Goal: Information Seeking & Learning: Learn about a topic

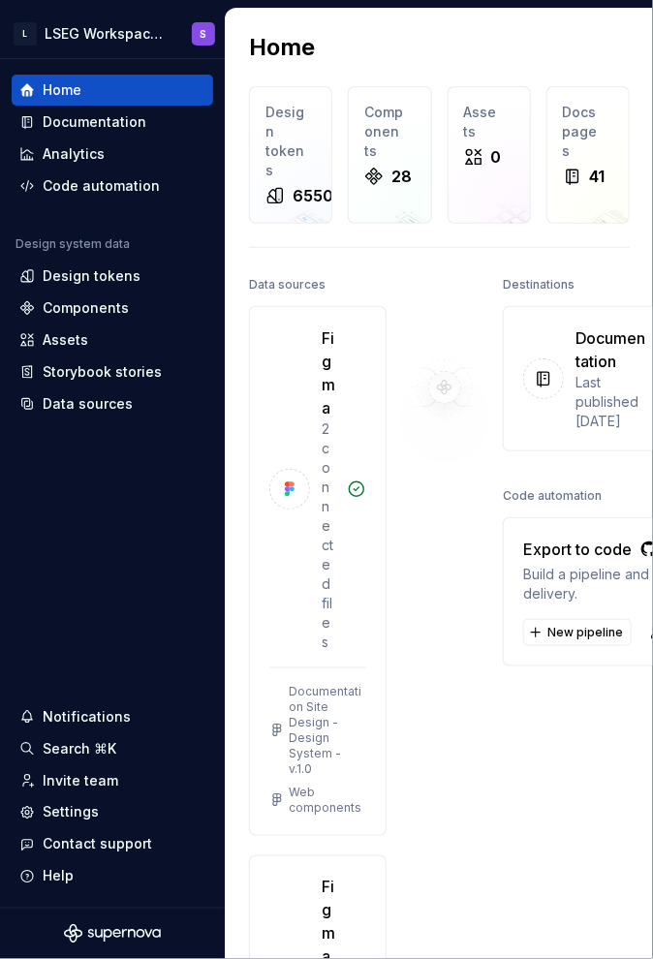
click at [408, 43] on div "Home" at bounding box center [439, 47] width 381 height 31
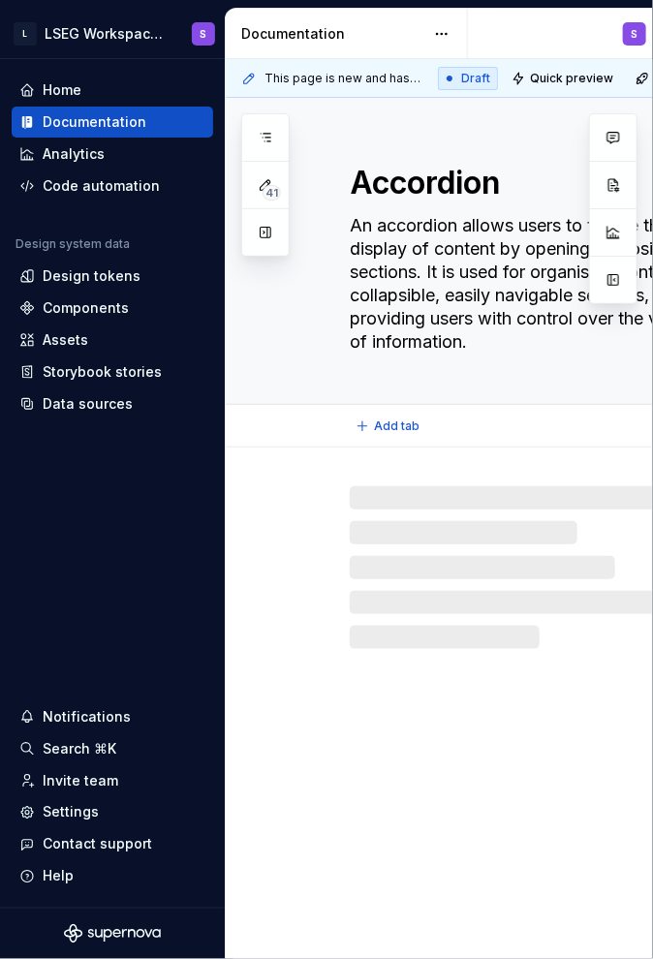
click at [484, 241] on textarea "An accordion allows users to toggle the display of content by opening or closin…" at bounding box center [536, 283] width 380 height 147
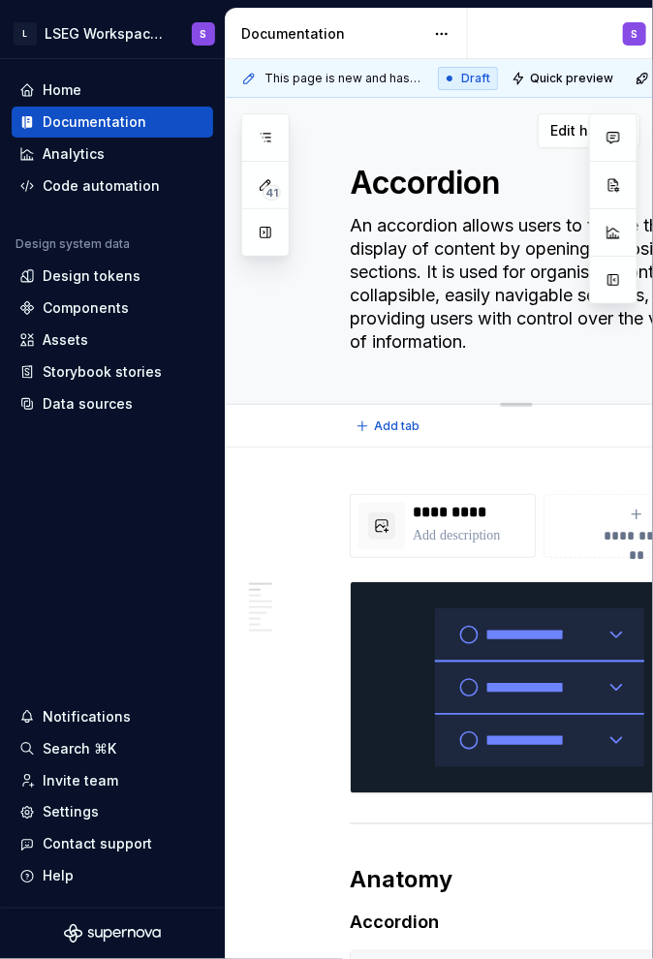
click at [372, 237] on textarea "An accordion allows users to toggle the display of content by opening or closin…" at bounding box center [536, 283] width 380 height 147
click at [209, 55] on button "Collapse sidebar" at bounding box center [211, 59] width 27 height 27
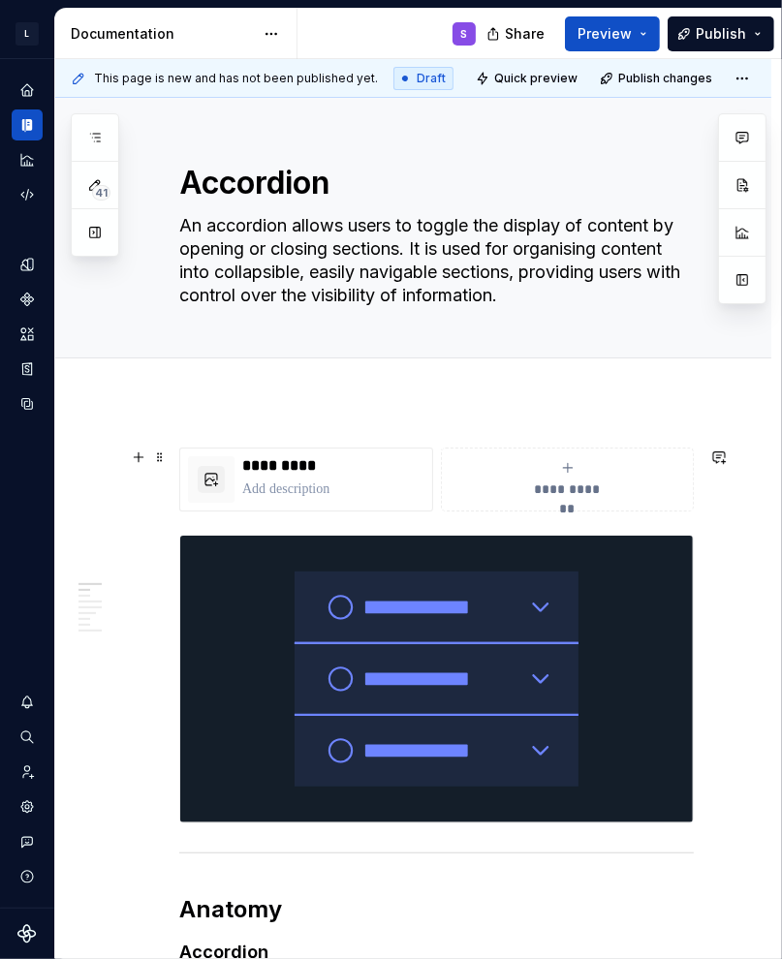
click at [519, 482] on div "**********" at bounding box center [566, 479] width 235 height 39
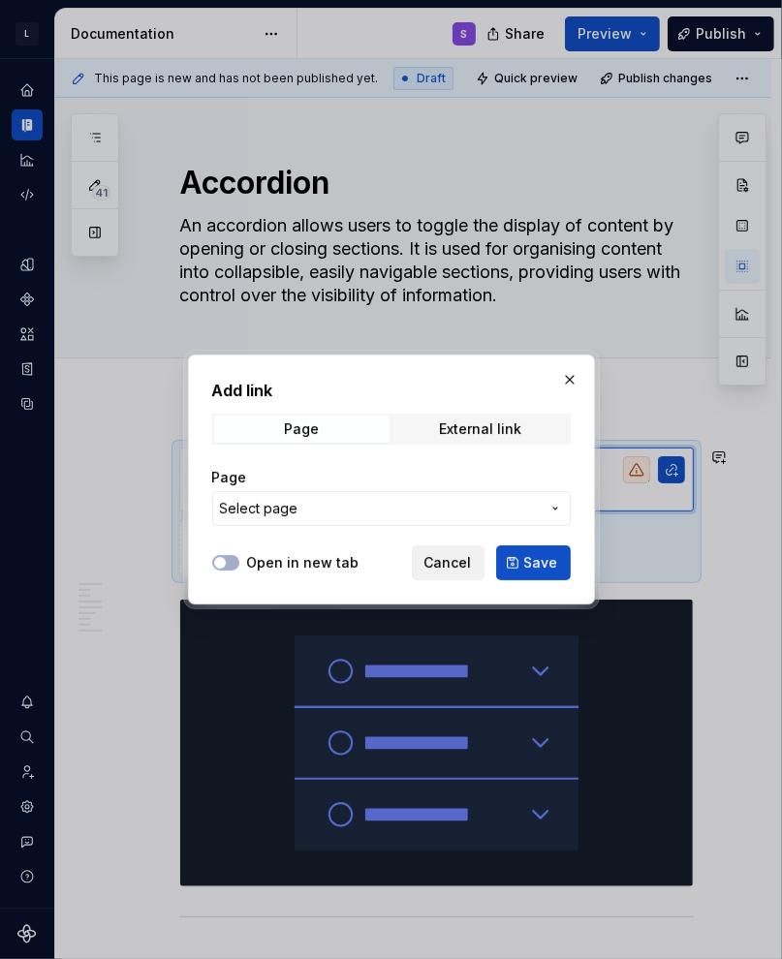
click at [469, 553] on span "Cancel" at bounding box center [447, 562] width 47 height 19
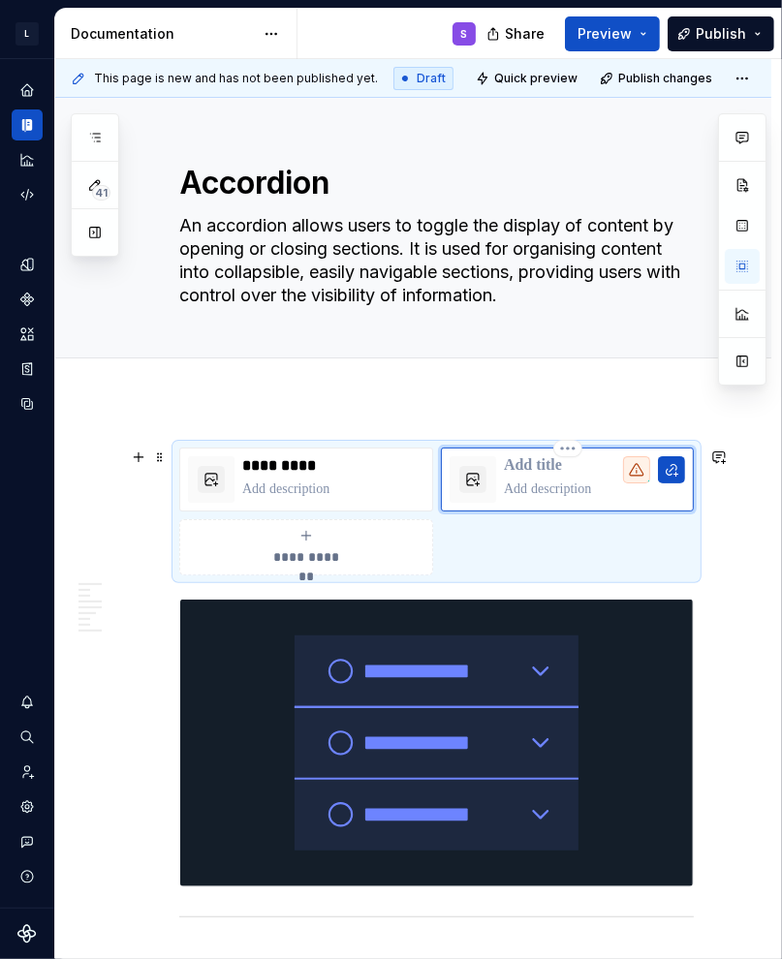
click at [536, 463] on p at bounding box center [594, 465] width 181 height 19
click at [213, 485] on button "button" at bounding box center [211, 479] width 27 height 27
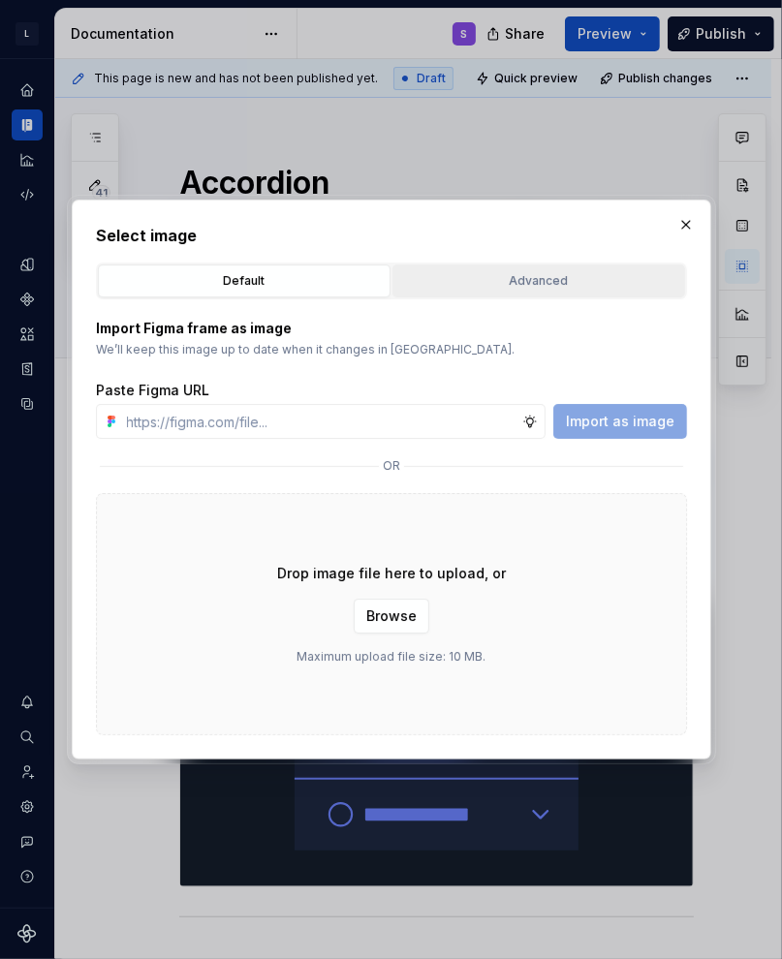
click at [492, 278] on div "Advanced" at bounding box center [538, 280] width 279 height 19
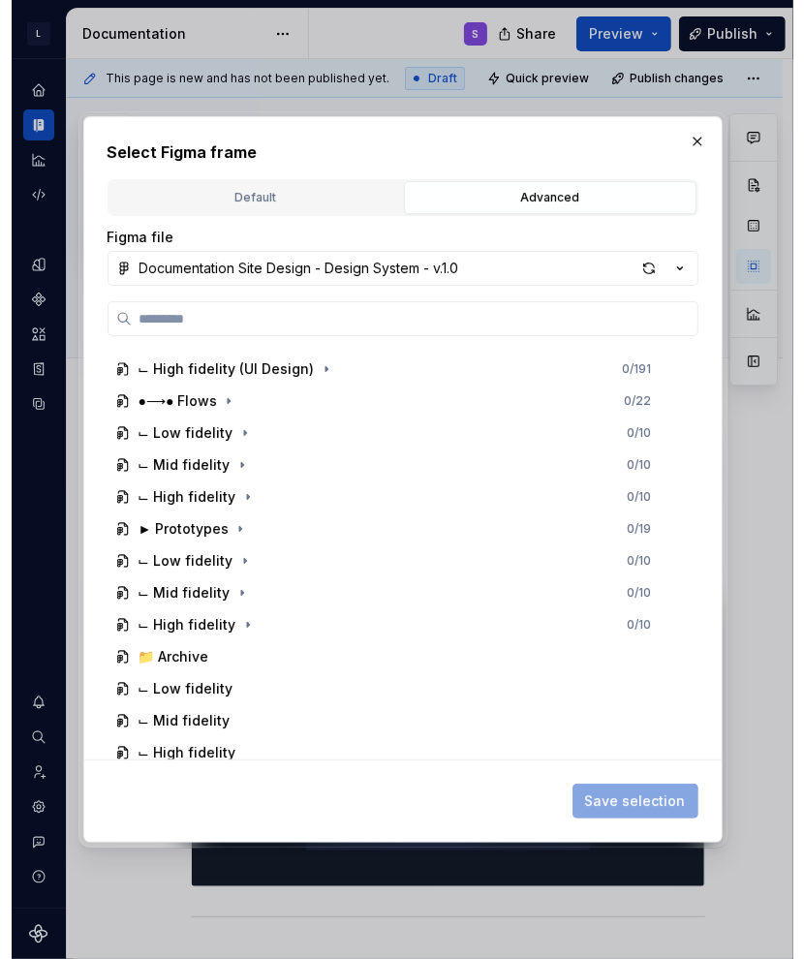
scroll to position [610, 0]
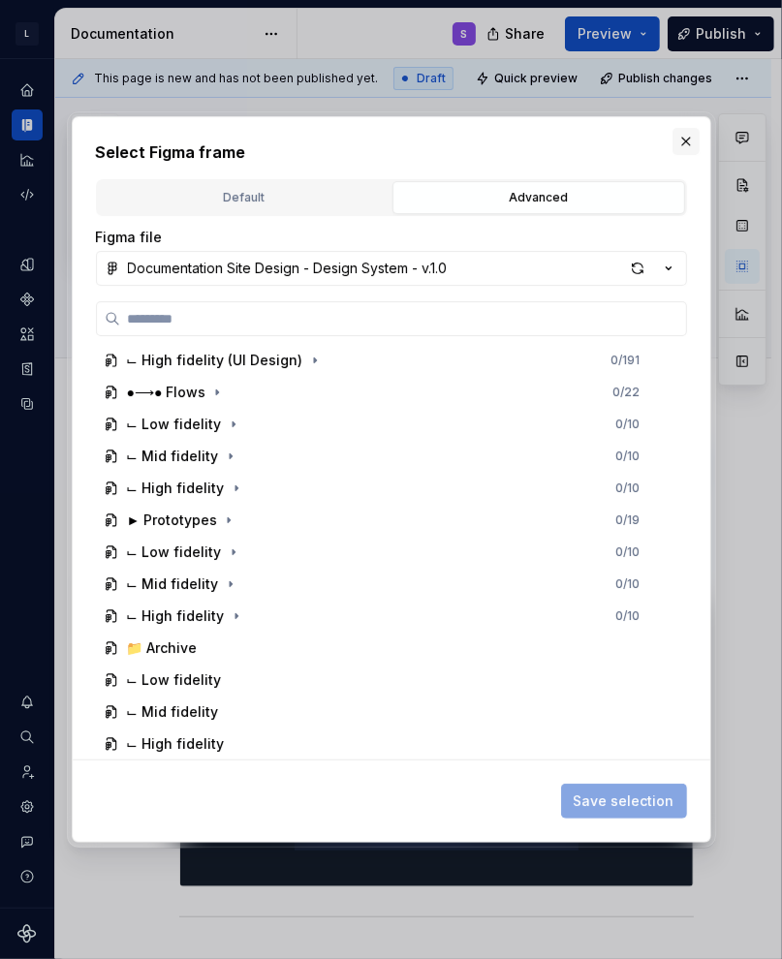
click at [652, 142] on button "button" at bounding box center [685, 141] width 27 height 27
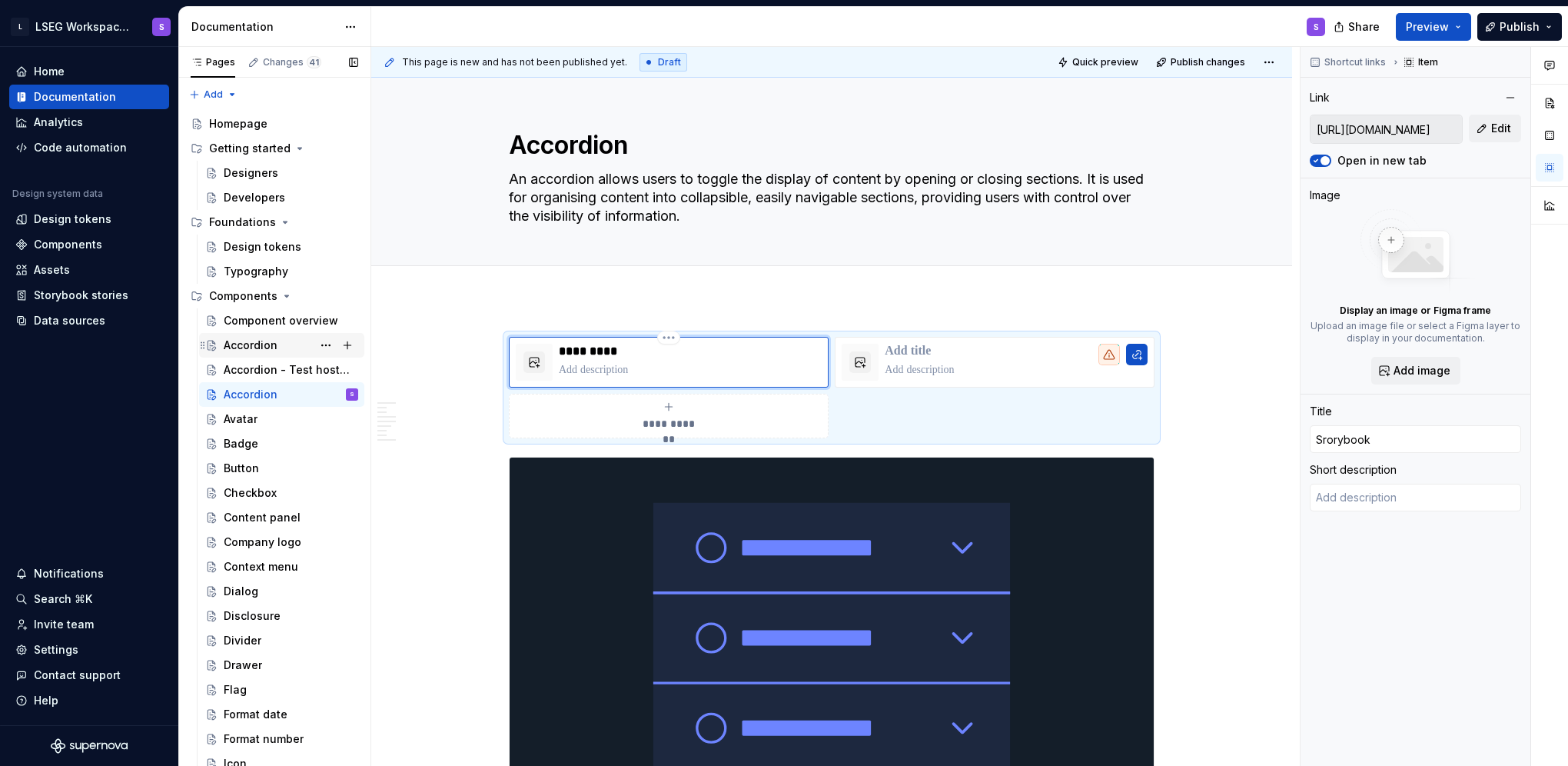
click at [268, 354] on div "Accordion" at bounding box center [291, 345] width 135 height 21
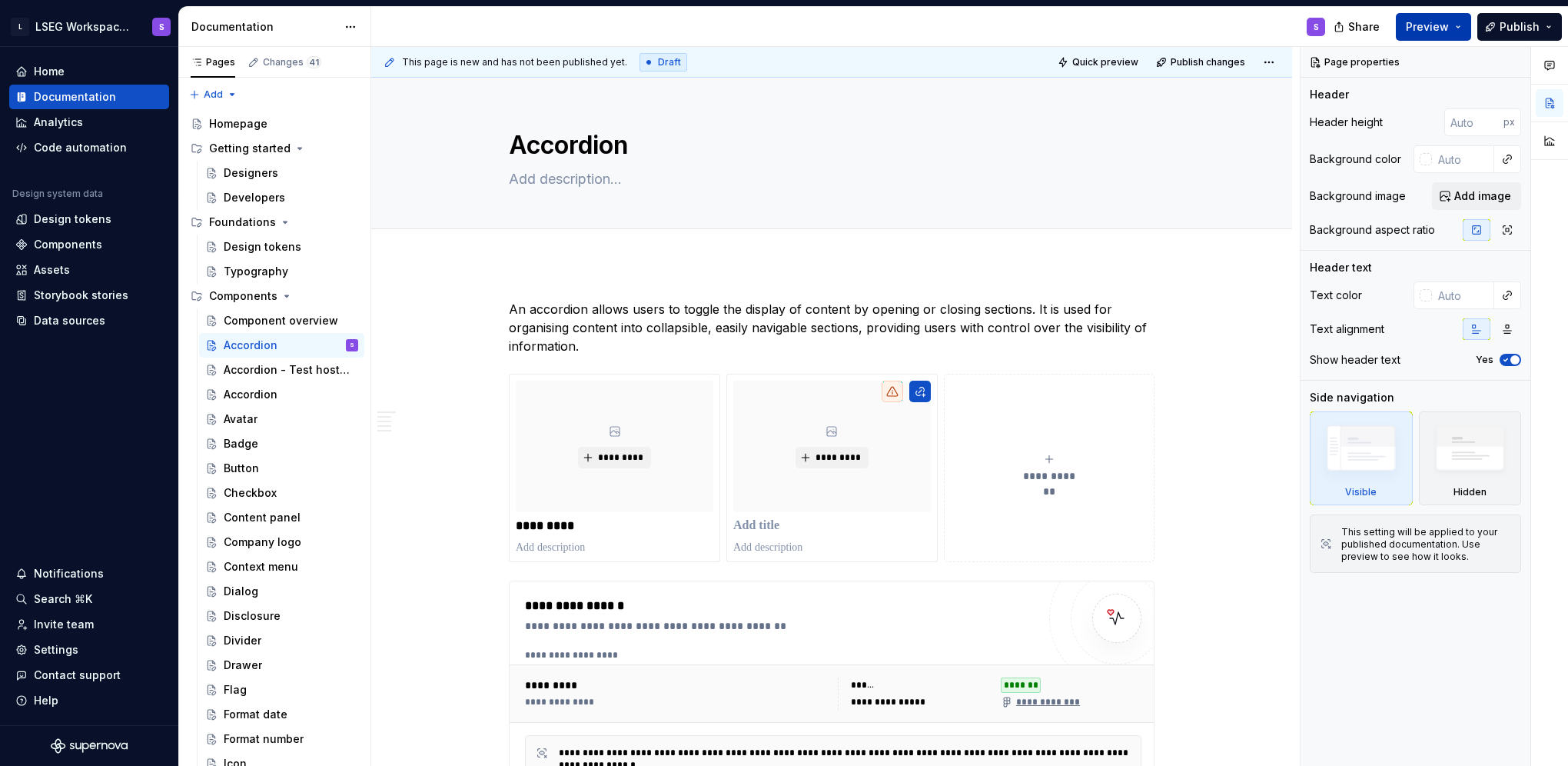
click at [517, 28] on span "Preview" at bounding box center [1428, 26] width 43 height 15
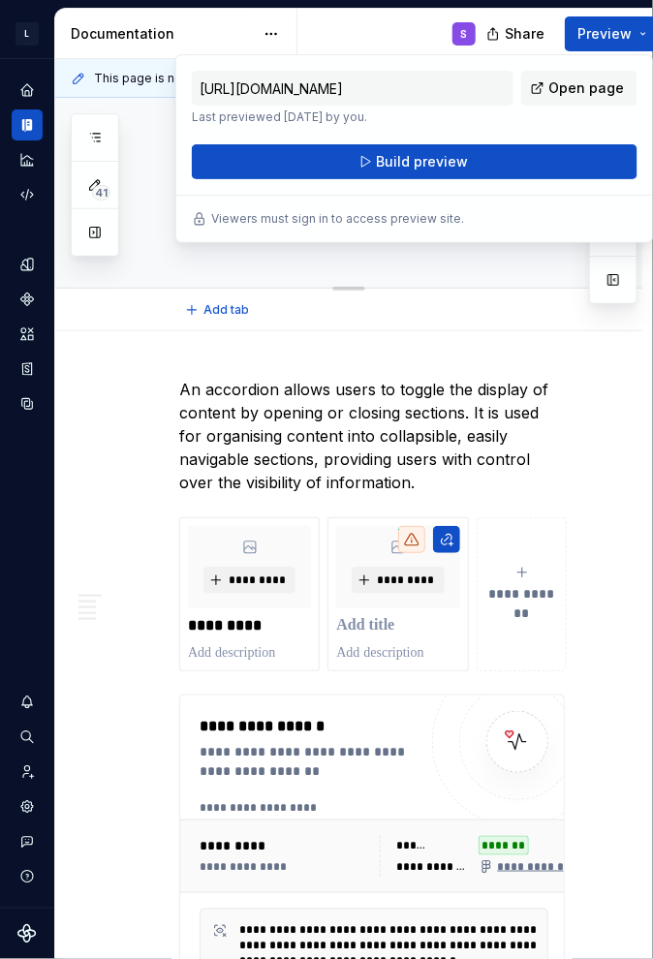
click at [344, 285] on div at bounding box center [349, 286] width 136 height 4
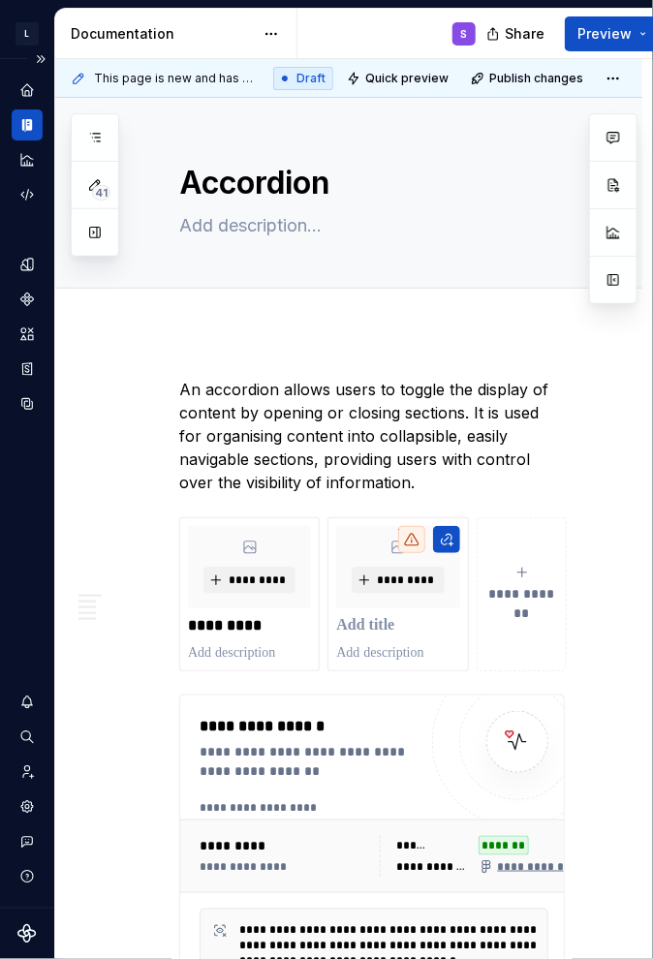
click at [0, 319] on html "L LSEG Workspace Design System S Design system data Documentation S Share Previ…" at bounding box center [326, 479] width 653 height 959
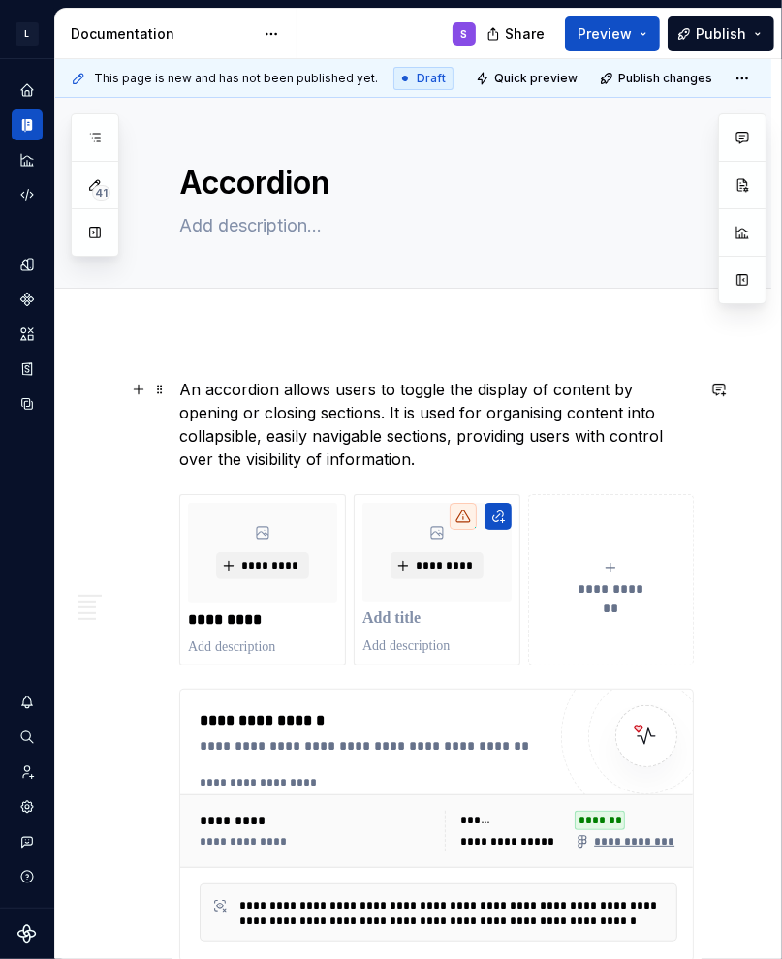
click at [446, 441] on p "An accordion allows users to toggle the display of content by opening or closin…" at bounding box center [436, 424] width 514 height 93
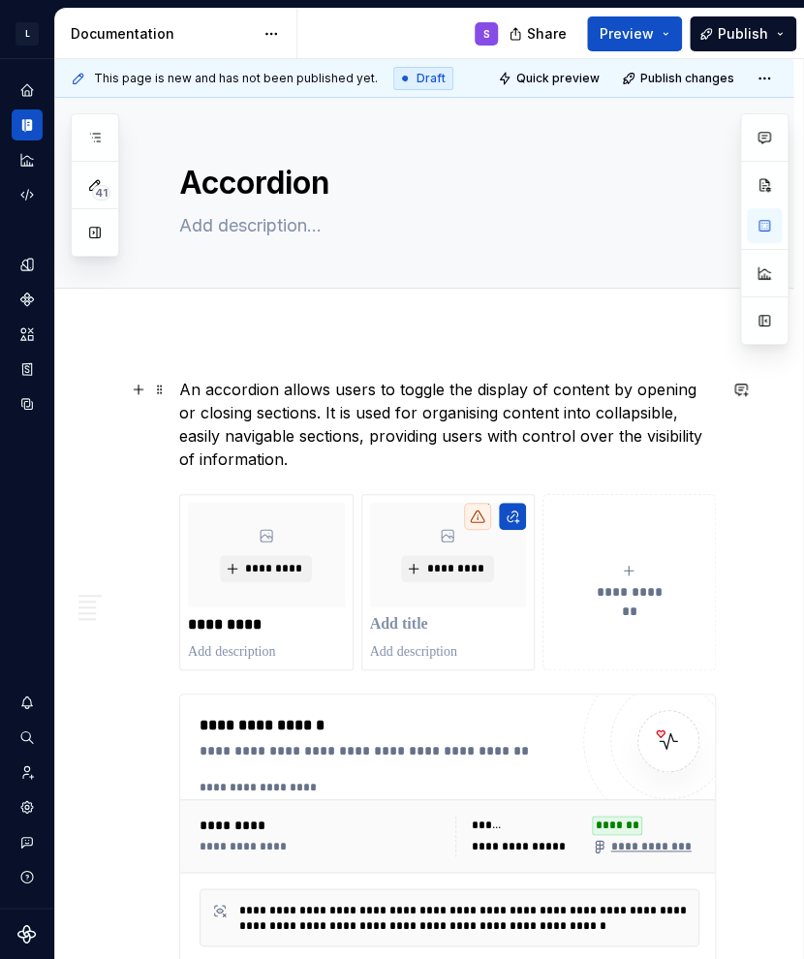
click at [489, 394] on p "An accordion allows users to toggle the display of content by opening or closin…" at bounding box center [447, 424] width 537 height 93
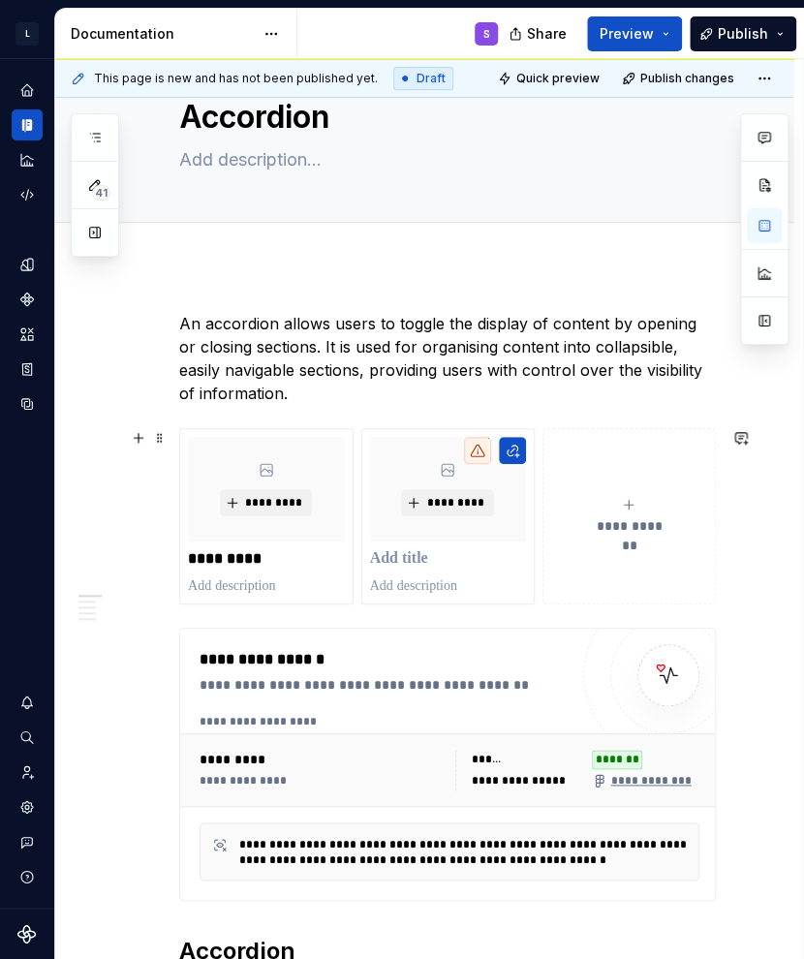
scroll to position [97, 0]
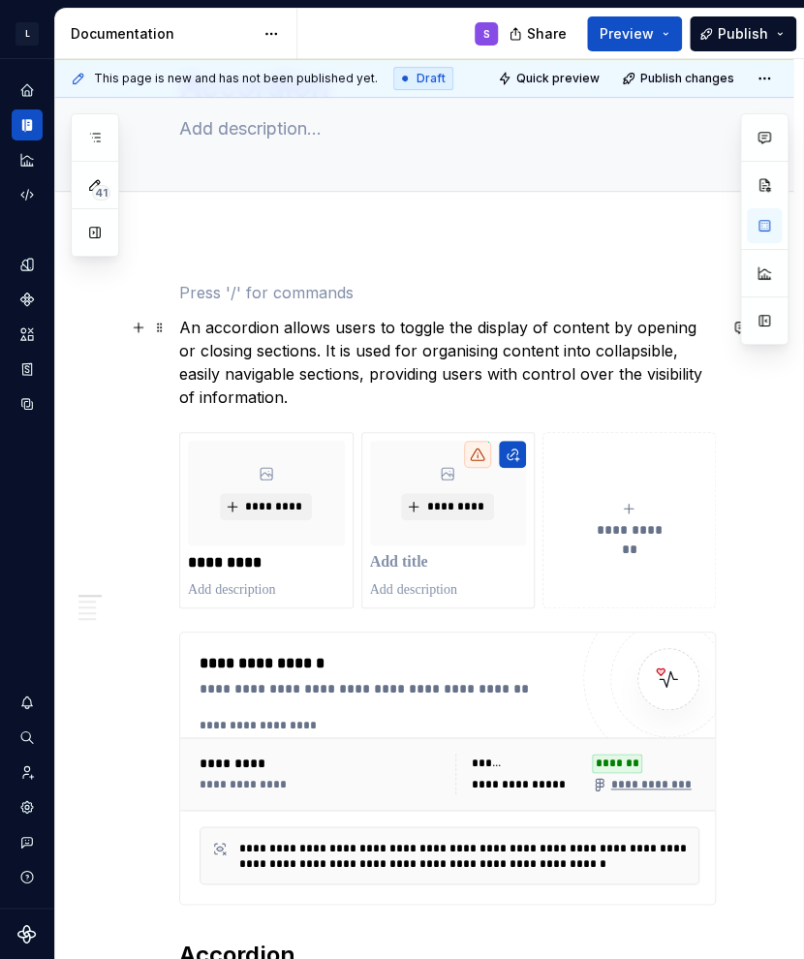
click at [279, 383] on p "An accordion allows users to toggle the display of content by opening or closin…" at bounding box center [447, 362] width 537 height 93
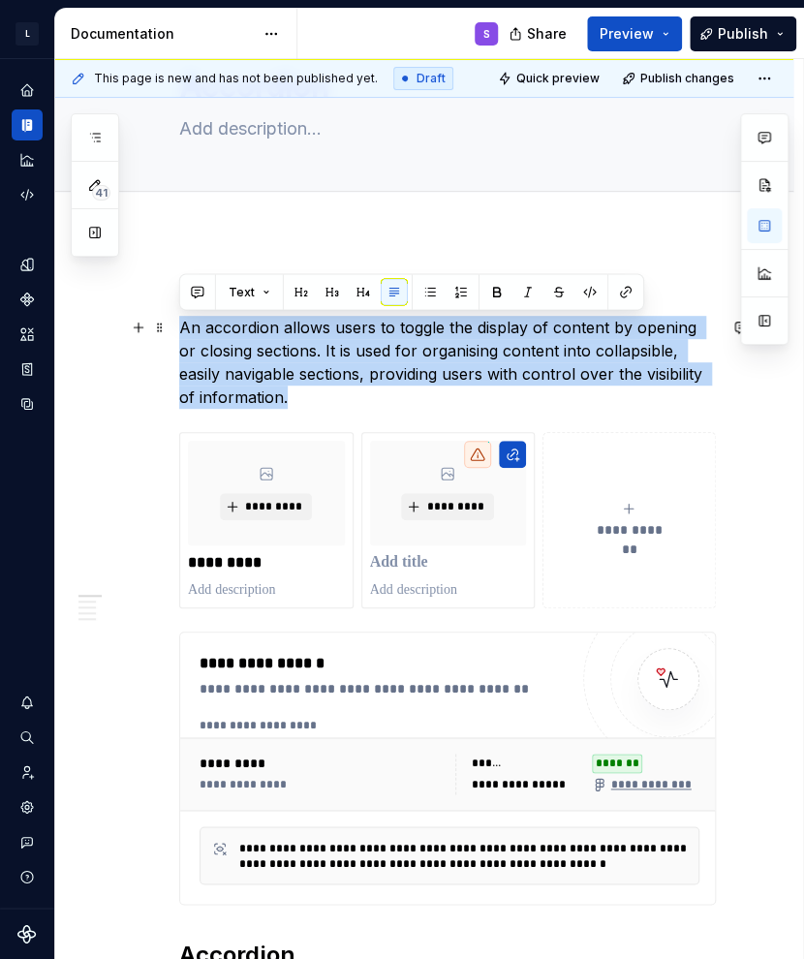
drag, startPoint x: 273, startPoint y: 395, endPoint x: 170, endPoint y: 318, distance: 128.6
click at [237, 351] on p "An accordion allows users to toggle the display of content by opening or closin…" at bounding box center [447, 362] width 537 height 93
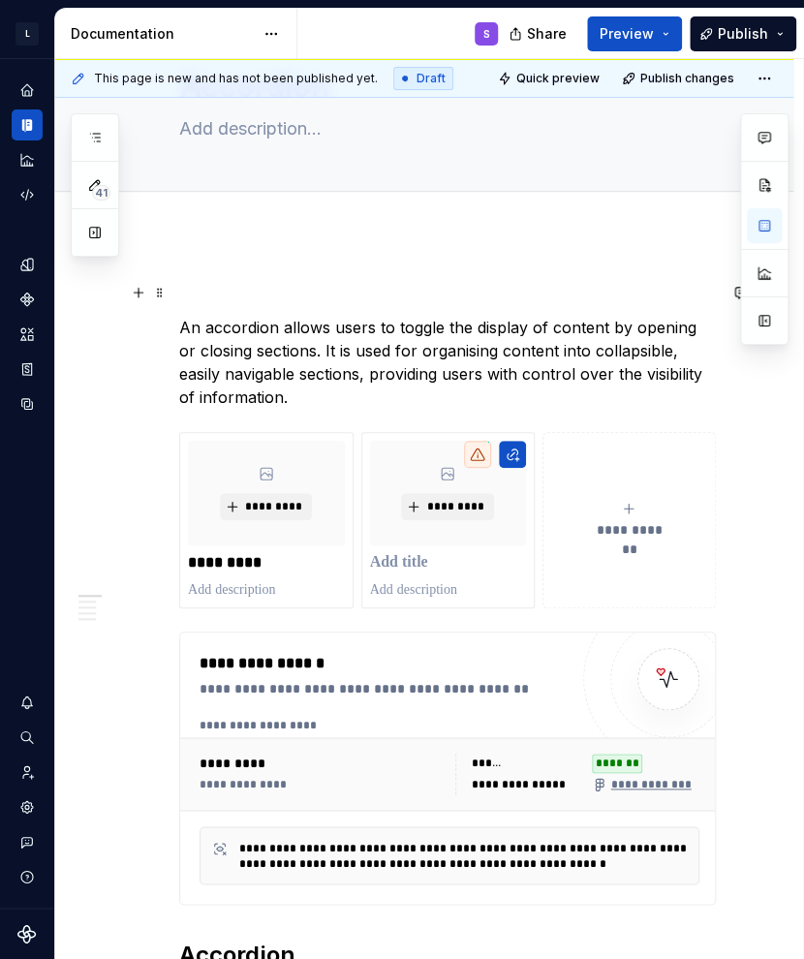
click at [182, 296] on p at bounding box center [447, 292] width 537 height 23
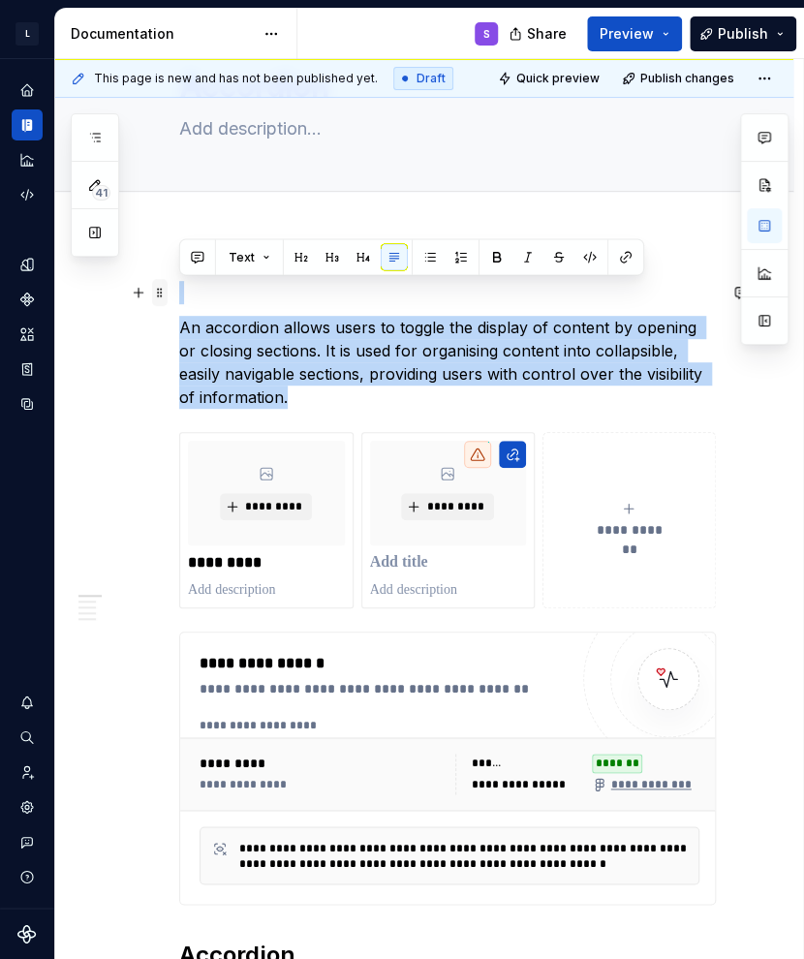
drag, startPoint x: 271, startPoint y: 396, endPoint x: 163, endPoint y: 289, distance: 152.7
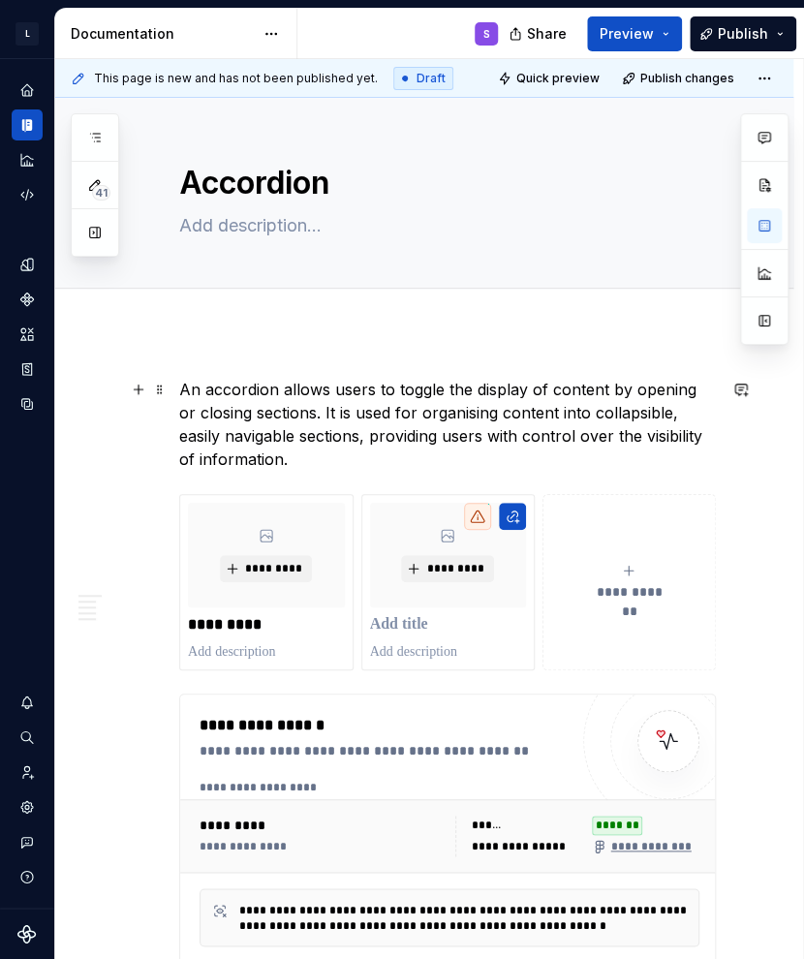
scroll to position [0, 0]
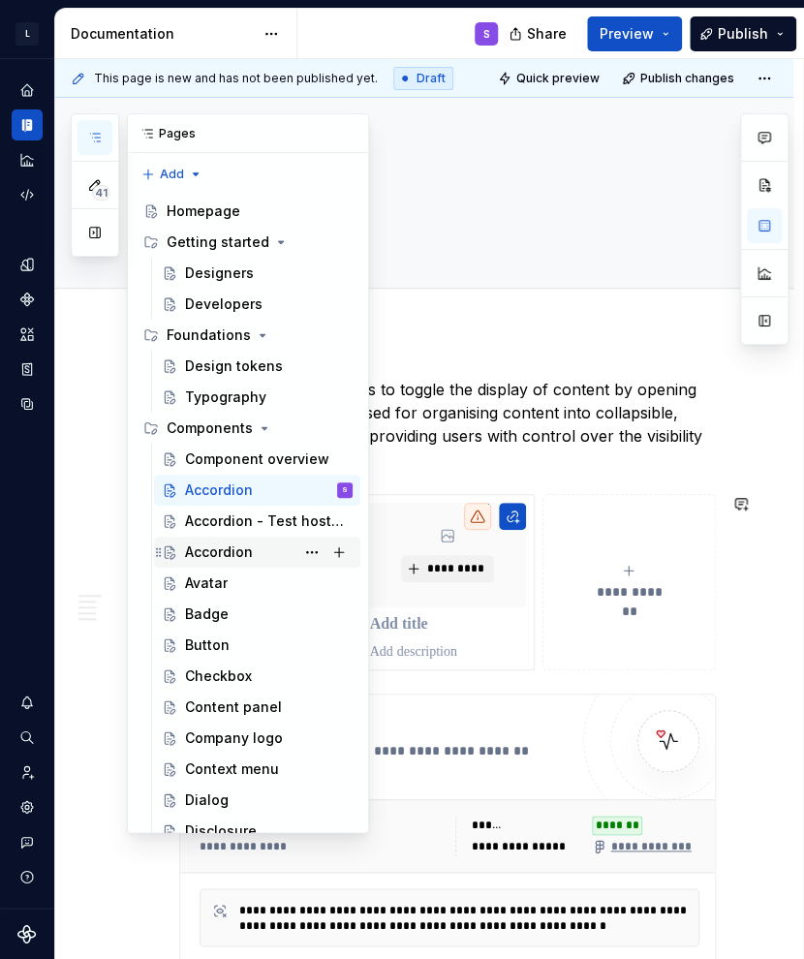
drag, startPoint x: 246, startPoint y: 542, endPoint x: 232, endPoint y: 559, distance: 22.0
click at [246, 542] on div "Accordion" at bounding box center [219, 551] width 68 height 19
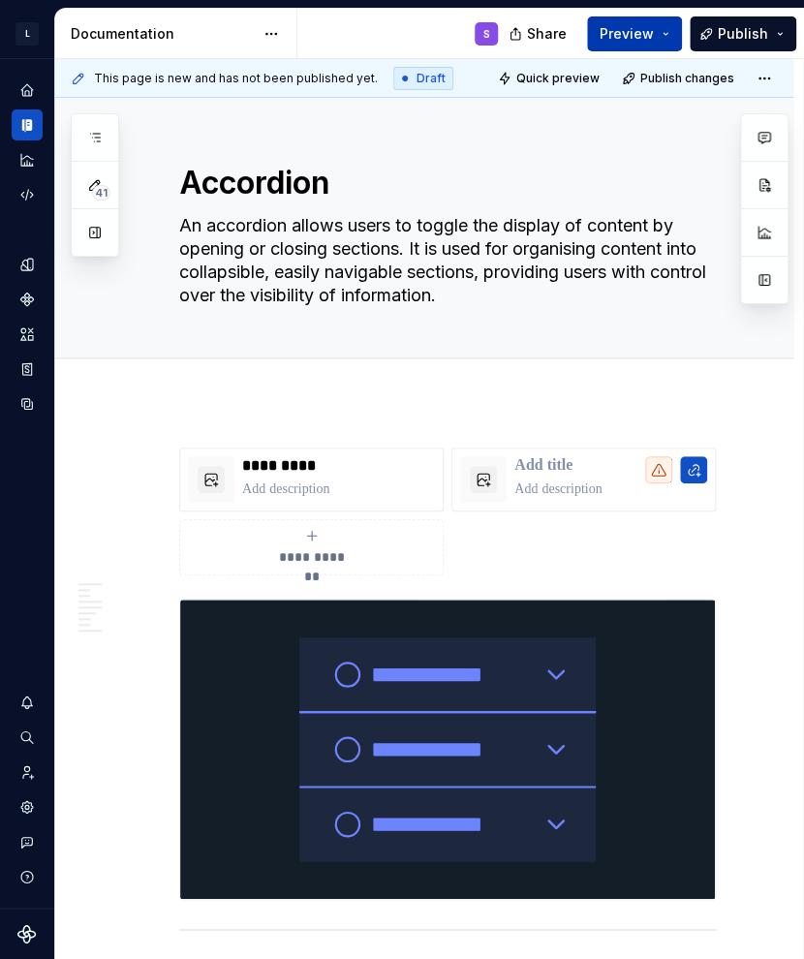
click at [645, 27] on span "Preview" at bounding box center [627, 33] width 54 height 19
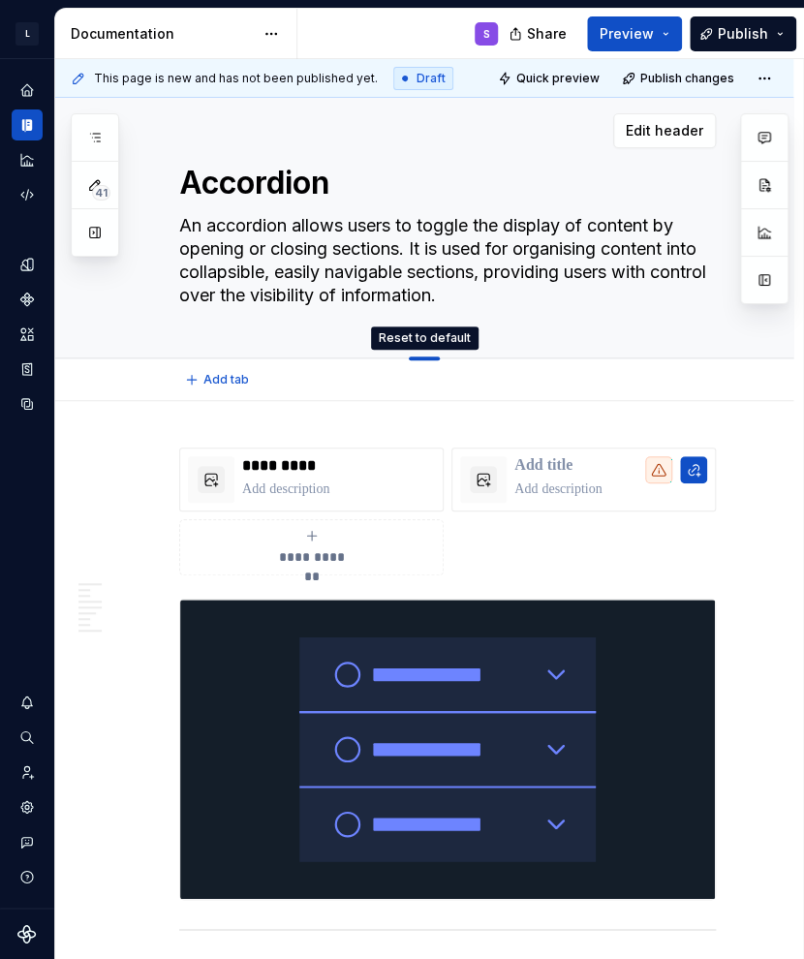
drag, startPoint x: 417, startPoint y: 356, endPoint x: 419, endPoint y: 325, distance: 30.1
drag, startPoint x: 421, startPoint y: 359, endPoint x: 436, endPoint y: 244, distance: 116.2
type textarea "*"
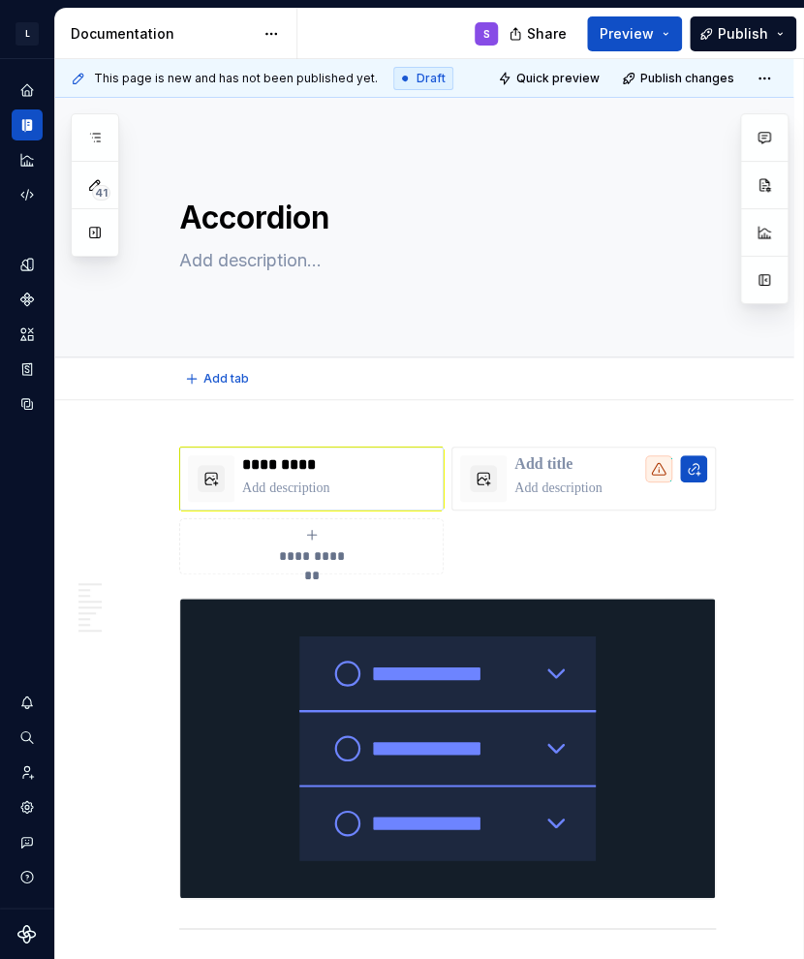
type textarea "*"
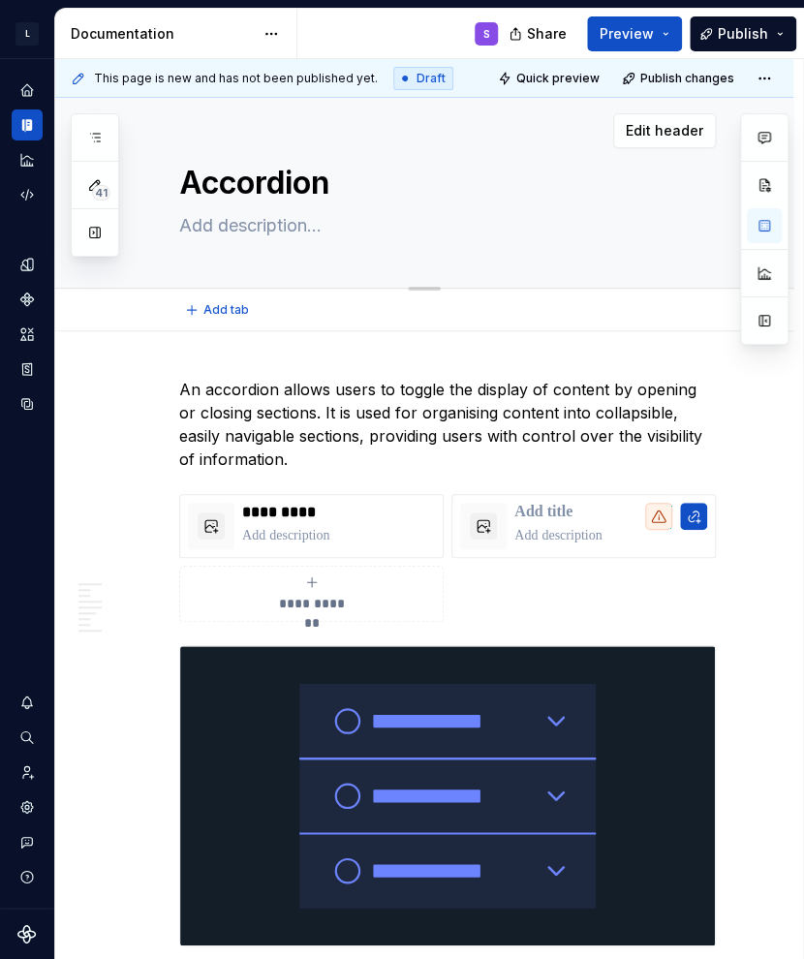
click at [201, 178] on textarea "Accordion" at bounding box center [443, 183] width 537 height 46
type textarea "*"
type textarea "Untitled page"
type textarea "*"
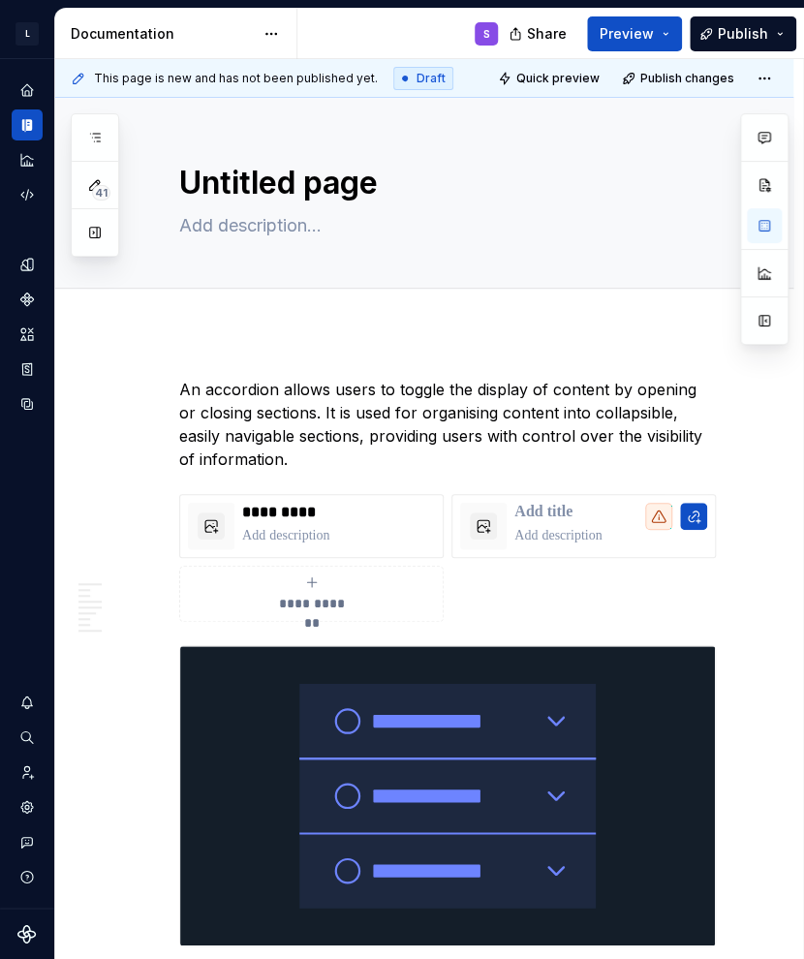
type textarea "Untitled page"
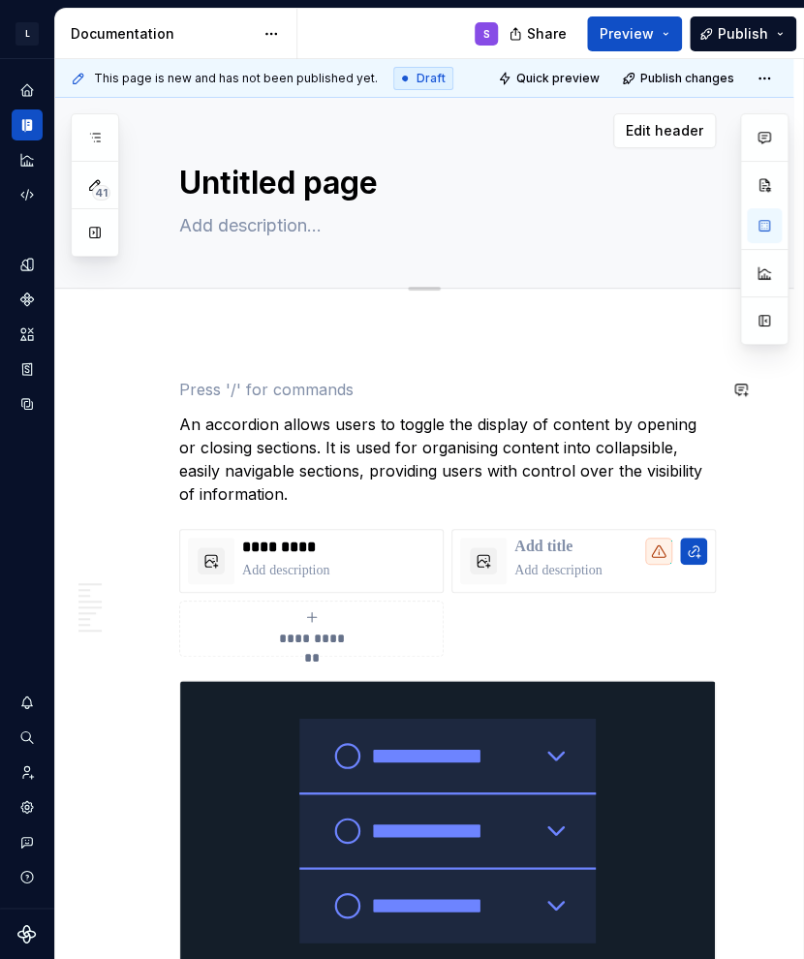
type textarea "*"
click at [299, 183] on textarea "Untitled page" at bounding box center [443, 183] width 537 height 46
paste textarea "Accordion"
type textarea "Accordion"
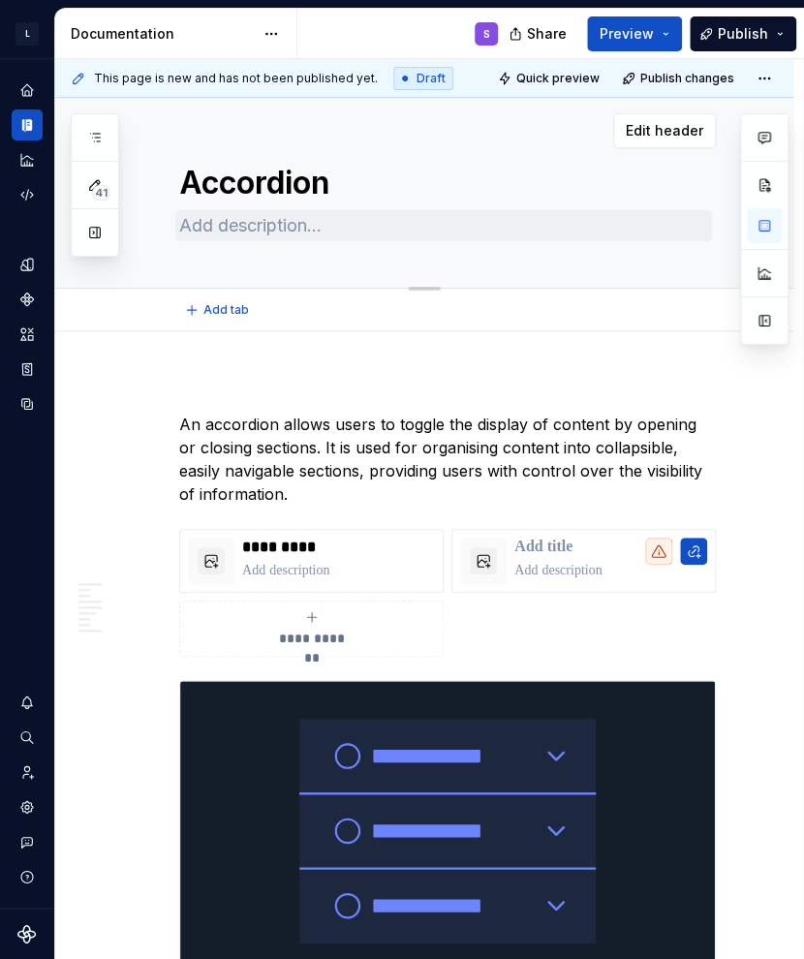
type textarea "*"
type textarea "Accordion"
click at [321, 238] on textarea at bounding box center [443, 225] width 537 height 31
click at [333, 416] on p "An accordion allows users to toggle the display of content by opening or closin…" at bounding box center [447, 459] width 537 height 93
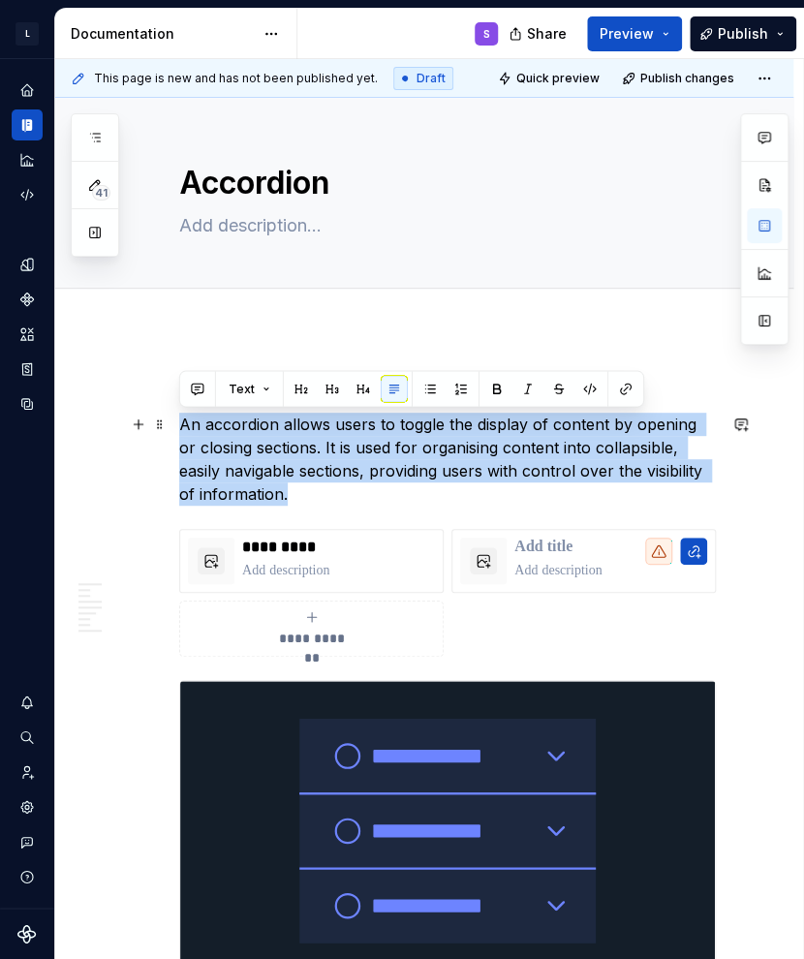
drag, startPoint x: 268, startPoint y: 496, endPoint x: 179, endPoint y: 426, distance: 113.2
click at [179, 426] on p "An accordion allows users to toggle the display of content by opening or closin…" at bounding box center [447, 459] width 537 height 93
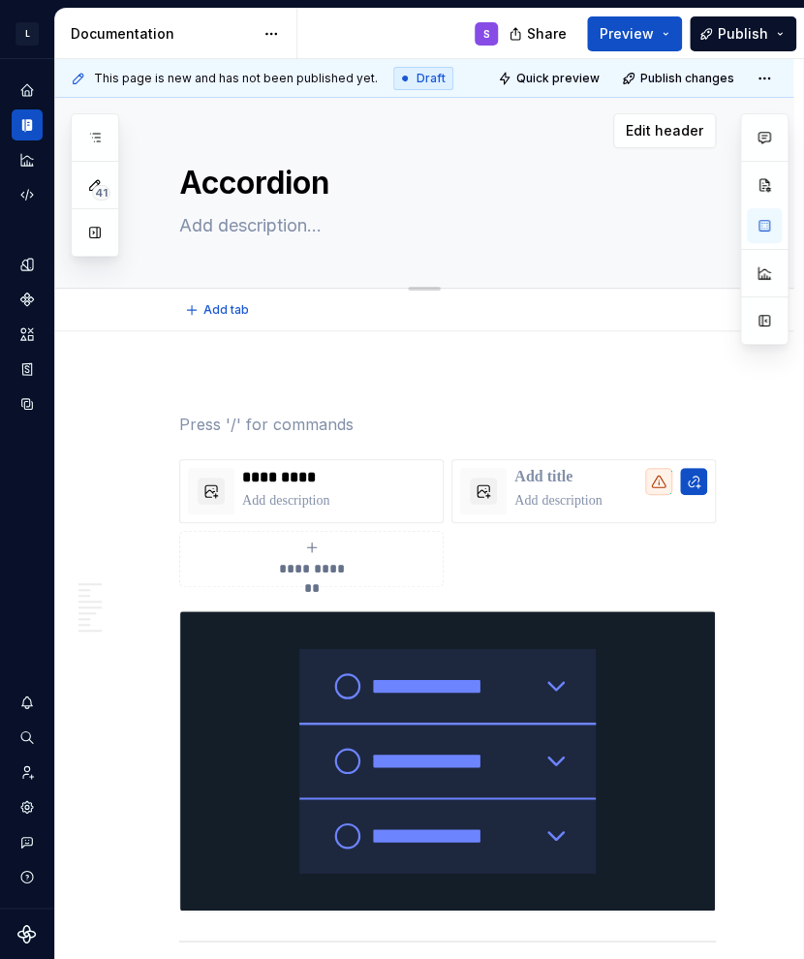
click at [290, 232] on textarea at bounding box center [443, 225] width 537 height 31
paste textarea "An accordion allows users to toggle the display of content by opening or closin…"
type textarea "*"
type textarea "An accordion allows users to toggle the display of content by opening or closin…"
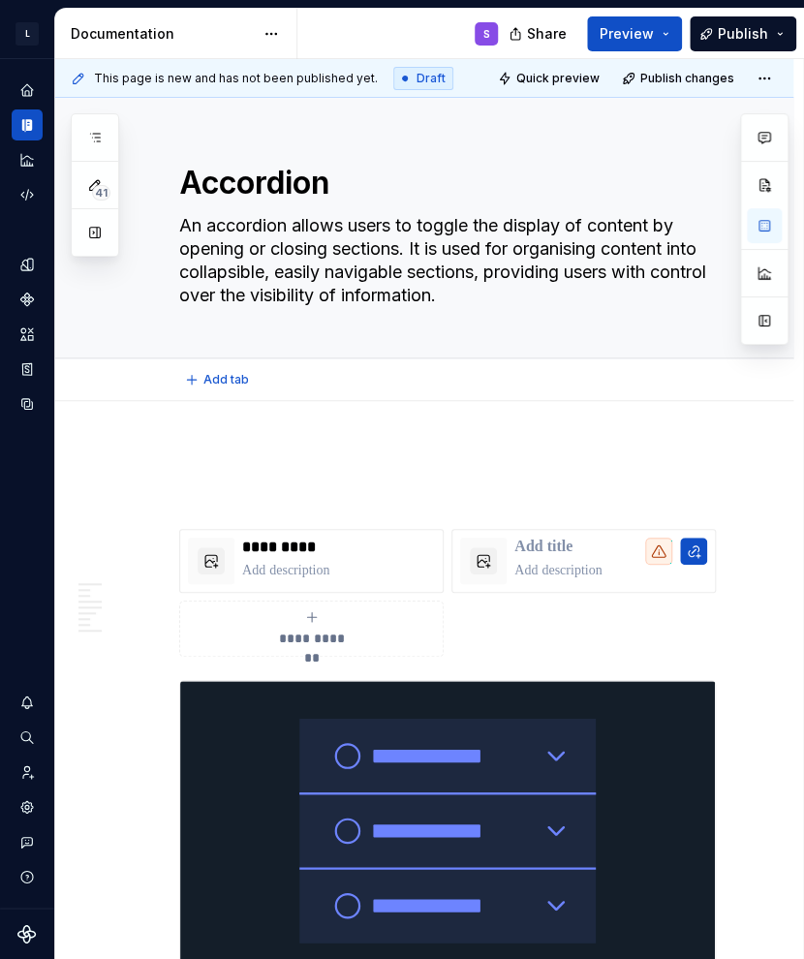
type textarea "*"
type textarea "An accordion allows users to toggle the display of content by opening or closin…"
click at [357, 335] on div "Accordion An accordion allows users to toggle the display of content by opening…" at bounding box center [447, 228] width 537 height 260
click at [356, 319] on div "Accordion An accordion allows users to toggle the display of content by opening…" at bounding box center [447, 228] width 537 height 260
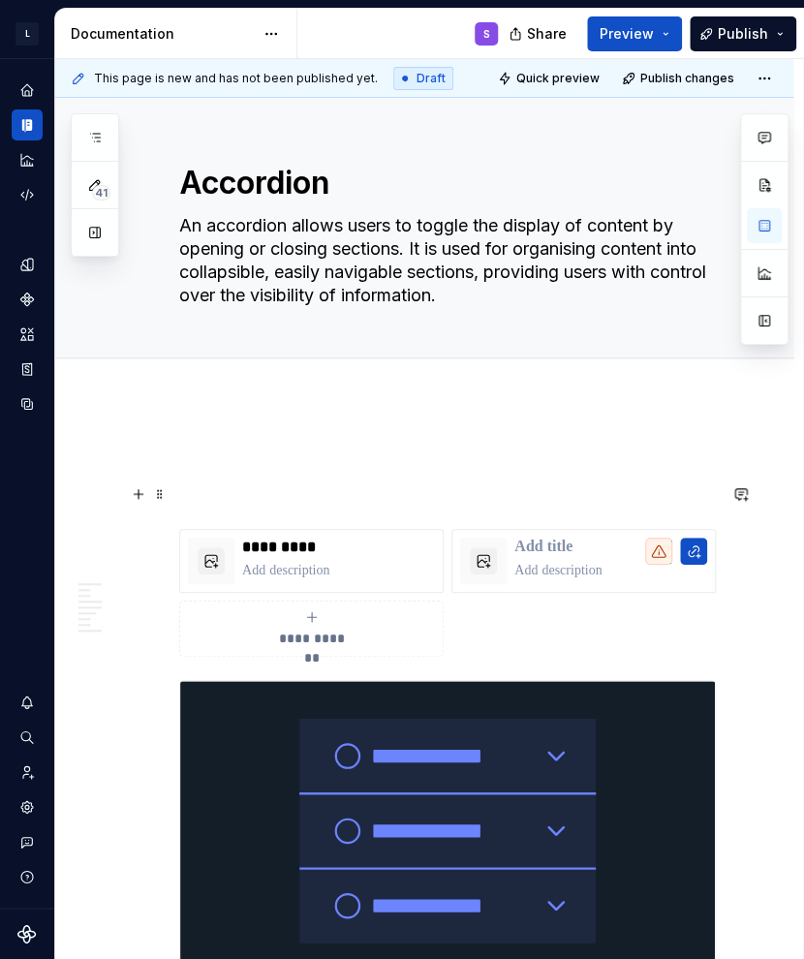
click at [488, 485] on p at bounding box center [447, 493] width 537 height 23
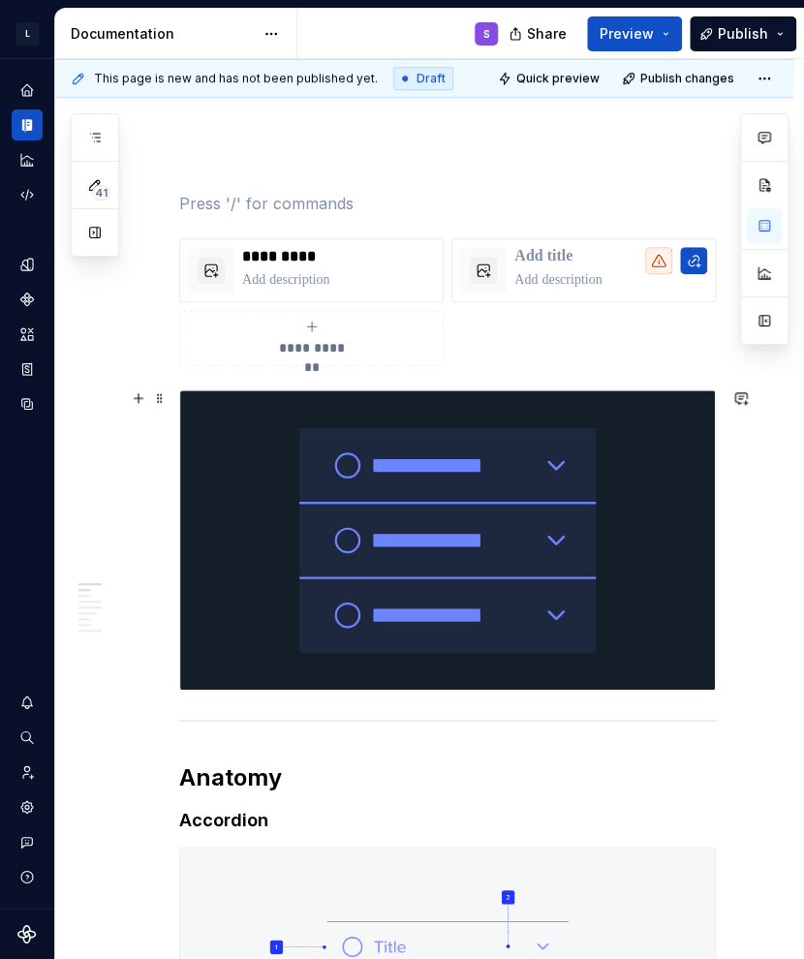
scroll to position [97, 0]
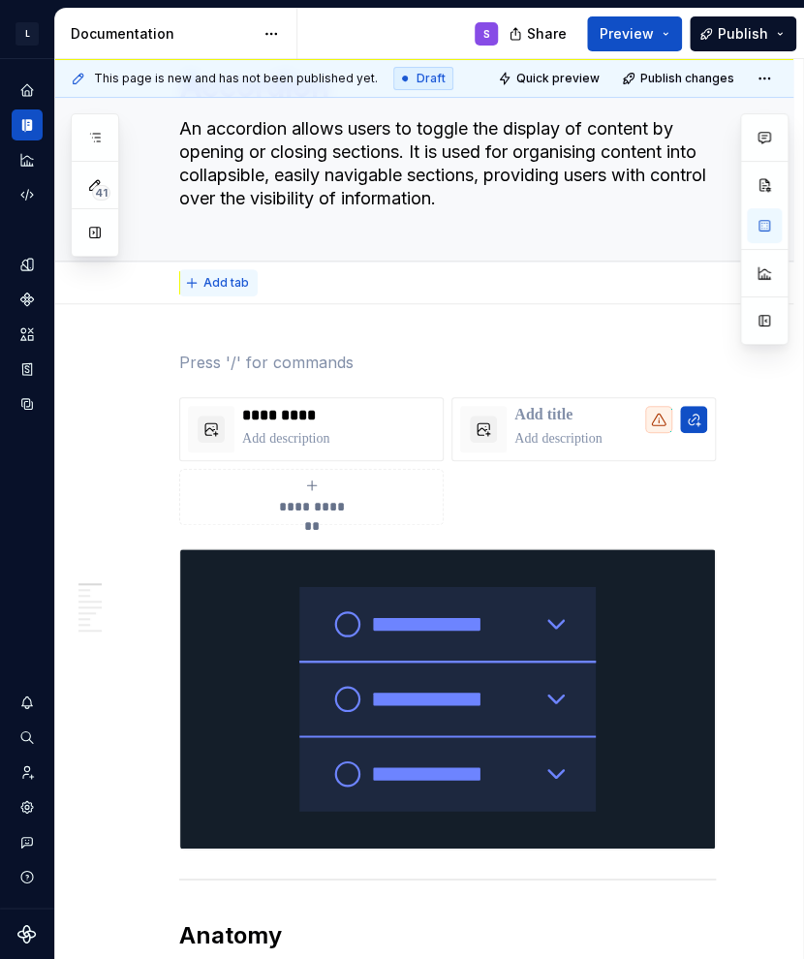
click at [237, 280] on span "Add tab" at bounding box center [226, 282] width 46 height 15
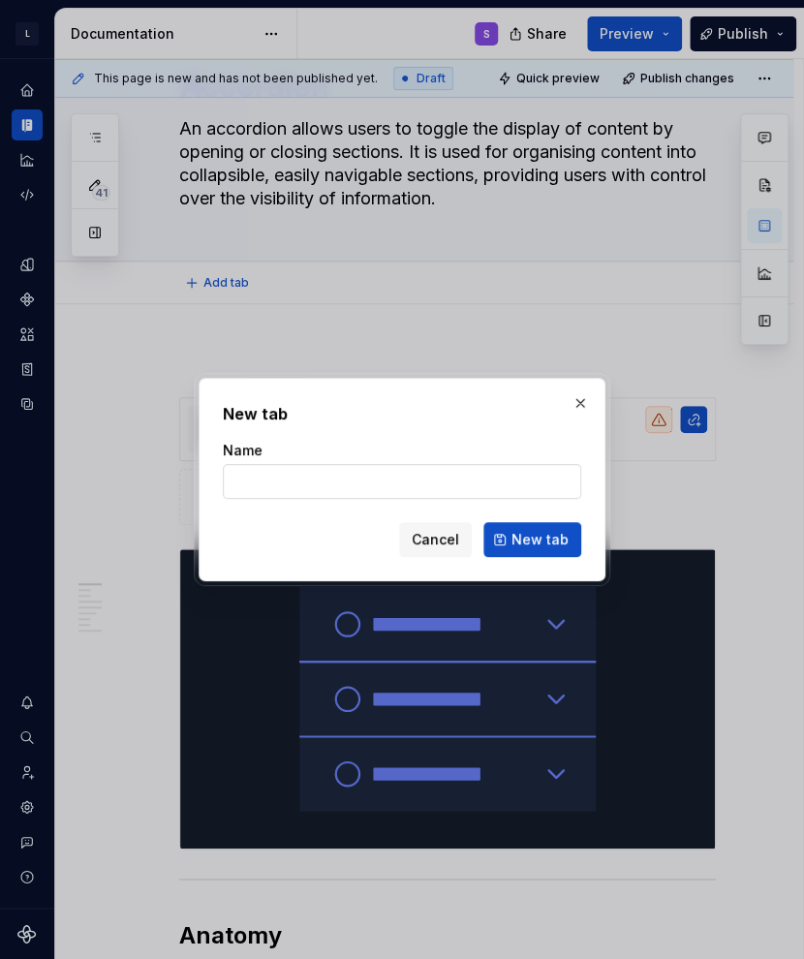
click at [454, 483] on input "Name" at bounding box center [402, 481] width 358 height 35
click at [575, 403] on button "button" at bounding box center [580, 402] width 27 height 27
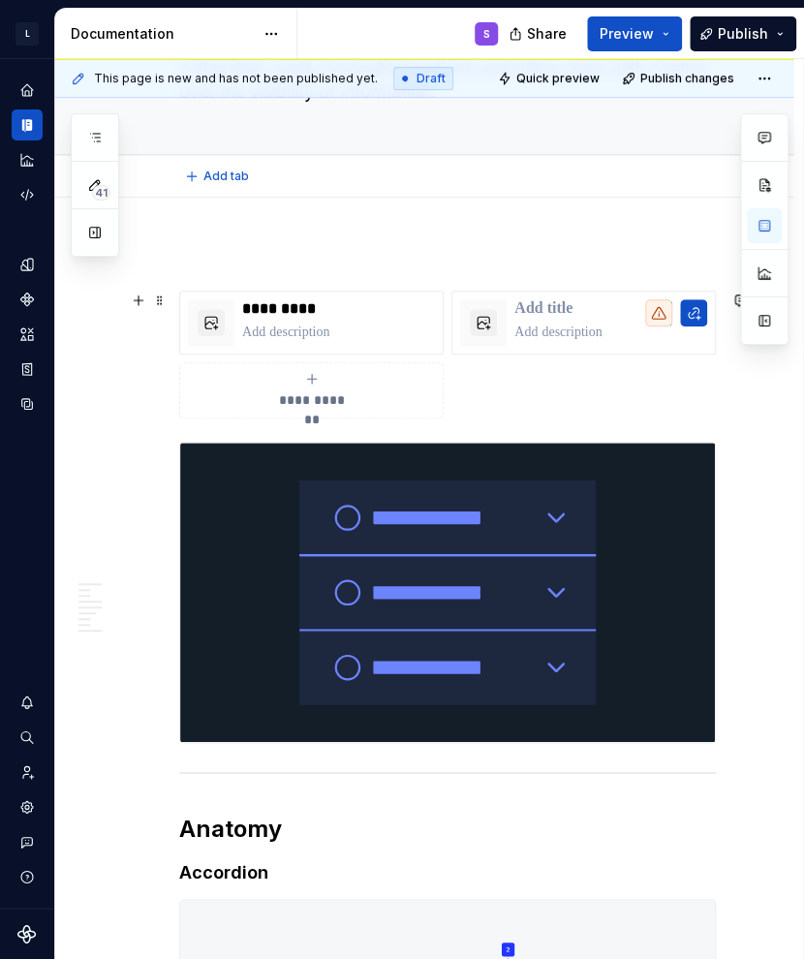
scroll to position [0, 0]
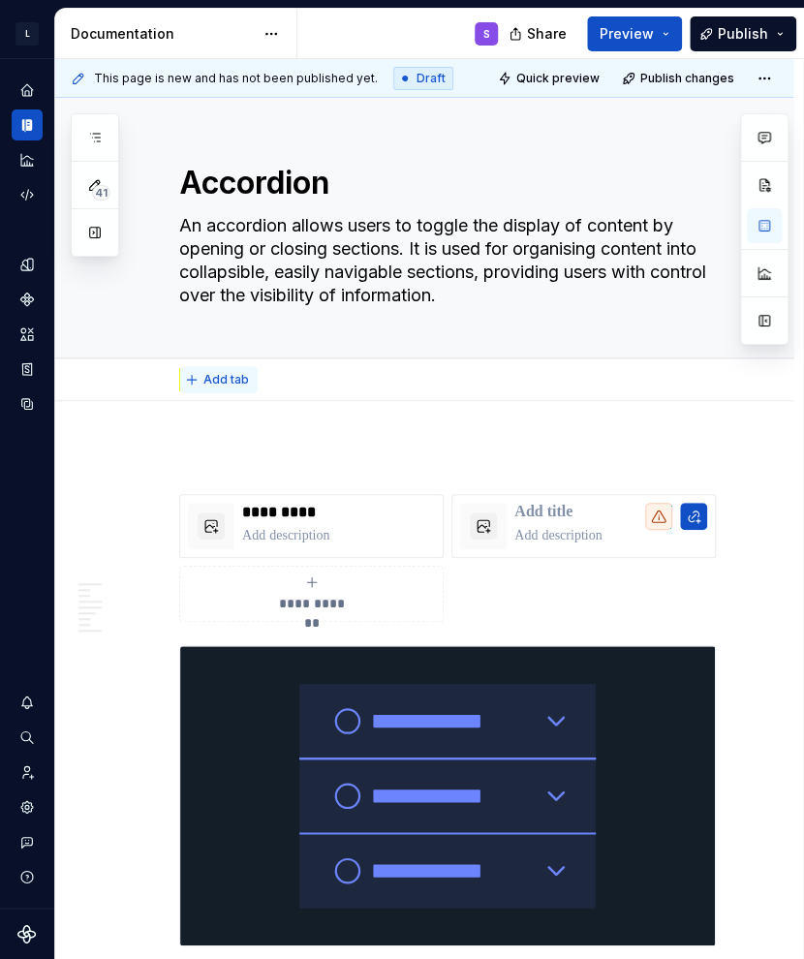
click at [236, 381] on span "Add tab" at bounding box center [226, 379] width 46 height 15
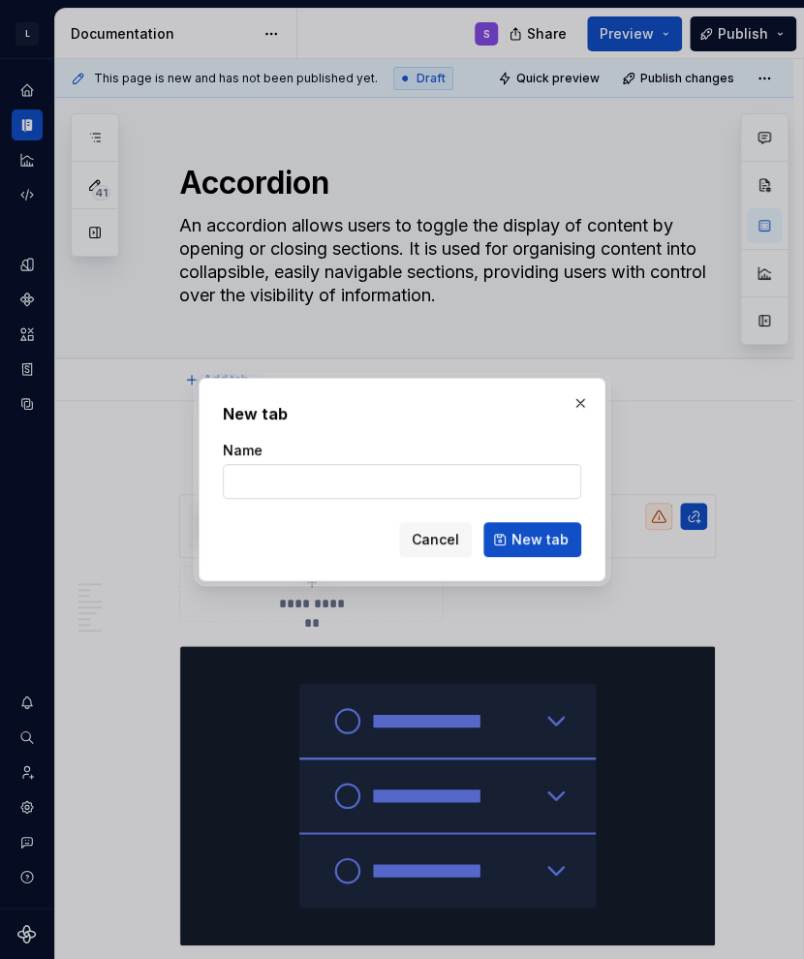
type textarea "*"
click at [354, 476] on input "Name" at bounding box center [402, 481] width 358 height 35
type input "Design"
click at [548, 542] on span "New tab" at bounding box center [539, 539] width 57 height 19
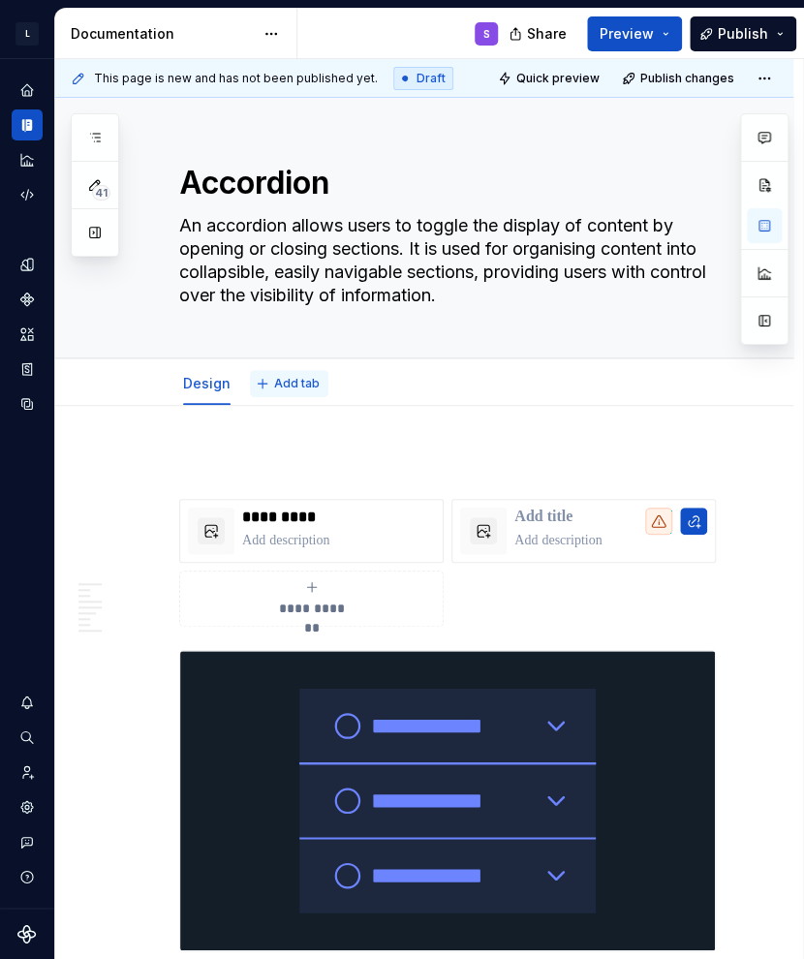
click at [287, 384] on span "Add tab" at bounding box center [297, 383] width 46 height 15
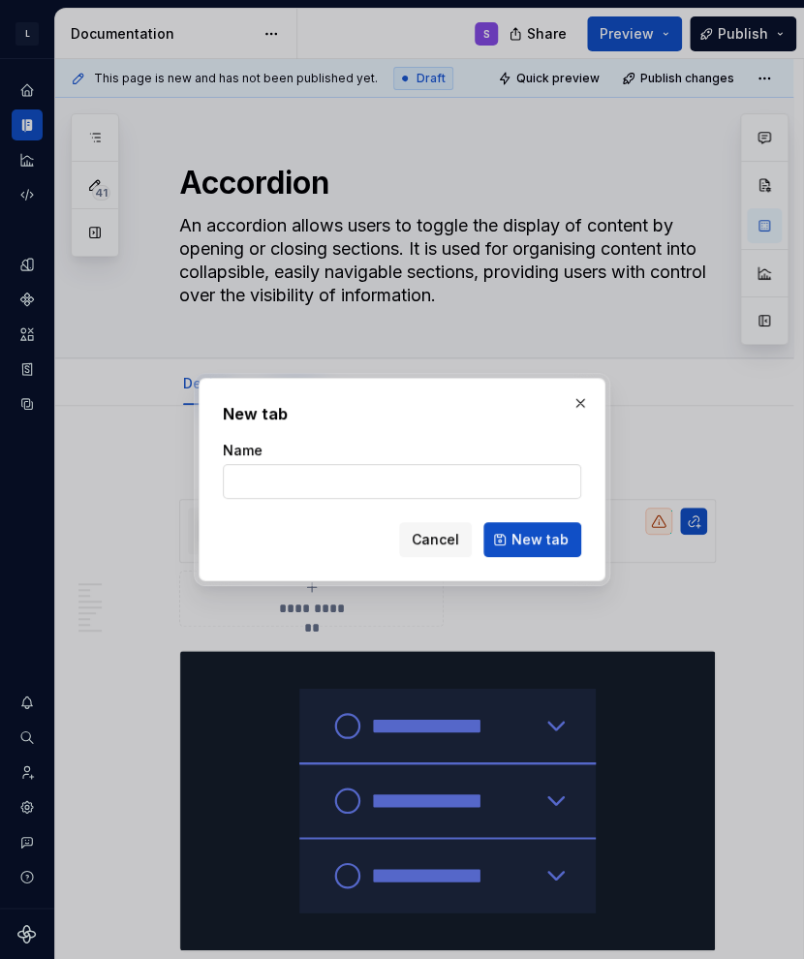
click at [385, 486] on input "Name" at bounding box center [402, 481] width 358 height 35
type textarea "*"
type input "Developer"
click button "New tab" at bounding box center [532, 539] width 98 height 35
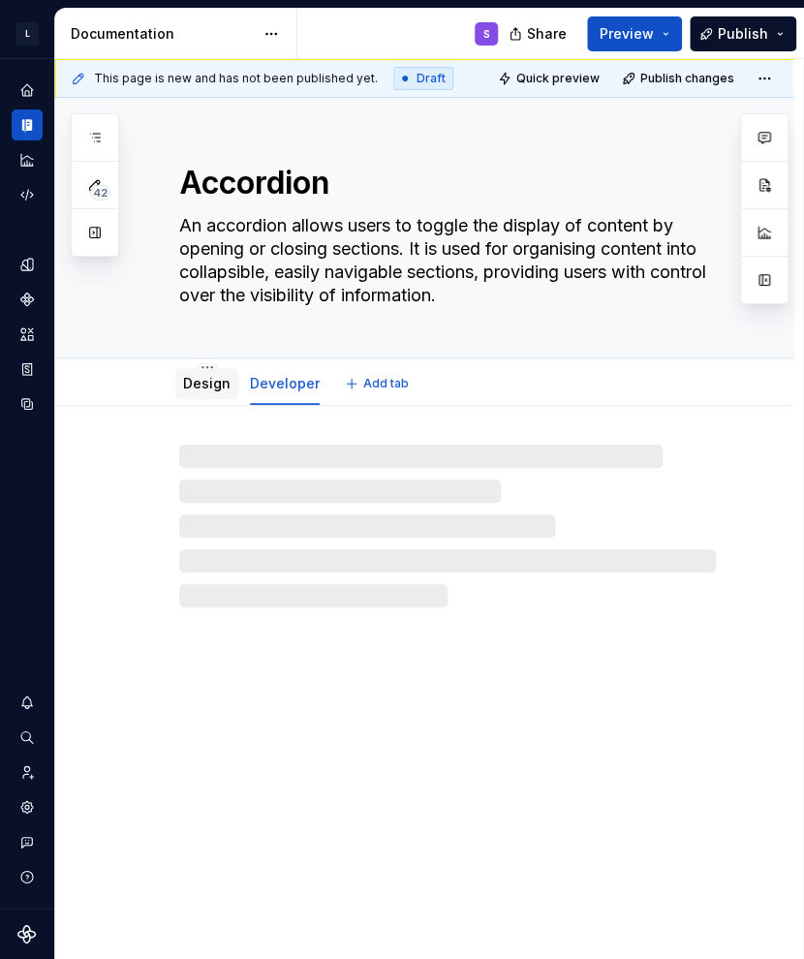
click at [212, 385] on link "Design" at bounding box center [206, 383] width 47 height 16
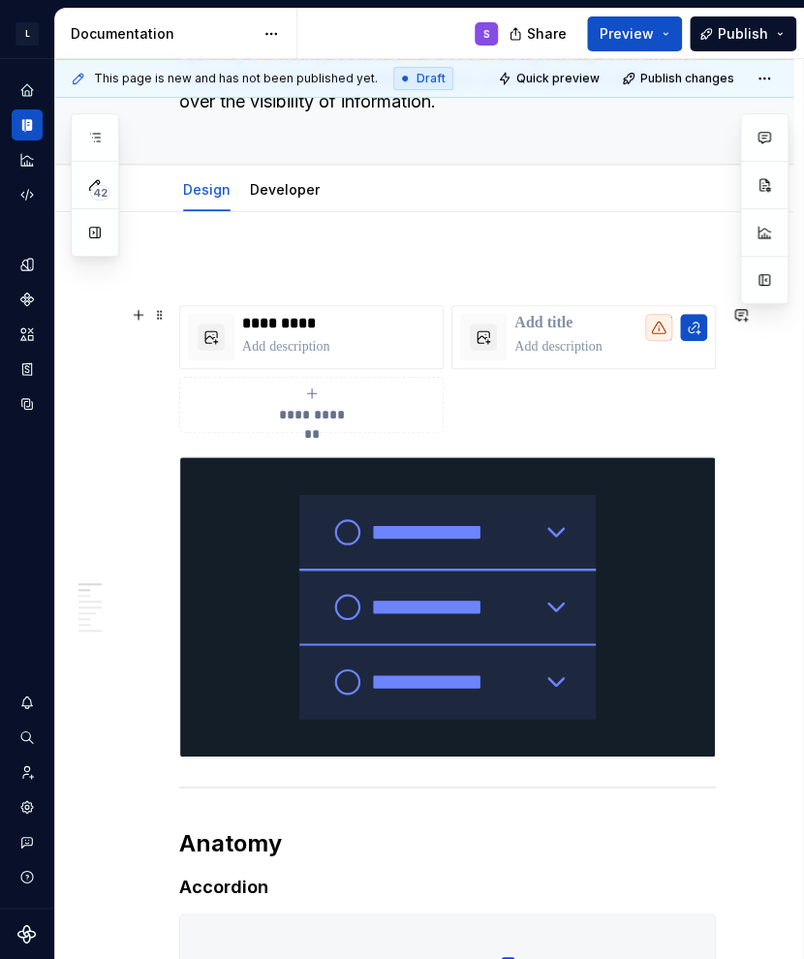
scroll to position [97, 0]
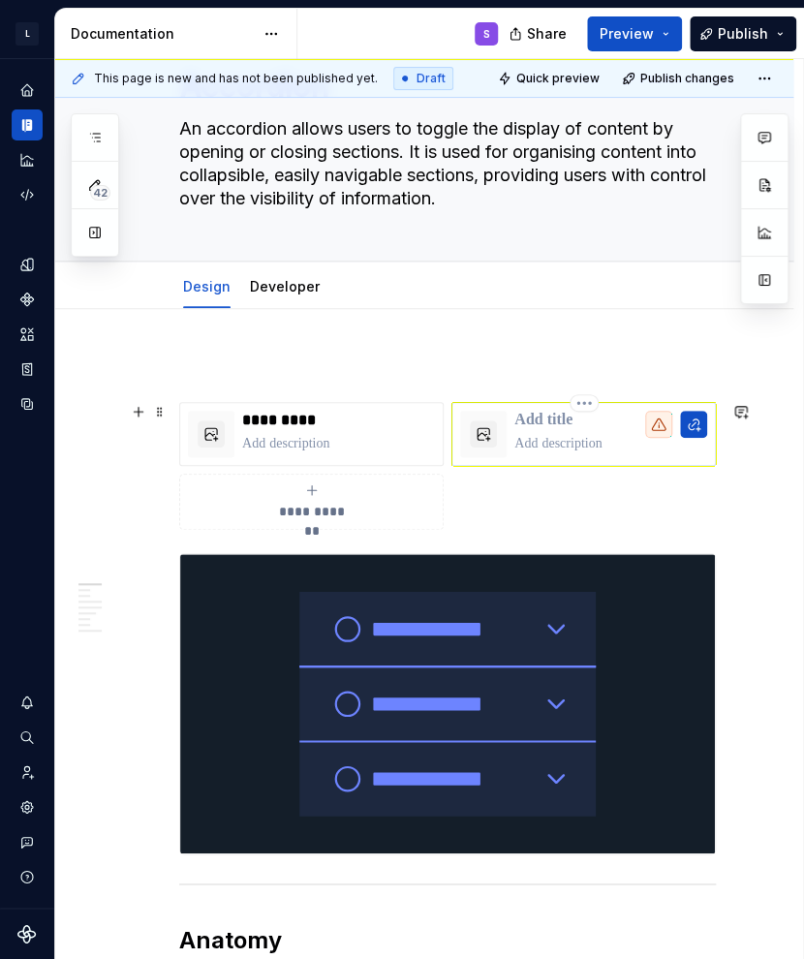
click at [555, 412] on p at bounding box center [610, 420] width 193 height 19
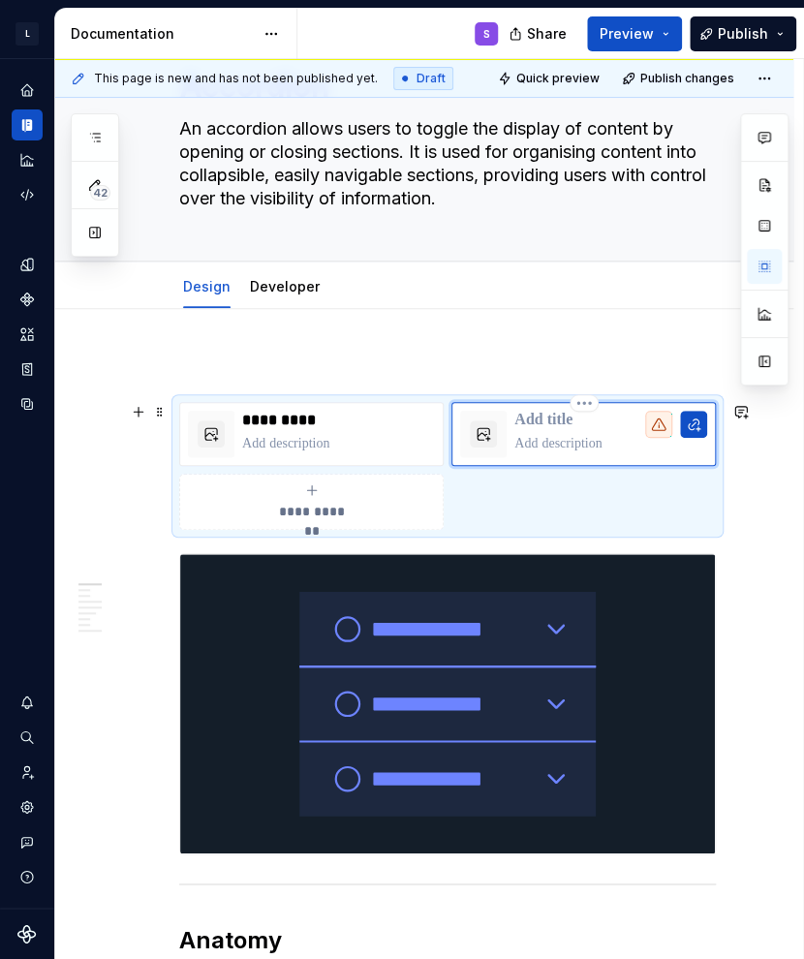
type textarea "*"
click at [333, 442] on p at bounding box center [338, 443] width 193 height 19
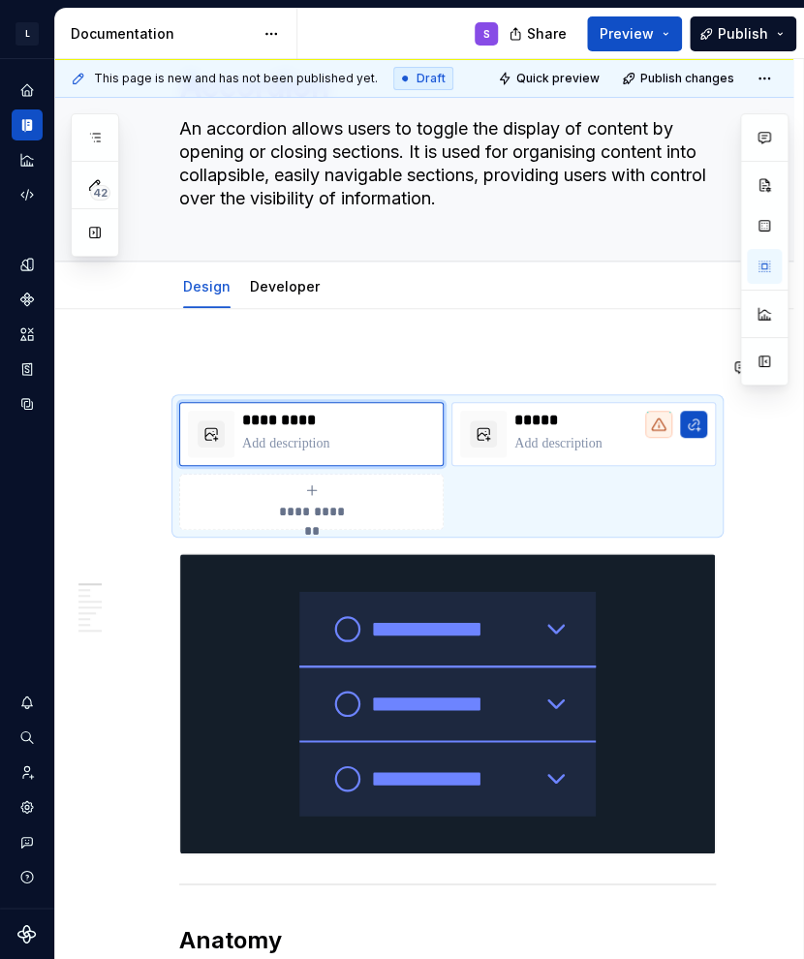
type textarea "*"
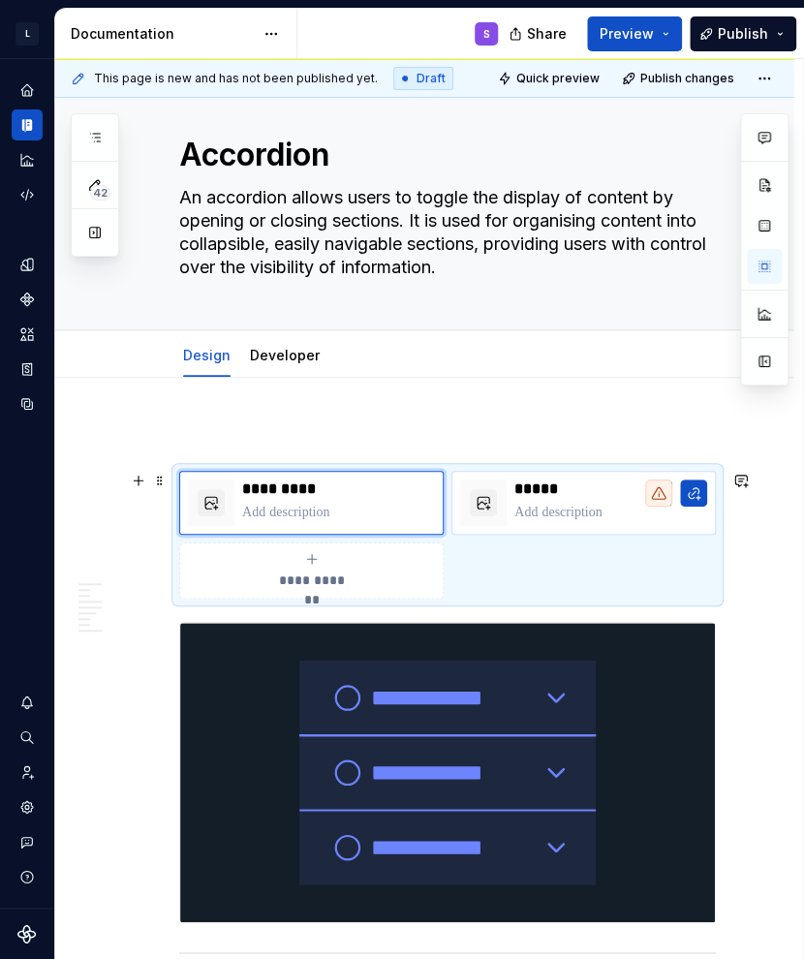
scroll to position [0, 0]
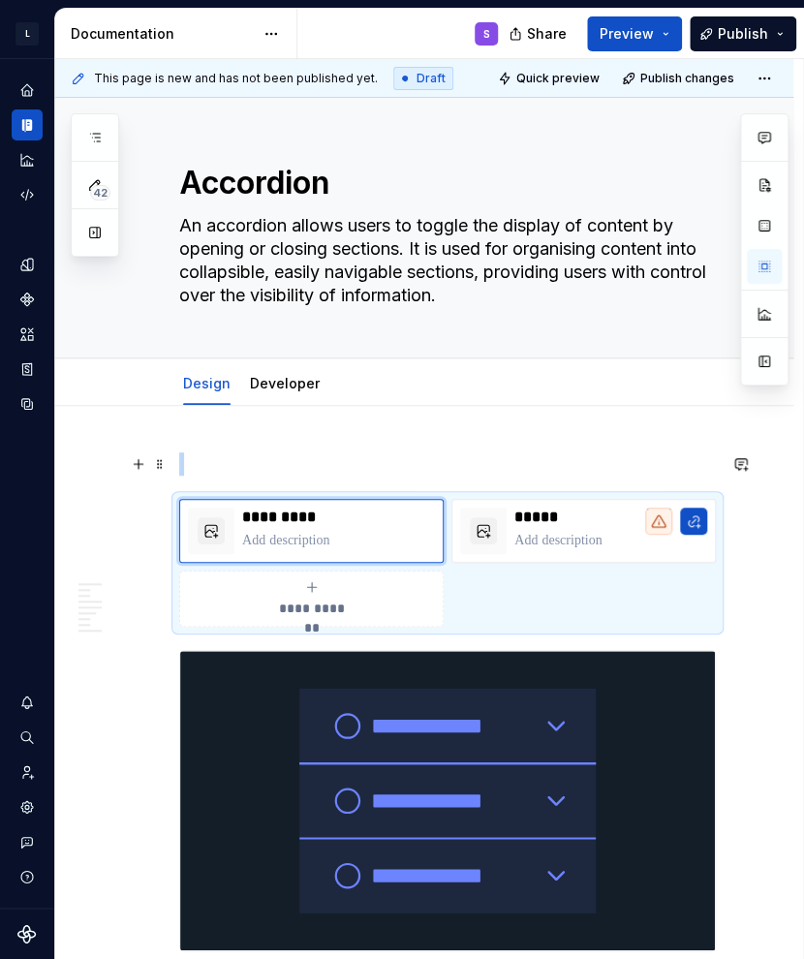
click at [445, 458] on p at bounding box center [447, 463] width 537 height 23
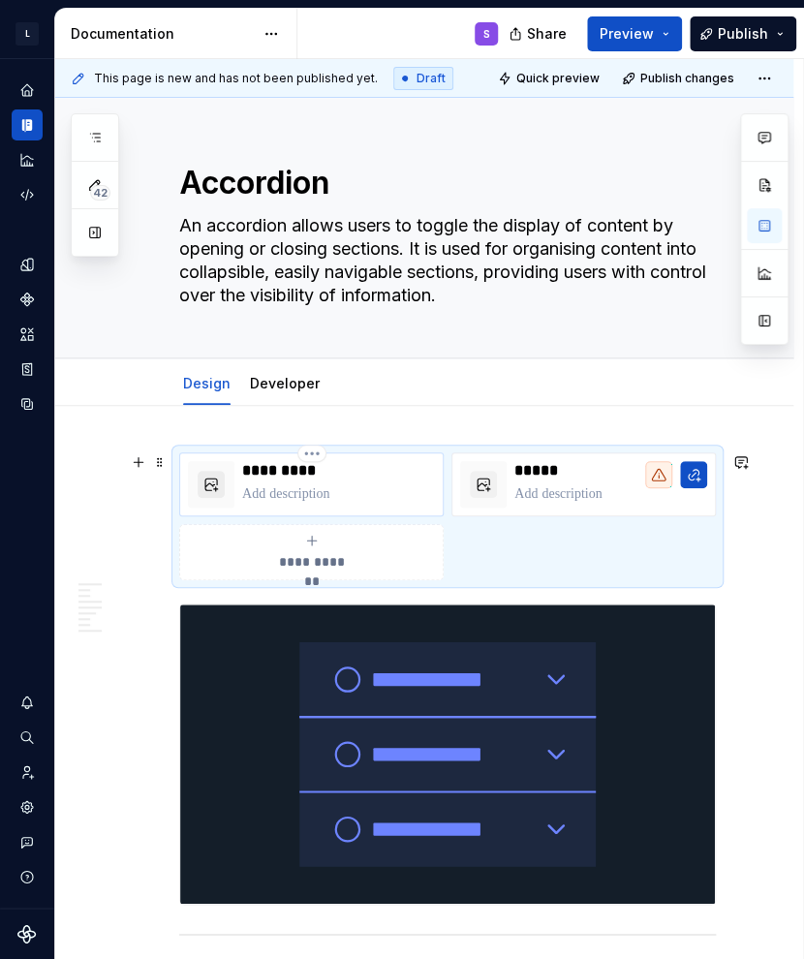
click at [220, 481] on button "button" at bounding box center [211, 484] width 27 height 27
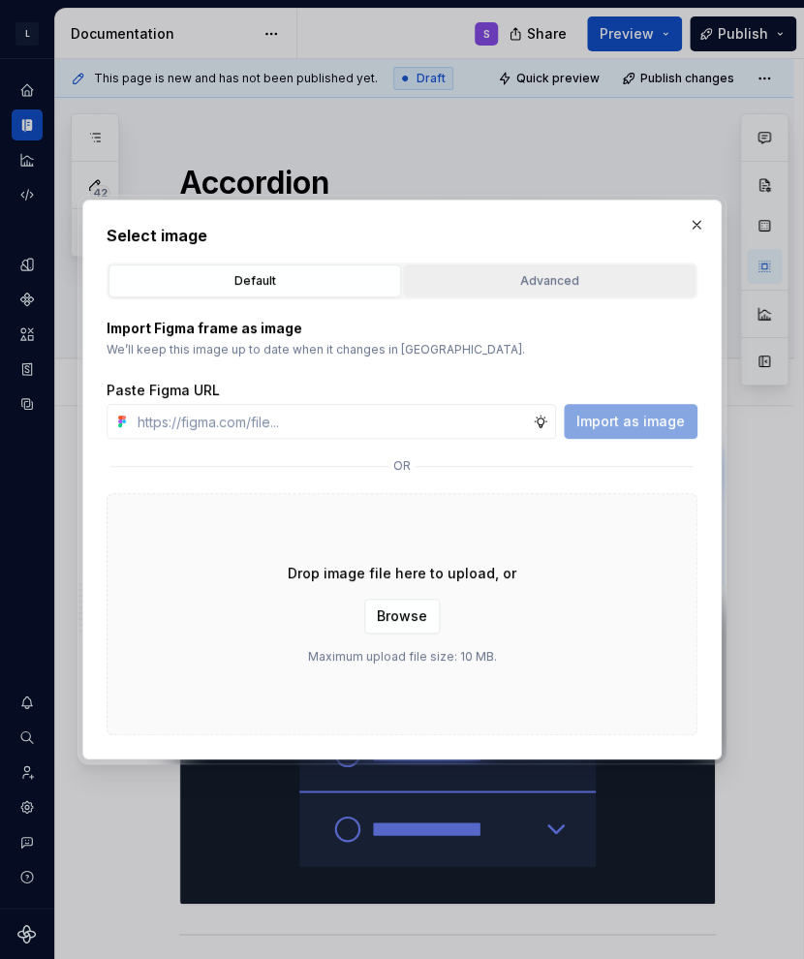
click at [528, 276] on div "Advanced" at bounding box center [549, 280] width 279 height 19
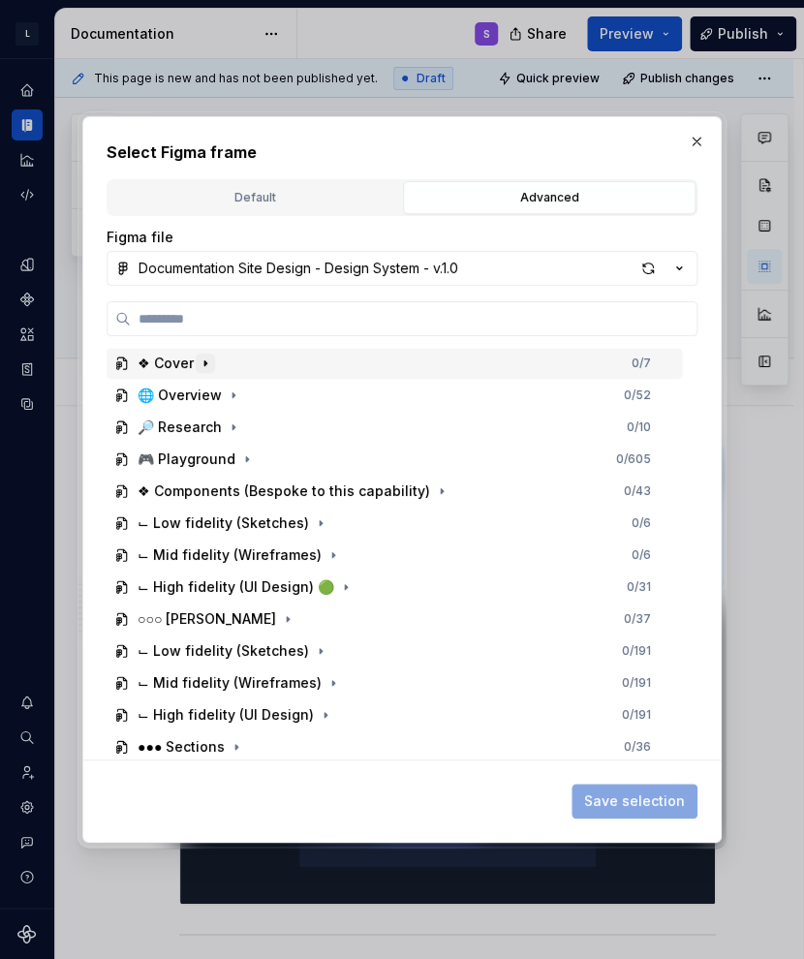
click at [203, 369] on icon "button" at bounding box center [205, 363] width 15 height 15
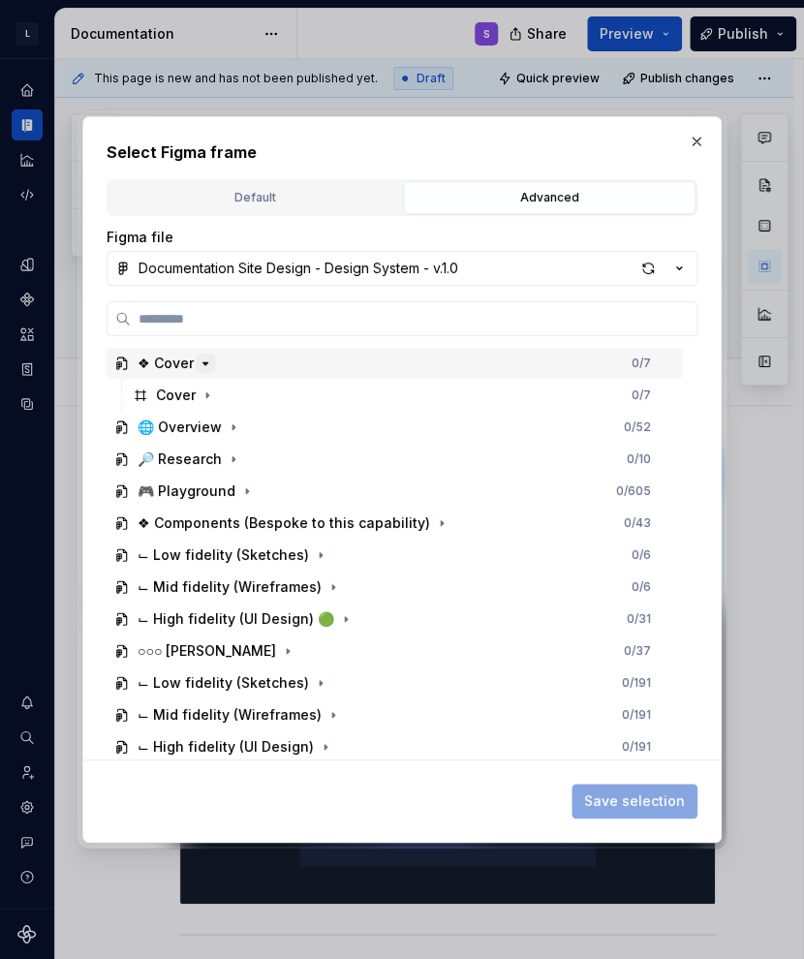
click at [203, 369] on icon "button" at bounding box center [205, 363] width 15 height 15
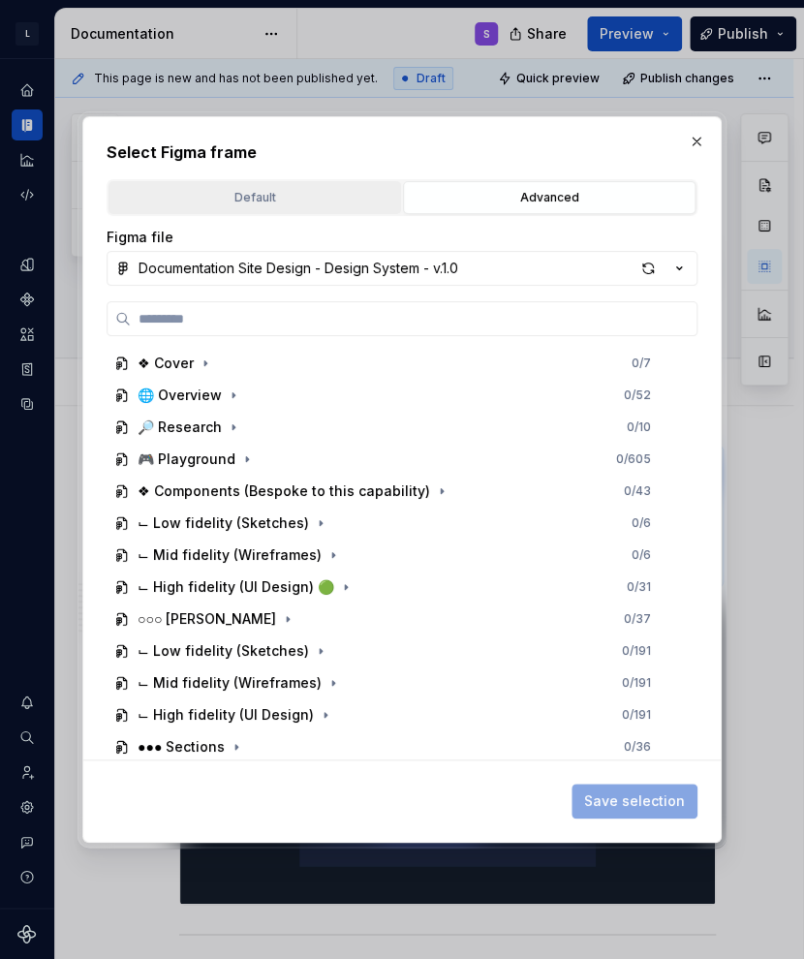
click at [270, 198] on div "Default" at bounding box center [254, 197] width 279 height 19
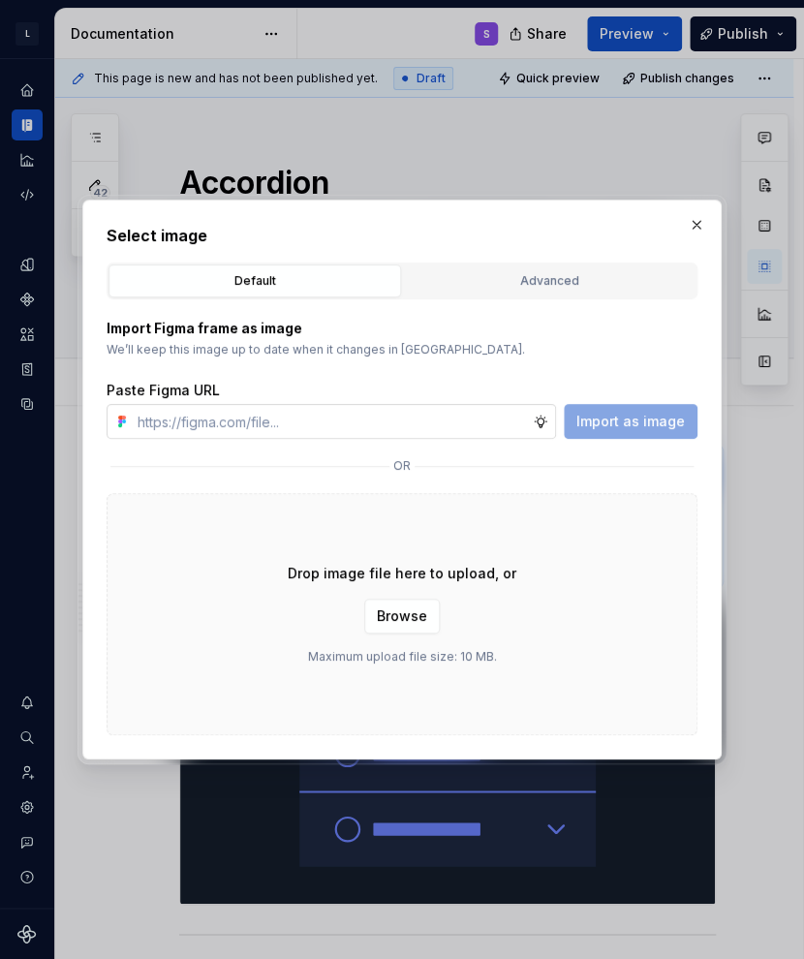
click at [246, 411] on input "text" at bounding box center [331, 421] width 403 height 35
click at [586, 461] on div "or" at bounding box center [402, 465] width 591 height 23
type textarea "*"
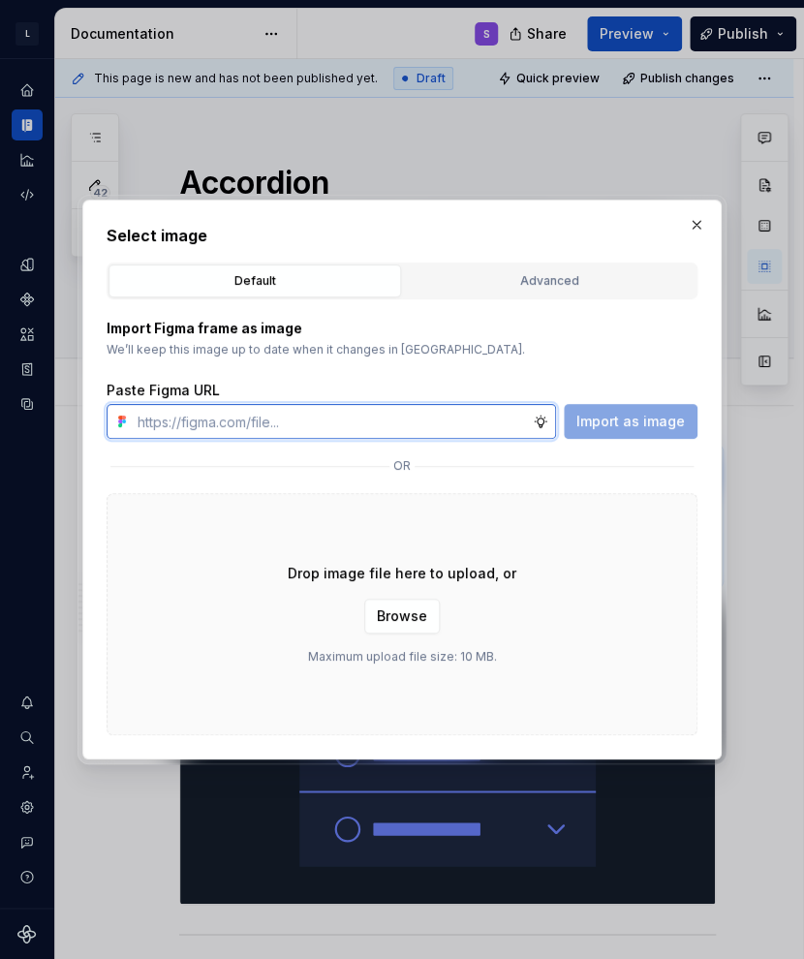
click at [244, 431] on input "text" at bounding box center [331, 421] width 403 height 35
paste input "https://cdn.brandfetch.io/idZHcZ_i7F/theme/dark/symbol.svg?c=1dxbfHSJFAPEGdCLU4…"
type input "https://cdn.brandfetch.io/idZHcZ_i7F/theme/dark/symbol.svg?c=1dxbfHSJFAPEGdCLU4…"
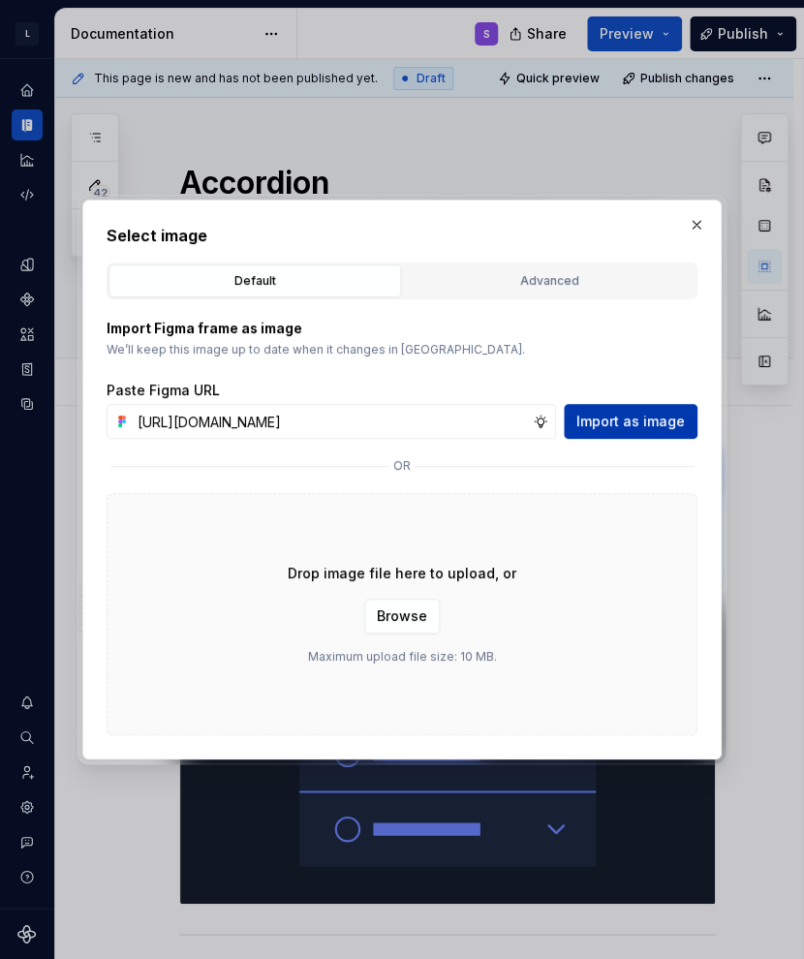
click at [625, 419] on span "Import as image" at bounding box center [630, 421] width 108 height 19
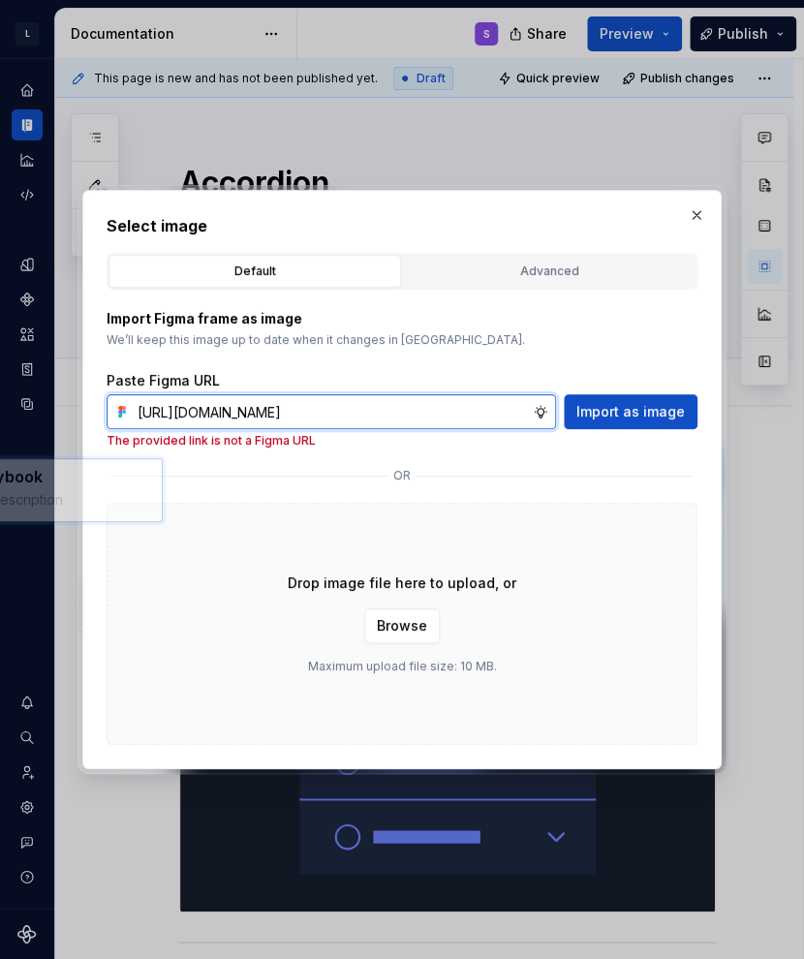
scroll to position [0, 0]
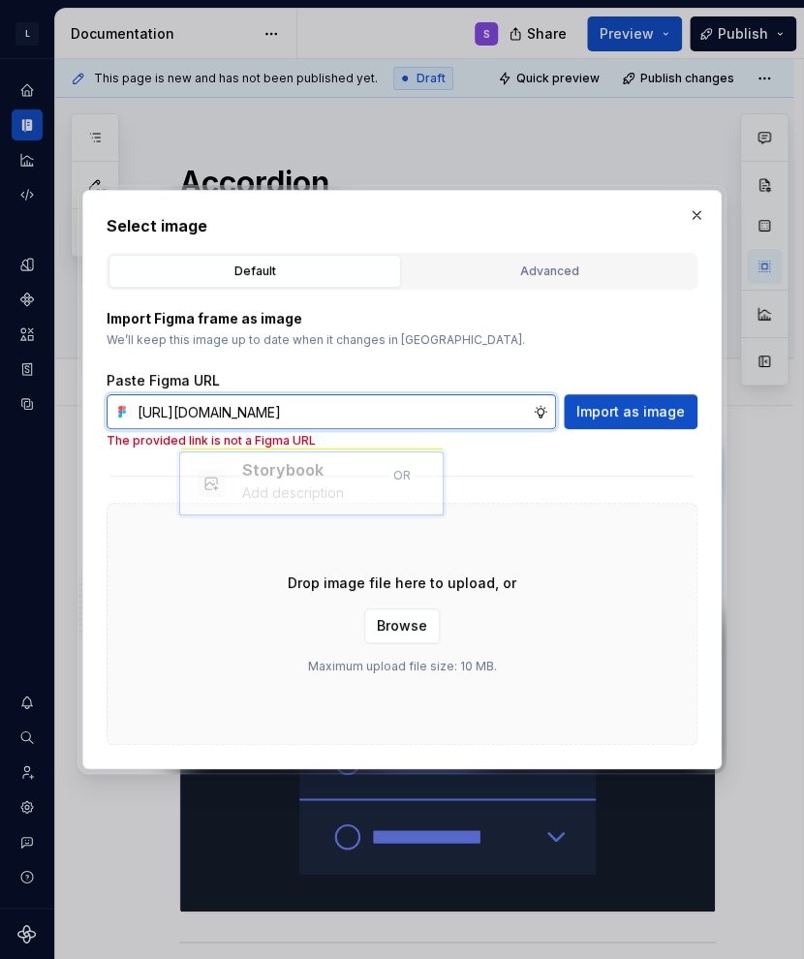
drag, startPoint x: 360, startPoint y: 410, endPoint x: 288, endPoint y: 408, distance: 72.7
click at [285, 407] on input "https://cdn.brandfetch.io/idZHcZ_i7F/theme/dark/symbol.svg?c=1dxbfHSJFAPEGdCLU4…" at bounding box center [331, 411] width 403 height 35
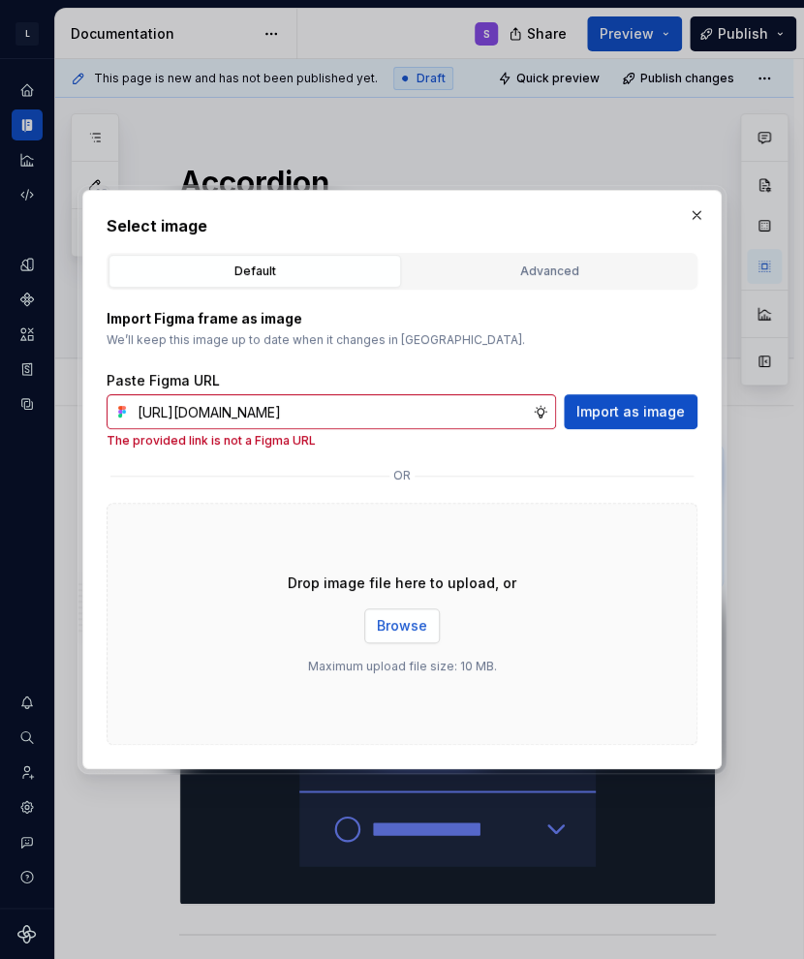
click at [435, 618] on button "Browse" at bounding box center [402, 625] width 76 height 35
click at [423, 281] on button "Advanced" at bounding box center [549, 271] width 293 height 33
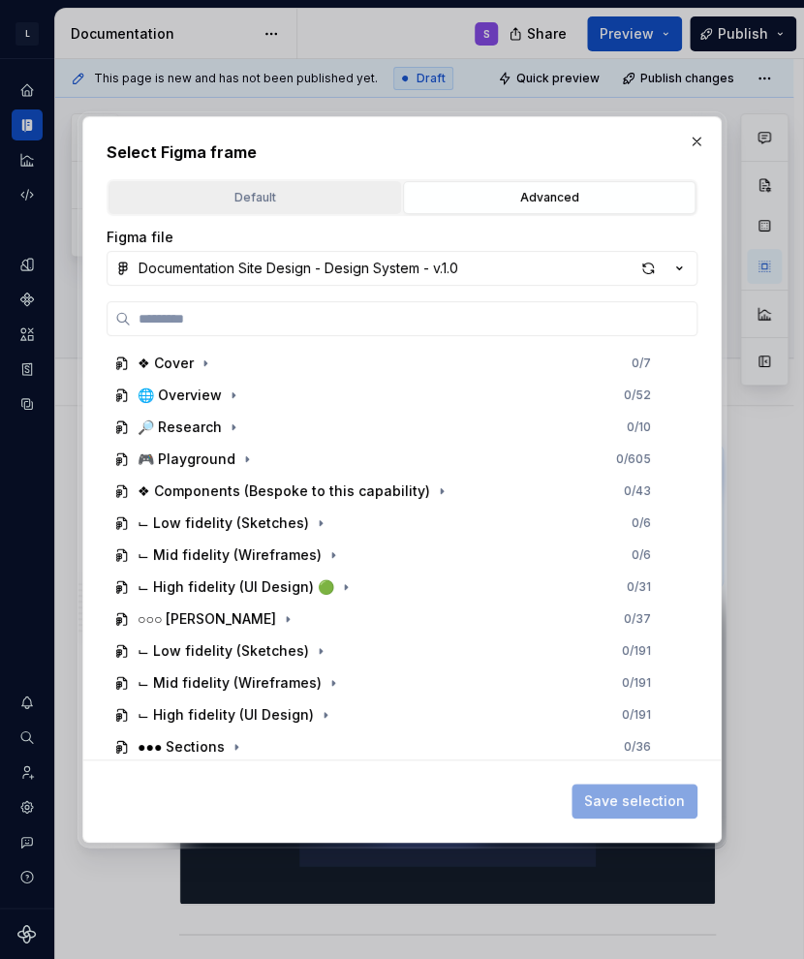
click at [323, 200] on div "Default" at bounding box center [254, 197] width 279 height 19
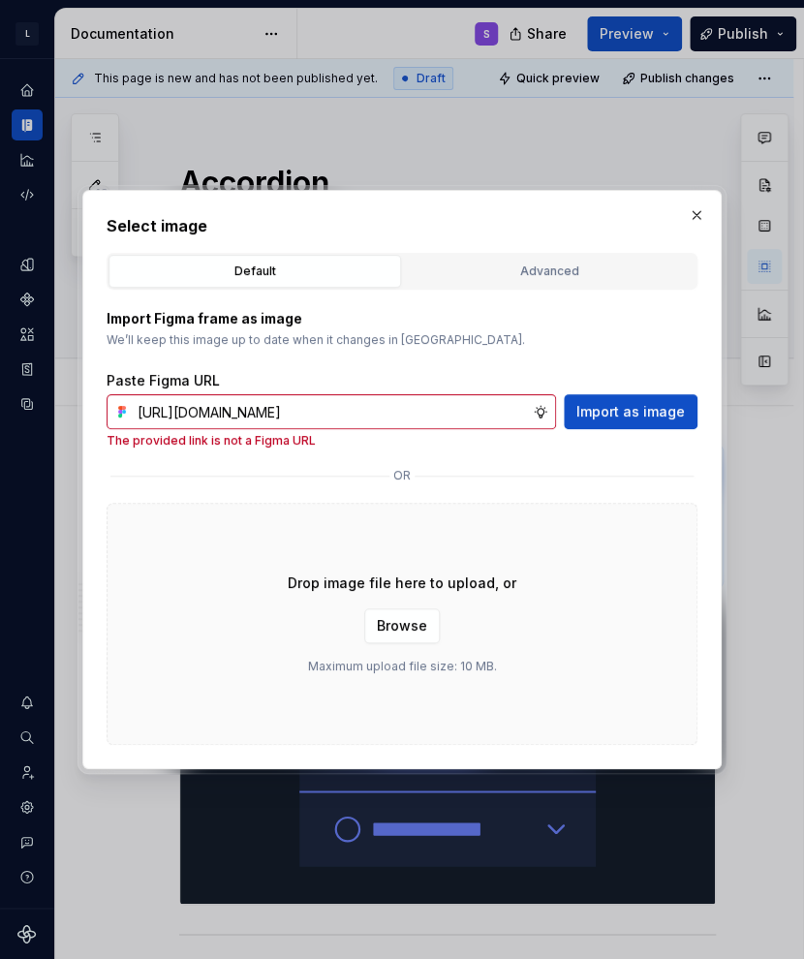
click at [122, 412] on icon at bounding box center [124, 412] width 4 height 4
click at [652, 203] on button "button" at bounding box center [696, 214] width 27 height 27
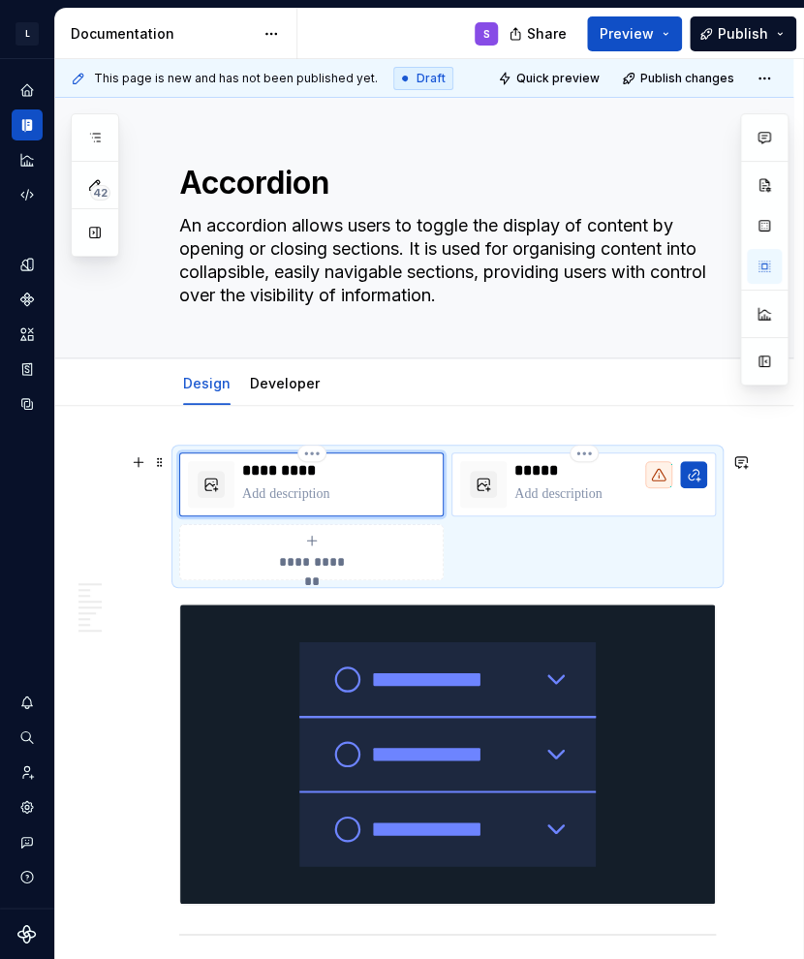
click at [563, 498] on p at bounding box center [610, 493] width 193 height 19
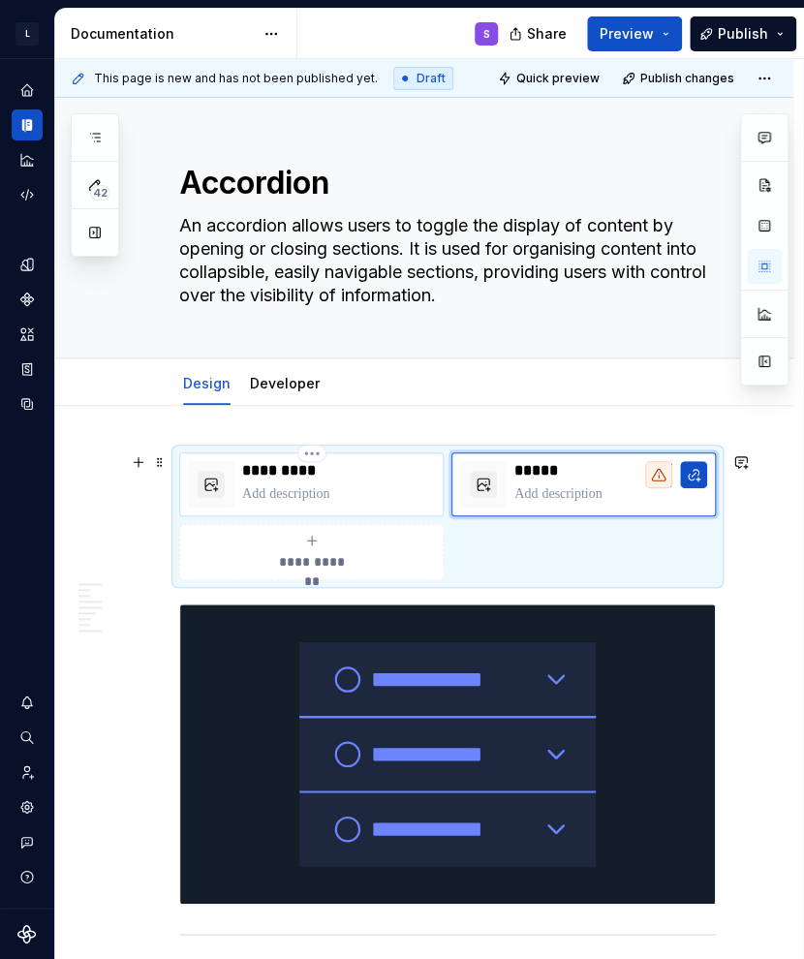
click at [356, 496] on p at bounding box center [338, 493] width 193 height 19
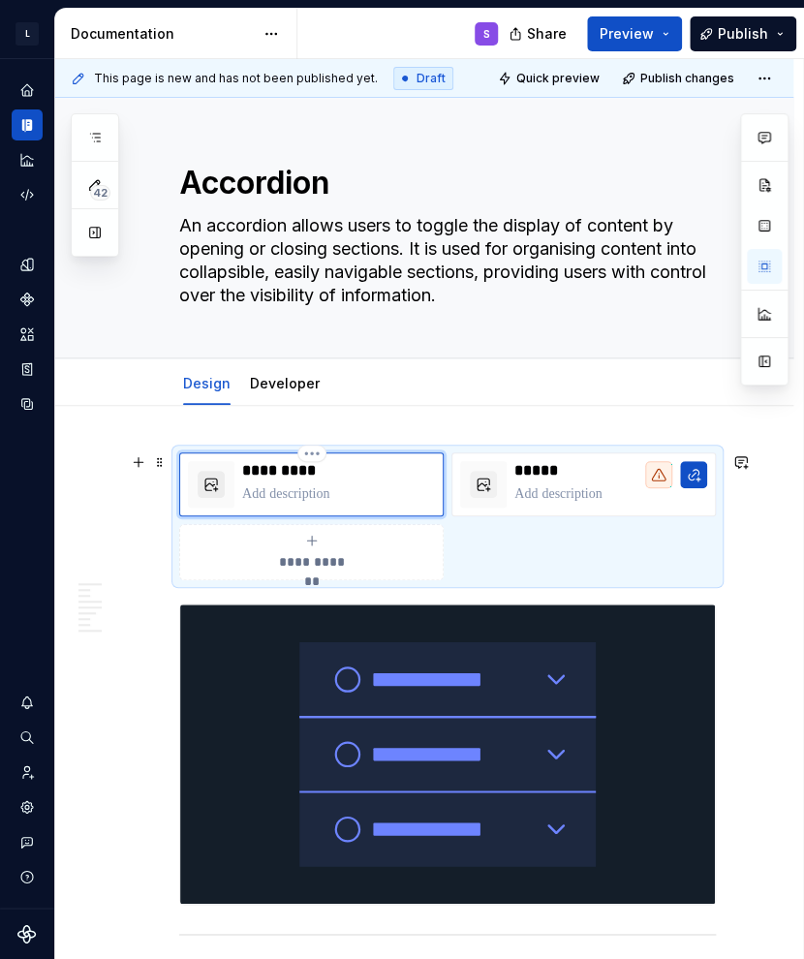
click at [208, 485] on button "button" at bounding box center [211, 484] width 27 height 27
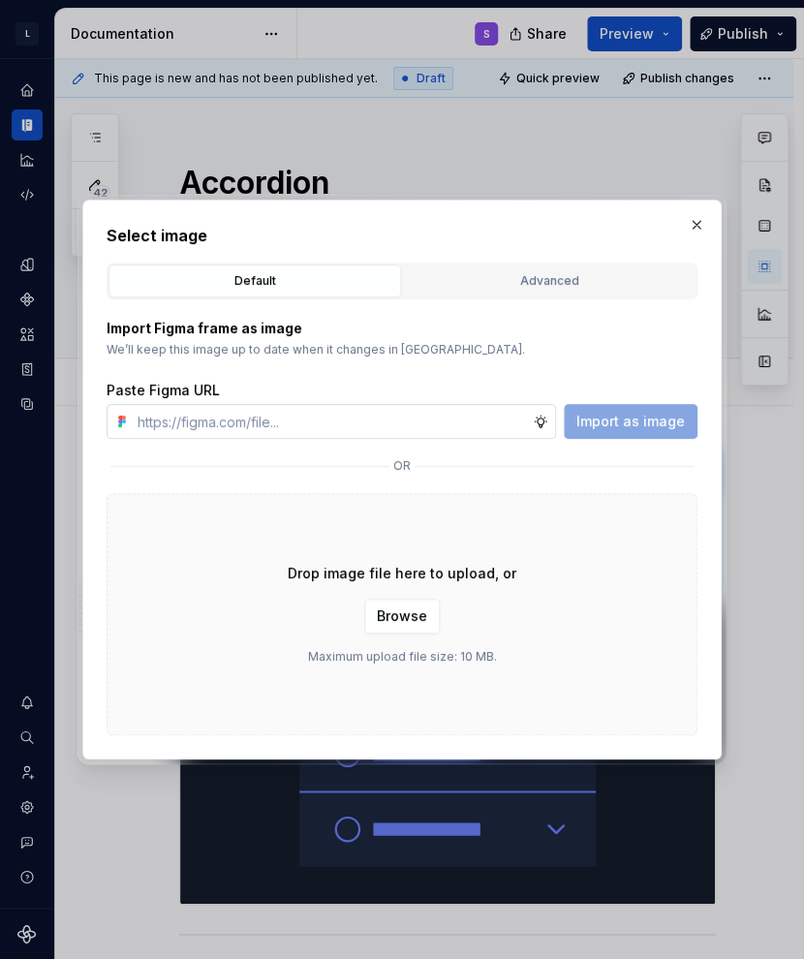
click at [541, 426] on icon at bounding box center [540, 421] width 15 height 15
click at [515, 353] on p "We’ll keep this image up to date when it changes in Figma." at bounding box center [402, 349] width 591 height 15
click at [652, 229] on button "button" at bounding box center [696, 224] width 27 height 27
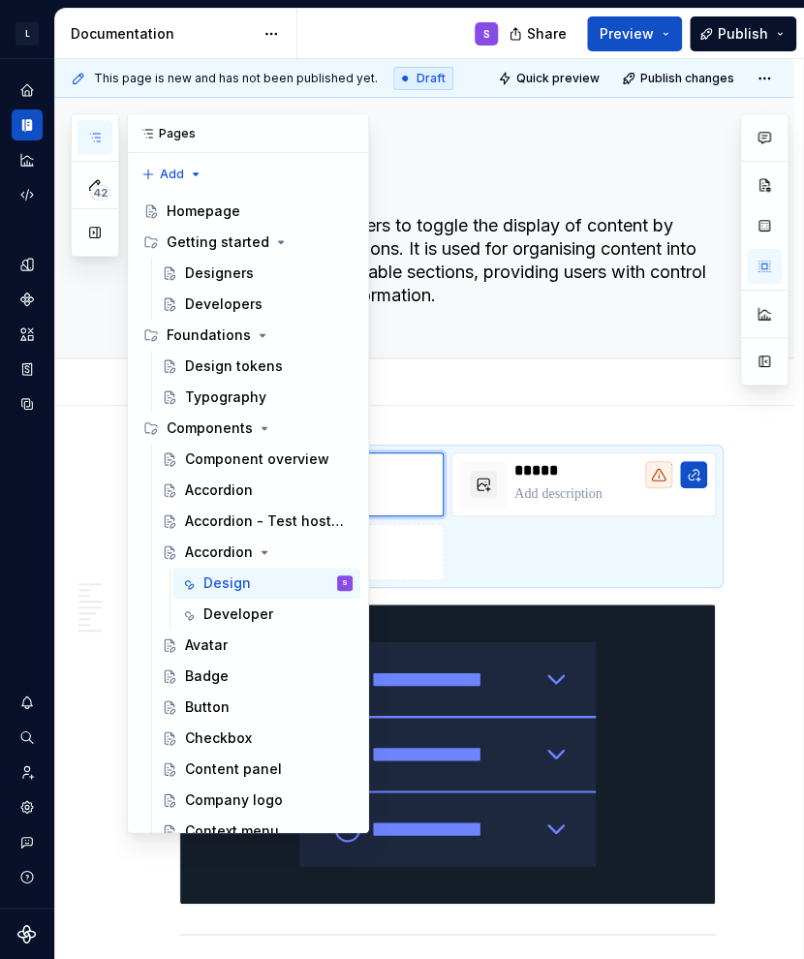
click at [108, 140] on button "button" at bounding box center [94, 137] width 35 height 35
type textarea "*"
click at [402, 496] on p at bounding box center [338, 493] width 193 height 19
click at [335, 139] on button "button" at bounding box center [348, 133] width 27 height 27
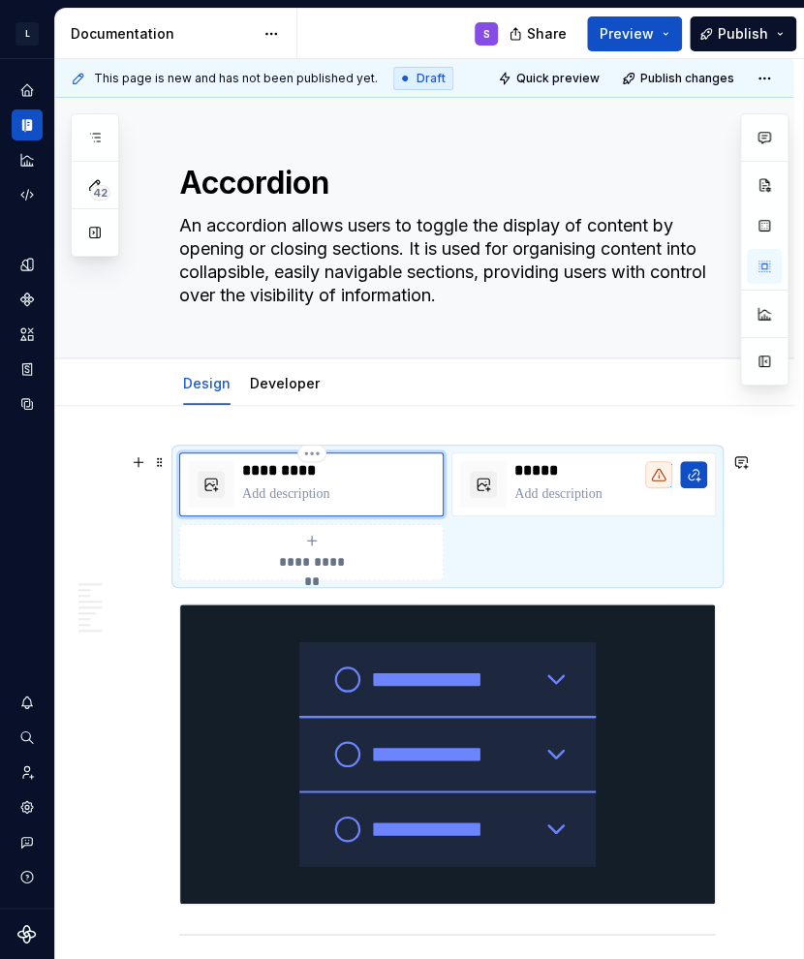
click at [226, 468] on div at bounding box center [211, 484] width 46 height 46
click at [209, 490] on button "button" at bounding box center [211, 484] width 27 height 27
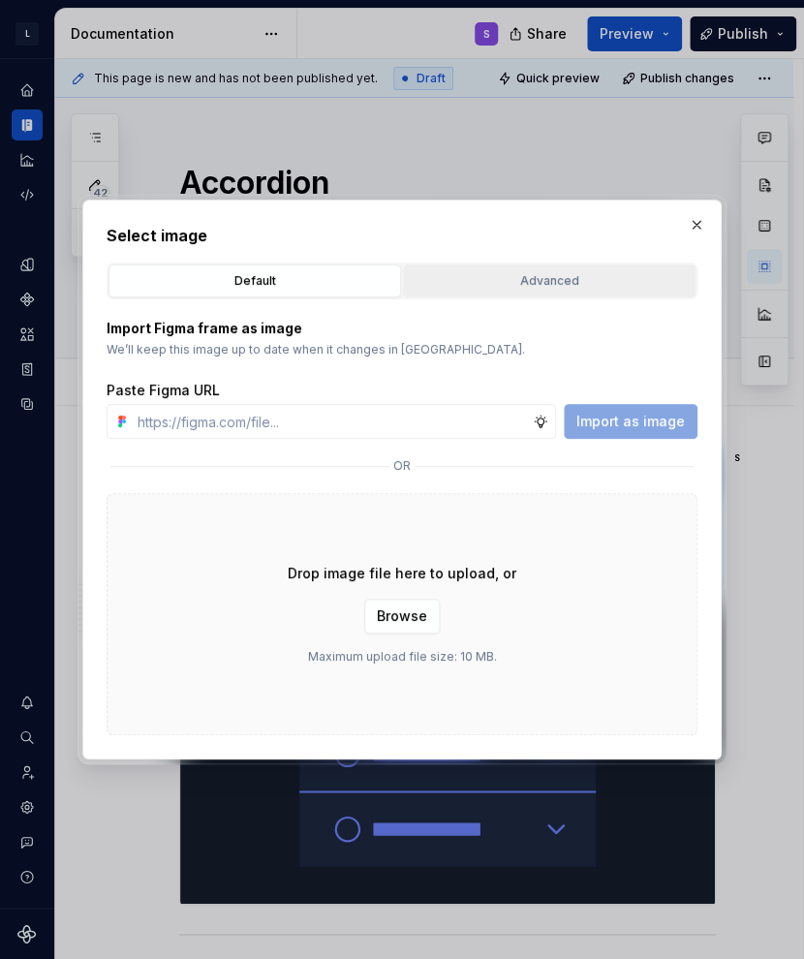
click at [588, 290] on div "Advanced" at bounding box center [549, 280] width 279 height 19
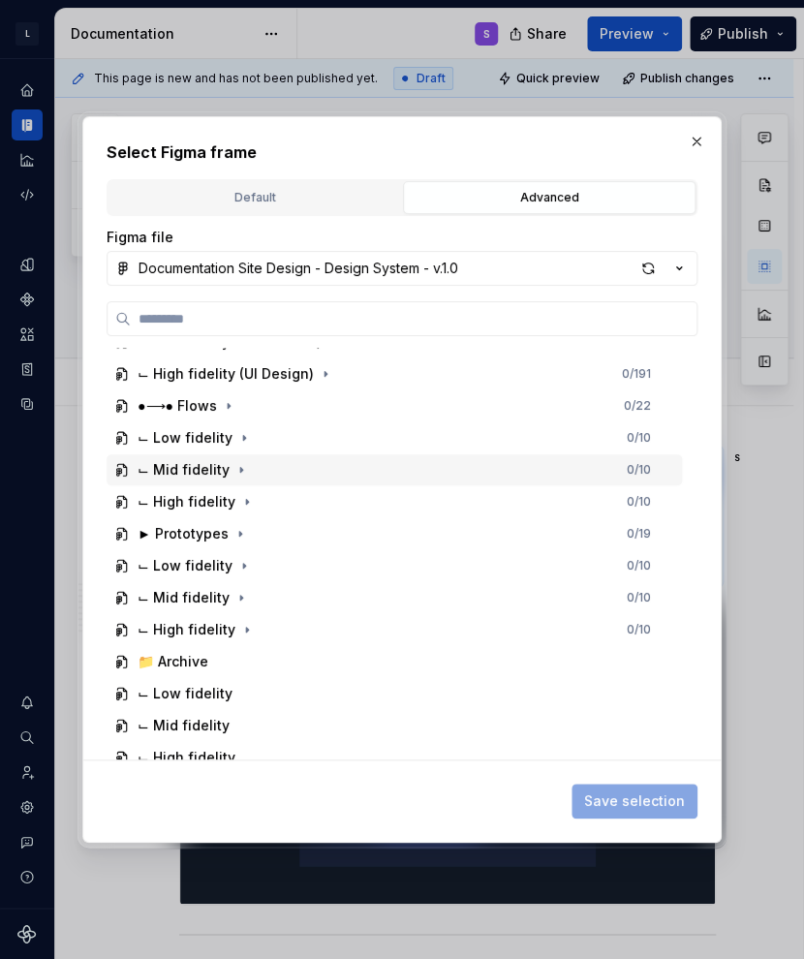
scroll to position [610, 0]
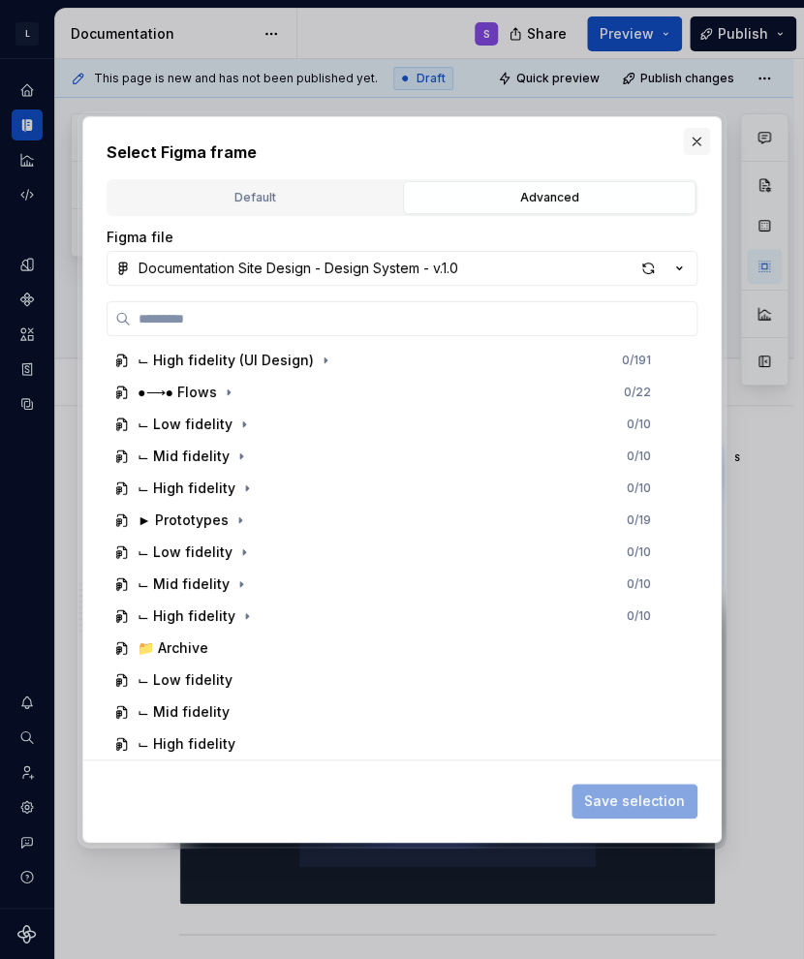
click at [652, 140] on button "button" at bounding box center [696, 141] width 27 height 27
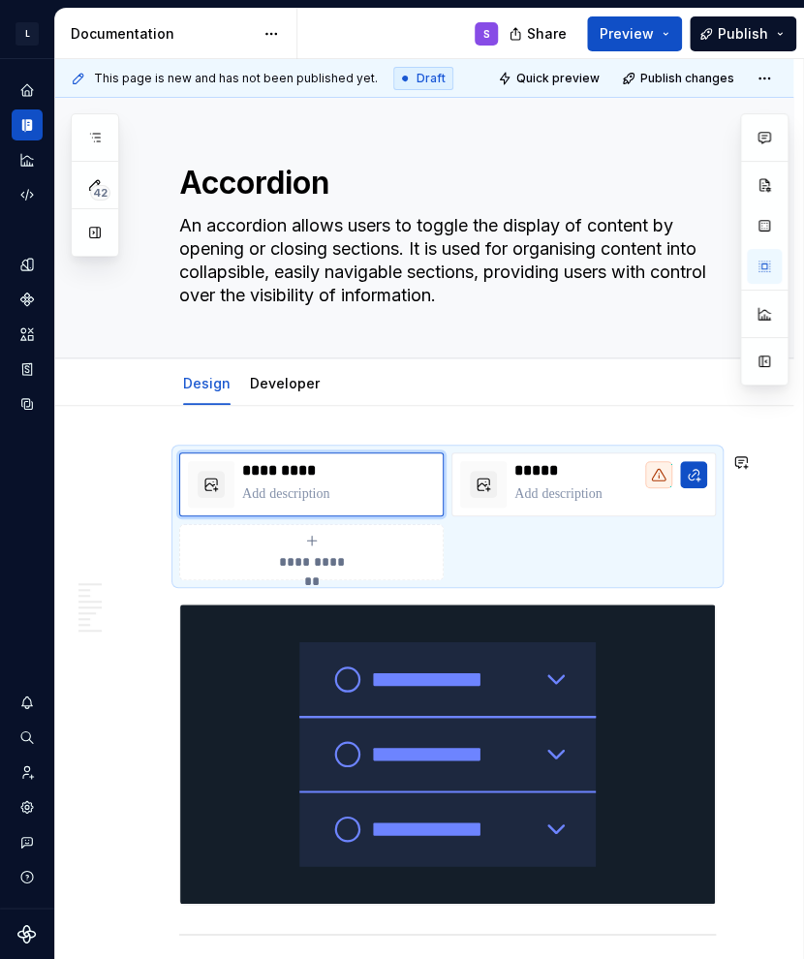
click at [256, 497] on p at bounding box center [338, 493] width 193 height 19
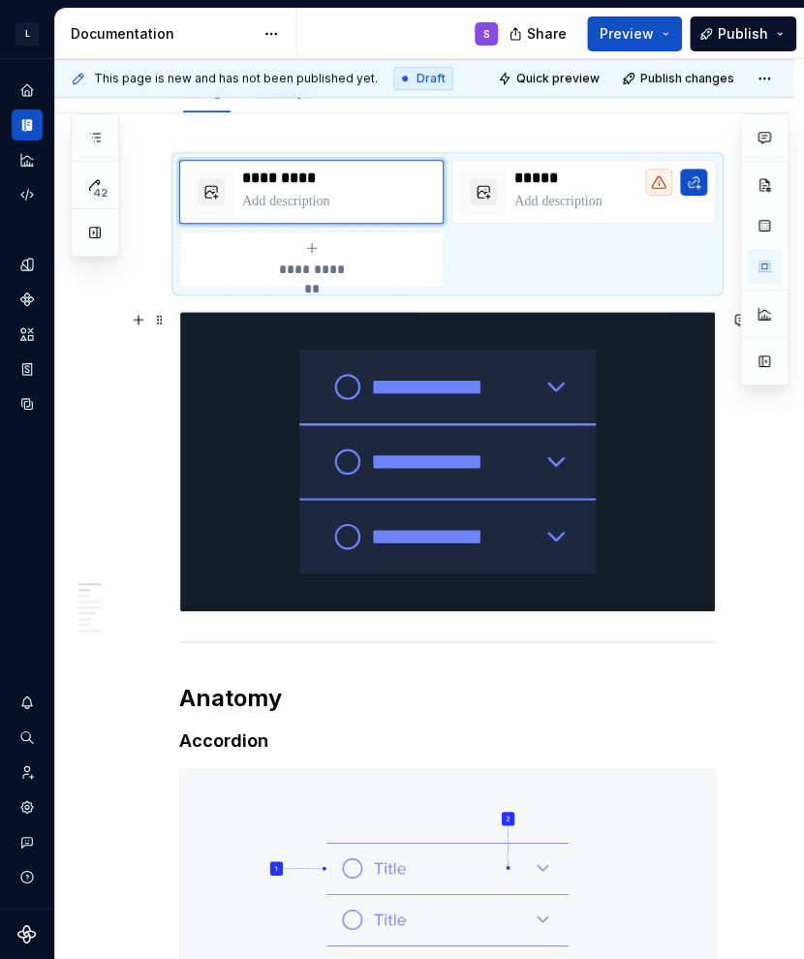
scroll to position [387, 0]
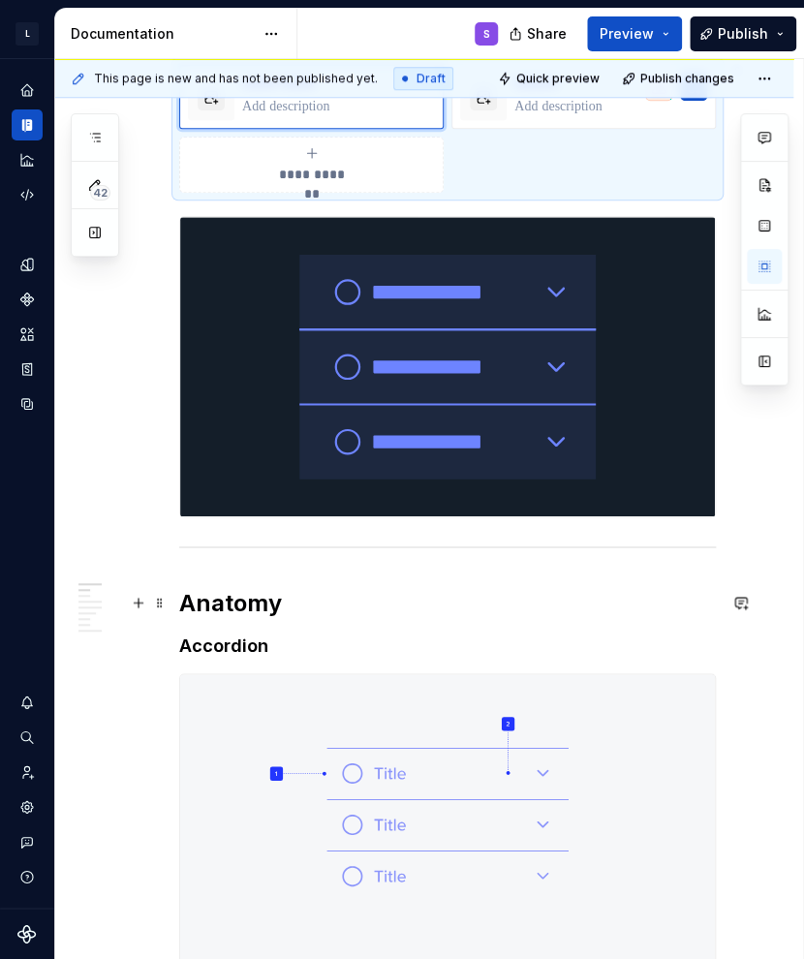
click at [286, 590] on h2 "Anatomy" at bounding box center [447, 603] width 537 height 31
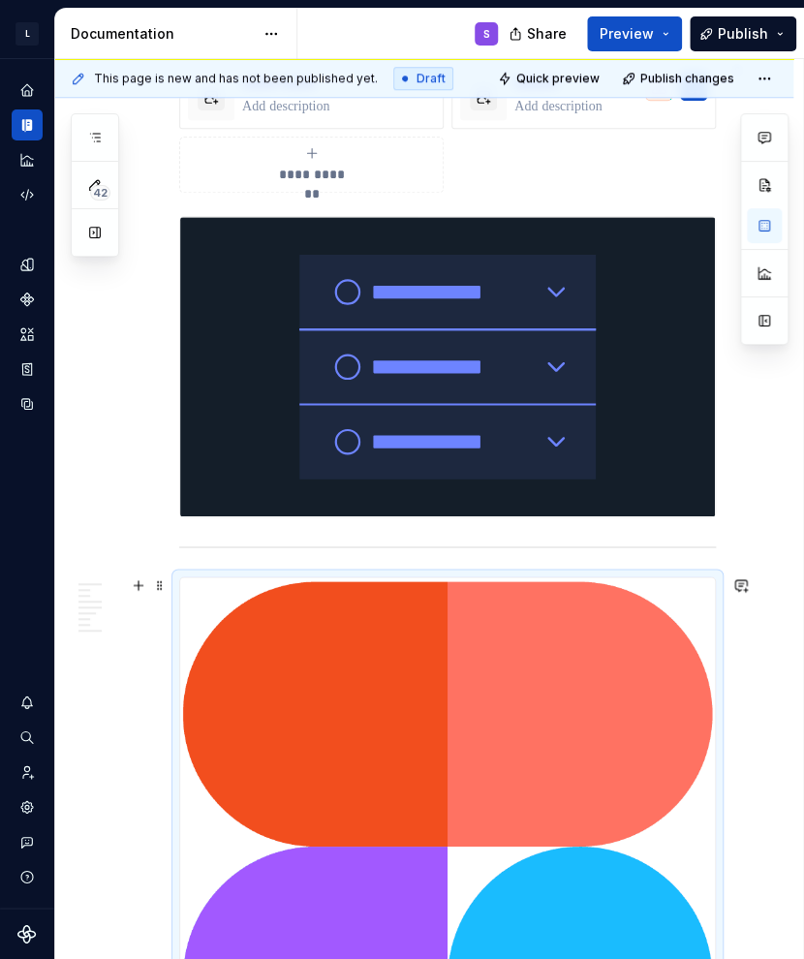
click at [323, 687] on img at bounding box center [447, 978] width 535 height 802
drag, startPoint x: 323, startPoint y: 687, endPoint x: 265, endPoint y: 188, distance: 502.1
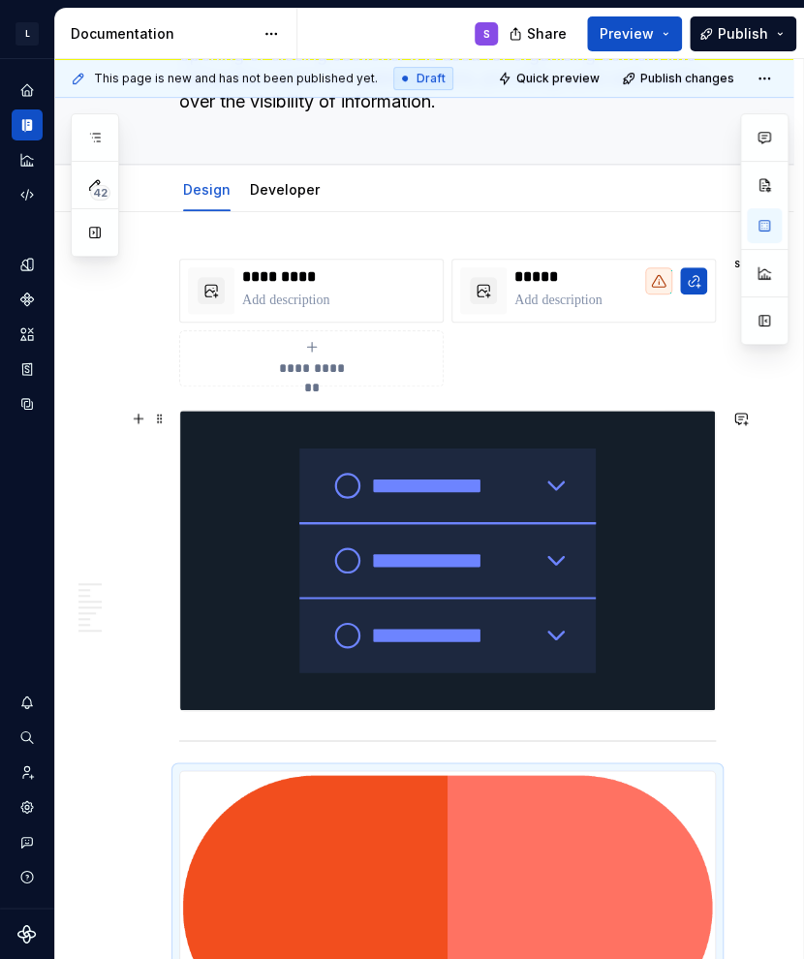
scroll to position [484, 0]
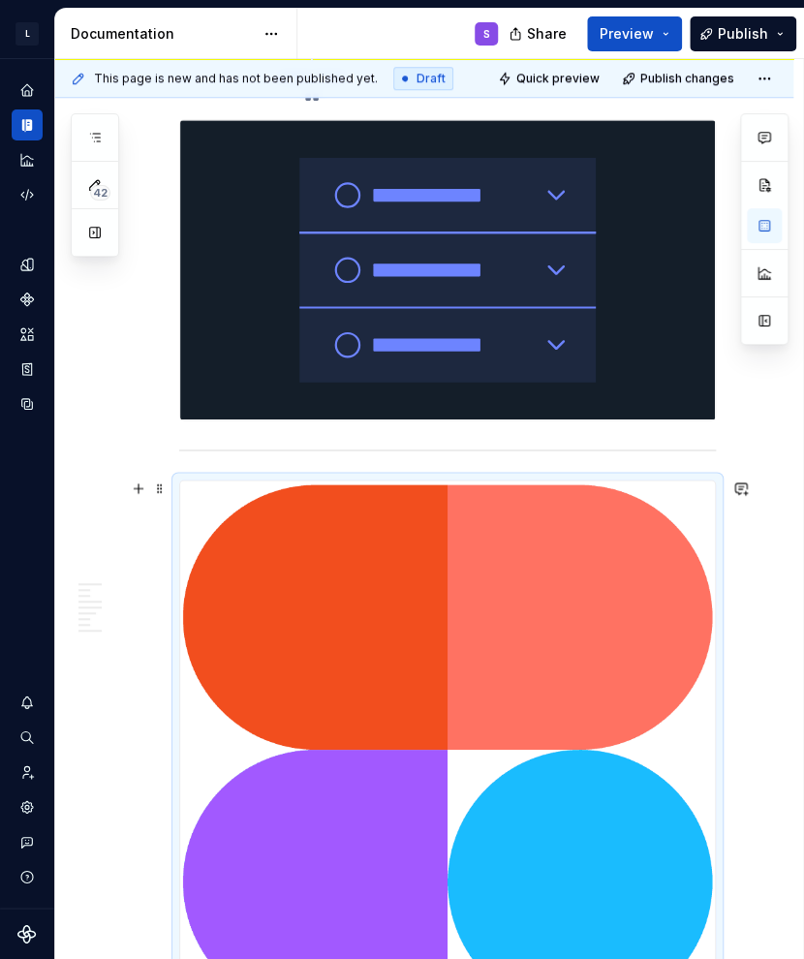
click at [387, 610] on img at bounding box center [447, 881] width 535 height 802
drag, startPoint x: 387, startPoint y: 610, endPoint x: 361, endPoint y: 651, distance: 48.4
click at [361, 651] on img at bounding box center [447, 881] width 535 height 802
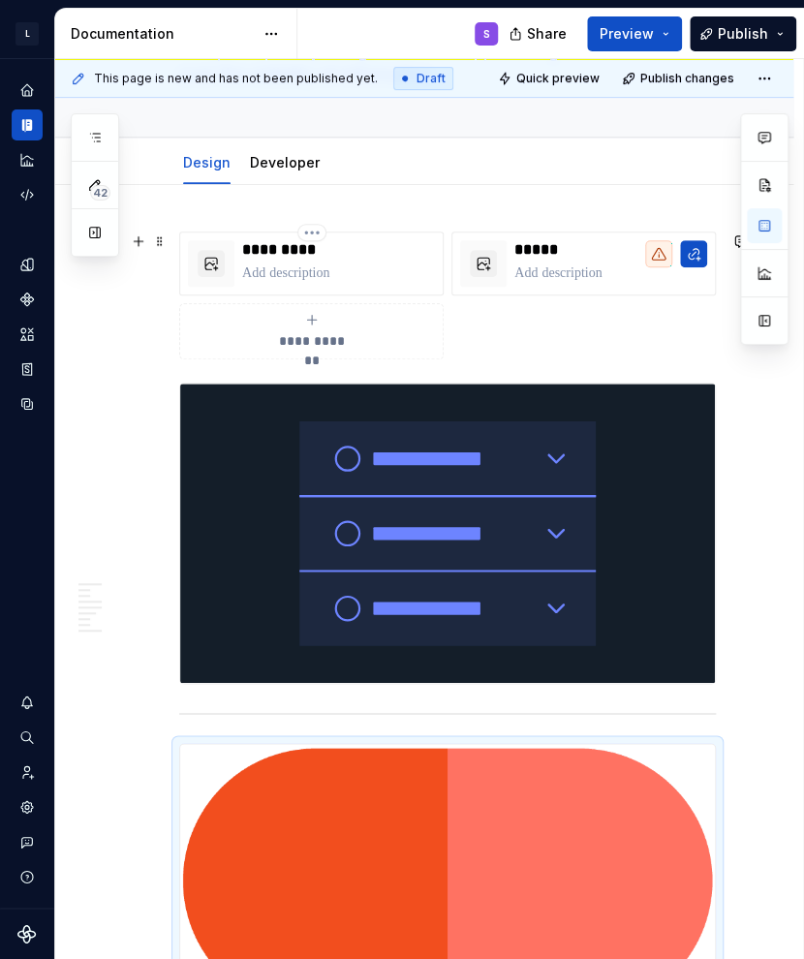
scroll to position [194, 0]
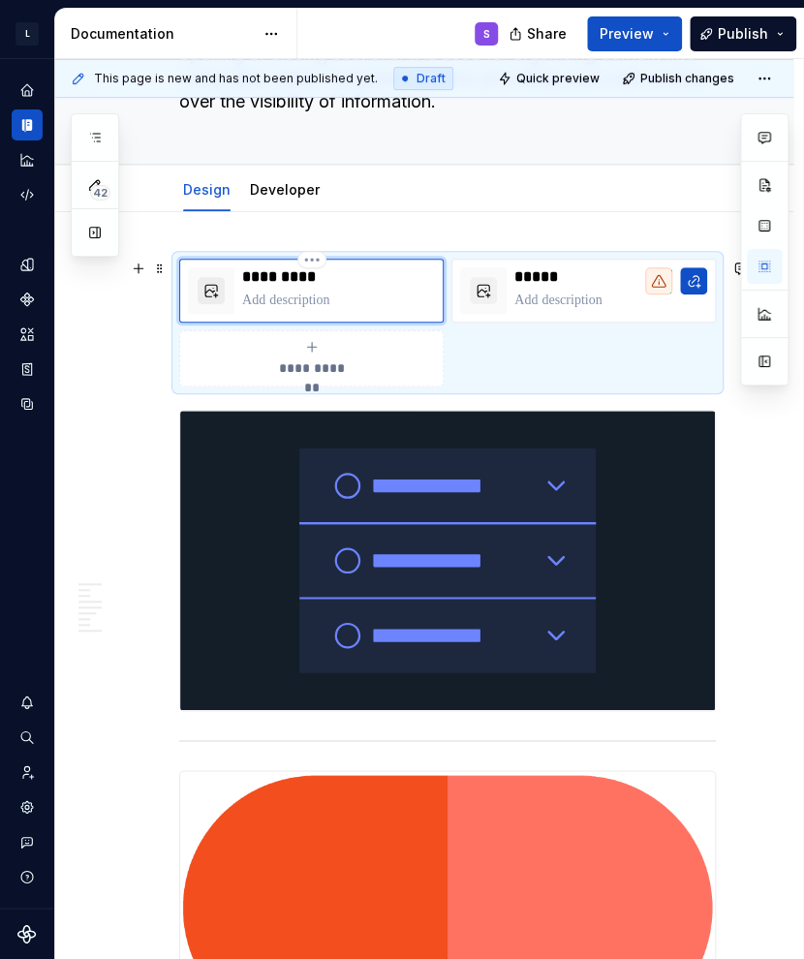
click at [210, 285] on button "button" at bounding box center [211, 290] width 27 height 27
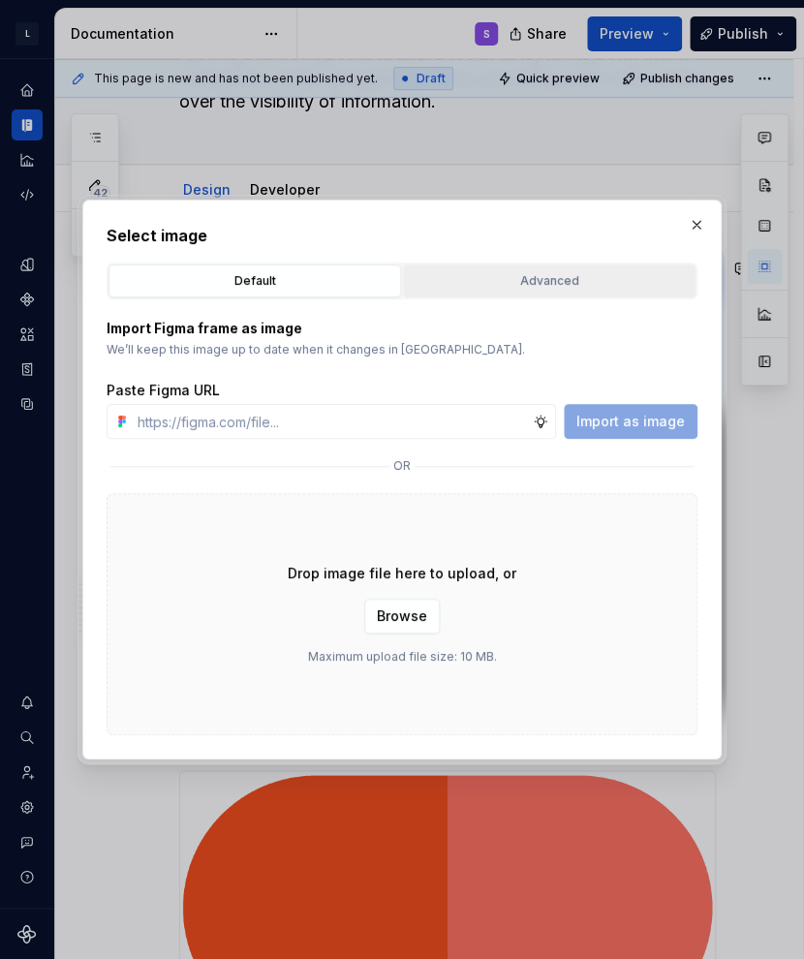
click at [484, 284] on div "Advanced" at bounding box center [549, 280] width 279 height 19
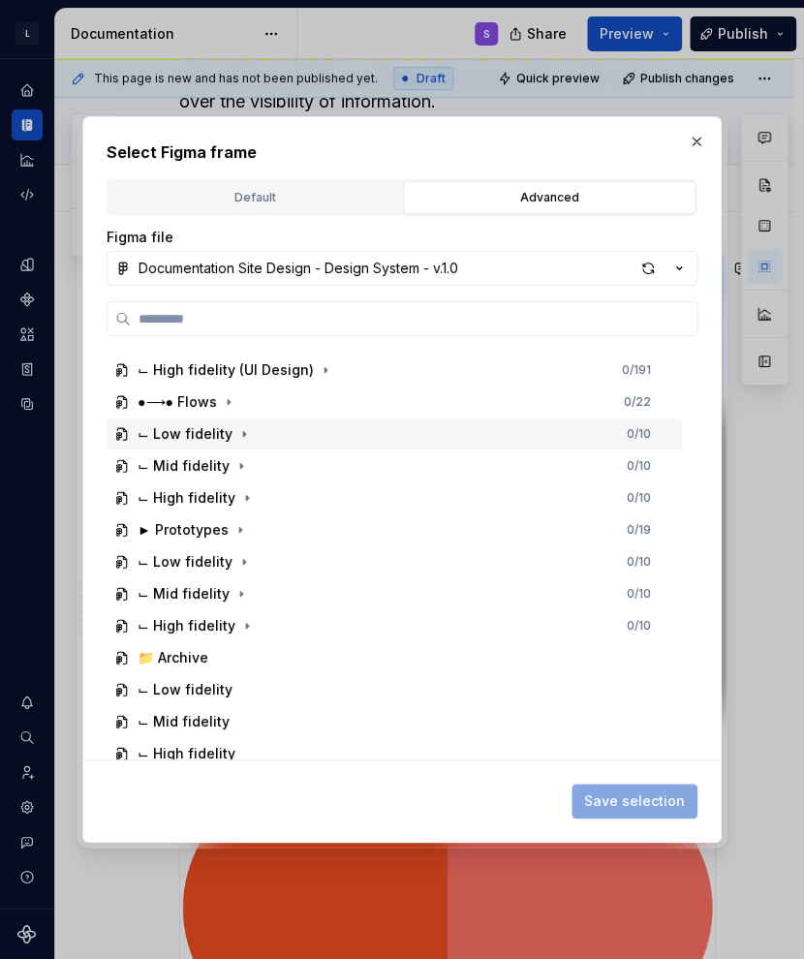
scroll to position [610, 0]
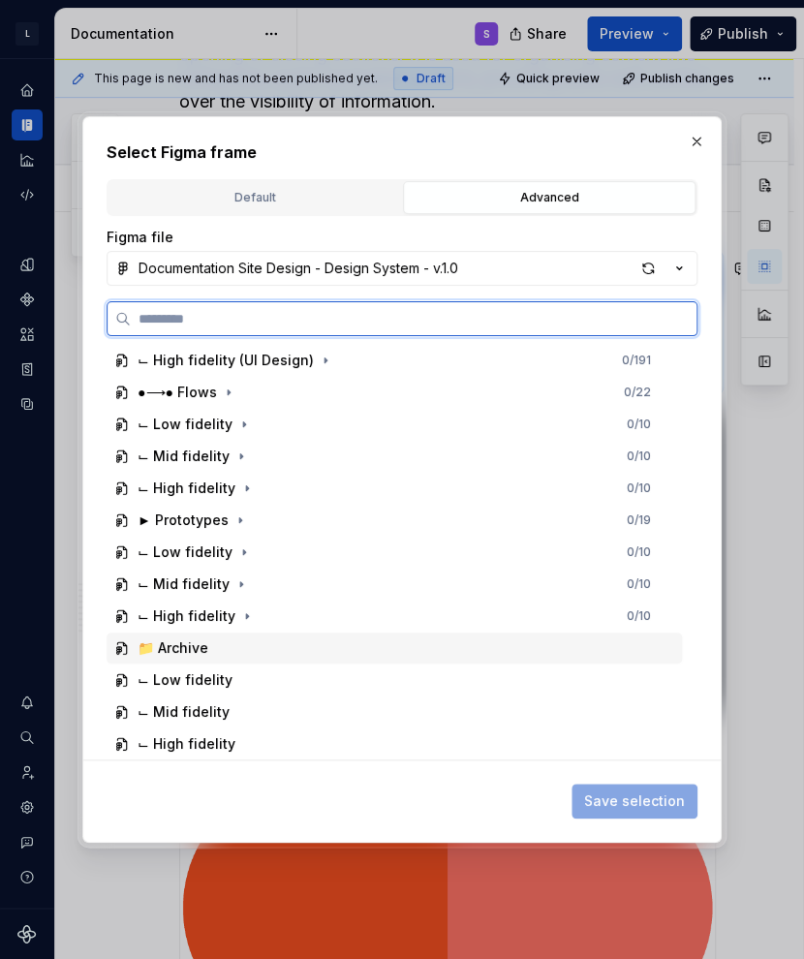
click at [213, 644] on div "📁 Archive" at bounding box center [394, 648] width 575 height 31
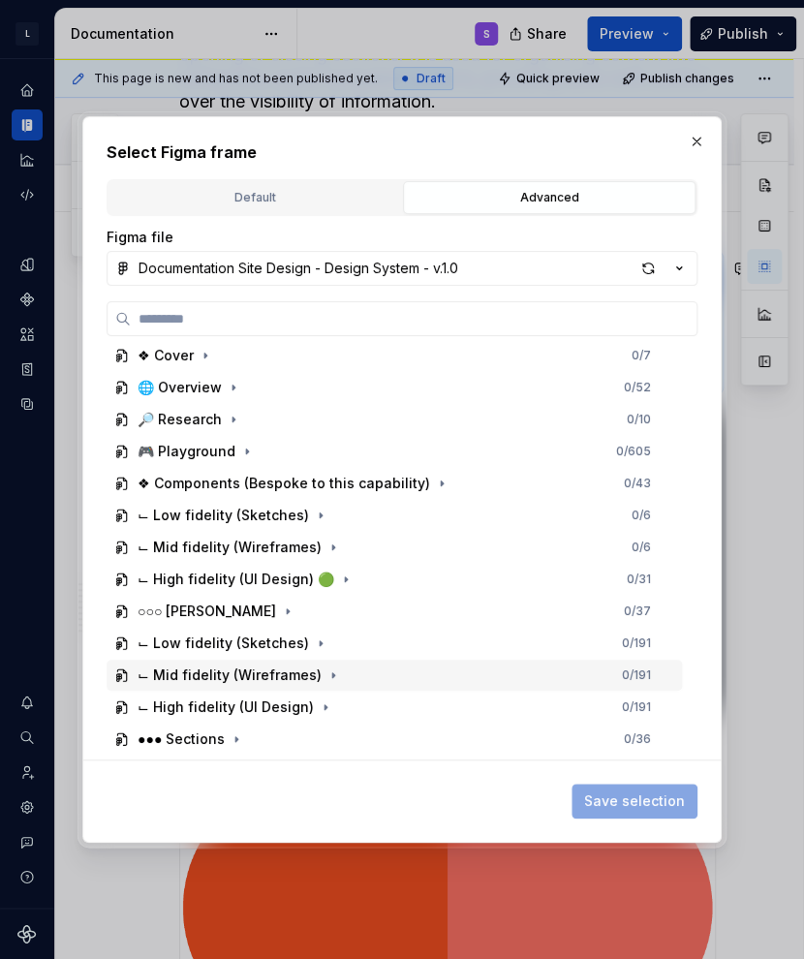
scroll to position [0, 0]
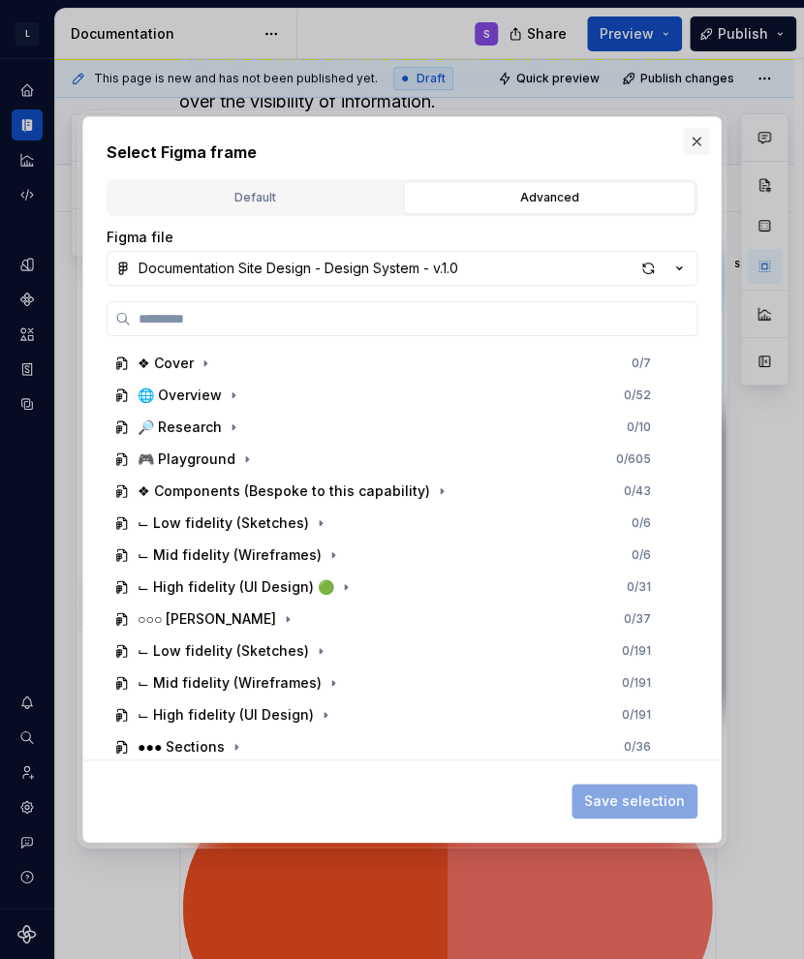
click at [652, 142] on button "button" at bounding box center [696, 141] width 27 height 27
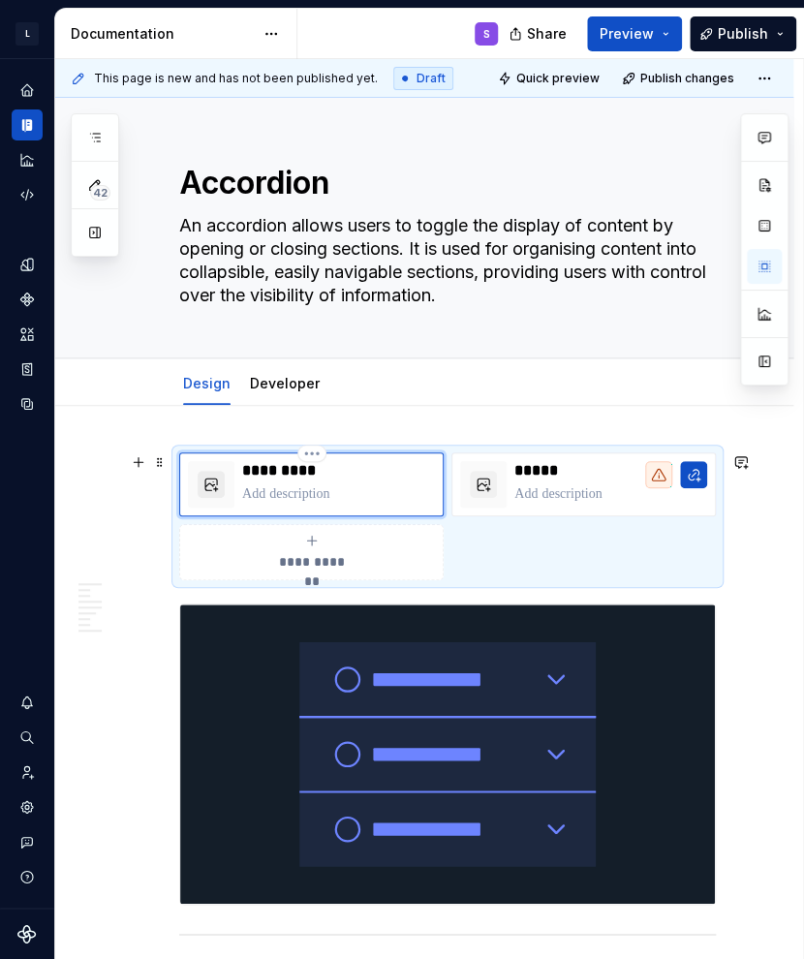
click at [205, 479] on button "button" at bounding box center [211, 484] width 27 height 27
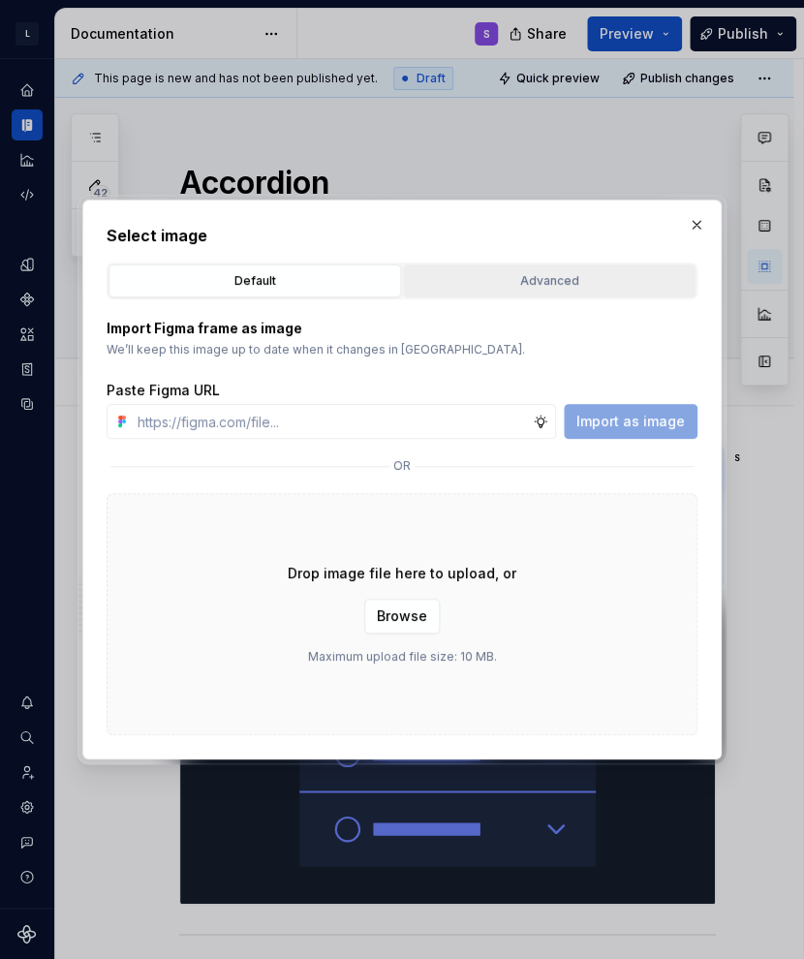
click at [518, 288] on div "Advanced" at bounding box center [549, 280] width 279 height 19
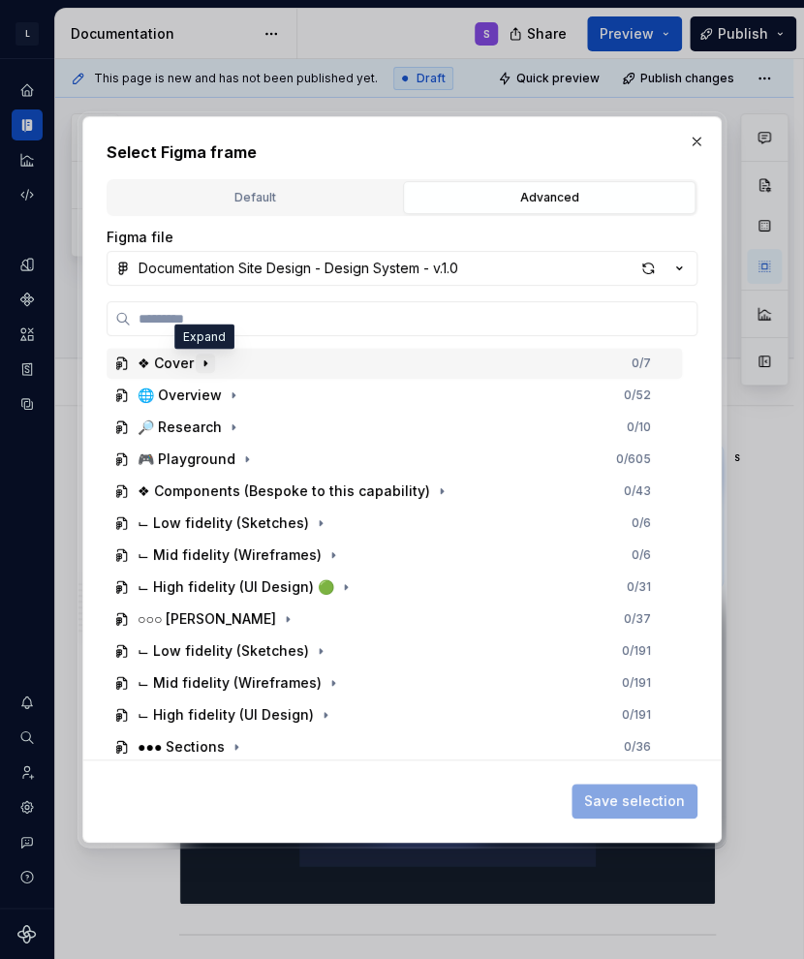
click at [203, 368] on icon "button" at bounding box center [205, 363] width 15 height 15
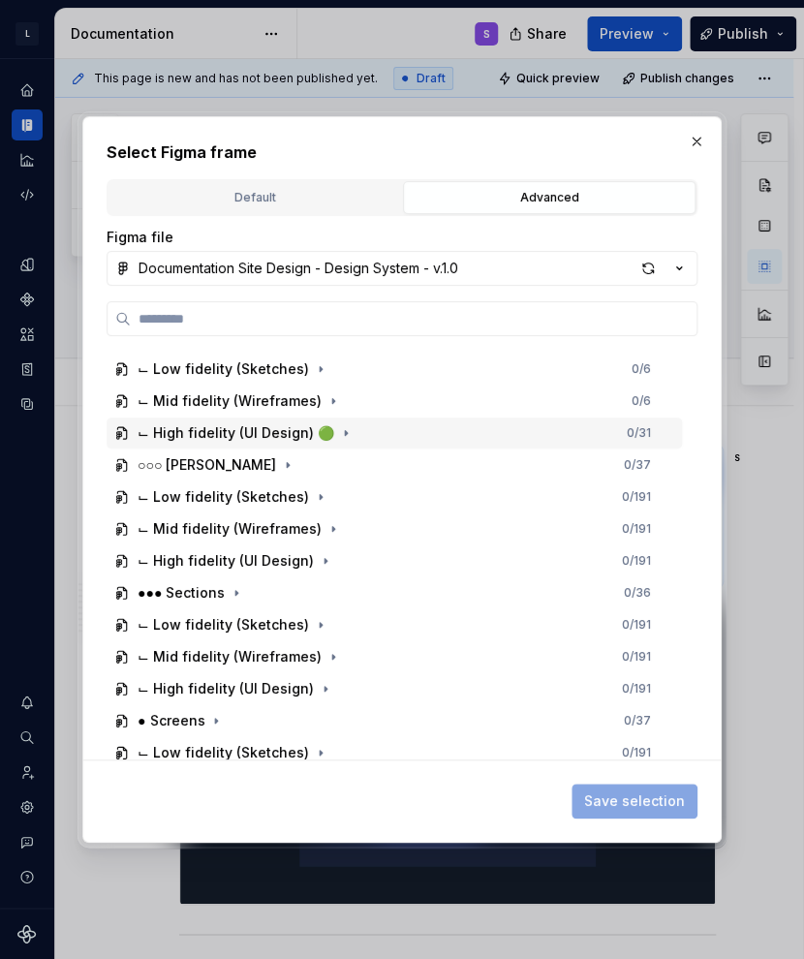
scroll to position [291, 0]
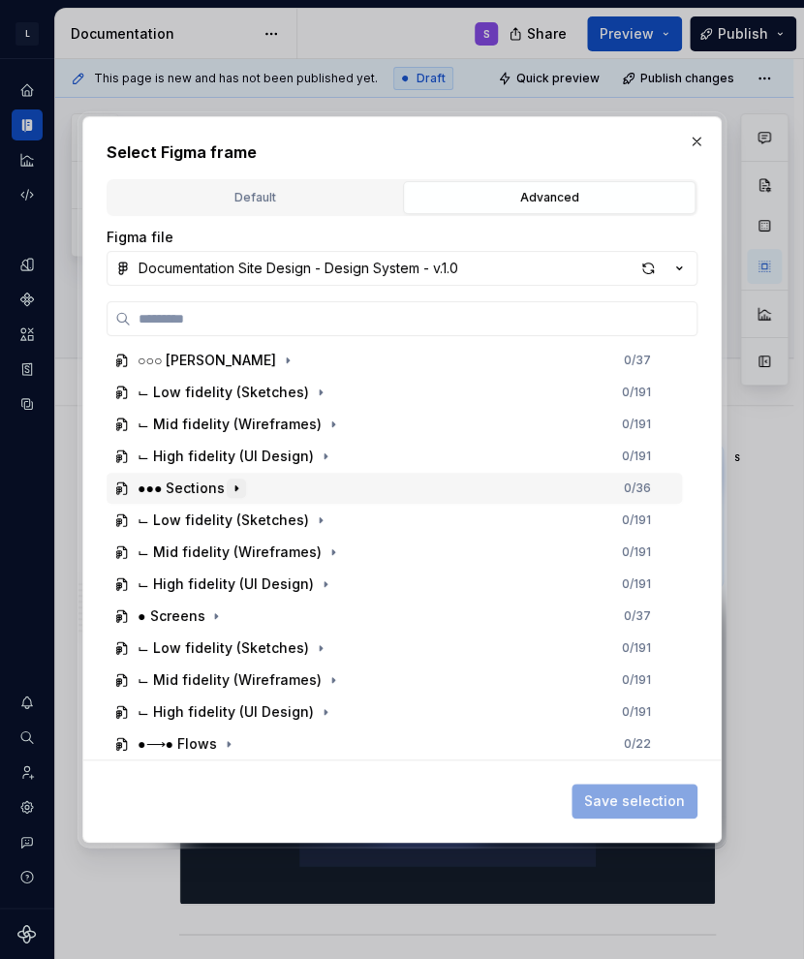
click at [232, 486] on icon "button" at bounding box center [236, 487] width 15 height 15
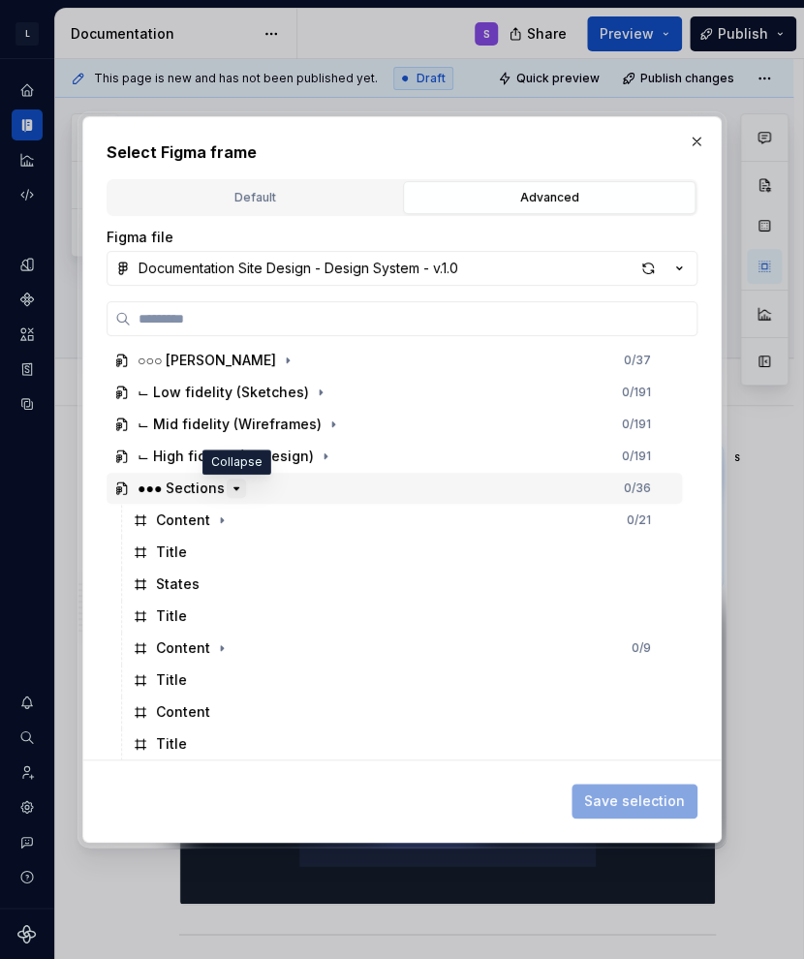
click at [234, 487] on icon "button" at bounding box center [236, 488] width 5 height 2
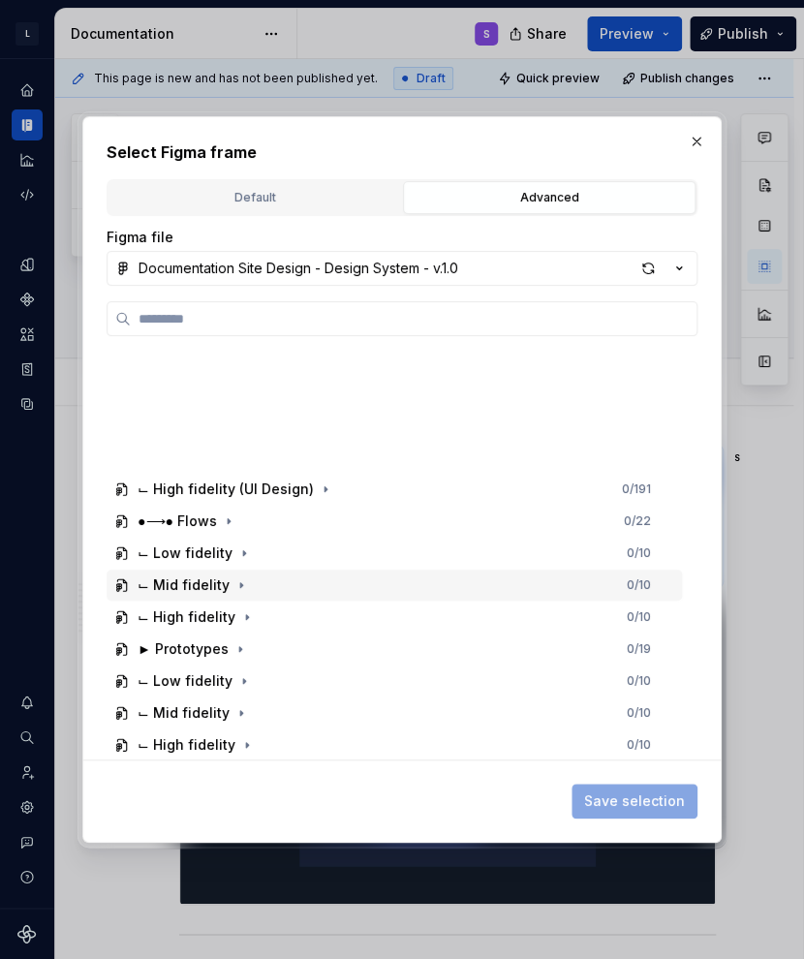
scroll to position [642, 0]
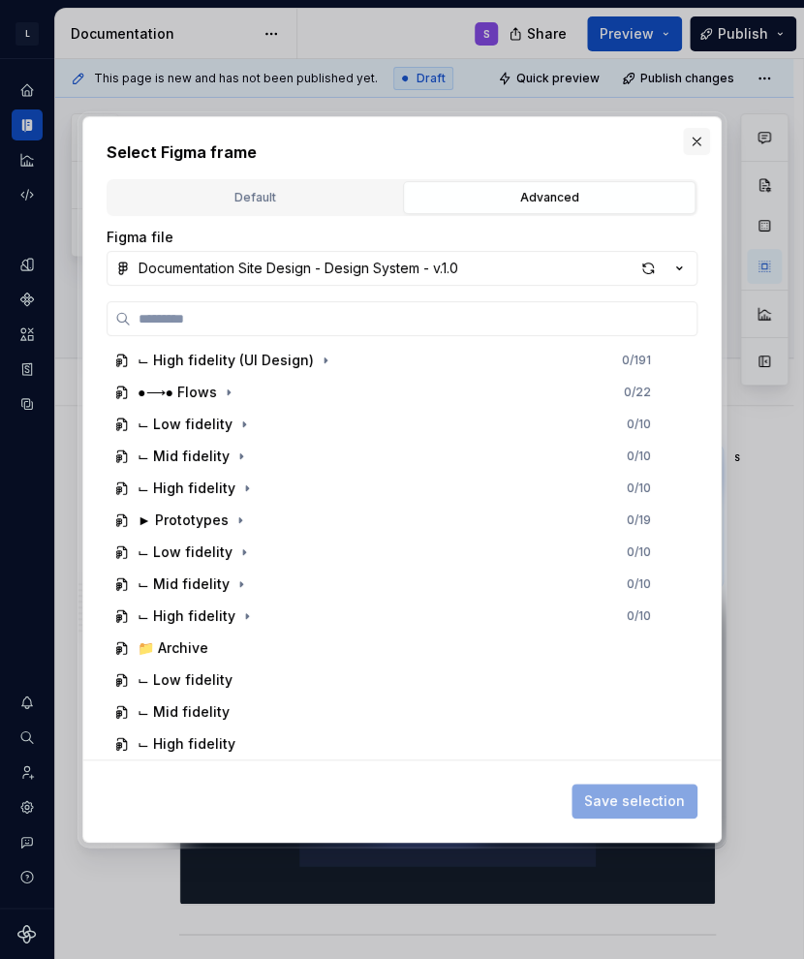
click at [652, 147] on button "button" at bounding box center [696, 141] width 27 height 27
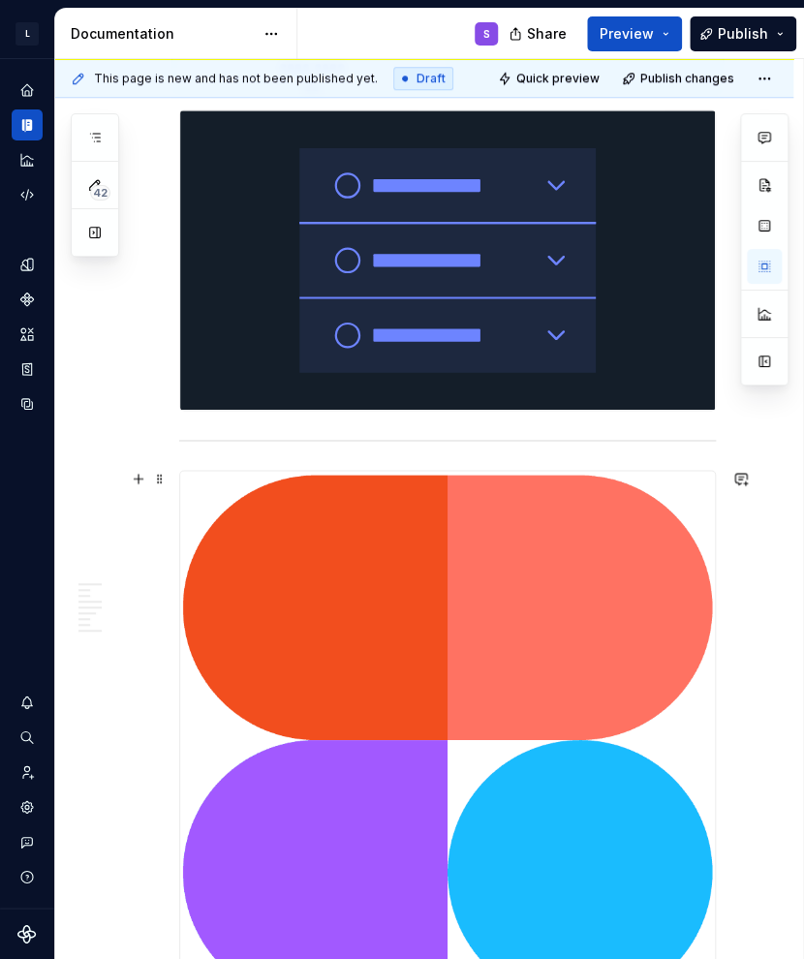
scroll to position [581, 0]
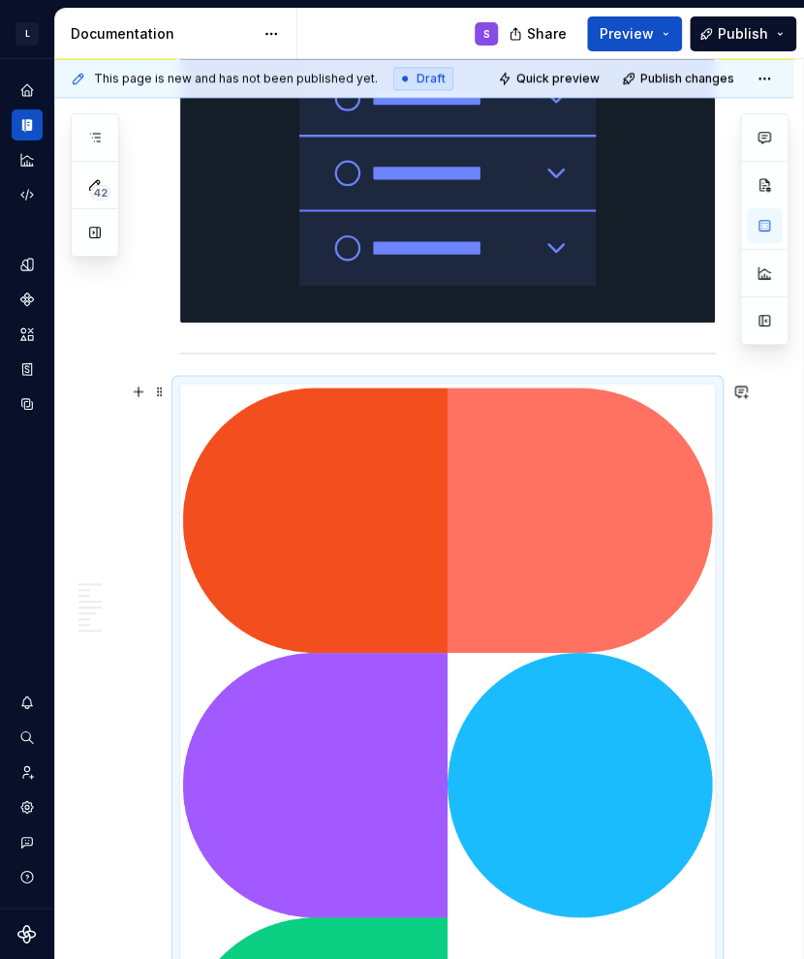
click at [381, 599] on img at bounding box center [447, 785] width 535 height 802
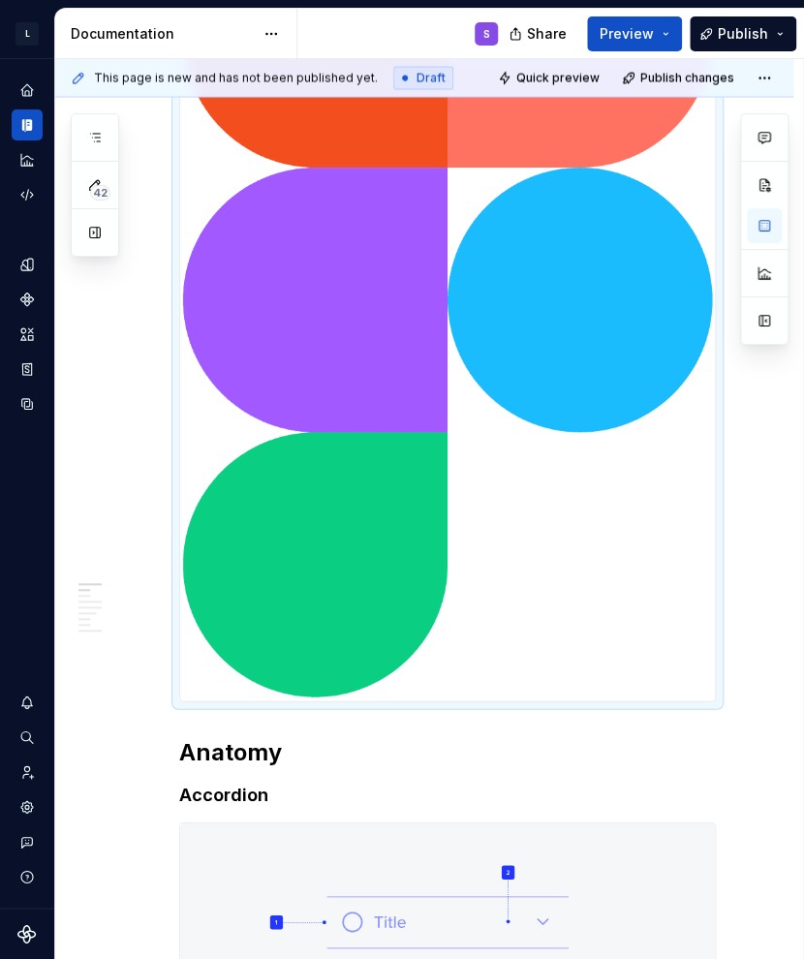
click at [521, 557] on img at bounding box center [447, 300] width 535 height 802
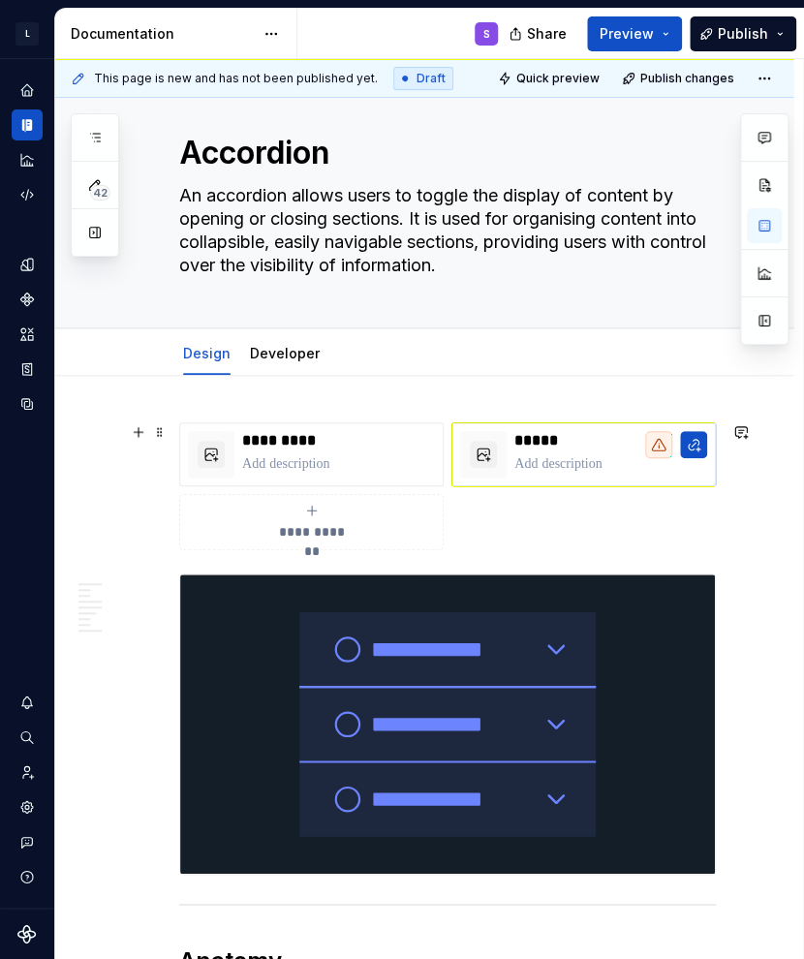
scroll to position [0, 0]
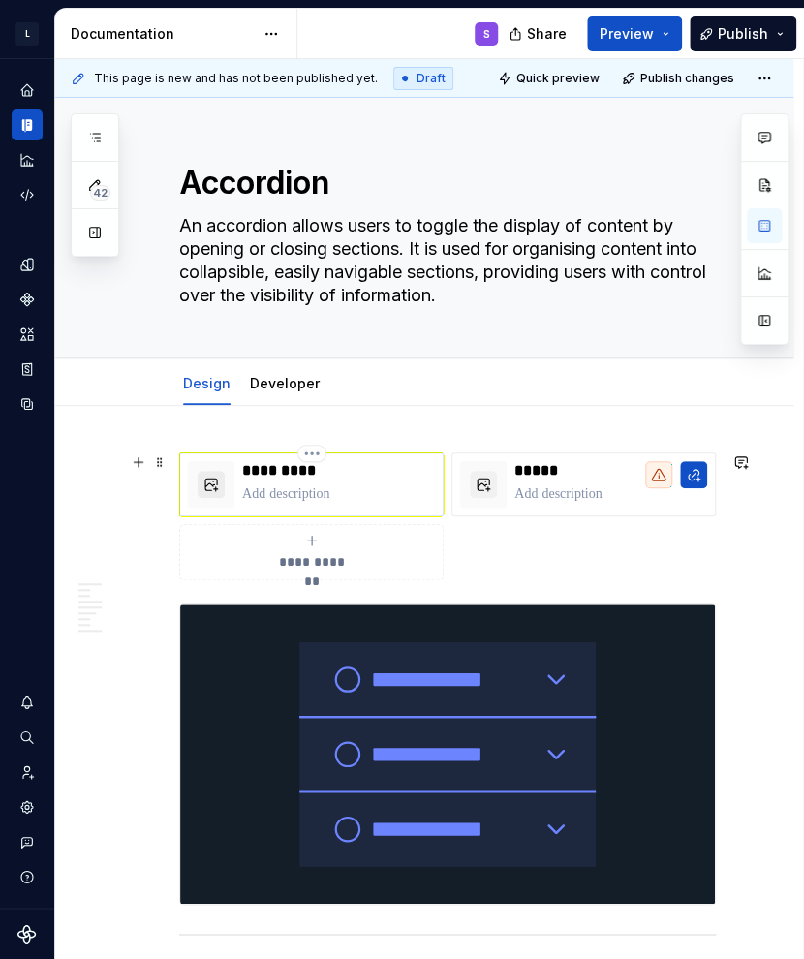
click at [224, 475] on button "button" at bounding box center [211, 484] width 27 height 27
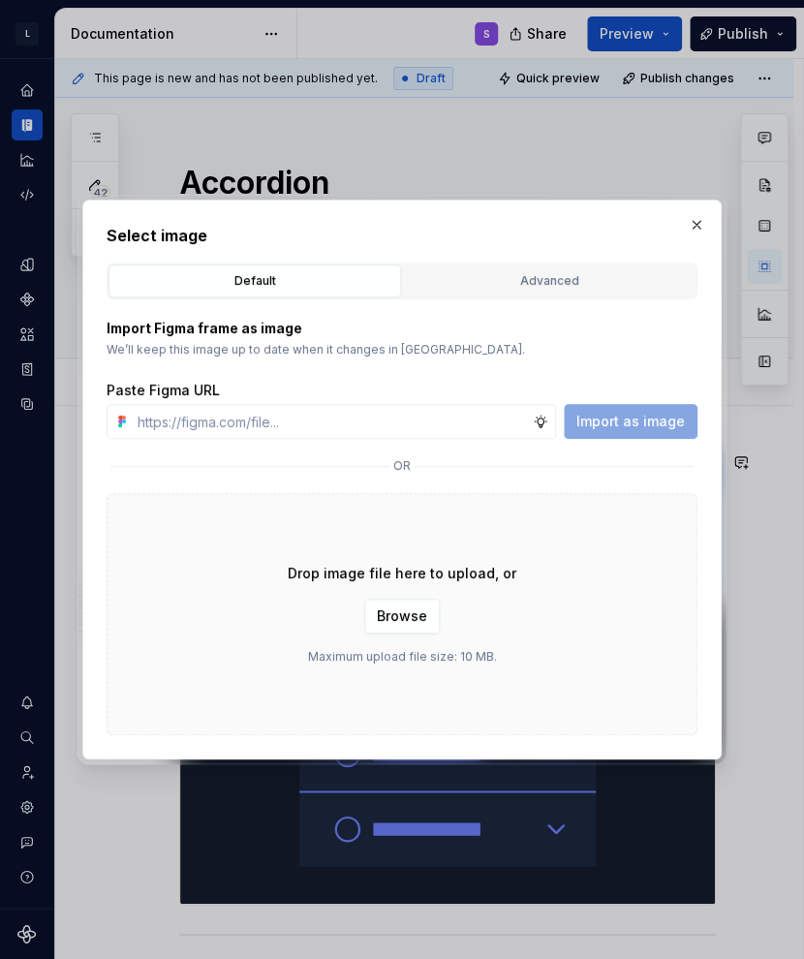
click at [411, 539] on div "Drop image file here to upload, or Browse Maximum upload file size: 10 MB." at bounding box center [402, 614] width 591 height 242
click at [429, 620] on button "Browse" at bounding box center [402, 616] width 76 height 35
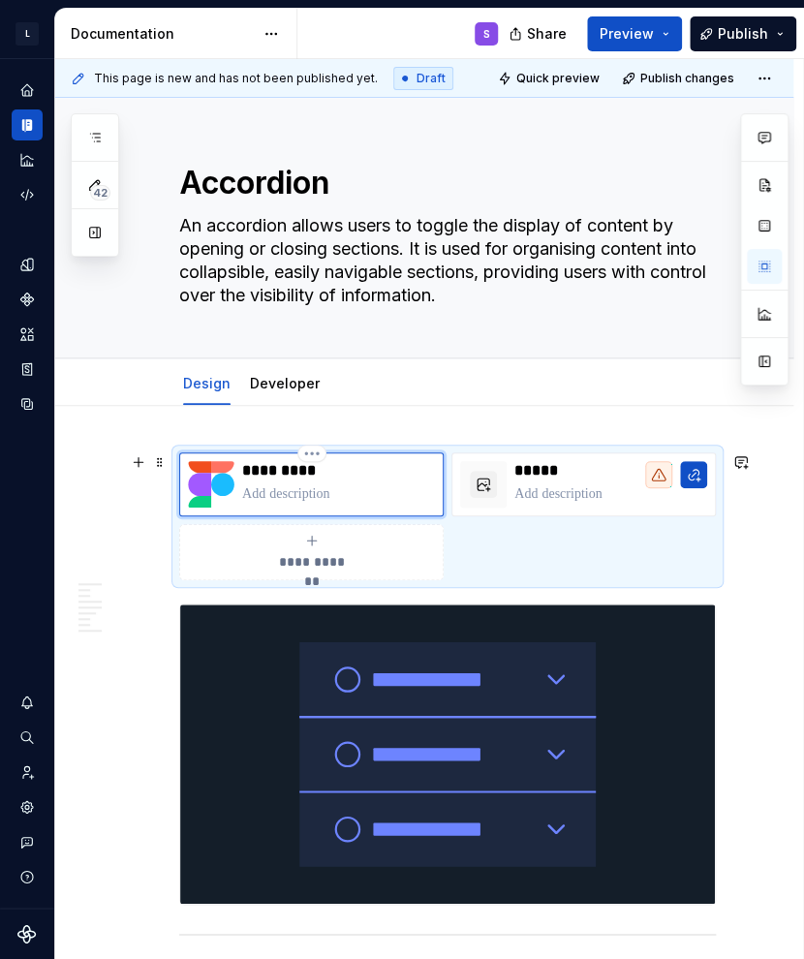
click at [216, 489] on img at bounding box center [211, 484] width 46 height 46
click at [227, 487] on img at bounding box center [211, 484] width 46 height 46
click at [297, 487] on p at bounding box center [338, 493] width 193 height 19
click at [224, 481] on img at bounding box center [211, 484] width 46 height 46
click at [219, 483] on img at bounding box center [211, 484] width 46 height 46
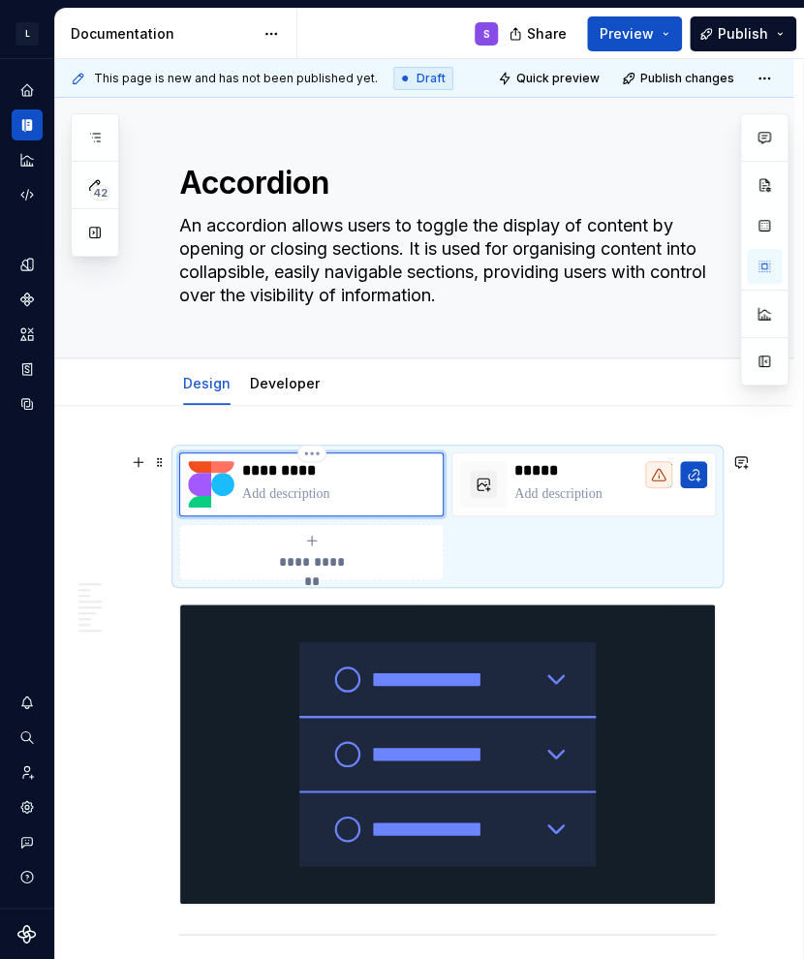
click at [198, 481] on img at bounding box center [211, 484] width 46 height 46
click at [213, 482] on img at bounding box center [211, 484] width 46 height 46
click at [474, 480] on button "button" at bounding box center [483, 484] width 27 height 27
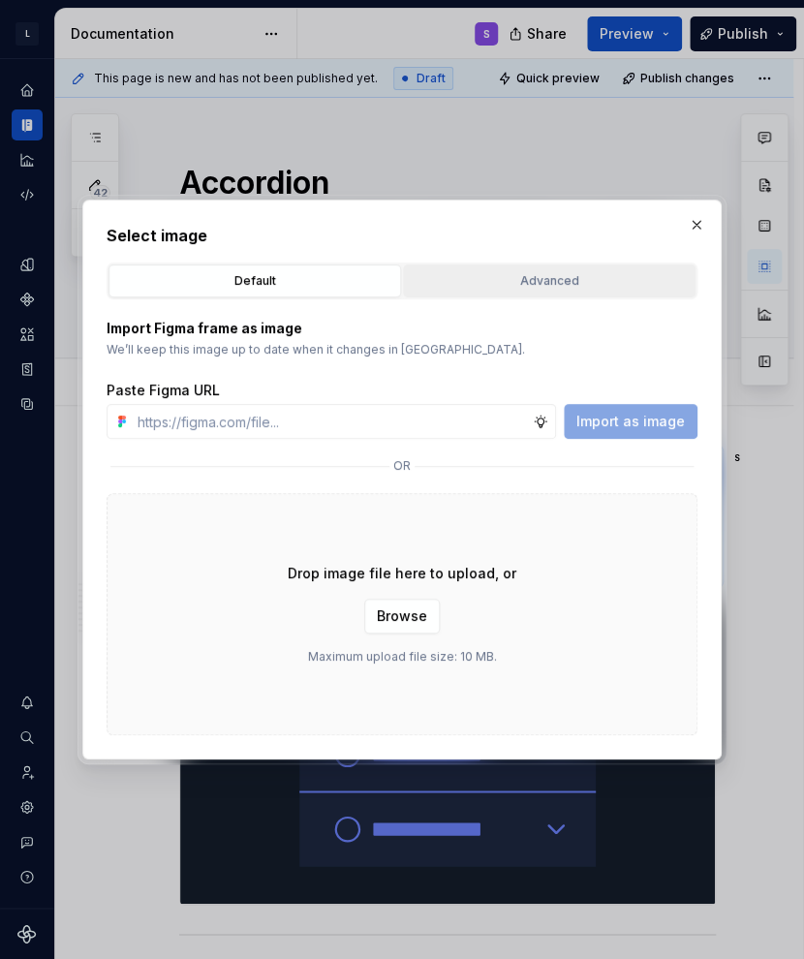
click at [539, 285] on div "Advanced" at bounding box center [549, 280] width 279 height 19
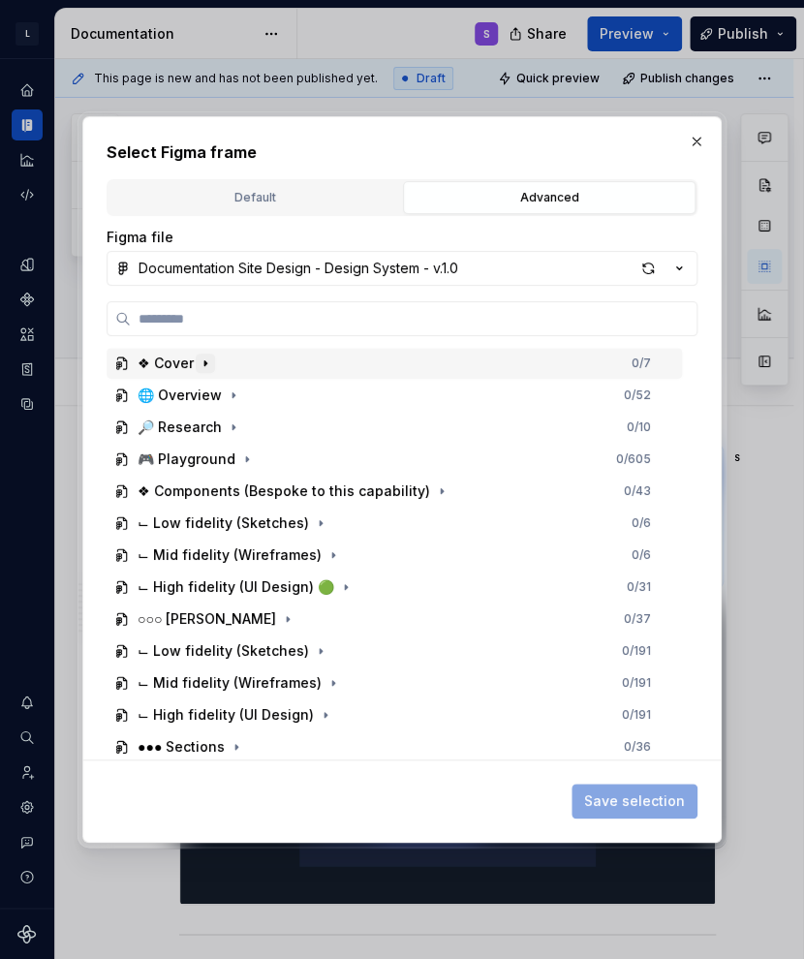
click at [208, 366] on icon "button" at bounding box center [205, 363] width 15 height 15
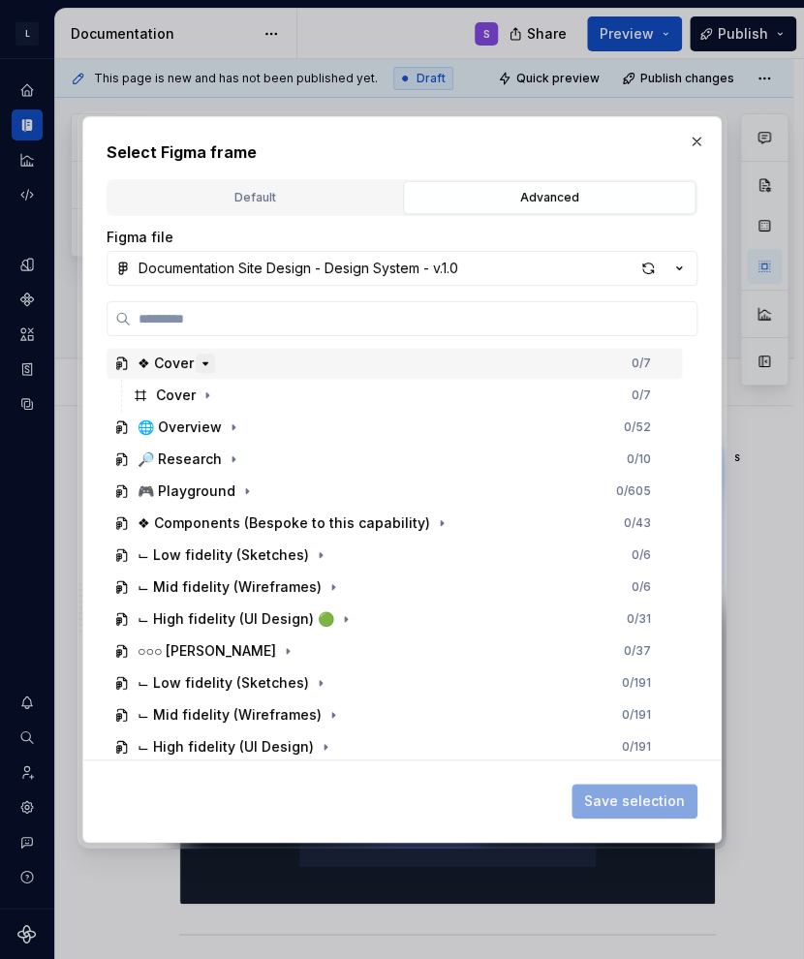
click at [208, 366] on icon "button" at bounding box center [205, 363] width 15 height 15
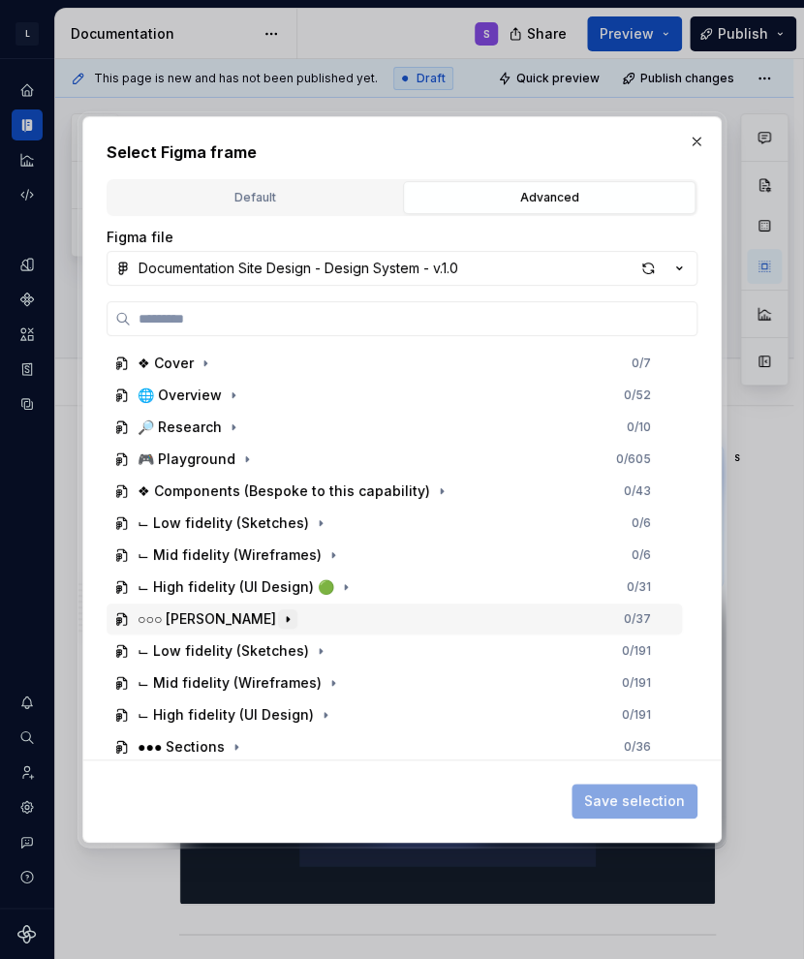
click at [280, 618] on icon "button" at bounding box center [287, 618] width 15 height 15
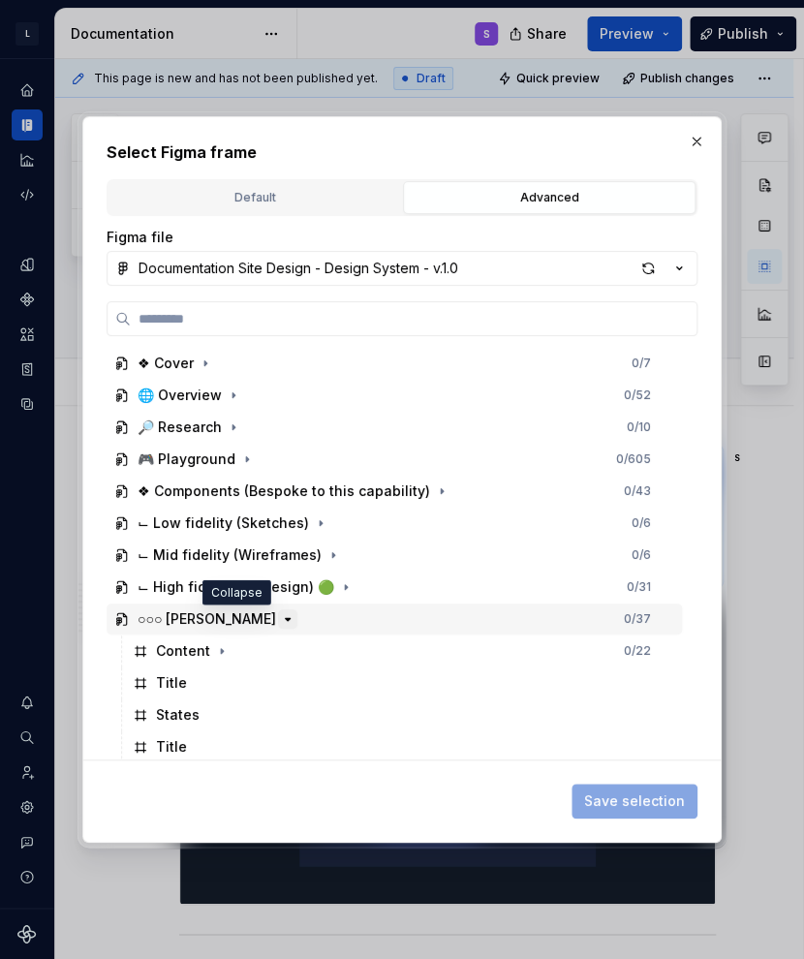
click at [280, 618] on icon "button" at bounding box center [287, 618] width 15 height 15
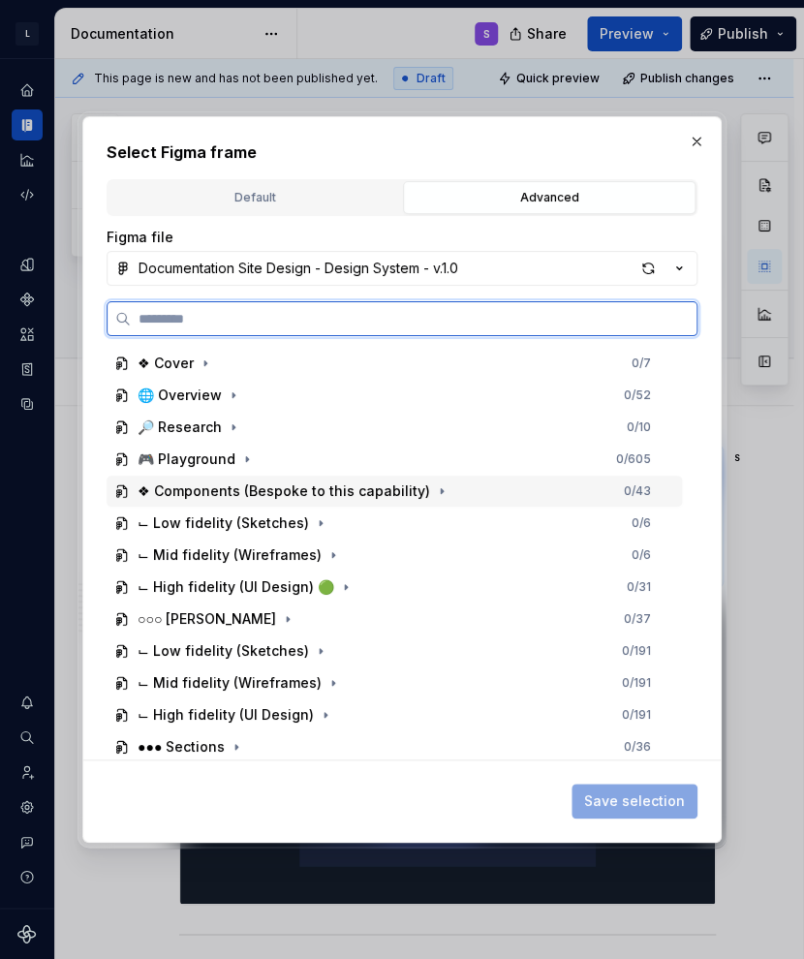
click at [373, 488] on div "❖ Components (Bespoke to this capability)" at bounding box center [284, 490] width 293 height 19
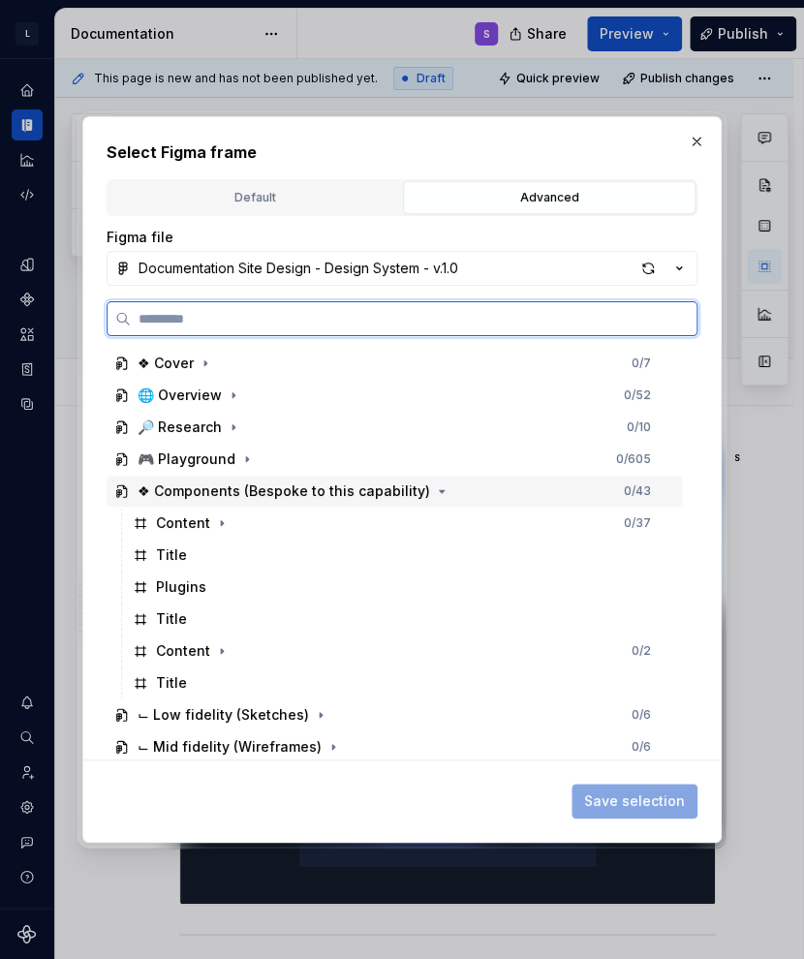
click at [381, 485] on div "❖ Components (Bespoke to this capability)" at bounding box center [284, 490] width 293 height 19
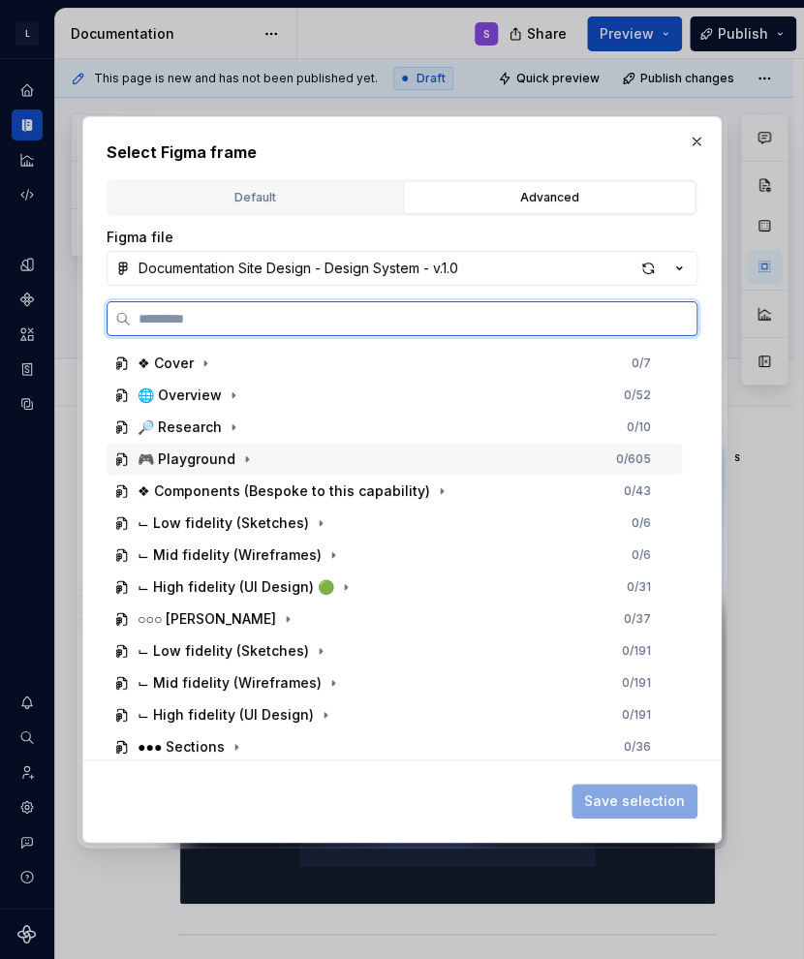
click at [196, 450] on div "🎮 Playground" at bounding box center [187, 458] width 98 height 19
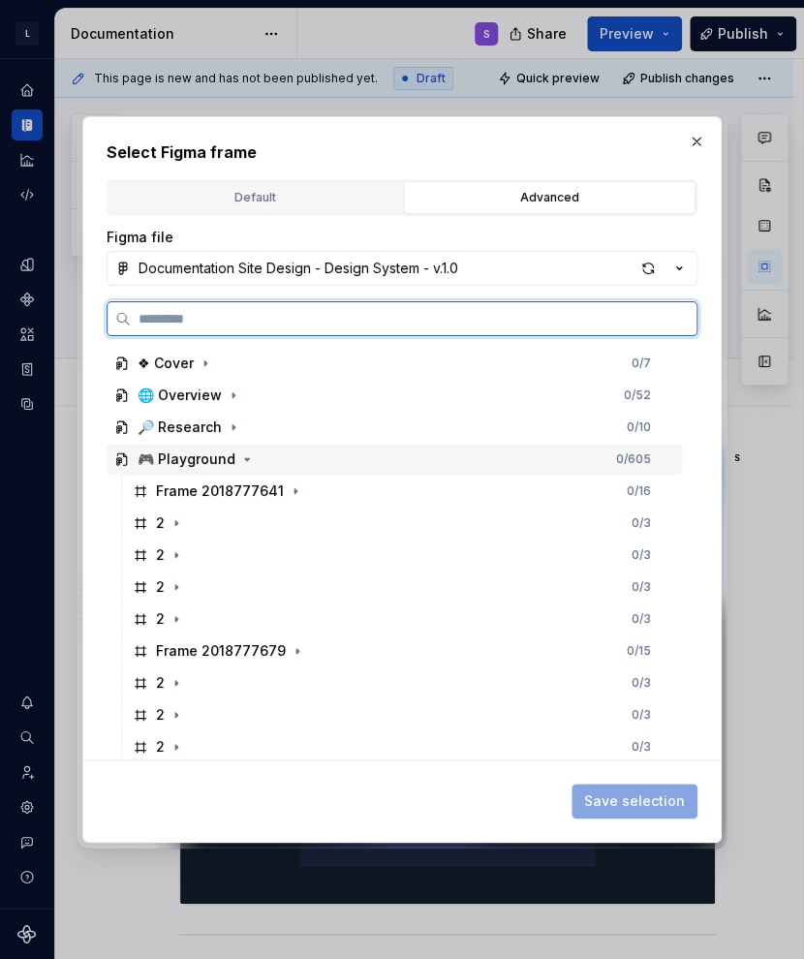
click at [197, 452] on div "🎮 Playground" at bounding box center [187, 458] width 98 height 19
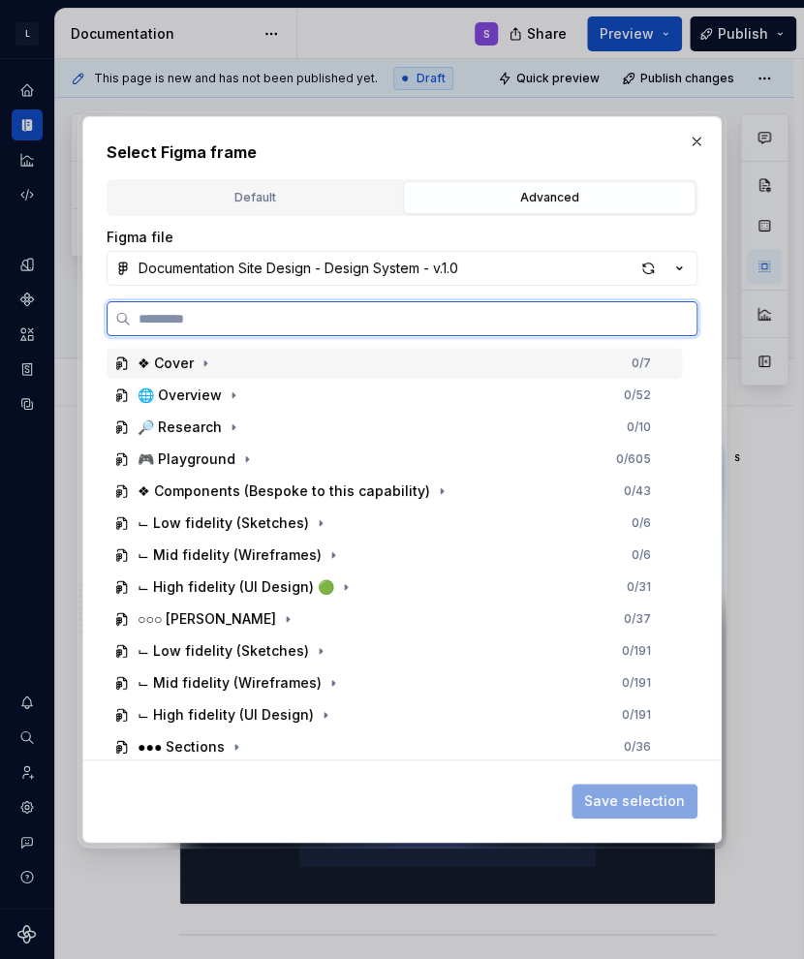
click at [184, 361] on div "❖ Cover" at bounding box center [166, 363] width 56 height 19
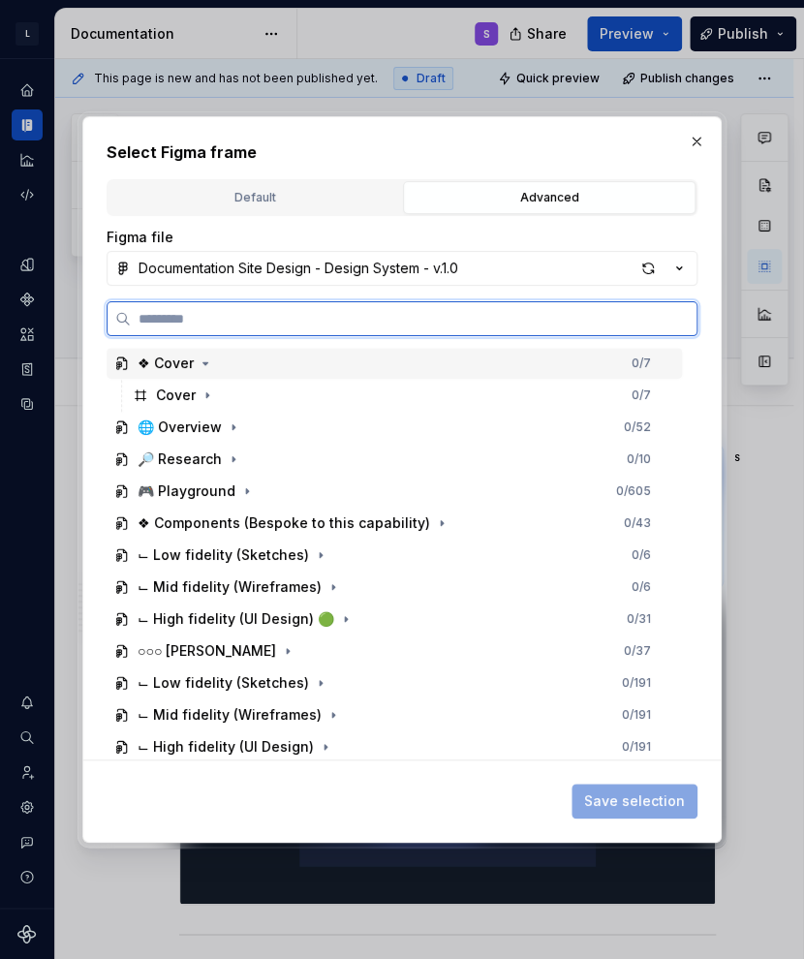
click at [184, 361] on div "❖ Cover" at bounding box center [166, 363] width 56 height 19
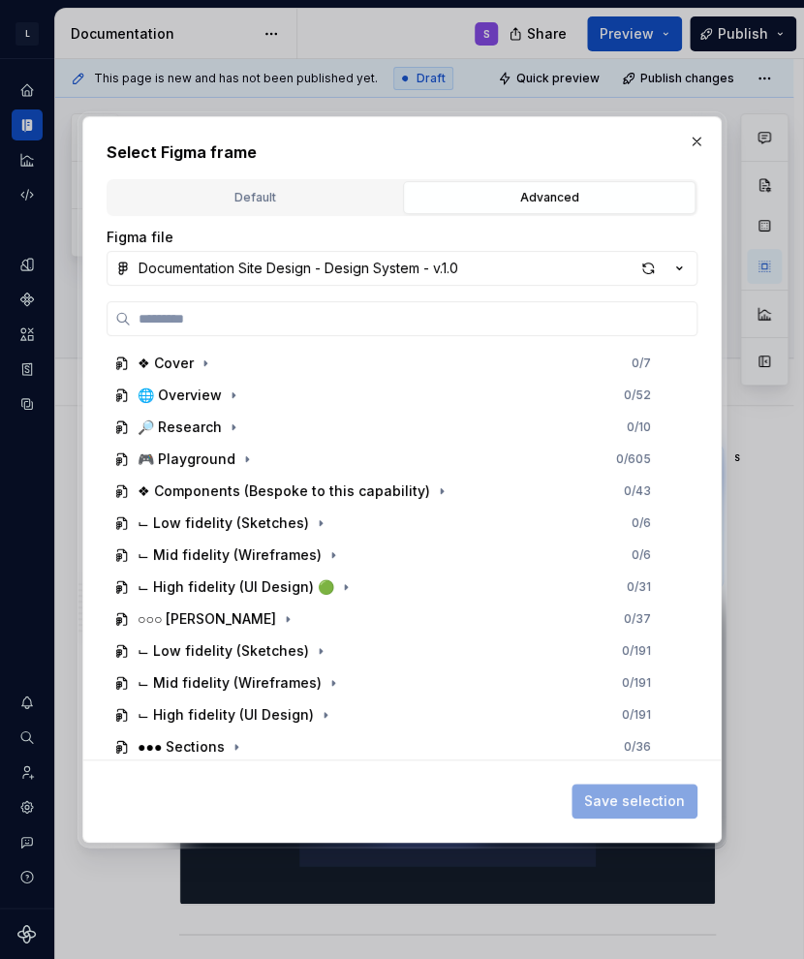
click at [443, 276] on div "Documentation Site Design - Design System - v.1.0" at bounding box center [299, 268] width 320 height 19
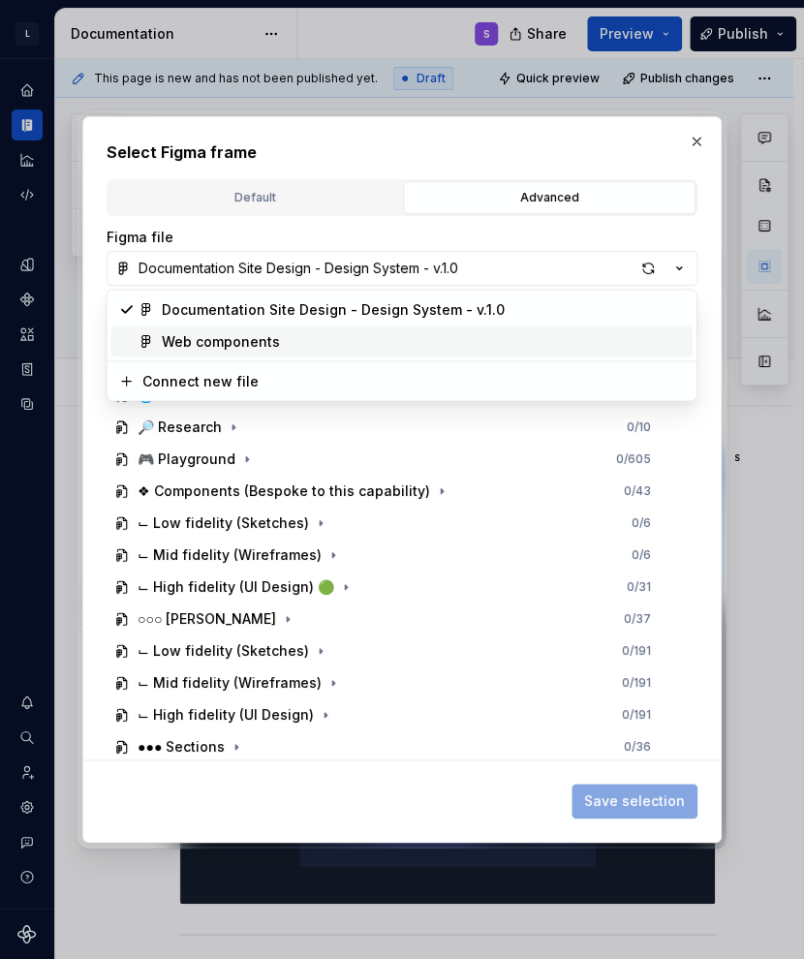
click at [442, 338] on div "Web components" at bounding box center [423, 340] width 523 height 19
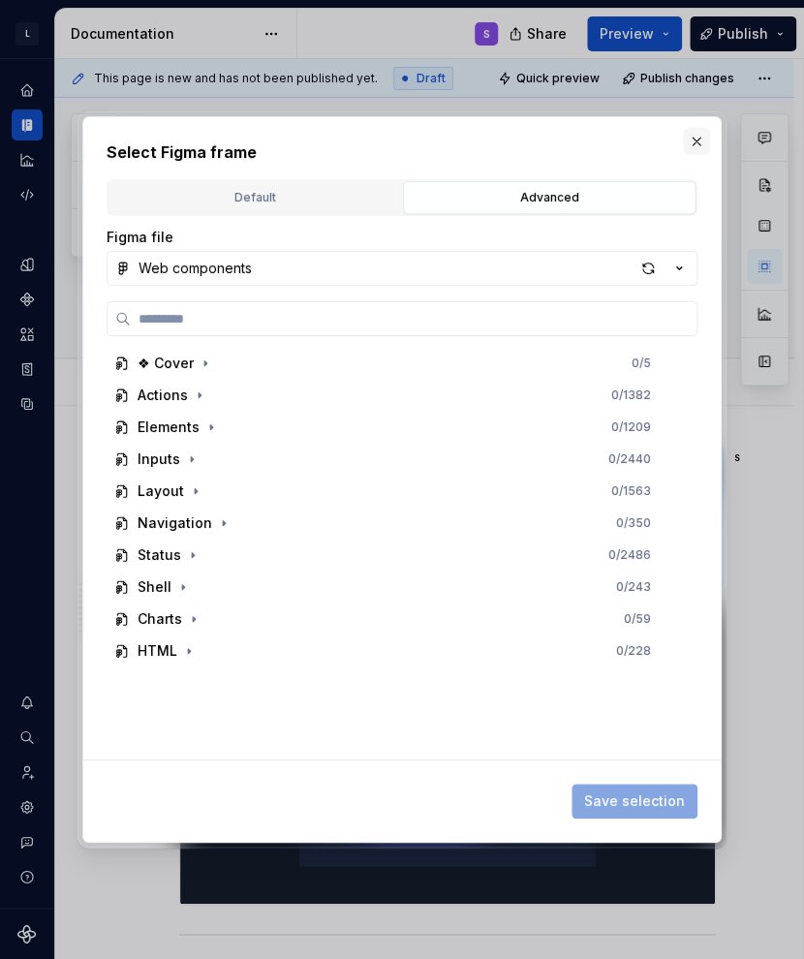
click at [652, 143] on button "button" at bounding box center [696, 141] width 27 height 27
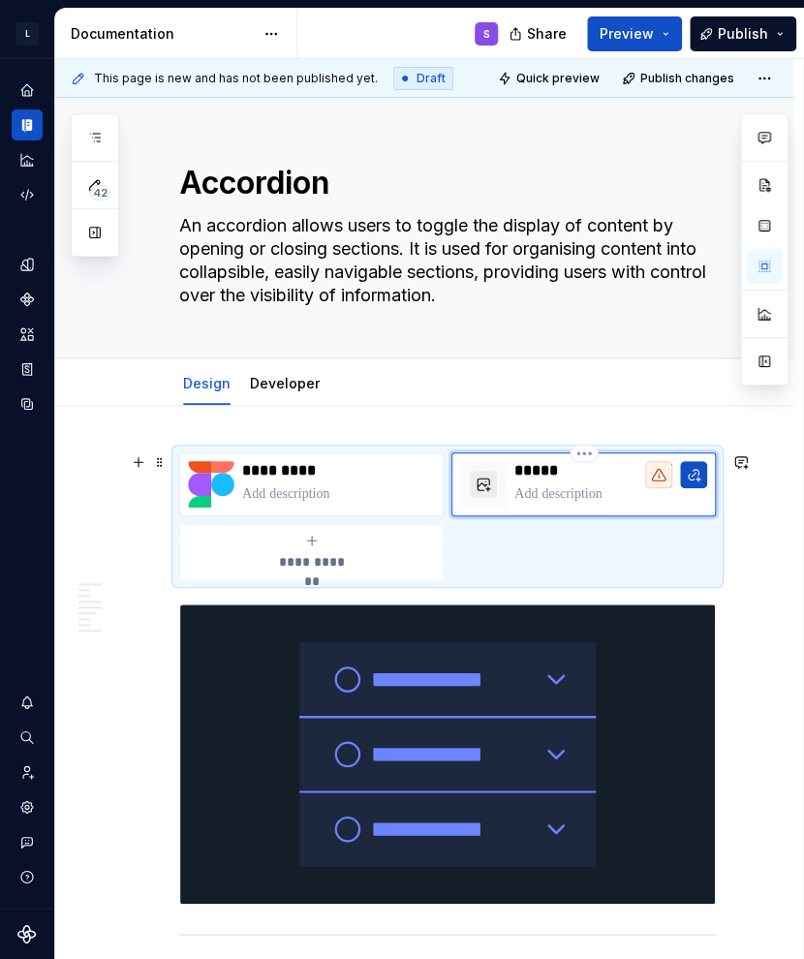
click at [488, 487] on button "button" at bounding box center [483, 484] width 27 height 27
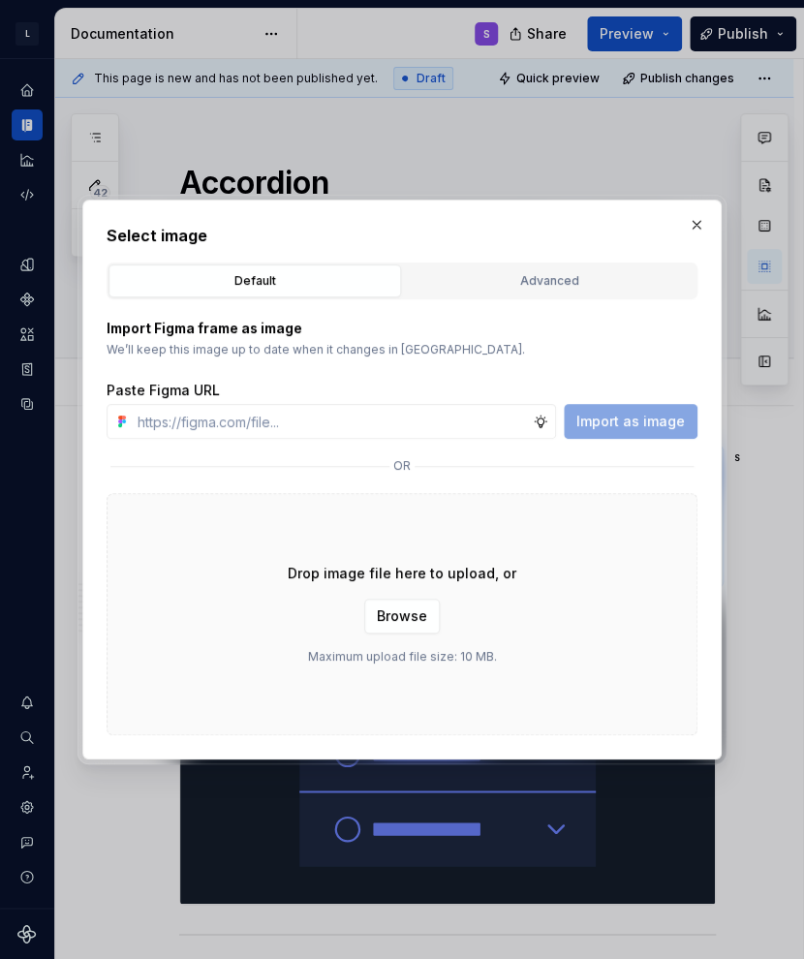
click at [542, 342] on p "We’ll keep this image up to date when it changes in Figma." at bounding box center [402, 349] width 591 height 15
click at [530, 282] on div "Advanced" at bounding box center [549, 280] width 279 height 19
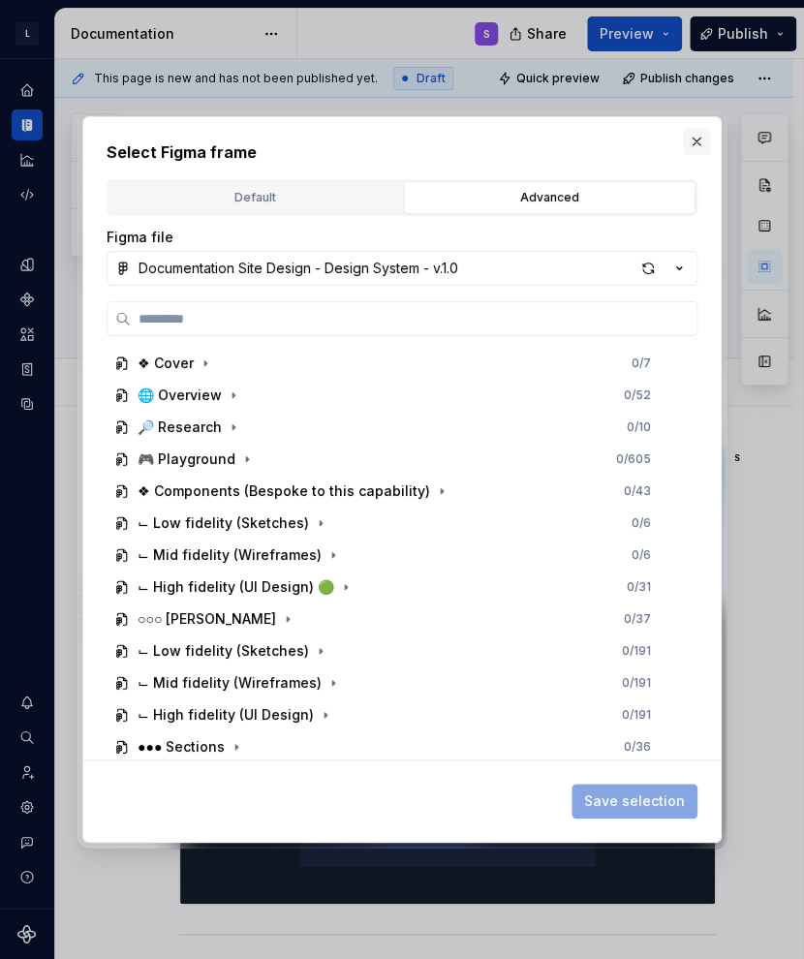
click at [652, 139] on button "button" at bounding box center [696, 141] width 27 height 27
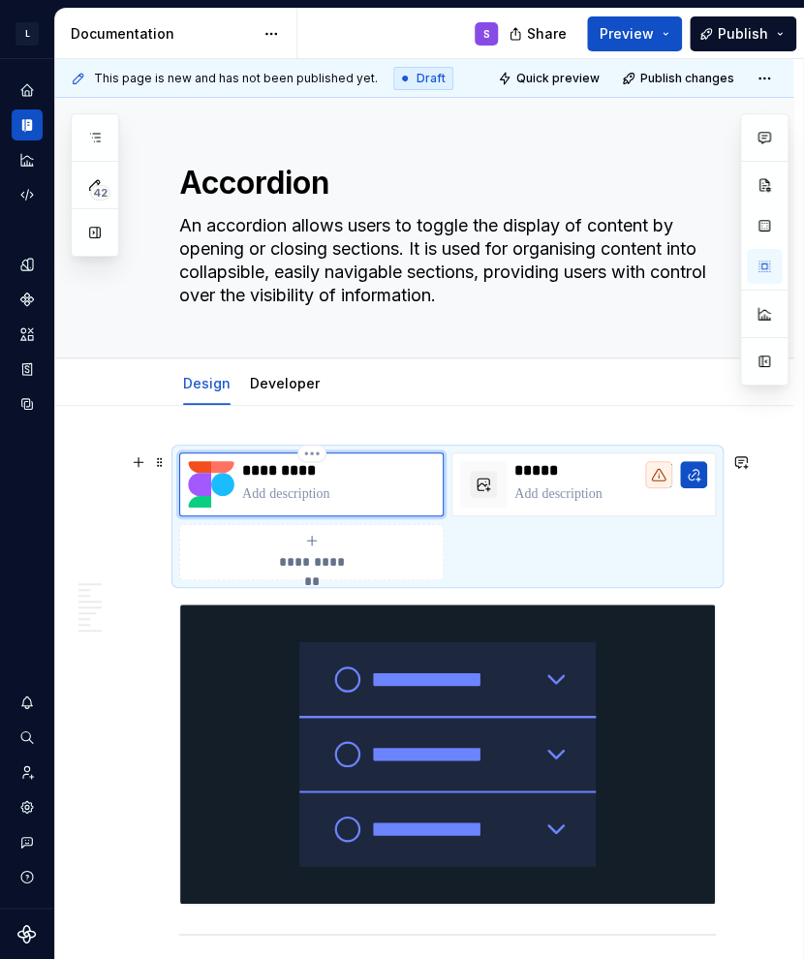
click at [231, 491] on img at bounding box center [211, 484] width 46 height 46
click at [212, 484] on img at bounding box center [211, 484] width 46 height 46
click at [260, 495] on p at bounding box center [338, 493] width 193 height 19
click at [214, 478] on img at bounding box center [211, 484] width 46 height 46
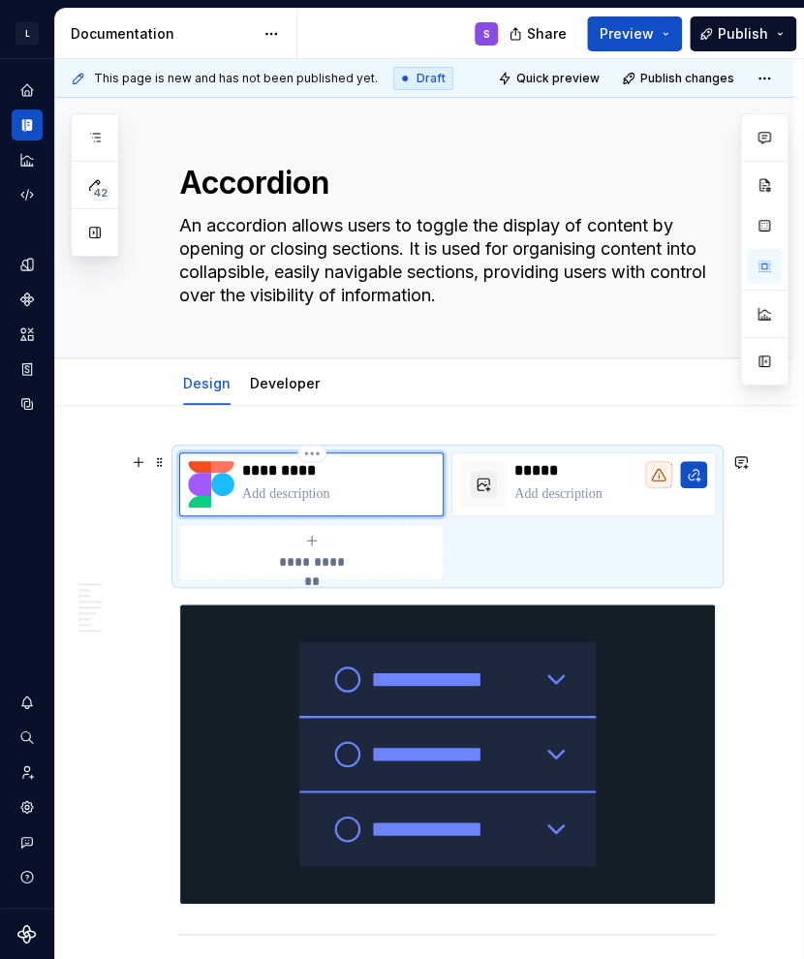
click at [207, 492] on img at bounding box center [211, 484] width 46 height 46
click at [210, 527] on button "**********" at bounding box center [311, 552] width 264 height 56
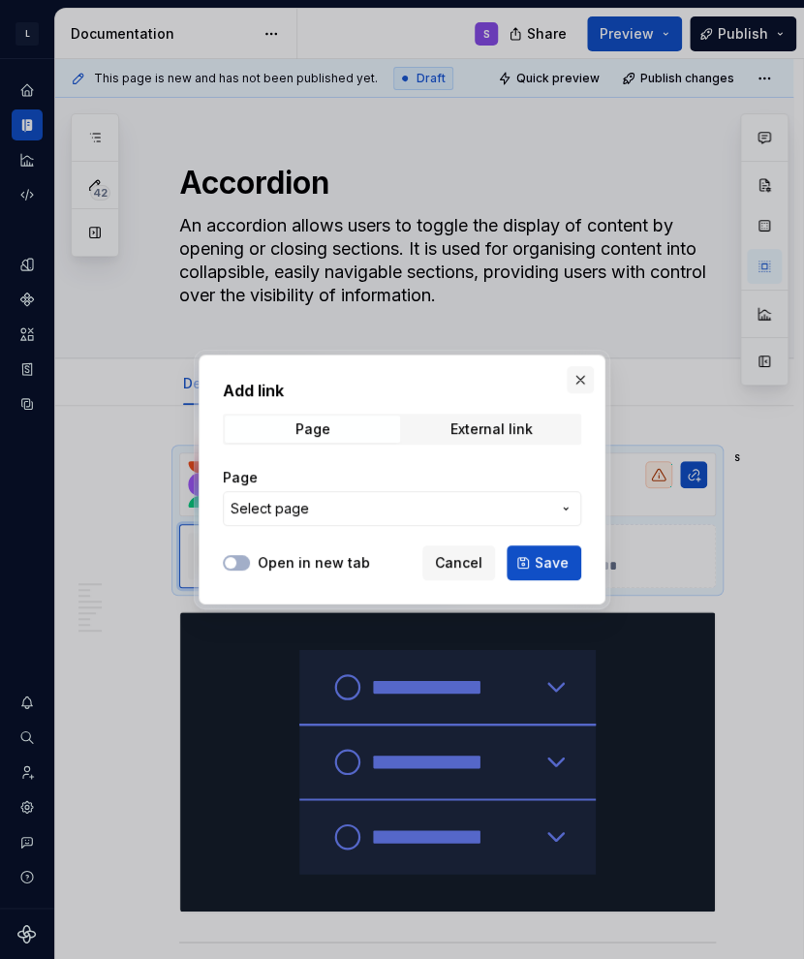
click at [585, 385] on button "button" at bounding box center [580, 379] width 27 height 27
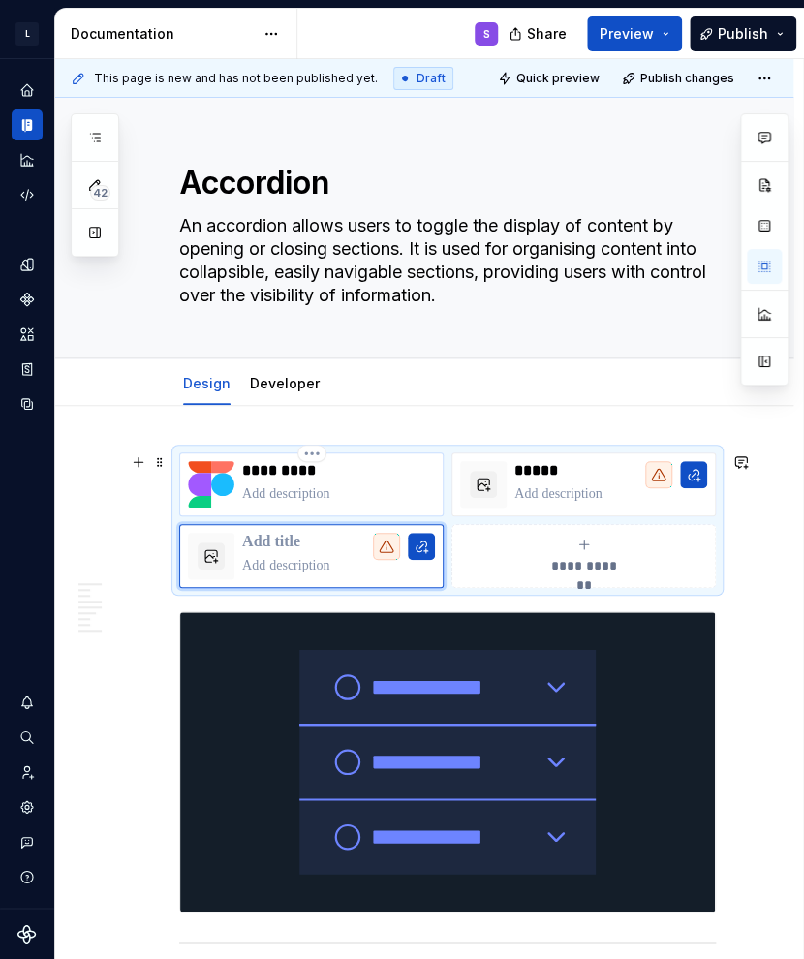
click at [208, 485] on img at bounding box center [211, 484] width 46 height 46
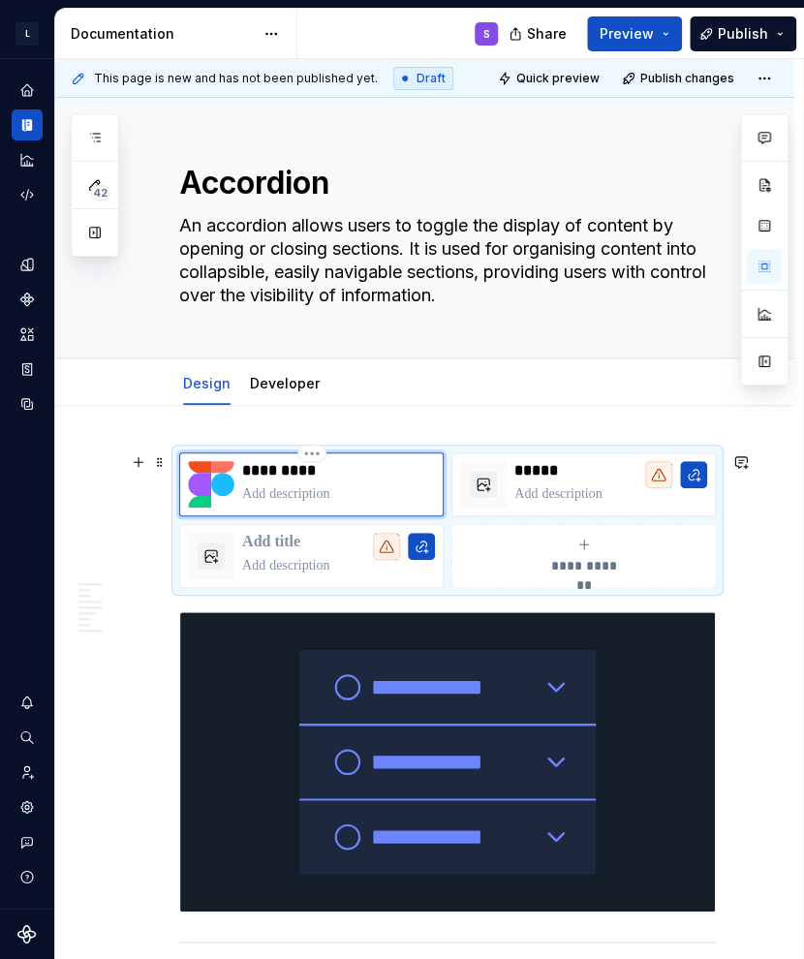
click at [208, 485] on img at bounding box center [211, 484] width 46 height 46
click at [249, 490] on p at bounding box center [338, 493] width 193 height 19
click at [220, 478] on img at bounding box center [211, 484] width 46 height 46
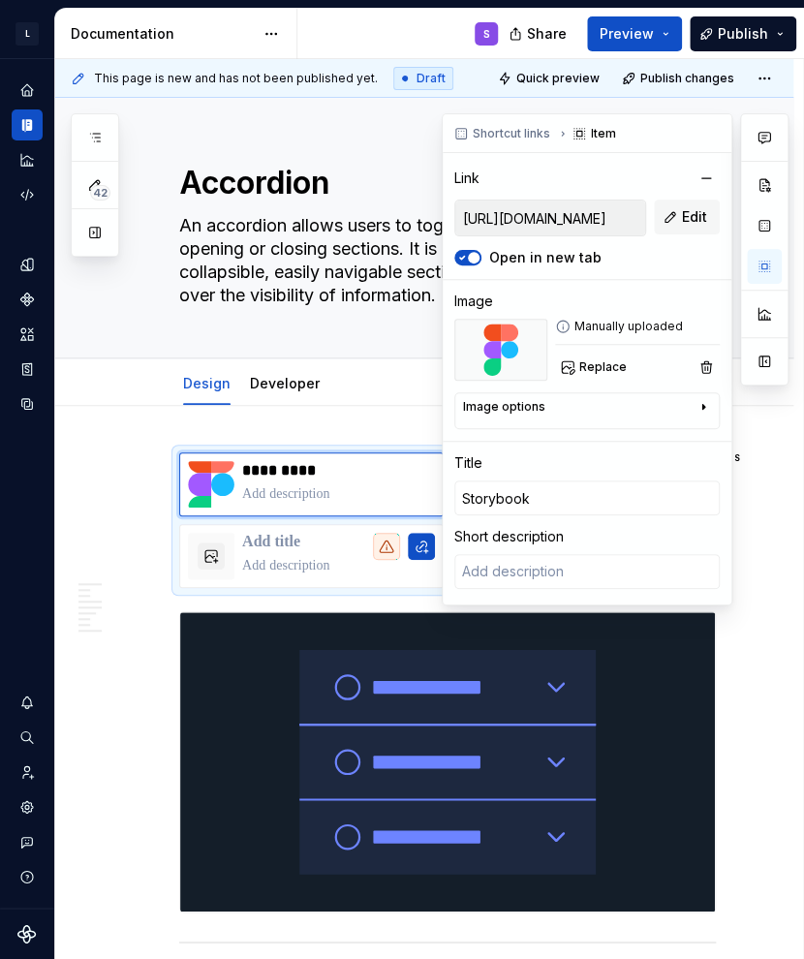
click at [573, 404] on div "Image options" at bounding box center [579, 410] width 232 height 23
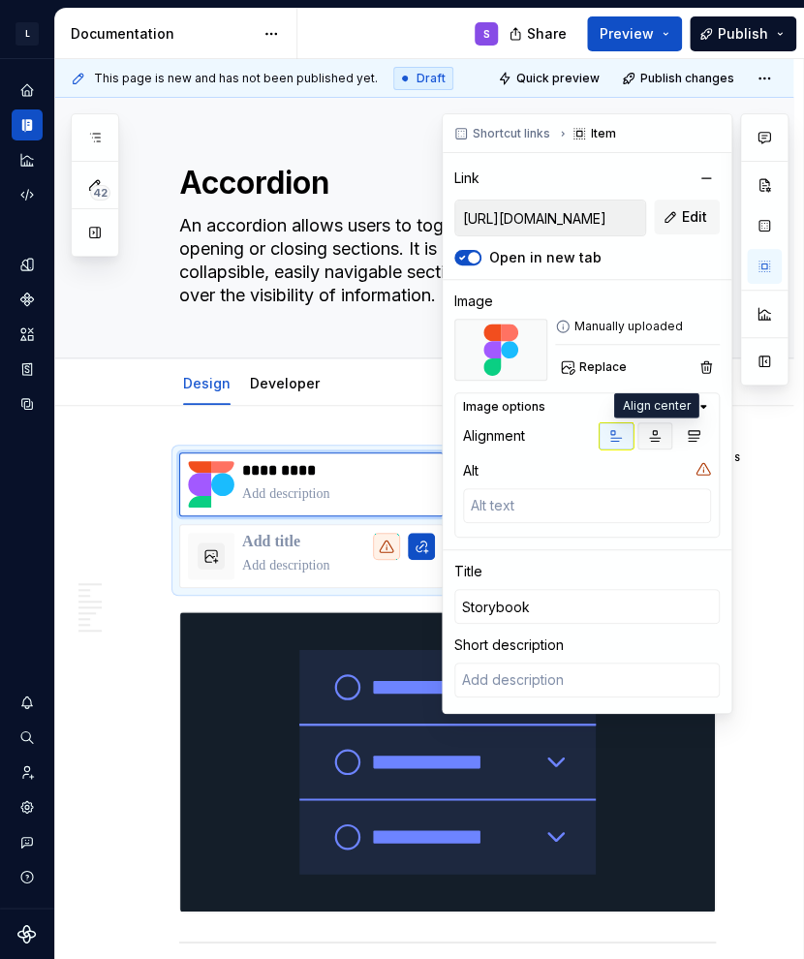
click at [651, 434] on icon "button" at bounding box center [654, 435] width 15 height 15
click at [624, 436] on icon "button" at bounding box center [615, 435] width 15 height 15
click at [652, 439] on icon "button" at bounding box center [693, 435] width 15 height 15
click at [637, 433] on button "button" at bounding box center [654, 435] width 35 height 27
click at [619, 435] on icon "button" at bounding box center [615, 435] width 15 height 15
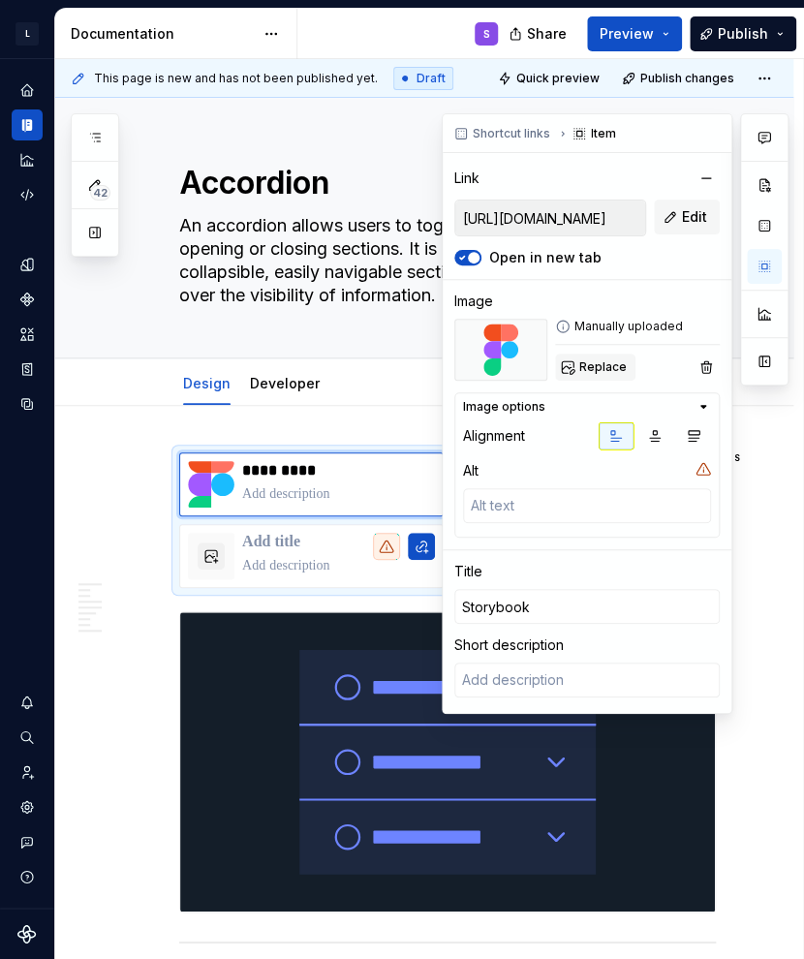
click at [604, 371] on span "Replace" at bounding box center [602, 366] width 47 height 15
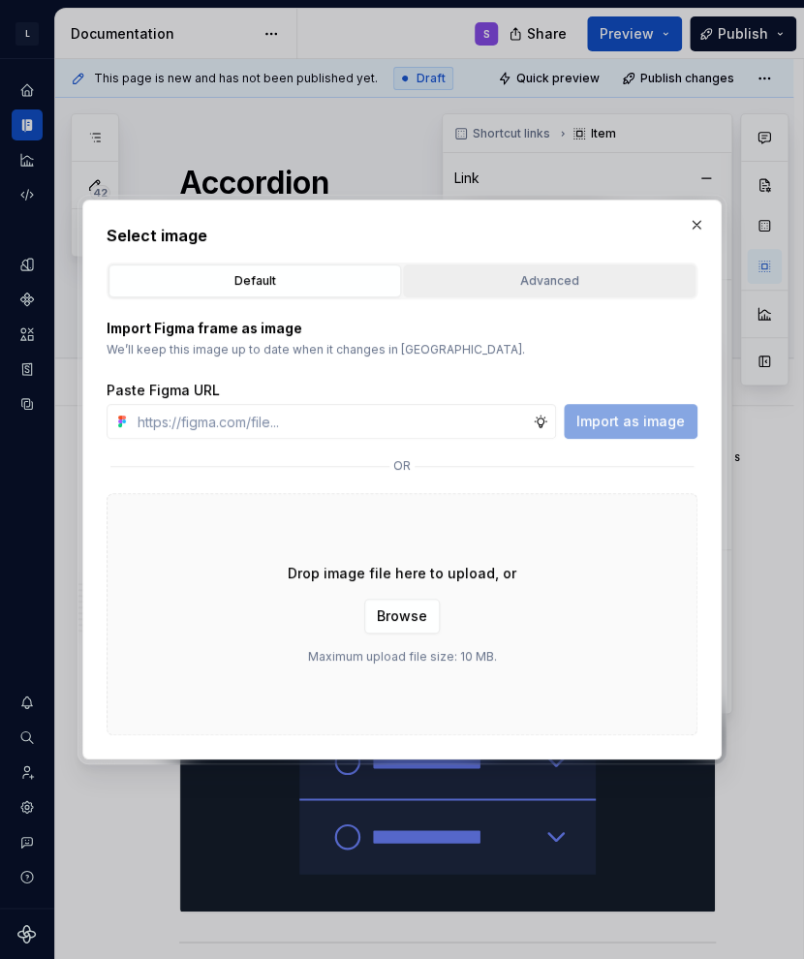
click at [585, 284] on div "Advanced" at bounding box center [549, 280] width 279 height 19
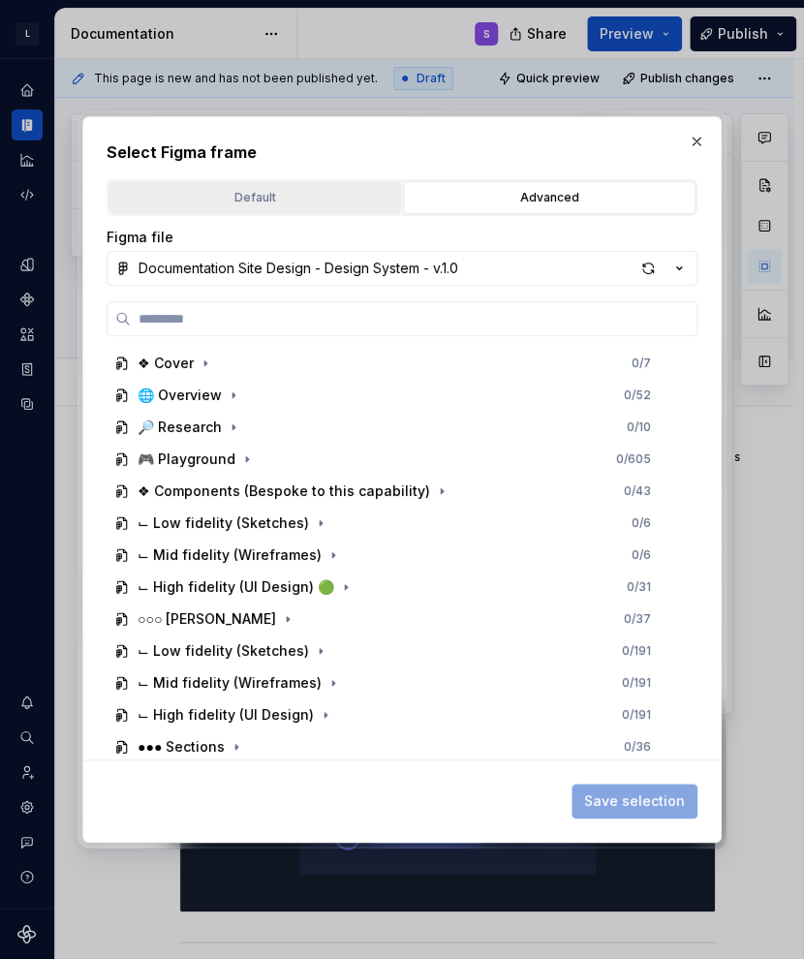
click at [319, 183] on button "Default" at bounding box center [254, 197] width 293 height 33
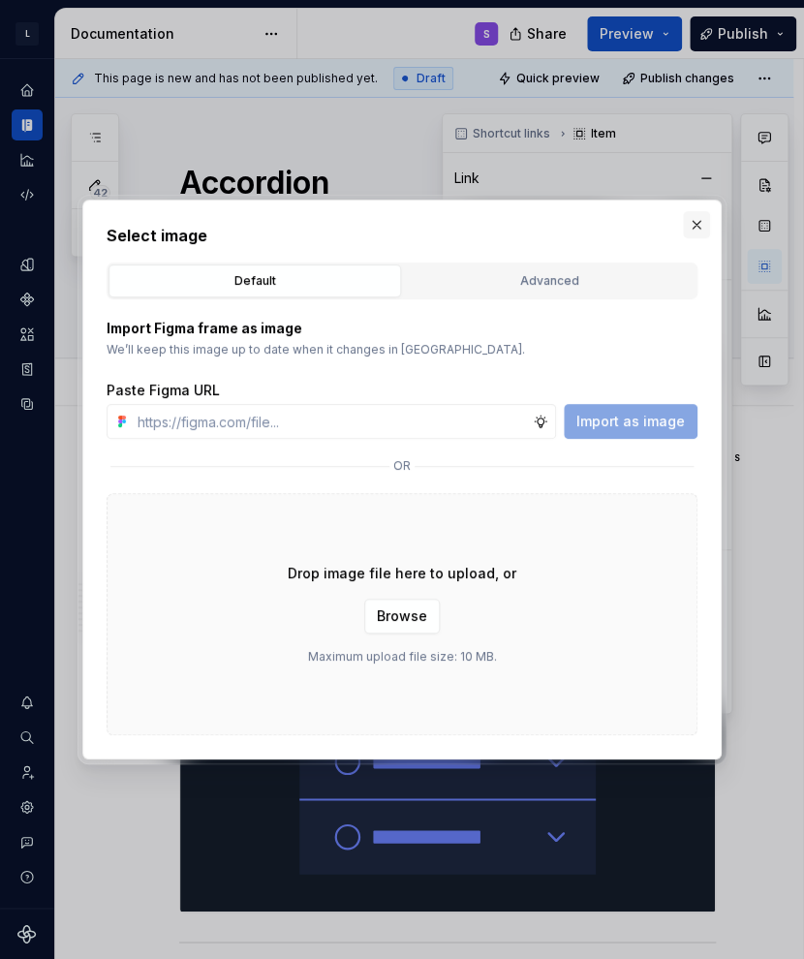
click at [652, 233] on button "button" at bounding box center [696, 224] width 27 height 27
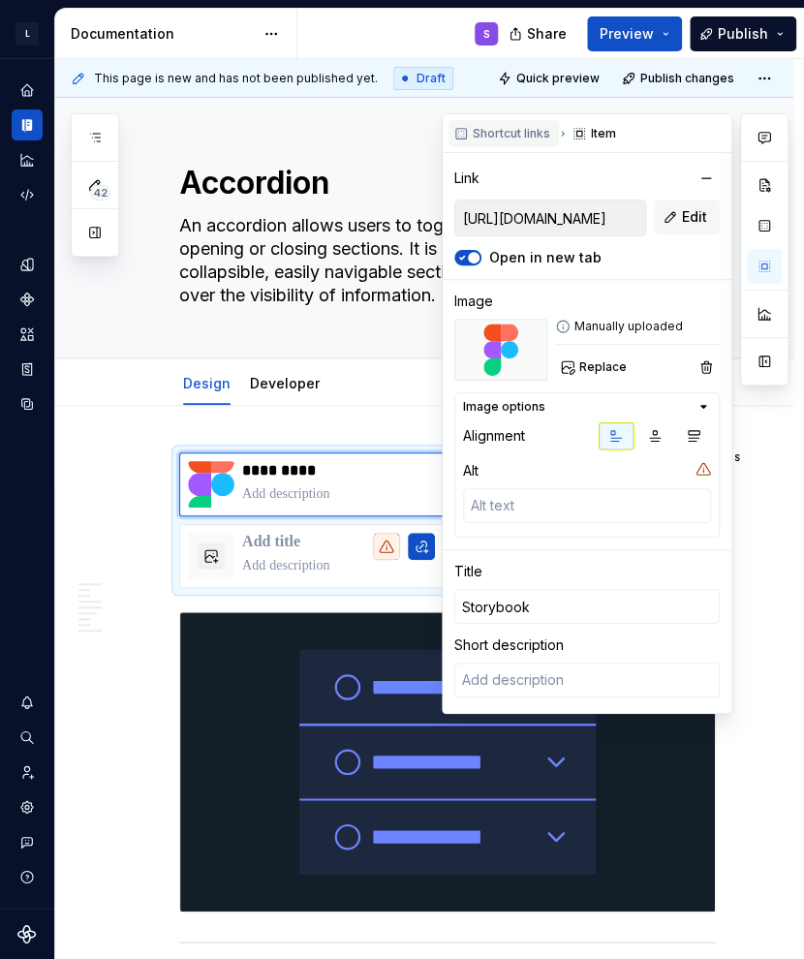
click at [541, 134] on span "Shortcut links" at bounding box center [511, 133] width 77 height 15
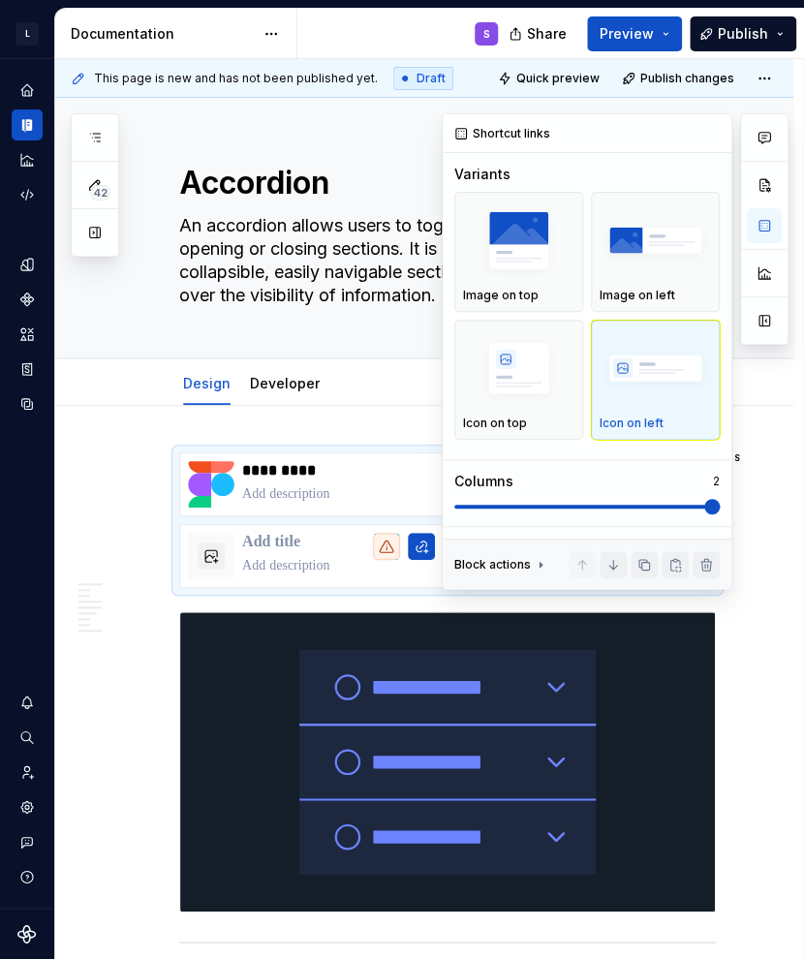
click at [650, 350] on img "button" at bounding box center [655, 368] width 111 height 71
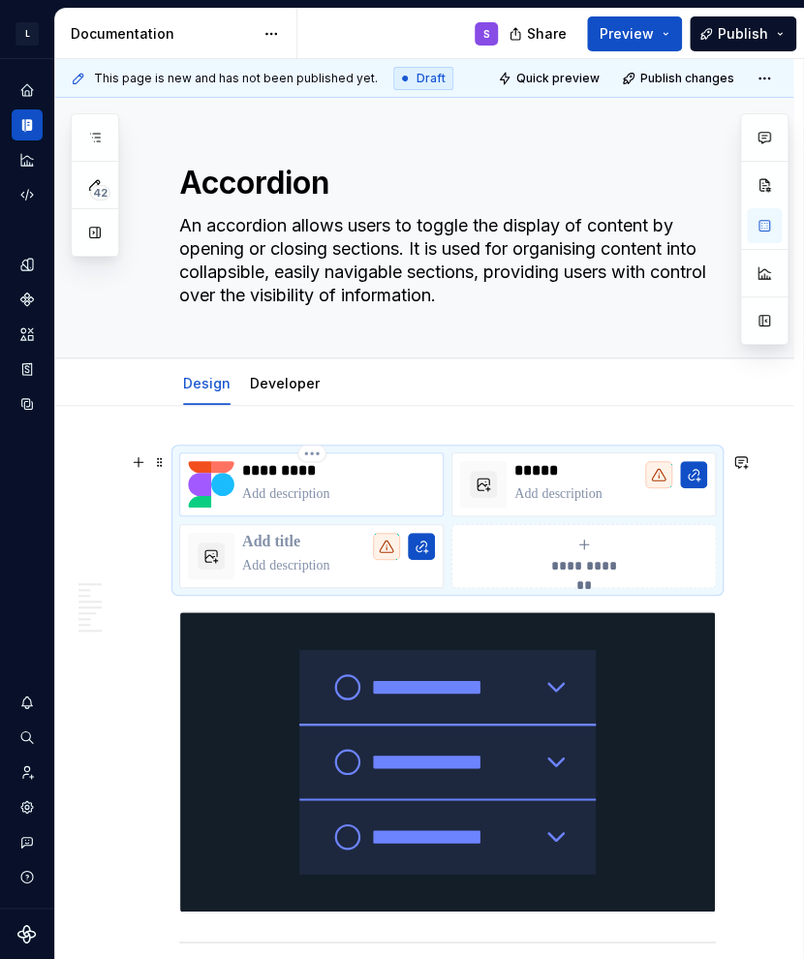
click at [260, 487] on p at bounding box center [338, 493] width 193 height 19
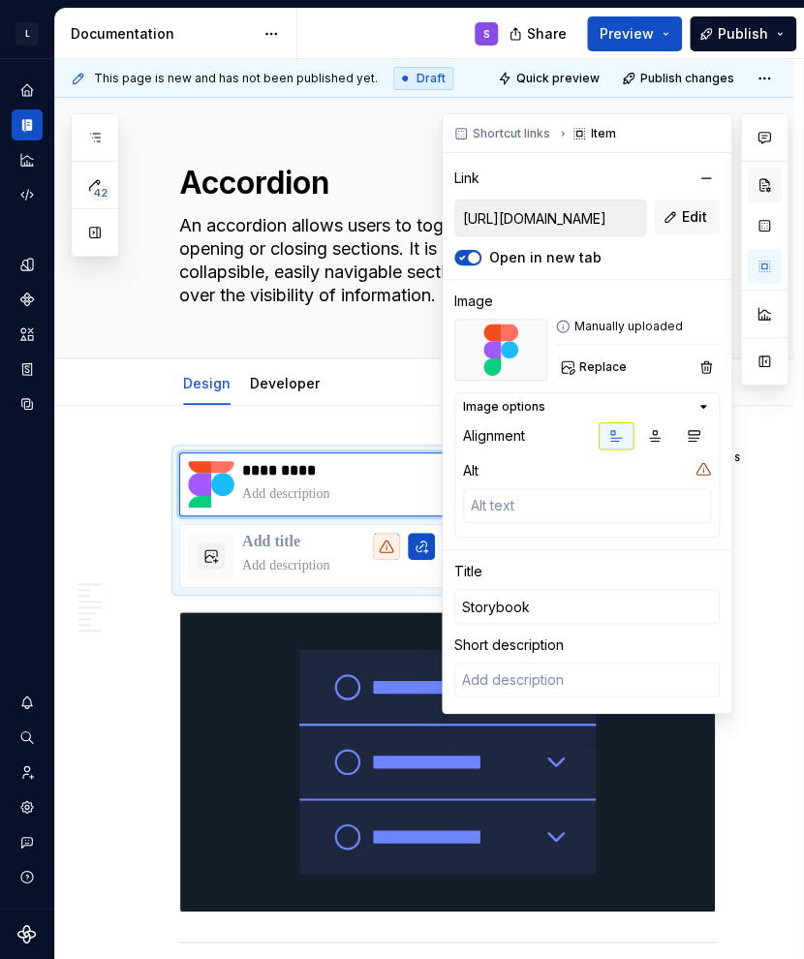
click at [652, 191] on button "button" at bounding box center [764, 185] width 35 height 35
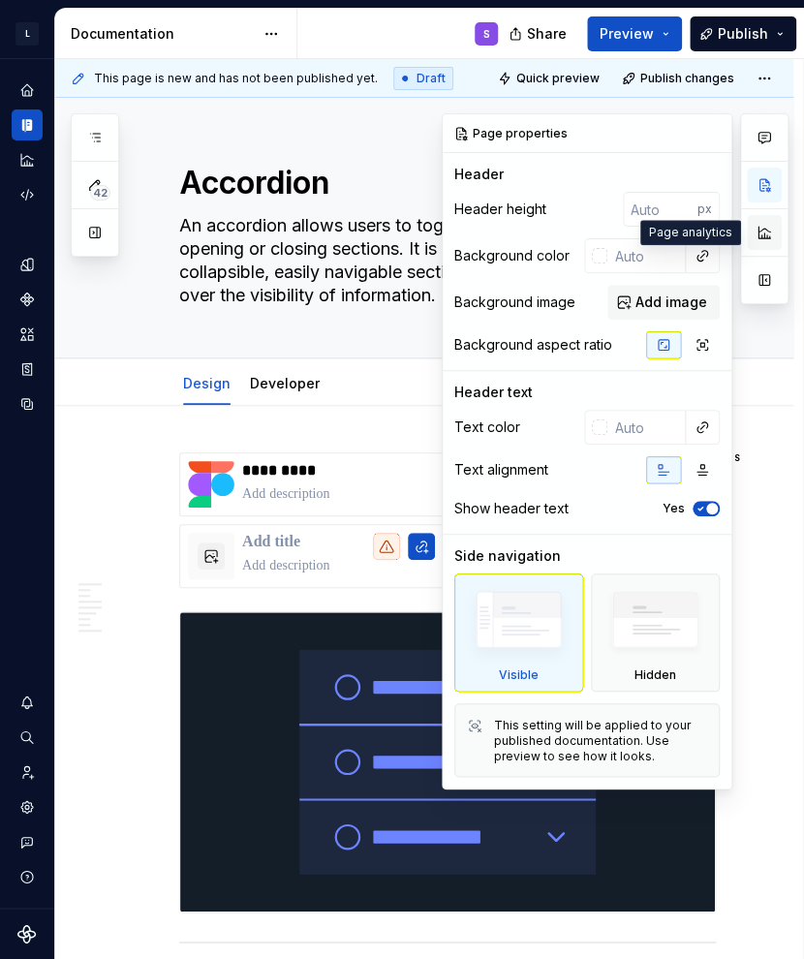
click at [652, 236] on button "button" at bounding box center [764, 232] width 35 height 35
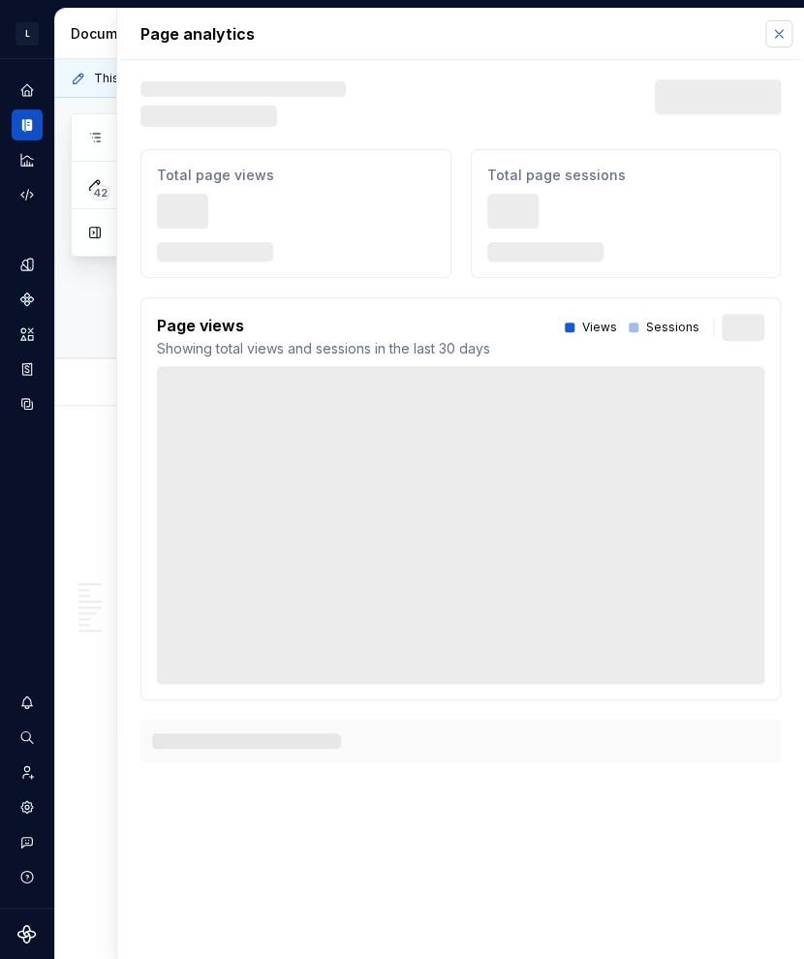
click at [652, 33] on button "button" at bounding box center [778, 33] width 27 height 27
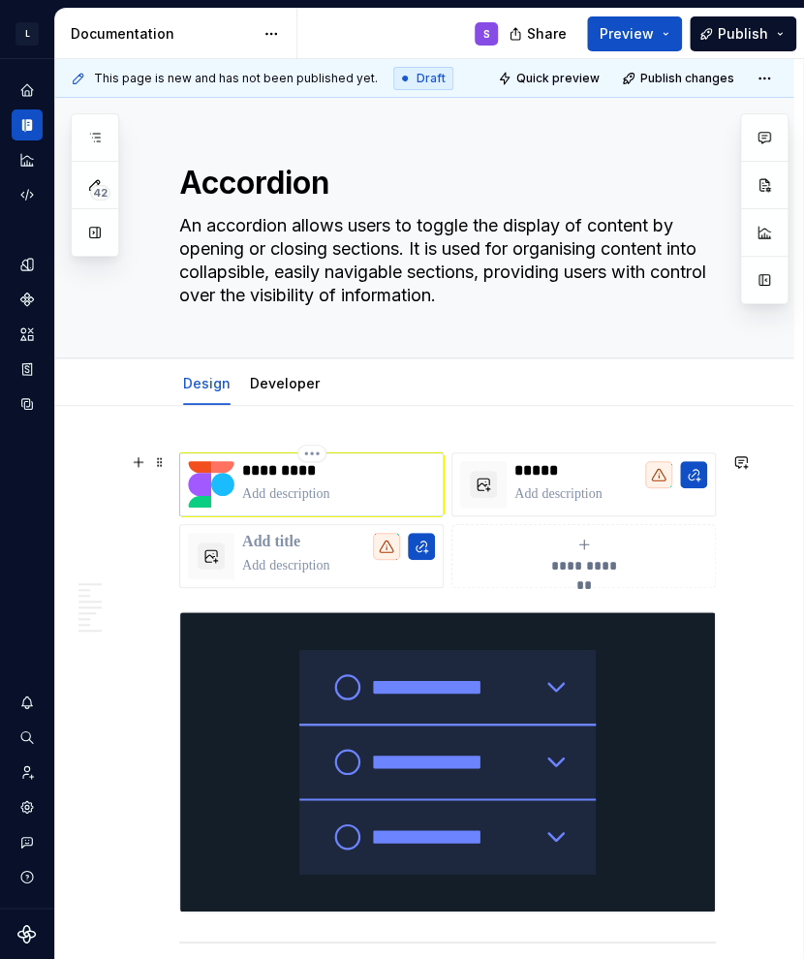
click at [368, 479] on div "*********" at bounding box center [338, 484] width 193 height 46
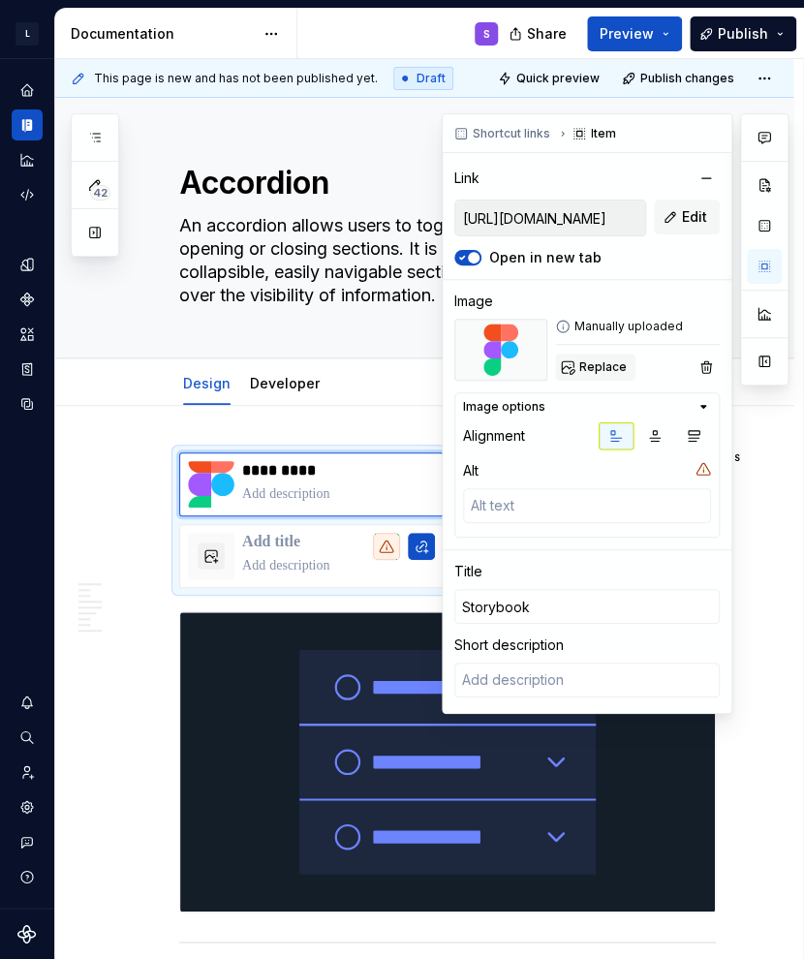
click at [609, 366] on span "Replace" at bounding box center [602, 366] width 47 height 15
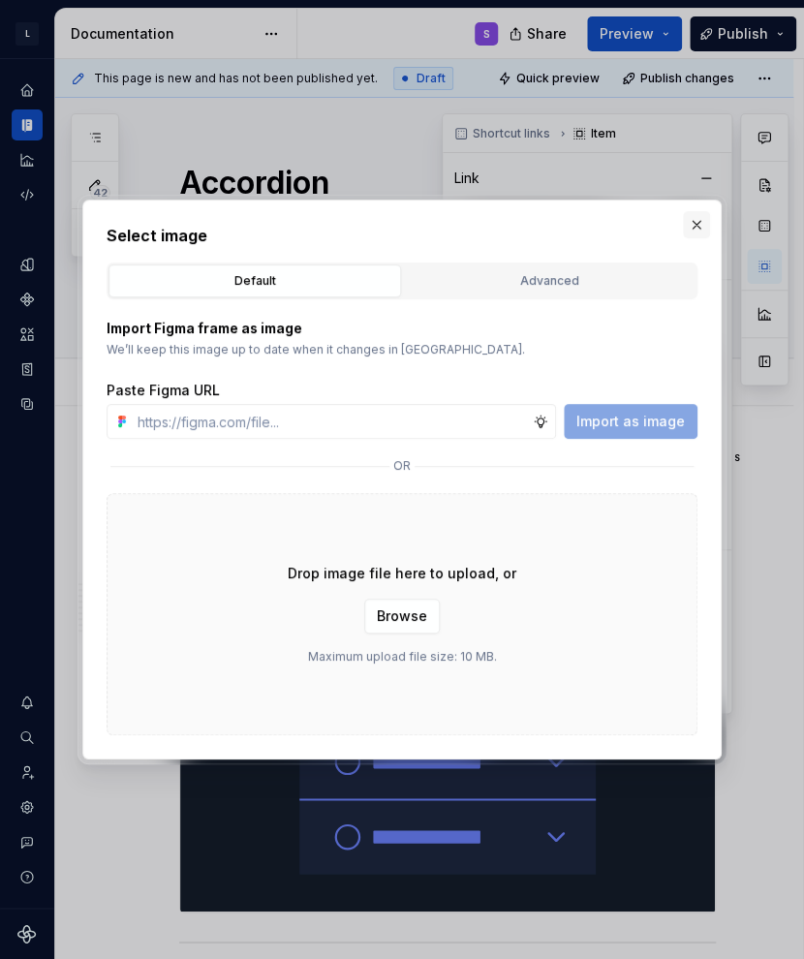
click at [652, 232] on button "button" at bounding box center [696, 224] width 27 height 27
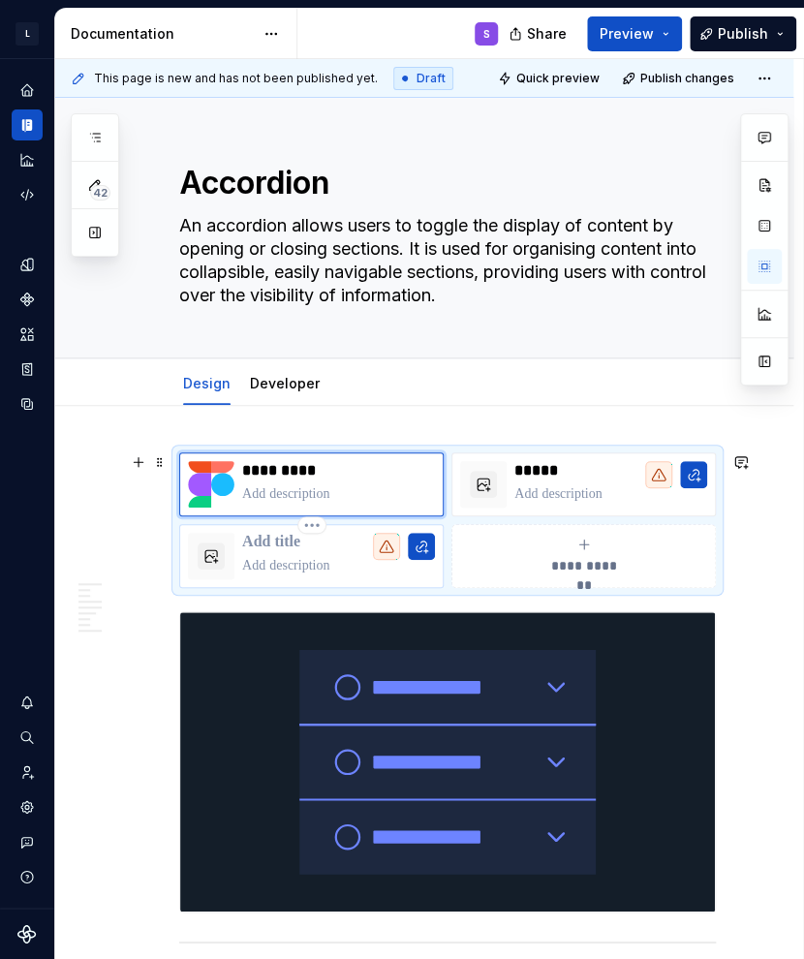
click at [335, 556] on p at bounding box center [338, 565] width 193 height 19
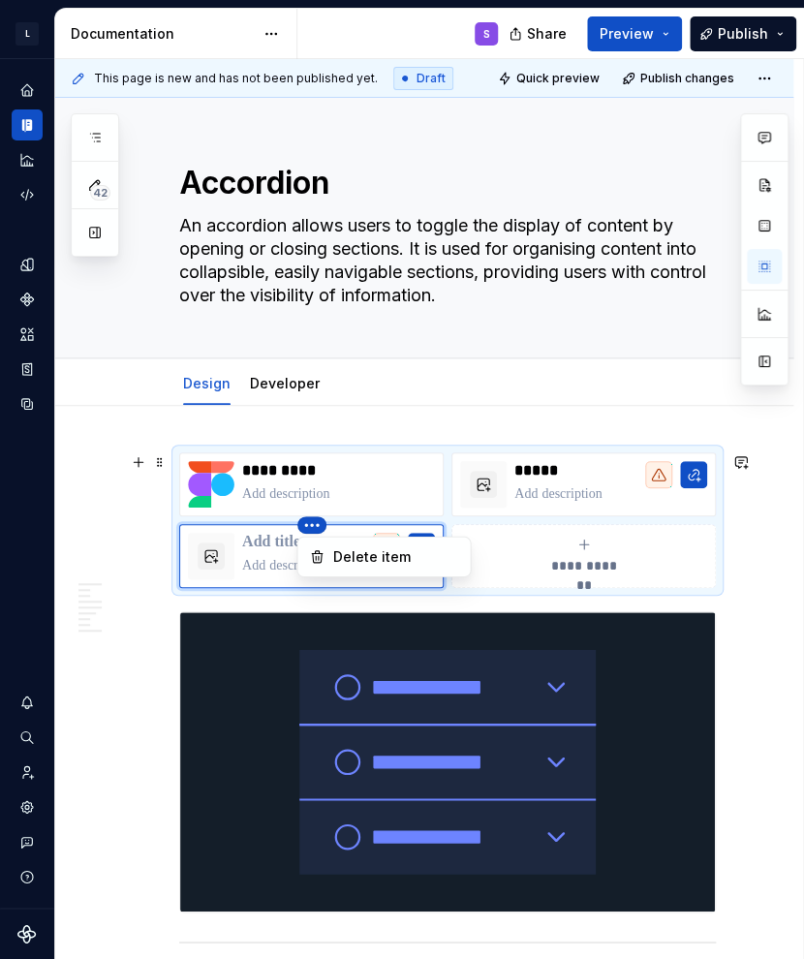
click at [310, 520] on html "L LSEG Workspace Design System S Design system data Documentation S Share Previ…" at bounding box center [402, 479] width 804 height 959
click at [364, 551] on div "Delete item" at bounding box center [395, 556] width 126 height 19
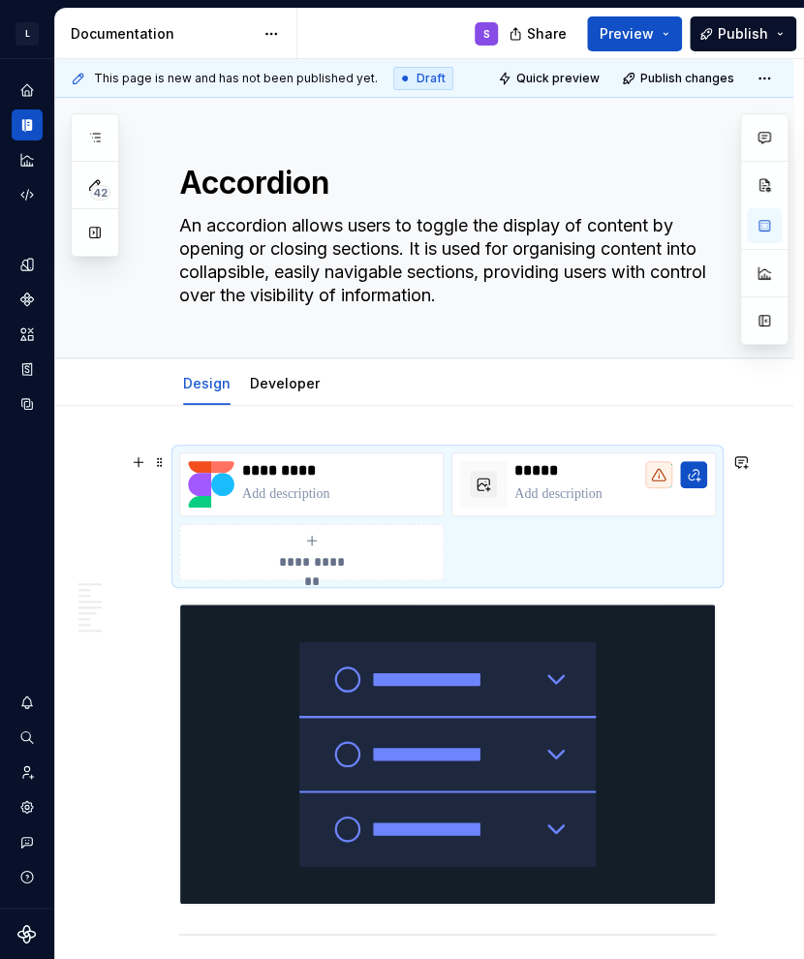
click at [523, 539] on div "**********" at bounding box center [447, 516] width 537 height 128
click at [231, 481] on img at bounding box center [211, 484] width 46 height 46
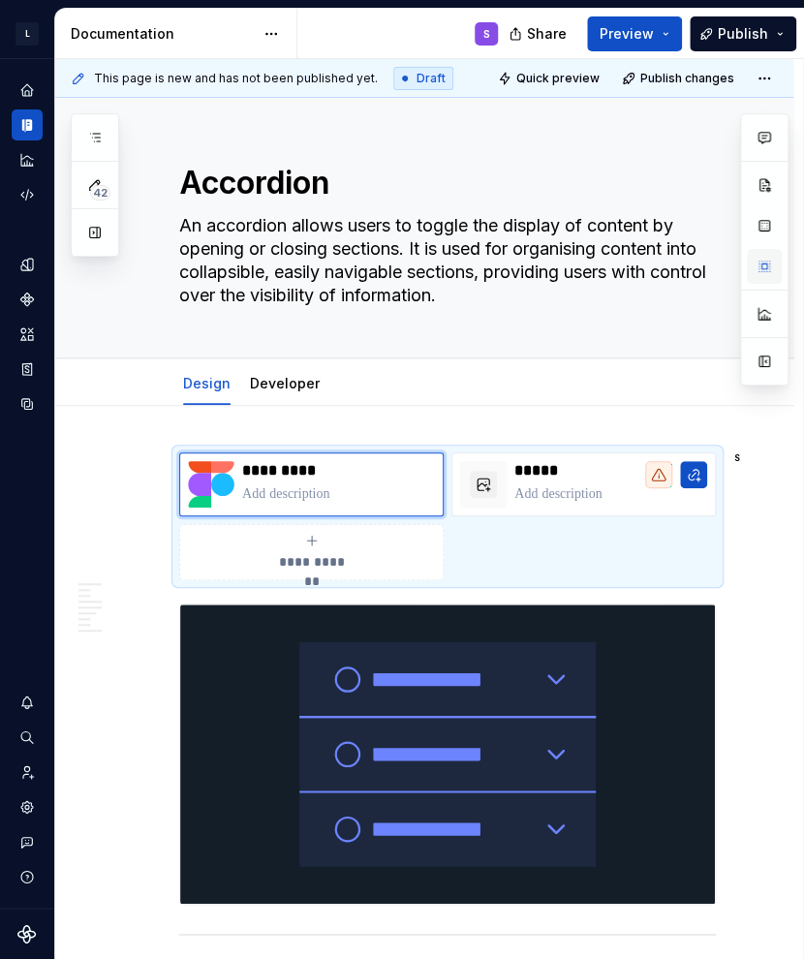
click at [652, 279] on button "button" at bounding box center [764, 266] width 35 height 35
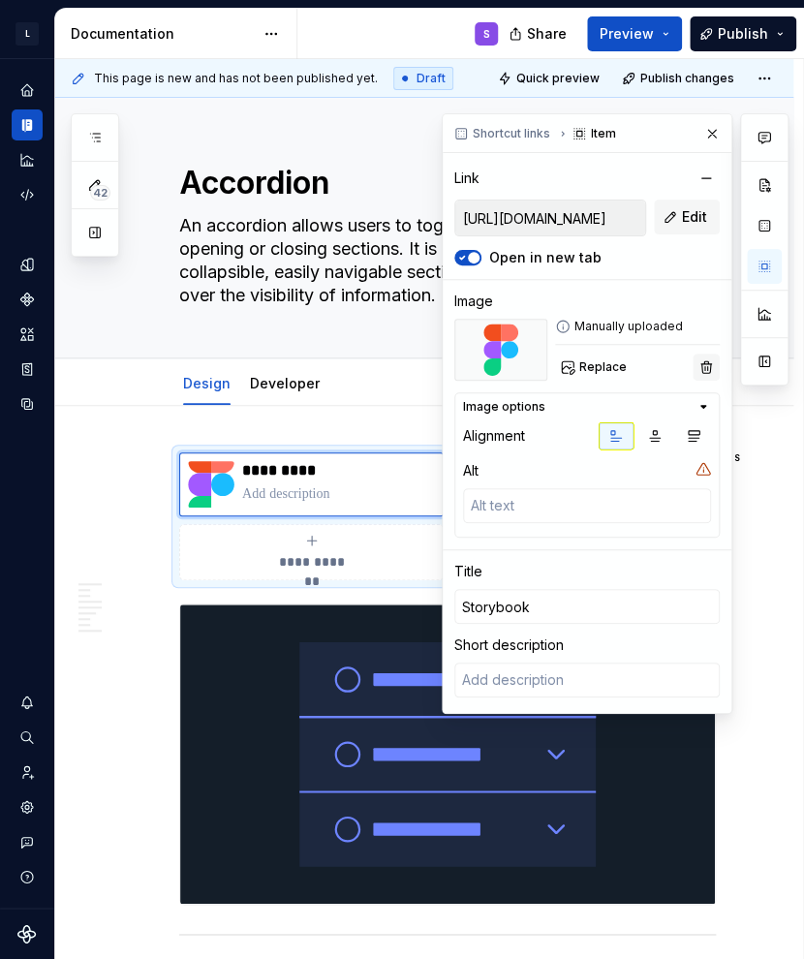
click at [652, 377] on button "button" at bounding box center [706, 367] width 27 height 27
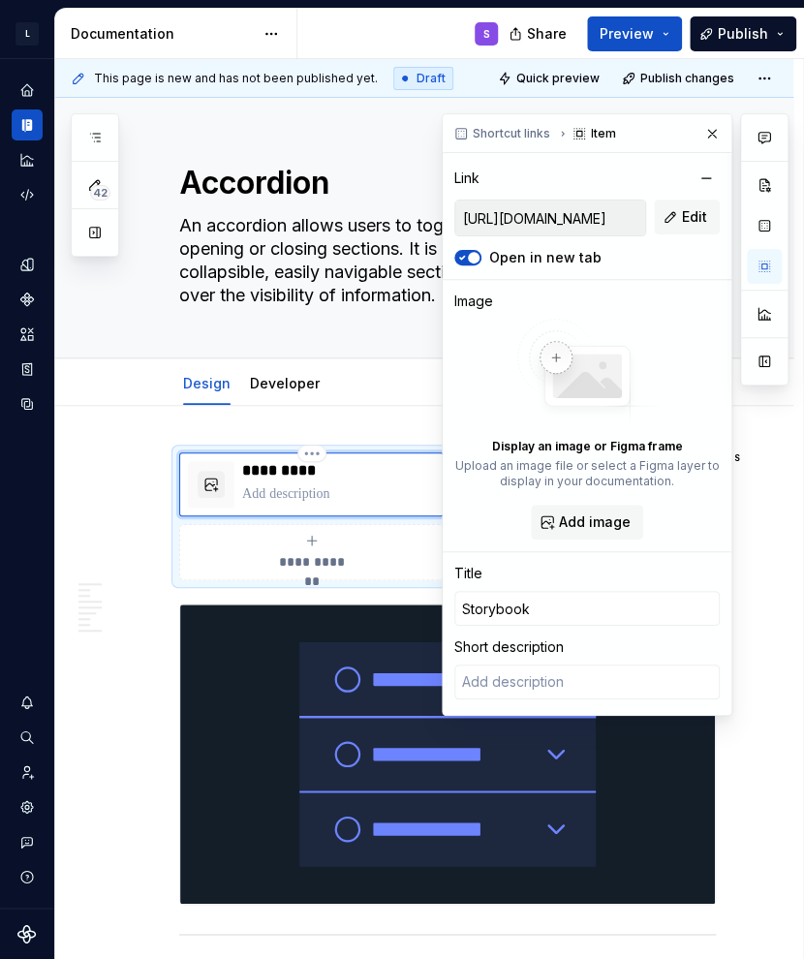
click at [376, 497] on p at bounding box center [338, 493] width 193 height 19
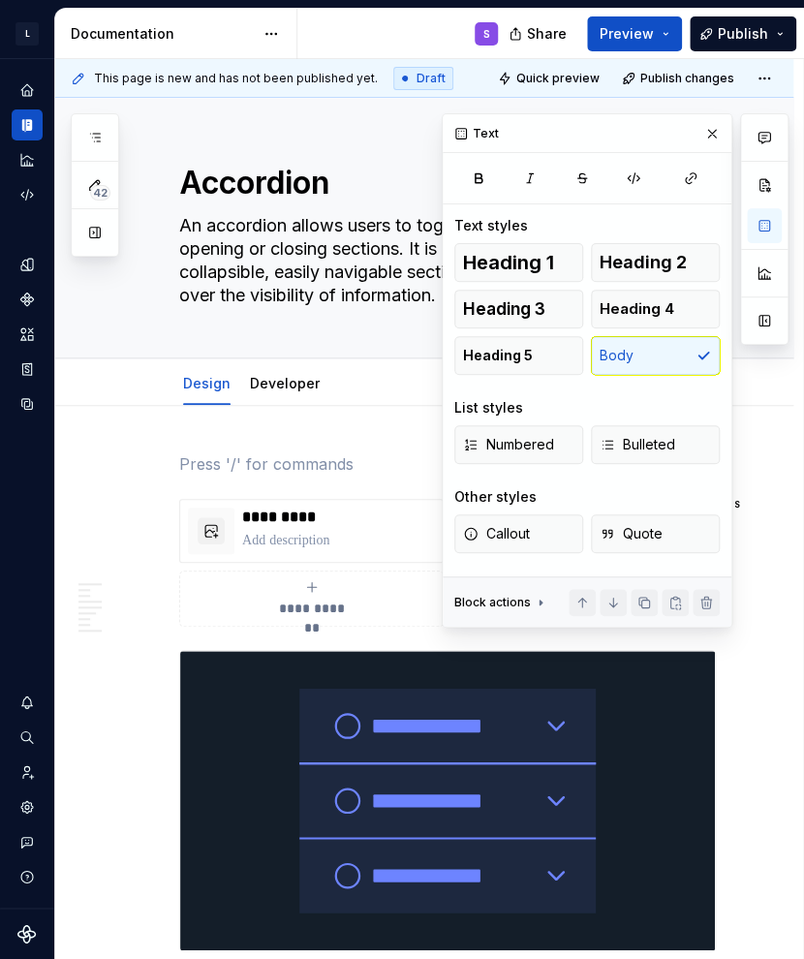
click at [333, 457] on p at bounding box center [447, 463] width 537 height 23
click at [652, 234] on button "button" at bounding box center [764, 225] width 35 height 35
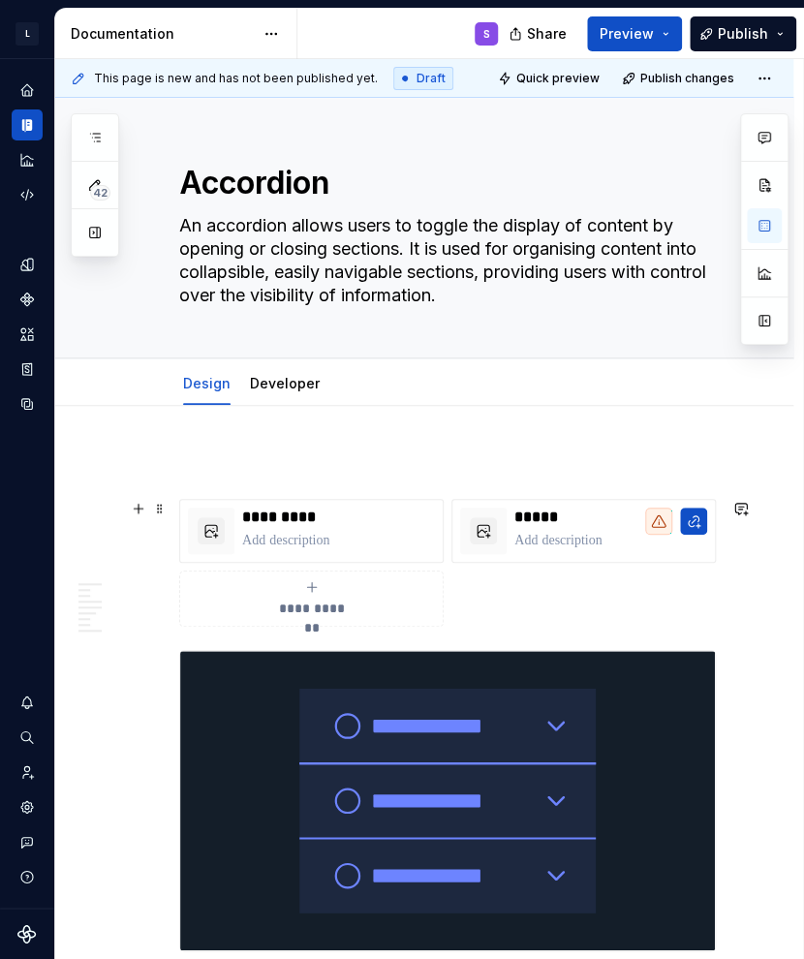
click at [573, 578] on div "**********" at bounding box center [447, 563] width 537 height 128
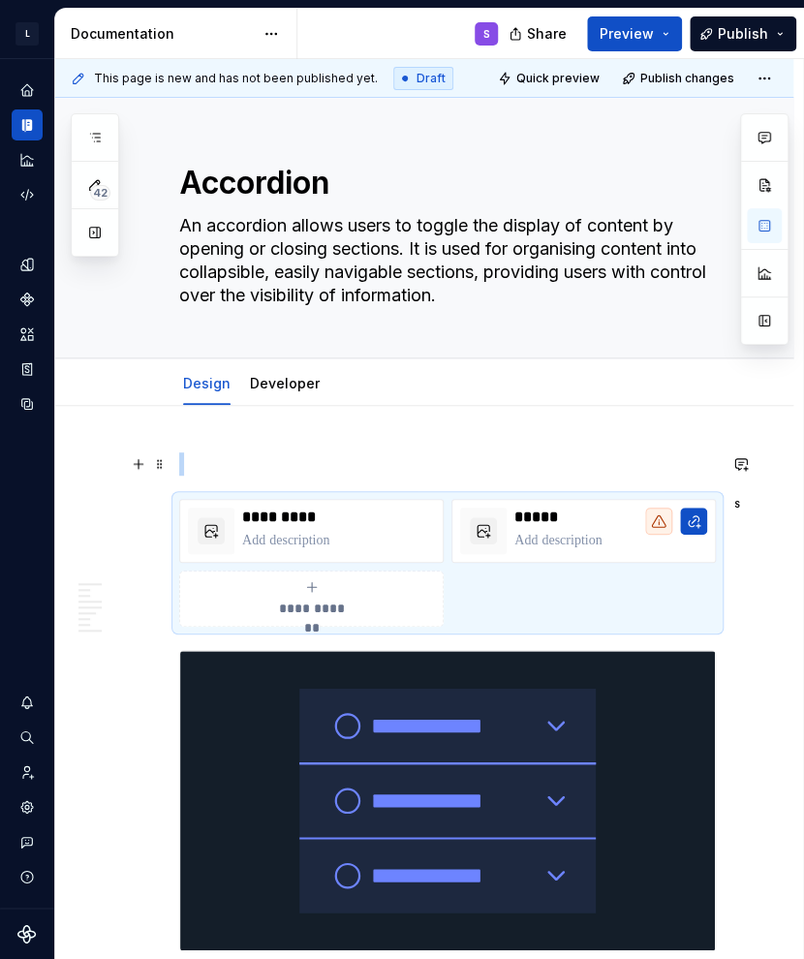
click at [466, 457] on p at bounding box center [447, 463] width 537 height 23
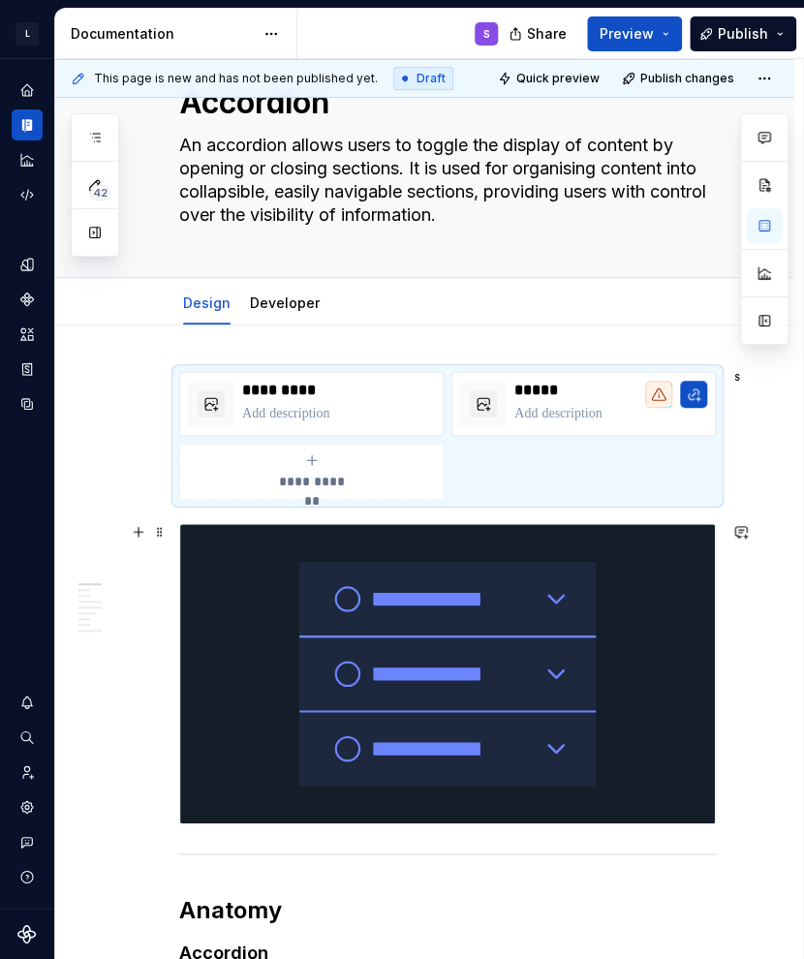
scroll to position [194, 0]
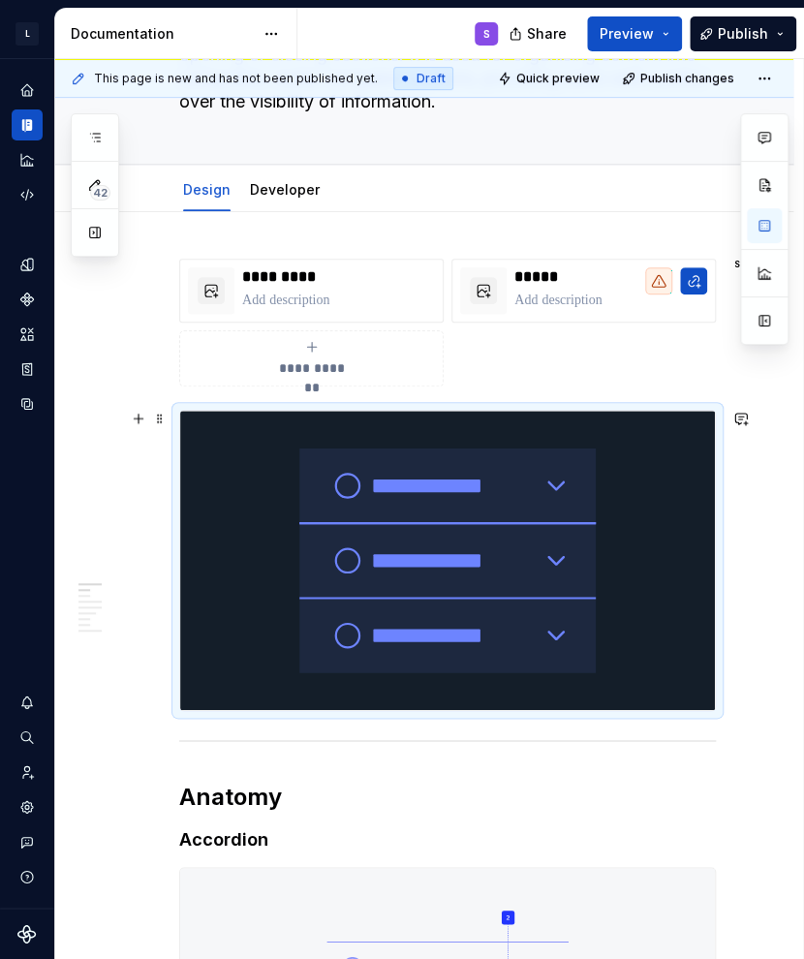
click at [503, 525] on img at bounding box center [447, 560] width 535 height 299
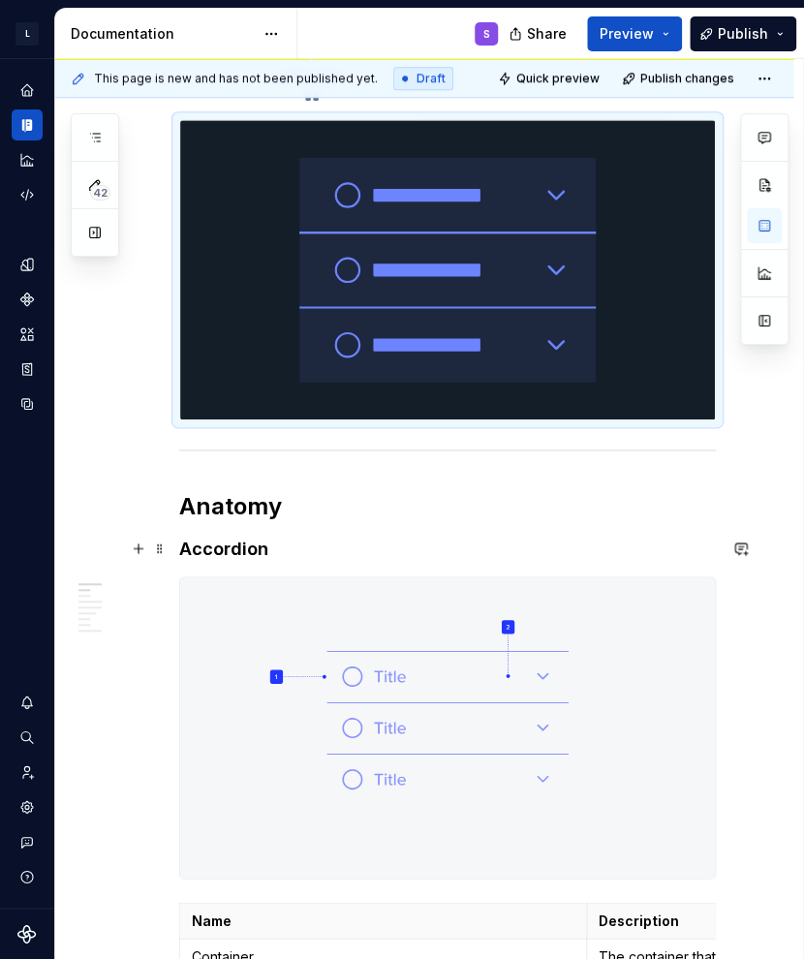
scroll to position [0, 0]
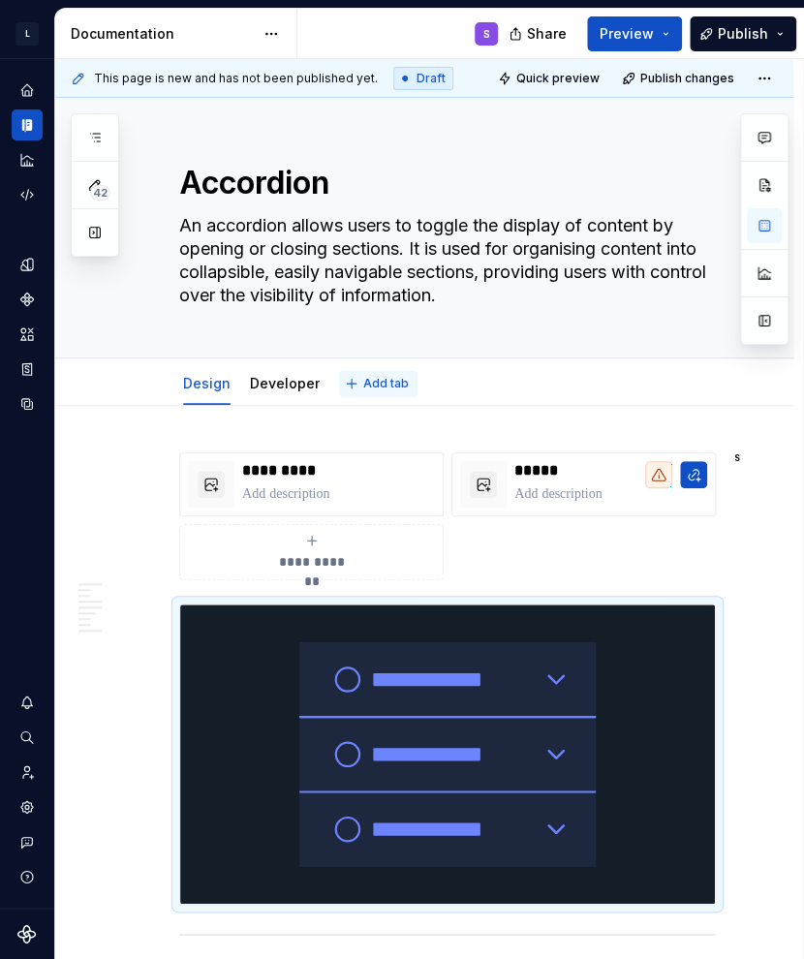
click at [347, 387] on button "Add tab" at bounding box center [378, 383] width 78 height 27
type textarea "*"
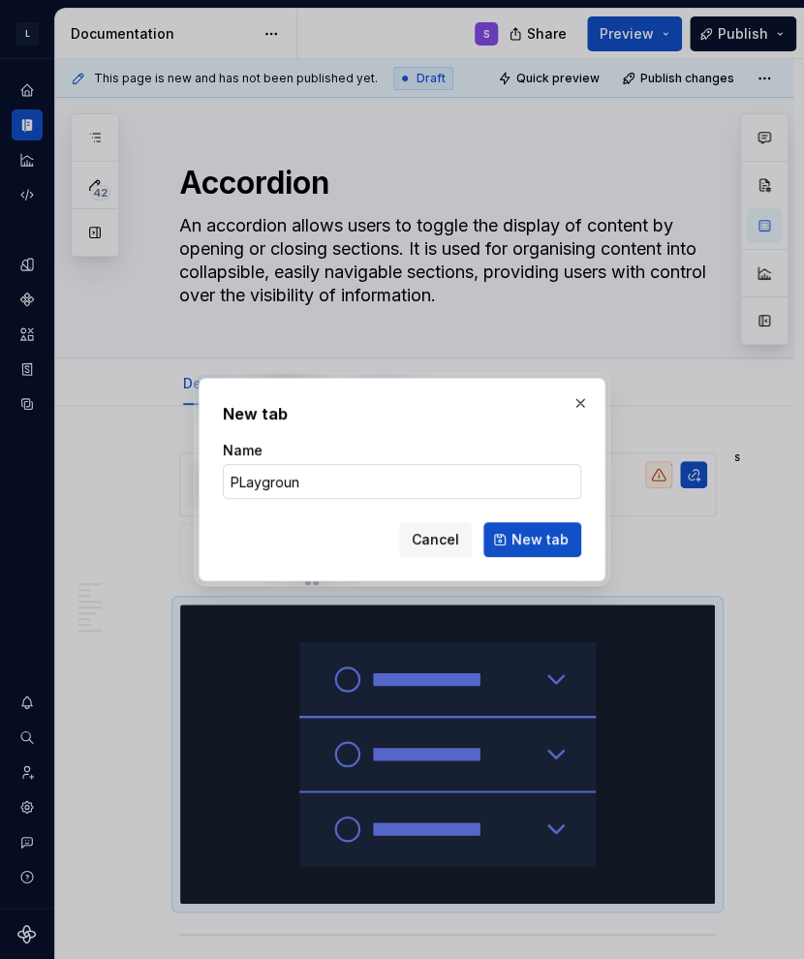
type input "PLayground"
click button "New tab" at bounding box center [532, 539] width 98 height 35
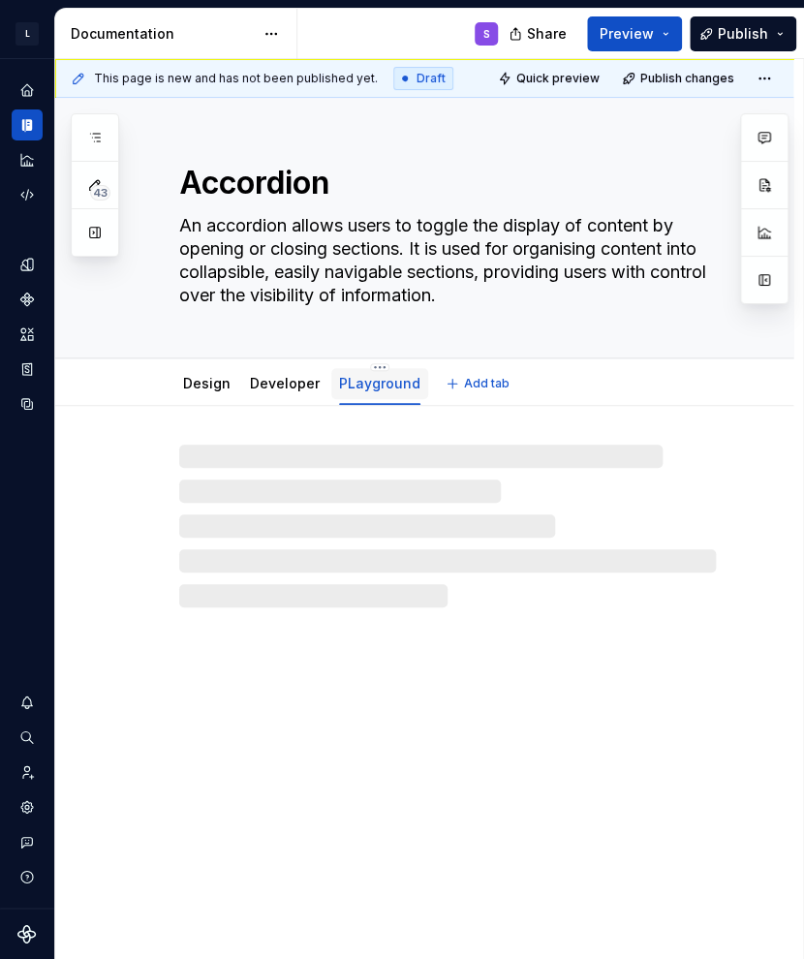
click at [364, 384] on link "PLayground" at bounding box center [379, 383] width 81 height 16
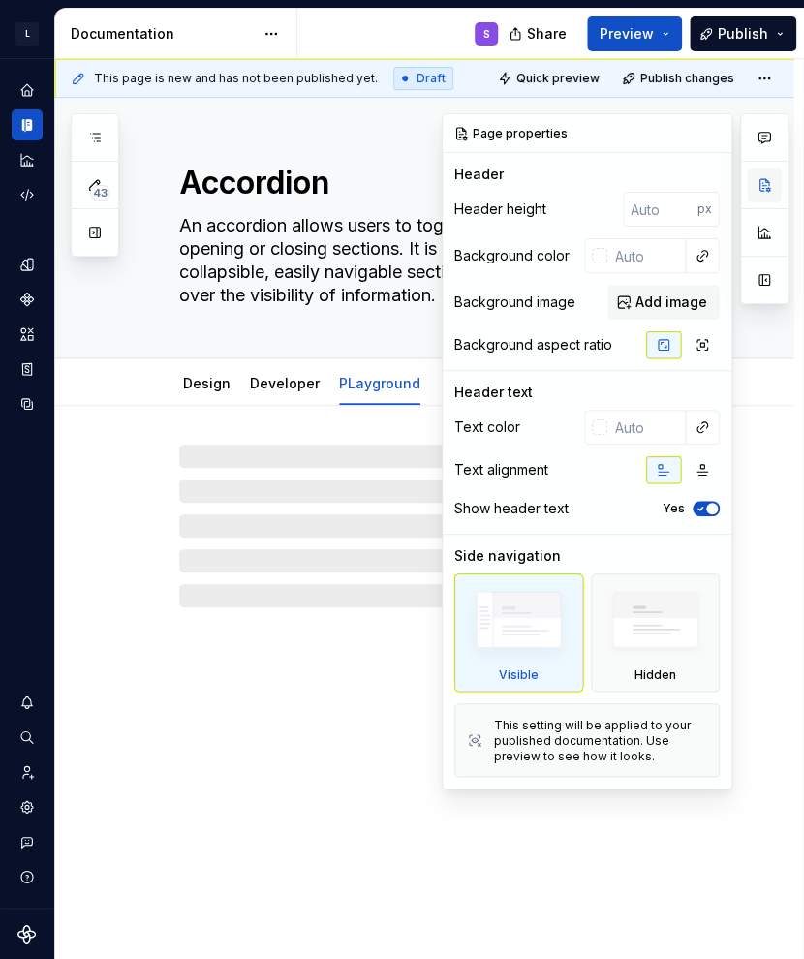
click at [652, 183] on button "button" at bounding box center [764, 185] width 35 height 35
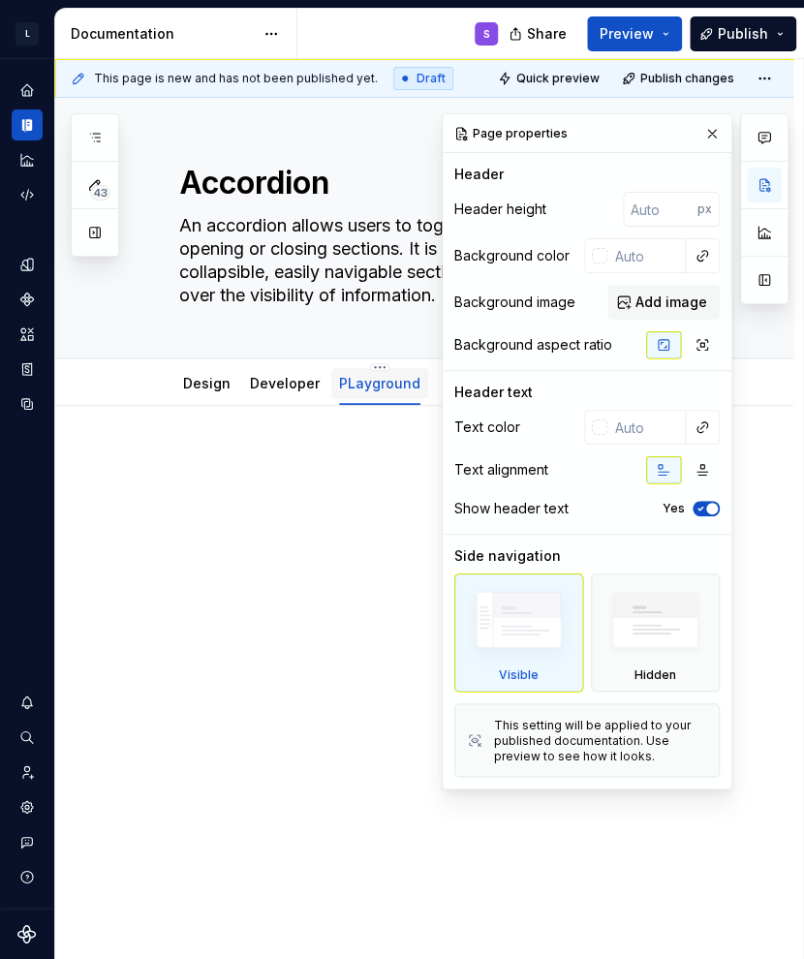
click at [380, 381] on link "PLayground" at bounding box center [379, 383] width 81 height 16
click at [652, 138] on button "button" at bounding box center [711, 133] width 27 height 27
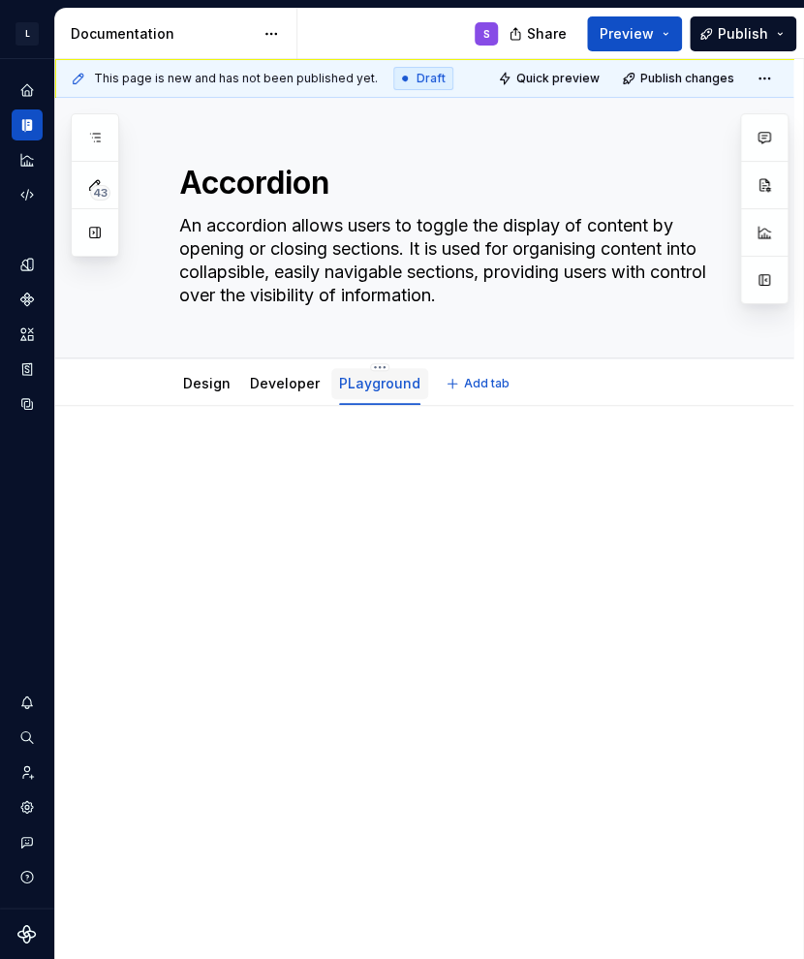
click at [384, 381] on link "PLayground" at bounding box center [379, 383] width 81 height 16
drag, startPoint x: 384, startPoint y: 381, endPoint x: 329, endPoint y: 478, distance: 111.0
click at [325, 500] on div at bounding box center [447, 489] width 537 height 74
click at [356, 385] on link "PLayground" at bounding box center [379, 383] width 81 height 16
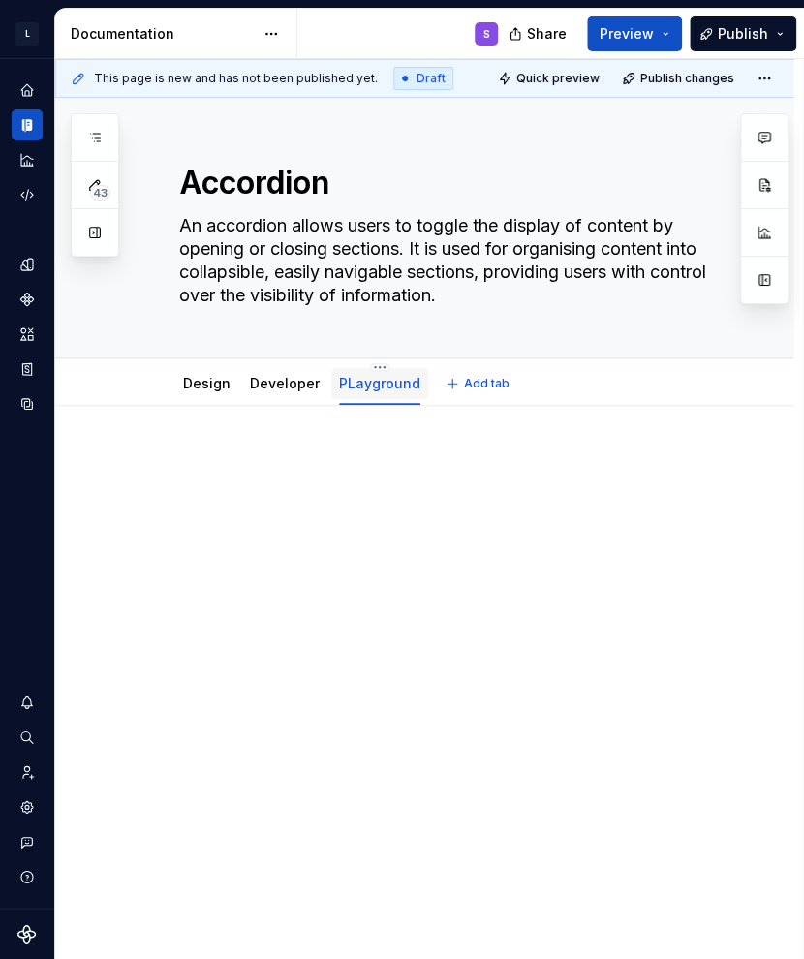
click at [348, 383] on link "PLayground" at bounding box center [379, 383] width 81 height 16
click at [369, 369] on html "L LSEG Workspace Design System S Design system data Documentation S Share Previ…" at bounding box center [402, 479] width 804 height 959
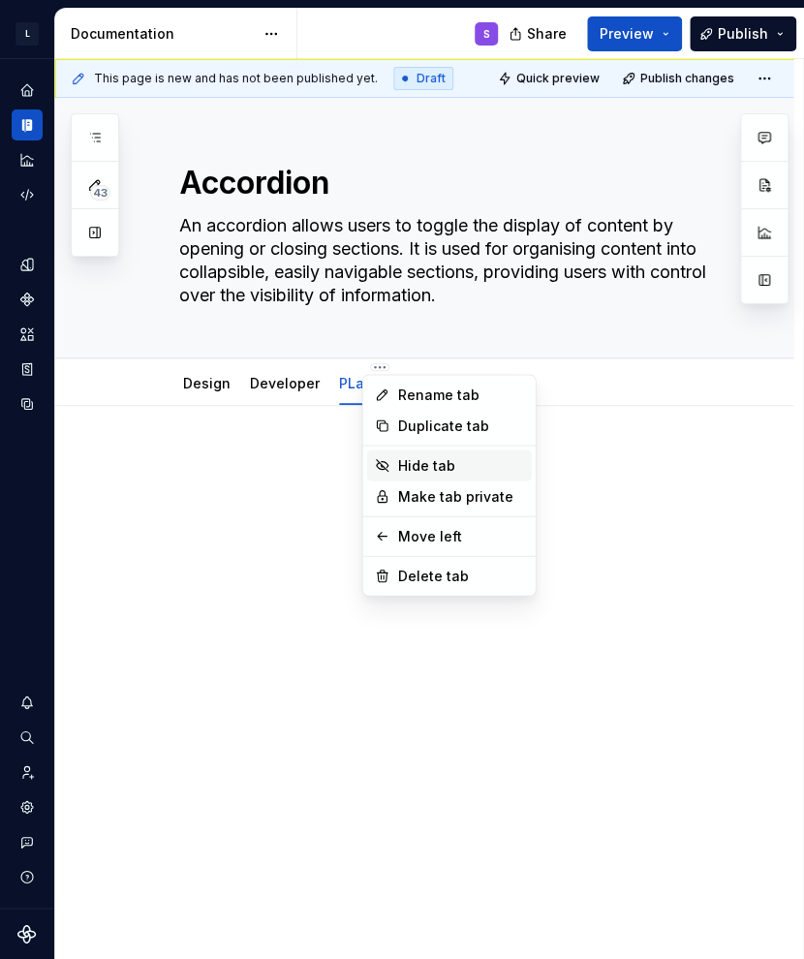
type textarea "*"
click at [439, 396] on div "Rename tab" at bounding box center [461, 394] width 126 height 19
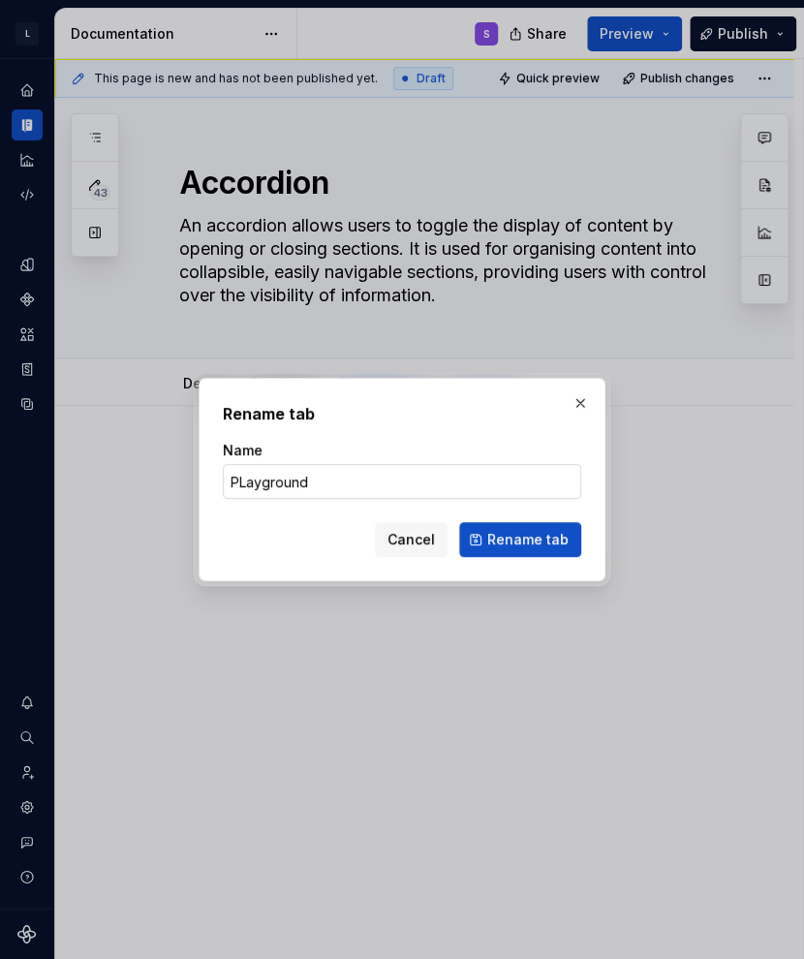
click at [246, 472] on input "PLayground" at bounding box center [402, 481] width 358 height 35
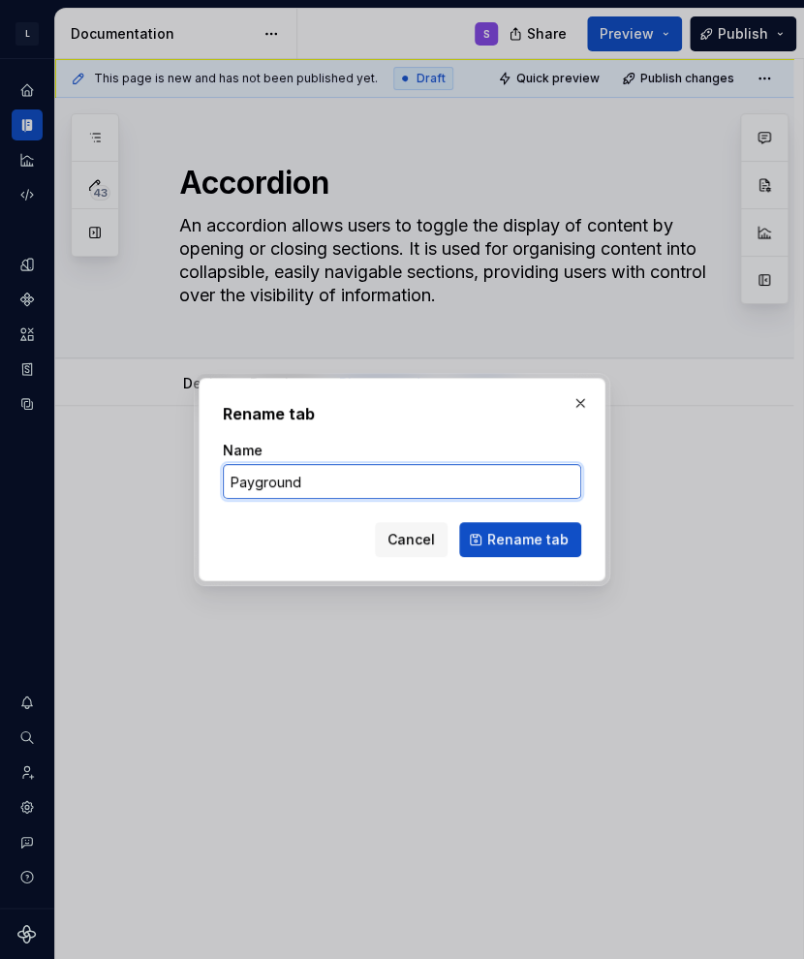
type input "Playground"
click button "Rename tab" at bounding box center [520, 539] width 122 height 35
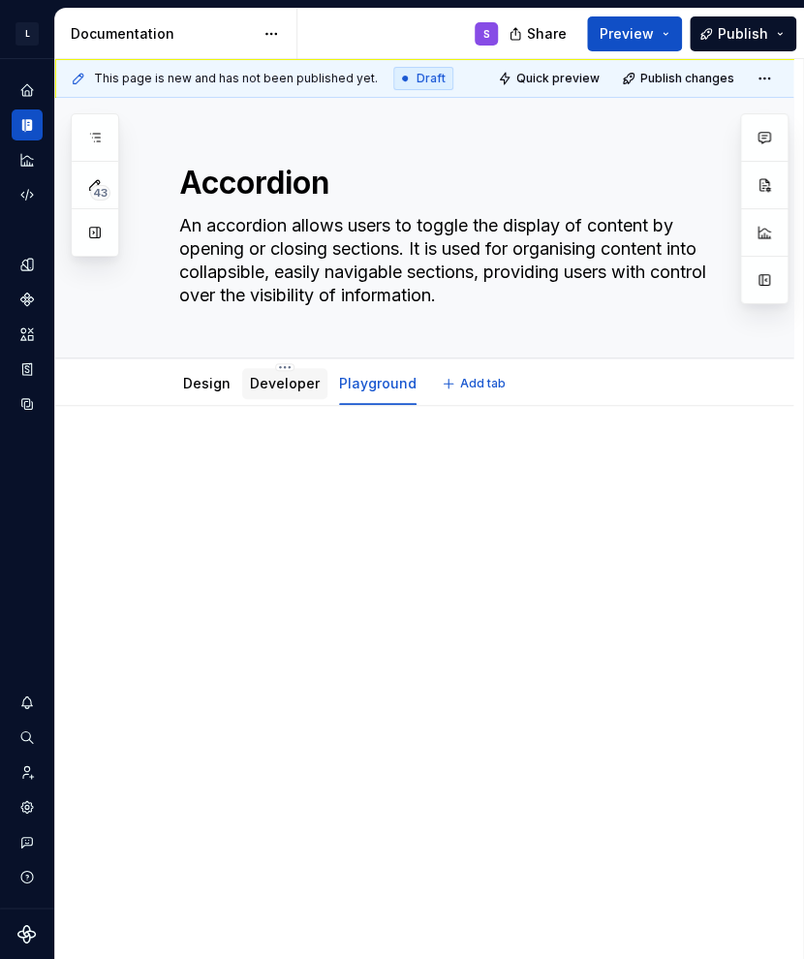
click at [292, 378] on link "Developer" at bounding box center [285, 383] width 70 height 16
click at [186, 397] on div "Design" at bounding box center [206, 383] width 63 height 31
click at [207, 388] on link "Design" at bounding box center [206, 383] width 47 height 16
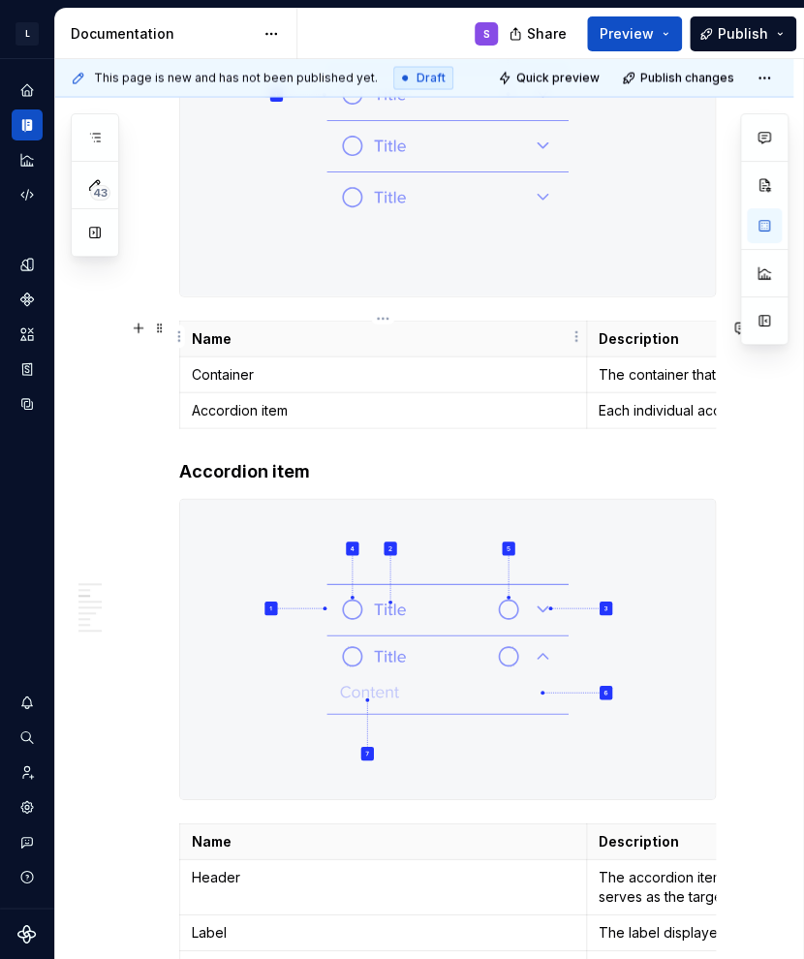
click at [533, 329] on p "Name" at bounding box center [383, 338] width 383 height 19
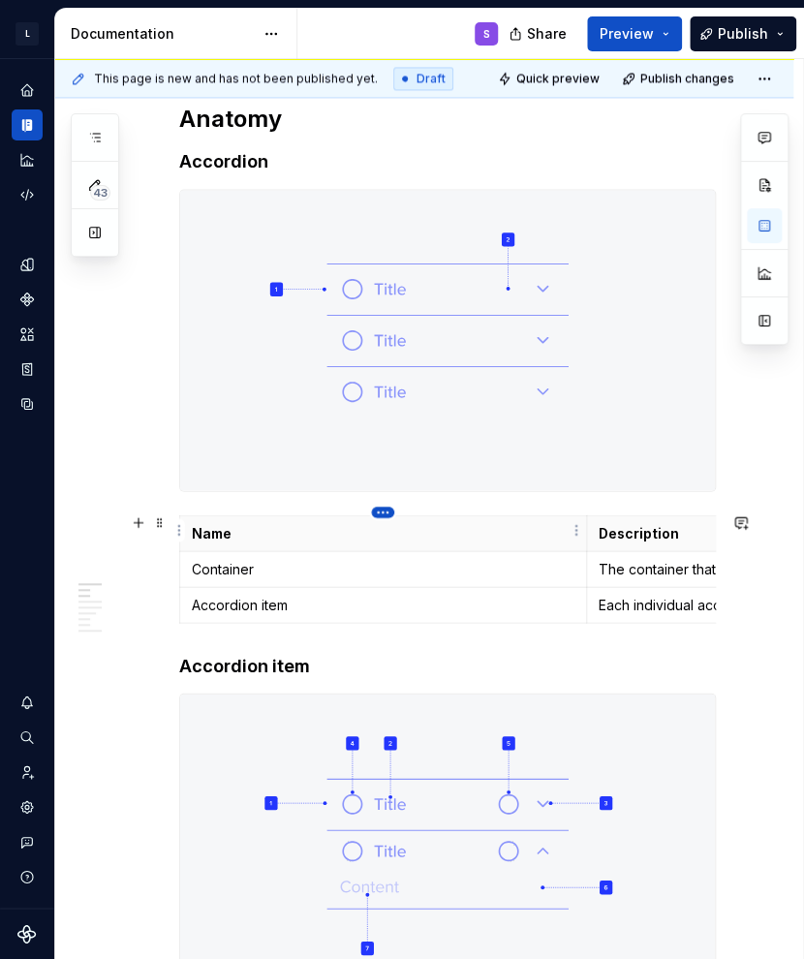
click at [380, 515] on html "L LSEG Workspace Design System S Design system data Documentation S Share Previ…" at bounding box center [402, 479] width 804 height 959
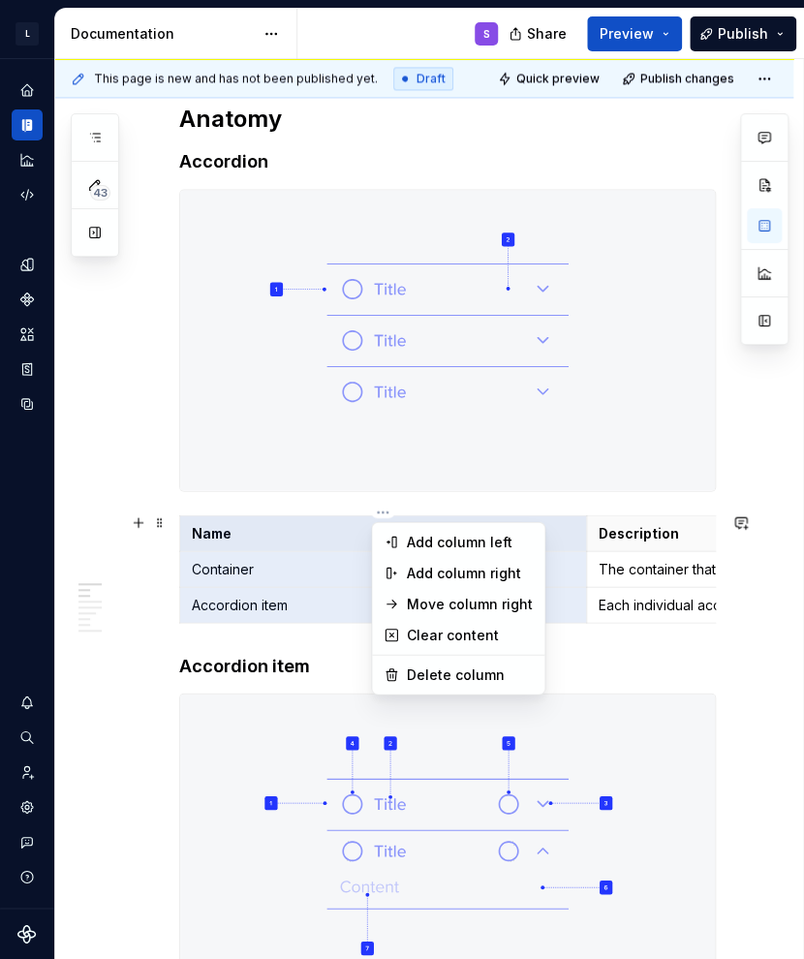
click at [652, 232] on div at bounding box center [764, 229] width 48 height 232
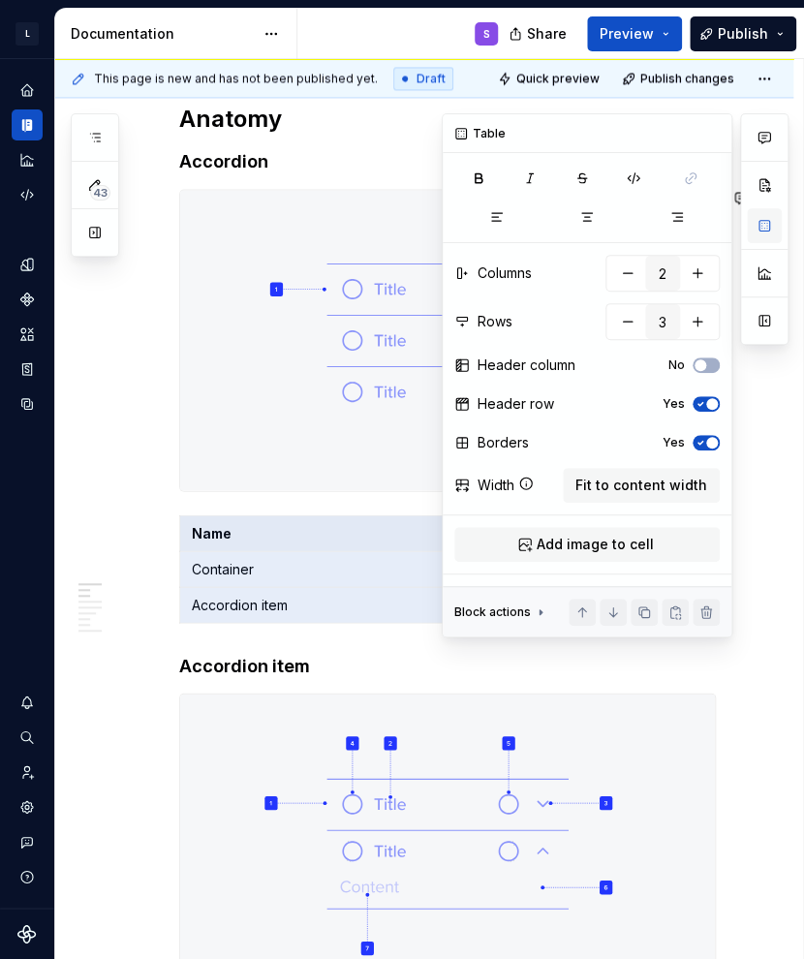
click at [652, 228] on button "button" at bounding box center [764, 225] width 35 height 35
click at [624, 497] on button "Fit to content width" at bounding box center [641, 485] width 157 height 35
click at [380, 580] on td "Container" at bounding box center [383, 568] width 407 height 36
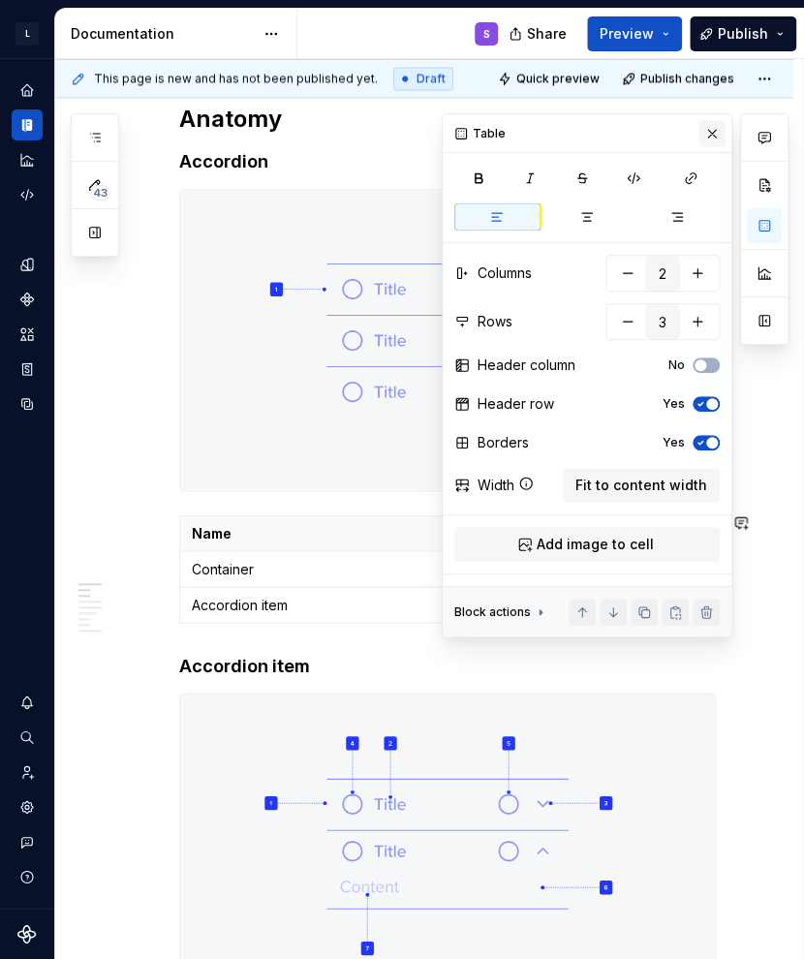
click at [652, 133] on button "button" at bounding box center [711, 133] width 27 height 27
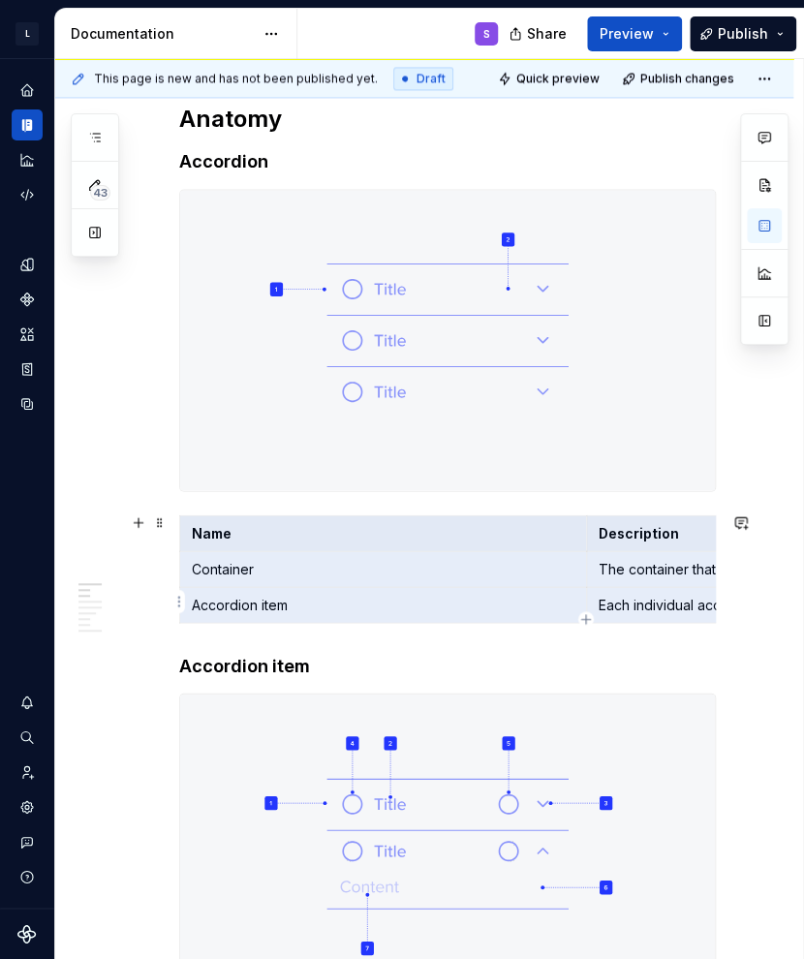
drag, startPoint x: 488, startPoint y: 540, endPoint x: 641, endPoint y: 586, distance: 160.0
click at [641, 586] on tbody "Name Description Container The container that wraps the accordion items. Accord…" at bounding box center [586, 568] width 813 height 108
click at [155, 528] on span at bounding box center [159, 522] width 15 height 27
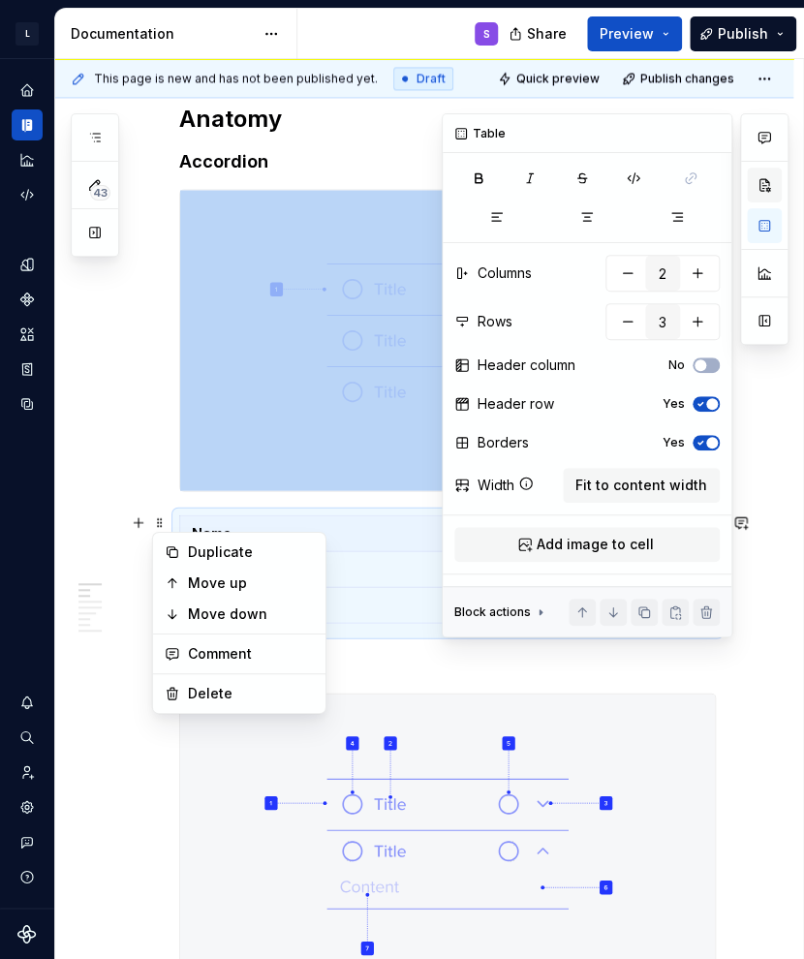
click at [652, 195] on button "button" at bounding box center [764, 185] width 35 height 35
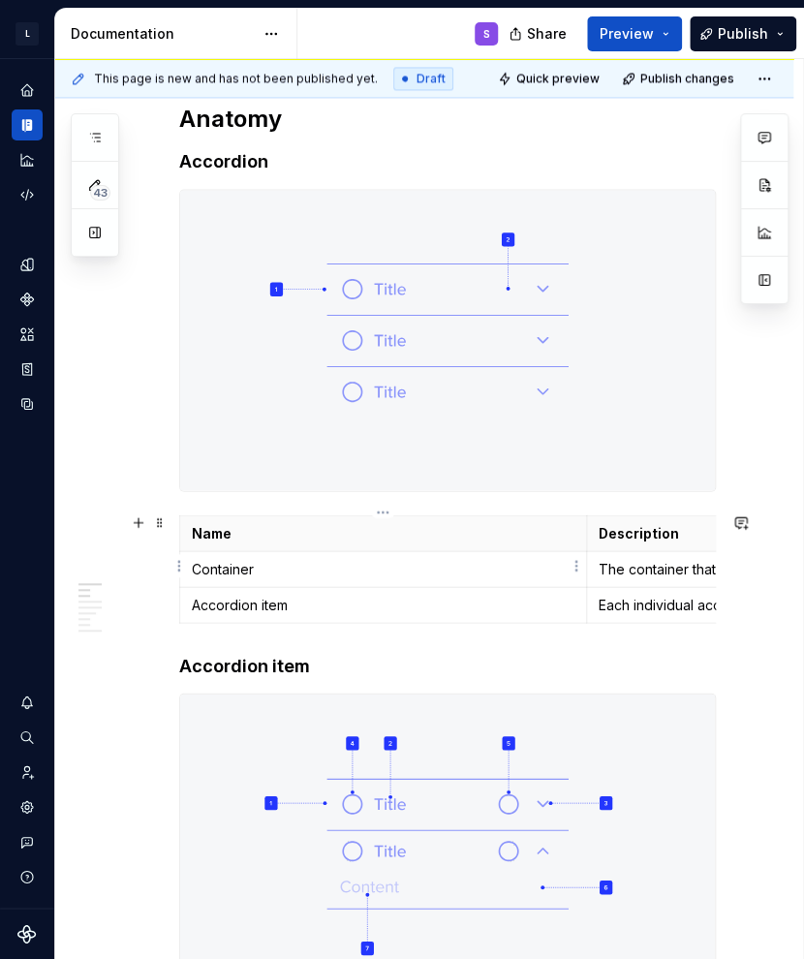
click at [329, 559] on p "Container" at bounding box center [383, 568] width 383 height 19
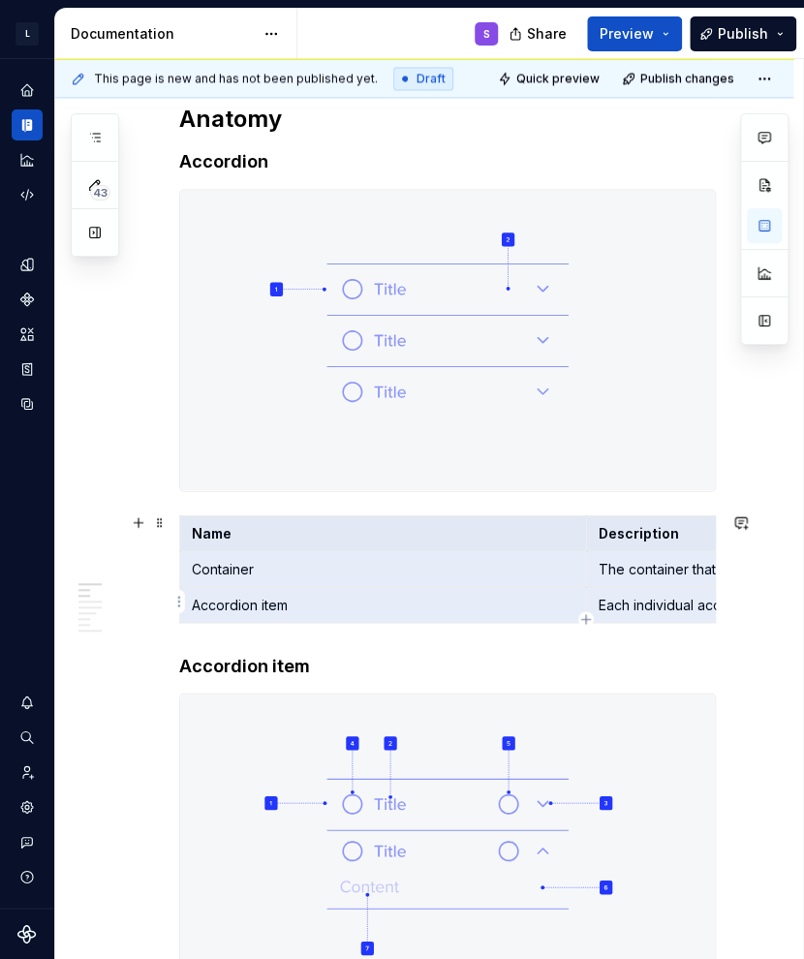
drag, startPoint x: 322, startPoint y: 541, endPoint x: 632, endPoint y: 586, distance: 313.3
click at [632, 586] on tbody "Name Description Container The container that wraps the accordion items. Accord…" at bounding box center [586, 568] width 813 height 108
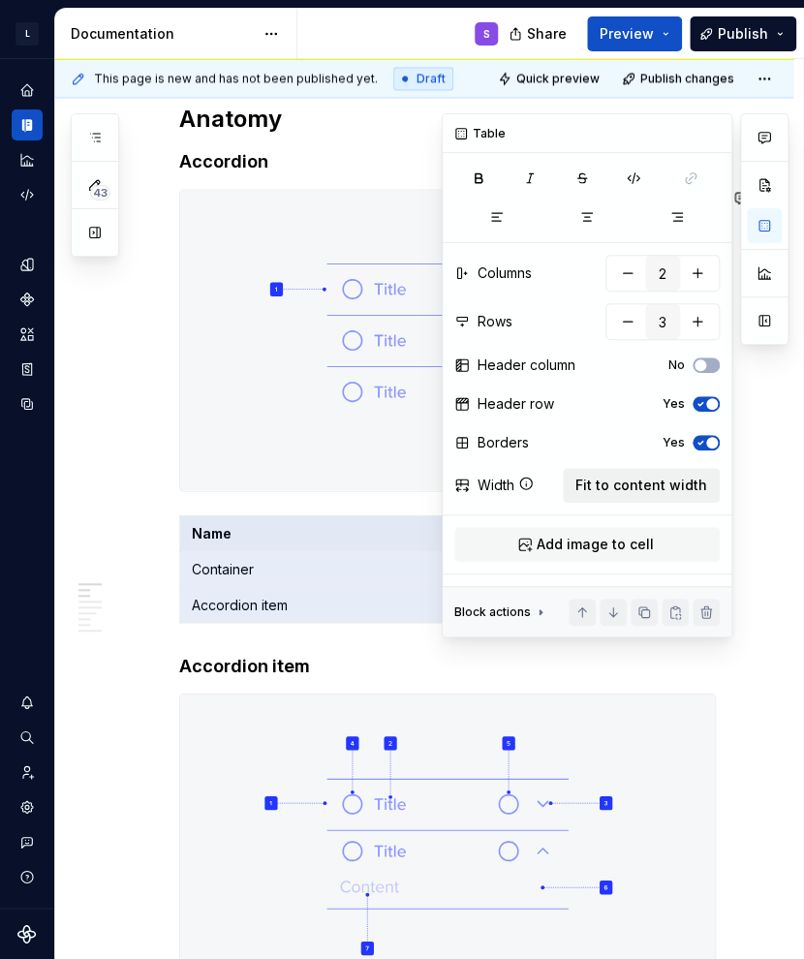
click at [652, 489] on span "Fit to content width" at bounding box center [641, 485] width 132 height 19
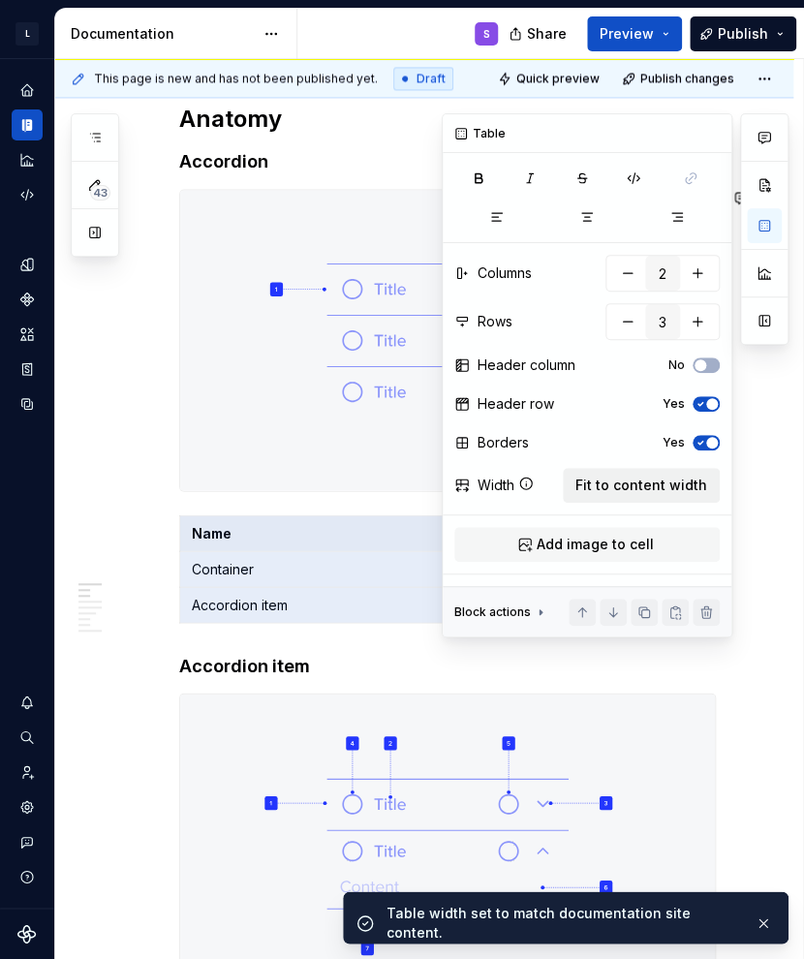
scroll to position [0, 269]
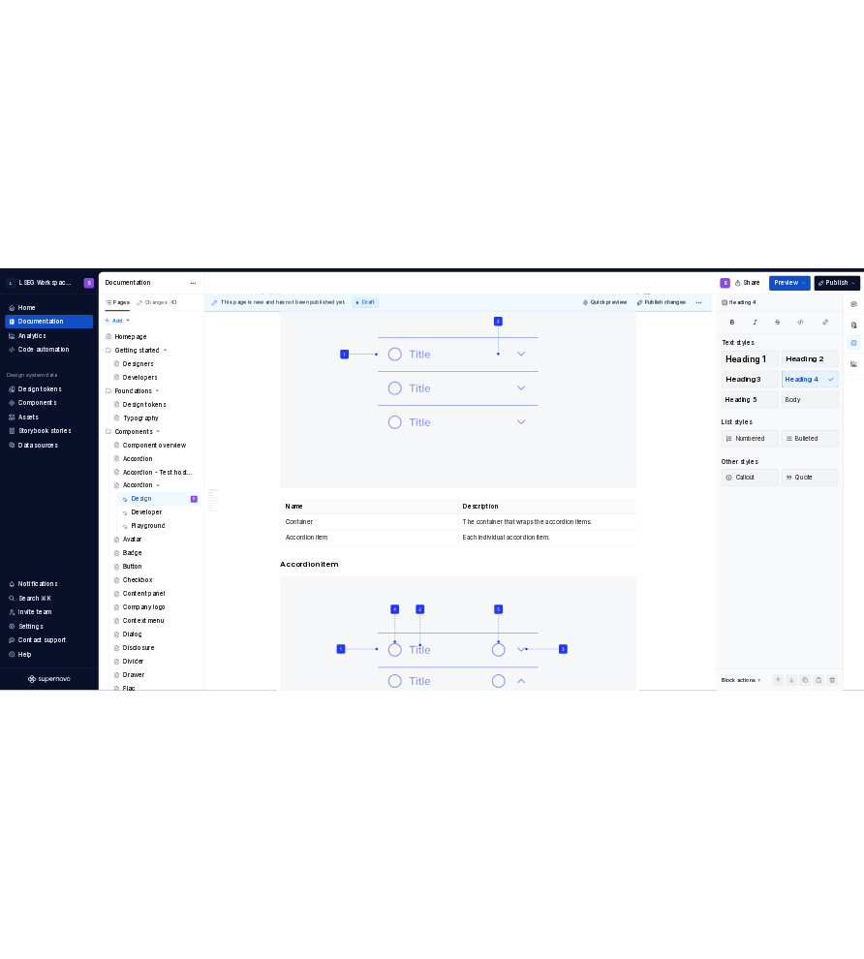
scroll to position [1244, 0]
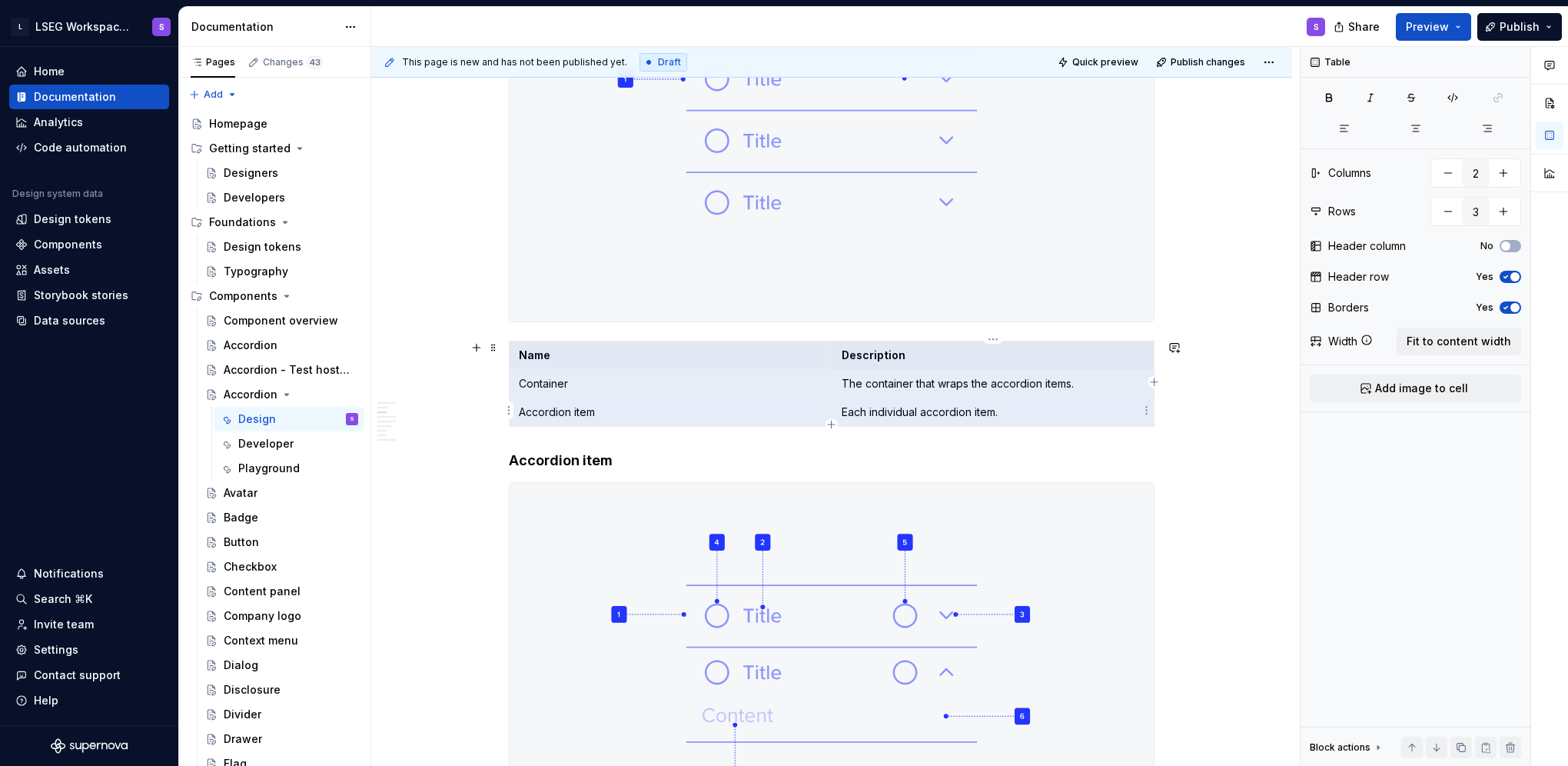
drag, startPoint x: 754, startPoint y: 350, endPoint x: 956, endPoint y: 405, distance: 209.4
click at [517, 405] on tbody "Name Description Container The container that wraps the accordion items. Accord…" at bounding box center [832, 384] width 645 height 86
click at [494, 348] on span at bounding box center [493, 347] width 12 height 21
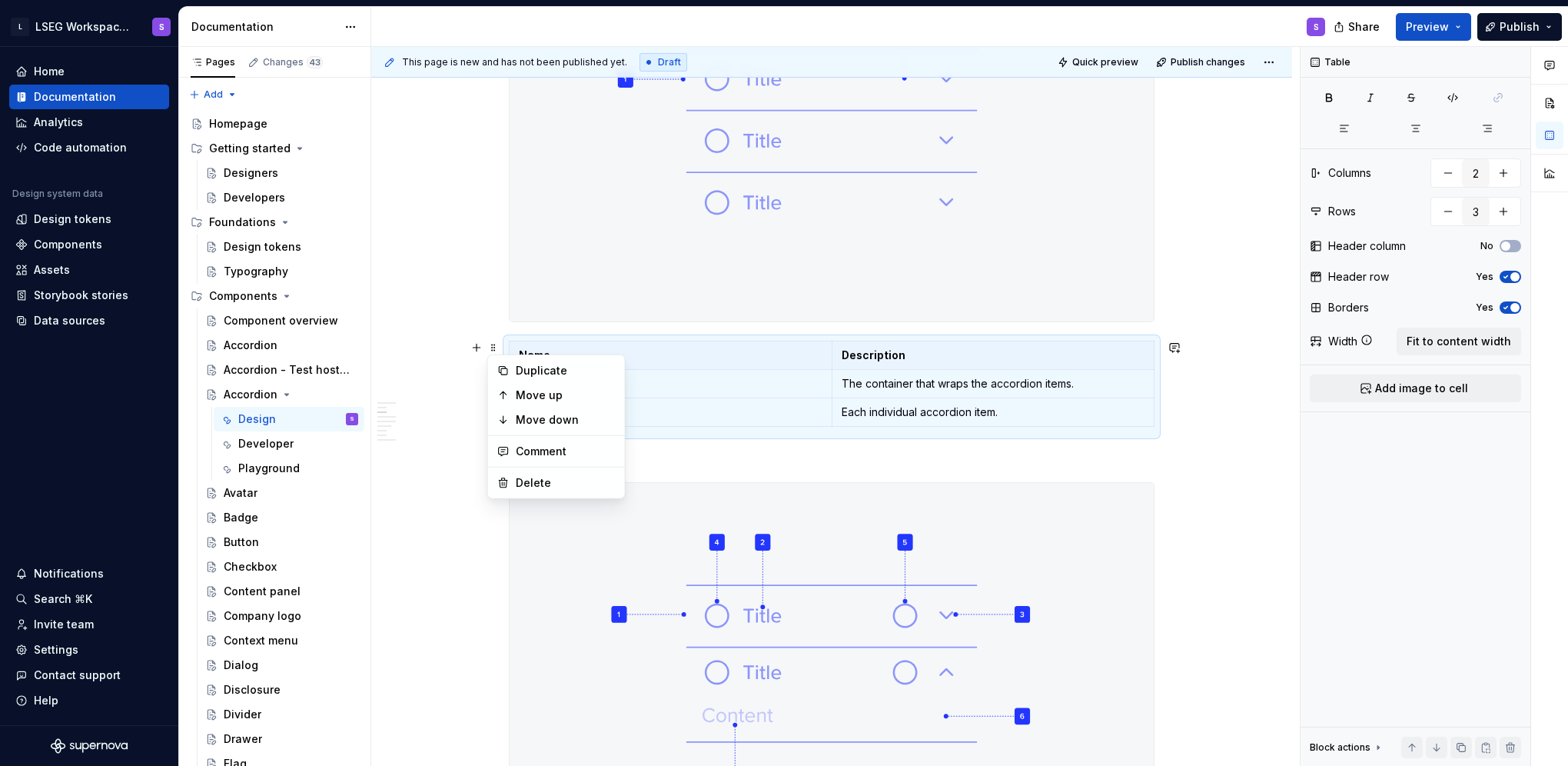
click at [517, 376] on p "Container" at bounding box center [671, 383] width 304 height 15
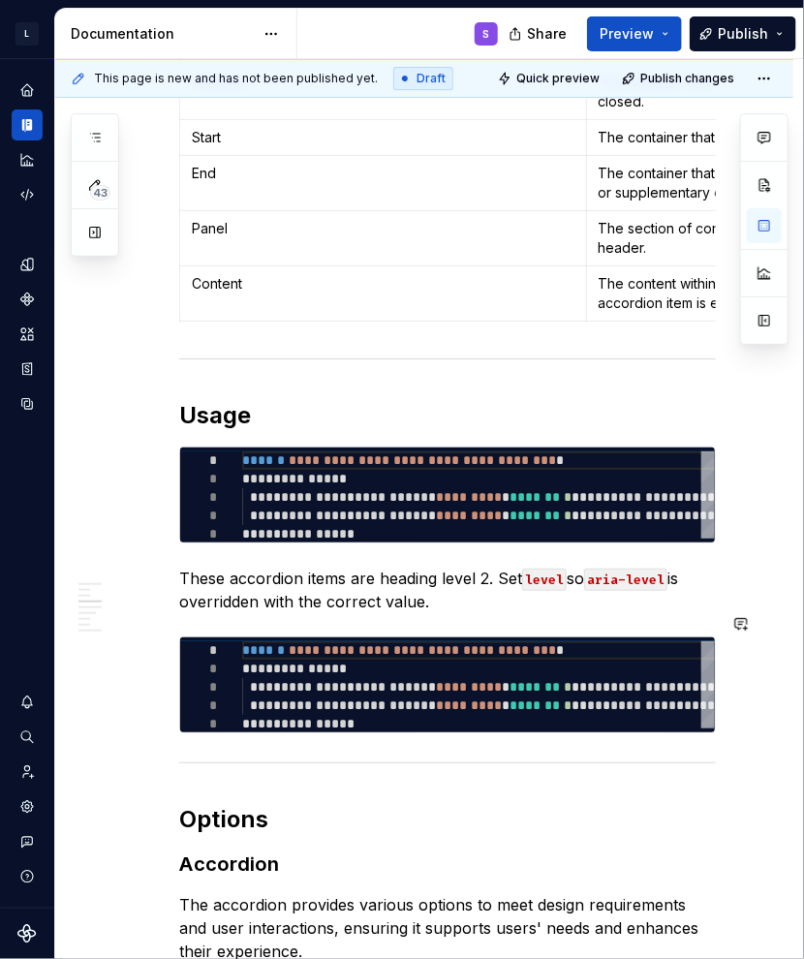
scroll to position [1963, 0]
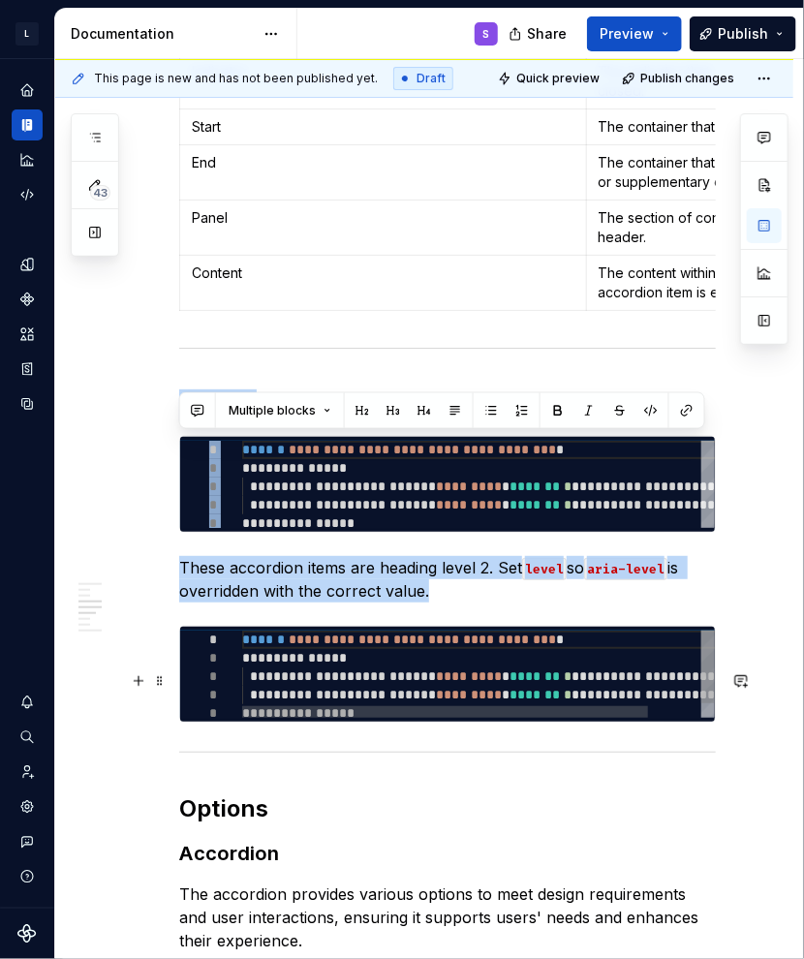
drag, startPoint x: 184, startPoint y: 448, endPoint x: 407, endPoint y: 736, distance: 364.6
click at [407, 736] on div "**********" at bounding box center [447, 769] width 537 height 4558
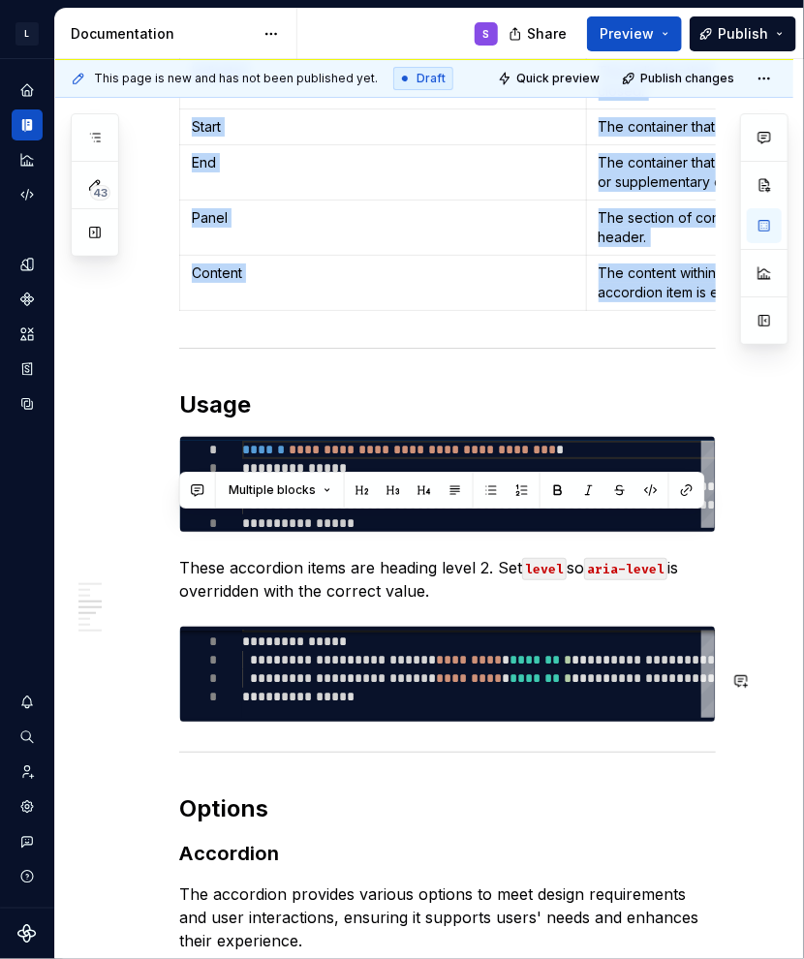
click at [411, 785] on div "**********" at bounding box center [447, 769] width 537 height 4558
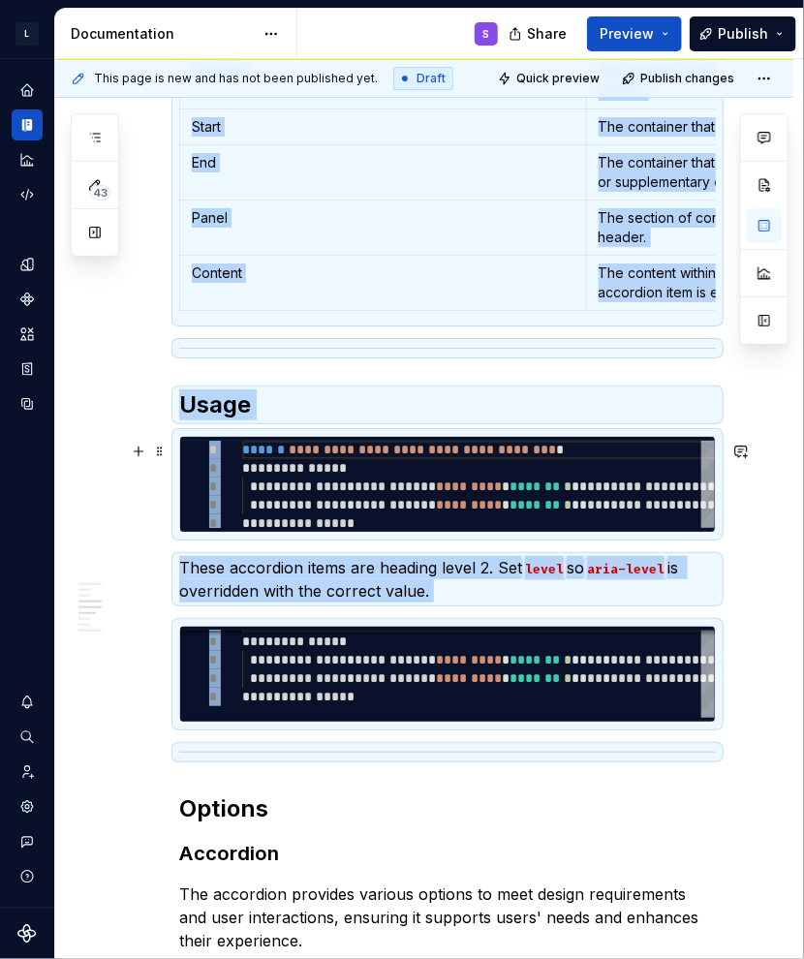
click at [232, 420] on h2 "Usage" at bounding box center [447, 404] width 537 height 31
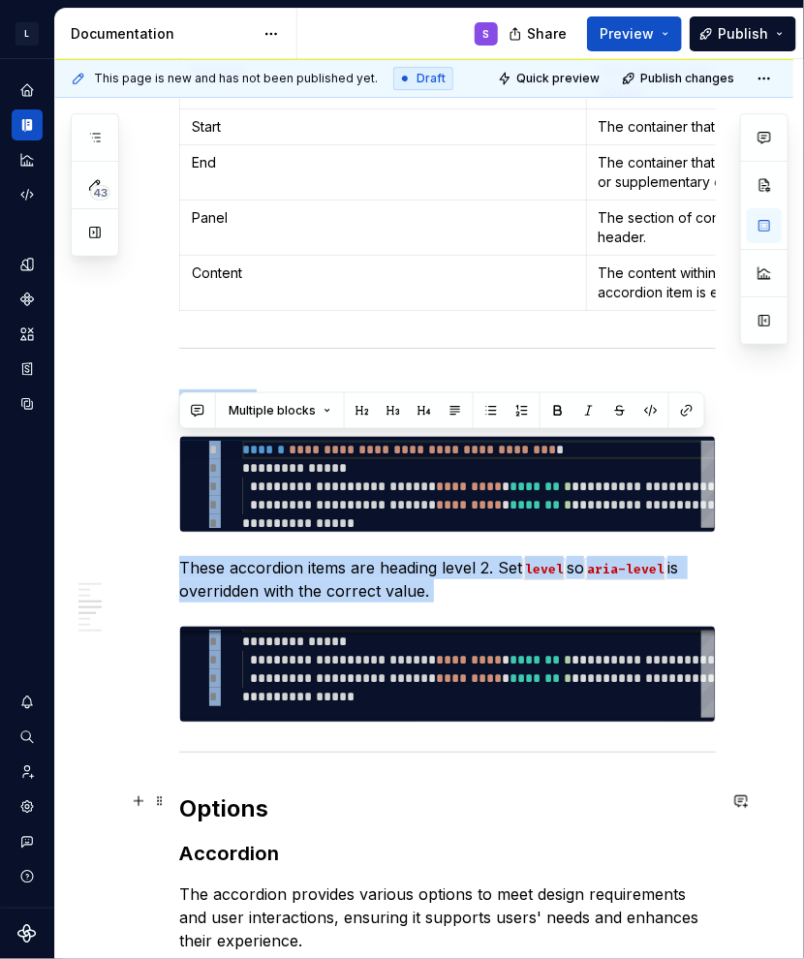
drag, startPoint x: 184, startPoint y: 447, endPoint x: 723, endPoint y: 794, distance: 641.1
click at [652, 794] on div "**********" at bounding box center [424, 900] width 738 height 4915
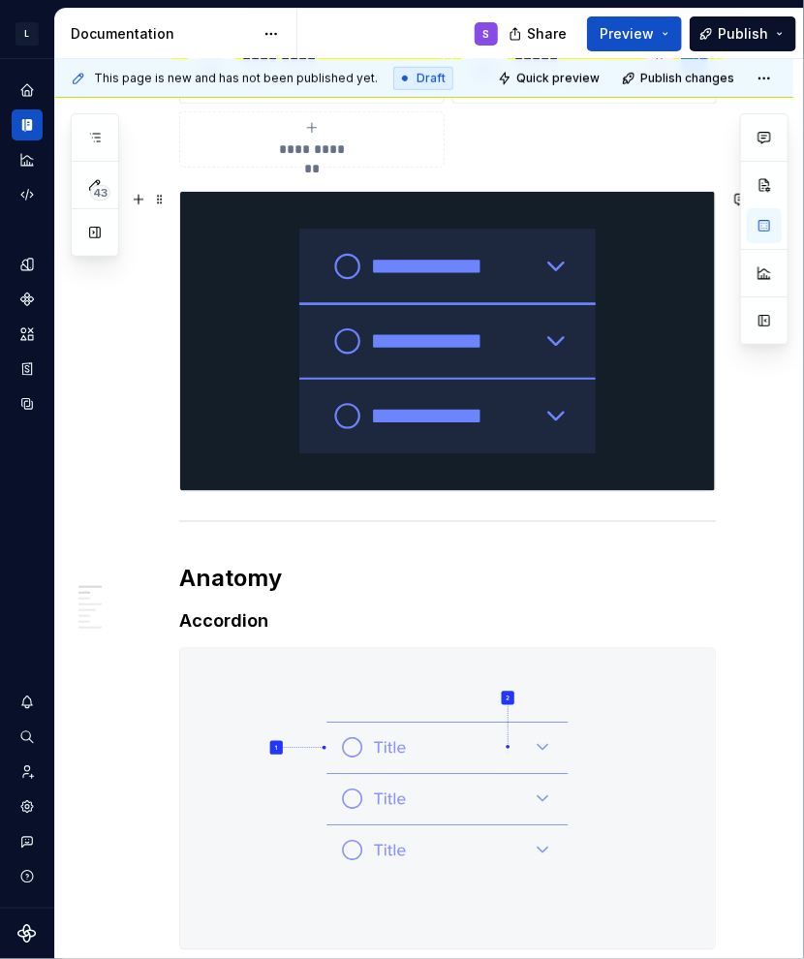
scroll to position [25, 0]
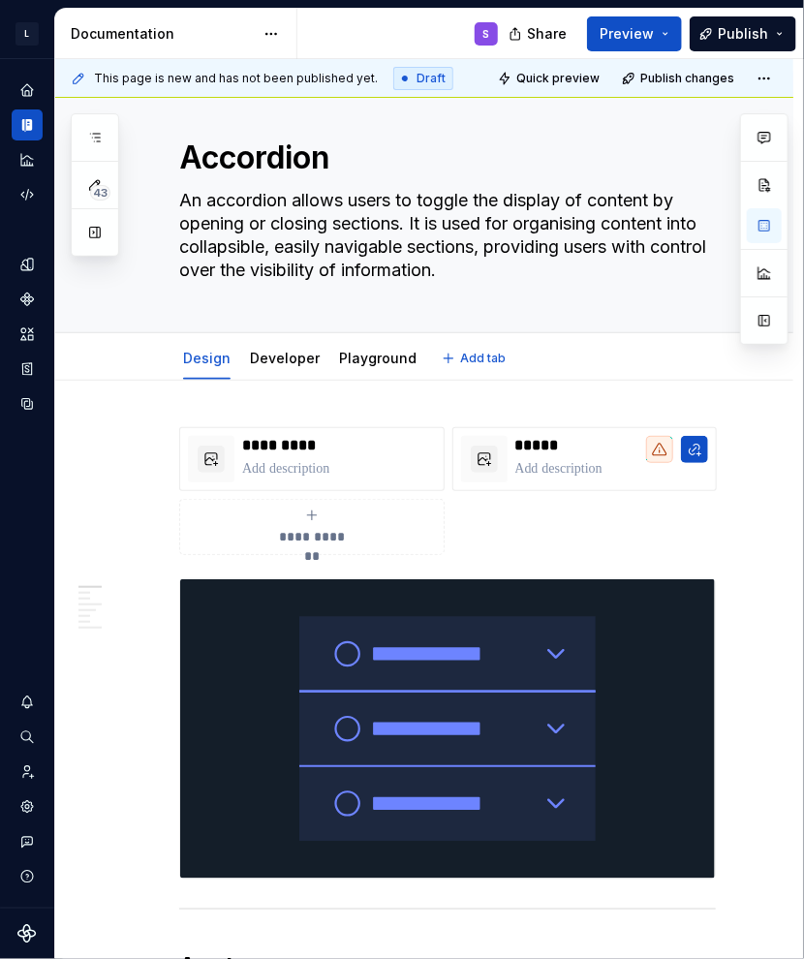
drag, startPoint x: 287, startPoint y: 360, endPoint x: 287, endPoint y: 385, distance: 24.2
click at [287, 360] on link "Developer" at bounding box center [285, 358] width 70 height 16
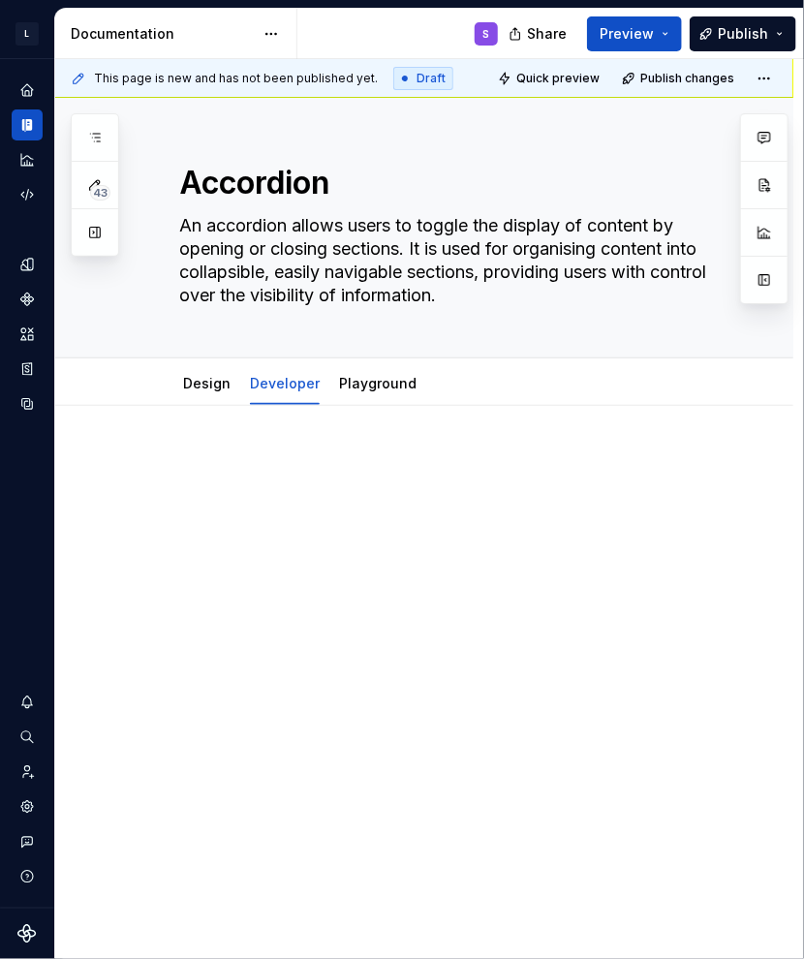
click at [356, 517] on div at bounding box center [447, 489] width 537 height 74
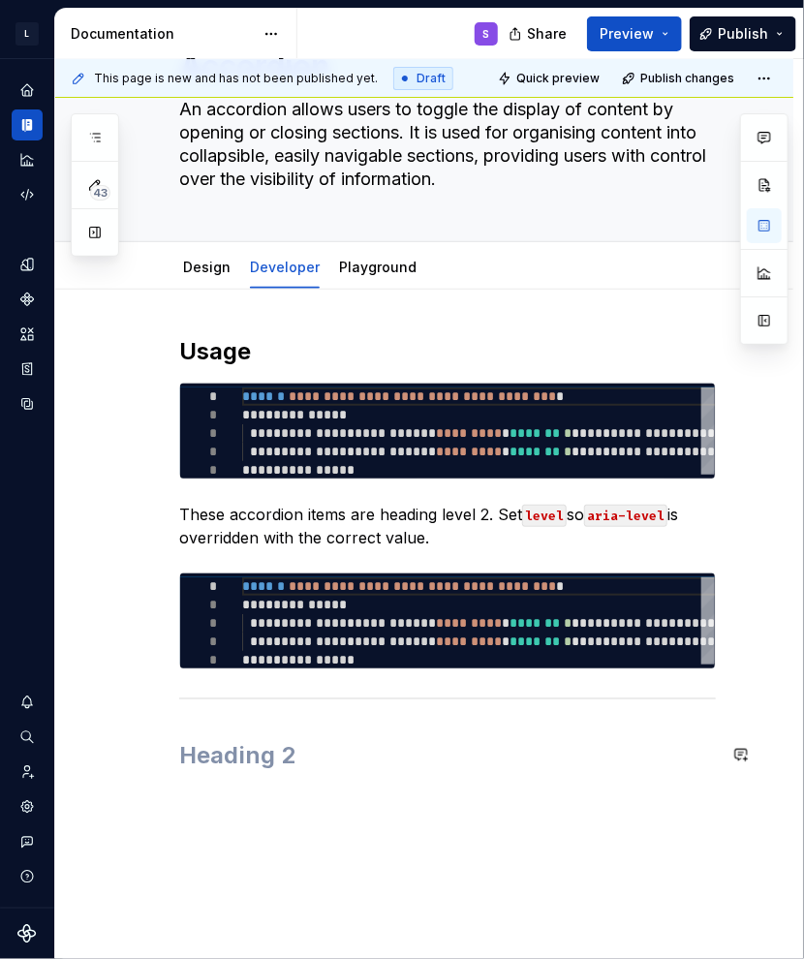
scroll to position [236, 0]
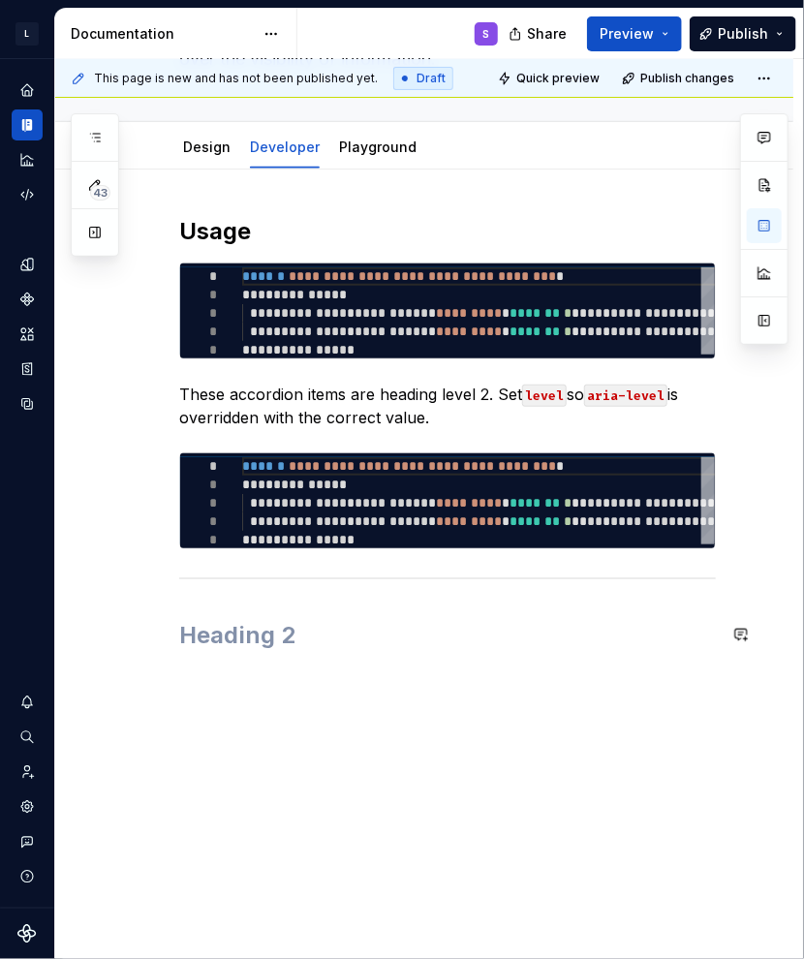
click at [364, 638] on h2 at bounding box center [447, 635] width 537 height 31
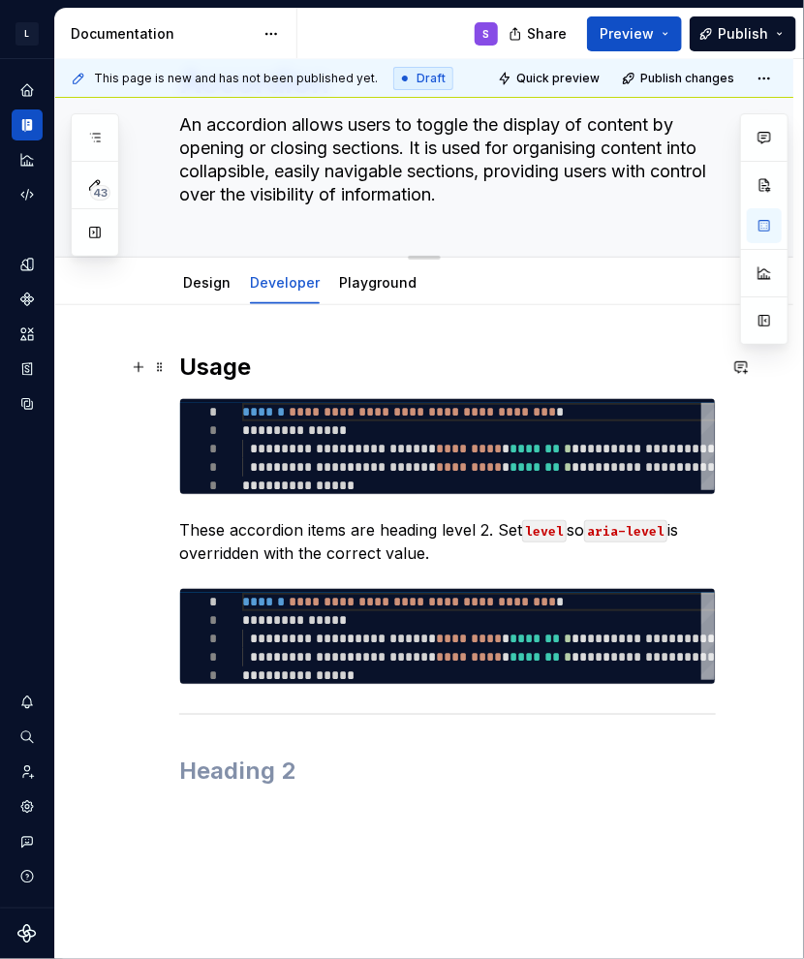
scroll to position [43, 0]
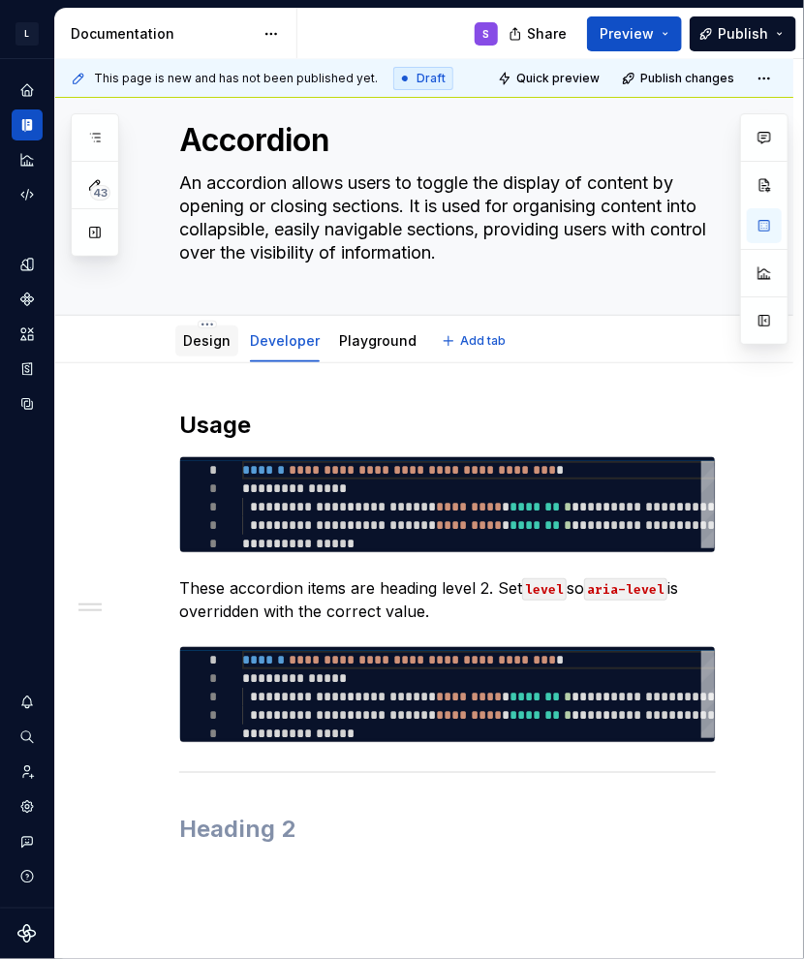
click at [179, 341] on div "Design" at bounding box center [206, 340] width 63 height 31
click at [204, 345] on link "Design" at bounding box center [206, 340] width 47 height 16
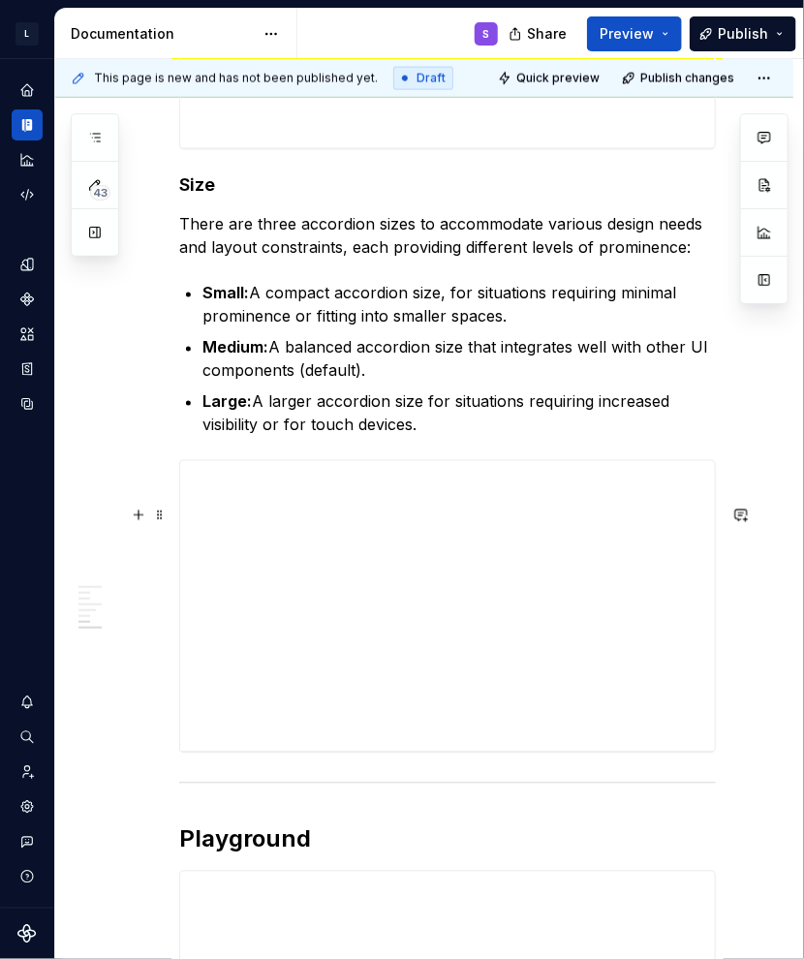
scroll to position [3294, 0]
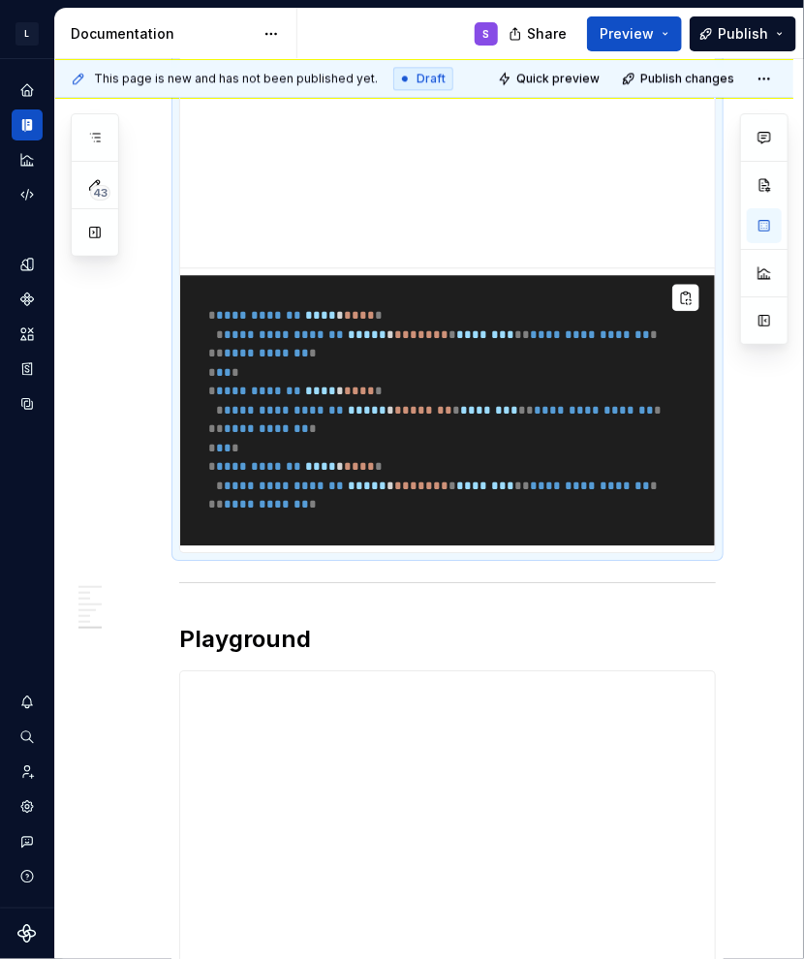
click at [186, 386] on pre "**********" at bounding box center [447, 410] width 535 height 271
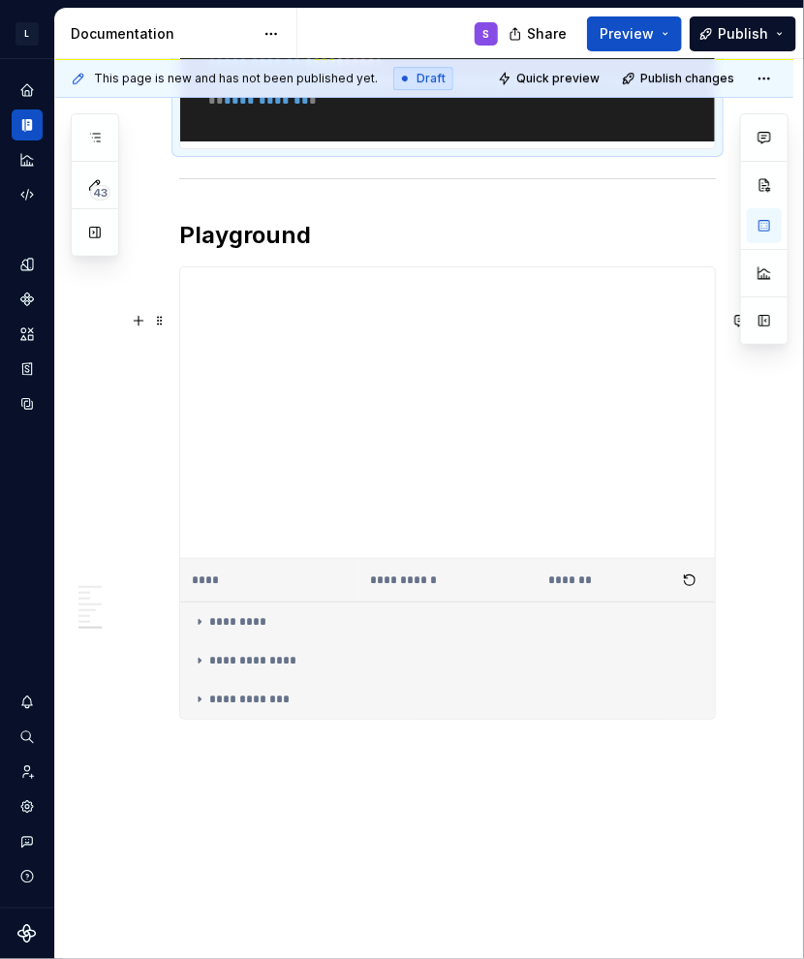
scroll to position [3966, 0]
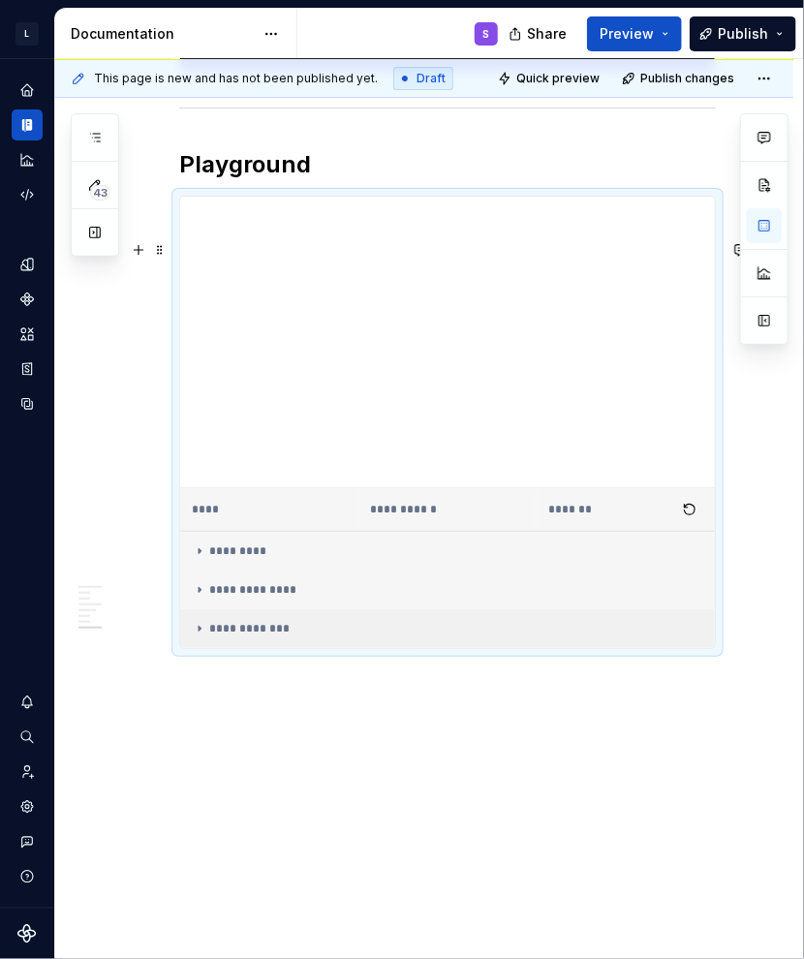
click at [282, 636] on div "**********" at bounding box center [448, 628] width 512 height 15
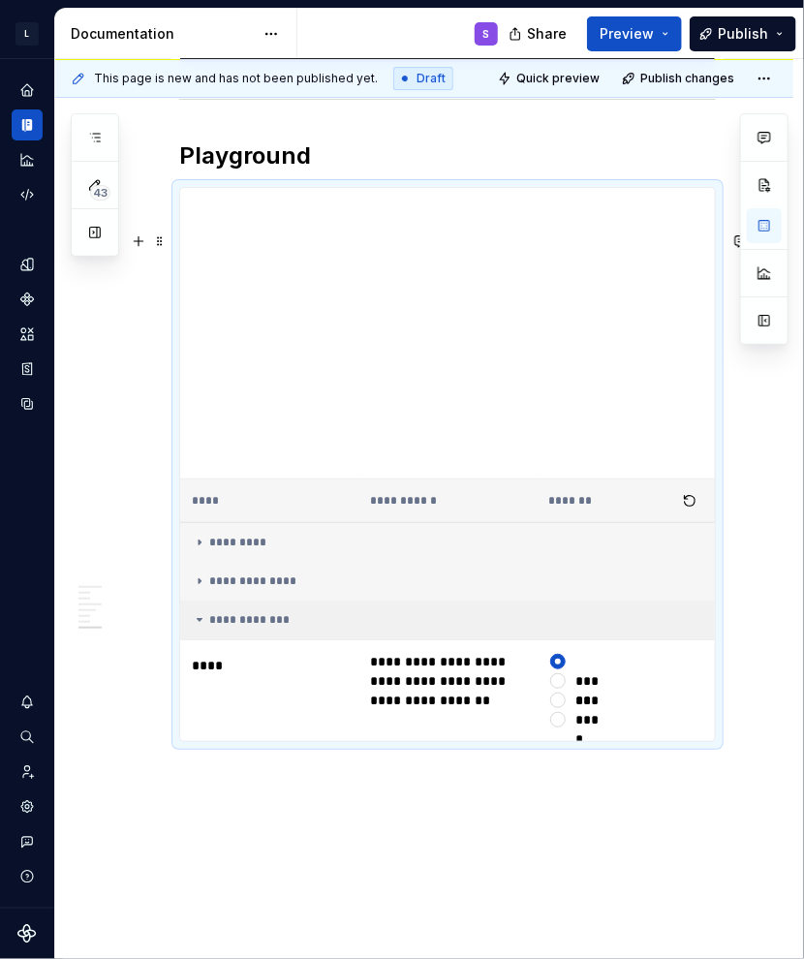
click at [275, 640] on td "**********" at bounding box center [447, 621] width 535 height 40
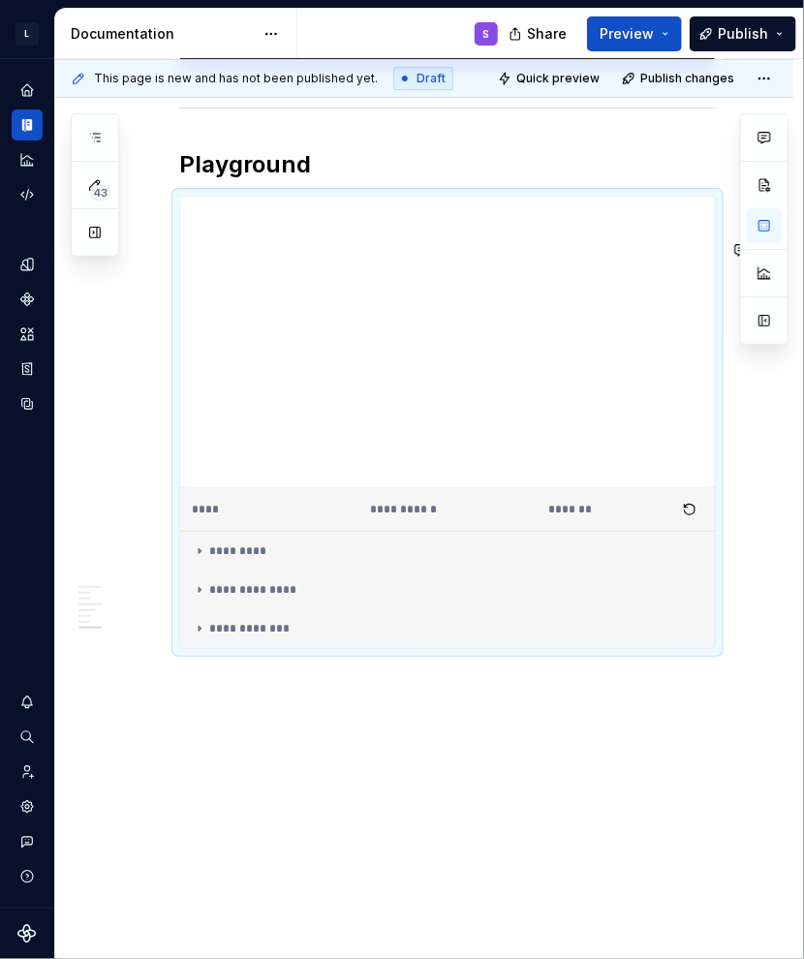
drag, startPoint x: 291, startPoint y: 753, endPoint x: 275, endPoint y: 525, distance: 228.2
click at [290, 738] on div "**********" at bounding box center [429, 509] width 748 height 901
type textarea "*"
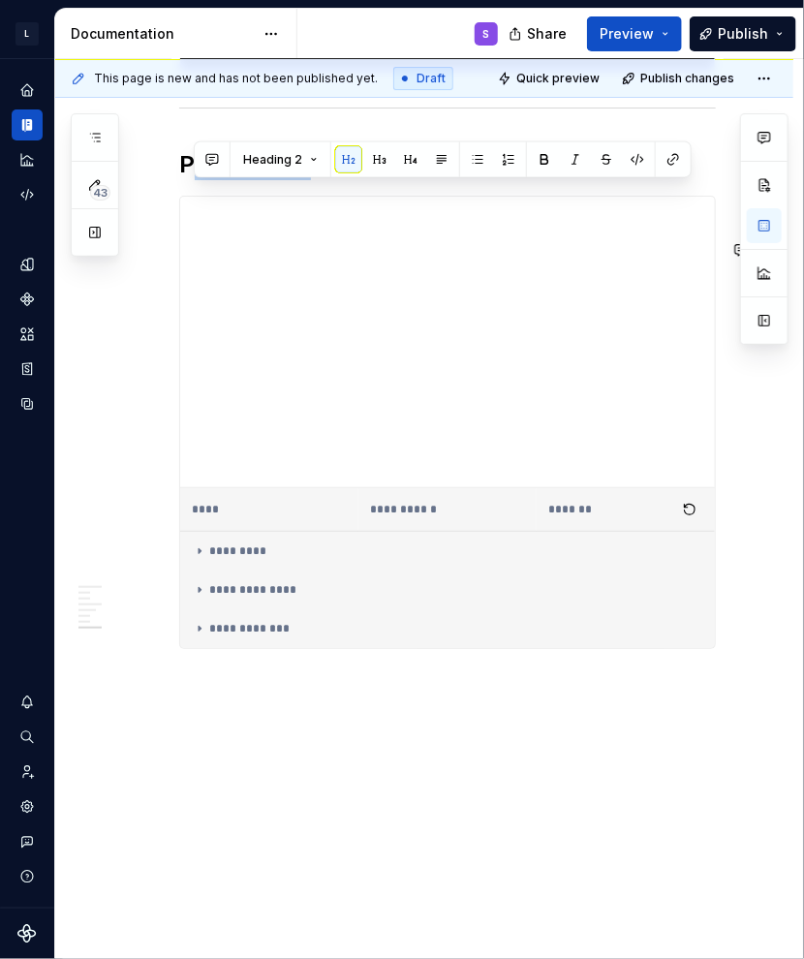
drag, startPoint x: 189, startPoint y: 191, endPoint x: 450, endPoint y: 830, distance: 690.8
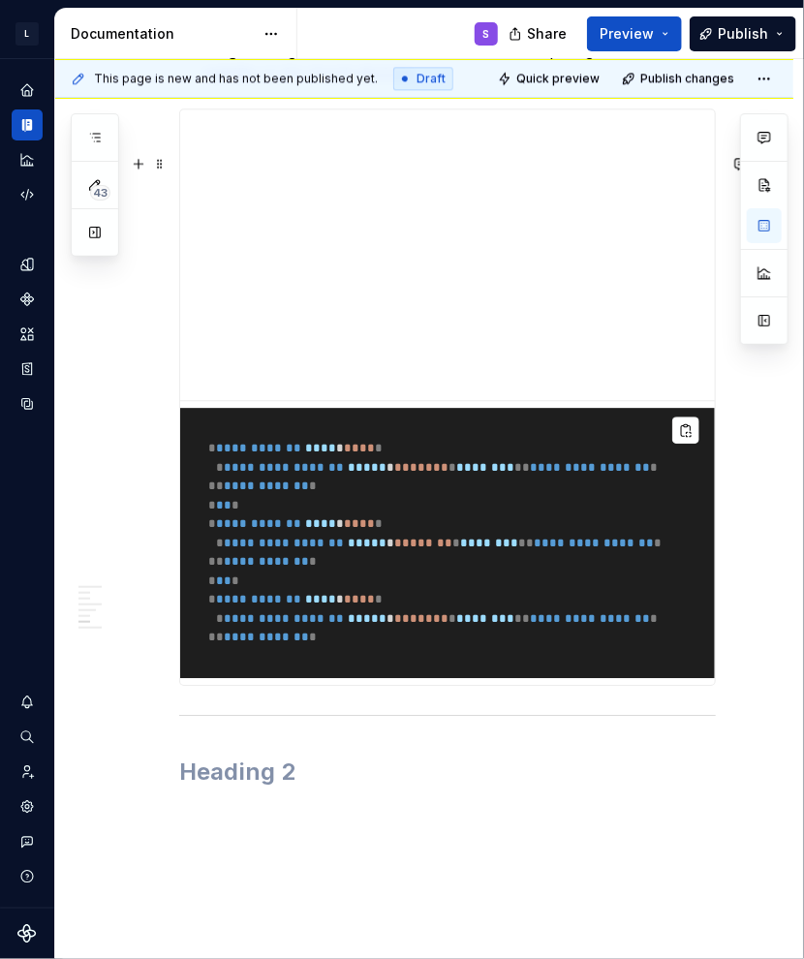
scroll to position [3047, 0]
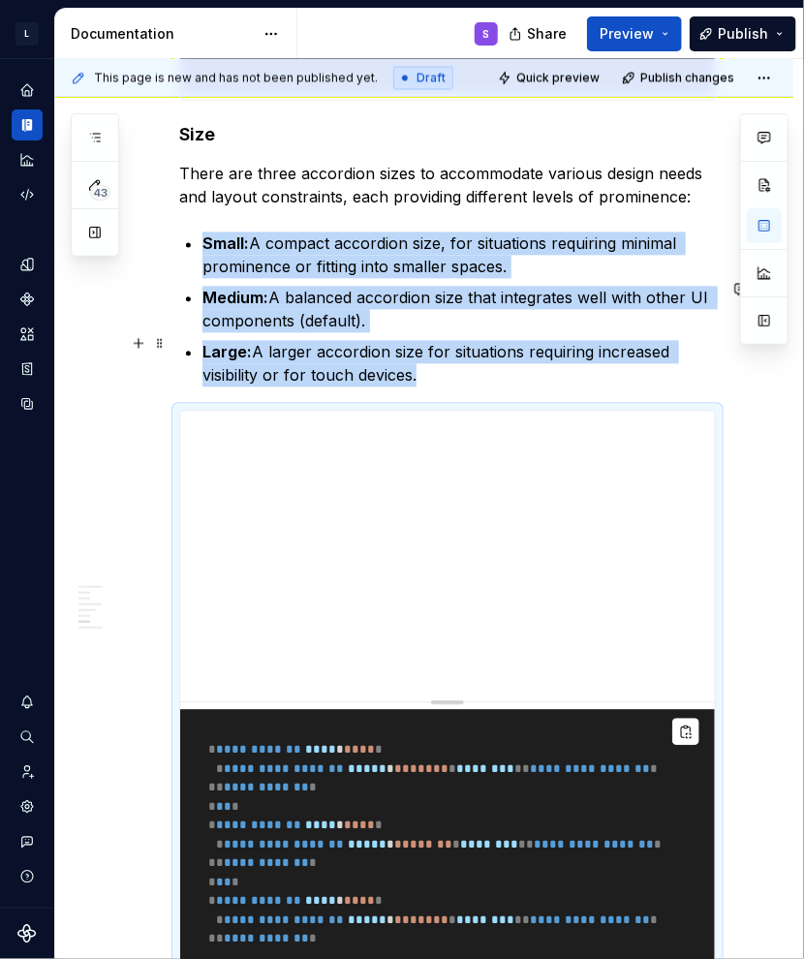
click at [403, 333] on p "Medium: A balanced accordion size that integrates well with other UI components…" at bounding box center [458, 310] width 513 height 46
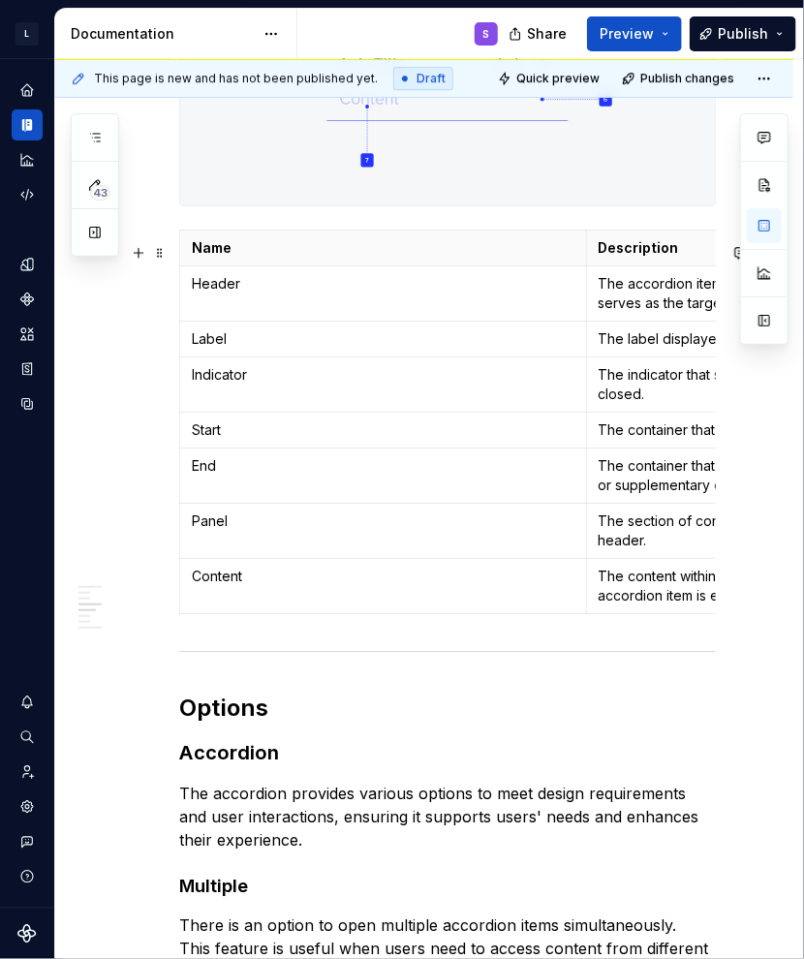
scroll to position [1498, 0]
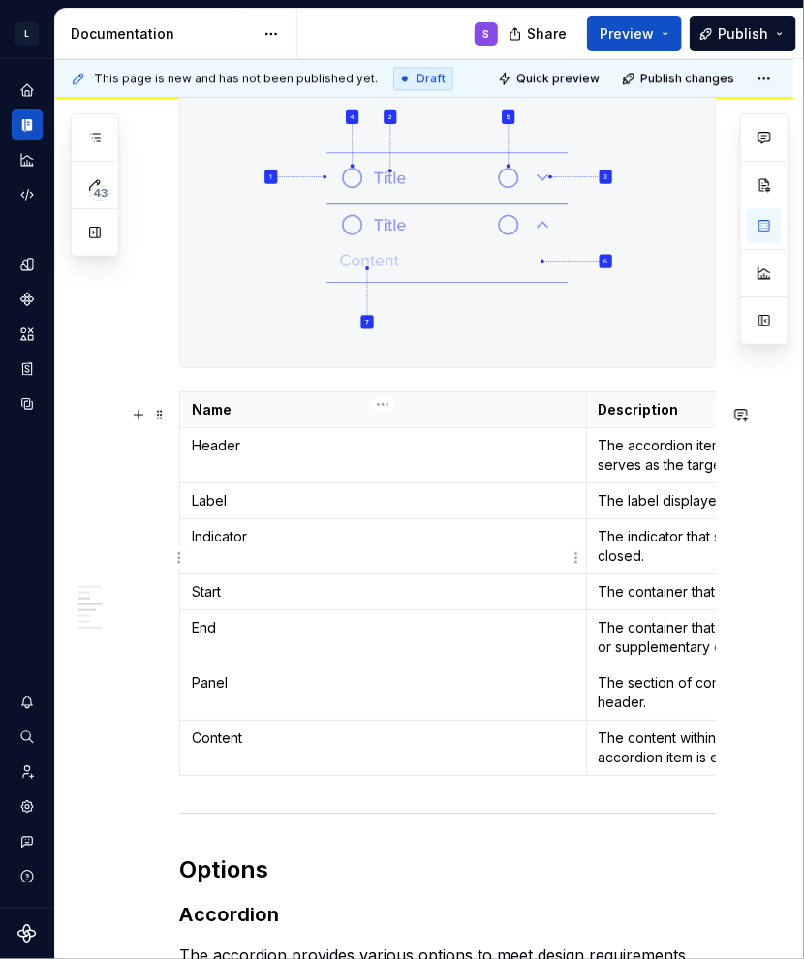
click at [362, 570] on td "Indicator" at bounding box center [383, 546] width 407 height 55
click at [179, 417] on html "L LSEG Workspace Design System S Design system data Documentation S Share Previ…" at bounding box center [402, 479] width 804 height 959
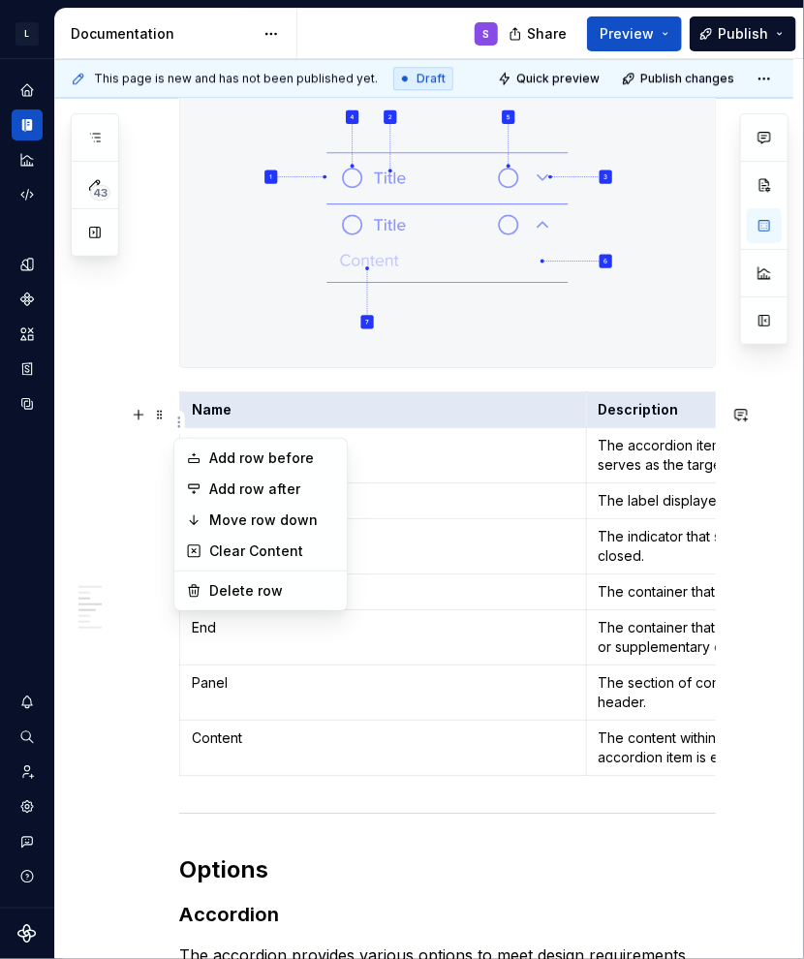
click at [429, 493] on html "L LSEG Workspace Design System S Design system data Documentation S Share Previ…" at bounding box center [402, 479] width 804 height 959
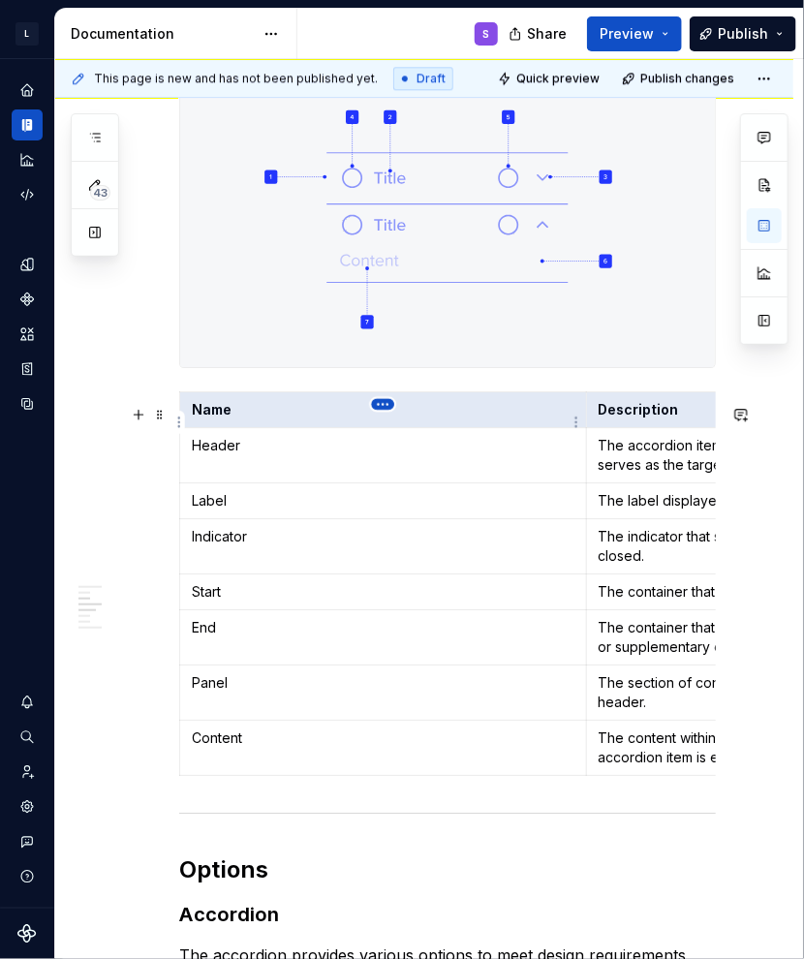
click at [377, 404] on html "L LSEG Workspace Design System S Design system data Documentation S Share Previ…" at bounding box center [402, 479] width 804 height 959
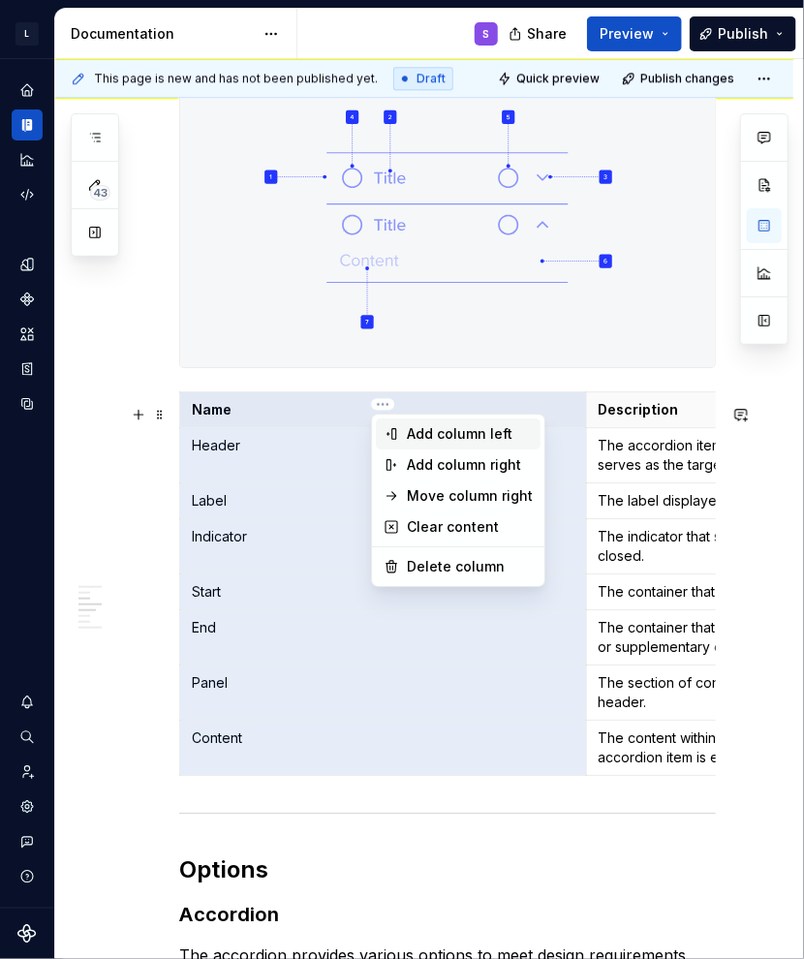
click at [461, 437] on div "Add column left" at bounding box center [470, 433] width 126 height 19
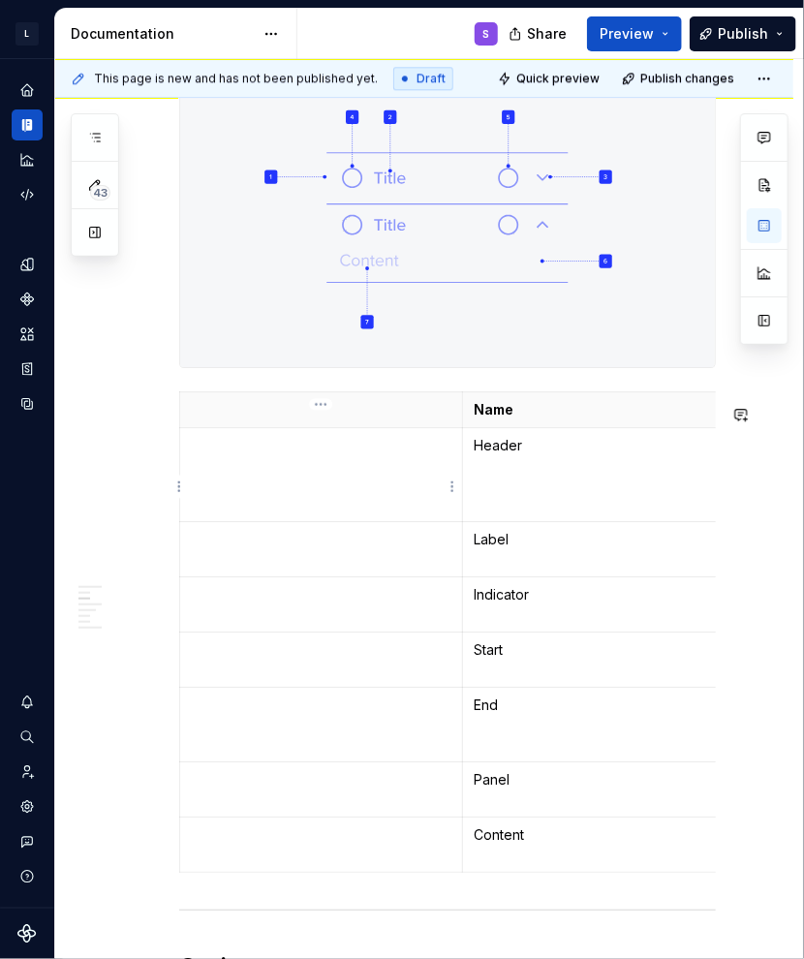
click at [317, 490] on td at bounding box center [321, 475] width 283 height 94
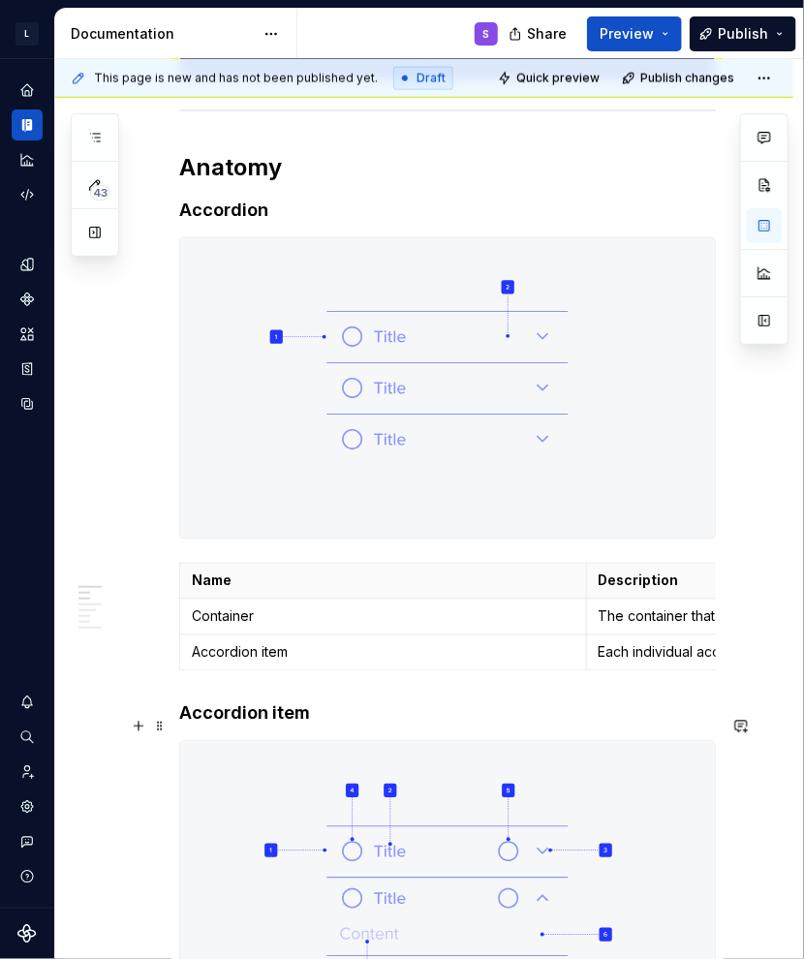
scroll to position [820, 0]
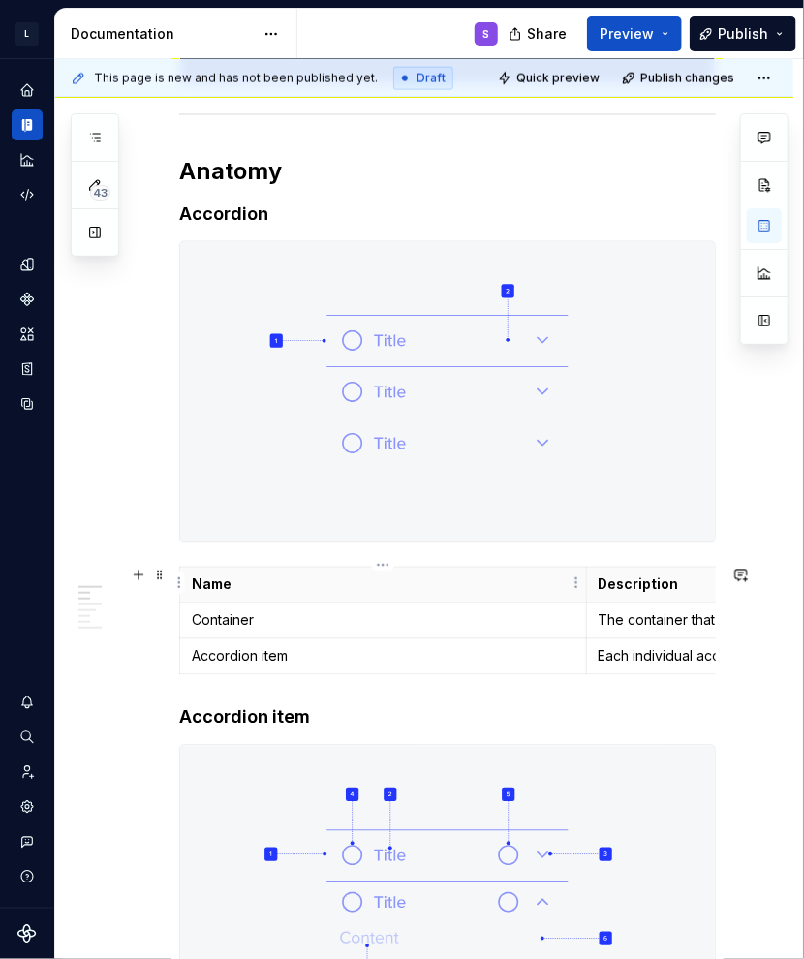
click at [284, 575] on p "Name" at bounding box center [383, 584] width 383 height 19
click at [382, 560] on html "L LSEG Workspace Design System S Design system data Documentation S Share Previ…" at bounding box center [402, 479] width 804 height 959
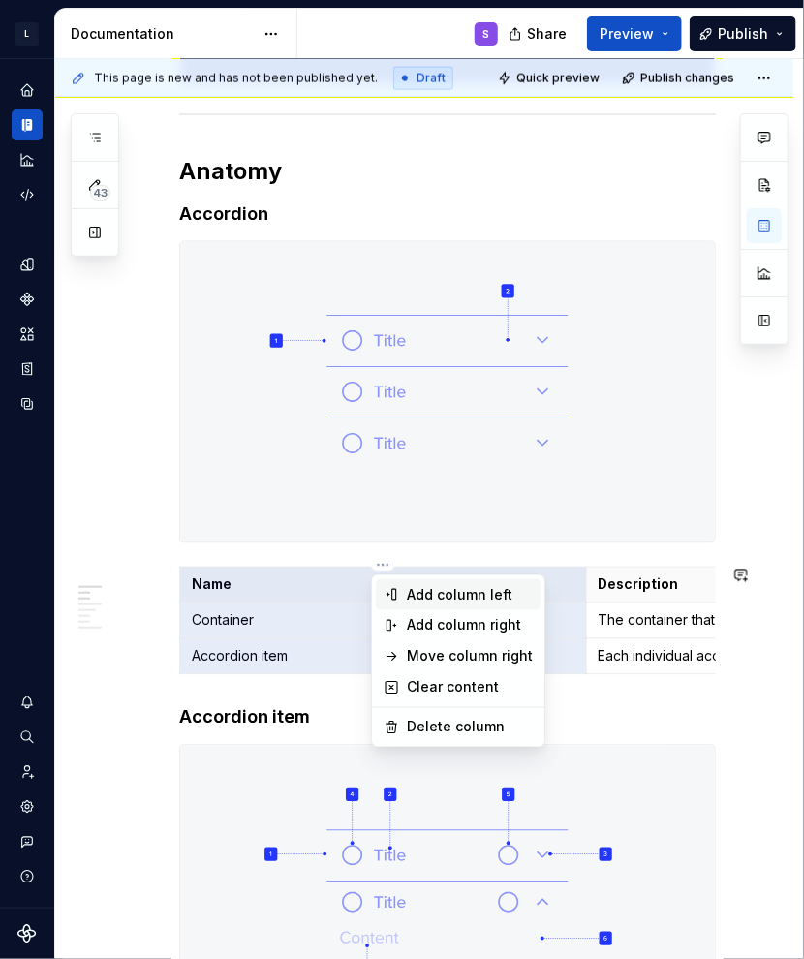
click at [447, 599] on div "Add column left" at bounding box center [470, 594] width 126 height 19
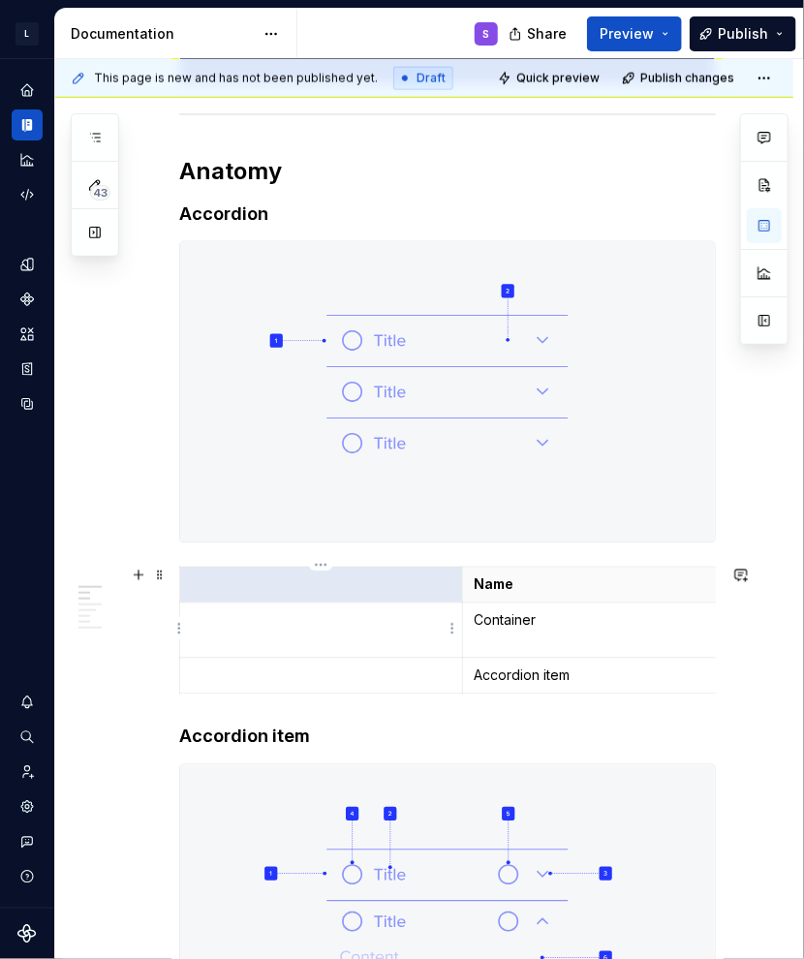
click at [271, 624] on p at bounding box center [321, 620] width 259 height 19
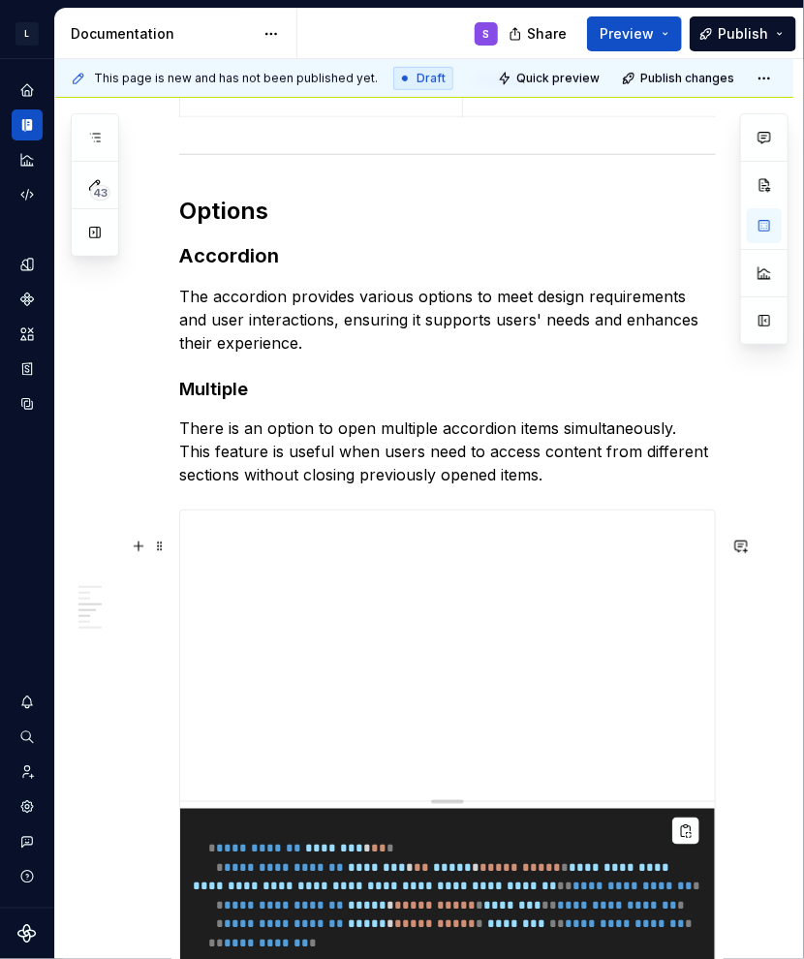
scroll to position [2563, 0]
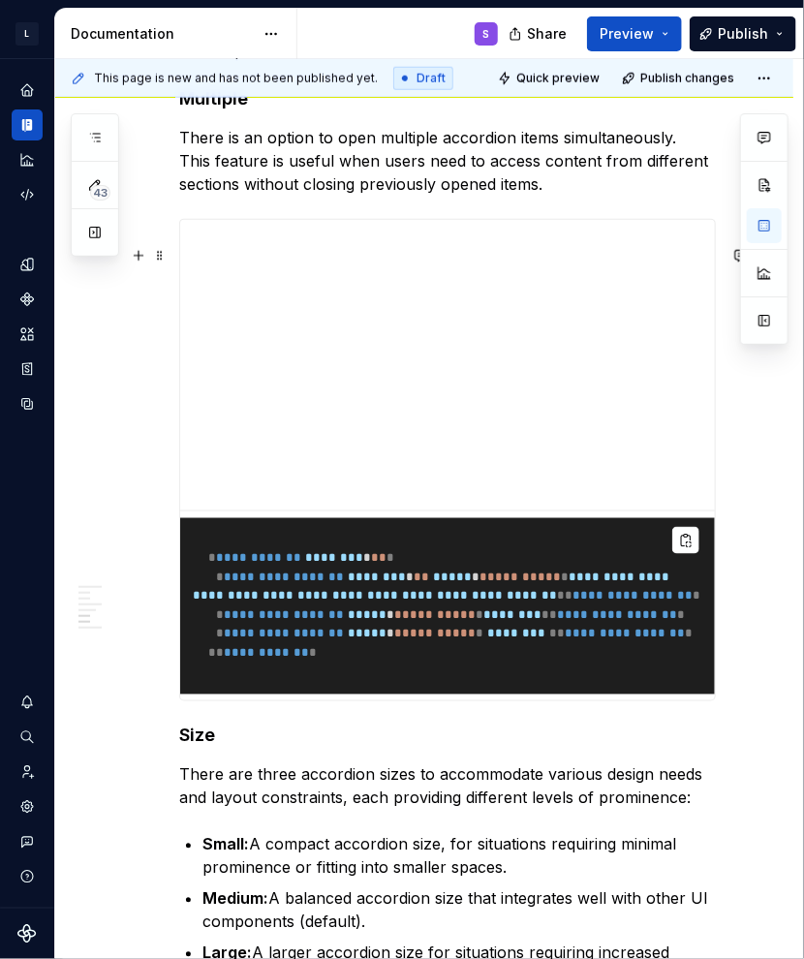
click at [401, 584] on span "********" at bounding box center [377, 578] width 58 height 13
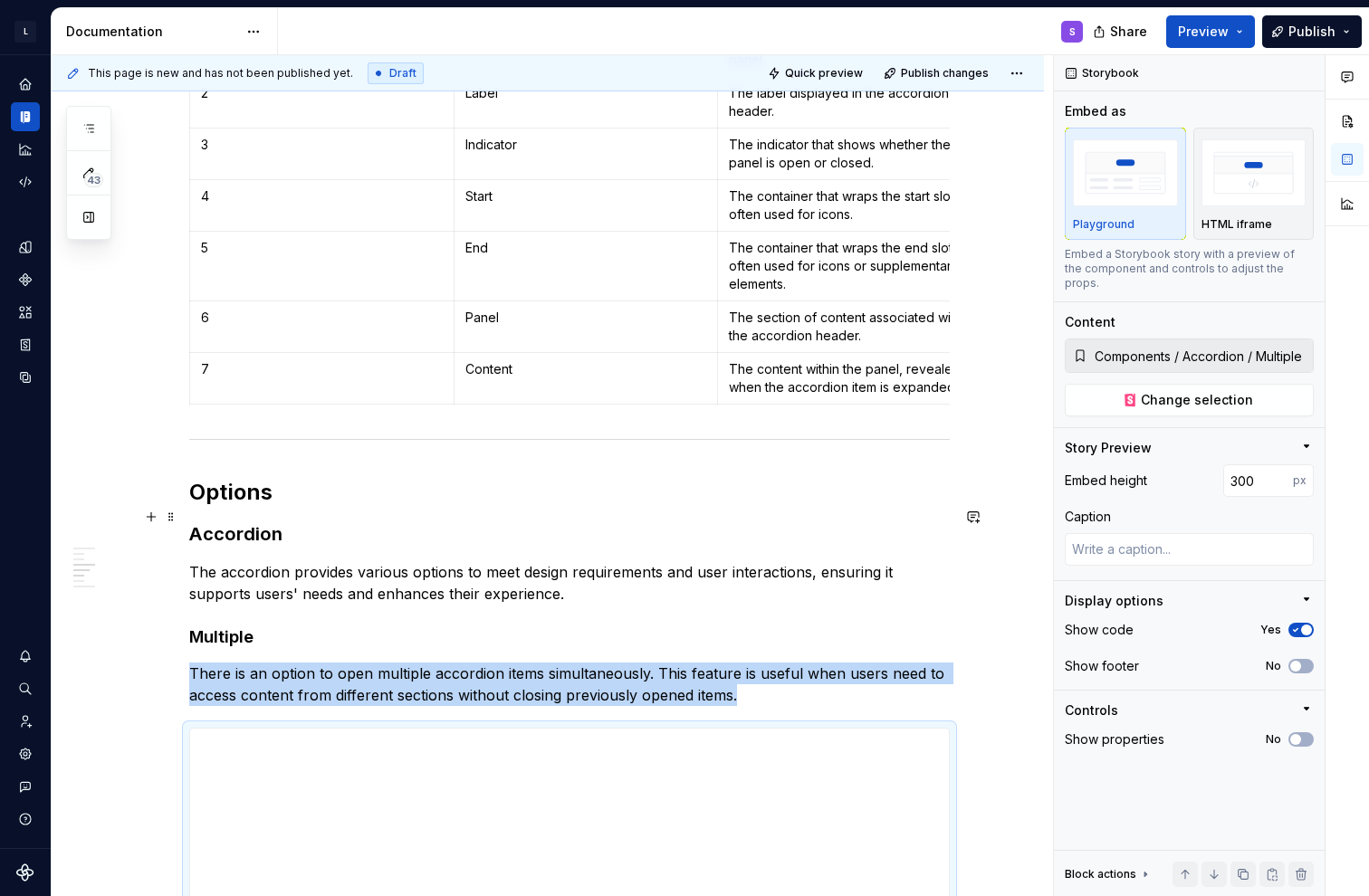
scroll to position [1970, 0]
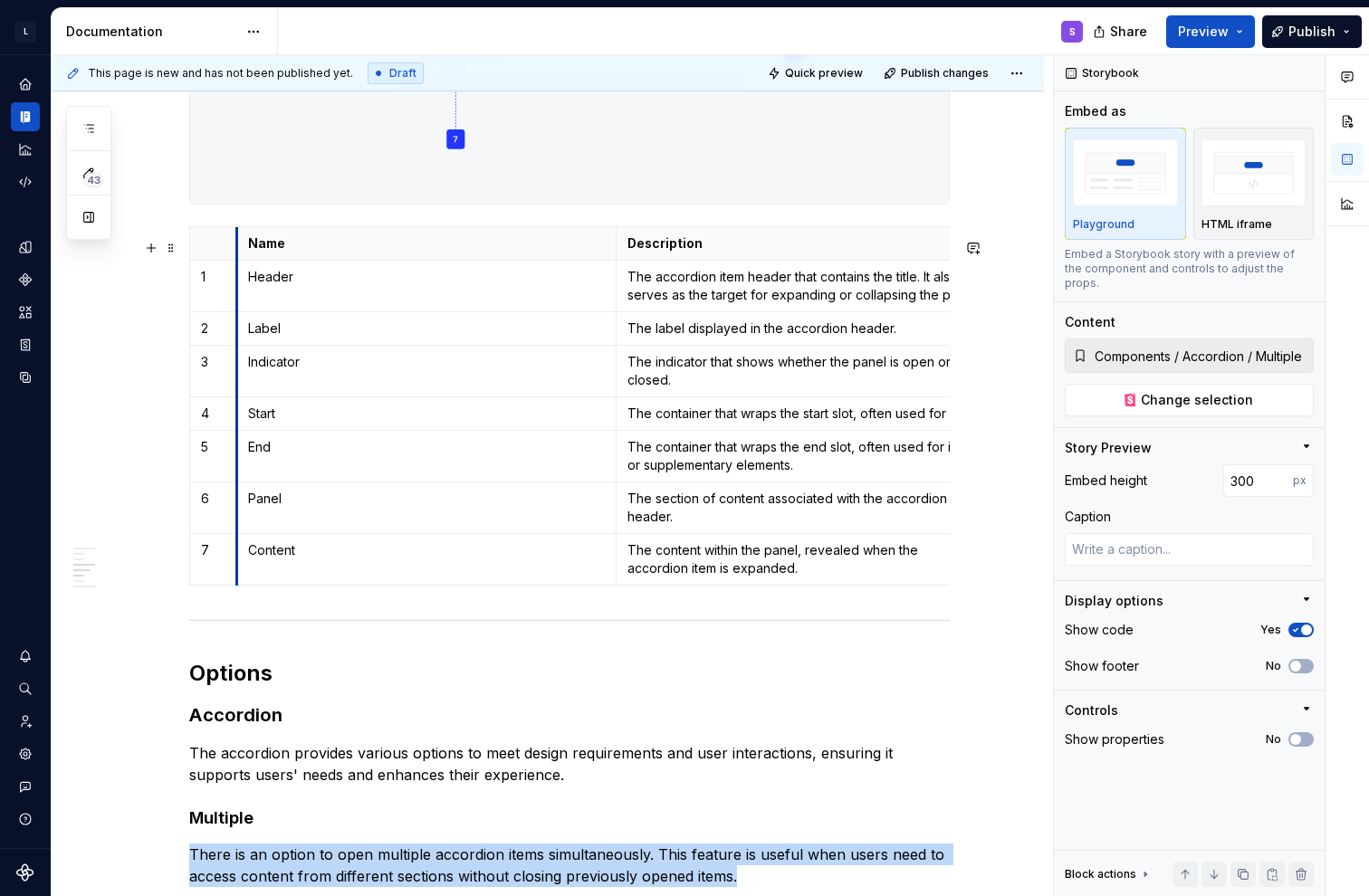
drag, startPoint x: 452, startPoint y: 262, endPoint x: 236, endPoint y: 269, distance: 216.1
click at [236, 261] on th "Name" at bounding box center [426, 244] width 380 height 34
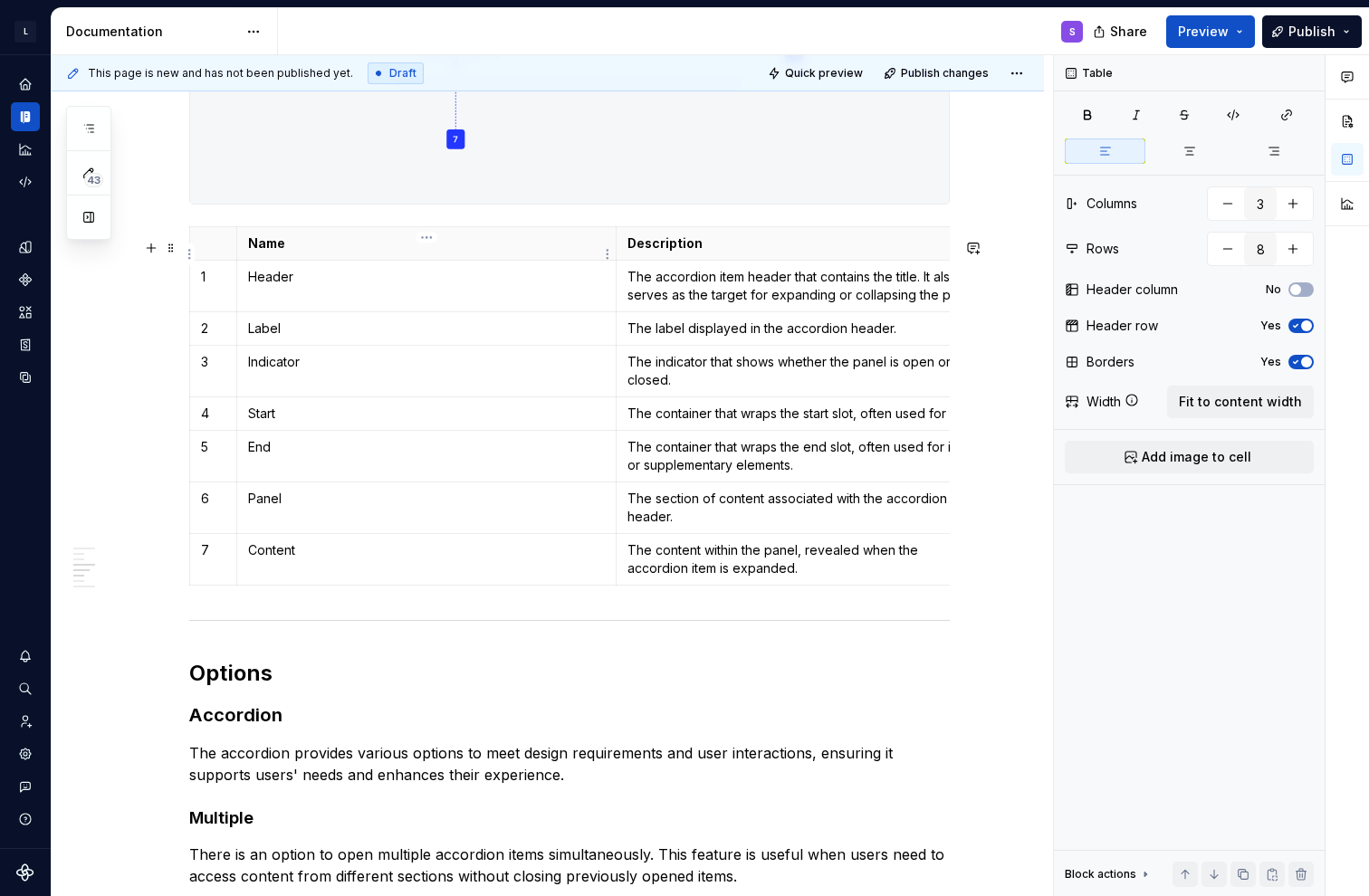
drag, startPoint x: 612, startPoint y: 253, endPoint x: 593, endPoint y: 256, distance: 19.2
click at [593, 256] on th "Name" at bounding box center [426, 244] width 380 height 34
click at [475, 252] on p "Name" at bounding box center [426, 243] width 358 height 18
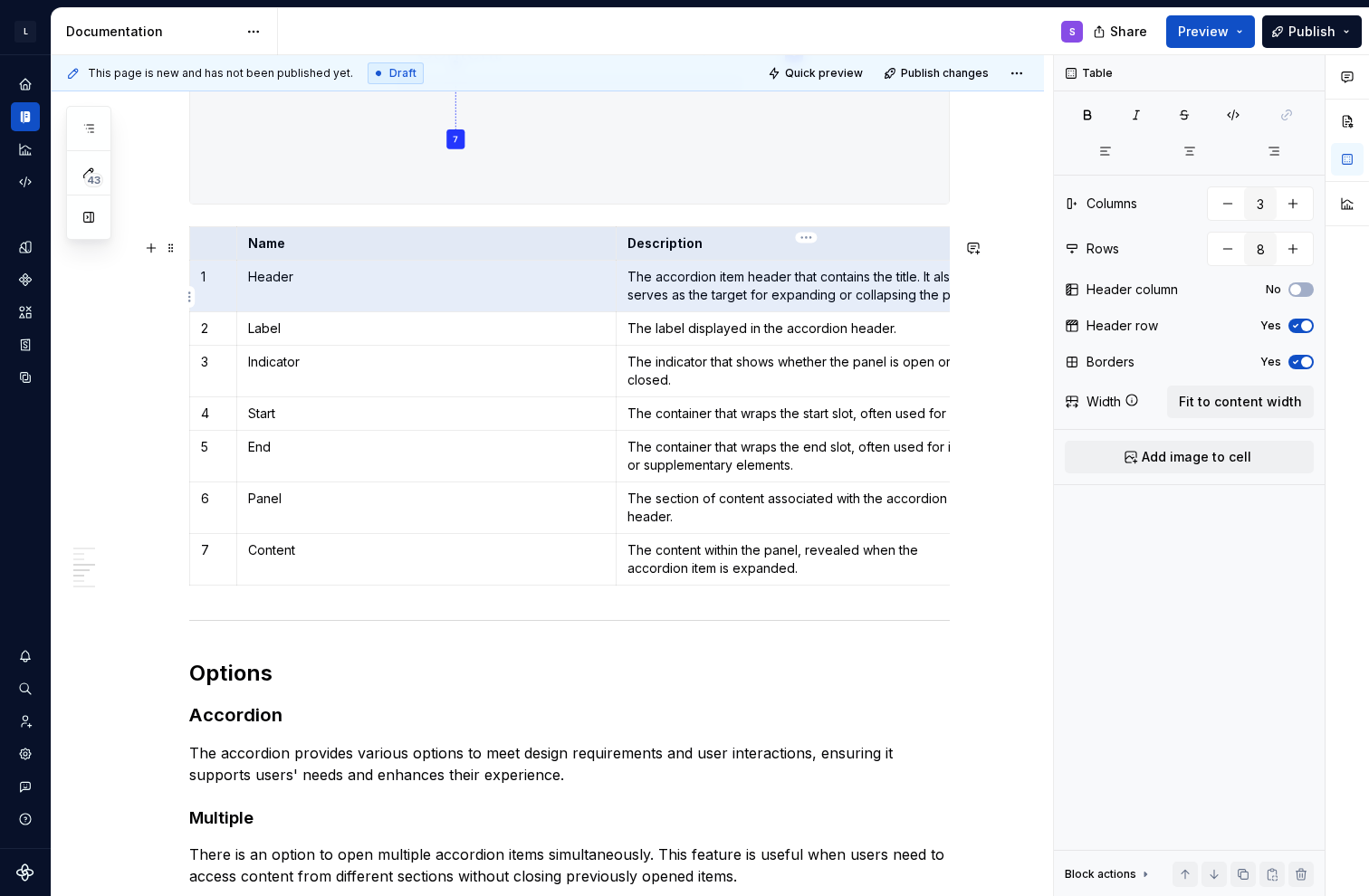
drag, startPoint x: 207, startPoint y: 254, endPoint x: 717, endPoint y: 292, distance: 511.4
click at [609, 292] on tbody "Name Description 1 Header The accordion item header that contains the title. It…" at bounding box center [592, 406] width 806 height 359
click at [609, 406] on span "Fit to content width" at bounding box center [1240, 401] width 123 height 18
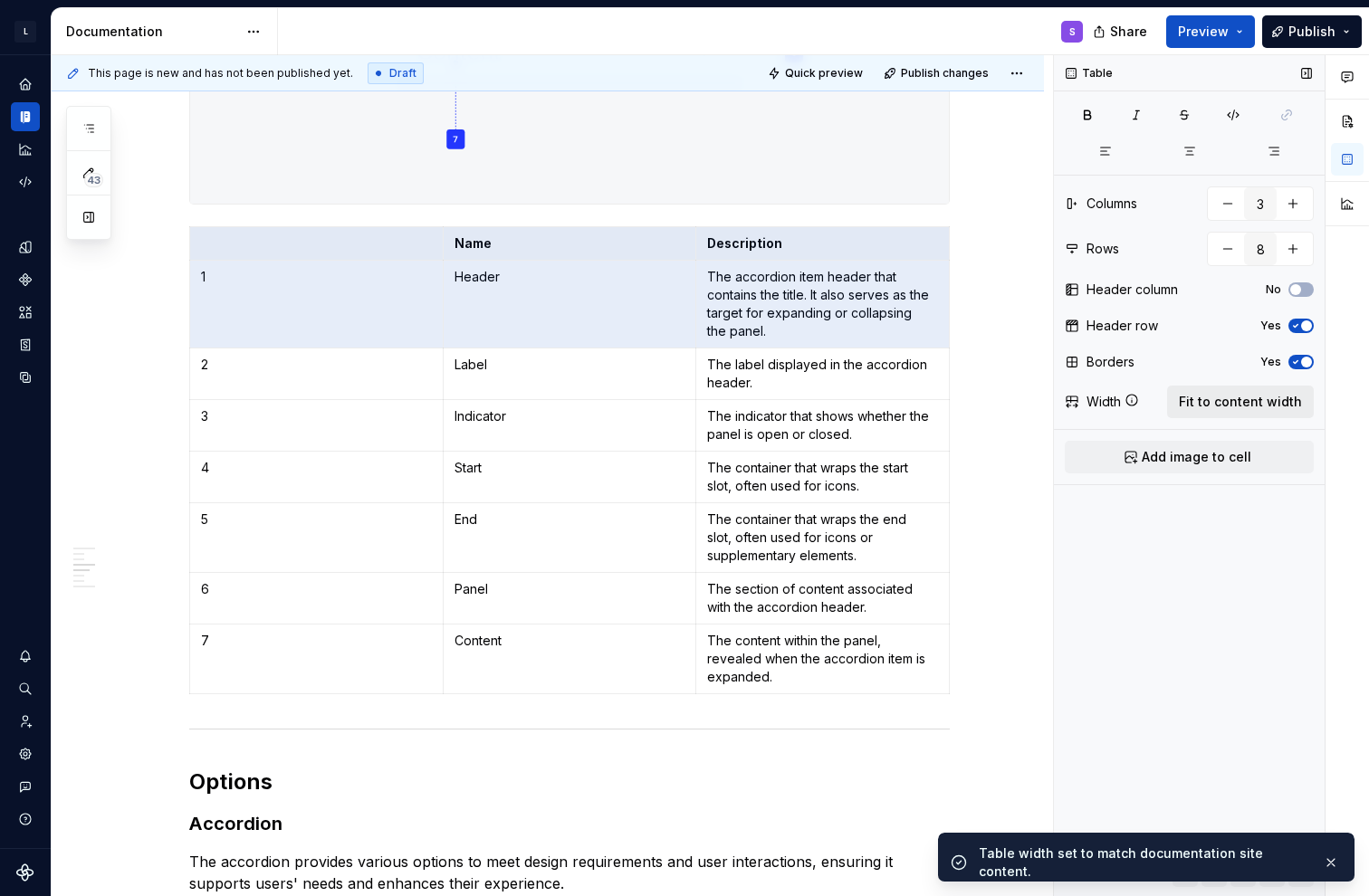
click at [609, 406] on span "Fit to content width" at bounding box center [1240, 401] width 123 height 18
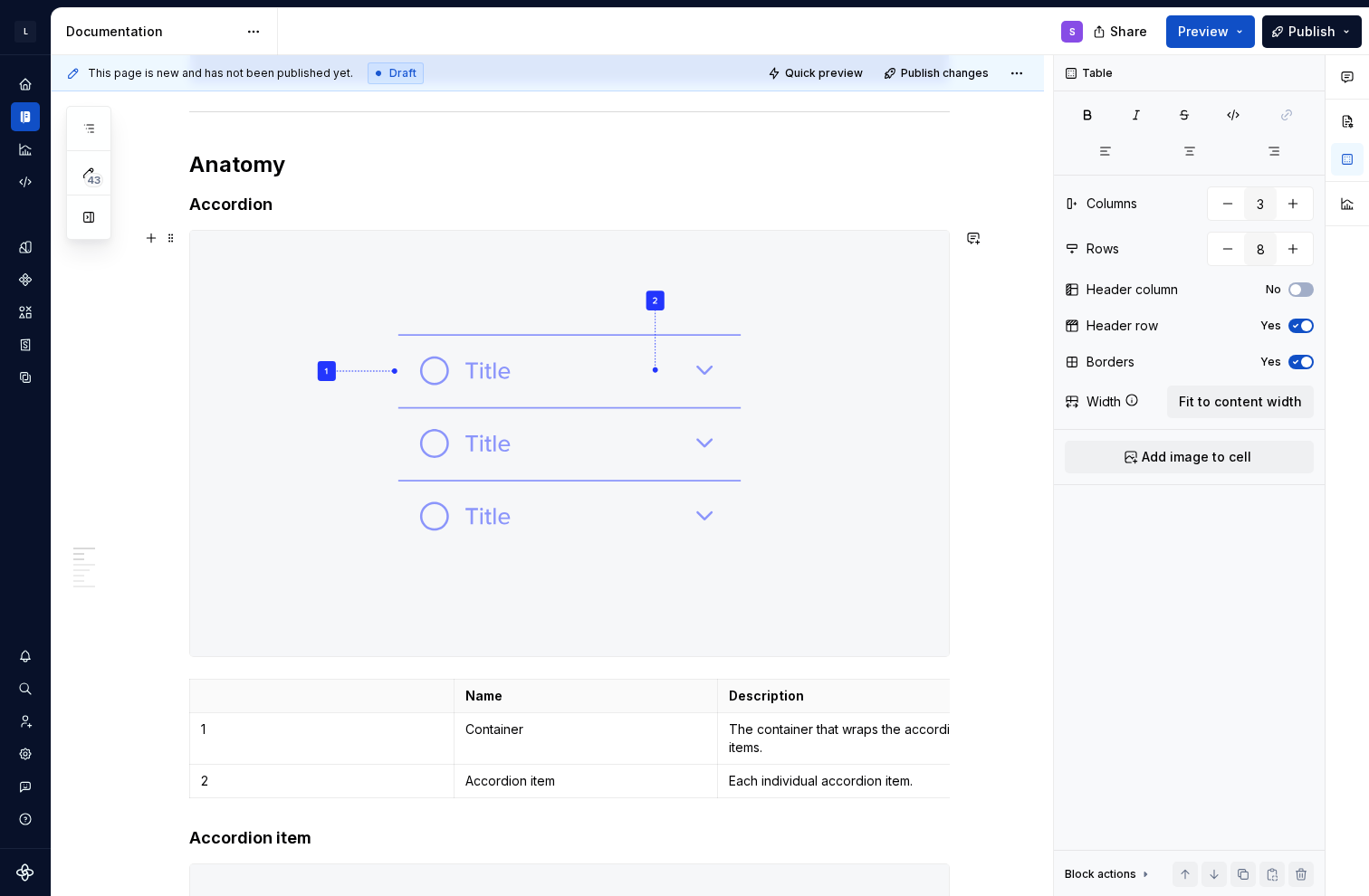
type textarea "*"
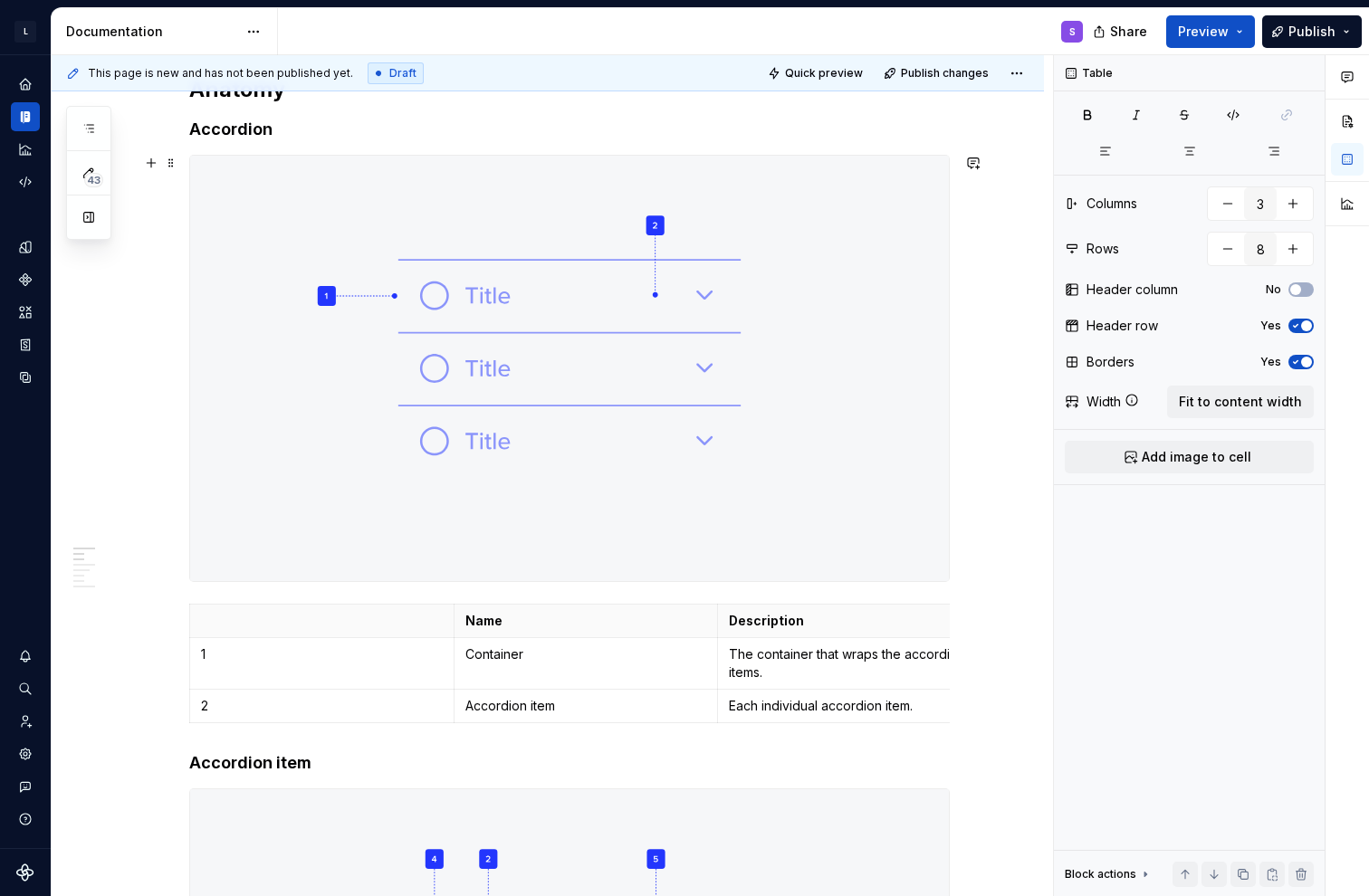
scroll to position [1156, 0]
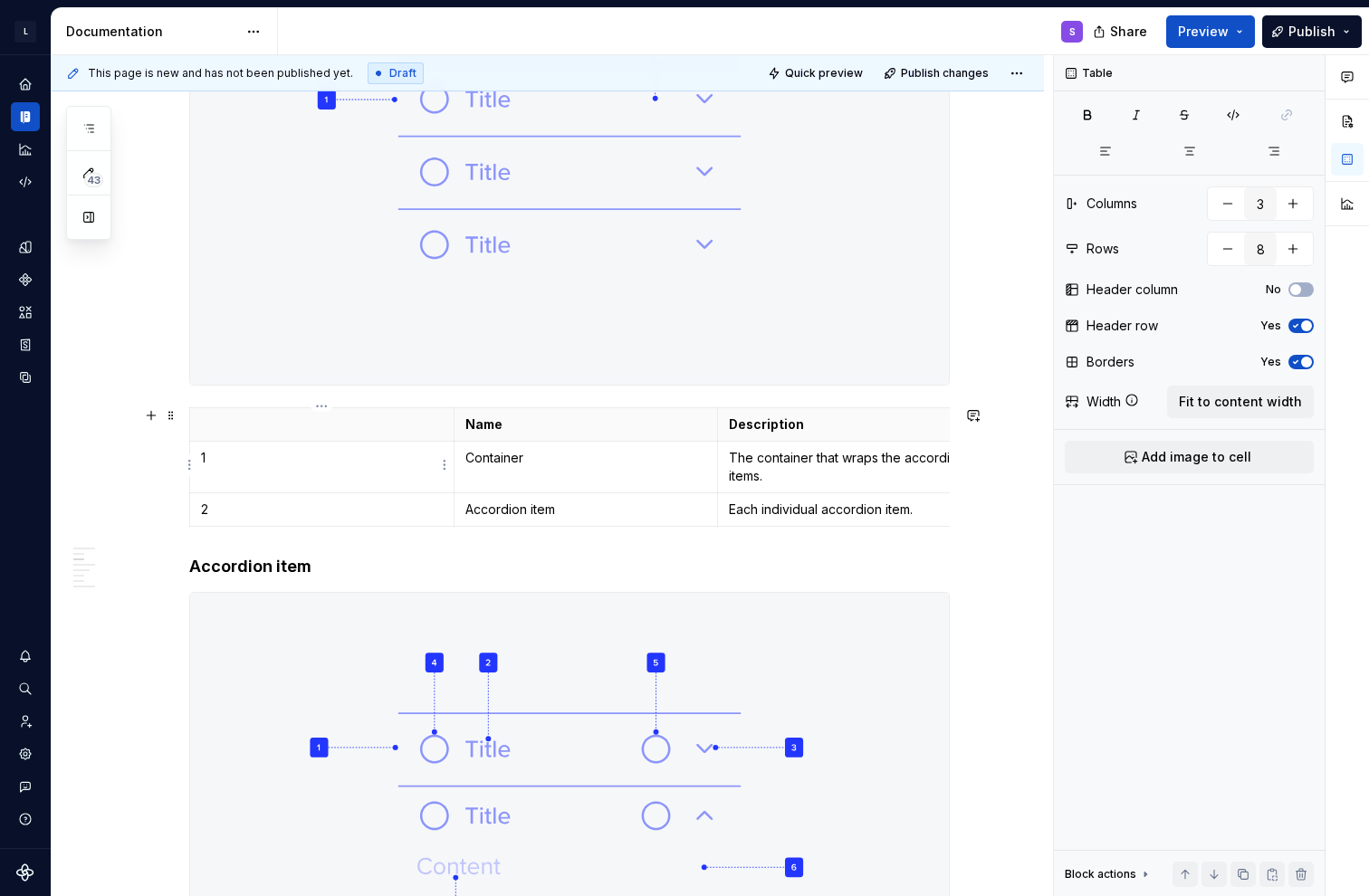
type input "3"
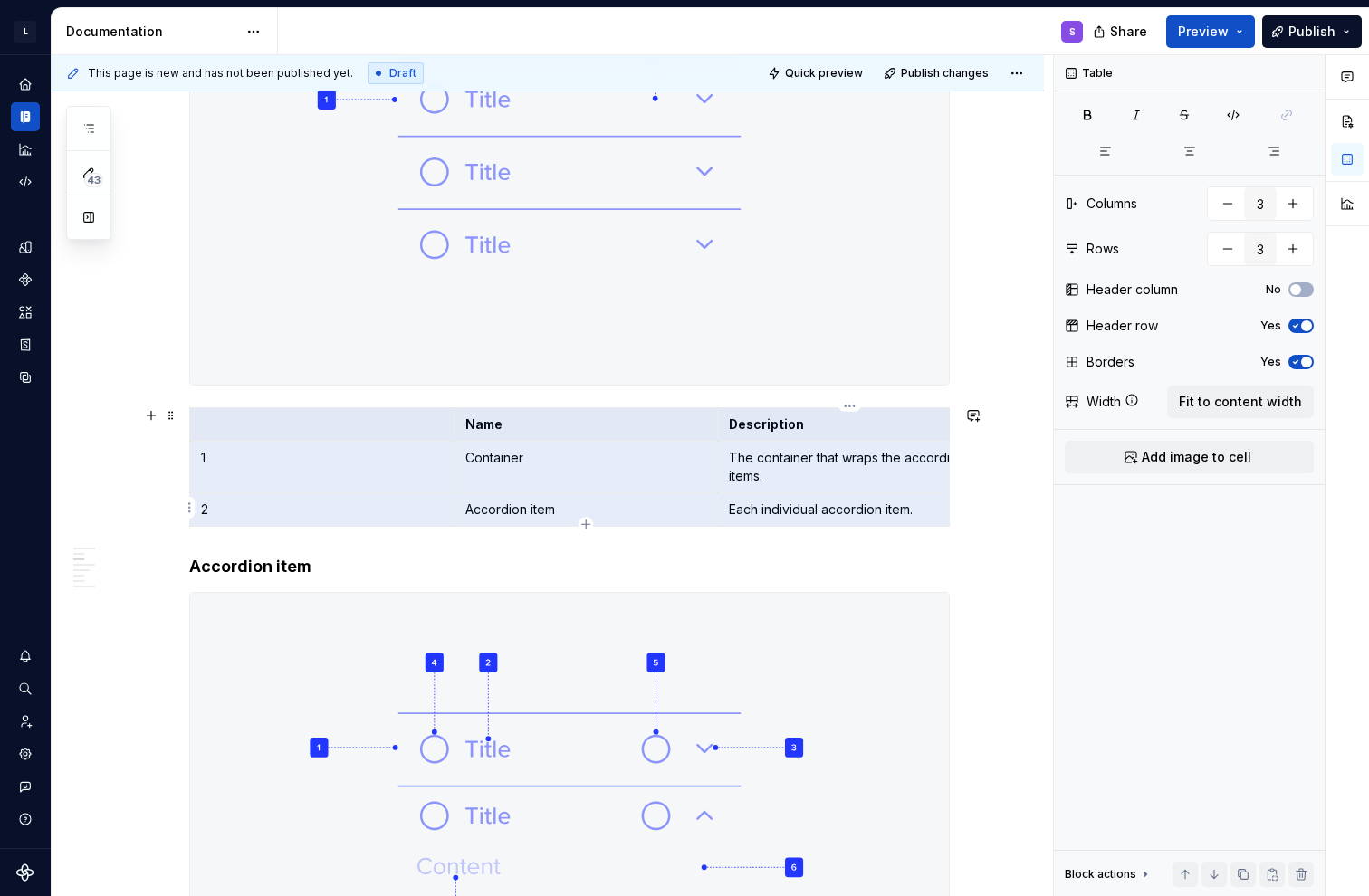
drag, startPoint x: 397, startPoint y: 432, endPoint x: 852, endPoint y: 501, distance: 460.2
click at [609, 501] on tbody "Name Description 1 Container The container that wraps the accordion items. 2 Ac…" at bounding box center [586, 467] width 792 height 119
click at [609, 397] on span "Fit to content width" at bounding box center [1240, 401] width 123 height 18
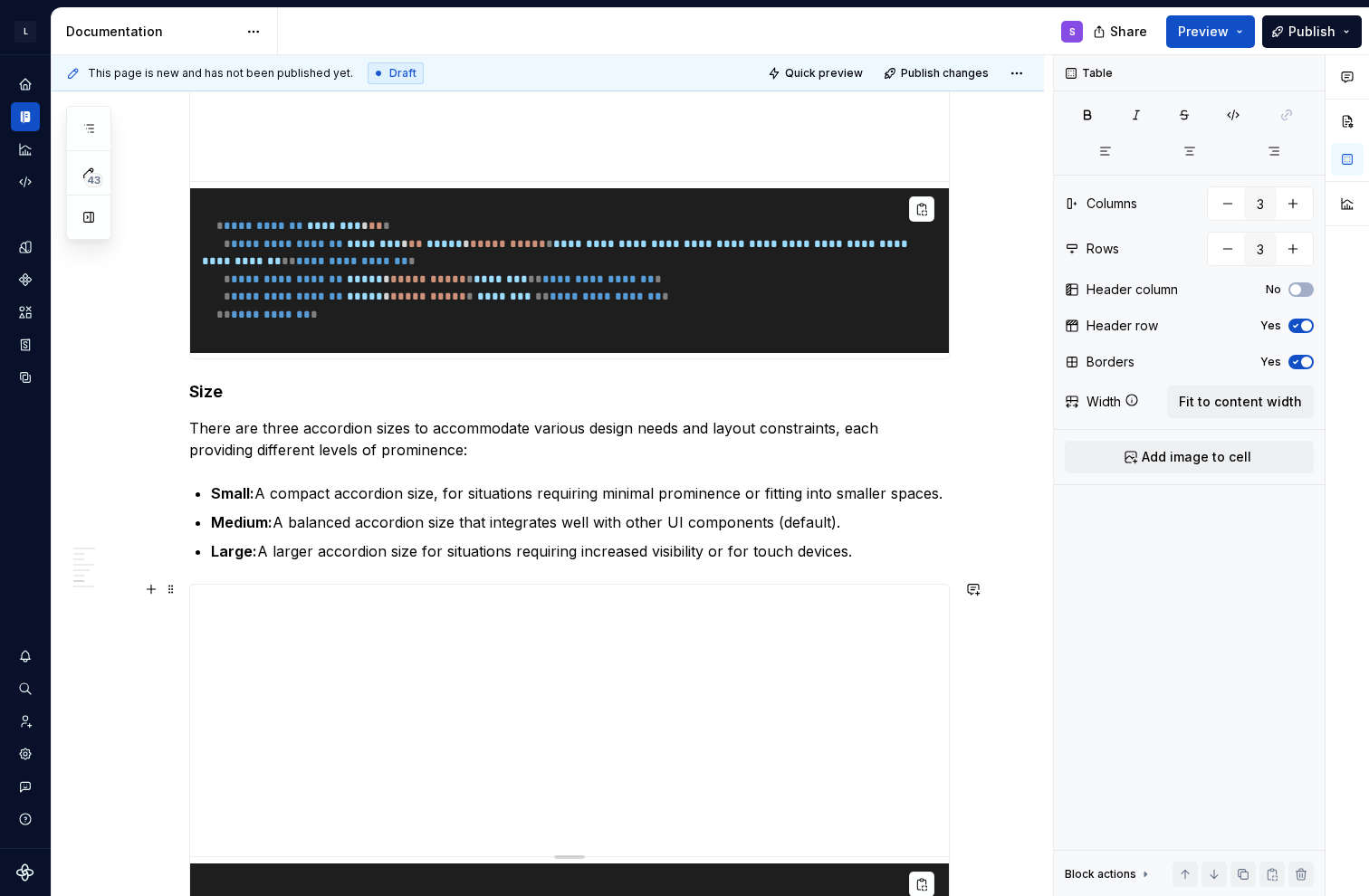
scroll to position [2965, 0]
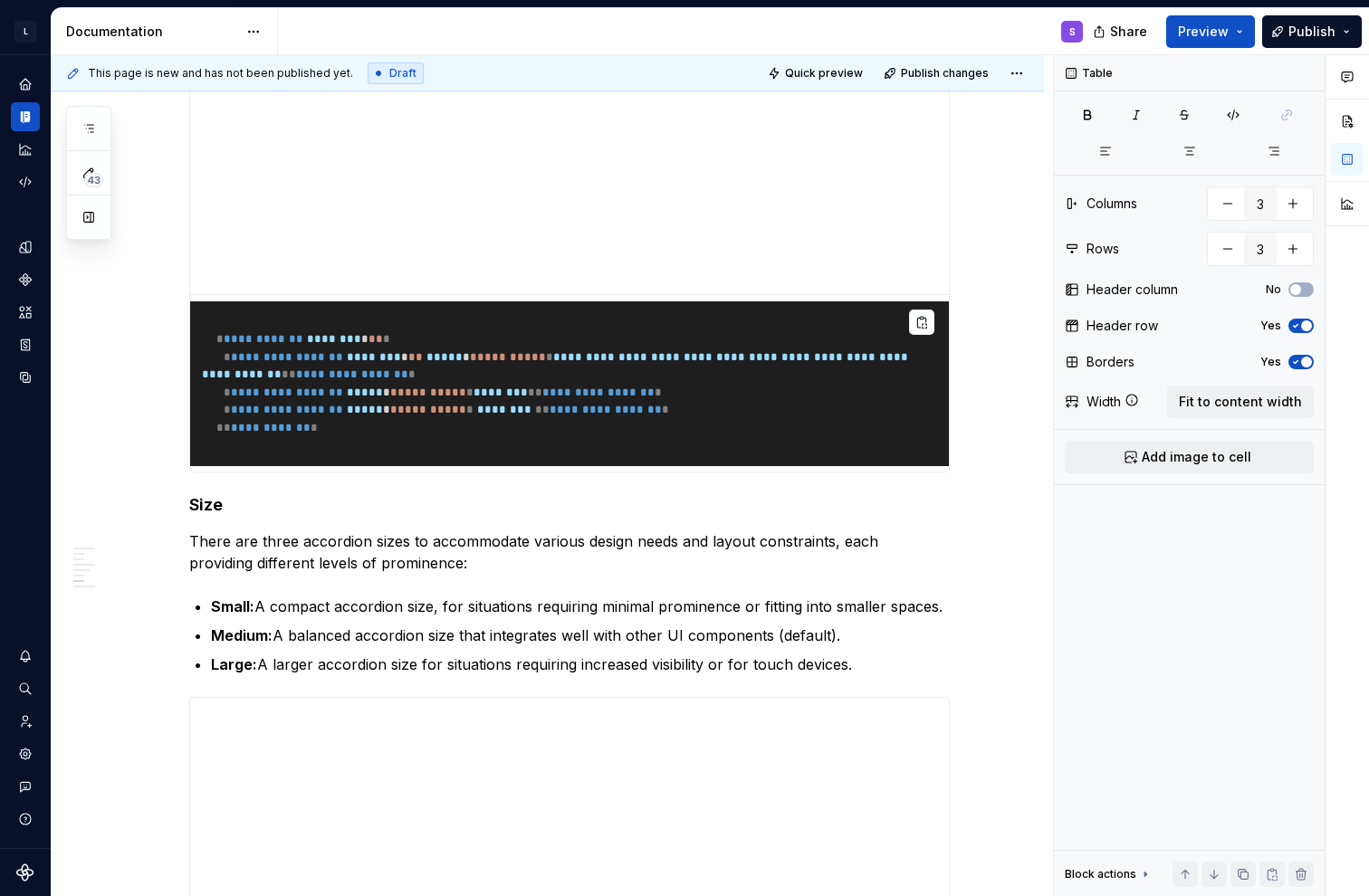
click at [516, 370] on pre "**********" at bounding box center [569, 384] width 759 height 164
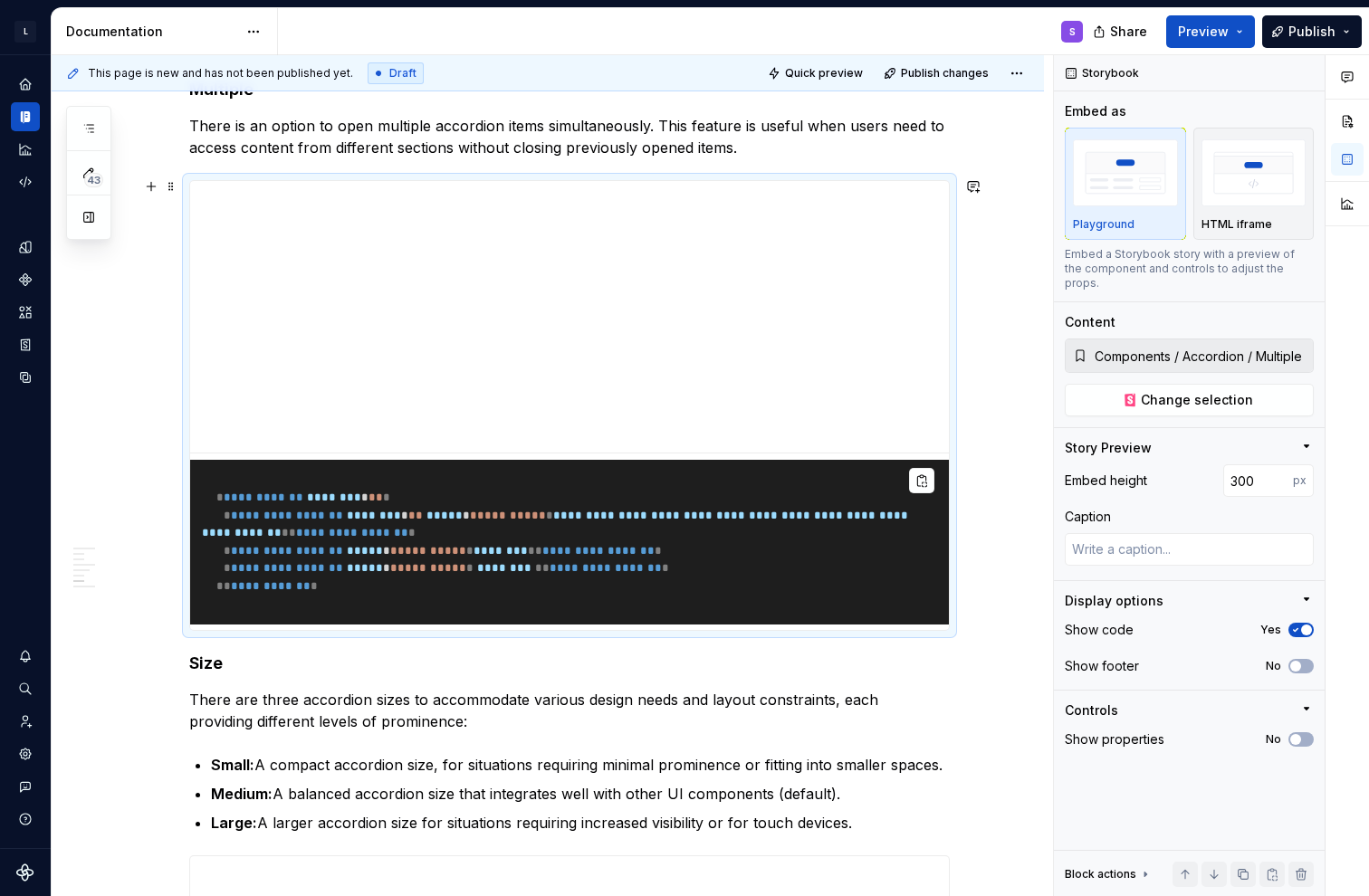
scroll to position [2785, 0]
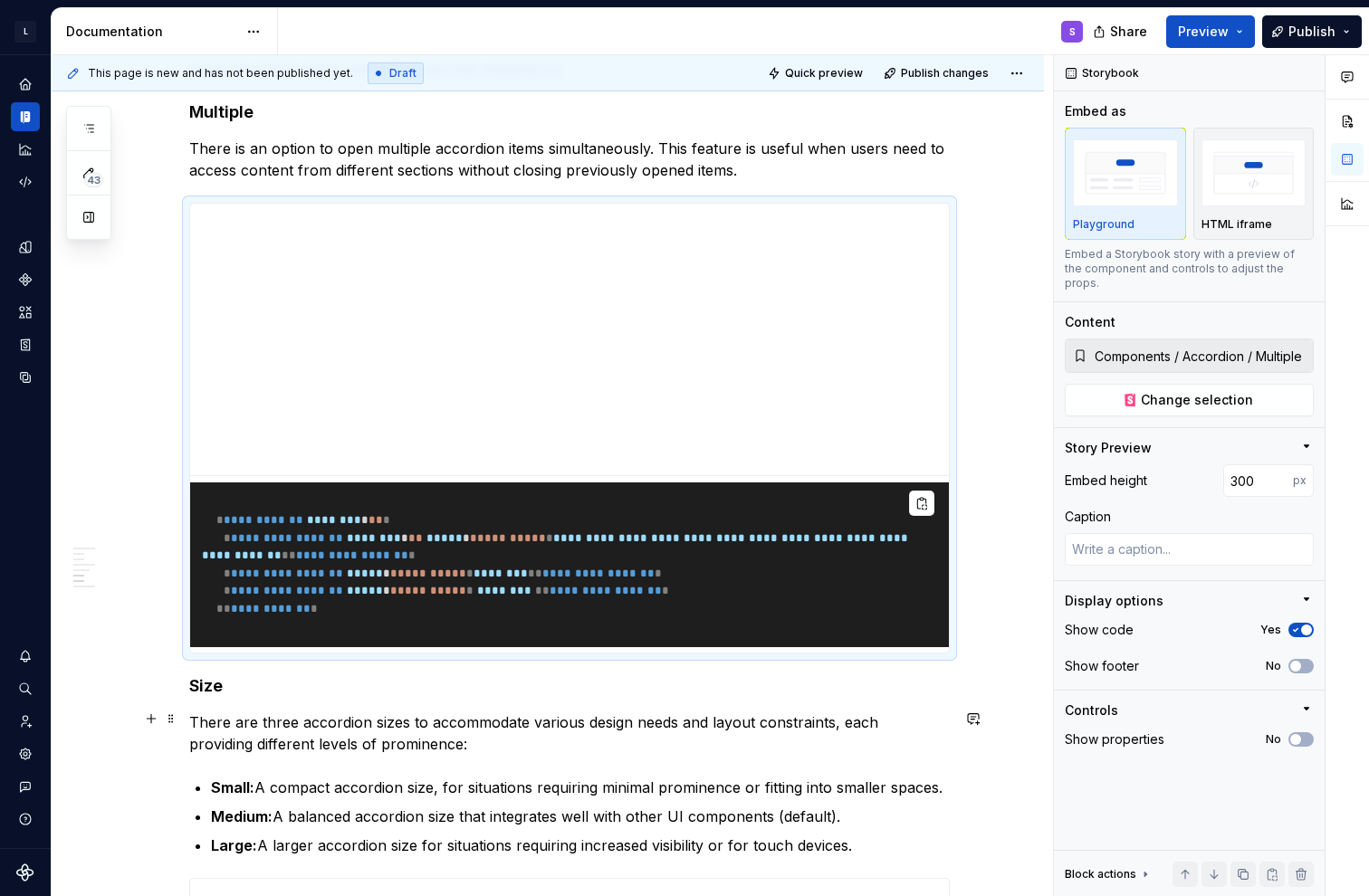
click at [417, 718] on p "There are three accordion sizes to accommodate various design needs and layout …" at bounding box center [569, 732] width 761 height 43
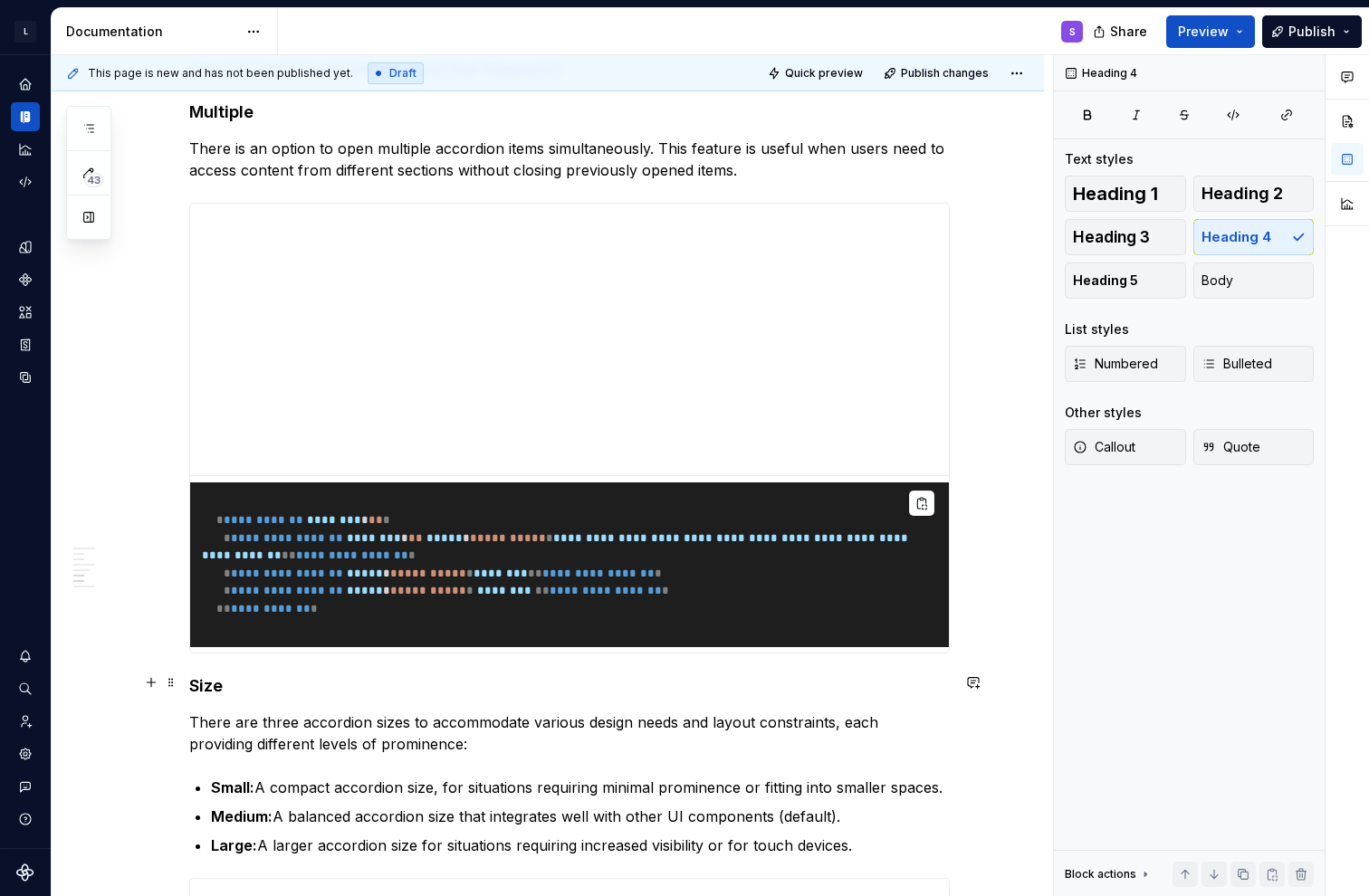
click at [388, 677] on h4 "Size" at bounding box center [569, 686] width 761 height 21
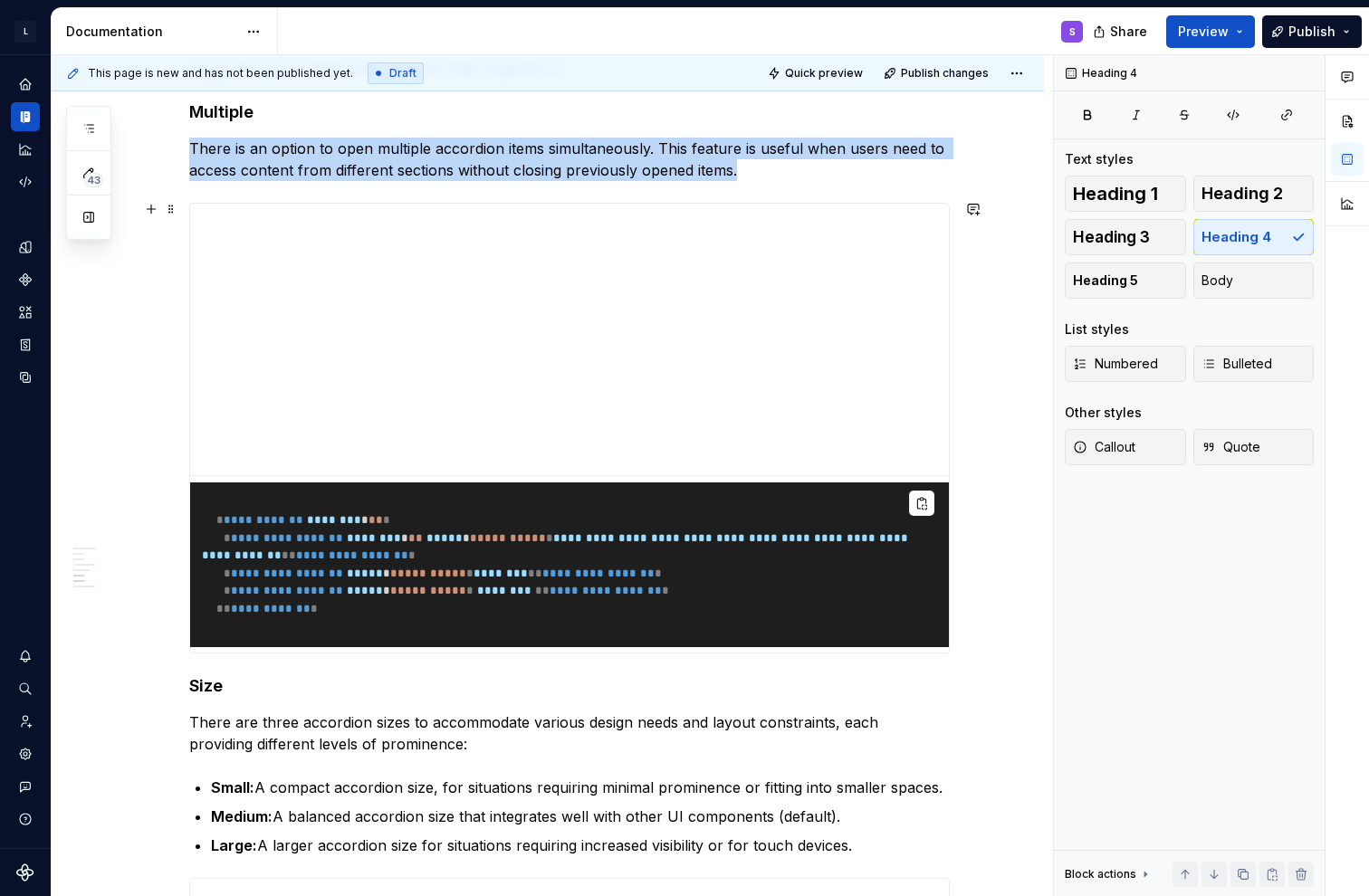
click at [609, 587] on span "**********" at bounding box center [606, 590] width 112 height 12
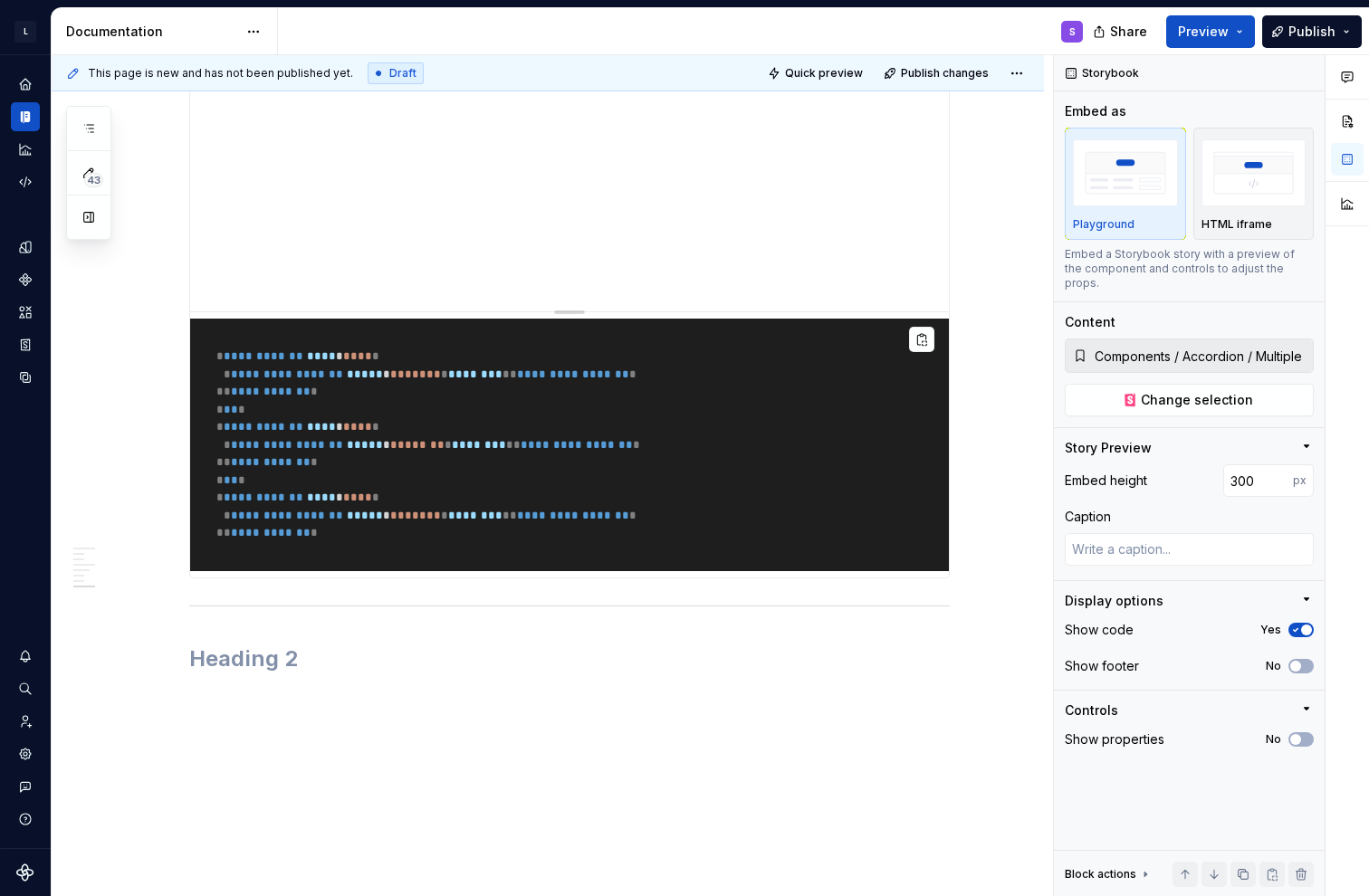
scroll to position [3685, 0]
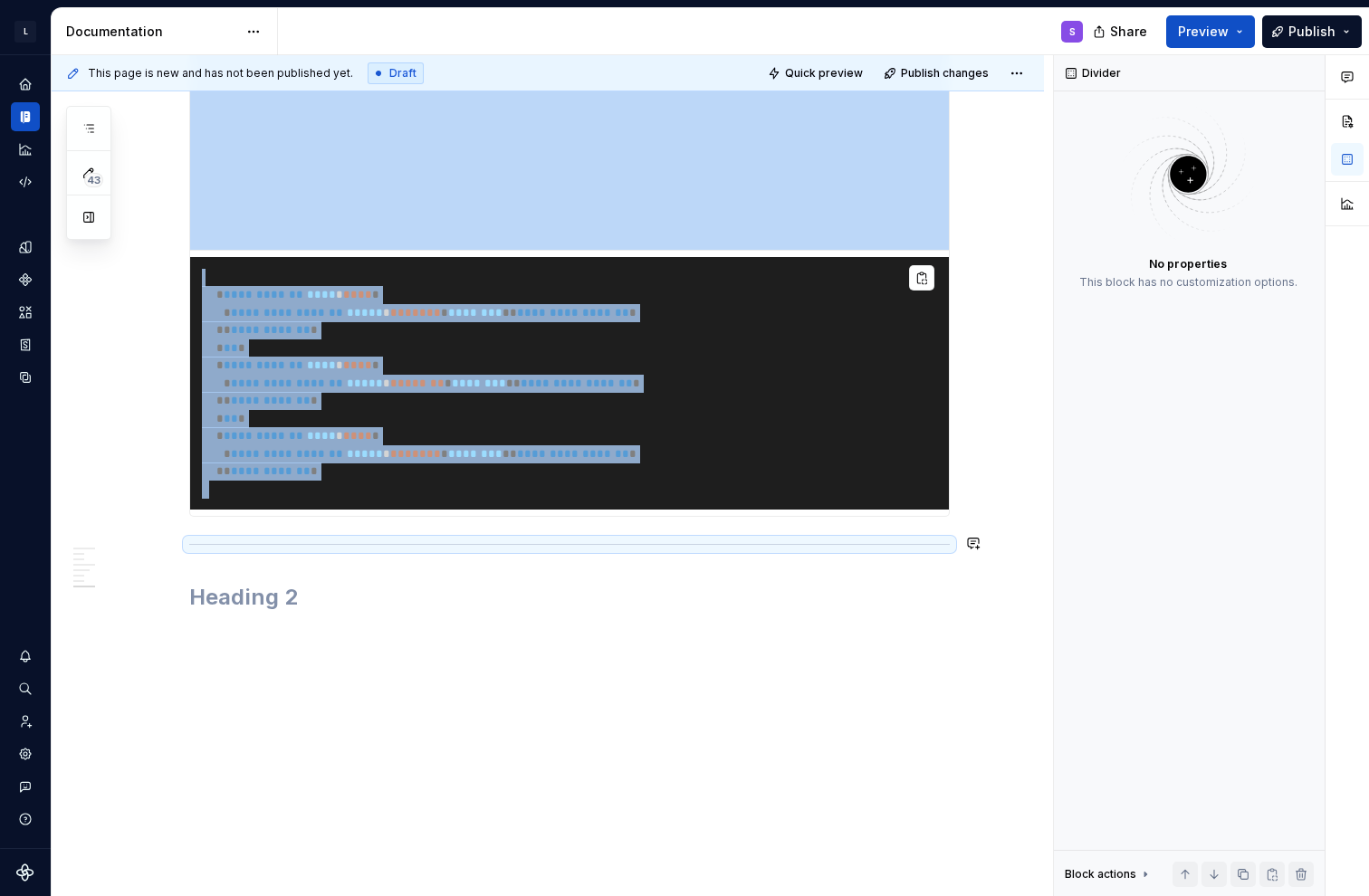
drag, startPoint x: 207, startPoint y: 534, endPoint x: 228, endPoint y: 556, distance: 30.4
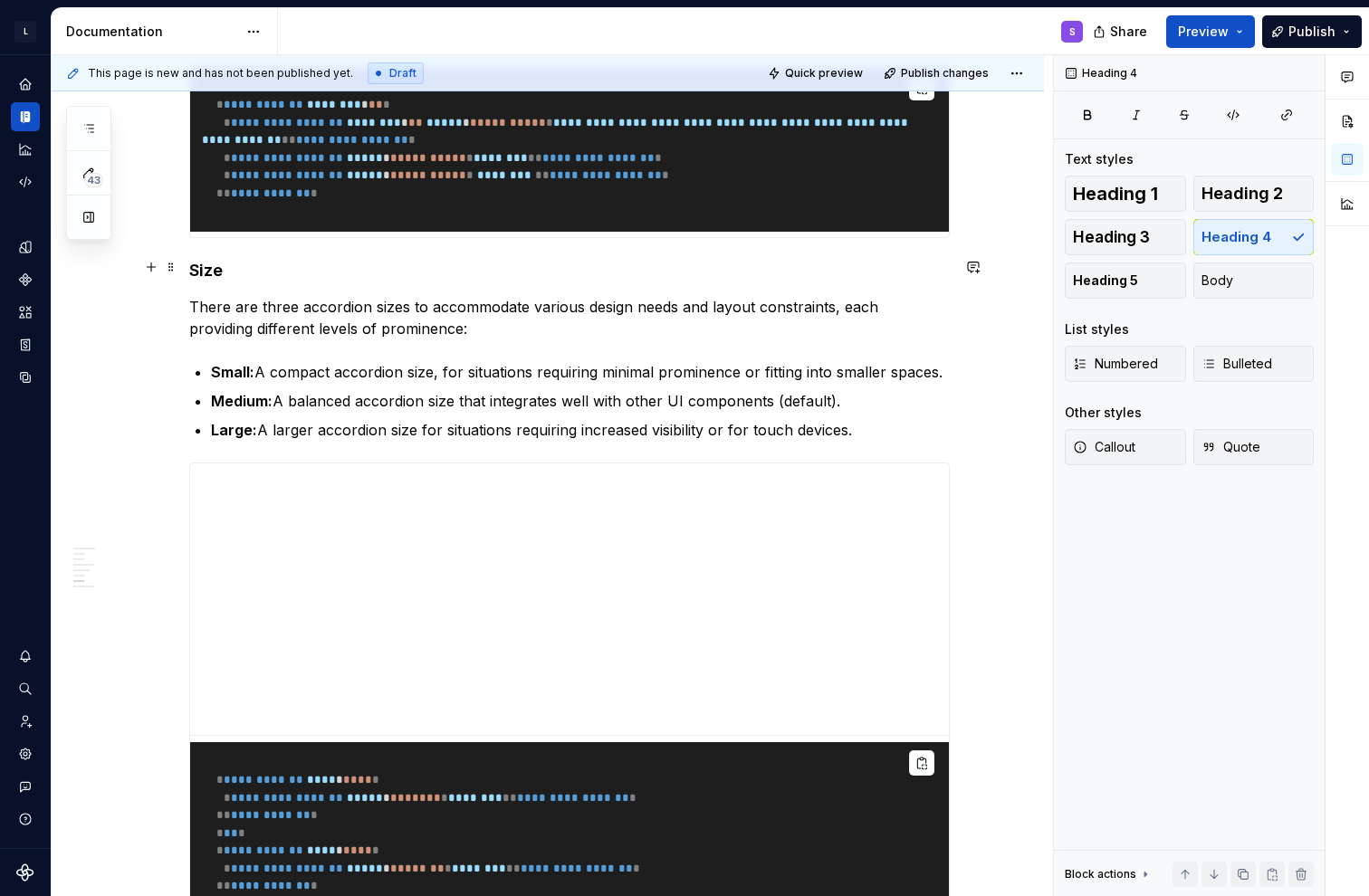
click at [220, 271] on h4 "Size" at bounding box center [569, 270] width 761 height 21
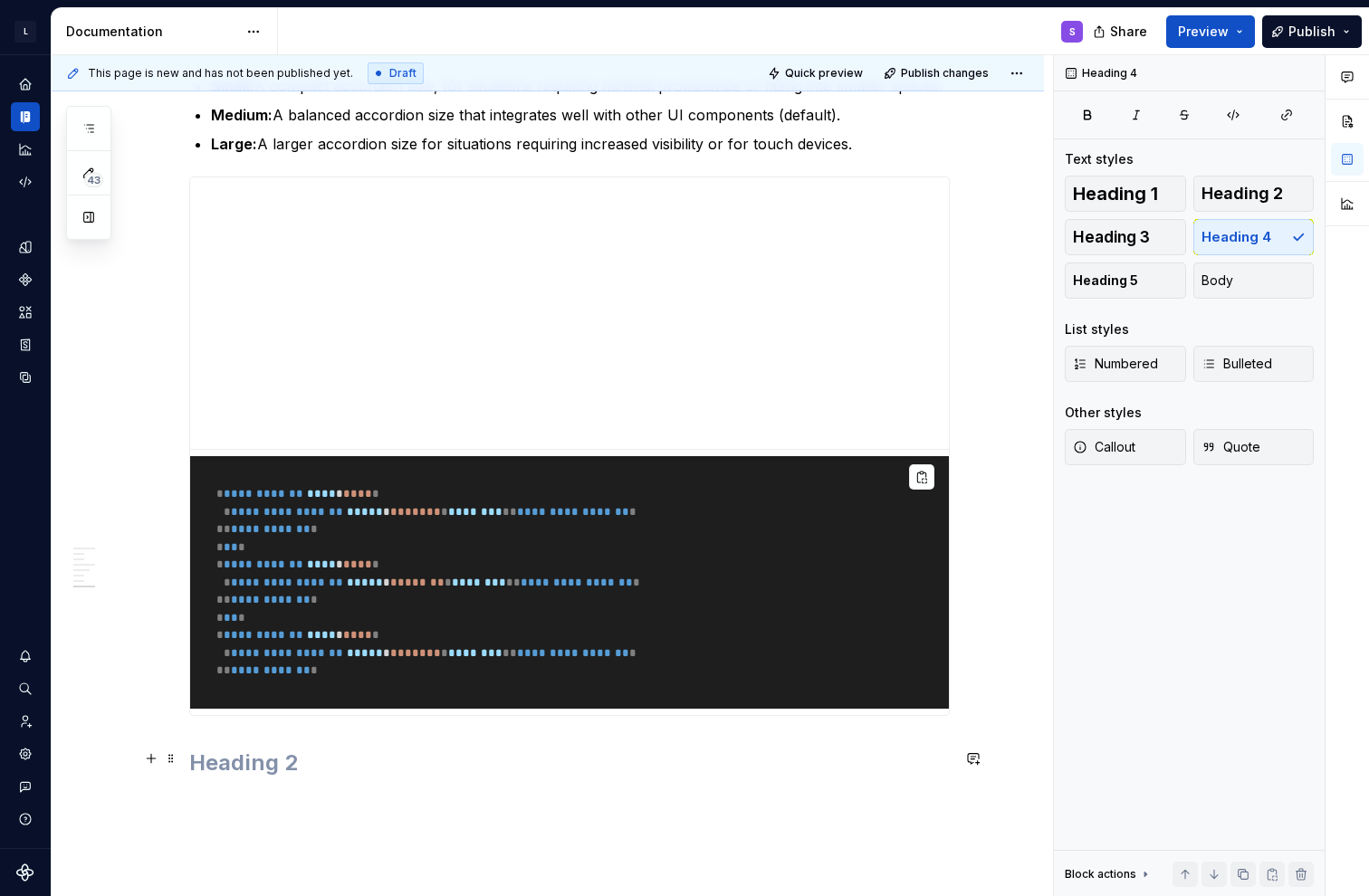
scroll to position [3653, 0]
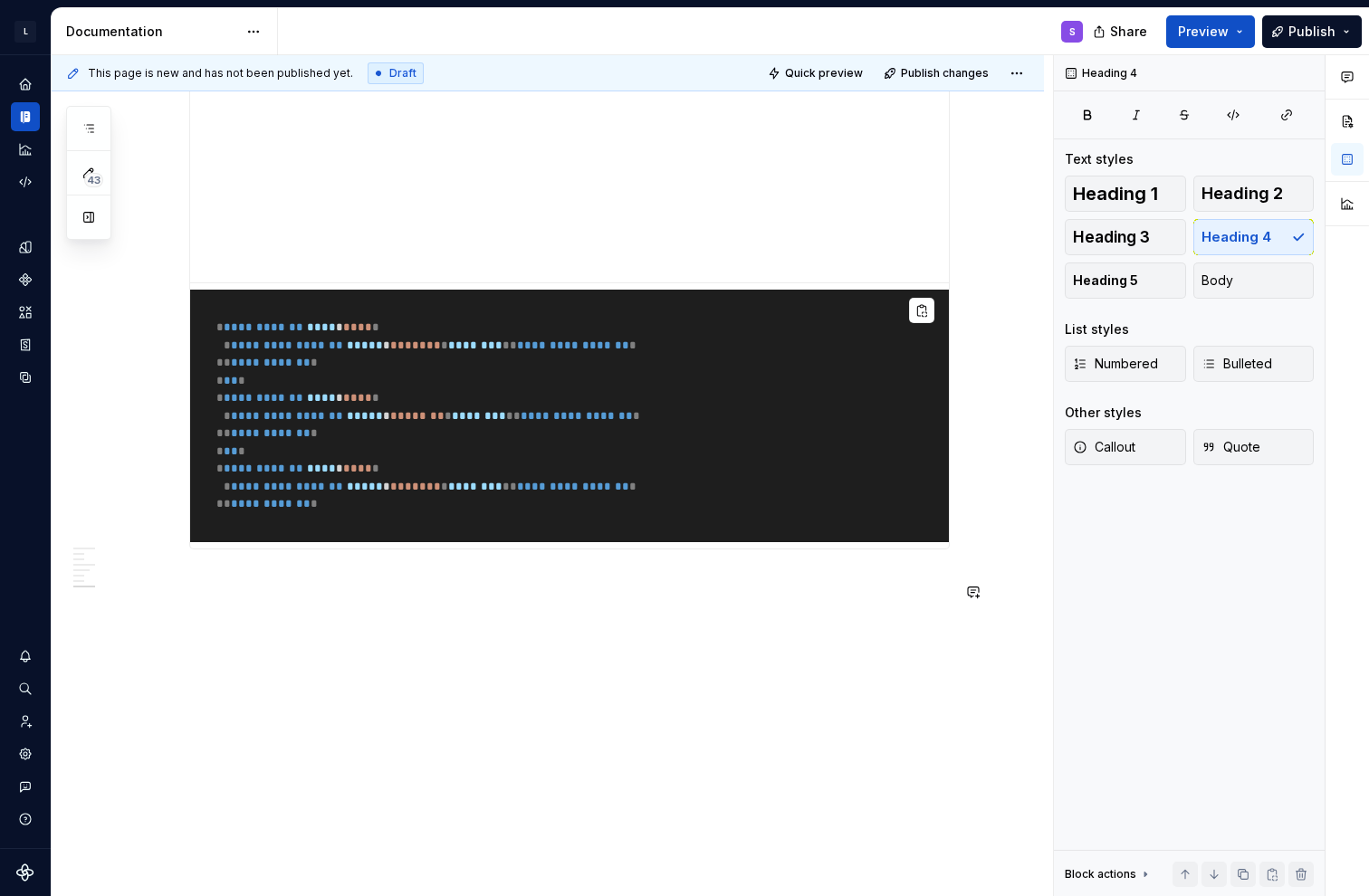
click at [236, 599] on h2 at bounding box center [569, 596] width 761 height 29
click at [609, 237] on span "Heading 4" at bounding box center [1235, 236] width 70 height 18
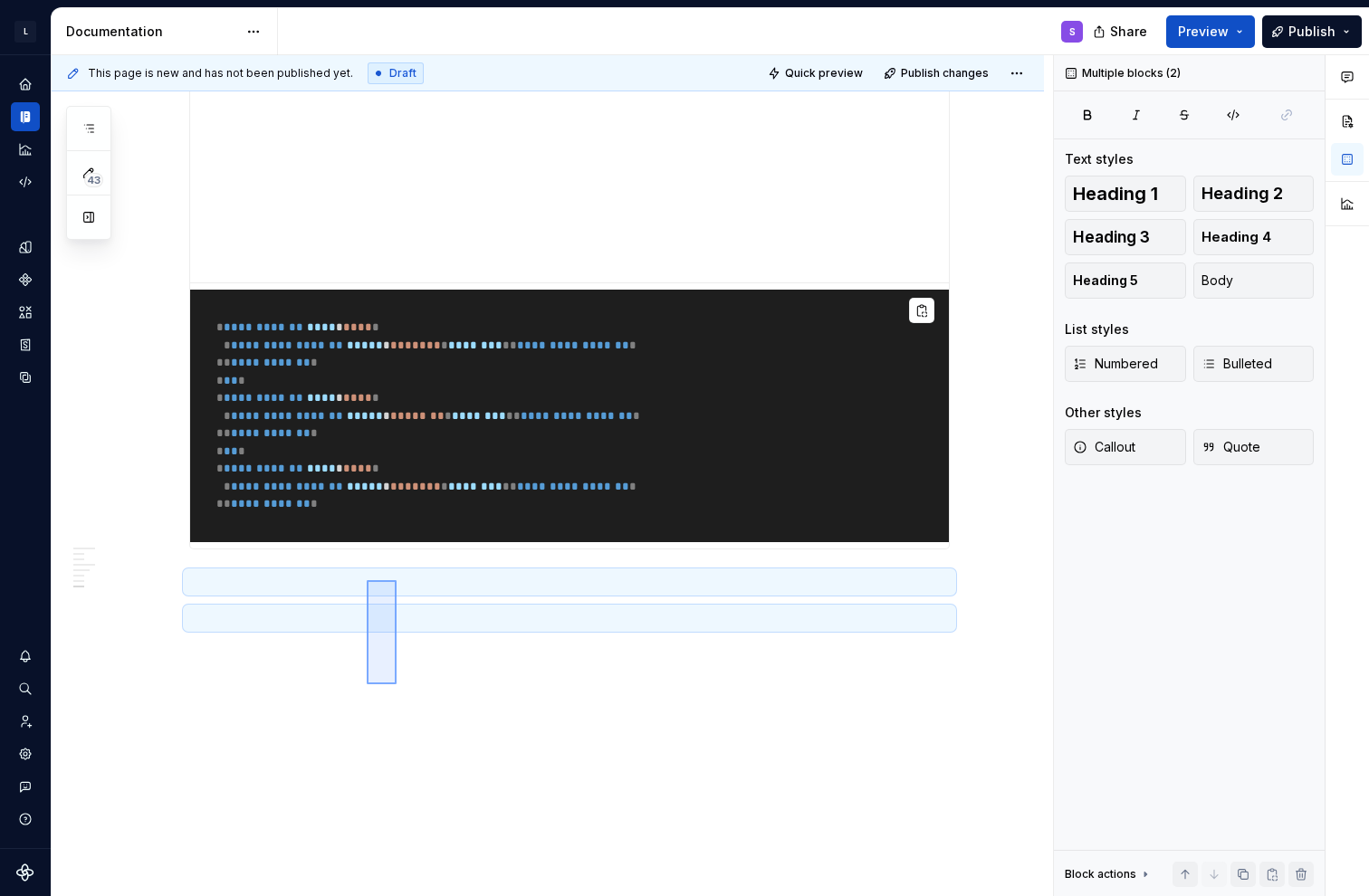
click at [336, 572] on div "**********" at bounding box center [551, 476] width 1001 height 842
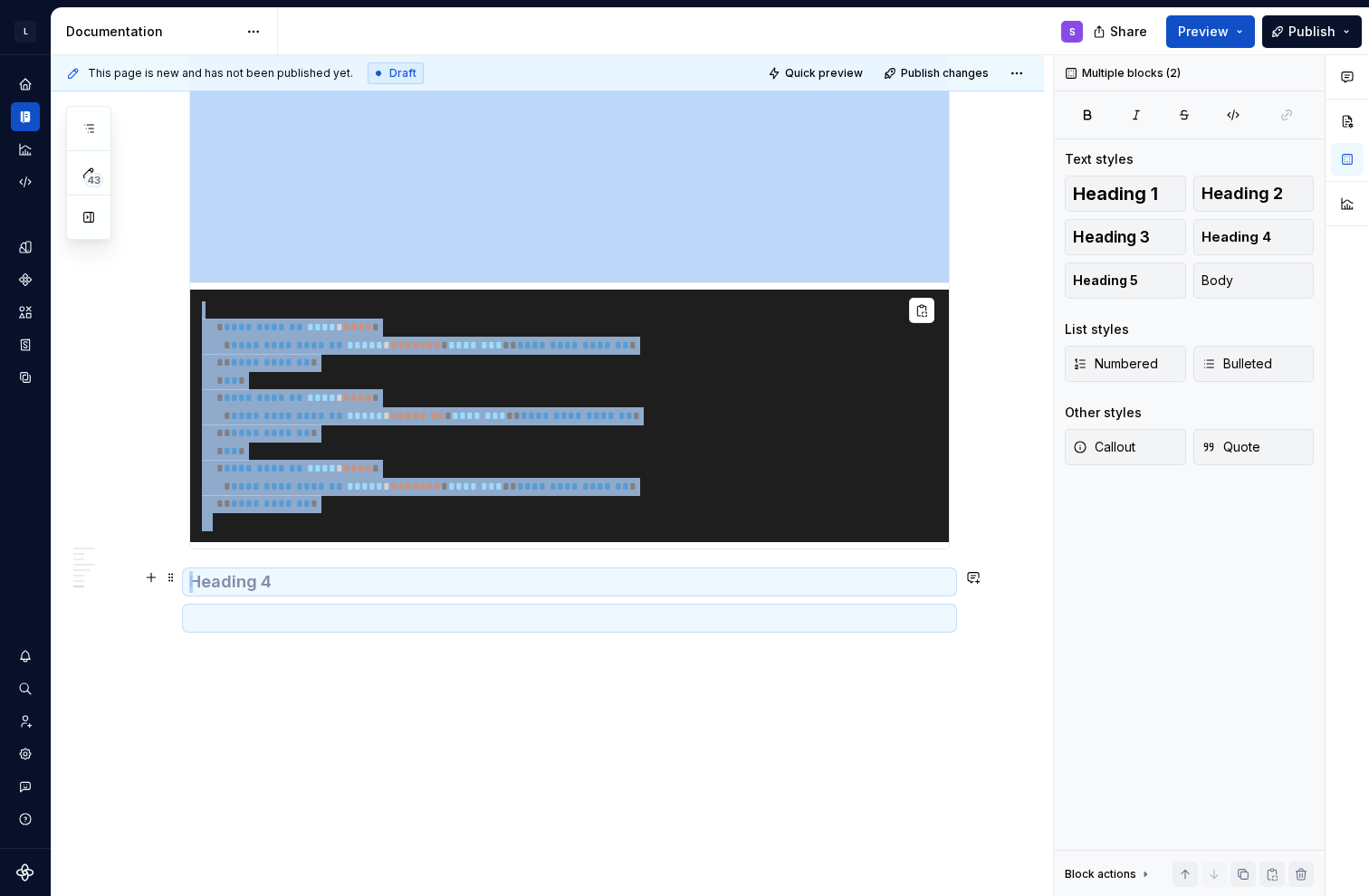
click at [306, 580] on h4 at bounding box center [569, 581] width 761 height 21
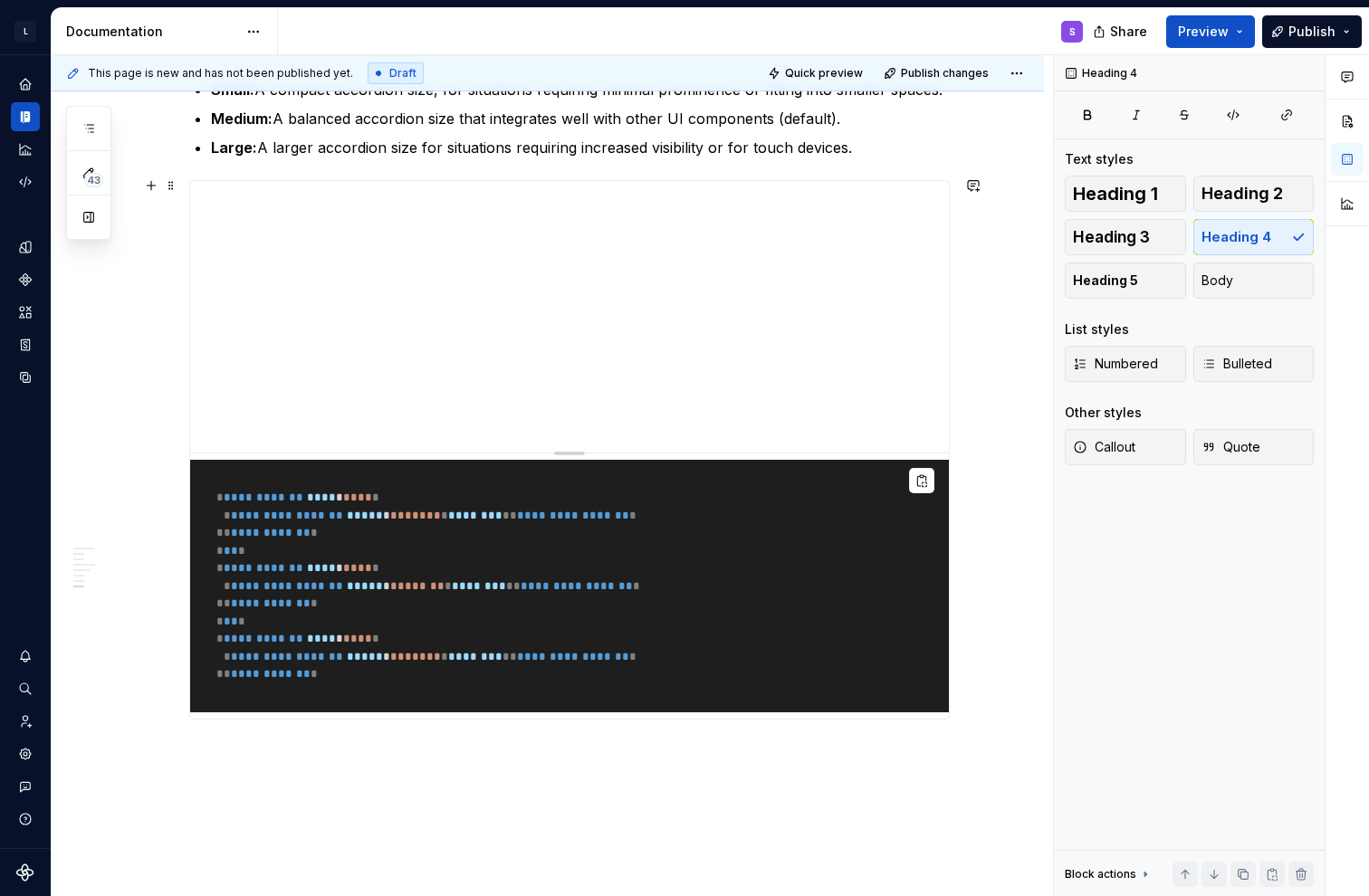
scroll to position [3563, 0]
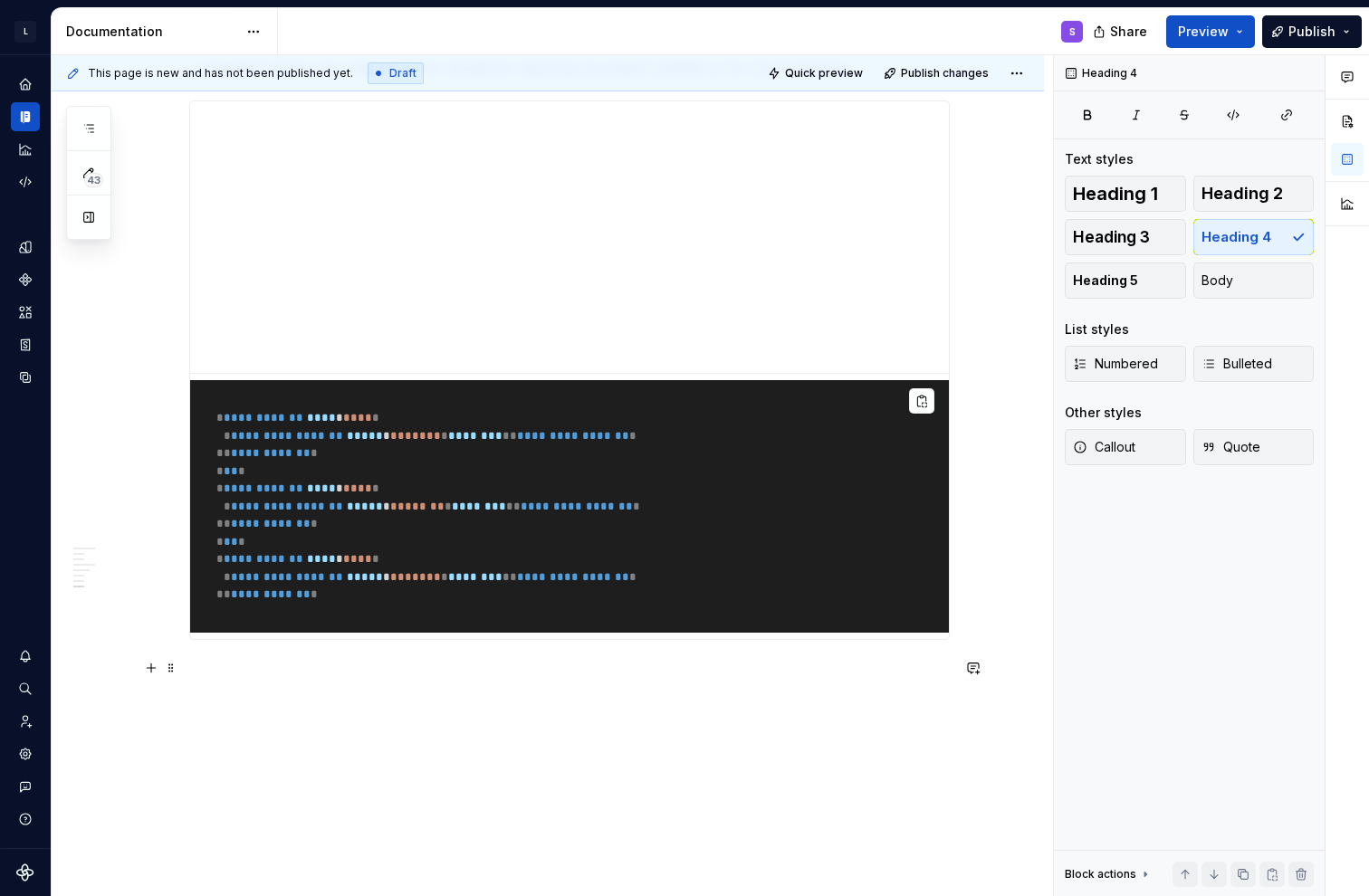
click at [254, 665] on h4 at bounding box center [569, 672] width 761 height 21
click at [272, 699] on p at bounding box center [569, 708] width 761 height 21
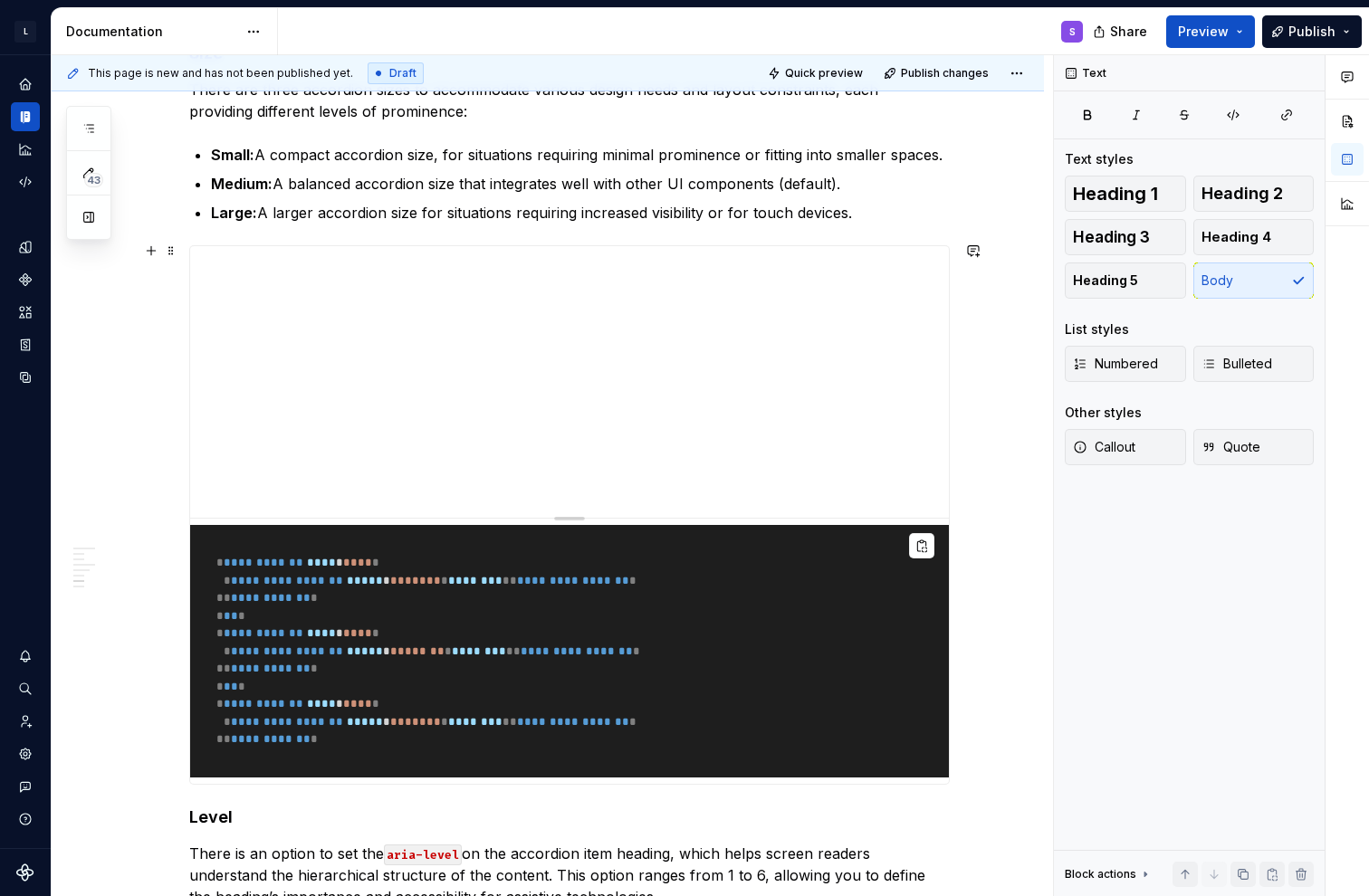
scroll to position [3714, 0]
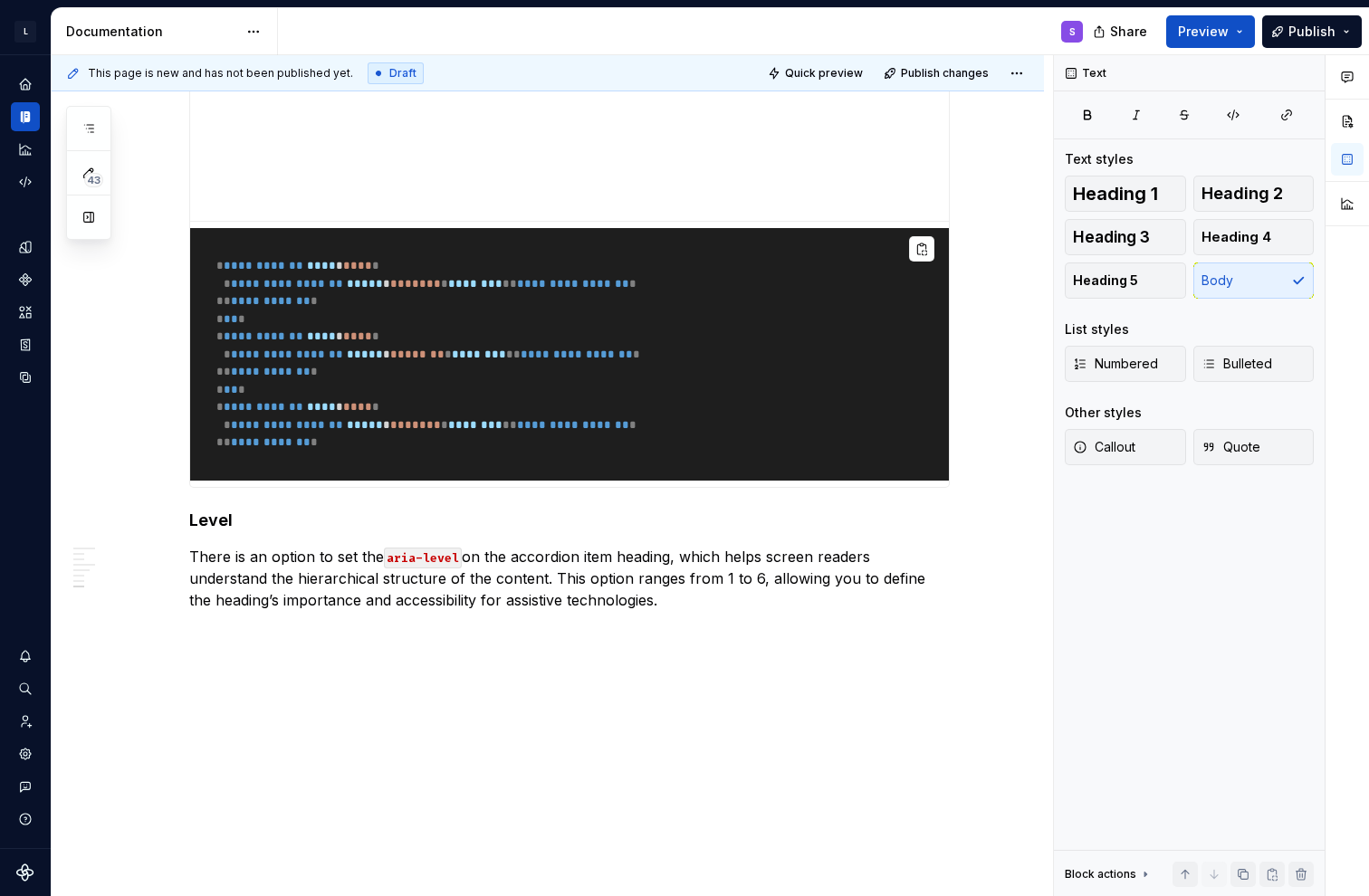
drag, startPoint x: 311, startPoint y: 673, endPoint x: 304, endPoint y: 661, distance: 13.9
click at [263, 622] on p at bounding box center [569, 632] width 761 height 21
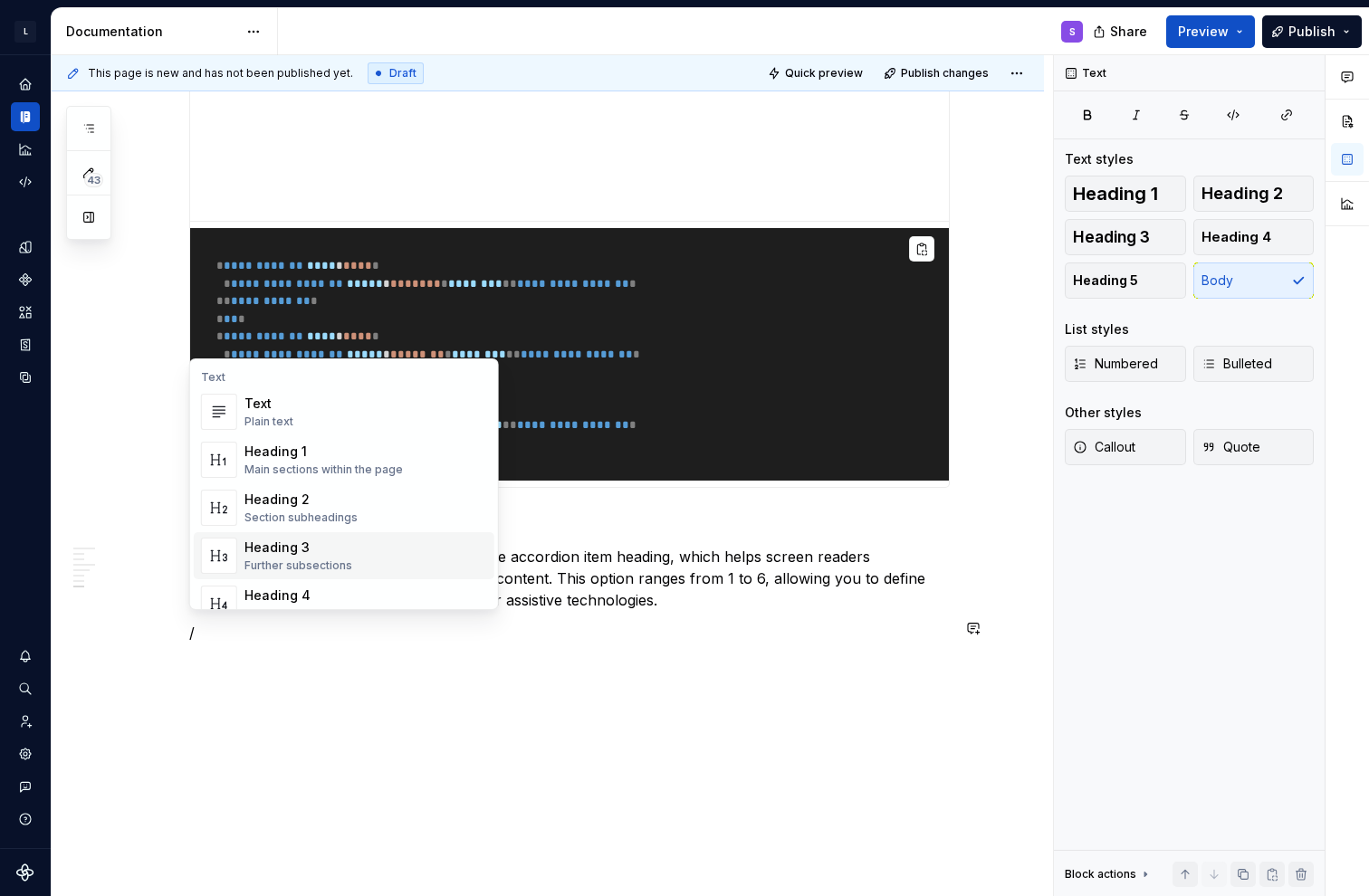
click at [348, 554] on div "Heading 3 Further subsections" at bounding box center [366, 555] width 243 height 36
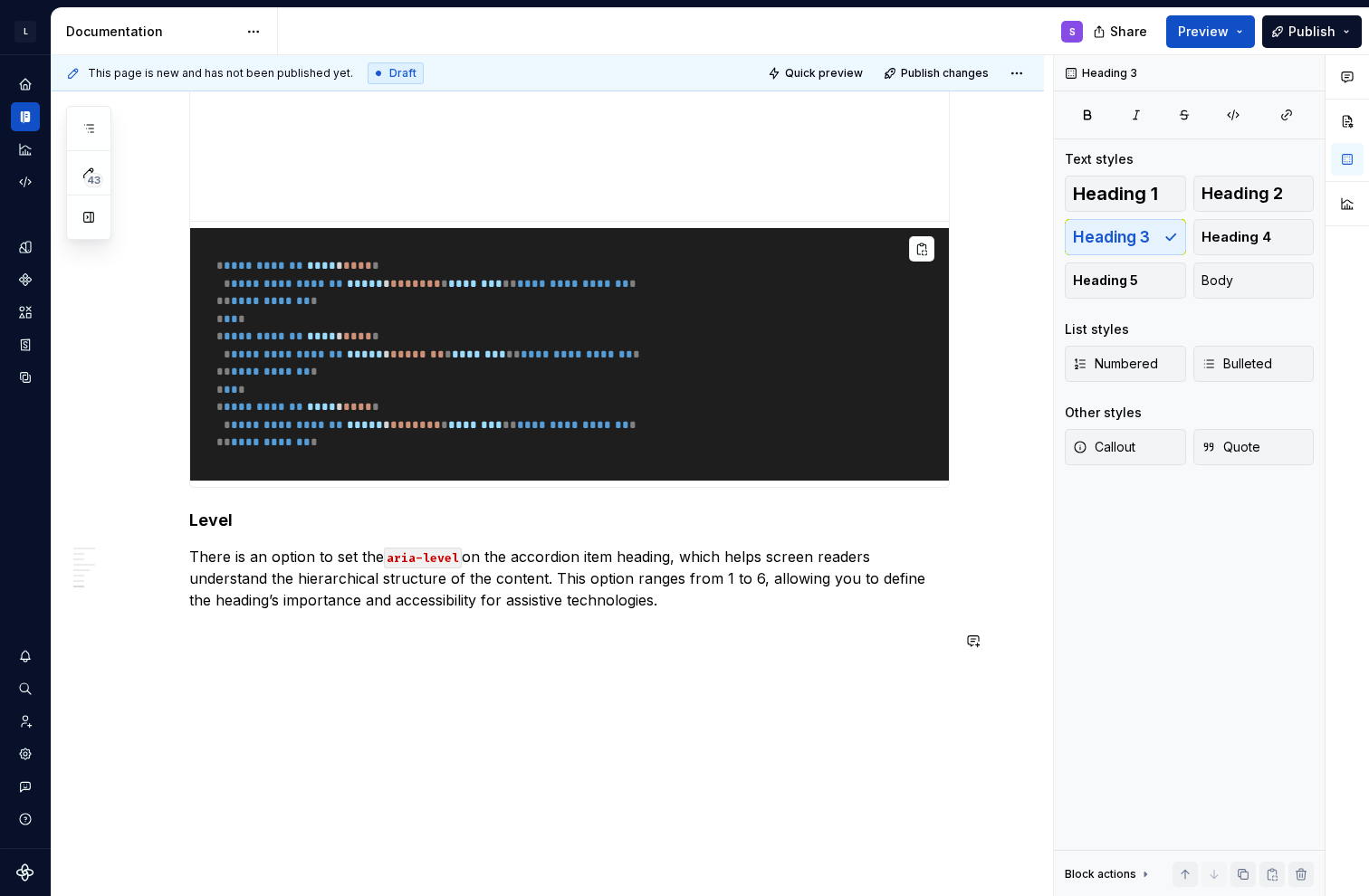
click at [301, 641] on h3 at bounding box center [569, 645] width 761 height 25
click at [287, 708] on p at bounding box center [569, 694] width 761 height 43
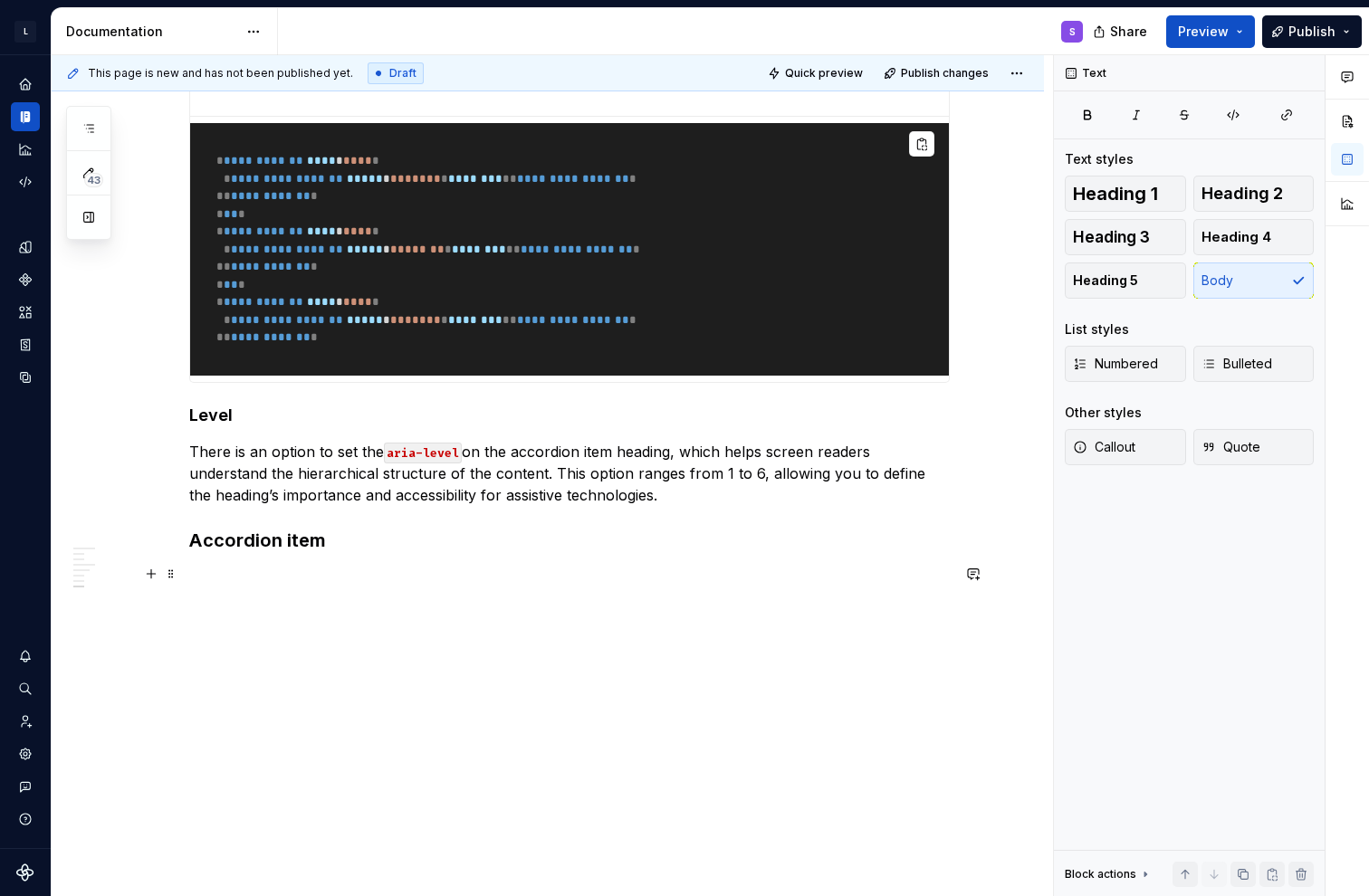
scroll to position [3798, 0]
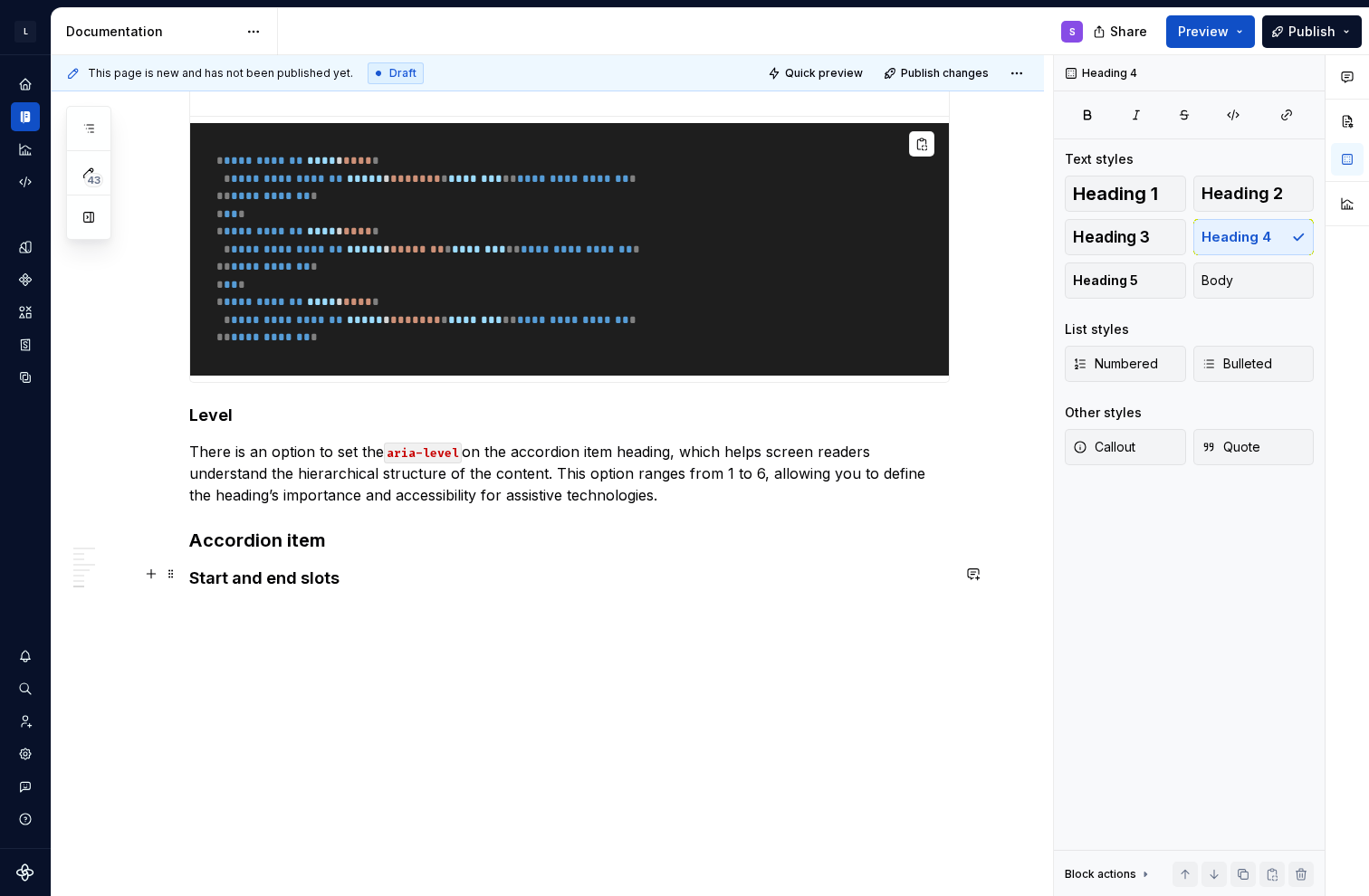
click at [268, 580] on h4 "Start and end slots" at bounding box center [569, 577] width 761 height 21
click at [237, 631] on p at bounding box center [569, 625] width 761 height 43
click at [237, 613] on p at bounding box center [569, 625] width 761 height 43
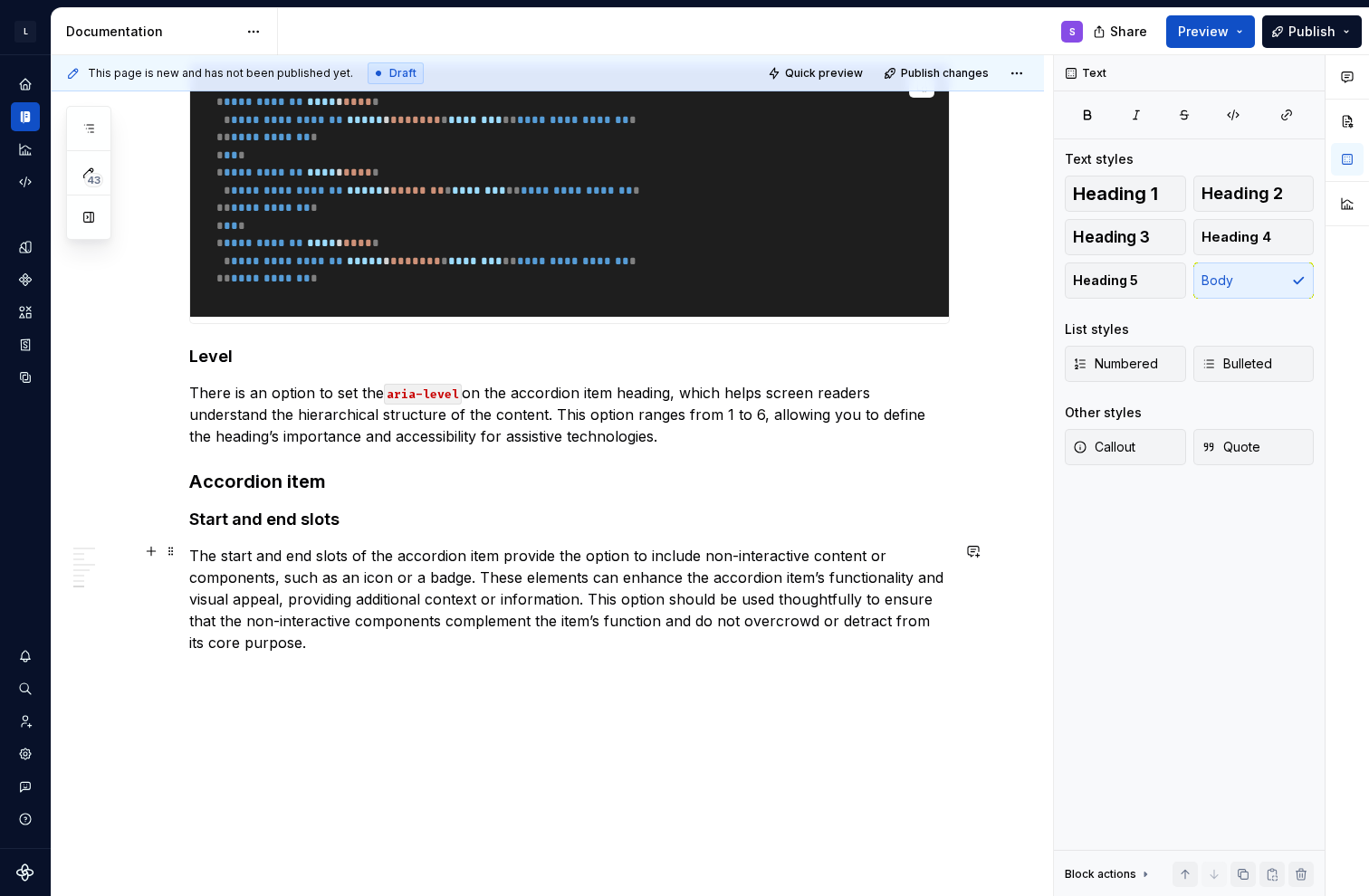
scroll to position [3910, 0]
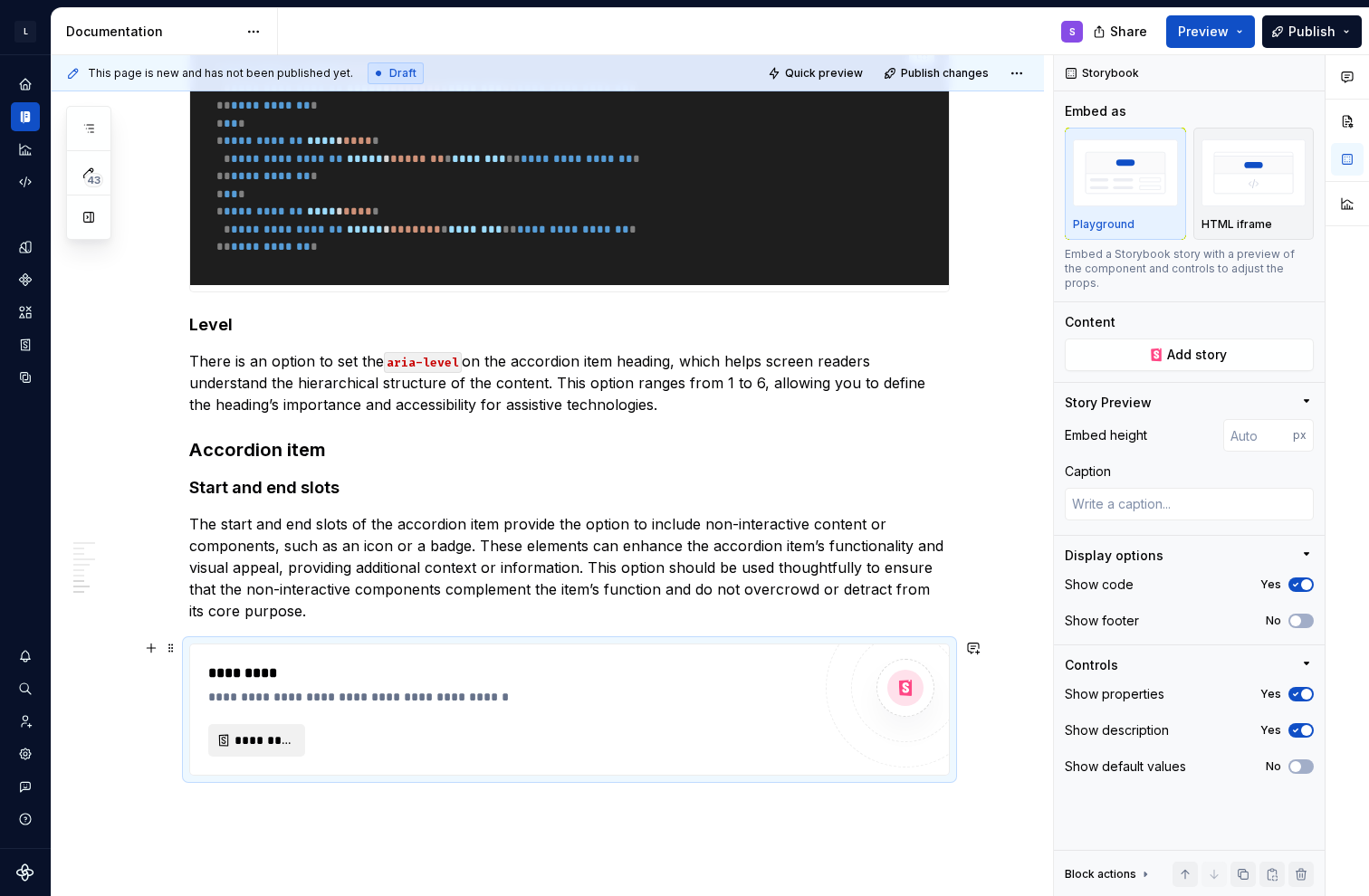
click at [281, 732] on span "*********" at bounding box center [264, 740] width 59 height 18
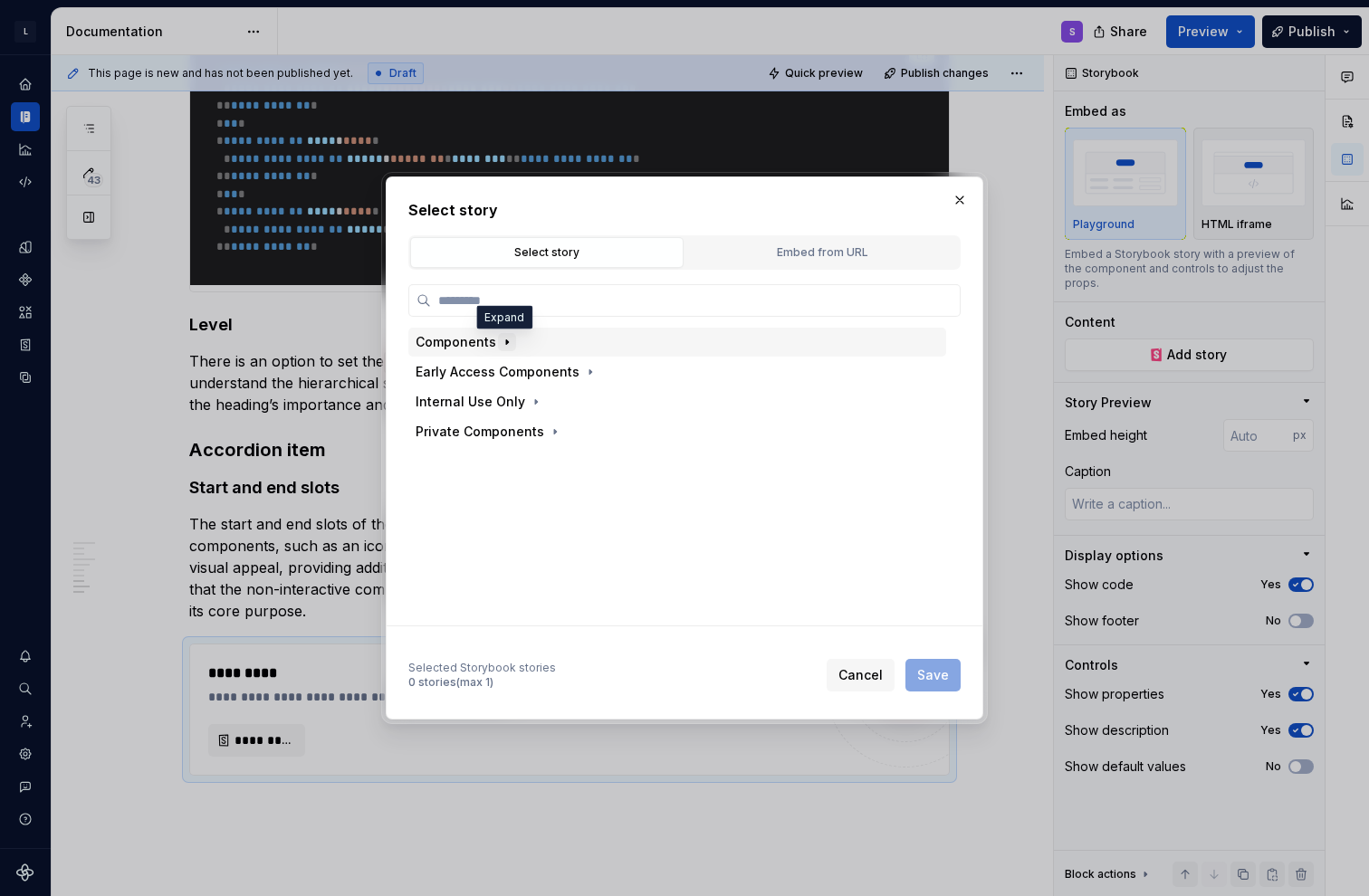
click at [503, 345] on icon "button" at bounding box center [506, 341] width 14 height 14
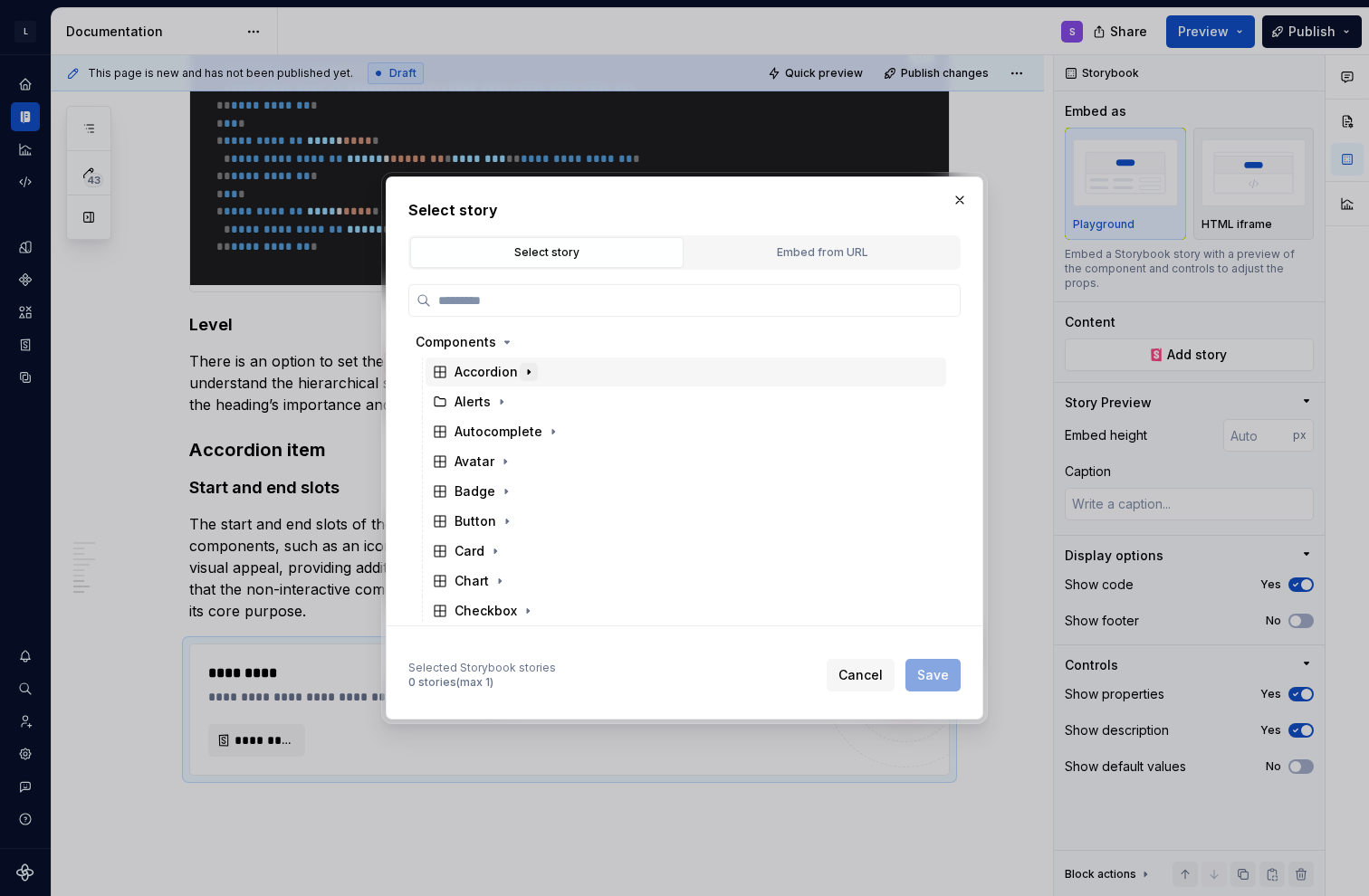
click at [523, 377] on icon "button" at bounding box center [528, 371] width 14 height 14
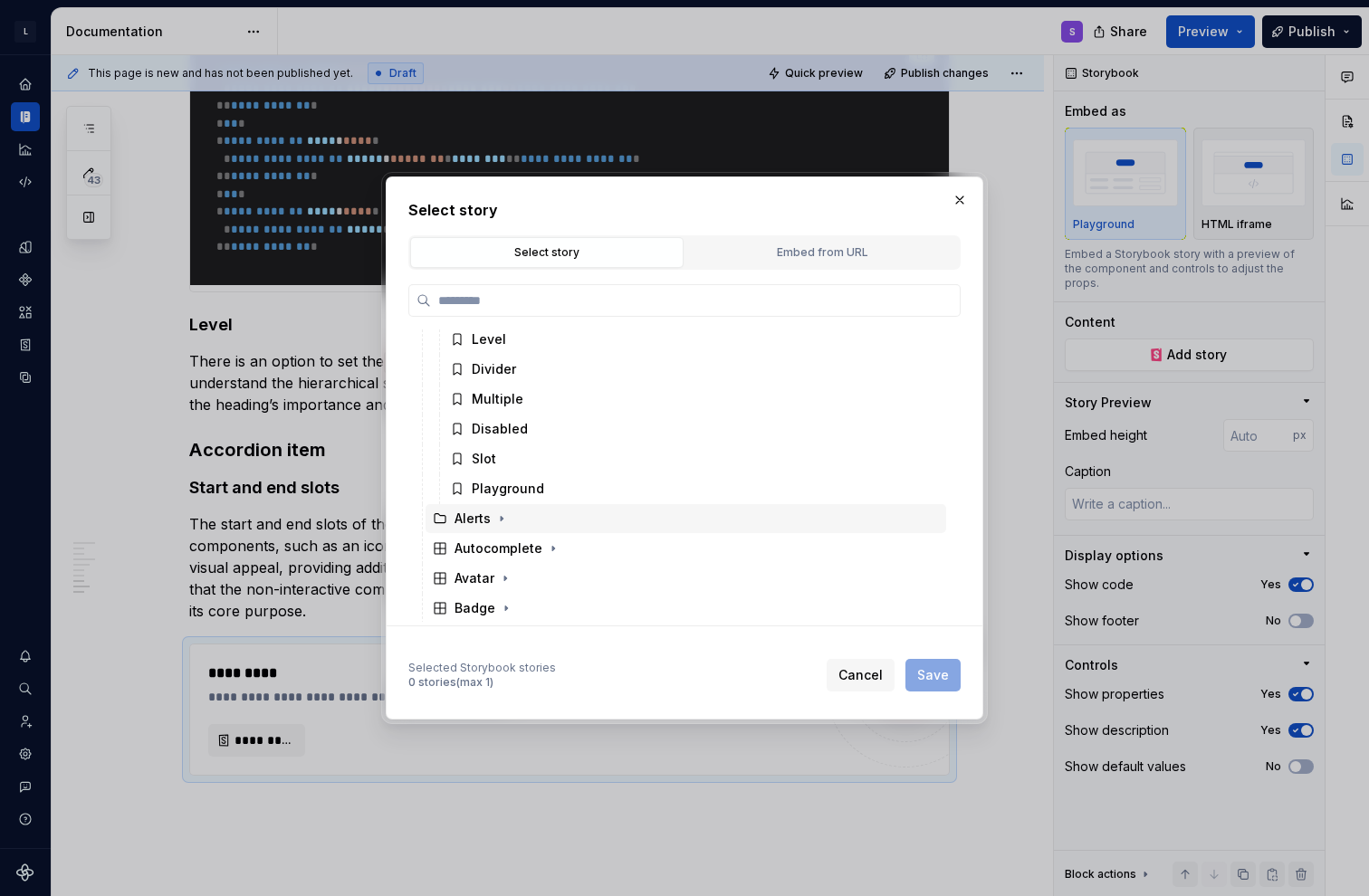
scroll to position [91, 0]
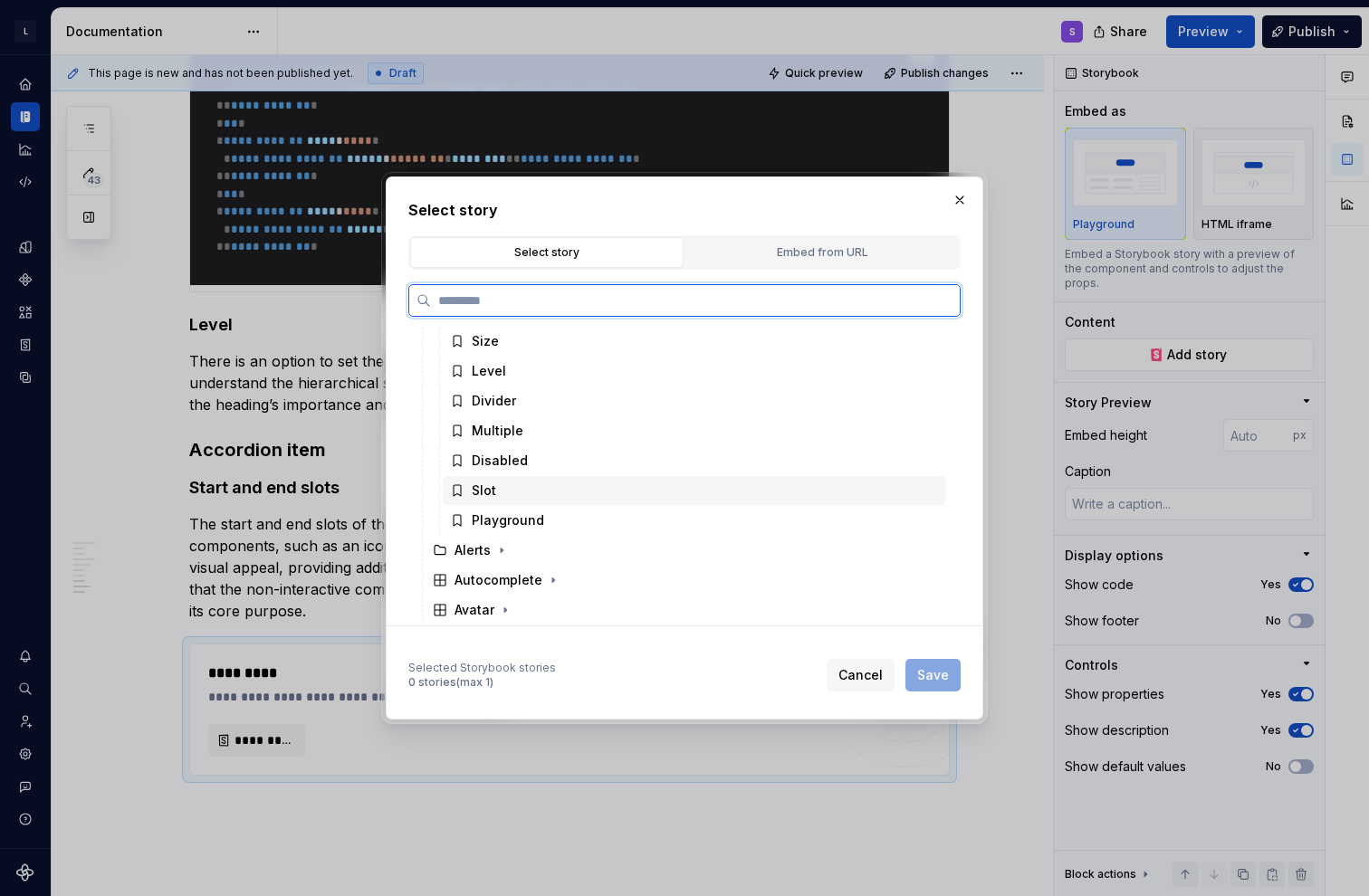
click at [498, 488] on div "Slot" at bounding box center [694, 491] width 504 height 29
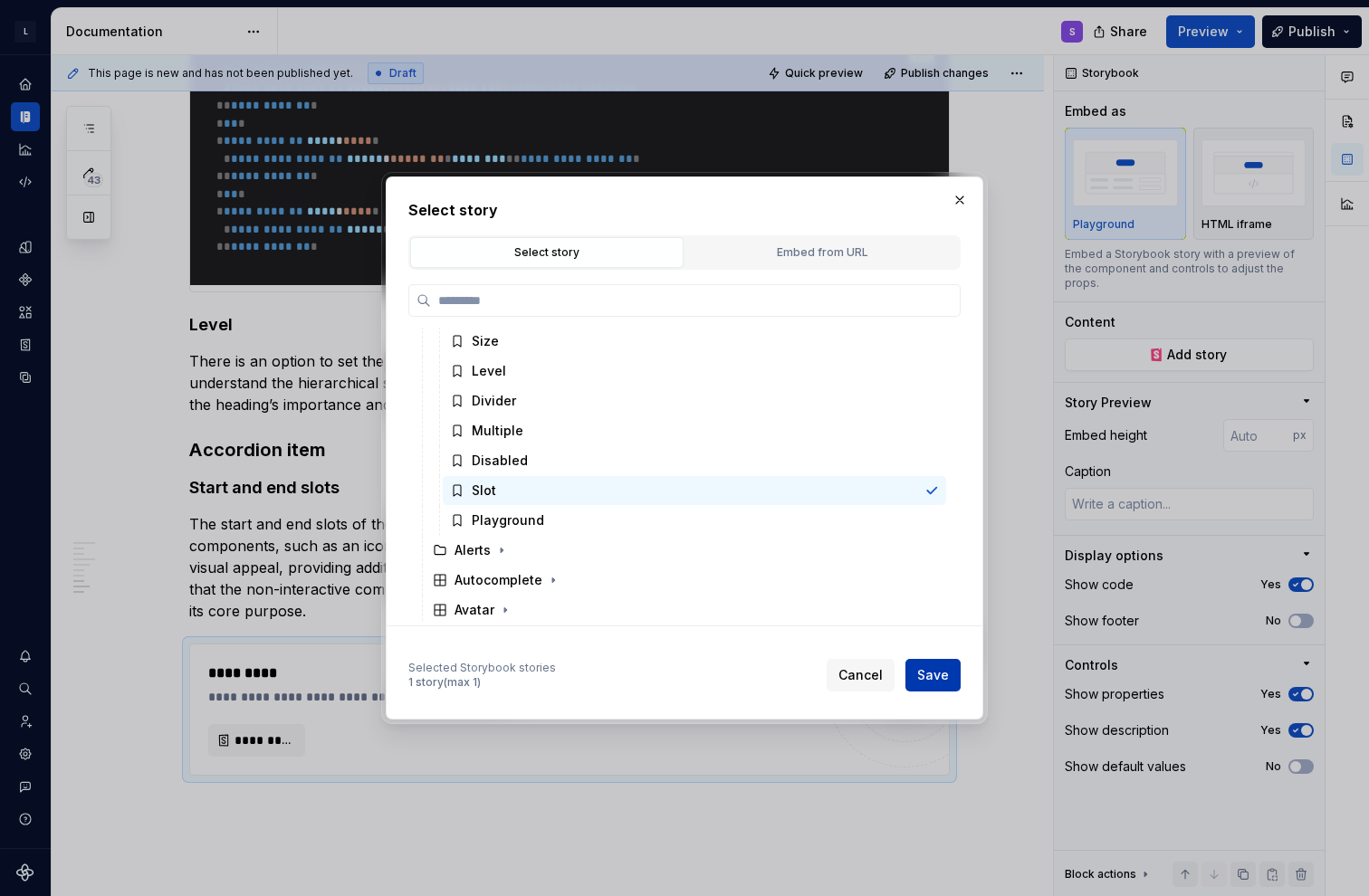
click at [609, 663] on button "Save" at bounding box center [933, 675] width 55 height 33
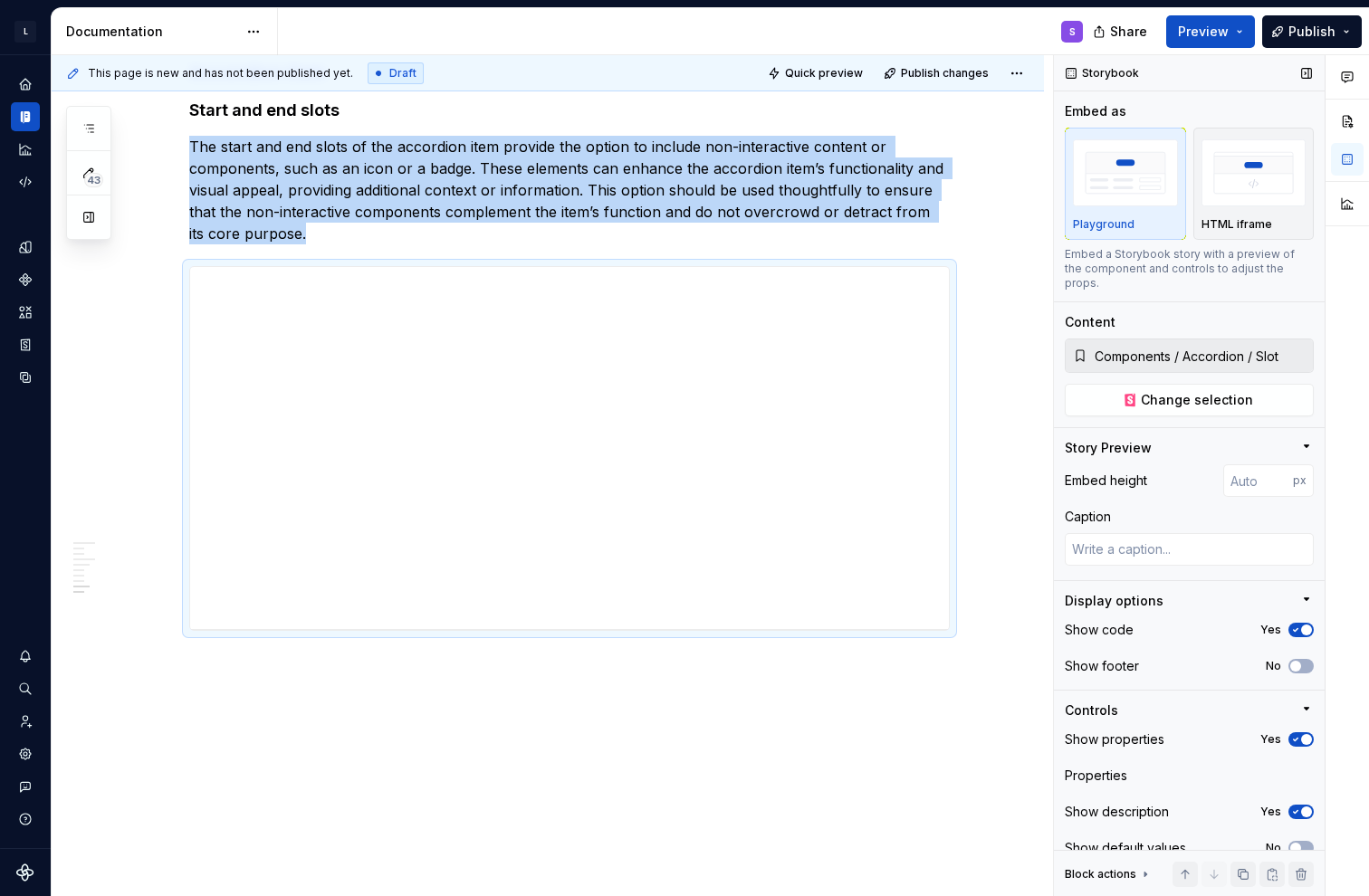
scroll to position [21, 0]
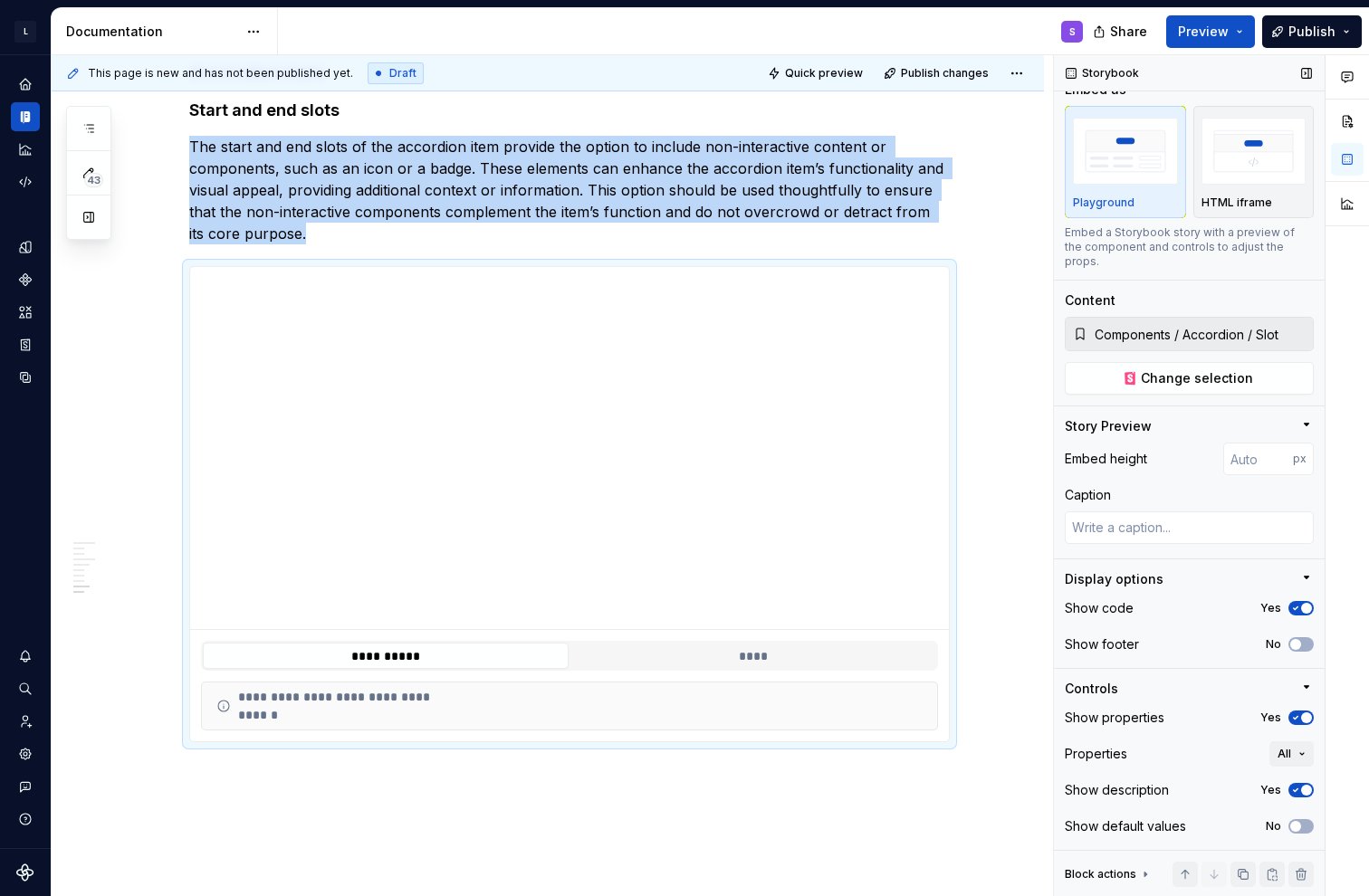
click at [609, 785] on icon "button" at bounding box center [1294, 790] width 14 height 11
click at [609, 718] on span "button" at bounding box center [1306, 718] width 11 height 11
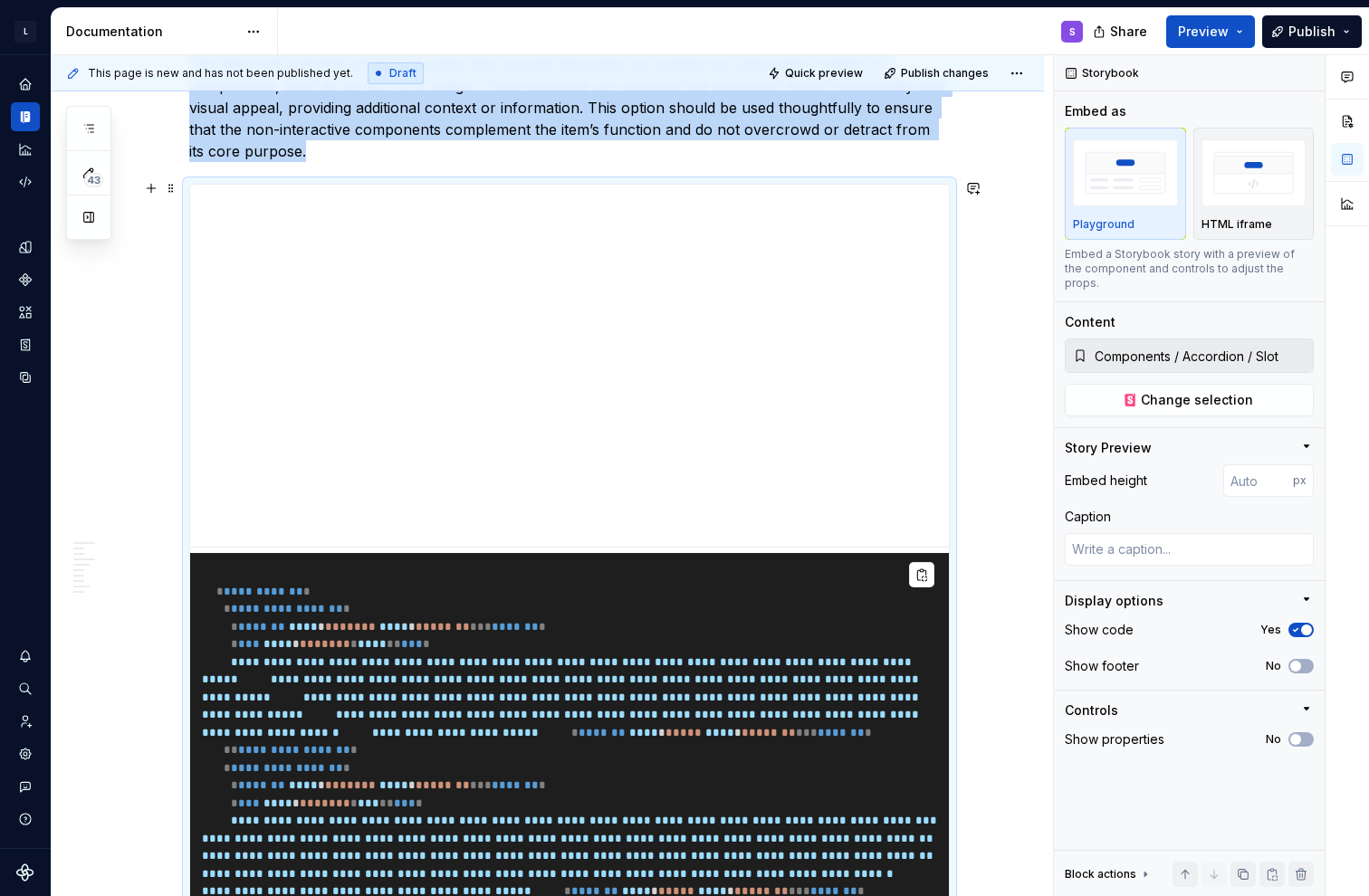
scroll to position [4221, 0]
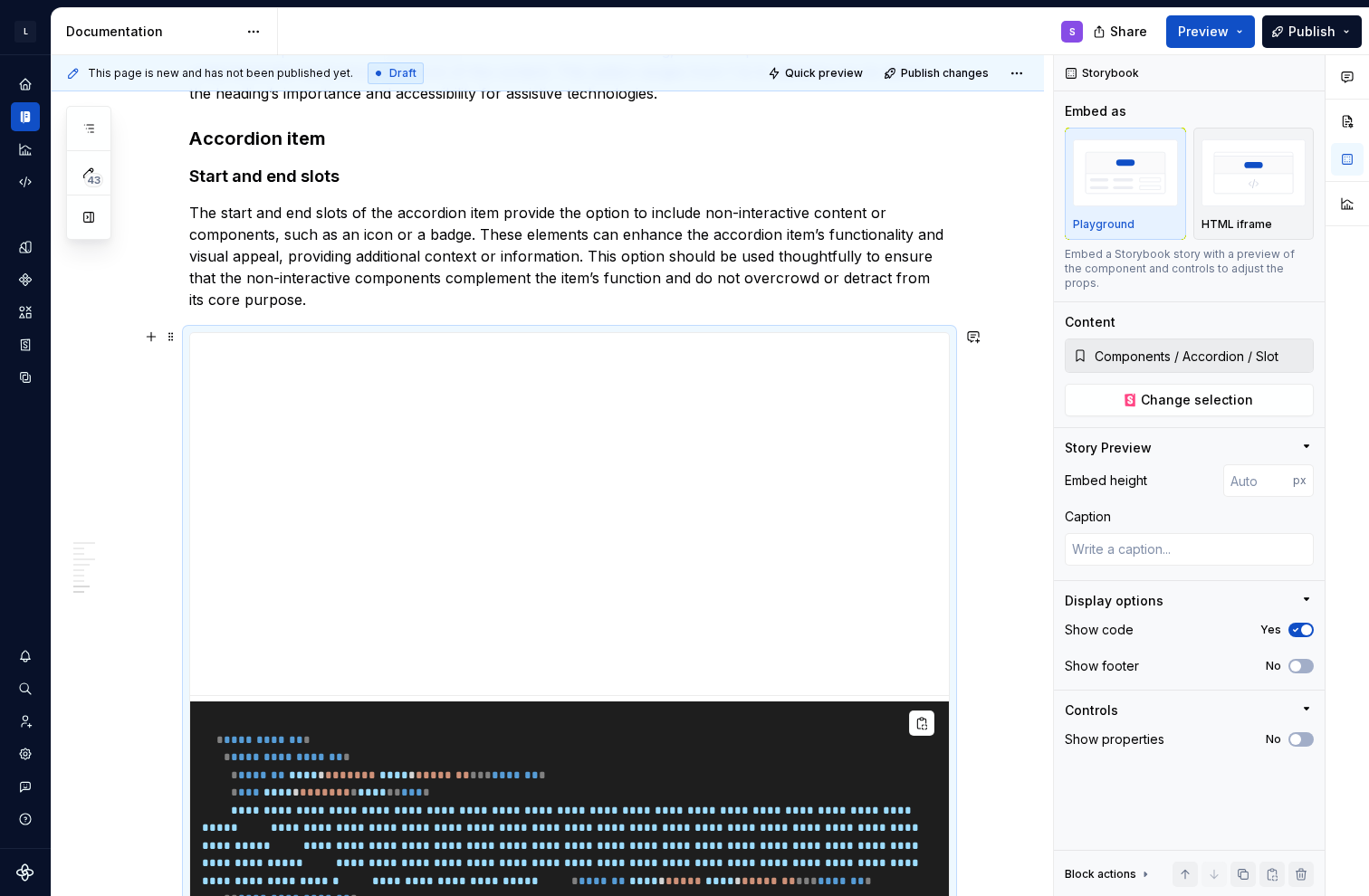
type textarea "*"
click at [609, 464] on input "number" at bounding box center [1258, 480] width 70 height 33
type input "400"
click at [609, 507] on div "Caption" at bounding box center [1189, 516] width 249 height 18
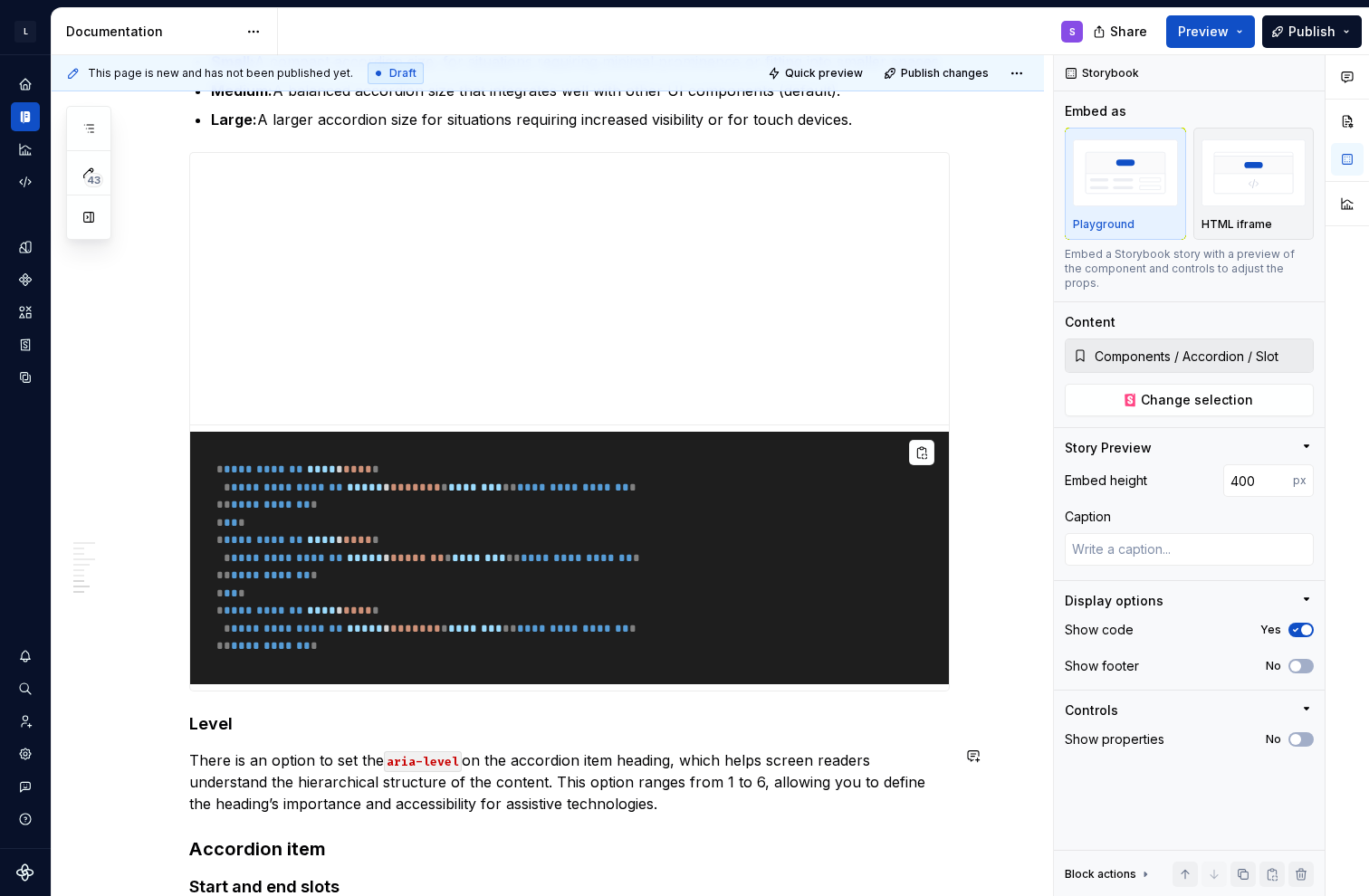
scroll to position [3406, 0]
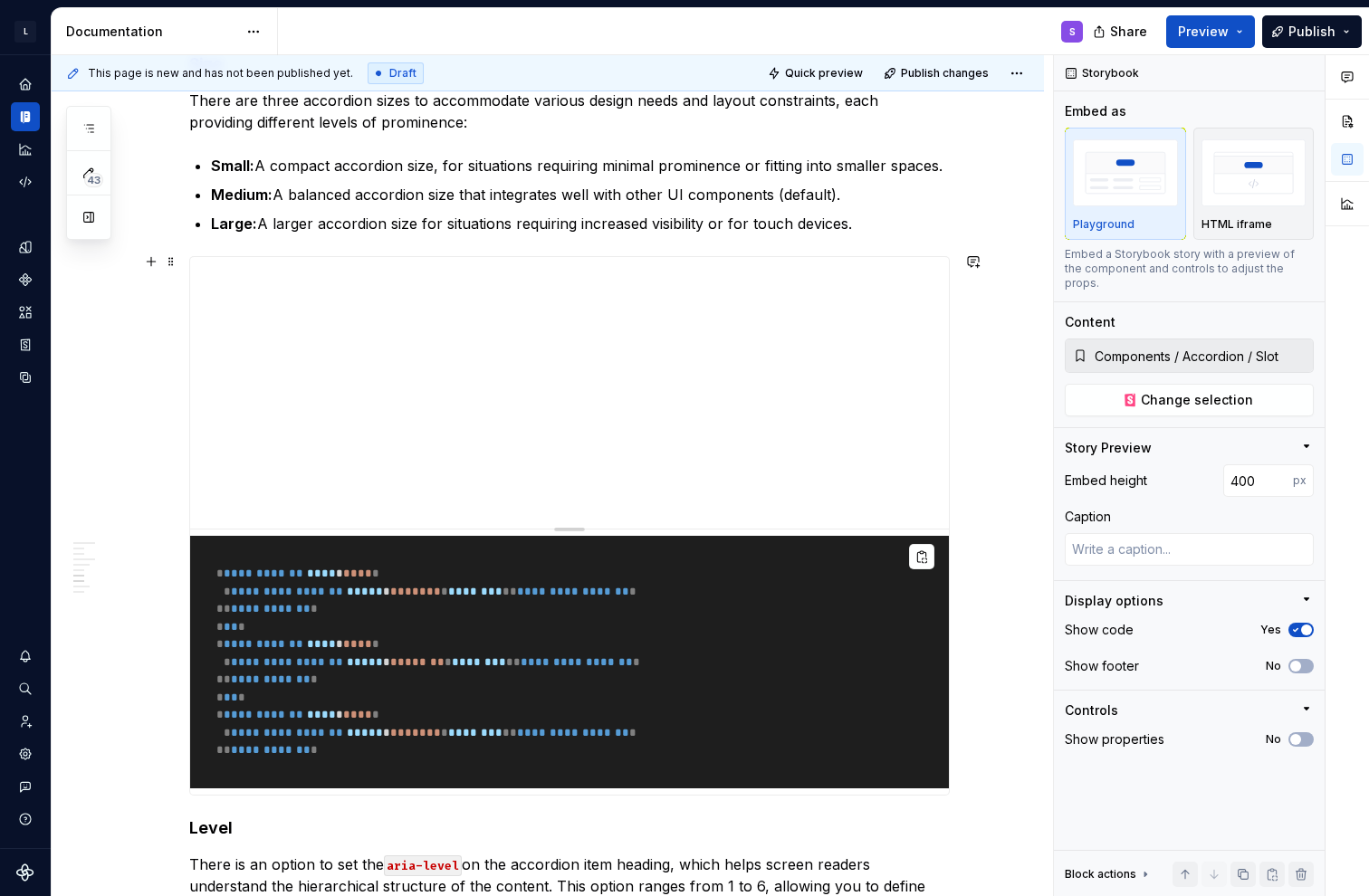
type textarea "*"
type input "300"
type input "Components / Accordion / Size"
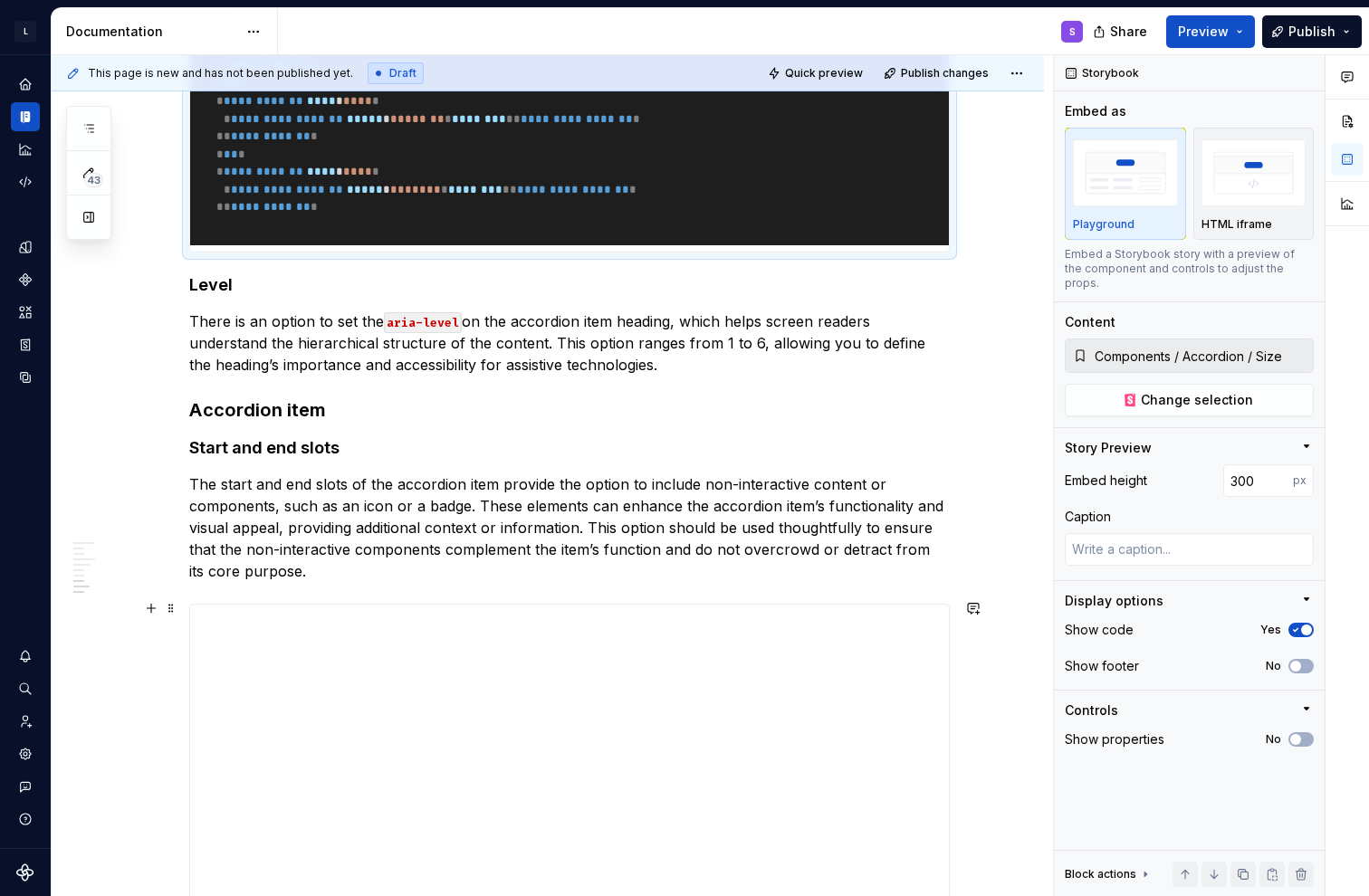
type textarea "*"
type input "400"
type input "Components / Accordion / Slot"
type textarea "*"
drag, startPoint x: 1238, startPoint y: 456, endPoint x: 1207, endPoint y: 451, distance: 31.4
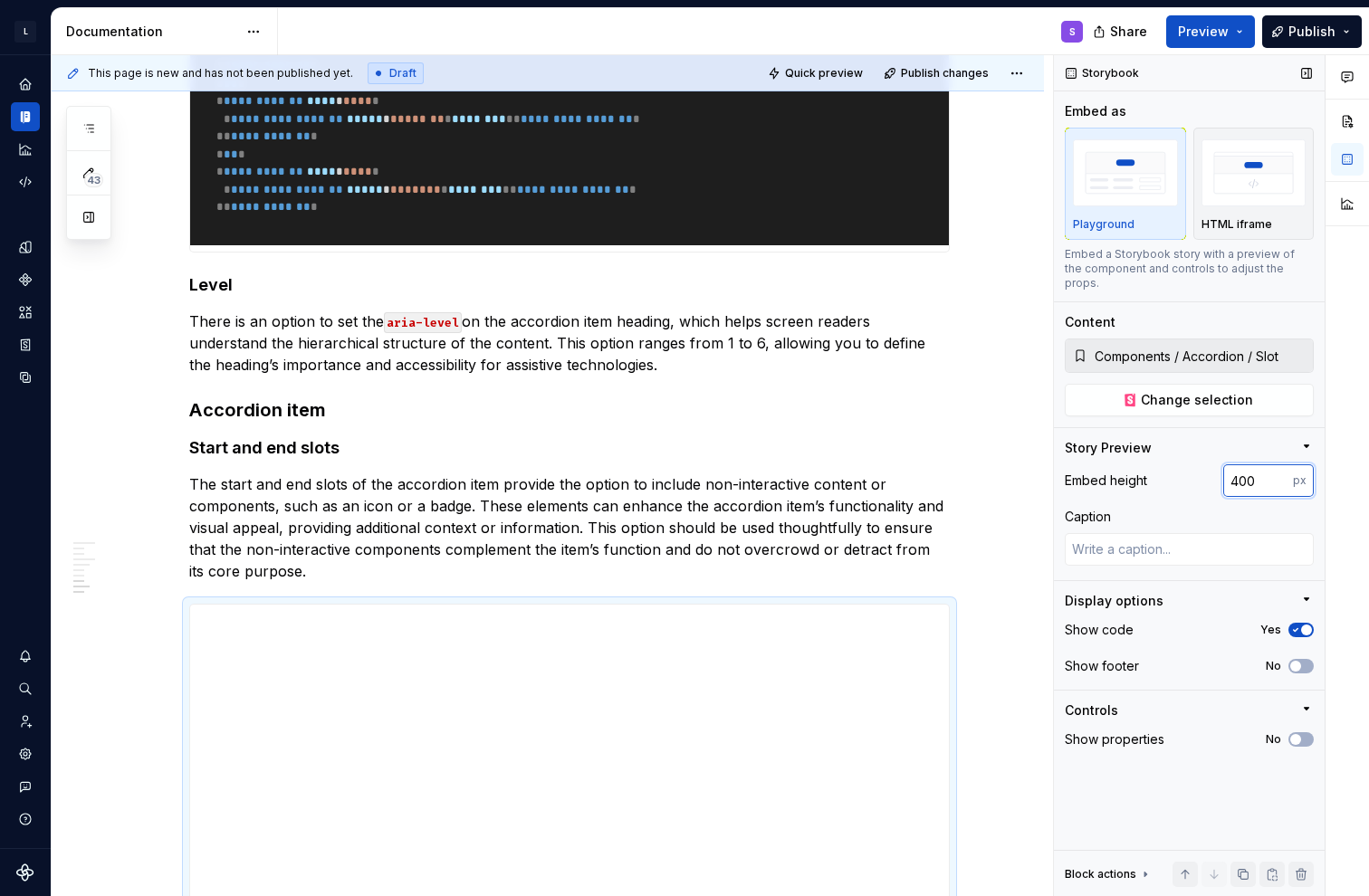
click at [609, 464] on div "Embed height 400 px" at bounding box center [1189, 480] width 249 height 33
type input "300"
click at [609, 507] on div "Caption" at bounding box center [1189, 516] width 249 height 18
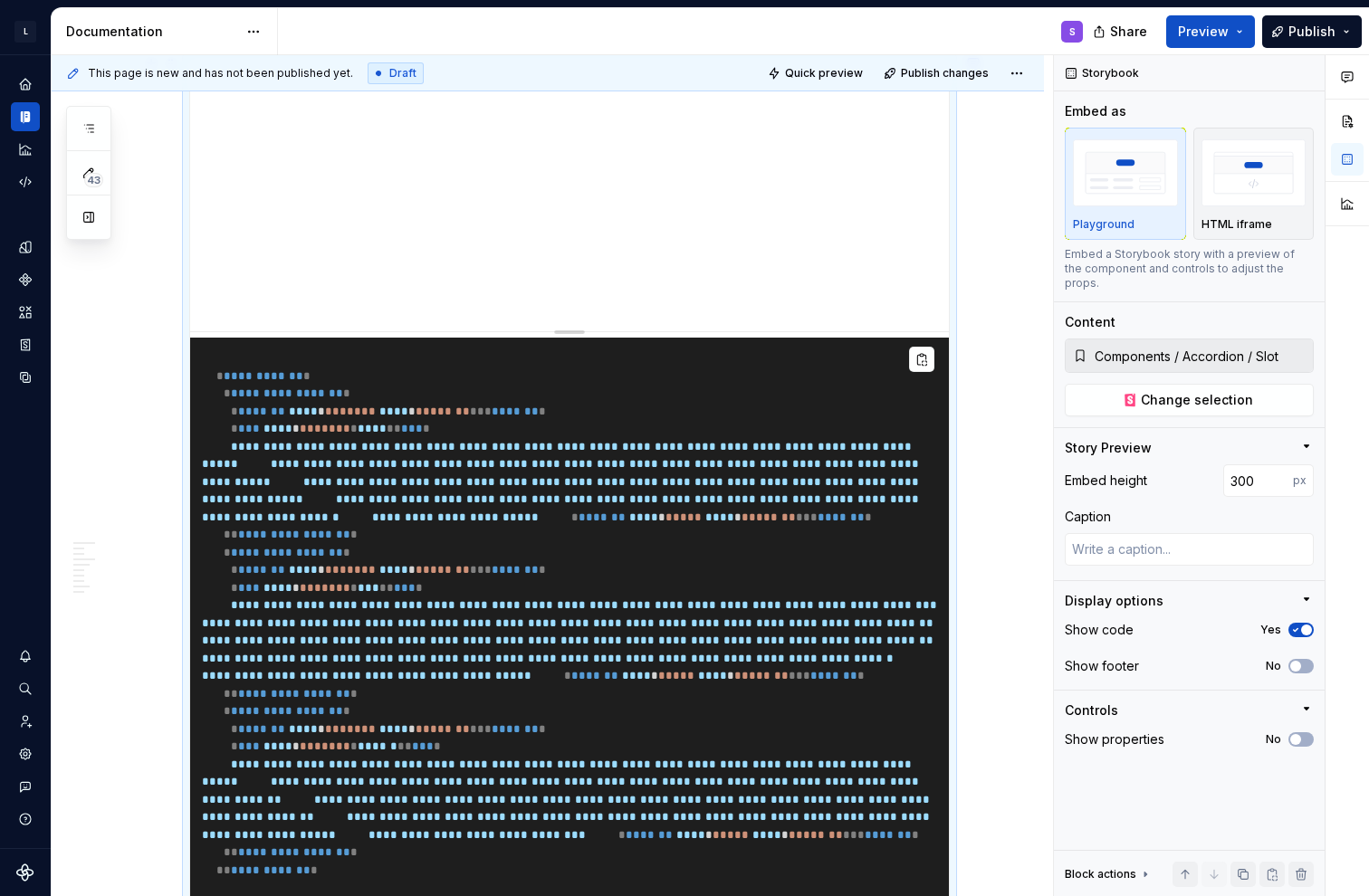
scroll to position [4493, 0]
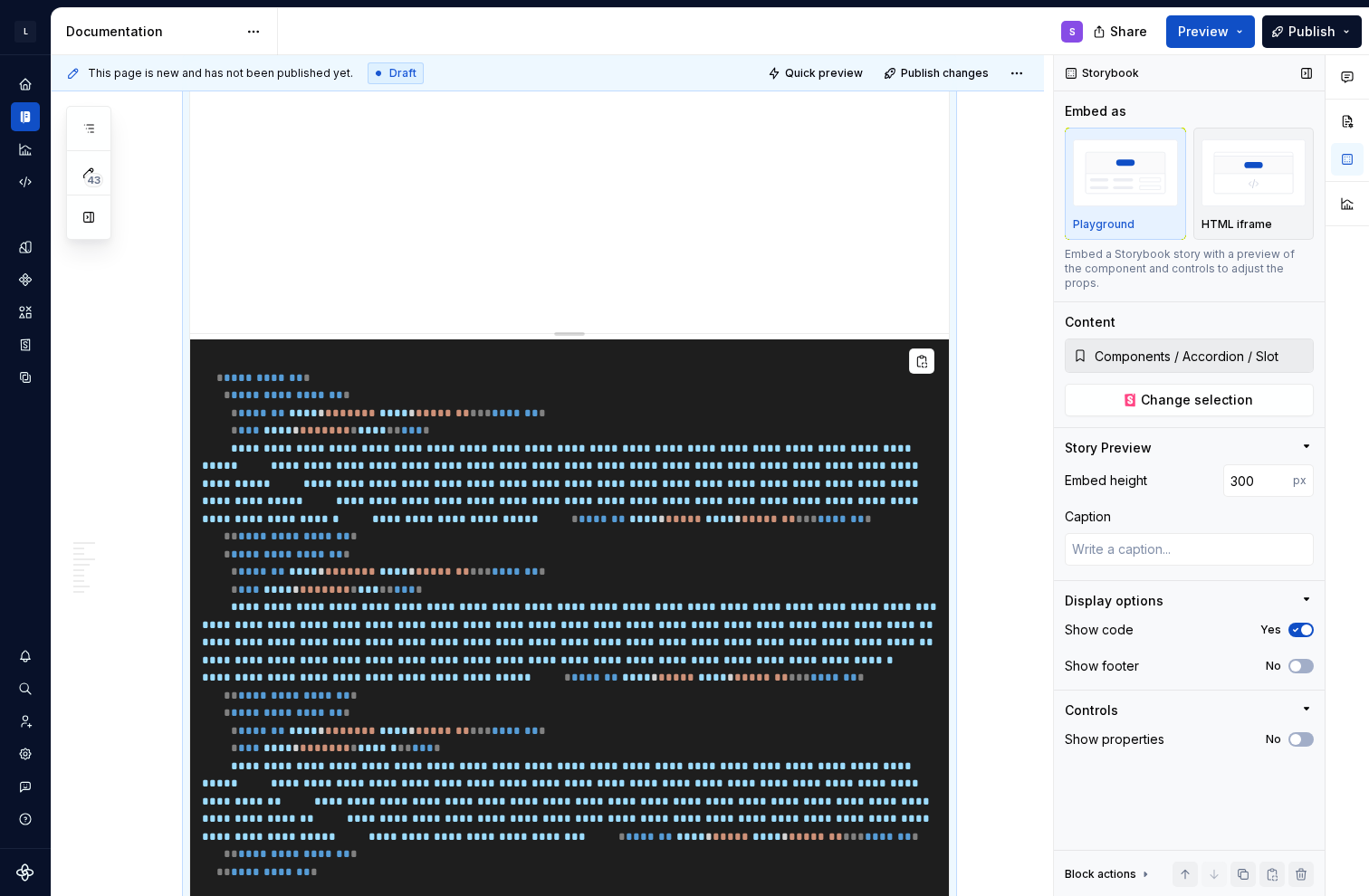
click at [609, 592] on div "Display options" at bounding box center [1114, 601] width 99 height 18
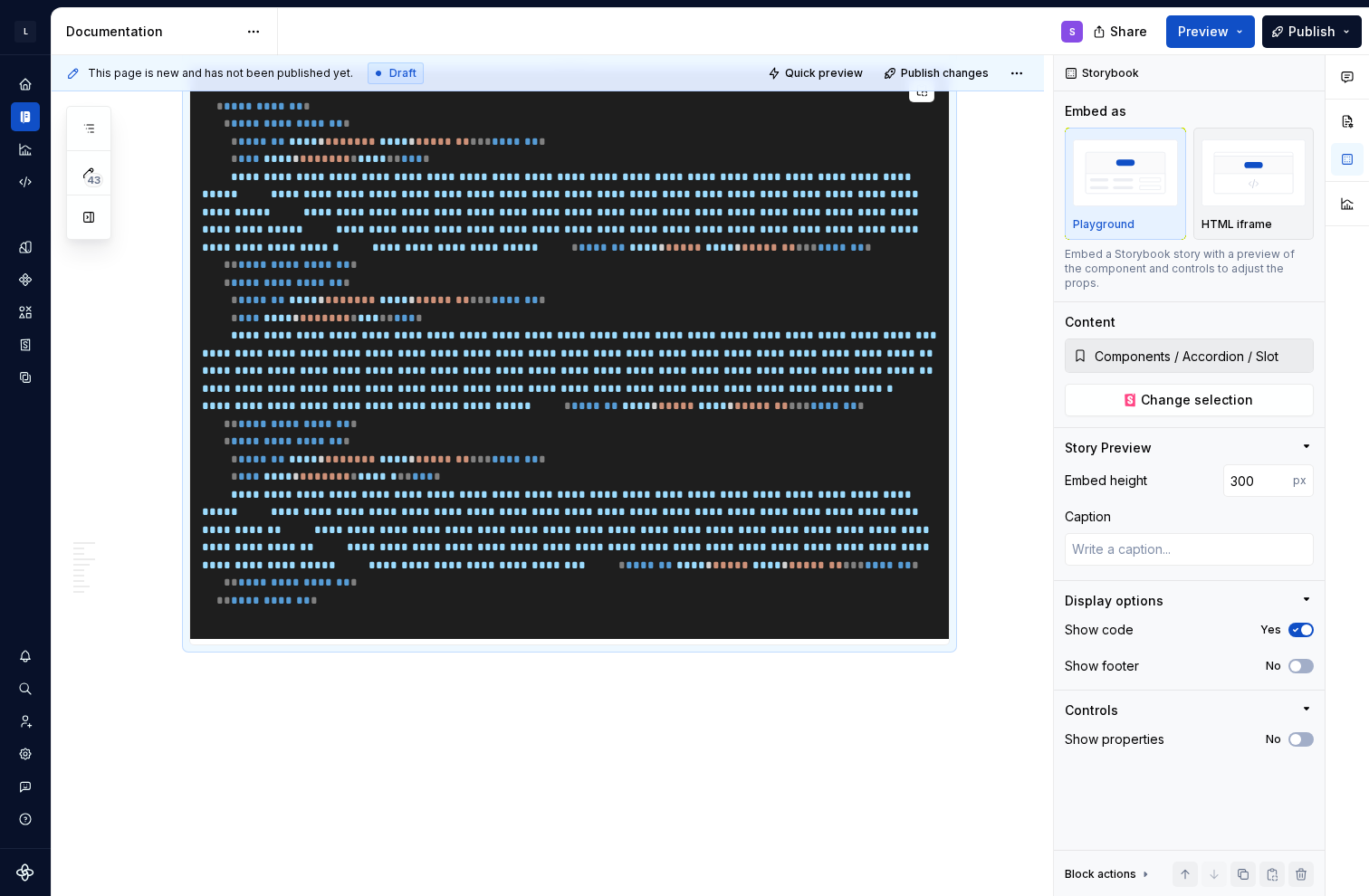
scroll to position [5063, 0]
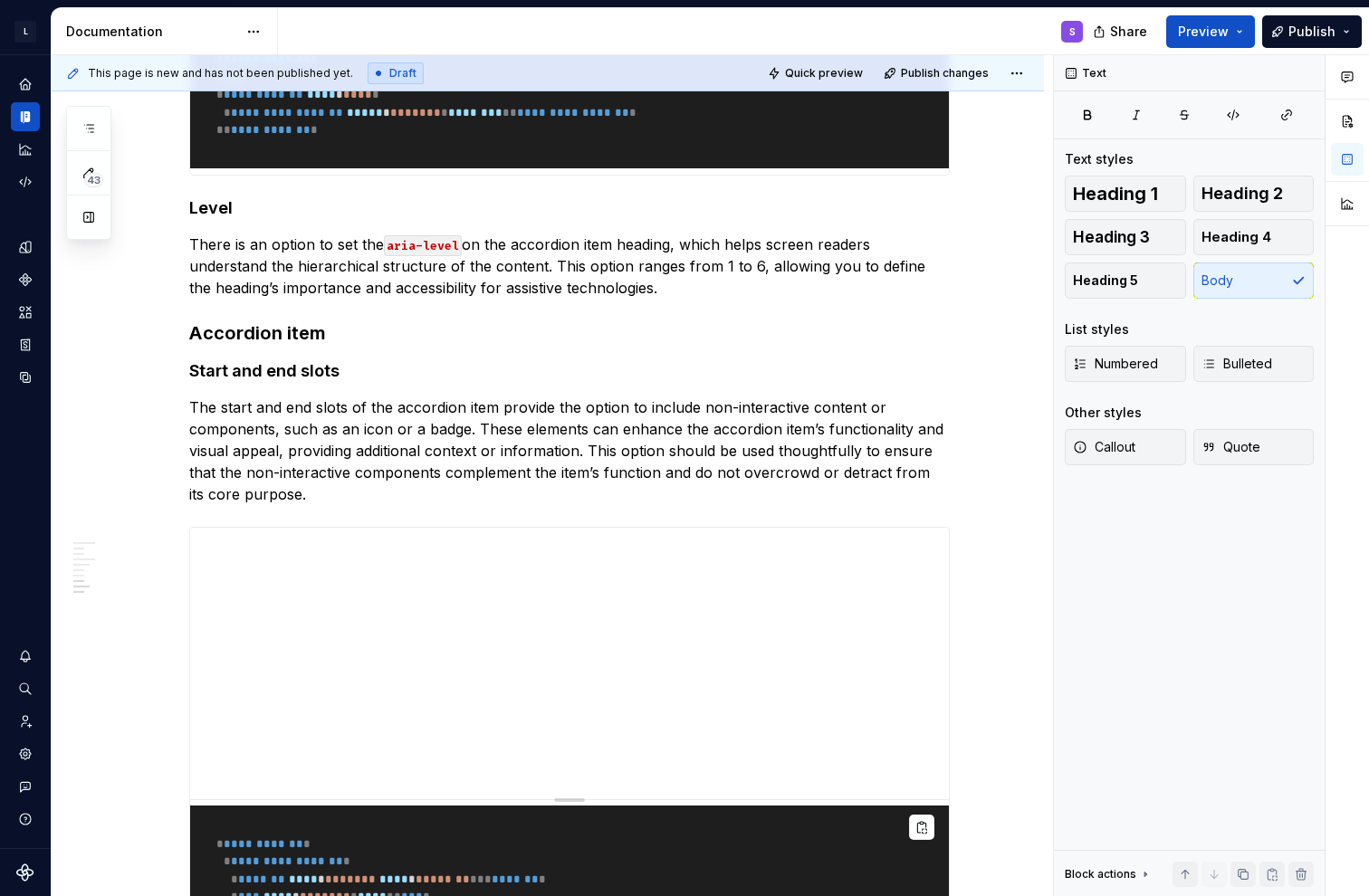
scroll to position [3976, 0]
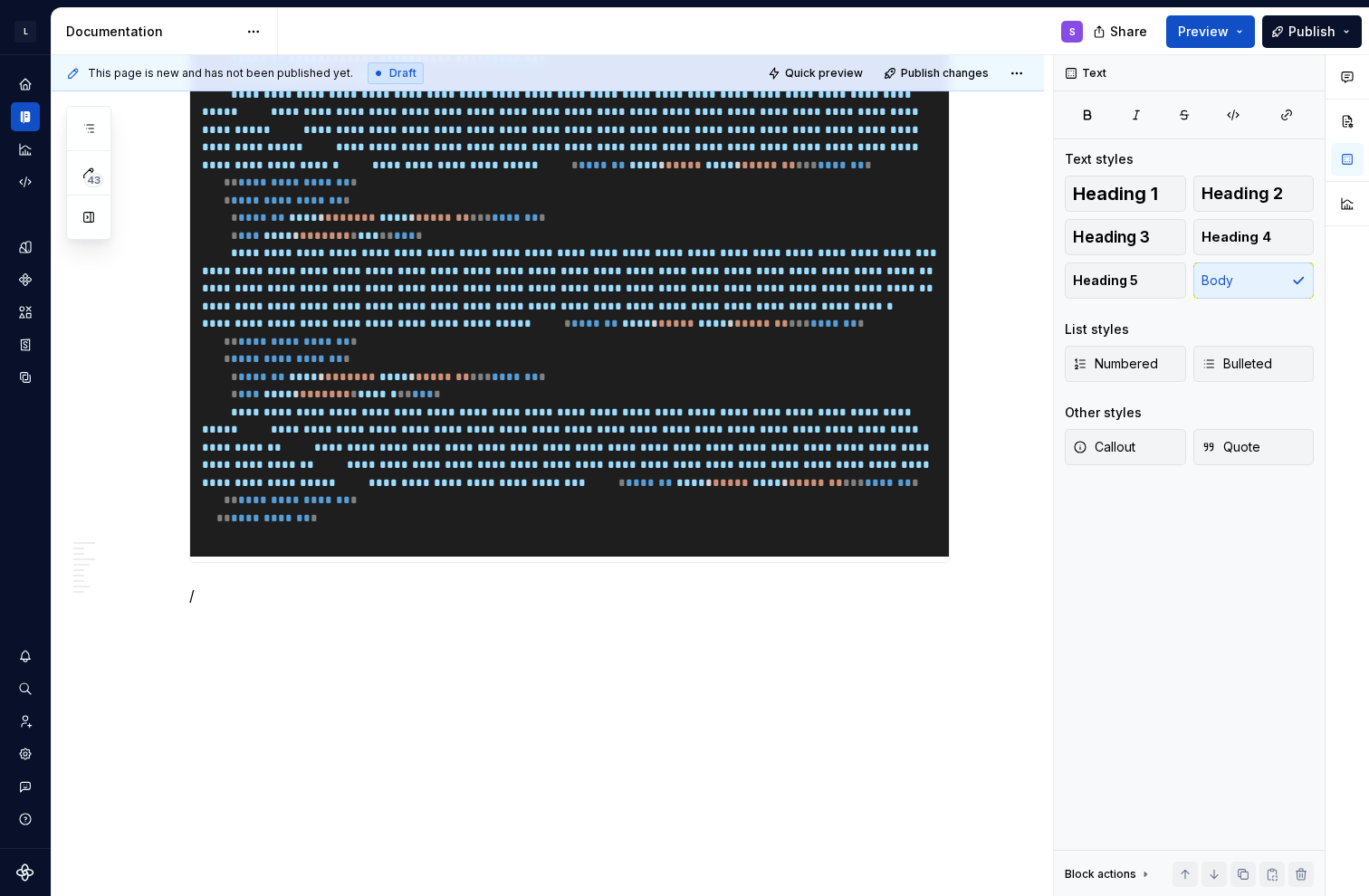
scroll to position [5106, 0]
click at [251, 601] on p "/" at bounding box center [569, 595] width 761 height 21
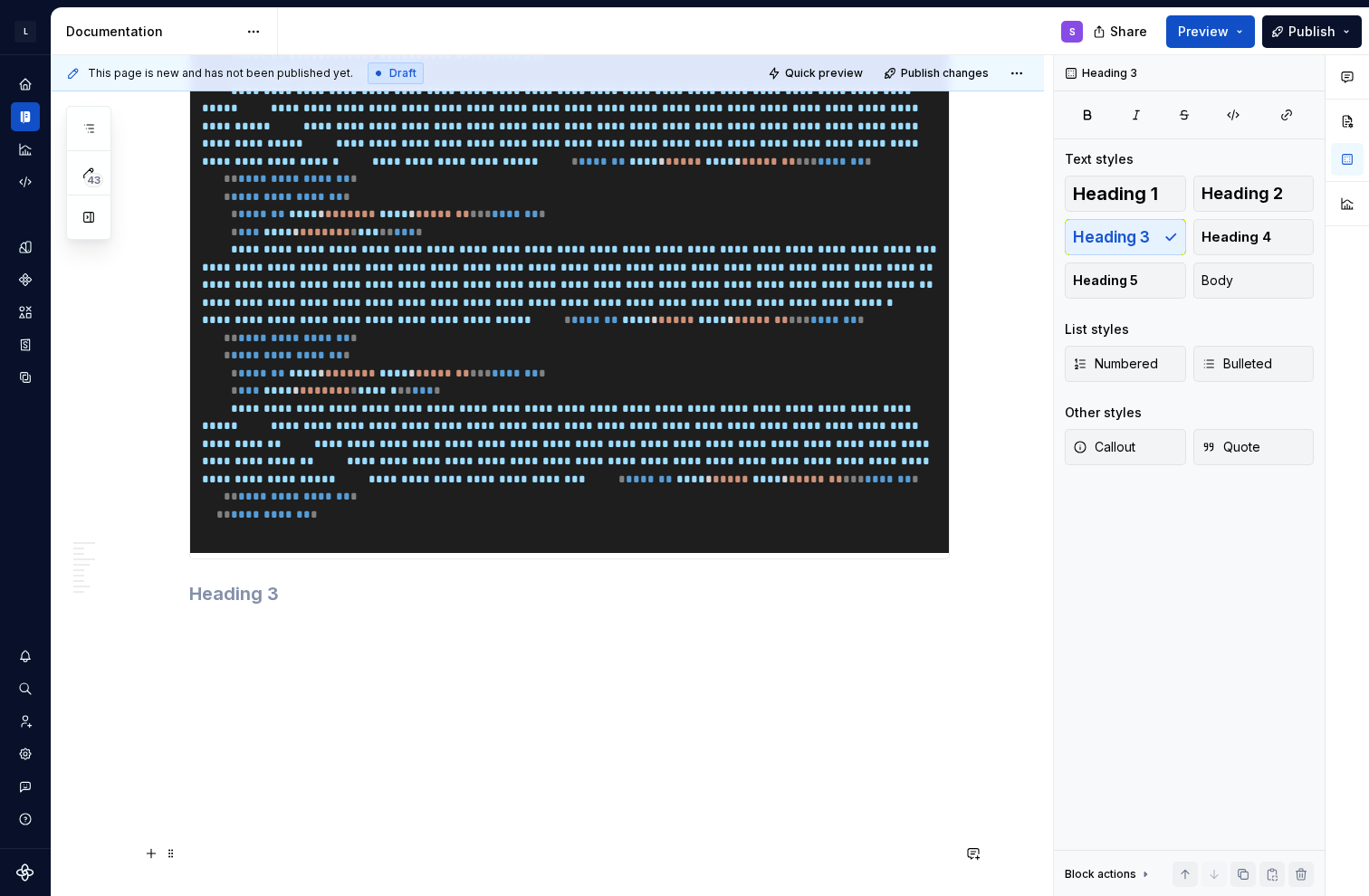
click at [249, 590] on h3 at bounding box center [569, 593] width 761 height 25
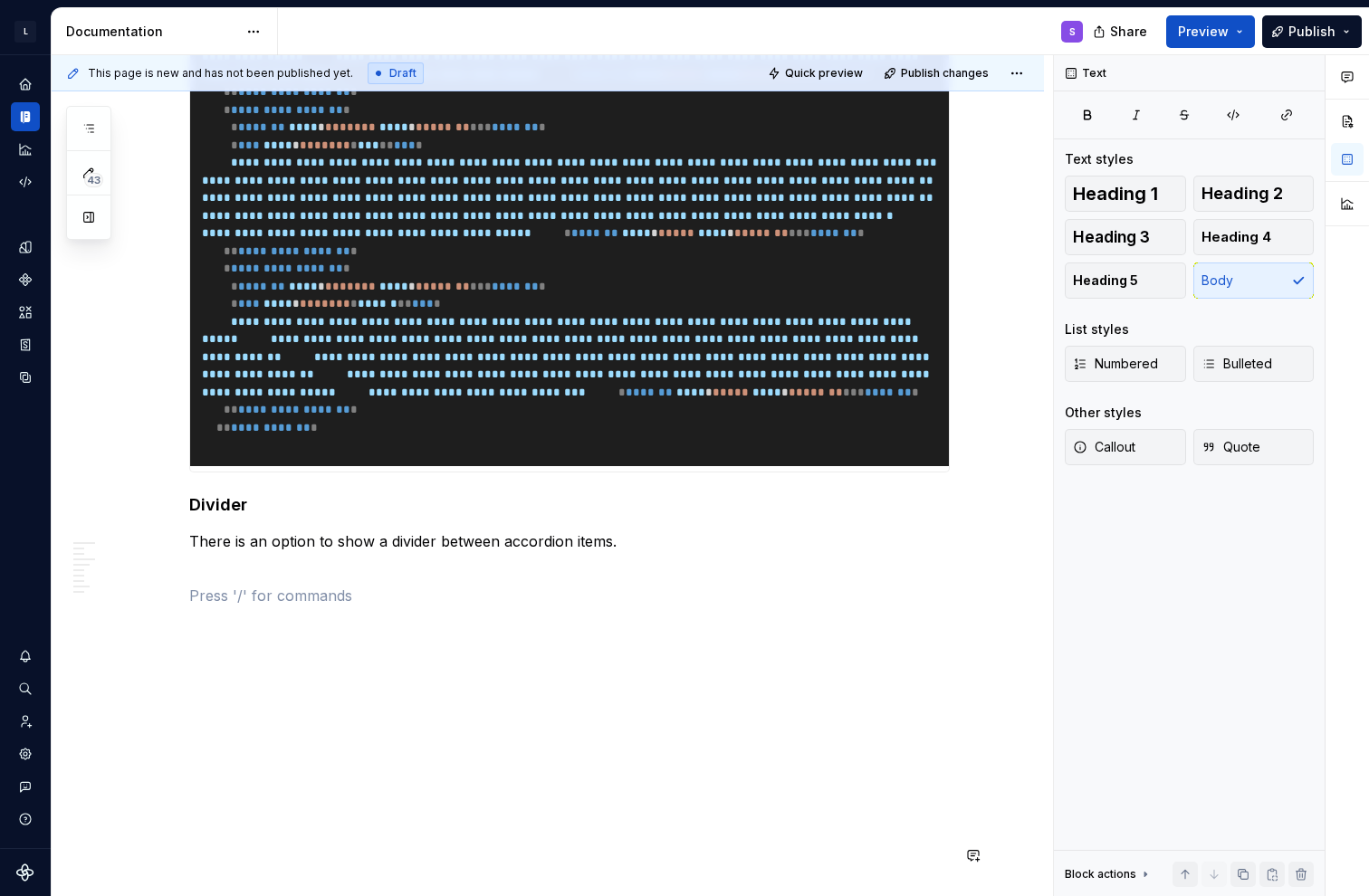
click at [333, 574] on p "There is an option to show a divider between accordion items." at bounding box center [569, 552] width 761 height 43
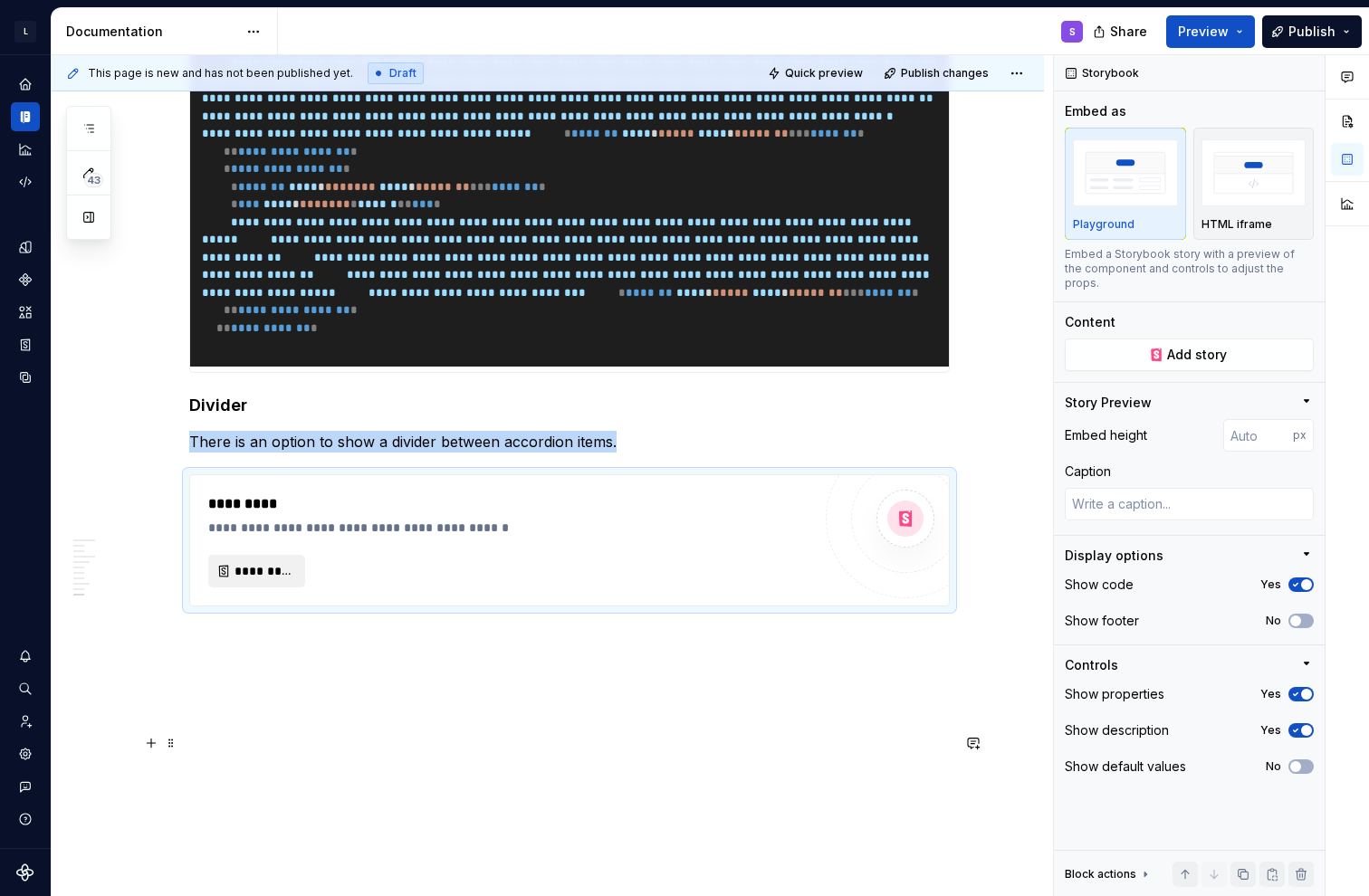
click at [286, 588] on button "*********" at bounding box center [257, 571] width 97 height 33
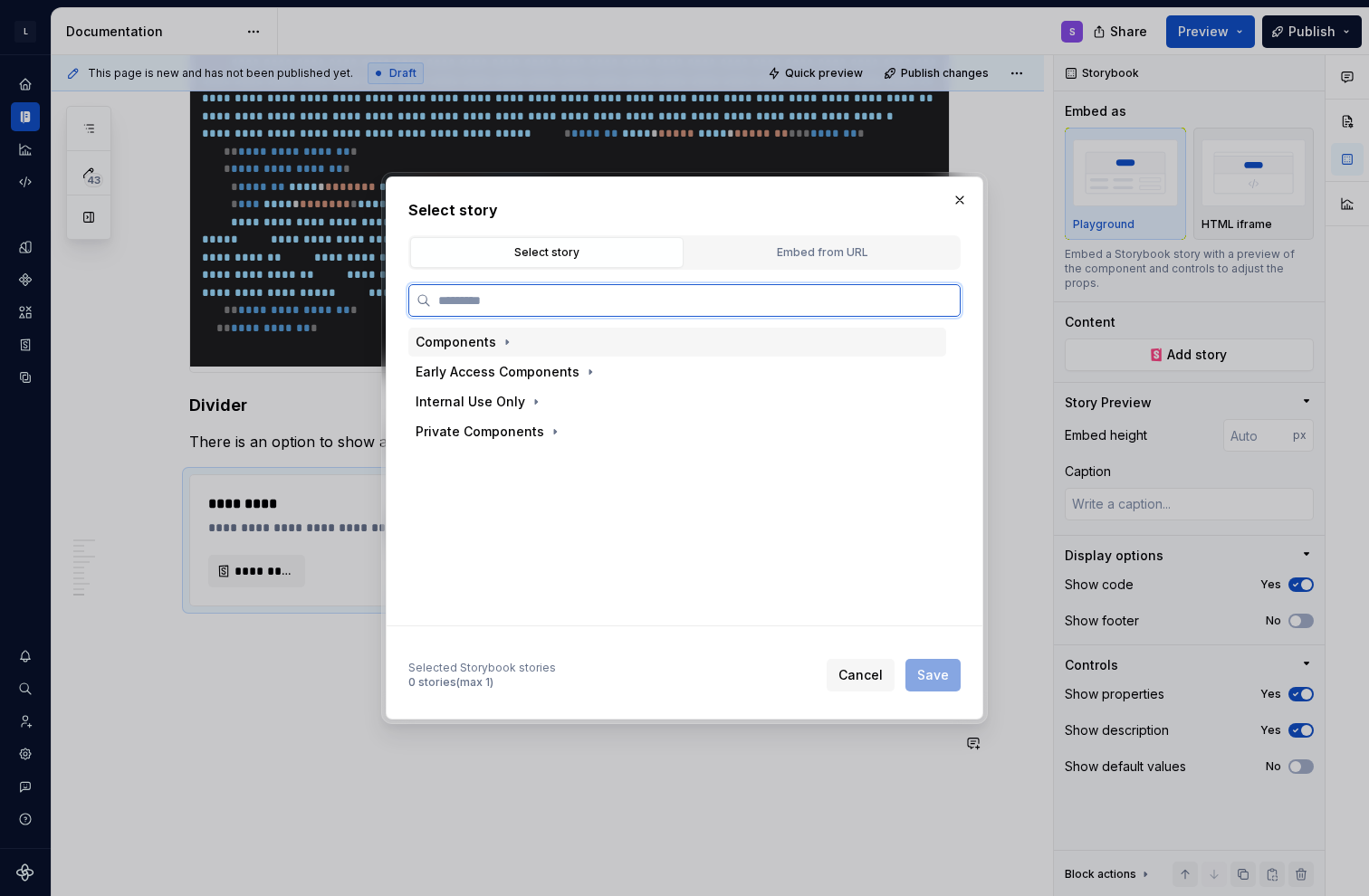
click at [481, 344] on div "Components" at bounding box center [456, 341] width 80 height 18
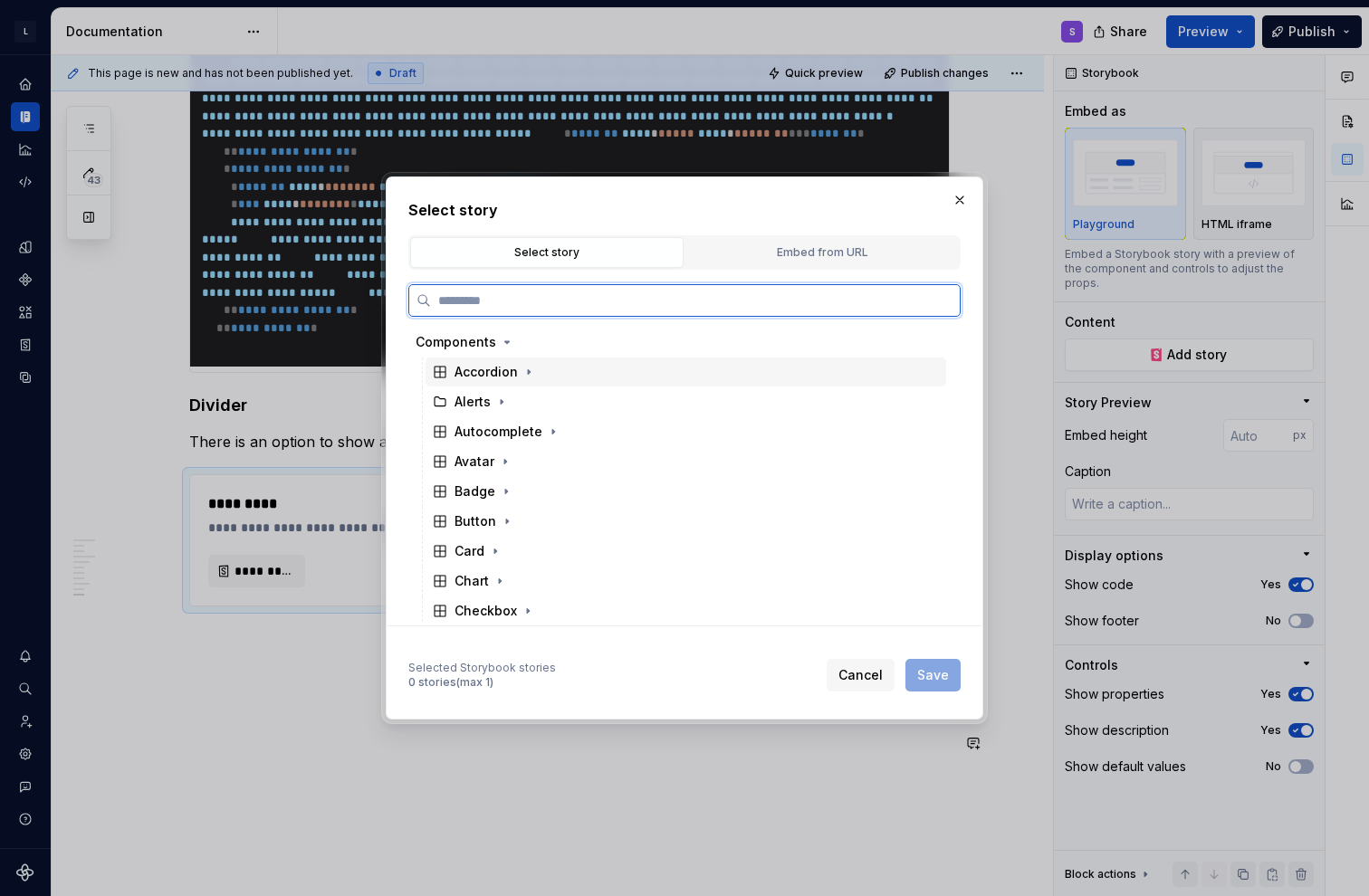
click at [490, 376] on div "Accordion" at bounding box center [486, 371] width 64 height 18
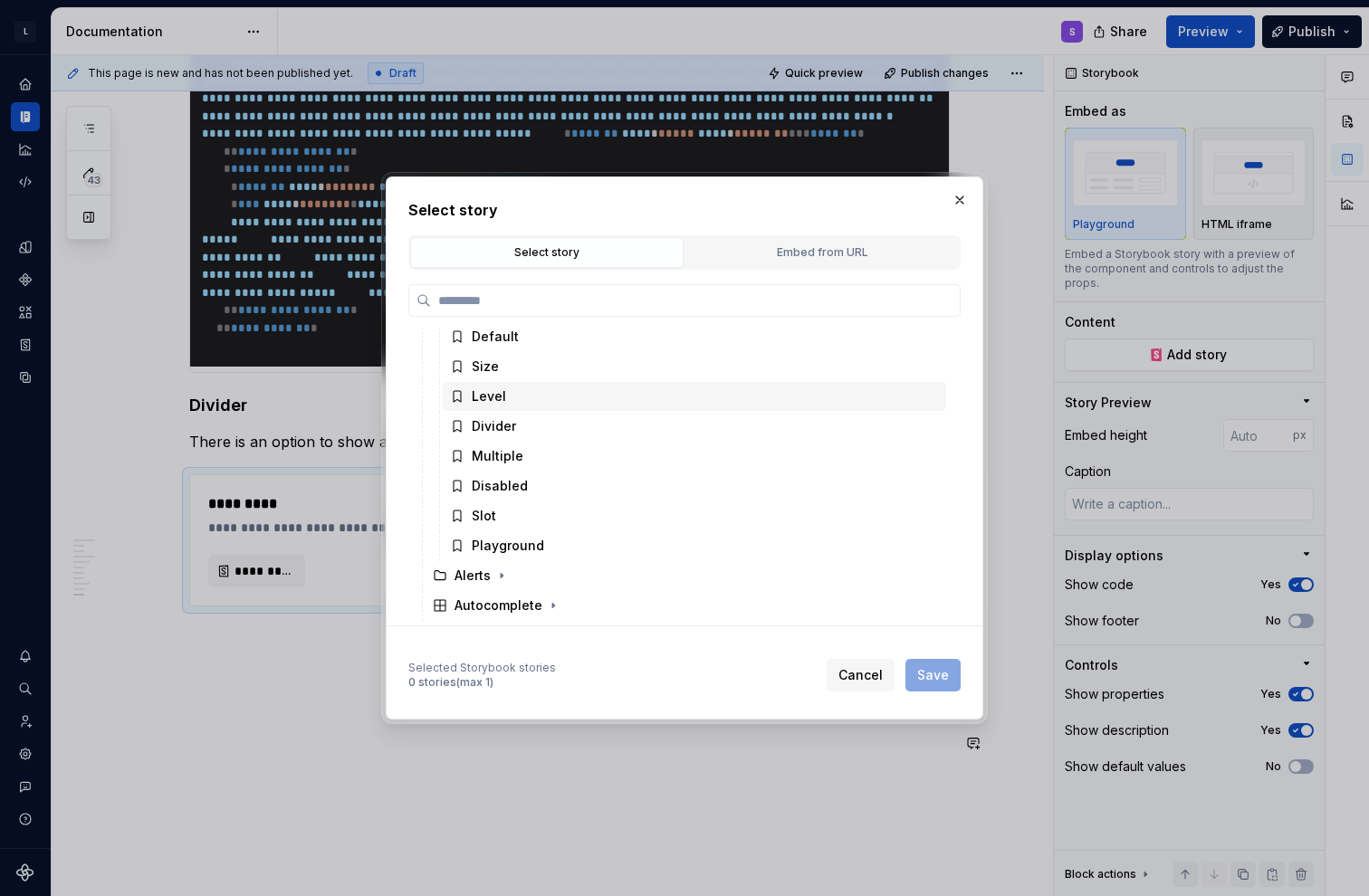
scroll to position [91, 0]
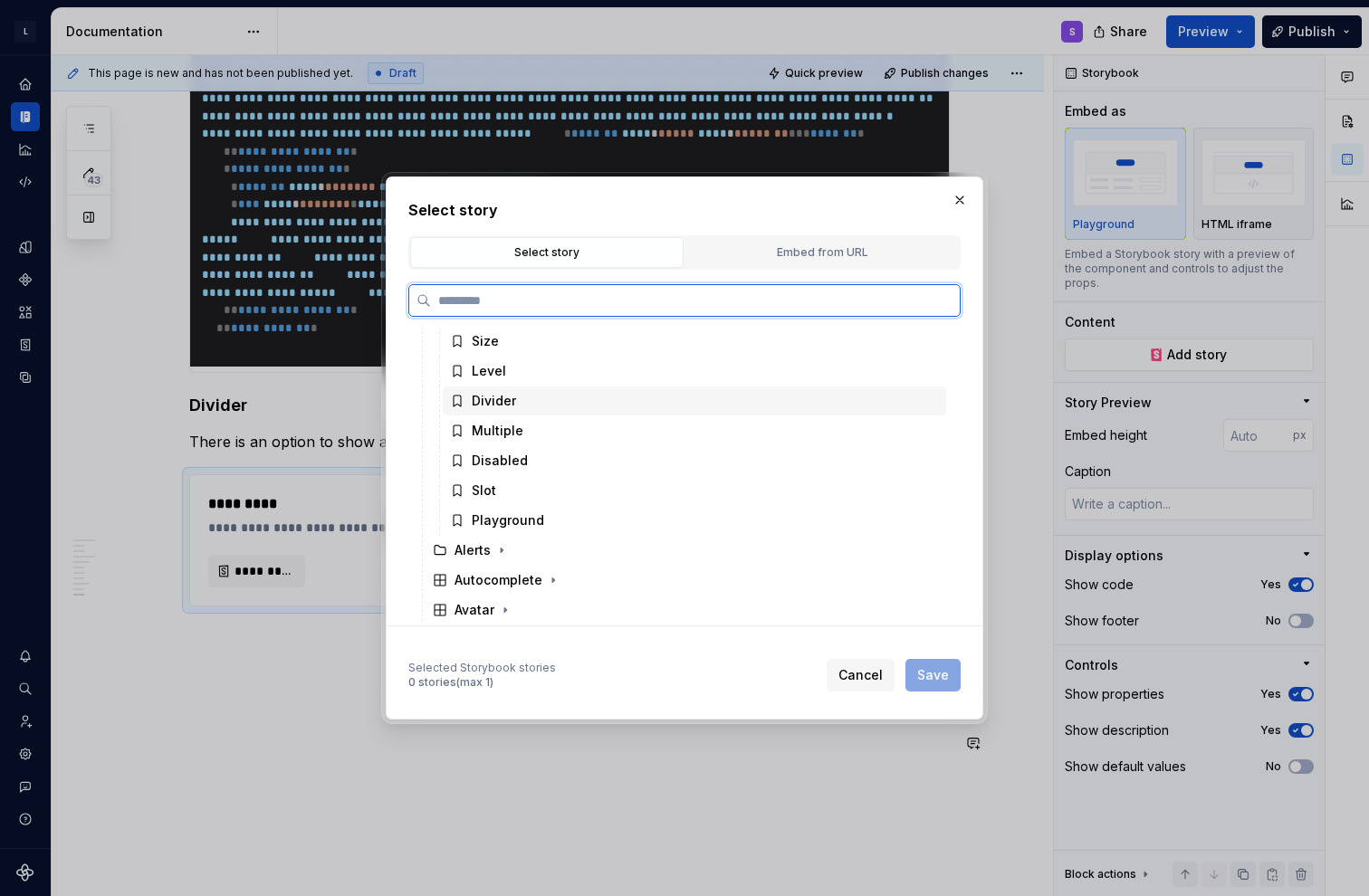
click at [530, 402] on div "Divider" at bounding box center [694, 401] width 504 height 29
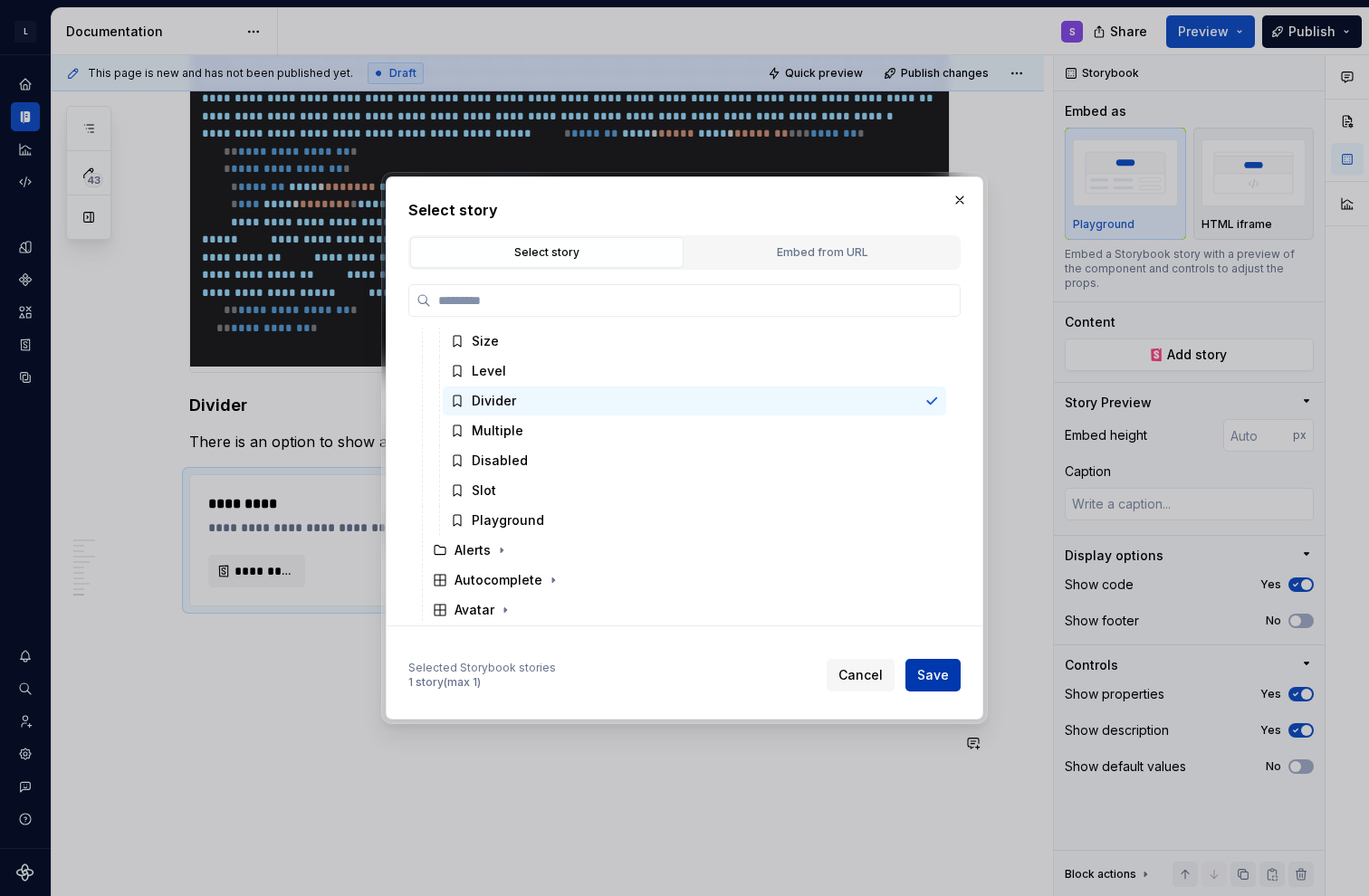
click at [609, 671] on button "Save" at bounding box center [933, 675] width 55 height 33
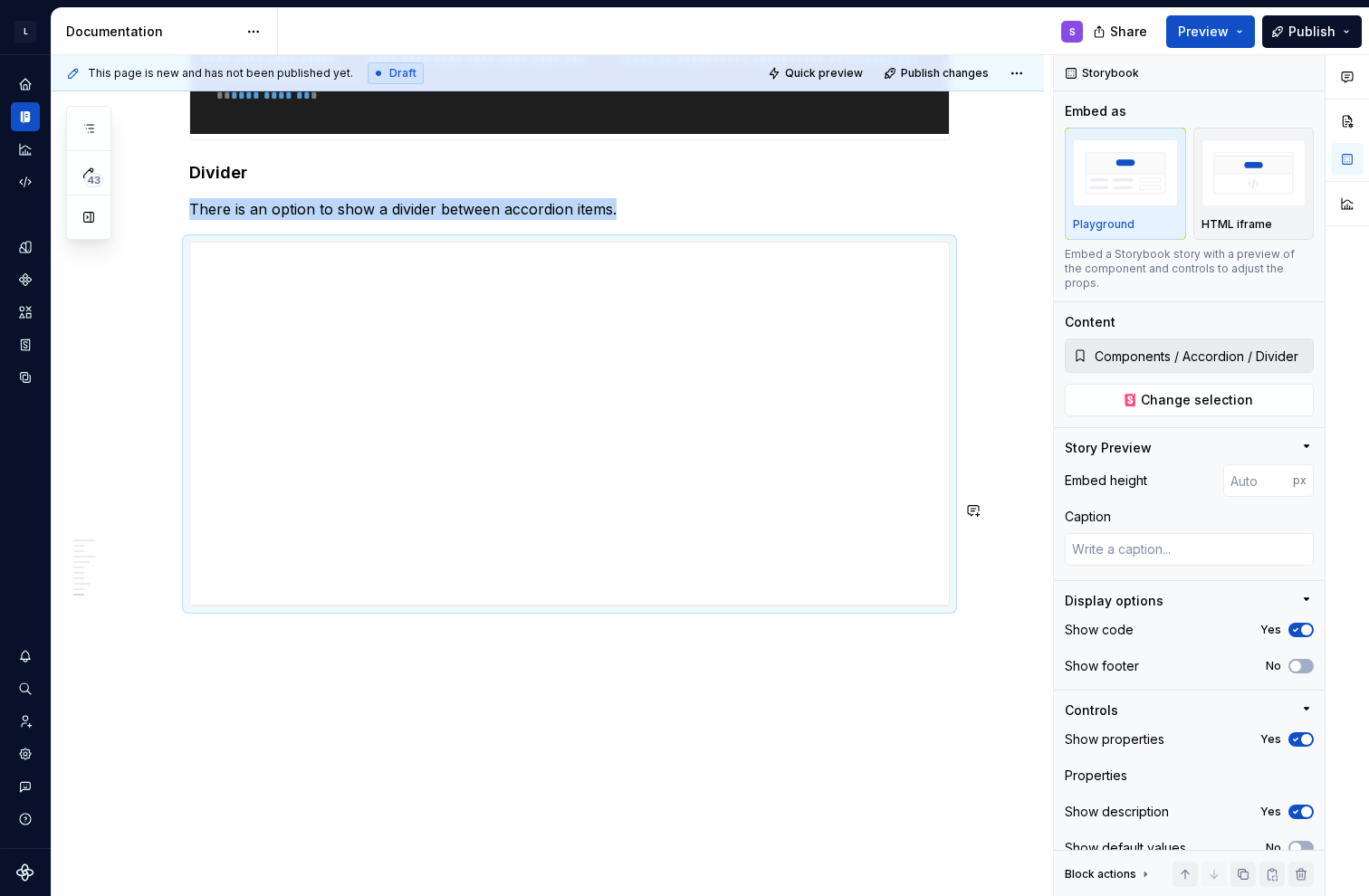
scroll to position [5419, 0]
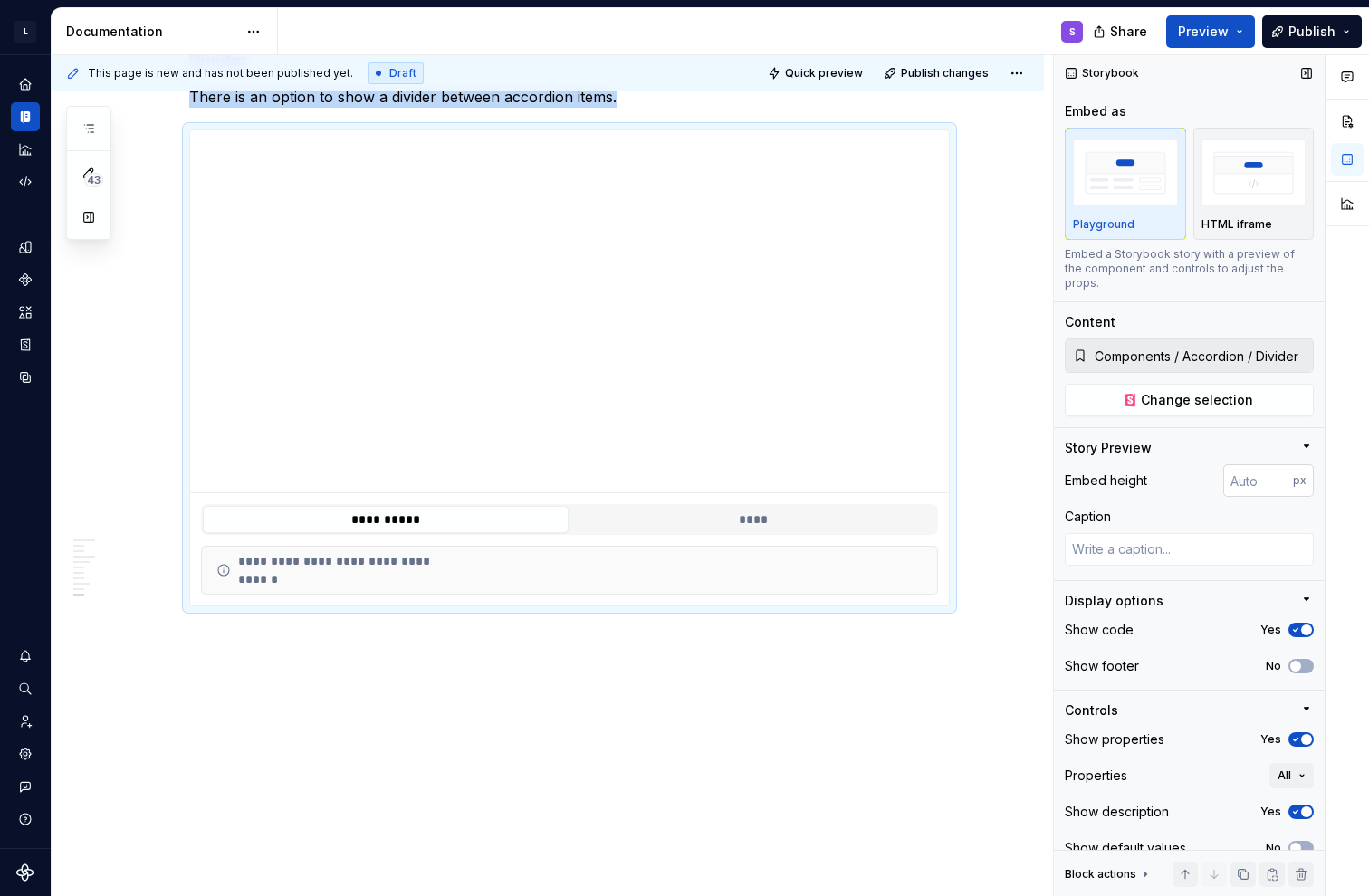
type textarea "*"
click at [609, 476] on input "number" at bounding box center [1258, 480] width 70 height 33
type input "300"
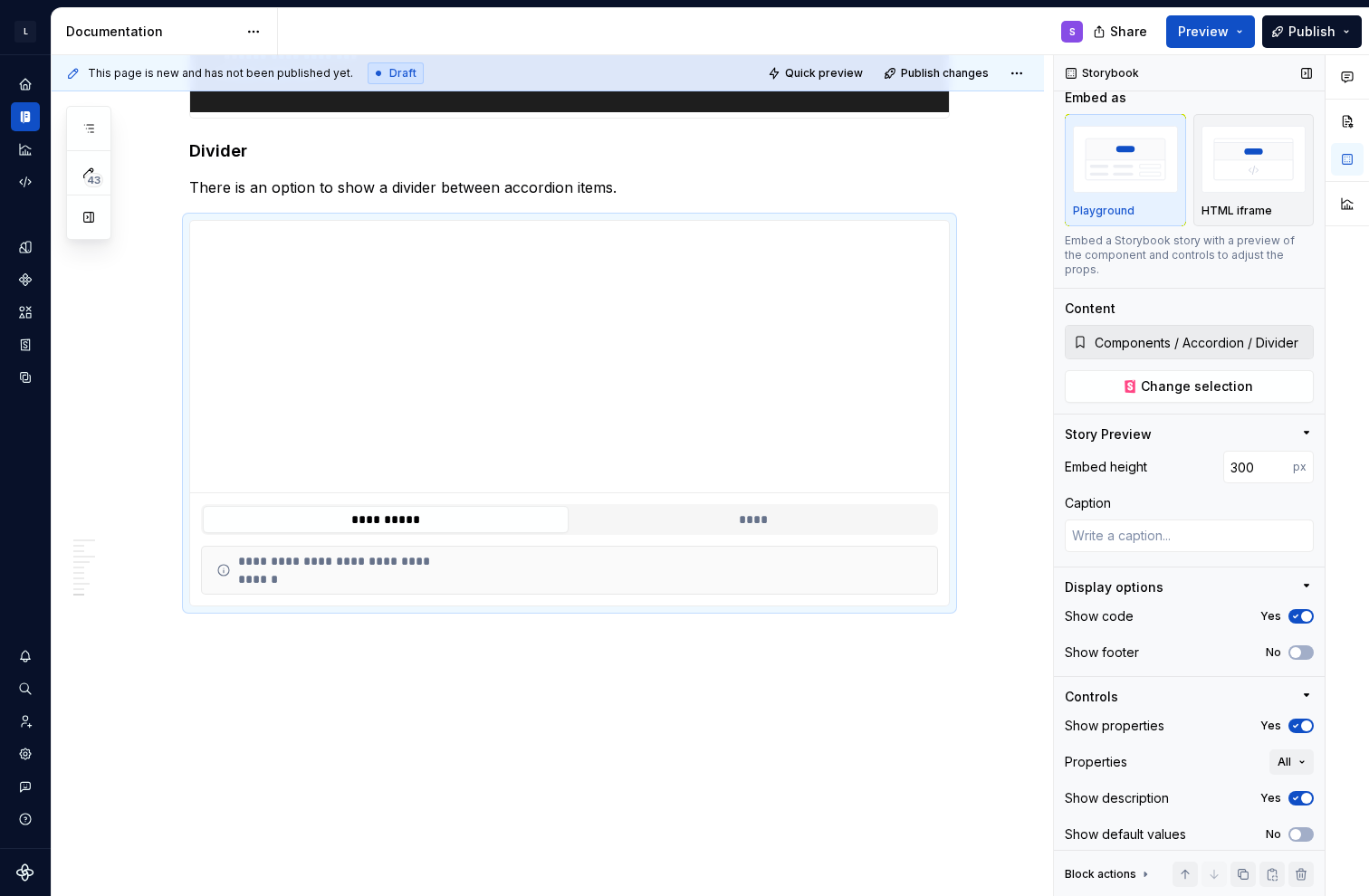
scroll to position [21, 0]
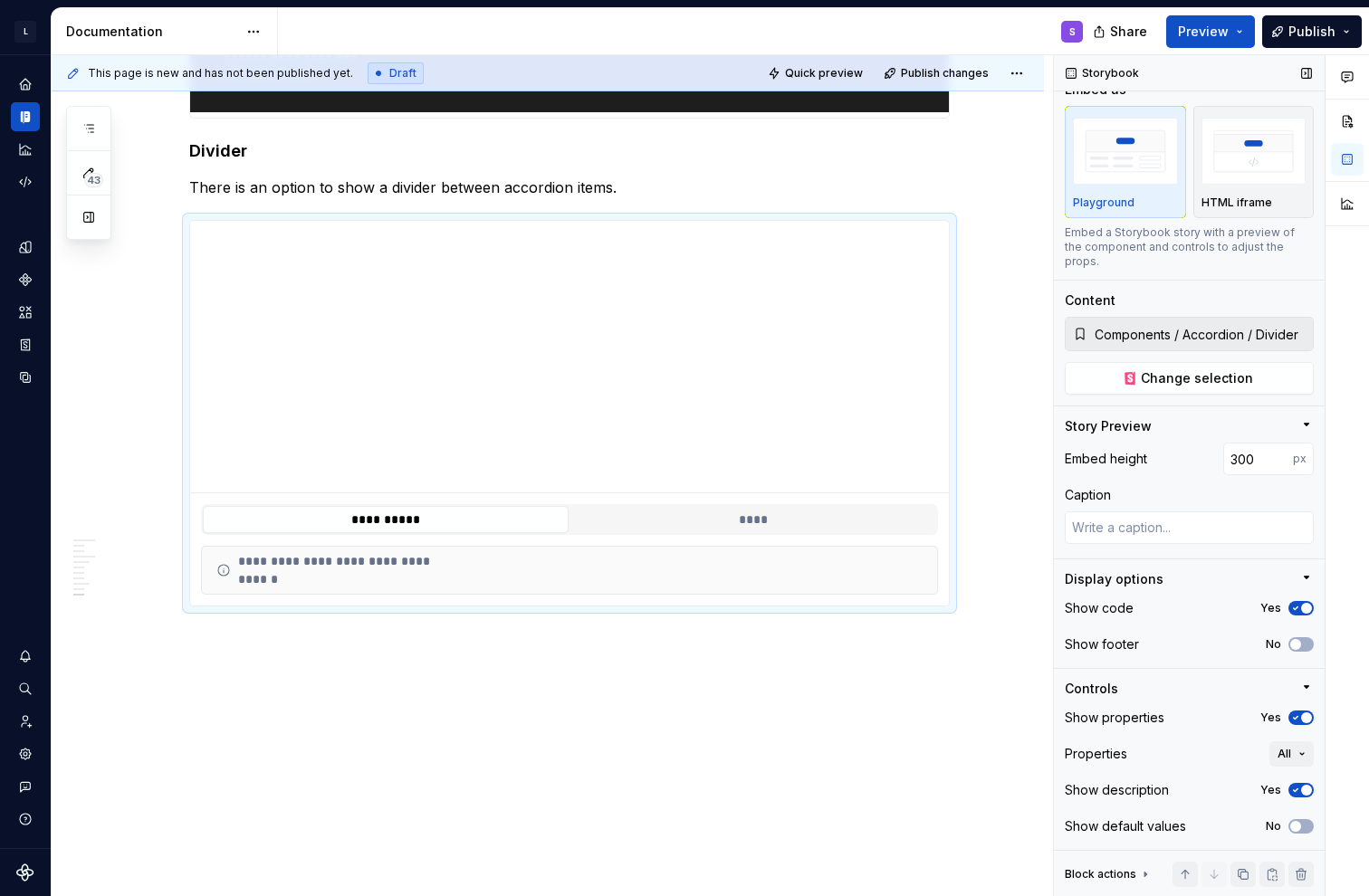
click at [609, 719] on icon "button" at bounding box center [1294, 718] width 14 height 11
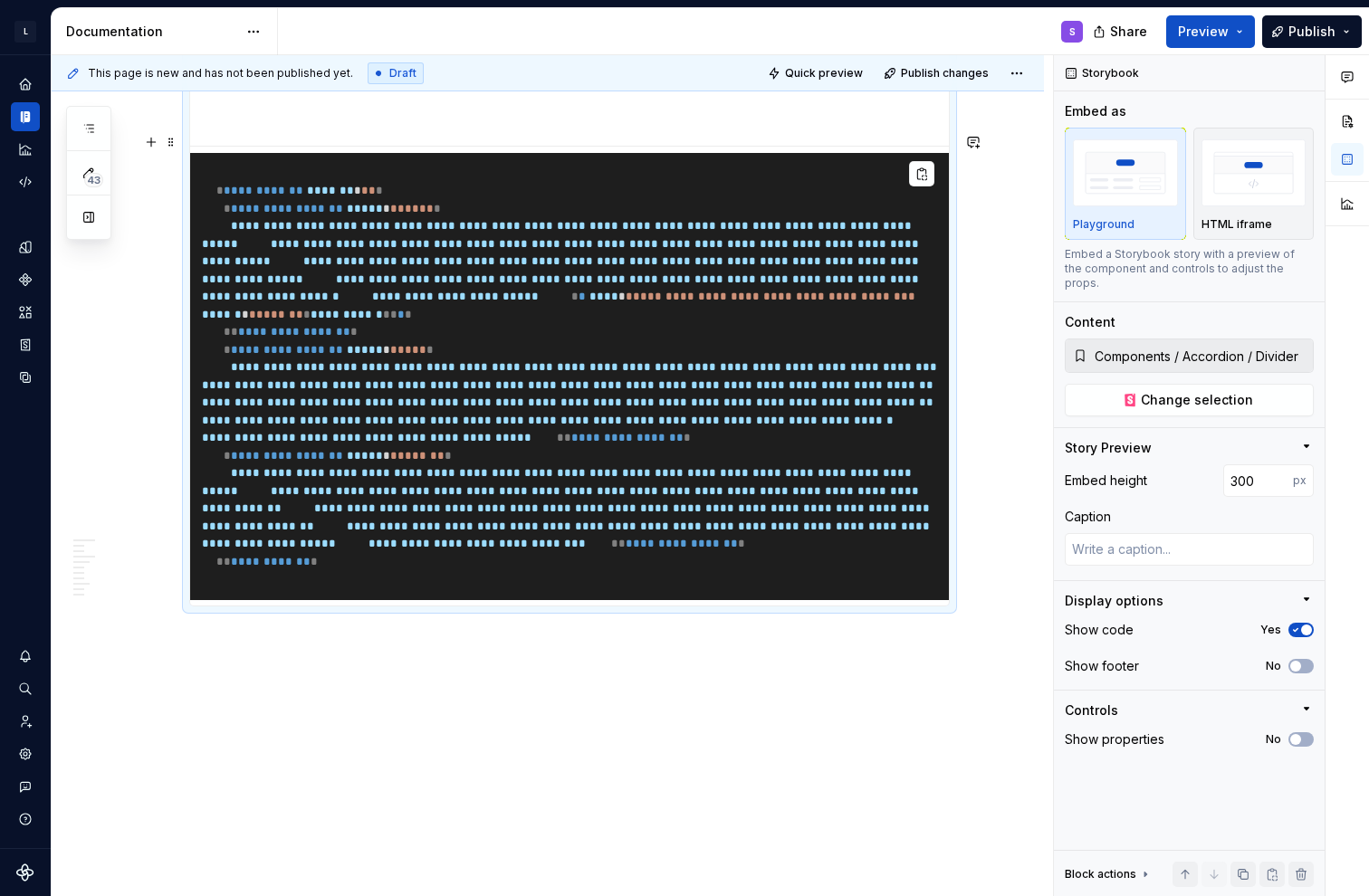
click at [609, 600] on pre "**********" at bounding box center [569, 377] width 759 height 448
click at [359, 654] on div "**********" at bounding box center [551, 476] width 1001 height 842
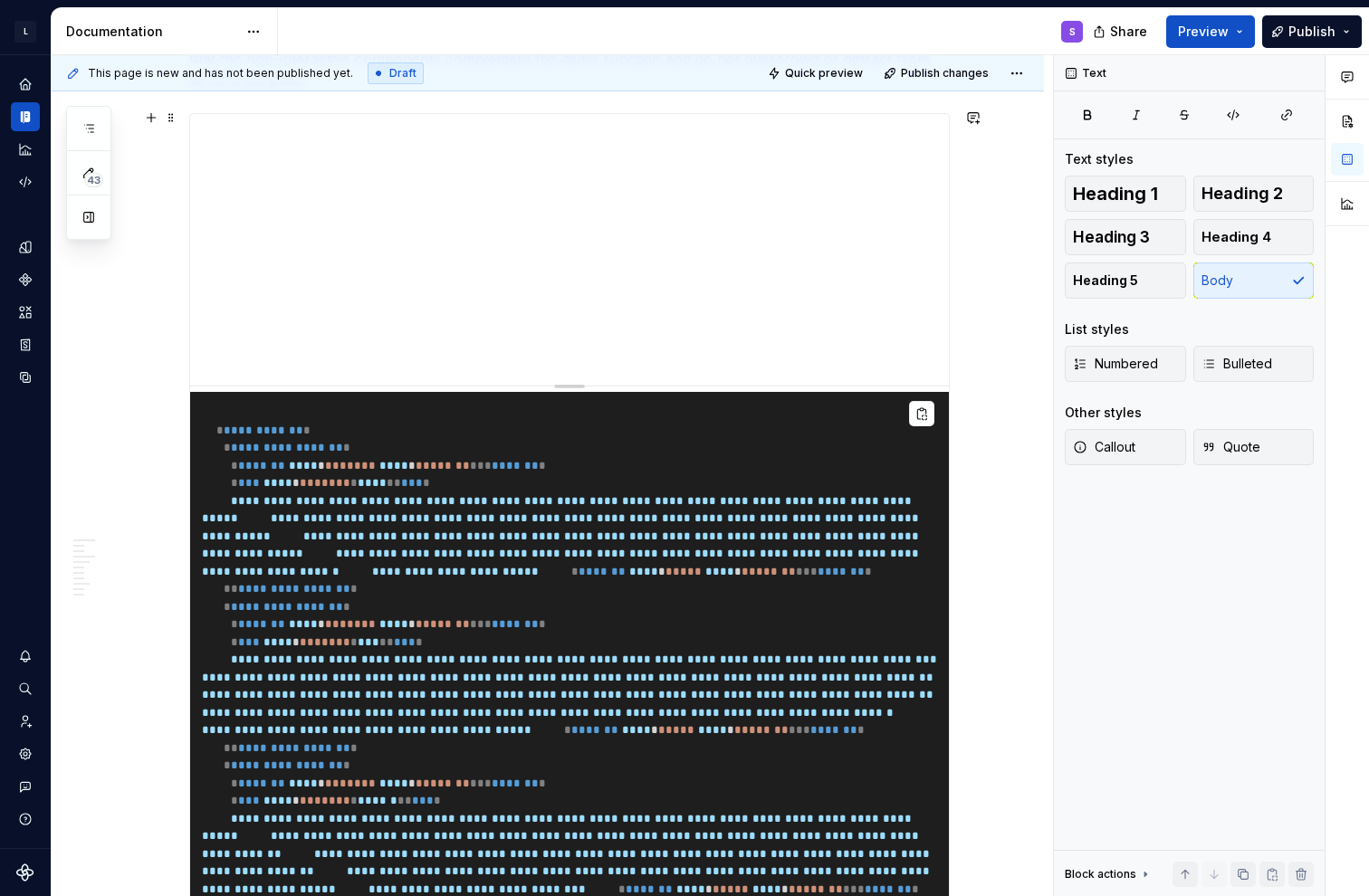
scroll to position [4515, 0]
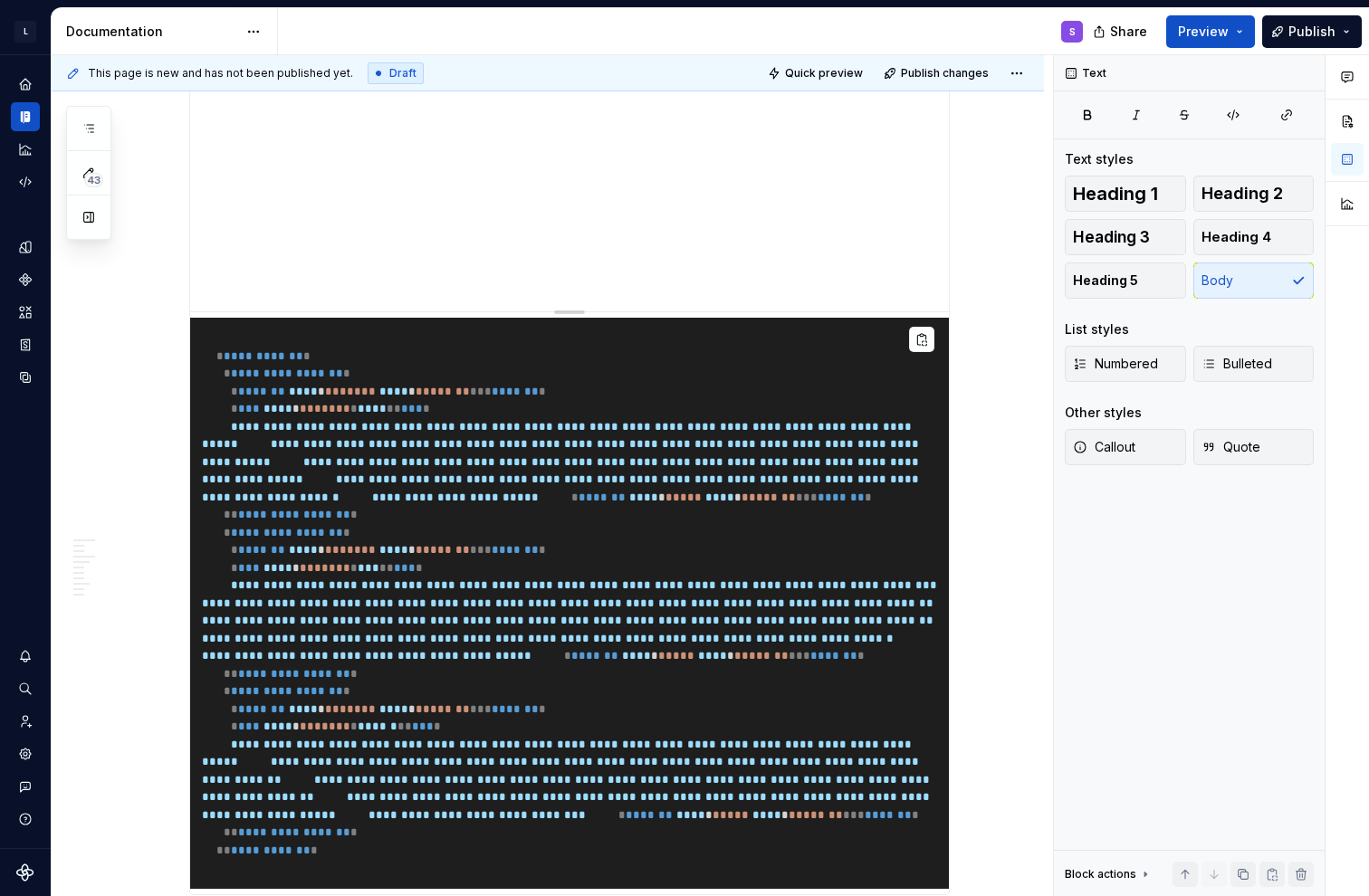
click at [524, 617] on pre "**********" at bounding box center [569, 603] width 759 height 571
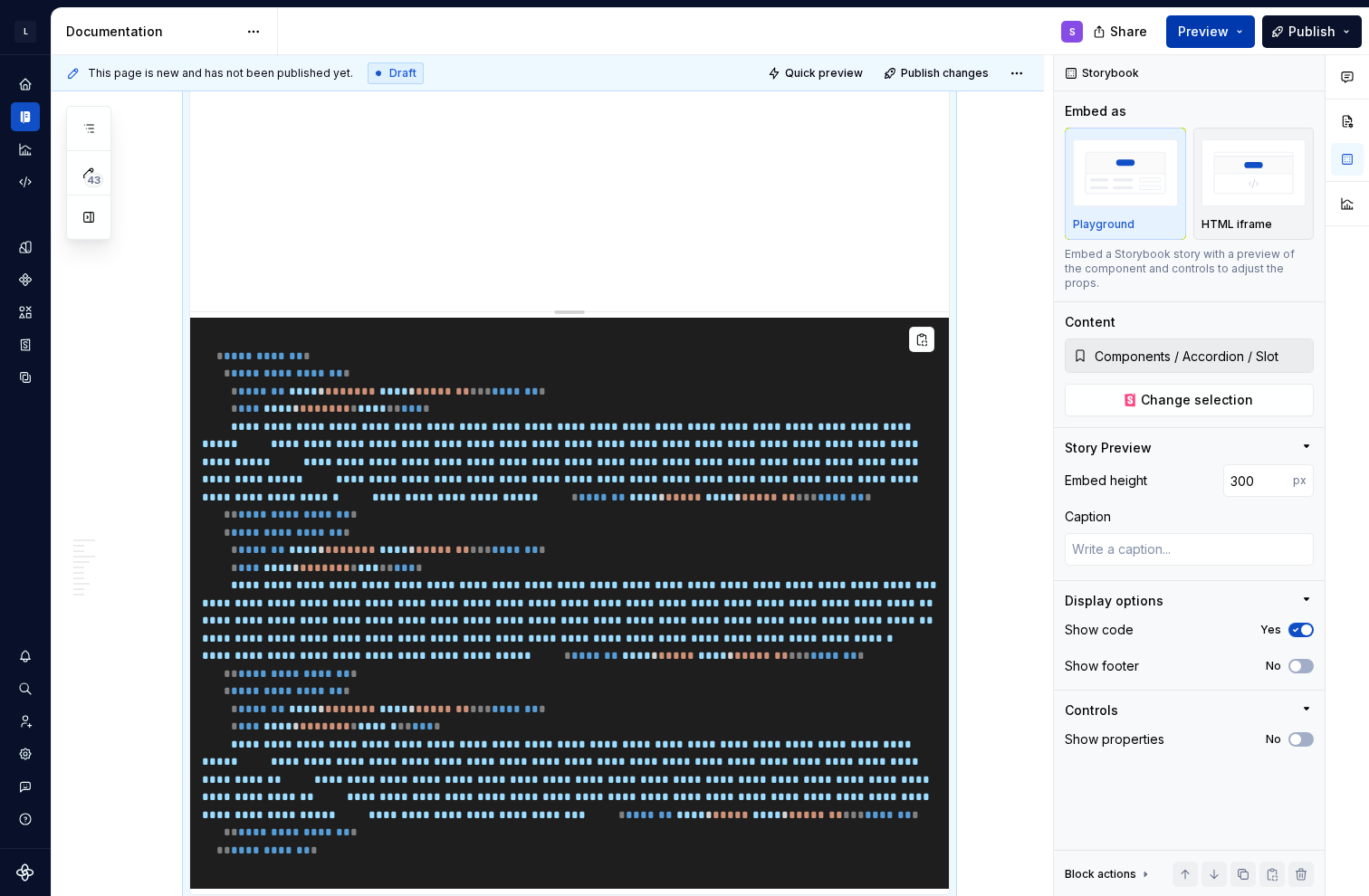
click at [609, 39] on span "Preview" at bounding box center [1203, 31] width 50 height 18
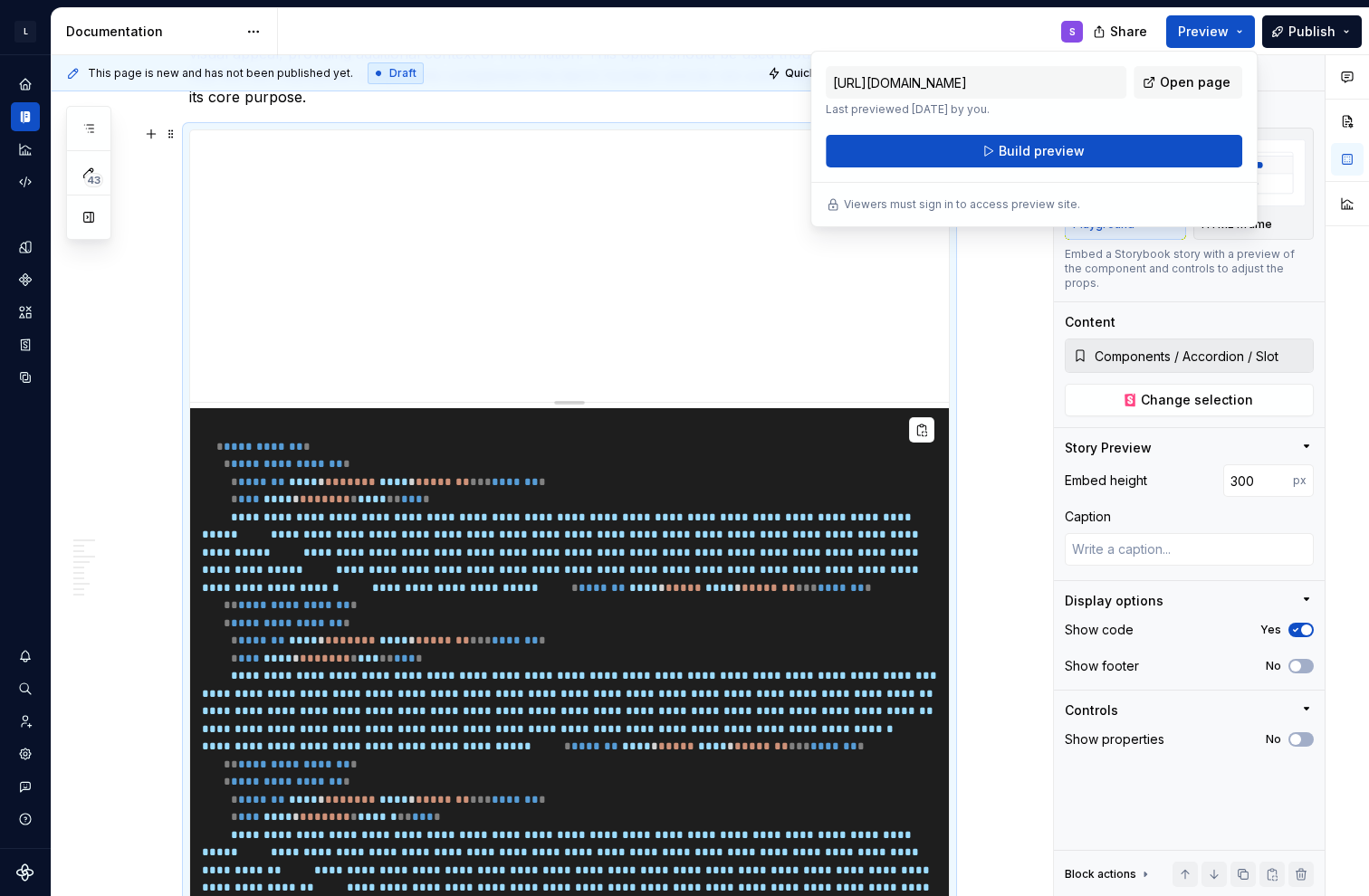
scroll to position [4243, 0]
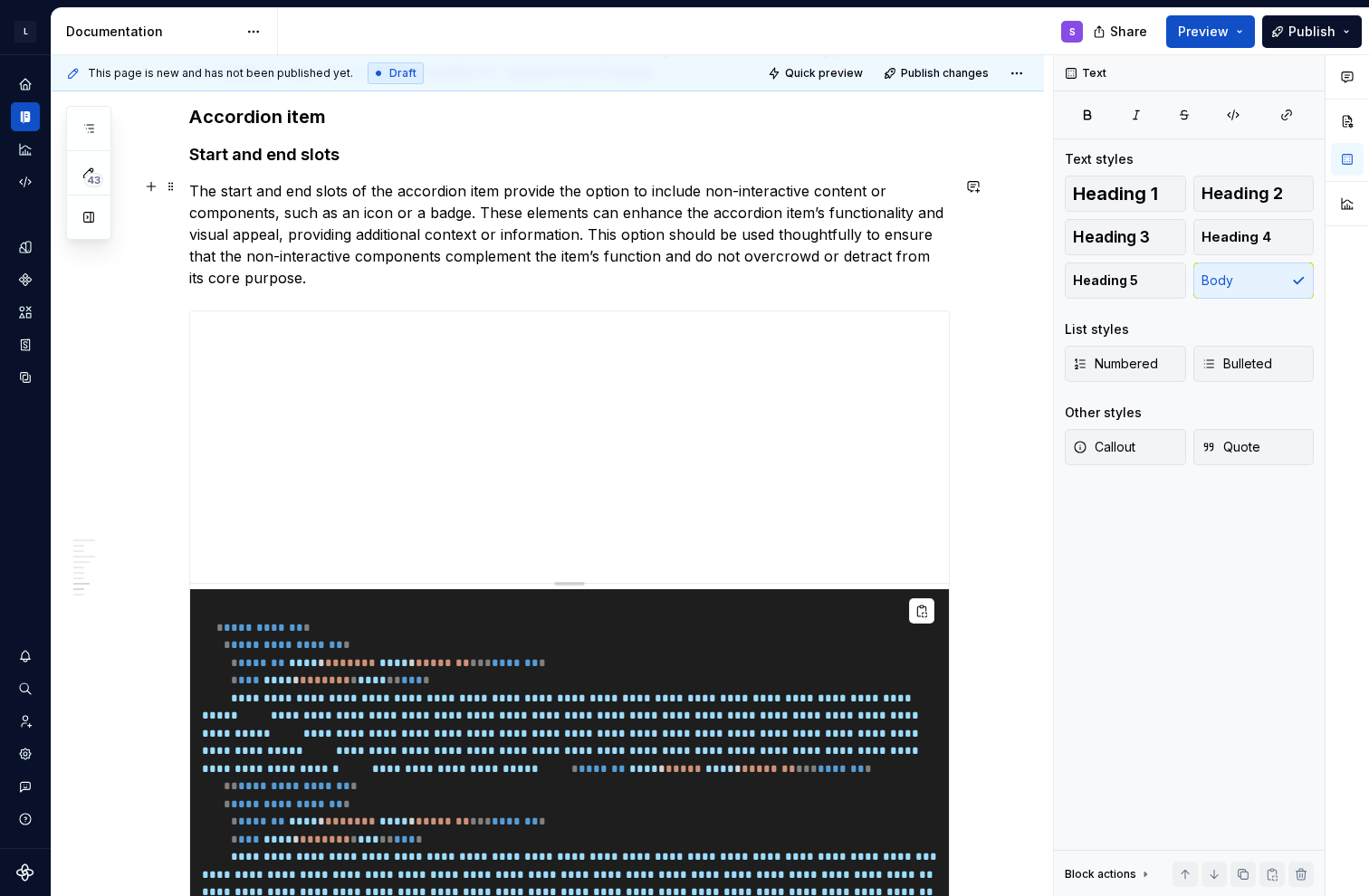
click at [609, 269] on p "The start and end slots of the accordion item provide the option to include non…" at bounding box center [569, 235] width 761 height 108
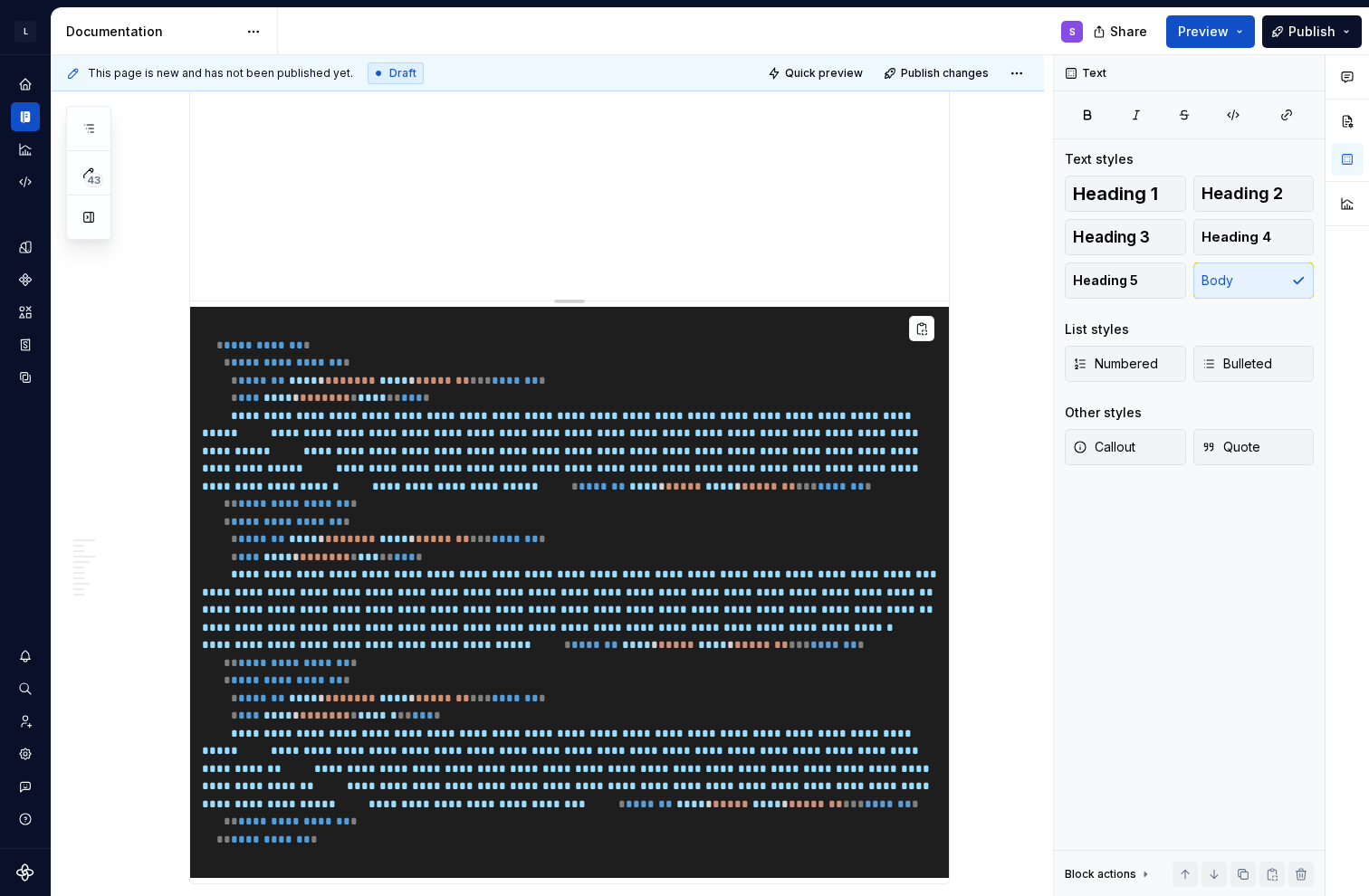
scroll to position [4333, 0]
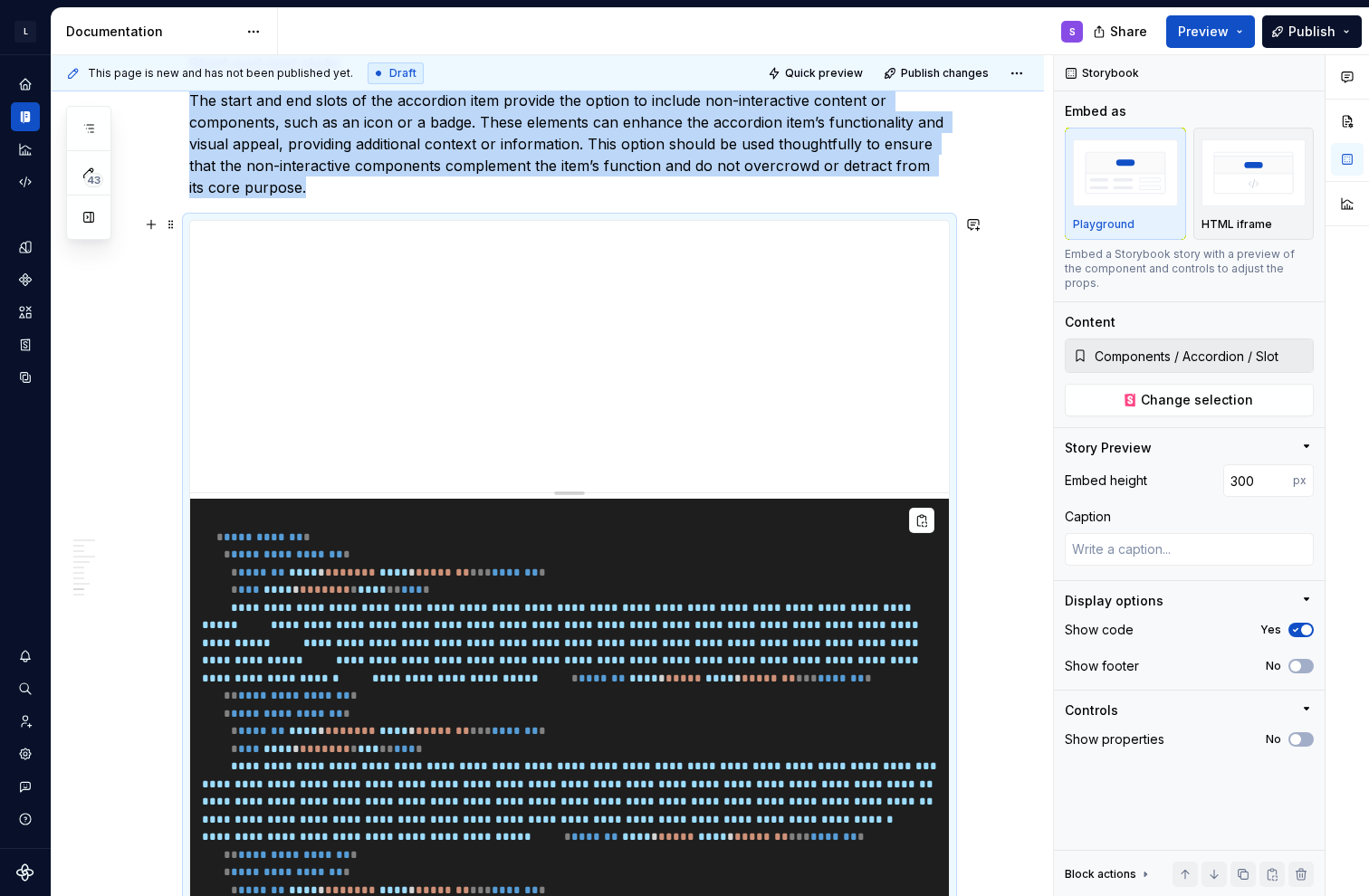
click at [609, 519] on pre "**********" at bounding box center [569, 784] width 759 height 571
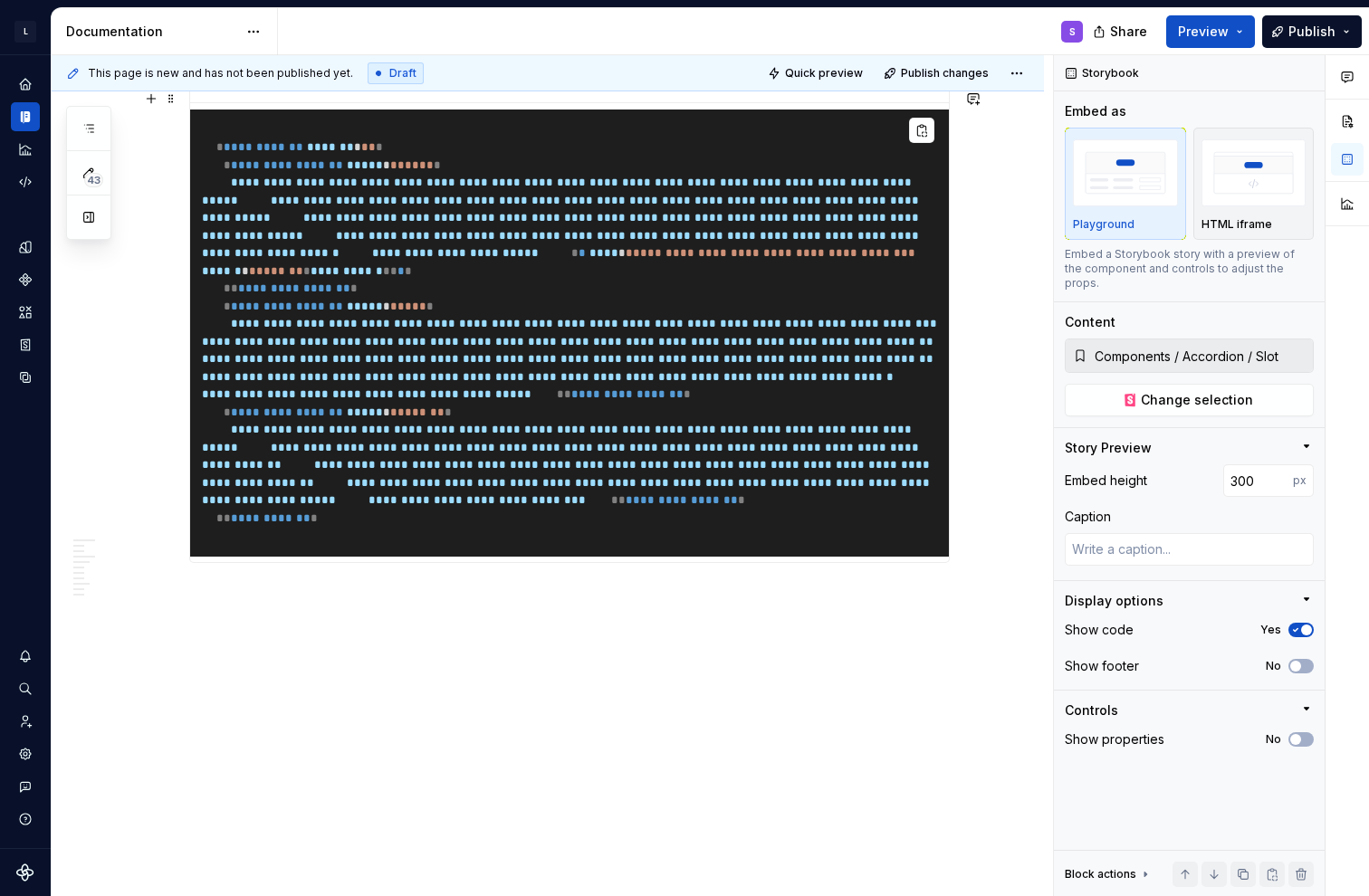
scroll to position [6187, 0]
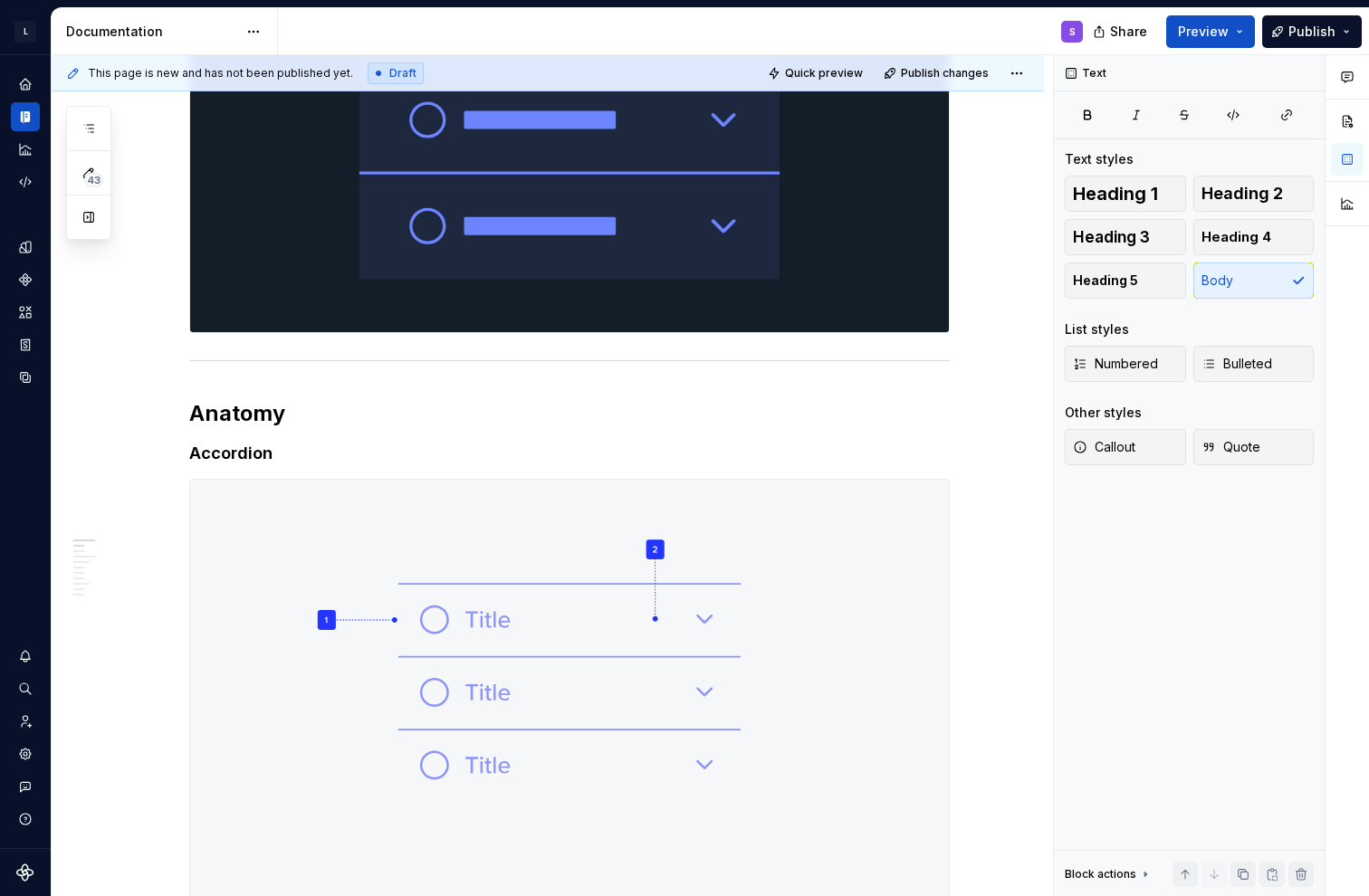
scroll to position [0, 0]
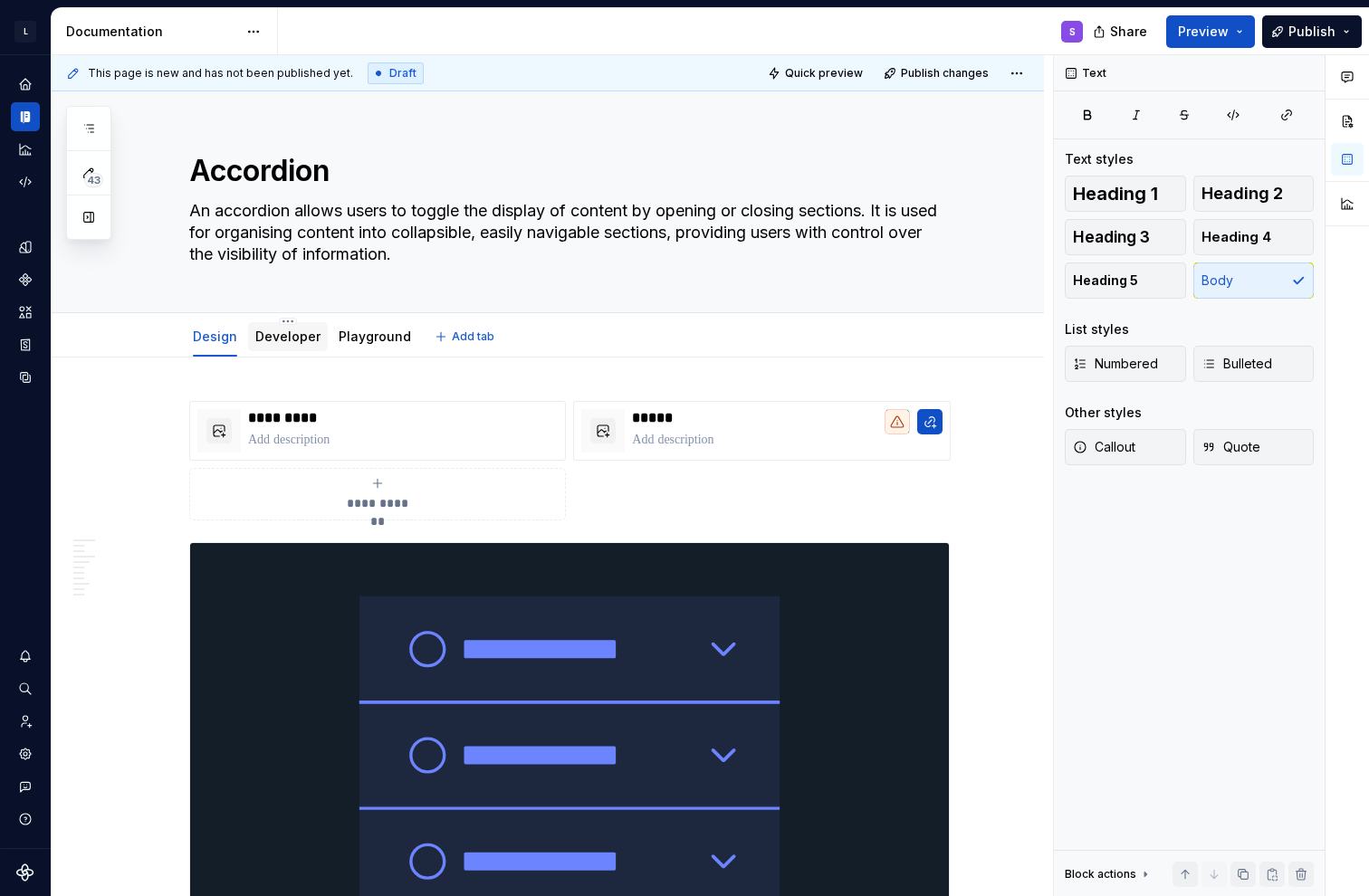
click at [300, 334] on link "Developer" at bounding box center [288, 336] width 65 height 15
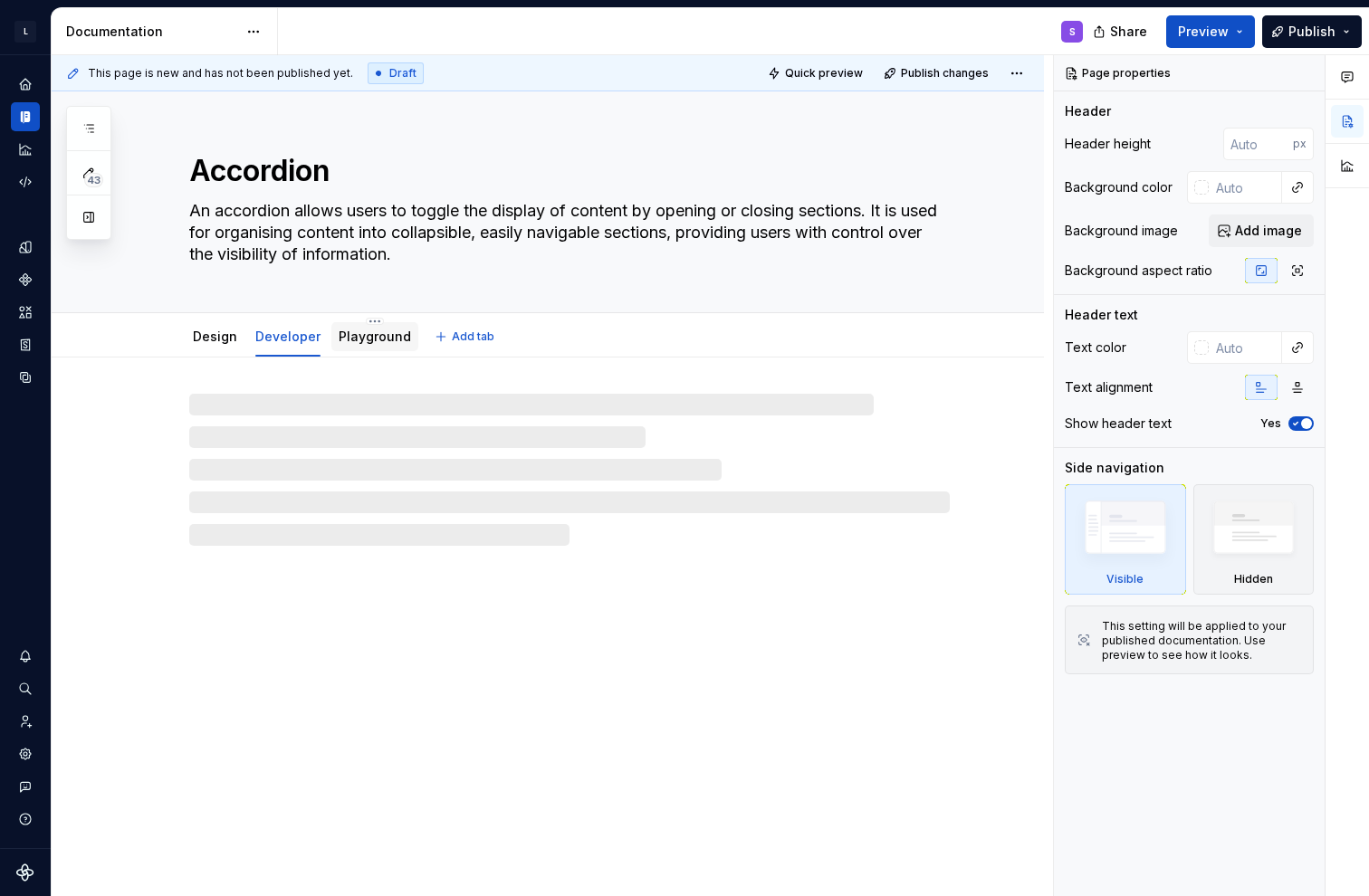
click at [362, 344] on div "Playground" at bounding box center [374, 336] width 72 height 18
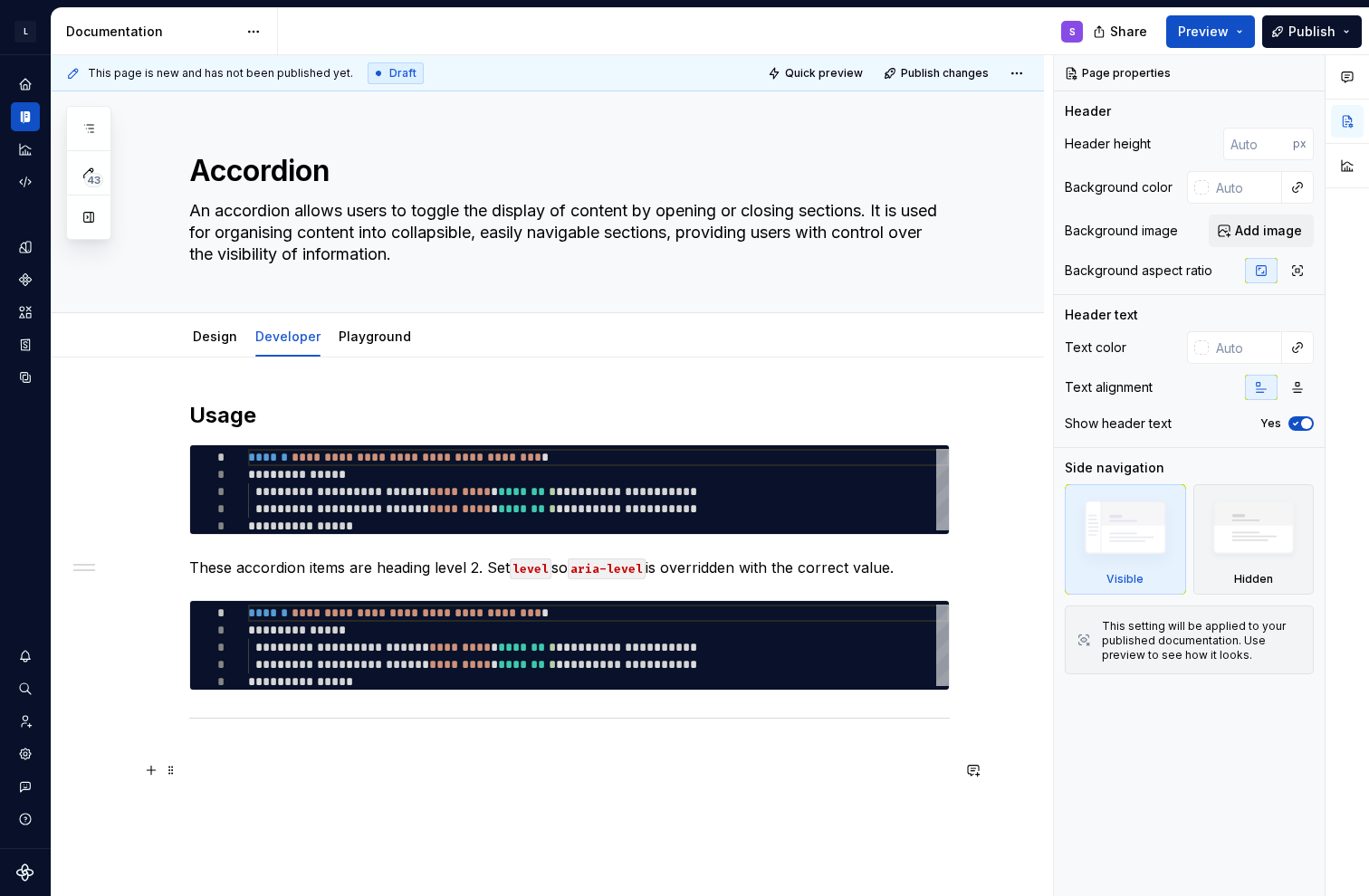
click at [320, 757] on h2 at bounding box center [569, 771] width 761 height 29
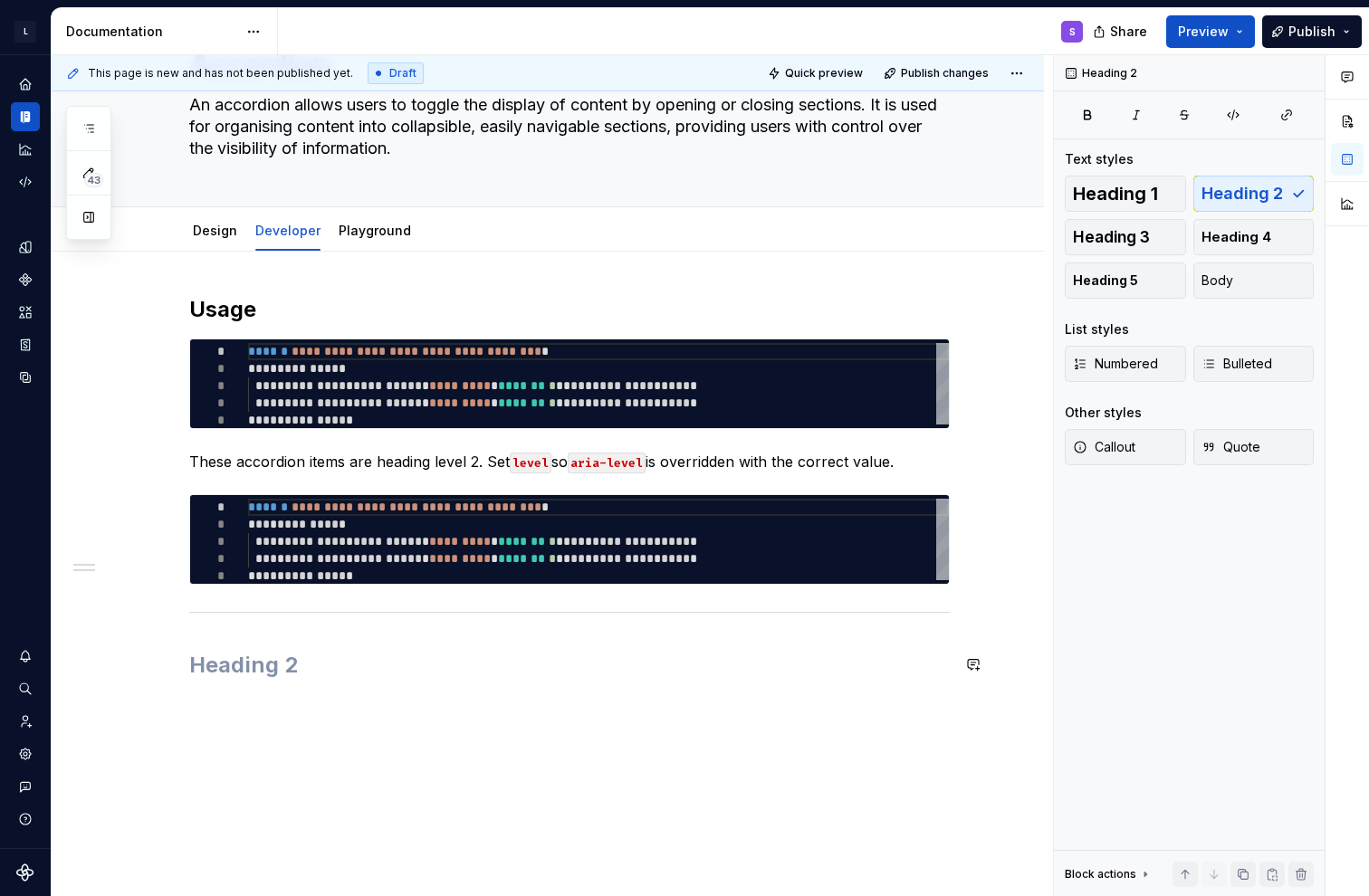
scroll to position [178, 0]
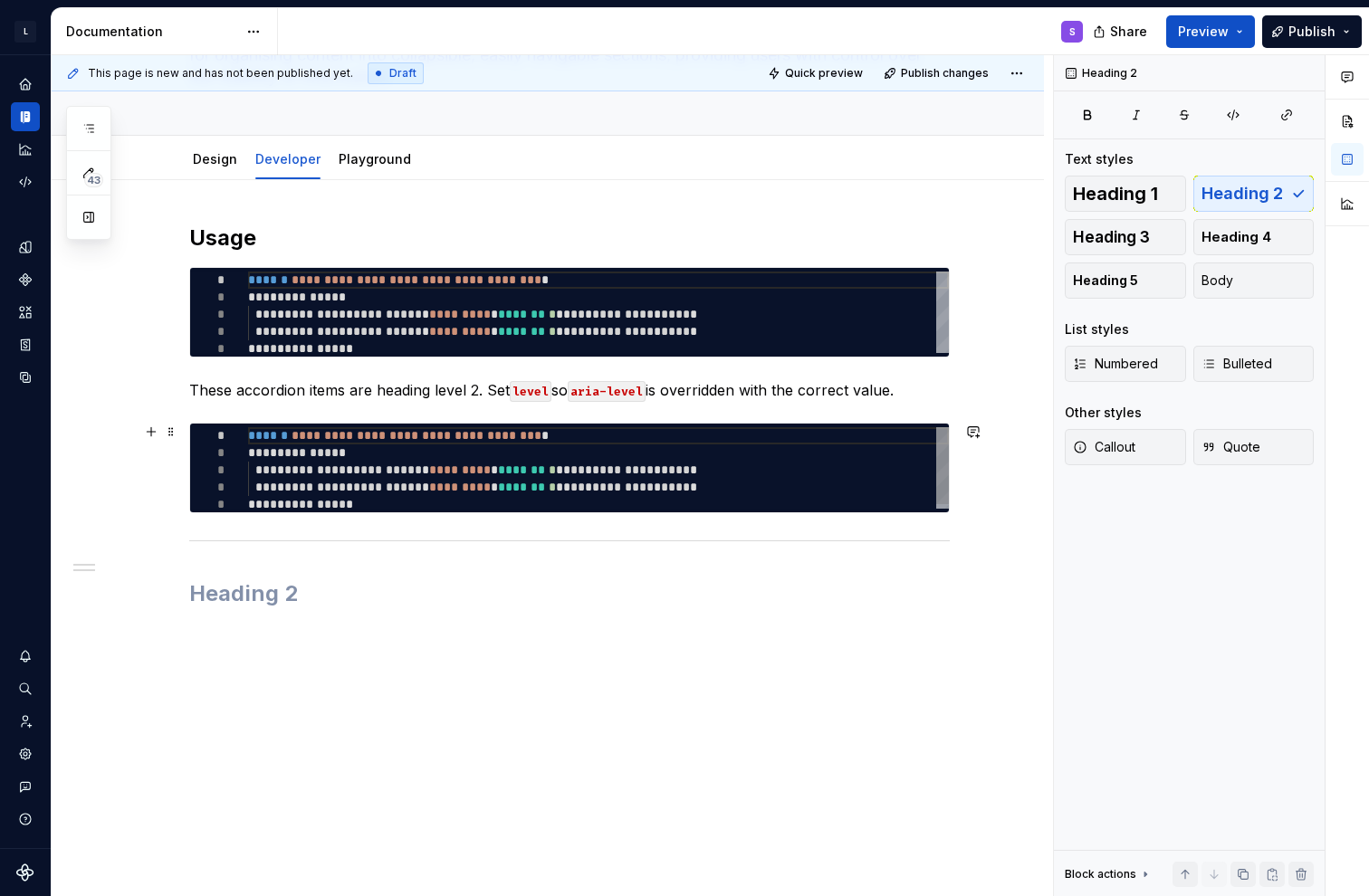
type textarea "*"
type textarea "**********"
click at [572, 476] on div "**********" at bounding box center [598, 470] width 701 height 86
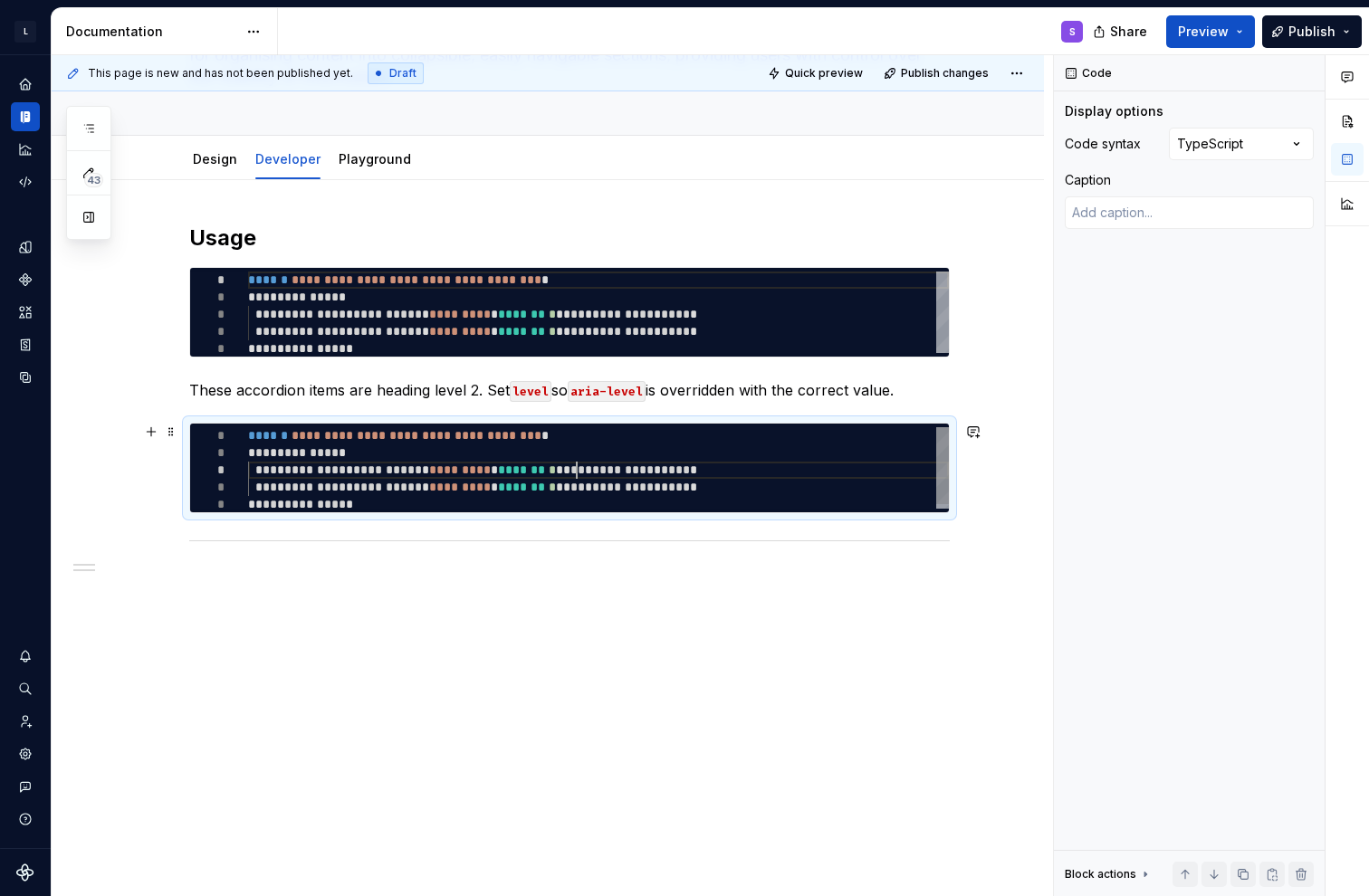
scroll to position [0, 103]
drag, startPoint x: 674, startPoint y: 513, endPoint x: 674, endPoint y: 530, distance: 17.0
click at [609, 530] on div "**********" at bounding box center [569, 416] width 761 height 385
click at [609, 528] on div "**********" at bounding box center [569, 416] width 761 height 385
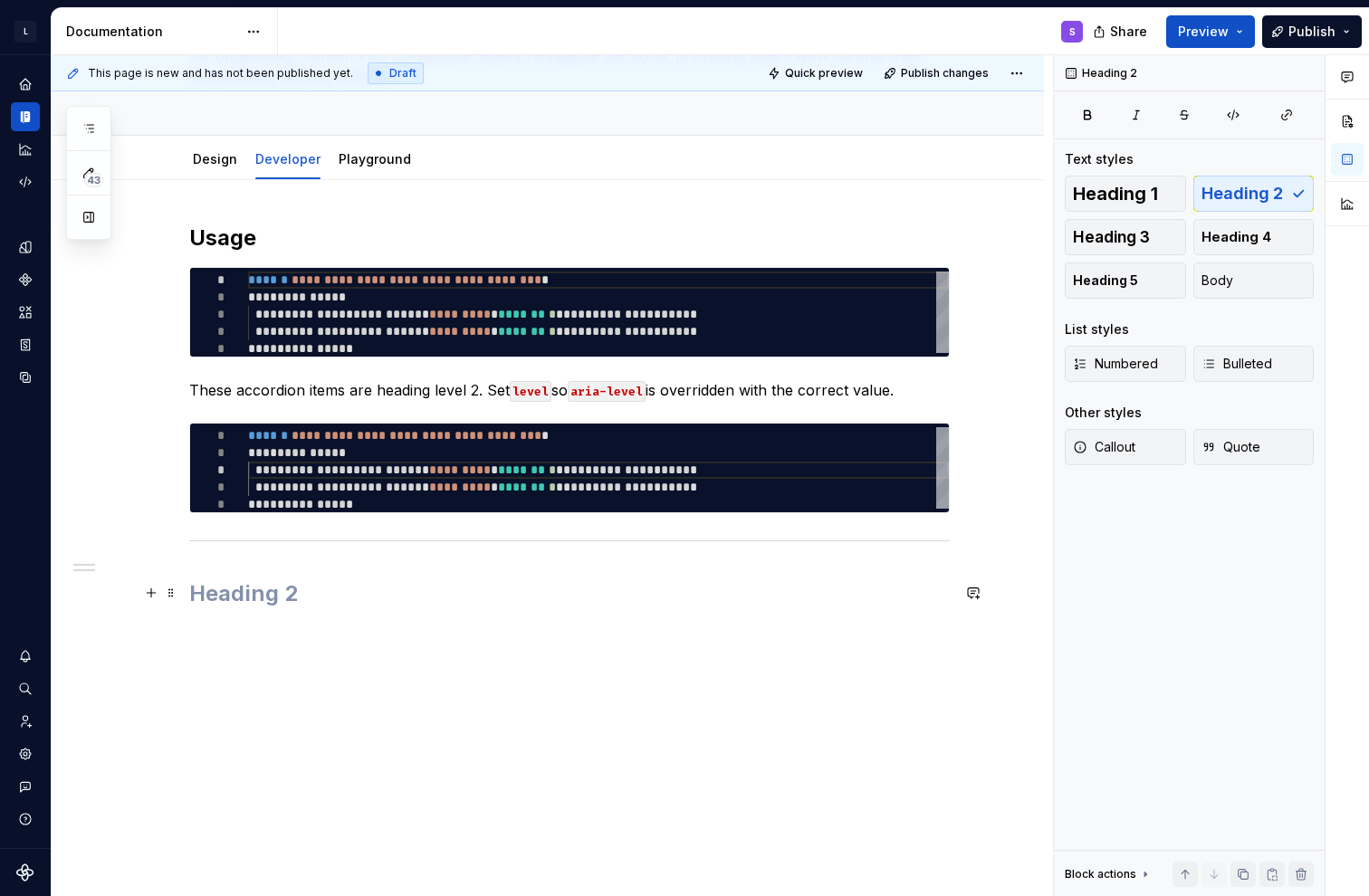
click at [578, 595] on h2 at bounding box center [569, 593] width 761 height 29
click at [609, 447] on span "Quote" at bounding box center [1230, 447] width 59 height 18
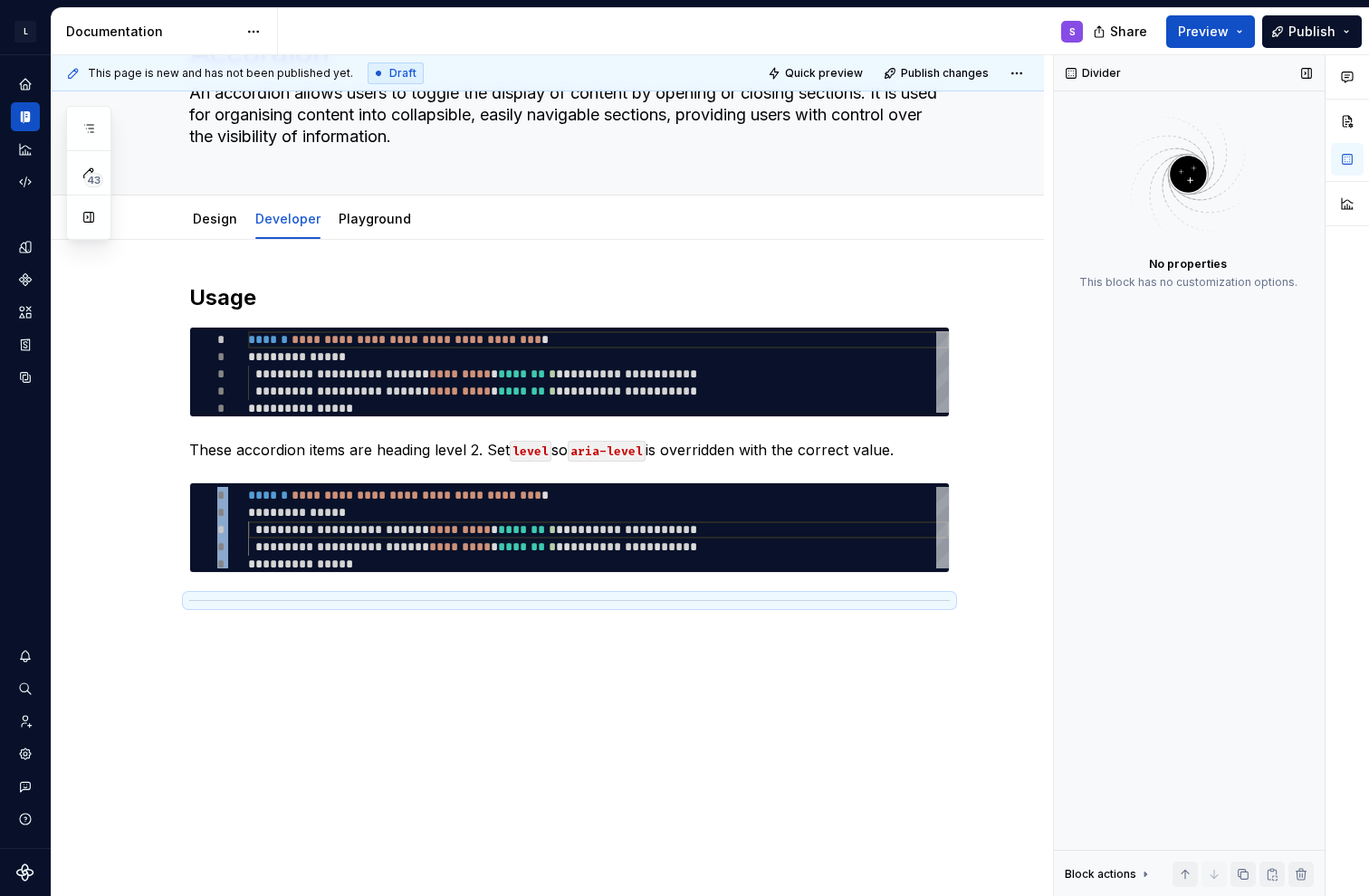
scroll to position [116, 0]
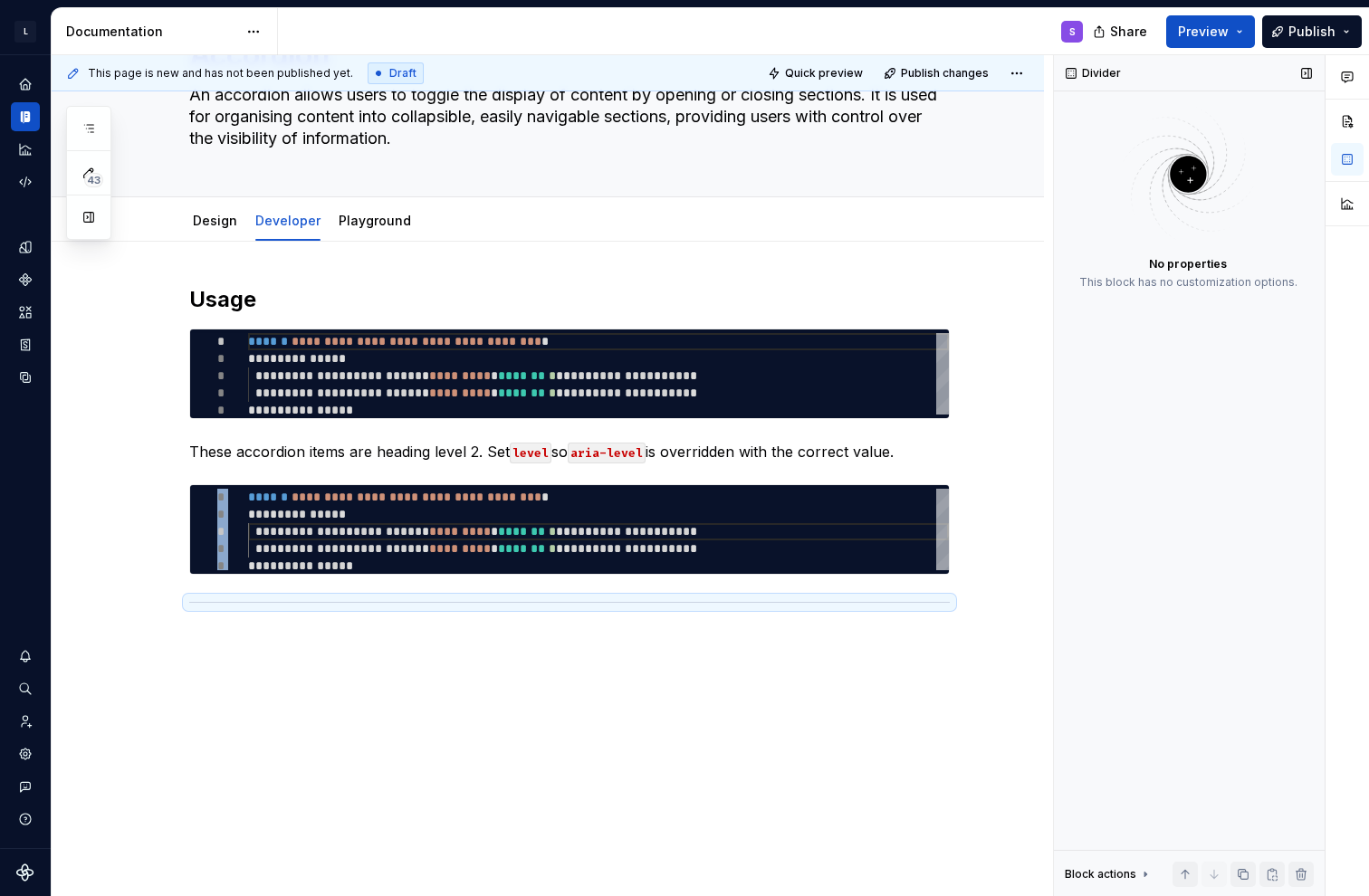
click at [306, 644] on div "**********" at bounding box center [548, 570] width 992 height 657
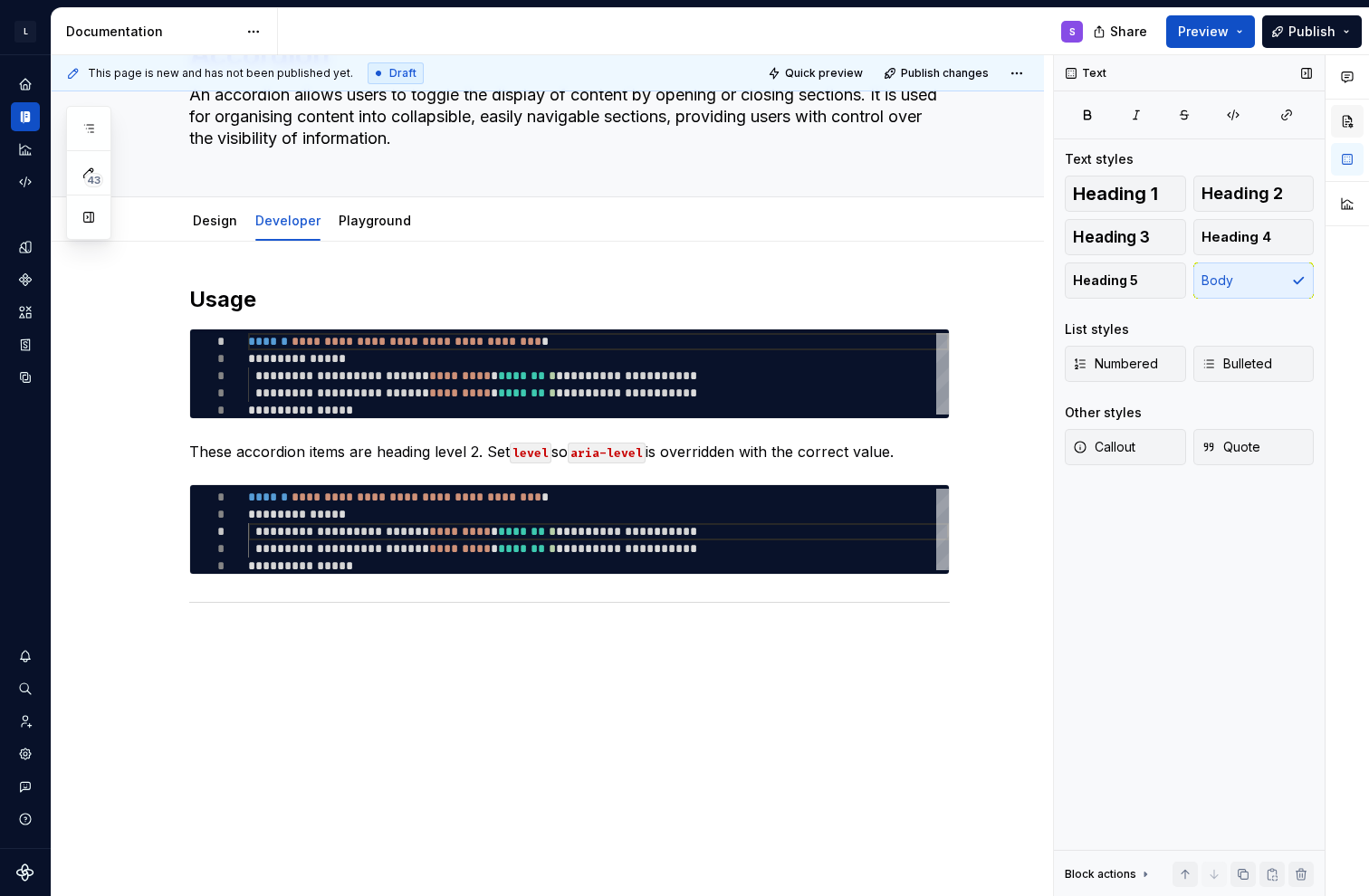
click at [609, 115] on button "button" at bounding box center [1347, 121] width 33 height 33
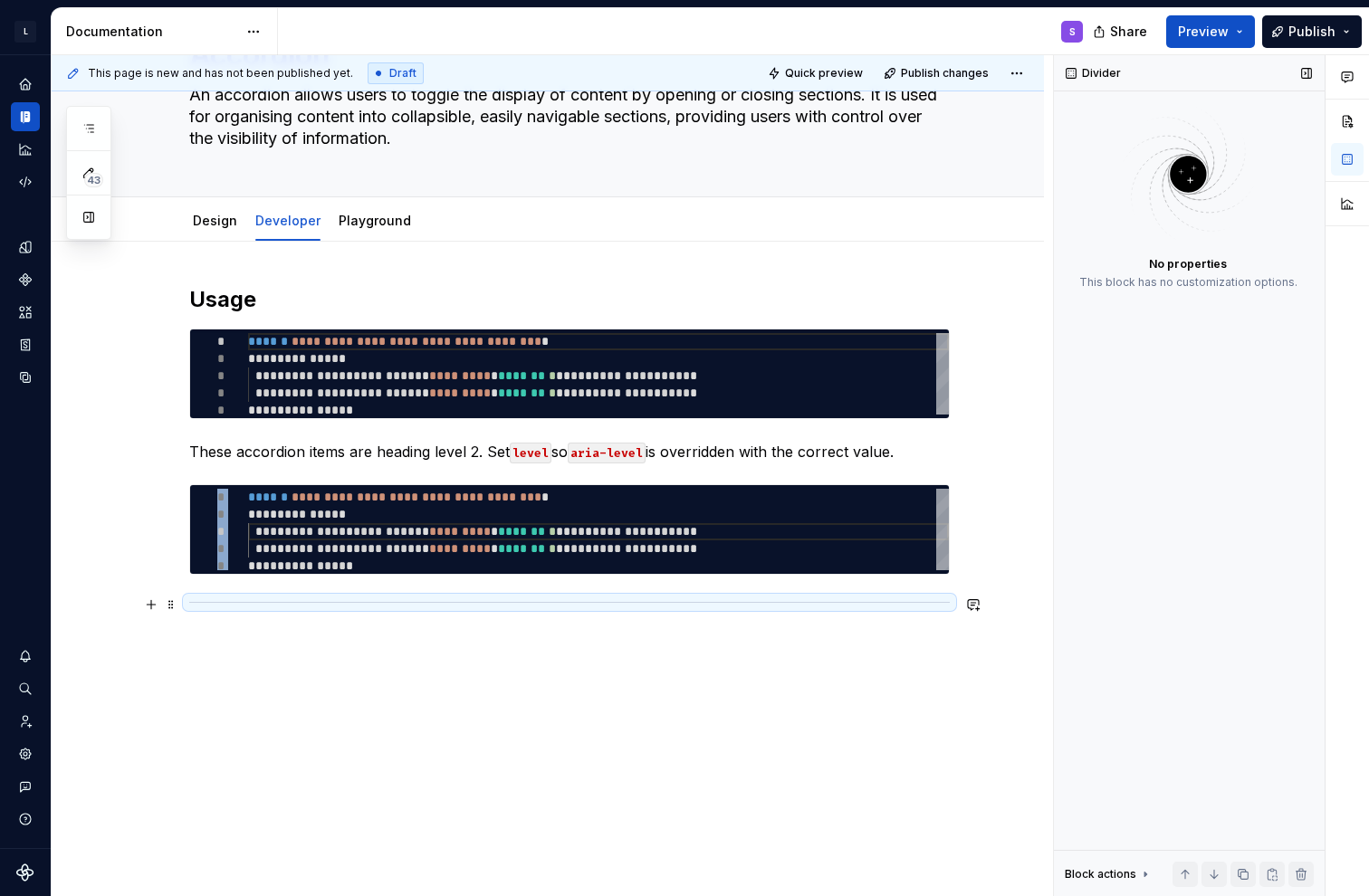
click at [551, 605] on div at bounding box center [569, 602] width 761 height 12
click at [547, 626] on div "**********" at bounding box center [569, 468] width 761 height 366
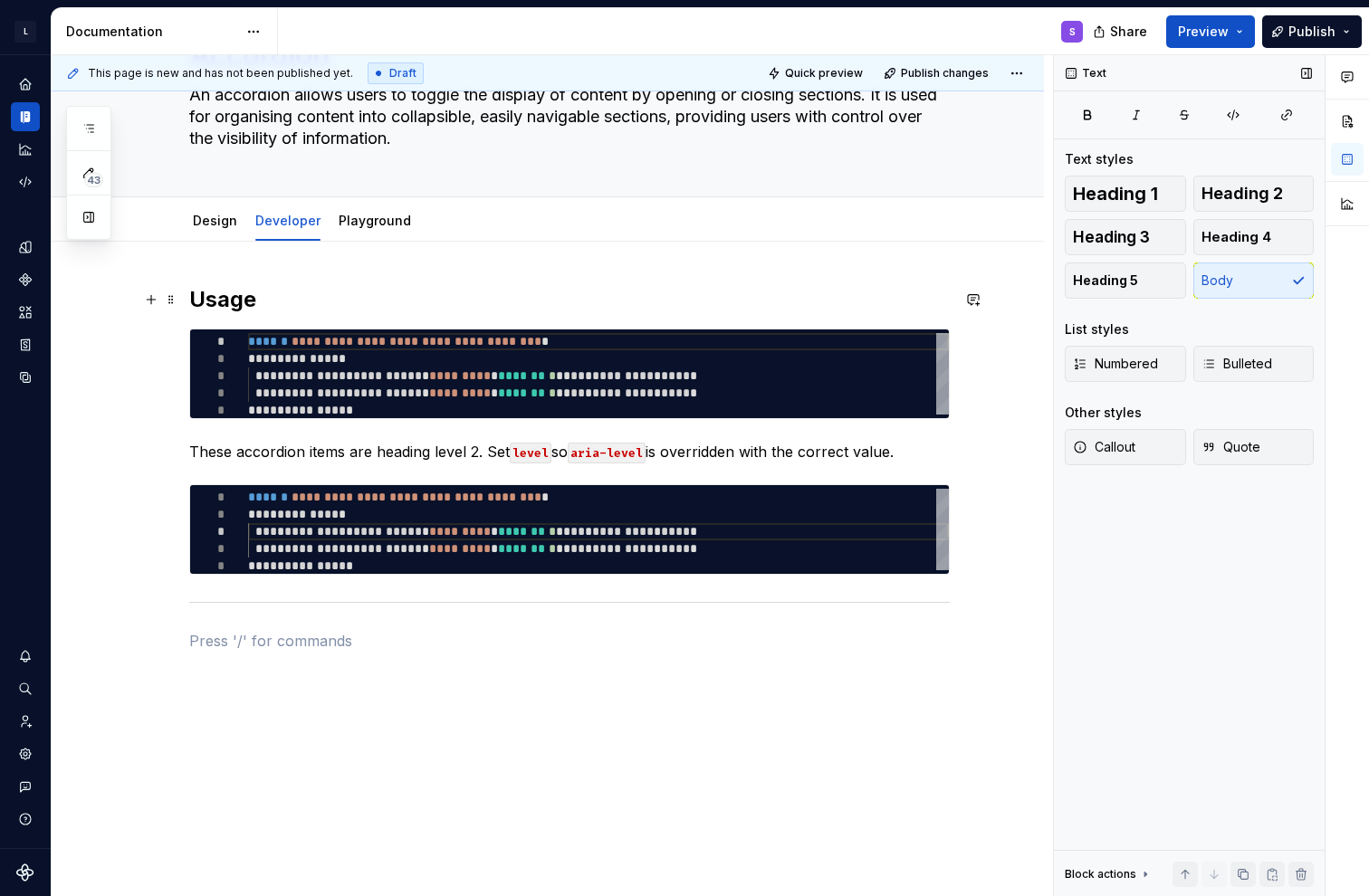
click at [253, 304] on h2 "Usage" at bounding box center [569, 299] width 761 height 29
click at [297, 607] on div "**********" at bounding box center [569, 468] width 761 height 366
click at [471, 685] on div "**********" at bounding box center [569, 488] width 761 height 406
click at [396, 704] on div "**********" at bounding box center [548, 601] width 992 height 718
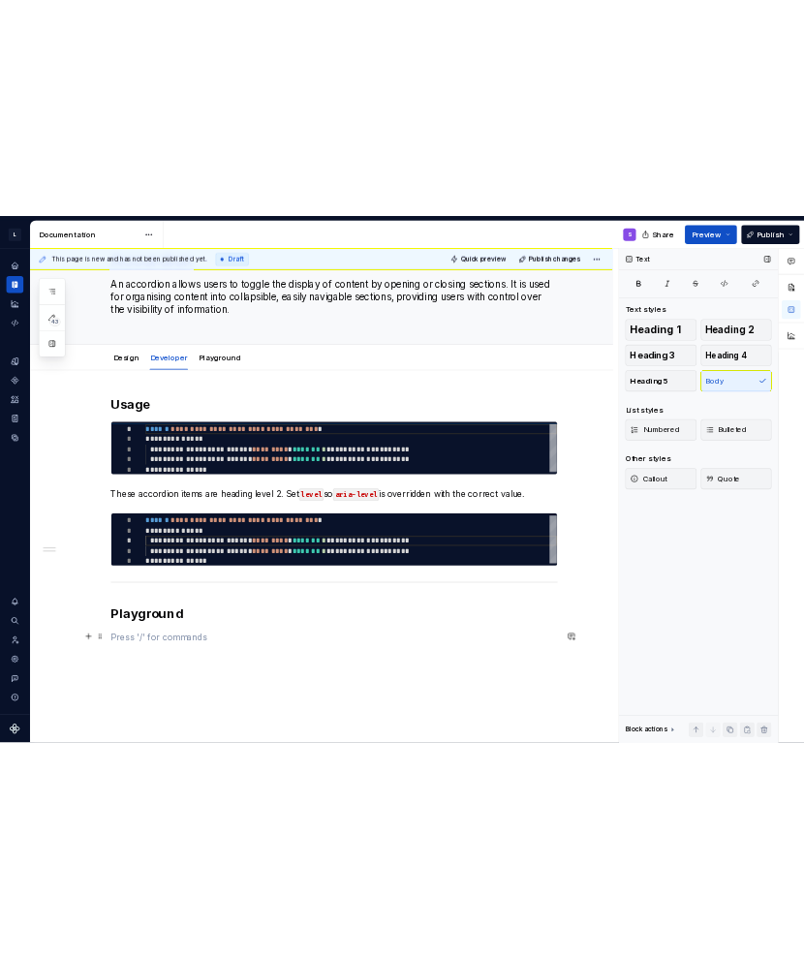
scroll to position [0, 0]
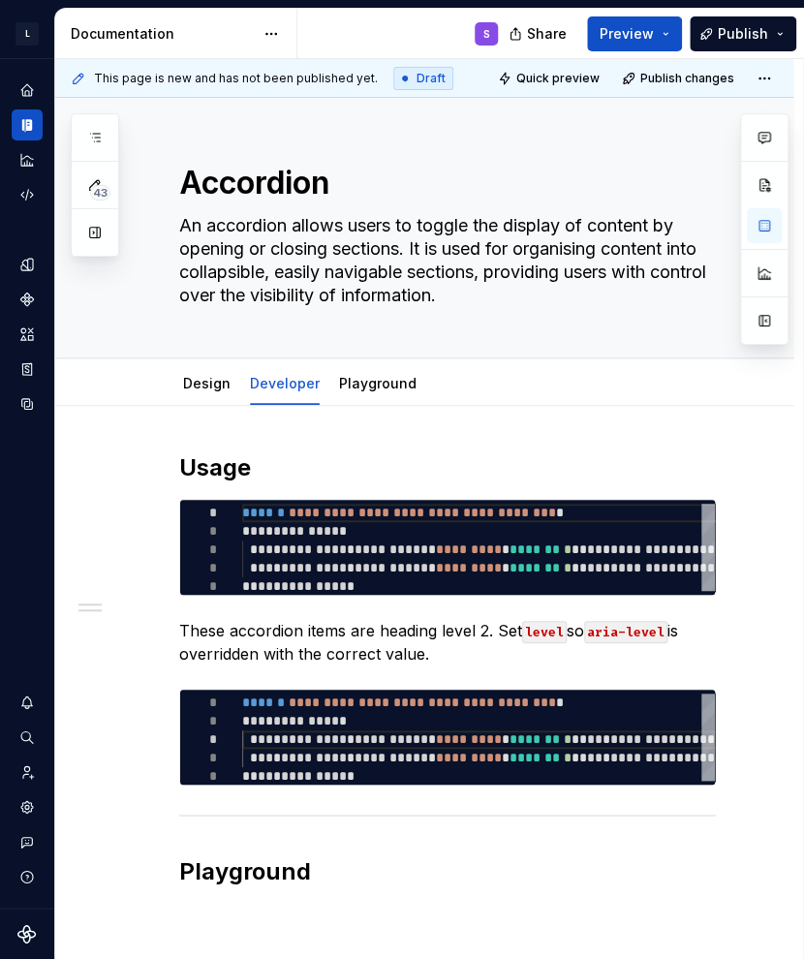
click at [652, 429] on div "**********" at bounding box center [424, 821] width 738 height 831
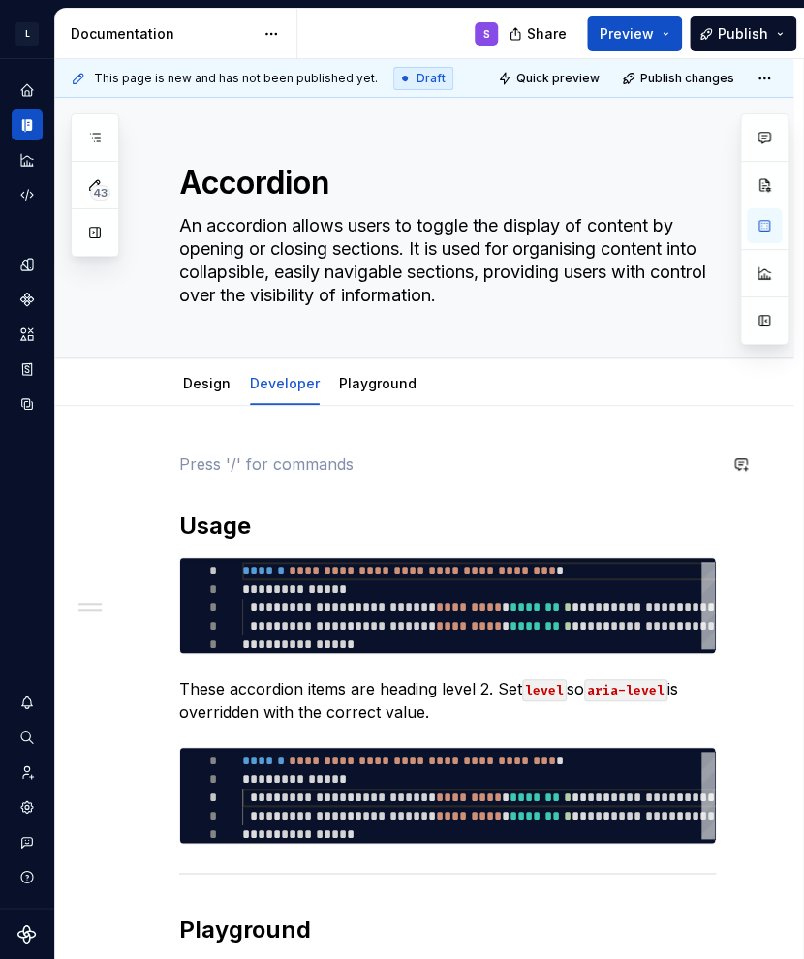
scroll to position [291, 0]
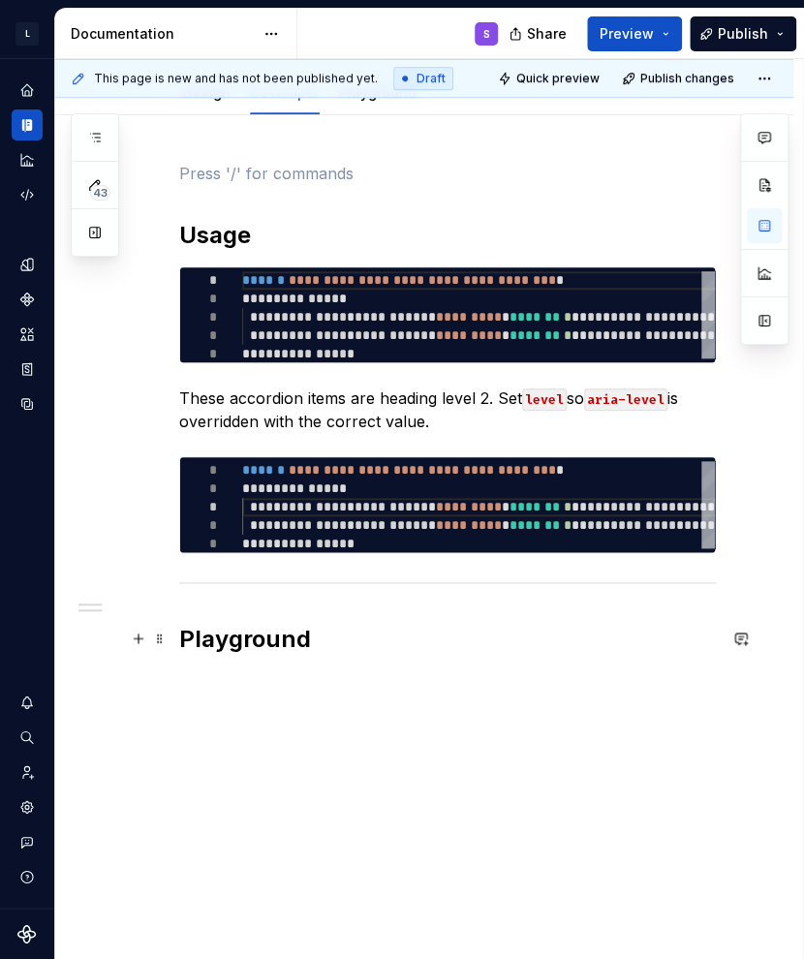
click at [430, 637] on h2 "Playground" at bounding box center [447, 639] width 537 height 31
click at [385, 713] on div "**********" at bounding box center [447, 439] width 537 height 555
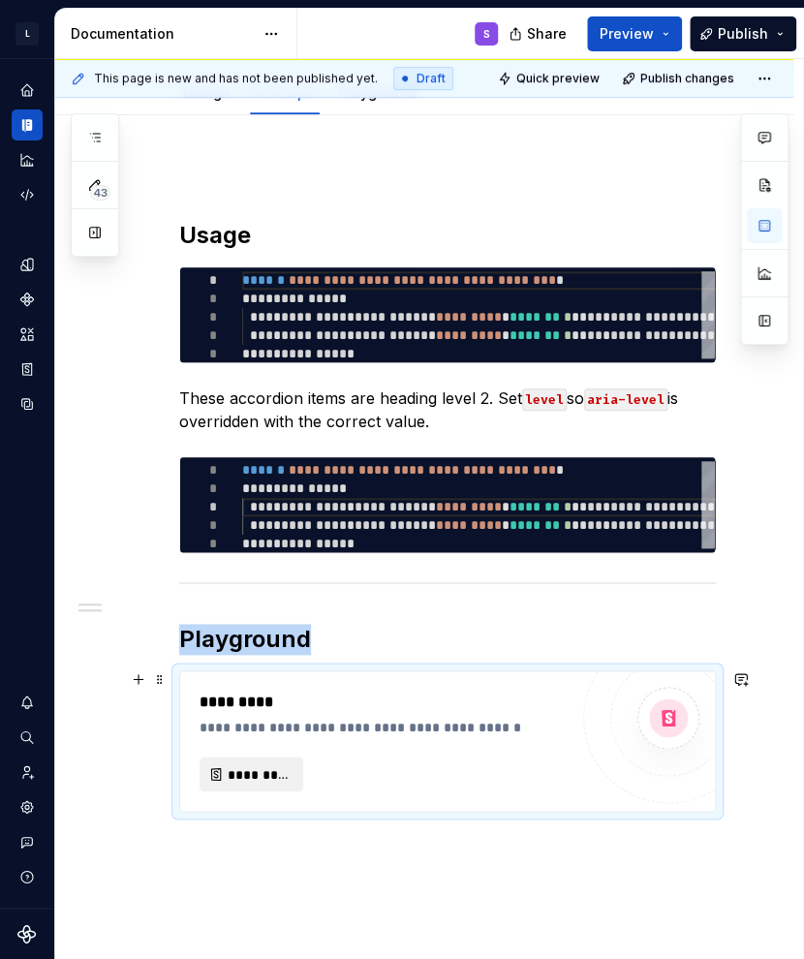
click at [228, 769] on span "*********" at bounding box center [259, 773] width 63 height 19
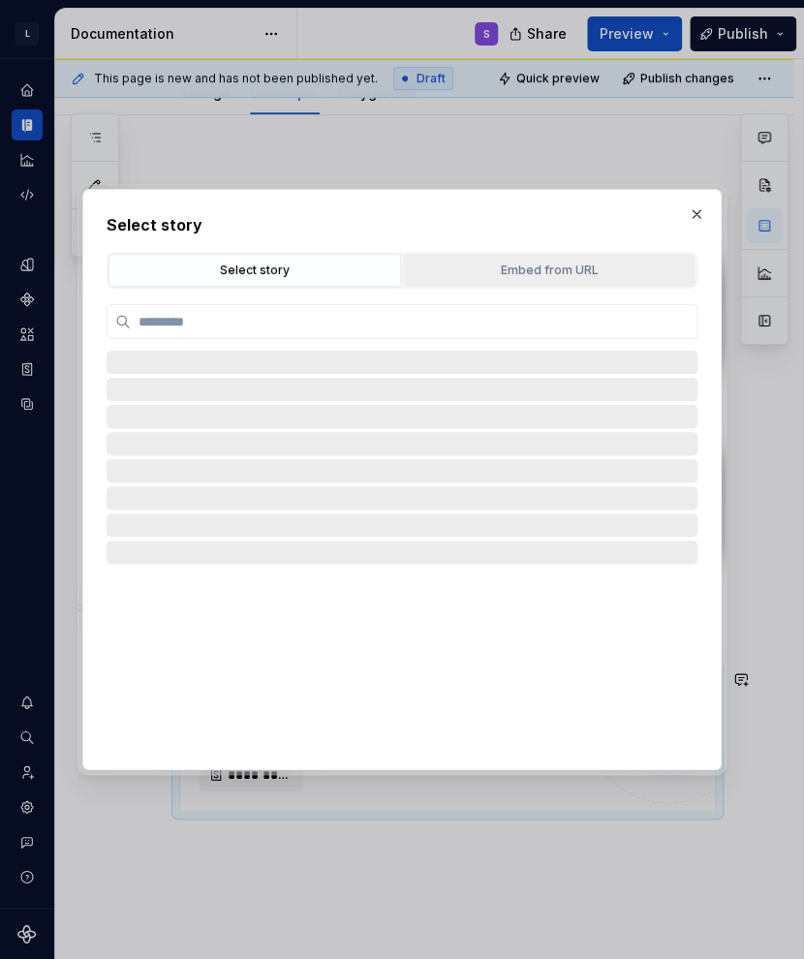
click at [540, 281] on button "Embed from URL" at bounding box center [549, 270] width 293 height 33
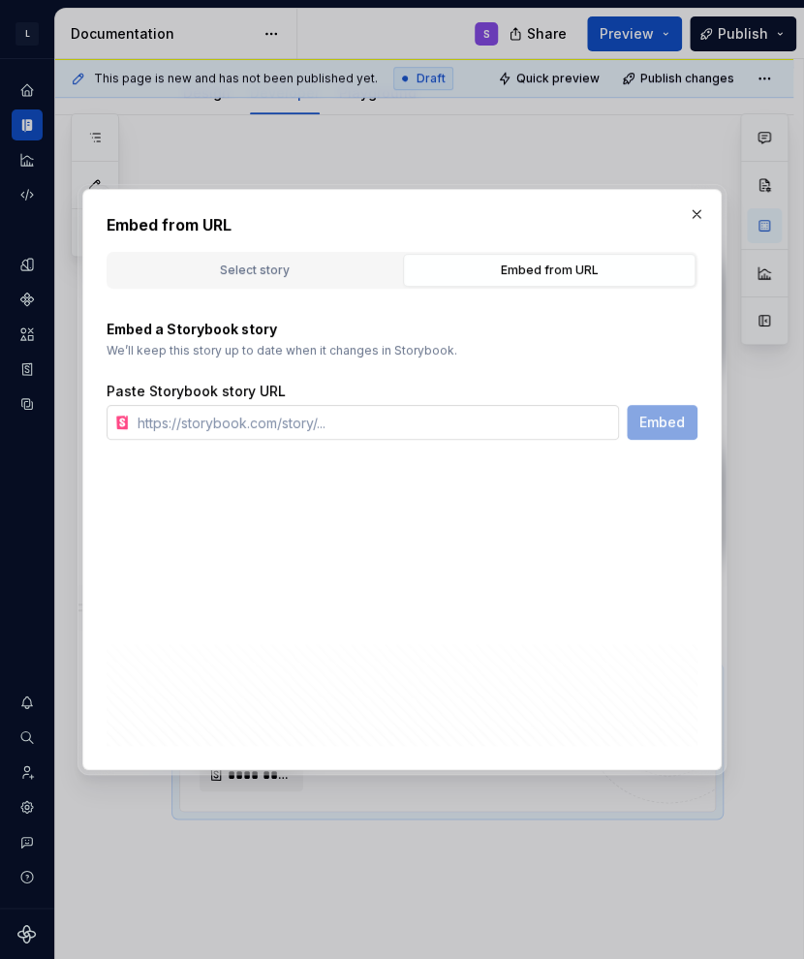
type textarea "*"
click at [394, 422] on input "text" at bounding box center [374, 422] width 489 height 35
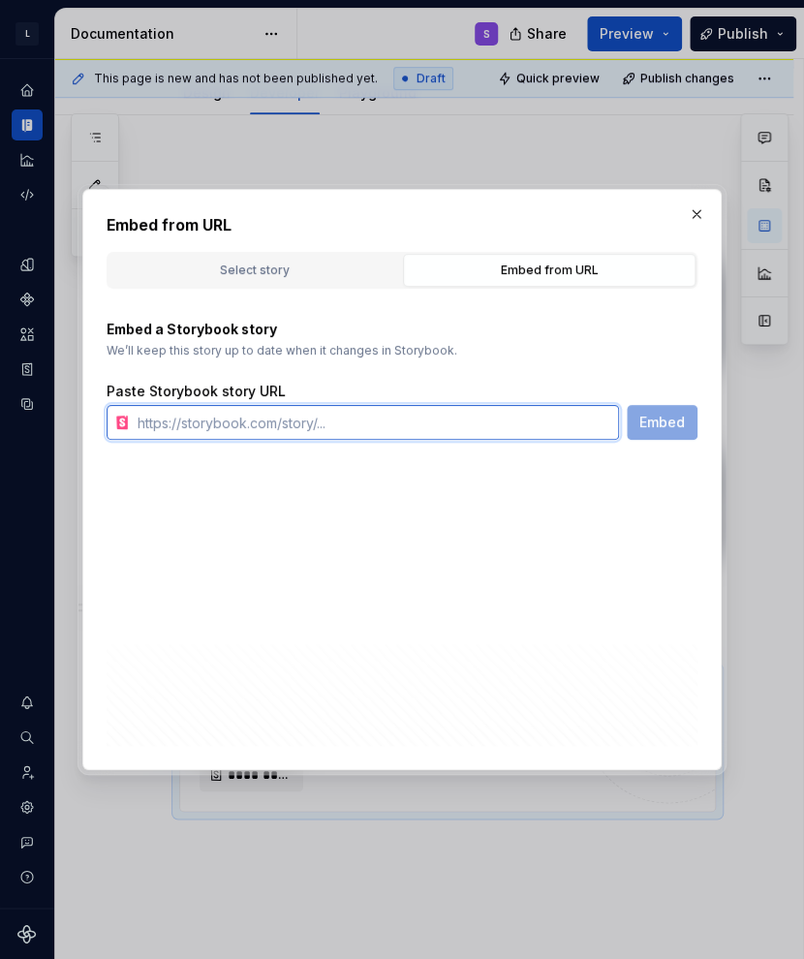
paste input "https://storybook.supernova.io/design-systems/338571/alias/storybook/index.html…"
type input "https://storybook.supernova.io/design-systems/338571/alias/storybook/index.html…"
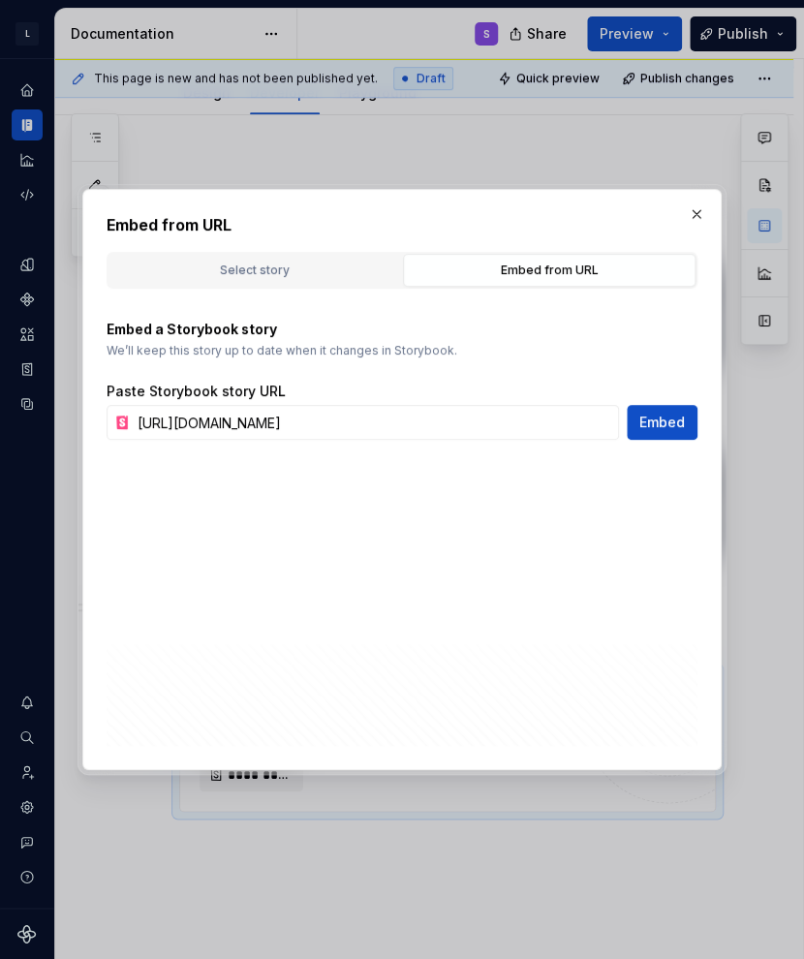
click at [638, 435] on button "Embed" at bounding box center [662, 422] width 71 height 35
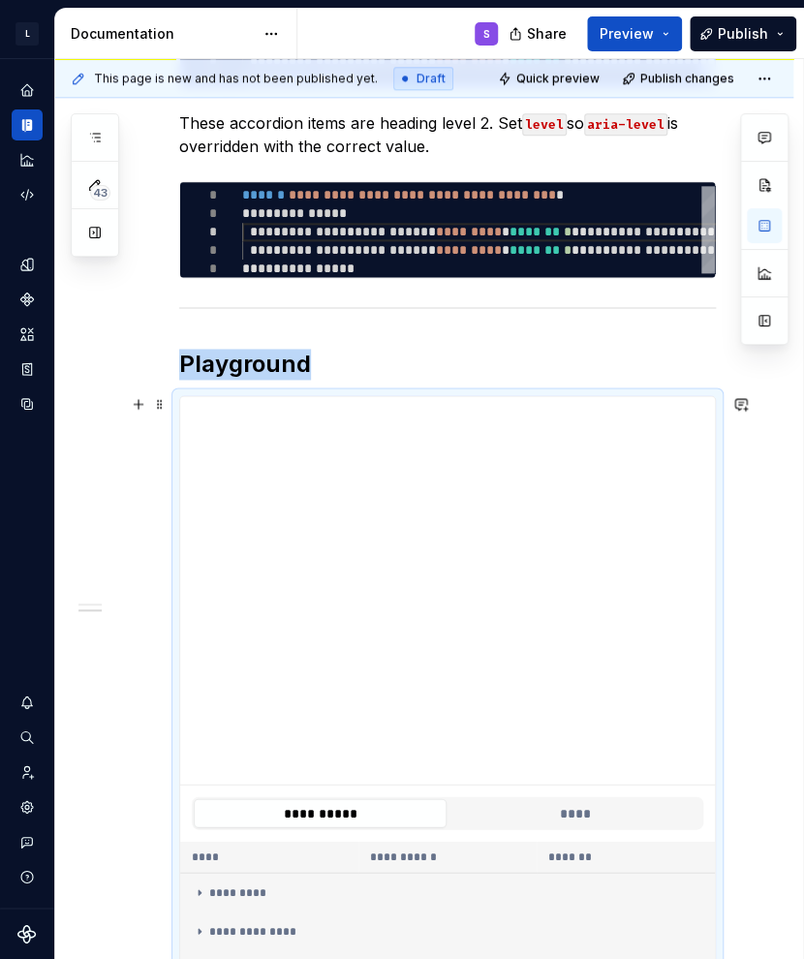
scroll to position [719, 0]
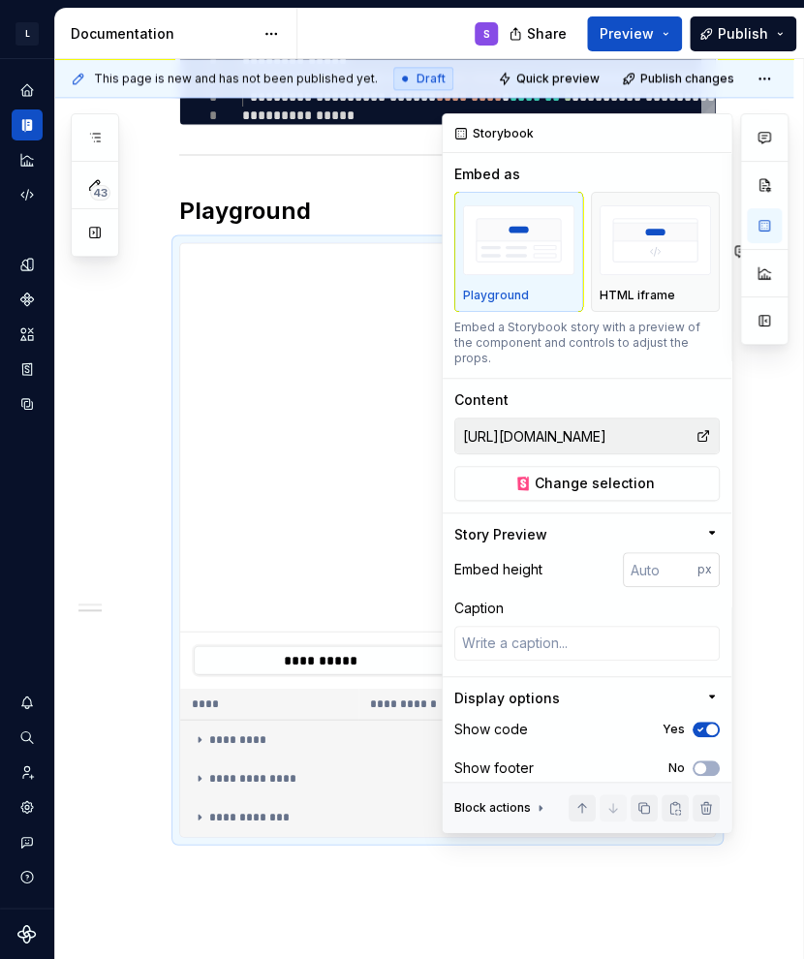
click at [644, 563] on input "number" at bounding box center [660, 569] width 75 height 35
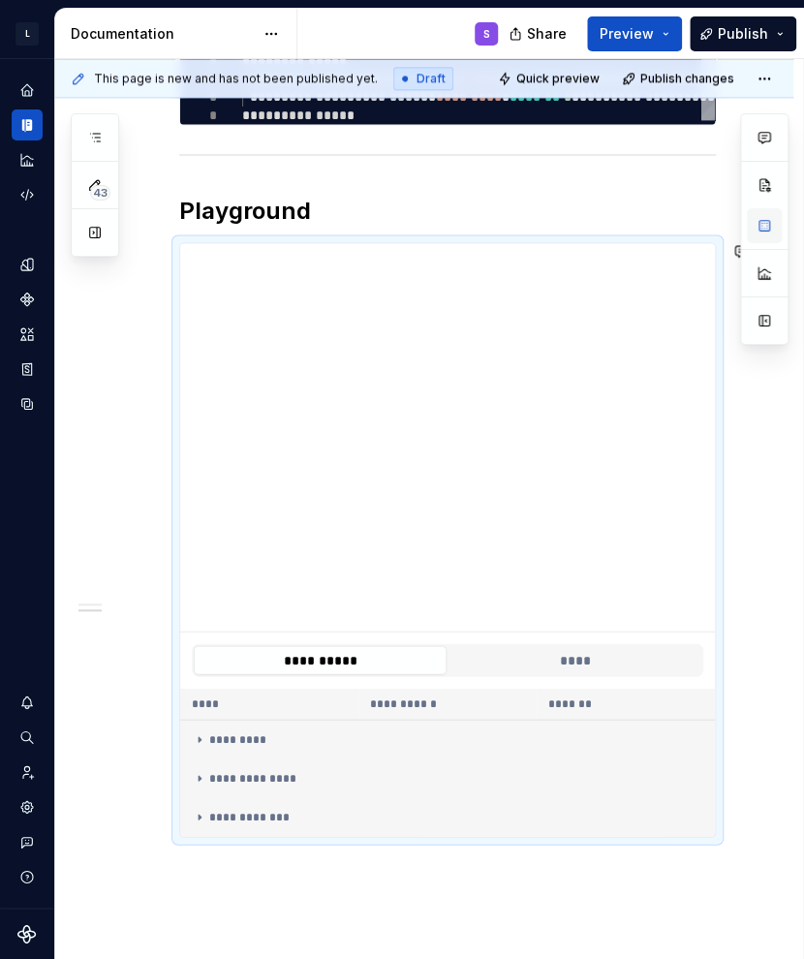
click at [652, 226] on button "button" at bounding box center [764, 225] width 35 height 35
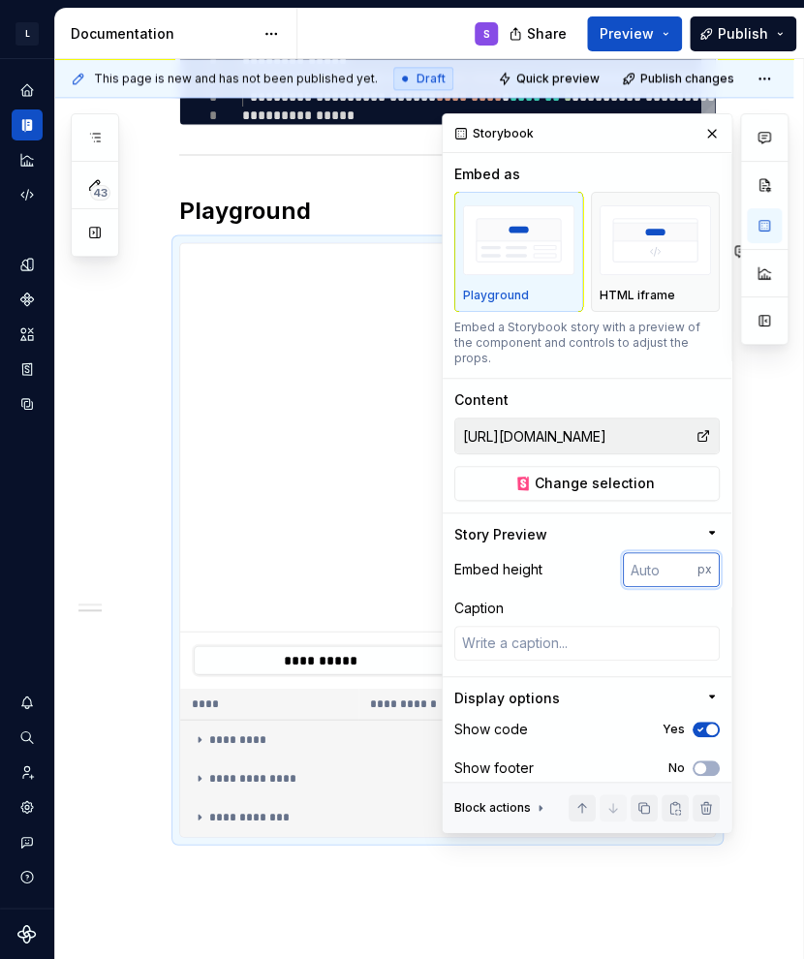
click at [639, 563] on input "number" at bounding box center [660, 569] width 75 height 35
type textarea "*"
type input "300"
type textarea "**********"
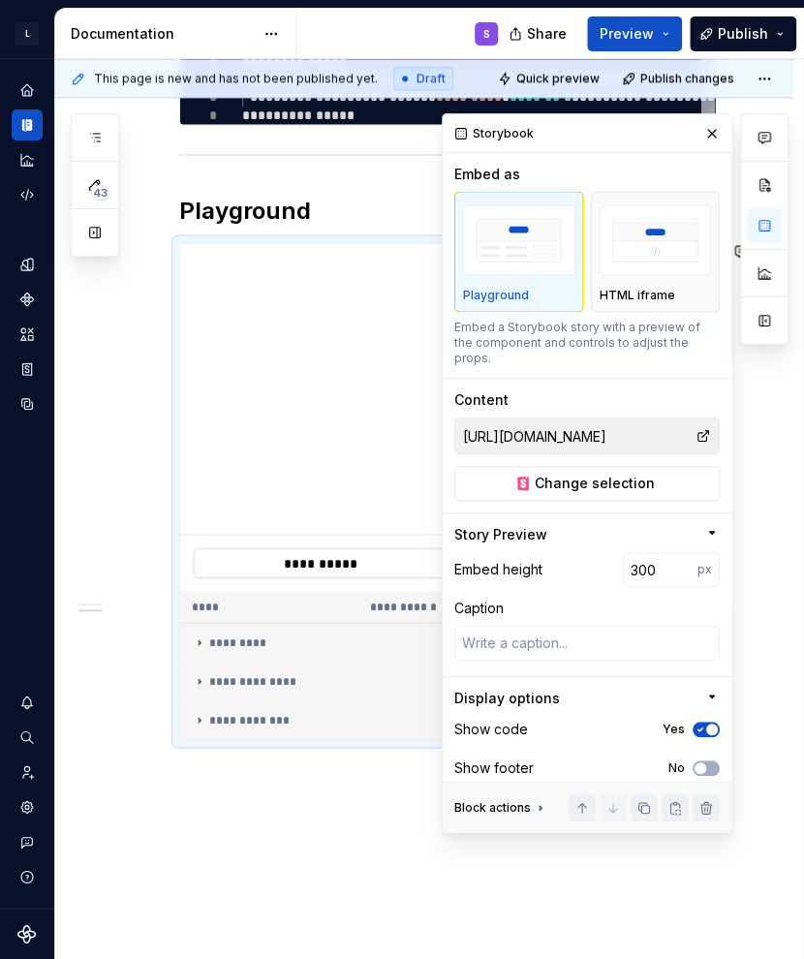
click at [258, 785] on div "**********" at bounding box center [424, 369] width 738 height 1364
click at [652, 226] on button "button" at bounding box center [764, 225] width 35 height 35
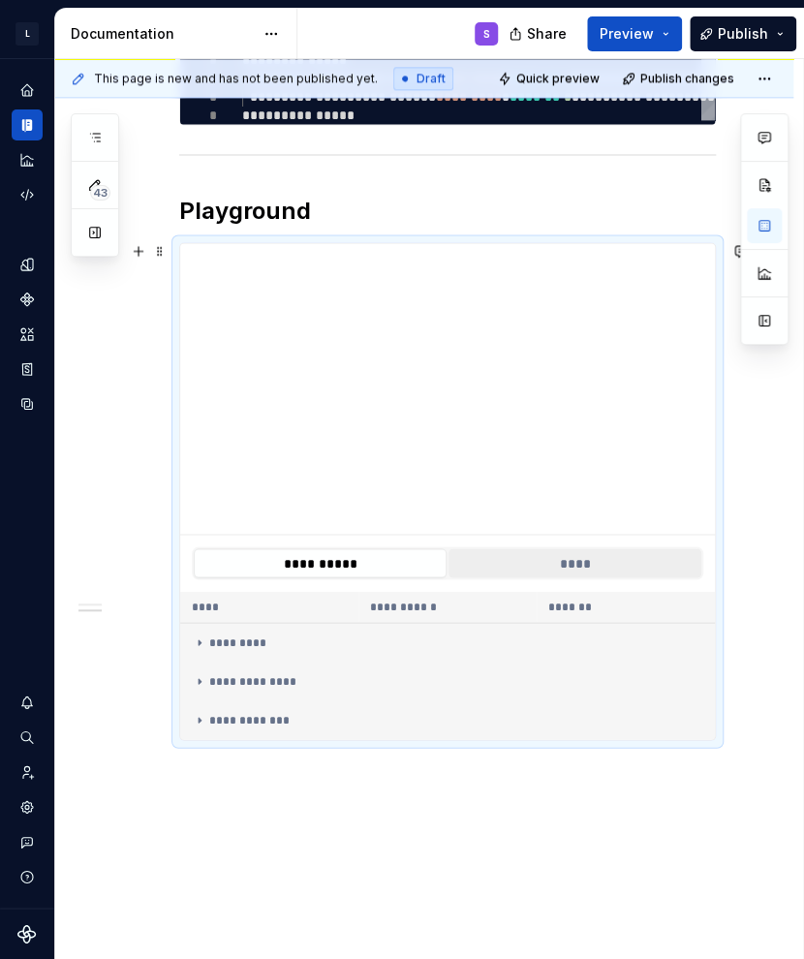
click at [608, 564] on button "****" at bounding box center [574, 562] width 253 height 29
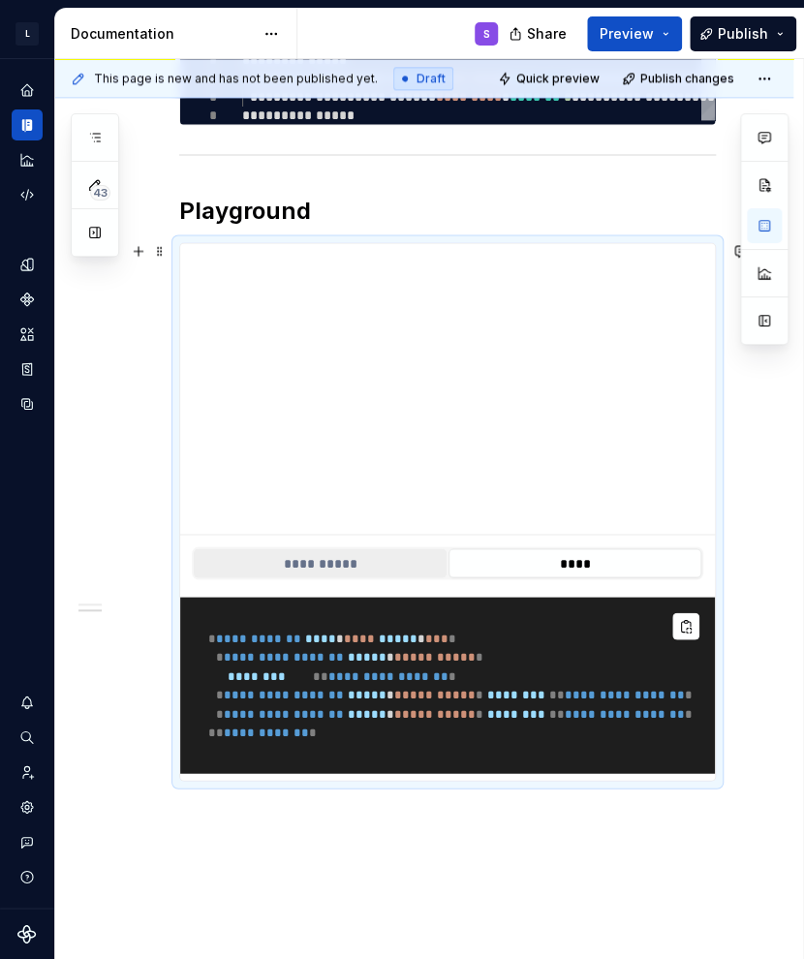
click at [364, 567] on button "**********" at bounding box center [320, 562] width 253 height 29
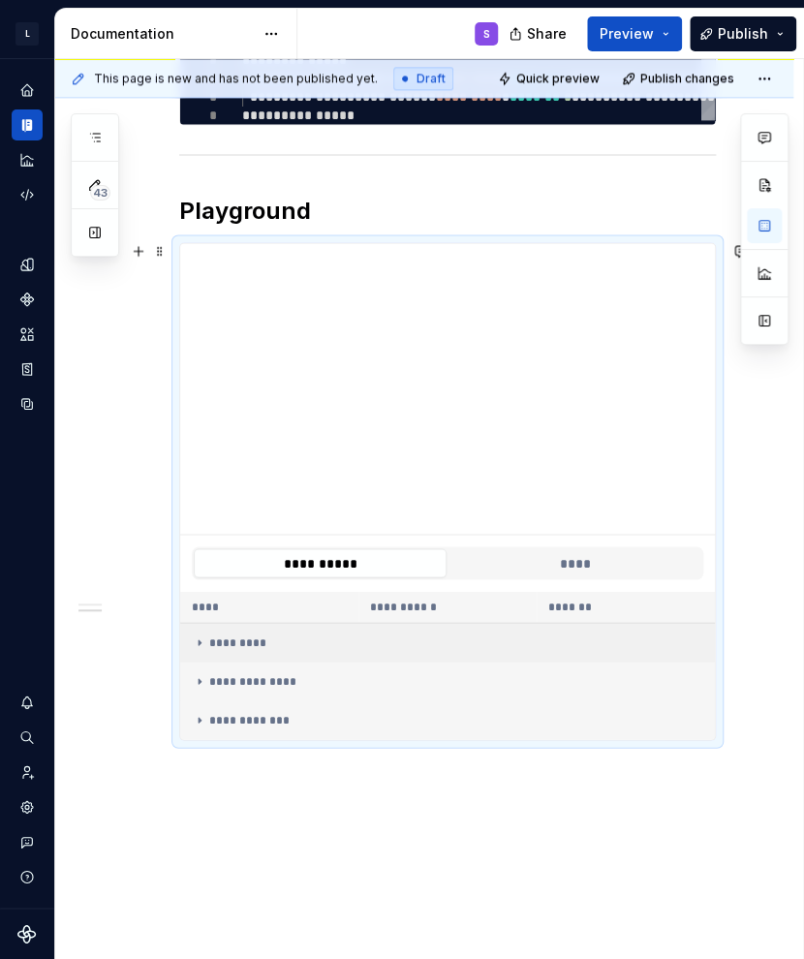
click at [324, 645] on div "*********" at bounding box center [447, 641] width 511 height 15
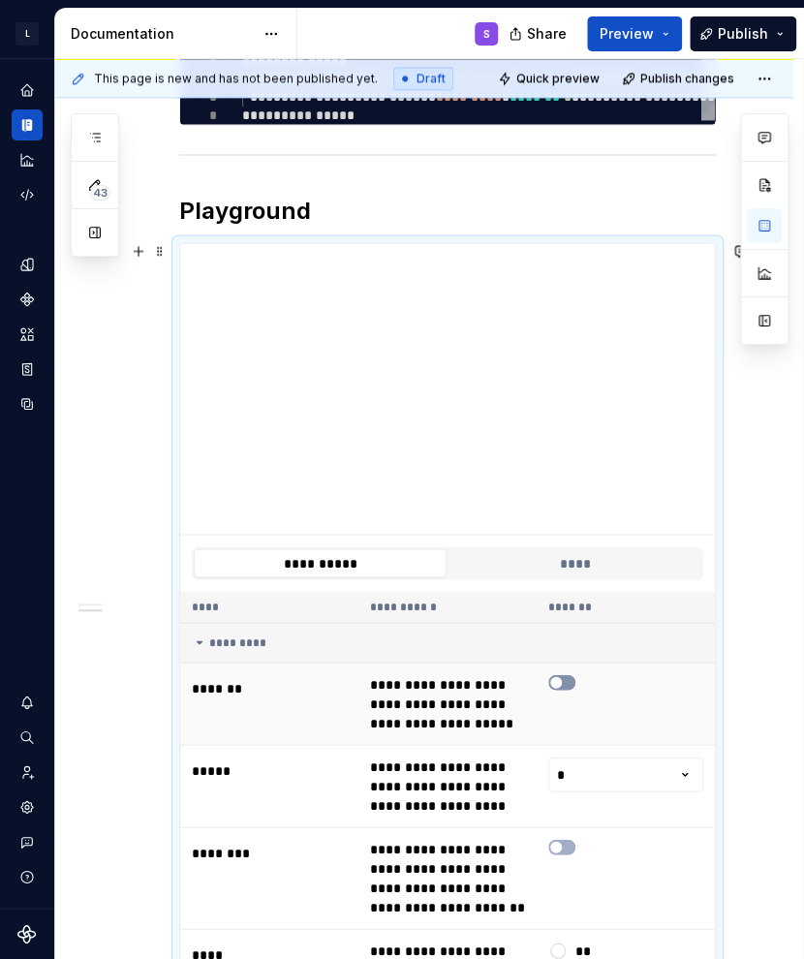
click at [557, 680] on span "button" at bounding box center [556, 682] width 12 height 12
type textarea "*"
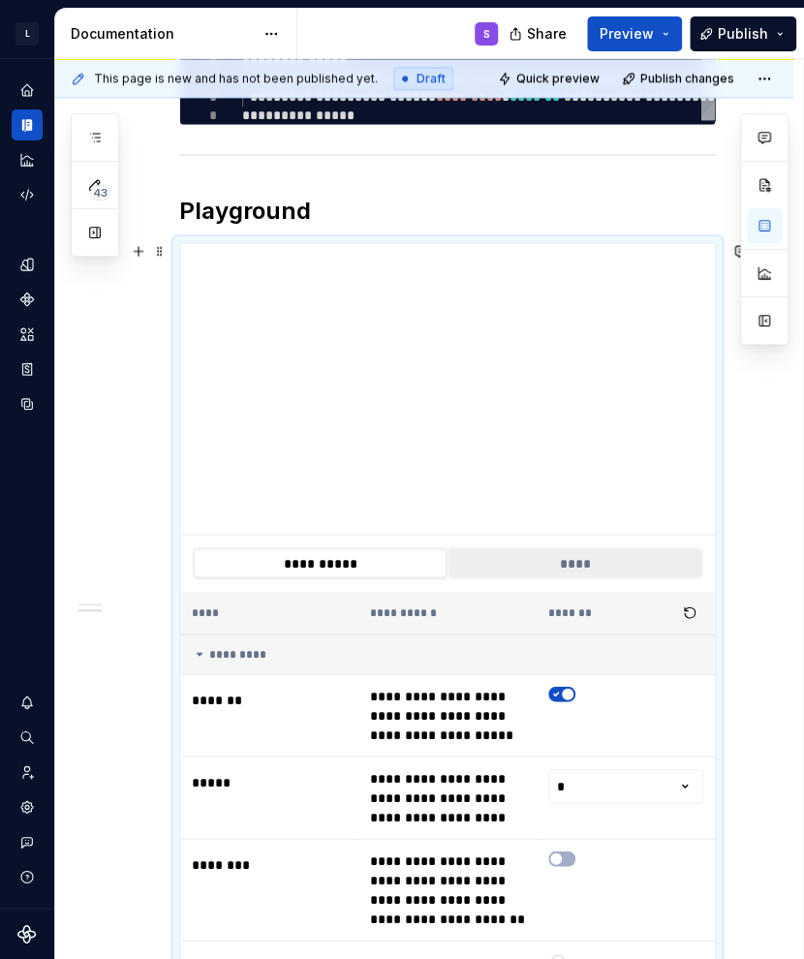
click at [563, 560] on button "****" at bounding box center [574, 562] width 253 height 29
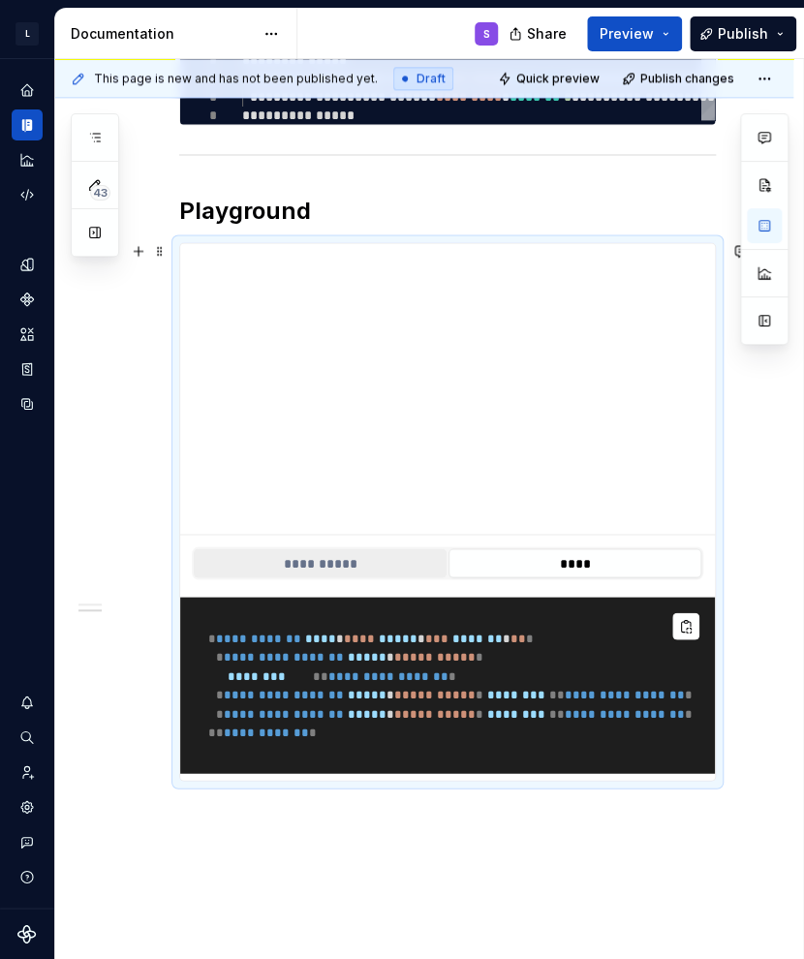
click at [383, 562] on button "**********" at bounding box center [320, 562] width 253 height 29
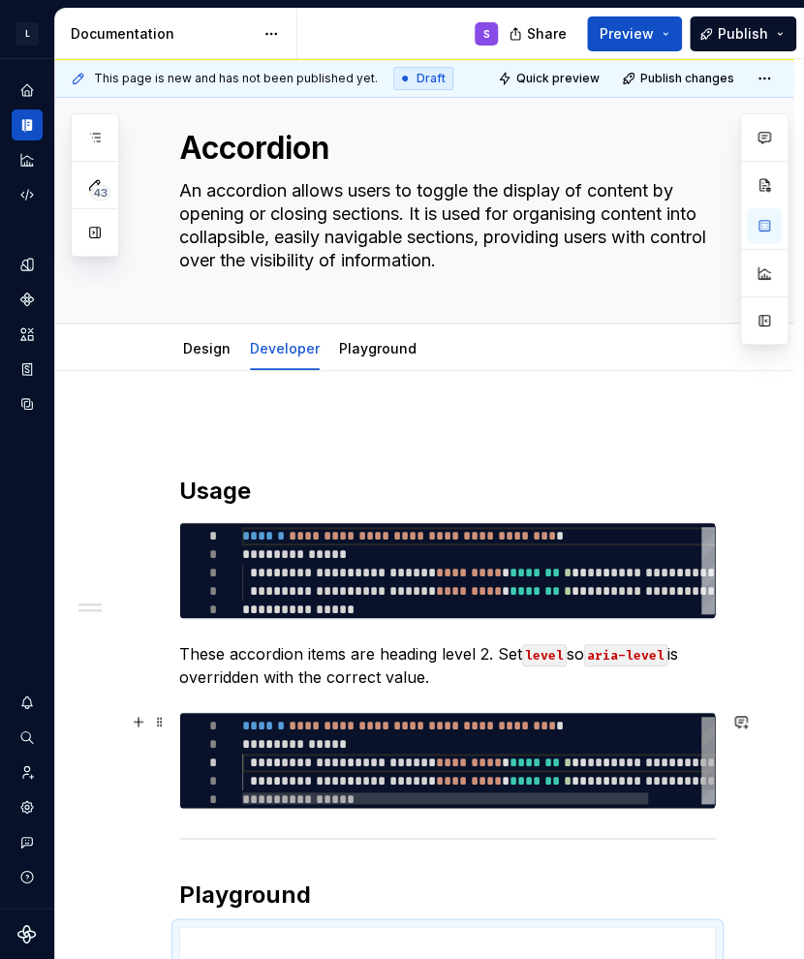
scroll to position [0, 0]
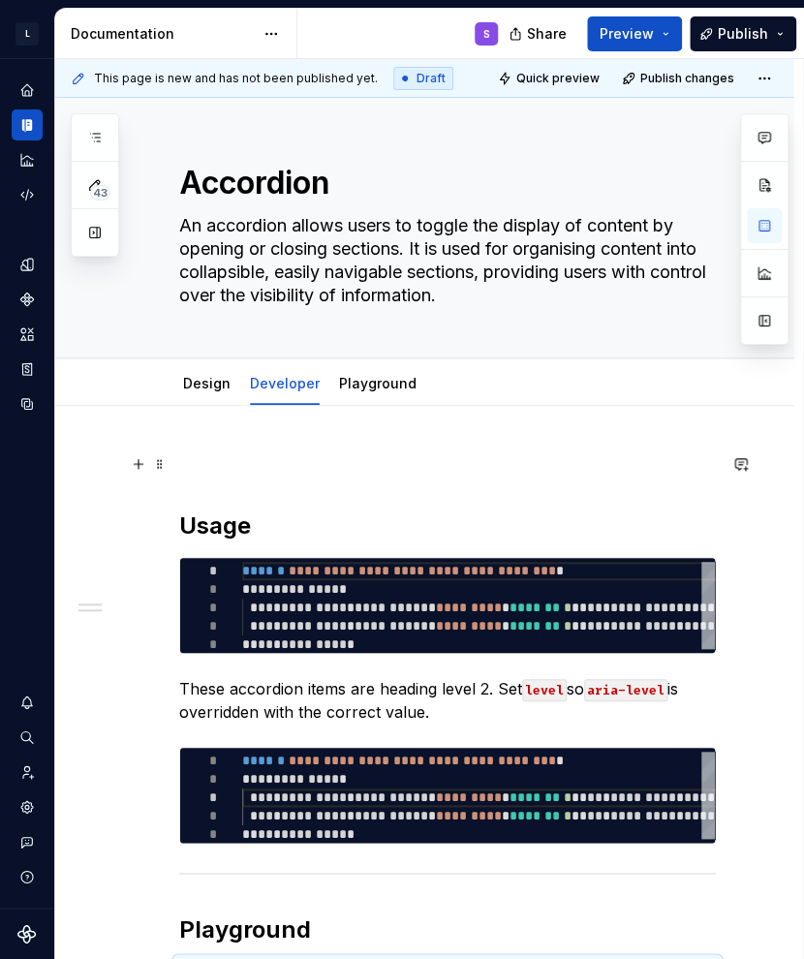
click at [357, 474] on p at bounding box center [447, 463] width 537 height 23
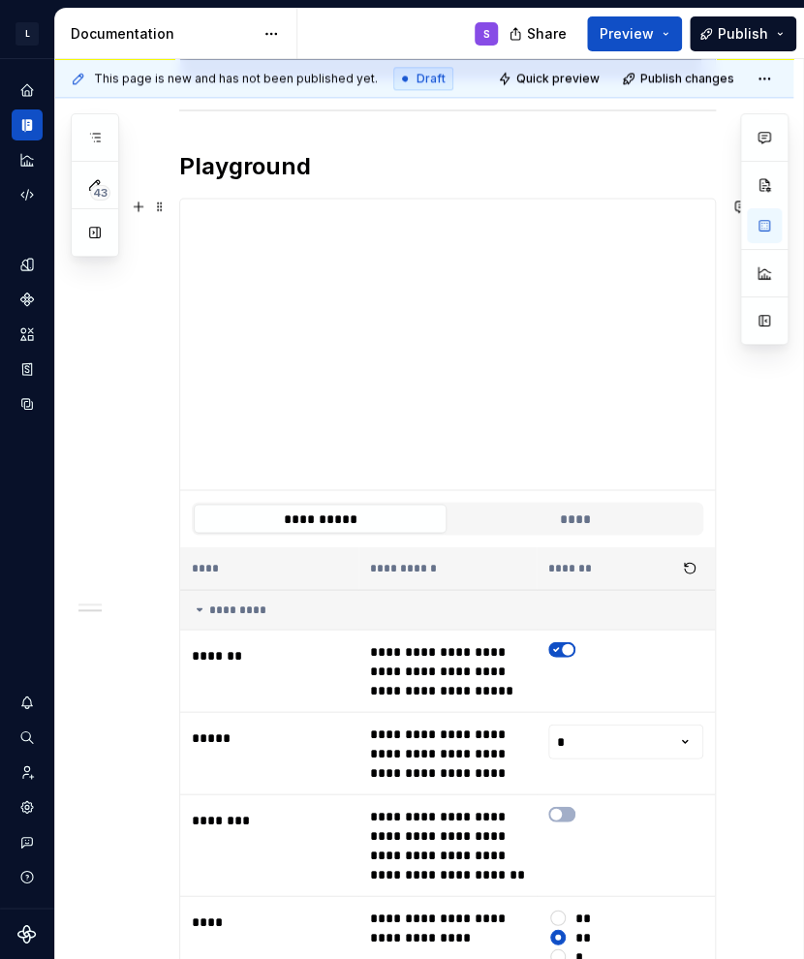
scroll to position [678, 0]
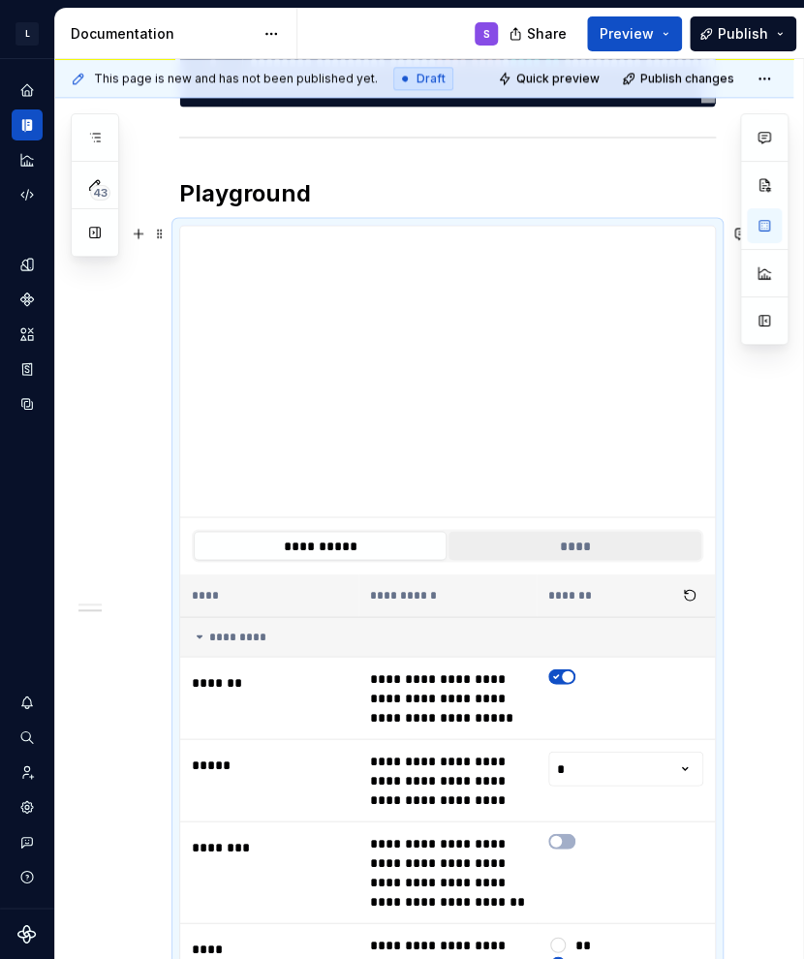
click at [577, 547] on button "****" at bounding box center [574, 545] width 253 height 29
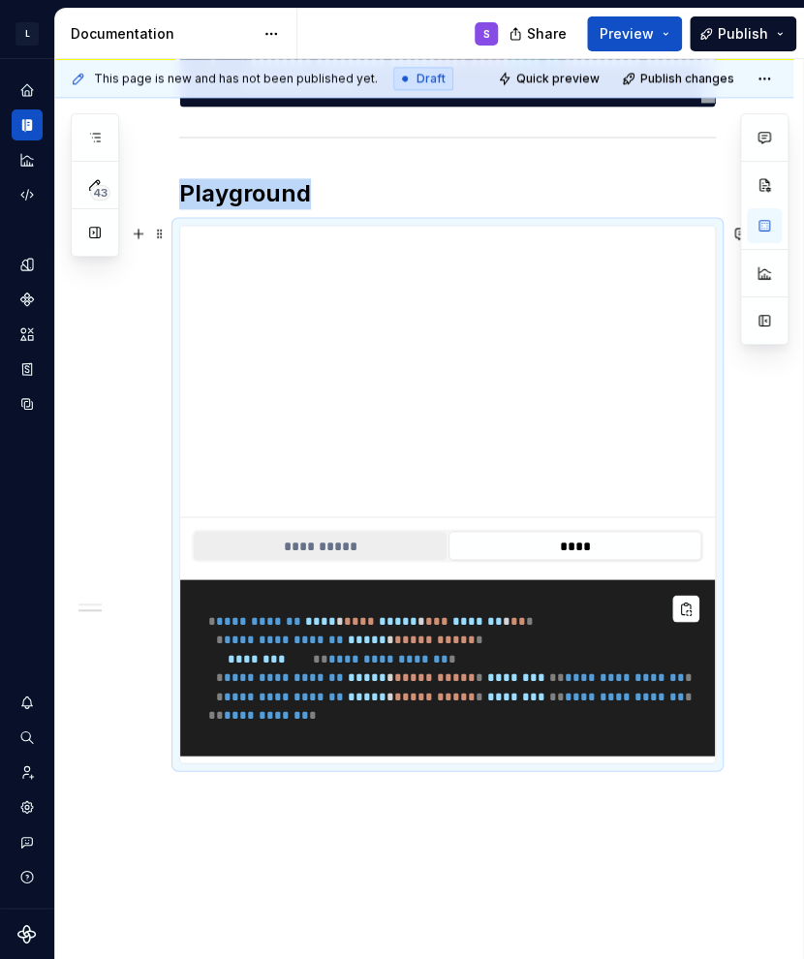
click at [379, 553] on button "**********" at bounding box center [320, 545] width 253 height 29
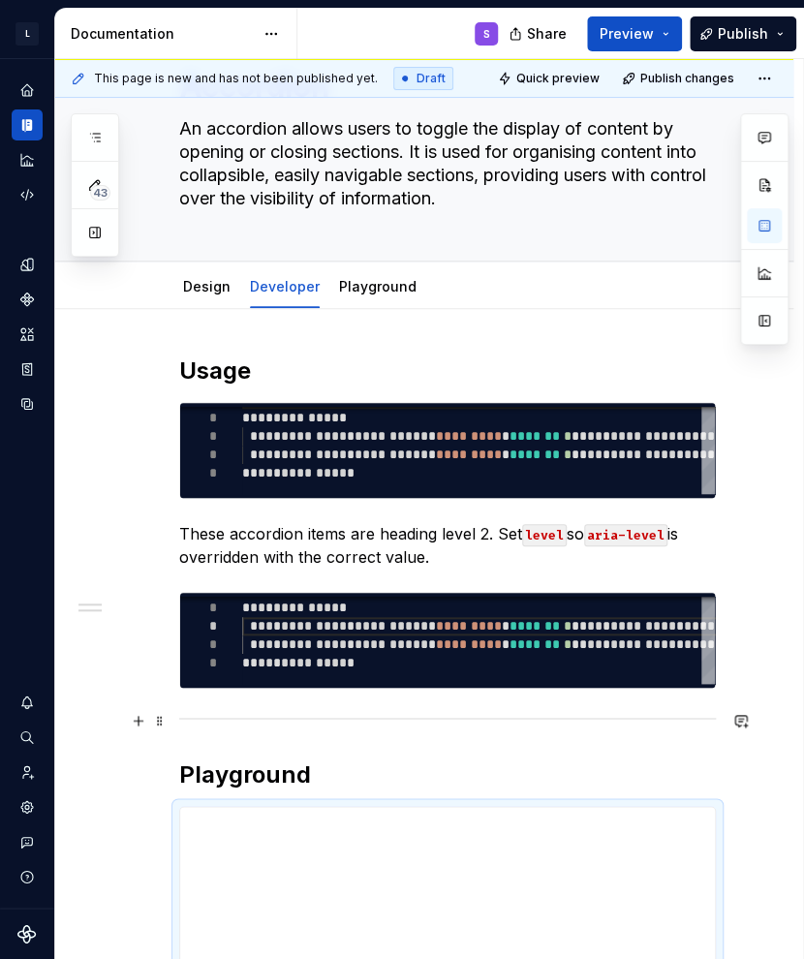
scroll to position [0, 0]
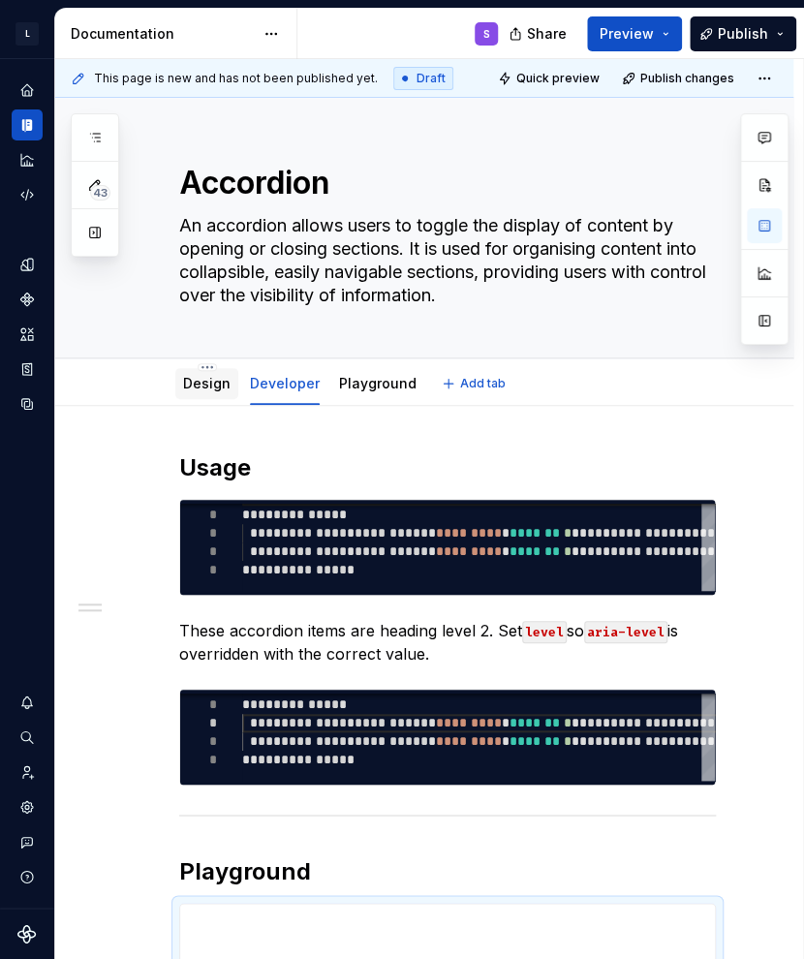
click at [206, 396] on div "Design" at bounding box center [206, 383] width 63 height 31
click at [207, 382] on link "Design" at bounding box center [206, 383] width 47 height 16
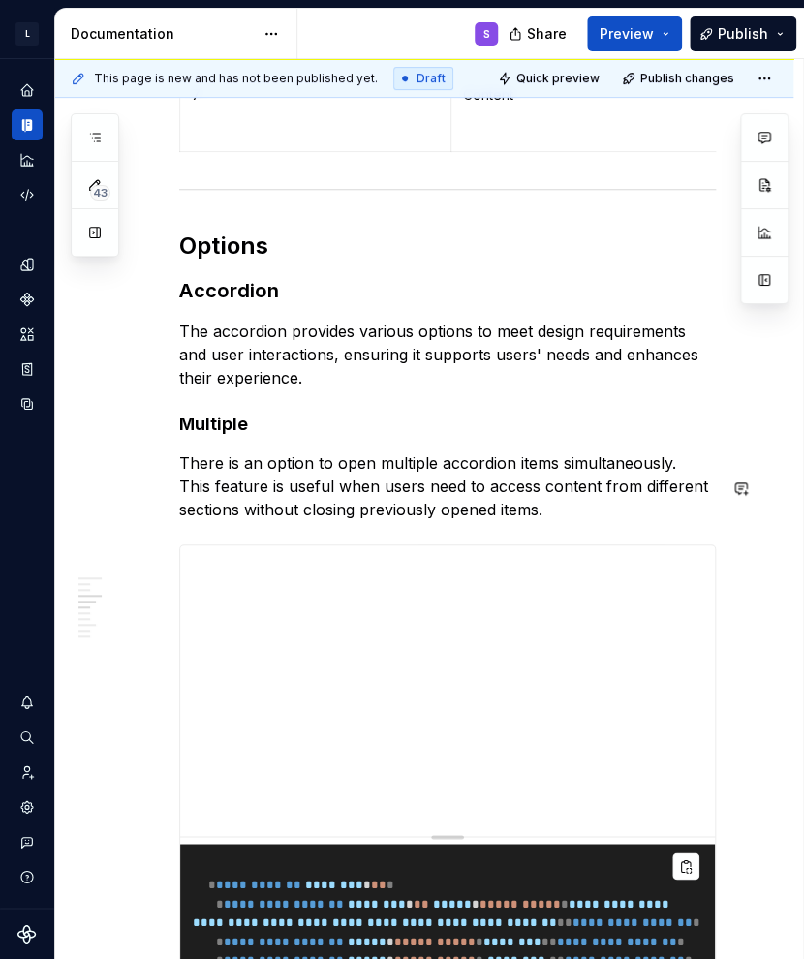
scroll to position [2417, 0]
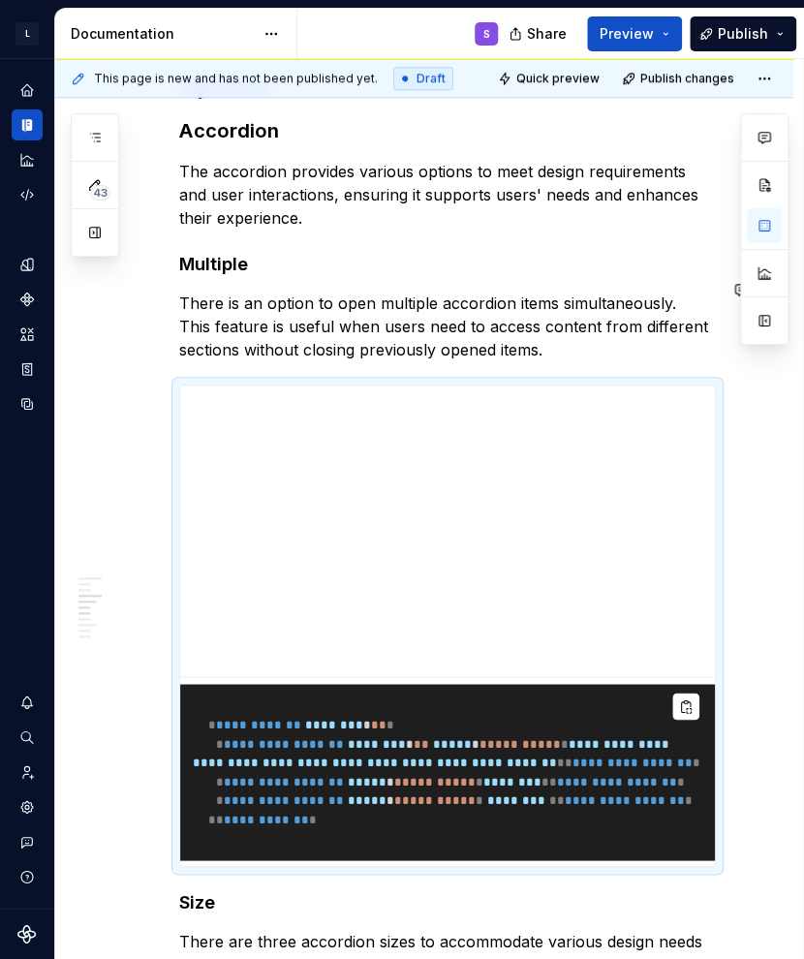
type textarea "*"
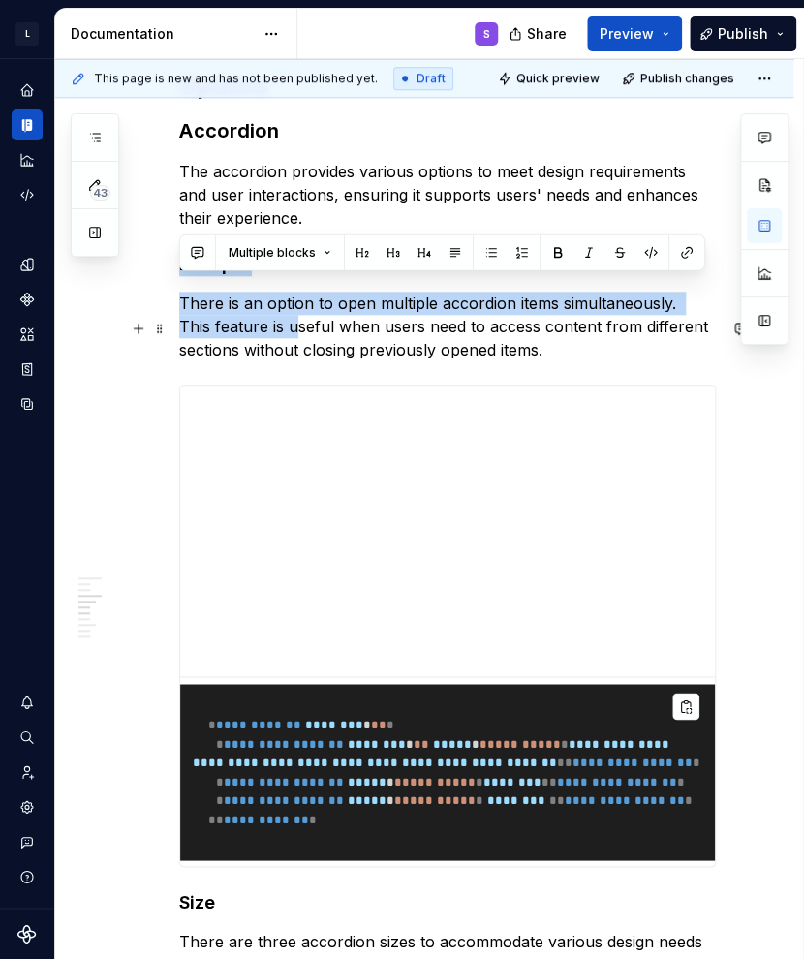
drag, startPoint x: 182, startPoint y: 290, endPoint x: 260, endPoint y: 361, distance: 105.6
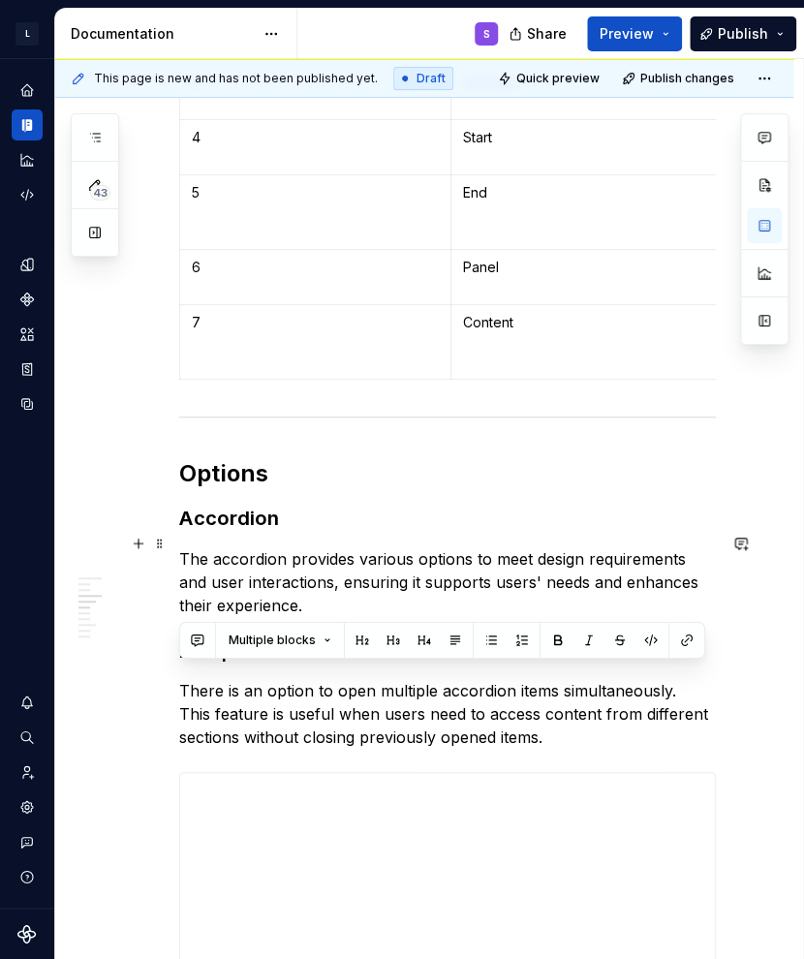
click at [356, 532] on h3 "Accordion" at bounding box center [447, 518] width 537 height 27
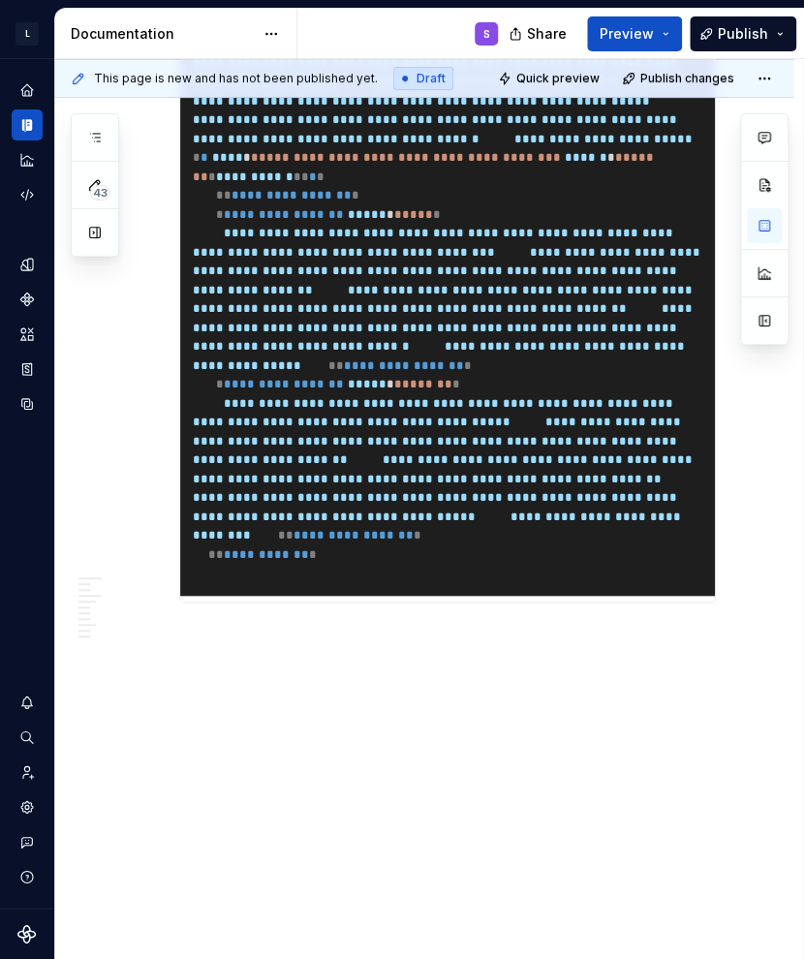
scroll to position [6413, 0]
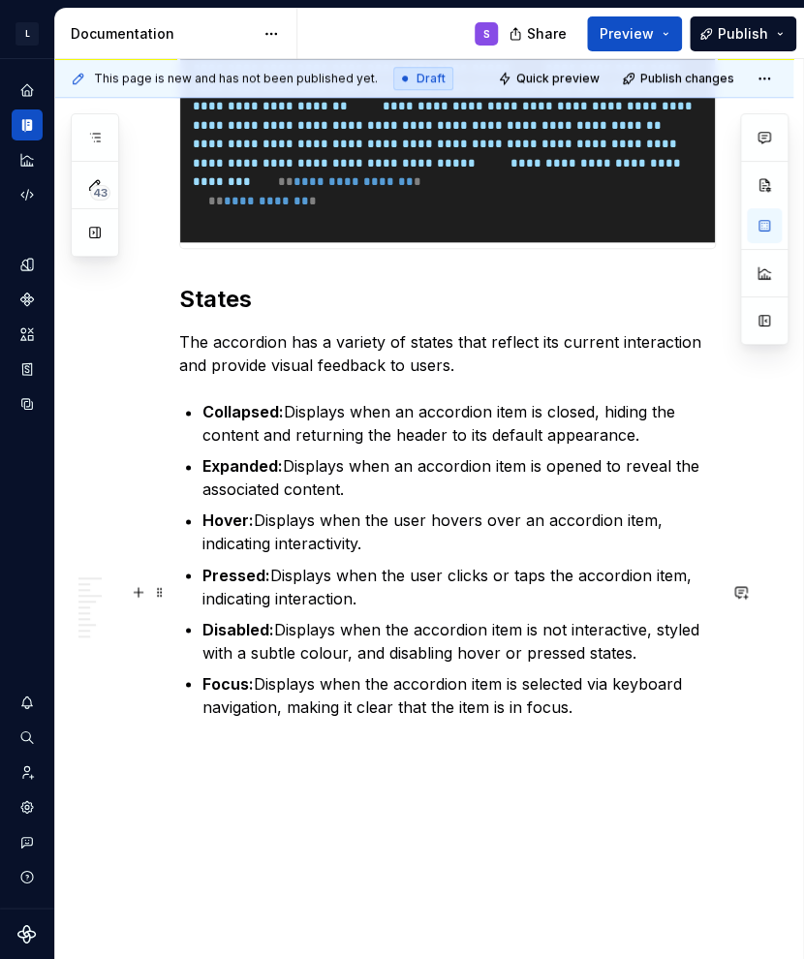
scroll to position [6703, 0]
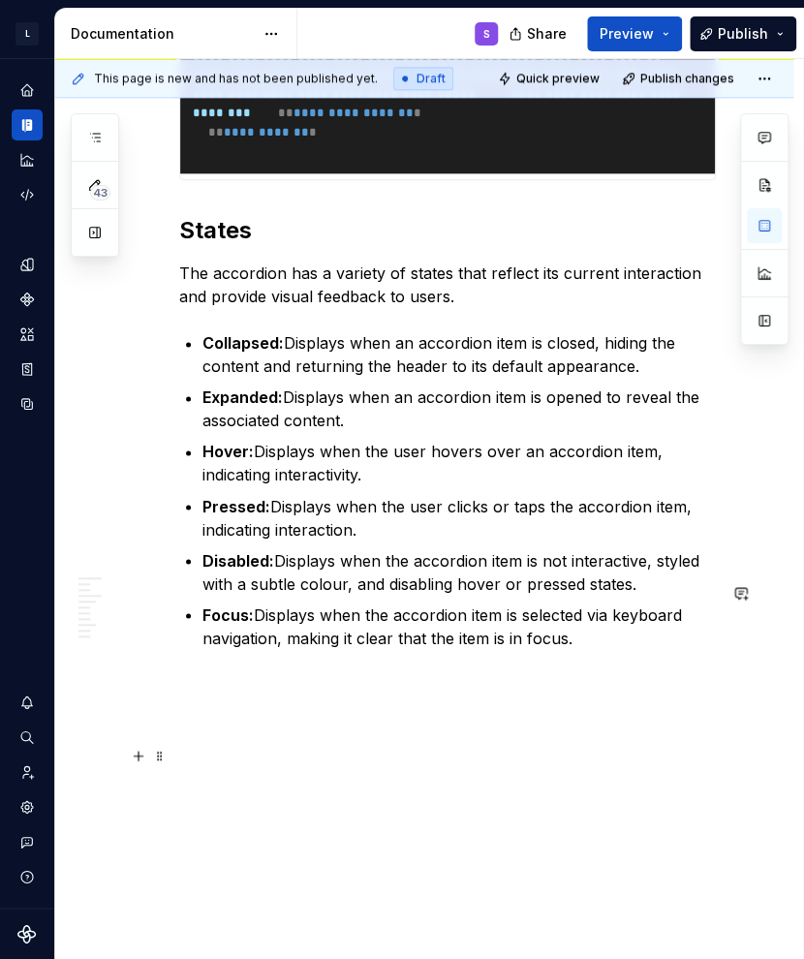
click at [339, 486] on p "Hover: Displays when the user hovers over an accordion item, indicating interac…" at bounding box center [458, 463] width 513 height 46
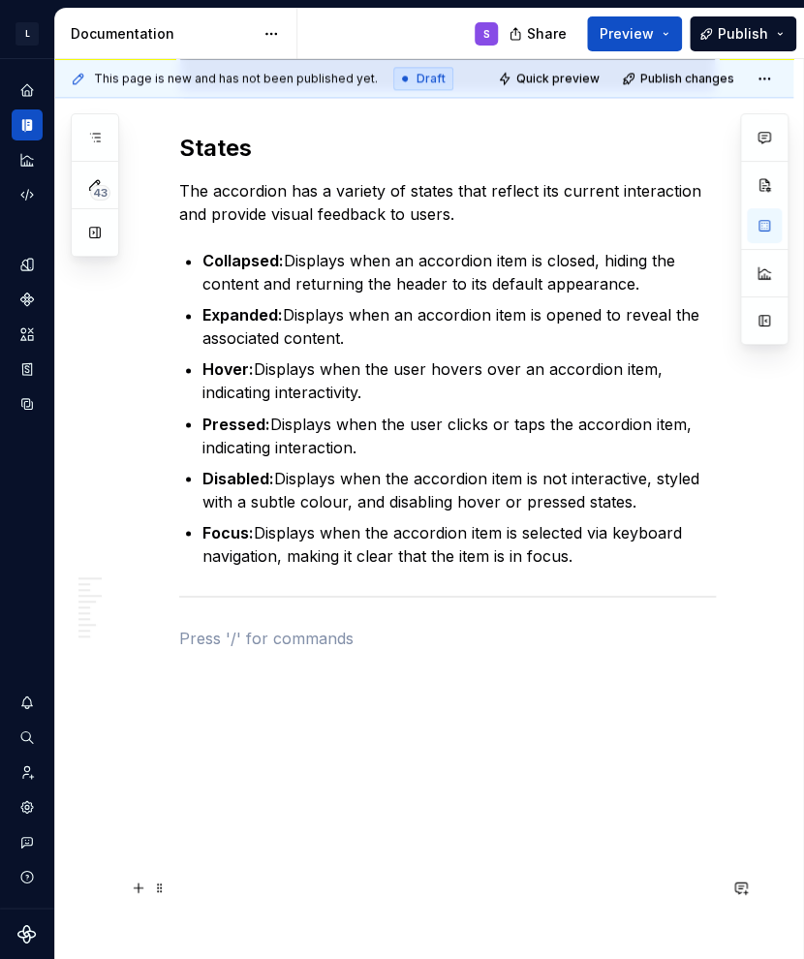
click at [346, 649] on p at bounding box center [447, 637] width 537 height 23
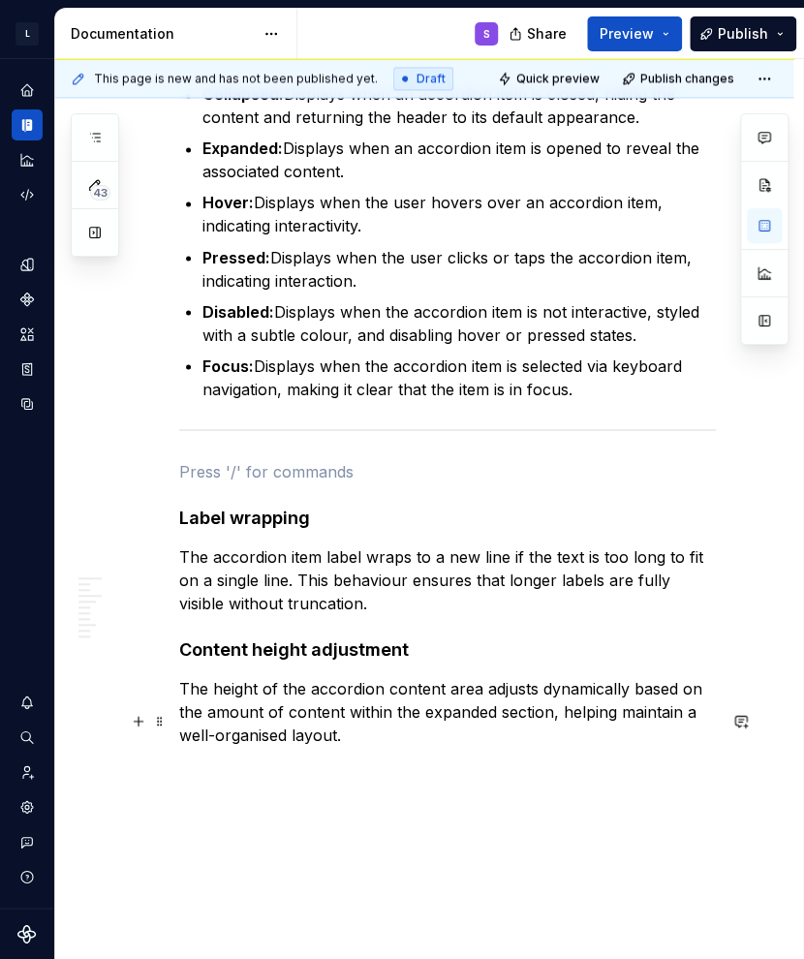
click at [236, 482] on p at bounding box center [447, 470] width 537 height 23
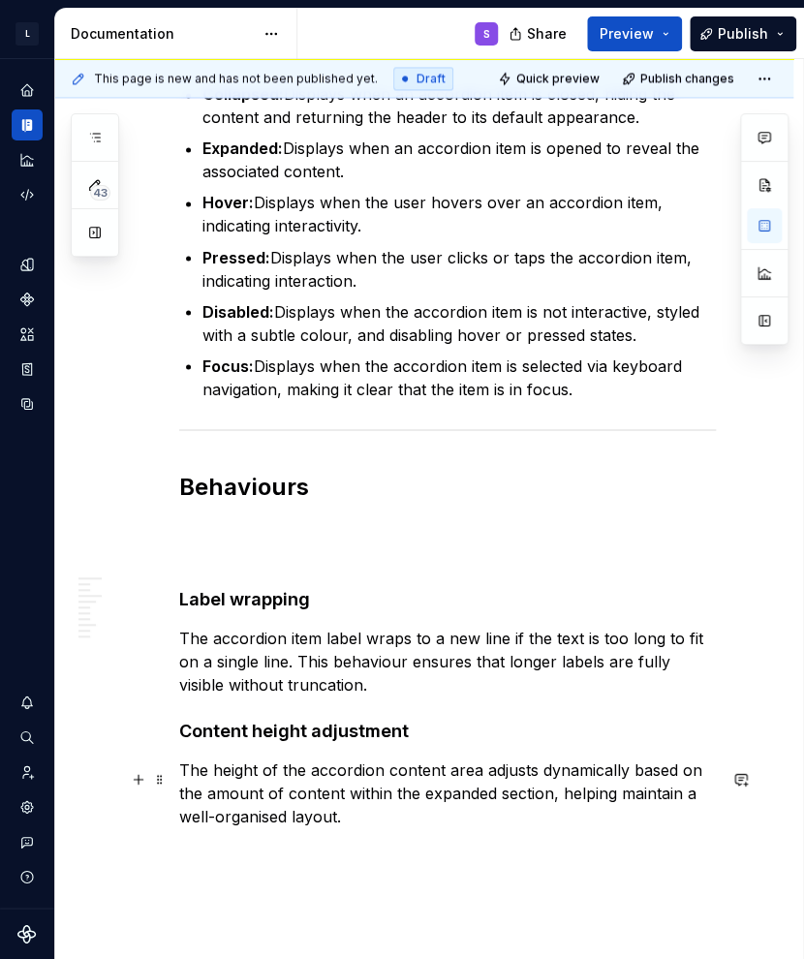
click at [285, 564] on p at bounding box center [447, 540] width 537 height 46
click at [280, 564] on p at bounding box center [447, 540] width 537 height 46
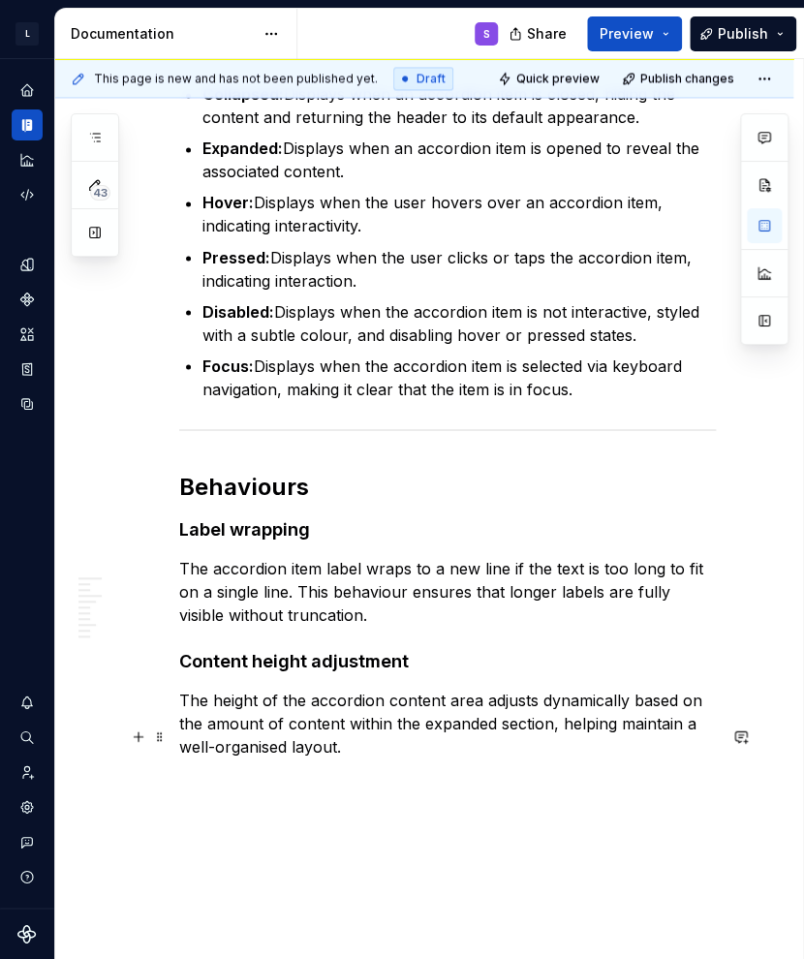
click at [276, 502] on h2 "Behaviours" at bounding box center [447, 486] width 537 height 31
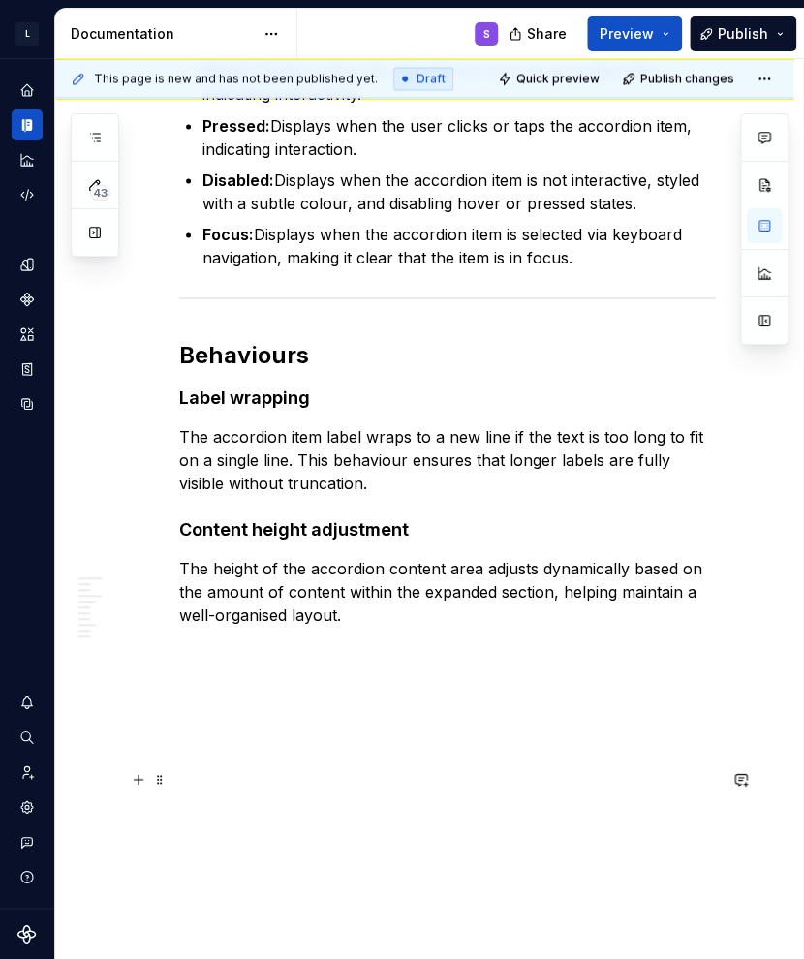
click at [333, 537] on h4 "Content height adjustment" at bounding box center [447, 528] width 537 height 23
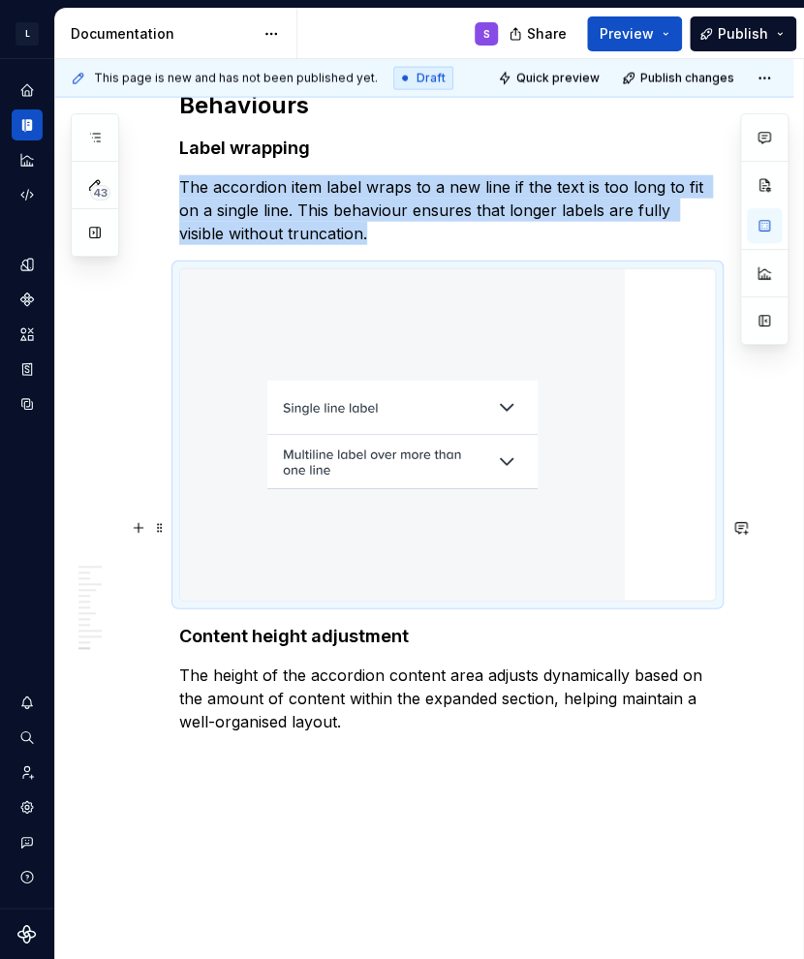
scroll to position [7572, 0]
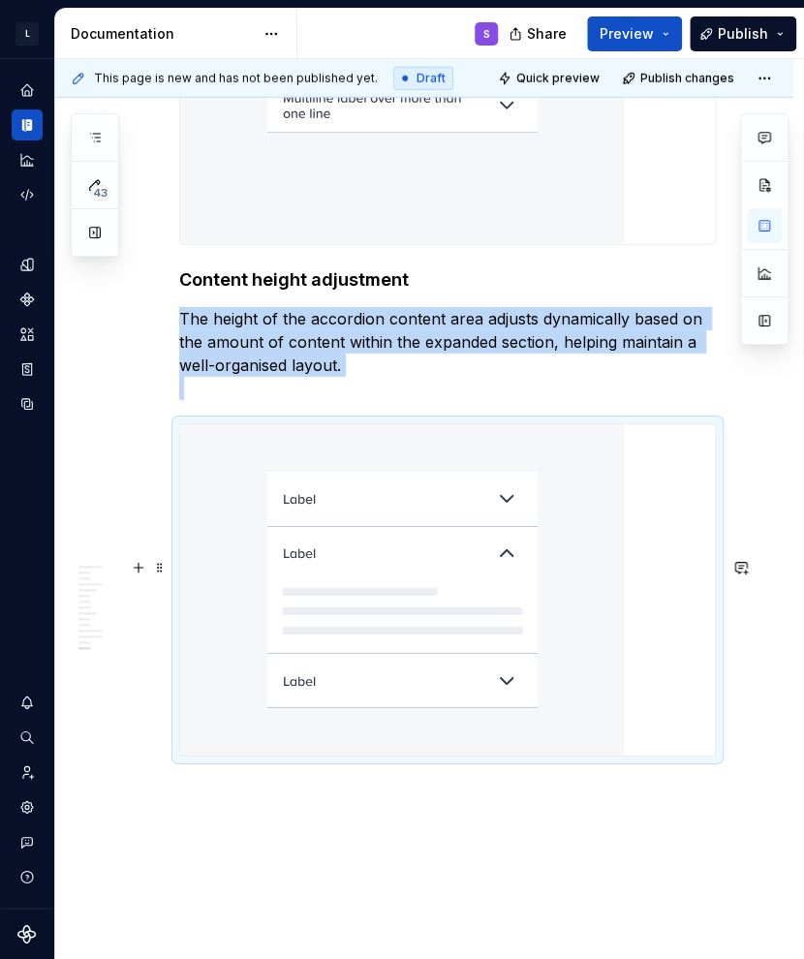
click at [320, 400] on p "The height of the accordion content area adjusts dynamically based on the amoun…" at bounding box center [447, 353] width 537 height 93
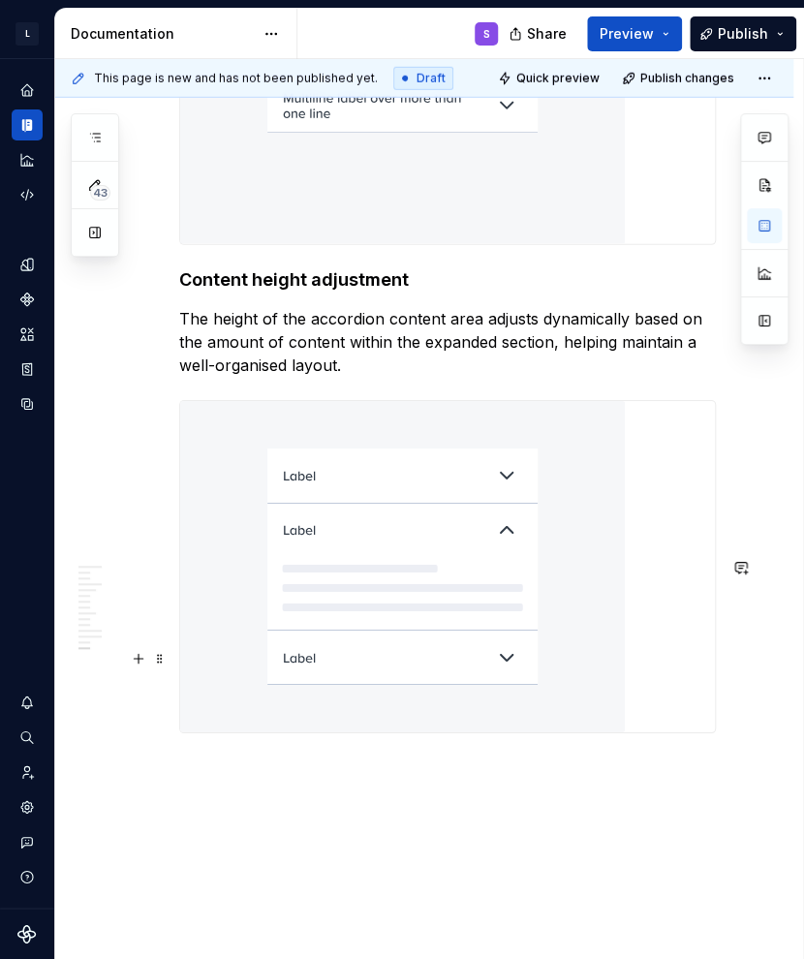
scroll to position [7863, 0]
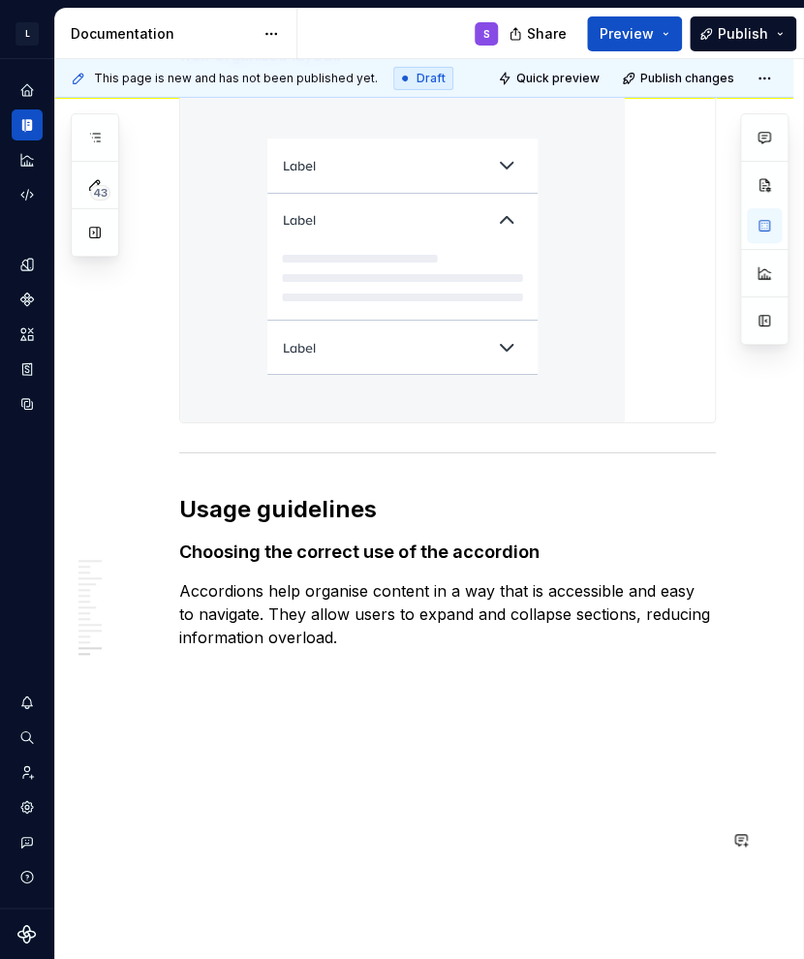
scroll to position [8130, 0]
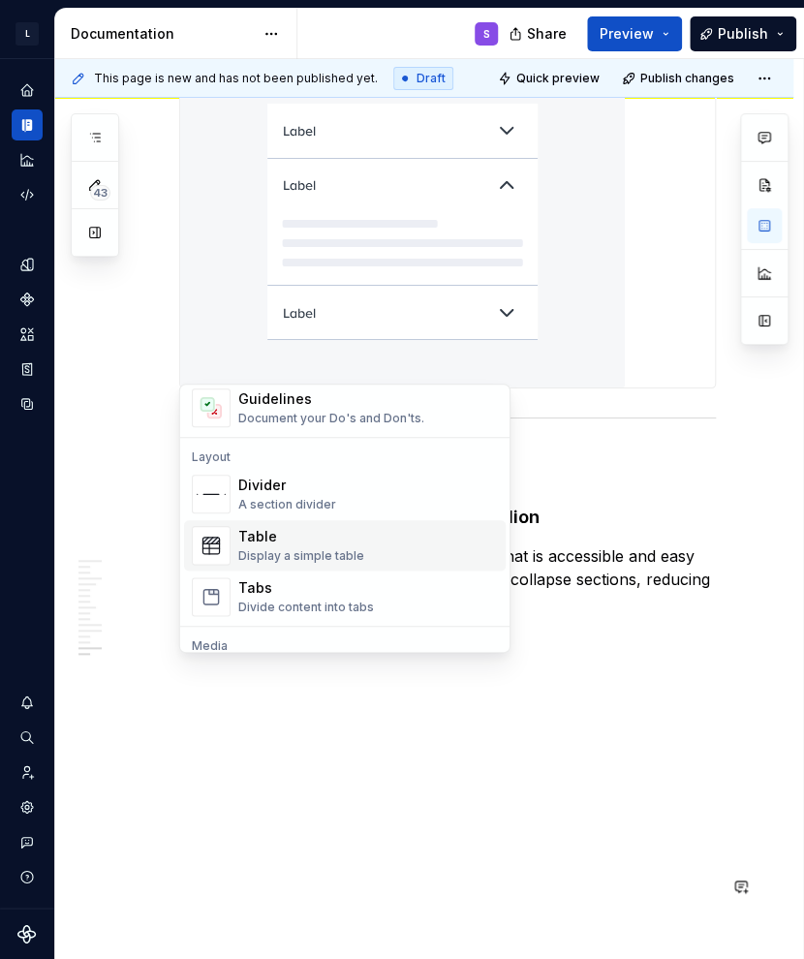
scroll to position [775, 0]
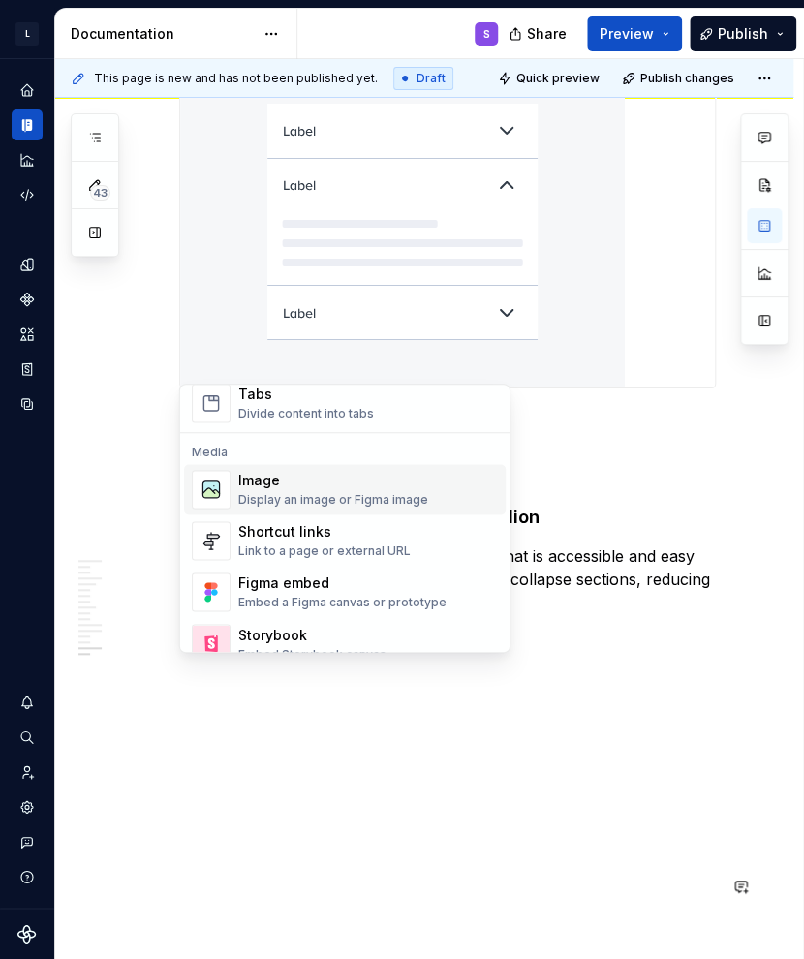
click at [355, 501] on div "Display an image or Figma image" at bounding box center [333, 499] width 190 height 15
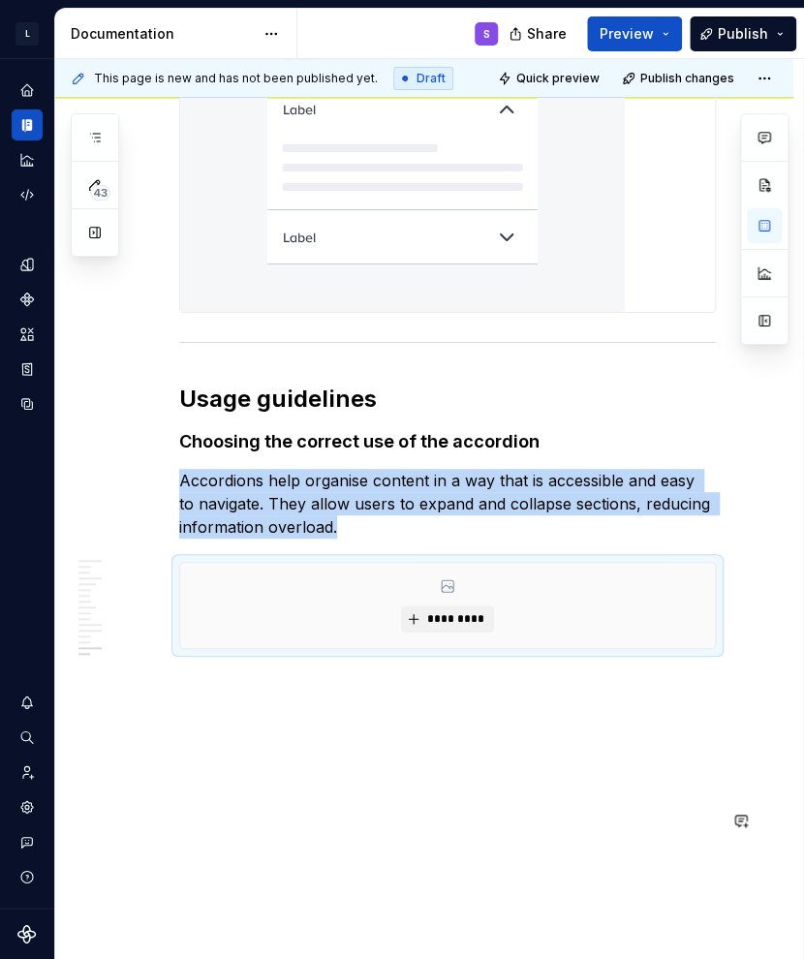
scroll to position [8241, 0]
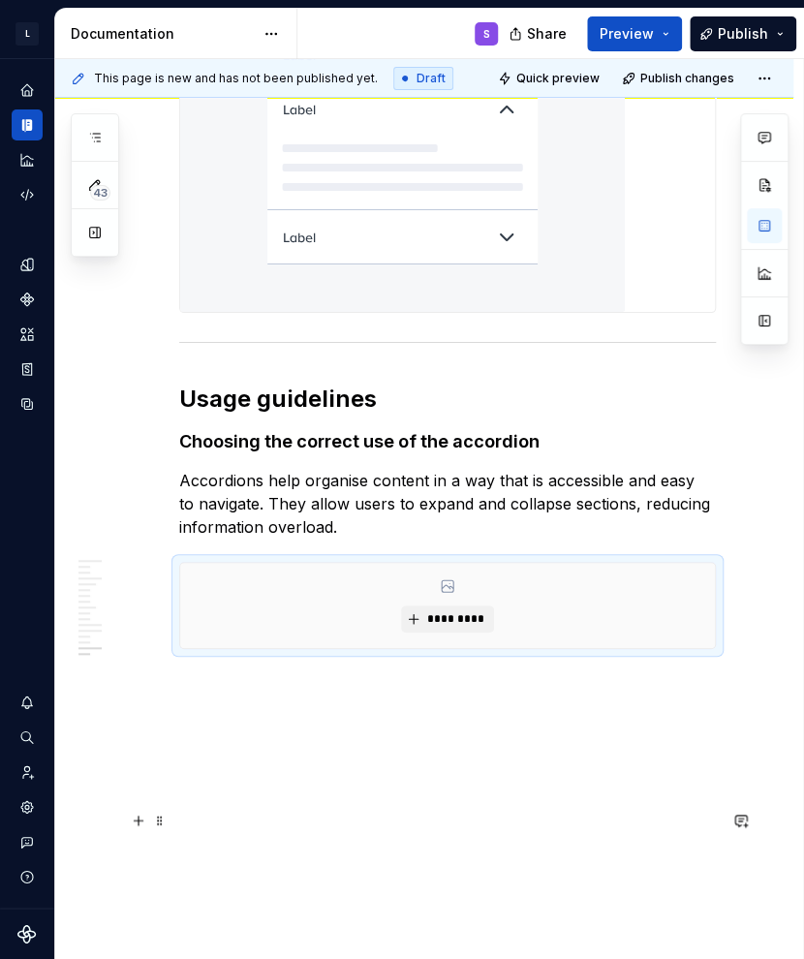
click at [226, 615] on div "*********" at bounding box center [447, 605] width 535 height 85
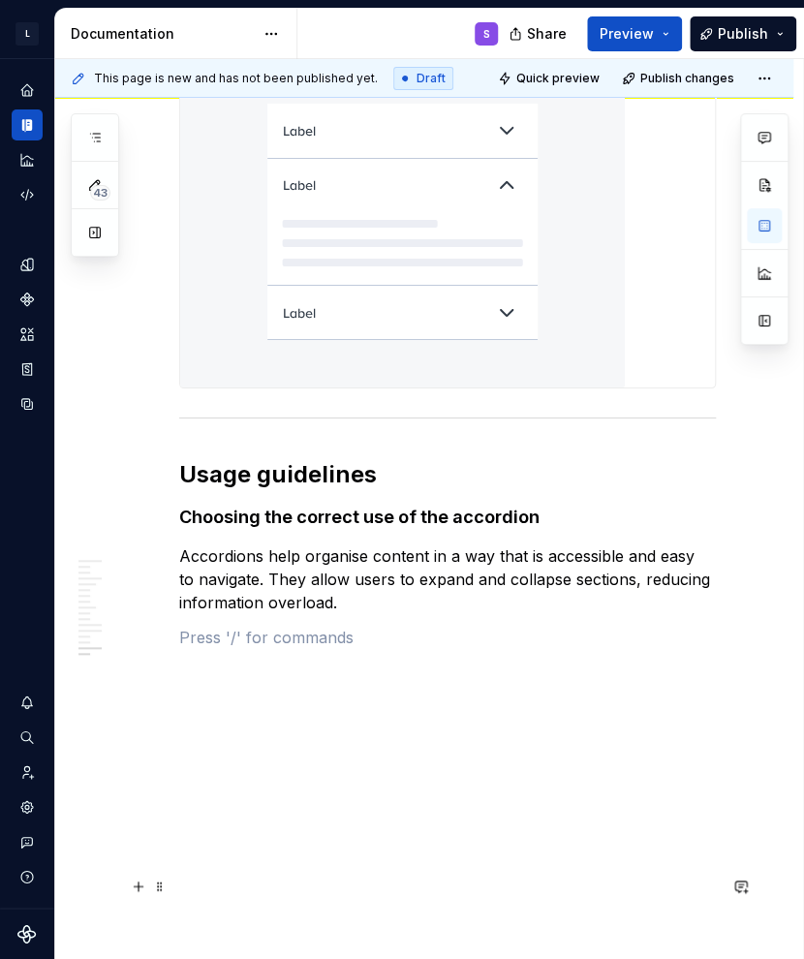
click at [372, 649] on p at bounding box center [447, 637] width 537 height 23
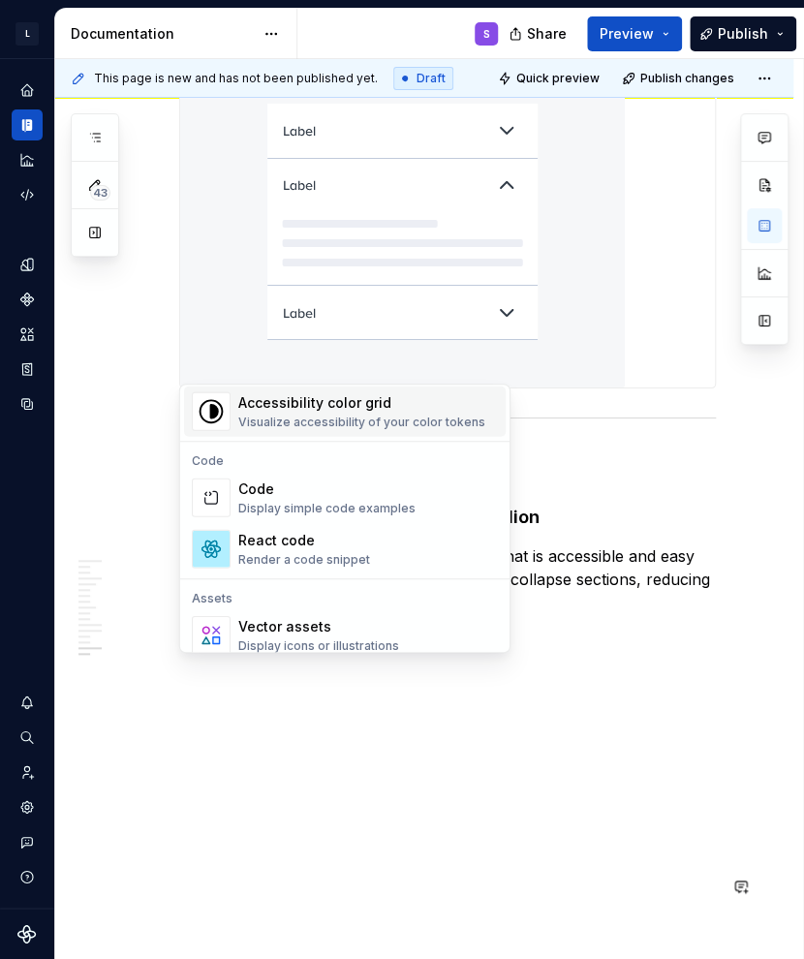
scroll to position [1550, 0]
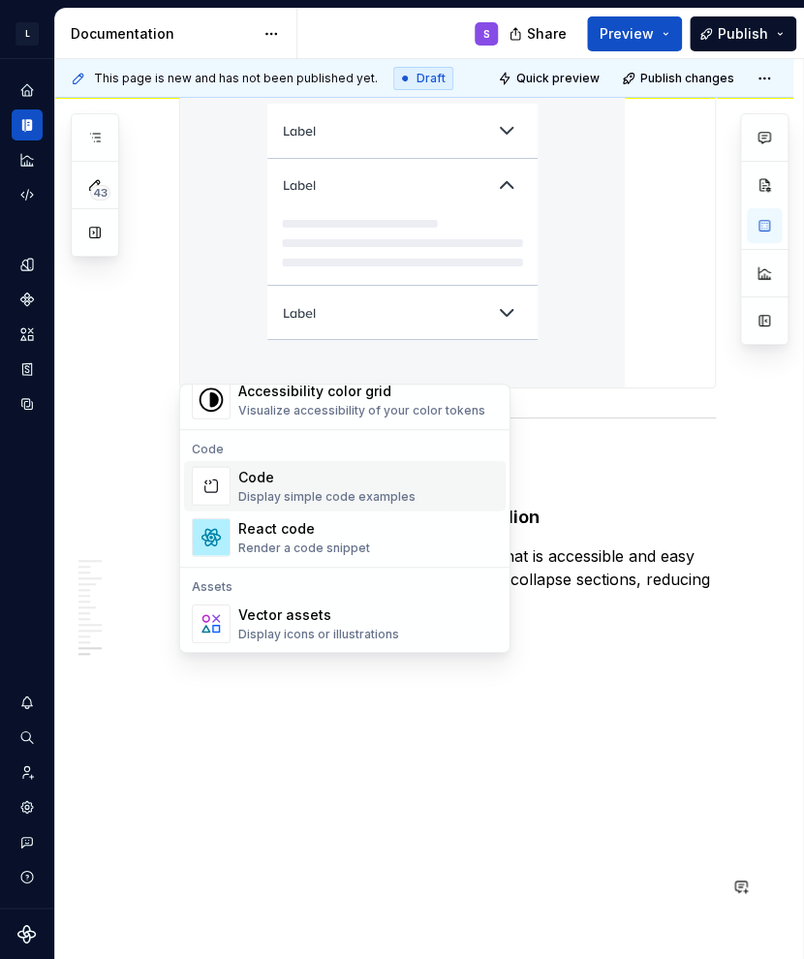
click at [378, 500] on div "Display simple code examples" at bounding box center [326, 496] width 177 height 15
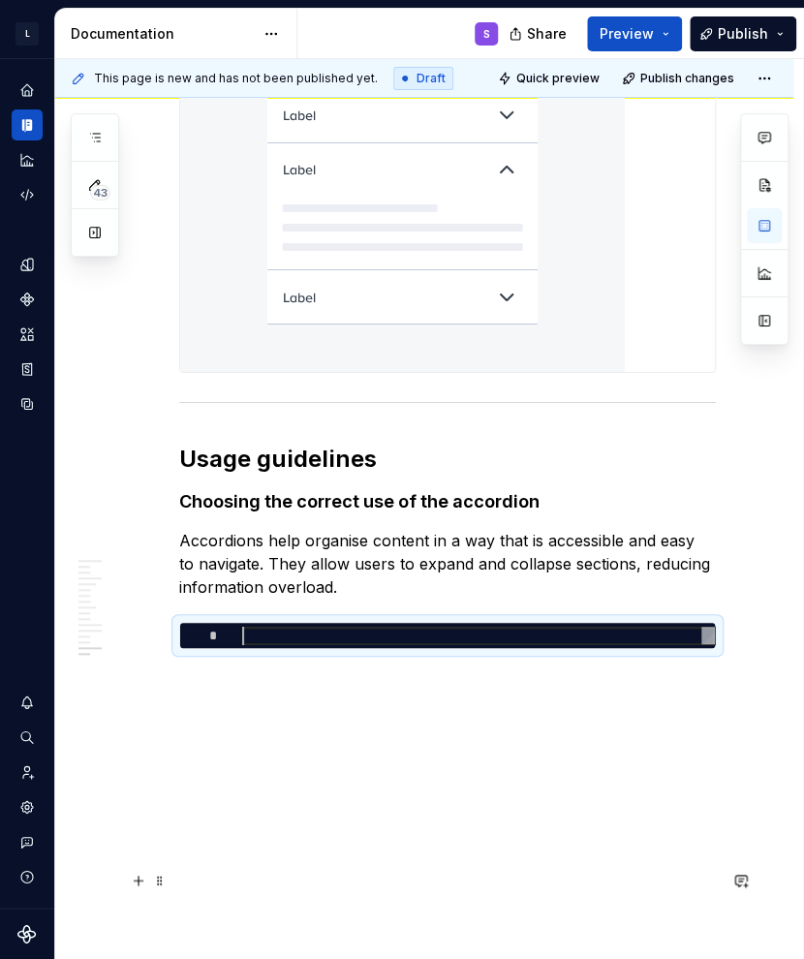
type textarea "*"
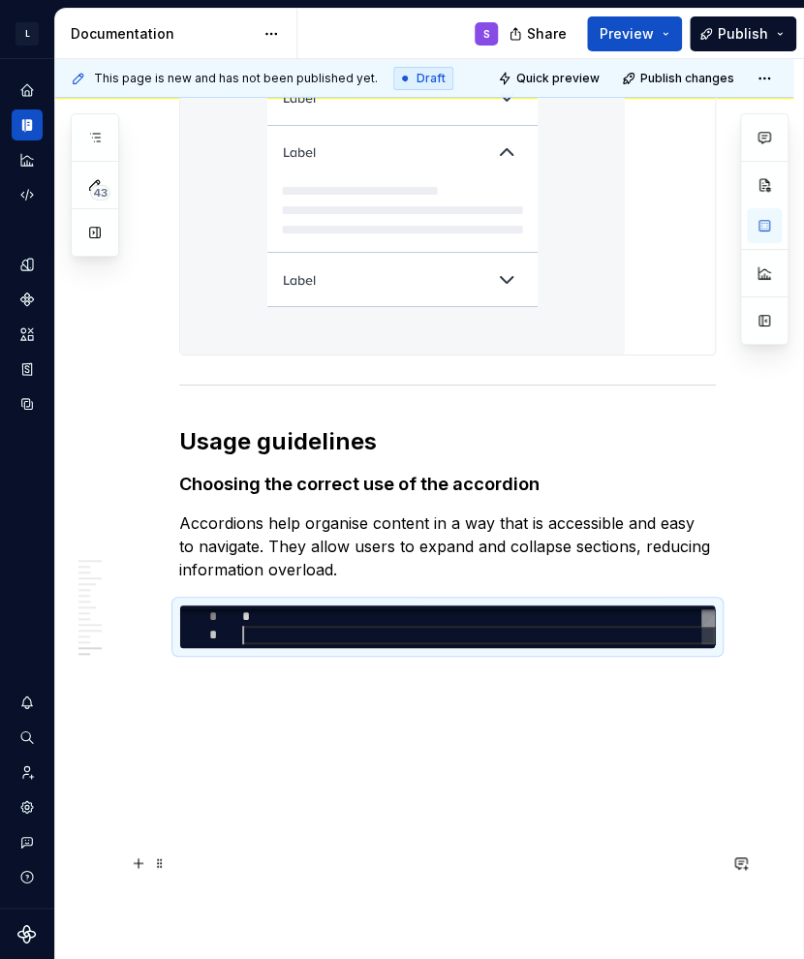
scroll to position [19, 0]
type textarea "*"
type textarea "* *"
type textarea "*"
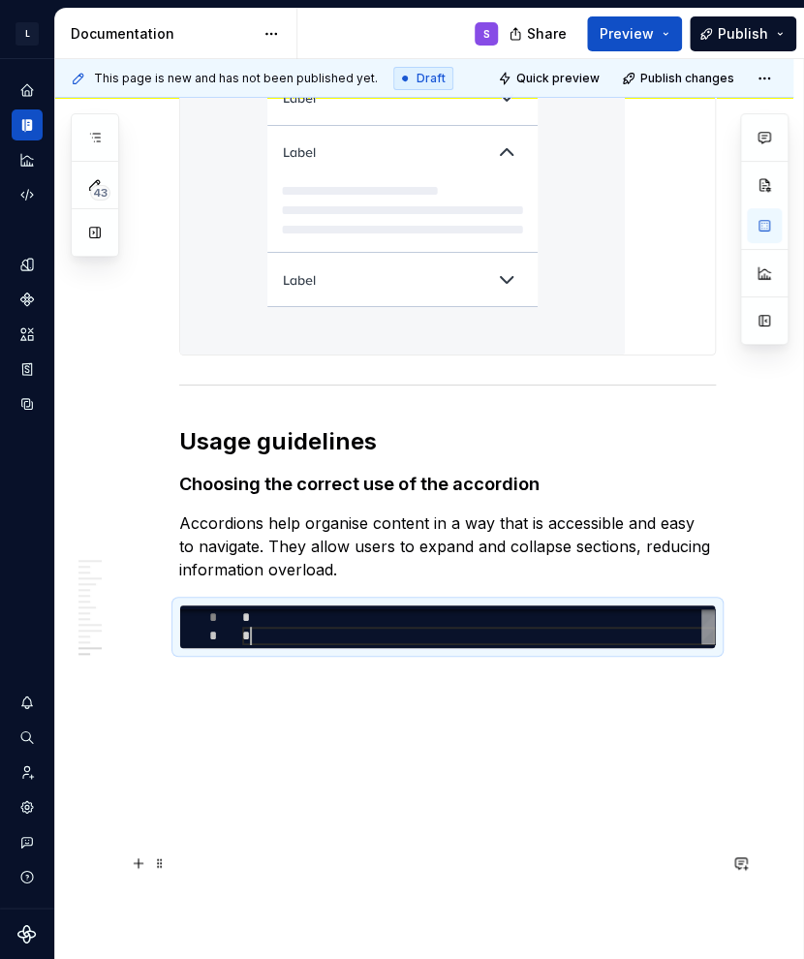
type textarea "* *"
type textarea "*"
type textarea "* * *"
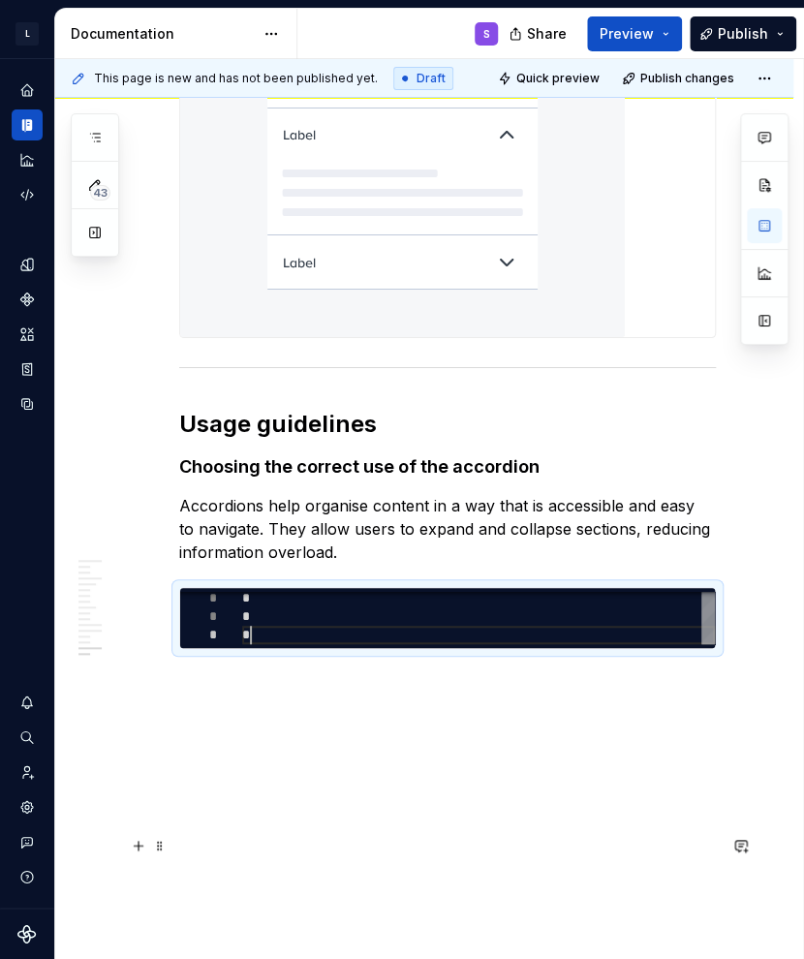
scroll to position [37, 6]
type textarea "*"
type textarea "* * *"
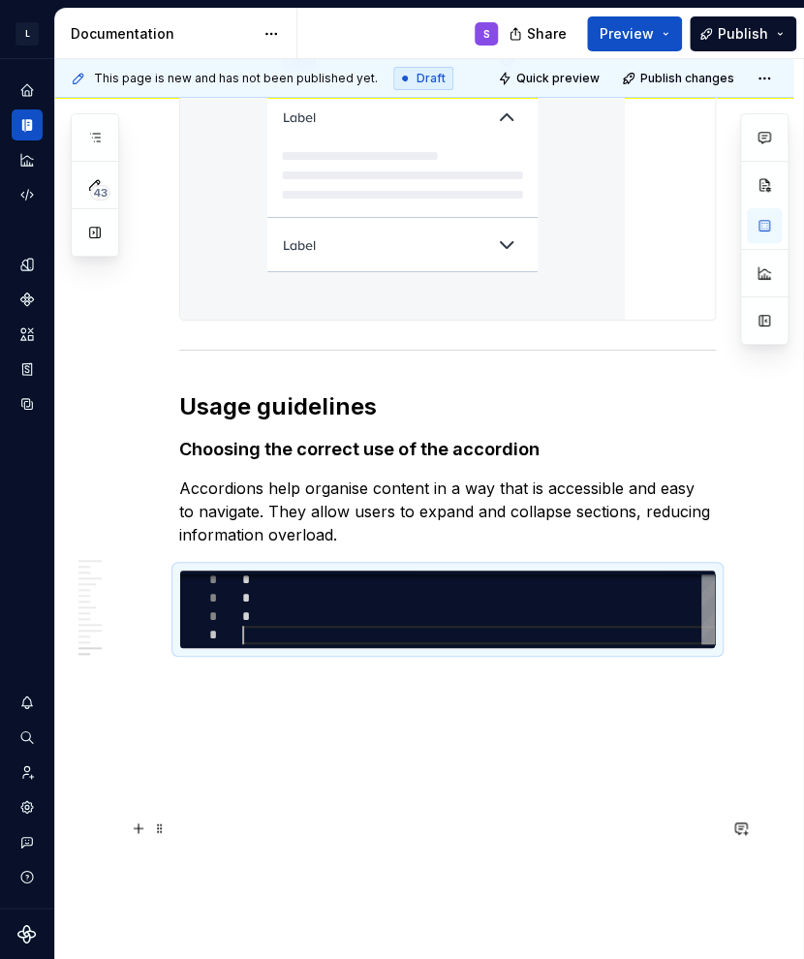
type textarea "*"
type textarea "* * * *"
type textarea "*"
type textarea "* * * *"
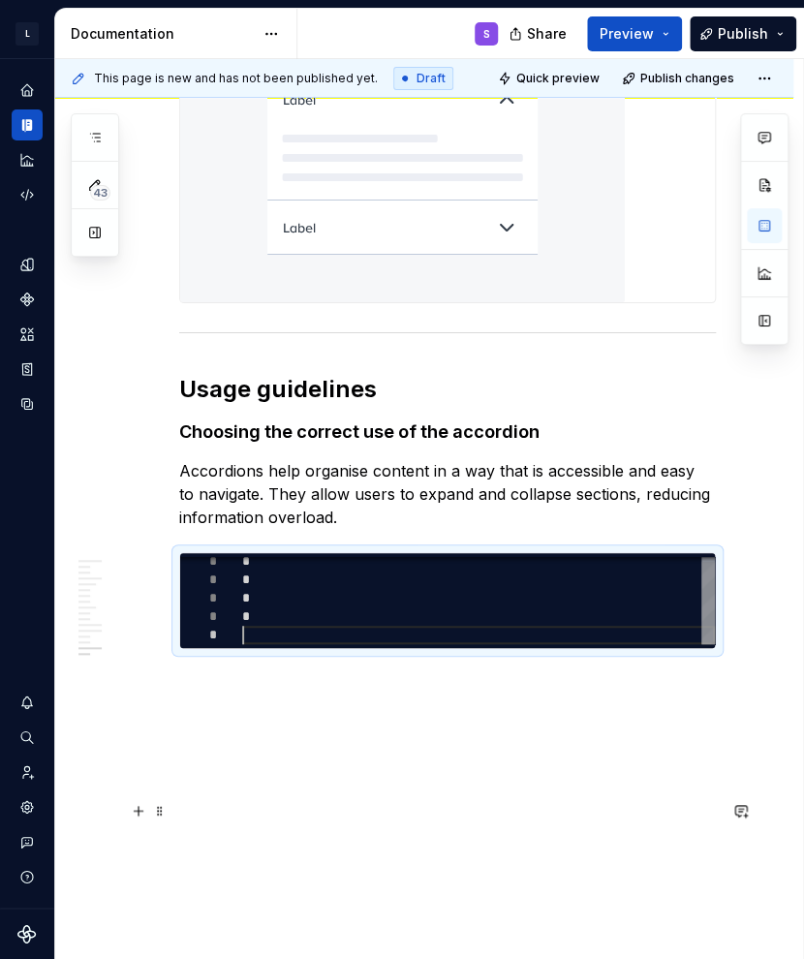
type textarea "*"
type textarea "* * * *"
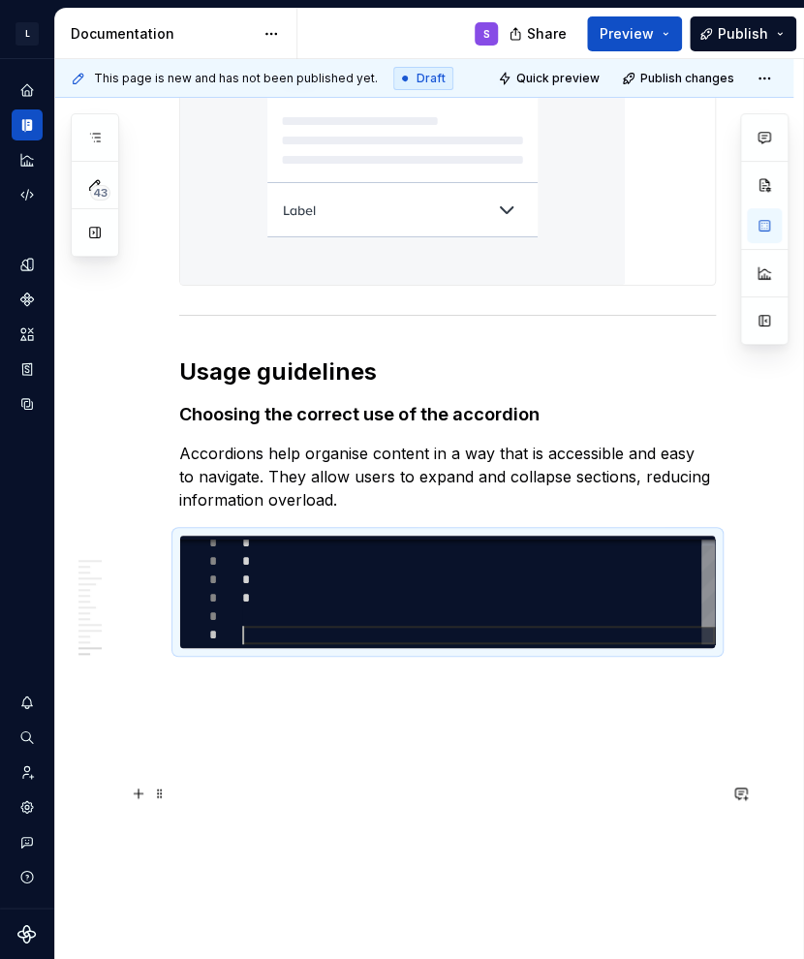
scroll to position [92, 6]
type textarea "*"
type textarea "* * * * *"
type textarea "*"
type textarea "* * * * *"
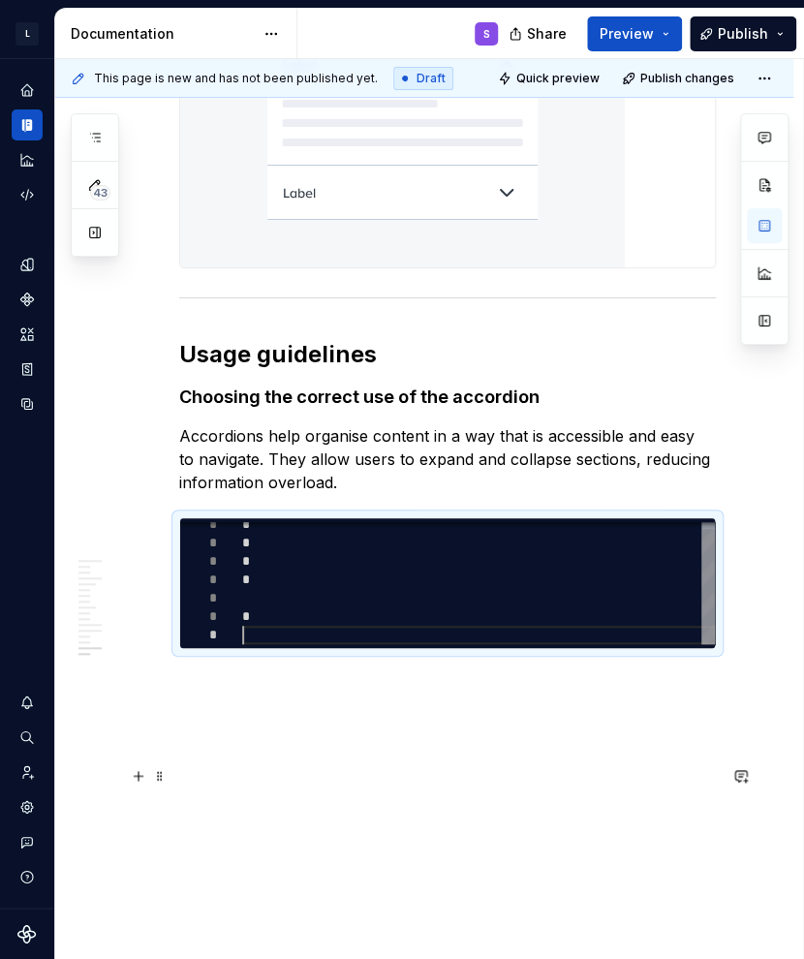
scroll to position [110, 0]
type textarea "*"
type textarea "* * * * * *"
type textarea "*"
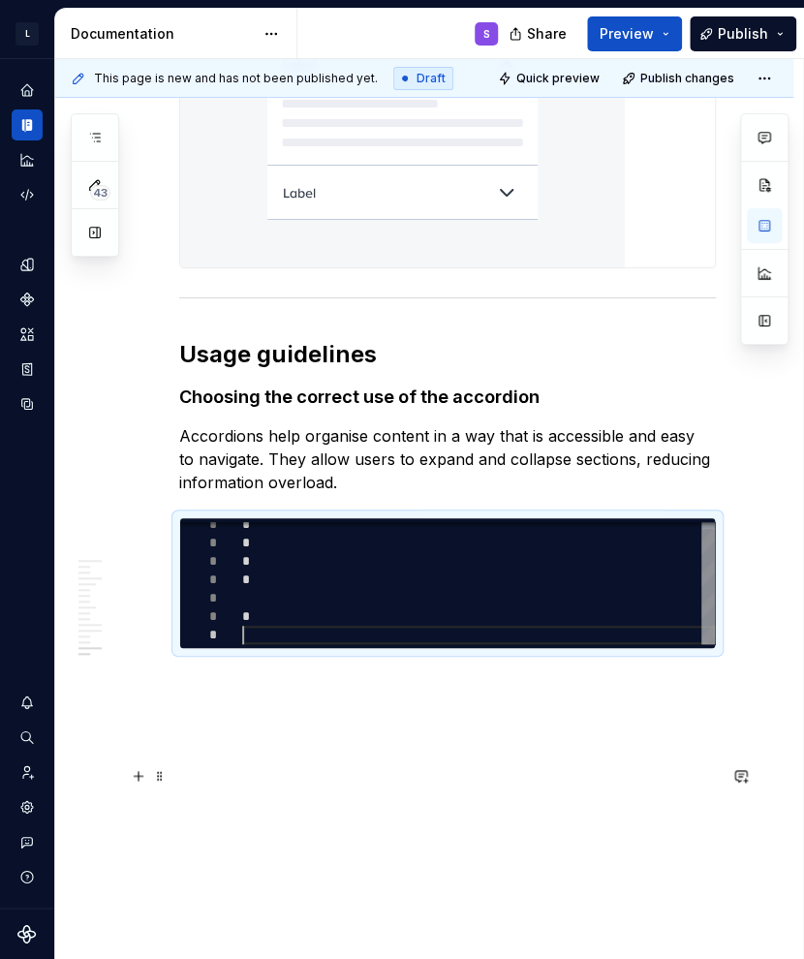
type textarea "* * * * * *"
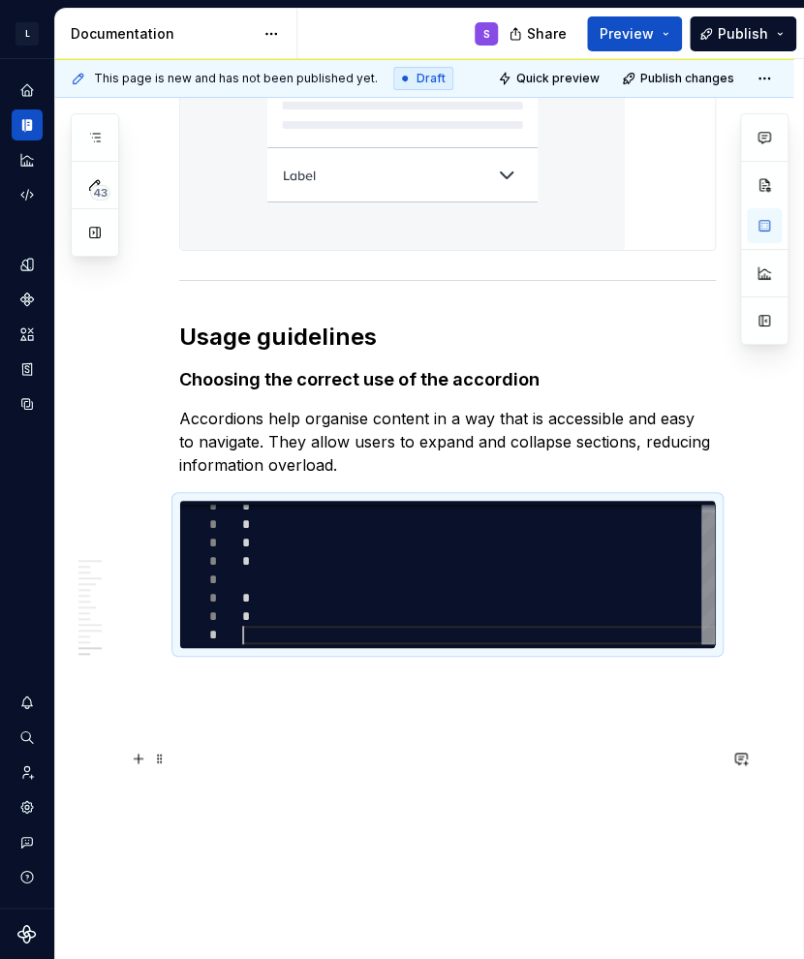
type textarea "*"
type textarea "* * * * * * *"
type textarea "*"
type textarea "* * * * * * *"
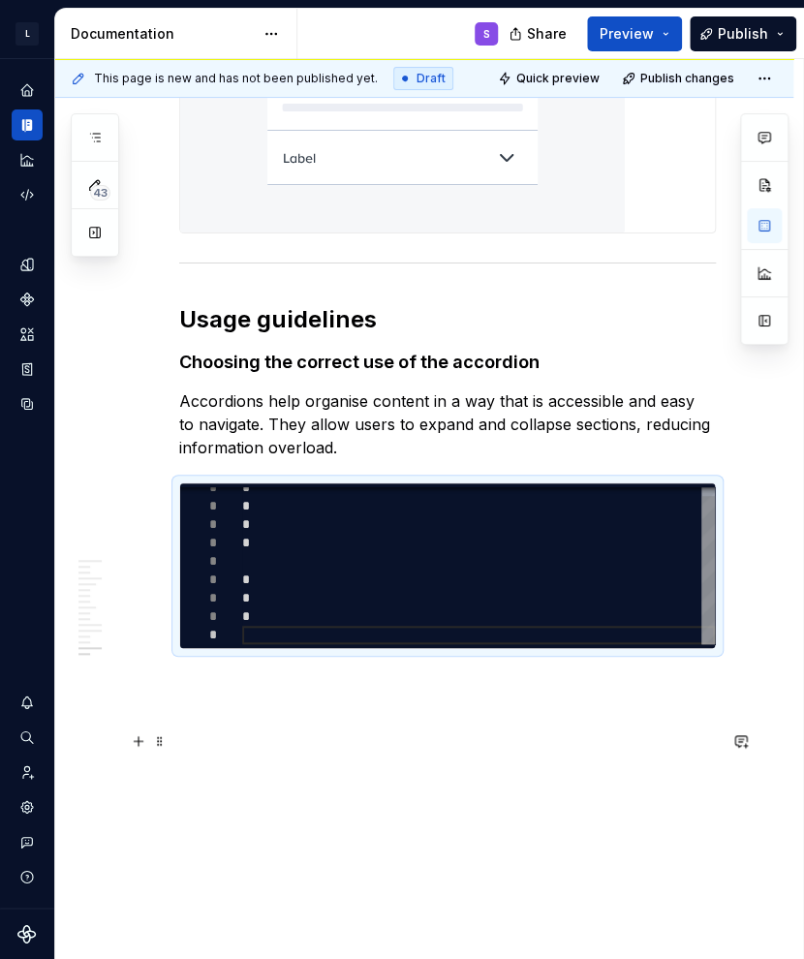
type textarea "*"
type textarea "* * * * * * * *"
type textarea "*"
type textarea "* * * * * * * *"
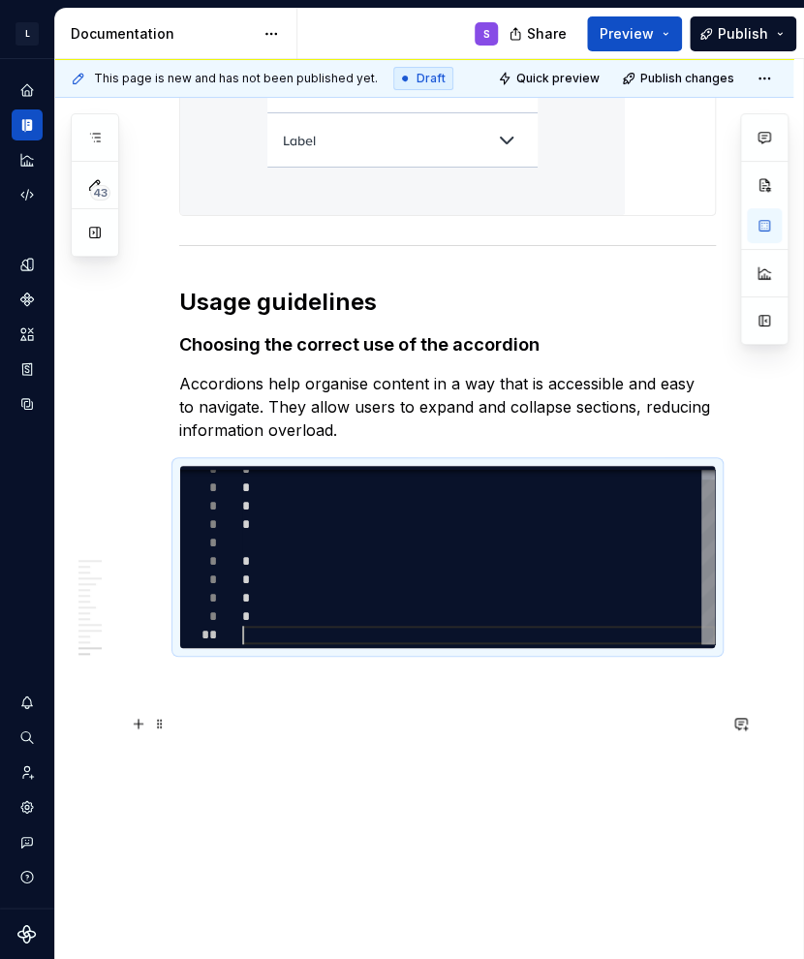
type textarea "*"
type textarea "* * * * * * * * *"
type textarea "*"
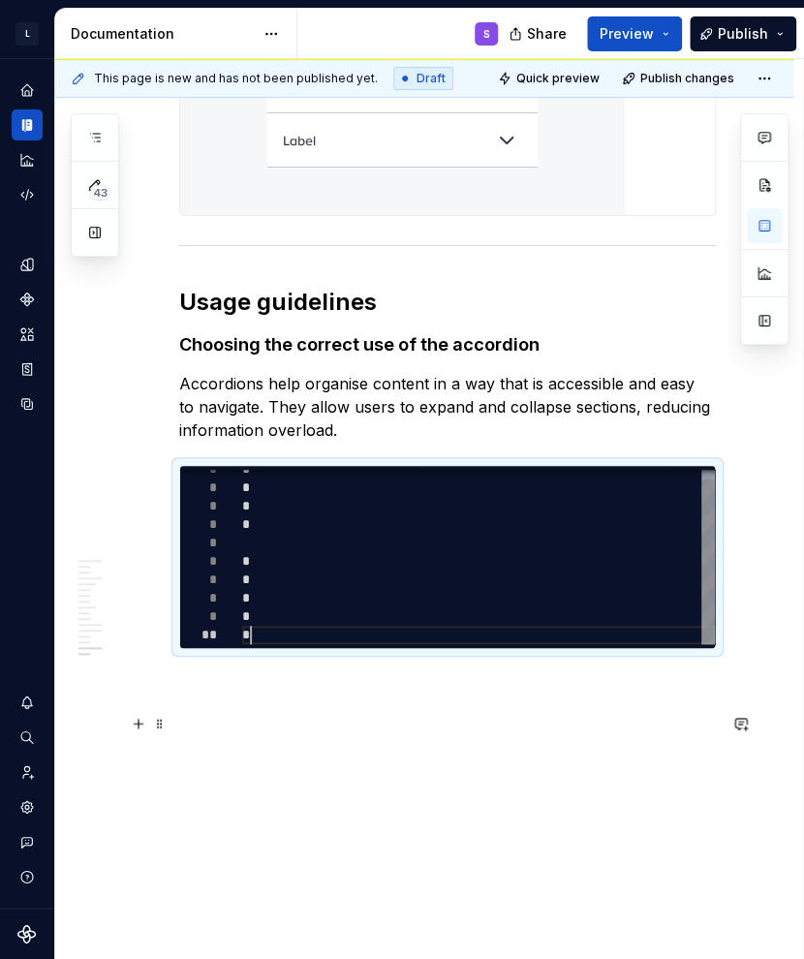
type textarea "*"
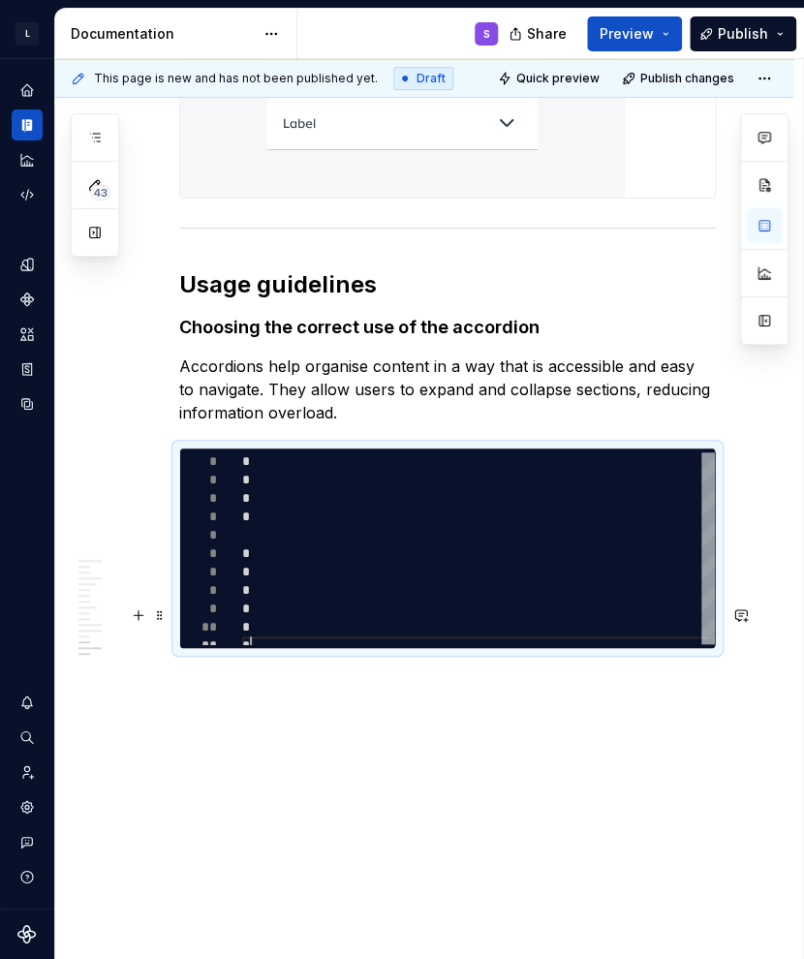
scroll to position [8355, 0]
type textarea "*"
click at [318, 404] on p "Accordions help organise content in a way that is accessible and easy to naviga…" at bounding box center [447, 390] width 537 height 70
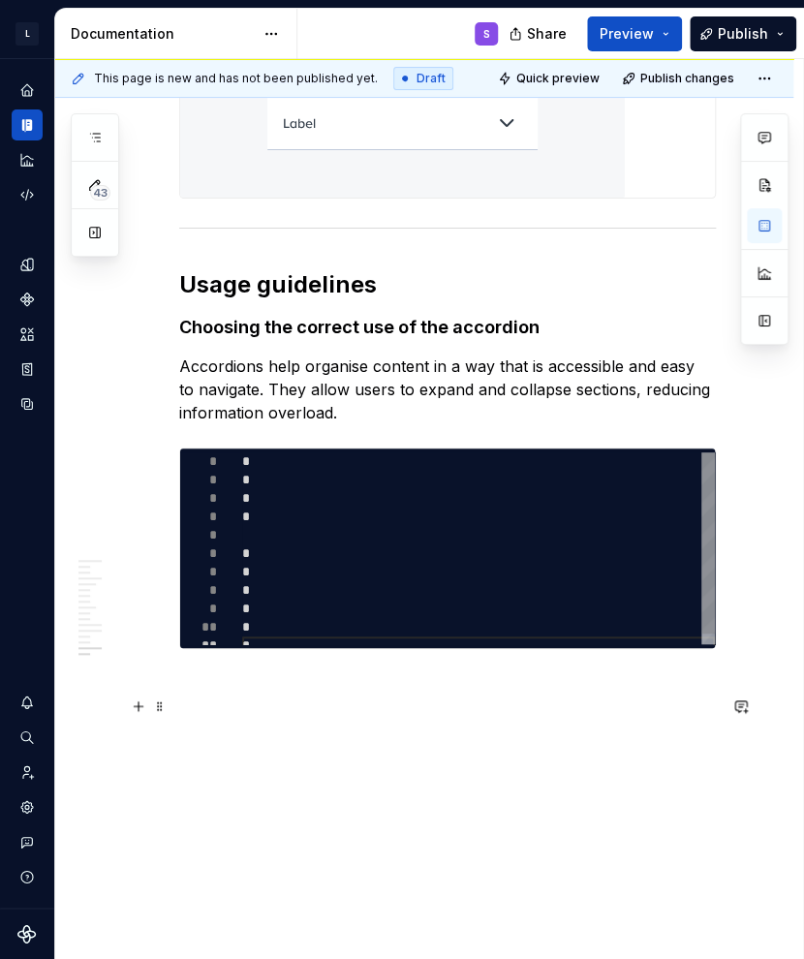
type textarea "*"
type textarea "* * * * * * * * *"
click at [359, 503] on div "* * * * * * * * * *" at bounding box center [478, 553] width 473 height 202
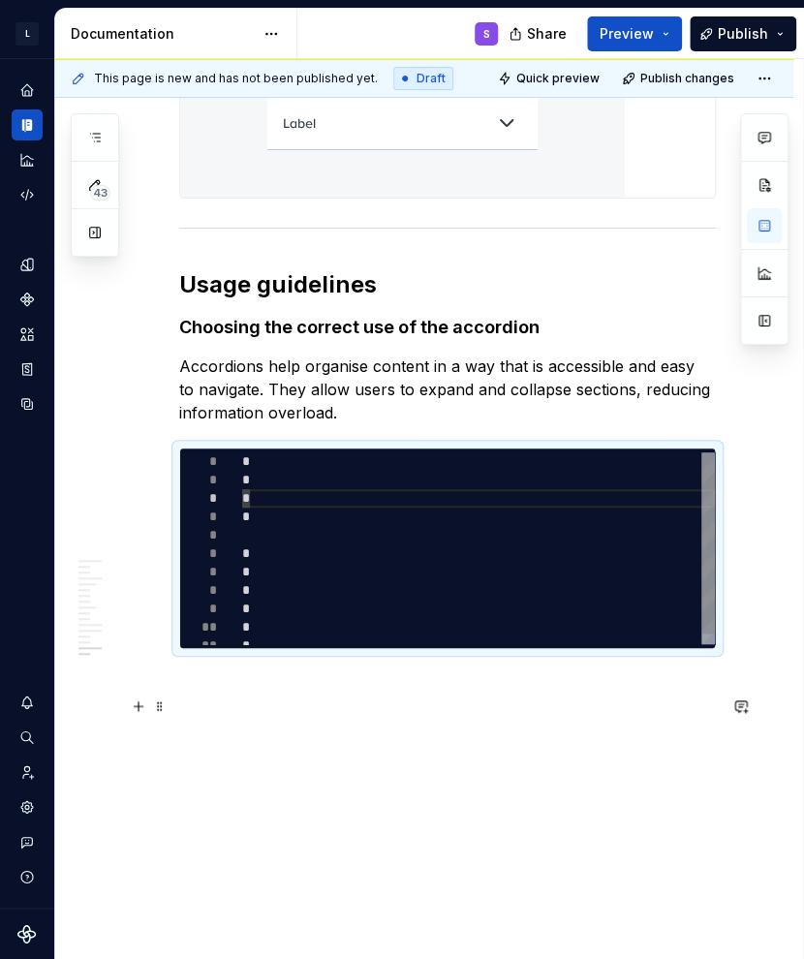
type textarea "*"
type textarea "* * ** * * * * * *"
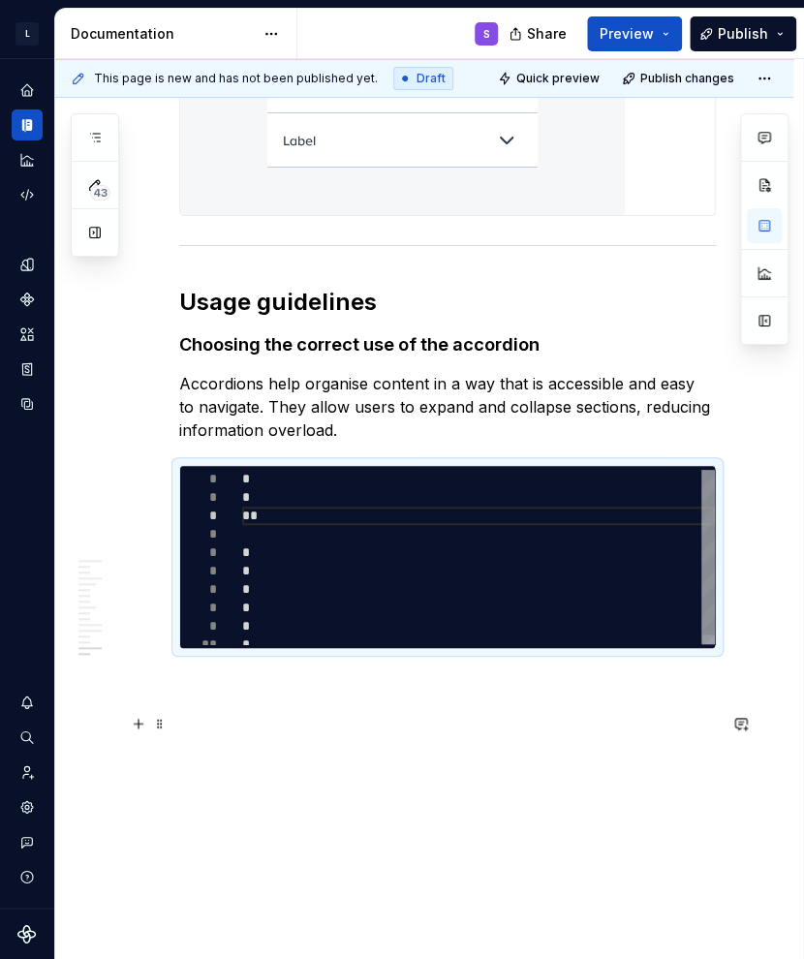
type textarea "*"
type textarea "* * * * * * * * *"
type textarea "*"
type textarea "* * * * * * * * *"
type textarea "*"
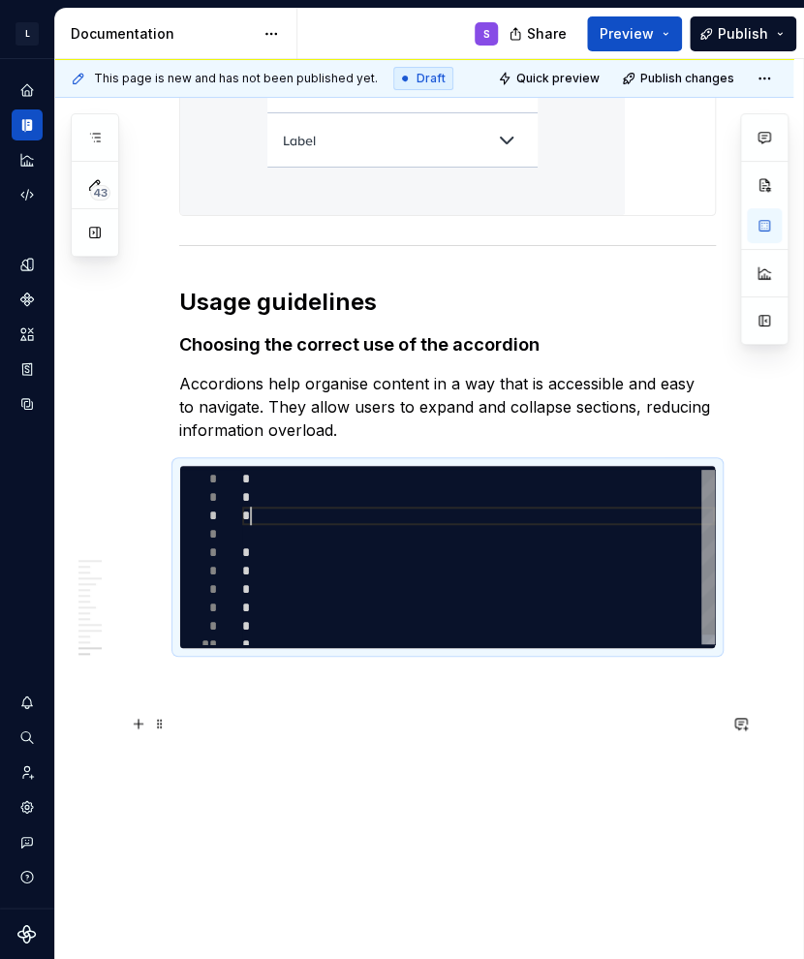
type textarea "* * ** * * * * *"
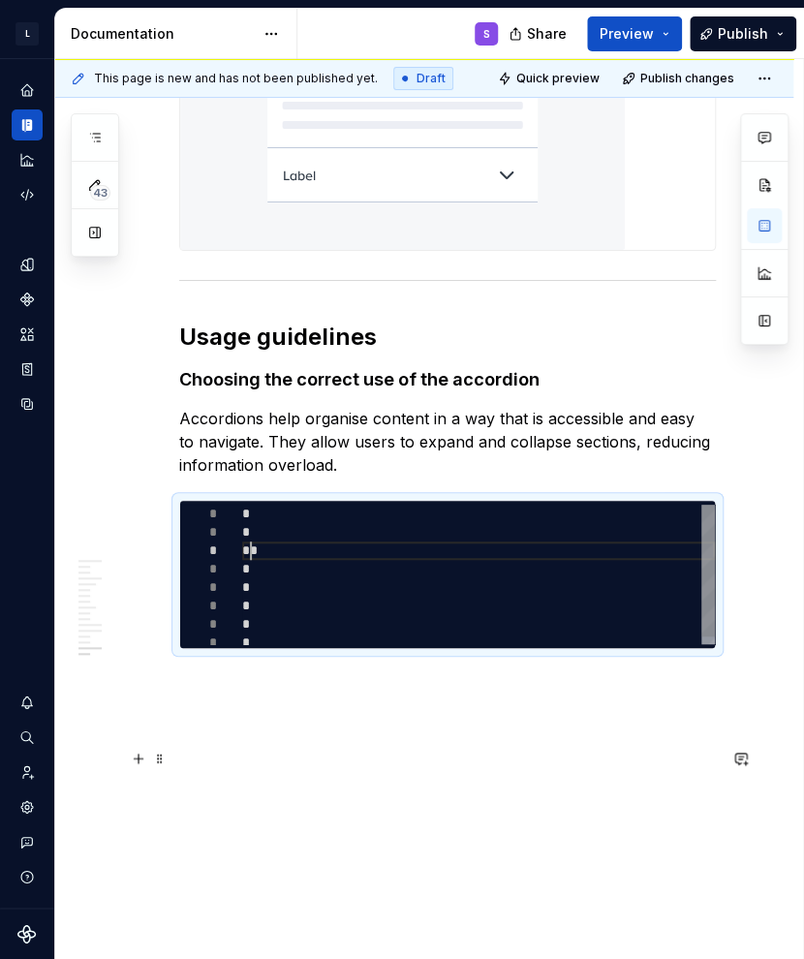
type textarea "*"
type textarea "* * * * * * * *"
type textarea "*"
type textarea "* * ** * * * *"
type textarea "*"
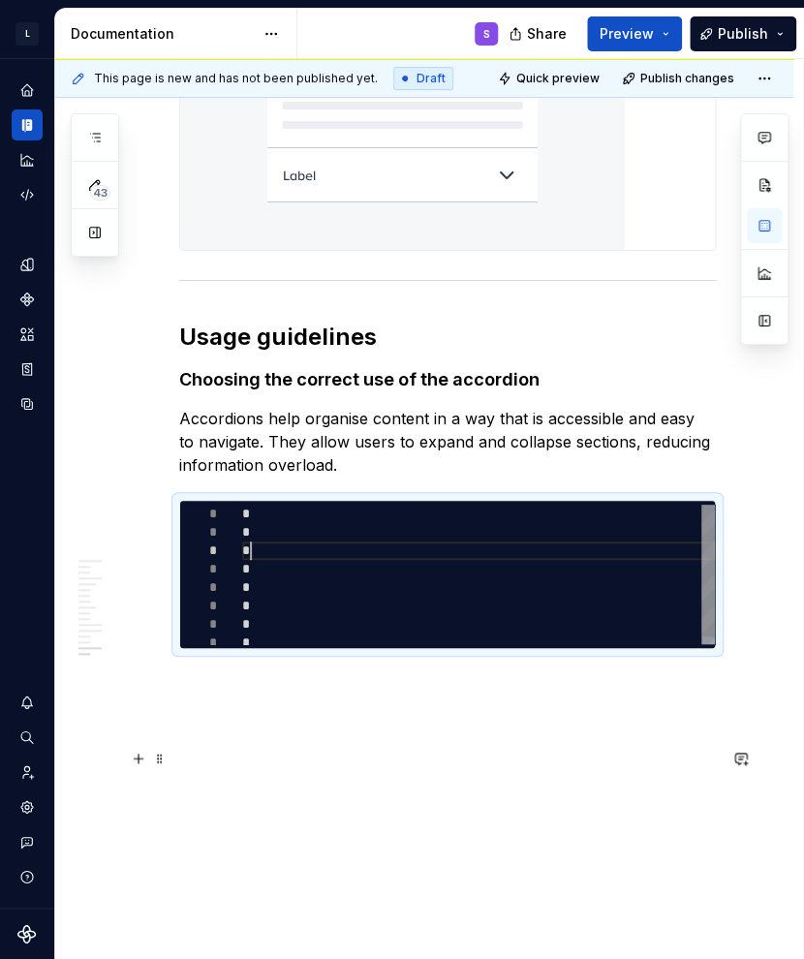
type textarea "* * * * * * *"
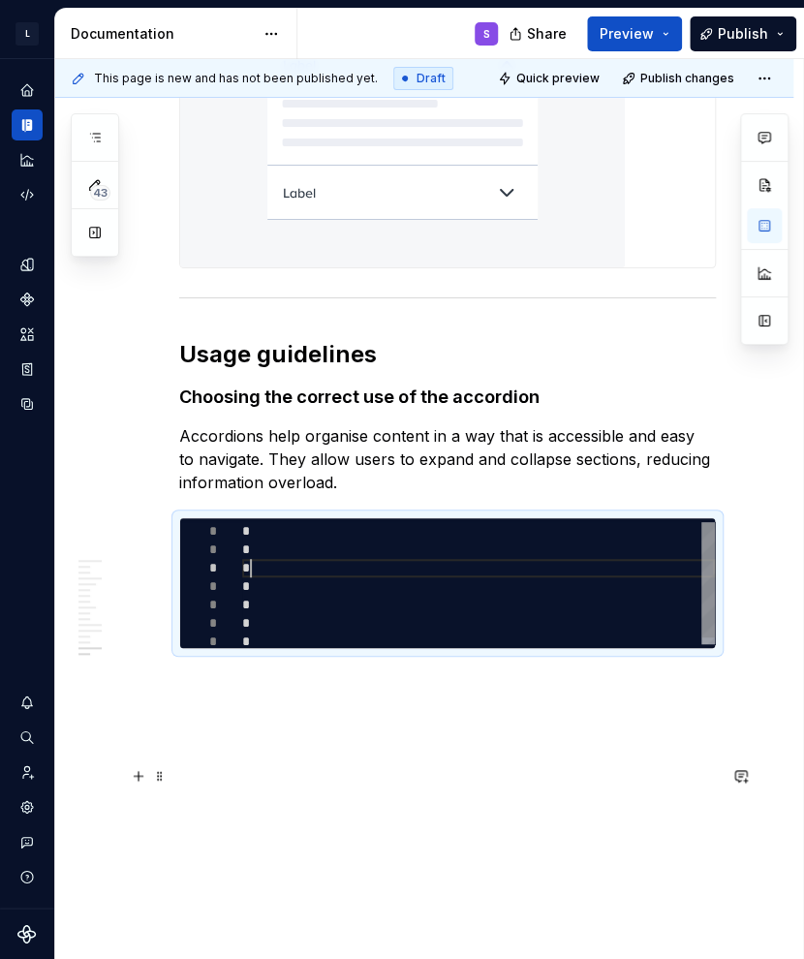
type textarea "*"
type textarea "* * ** * * *"
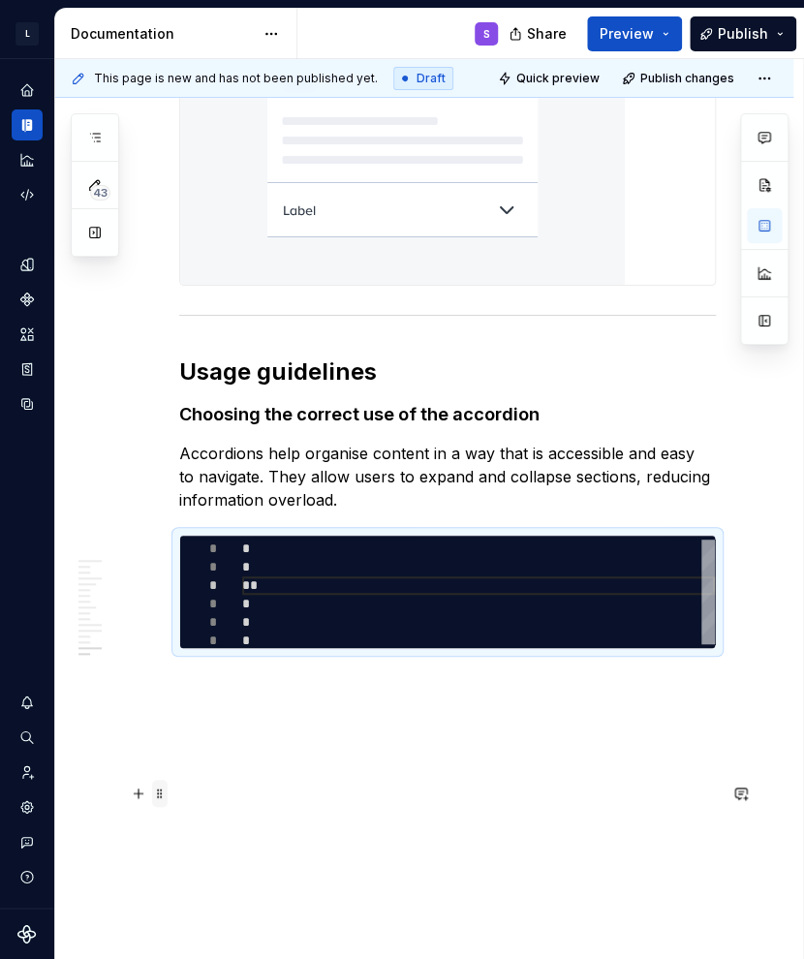
click at [155, 780] on span at bounding box center [159, 793] width 15 height 27
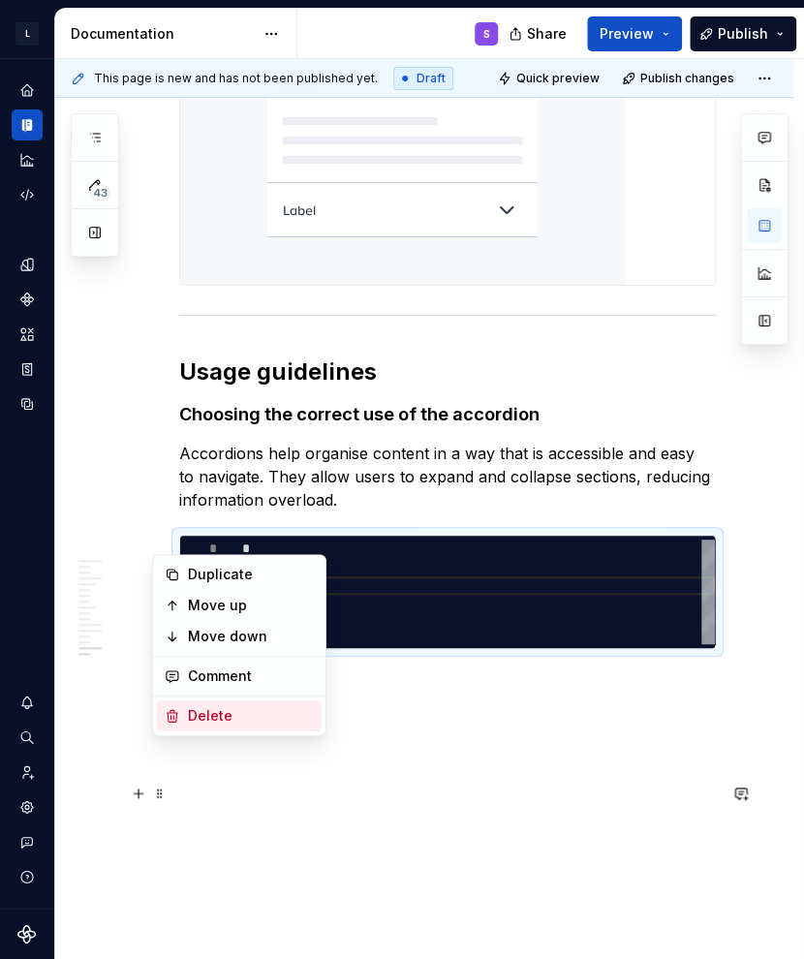
click at [208, 715] on div "Delete" at bounding box center [251, 715] width 126 height 19
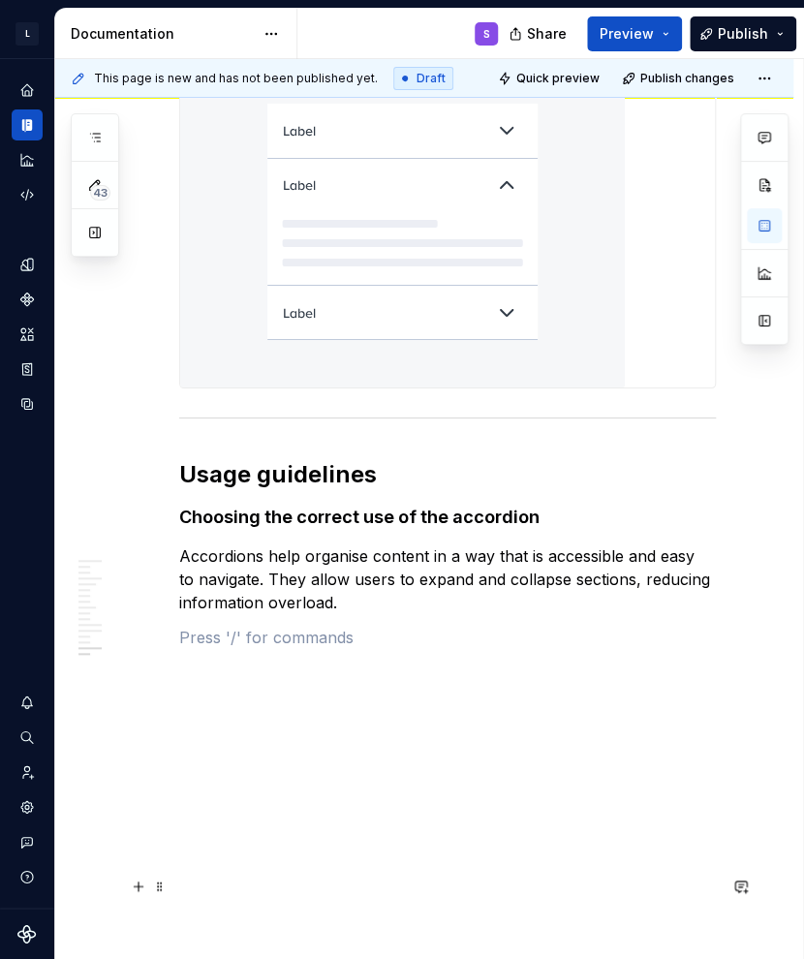
click at [397, 649] on p at bounding box center [447, 637] width 537 height 23
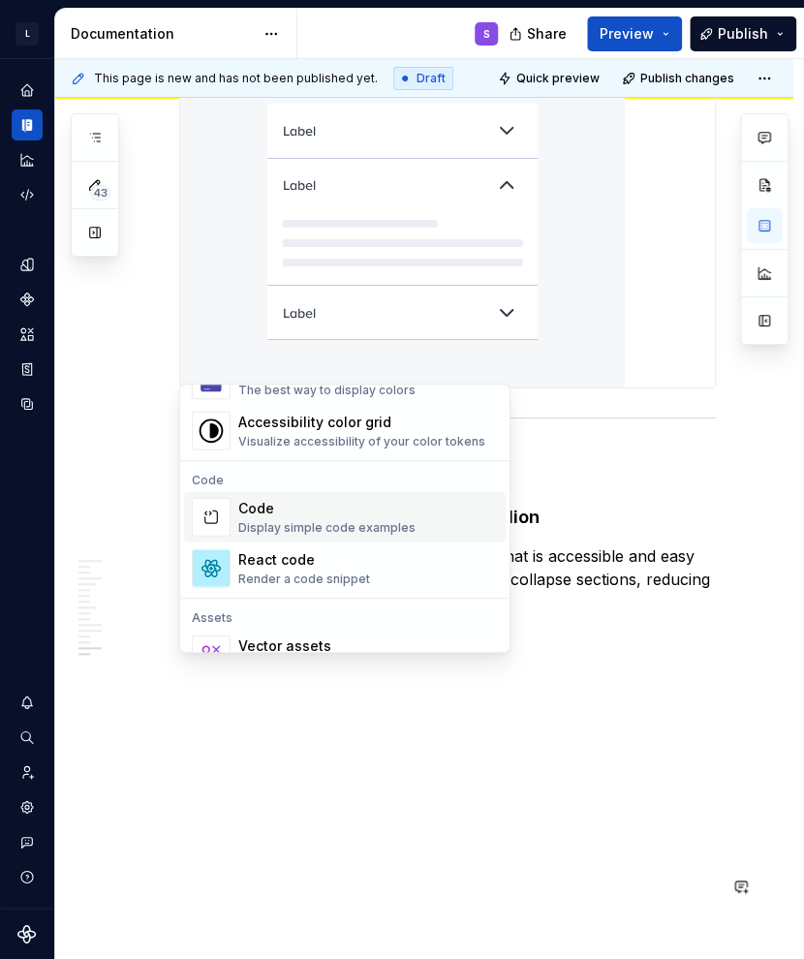
scroll to position [1550, 0]
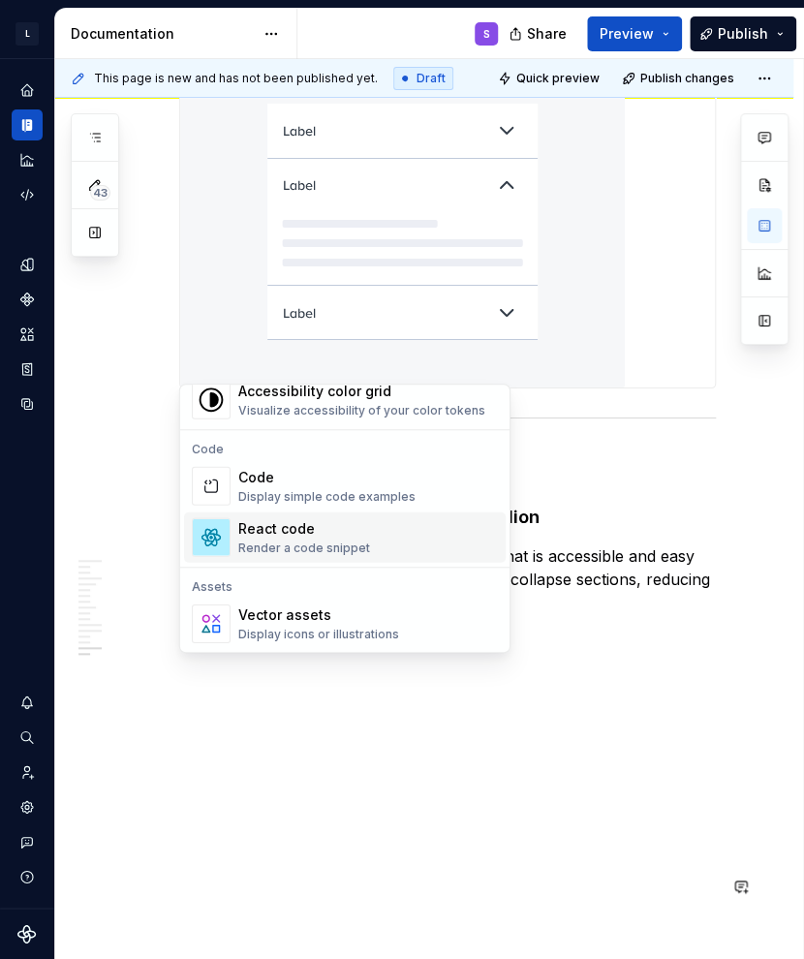
click at [371, 559] on span "React code Render a code snippet" at bounding box center [345, 537] width 322 height 50
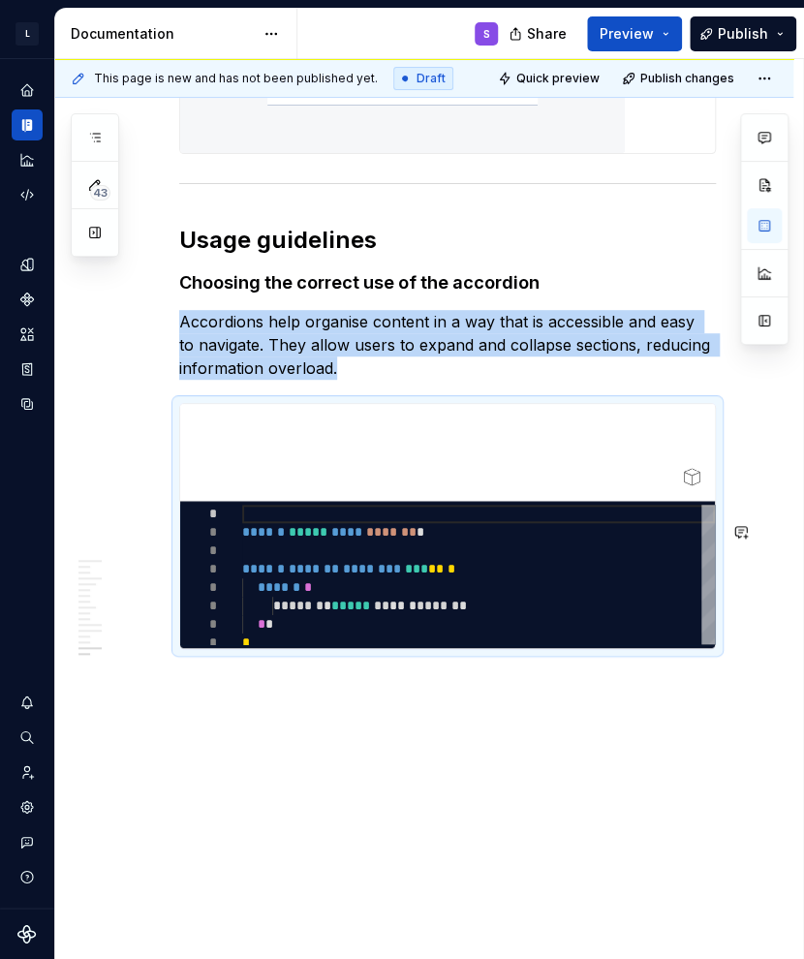
scroll to position [8324, 0]
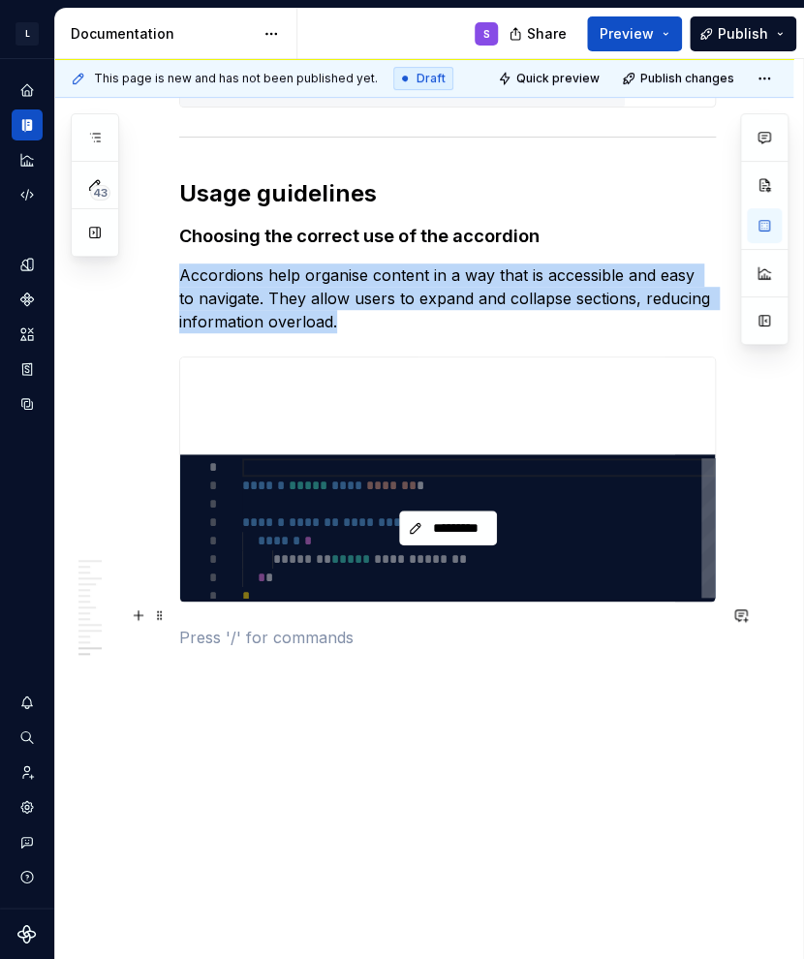
click at [359, 602] on div "*********" at bounding box center [447, 527] width 535 height 147
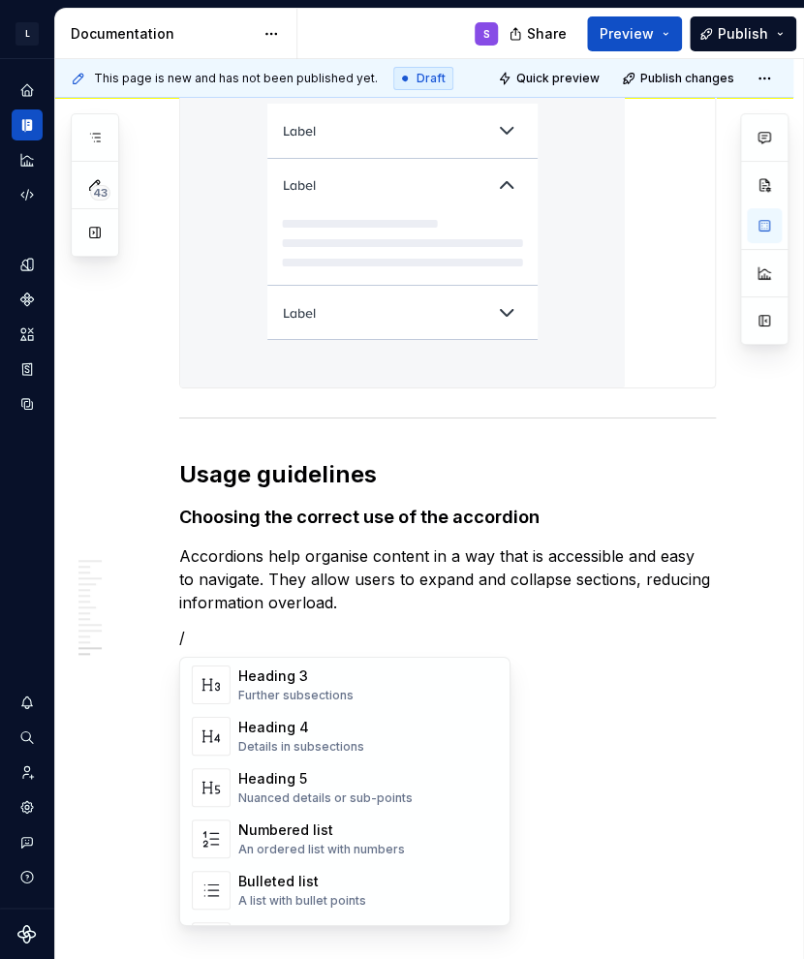
scroll to position [0, 0]
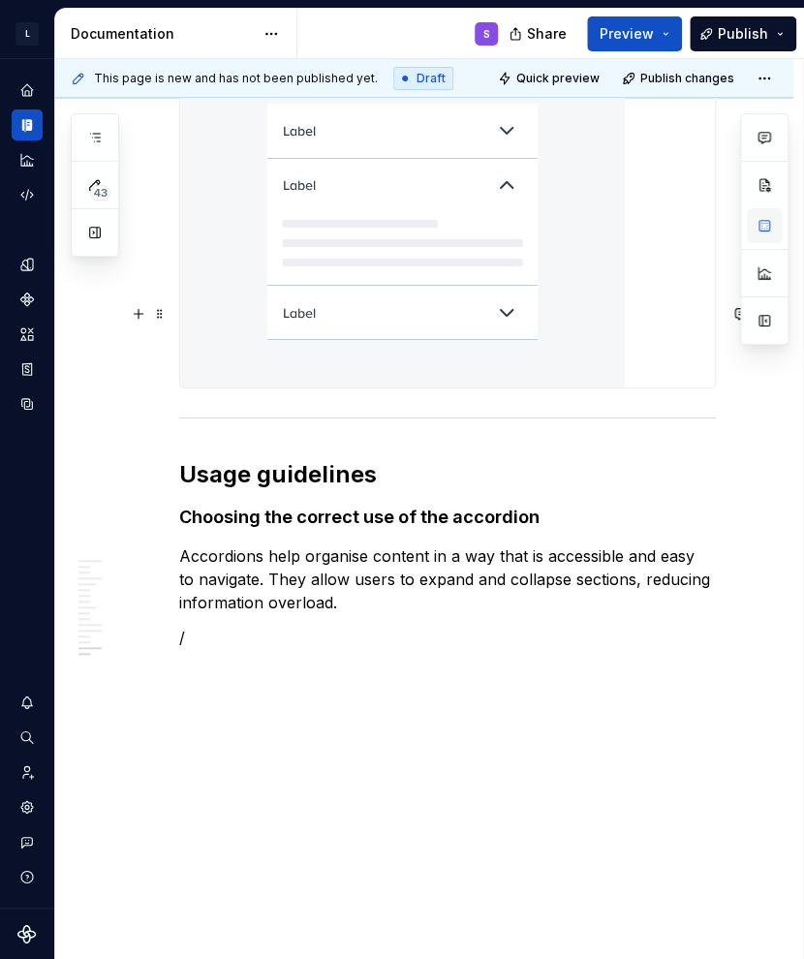
click at [652, 218] on button "button" at bounding box center [764, 225] width 35 height 35
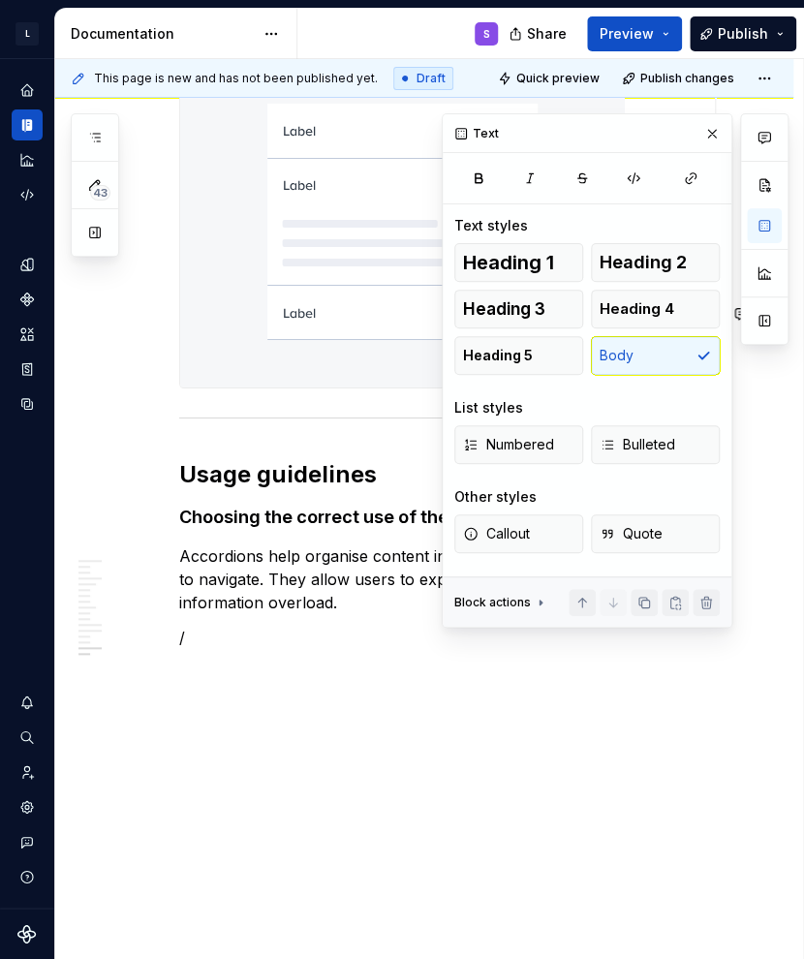
click at [533, 602] on icon at bounding box center [540, 602] width 15 height 15
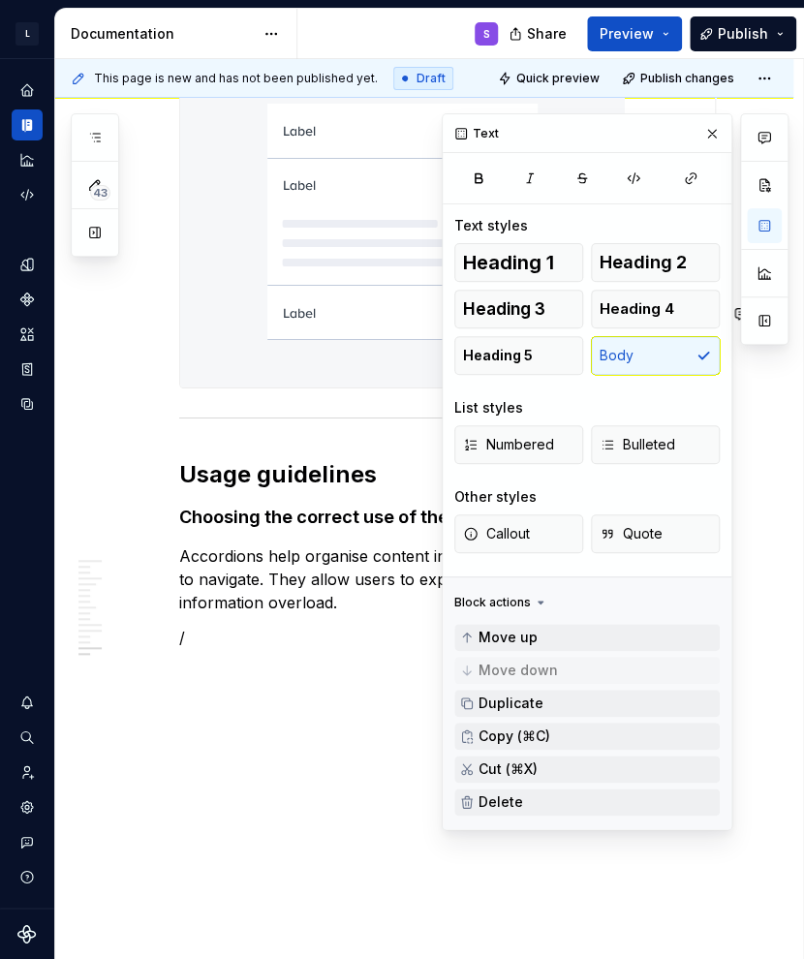
click at [533, 602] on icon at bounding box center [540, 602] width 15 height 15
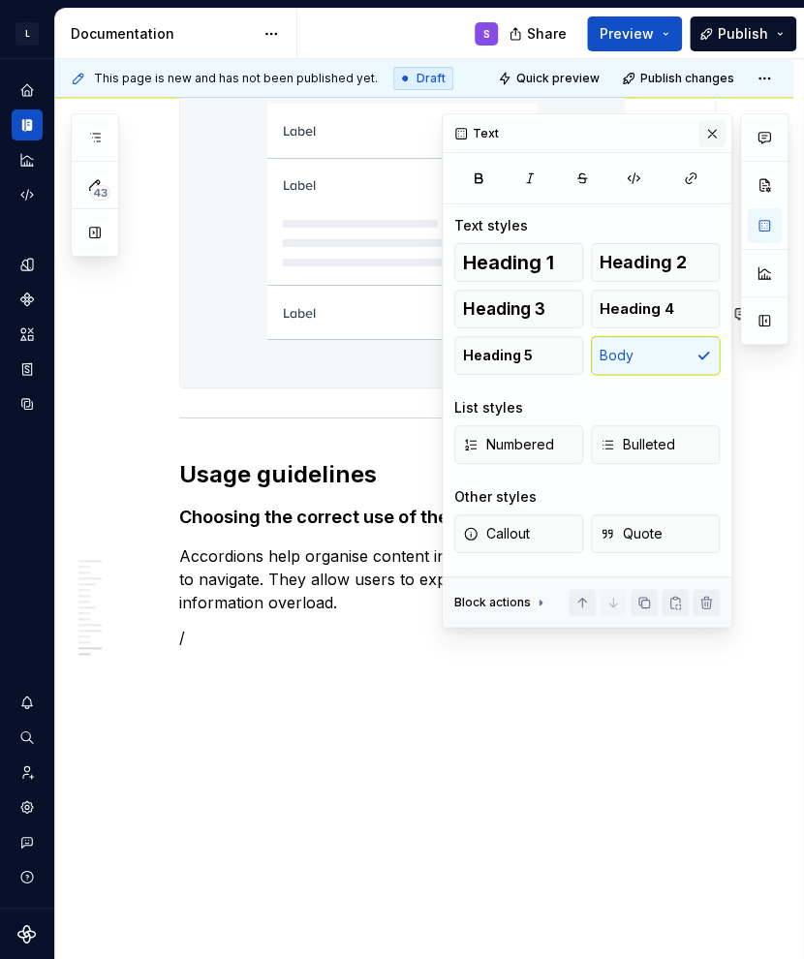
click at [652, 132] on button "button" at bounding box center [711, 133] width 27 height 27
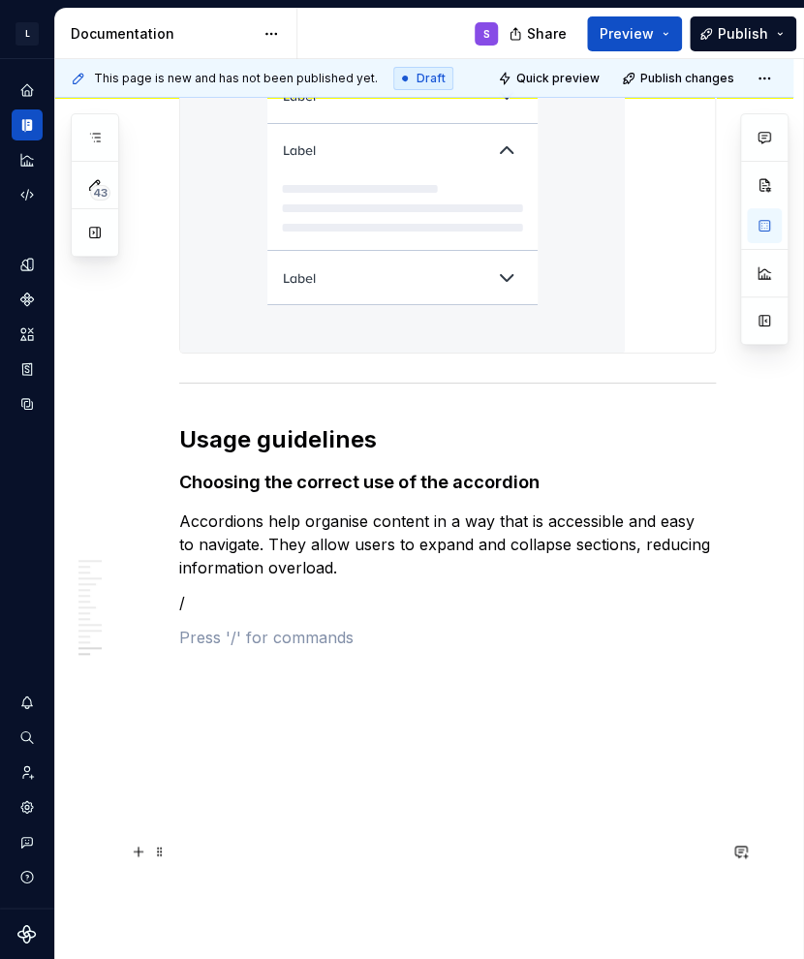
click at [268, 614] on p "/" at bounding box center [447, 602] width 537 height 23
click at [282, 648] on p at bounding box center [447, 637] width 537 height 23
click at [280, 607] on p "/" at bounding box center [447, 602] width 537 height 23
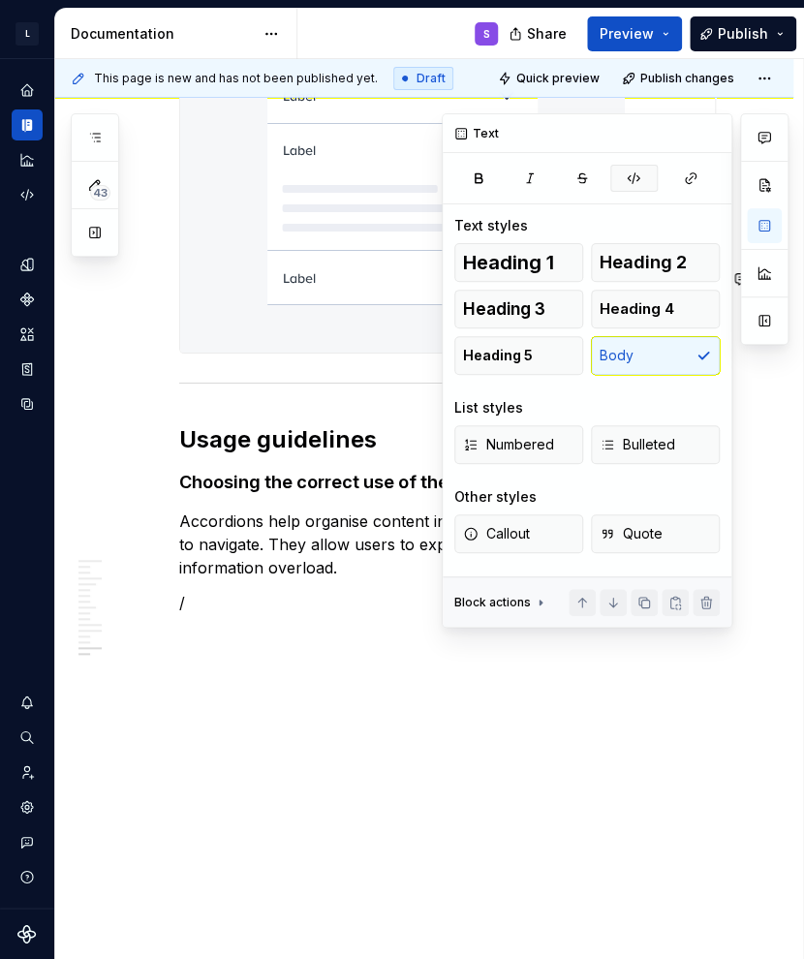
click at [629, 180] on icon "button" at bounding box center [633, 177] width 15 height 15
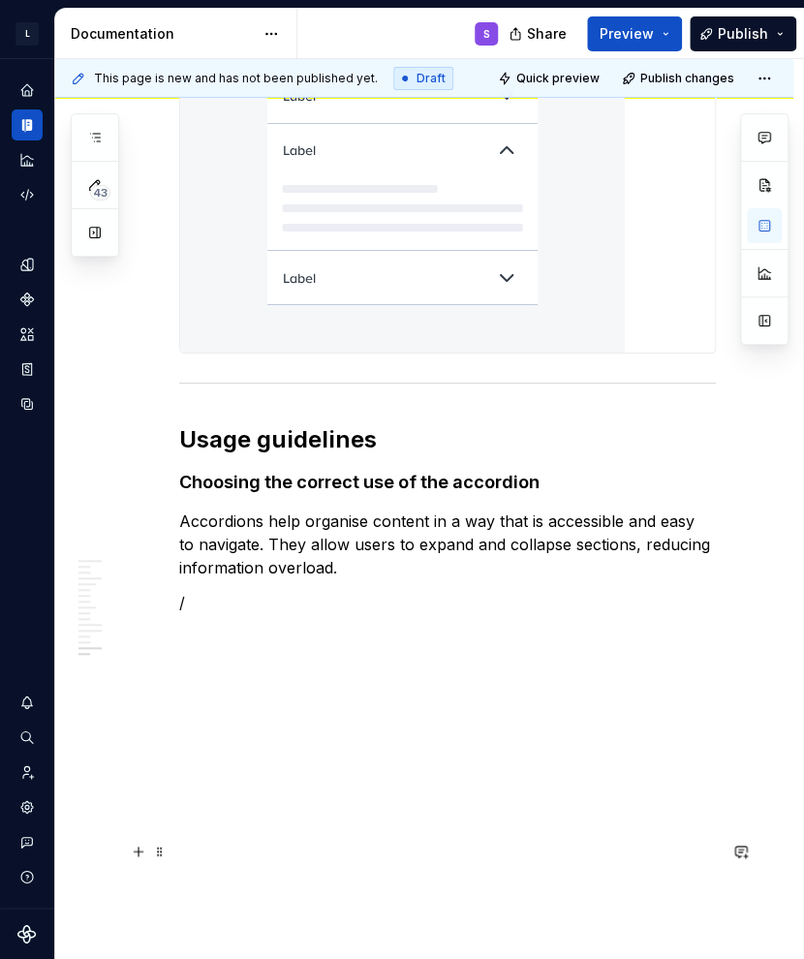
click at [297, 601] on p "/" at bounding box center [447, 602] width 537 height 23
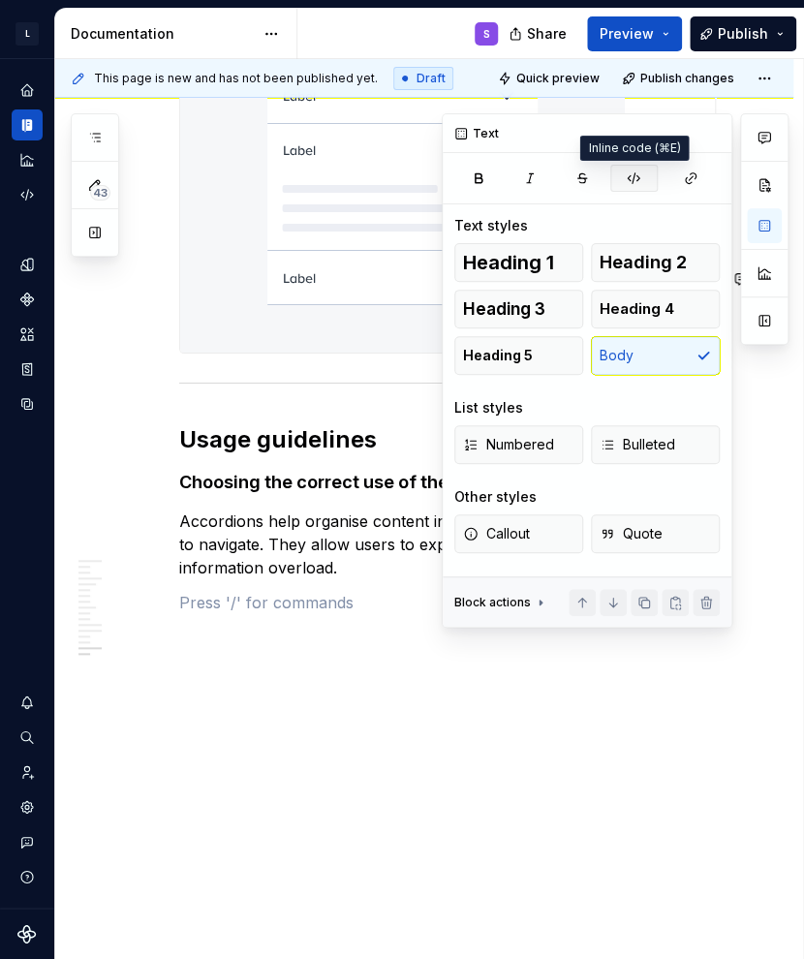
click at [634, 186] on button "button" at bounding box center [634, 178] width 48 height 27
click at [632, 179] on icon "button" at bounding box center [633, 177] width 15 height 15
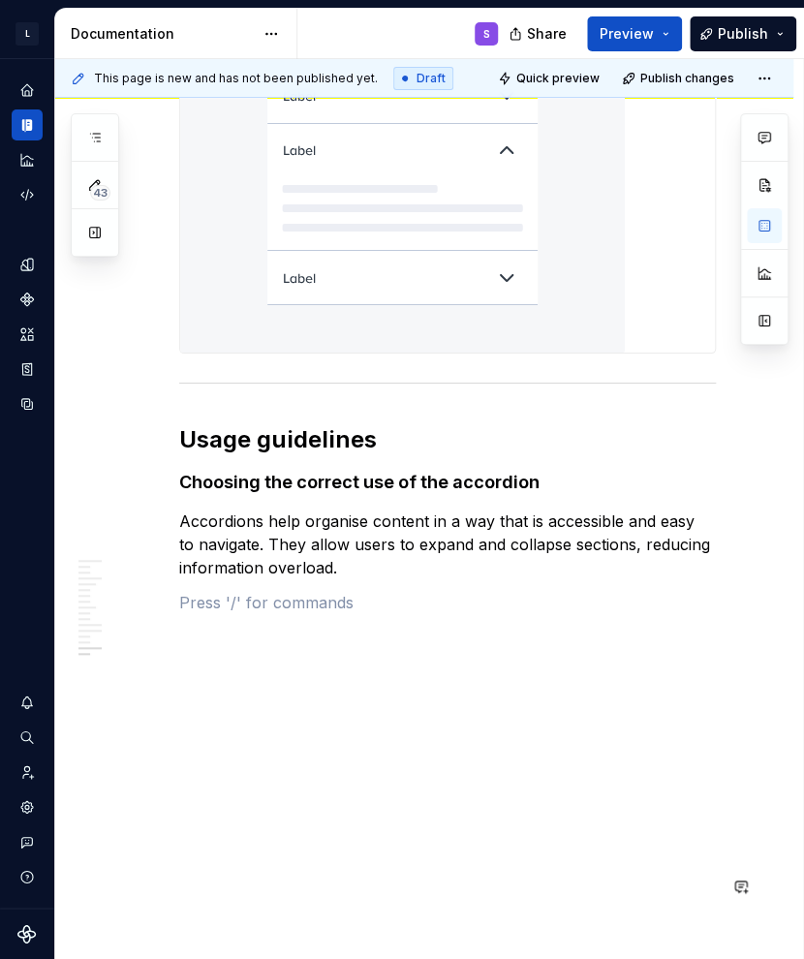
click at [313, 597] on p at bounding box center [447, 602] width 537 height 23
click at [280, 608] on p at bounding box center [447, 602] width 537 height 23
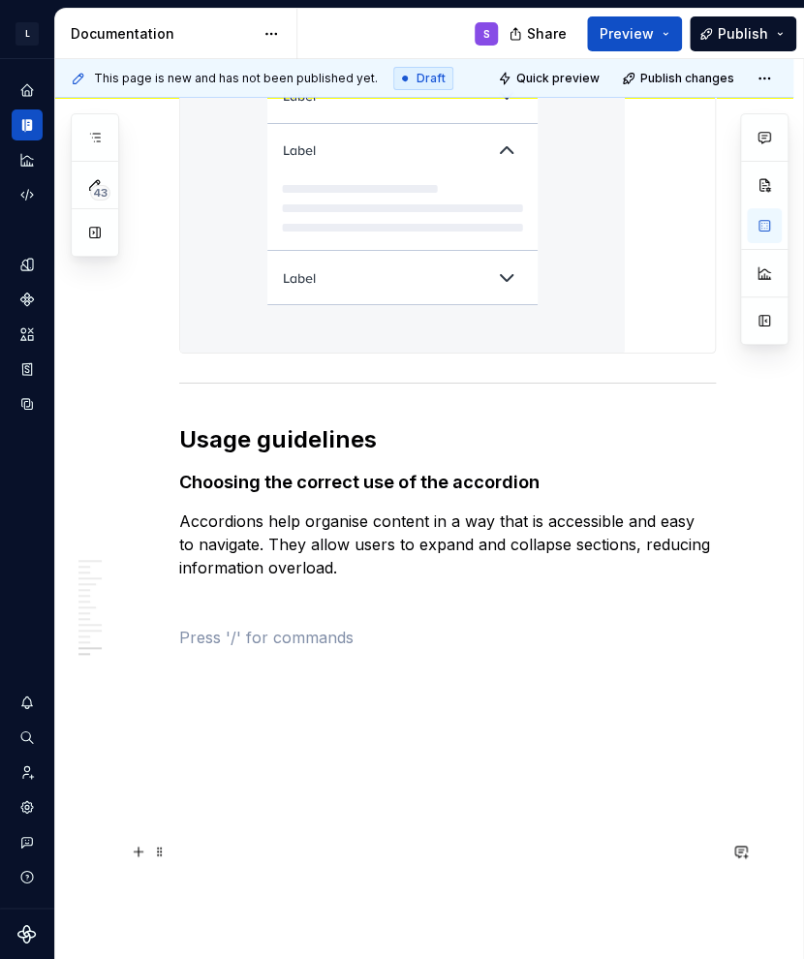
click at [300, 609] on p at bounding box center [447, 602] width 537 height 23
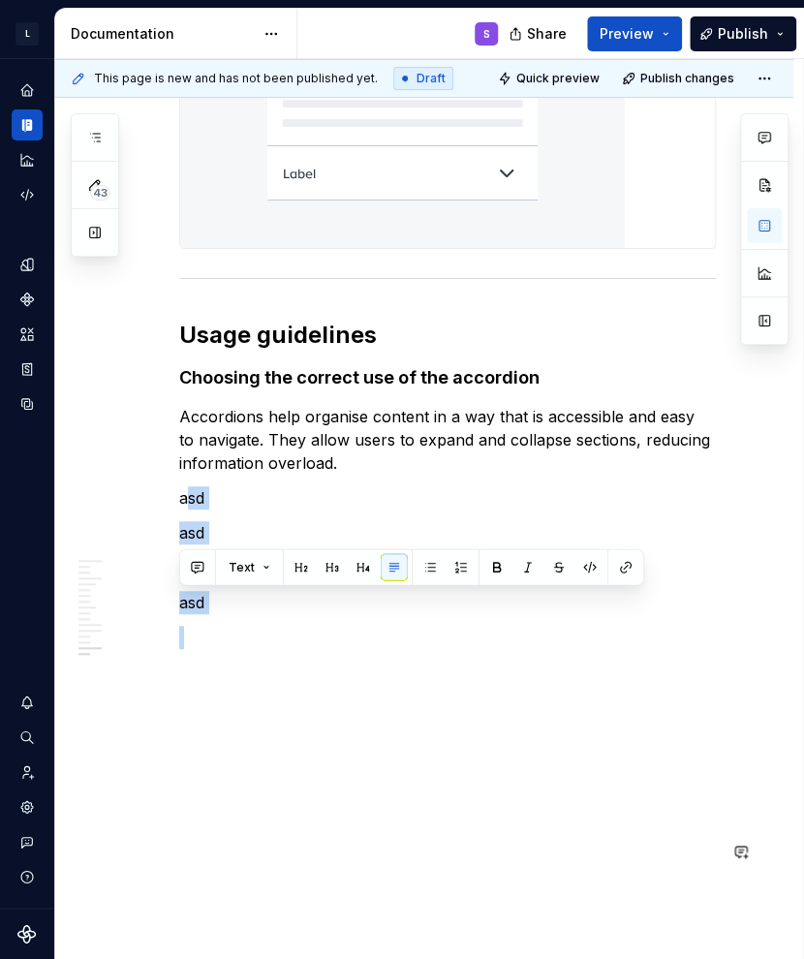
drag, startPoint x: 215, startPoint y: 658, endPoint x: 255, endPoint y: 720, distance: 73.6
click at [592, 569] on button "button" at bounding box center [589, 566] width 27 height 27
click at [376, 579] on p "asd" at bounding box center [447, 567] width 537 height 23
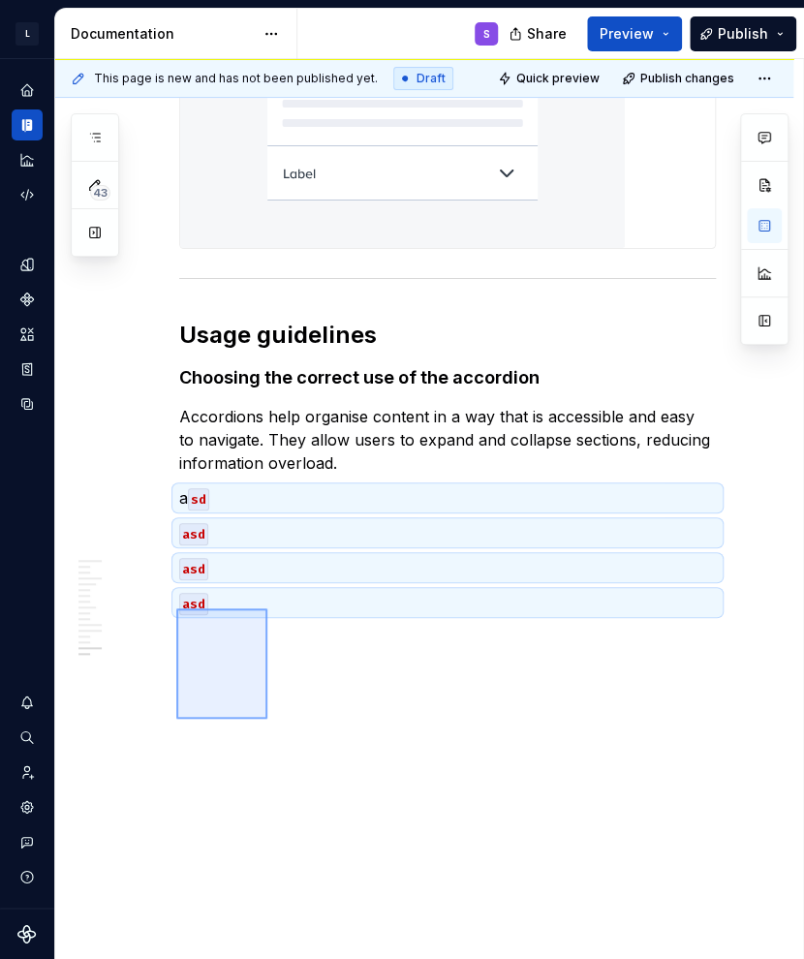
drag, startPoint x: 176, startPoint y: 608, endPoint x: 267, endPoint y: 719, distance: 143.1
click at [267, 719] on div "**********" at bounding box center [429, 509] width 748 height 901
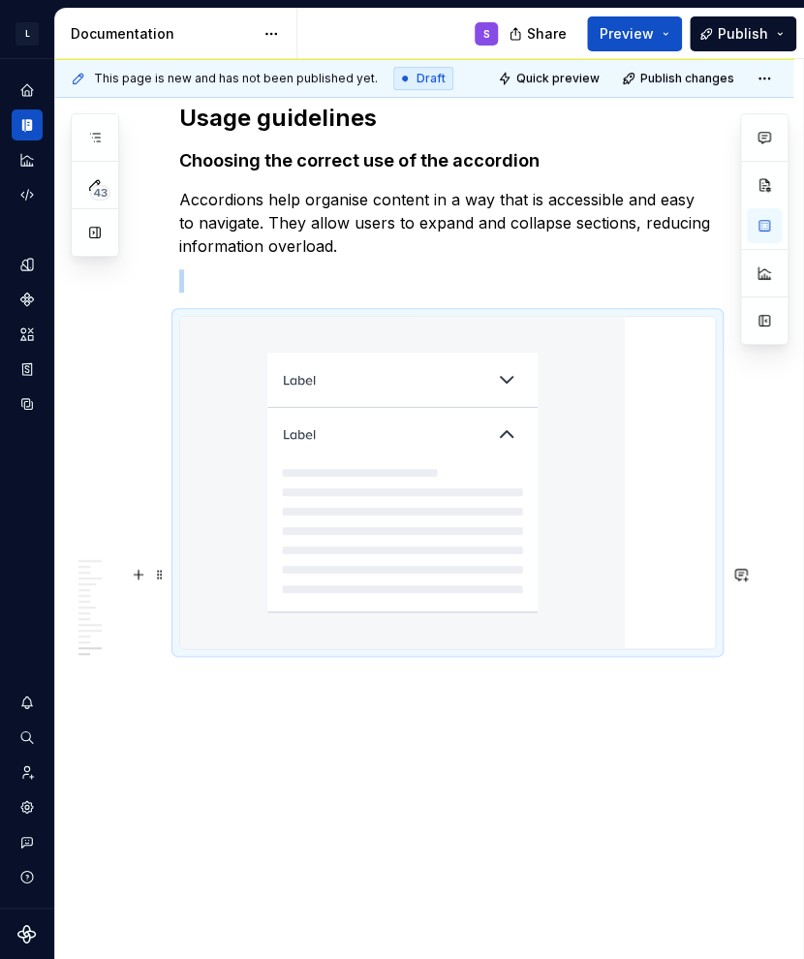
scroll to position [8490, 0]
click at [492, 596] on img at bounding box center [402, 482] width 445 height 331
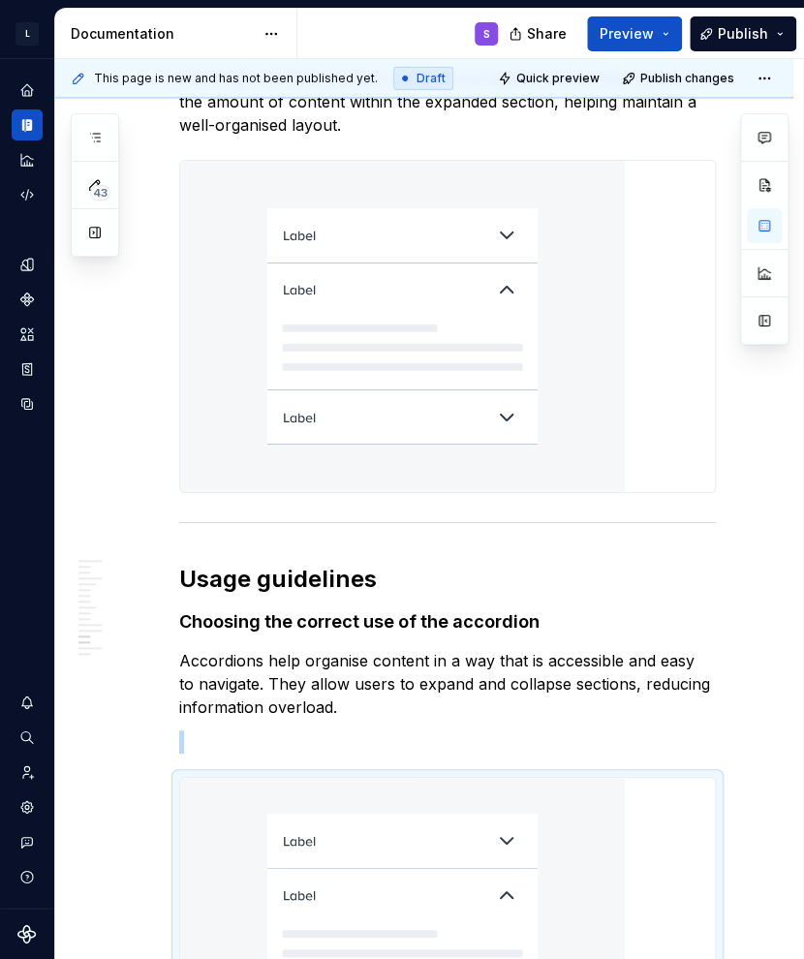
scroll to position [0, 0]
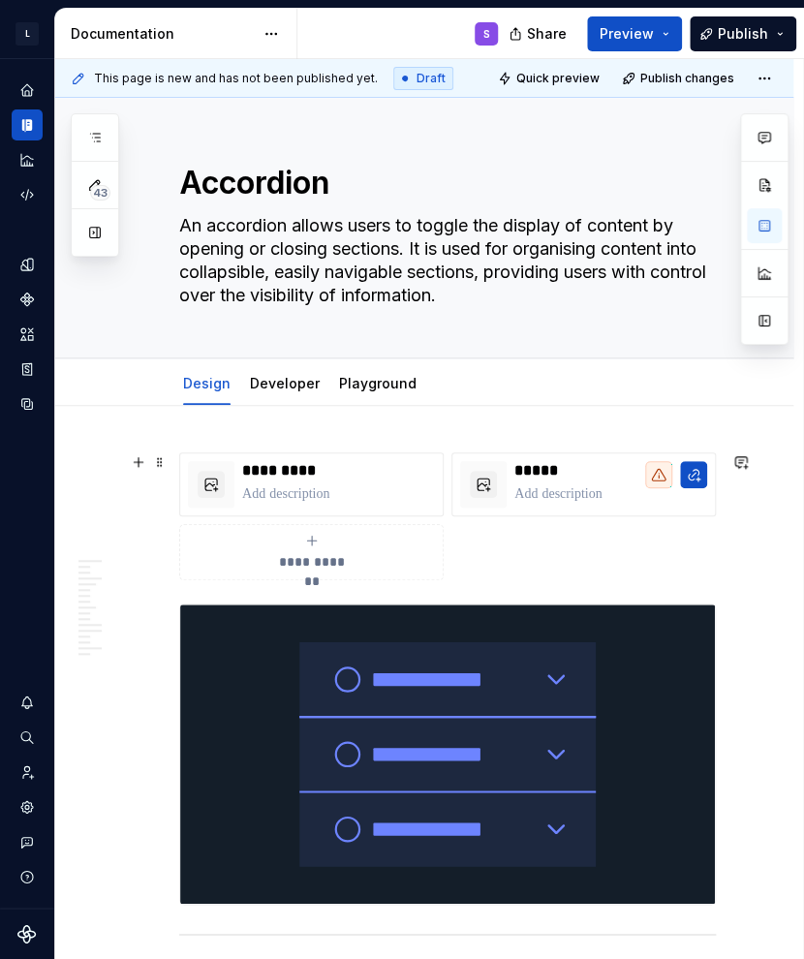
click at [542, 548] on div "**********" at bounding box center [447, 516] width 537 height 128
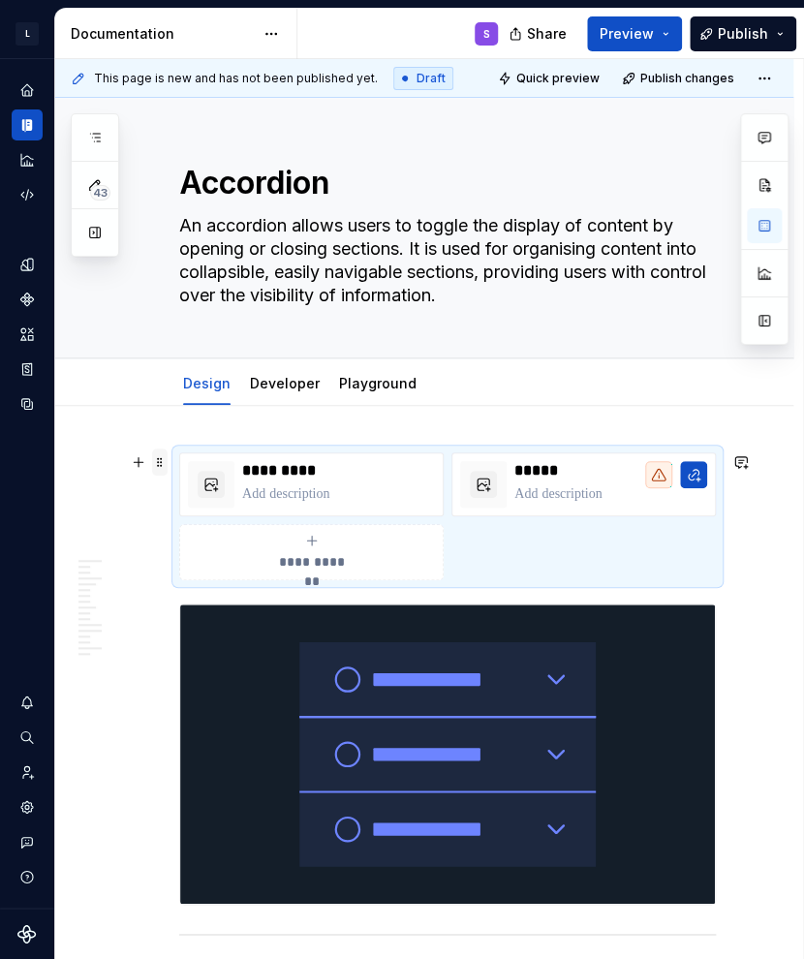
click at [160, 469] on span at bounding box center [159, 461] width 15 height 27
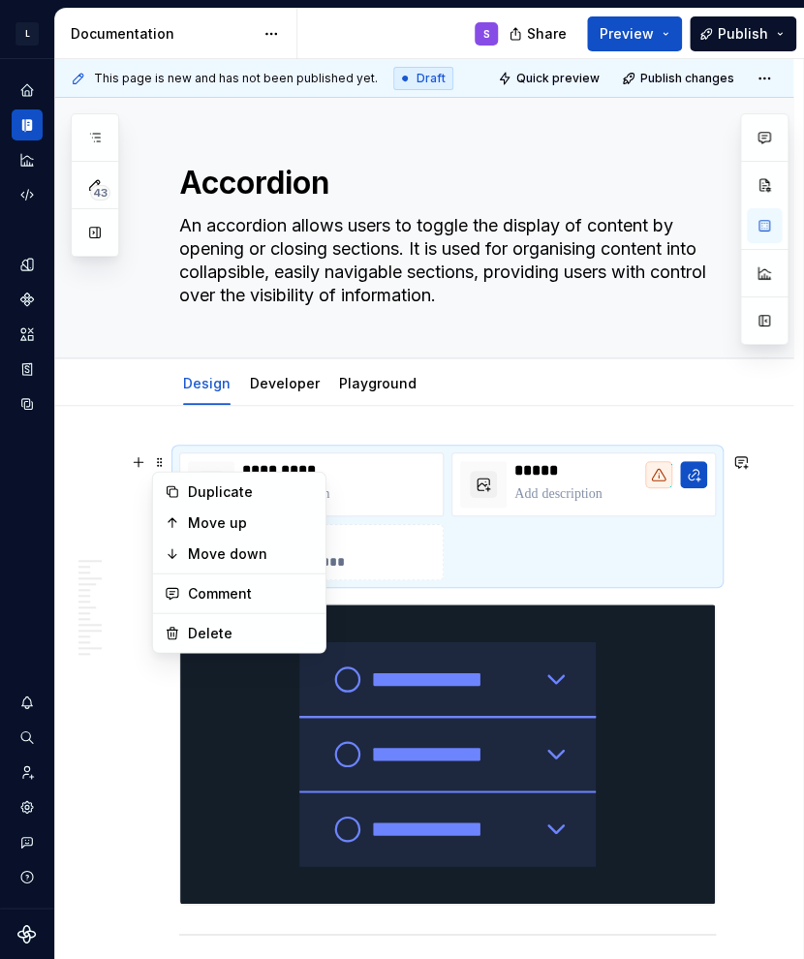
click at [475, 523] on div "**********" at bounding box center [447, 516] width 537 height 128
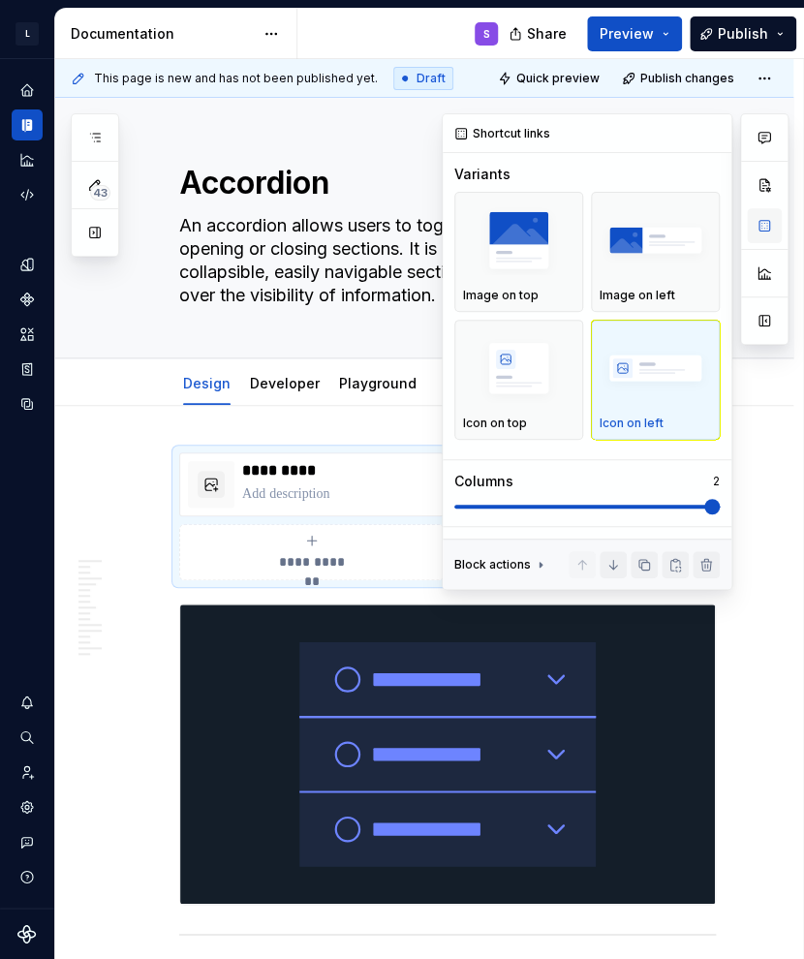
click at [652, 214] on button "button" at bounding box center [764, 225] width 35 height 35
type textarea "*"
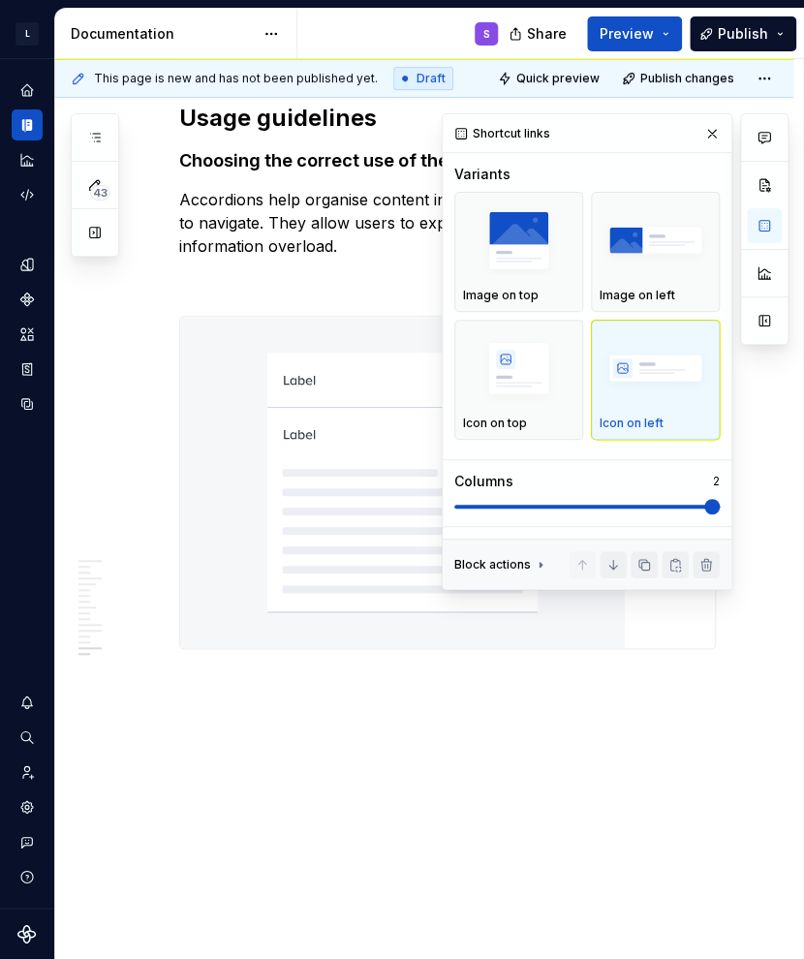
scroll to position [8521, 0]
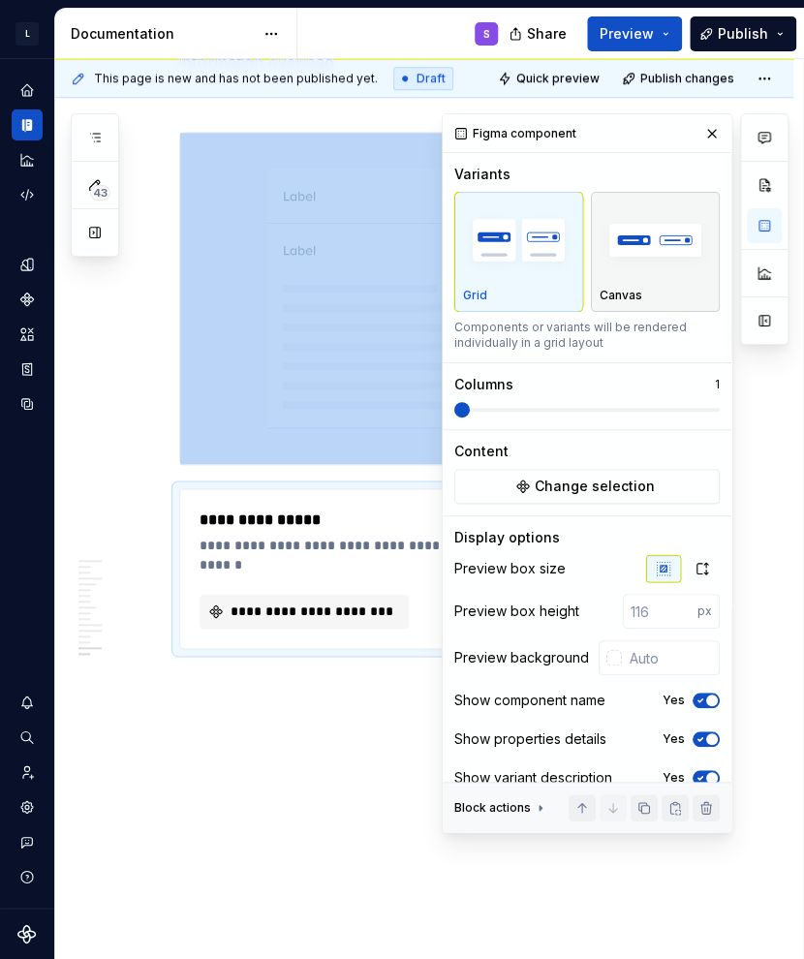
click at [620, 299] on p "Canvas" at bounding box center [621, 295] width 43 height 15
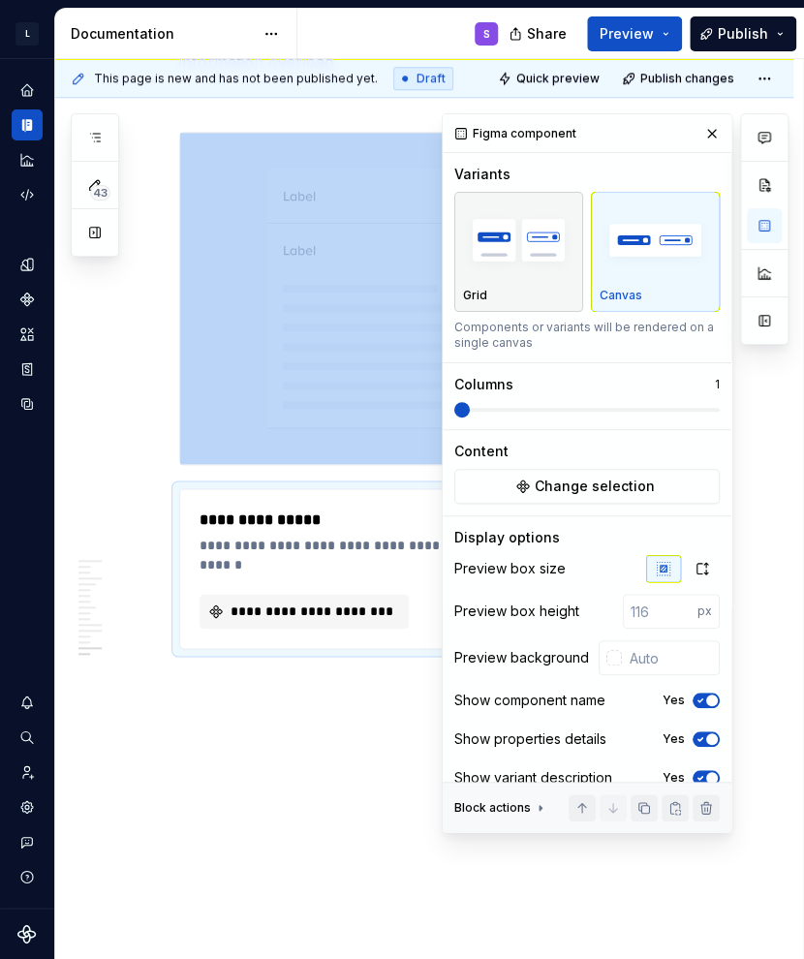
click at [503, 289] on div "Grid" at bounding box center [518, 295] width 111 height 15
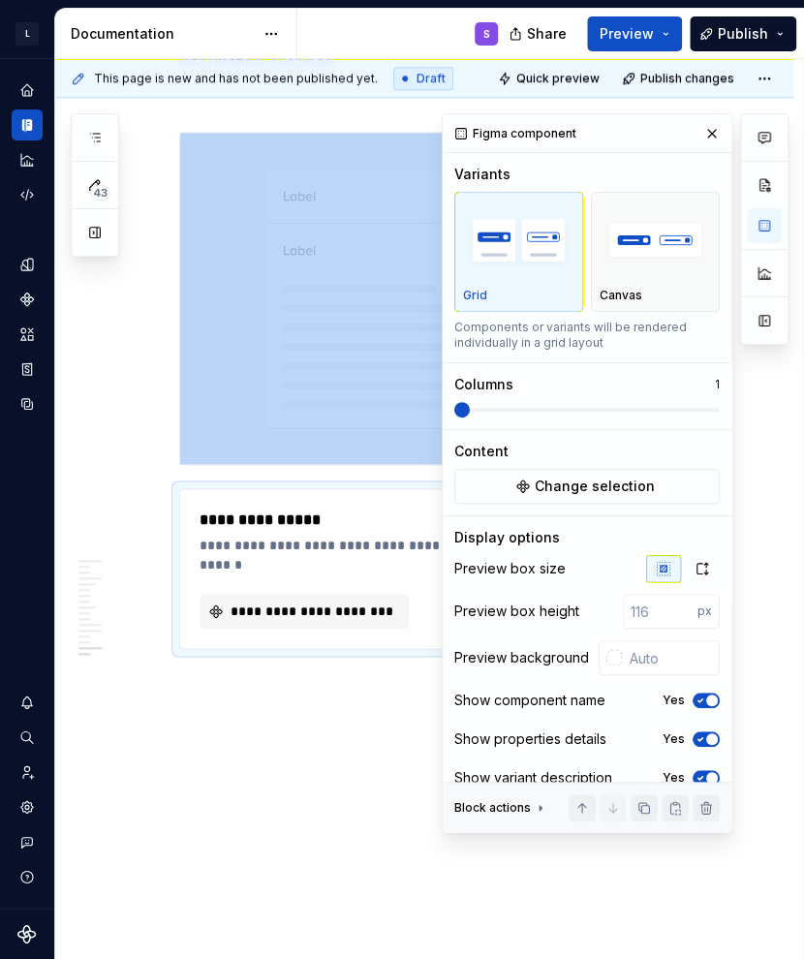
click at [470, 412] on span at bounding box center [461, 409] width 15 height 15
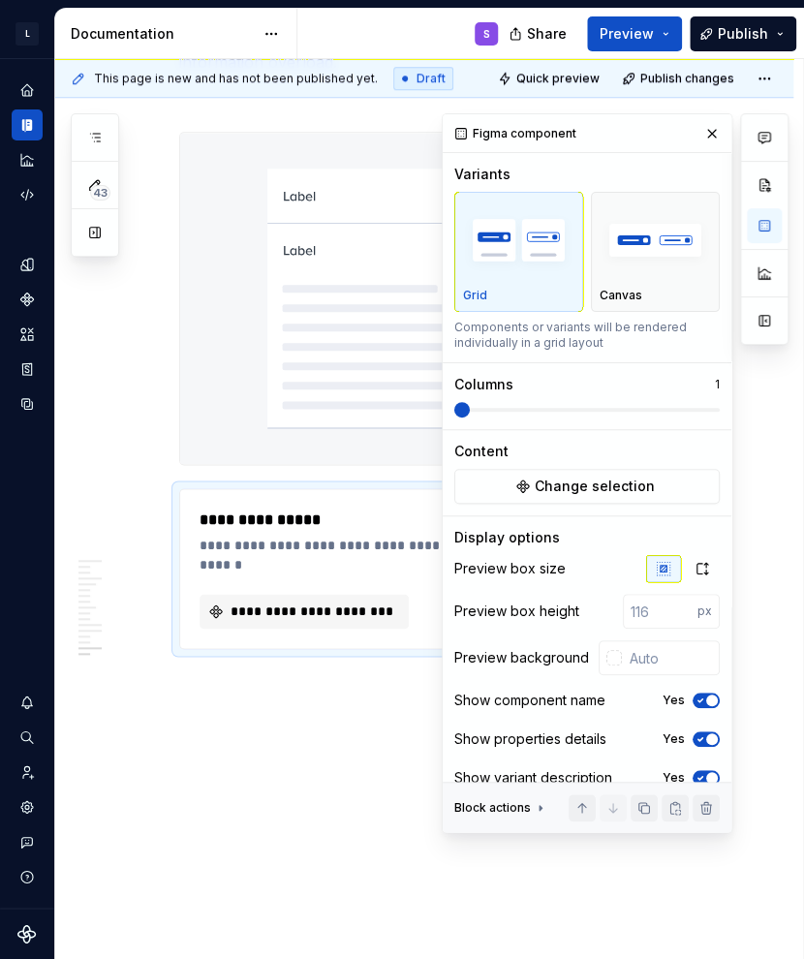
click at [493, 392] on div "Columns" at bounding box center [483, 384] width 59 height 19
click at [611, 292] on p "Canvas" at bounding box center [621, 295] width 43 height 15
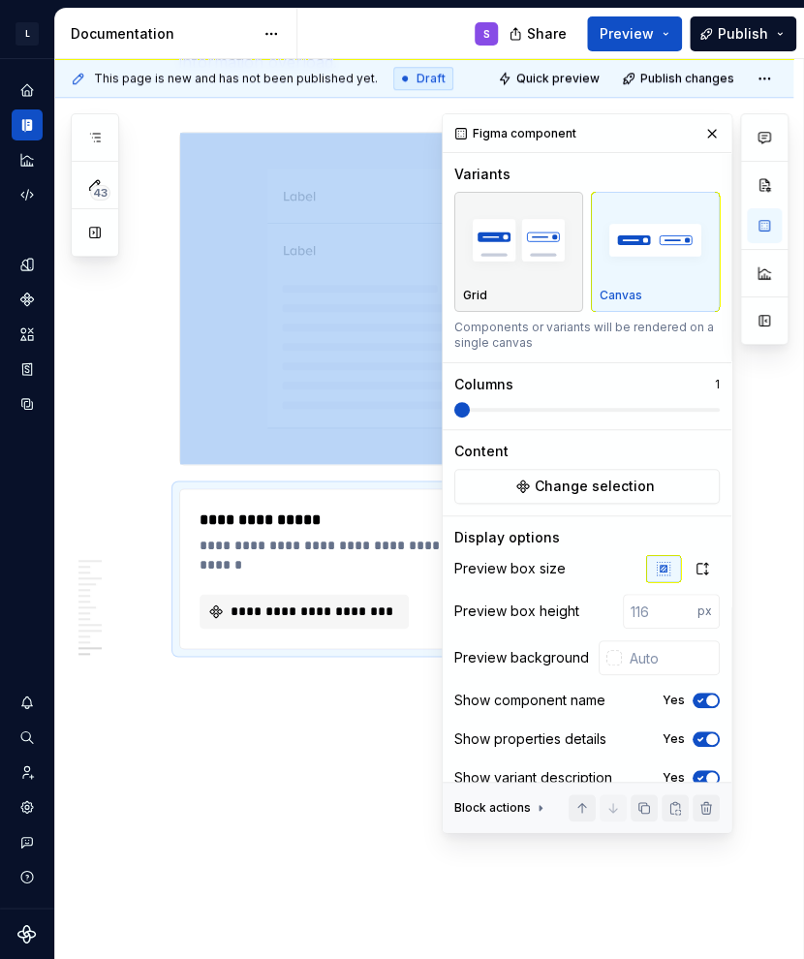
click at [534, 268] on img "button" at bounding box center [518, 240] width 111 height 71
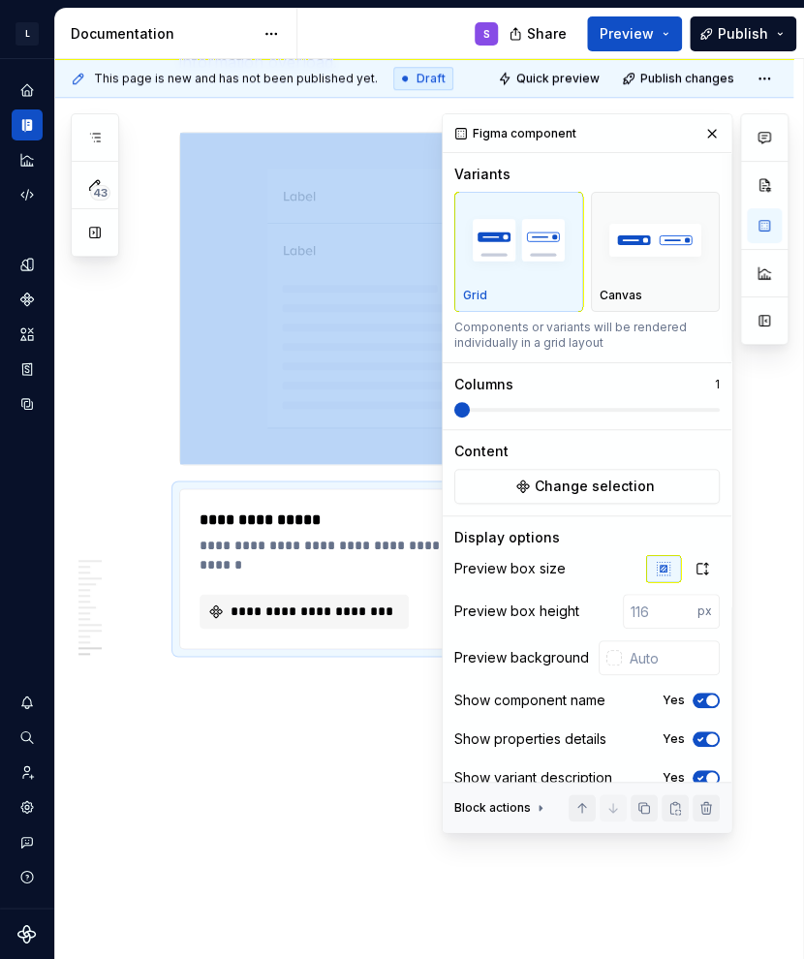
click at [501, 410] on span at bounding box center [586, 409] width 265 height 15
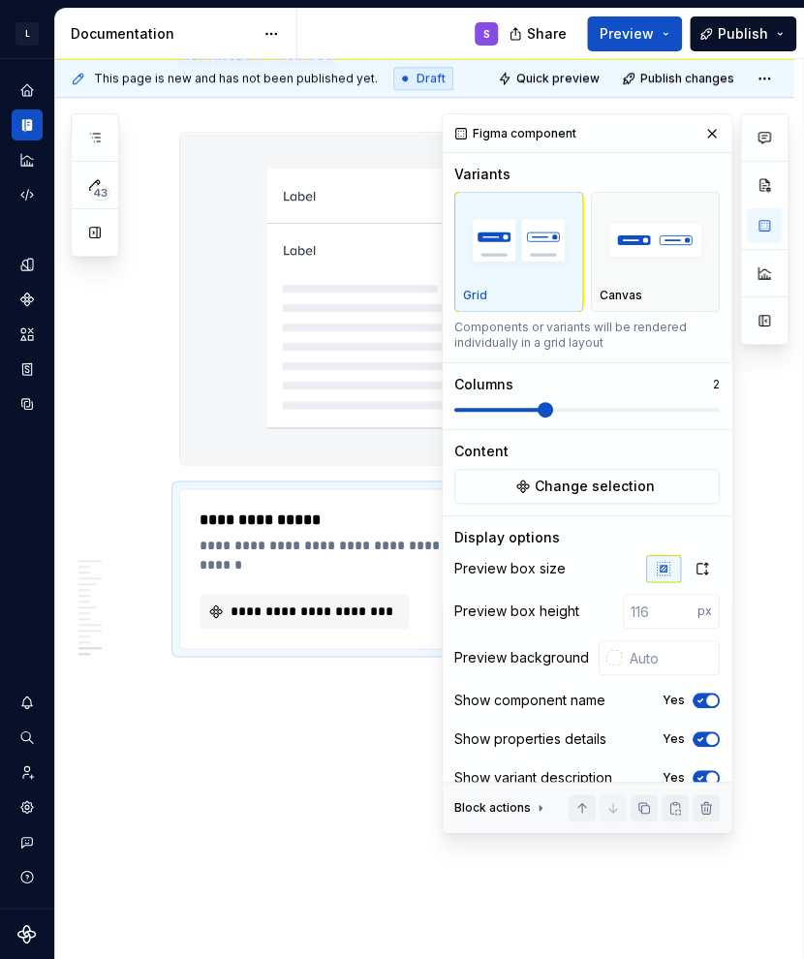
click at [341, 532] on div "**********" at bounding box center [384, 520] width 368 height 23
click at [361, 464] on img at bounding box center [402, 298] width 445 height 331
click at [455, 780] on div "**********" at bounding box center [429, 509] width 749 height 901
click at [385, 574] on div "**********" at bounding box center [384, 555] width 368 height 39
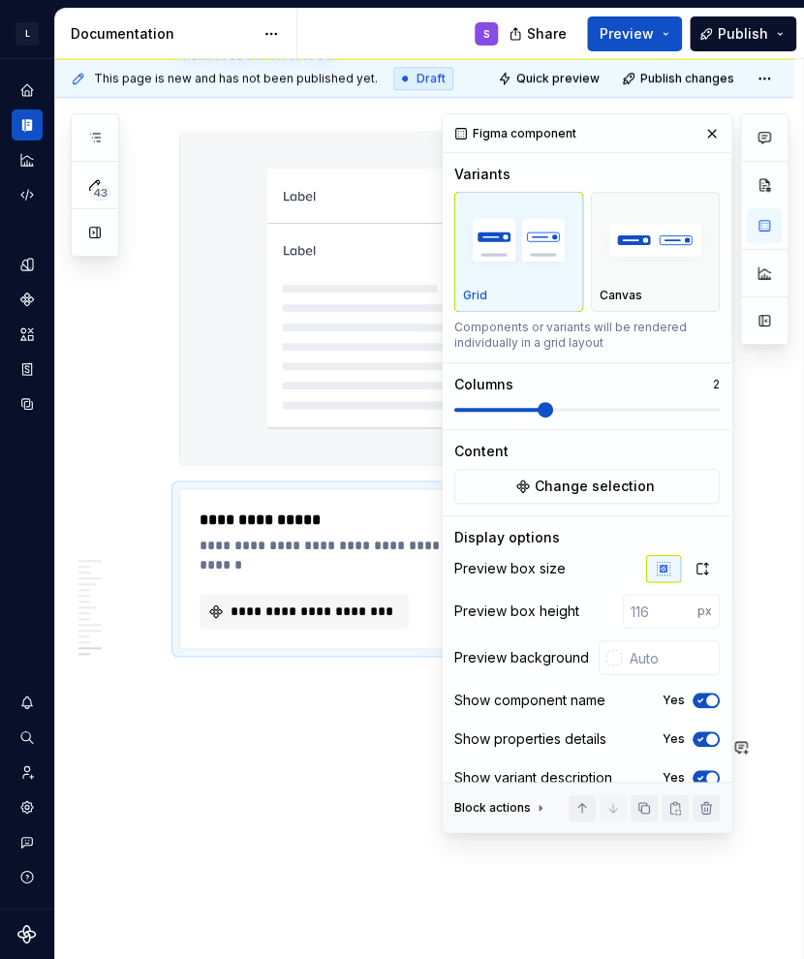
drag, startPoint x: 232, startPoint y: 662, endPoint x: 345, endPoint y: 843, distance: 213.2
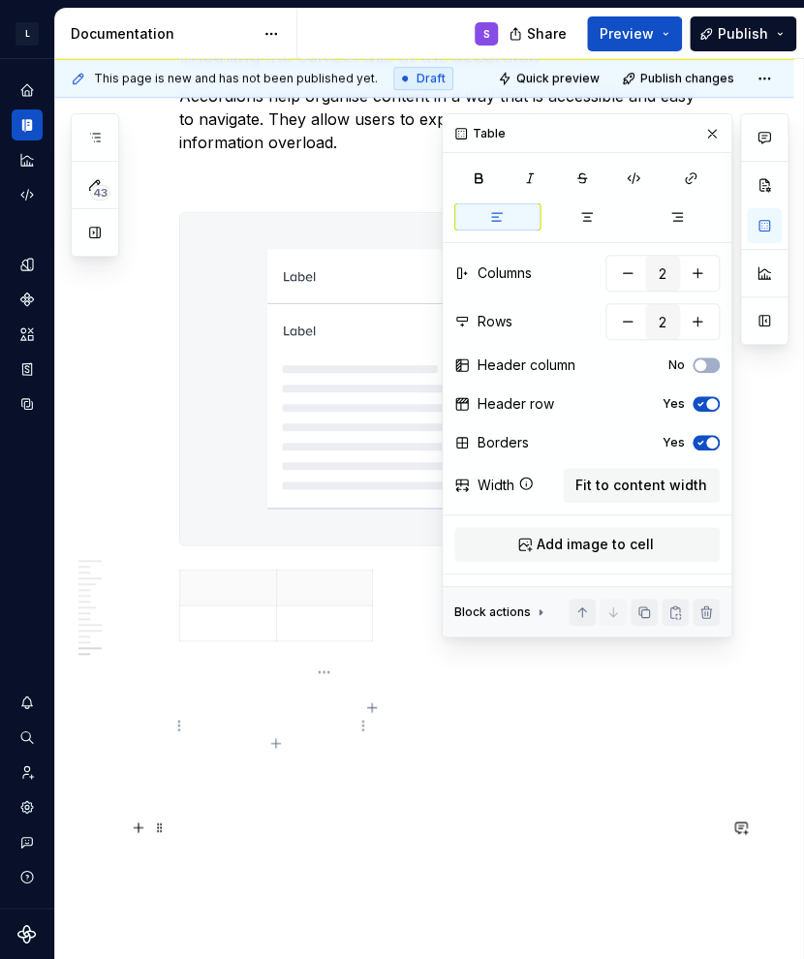
click at [349, 649] on div at bounding box center [447, 609] width 537 height 80
click at [403, 649] on div at bounding box center [447, 609] width 537 height 80
click at [353, 641] on td at bounding box center [324, 623] width 97 height 36
click at [160, 814] on span at bounding box center [159, 827] width 15 height 27
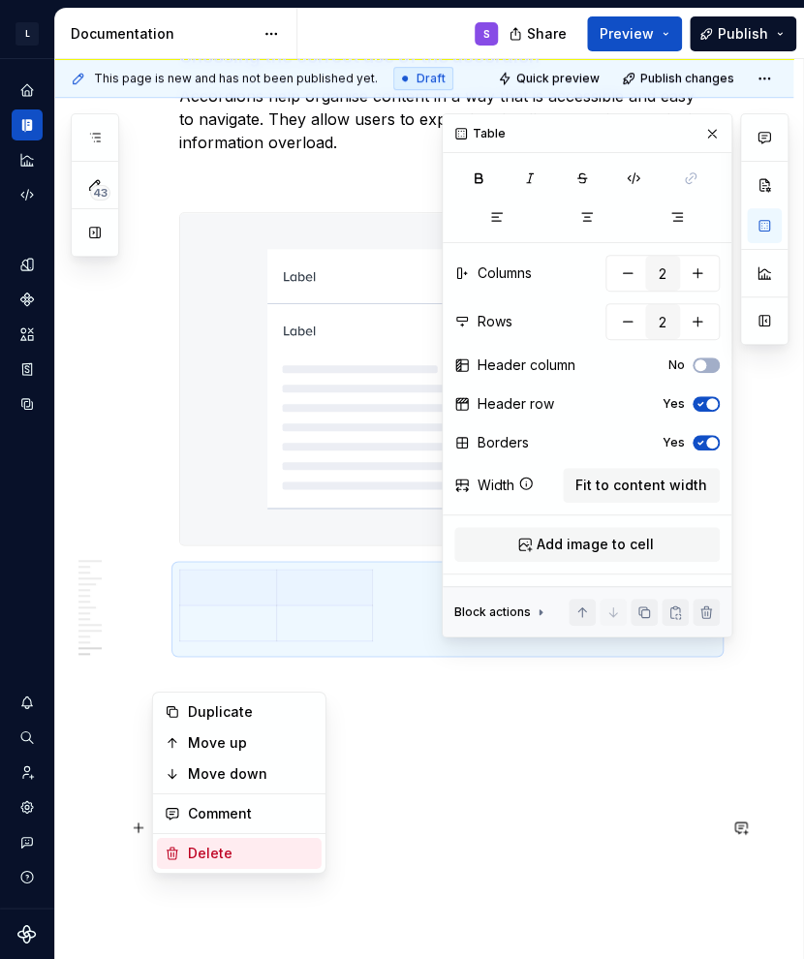
click at [276, 857] on div "Delete" at bounding box center [251, 853] width 126 height 19
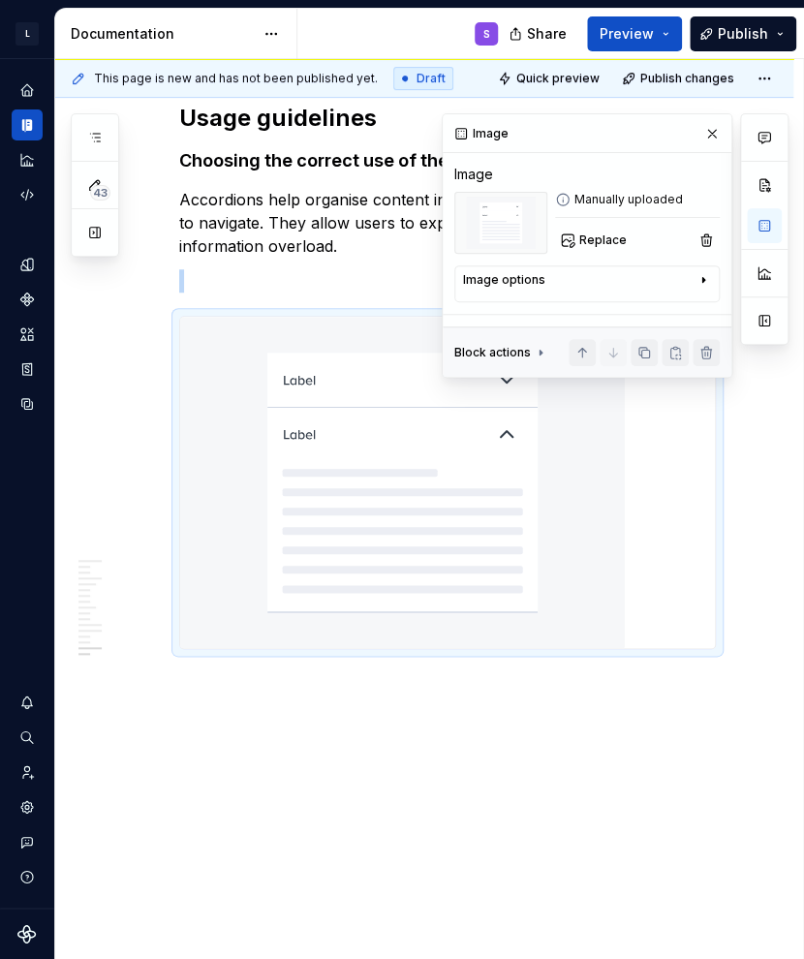
click at [329, 768] on div "**********" at bounding box center [429, 509] width 748 height 901
click at [316, 683] on div "**********" at bounding box center [429, 509] width 748 height 901
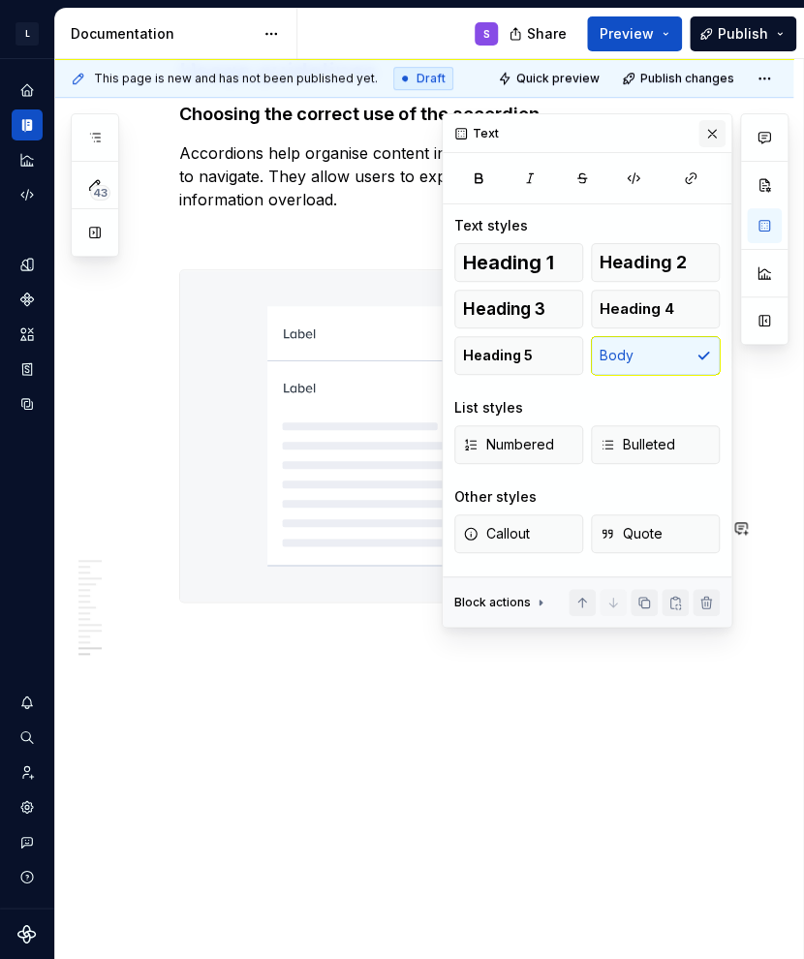
click at [652, 129] on button "button" at bounding box center [711, 133] width 27 height 27
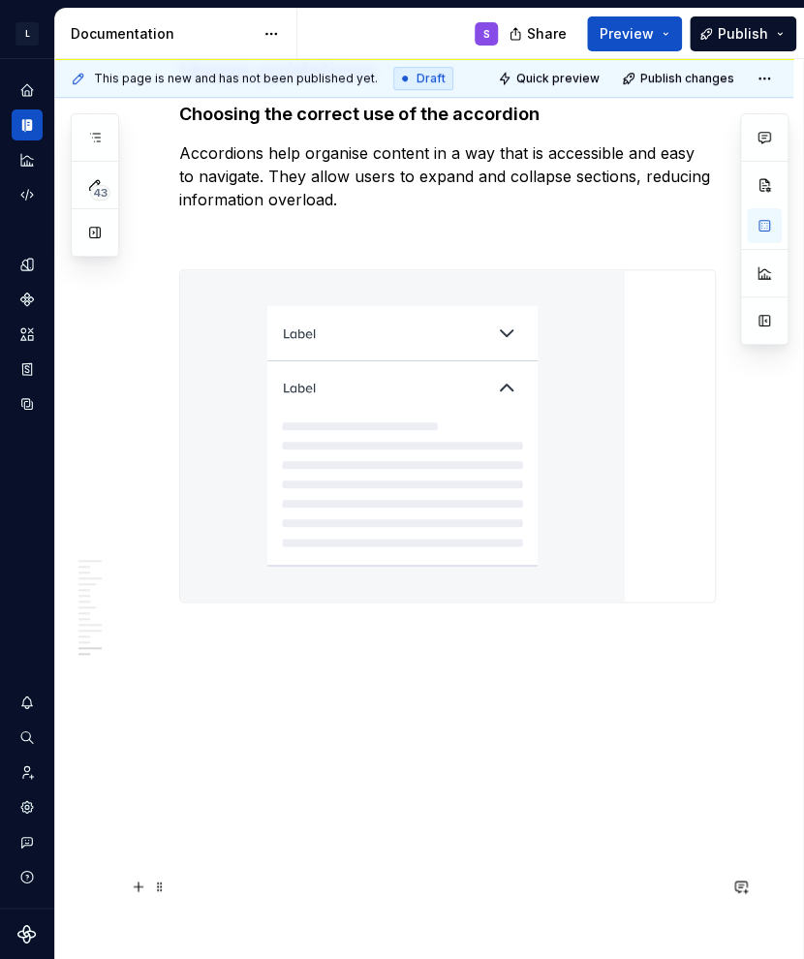
click at [372, 649] on p at bounding box center [447, 637] width 537 height 23
click at [396, 528] on img at bounding box center [402, 435] width 445 height 331
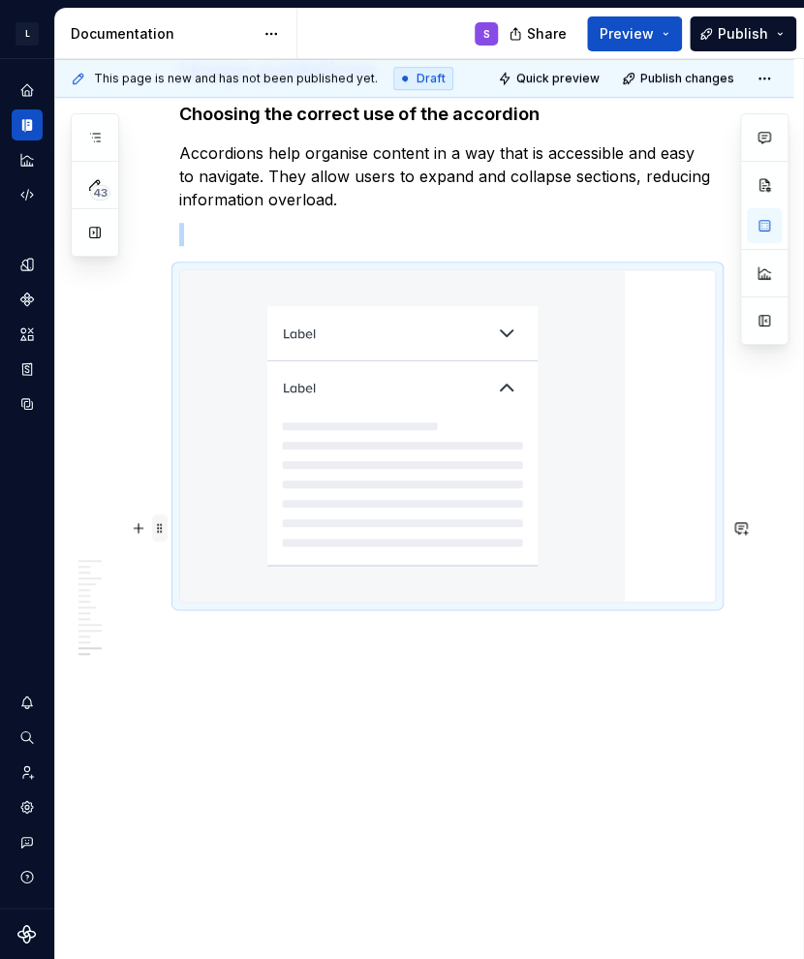
click at [159, 514] on span at bounding box center [159, 527] width 15 height 27
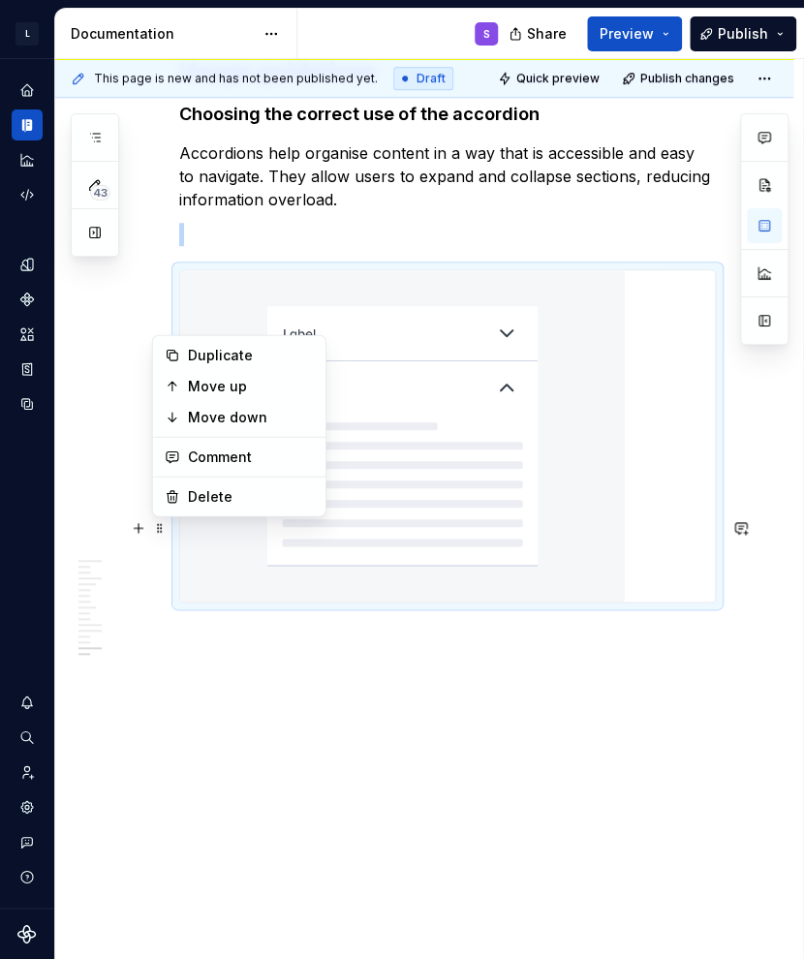
click at [332, 649] on p at bounding box center [447, 637] width 537 height 23
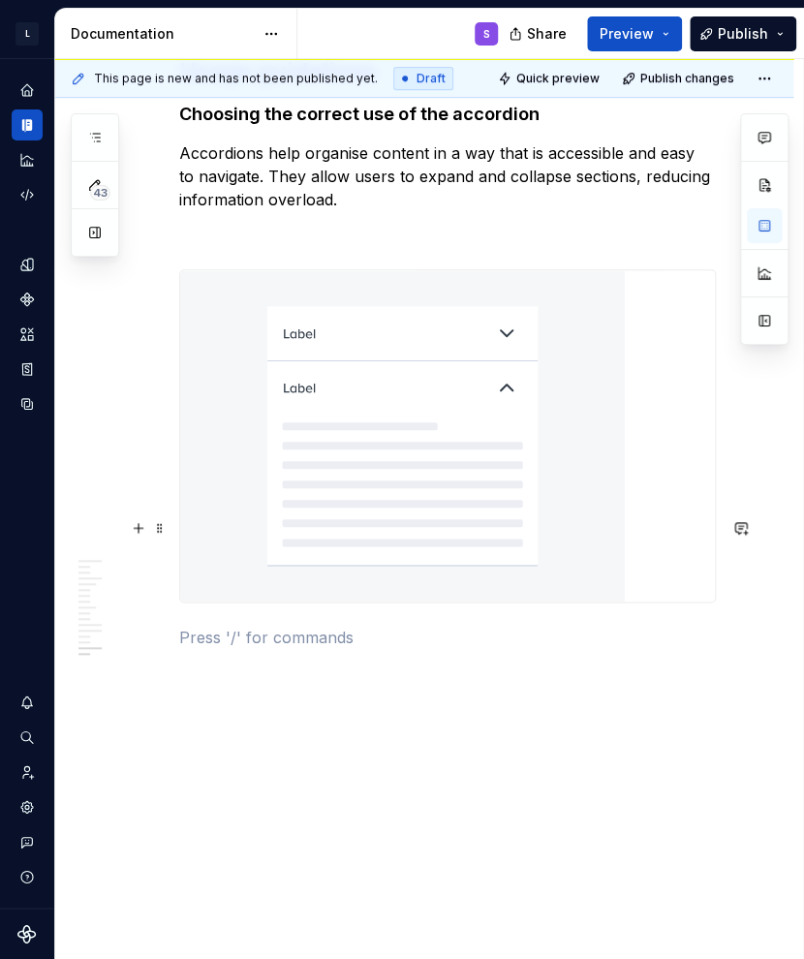
click at [465, 420] on img at bounding box center [402, 435] width 445 height 331
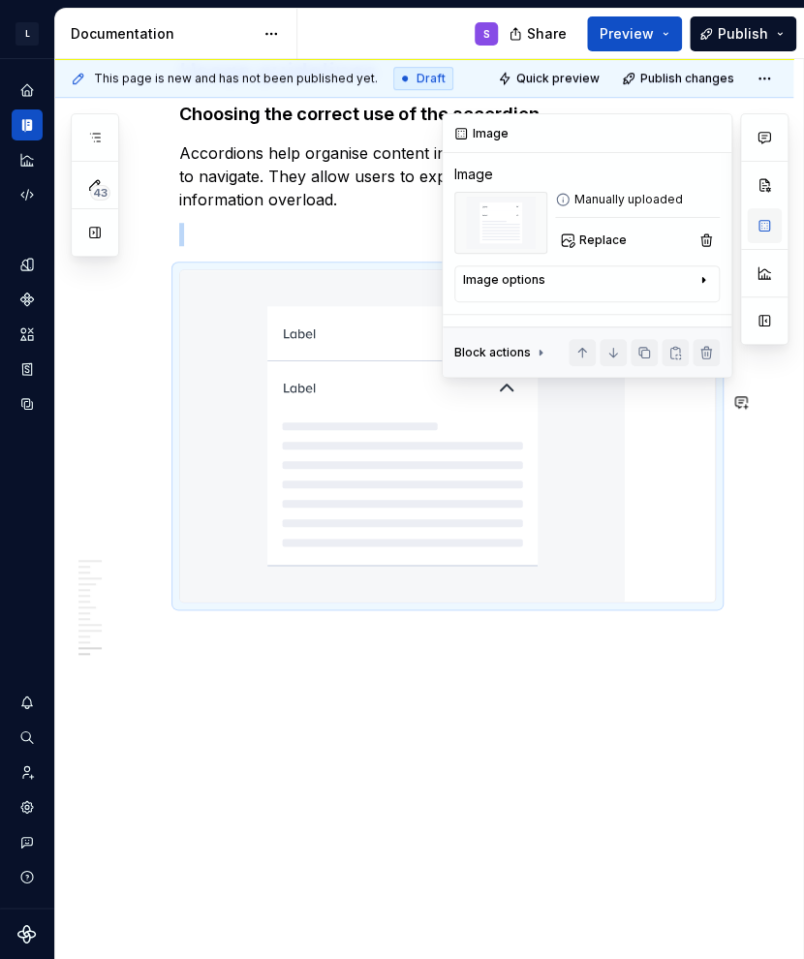
click at [652, 230] on button "button" at bounding box center [764, 225] width 35 height 35
click at [615, 290] on div "Image options" at bounding box center [579, 283] width 232 height 23
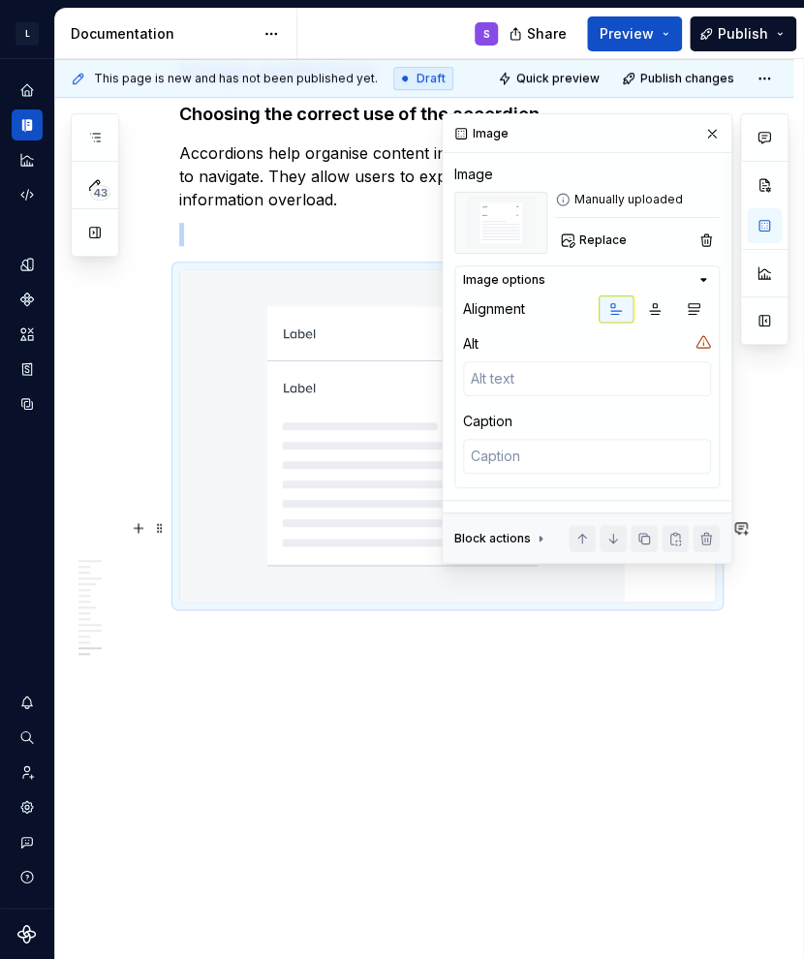
click at [591, 602] on img at bounding box center [402, 435] width 445 height 331
click at [284, 649] on p at bounding box center [447, 637] width 537 height 23
click at [307, 515] on img at bounding box center [402, 435] width 445 height 331
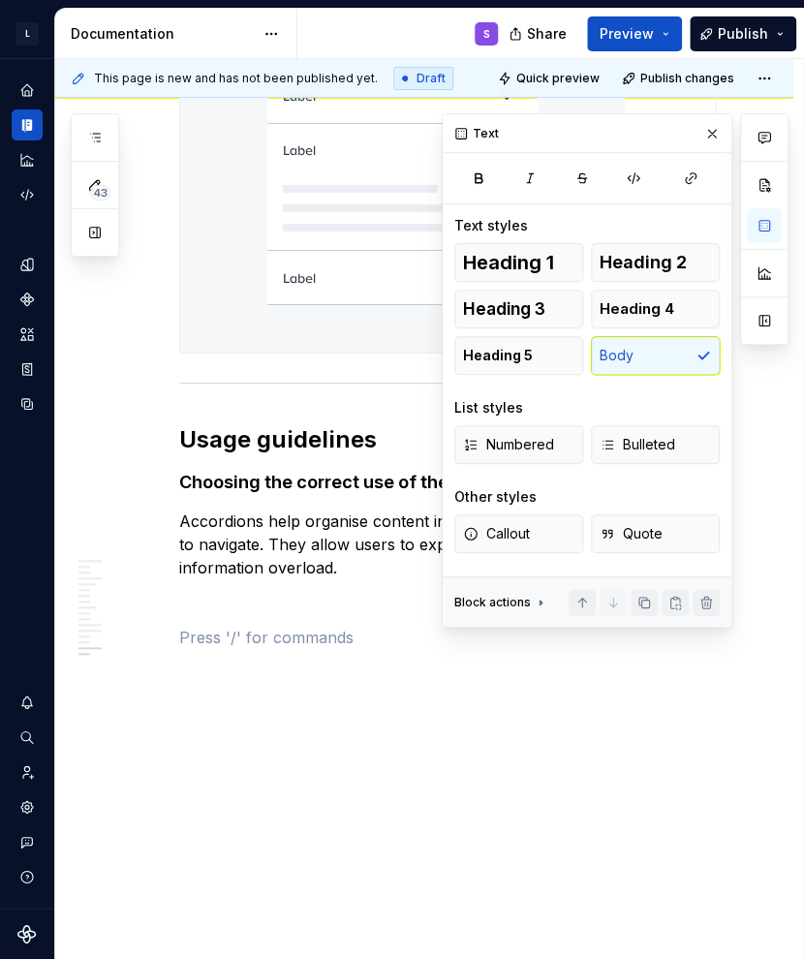
scroll to position [8200, 0]
click at [523, 540] on span "Callout" at bounding box center [496, 533] width 67 height 19
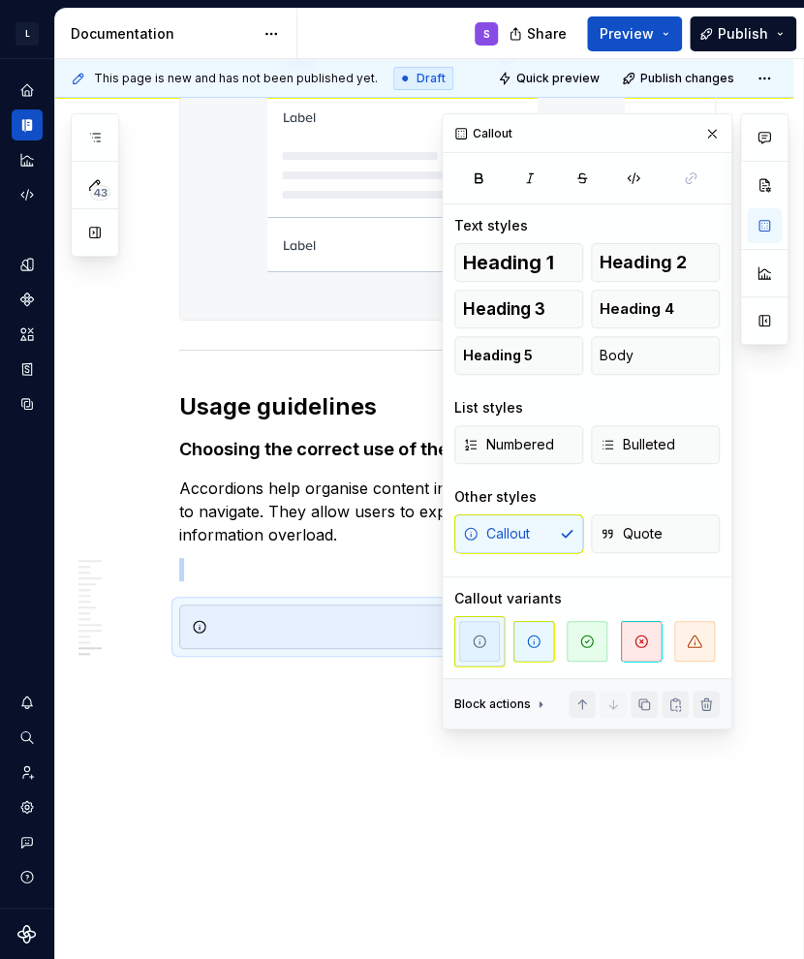
click at [351, 649] on div at bounding box center [447, 626] width 537 height 45
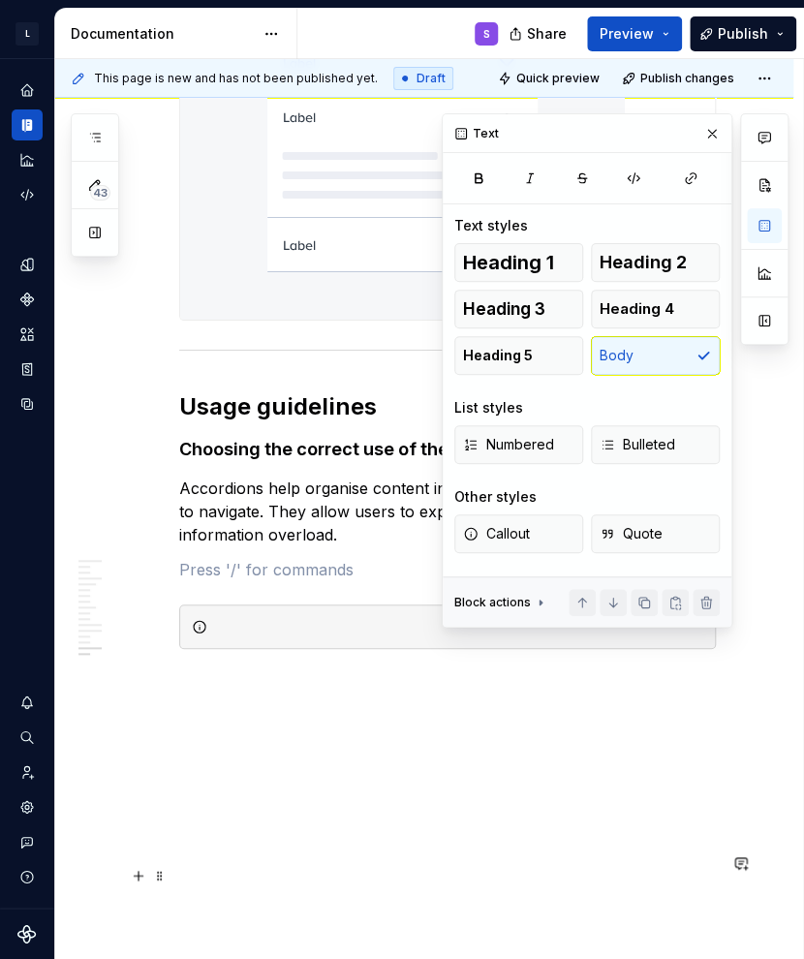
click at [352, 641] on div at bounding box center [447, 626] width 537 height 45
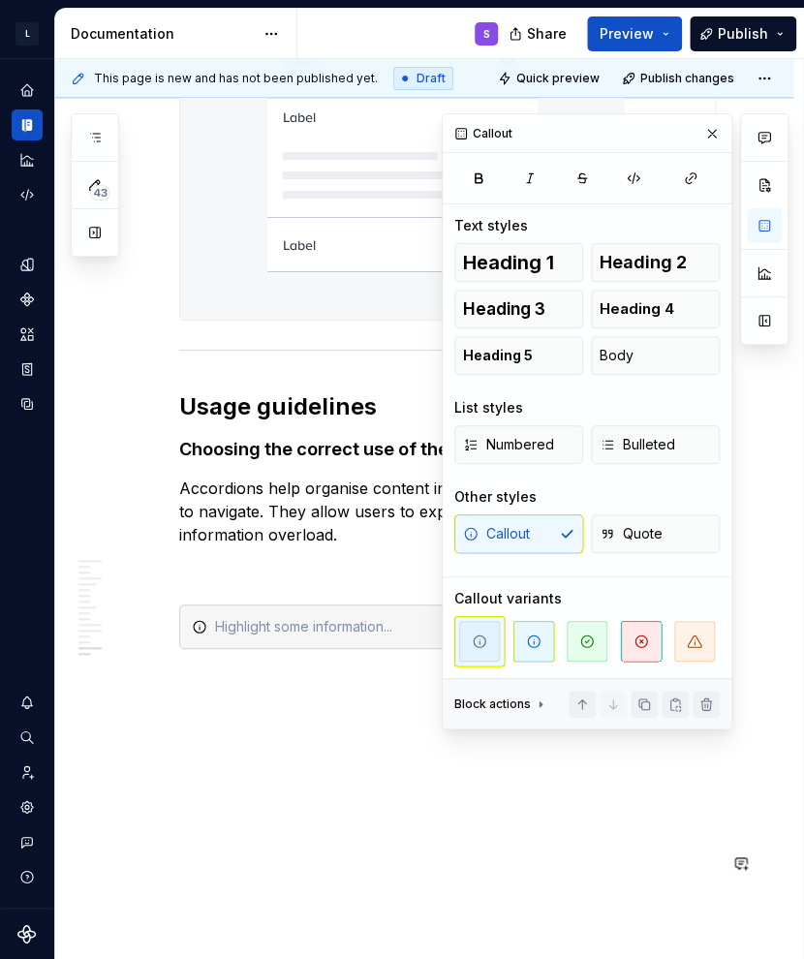
click at [179, 639] on div at bounding box center [447, 626] width 537 height 45
click at [188, 649] on div at bounding box center [447, 626] width 537 height 45
click at [652, 126] on button "button" at bounding box center [711, 133] width 27 height 27
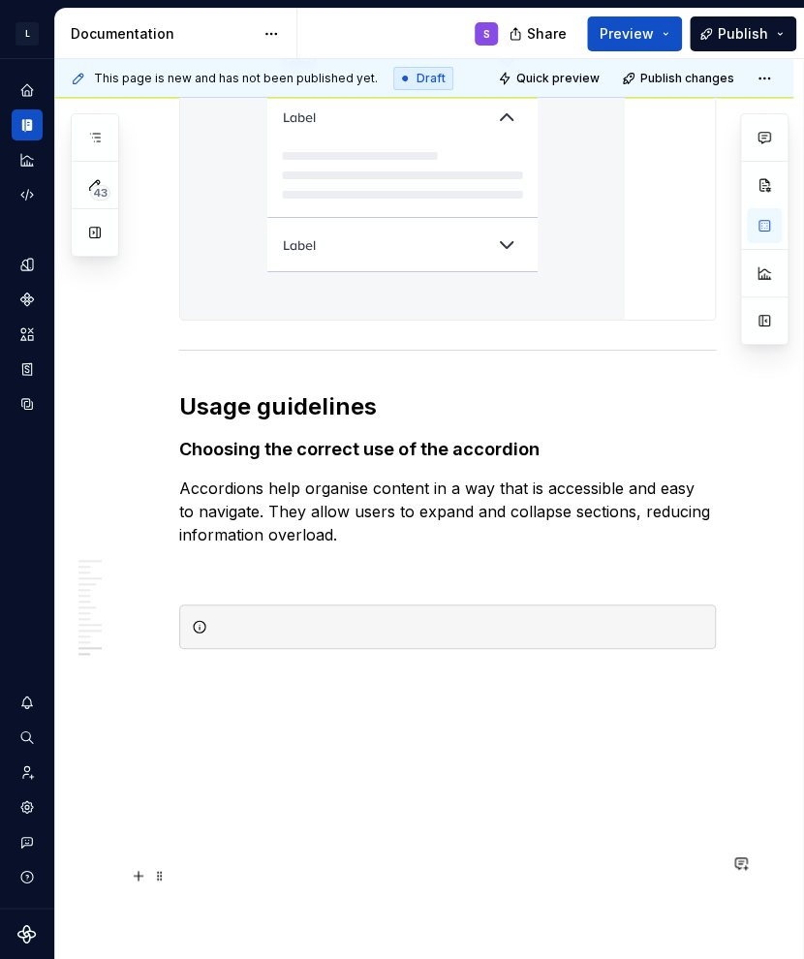
click at [426, 636] on div at bounding box center [459, 626] width 488 height 19
click at [194, 641] on div at bounding box center [447, 626] width 537 height 45
click at [165, 862] on span at bounding box center [159, 875] width 15 height 27
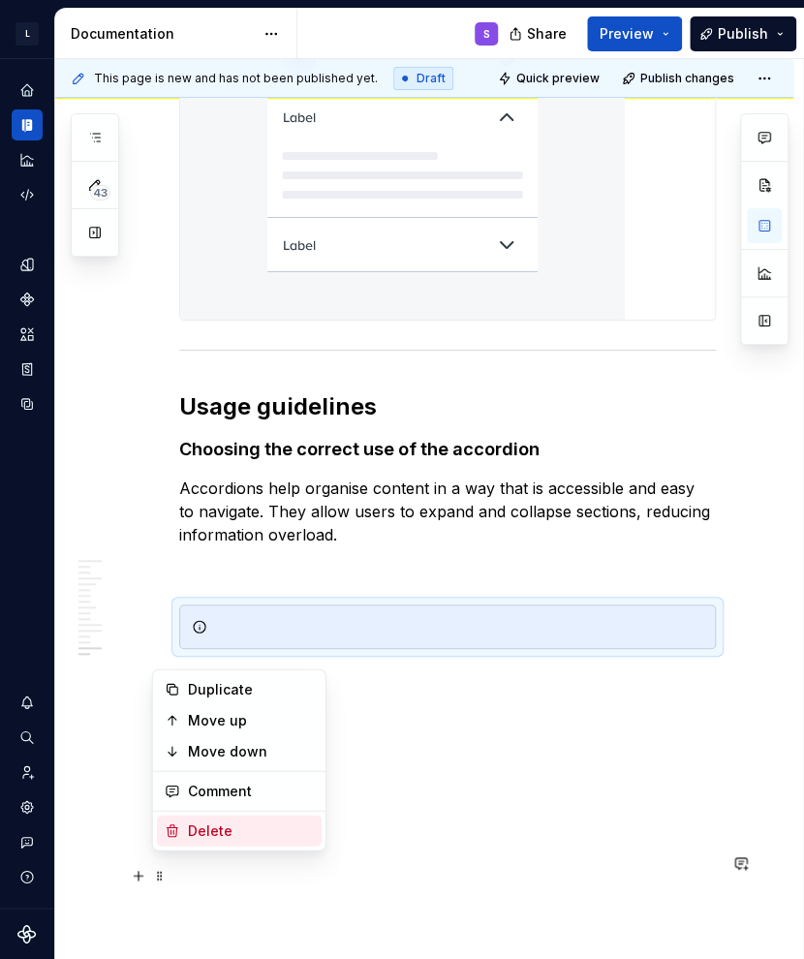
click at [240, 830] on div "Delete" at bounding box center [251, 829] width 126 height 19
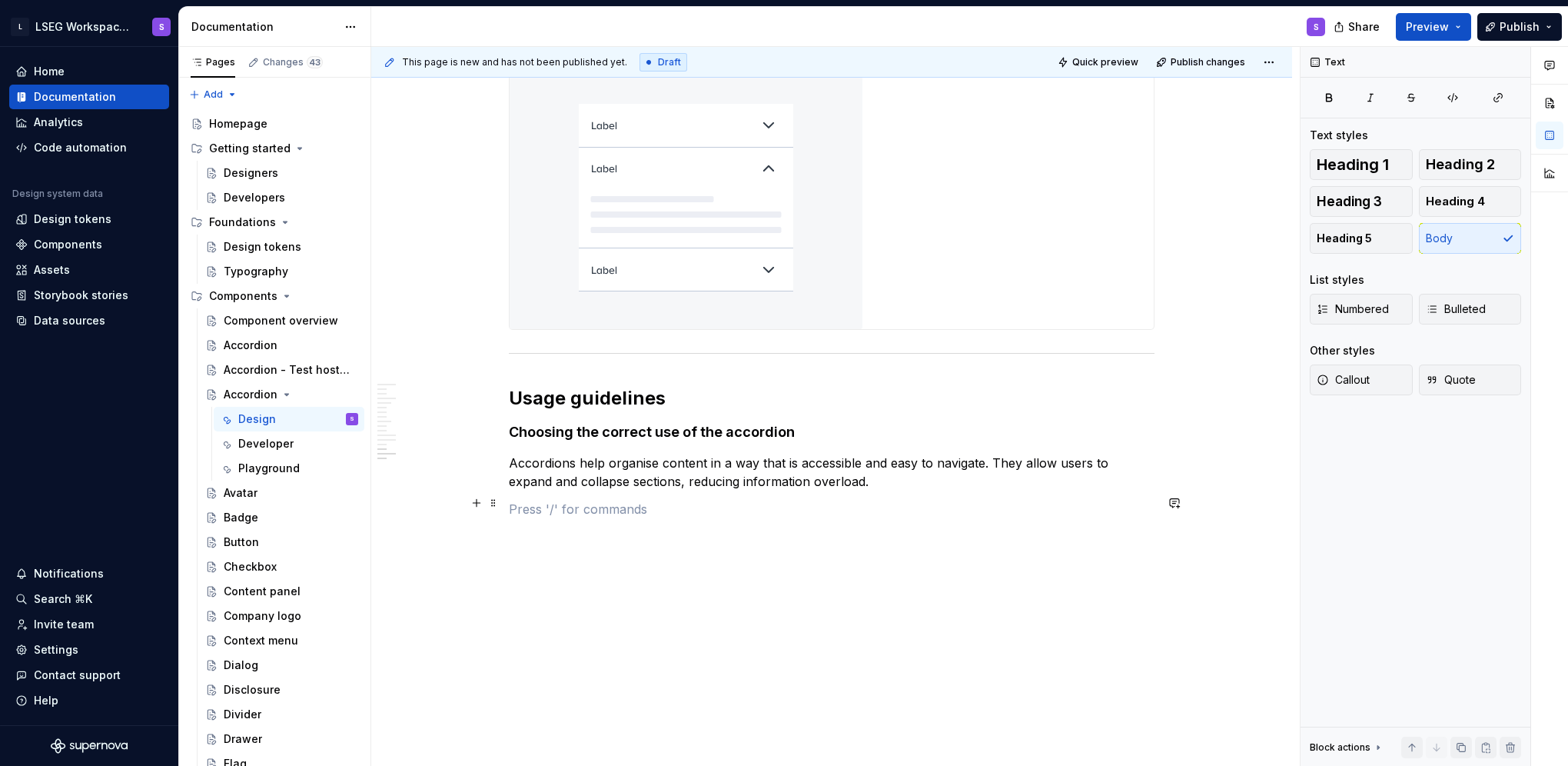
scroll to position [6480, 0]
click at [517, 59] on html "L LSEG Workspace Design System S Home Documentation Analytics Code automation D…" at bounding box center [784, 383] width 1568 height 766
click at [517, 482] on p "Accordions help organise content in a way that is accessible and easy to naviga…" at bounding box center [832, 472] width 646 height 37
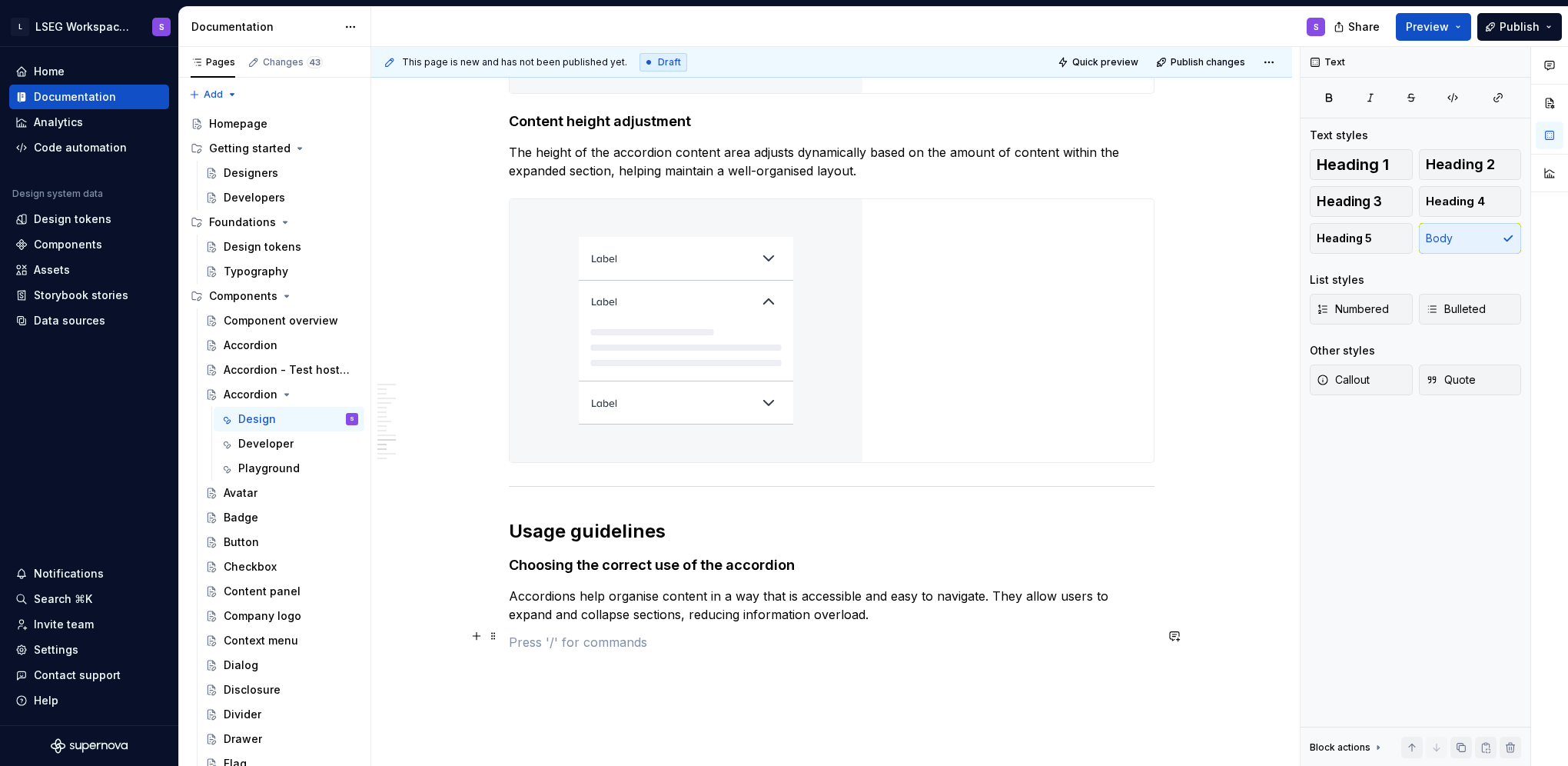
scroll to position [5900, 0]
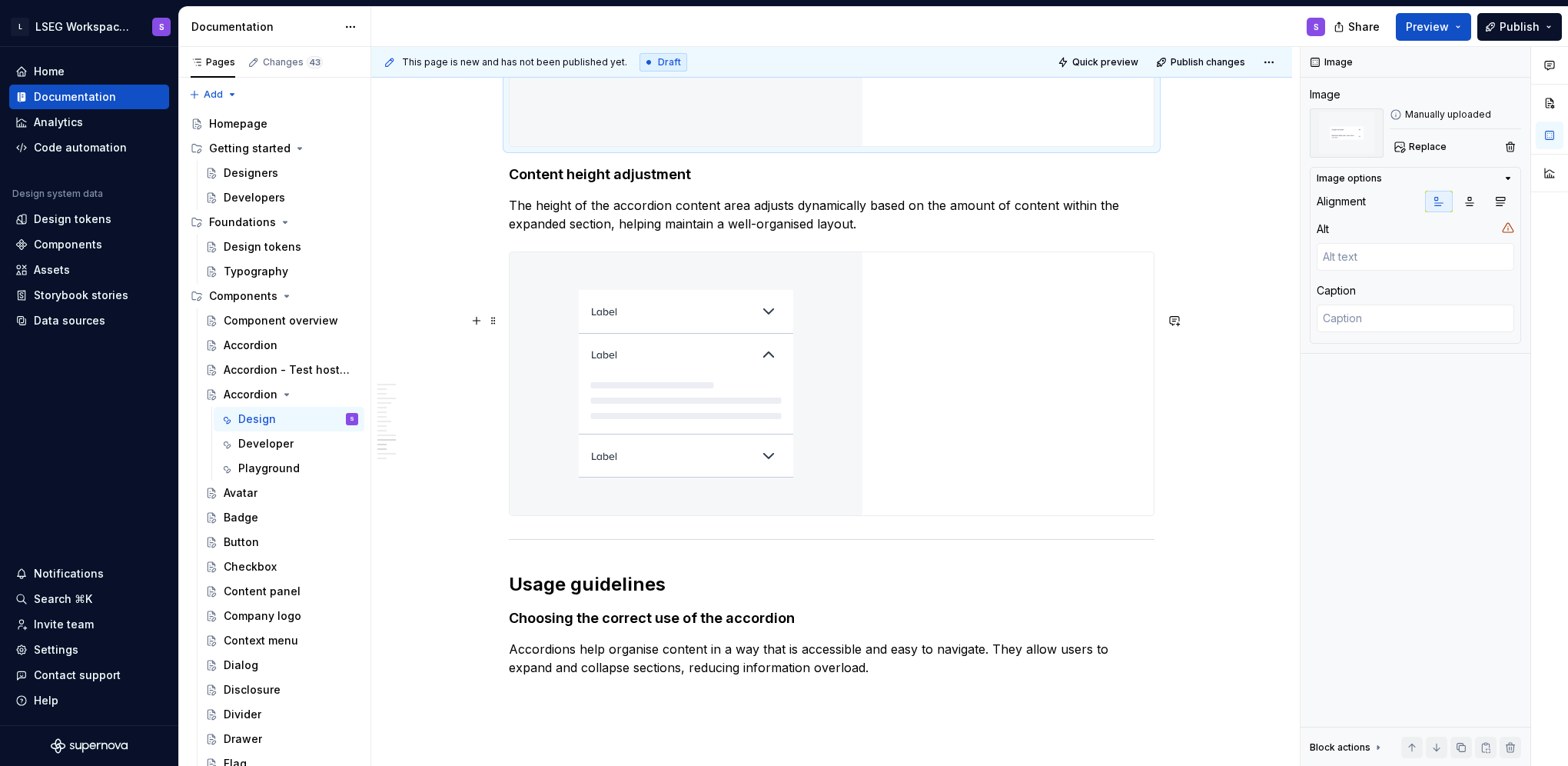
click at [517, 146] on img at bounding box center [686, 14] width 353 height 263
click at [517, 199] on icon "button" at bounding box center [1469, 201] width 12 height 12
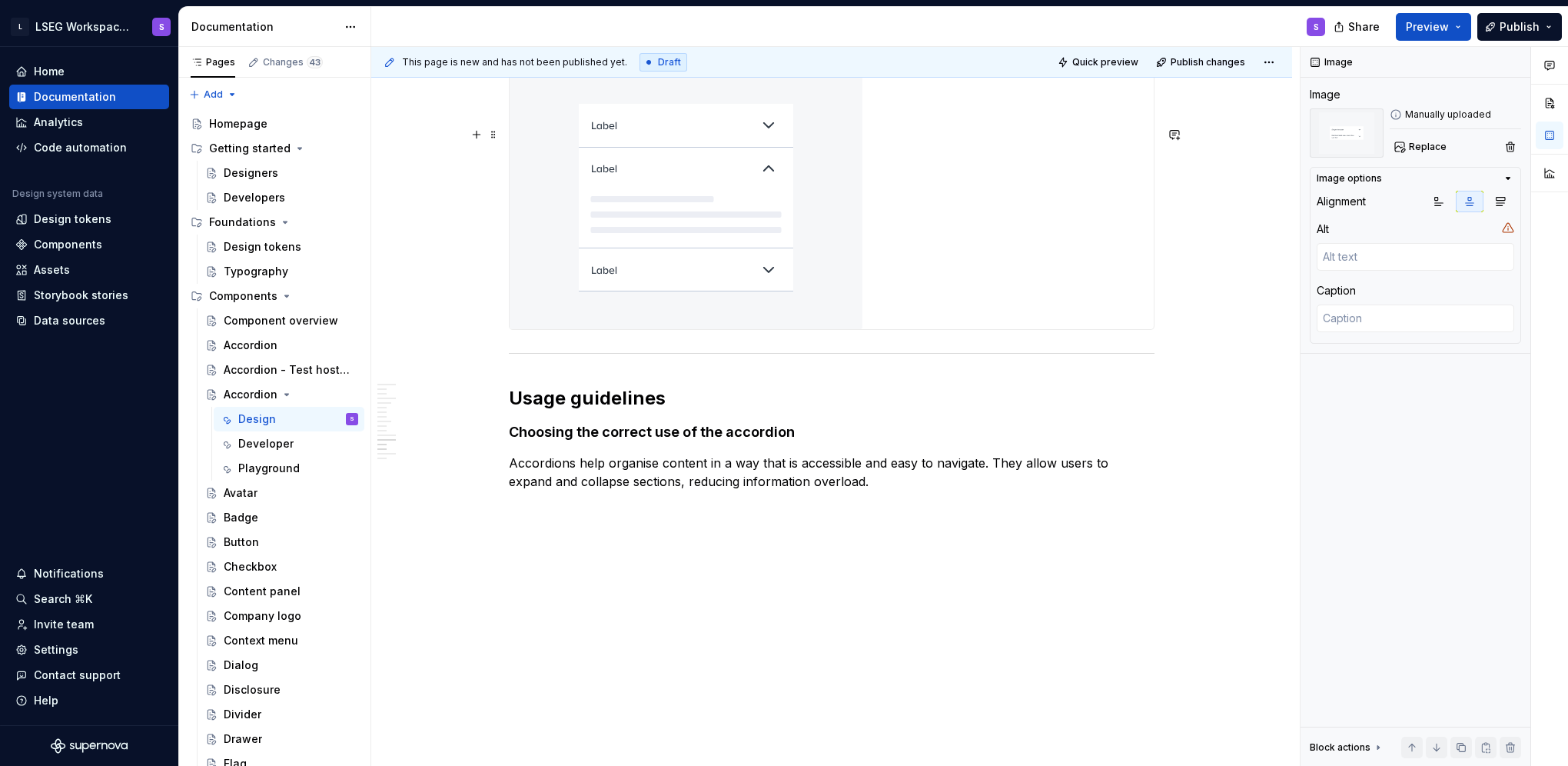
scroll to position [6207, 0]
click at [517, 329] on img at bounding box center [686, 197] width 353 height 263
click at [517, 197] on icon "button" at bounding box center [1469, 201] width 12 height 12
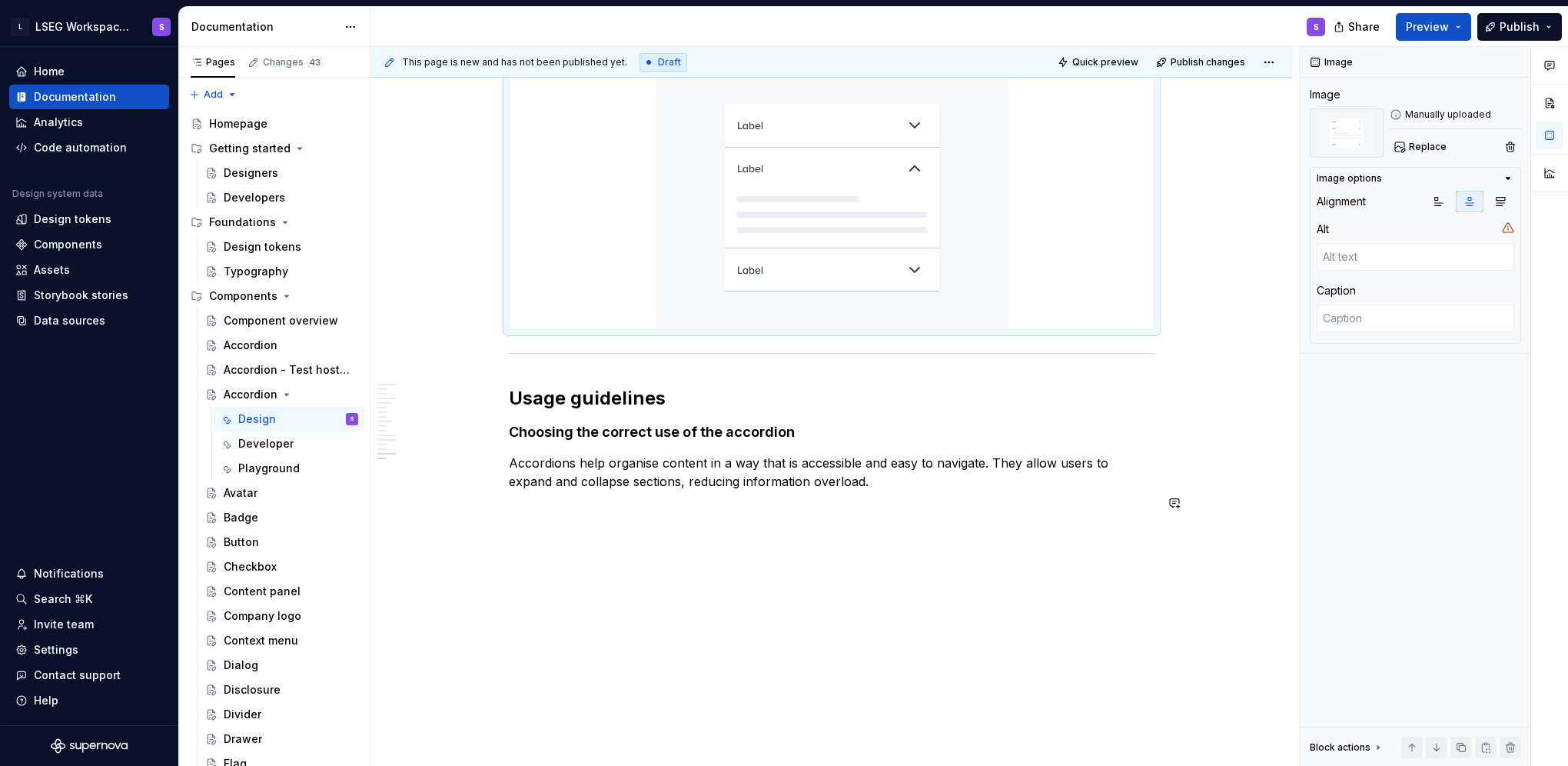
scroll to position [6515, 0]
click at [517, 626] on div "**********" at bounding box center [836, 406] width 928 height 720
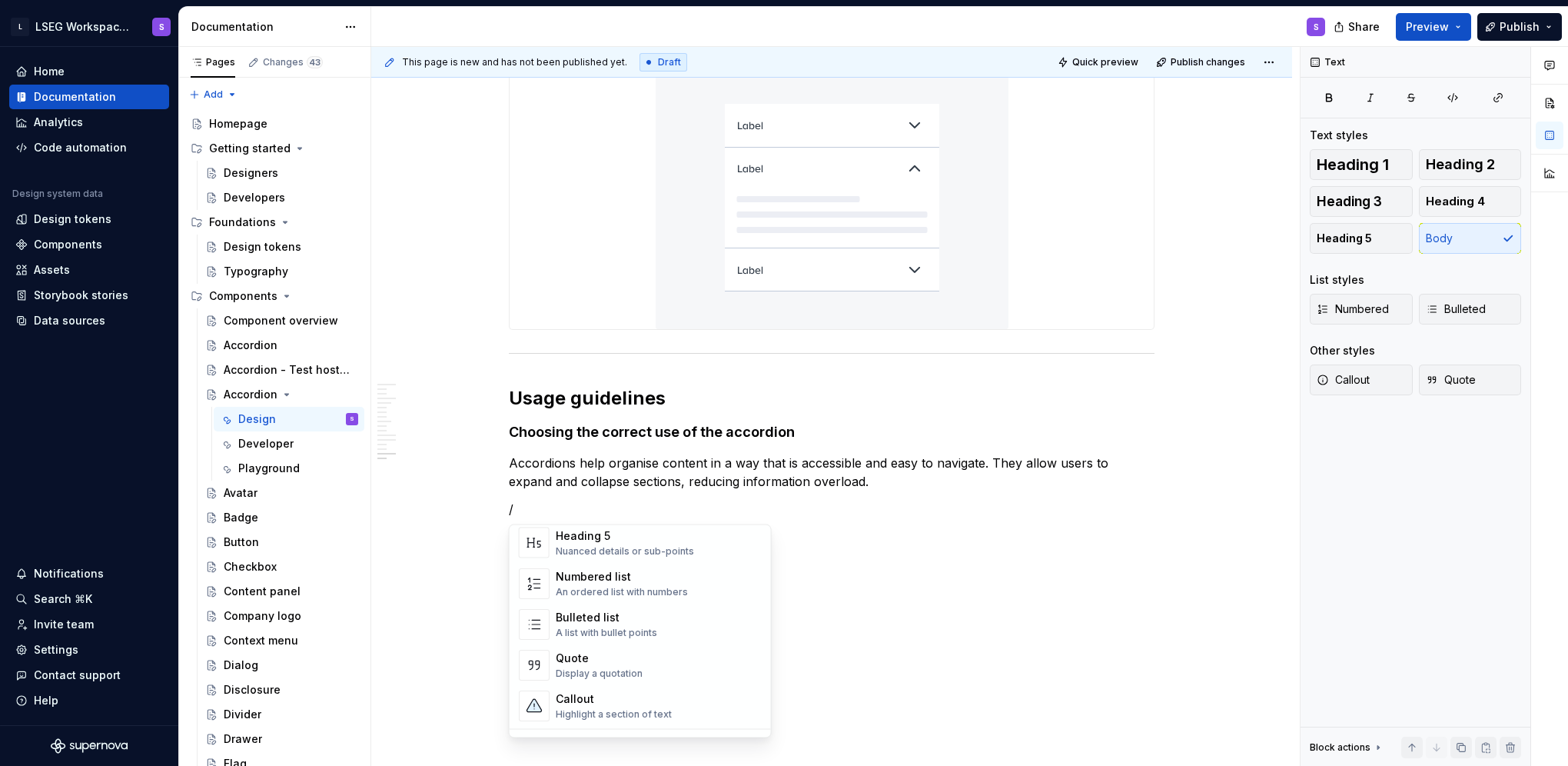
scroll to position [384, 0]
click at [517, 625] on div "Document your Do's and Don'ts." at bounding box center [629, 629] width 148 height 12
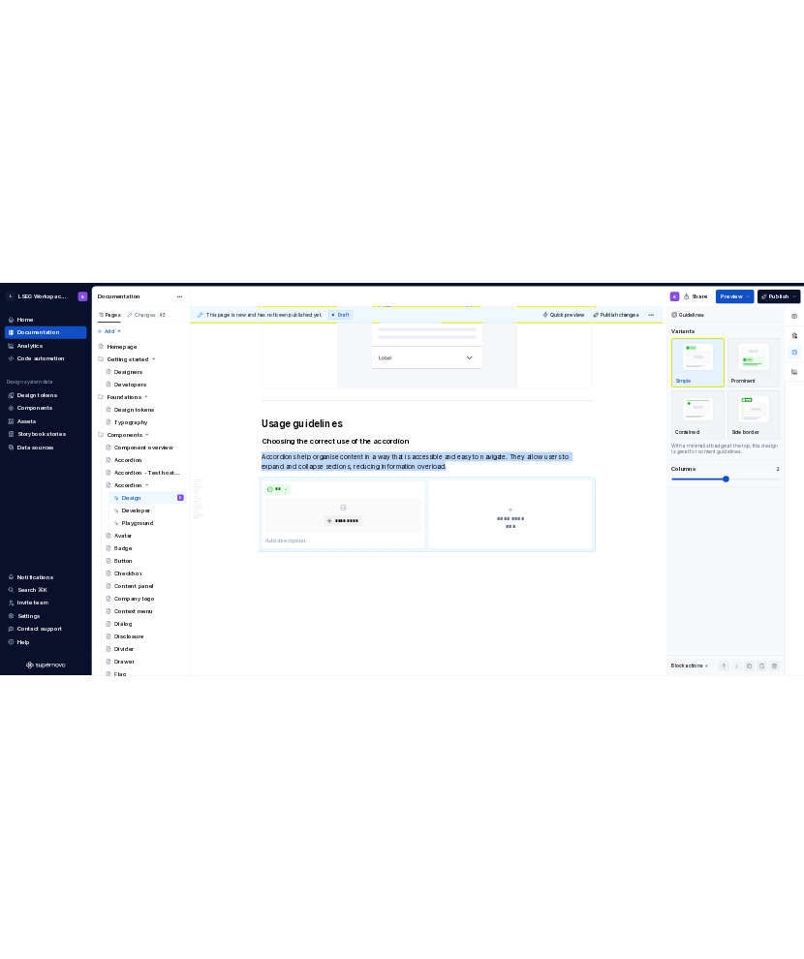
scroll to position [8304, 0]
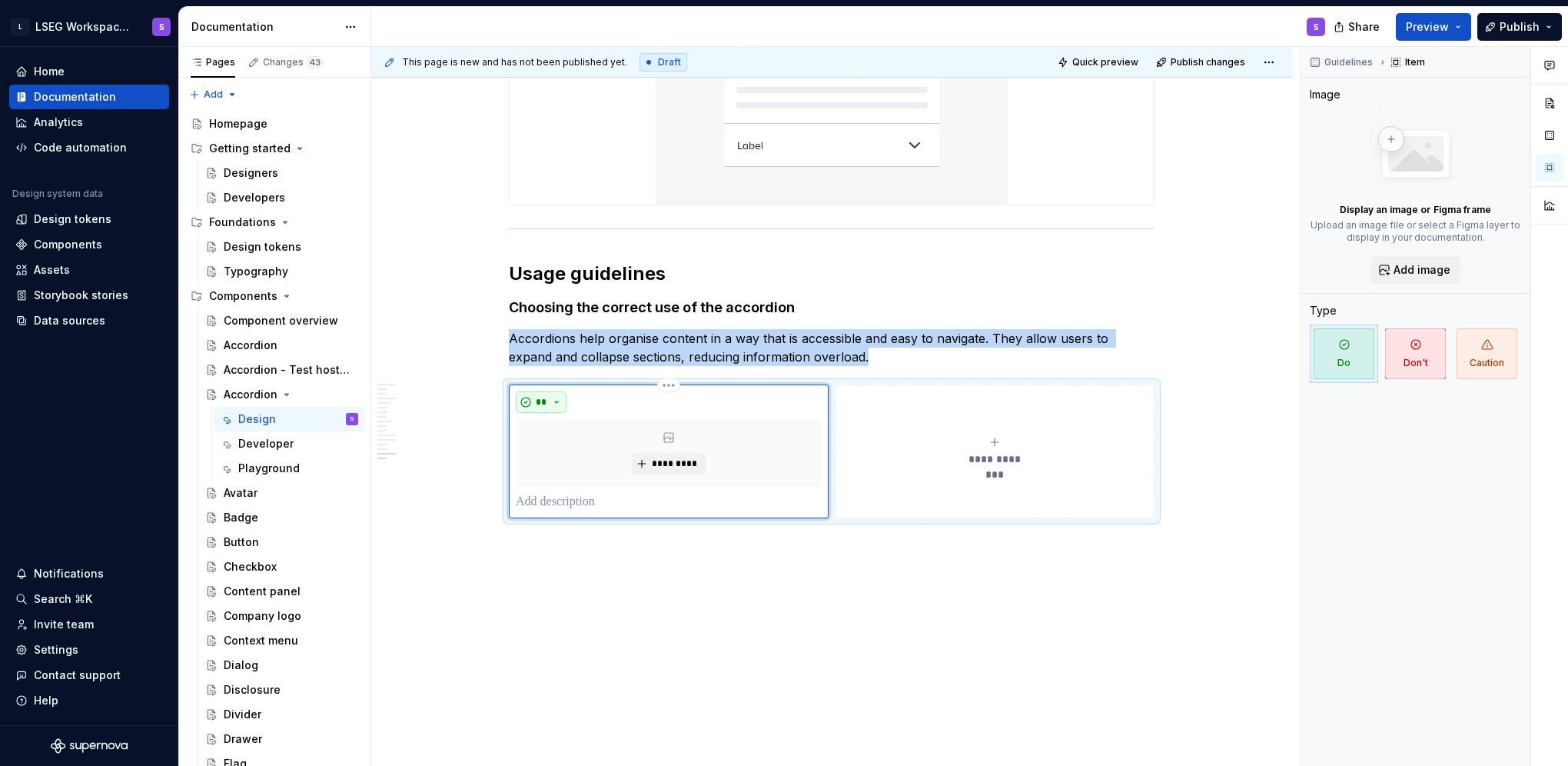
click at [517, 413] on button "**" at bounding box center [541, 402] width 51 height 21
click at [517, 467] on div "**********" at bounding box center [995, 451] width 306 height 31
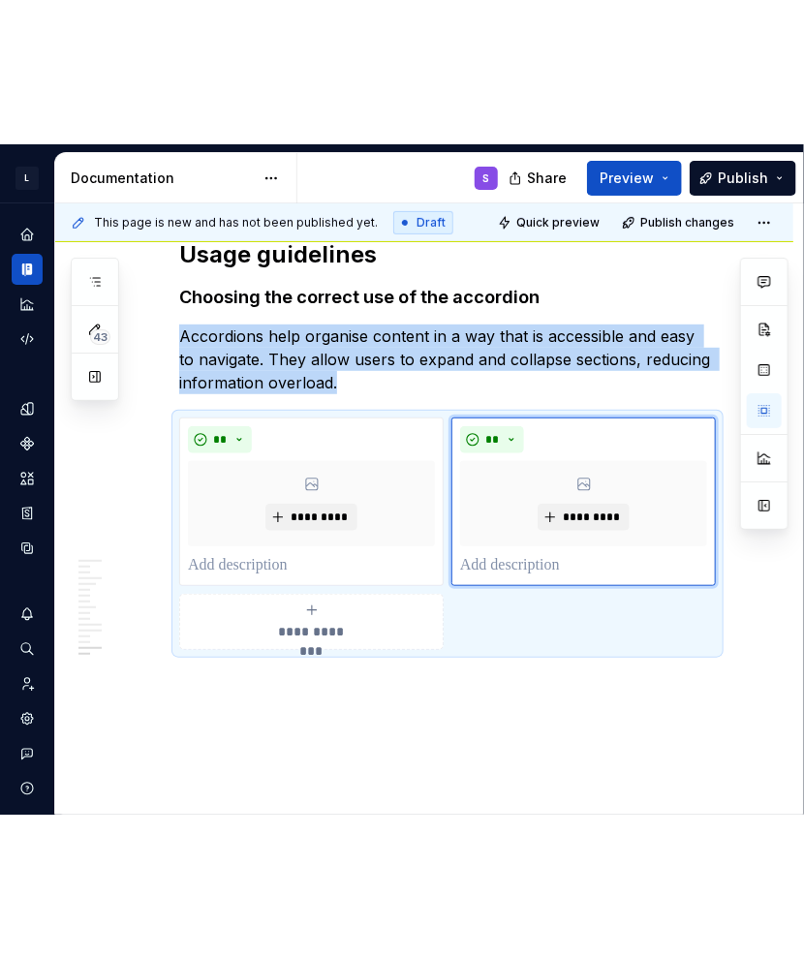
scroll to position [8304, 0]
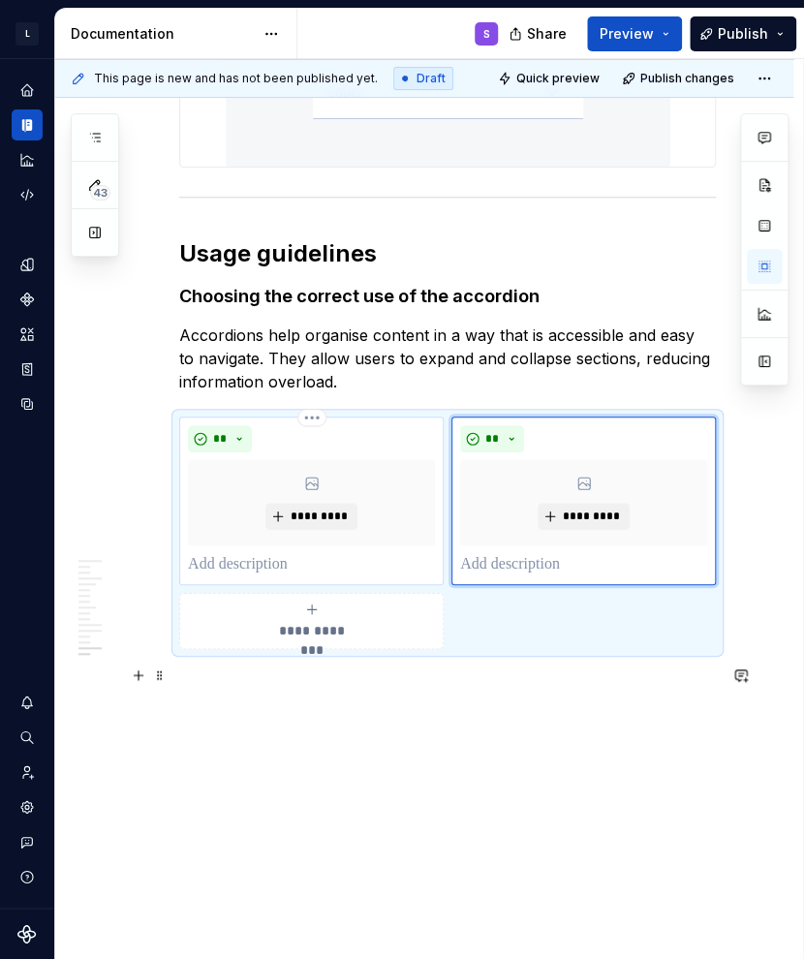
click at [283, 576] on p at bounding box center [311, 564] width 247 height 23
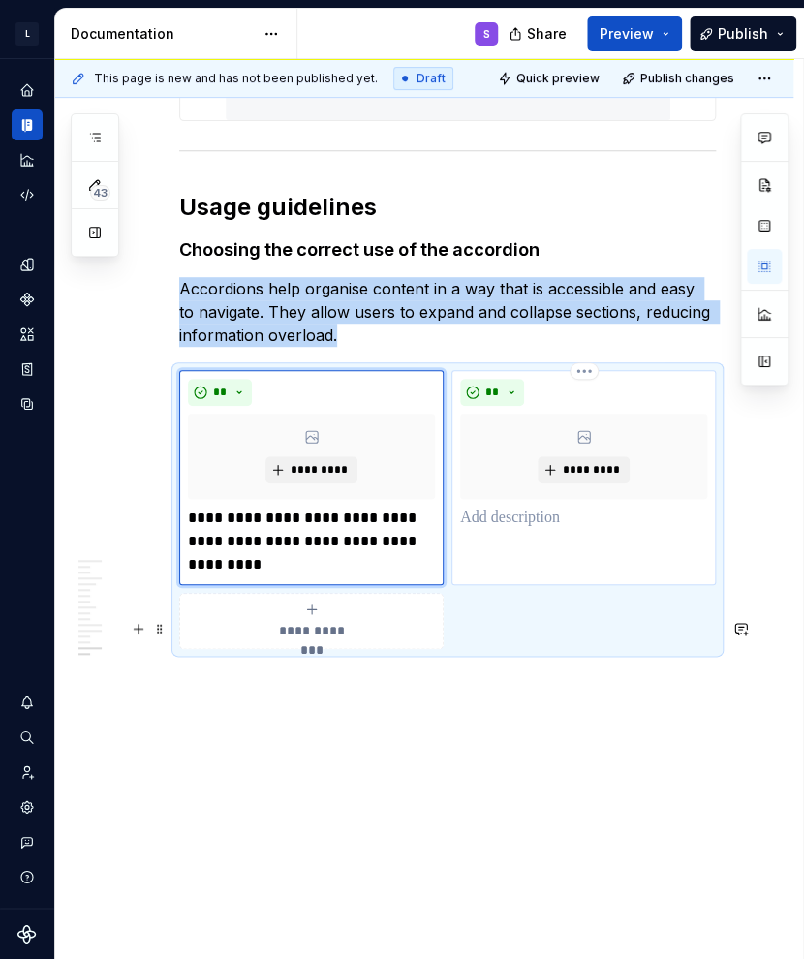
click at [527, 585] on div "** *********" at bounding box center [583, 477] width 264 height 215
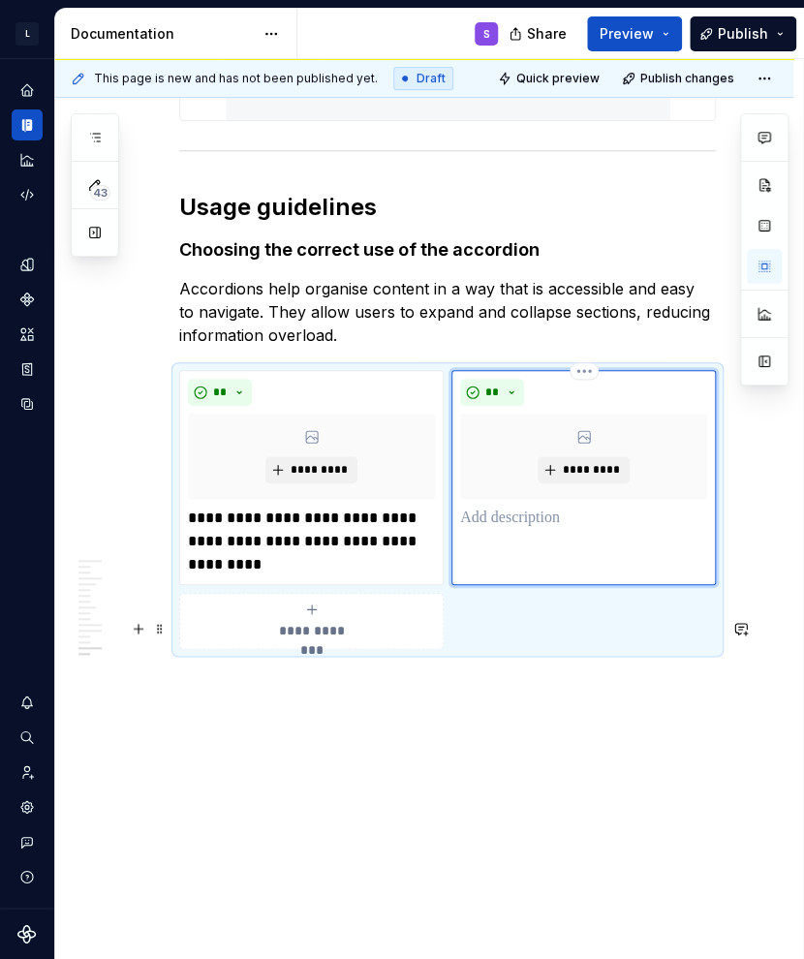
click at [523, 530] on p at bounding box center [583, 518] width 247 height 23
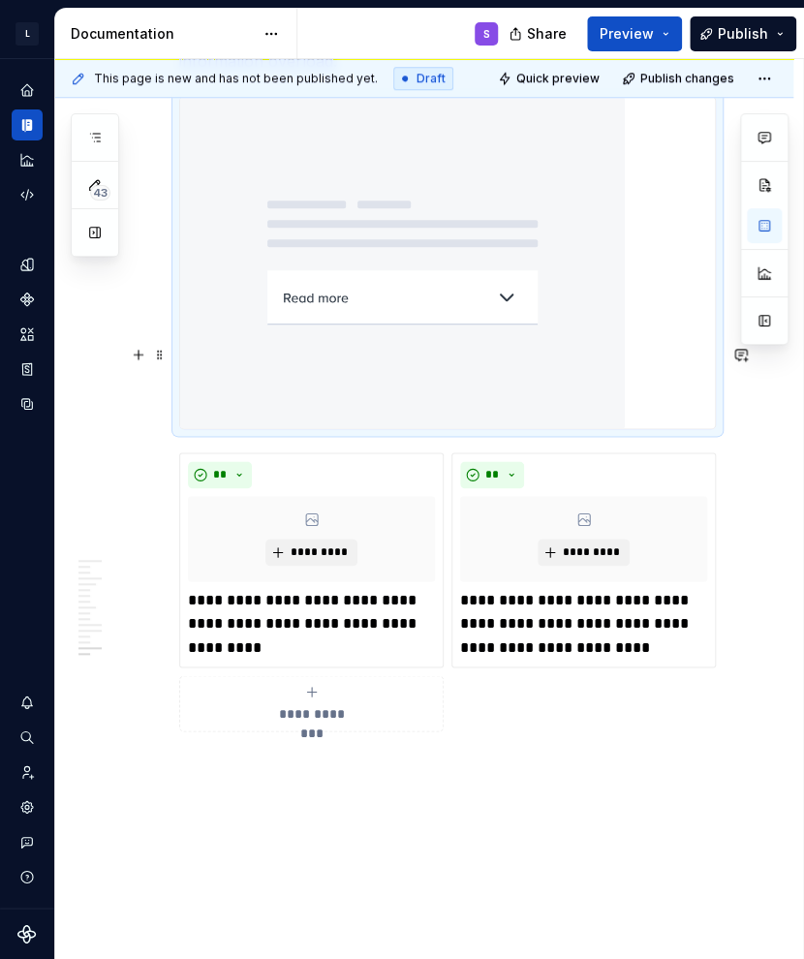
scroll to position [8400, 0]
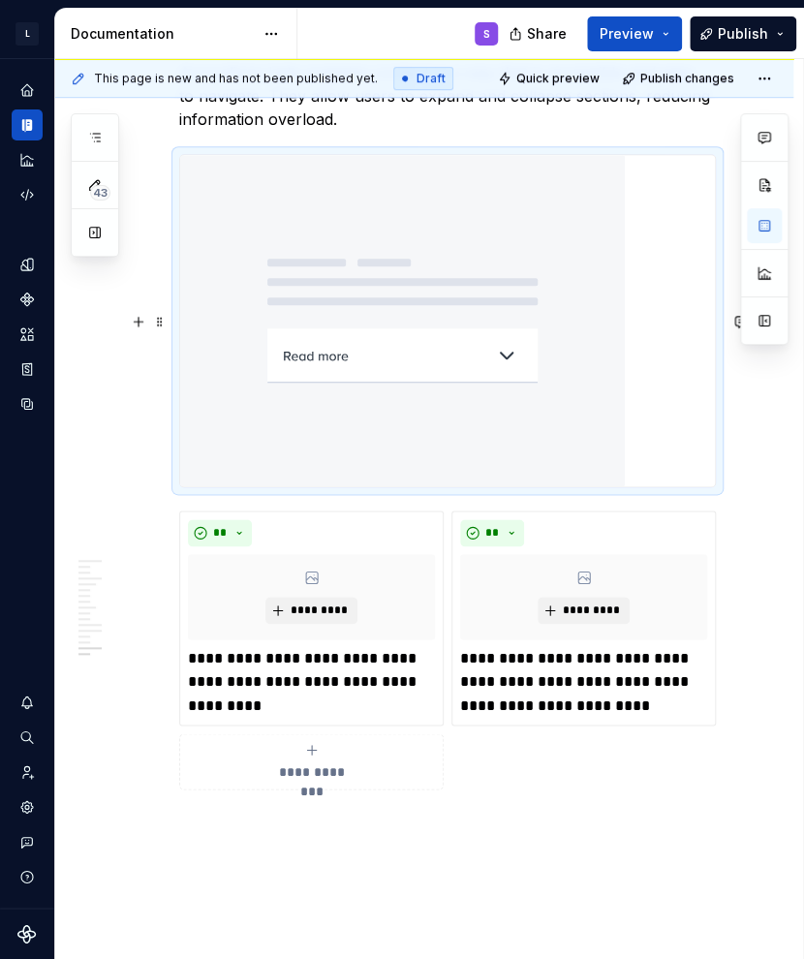
click at [418, 131] on p "Accordions help organise content in a way that is accessible and easy to naviga…" at bounding box center [447, 96] width 537 height 70
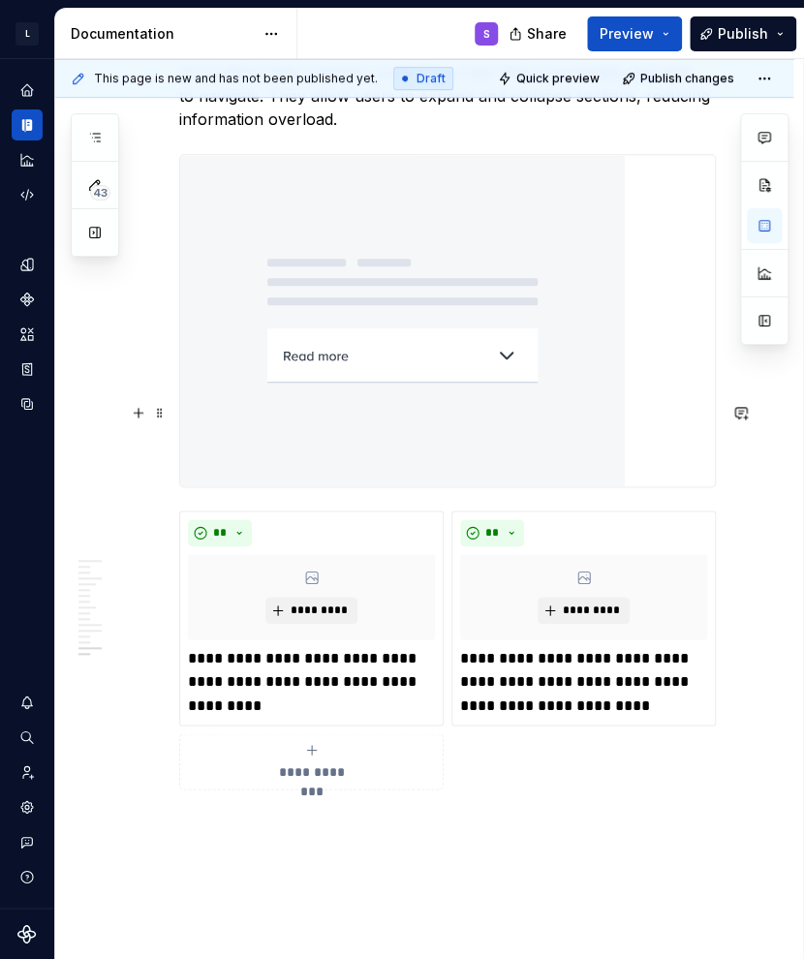
click at [409, 486] on img at bounding box center [402, 320] width 445 height 331
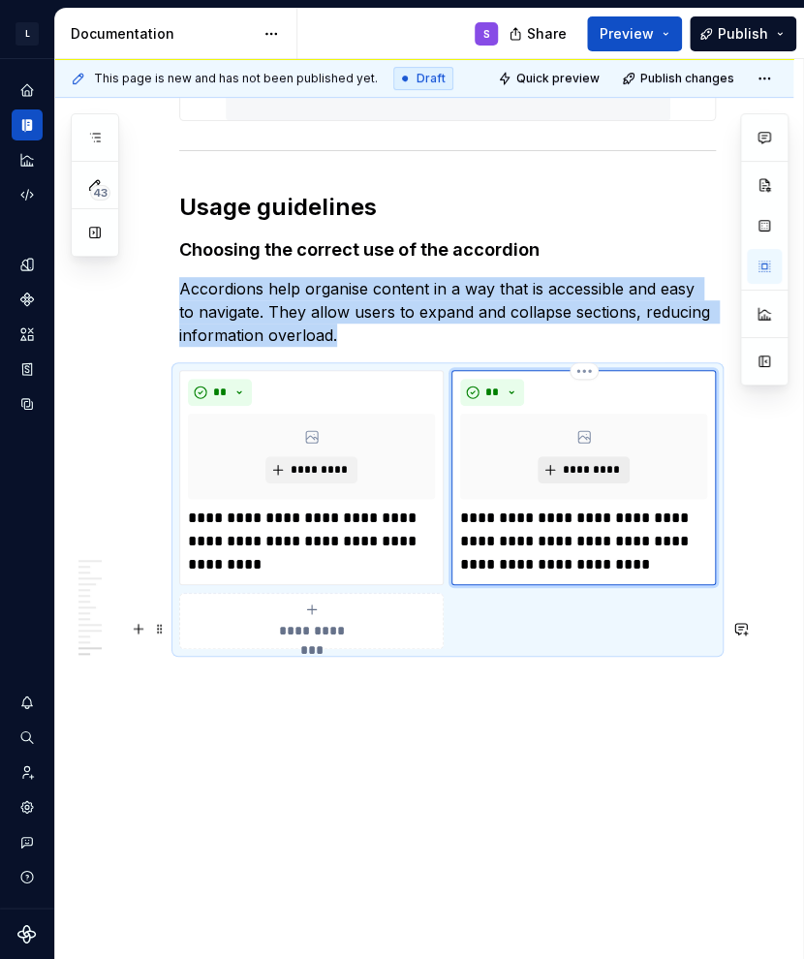
click at [601, 478] on span "*********" at bounding box center [591, 469] width 59 height 15
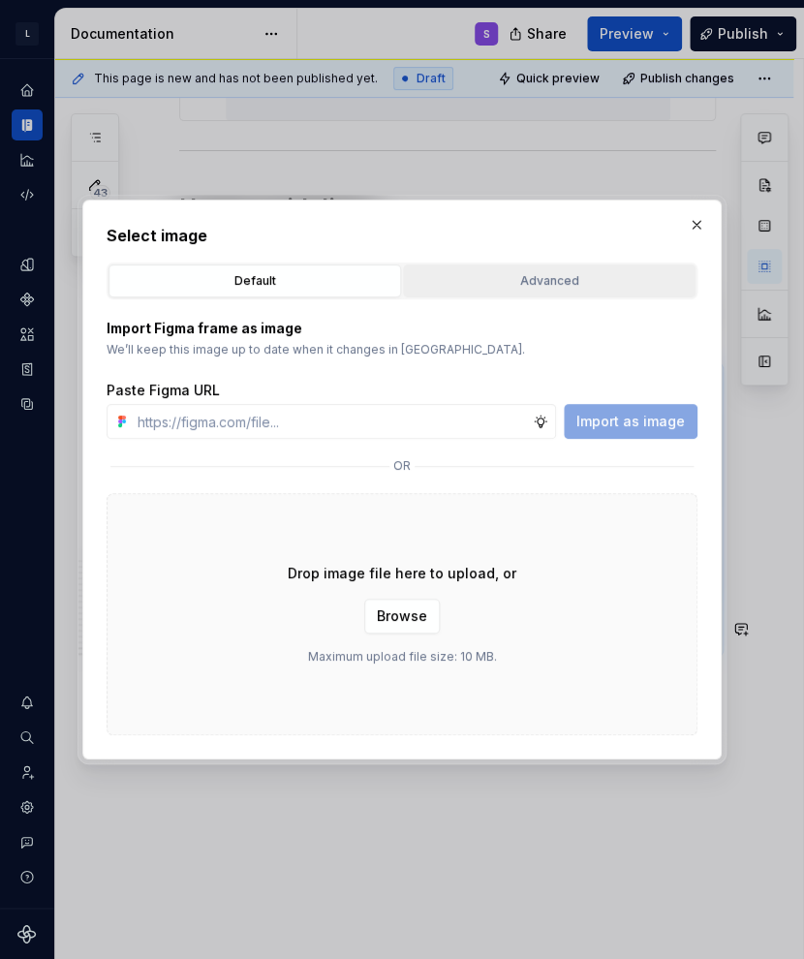
click at [499, 281] on div "Advanced" at bounding box center [549, 280] width 279 height 19
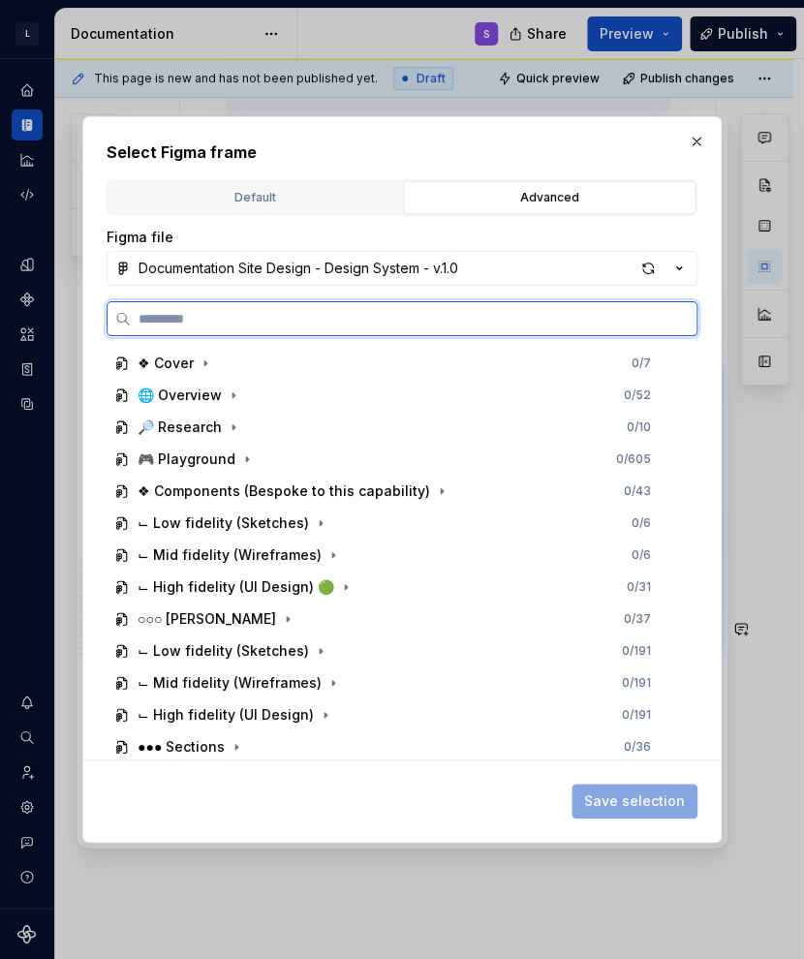
click at [417, 316] on input "search" at bounding box center [414, 318] width 566 height 19
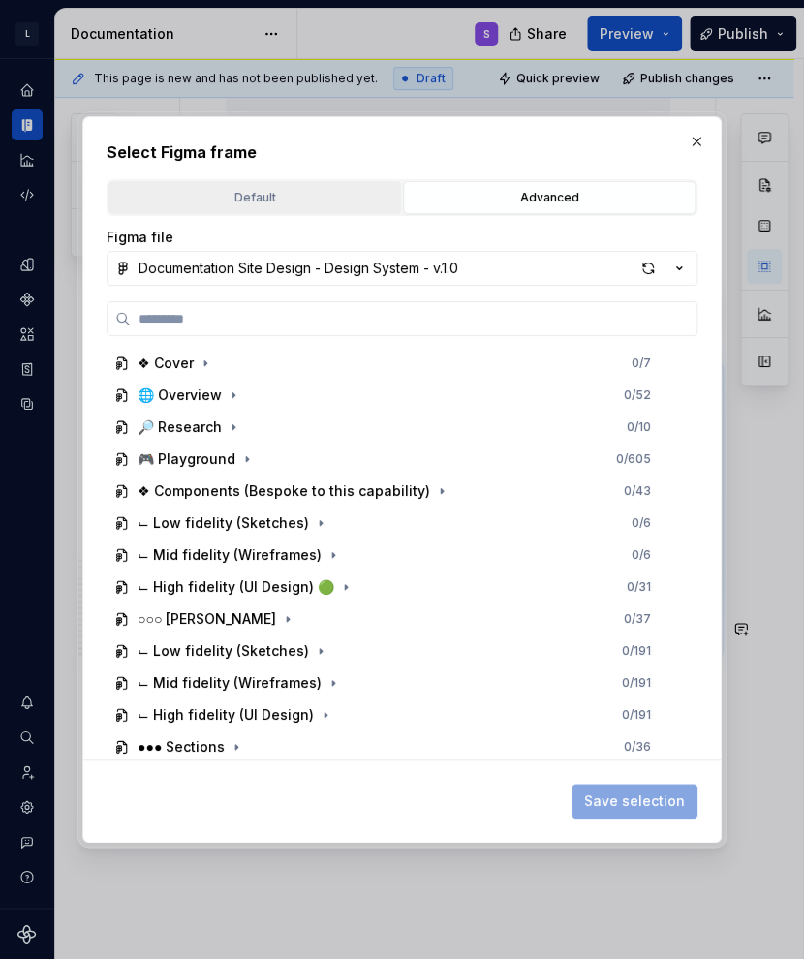
click at [345, 193] on div "Default" at bounding box center [254, 197] width 279 height 19
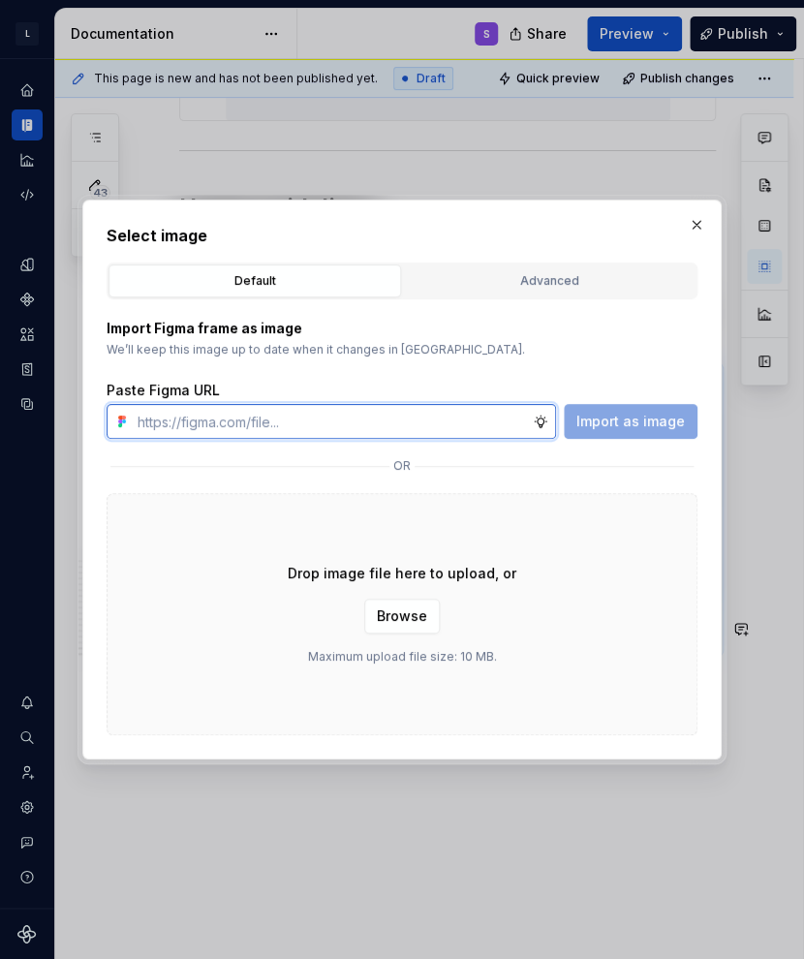
click at [358, 419] on input "text" at bounding box center [331, 421] width 403 height 35
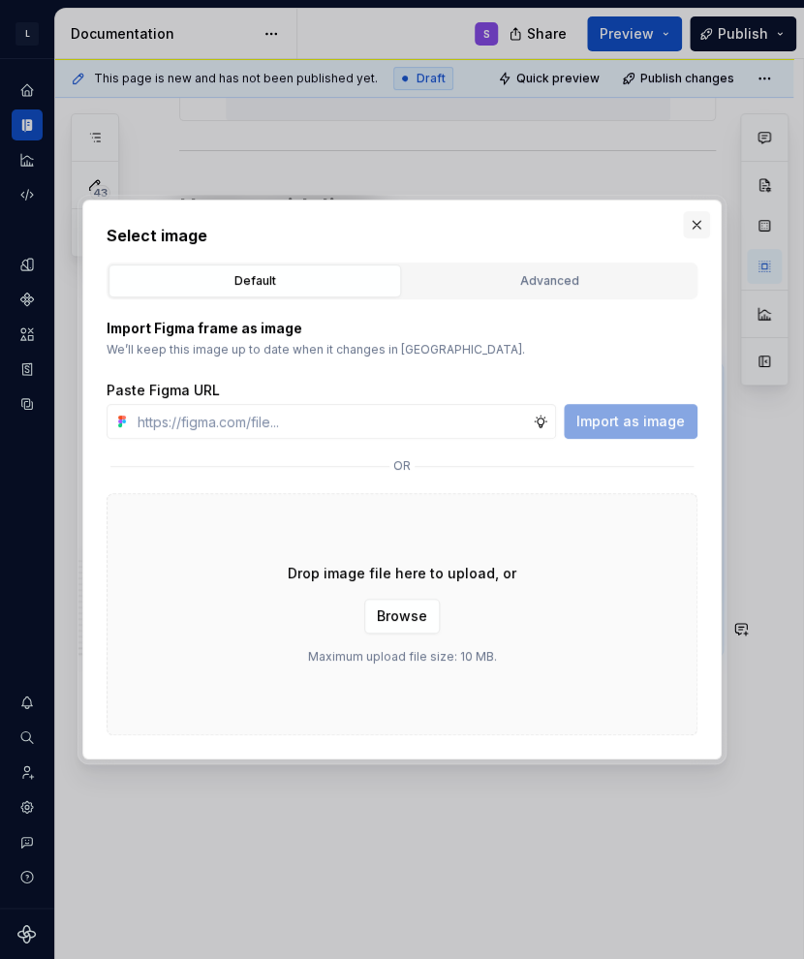
click at [652, 231] on button "button" at bounding box center [696, 224] width 27 height 27
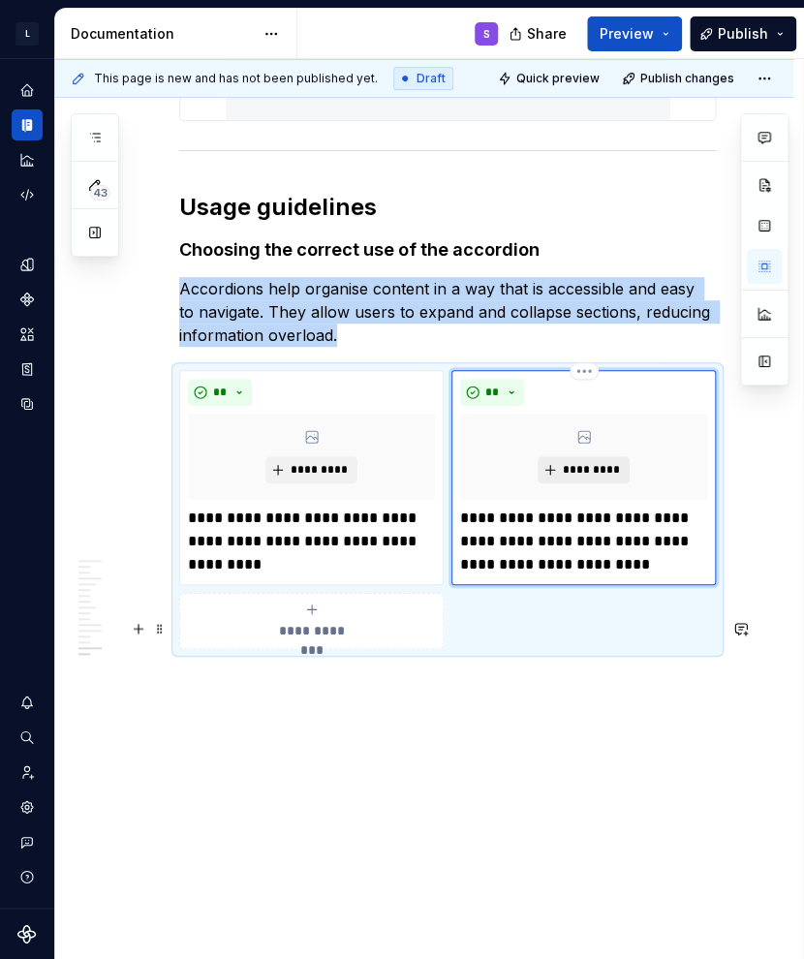
click at [573, 478] on span "*********" at bounding box center [591, 469] width 59 height 15
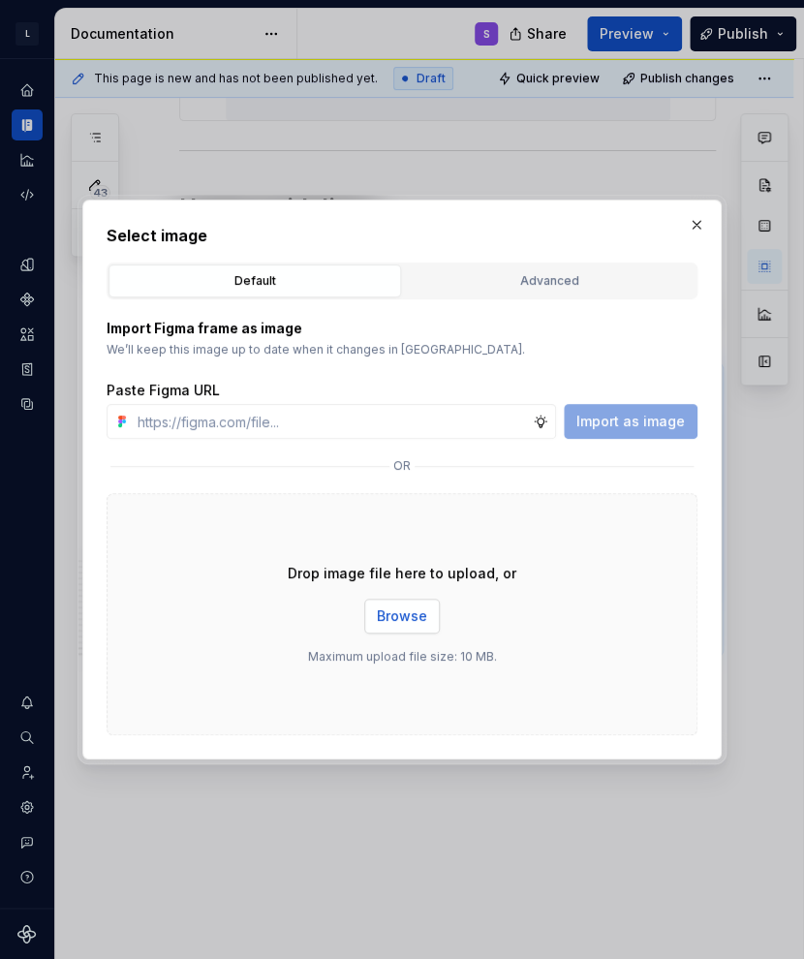
click at [378, 624] on span "Browse" at bounding box center [402, 615] width 50 height 19
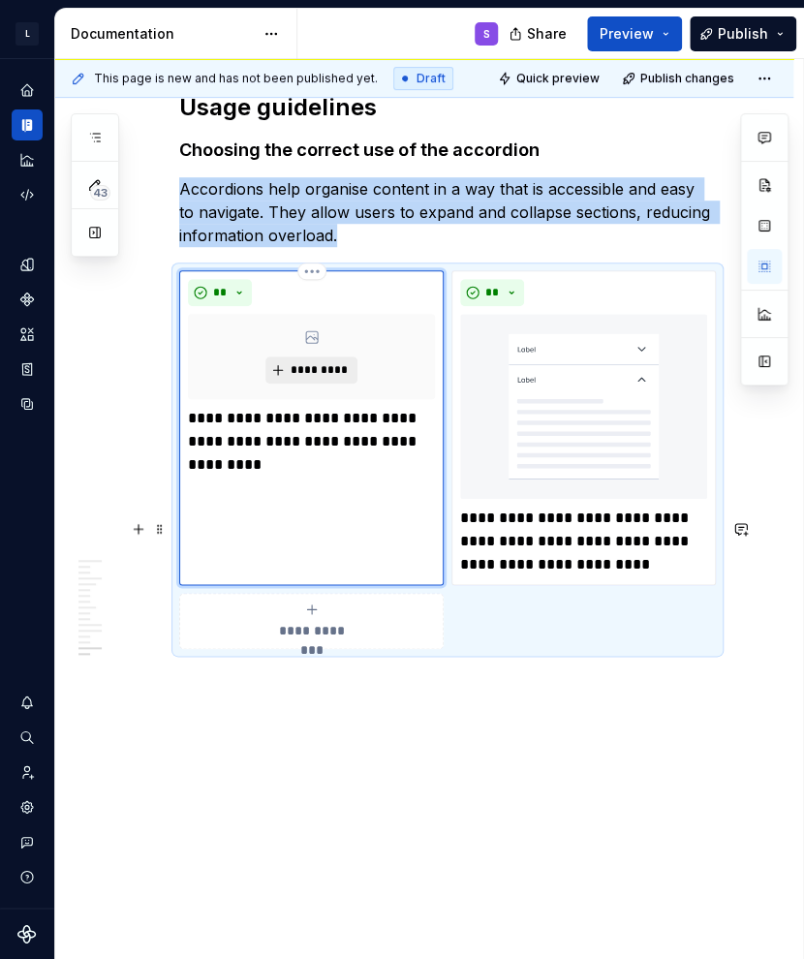
click at [300, 378] on span "*********" at bounding box center [319, 369] width 59 height 15
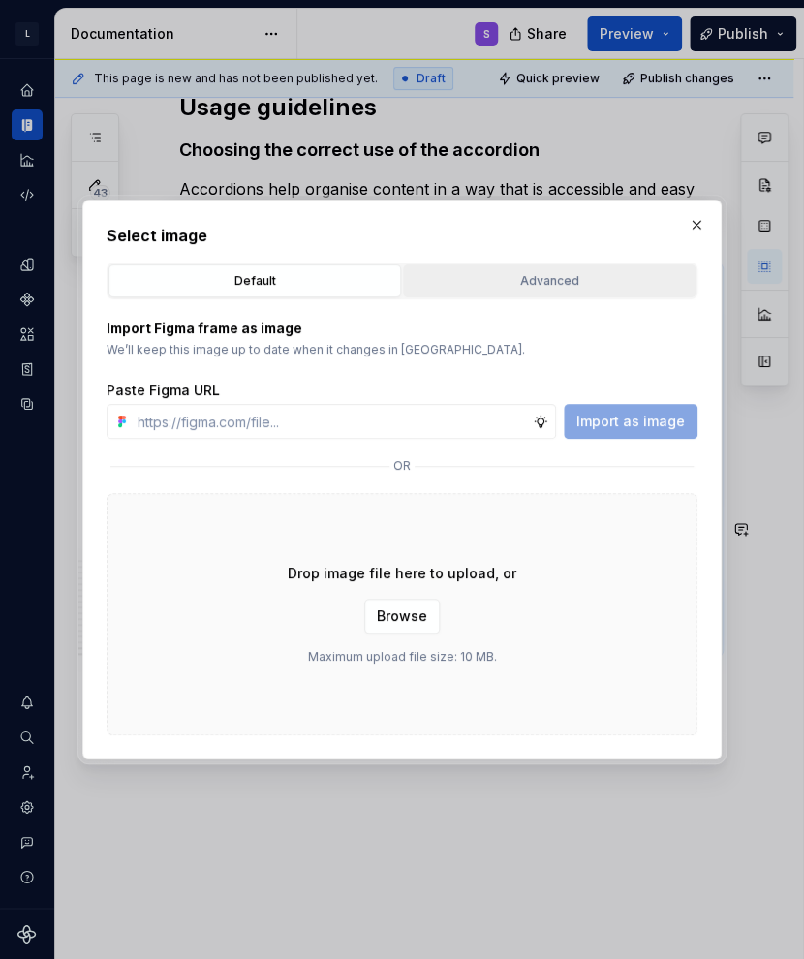
click at [585, 288] on div "Advanced" at bounding box center [549, 280] width 279 height 19
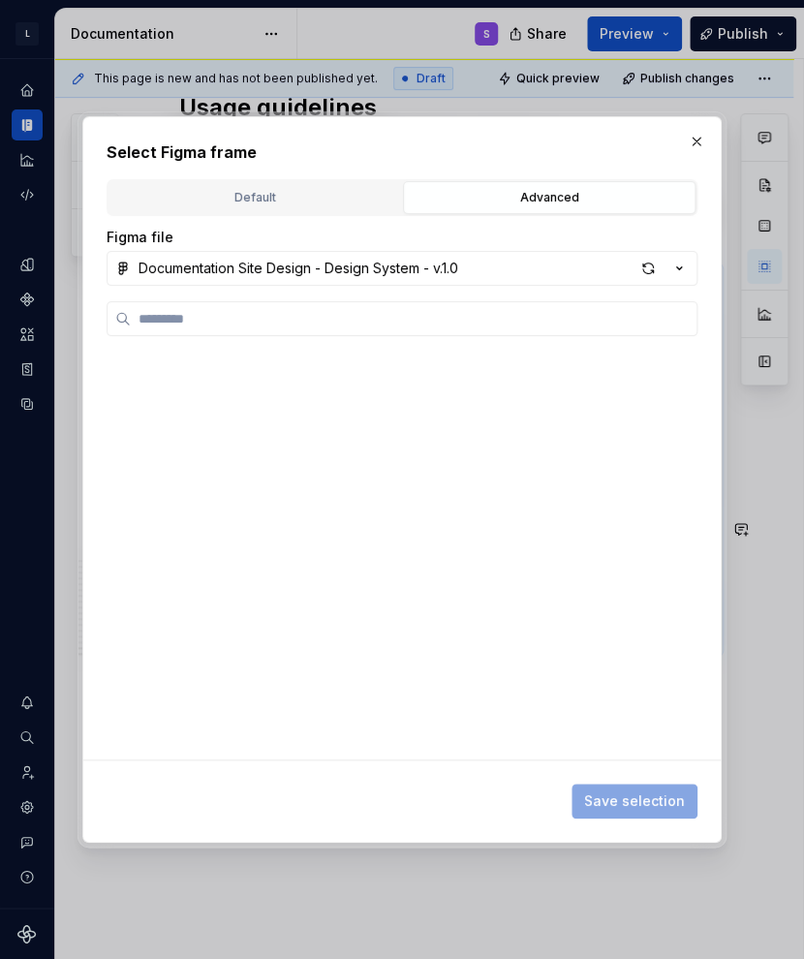
scroll to position [610, 0]
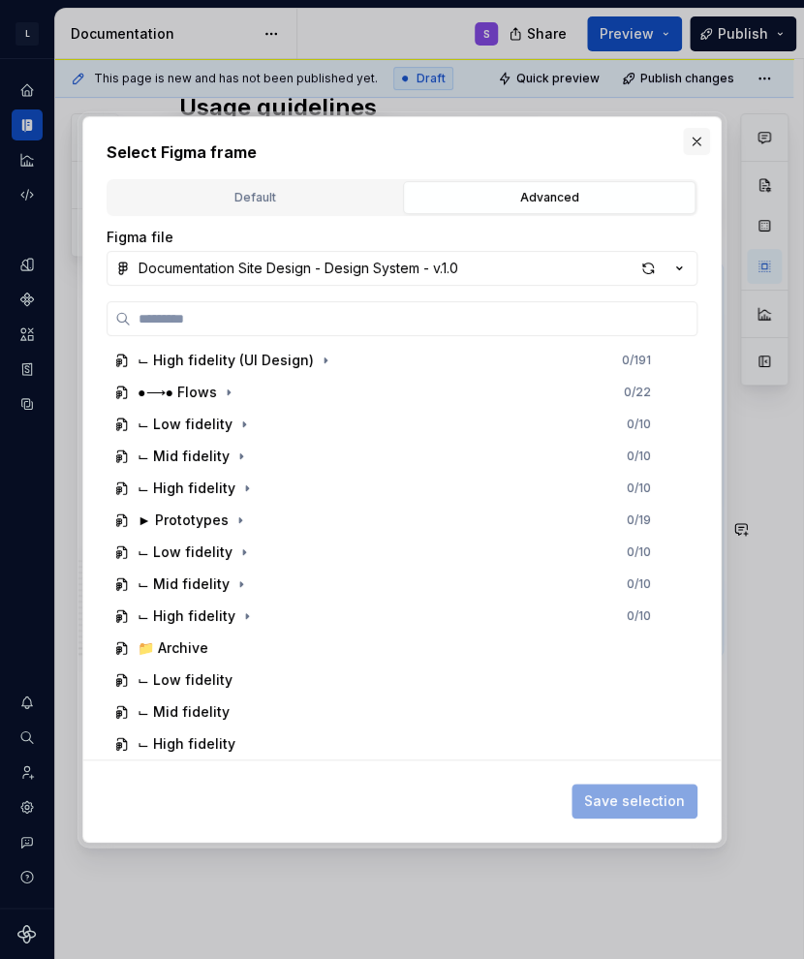
click at [652, 146] on button "button" at bounding box center [696, 141] width 27 height 27
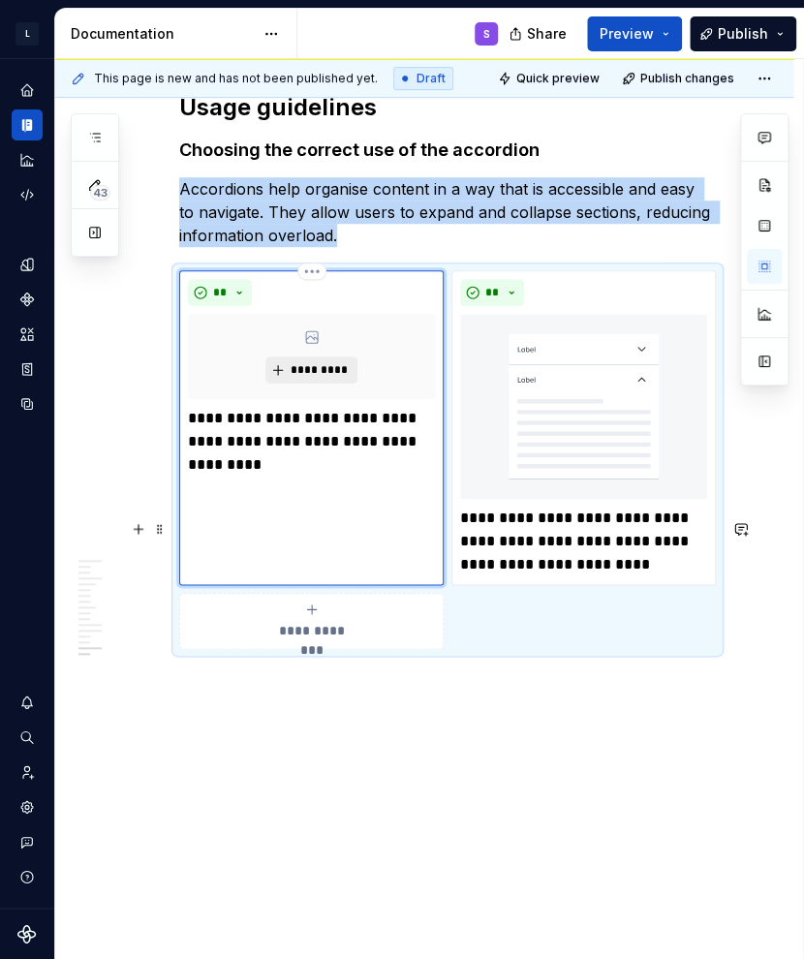
click at [320, 378] on span "*********" at bounding box center [319, 369] width 59 height 15
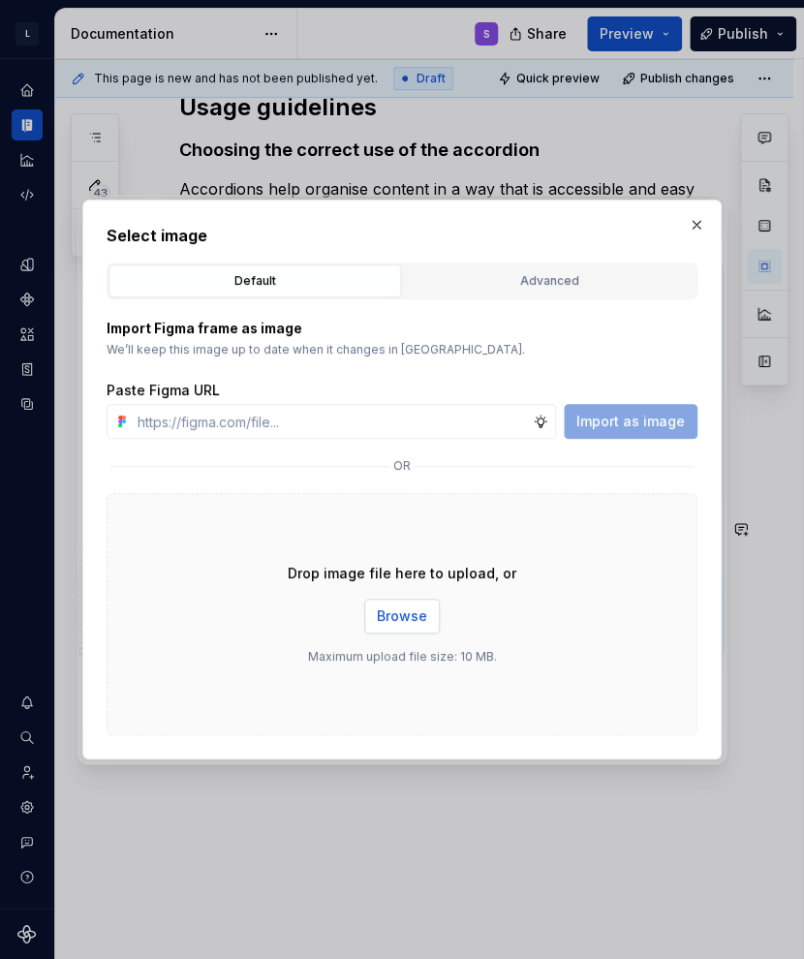
click at [411, 614] on span "Browse" at bounding box center [402, 615] width 50 height 19
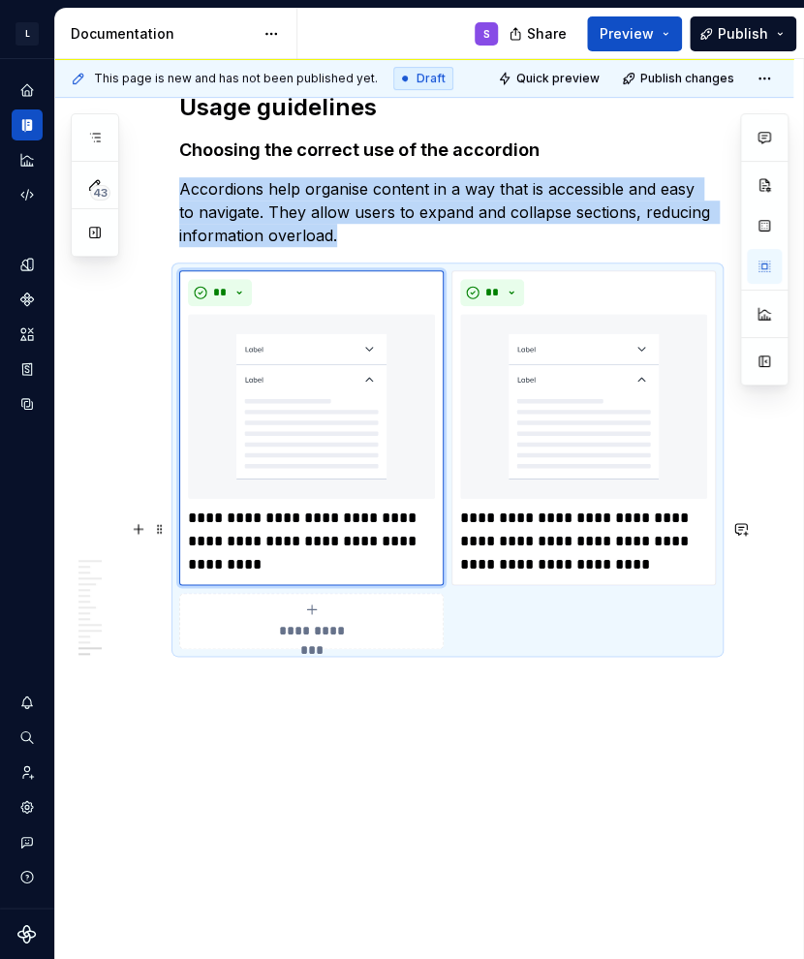
click at [341, 640] on span "**********" at bounding box center [311, 630] width 89 height 19
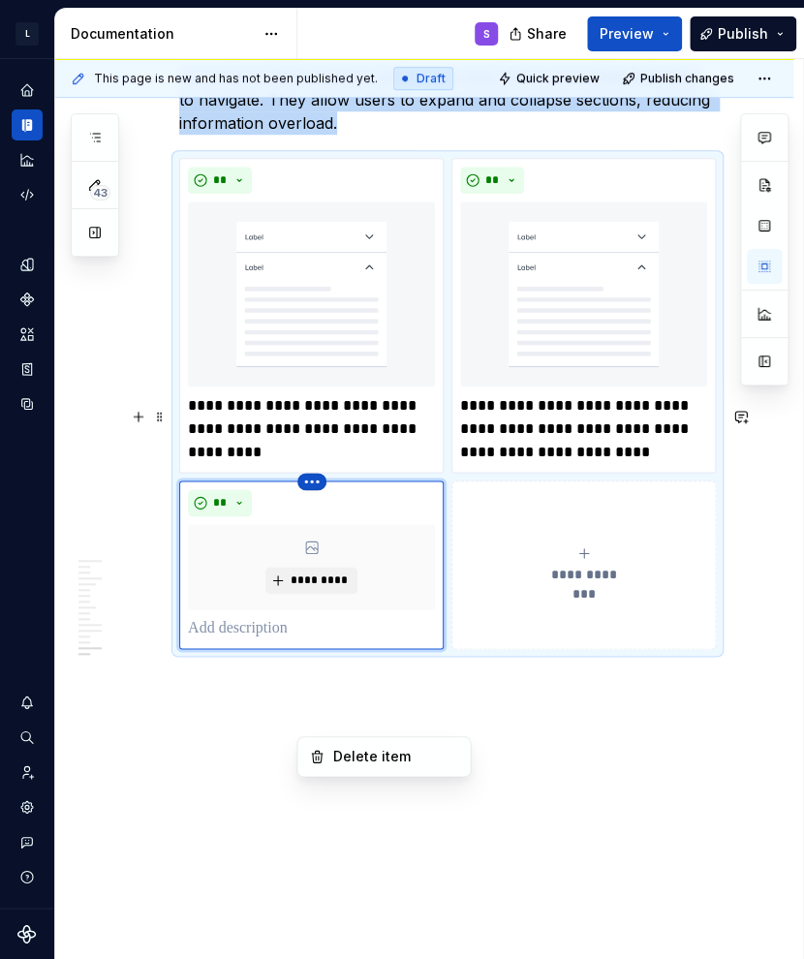
click at [307, 721] on html "L LSEG Workspace Design System S Design system data Documentation S Share Previ…" at bounding box center [402, 479] width 804 height 959
click at [332, 749] on div "Delete item" at bounding box center [395, 756] width 126 height 19
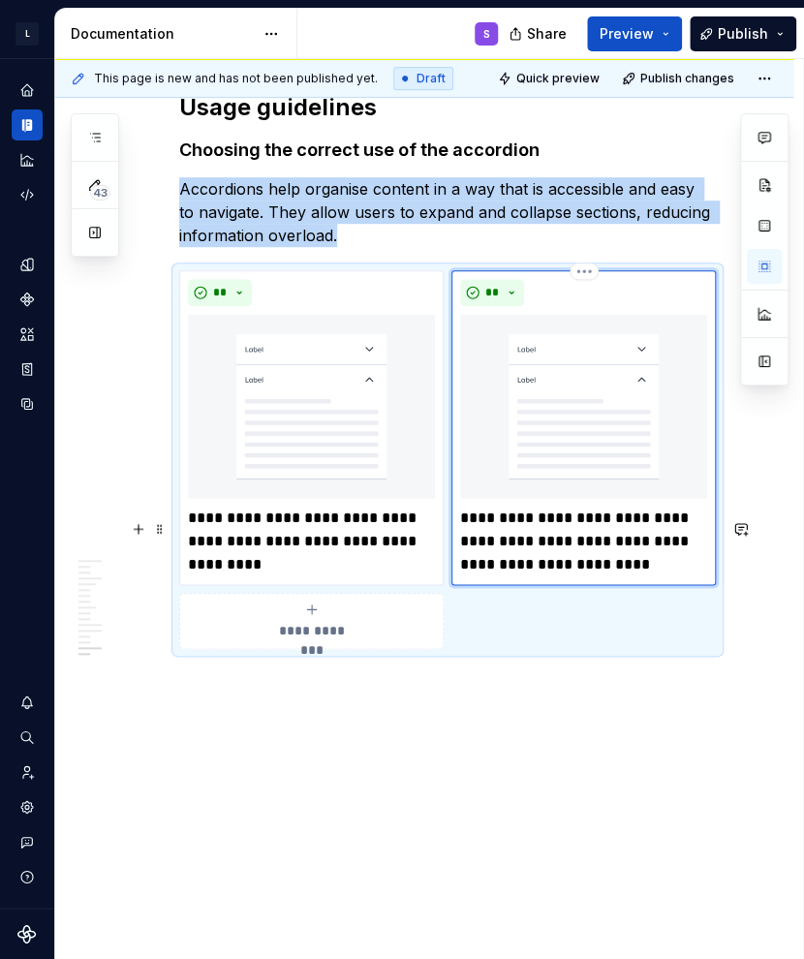
click at [578, 498] on img at bounding box center [583, 406] width 247 height 184
click at [638, 498] on img at bounding box center [583, 406] width 247 height 184
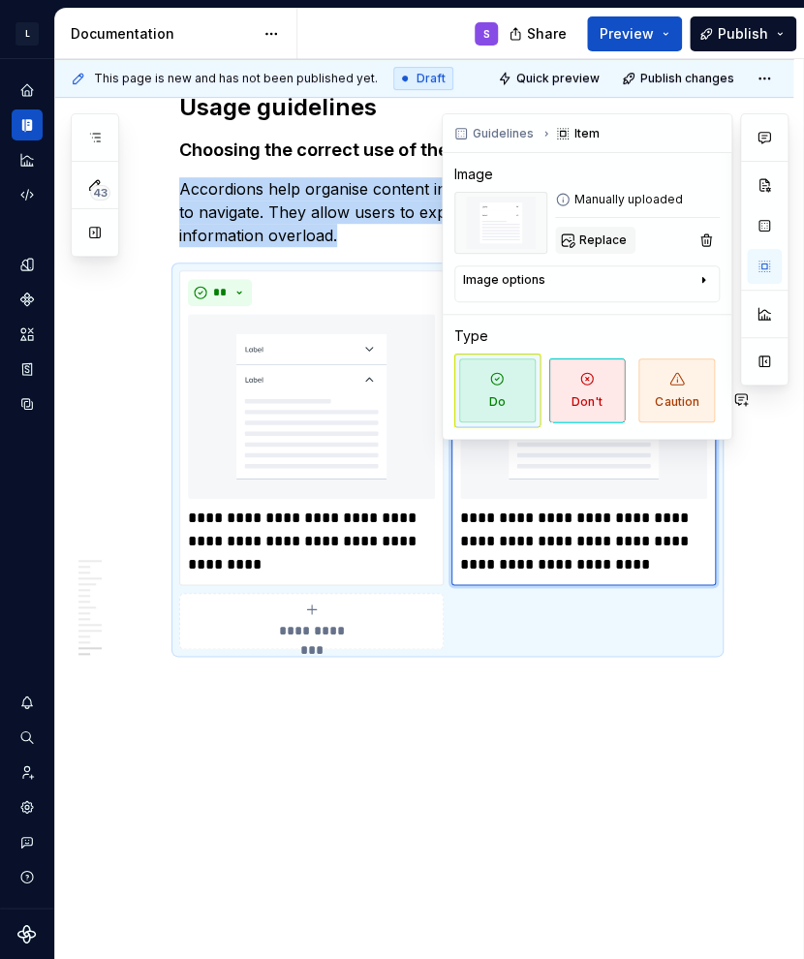
click at [598, 235] on span "Replace" at bounding box center [602, 239] width 47 height 15
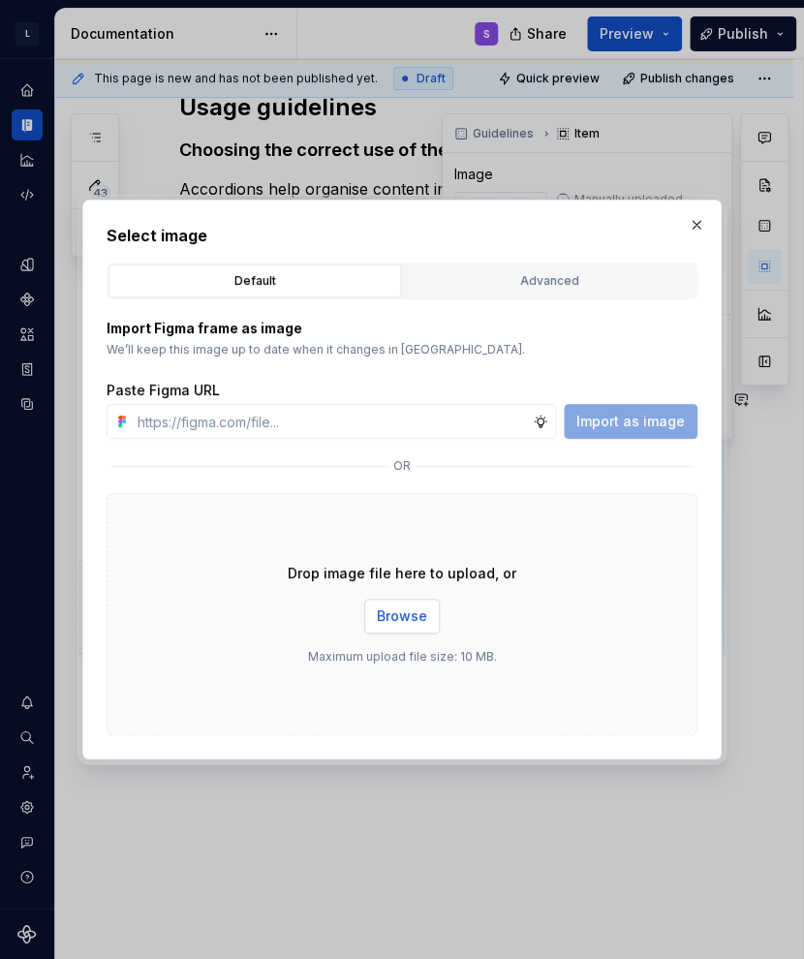
click at [407, 619] on span "Browse" at bounding box center [402, 615] width 50 height 19
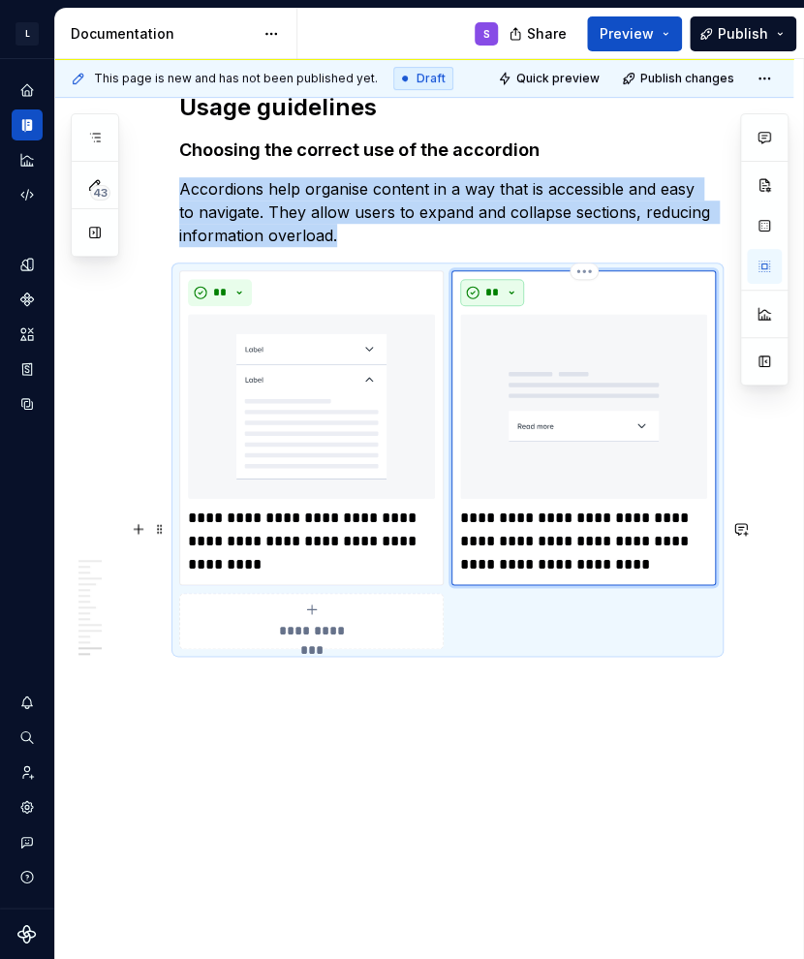
click at [509, 306] on button "**" at bounding box center [492, 292] width 64 height 27
click at [515, 483] on span "Don't" at bounding box center [546, 492] width 165 height 31
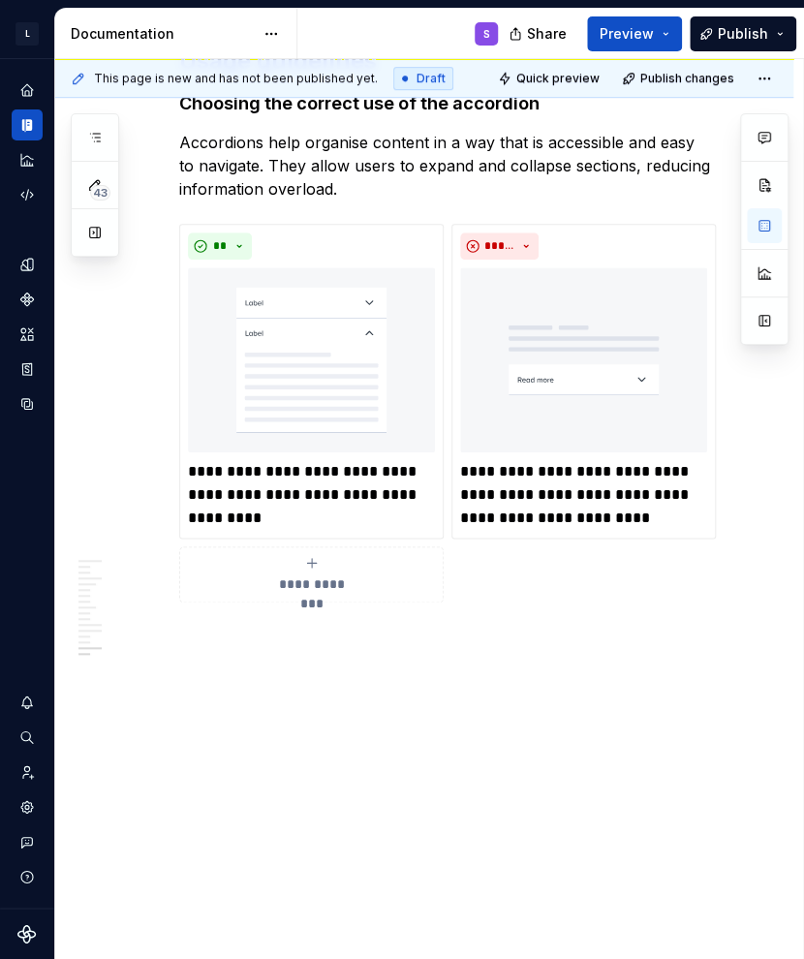
click at [372, 649] on p at bounding box center [447, 637] width 537 height 23
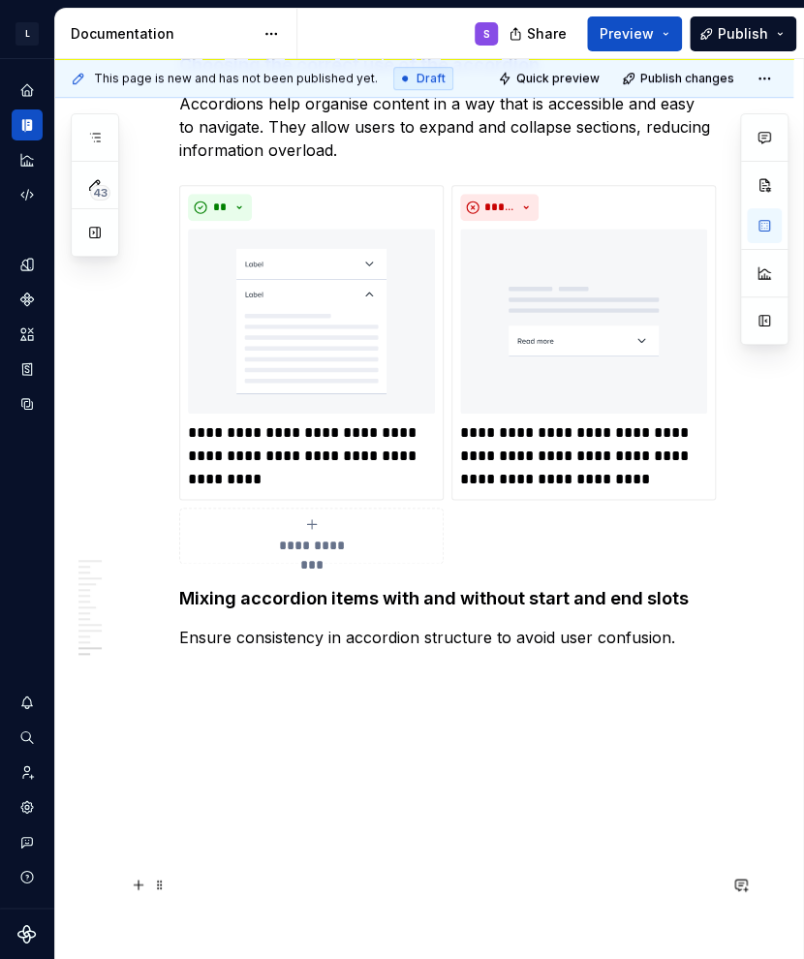
scroll to position [8616, 0]
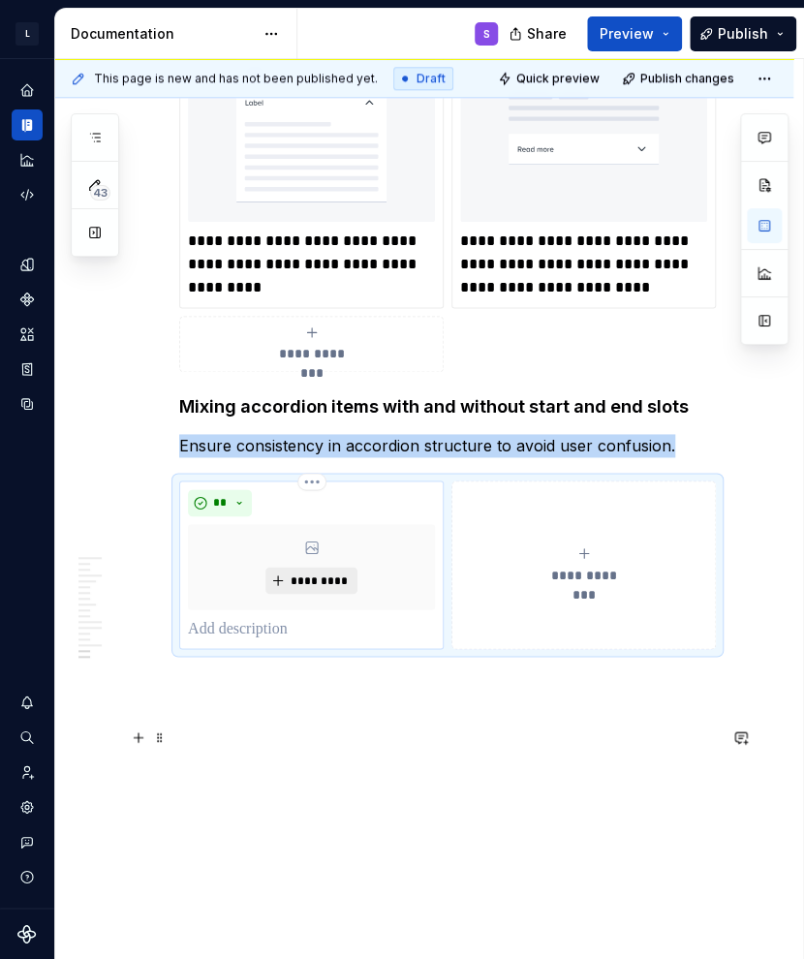
click at [287, 594] on button "*********" at bounding box center [311, 580] width 92 height 27
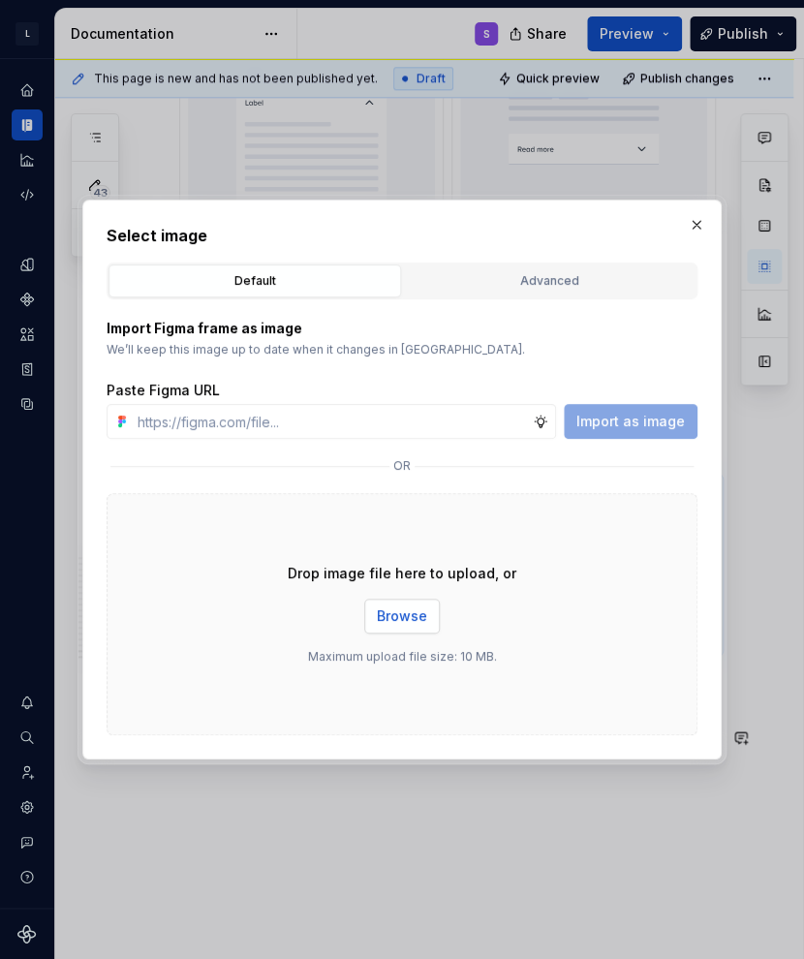
click at [400, 613] on span "Browse" at bounding box center [402, 615] width 50 height 19
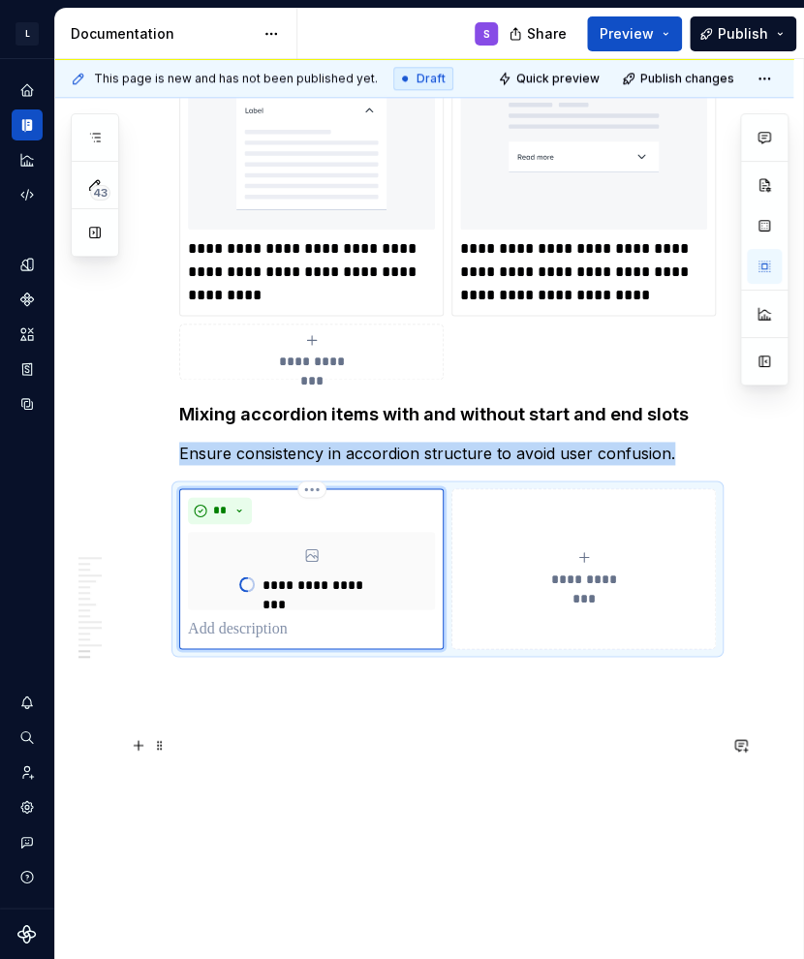
click at [584, 588] on span "**********" at bounding box center [584, 578] width 89 height 19
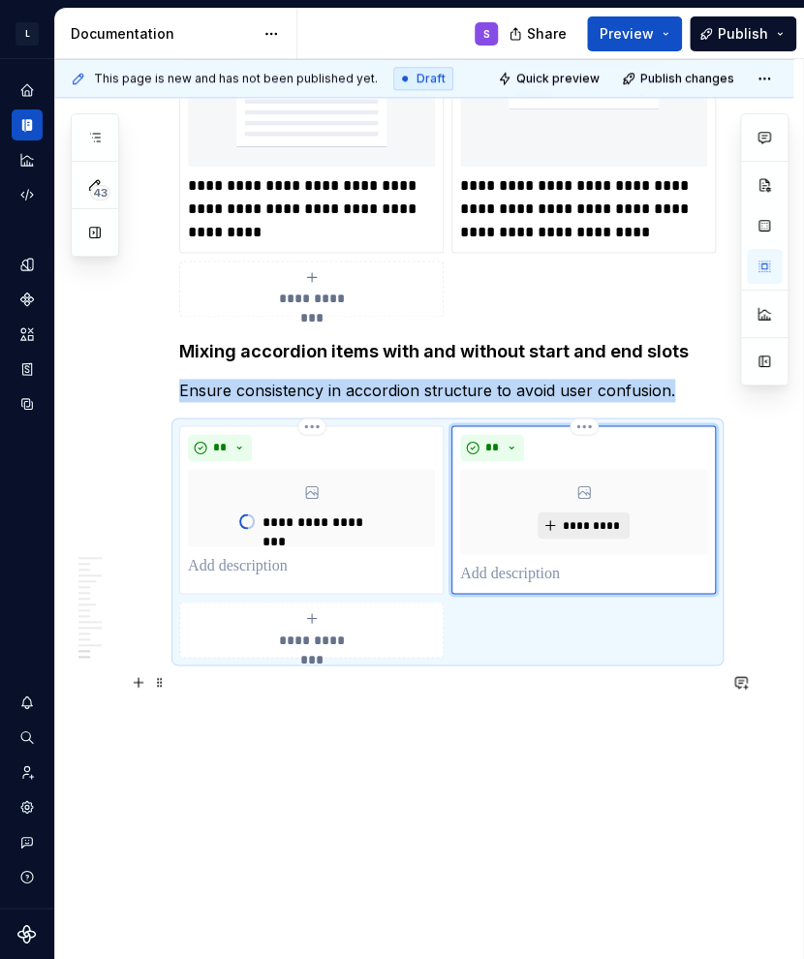
click at [570, 533] on span "*********" at bounding box center [591, 524] width 59 height 15
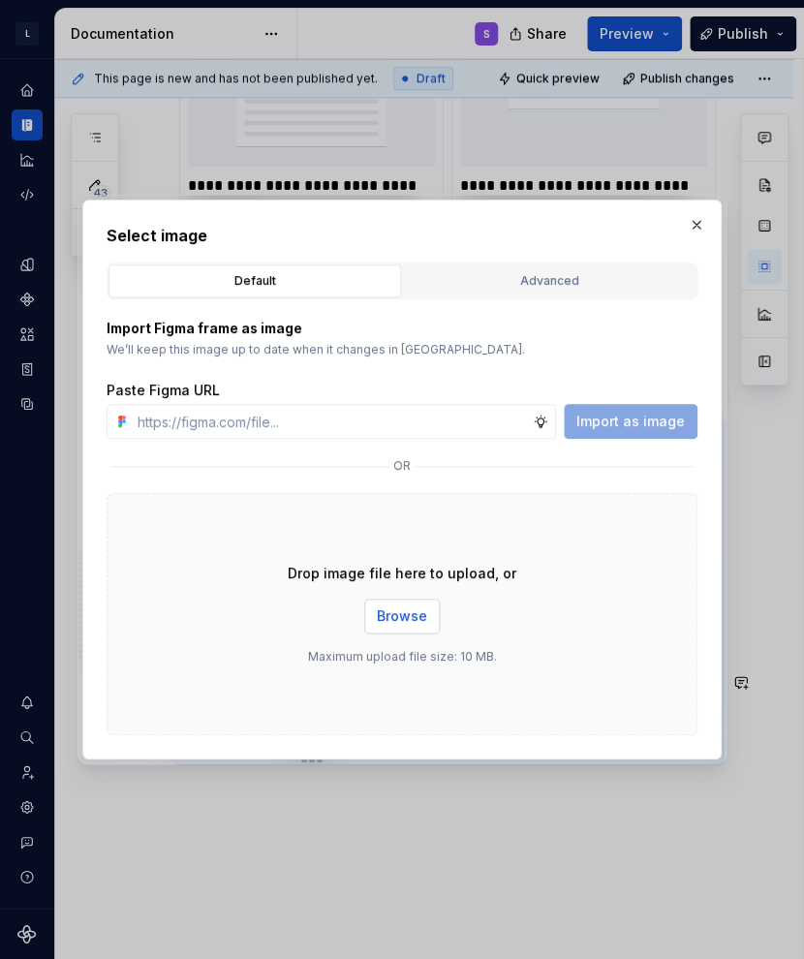
click at [396, 633] on button "Browse" at bounding box center [402, 616] width 76 height 35
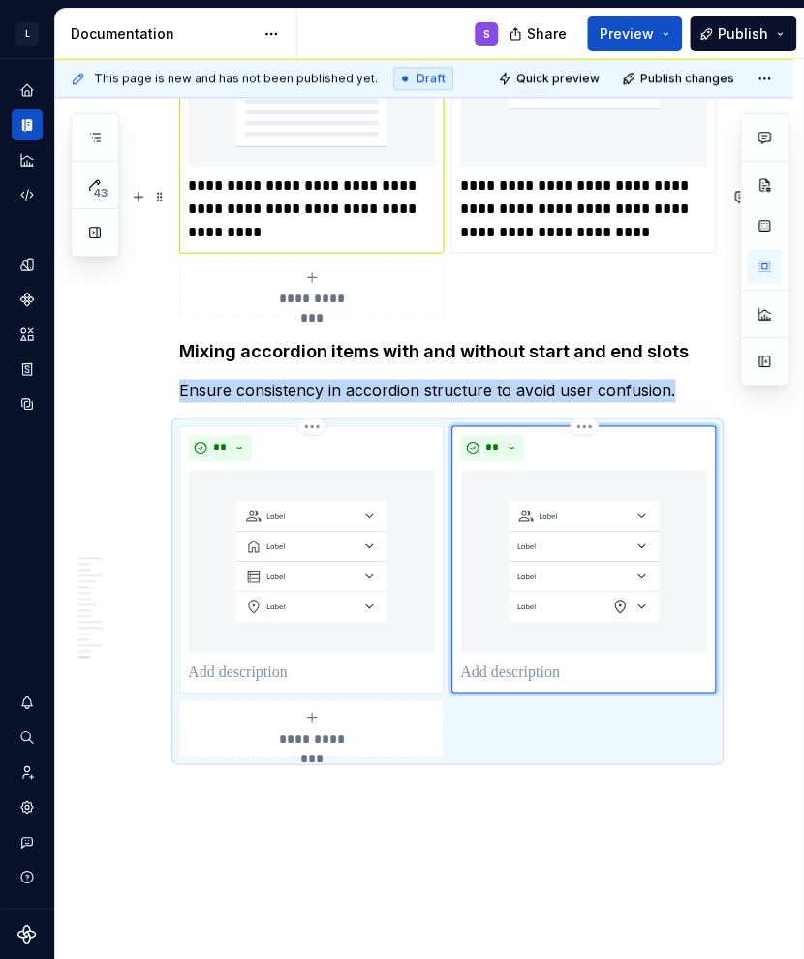
scroll to position [8664, 0]
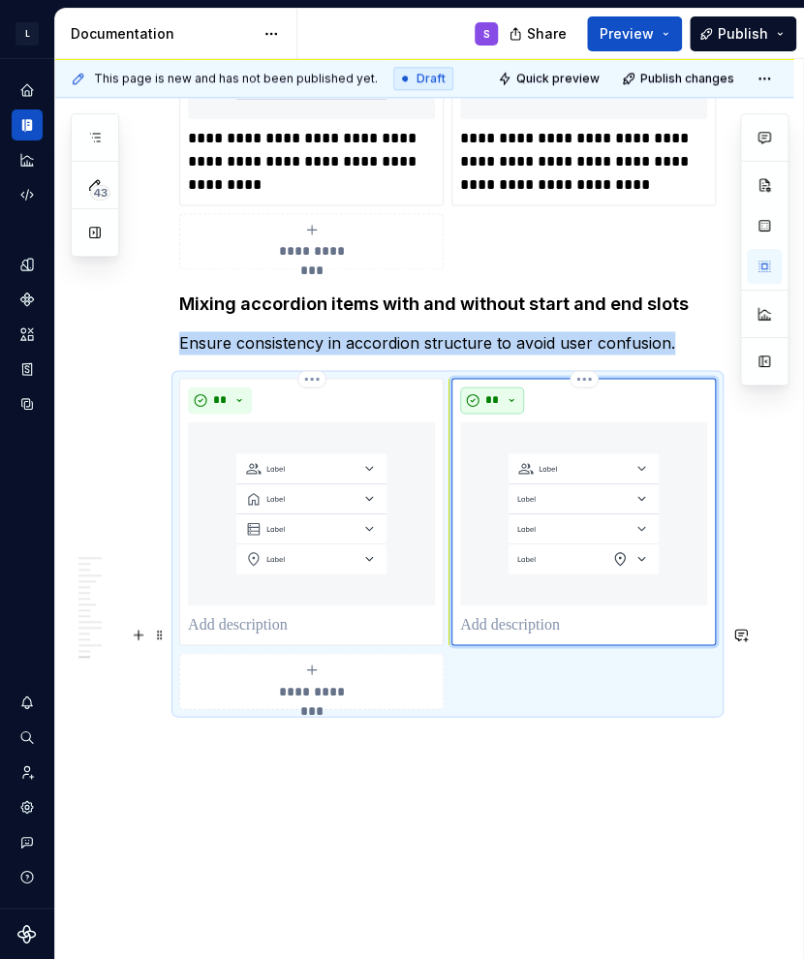
click at [493, 408] on span "**" at bounding box center [491, 399] width 15 height 15
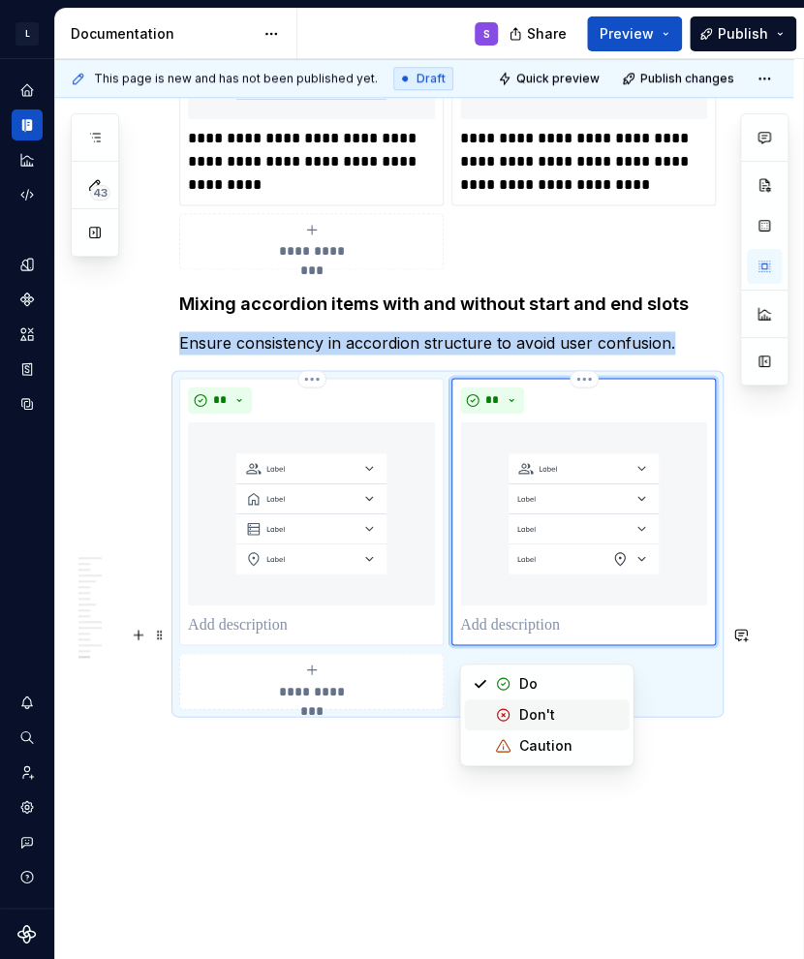
click at [518, 715] on div "Don't" at bounding box center [536, 714] width 36 height 19
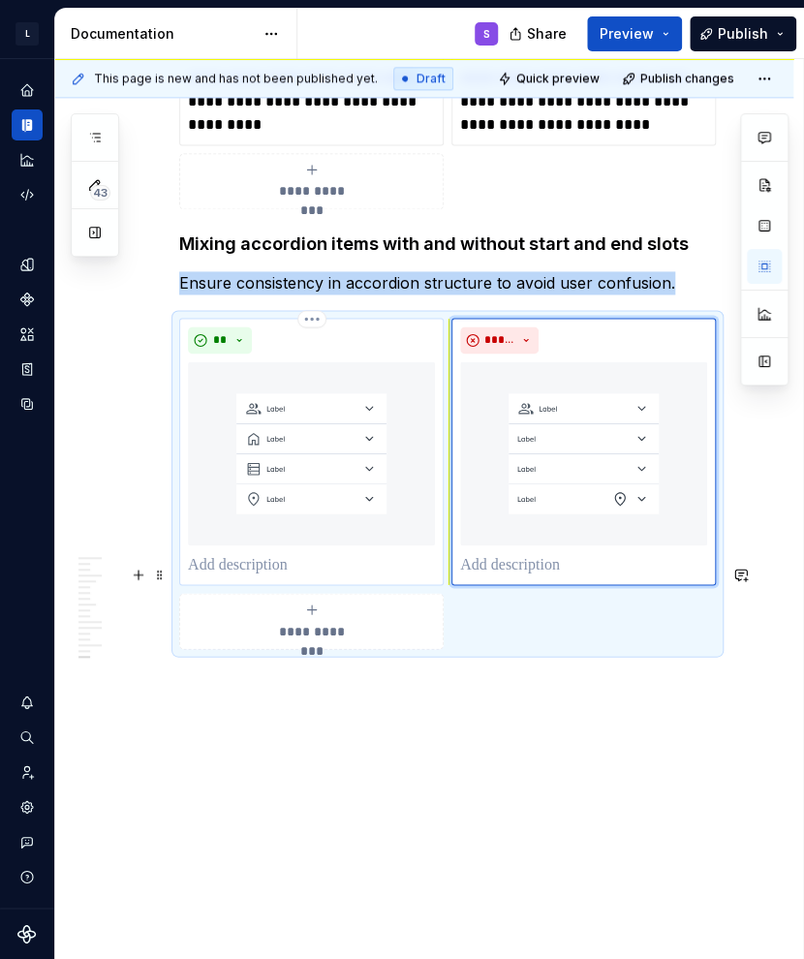
scroll to position [8858, 0]
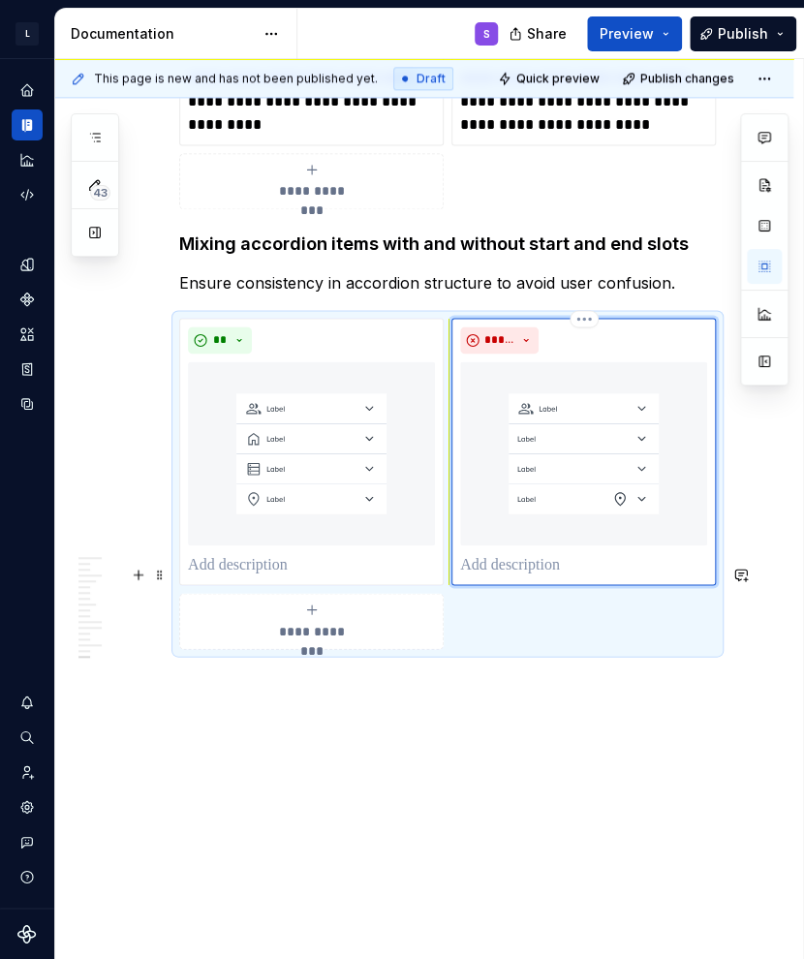
click at [480, 576] on p at bounding box center [583, 564] width 247 height 23
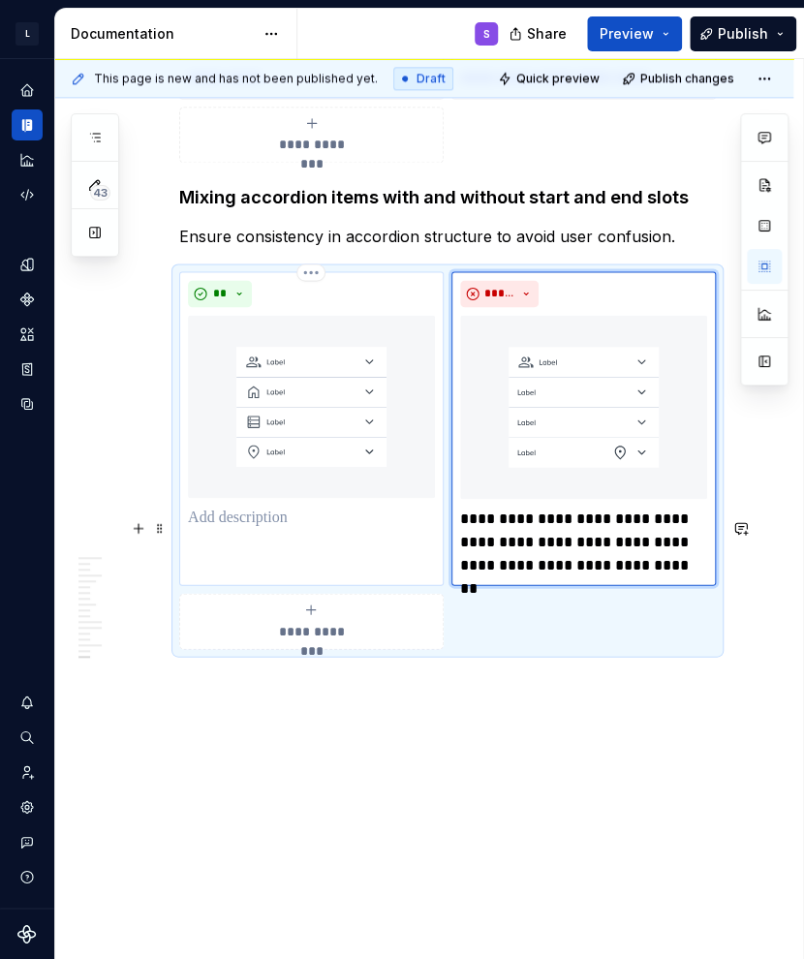
click at [233, 529] on p at bounding box center [311, 517] width 247 height 23
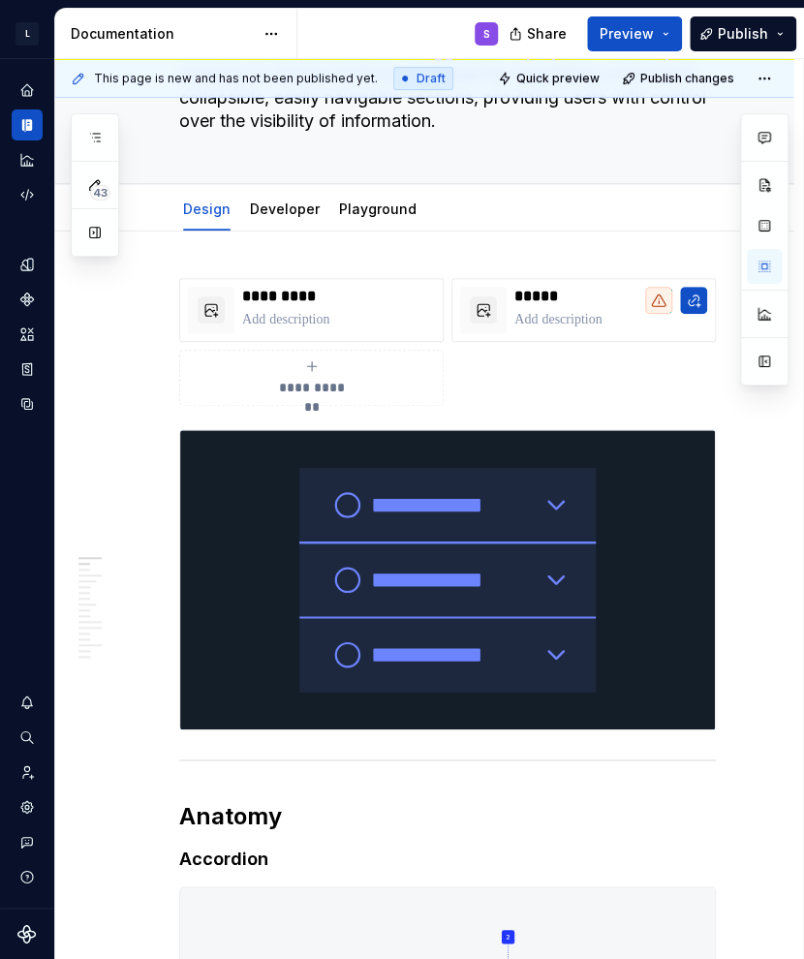
scroll to position [0, 0]
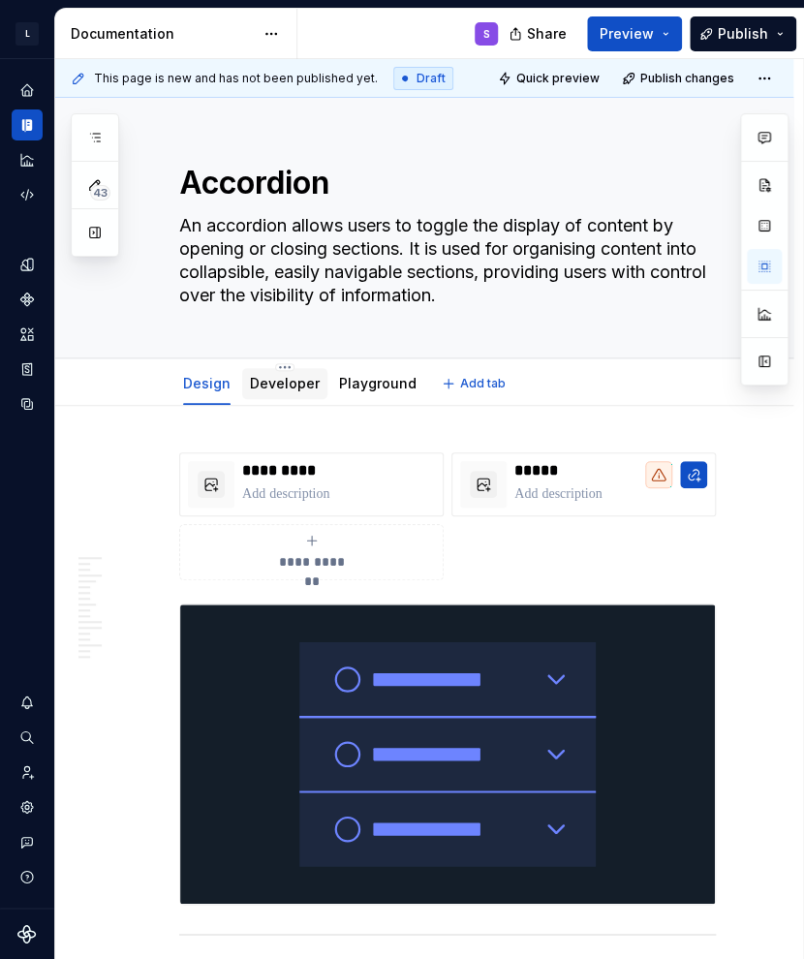
click at [275, 396] on div "Developer" at bounding box center [284, 383] width 85 height 31
click at [275, 392] on div "Developer" at bounding box center [285, 383] width 70 height 19
click at [282, 390] on link "Developer" at bounding box center [285, 383] width 70 height 16
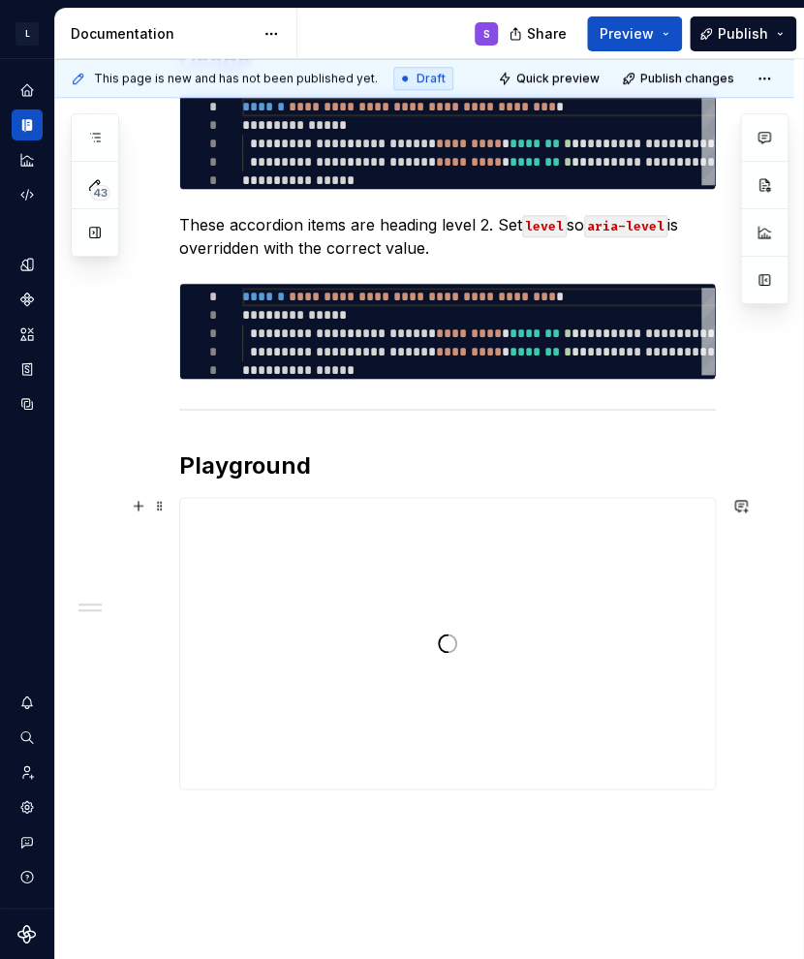
scroll to position [544, 0]
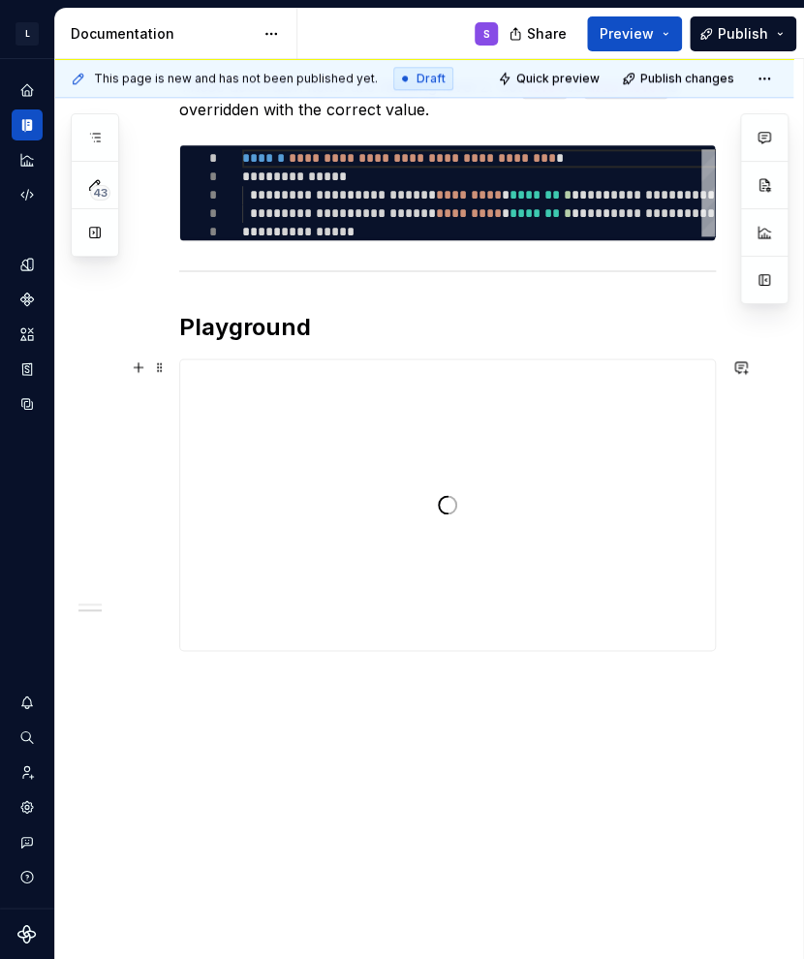
type textarea "*"
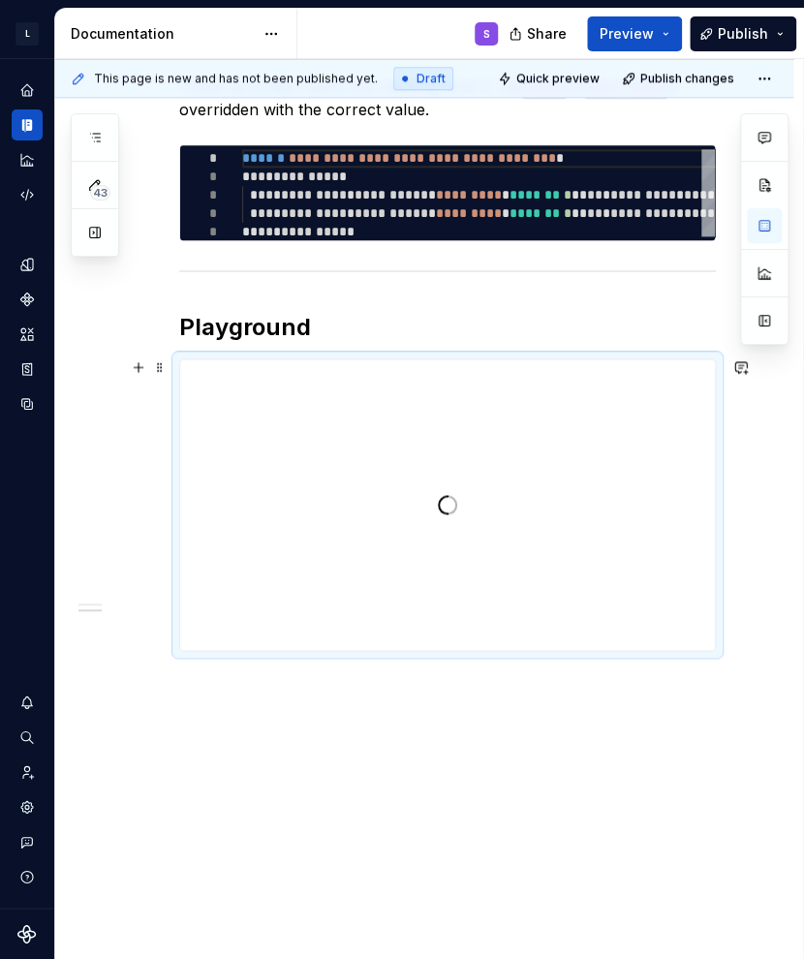
click at [448, 524] on div at bounding box center [447, 504] width 535 height 291
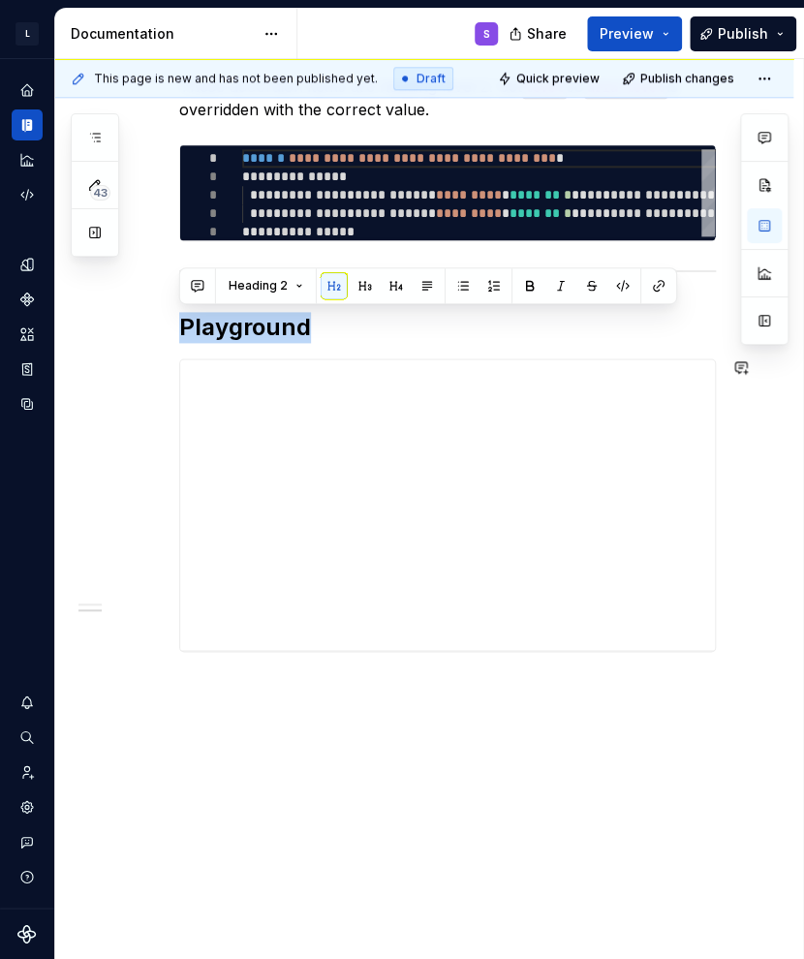
drag, startPoint x: 179, startPoint y: 615, endPoint x: 657, endPoint y: 834, distance: 525.3
click at [652, 834] on div "**********" at bounding box center [424, 411] width 738 height 1101
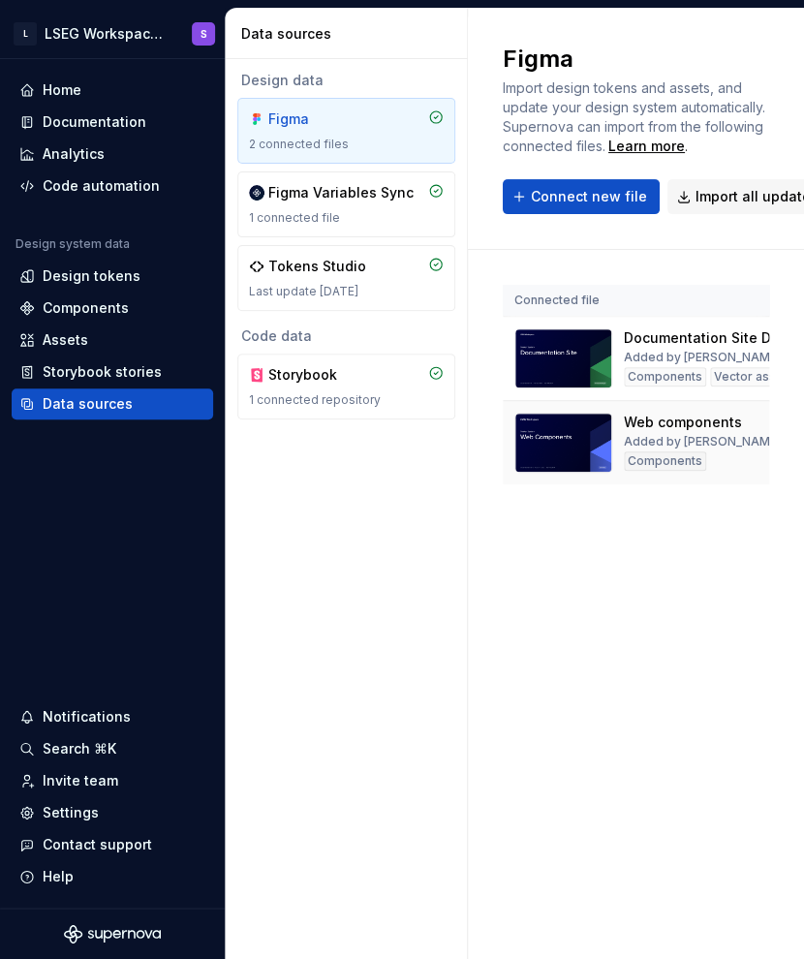
click at [581, 457] on img at bounding box center [563, 443] width 98 height 60
click at [562, 355] on img at bounding box center [563, 358] width 98 height 60
click at [663, 337] on div "Documentation Site Design - Design System - v.1.0" at bounding box center [747, 337] width 247 height 19
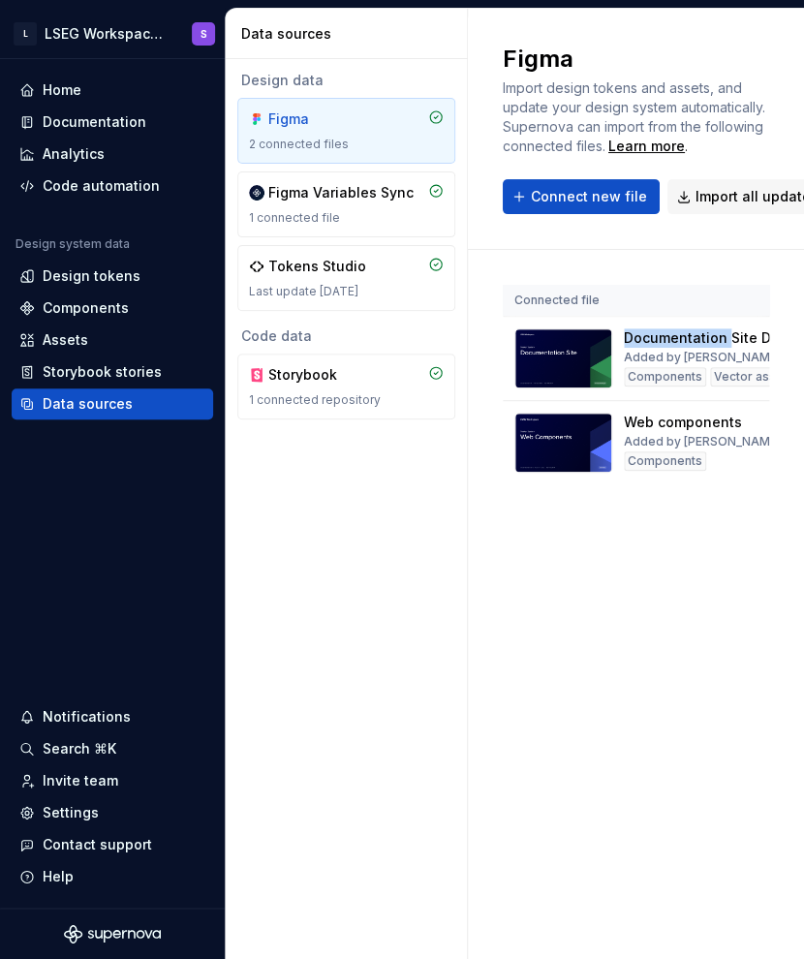
click at [345, 137] on div "2 connected files" at bounding box center [346, 144] width 195 height 15
click at [647, 346] on div "Documentation Site Design - Design System - v.1.0" at bounding box center [747, 337] width 247 height 19
click at [581, 354] on img at bounding box center [563, 358] width 98 height 60
click at [625, 375] on div "Components" at bounding box center [665, 376] width 82 height 19
drag, startPoint x: 581, startPoint y: 365, endPoint x: 552, endPoint y: 376, distance: 31.0
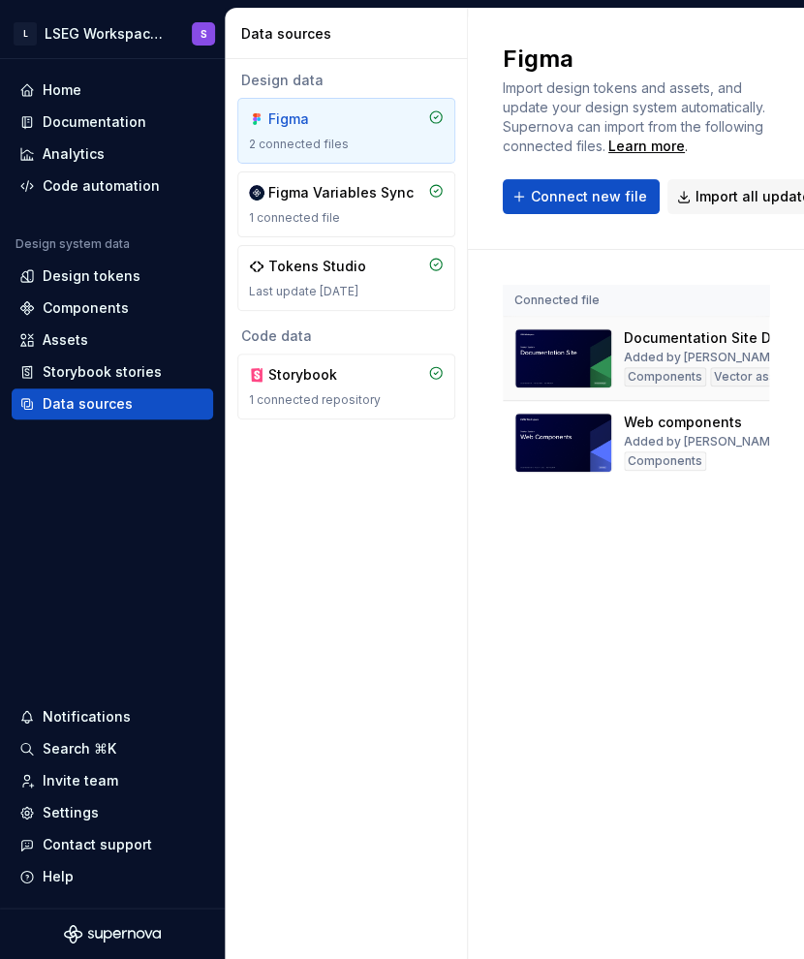
click at [552, 376] on img at bounding box center [563, 358] width 98 height 60
click at [562, 452] on img at bounding box center [563, 443] width 98 height 60
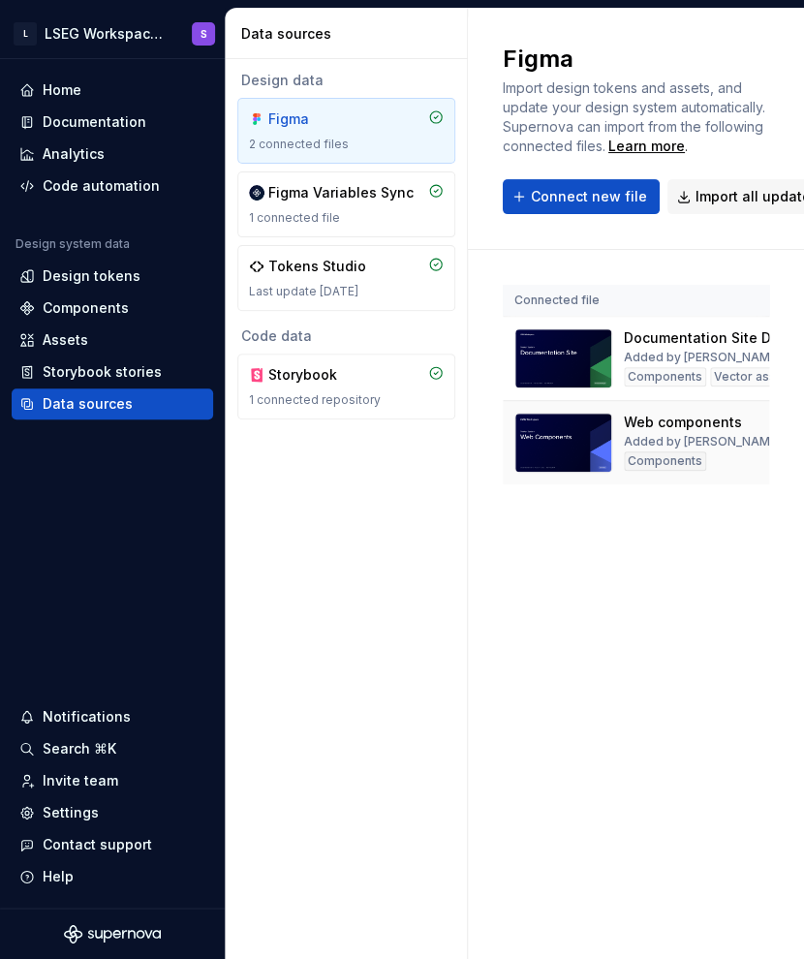
click at [562, 452] on img at bounding box center [563, 443] width 98 height 60
click at [631, 372] on div "Components" at bounding box center [665, 376] width 82 height 19
click at [595, 355] on img at bounding box center [563, 358] width 98 height 60
click at [97, 128] on div "Documentation" at bounding box center [95, 121] width 104 height 19
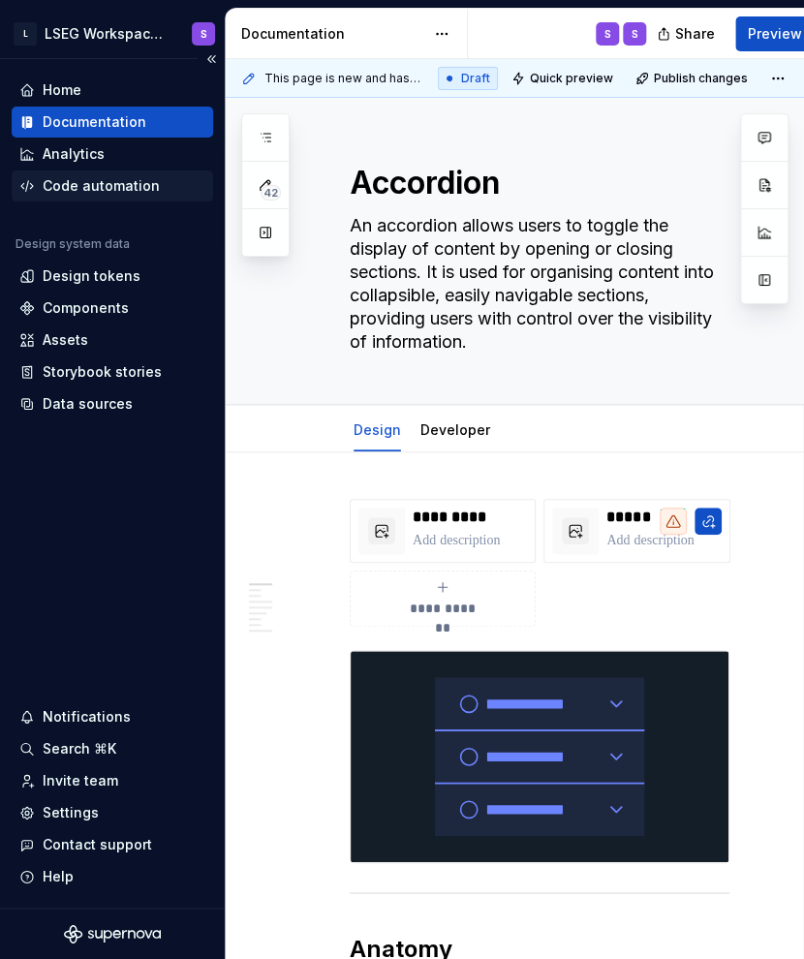
click at [94, 195] on div "Code automation" at bounding box center [112, 185] width 201 height 31
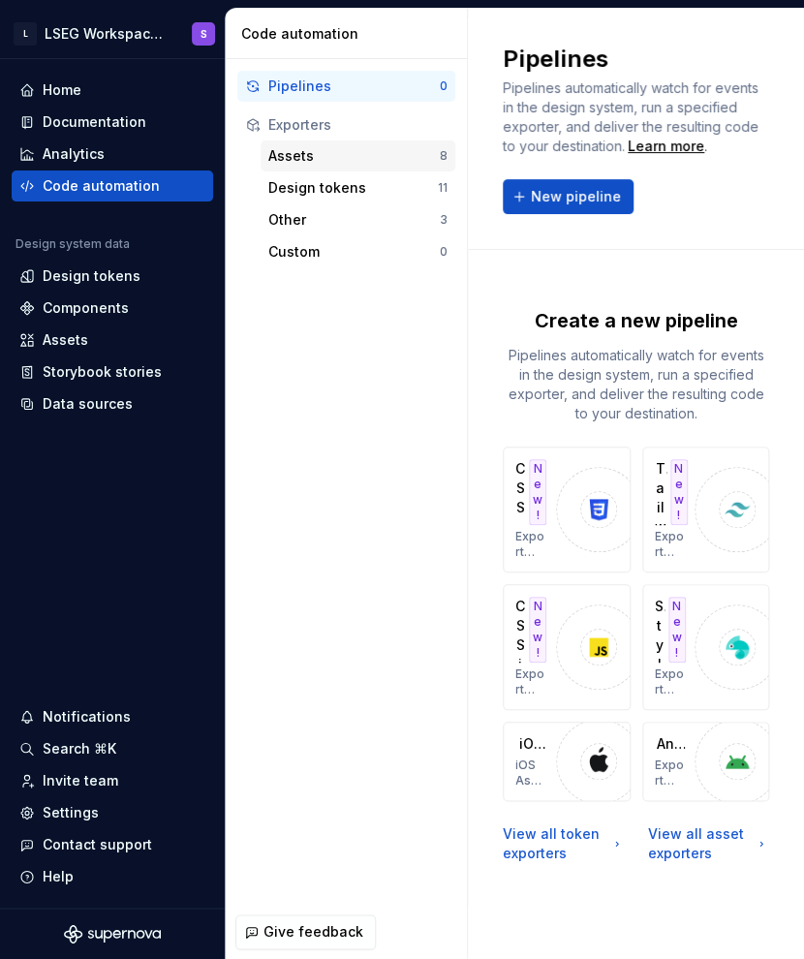
click at [318, 158] on div "Assets" at bounding box center [353, 155] width 171 height 19
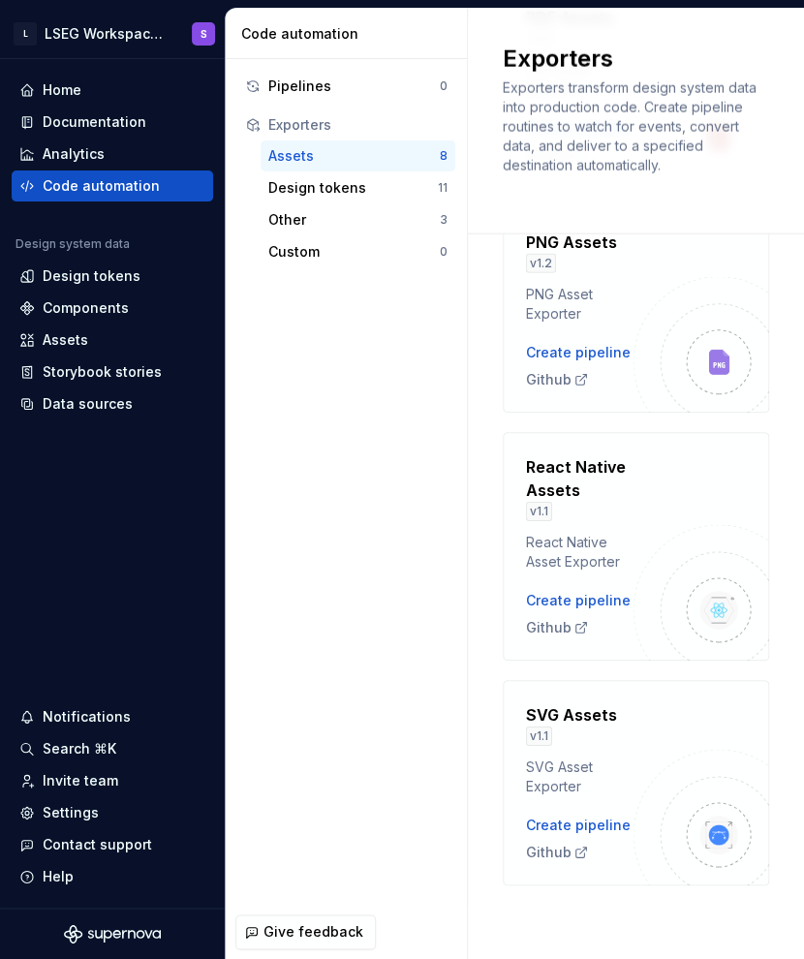
scroll to position [1620, 0]
click at [89, 121] on div "Documentation" at bounding box center [95, 121] width 104 height 19
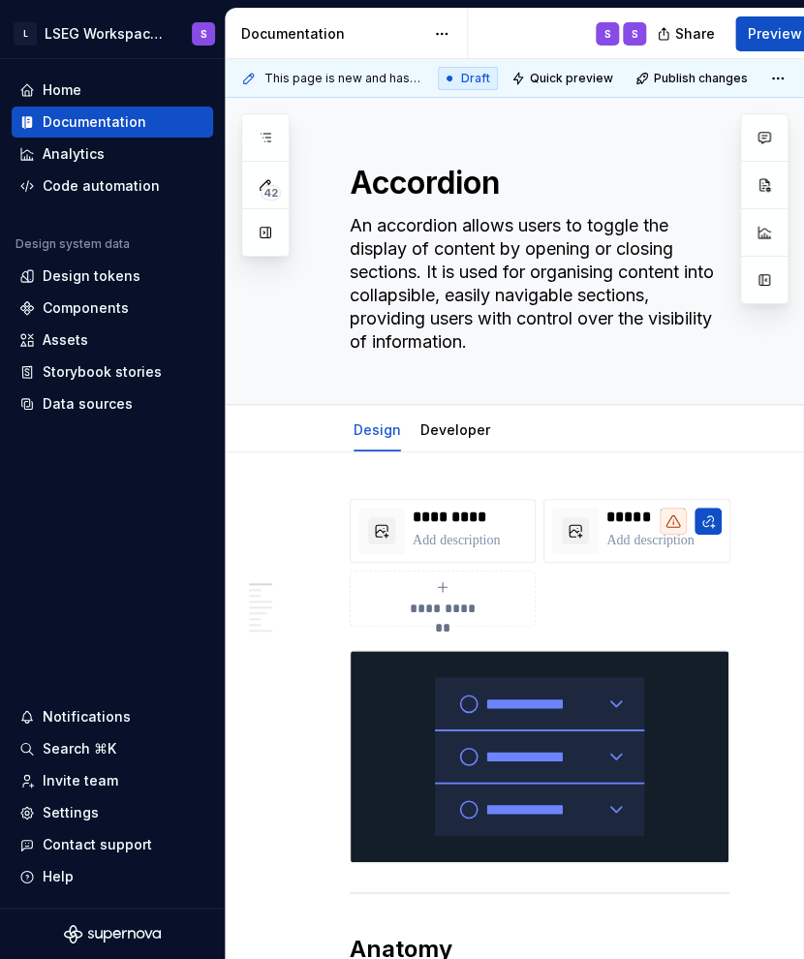
type textarea "*"
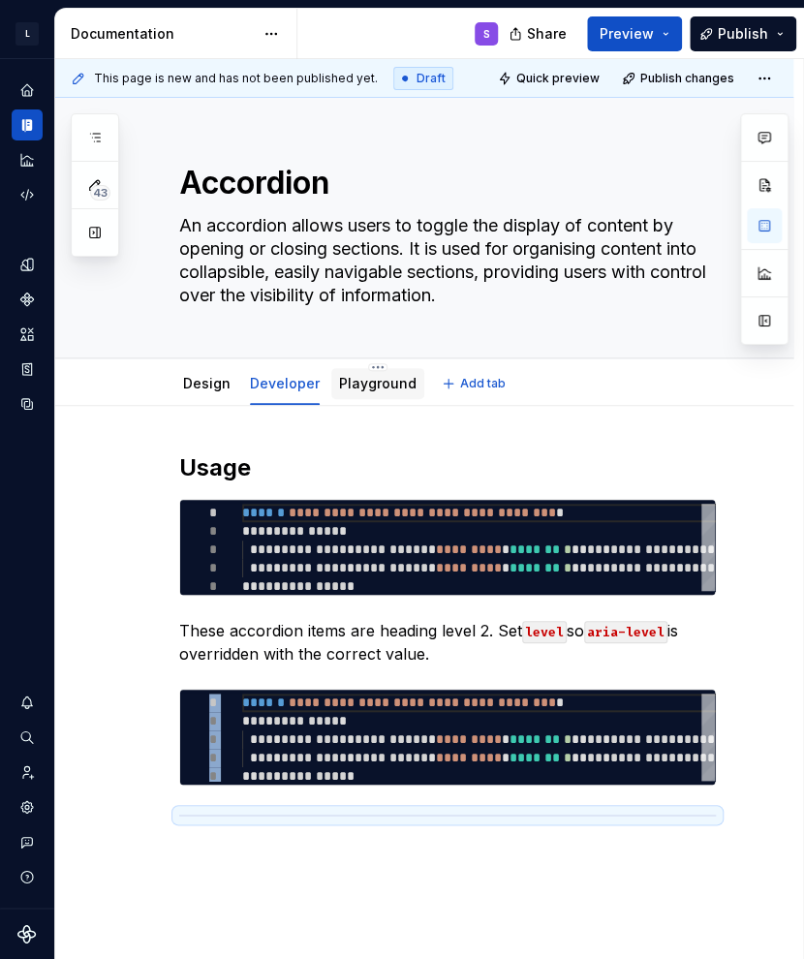
click at [361, 390] on link "Playground" at bounding box center [377, 383] width 77 height 16
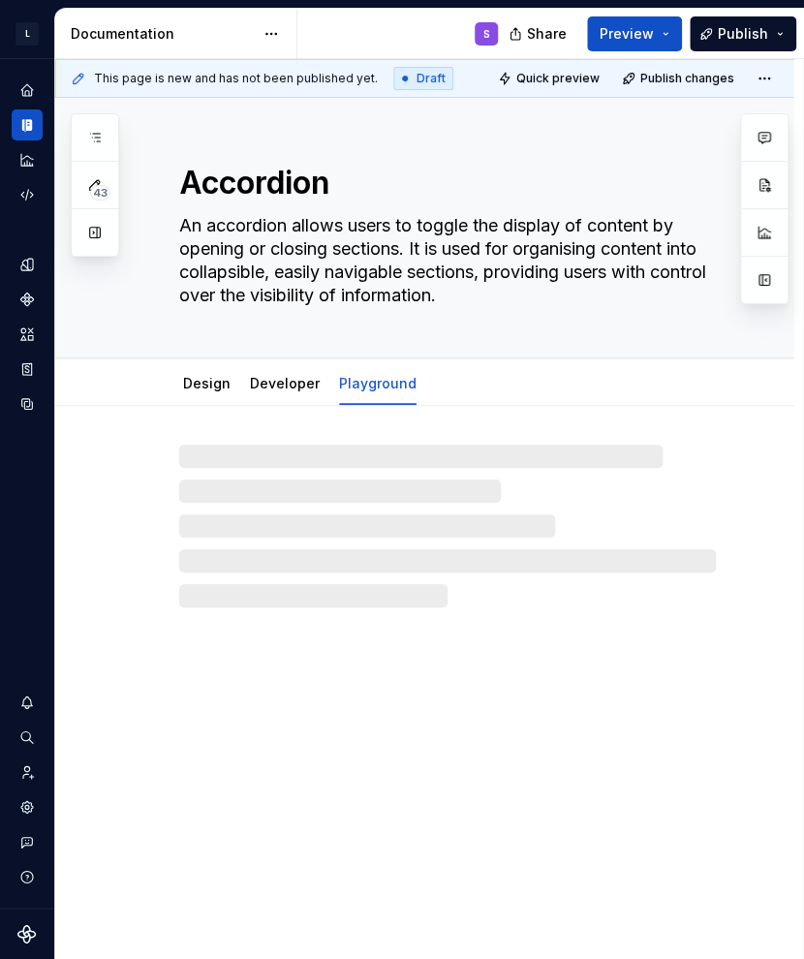
type textarea "*"
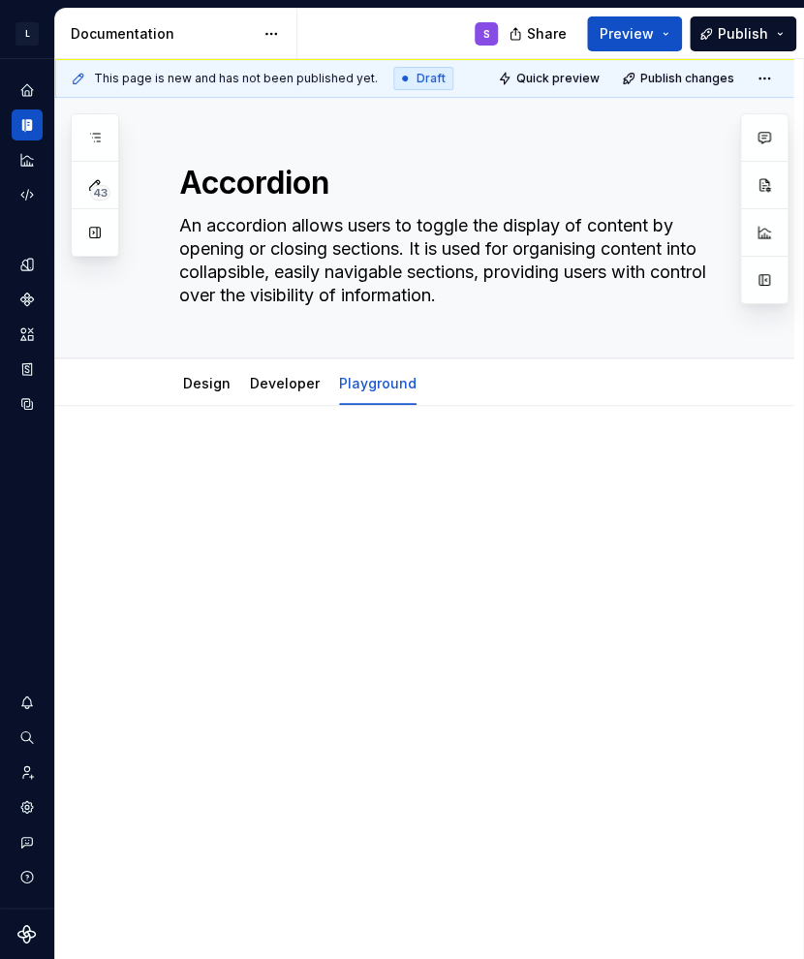
click at [422, 469] on p at bounding box center [447, 463] width 537 height 23
click at [356, 555] on div "Playground" at bounding box center [424, 621] width 738 height 431
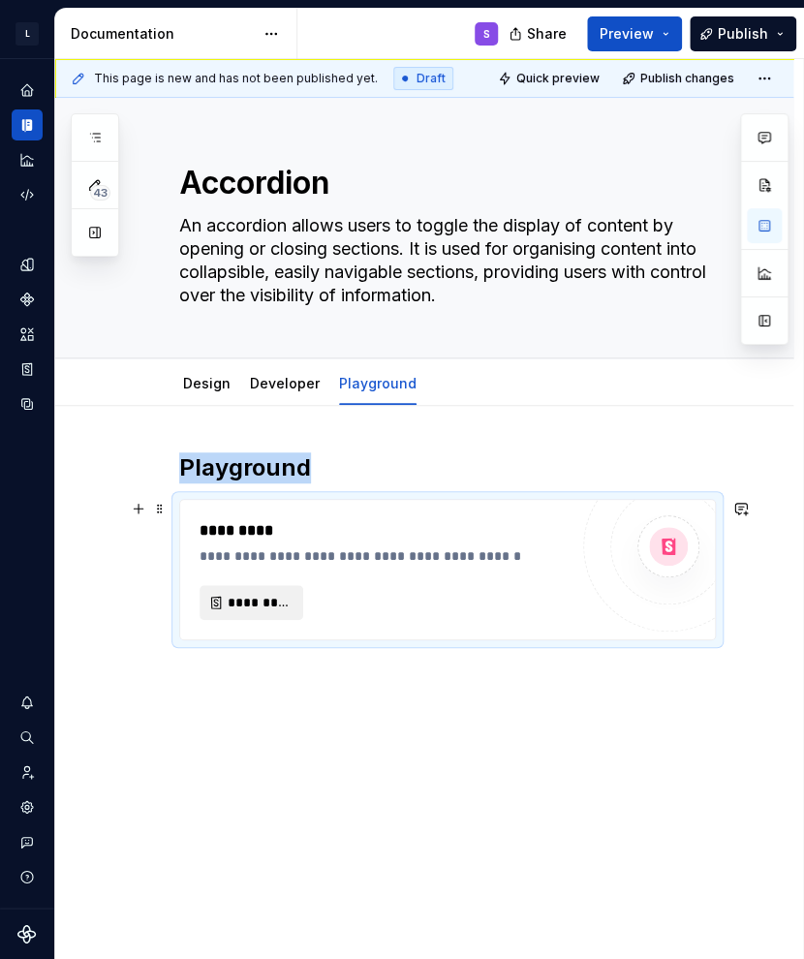
click at [236, 608] on span "*********" at bounding box center [259, 602] width 63 height 19
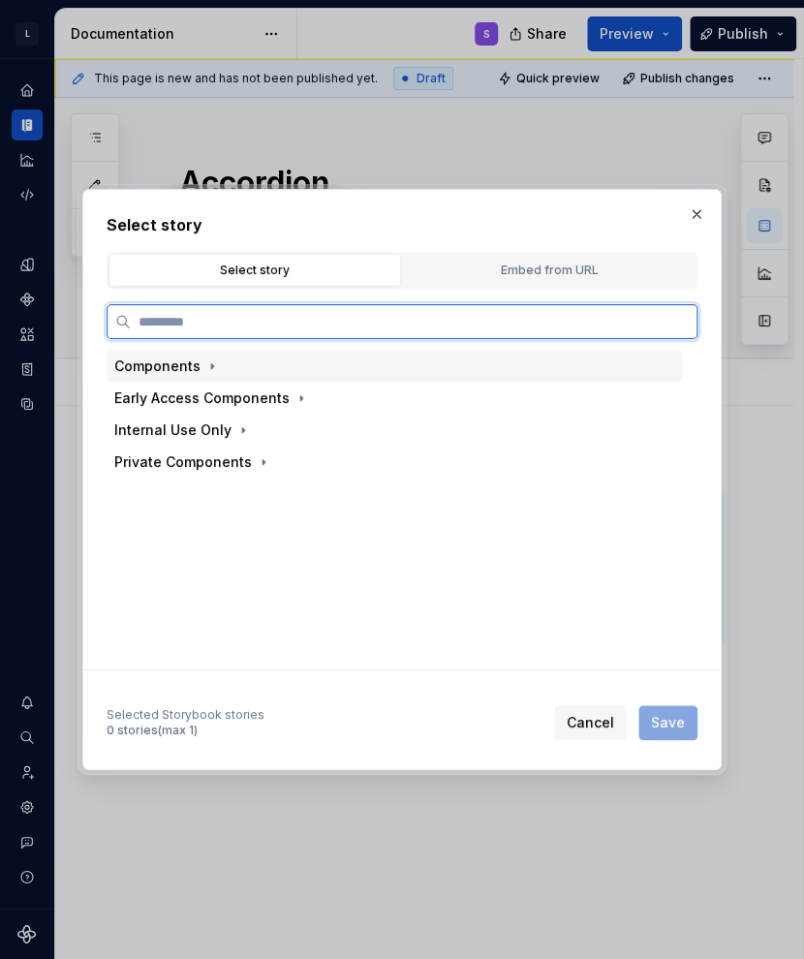
click at [197, 371] on div "Components" at bounding box center [168, 365] width 108 height 19
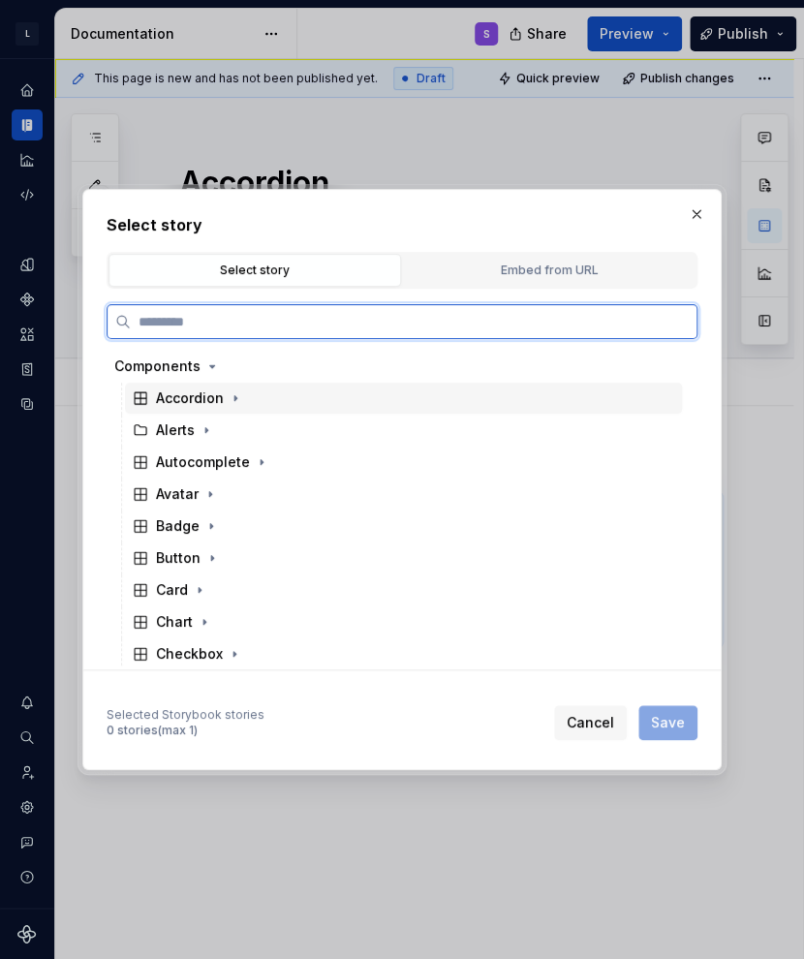
click at [219, 400] on div "Accordion" at bounding box center [190, 397] width 68 height 19
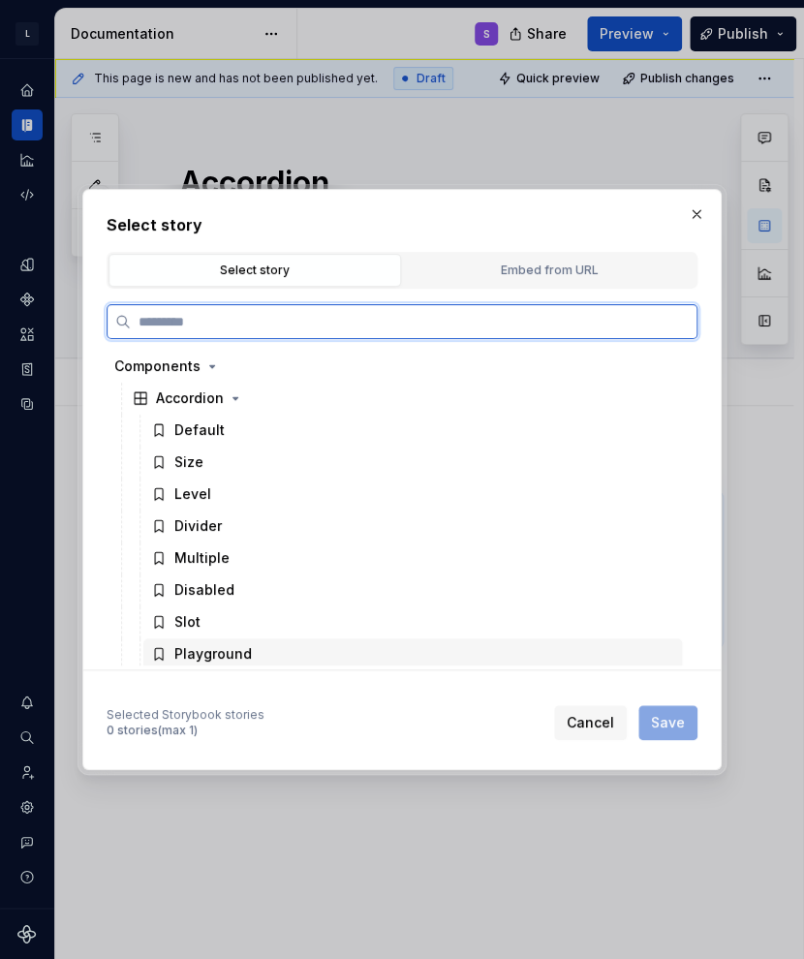
click at [229, 648] on div "Playground" at bounding box center [212, 653] width 77 height 19
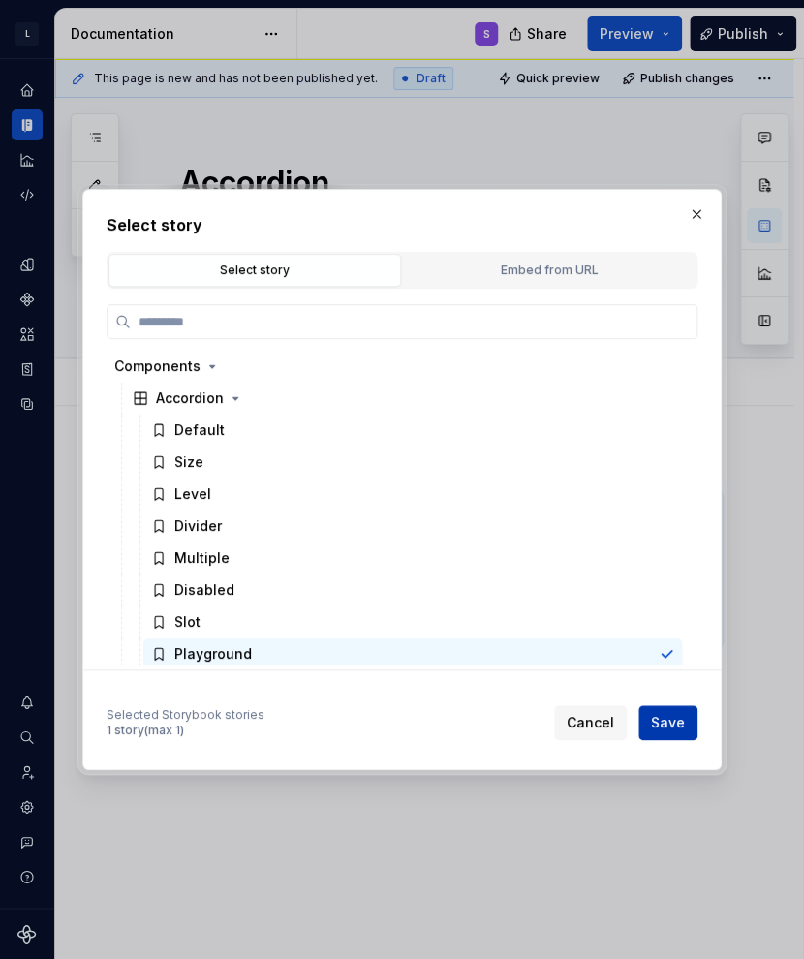
click at [668, 731] on button "Save" at bounding box center [667, 722] width 59 height 35
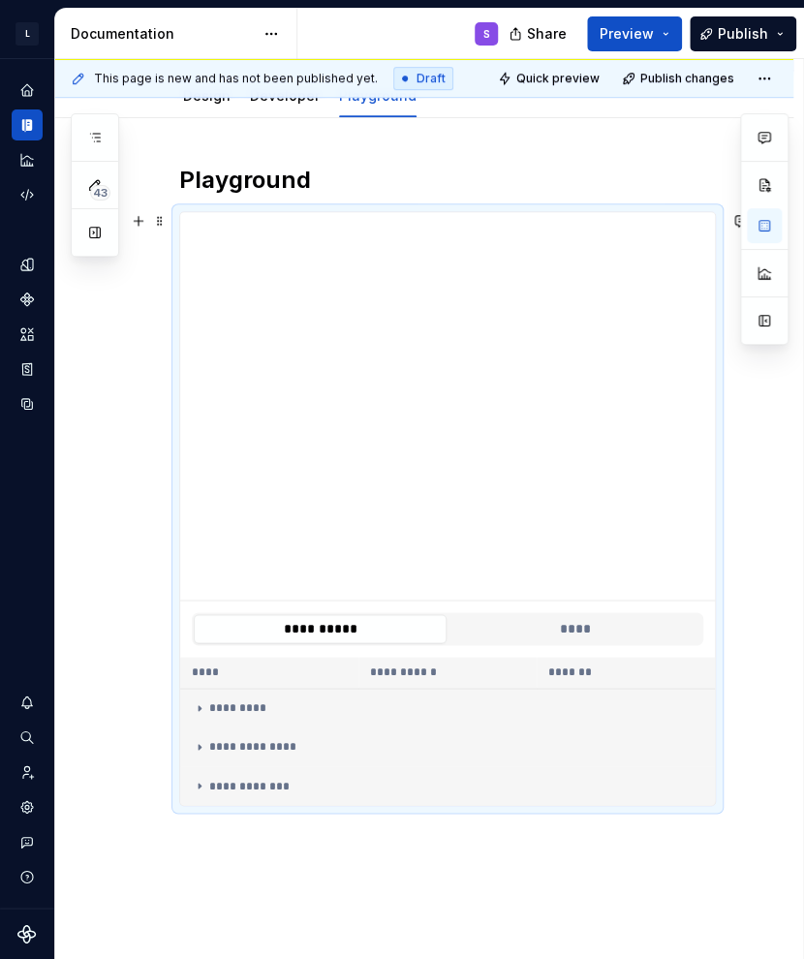
scroll to position [291, 0]
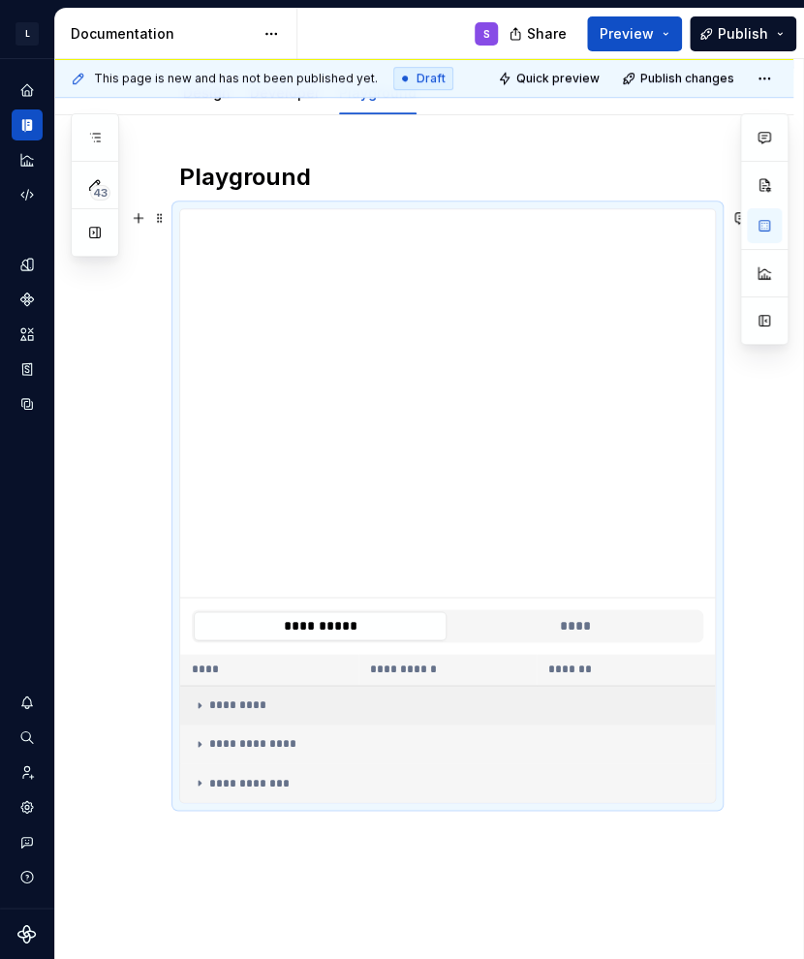
click at [270, 697] on div "*********" at bounding box center [447, 704] width 511 height 15
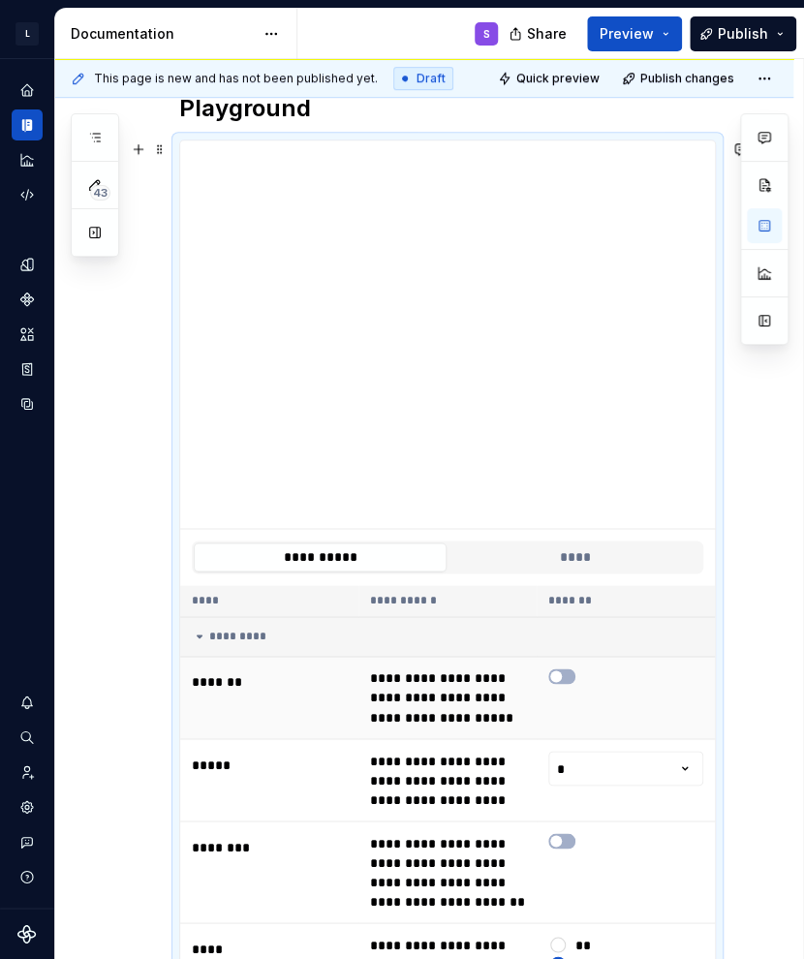
scroll to position [387, 0]
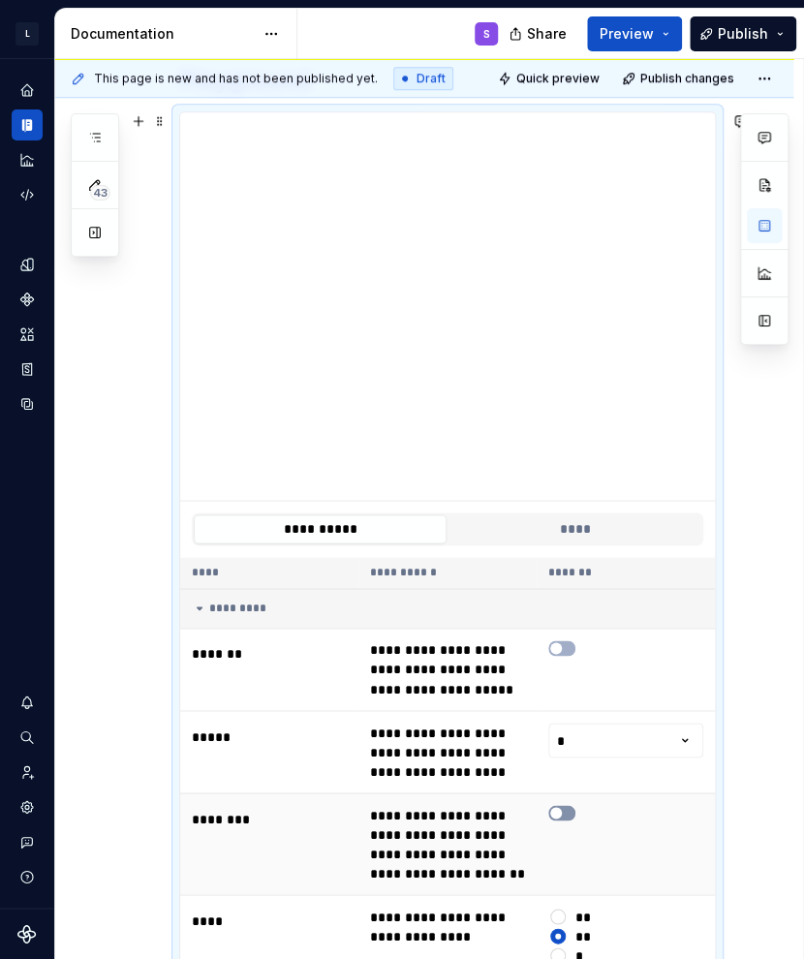
click at [567, 815] on button "button" at bounding box center [561, 812] width 27 height 15
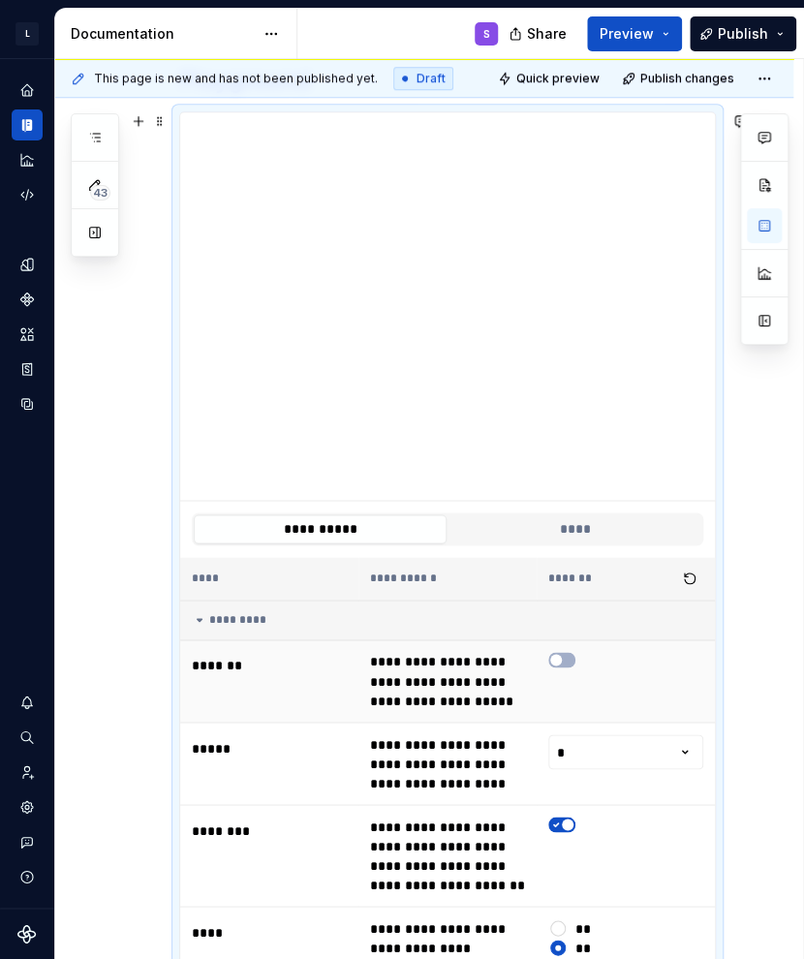
scroll to position [291, 0]
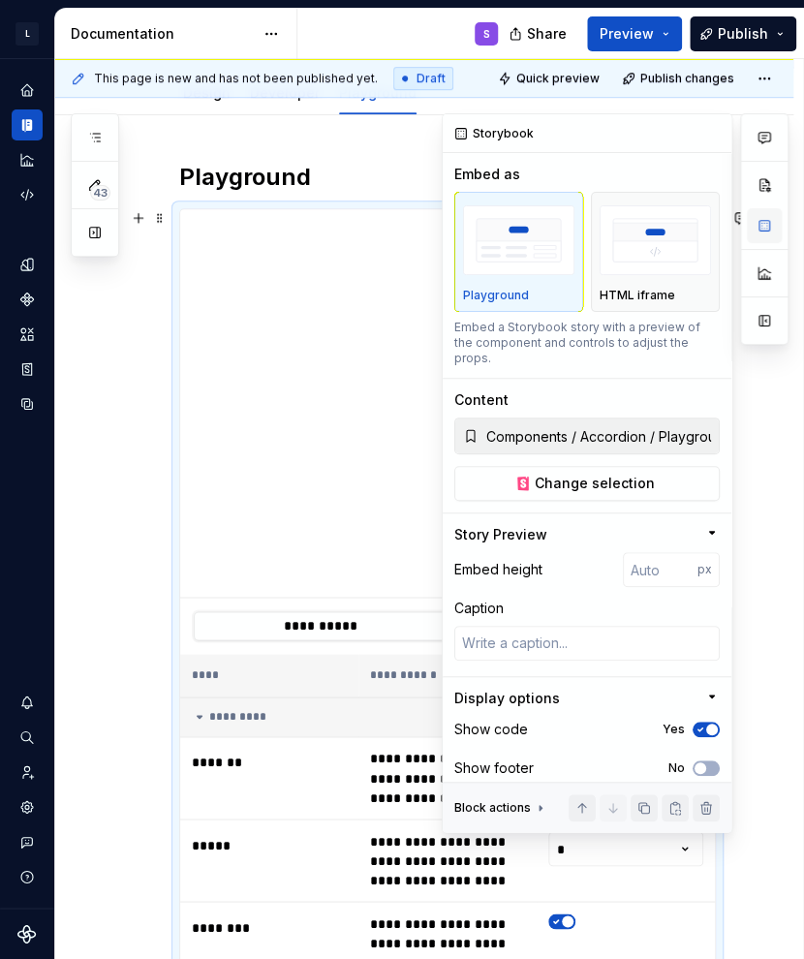
click at [766, 221] on button "button" at bounding box center [764, 225] width 35 height 35
type textarea "*"
click at [645, 569] on input "number" at bounding box center [660, 569] width 75 height 35
type input "300"
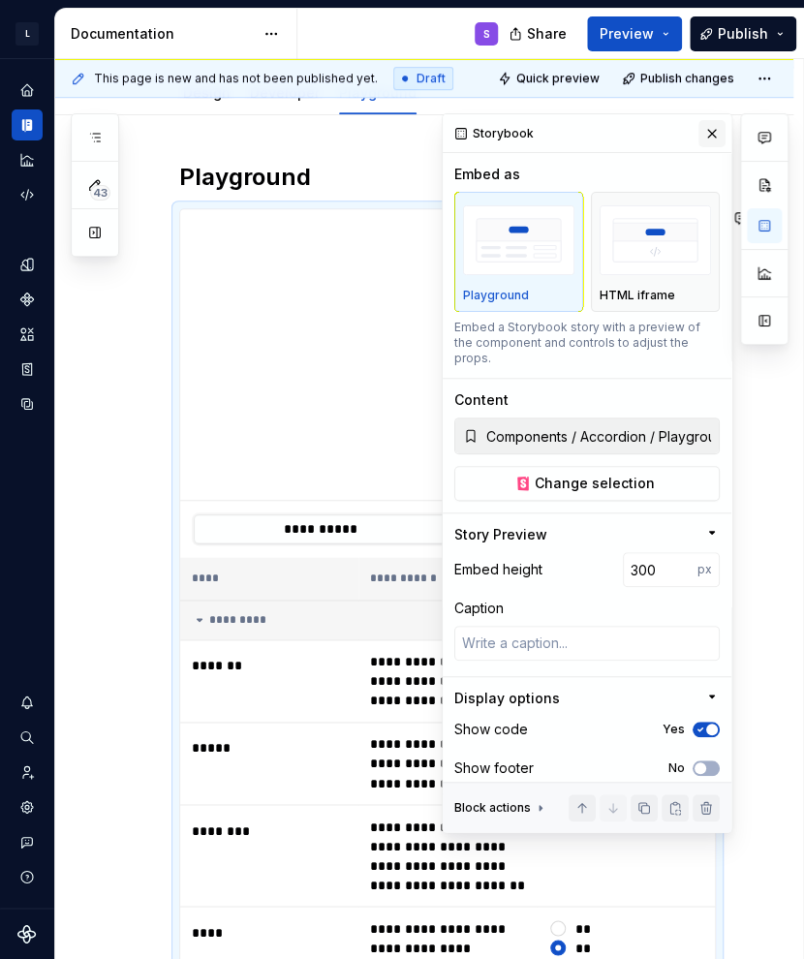
click at [710, 135] on button "button" at bounding box center [711, 133] width 27 height 27
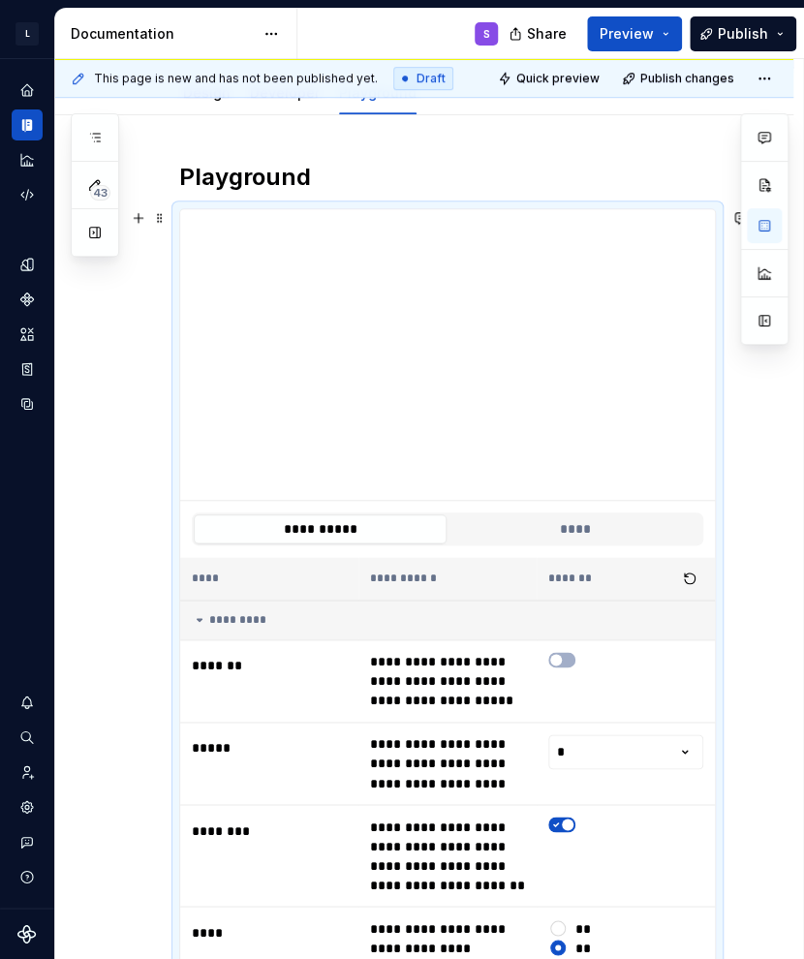
scroll to position [0, 0]
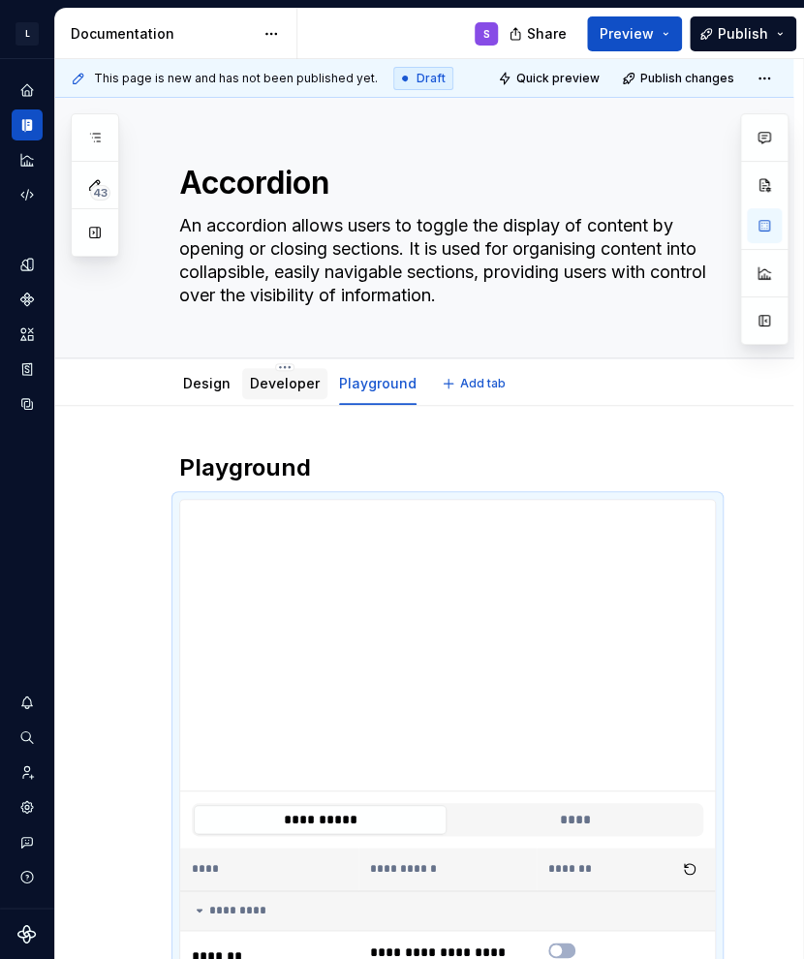
click at [289, 386] on link "Developer" at bounding box center [285, 383] width 70 height 16
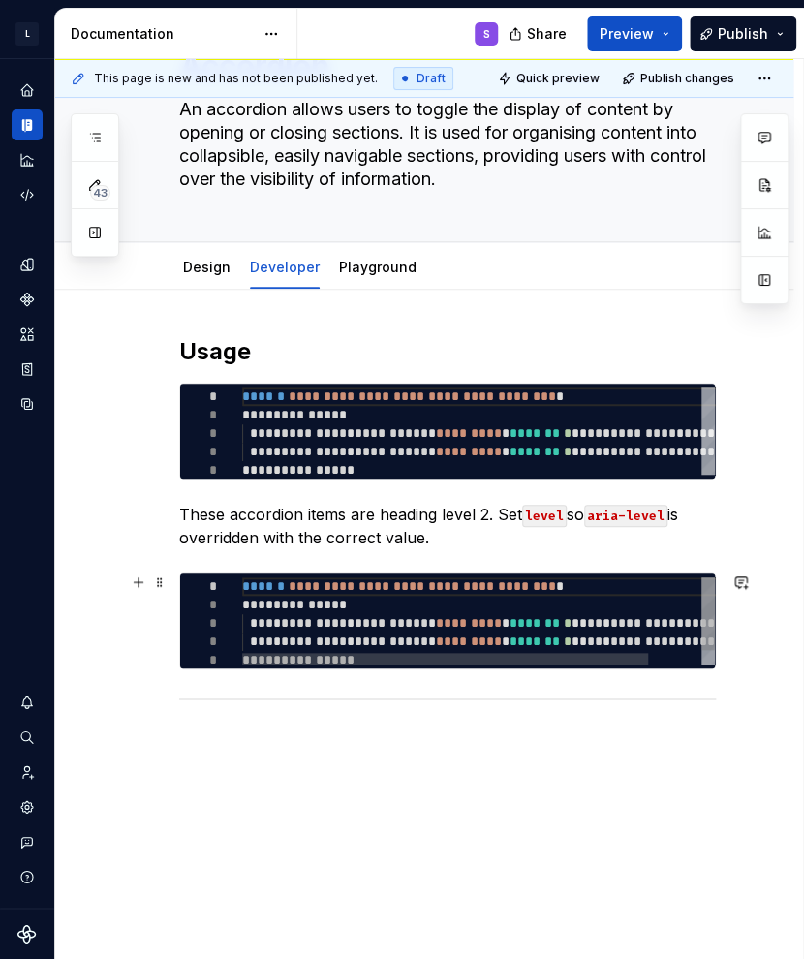
scroll to position [170, 0]
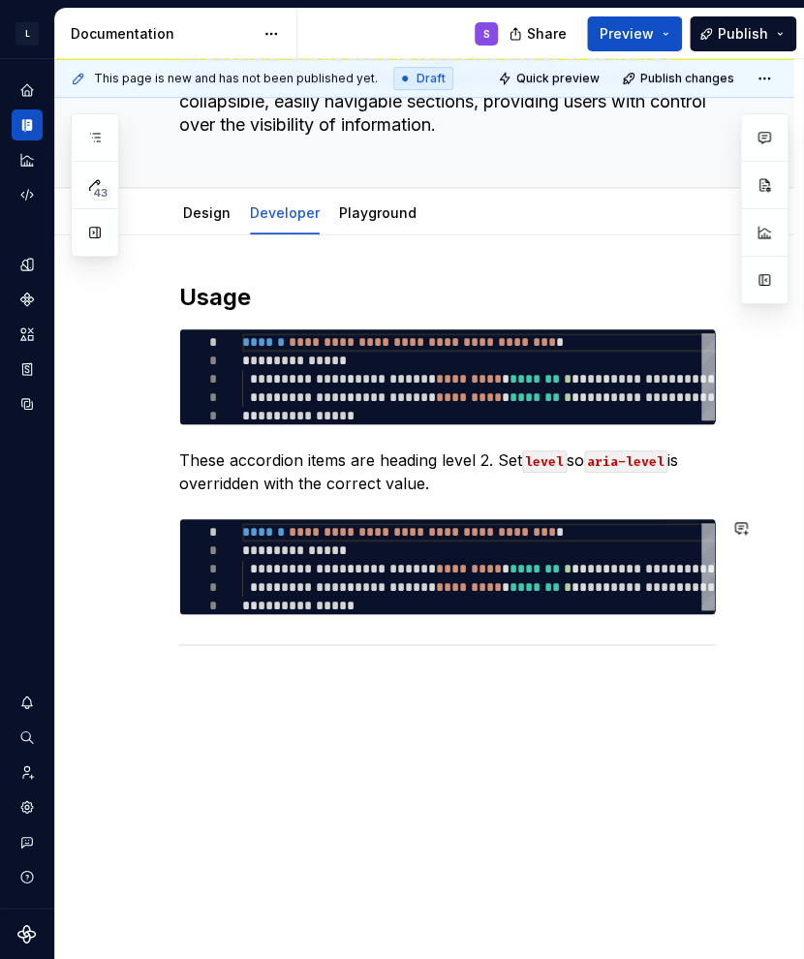
click at [442, 690] on div "**********" at bounding box center [424, 598] width 738 height 727
click at [276, 199] on html "L LSEG Workspace Design System S Design system data Documentation S Share Previ…" at bounding box center [402, 479] width 804 height 959
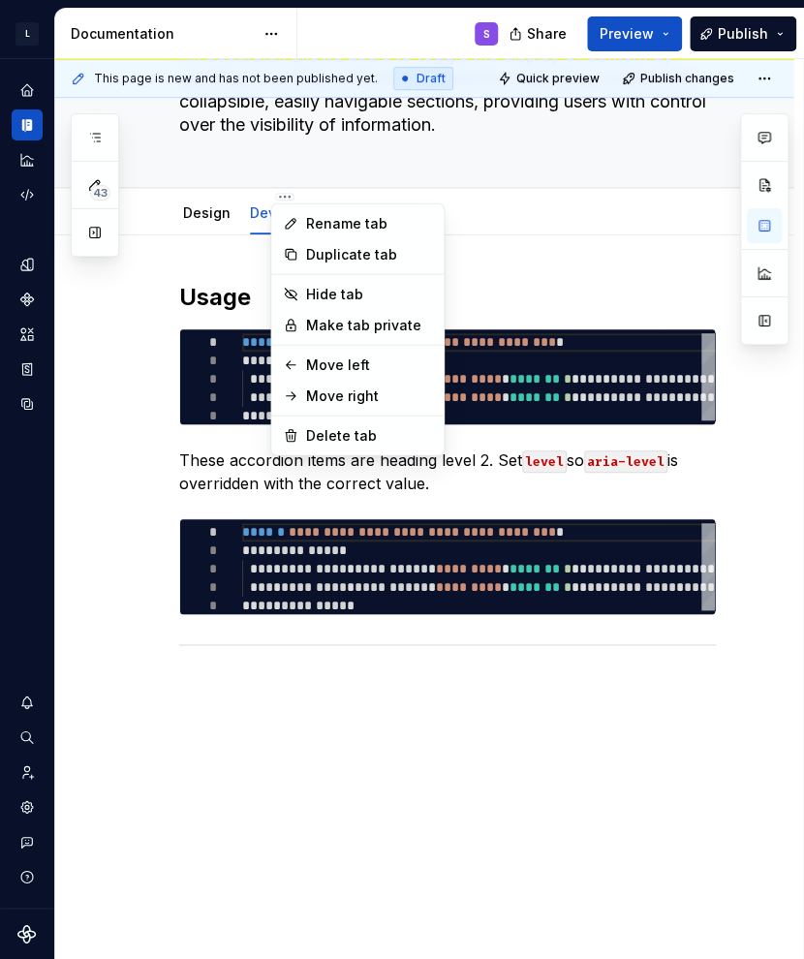
type textarea "*"
click at [337, 232] on div "Rename tab" at bounding box center [369, 223] width 126 height 19
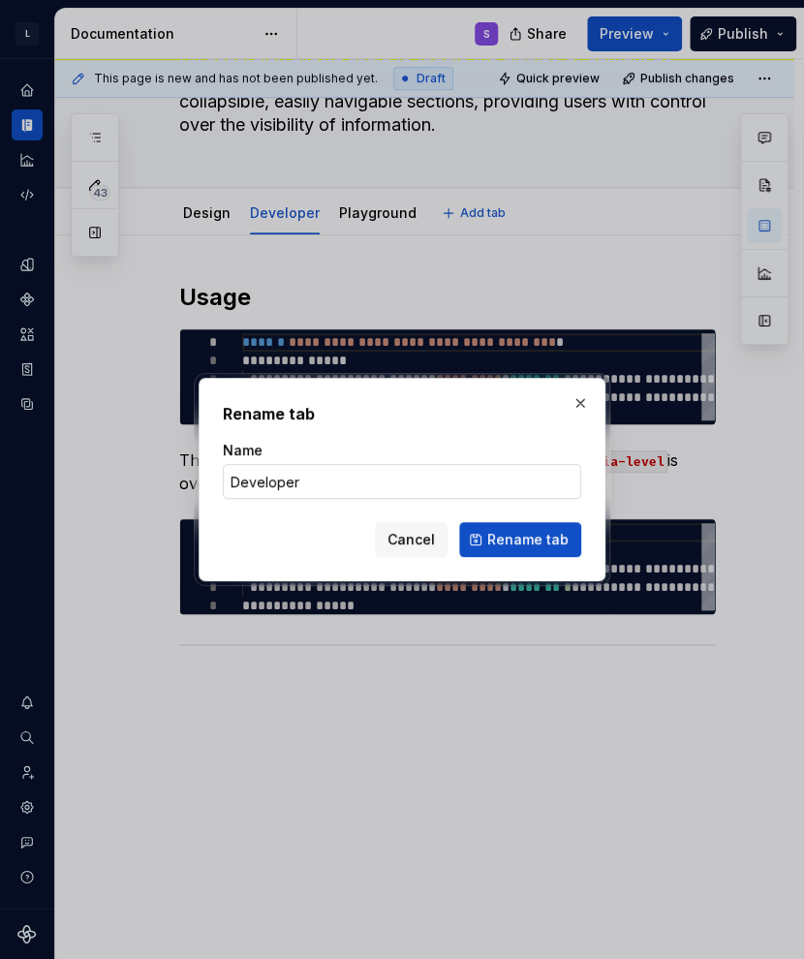
click at [362, 487] on input "Developer" at bounding box center [402, 481] width 358 height 35
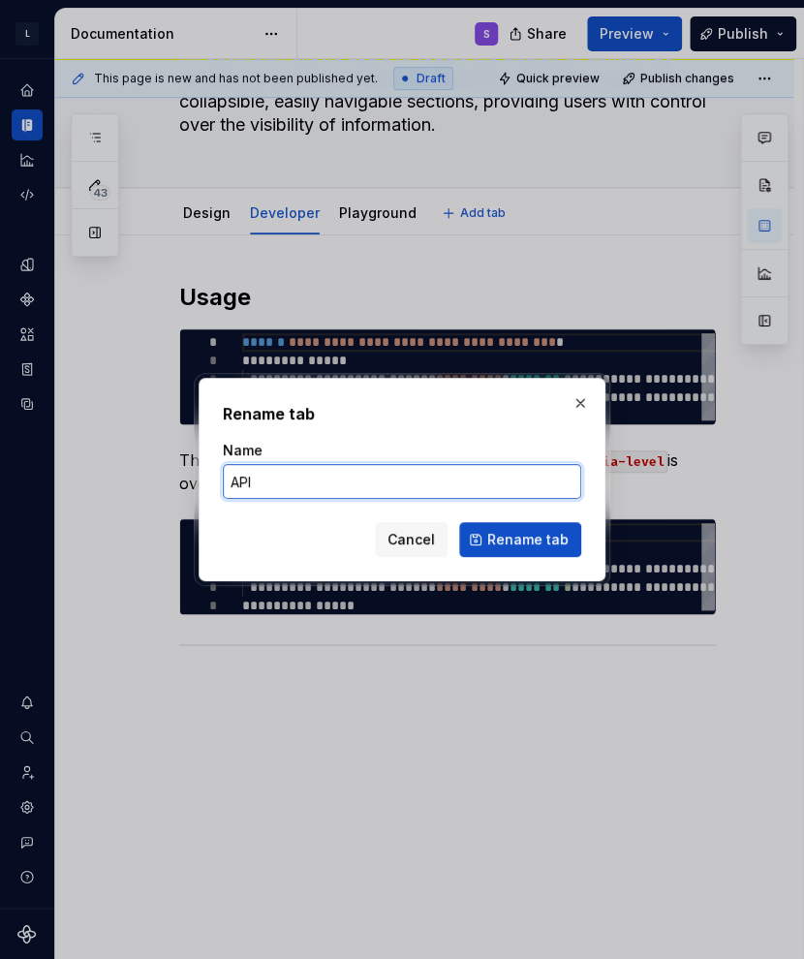
type input "APIs"
click button "Rename tab" at bounding box center [520, 539] width 122 height 35
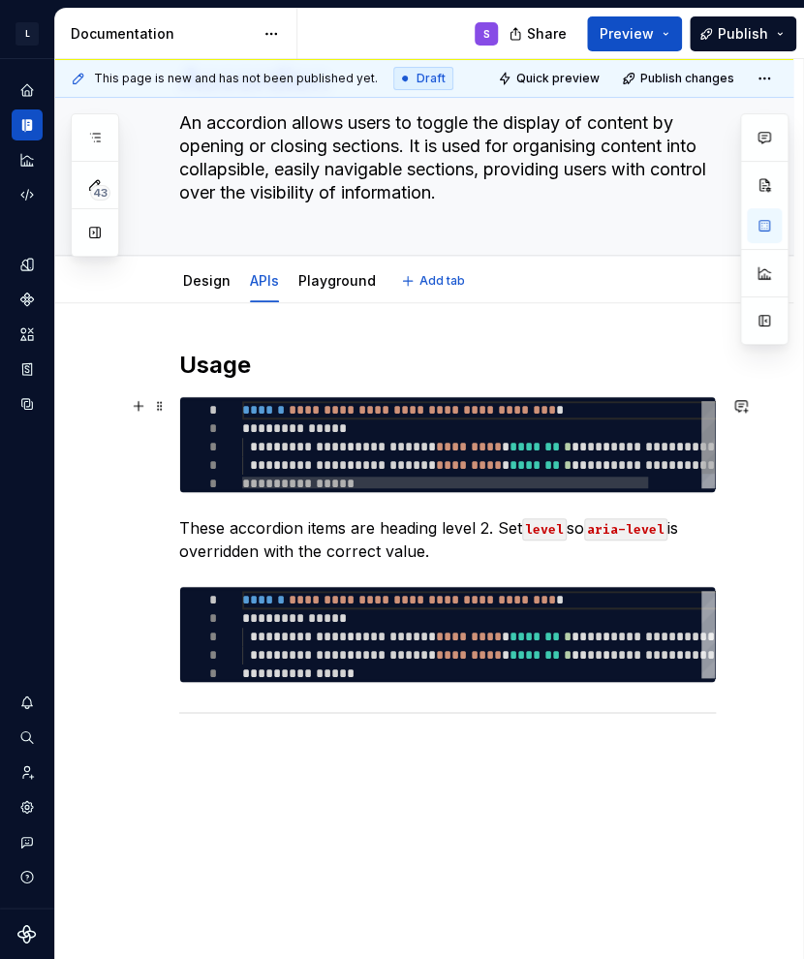
scroll to position [74, 0]
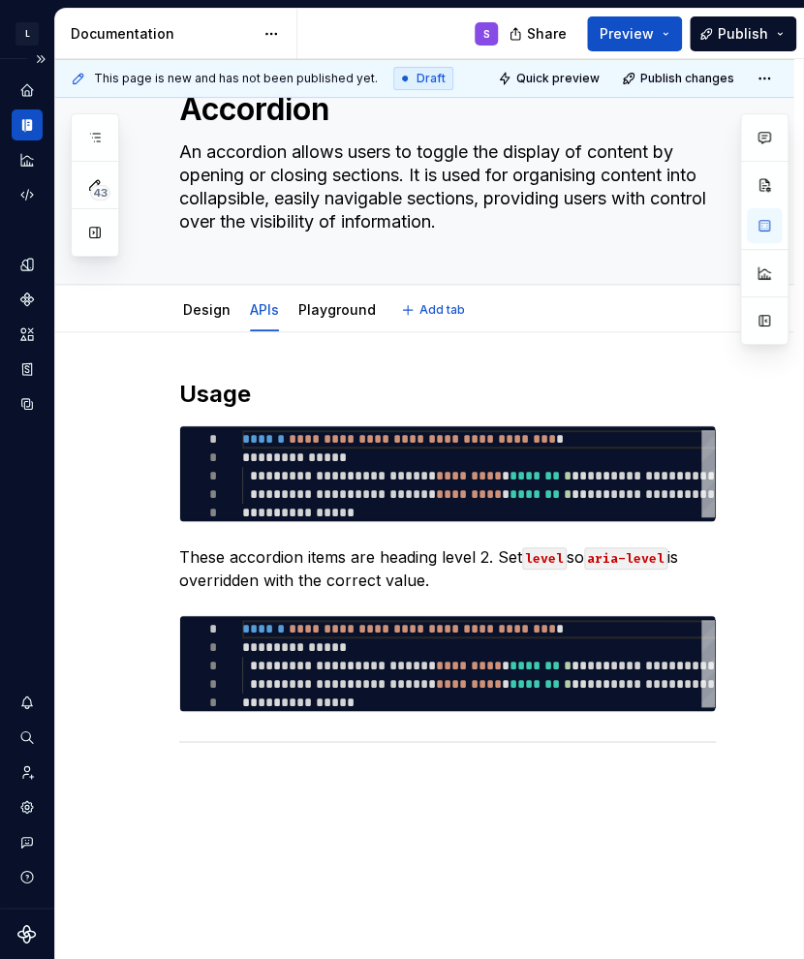
type textarea "*"
click at [260, 796] on div "**********" at bounding box center [447, 598] width 537 height 439
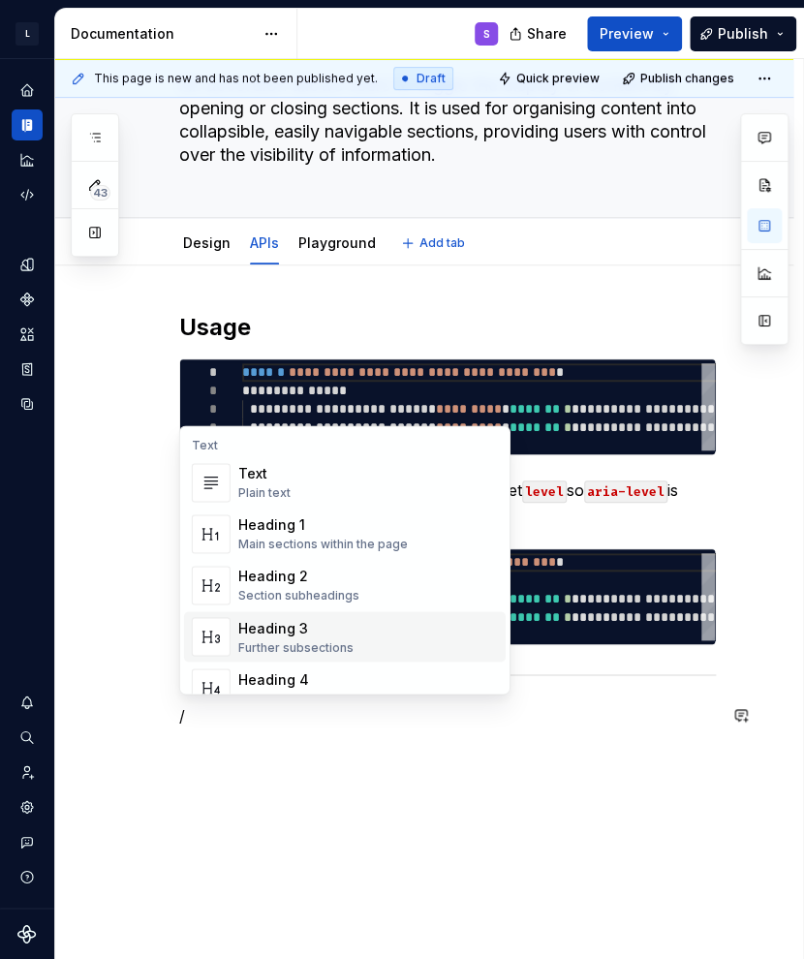
scroll to position [170, 0]
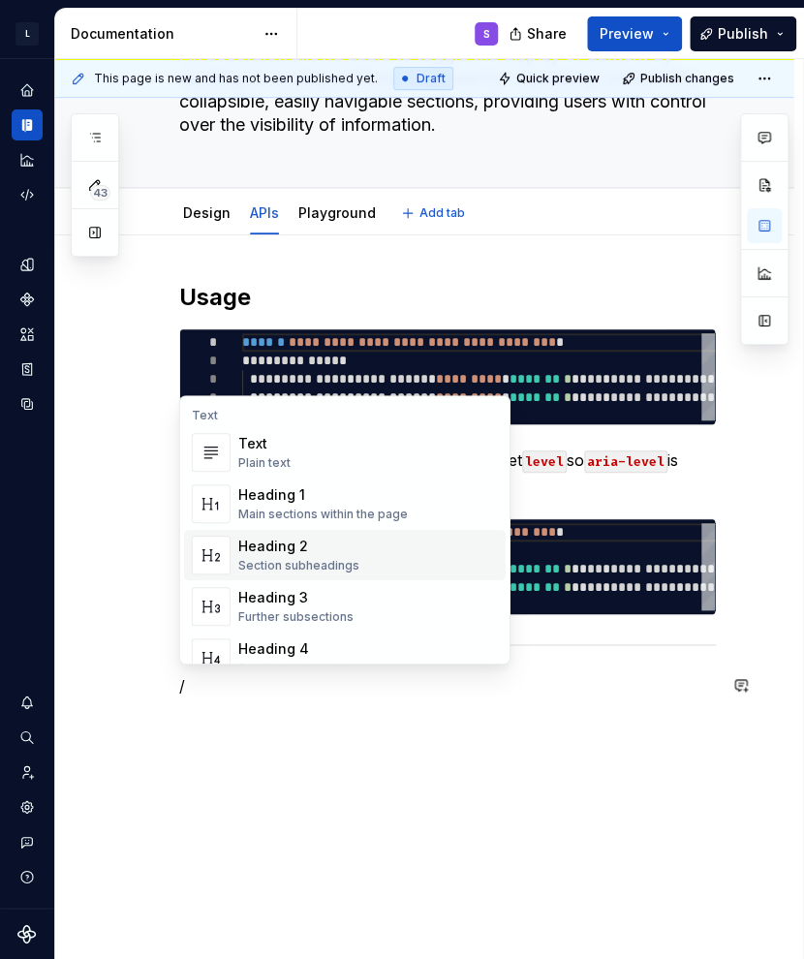
click at [287, 540] on div "Heading 2" at bounding box center [298, 546] width 121 height 19
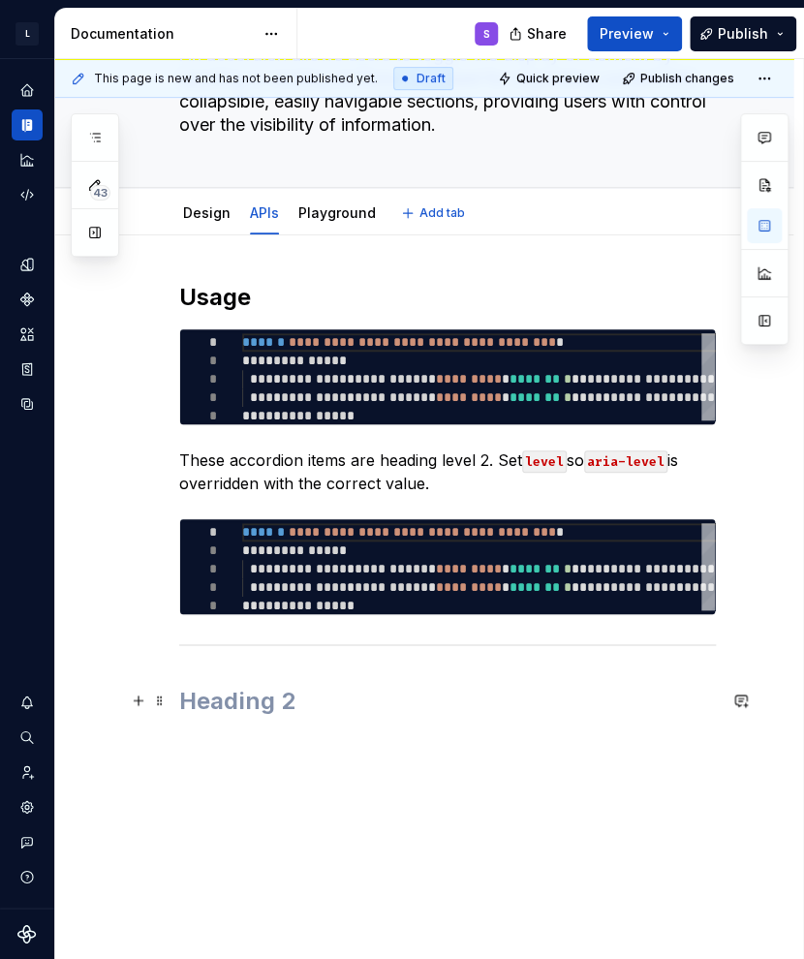
drag, startPoint x: 337, startPoint y: 710, endPoint x: 329, endPoint y: 702, distance: 11.0
click at [334, 706] on h2 at bounding box center [447, 701] width 537 height 31
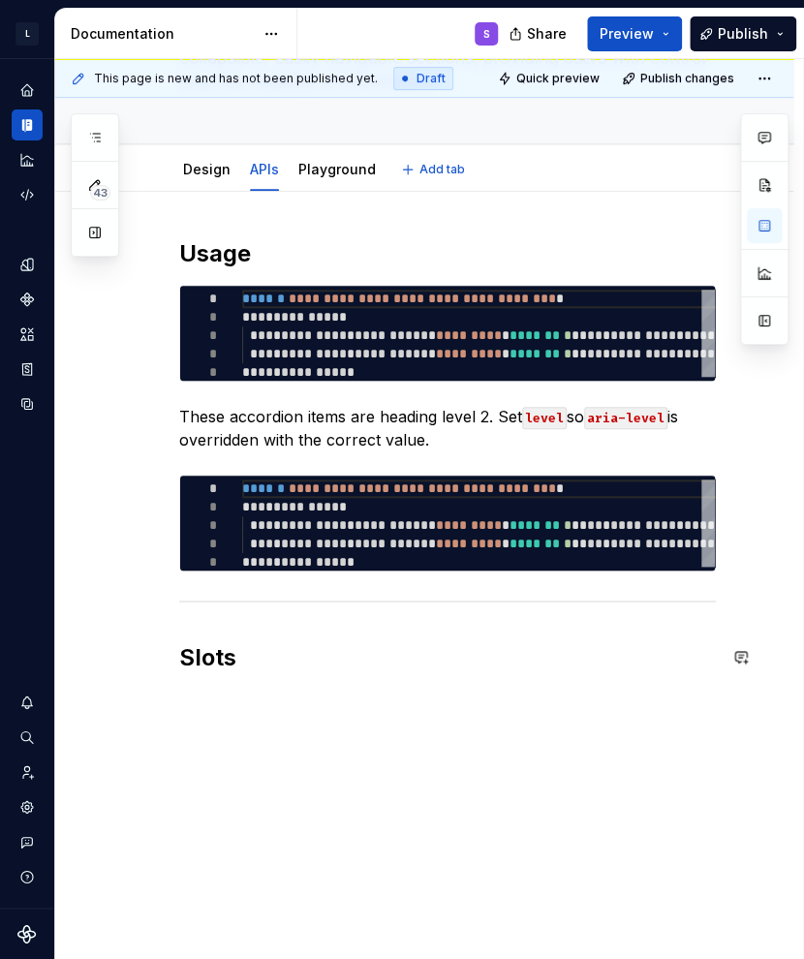
scroll to position [236, 0]
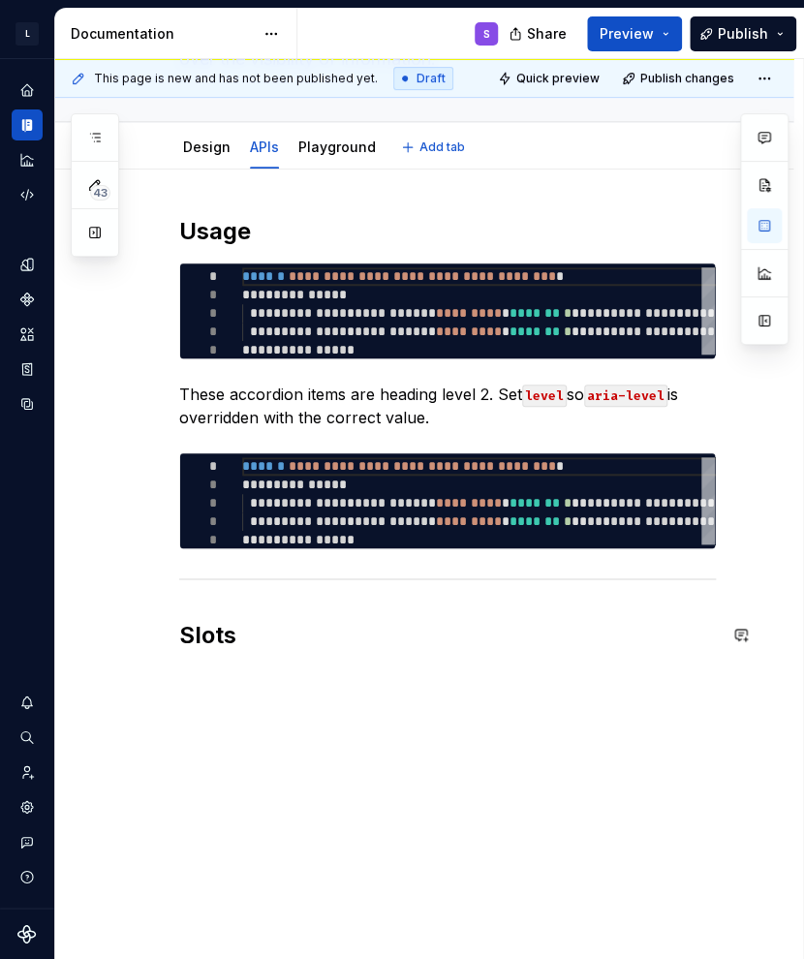
click at [295, 727] on div "**********" at bounding box center [424, 566] width 738 height 792
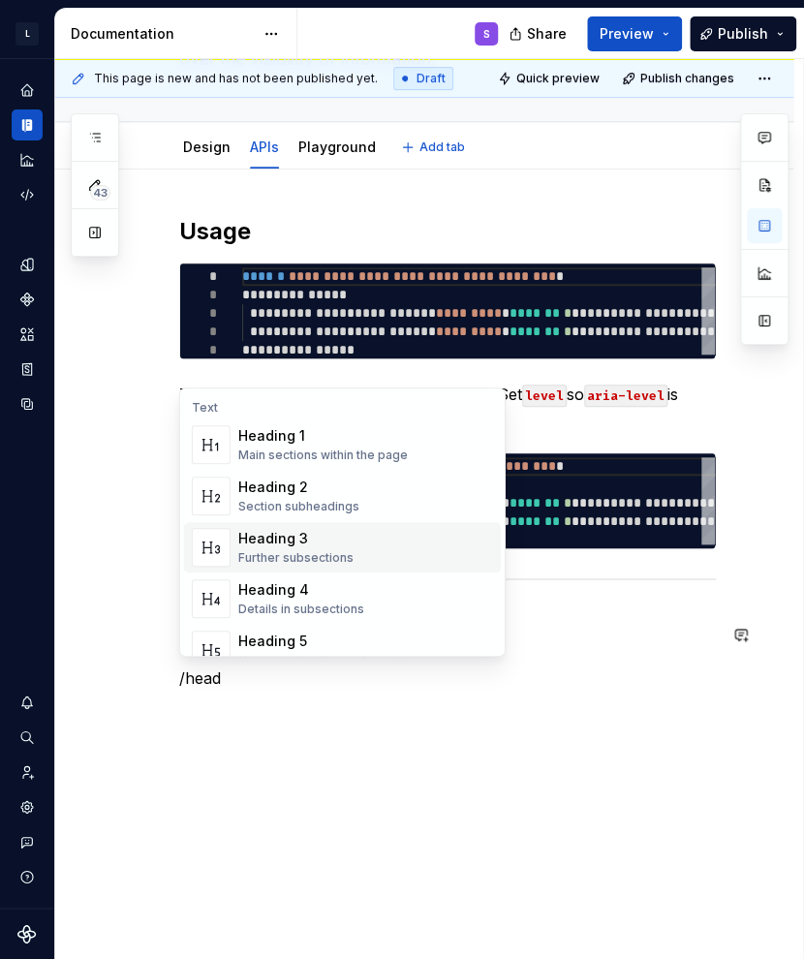
click at [306, 540] on div "Heading 3" at bounding box center [295, 538] width 115 height 19
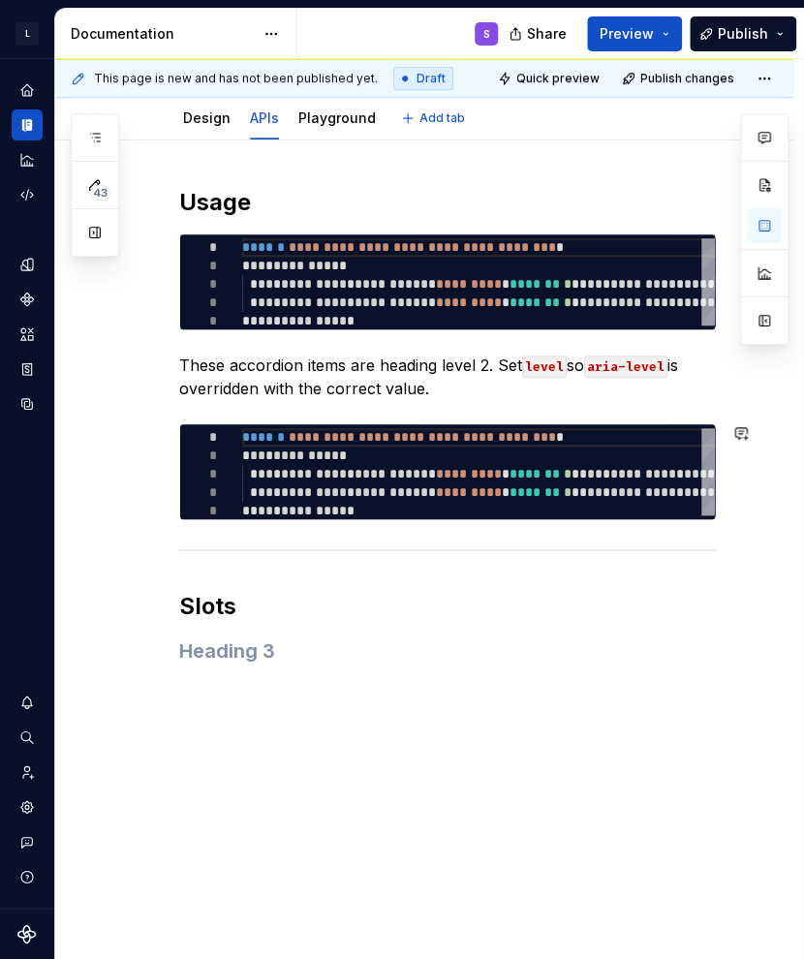
scroll to position [279, 0]
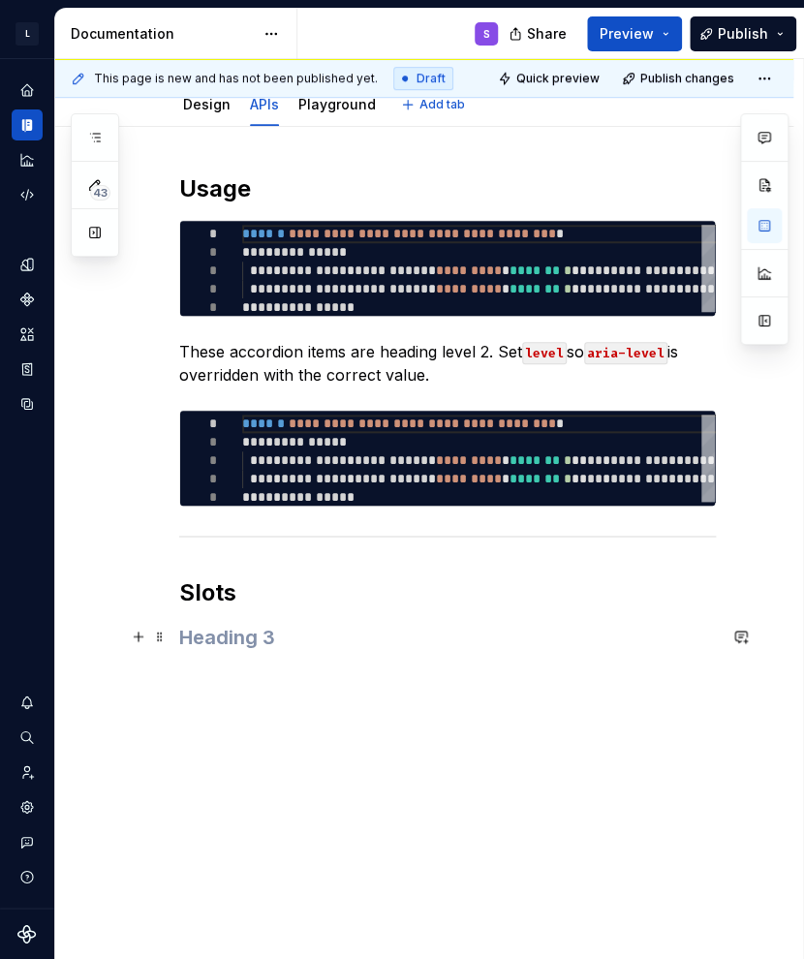
click at [207, 629] on h3 at bounding box center [447, 637] width 537 height 27
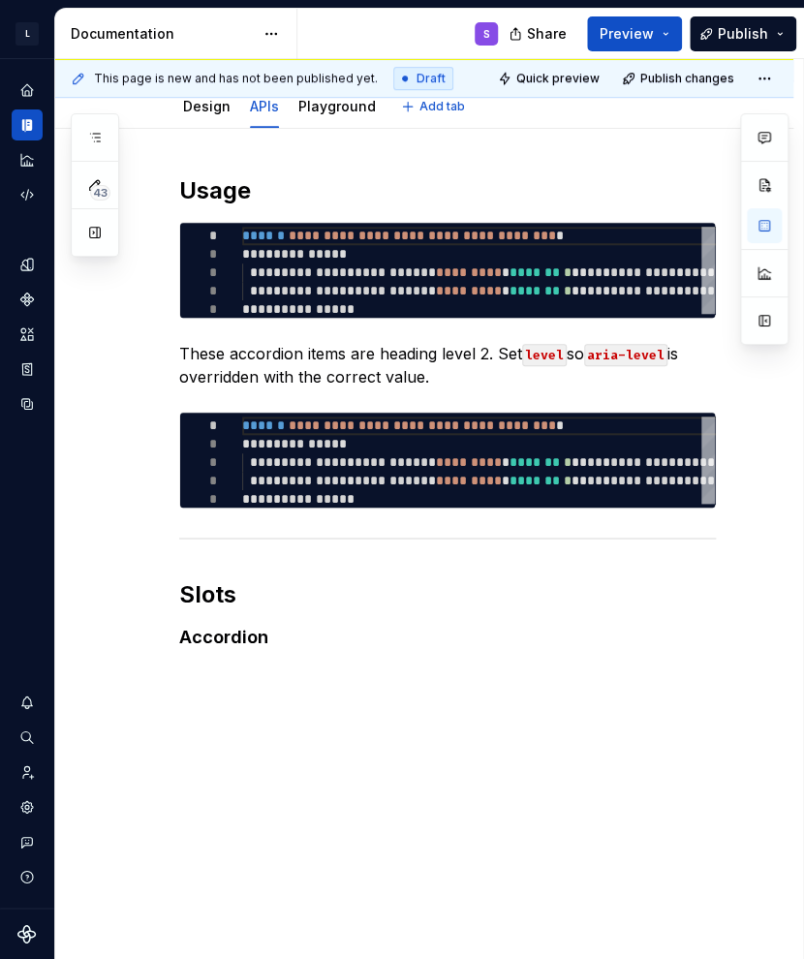
scroll to position [275, 0]
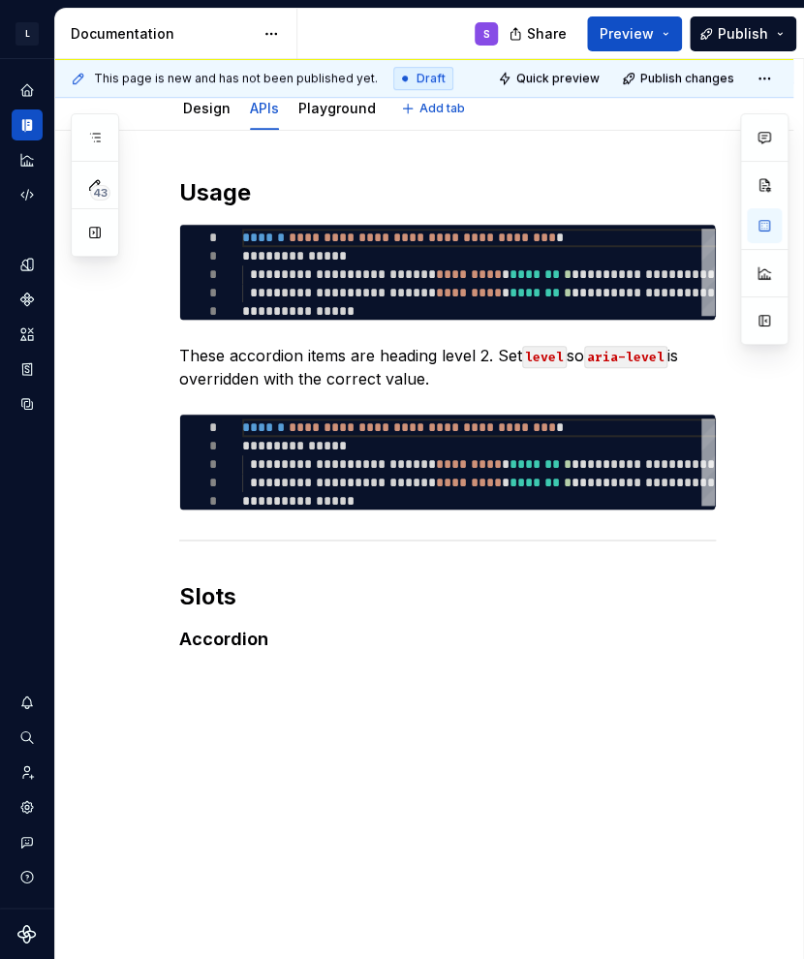
click at [414, 760] on div "**********" at bounding box center [424, 546] width 738 height 831
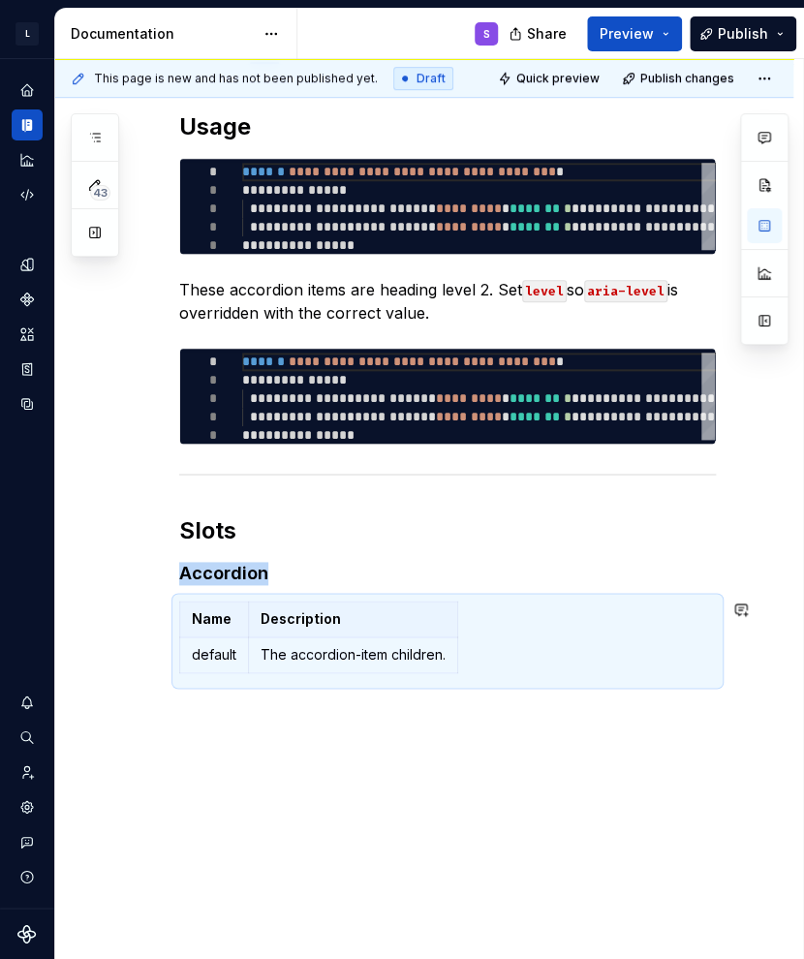
scroll to position [371, 0]
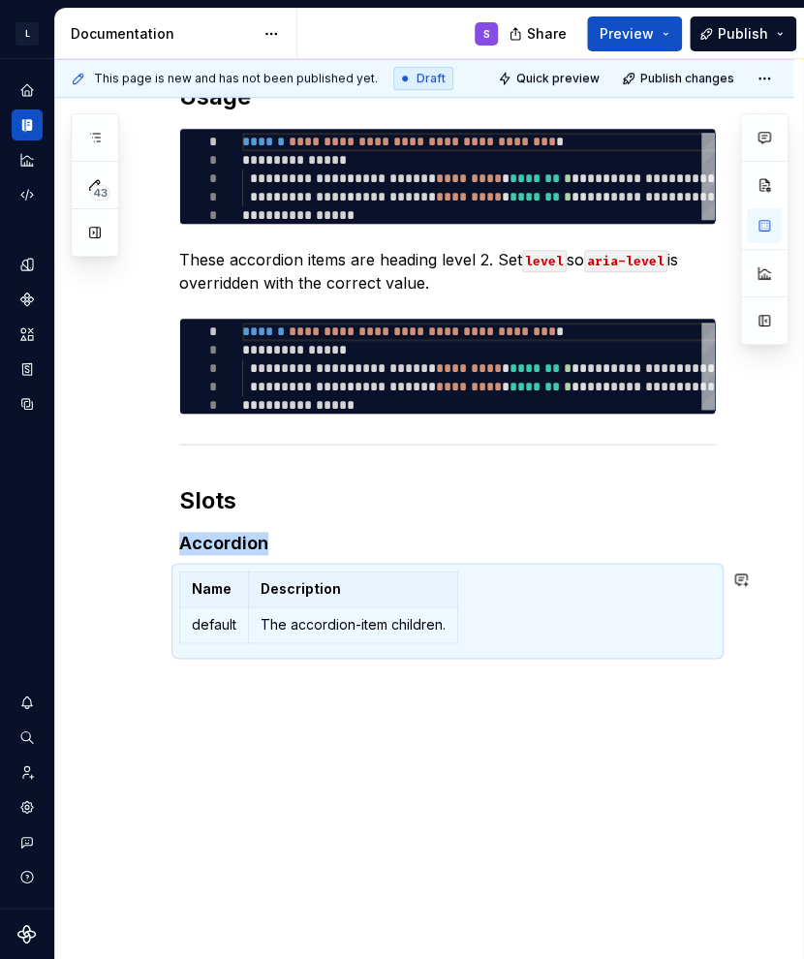
click at [417, 808] on div "**********" at bounding box center [424, 498] width 738 height 927
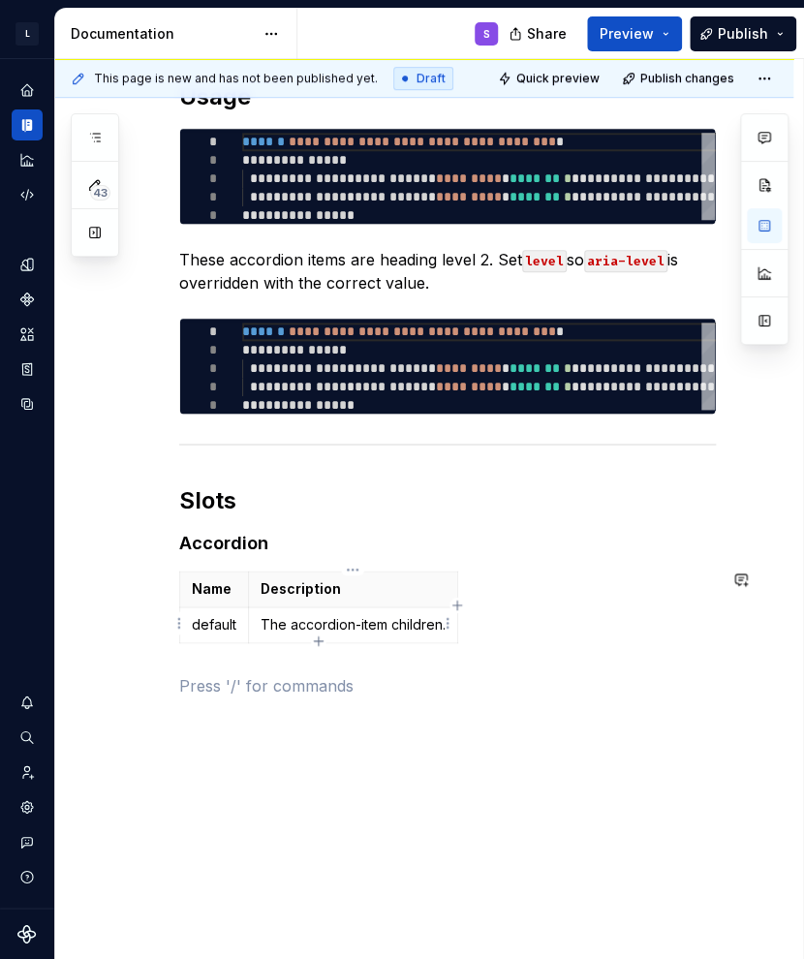
click at [394, 611] on td "The accordion-item children." at bounding box center [353, 625] width 209 height 36
click at [405, 598] on th "Description" at bounding box center [353, 590] width 209 height 36
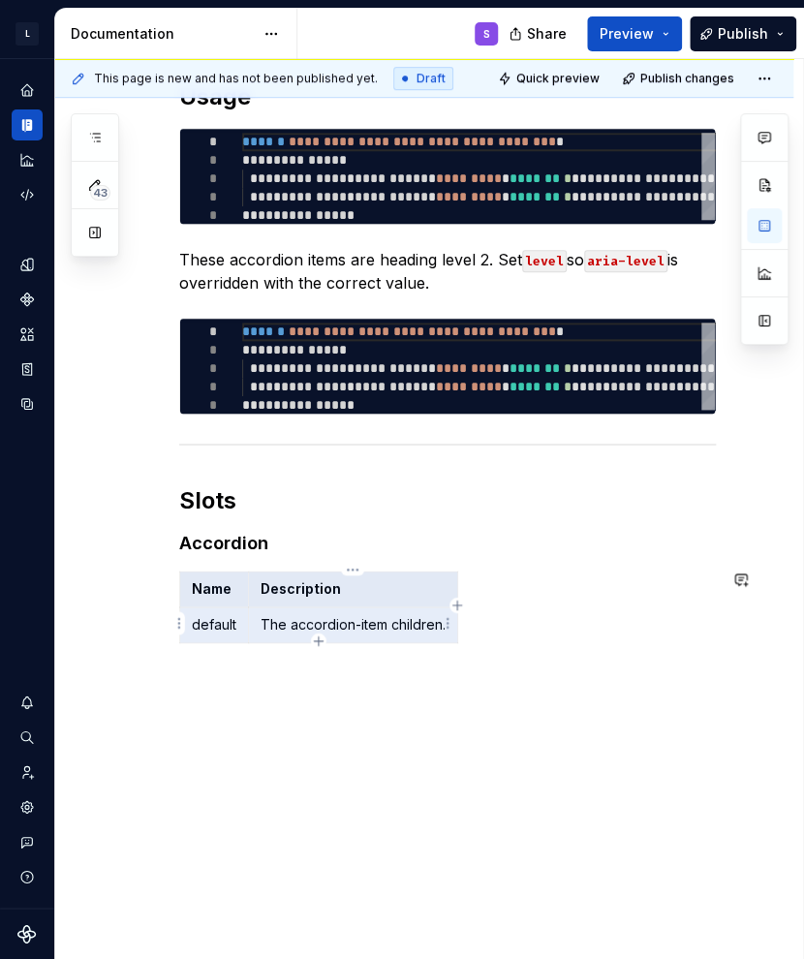
drag, startPoint x: 223, startPoint y: 589, endPoint x: 319, endPoint y: 625, distance: 102.4
click at [319, 625] on tbody "Name Description default The accordion-item children." at bounding box center [319, 608] width 278 height 72
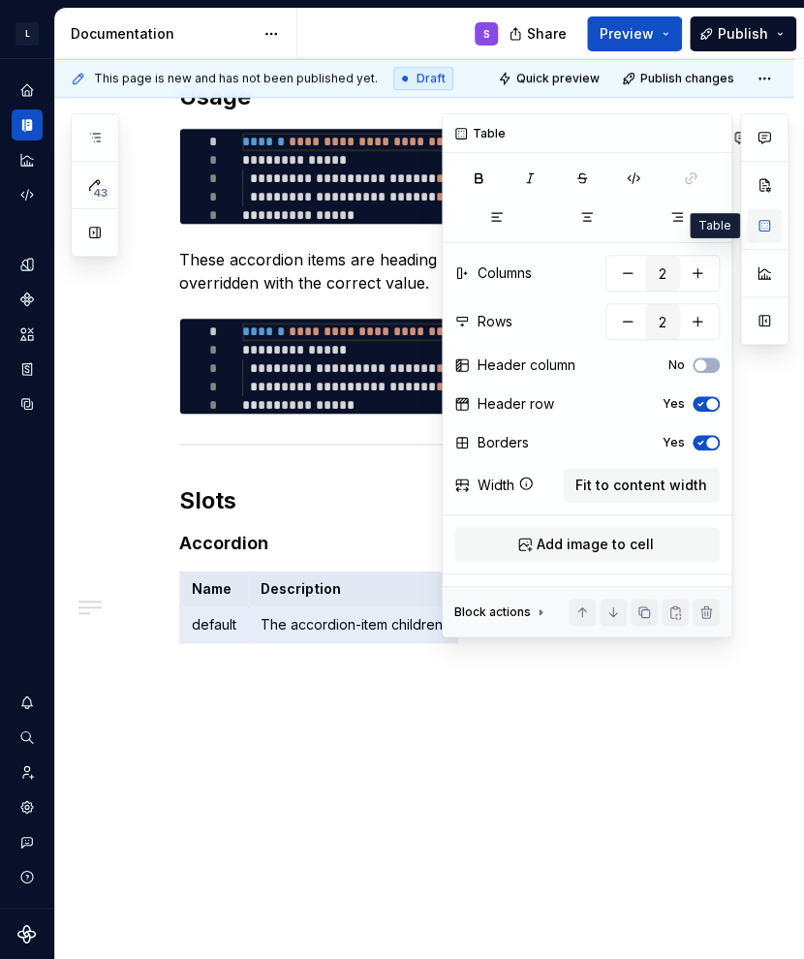
click at [766, 222] on button "button" at bounding box center [764, 225] width 35 height 35
click at [671, 487] on span "Fit to content width" at bounding box center [641, 485] width 132 height 19
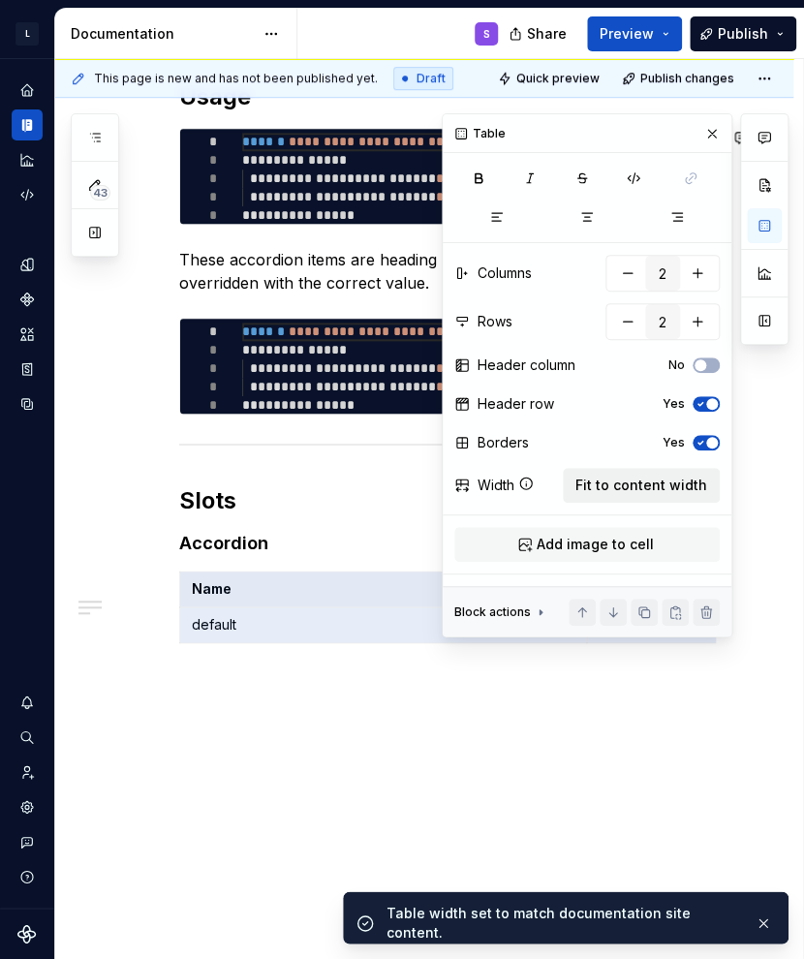
scroll to position [0, 269]
click at [611, 491] on span "Fit to content width" at bounding box center [641, 485] width 132 height 19
click at [475, 485] on div "Width" at bounding box center [484, 485] width 60 height 19
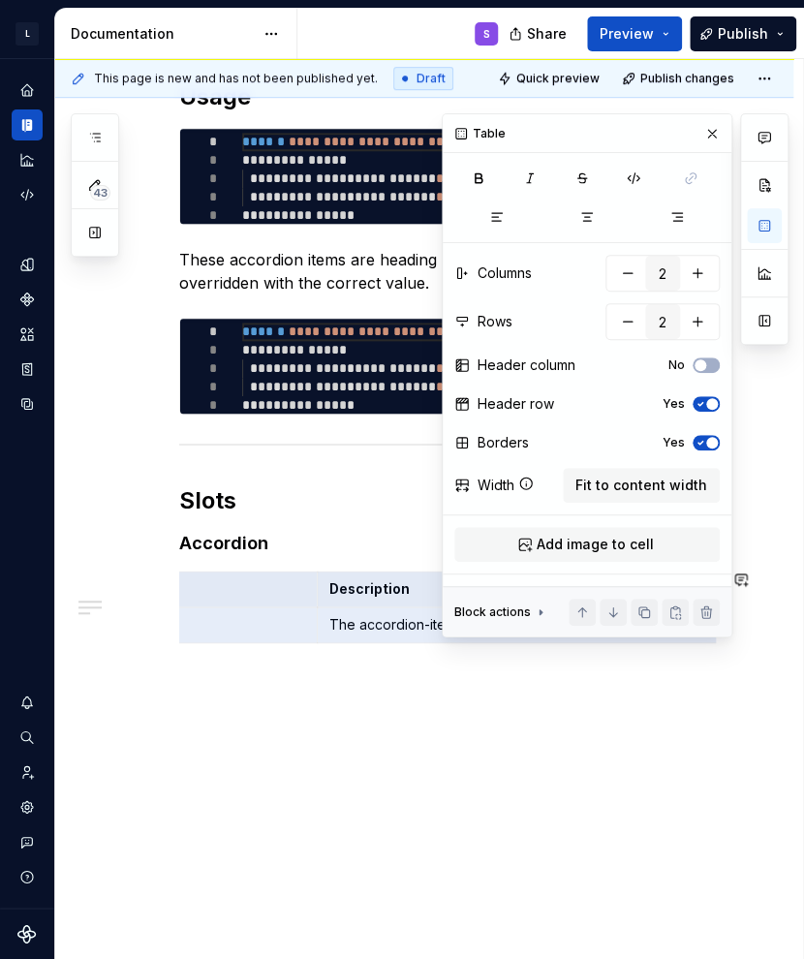
click at [697, 437] on icon "button" at bounding box center [700, 443] width 15 height 12
click at [702, 437] on span "button" at bounding box center [701, 443] width 12 height 12
click at [263, 685] on div "**********" at bounding box center [447, 389] width 537 height 616
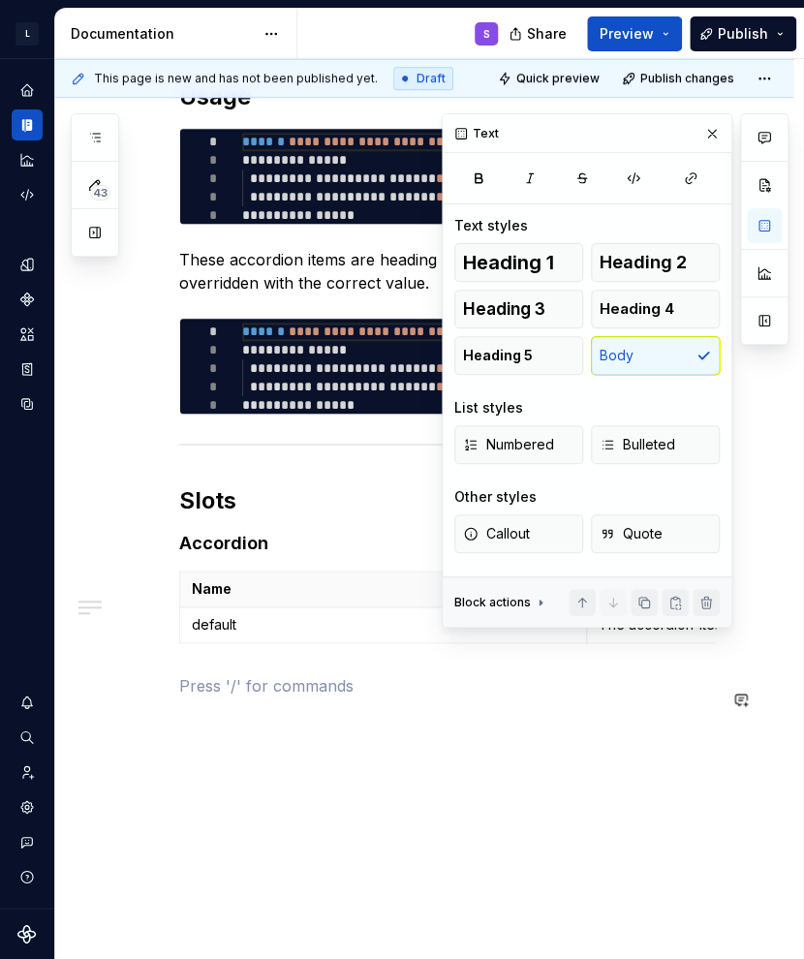
click at [390, 721] on div "**********" at bounding box center [447, 400] width 537 height 639
click at [768, 226] on button "button" at bounding box center [764, 225] width 35 height 35
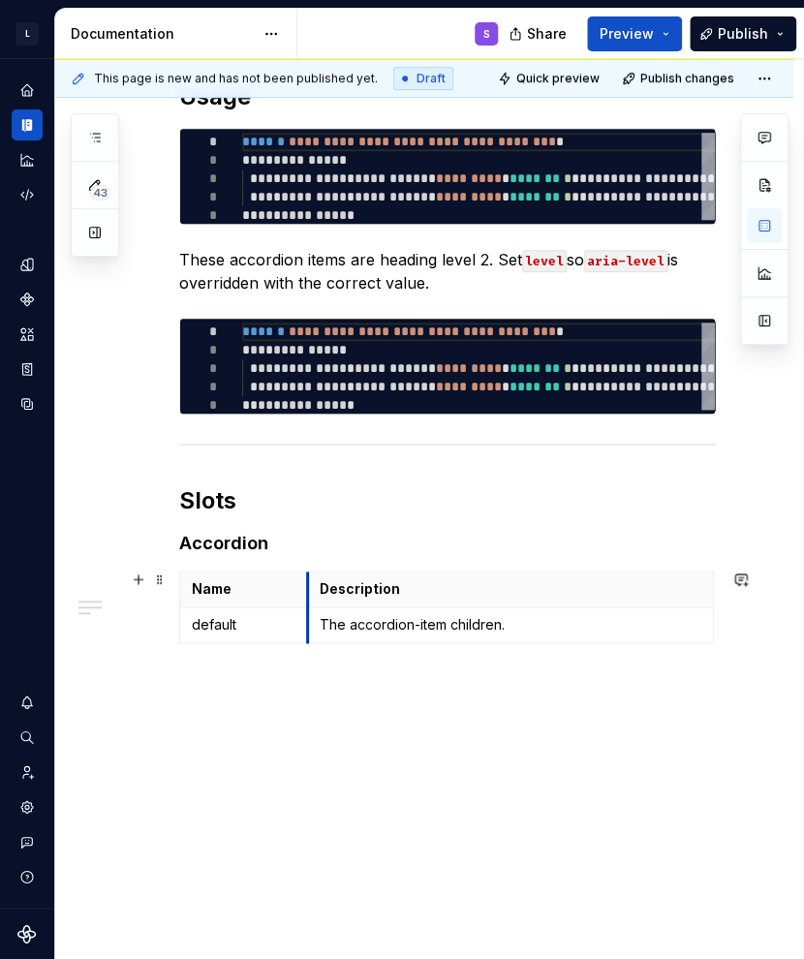
drag, startPoint x: 585, startPoint y: 587, endPoint x: 306, endPoint y: 597, distance: 279.1
drag, startPoint x: 711, startPoint y: 582, endPoint x: 521, endPoint y: 591, distance: 190.1
click at [479, 717] on div "**********" at bounding box center [447, 400] width 537 height 639
drag, startPoint x: 521, startPoint y: 580, endPoint x: 690, endPoint y: 583, distance: 168.6
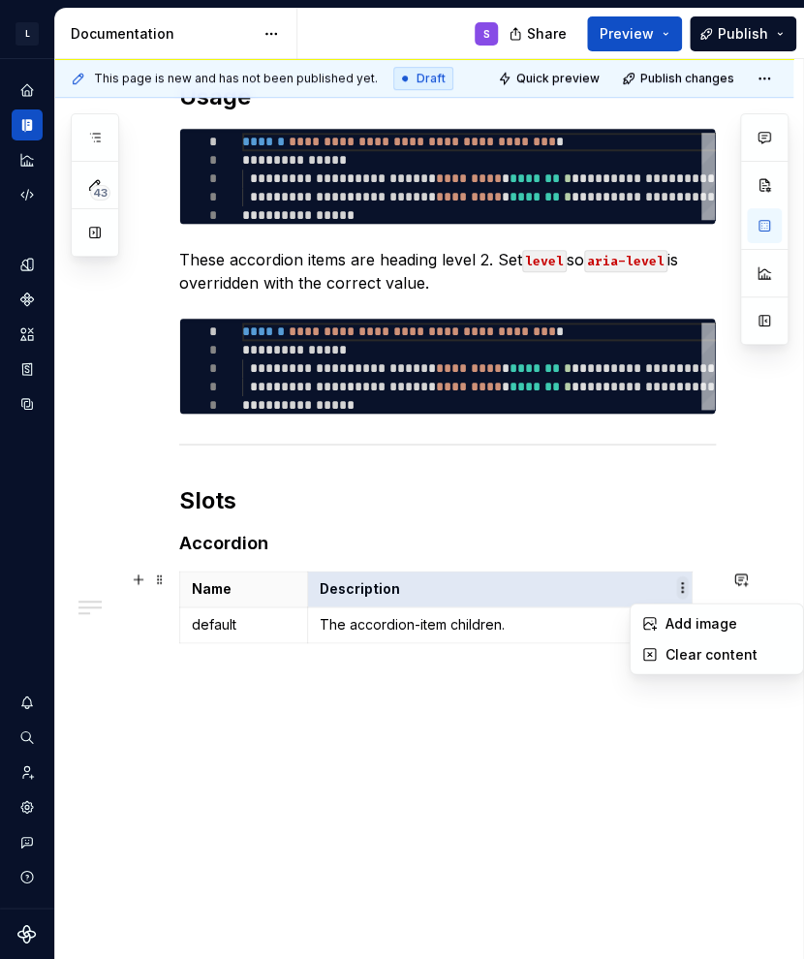
click at [678, 589] on html "L LSEG Workspace Design System S Design system data Documentation S Share Previ…" at bounding box center [402, 479] width 804 height 959
click at [555, 625] on html "L LSEG Workspace Design System S Design system data Documentation S Share Previ…" at bounding box center [402, 479] width 804 height 959
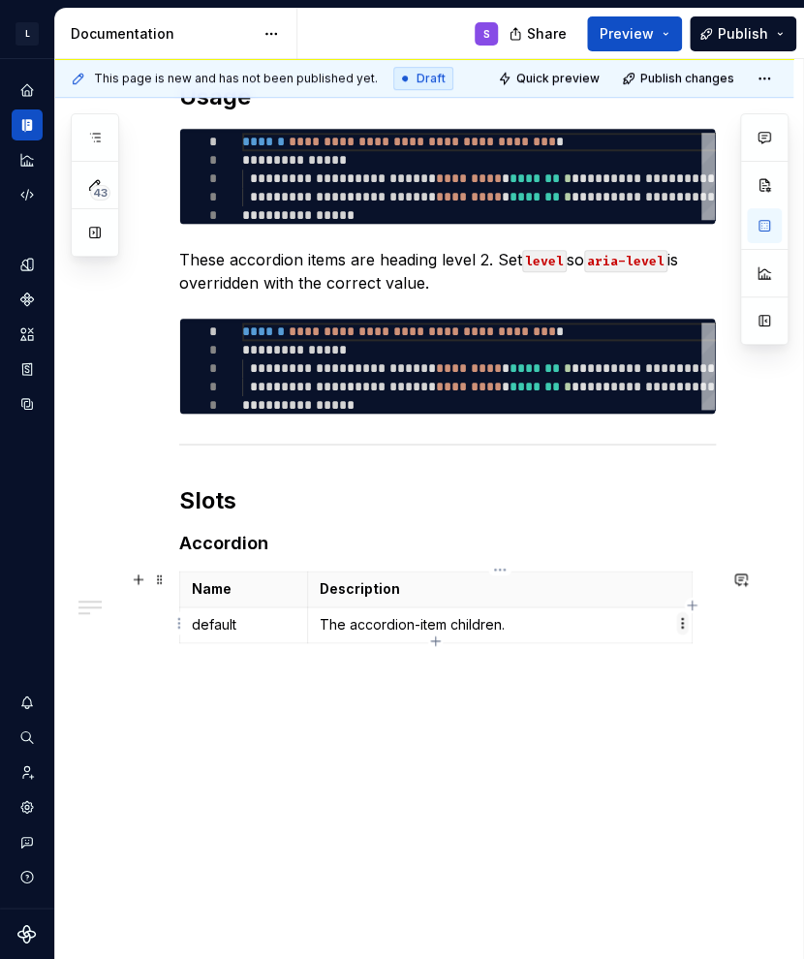
click at [682, 626] on html "L LSEG Workspace Design System S Design system data Documentation S Share Previ…" at bounding box center [402, 479] width 804 height 959
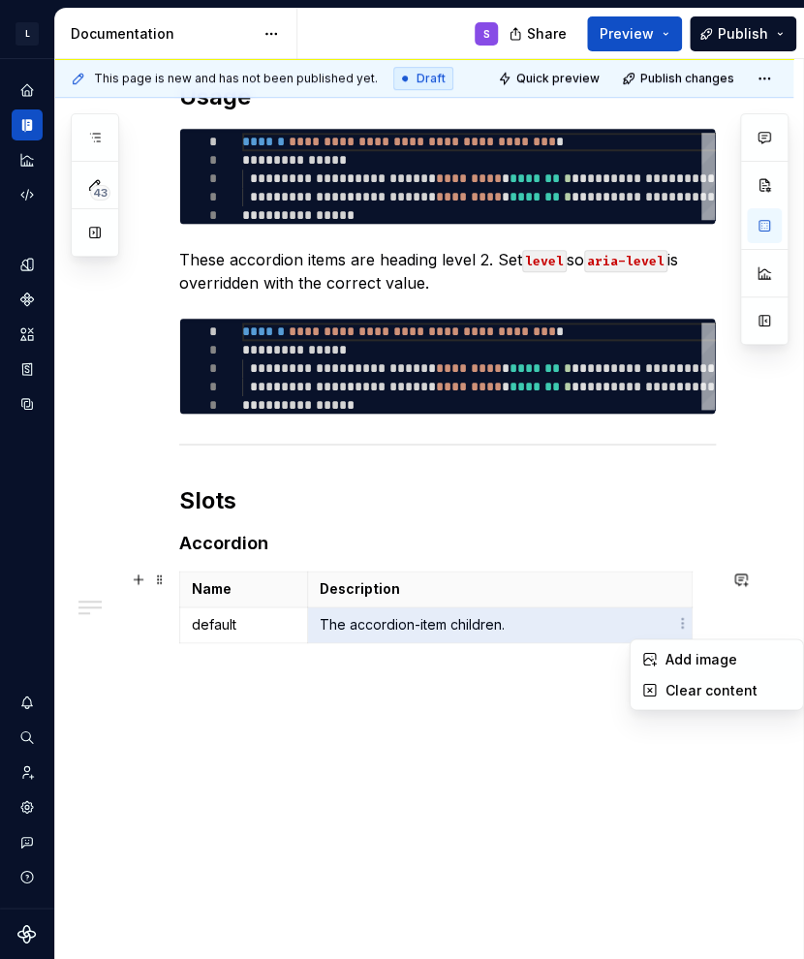
click at [534, 669] on html "L LSEG Workspace Design System S Design system data Documentation S Share Previ…" at bounding box center [402, 479] width 804 height 959
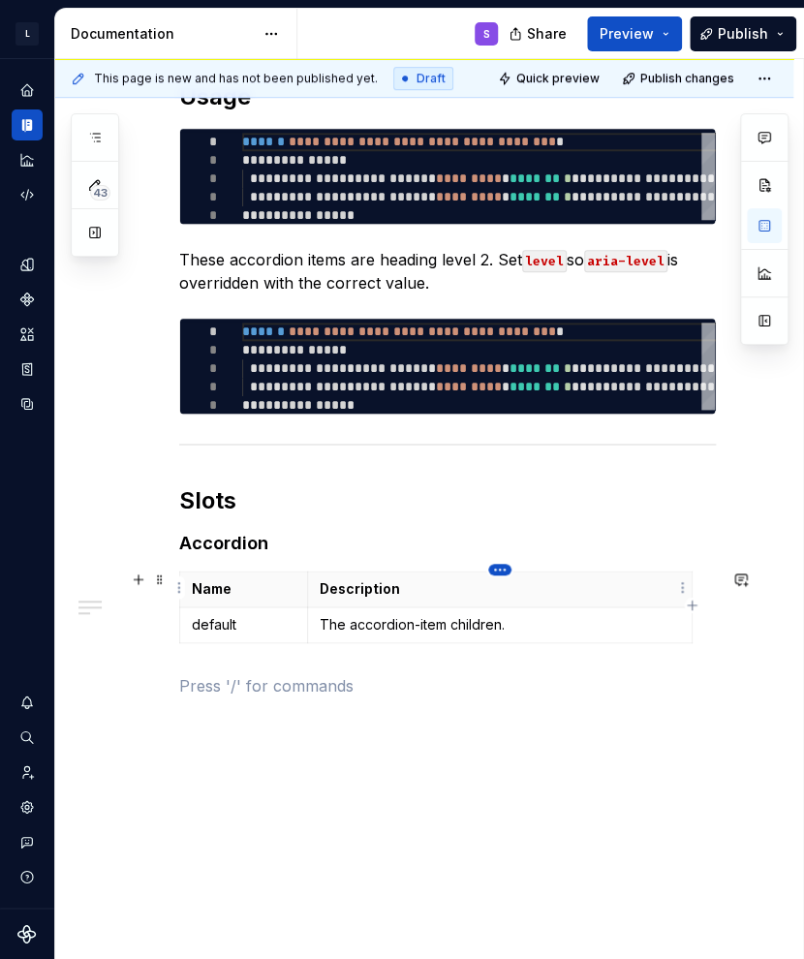
click at [497, 570] on html "L LSEG Workspace Design System S Design system data Documentation S Share Previ…" at bounding box center [402, 479] width 804 height 959
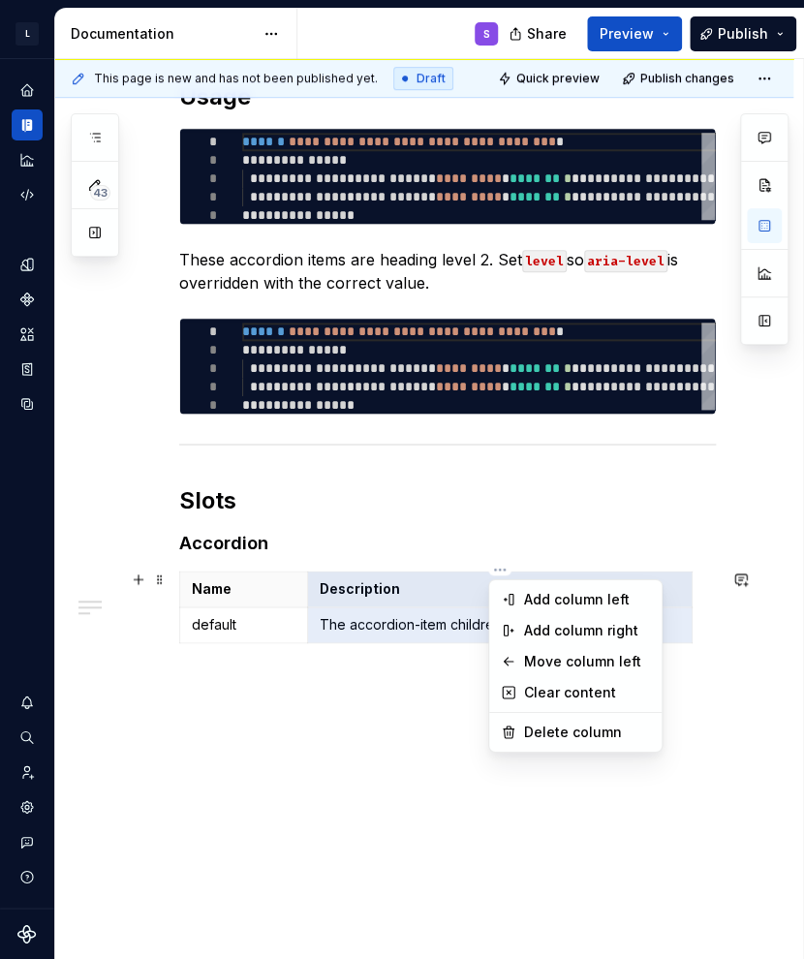
click at [447, 698] on html "L LSEG Workspace Design System S Design system data Documentation S Share Previ…" at bounding box center [402, 479] width 804 height 959
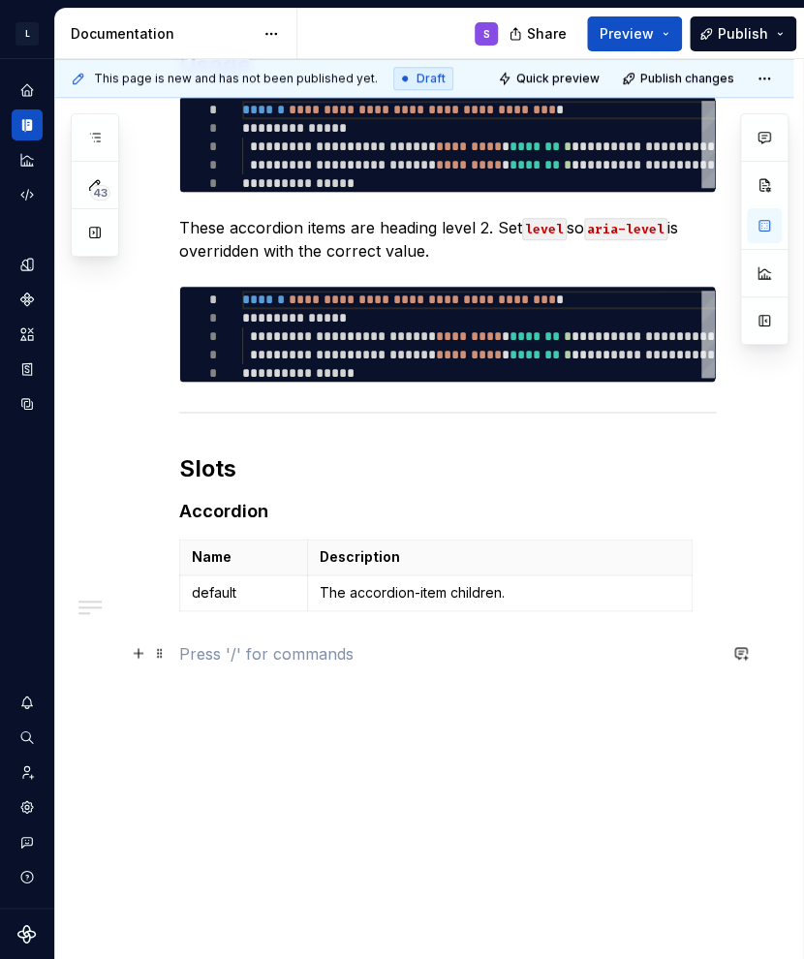
scroll to position [417, 0]
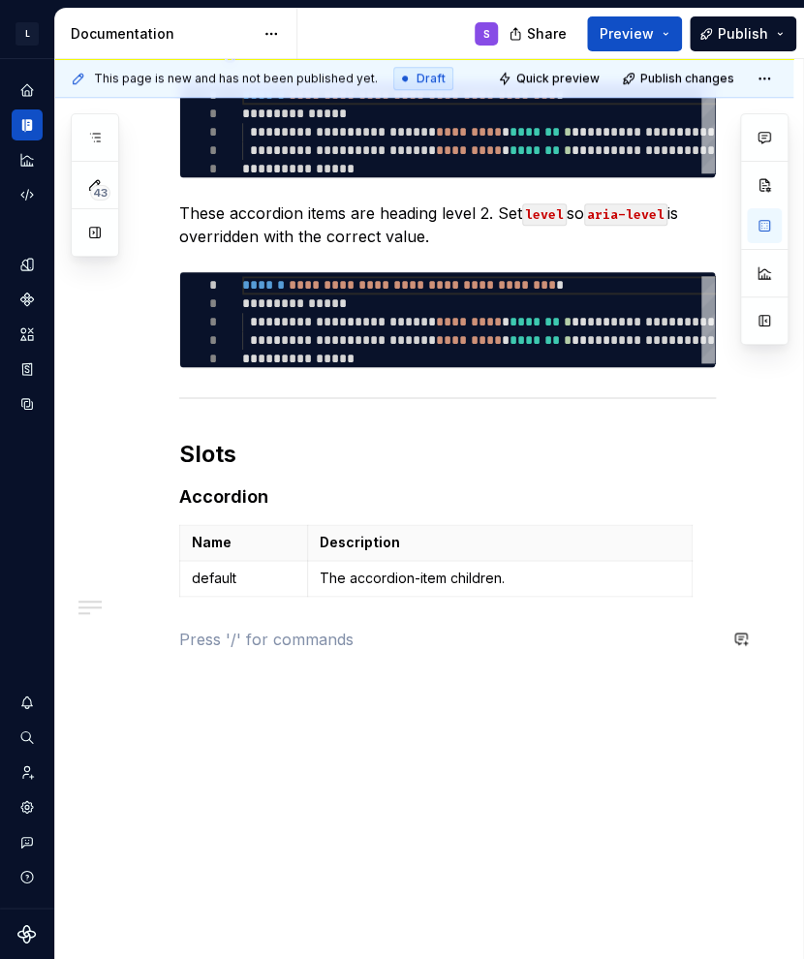
click at [260, 610] on div "**********" at bounding box center [447, 343] width 537 height 616
click at [289, 640] on h3 at bounding box center [447, 641] width 537 height 27
click at [293, 691] on div "**********" at bounding box center [424, 475] width 738 height 974
click at [313, 711] on div "**********" at bounding box center [424, 494] width 738 height 1012
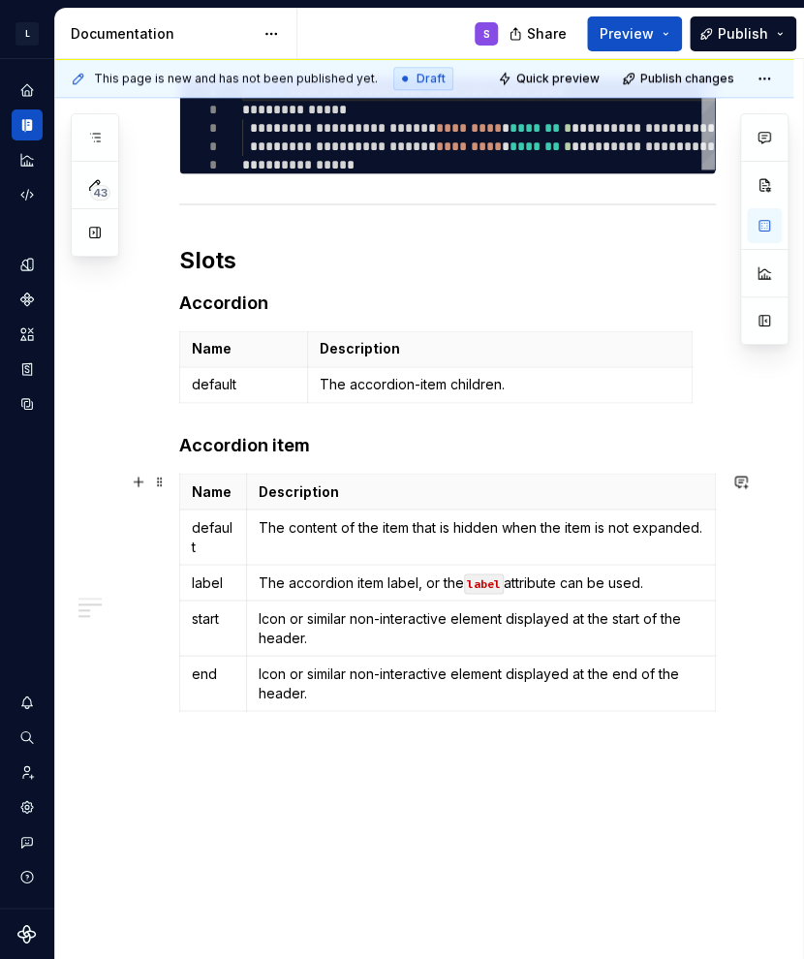
scroll to position [514, 0]
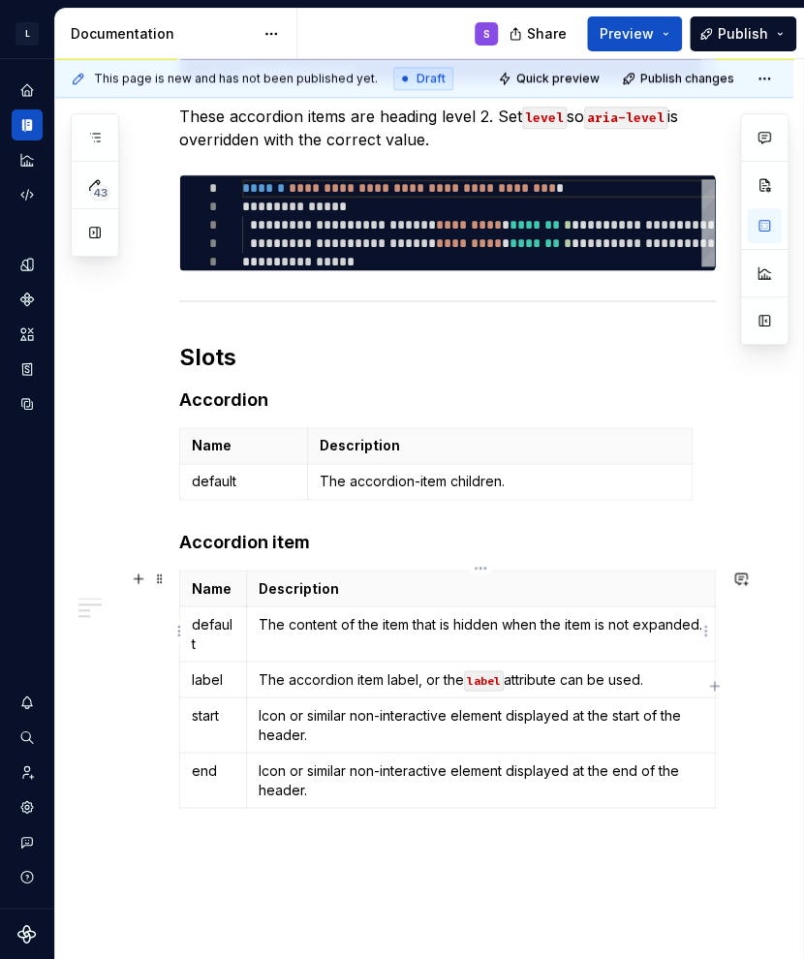
click at [498, 609] on td "The content of the item that is hidden when the item is not expanded." at bounding box center [480, 633] width 469 height 55
click at [337, 843] on p at bounding box center [447, 862] width 537 height 46
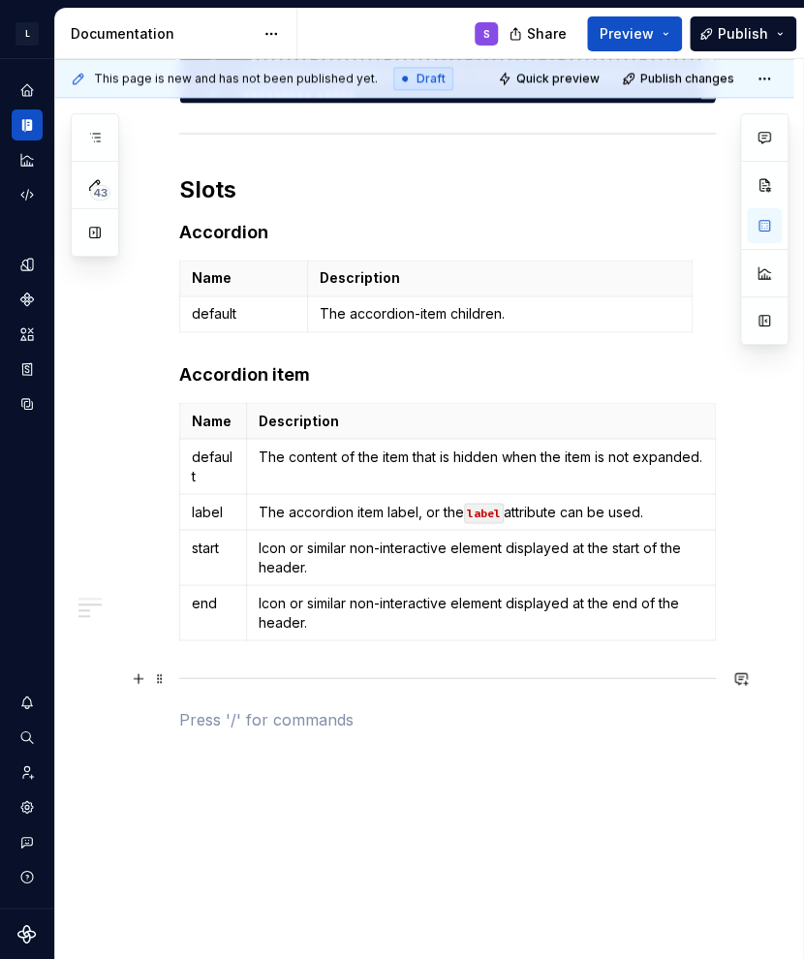
scroll to position [708, 0]
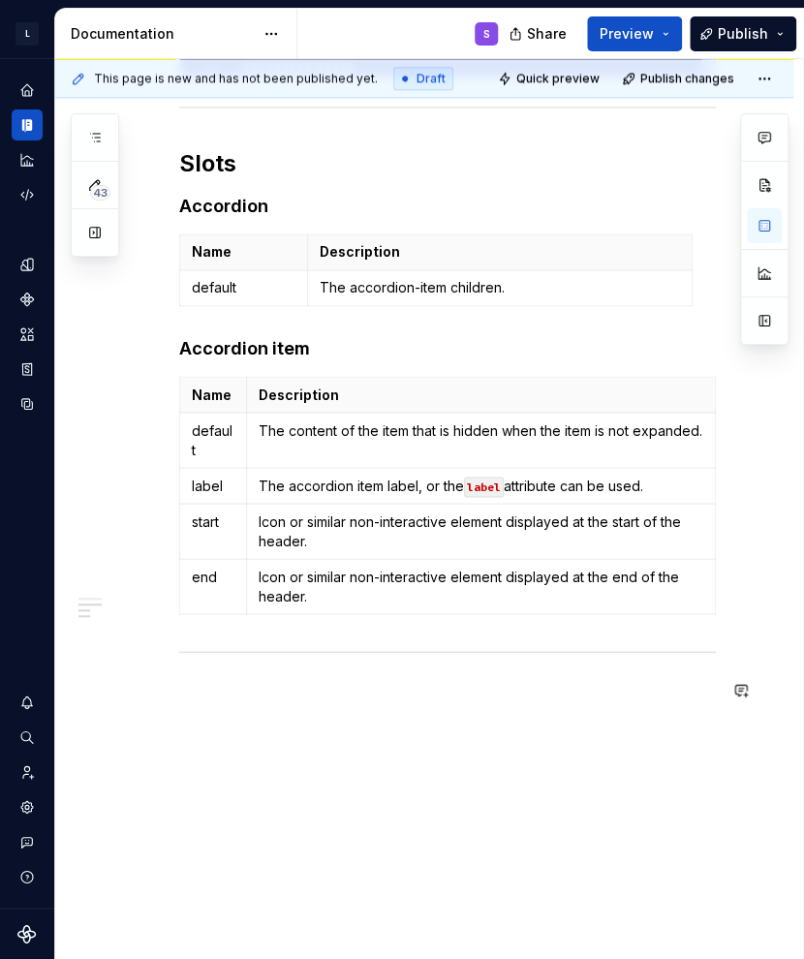
click at [326, 755] on div "**********" at bounding box center [424, 356] width 738 height 1317
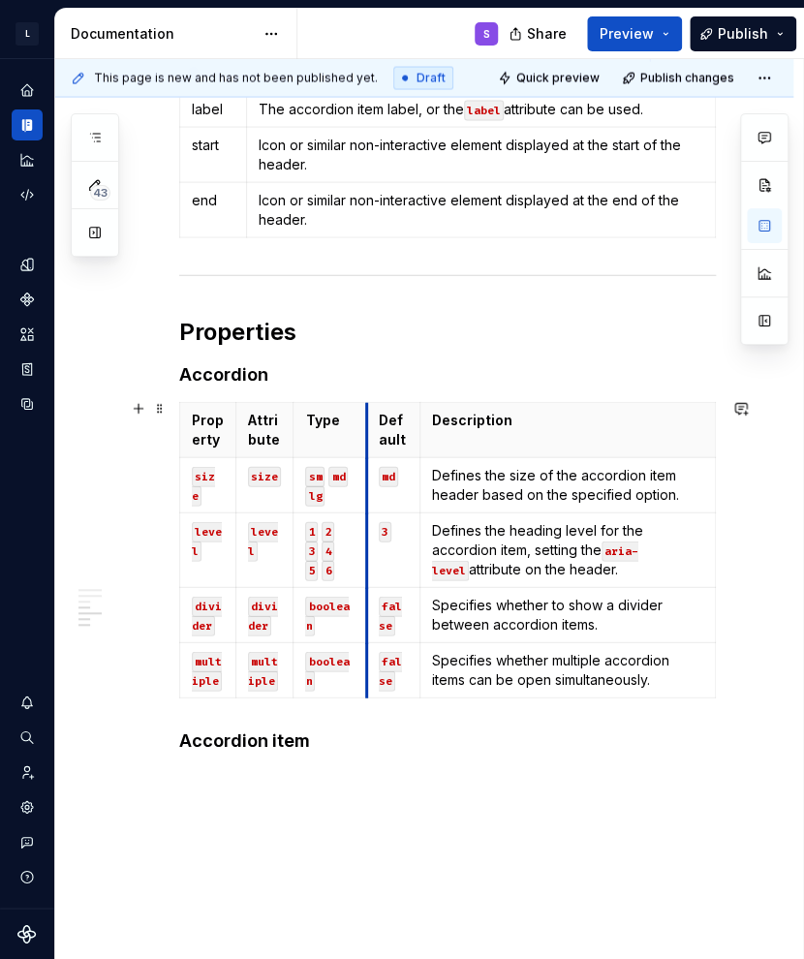
scroll to position [1096, 0]
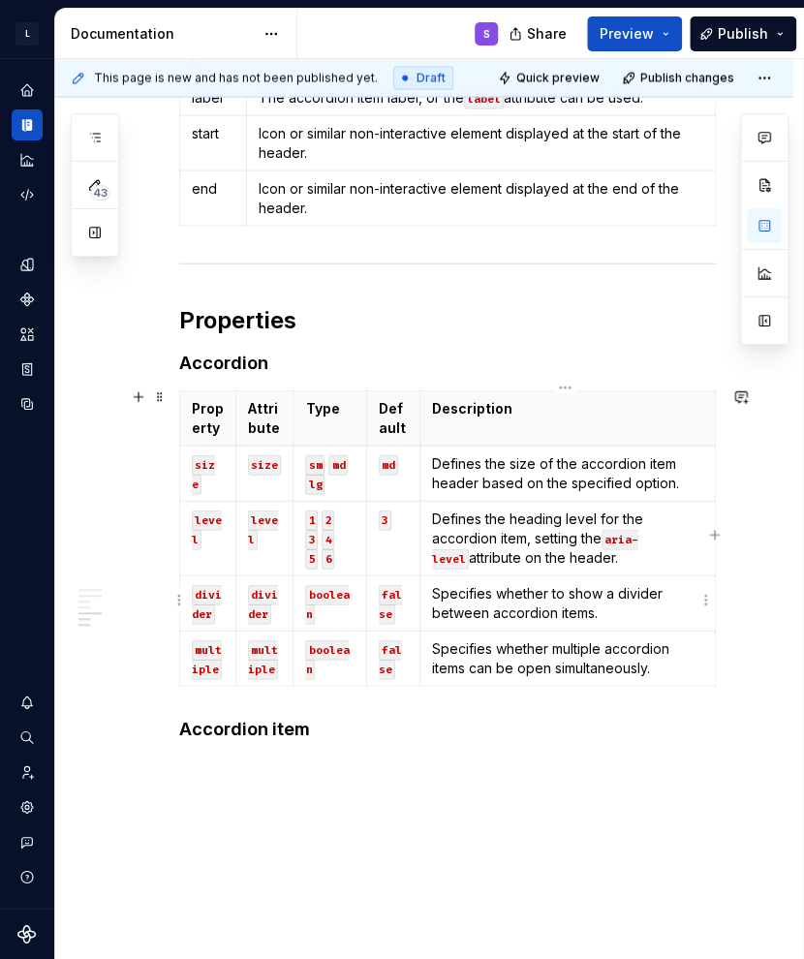
click at [483, 609] on p "Specifies whether to show a divider between accordion items." at bounding box center [567, 603] width 271 height 39
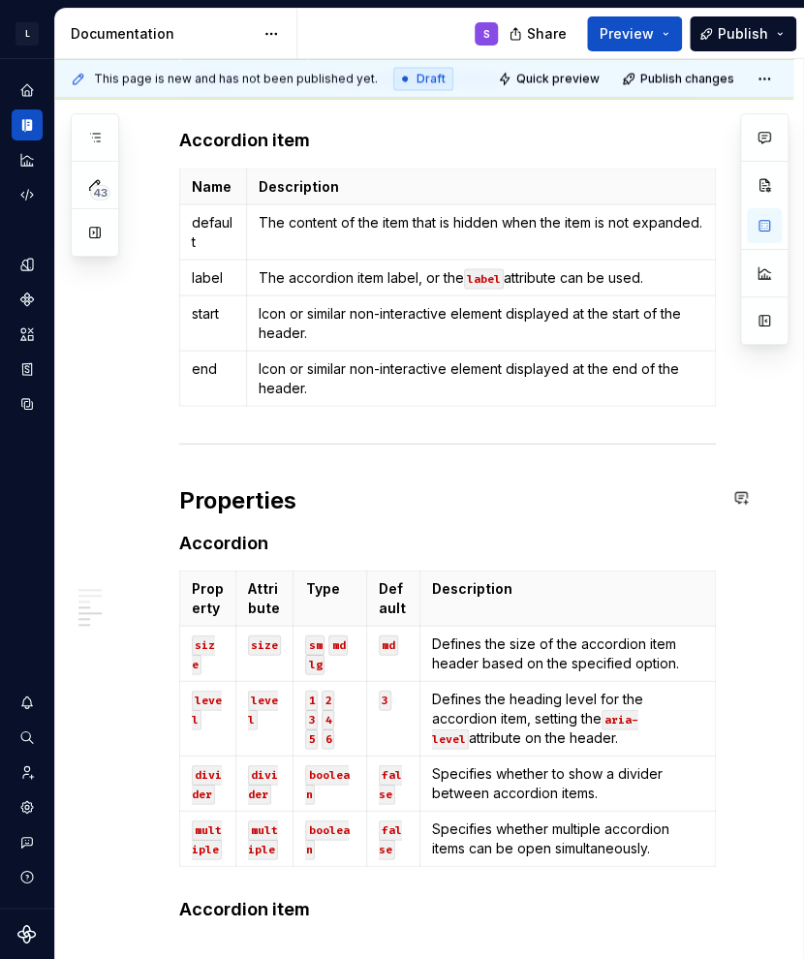
scroll to position [999, 0]
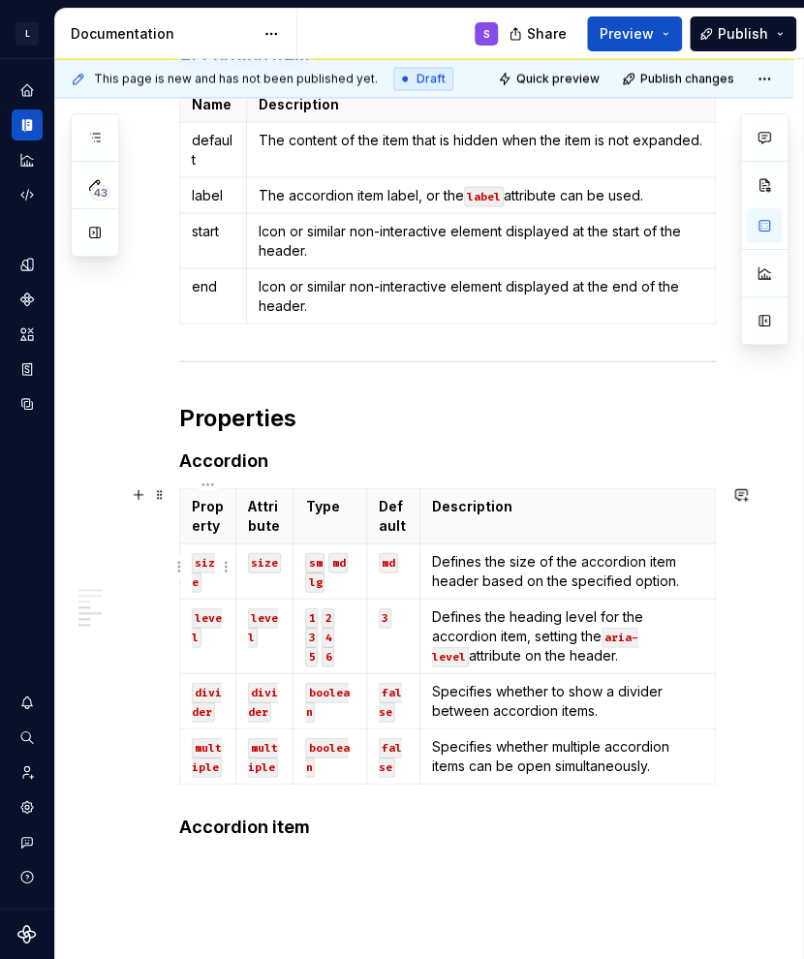
click at [202, 560] on code "size" at bounding box center [203, 572] width 23 height 40
click at [395, 849] on div "**********" at bounding box center [447, 157] width 537 height 1407
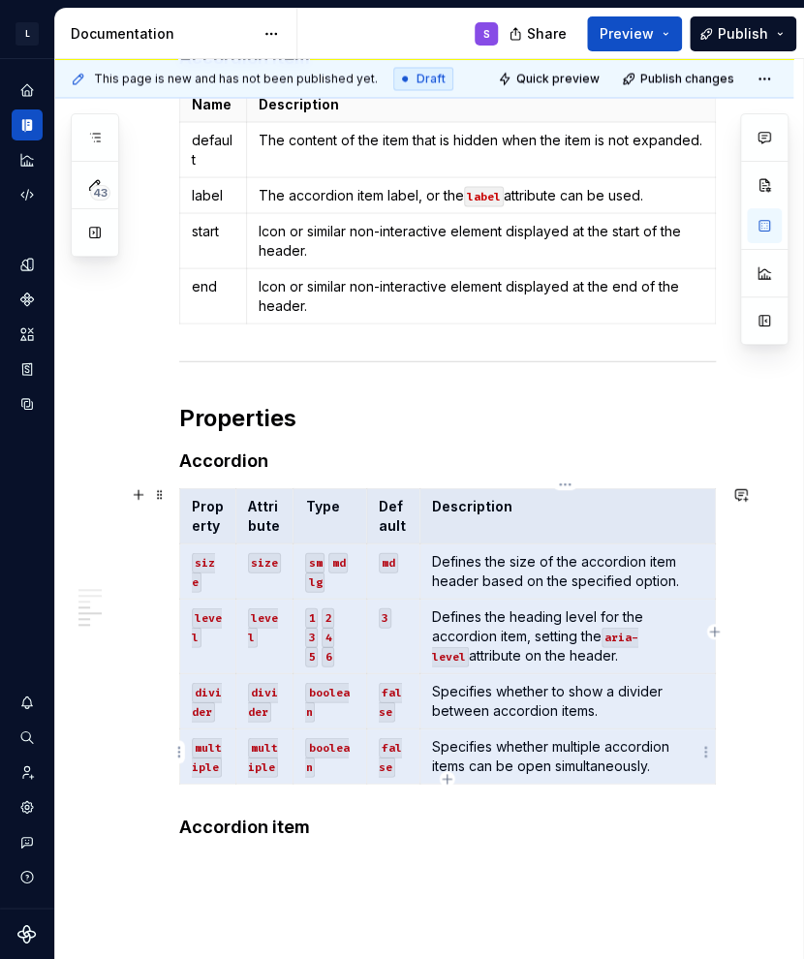
drag, startPoint x: 214, startPoint y: 524, endPoint x: 567, endPoint y: 735, distance: 411.0
click at [567, 735] on tbody "Property Attribute Type Default Description size size sm md lg md Defines the s…" at bounding box center [448, 635] width 536 height 295
click at [757, 228] on button "button" at bounding box center [764, 225] width 35 height 35
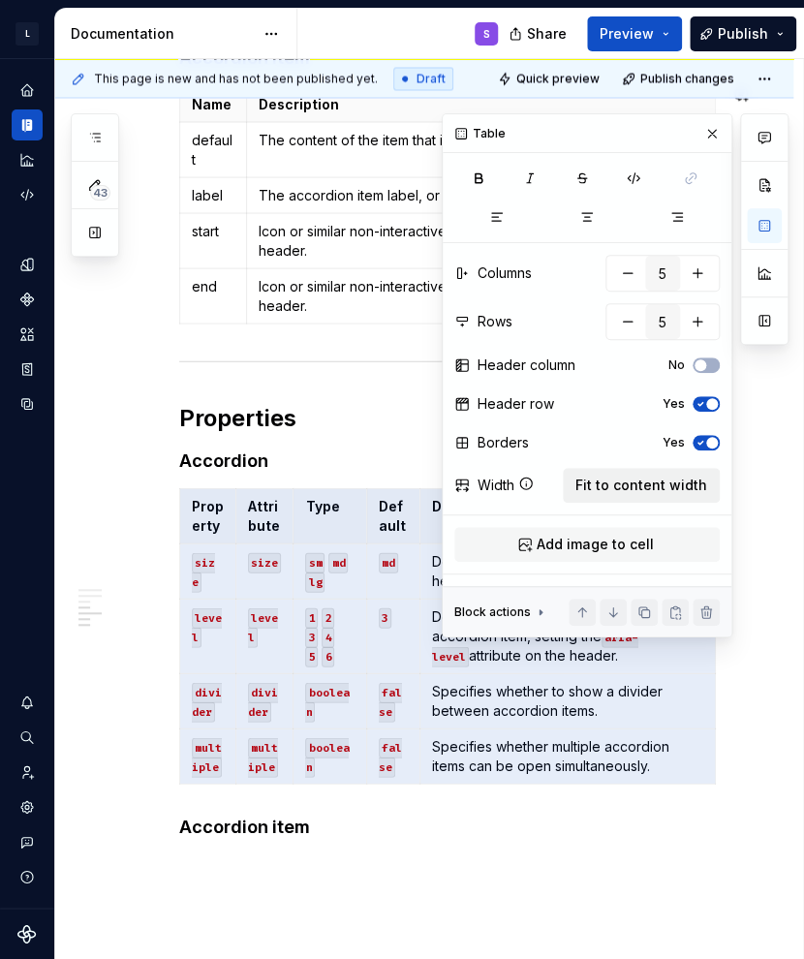
click at [700, 474] on button "Fit to content width" at bounding box center [641, 485] width 157 height 35
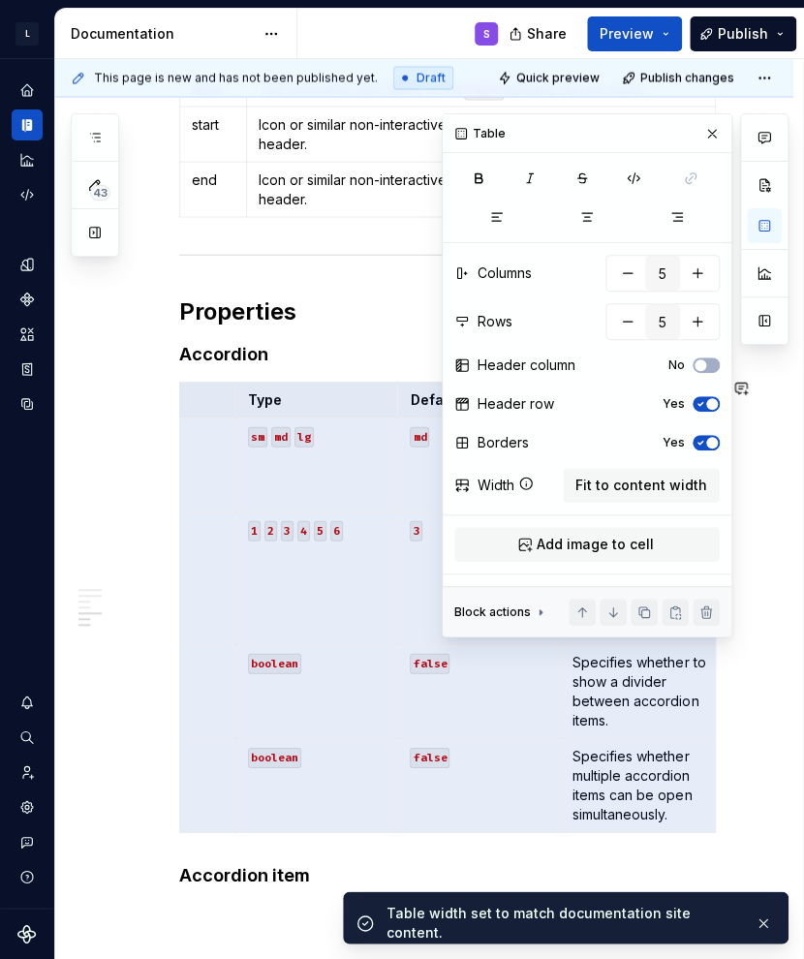
scroll to position [1192, 0]
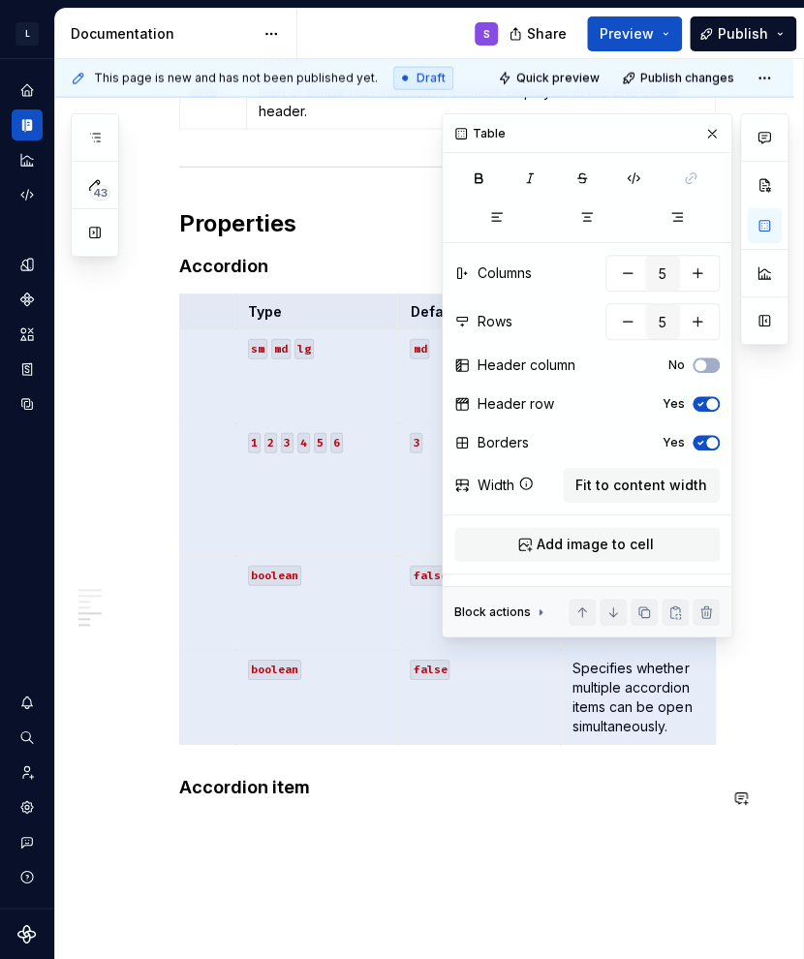
click at [369, 812] on div "**********" at bounding box center [447, 41] width 537 height 1562
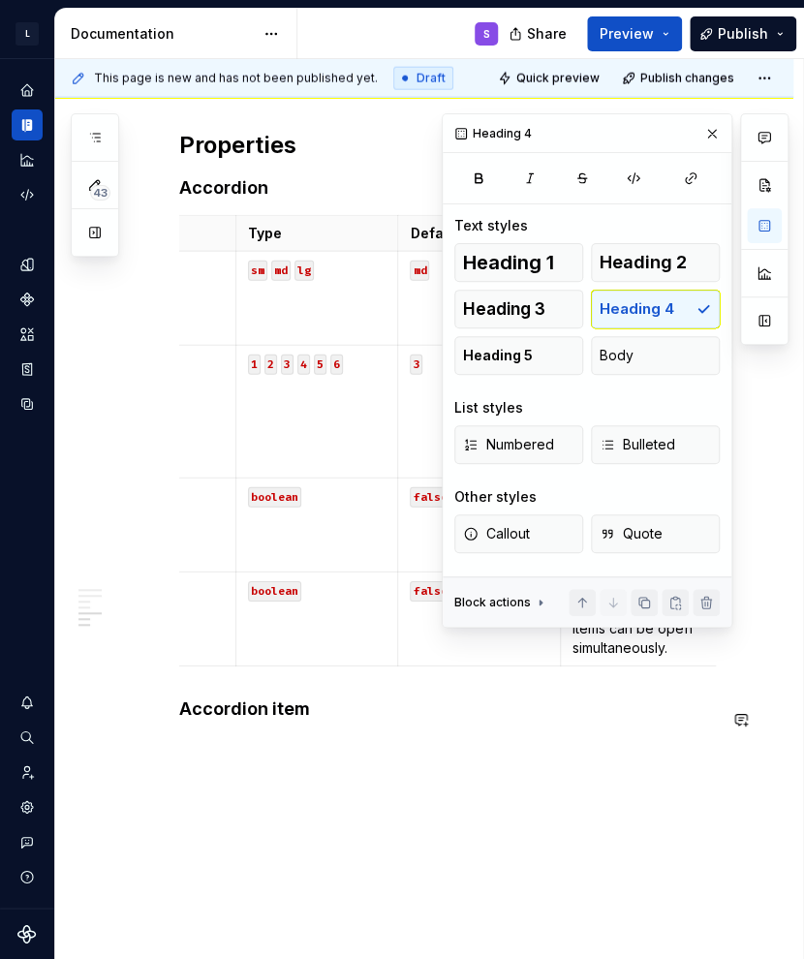
scroll to position [1353, 0]
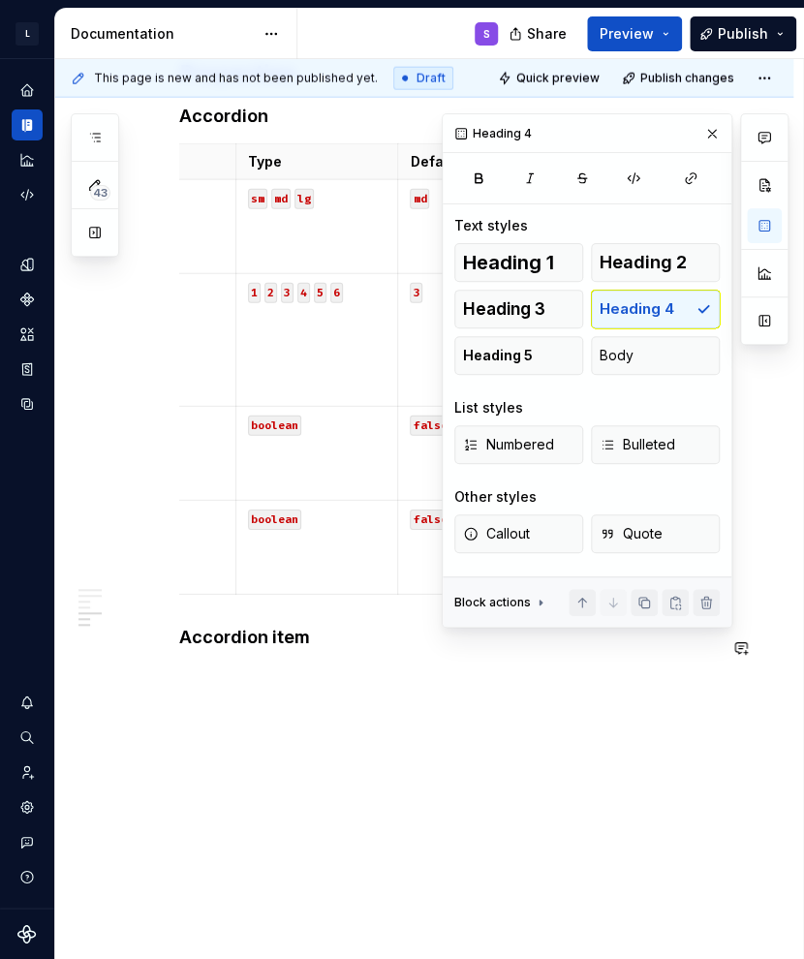
click at [442, 750] on div "**********" at bounding box center [424, 11] width 738 height 1897
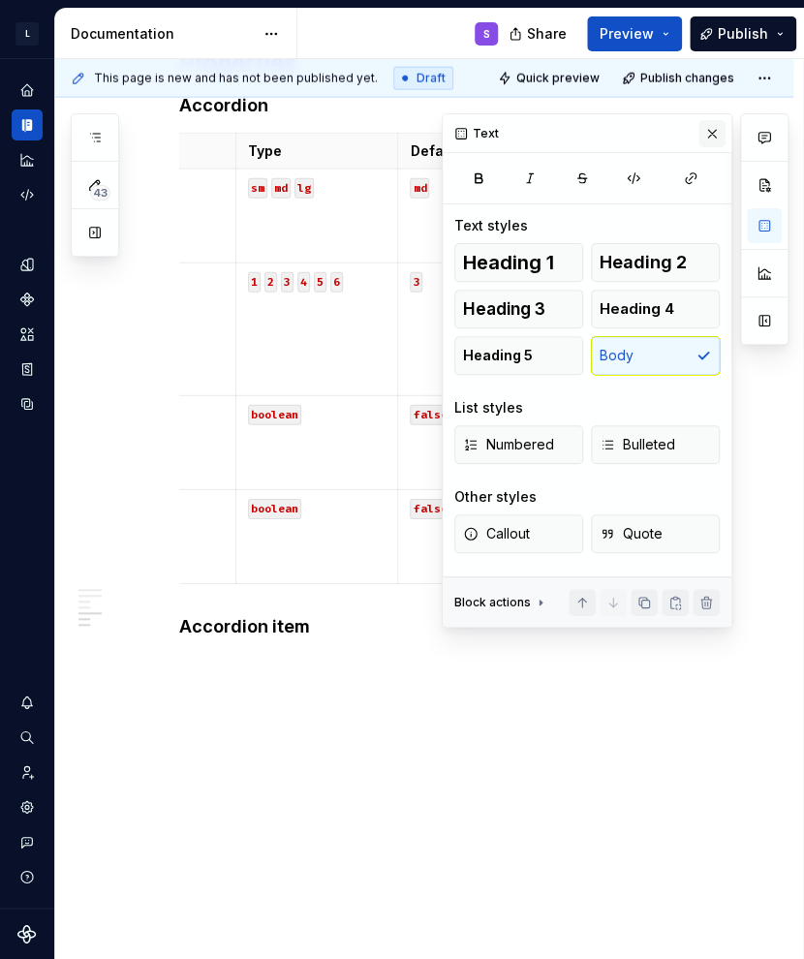
click at [704, 130] on button "button" at bounding box center [711, 133] width 27 height 27
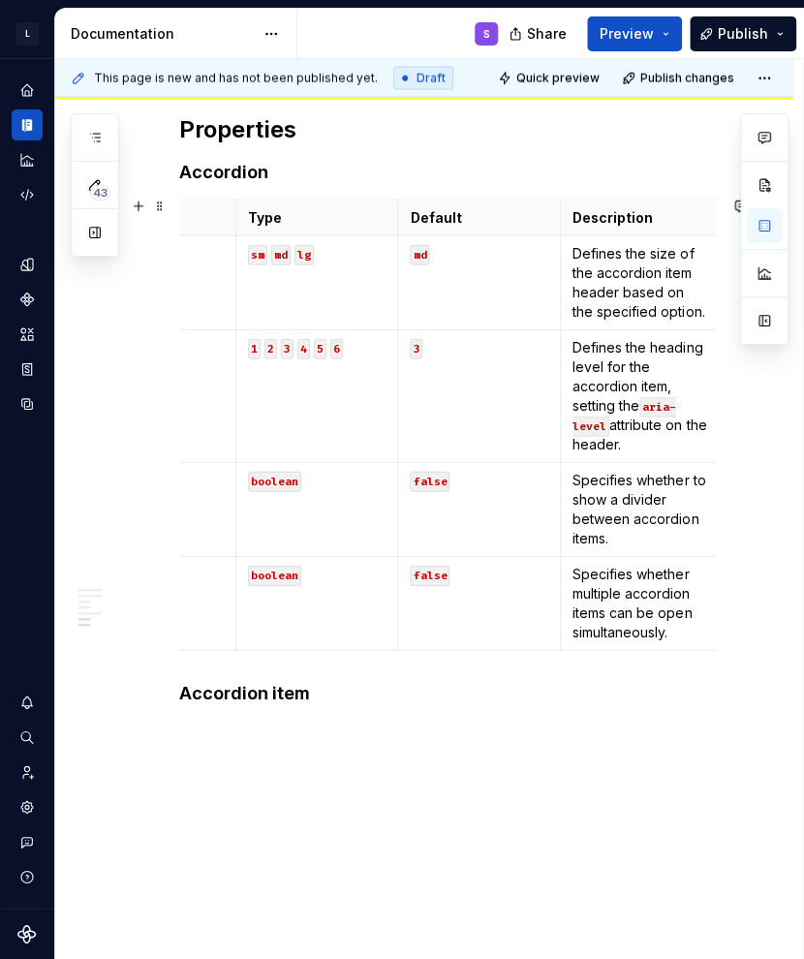
scroll to position [1392, 0]
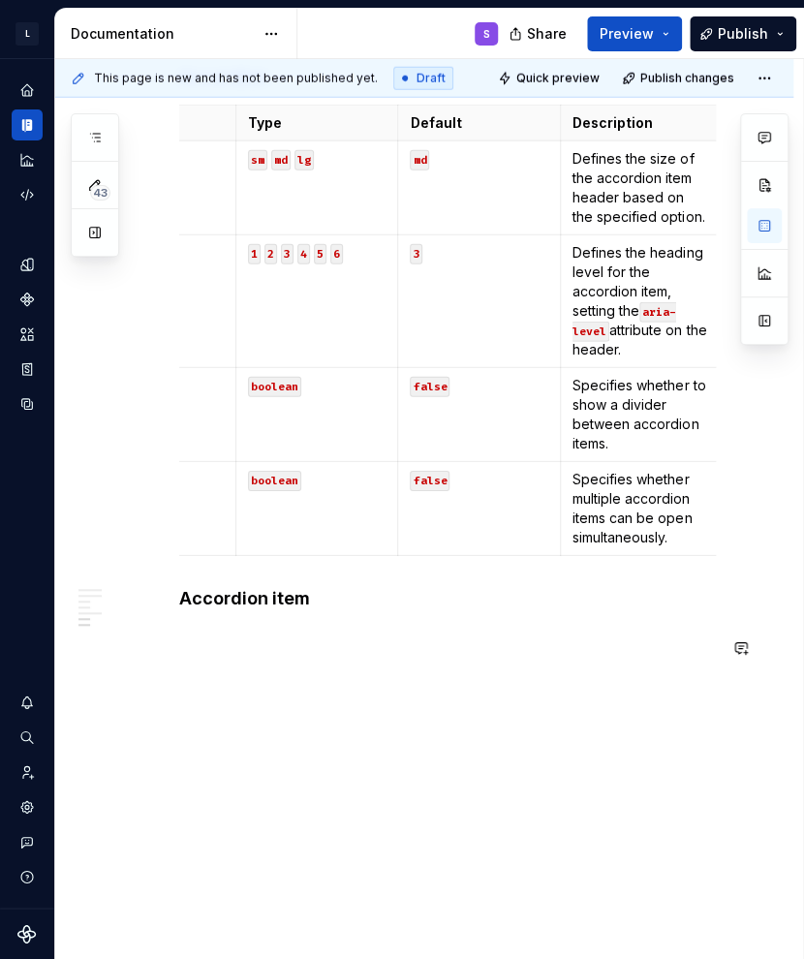
click at [319, 631] on p at bounding box center [447, 637] width 537 height 23
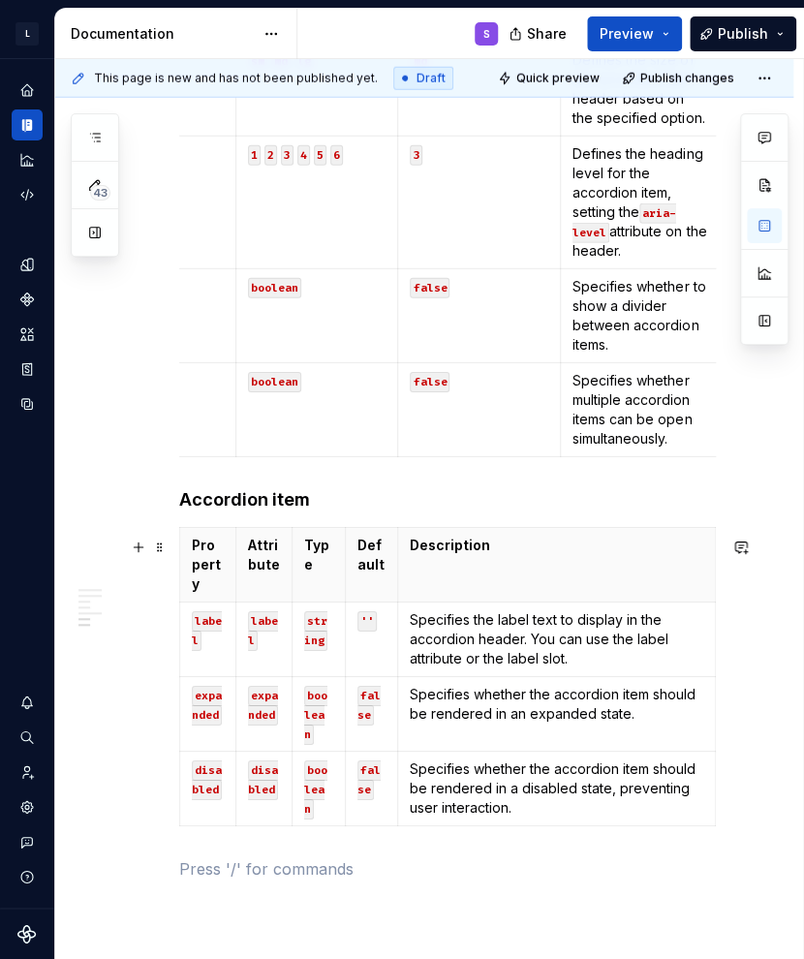
scroll to position [1365, 0]
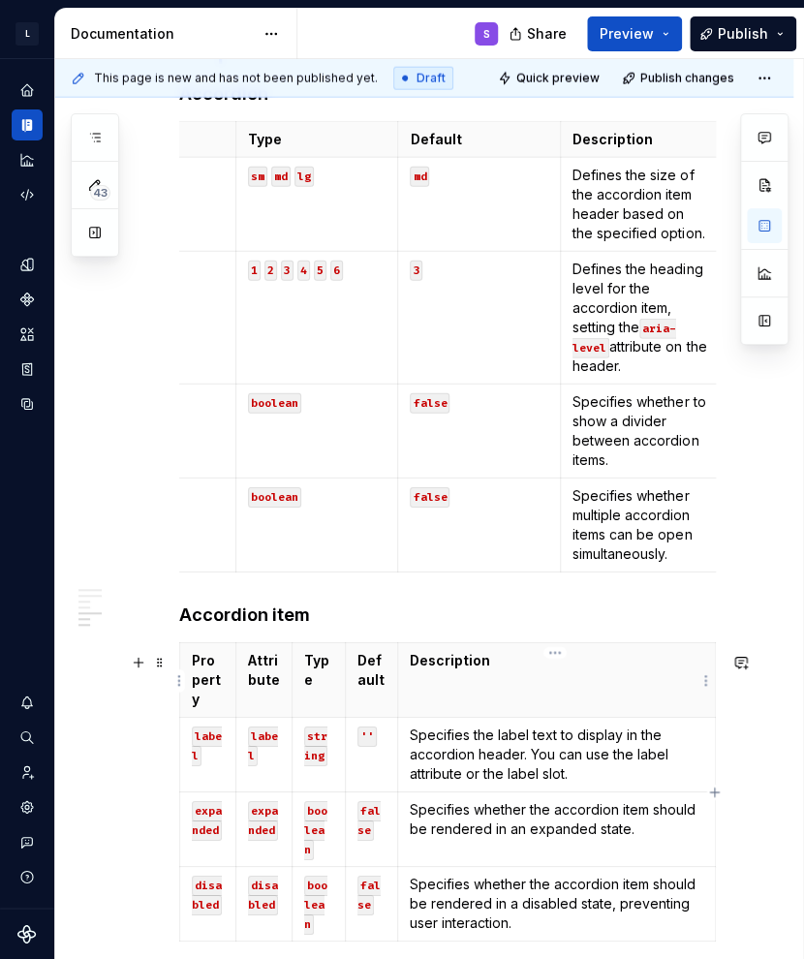
click at [569, 693] on th "Description" at bounding box center [556, 680] width 318 height 75
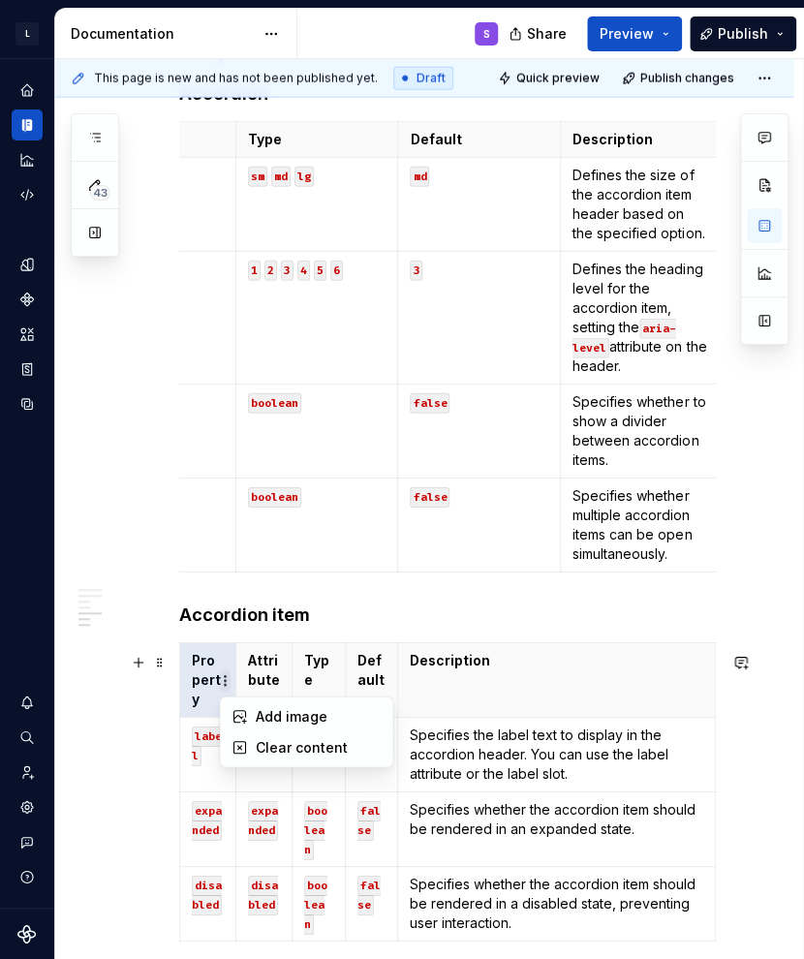
click at [565, 687] on html "L LSEG Workspace Design System S Design system data Documentation S Share Previ…" at bounding box center [402, 479] width 804 height 959
click at [754, 234] on div at bounding box center [764, 229] width 48 height 232
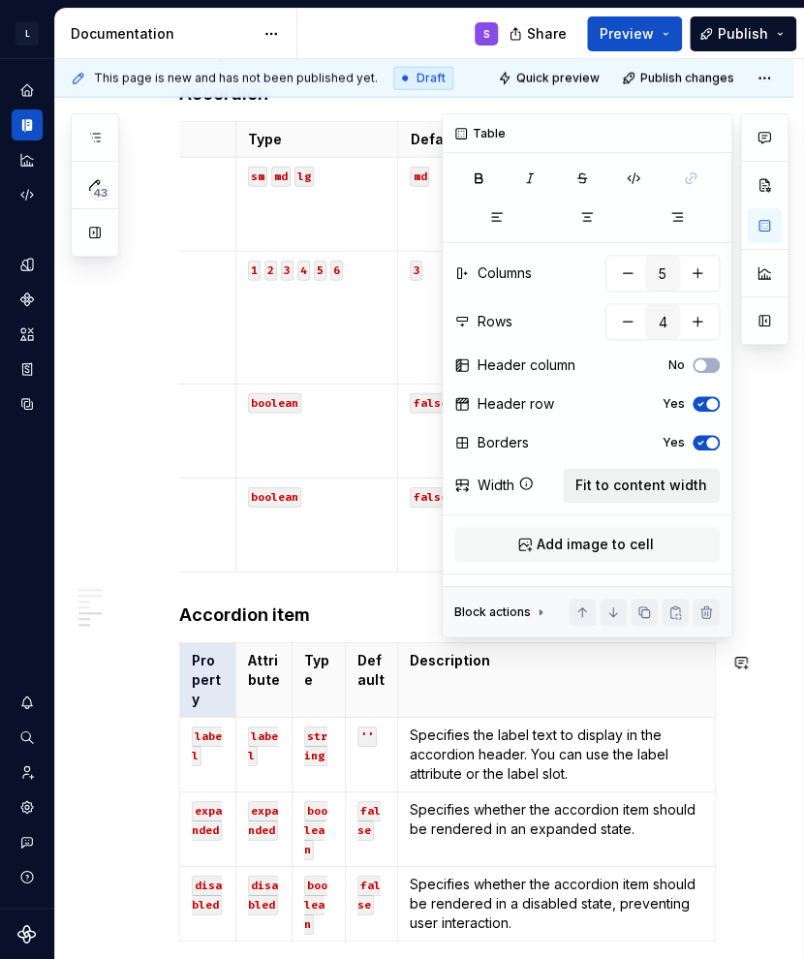
click at [697, 483] on span "Fit to content width" at bounding box center [641, 485] width 132 height 19
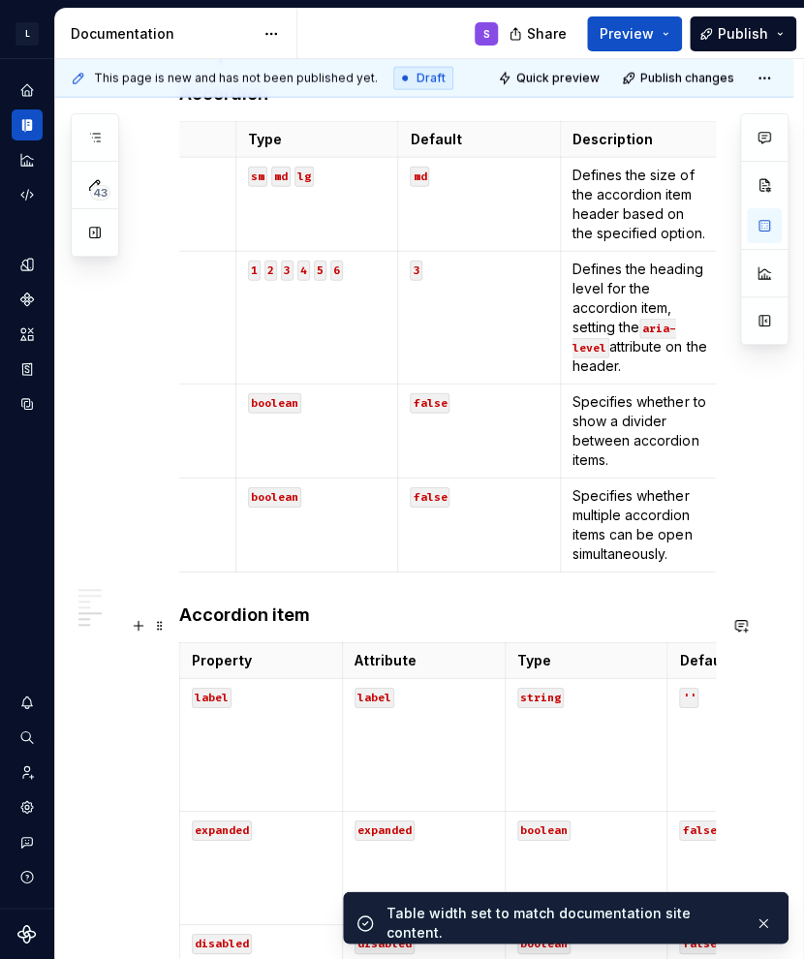
click at [373, 627] on h4 "Accordion item" at bounding box center [447, 614] width 537 height 23
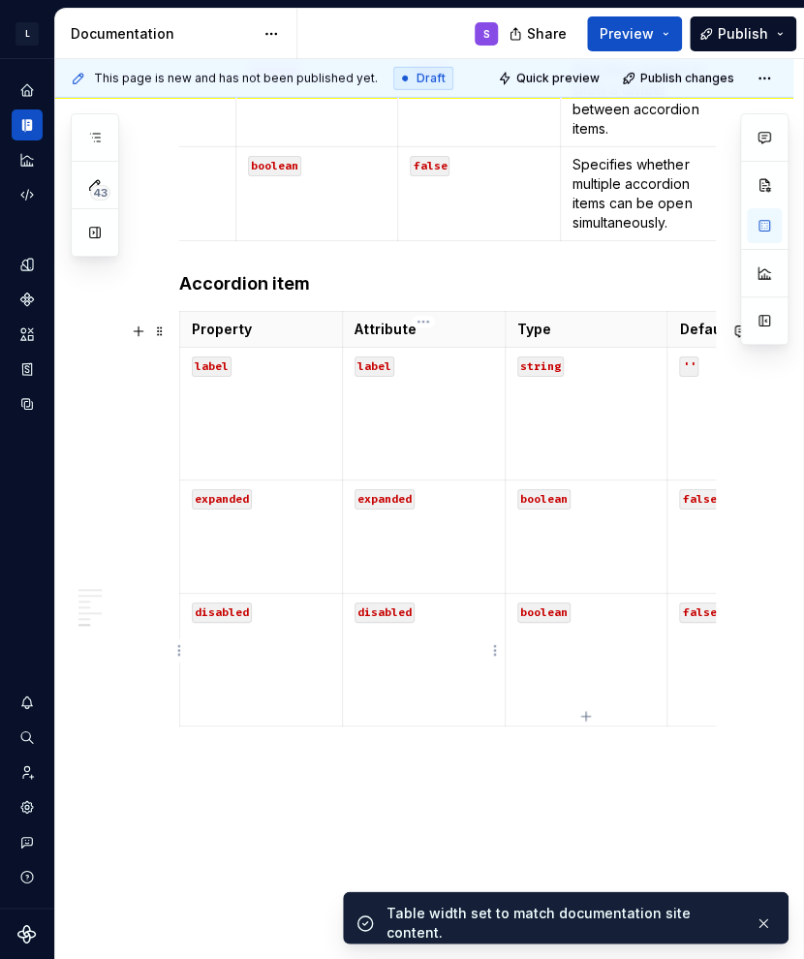
scroll to position [1833, 0]
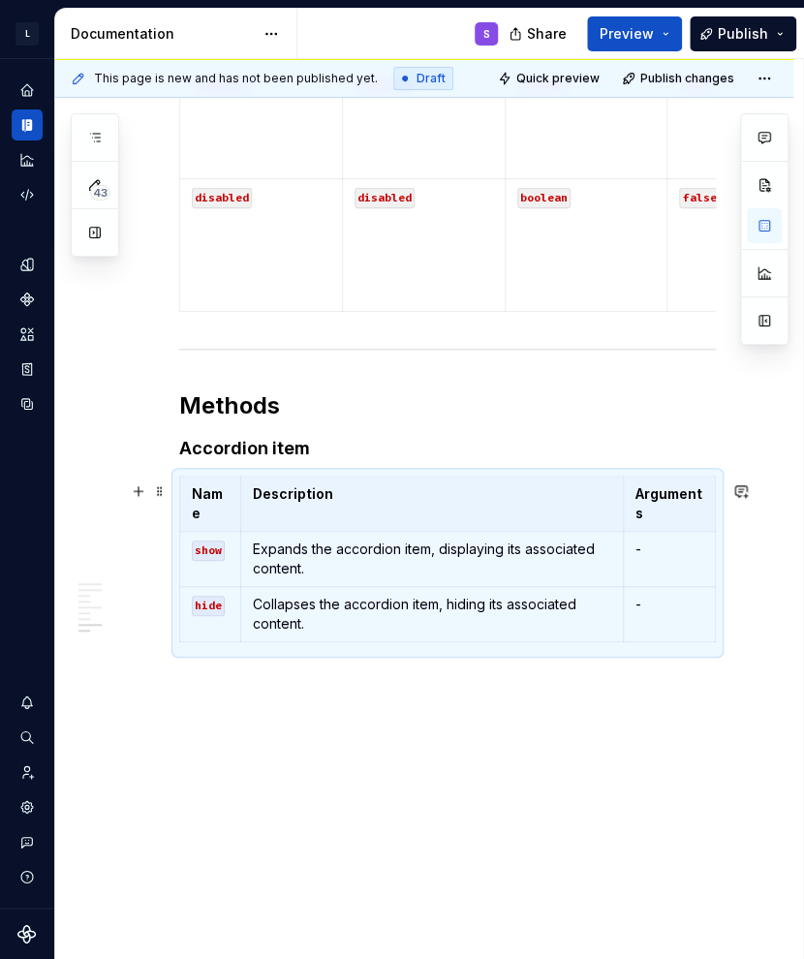
scroll to position [2116, 0]
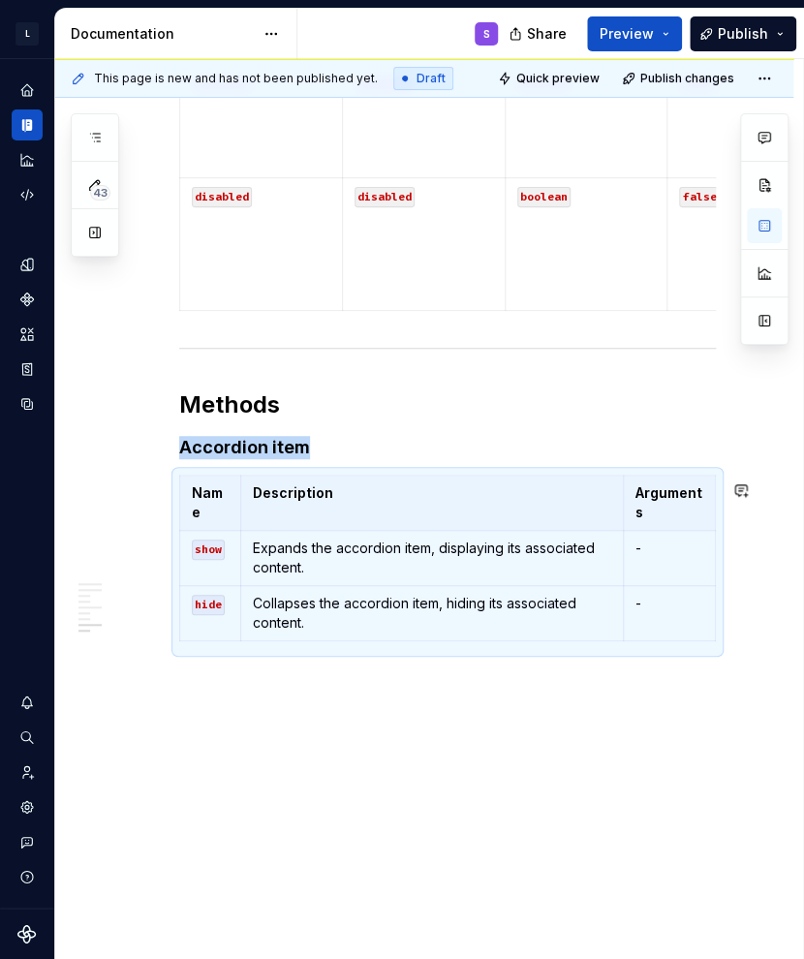
drag, startPoint x: 374, startPoint y: 685, endPoint x: 382, endPoint y: 695, distance: 12.4
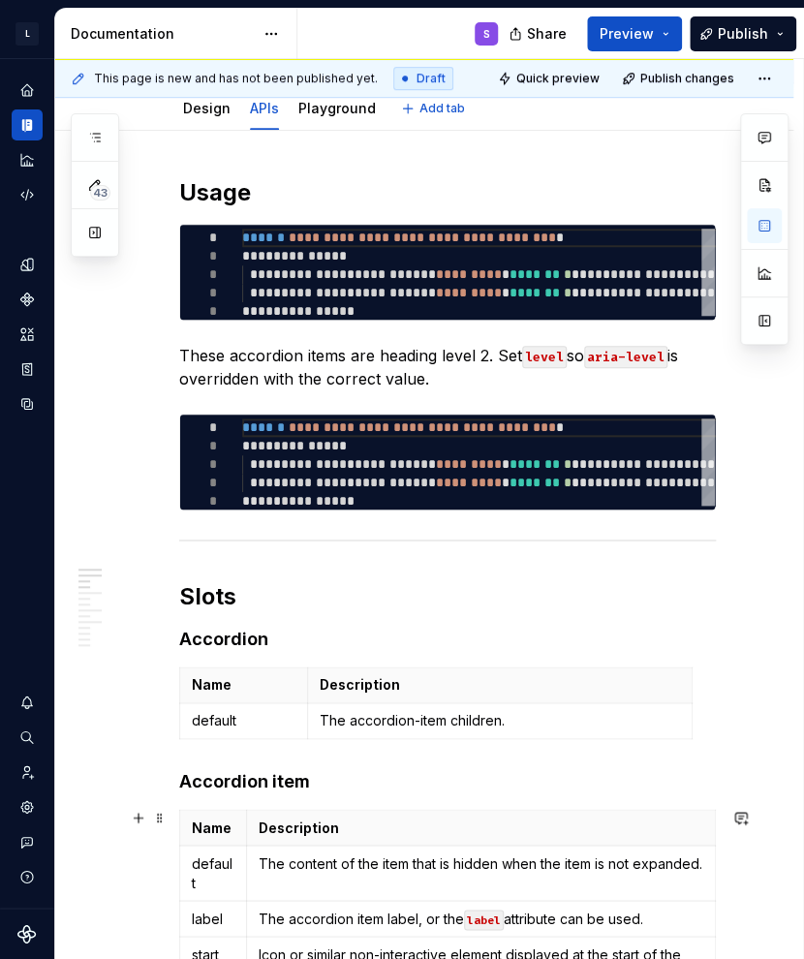
scroll to position [0, 0]
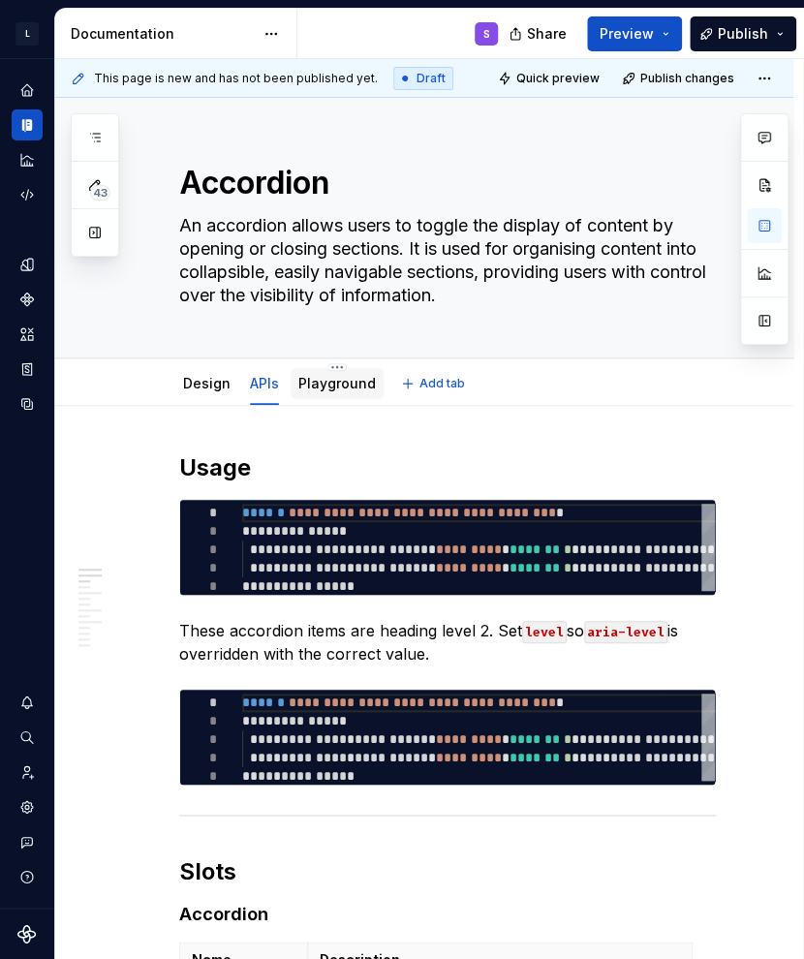
click at [344, 395] on div "Playground" at bounding box center [337, 383] width 93 height 31
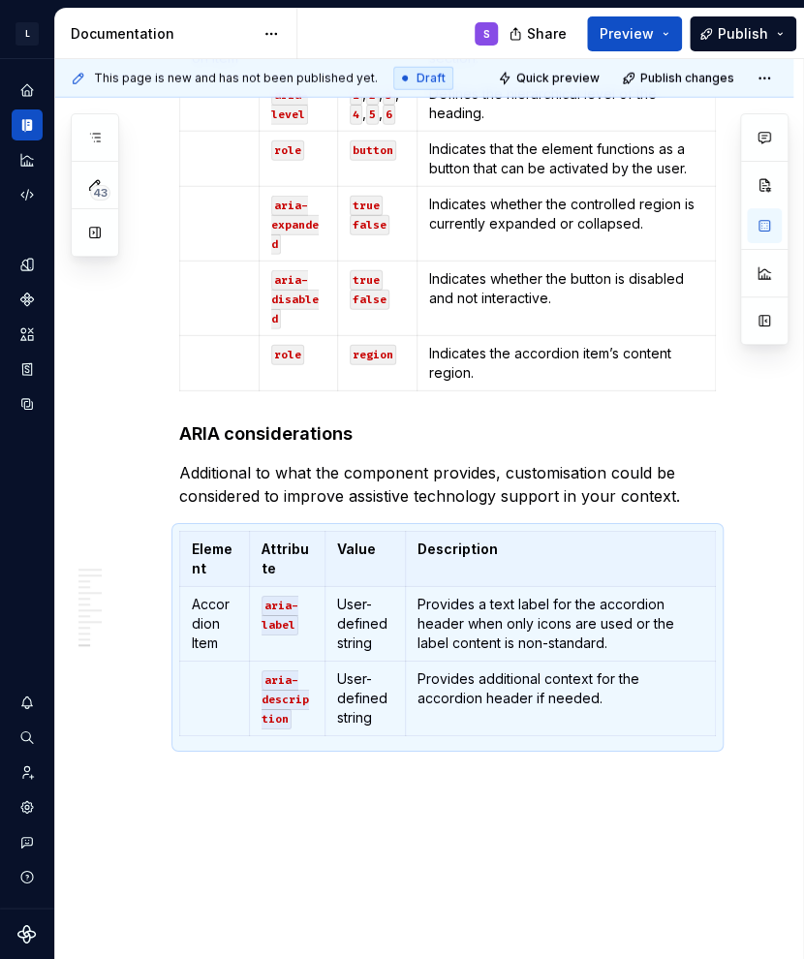
scroll to position [3547, 0]
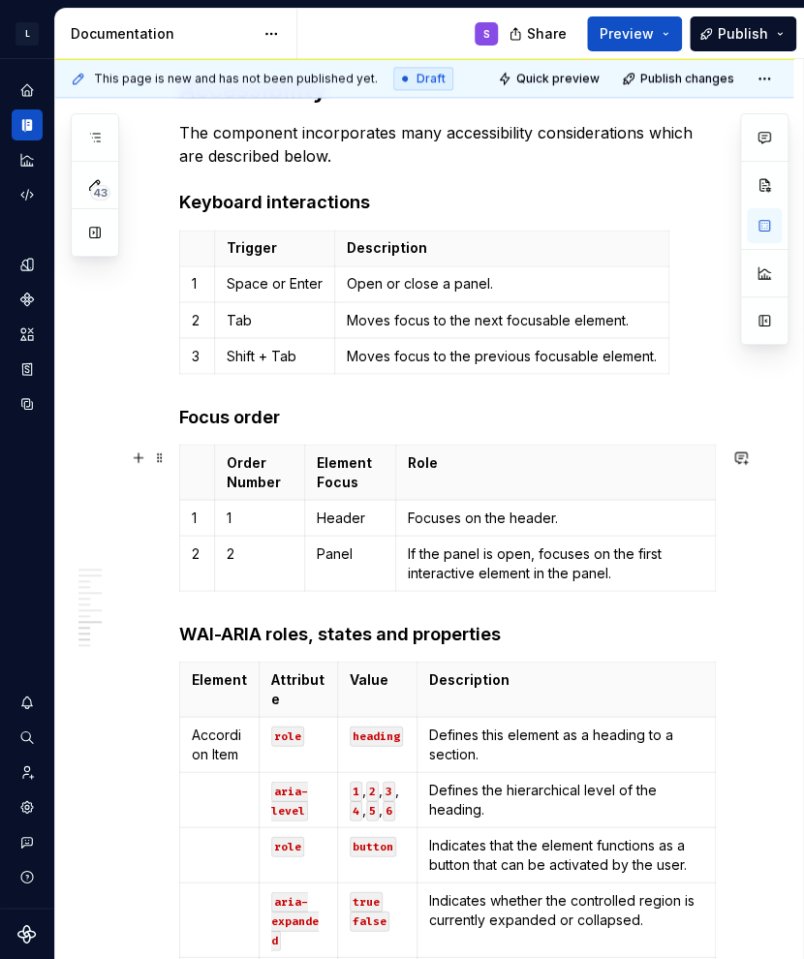
scroll to position [2772, 0]
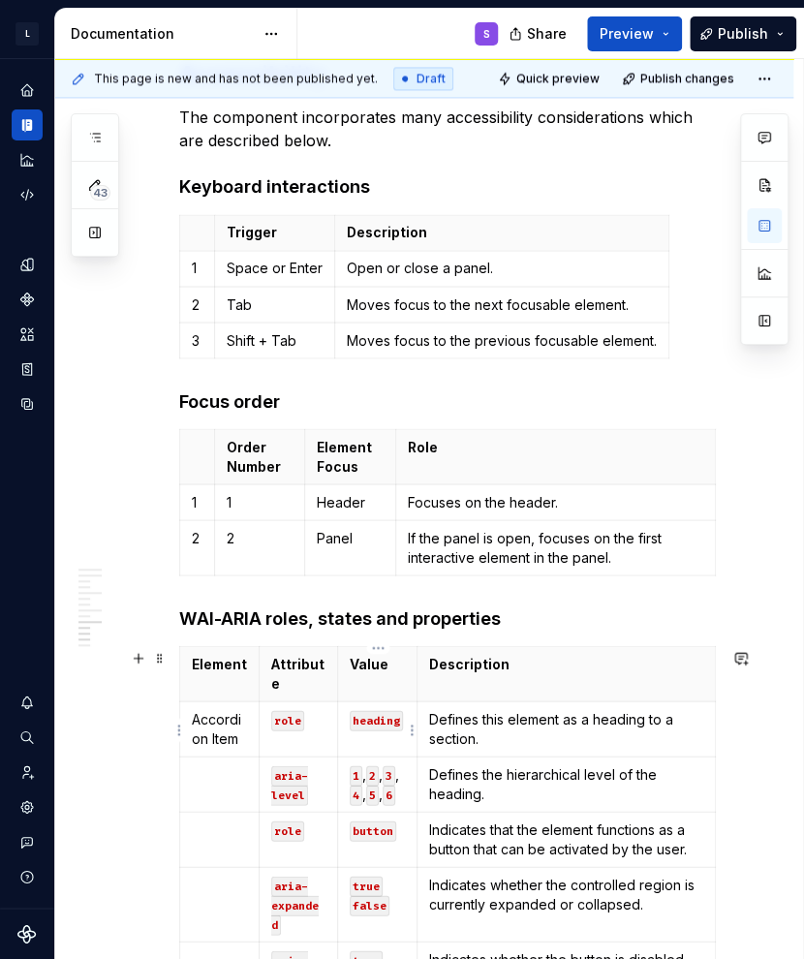
click at [373, 718] on code "heading" at bounding box center [376, 720] width 53 height 20
drag, startPoint x: 356, startPoint y: 721, endPoint x: 391, endPoint y: 726, distance: 36.2
click at [391, 726] on code "heading" at bounding box center [376, 720] width 53 height 20
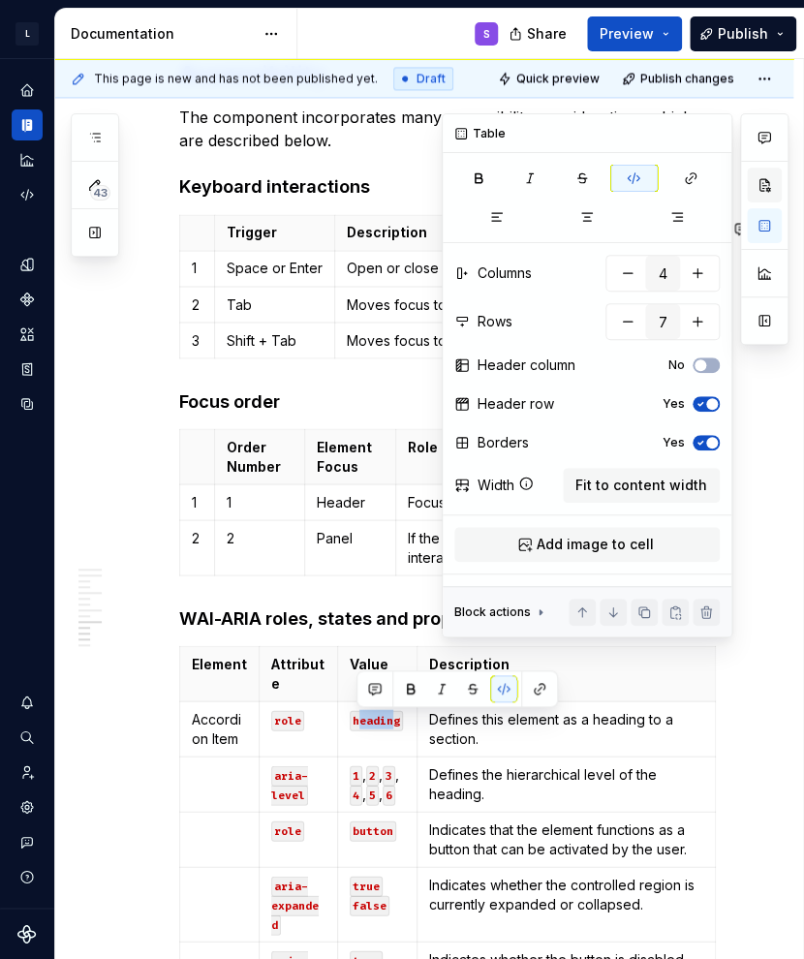
click at [763, 189] on button "button" at bounding box center [764, 185] width 35 height 35
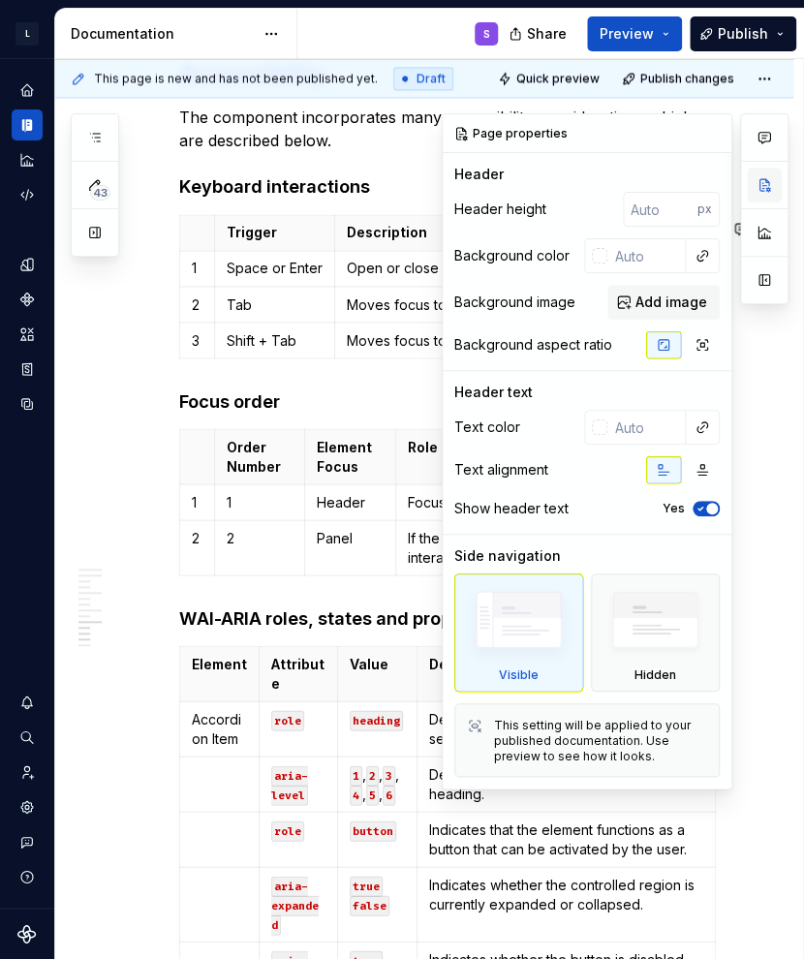
click at [767, 195] on button "button" at bounding box center [764, 185] width 35 height 35
click at [372, 711] on code "heading" at bounding box center [376, 720] width 53 height 20
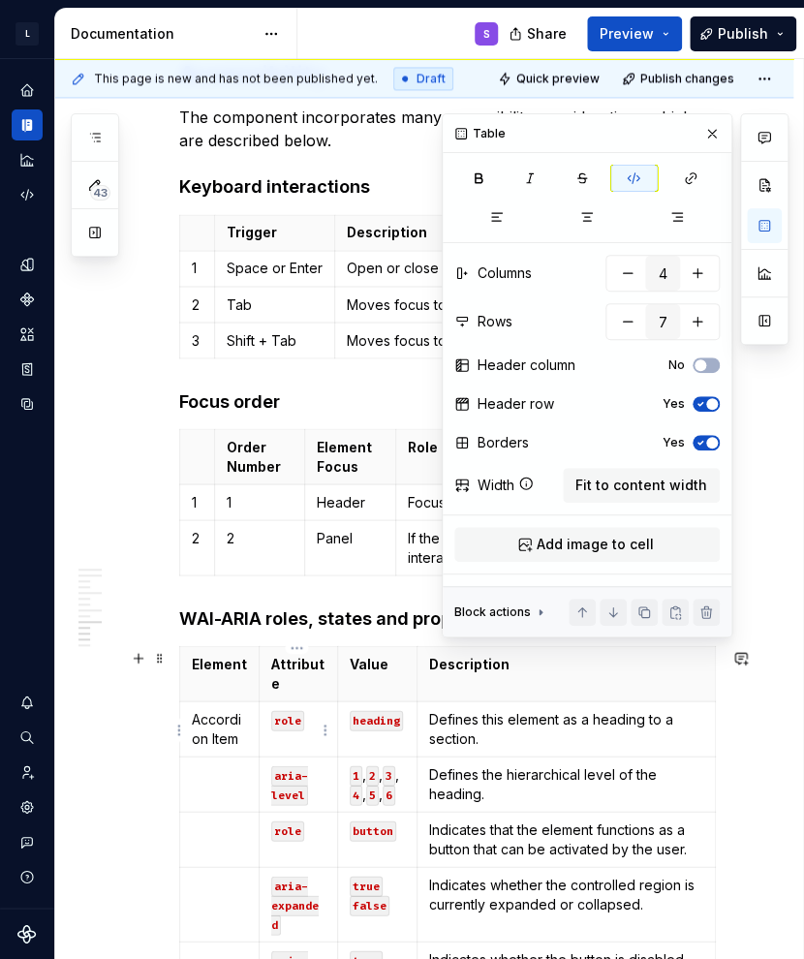
click at [285, 729] on code "role" at bounding box center [287, 720] width 33 height 20
drag, startPoint x: 276, startPoint y: 724, endPoint x: 299, endPoint y: 726, distance: 23.3
click at [299, 726] on code "role" at bounding box center [287, 720] width 33 height 20
click at [442, 764] on td "Defines the hierarchical level of the heading." at bounding box center [566, 784] width 298 height 55
click at [724, 130] on button "button" at bounding box center [711, 133] width 27 height 27
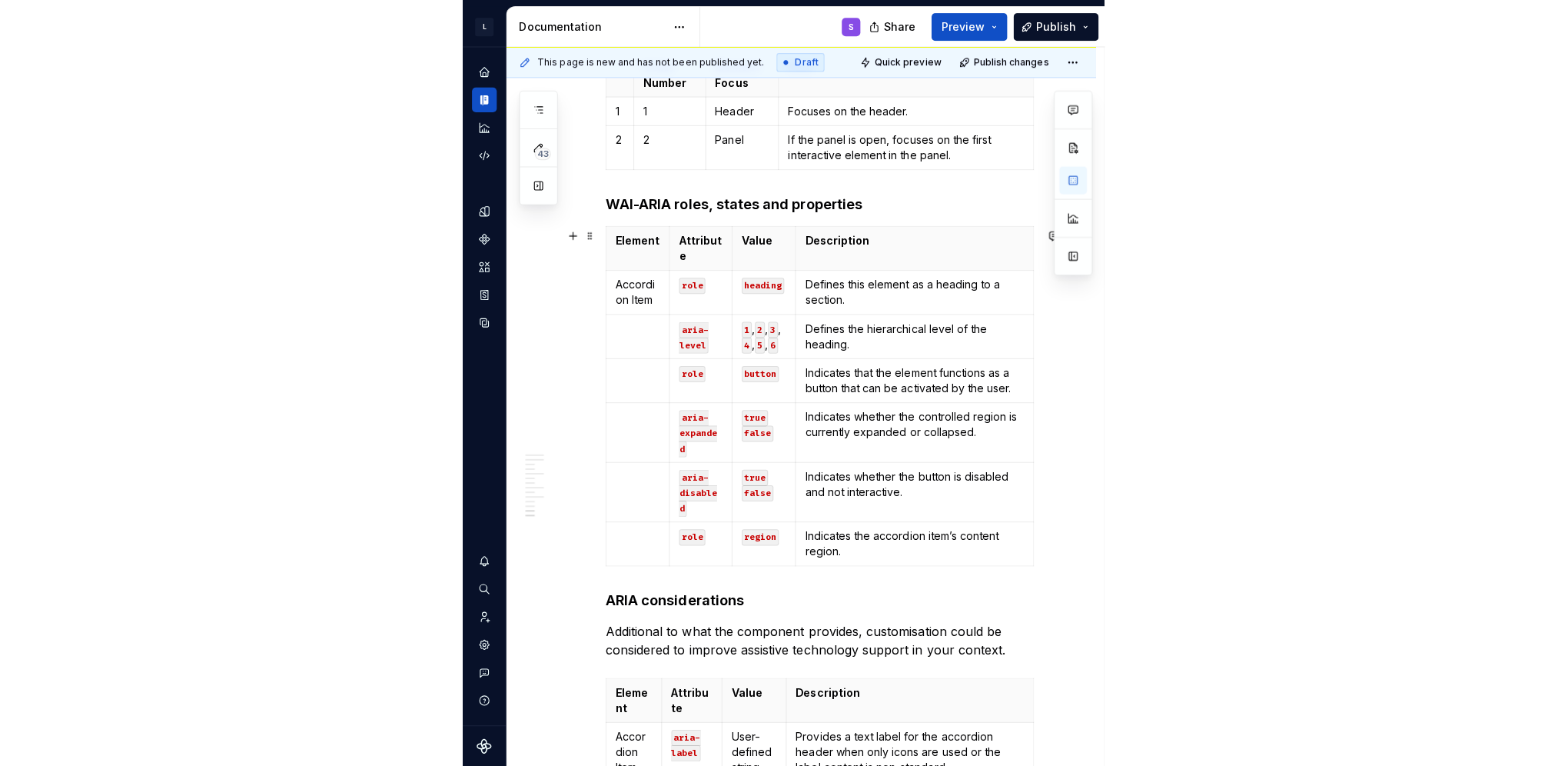
scroll to position [2508, 0]
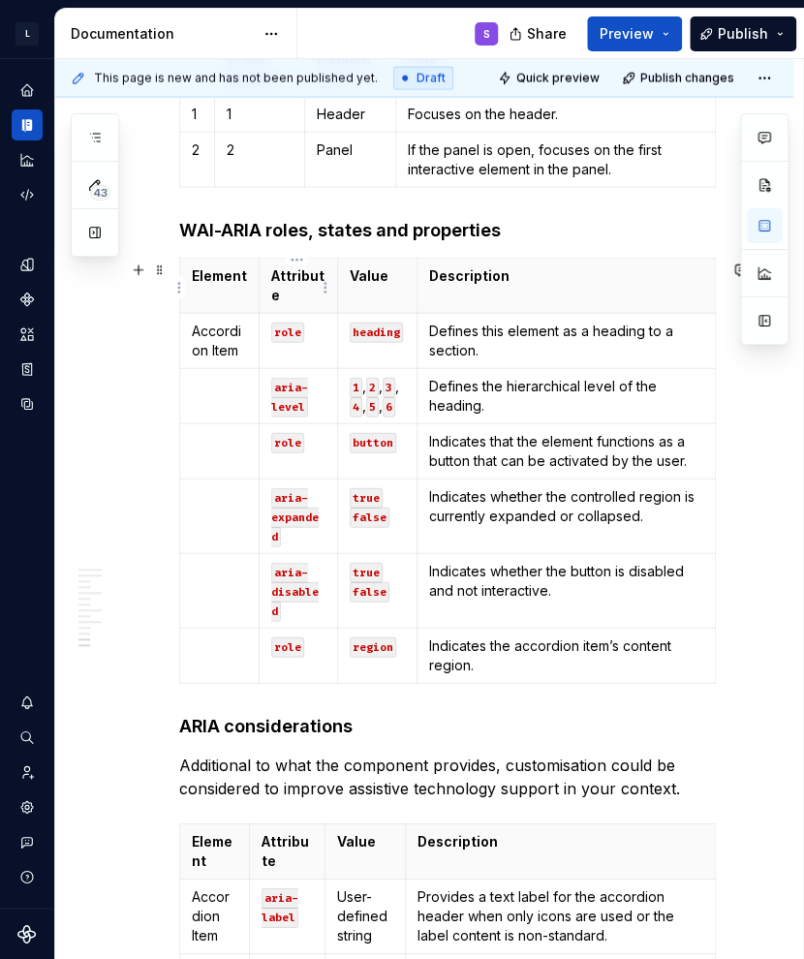
click at [296, 292] on p "Attribute" at bounding box center [298, 285] width 54 height 39
click at [662, 29] on button "Preview" at bounding box center [634, 33] width 95 height 35
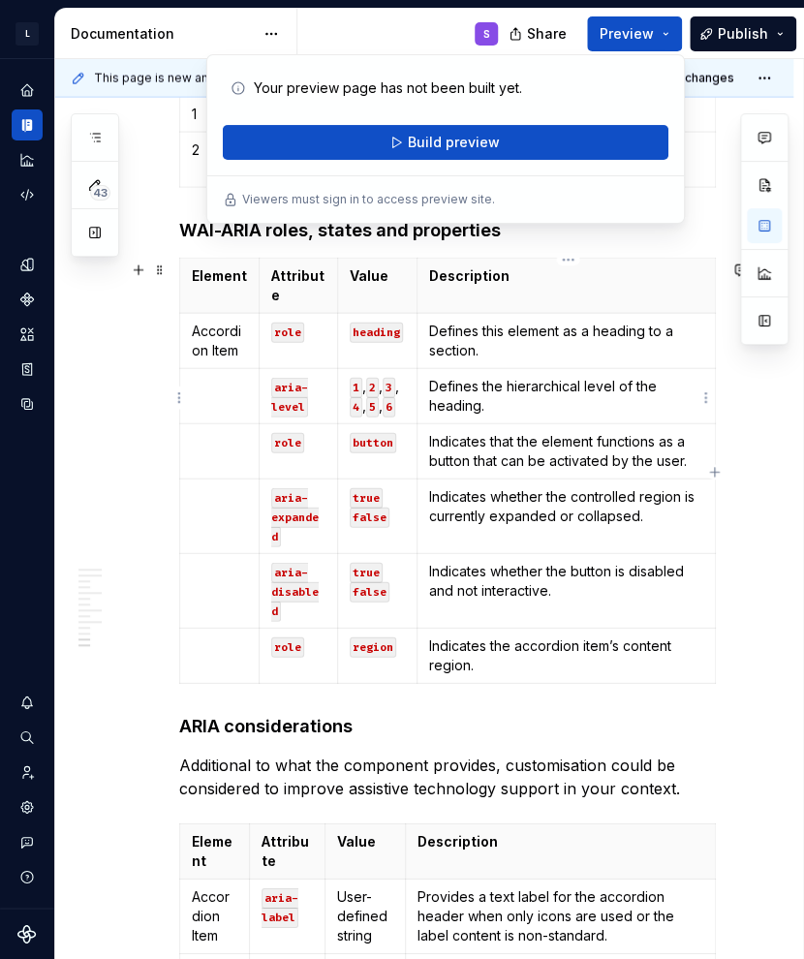
click at [510, 411] on p "Defines the hierarchical level of the heading." at bounding box center [566, 396] width 274 height 39
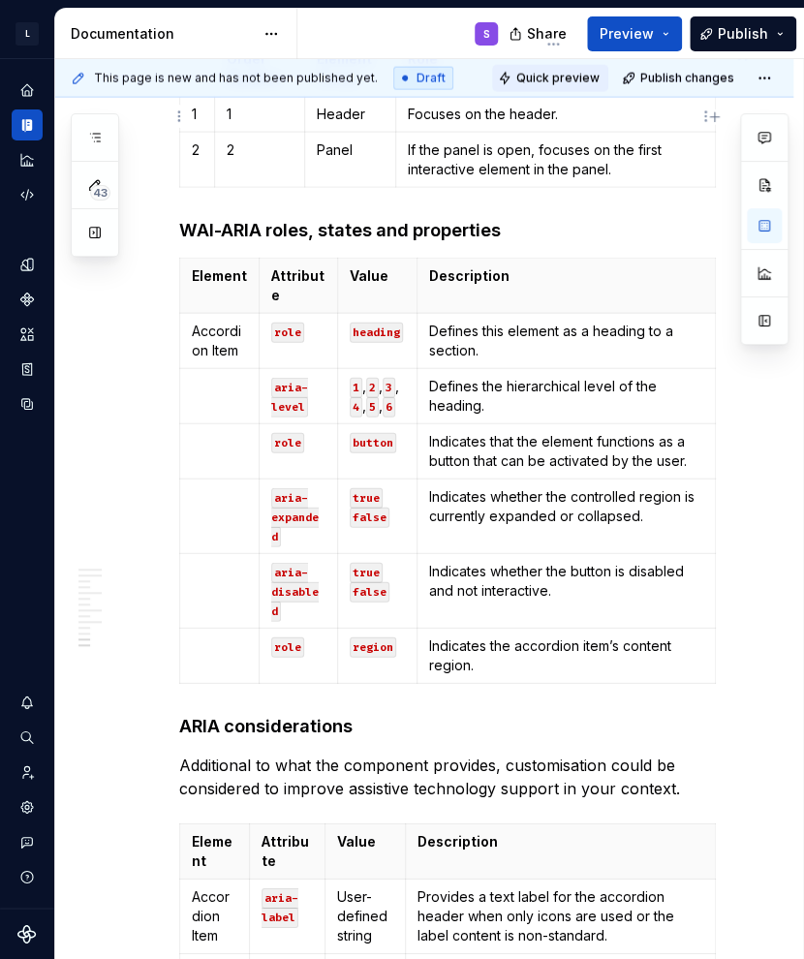
click at [570, 84] on span "Quick preview" at bounding box center [557, 78] width 83 height 15
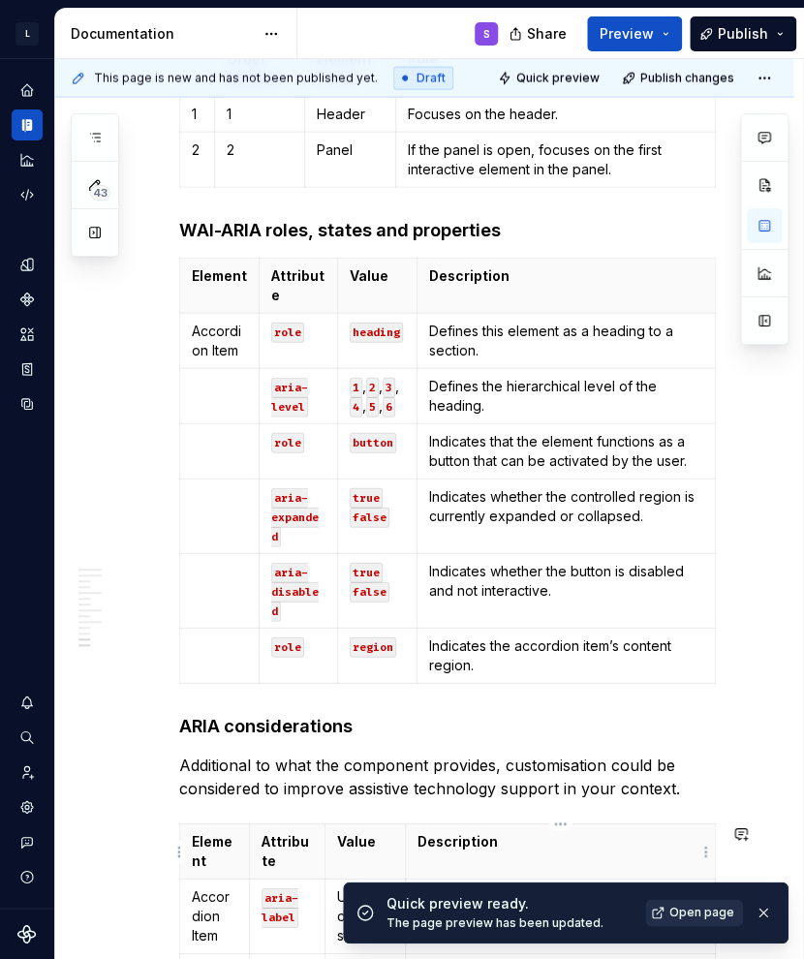
click at [687, 908] on span "Open page" at bounding box center [701, 912] width 65 height 15
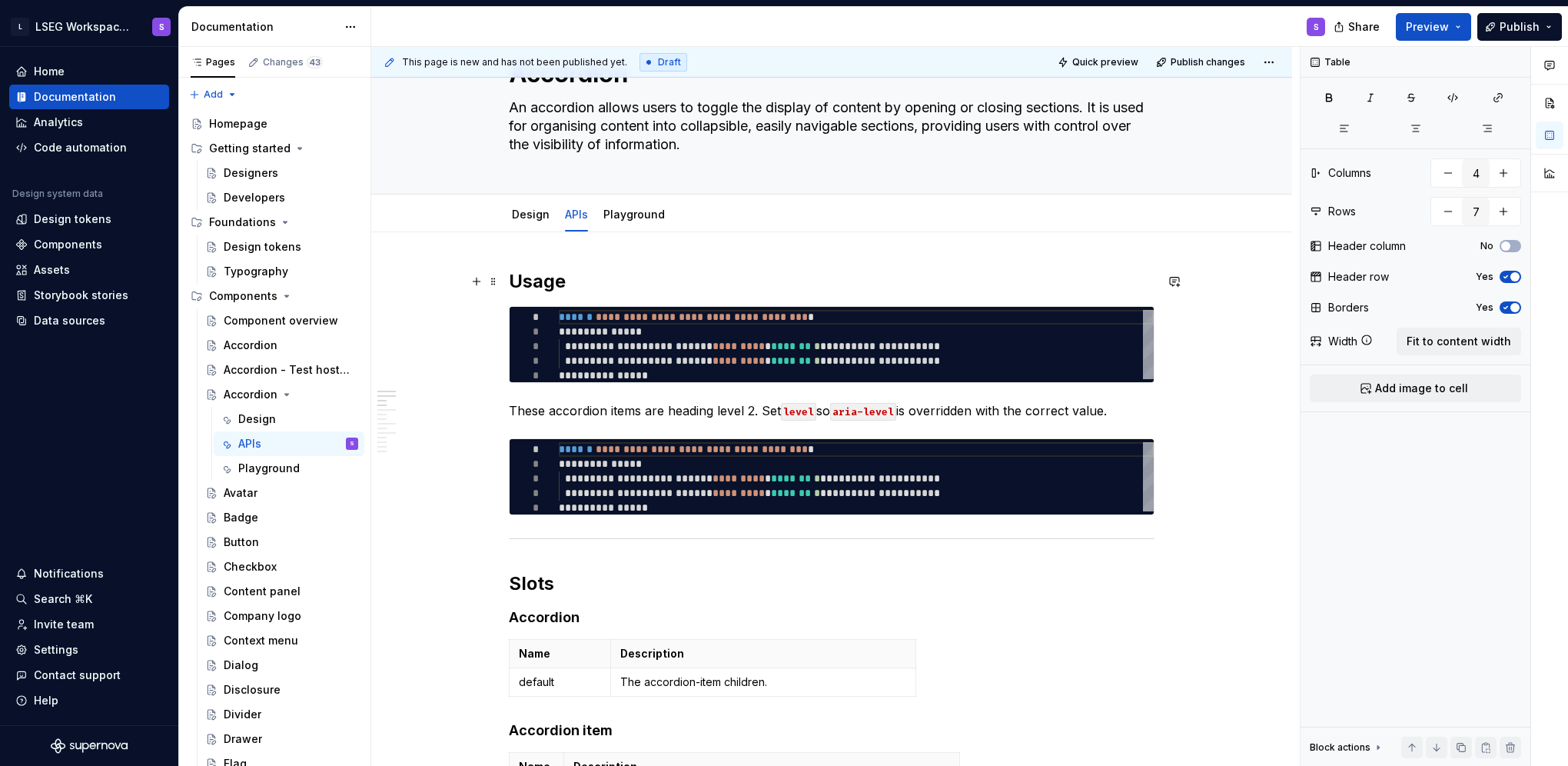
scroll to position [0, 0]
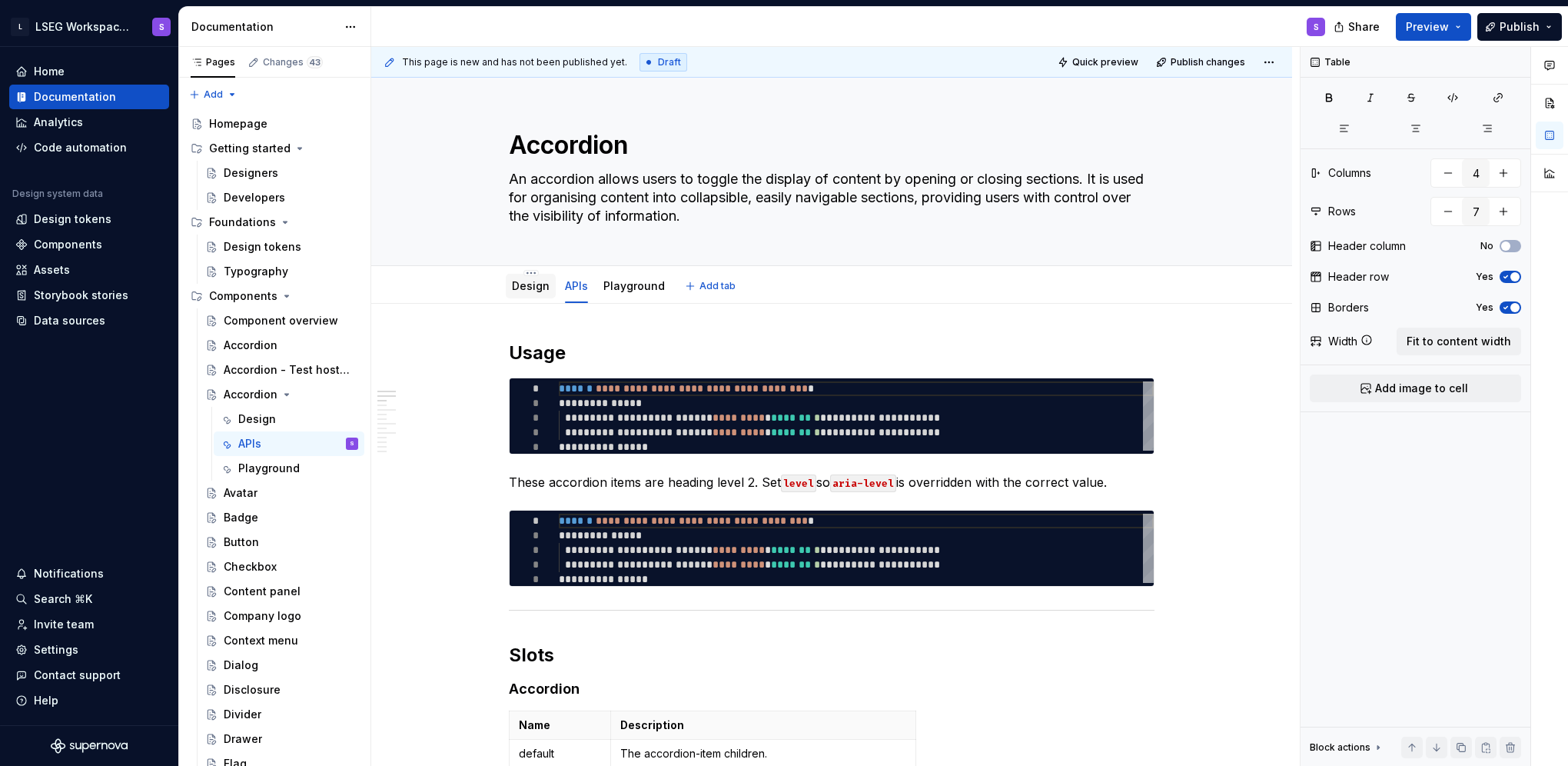
click at [543, 287] on link "Design" at bounding box center [530, 286] width 37 height 13
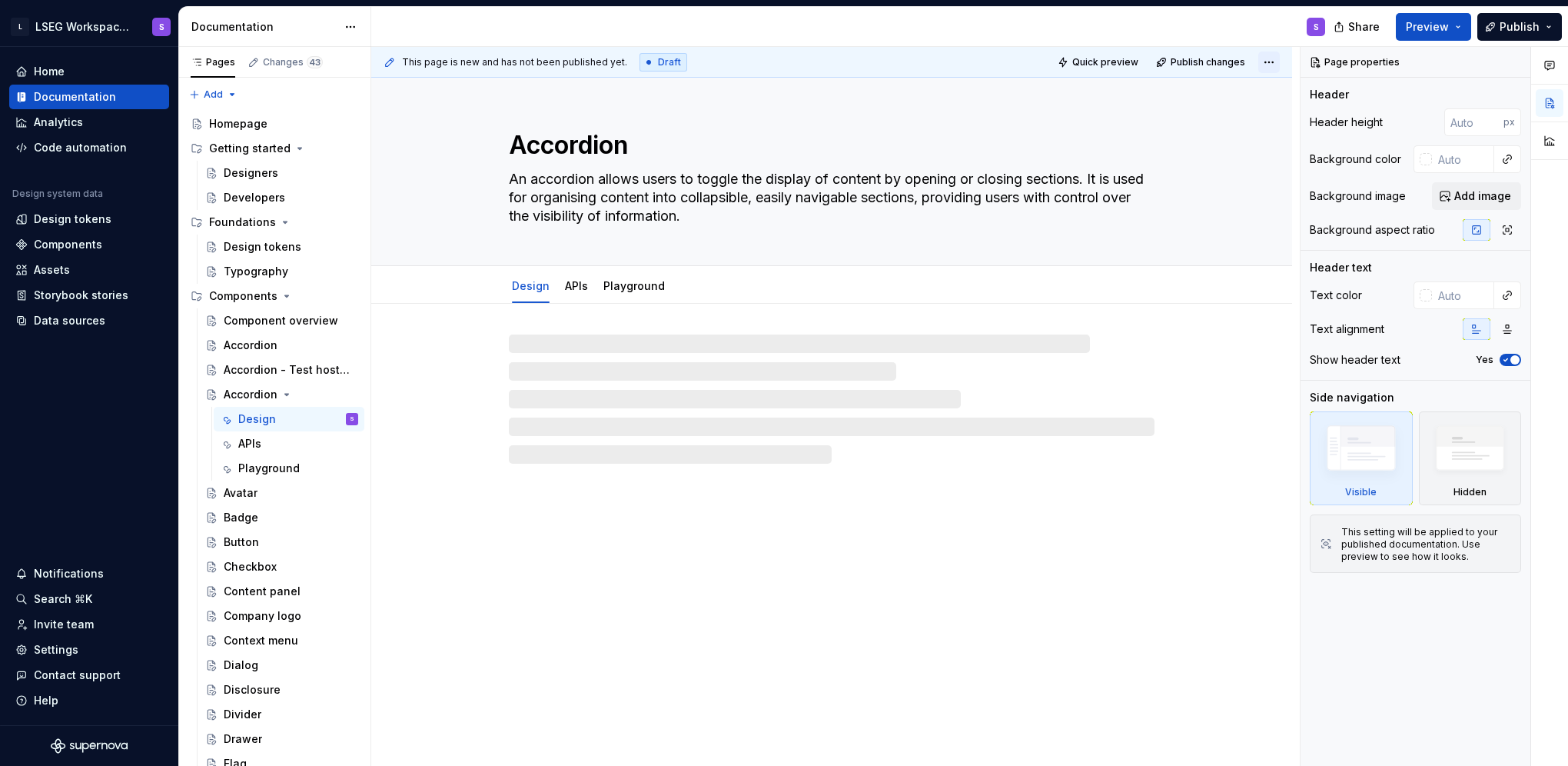
click at [637, 64] on html "L LSEG Workspace Design System S Home Documentation Analytics Code automation D…" at bounding box center [784, 383] width 1568 height 766
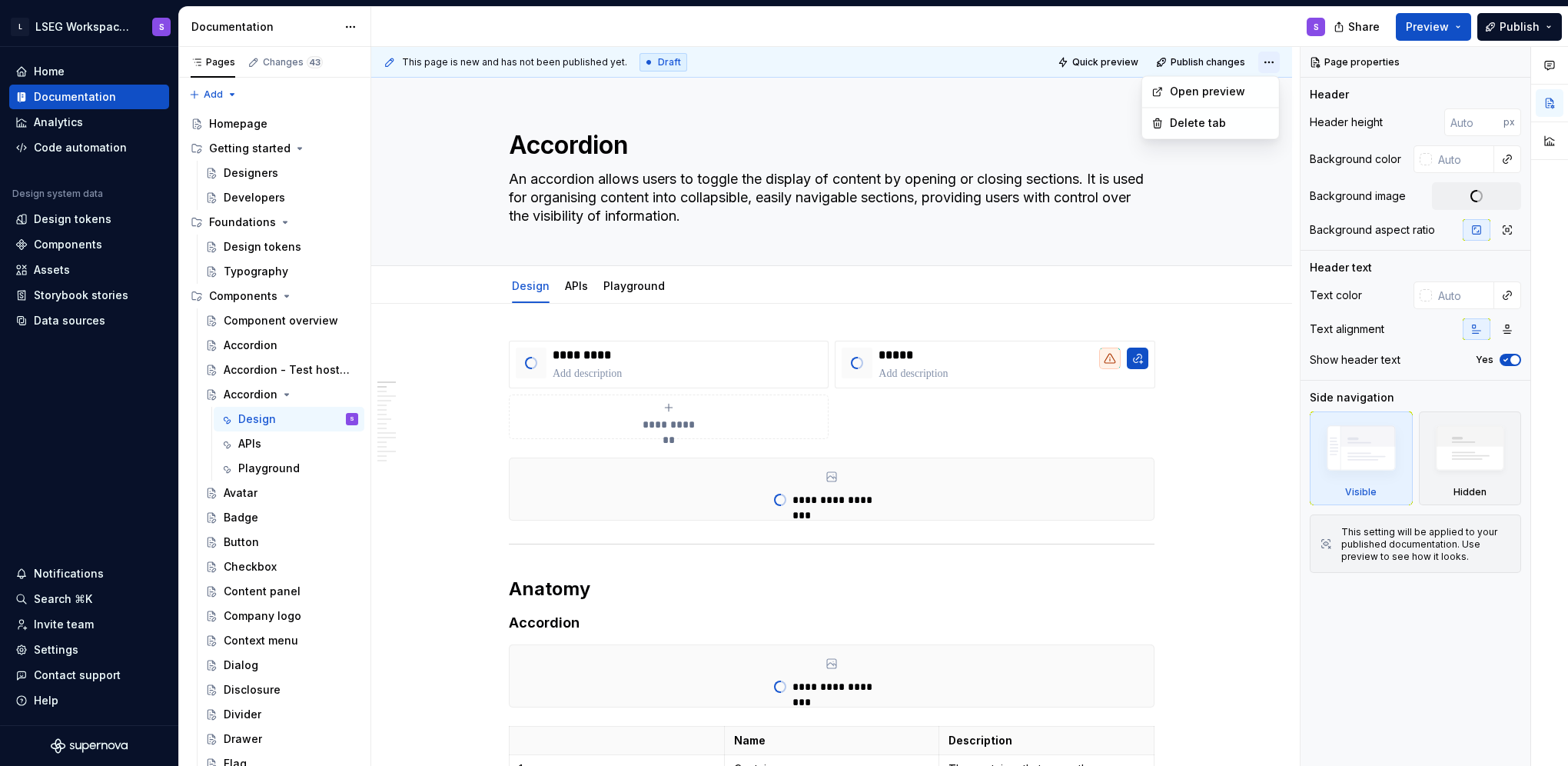
click at [637, 64] on html "L LSEG Workspace Design System S Home Documentation Analytics Code automation D…" at bounding box center [784, 383] width 1568 height 766
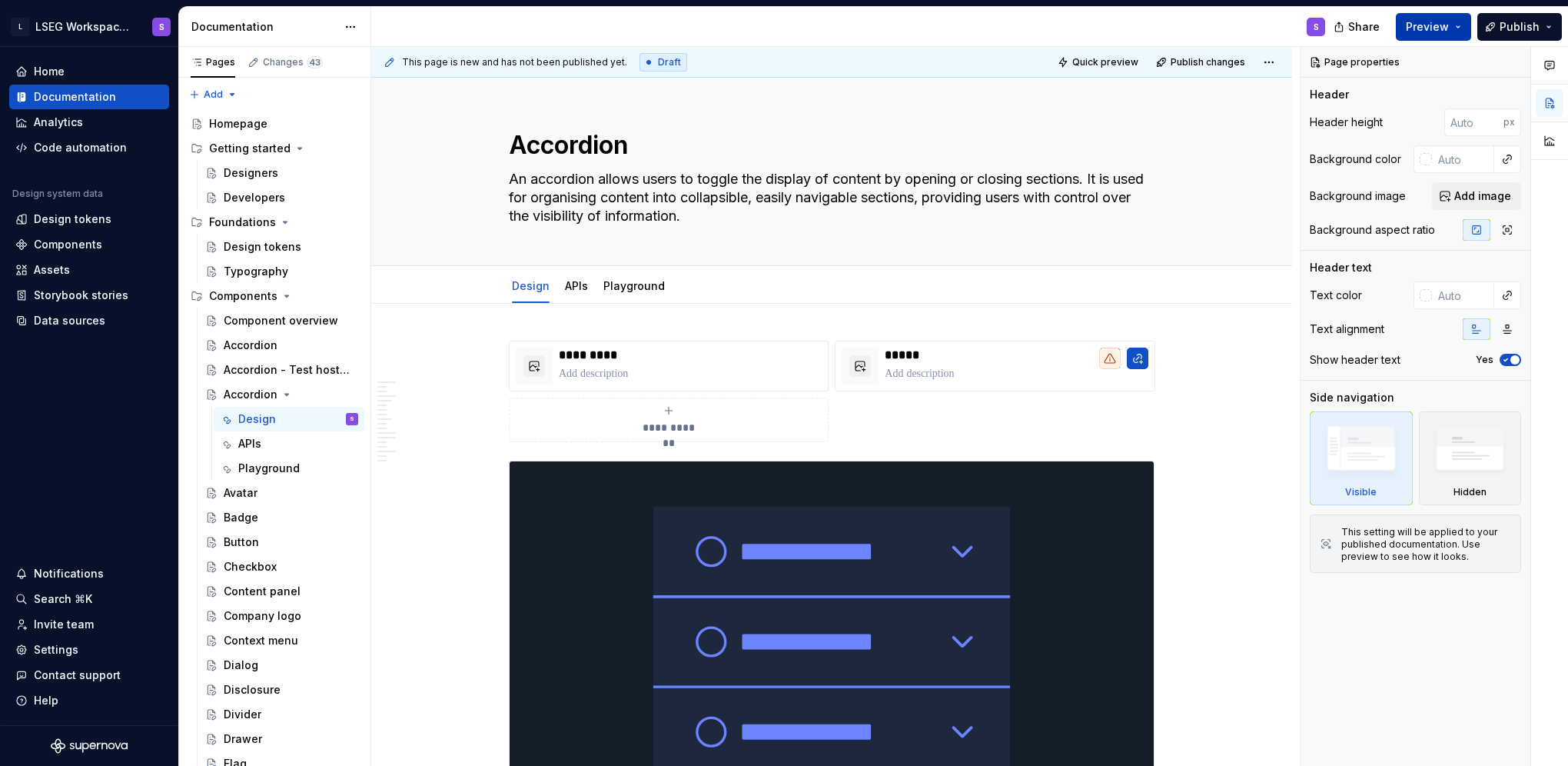
click at [637, 31] on span "Preview" at bounding box center [1428, 26] width 43 height 15
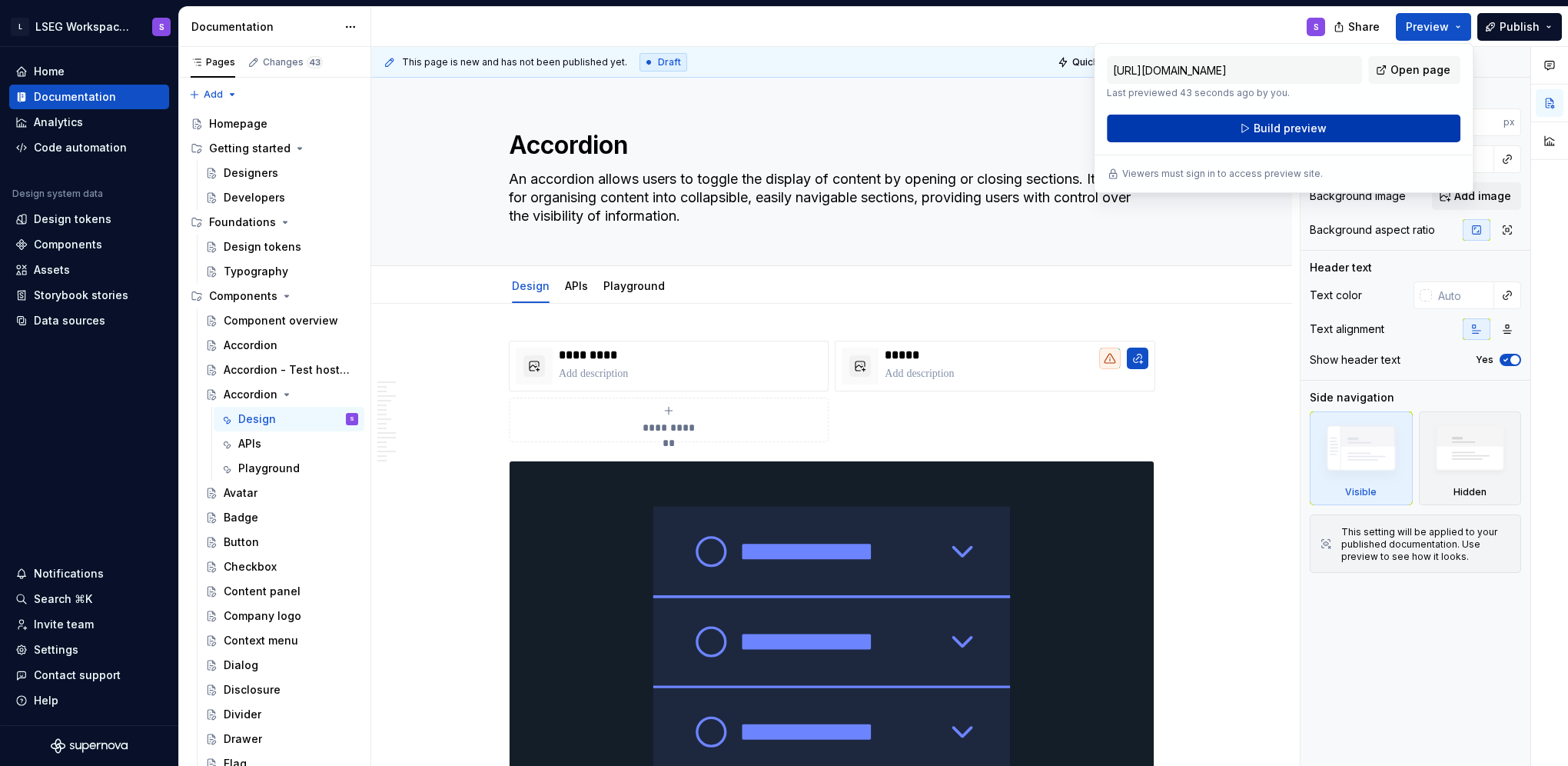
click at [637, 129] on button "Build preview" at bounding box center [1284, 128] width 354 height 28
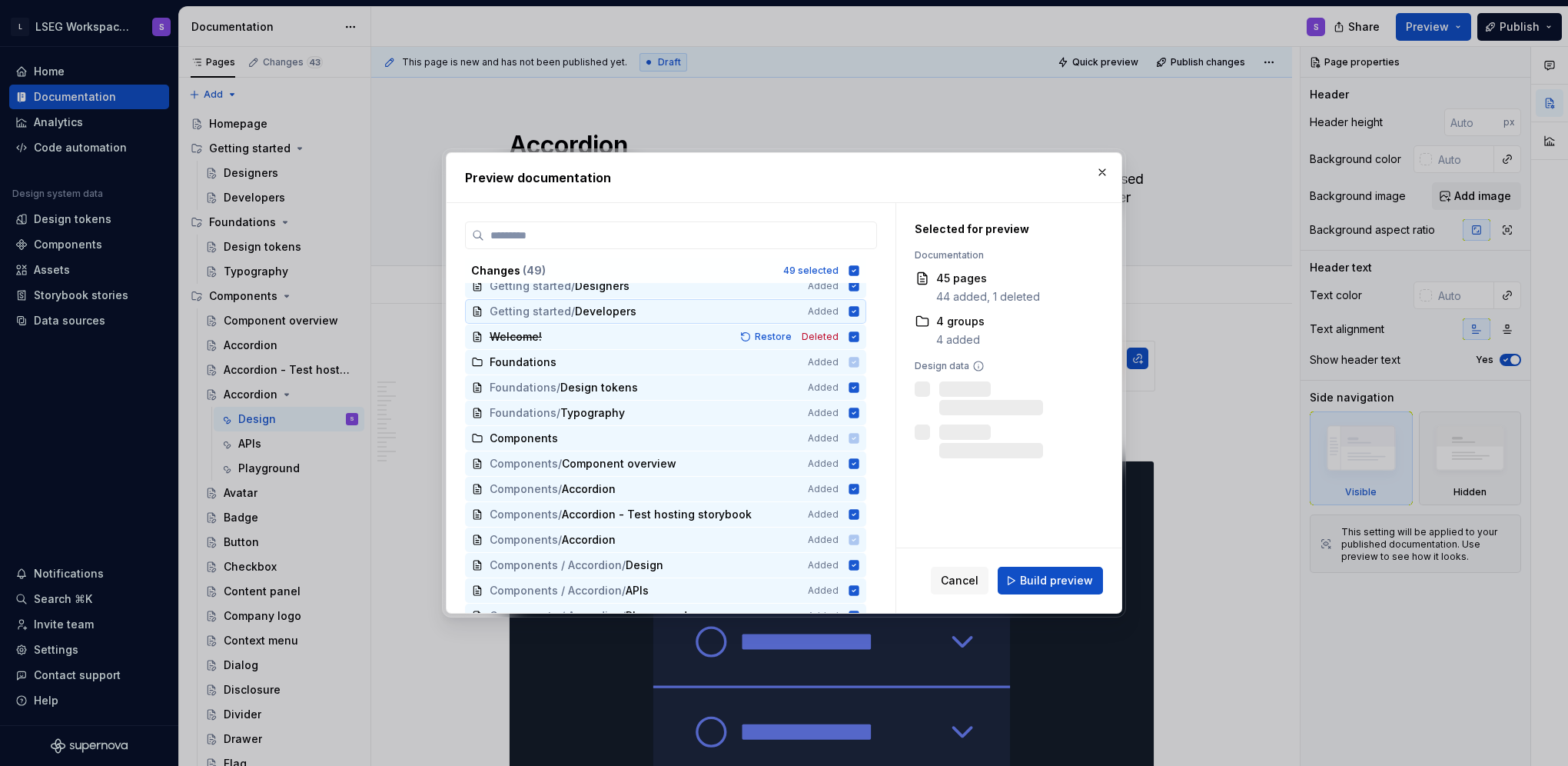
scroll to position [77, 0]
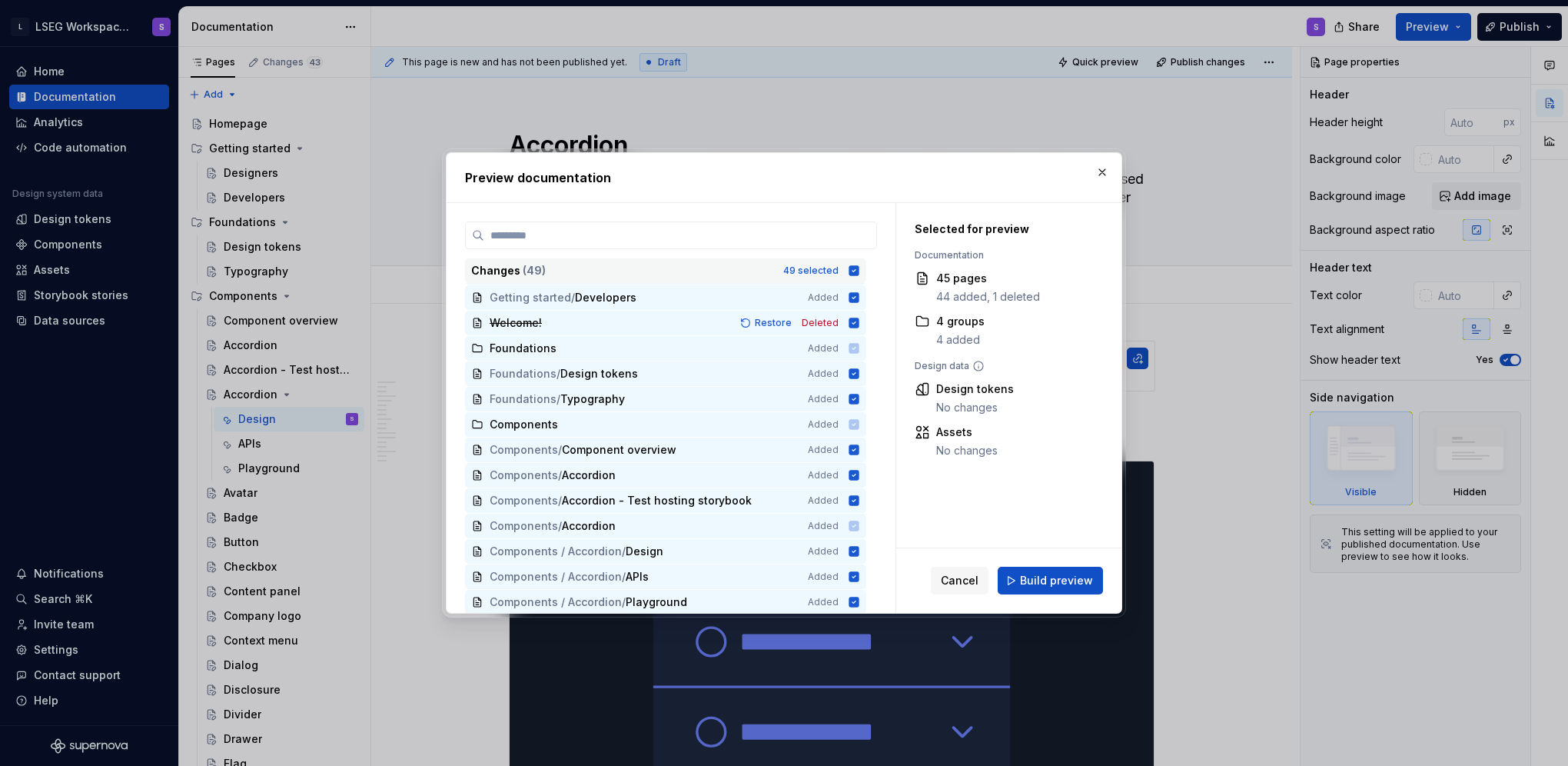
click at [637, 275] on icon at bounding box center [854, 270] width 10 height 10
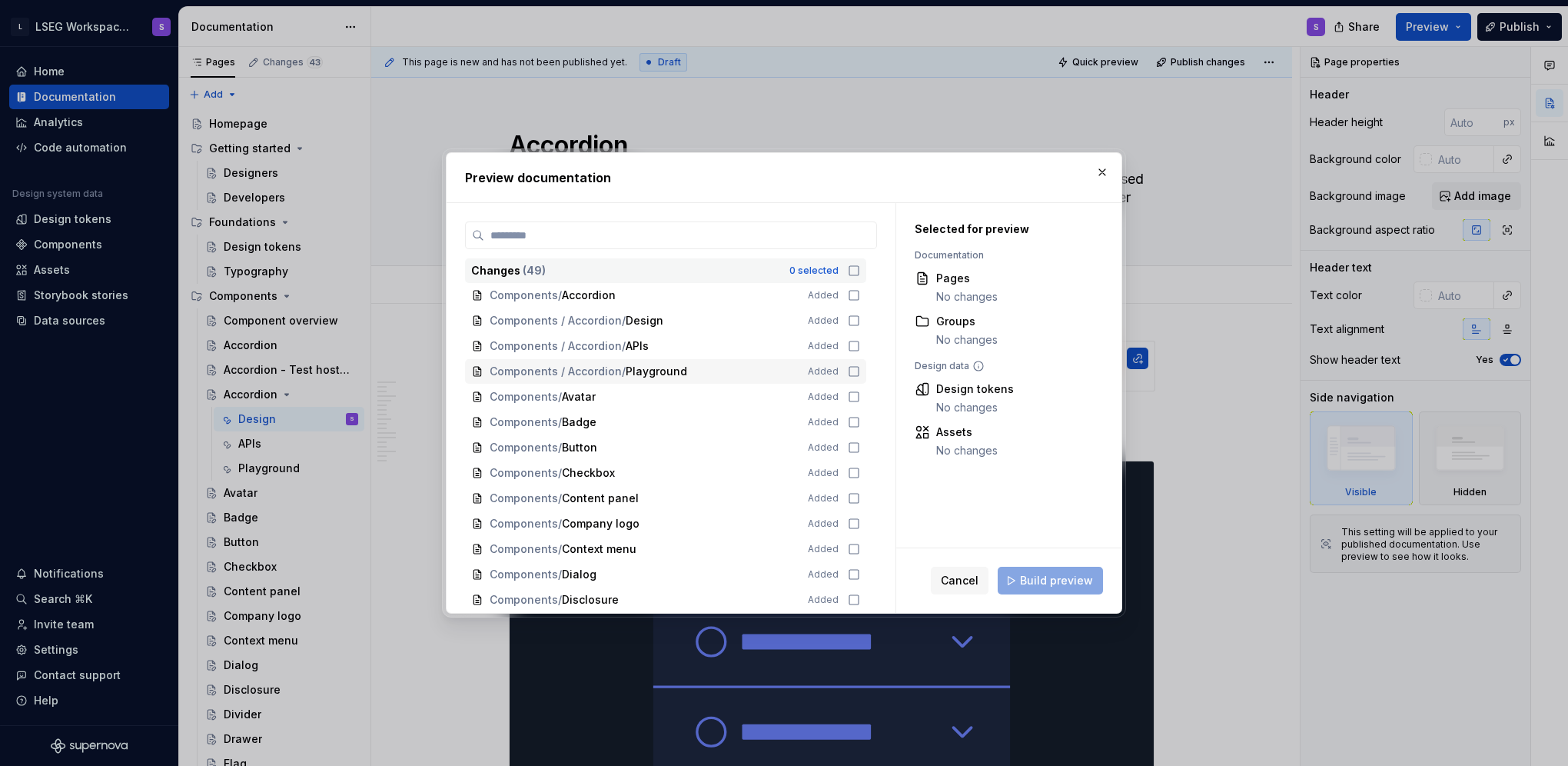
scroll to position [154, 0]
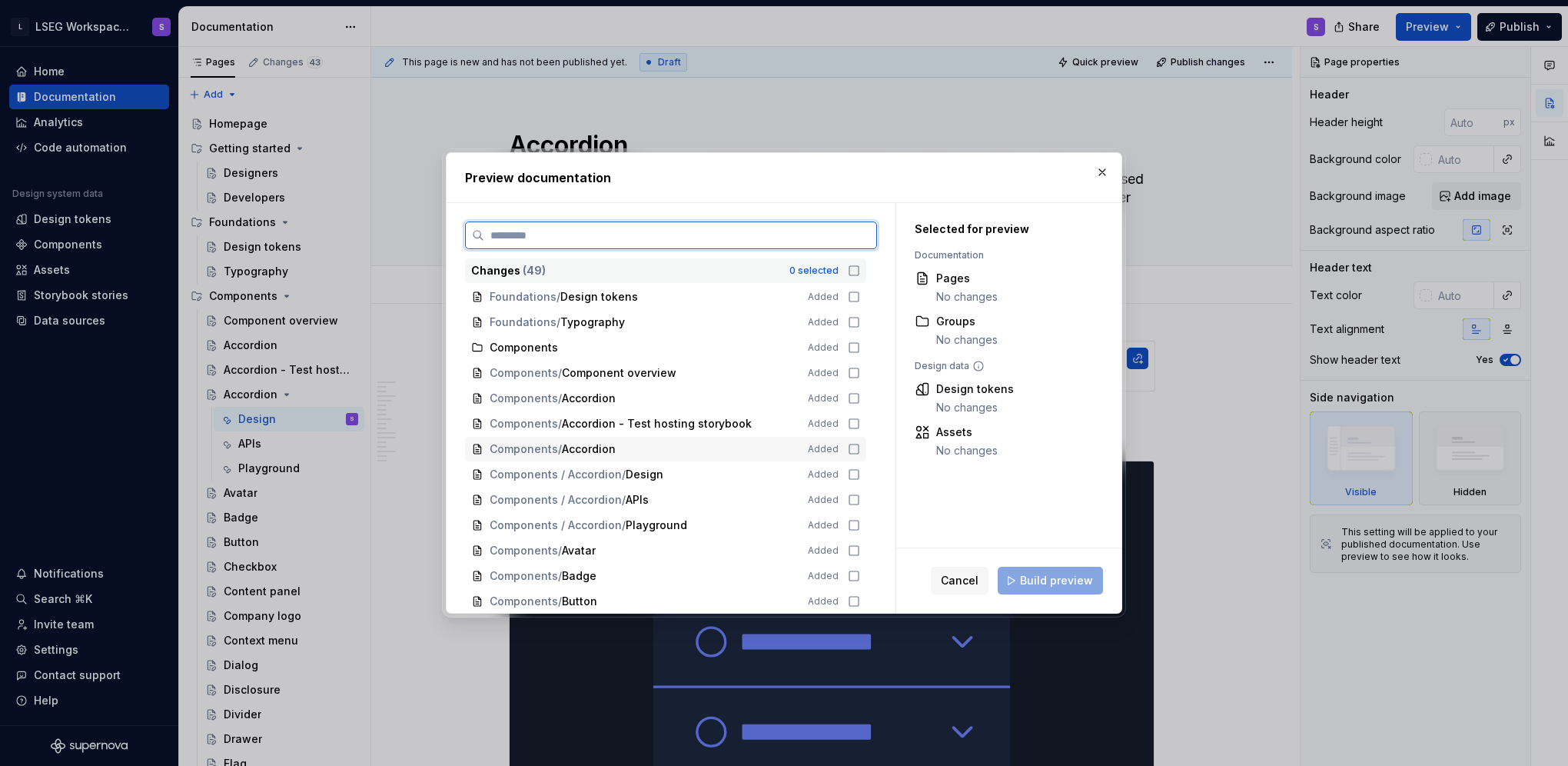
click at [637, 454] on div "Components / Accordion" at bounding box center [640, 448] width 300 height 15
click at [637, 468] on div "Components / Accordion / Design" at bounding box center [640, 474] width 300 height 15
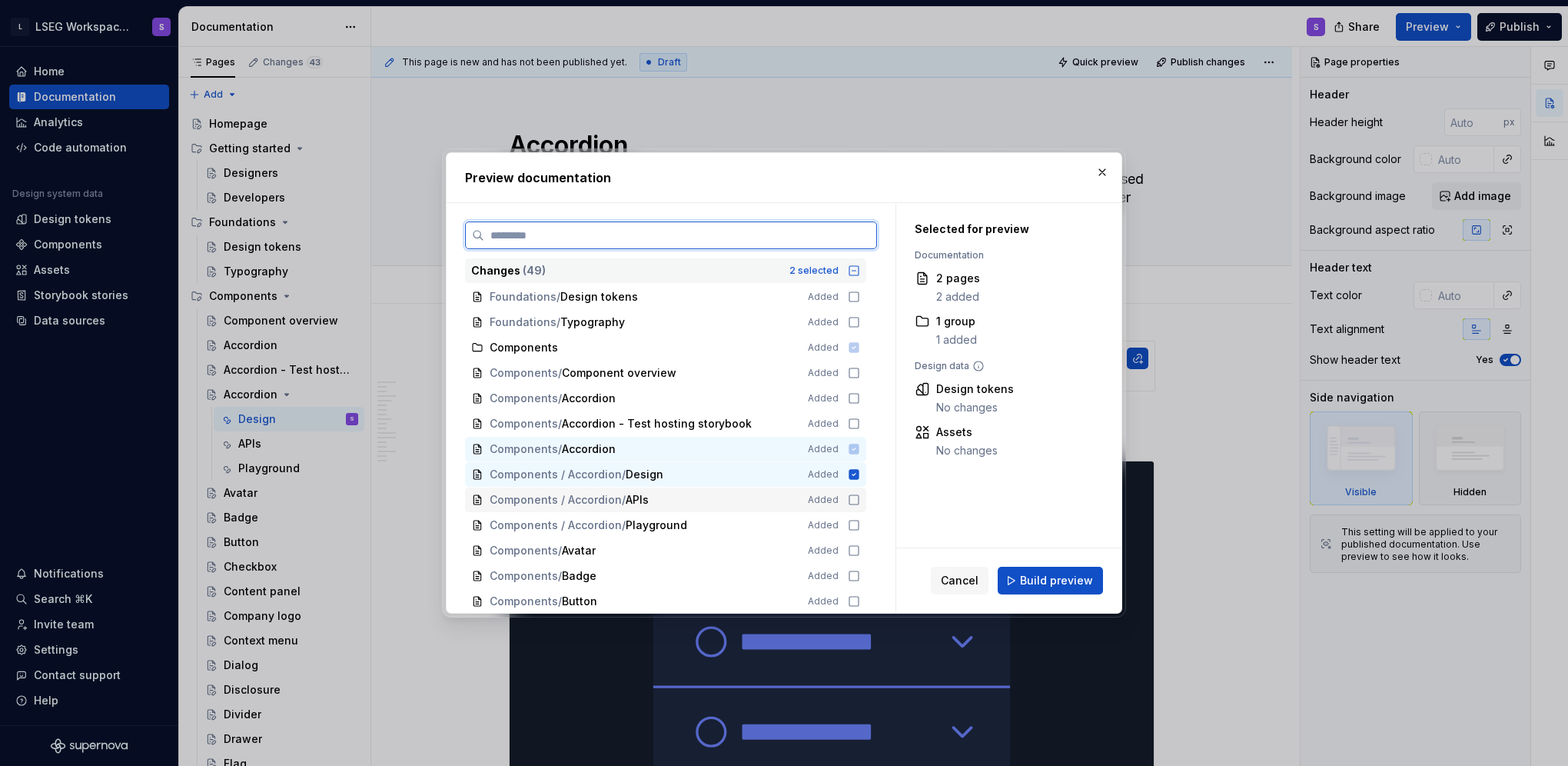
click at [637, 492] on div "Components / Accordion / APIs" at bounding box center [640, 499] width 300 height 15
click at [637, 520] on div "Components / Accordion / Playground" at bounding box center [640, 525] width 300 height 15
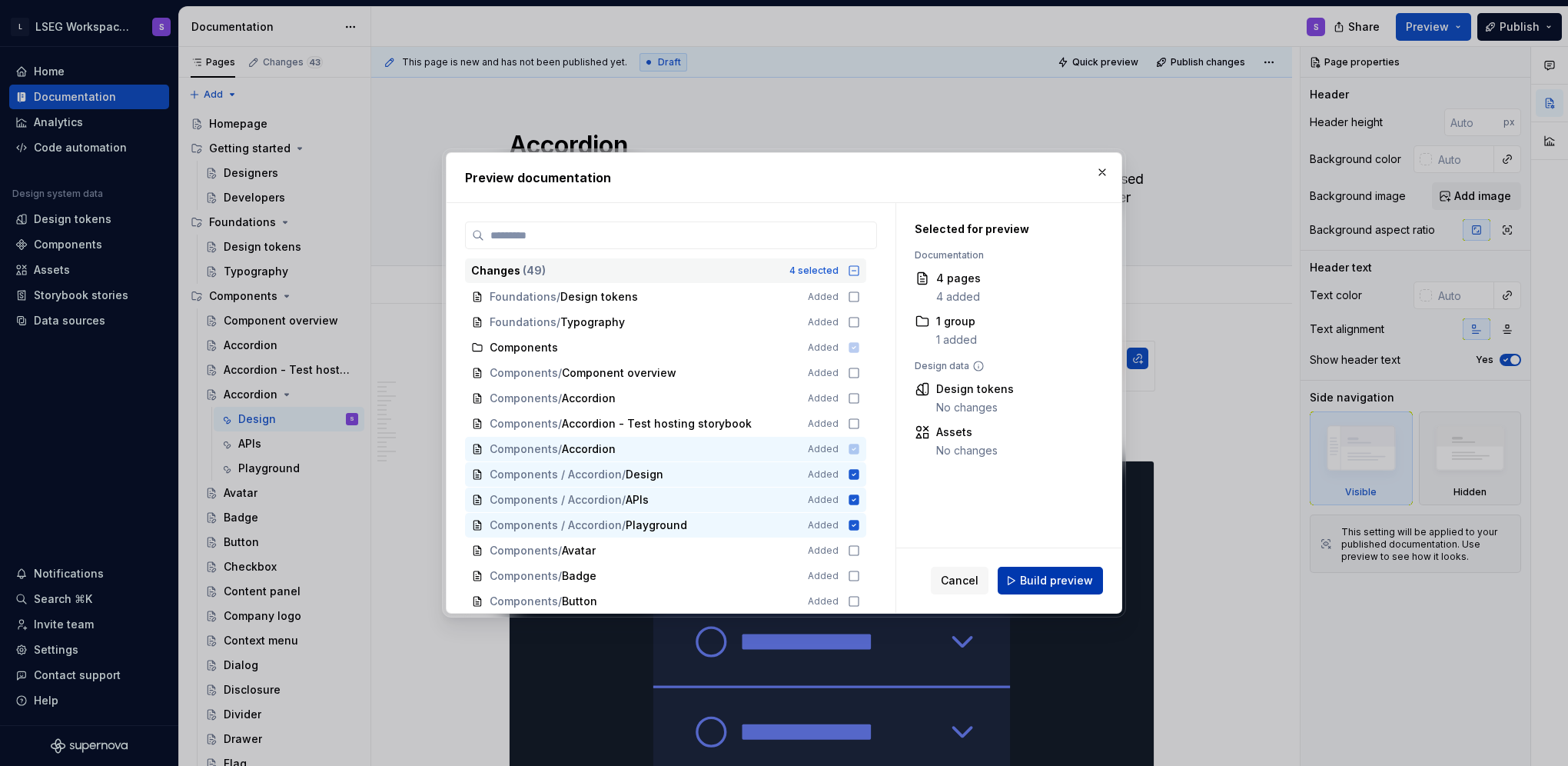
click at [637, 579] on span "Build preview" at bounding box center [1056, 580] width 73 height 15
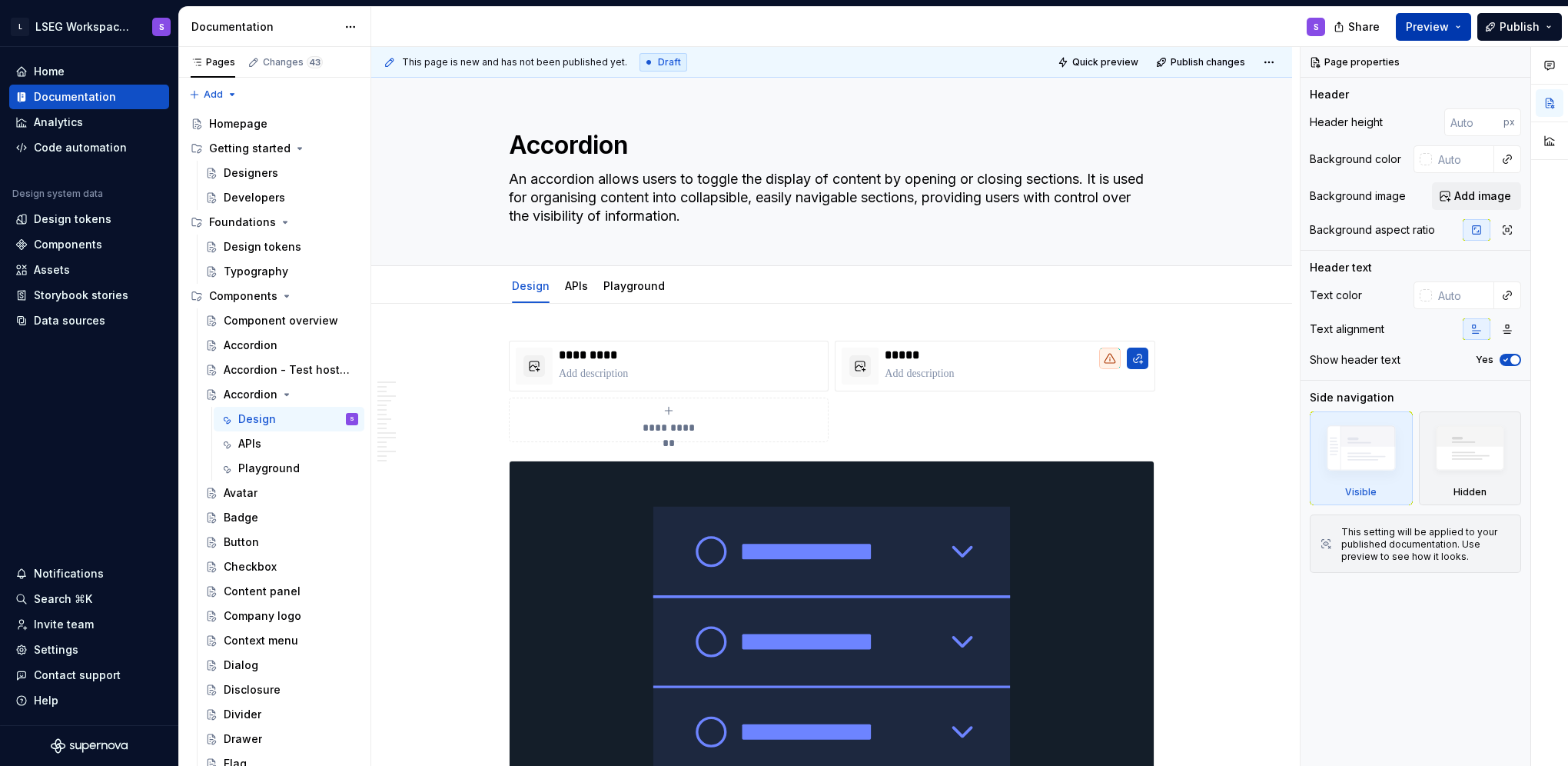
click at [637, 26] on span "Preview" at bounding box center [1428, 26] width 43 height 15
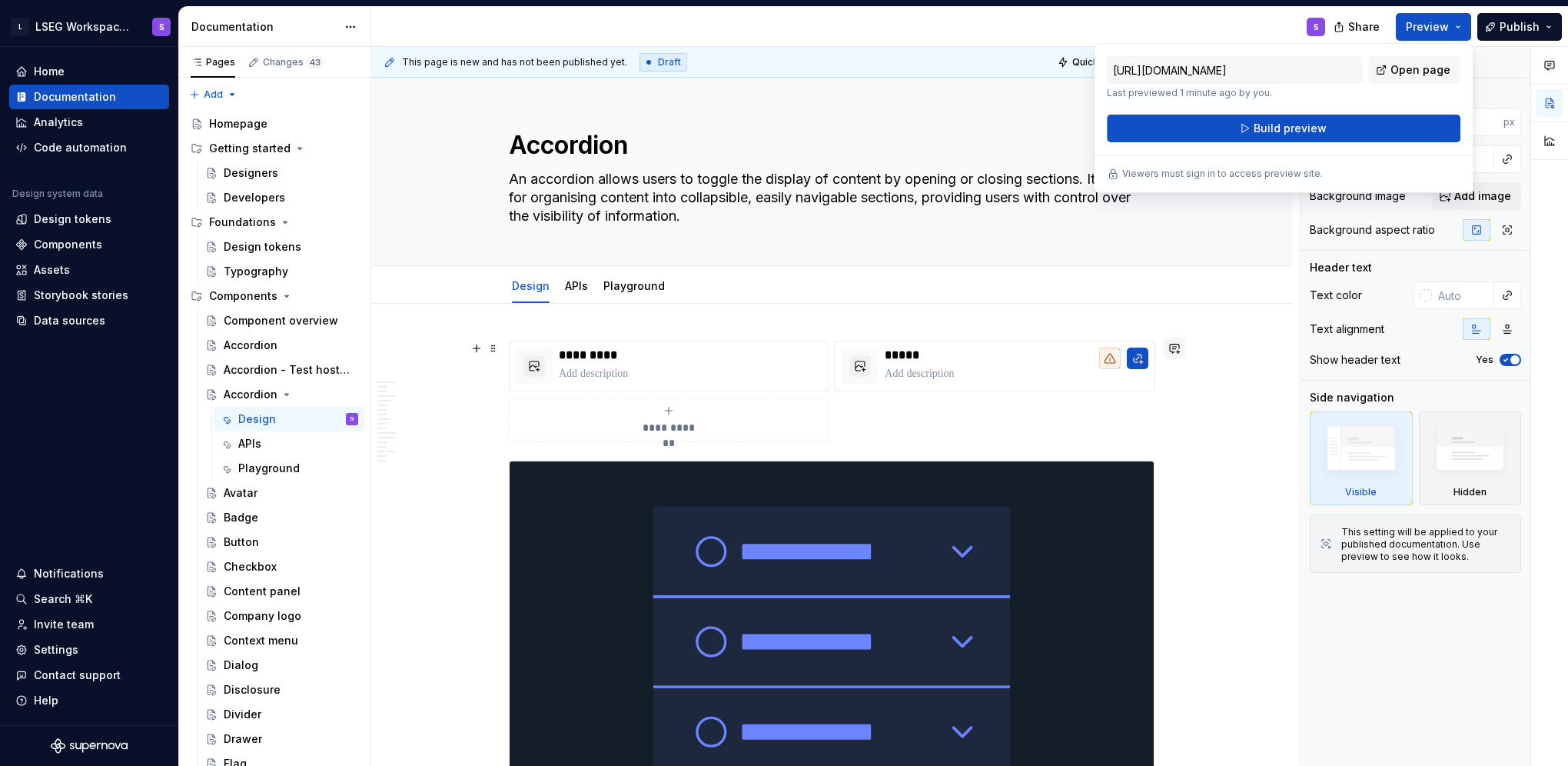
click at [637, 354] on button "button" at bounding box center [1174, 348] width 21 height 21
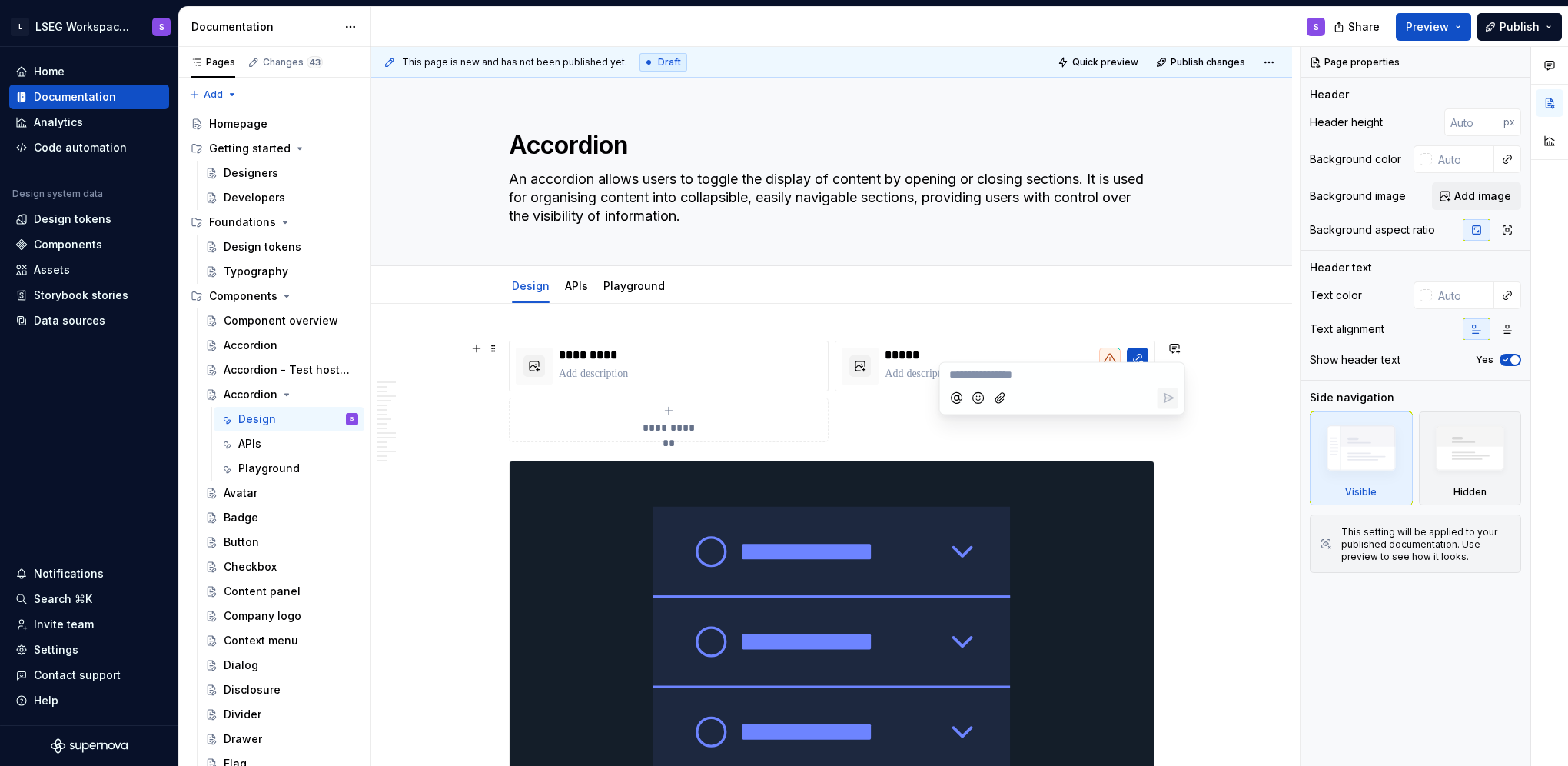
click at [637, 464] on div at bounding box center [832, 641] width 646 height 362
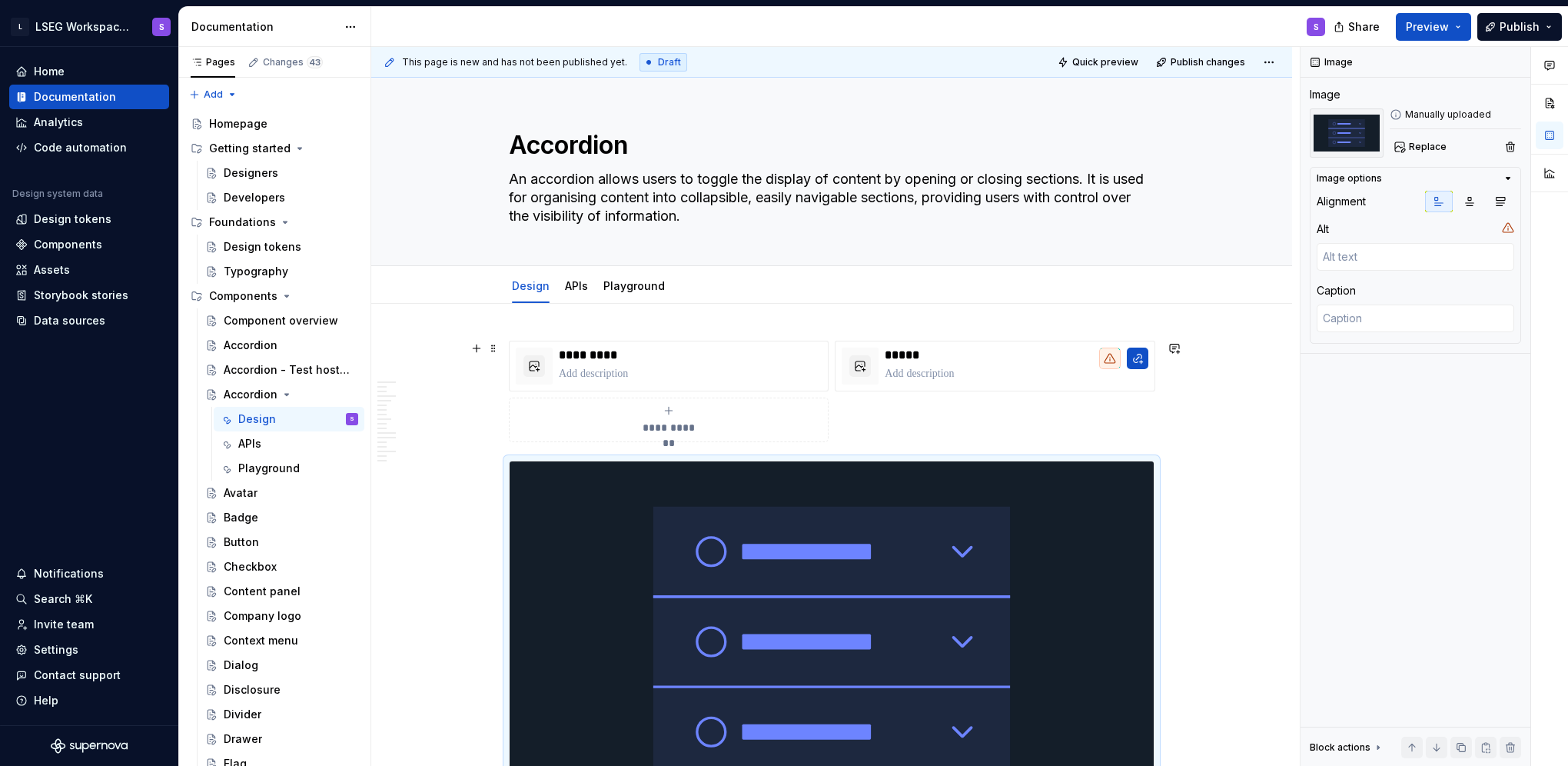
click at [637, 440] on div "**********" at bounding box center [832, 391] width 646 height 102
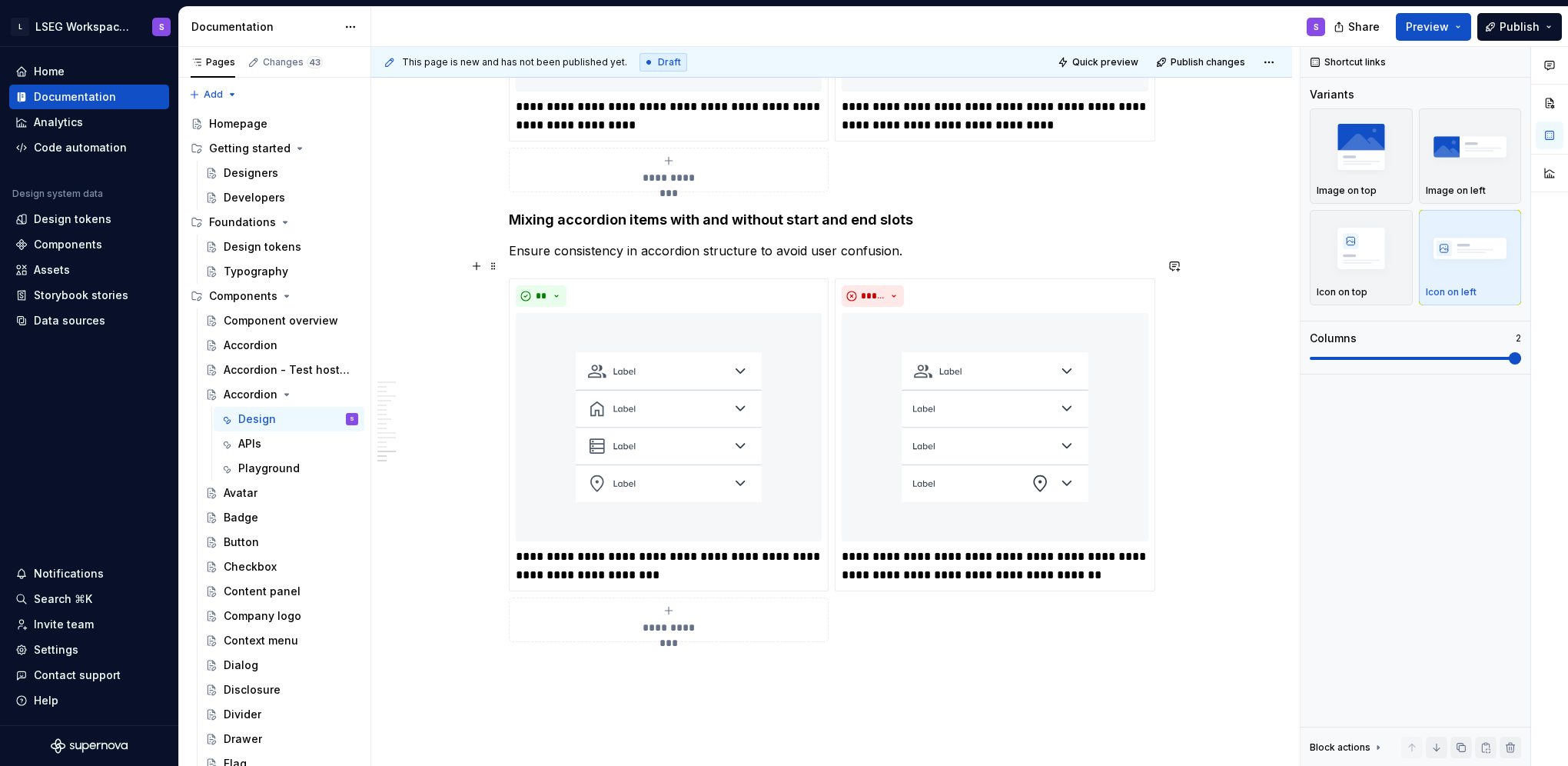
scroll to position [7304, 0]
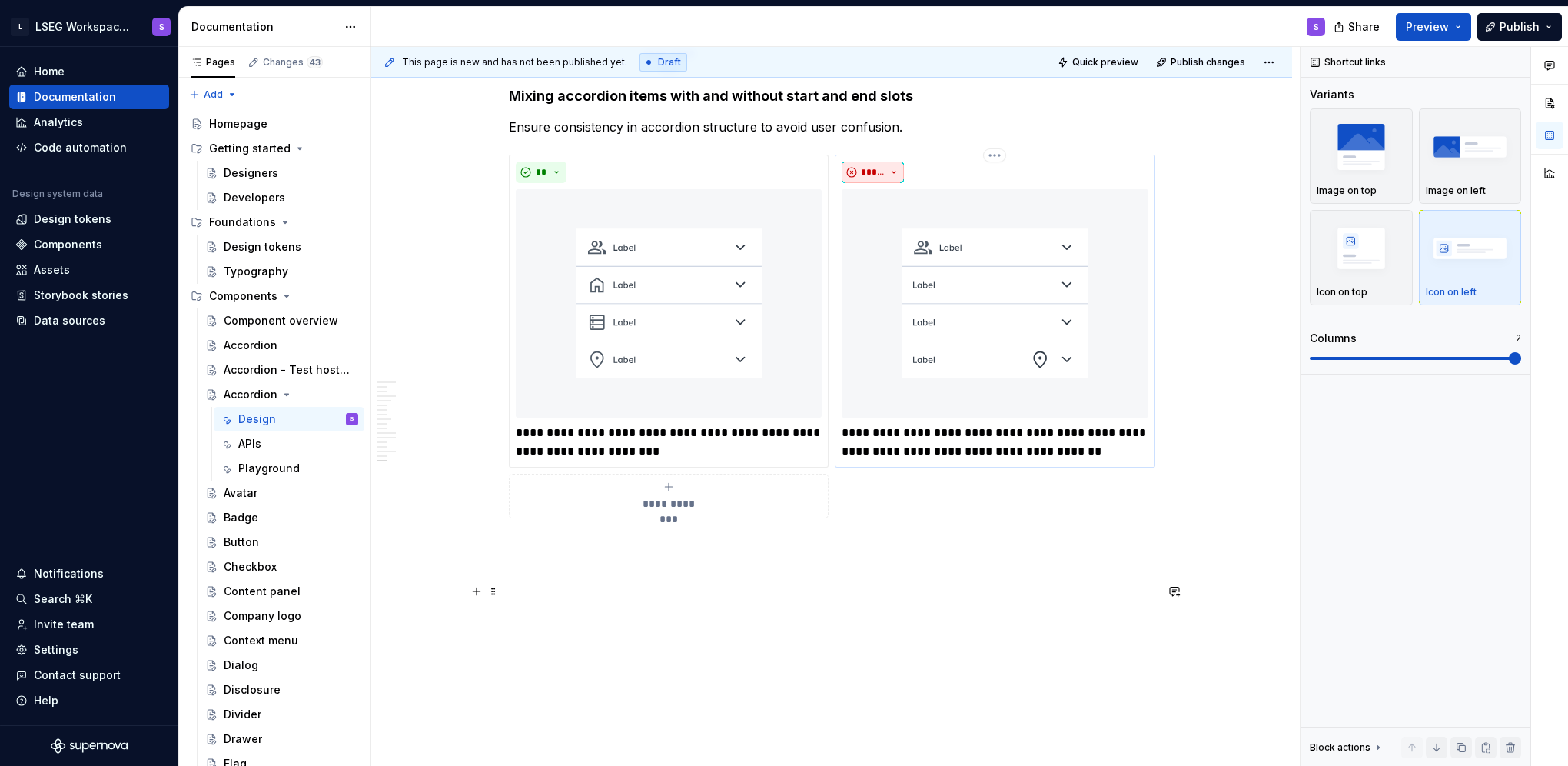
click at [637, 179] on span "*****" at bounding box center [873, 171] width 24 height 12
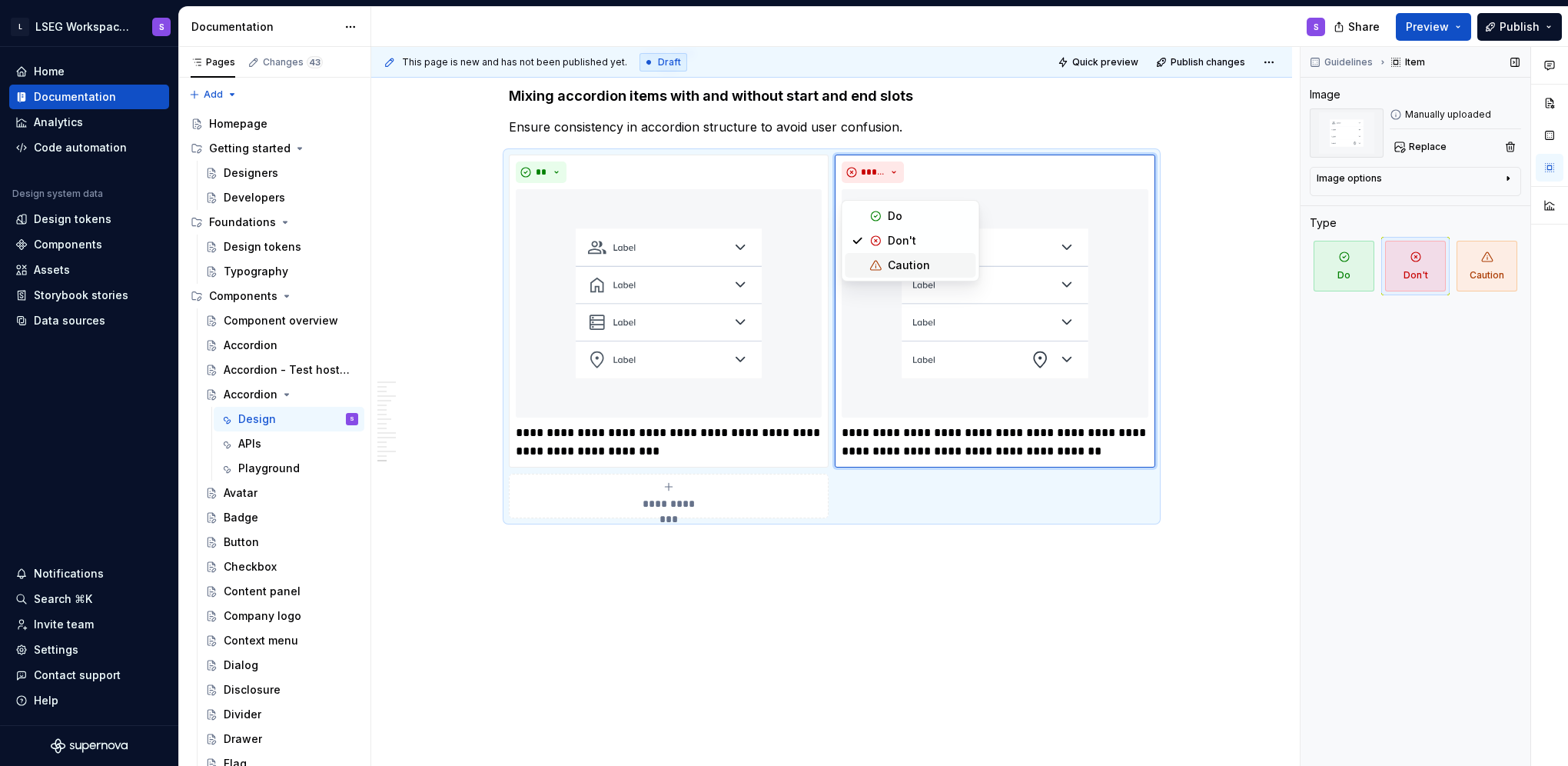
click at [637, 327] on div "Guidelines Item Image Manually uploaded Replace Image options Alignment Alt Cap…" at bounding box center [1416, 406] width 230 height 720
click at [637, 177] on div "Image options" at bounding box center [1409, 181] width 185 height 18
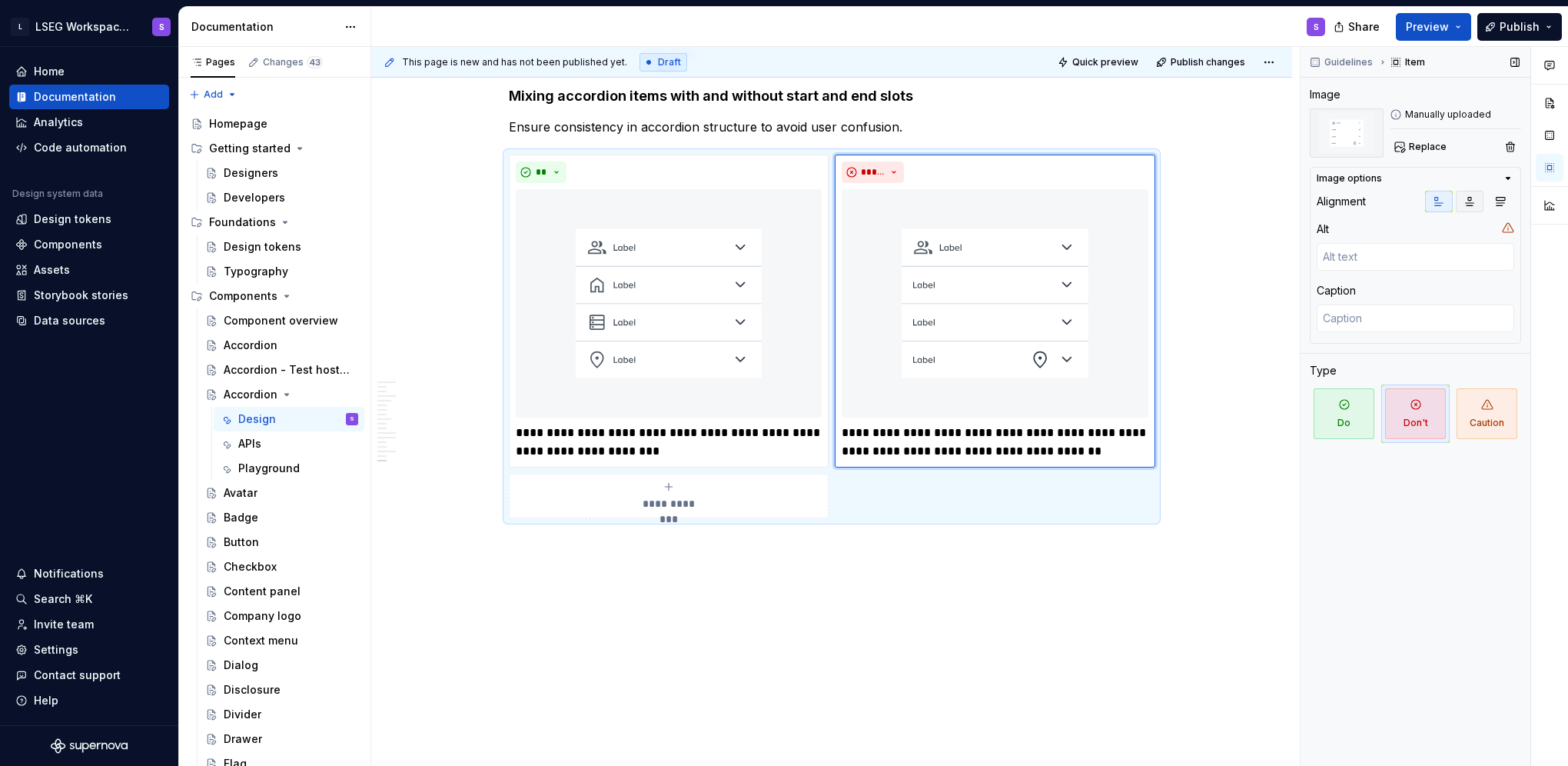
click at [637, 202] on button "button" at bounding box center [1470, 201] width 28 height 21
click at [637, 202] on icon "button" at bounding box center [1500, 201] width 12 height 12
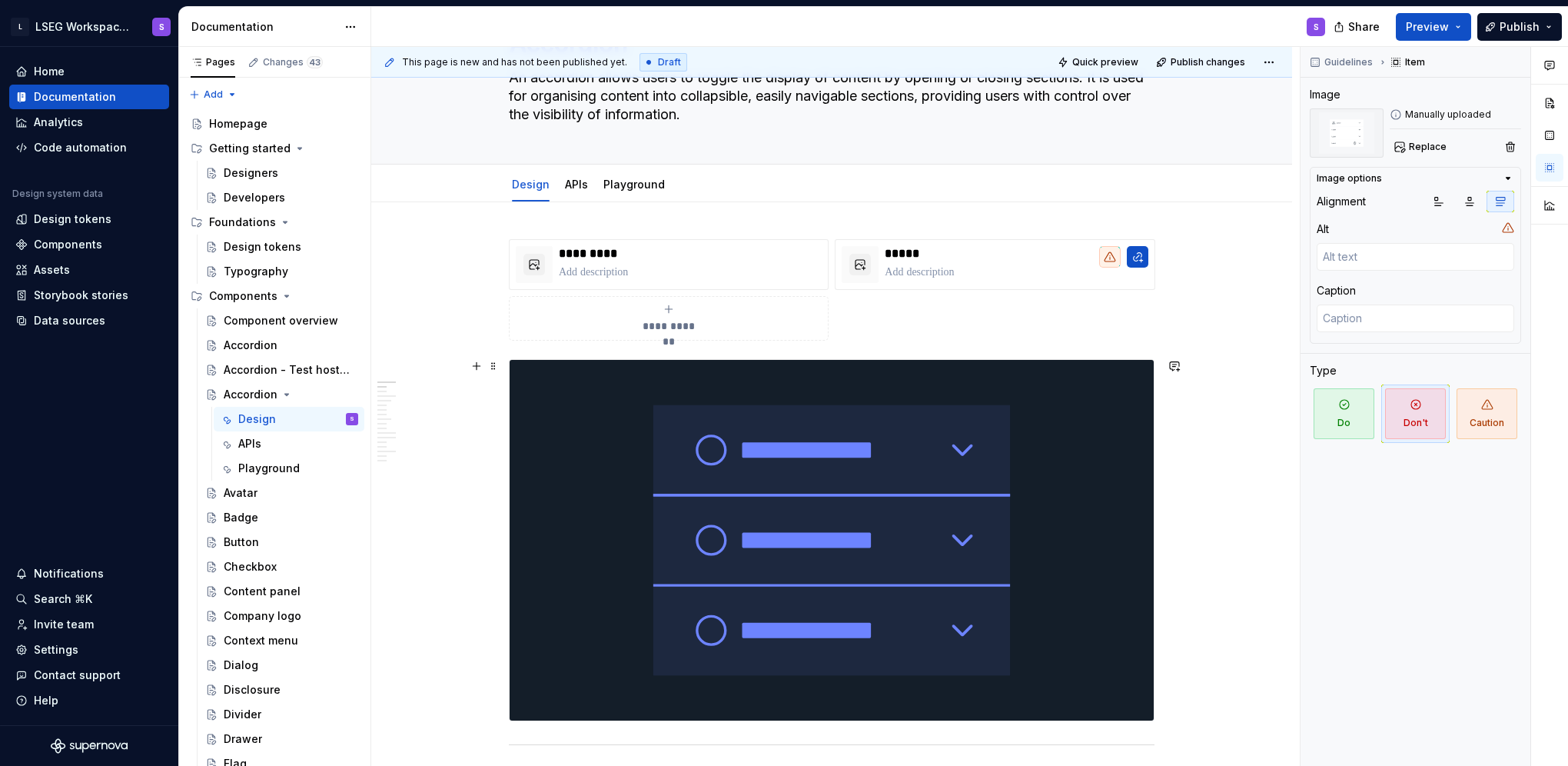
scroll to position [0, 0]
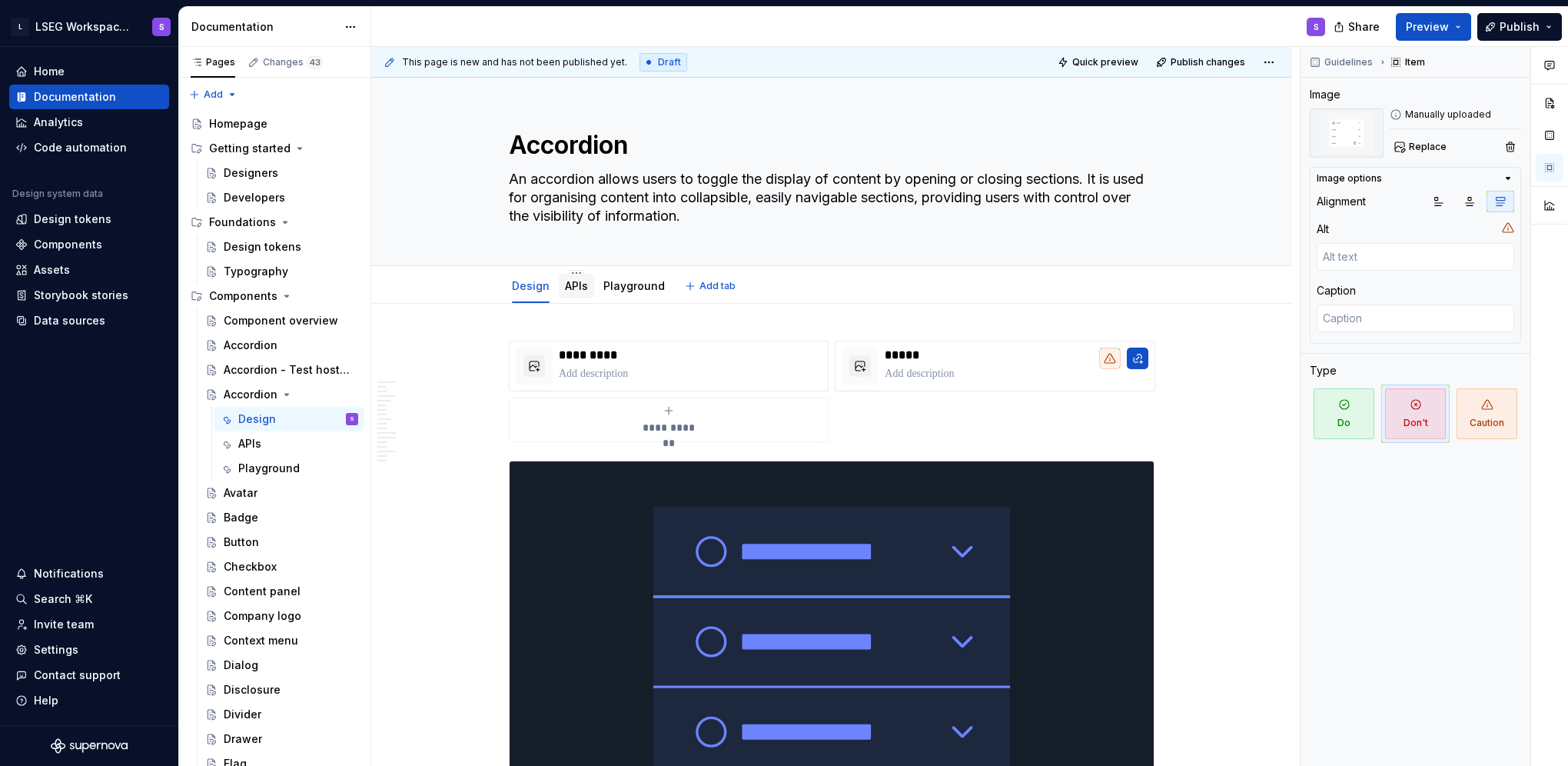
click at [580, 295] on div "APIs" at bounding box center [576, 286] width 36 height 25
click at [581, 290] on link "APIs" at bounding box center [576, 286] width 23 height 13
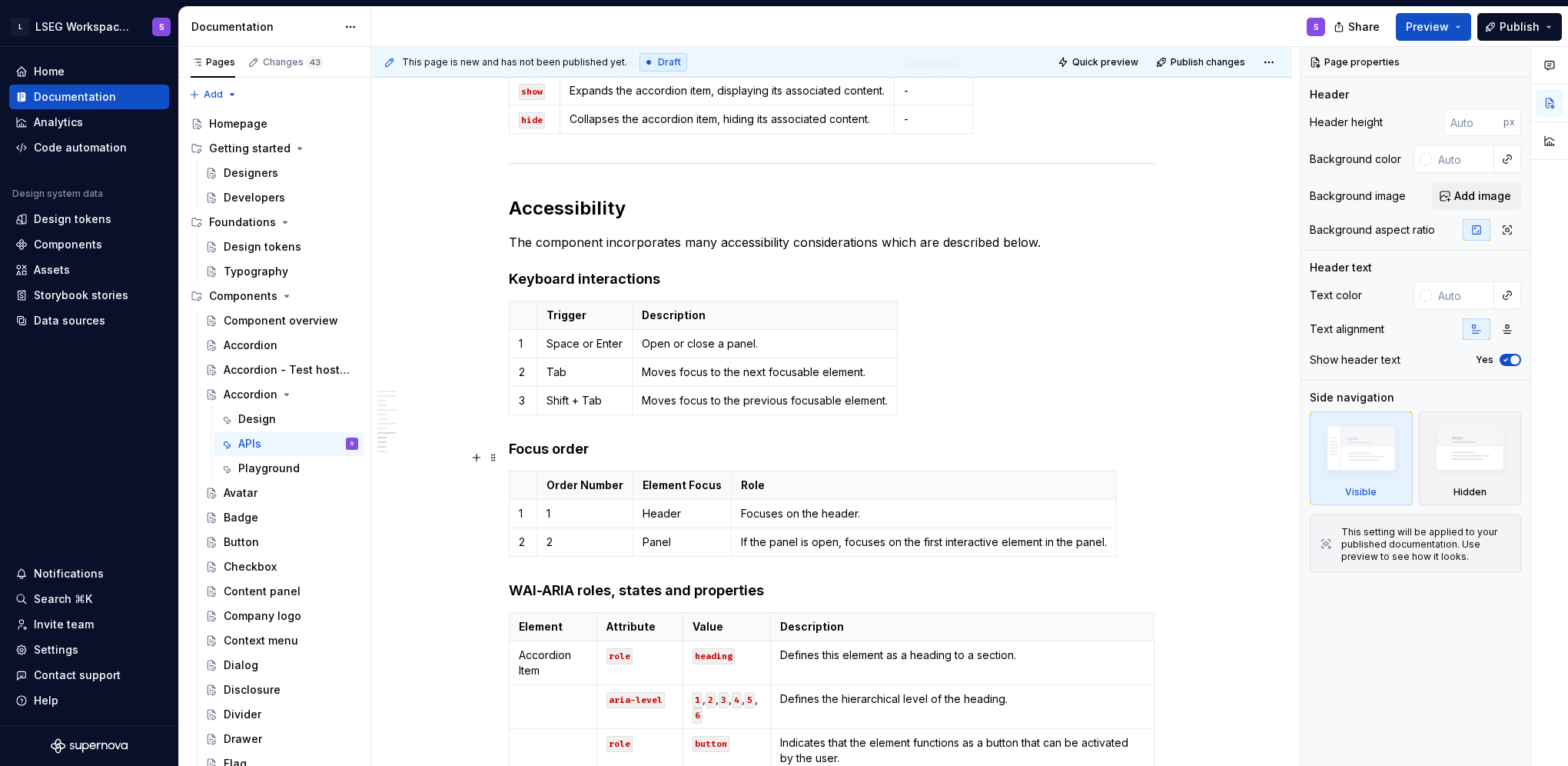
scroll to position [2307, 0]
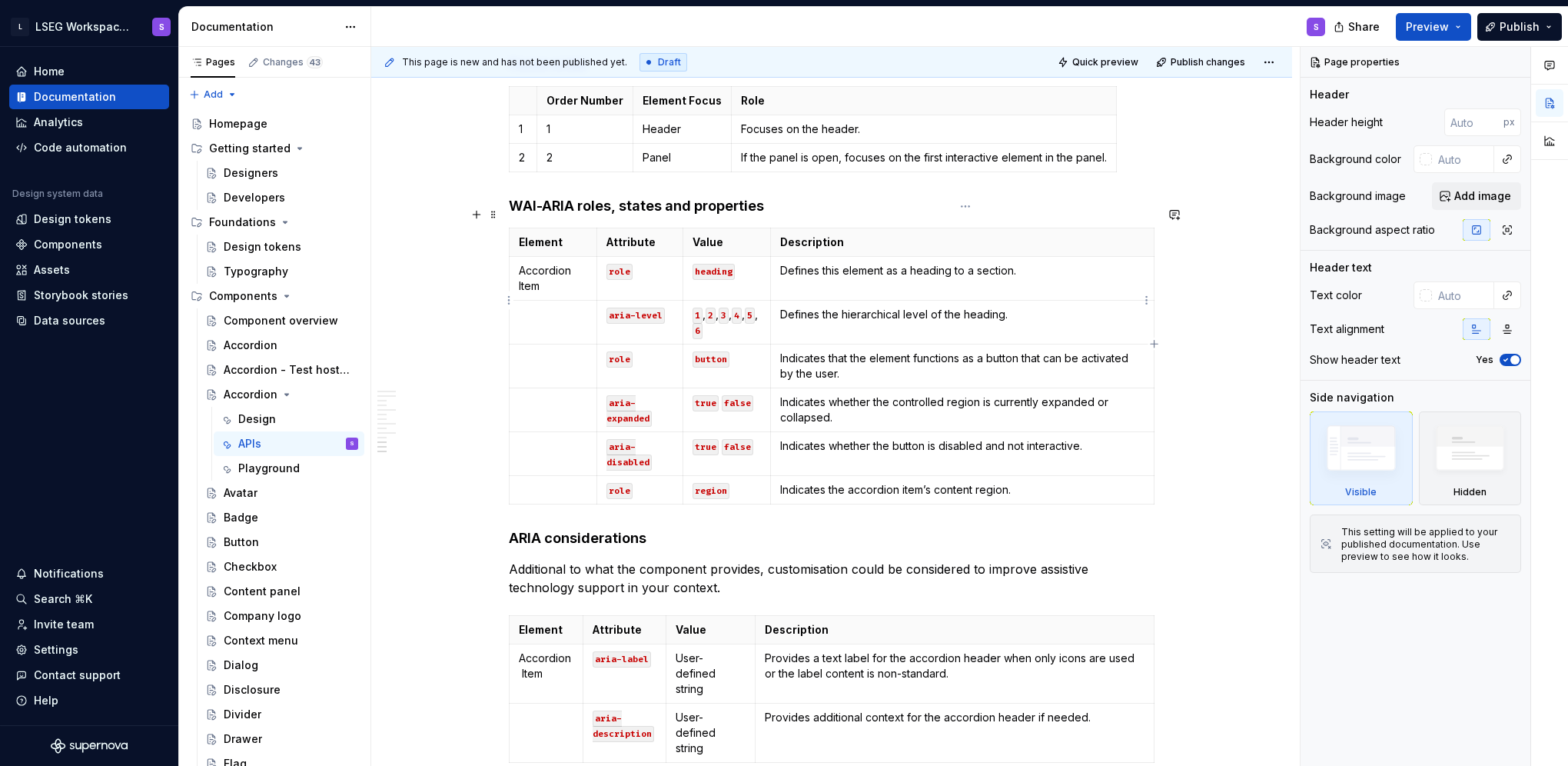
click at [637, 307] on p "Defines the hierarchical level of the heading." at bounding box center [962, 314] width 364 height 15
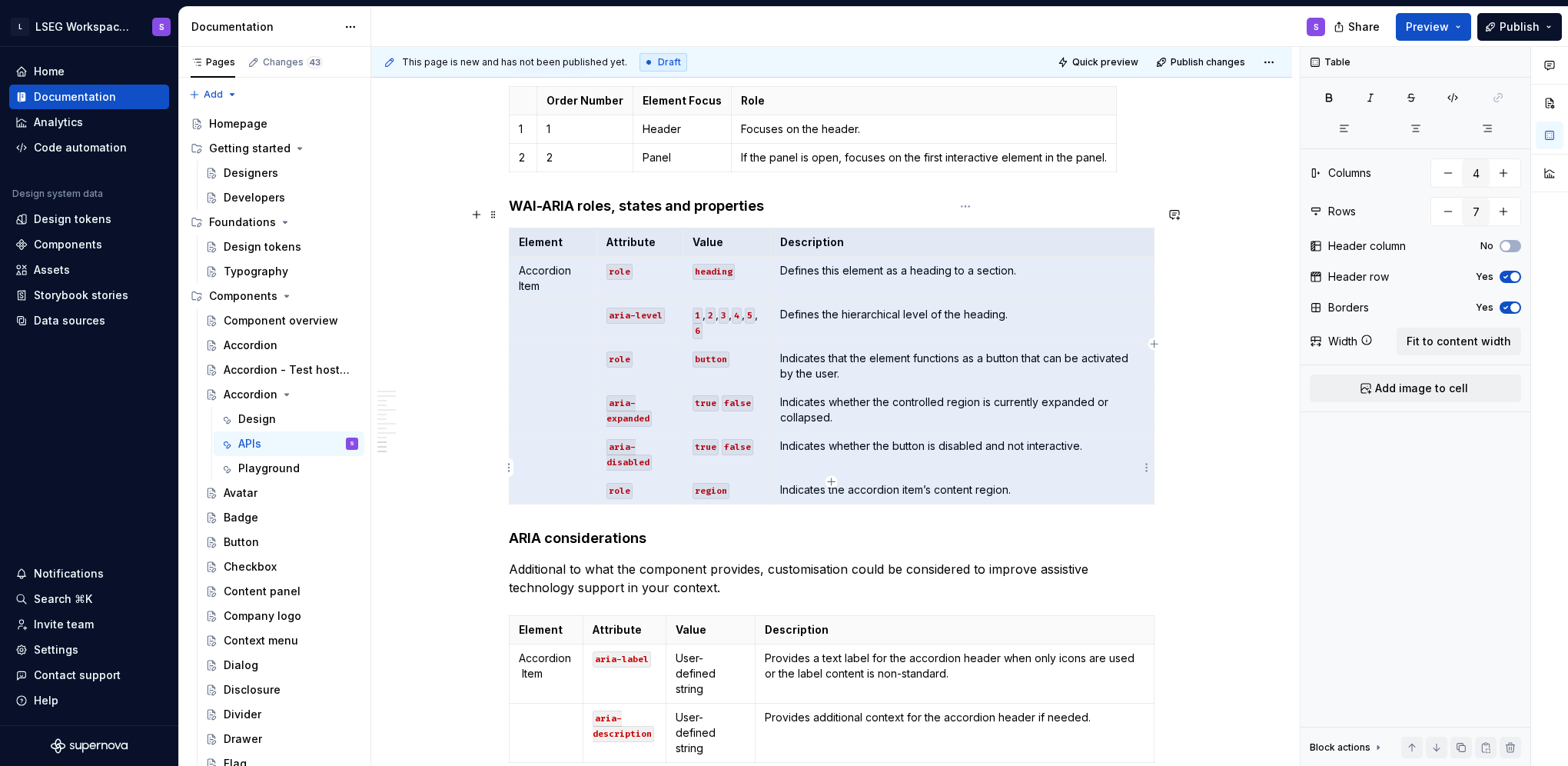
drag, startPoint x: 574, startPoint y: 225, endPoint x: 1043, endPoint y: 471, distance: 529.6
click at [637, 471] on tbody "Element Attribute Value Description Accordion Item role heading Defines this el…" at bounding box center [832, 367] width 645 height 276
click at [637, 338] on span "Fit to content width" at bounding box center [1459, 341] width 105 height 15
type textarea "*"
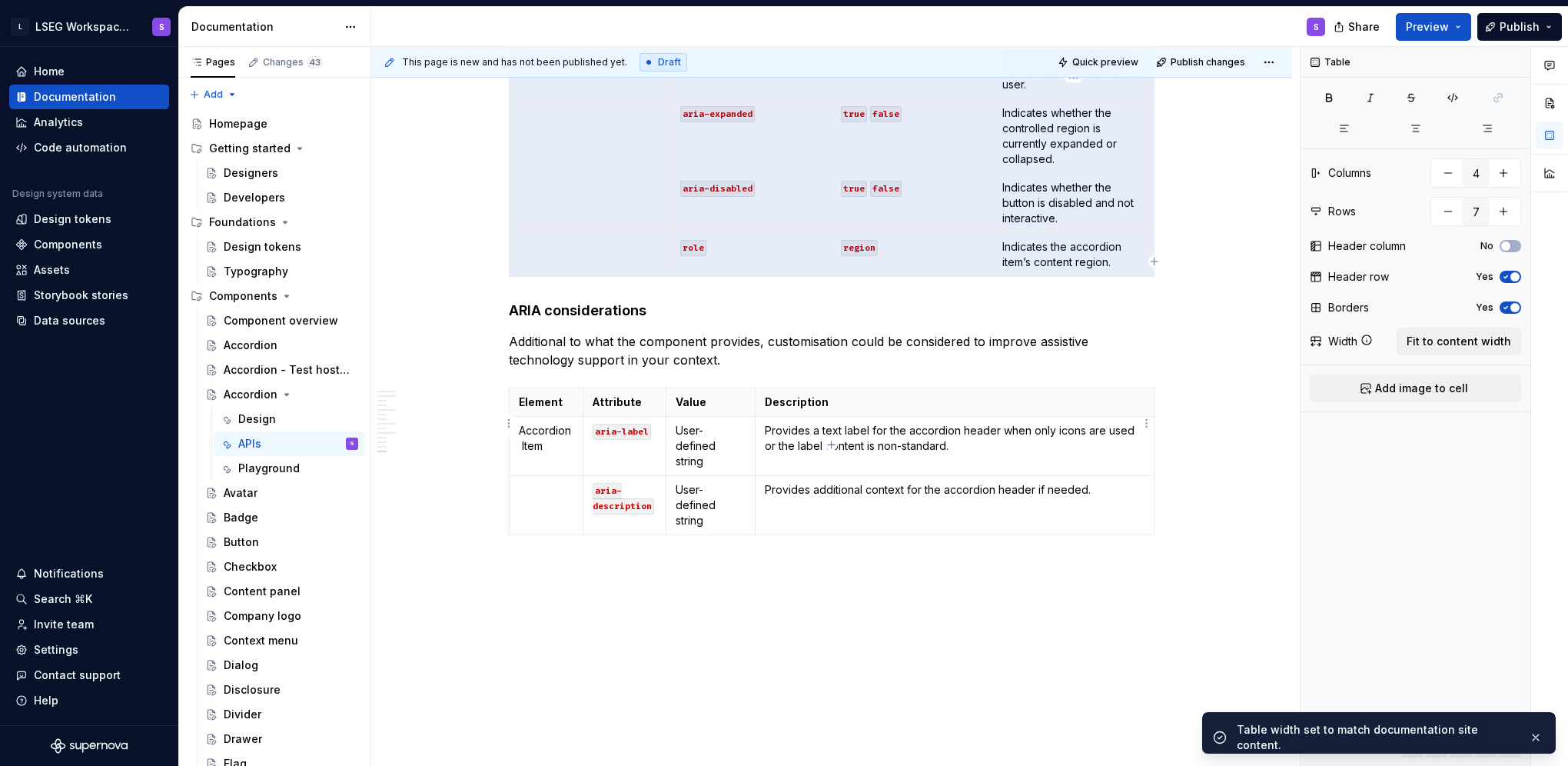
scroll to position [2633, 0]
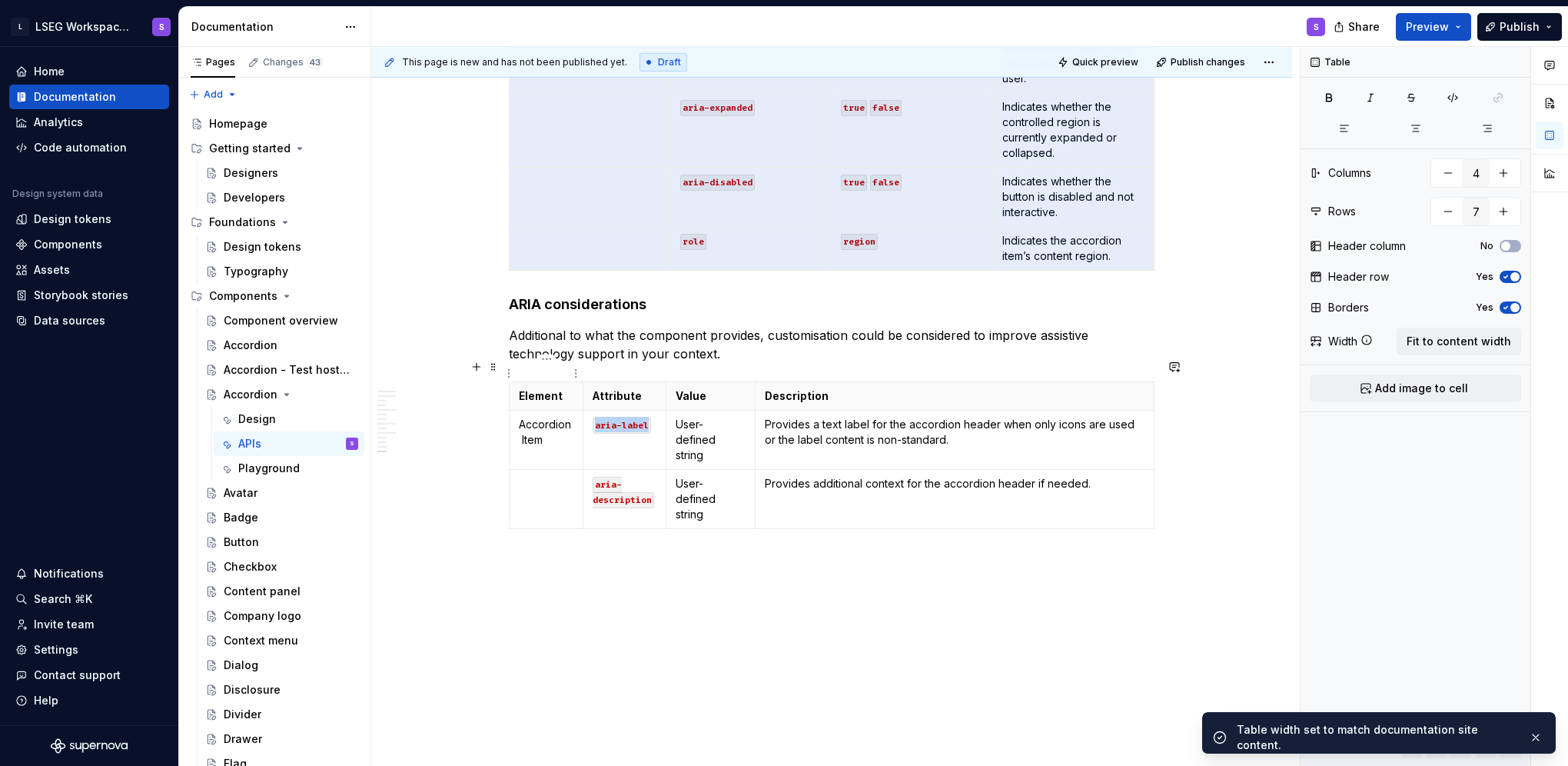
type input "3"
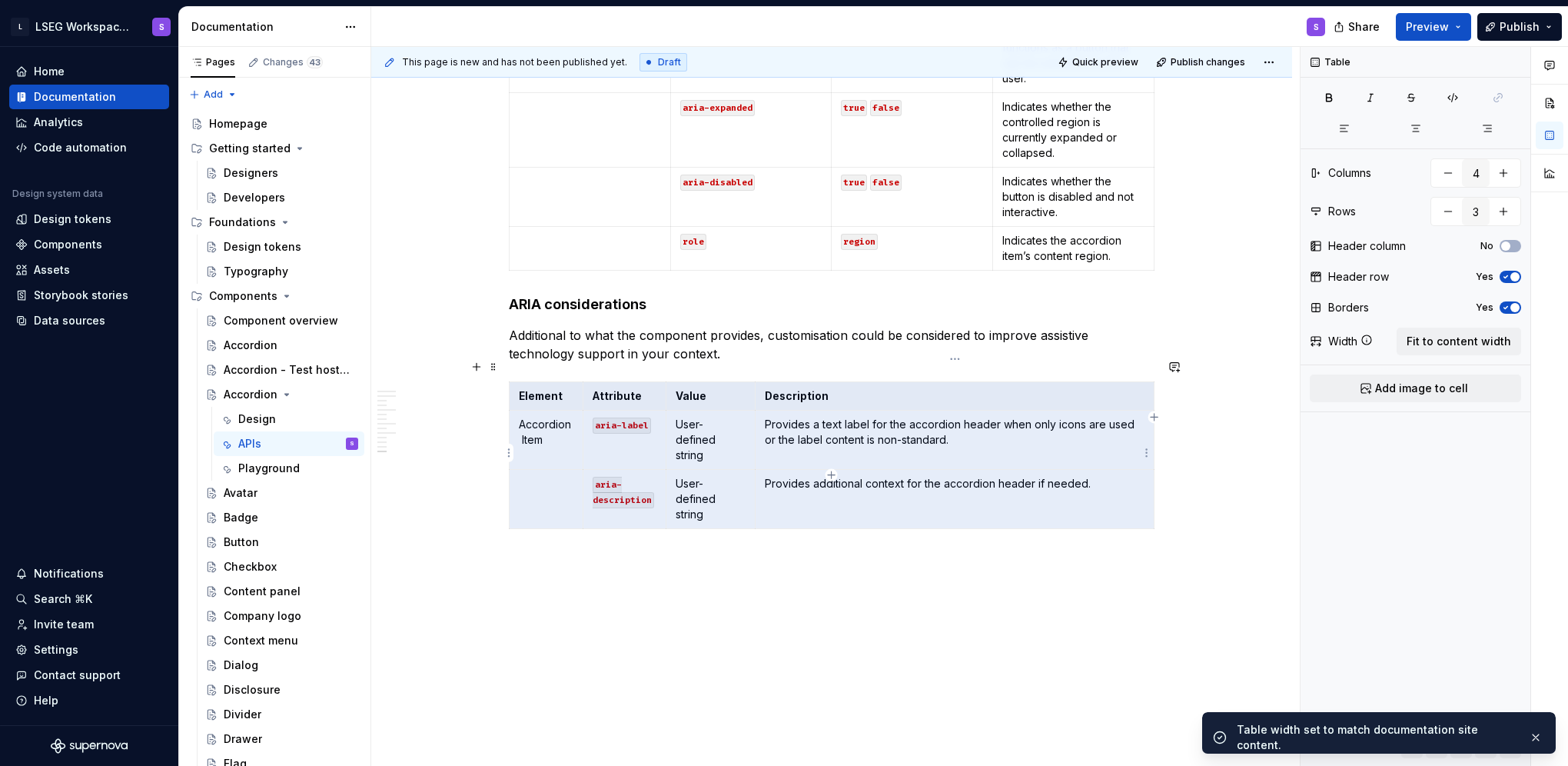
drag, startPoint x: 544, startPoint y: 374, endPoint x: 939, endPoint y: 445, distance: 401.3
click at [637, 445] on tbody "Element Attribute Value Description Accordion Item aria-label User-defined stri…" at bounding box center [832, 455] width 645 height 147
click at [637, 341] on span "Fit to content width" at bounding box center [1459, 341] width 105 height 15
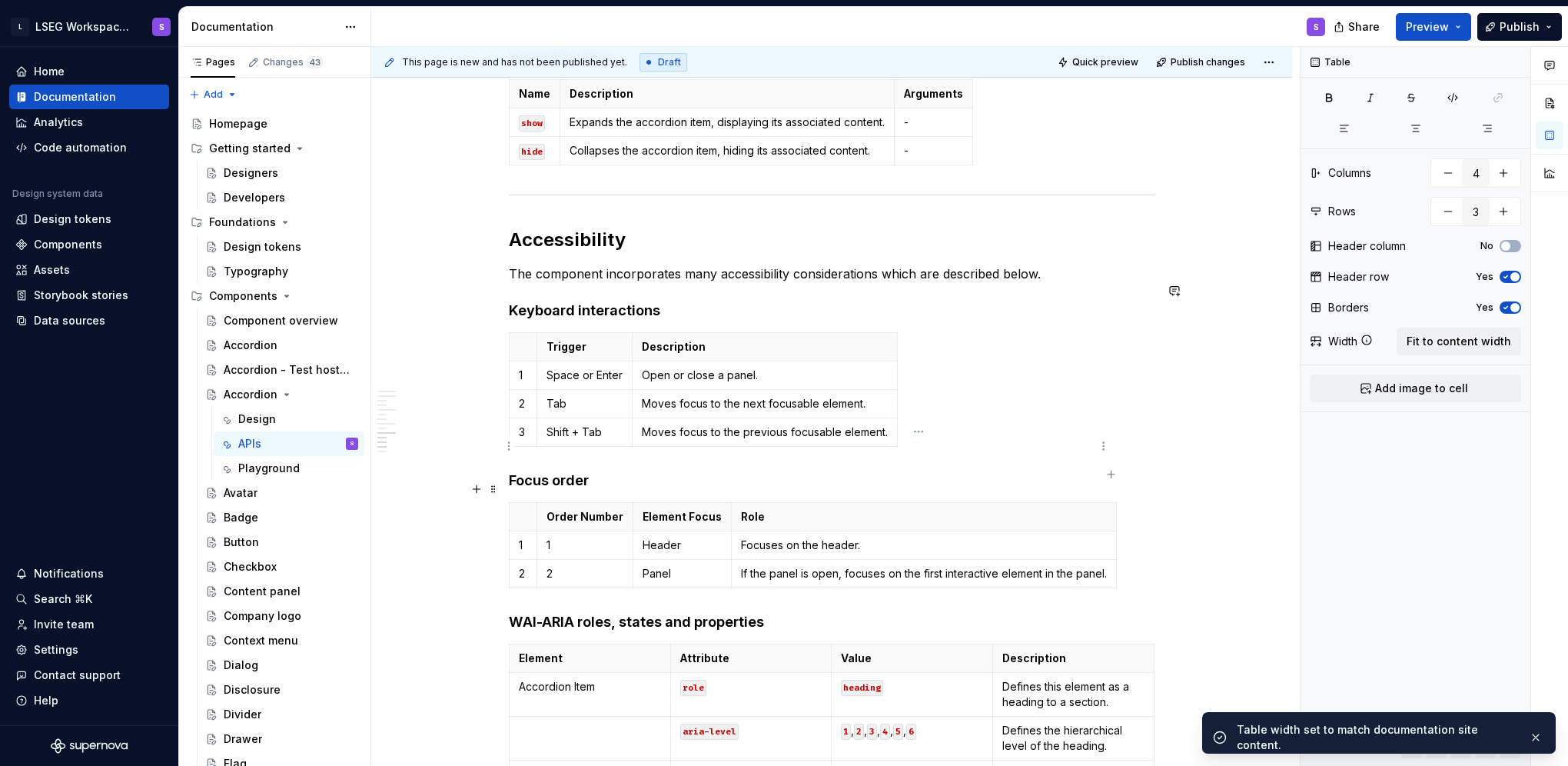
scroll to position [1941, 0]
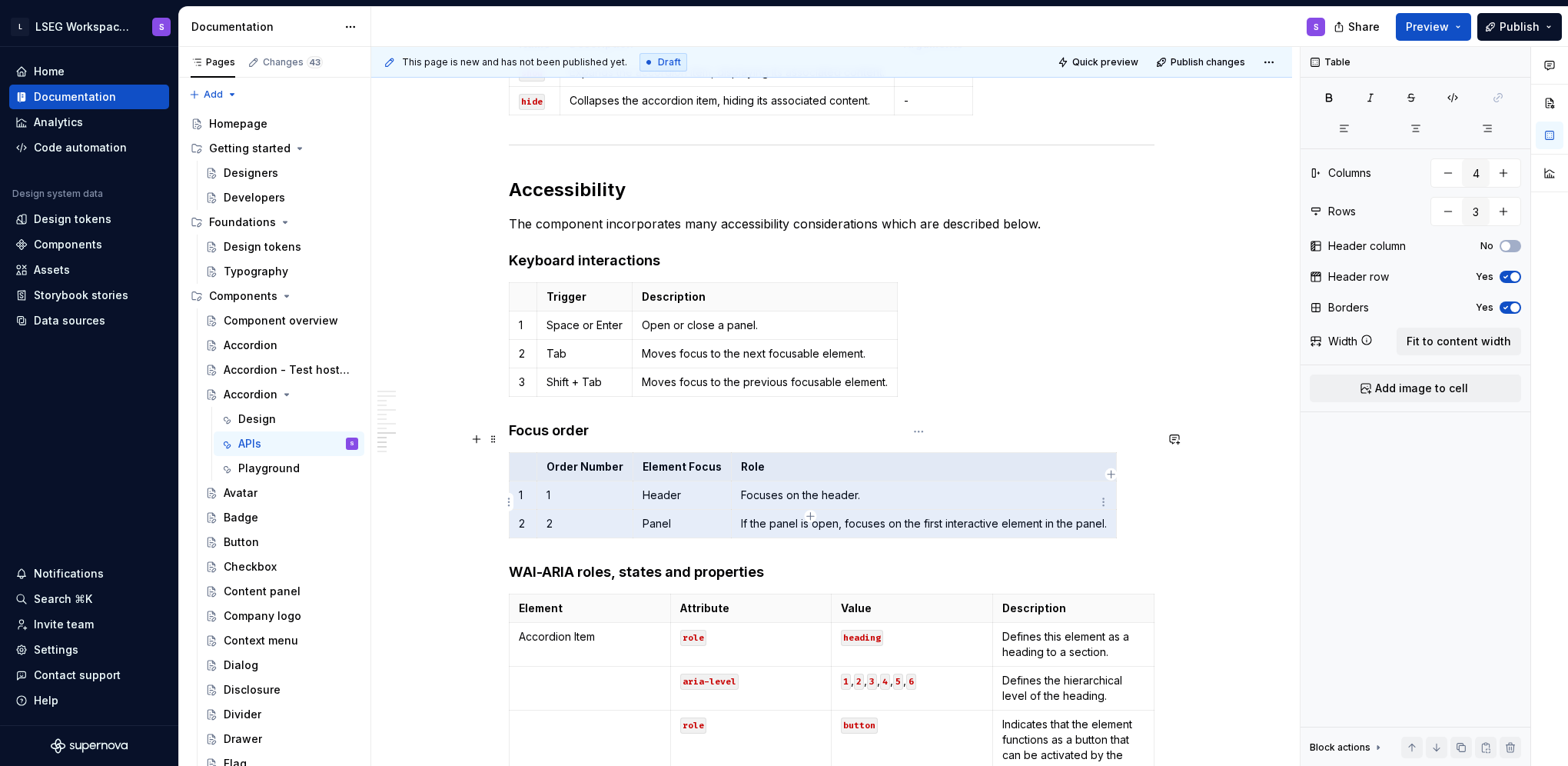
drag, startPoint x: 520, startPoint y: 445, endPoint x: 896, endPoint y: 500, distance: 380.0
click at [637, 500] on tbody "Order Number Element Focus Role 1 1 Header Focuses on the header. 2 2 Panel If …" at bounding box center [813, 496] width 607 height 86
click at [637, 339] on span "Fit to content width" at bounding box center [1459, 341] width 105 height 15
type textarea "*"
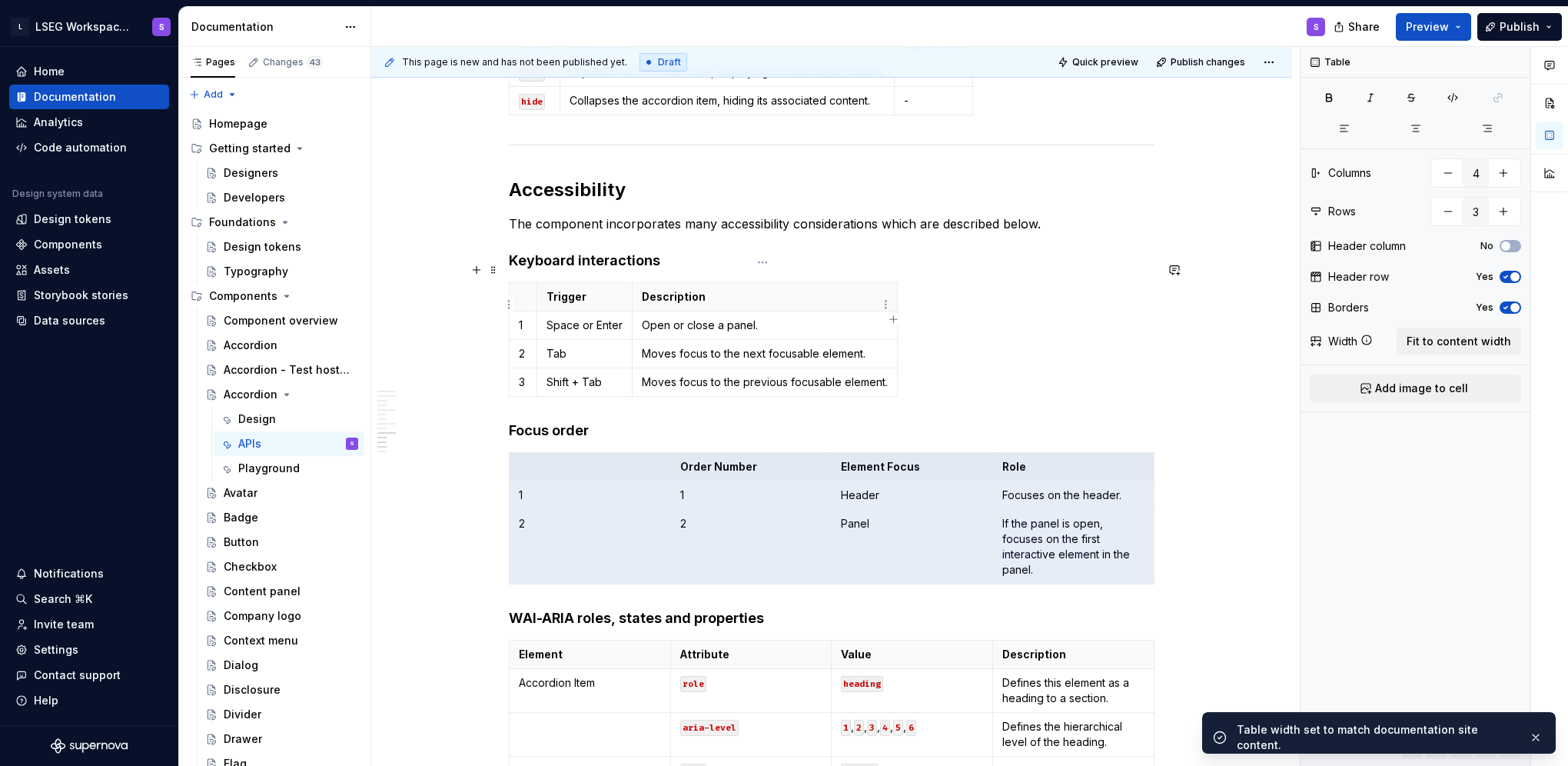
type input "3"
type input "4"
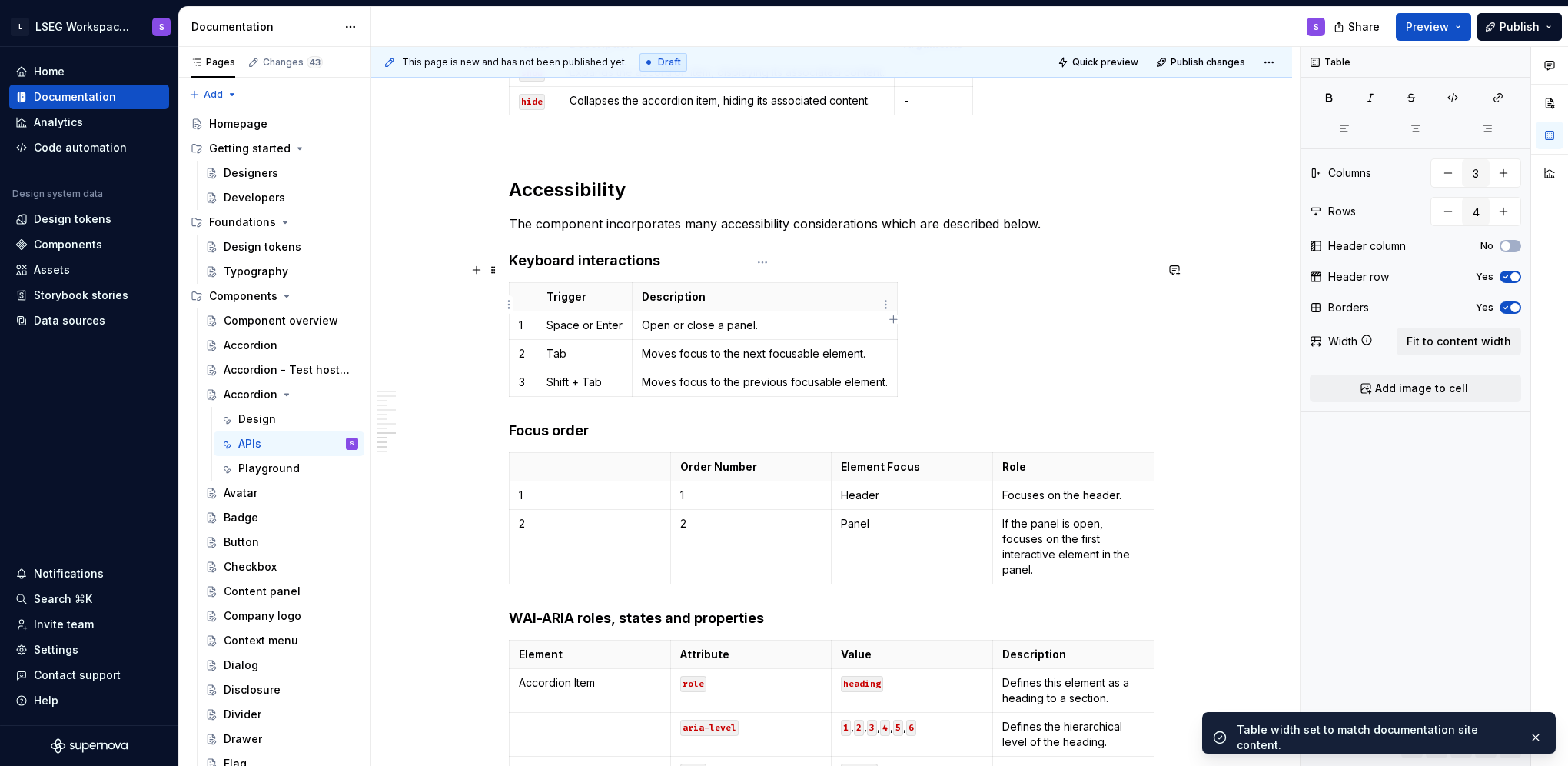
click at [637, 318] on p "Open or close a panel." at bounding box center [765, 325] width 246 height 15
click at [637, 343] on span "Fit to content width" at bounding box center [1459, 341] width 105 height 15
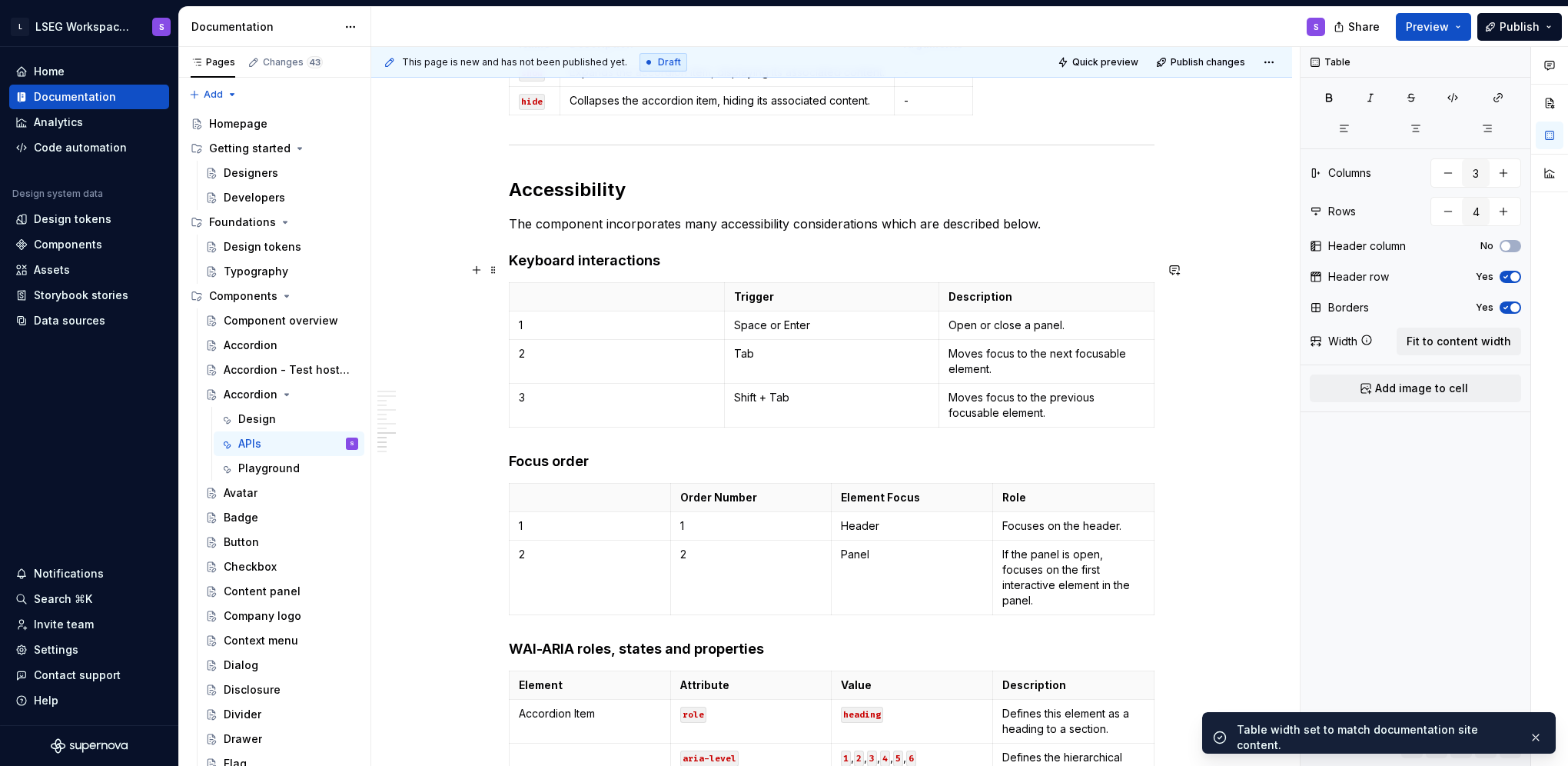
type textarea "*"
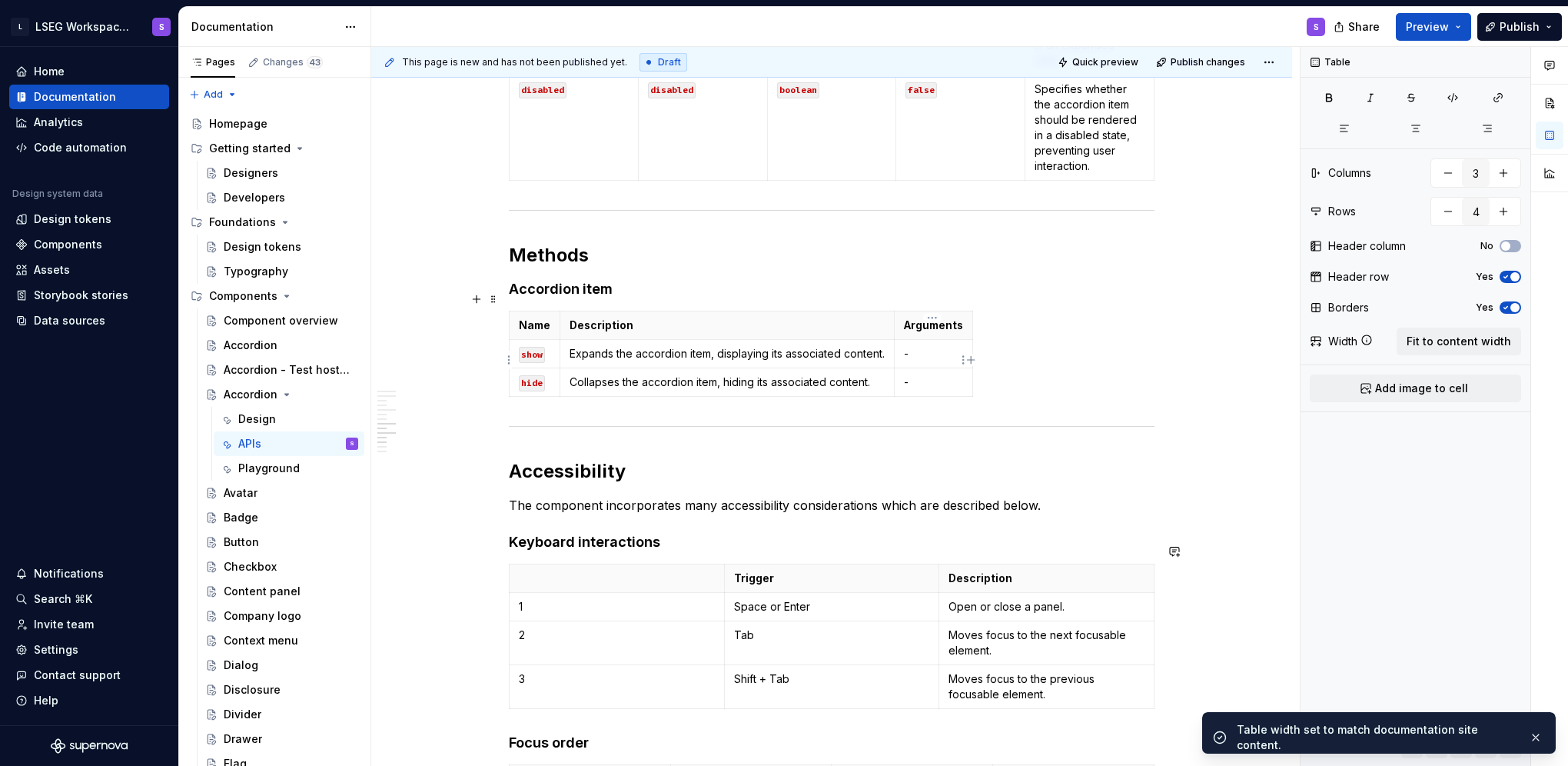
scroll to position [1633, 0]
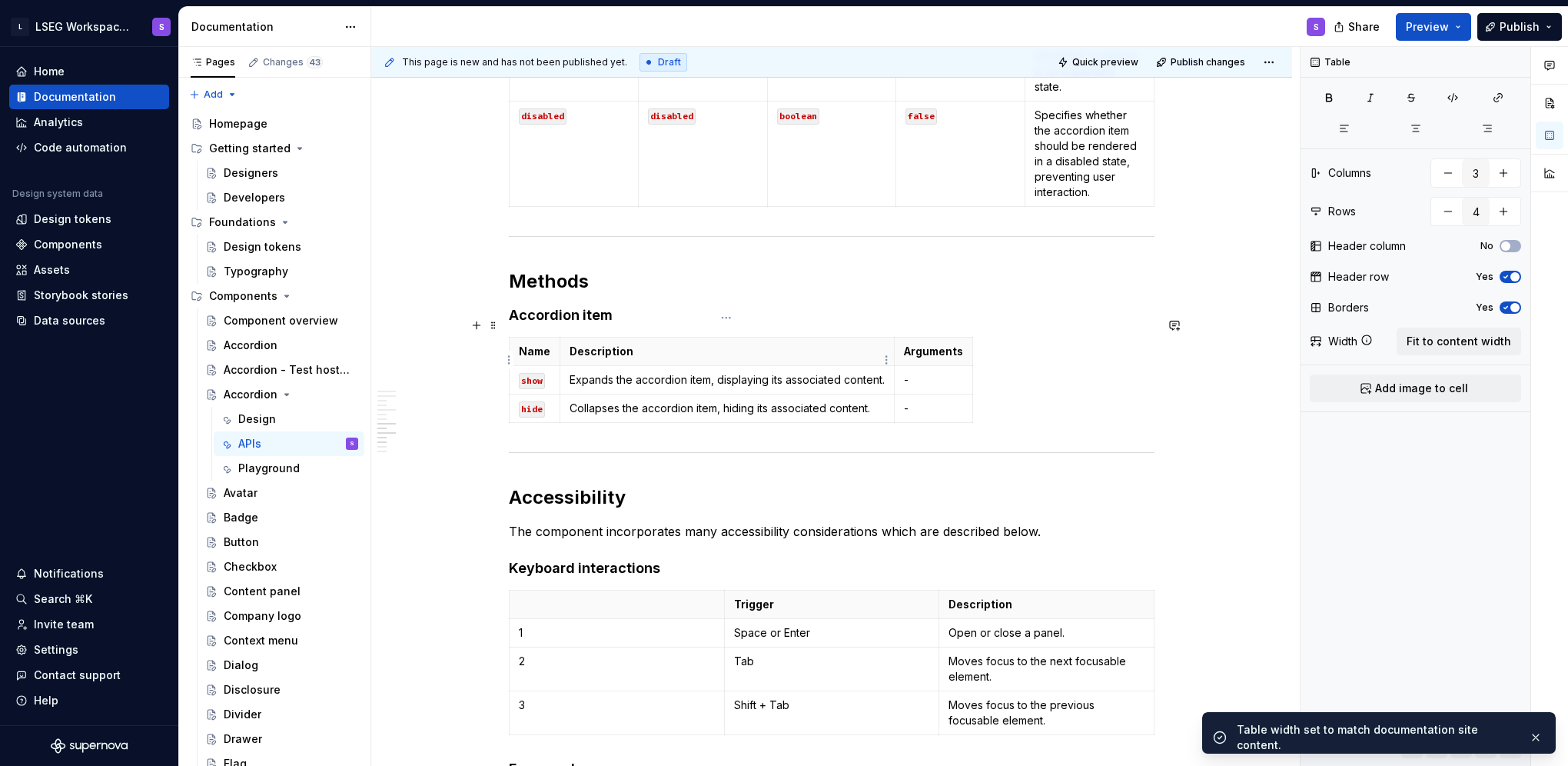
type input "3"
click at [637, 372] on td "Expands the accordion item, displaying its associated content." at bounding box center [727, 380] width 334 height 29
drag, startPoint x: 1426, startPoint y: 375, endPoint x: 1447, endPoint y: 346, distance: 35.8
click at [637, 346] on div "Table Columns 3 Rows 3 Header column No Header row Yes Borders Yes Width Fit to…" at bounding box center [1416, 406] width 230 height 720
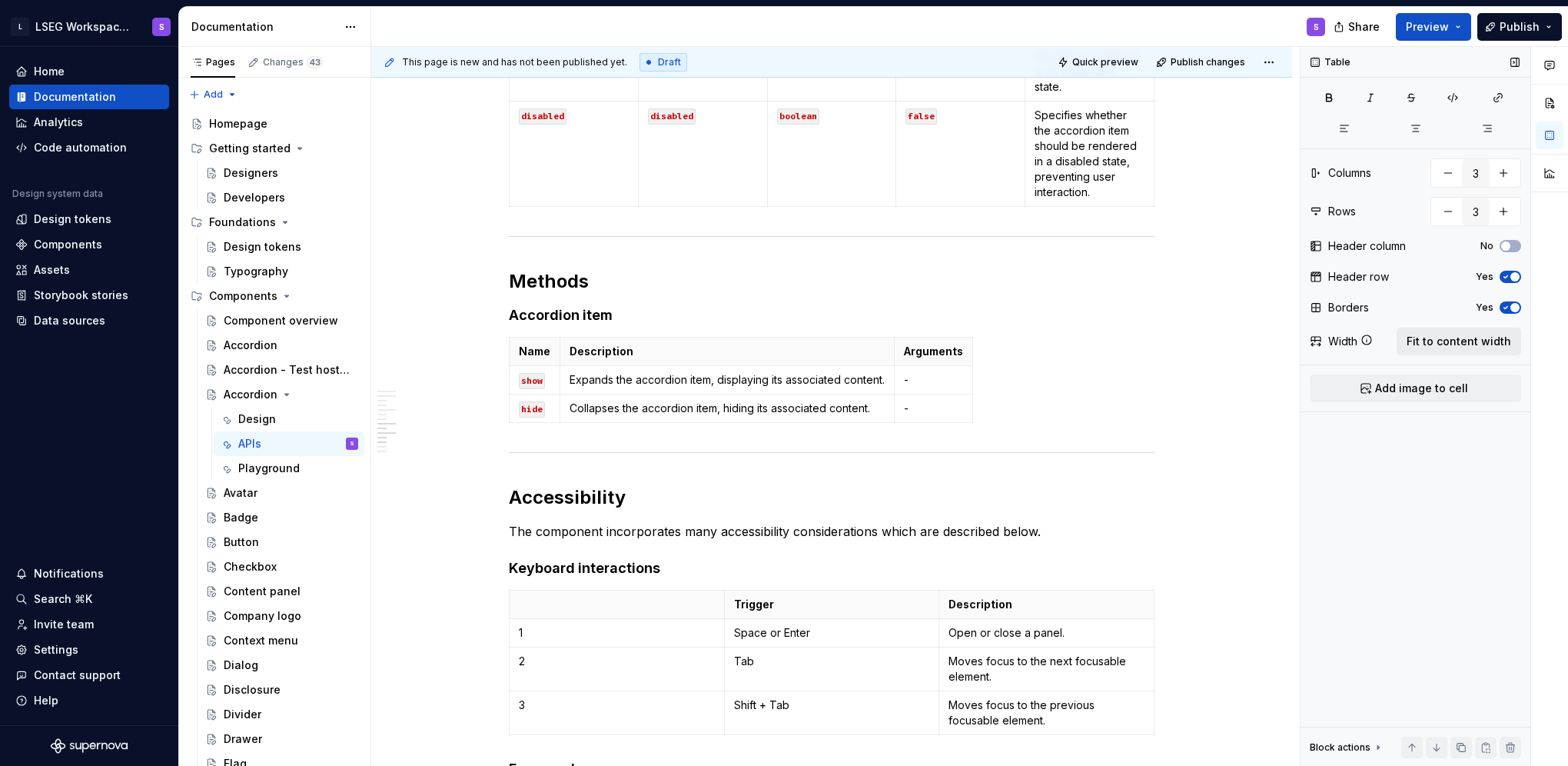
click at [637, 346] on span "Fit to content width" at bounding box center [1459, 341] width 105 height 15
type textarea "*"
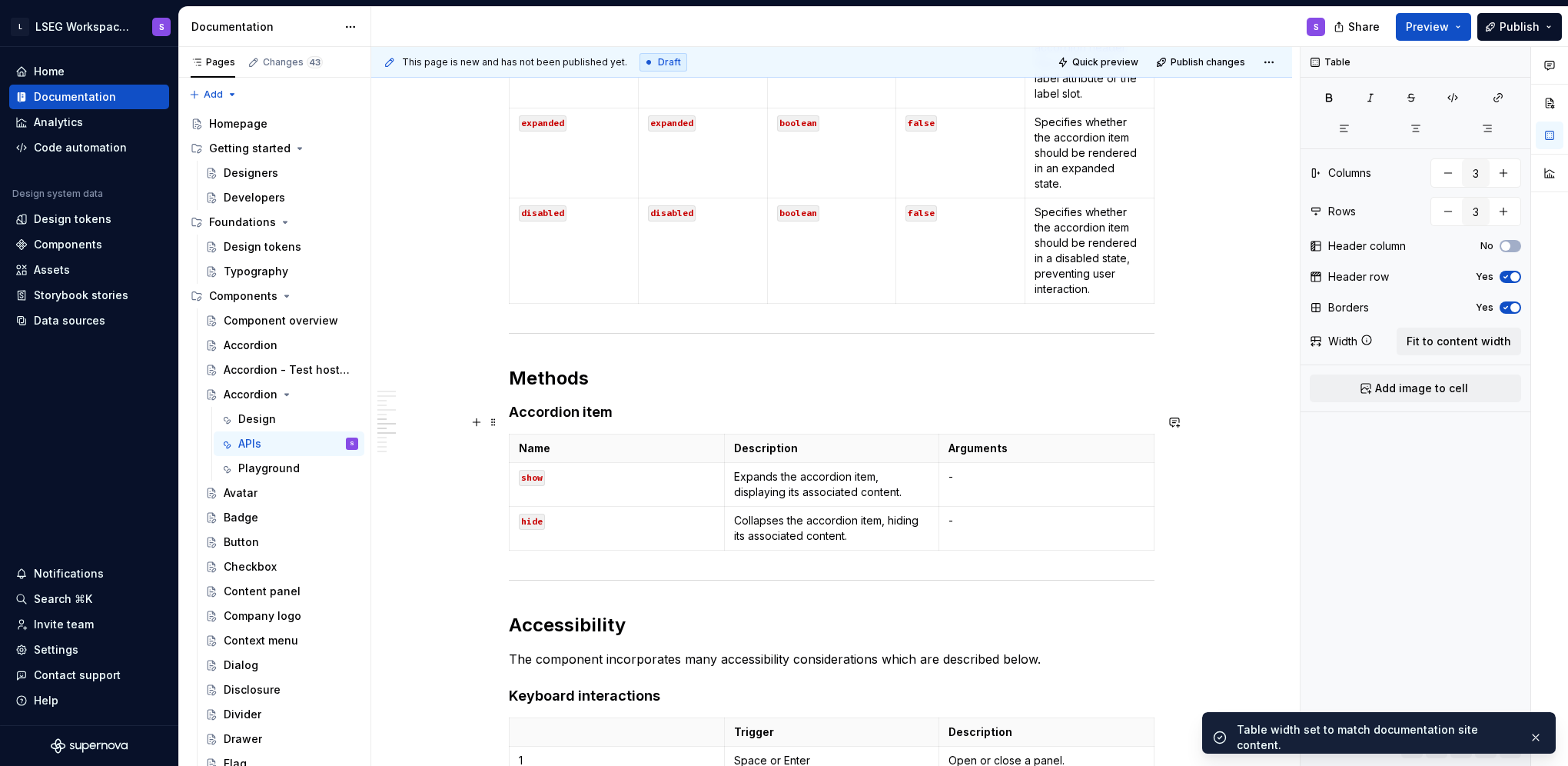
scroll to position [1403, 0]
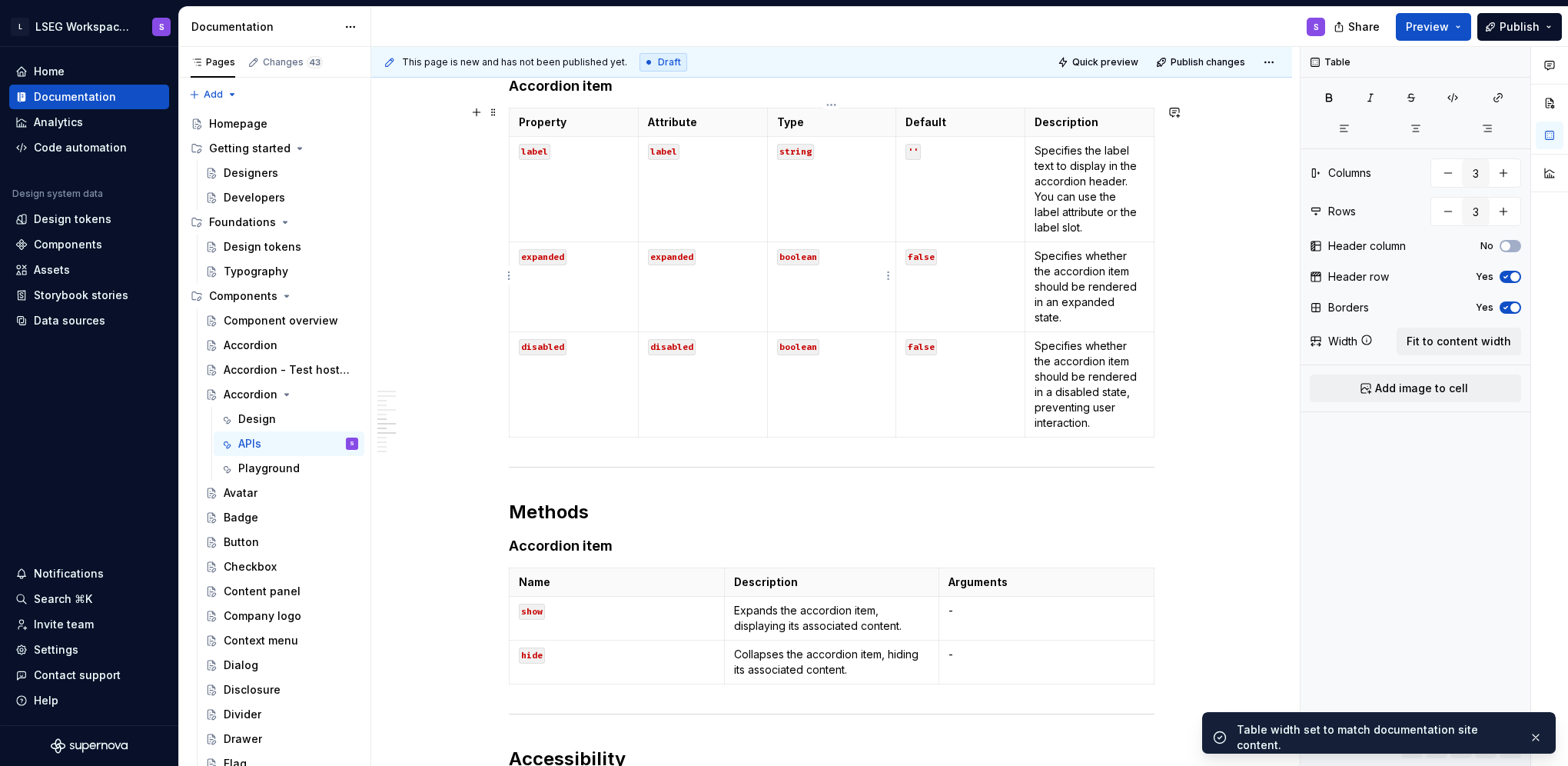
type input "5"
type input "4"
click at [637, 342] on span "Fit to content width" at bounding box center [1459, 341] width 105 height 15
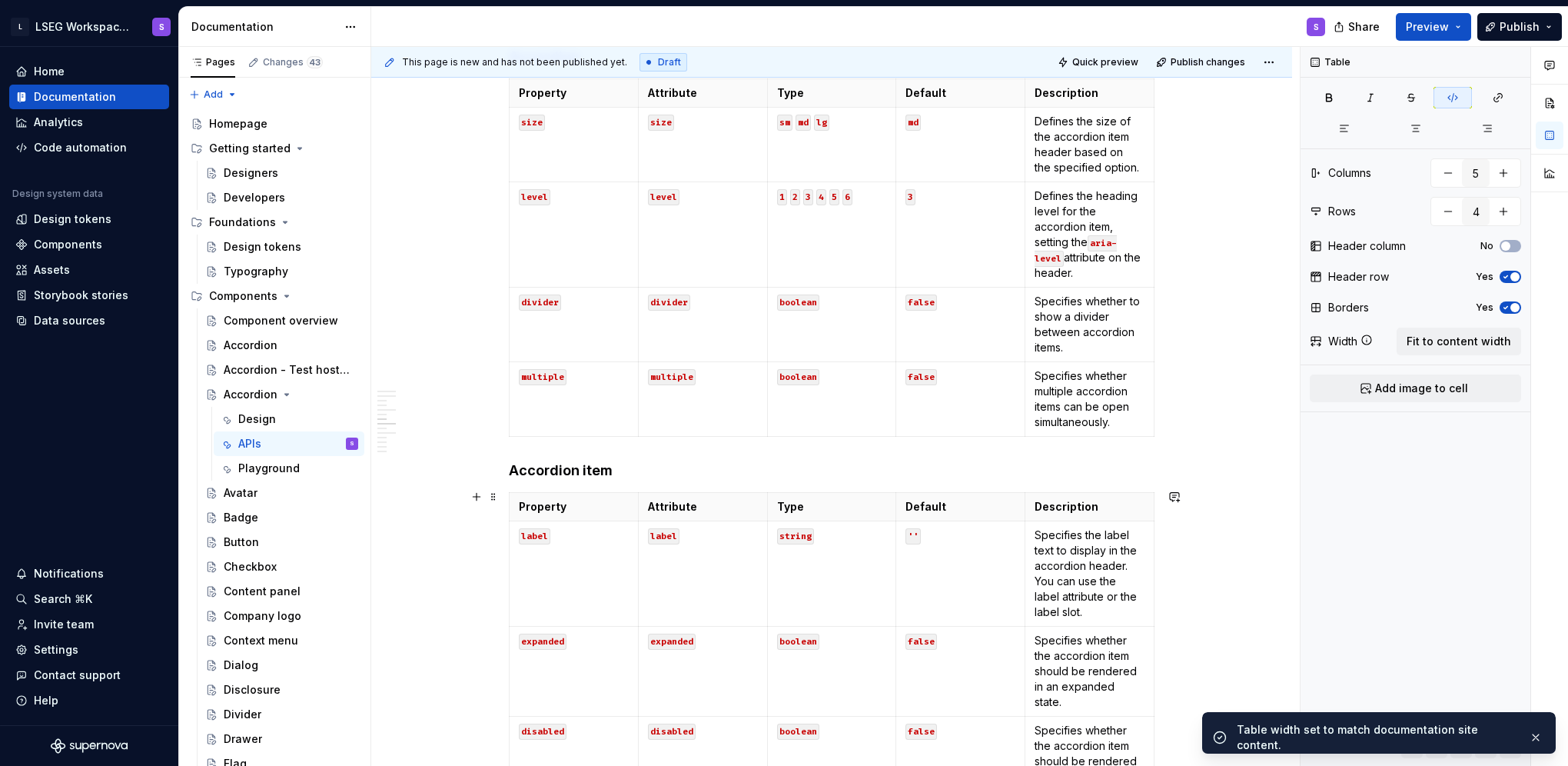
type textarea "*"
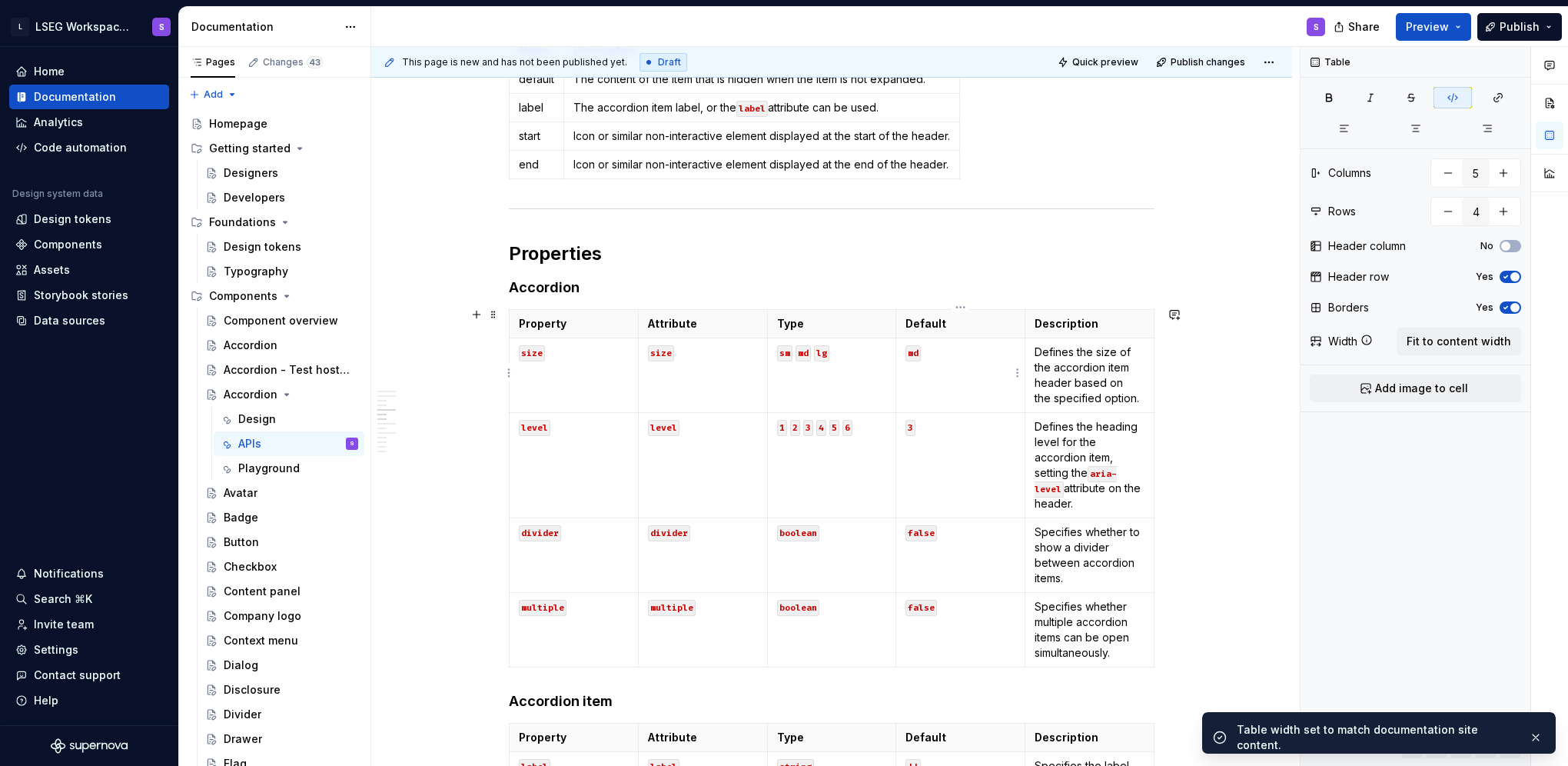
type input "5"
click at [637, 364] on td "md" at bounding box center [960, 375] width 129 height 75
click at [637, 344] on span "Fit to content width" at bounding box center [1459, 341] width 105 height 15
type textarea "*"
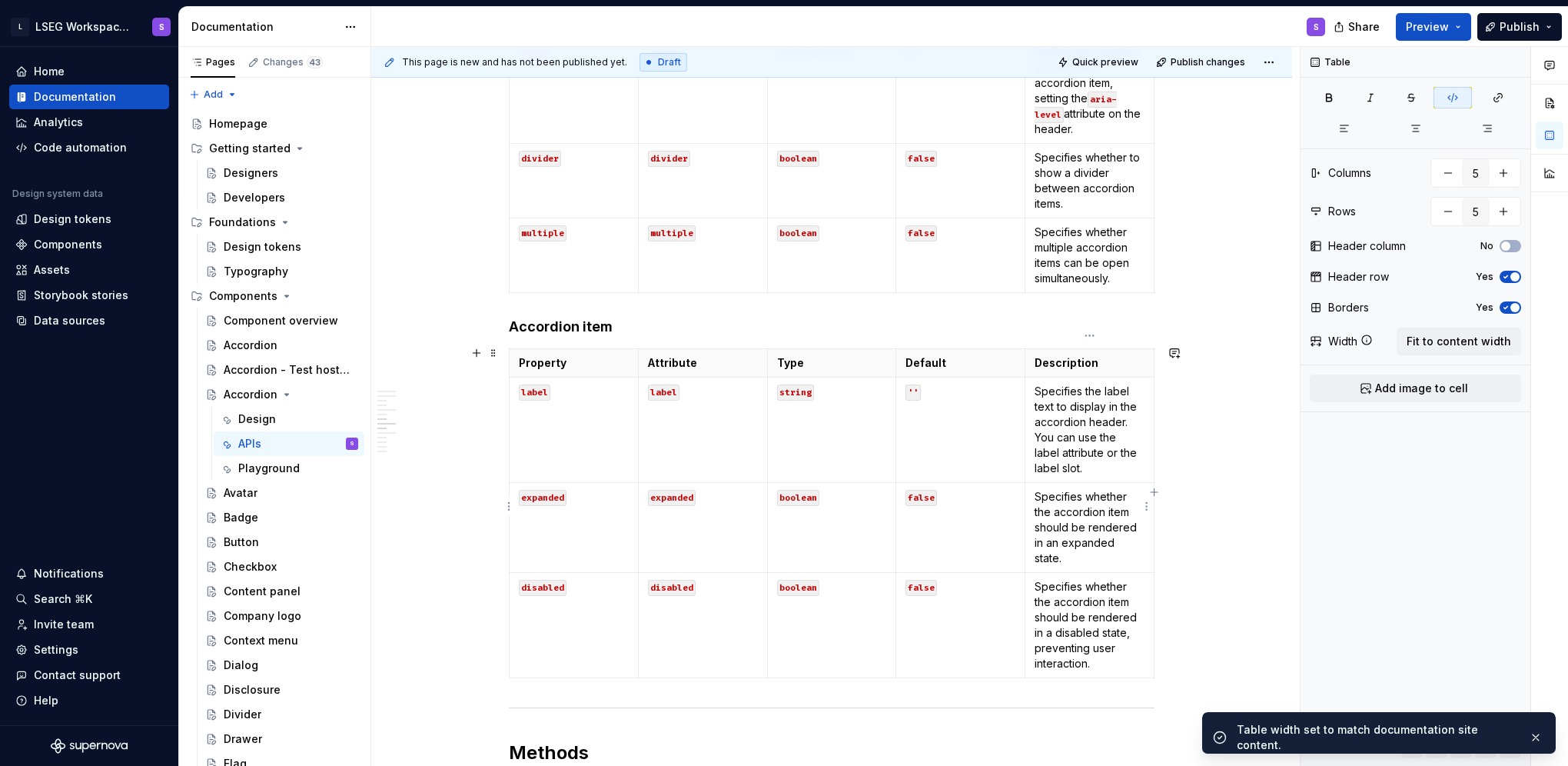
scroll to position [1172, 0]
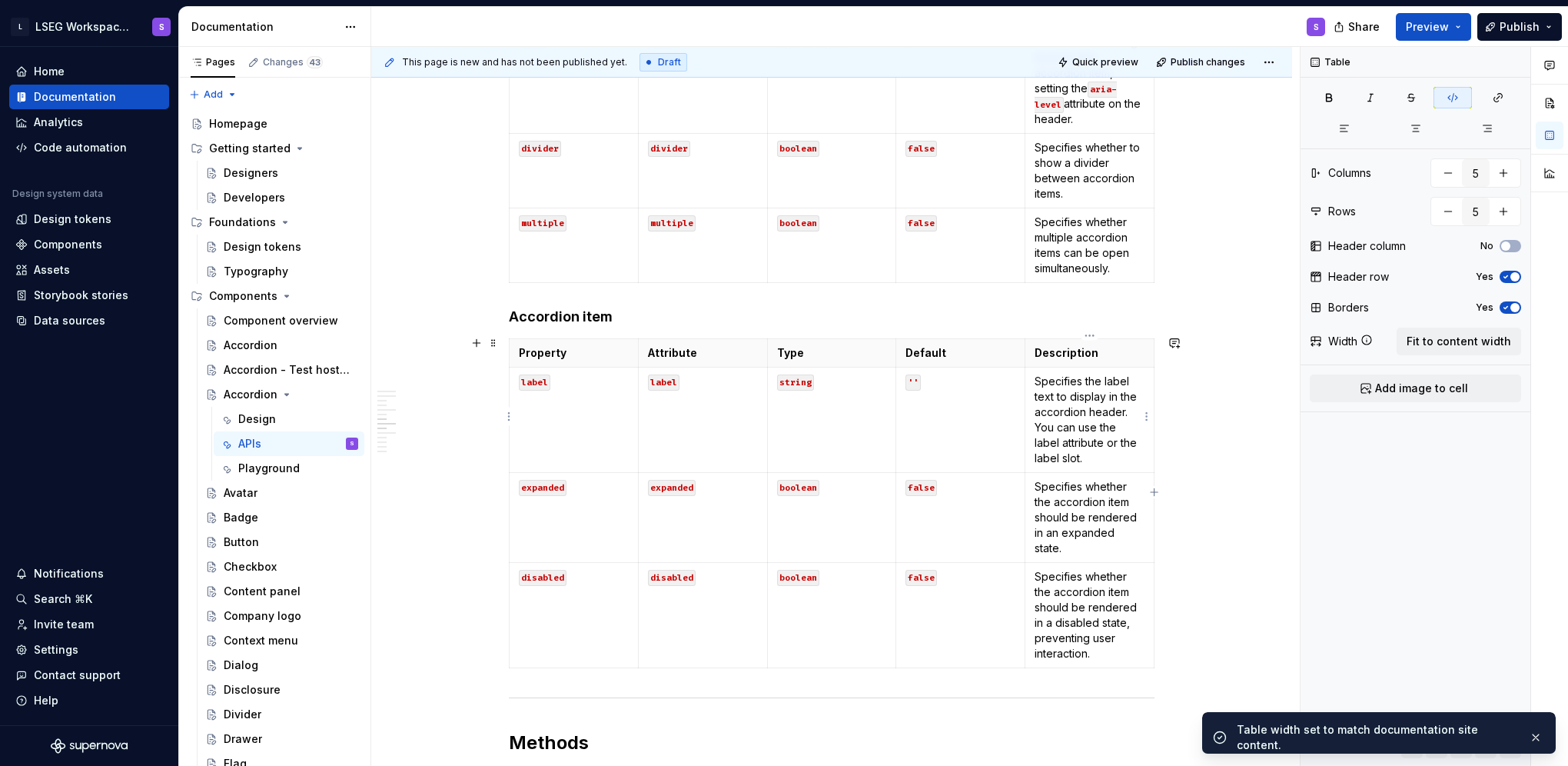
type input "4"
click at [637, 444] on p "Specifies the label text to display in the accordion header. You can use the la…" at bounding box center [1090, 420] width 110 height 92
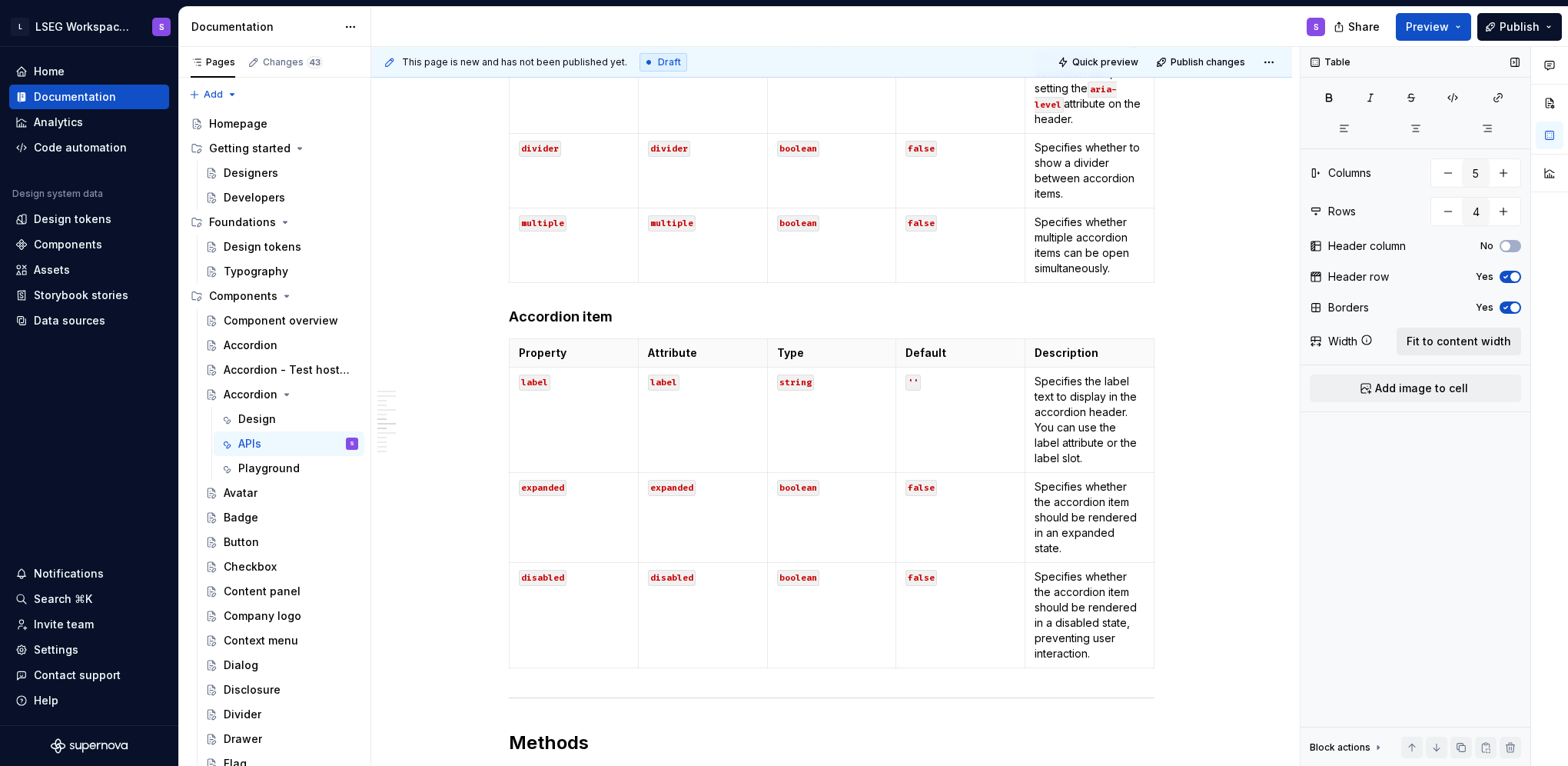
click at [637, 338] on span "Fit to content width" at bounding box center [1459, 341] width 105 height 15
type textarea "*"
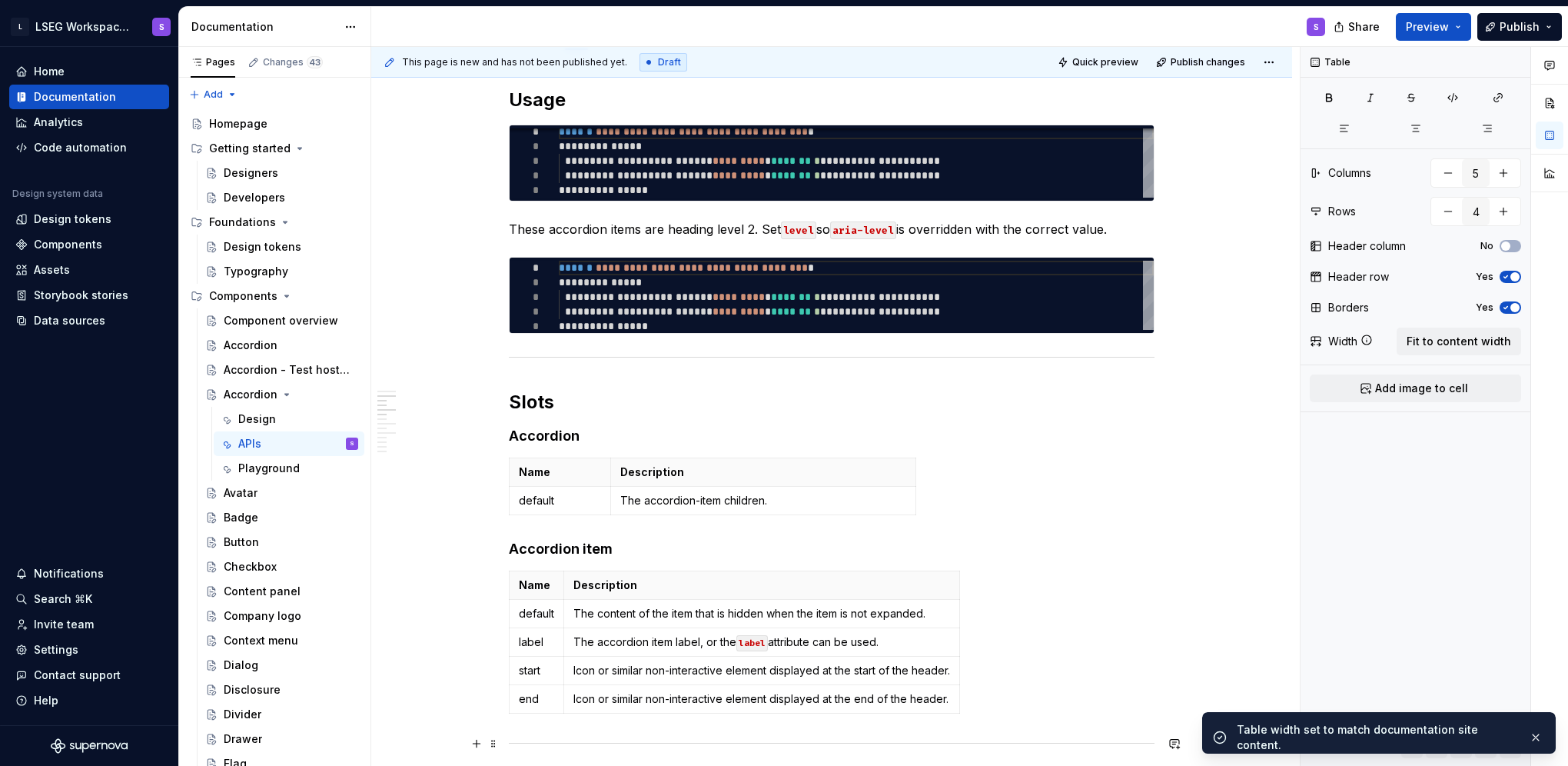
scroll to position [249, 0]
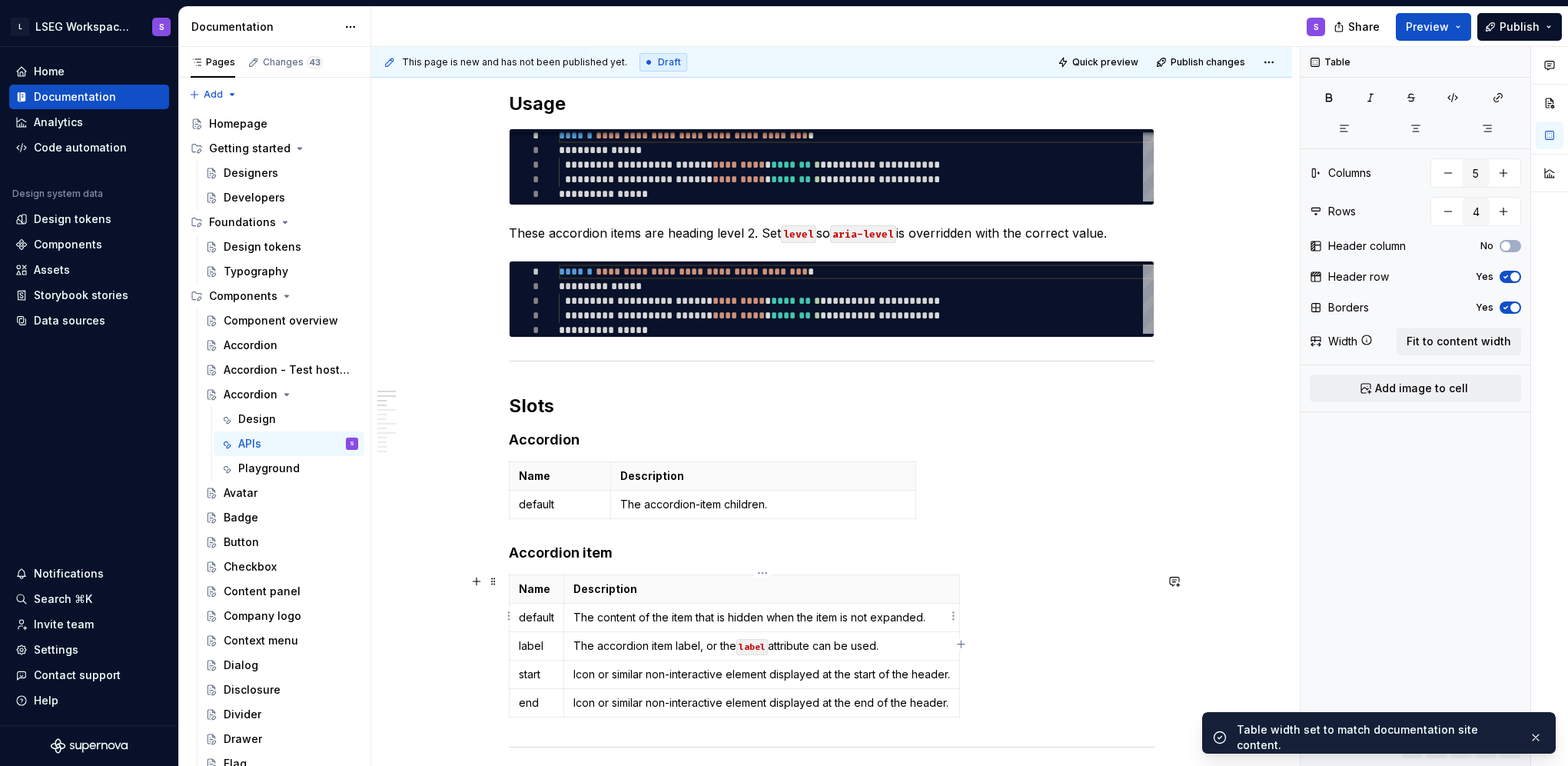
type input "2"
type input "5"
click at [637, 626] on td "The content of the item that is hidden when the item is not expanded." at bounding box center [762, 618] width 396 height 29
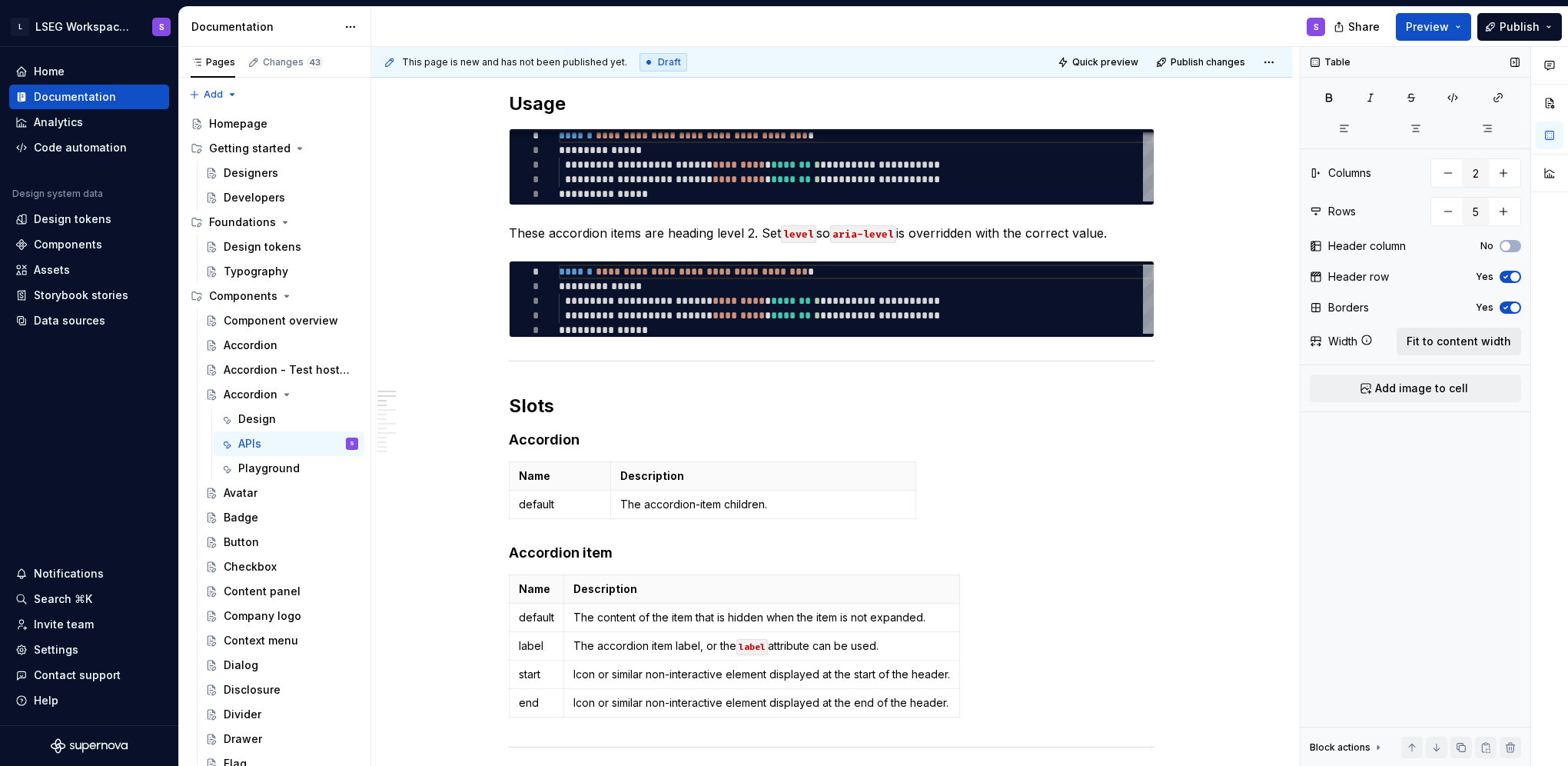
click at [637, 342] on span "Fit to content width" at bounding box center [1459, 341] width 105 height 15
type textarea "*"
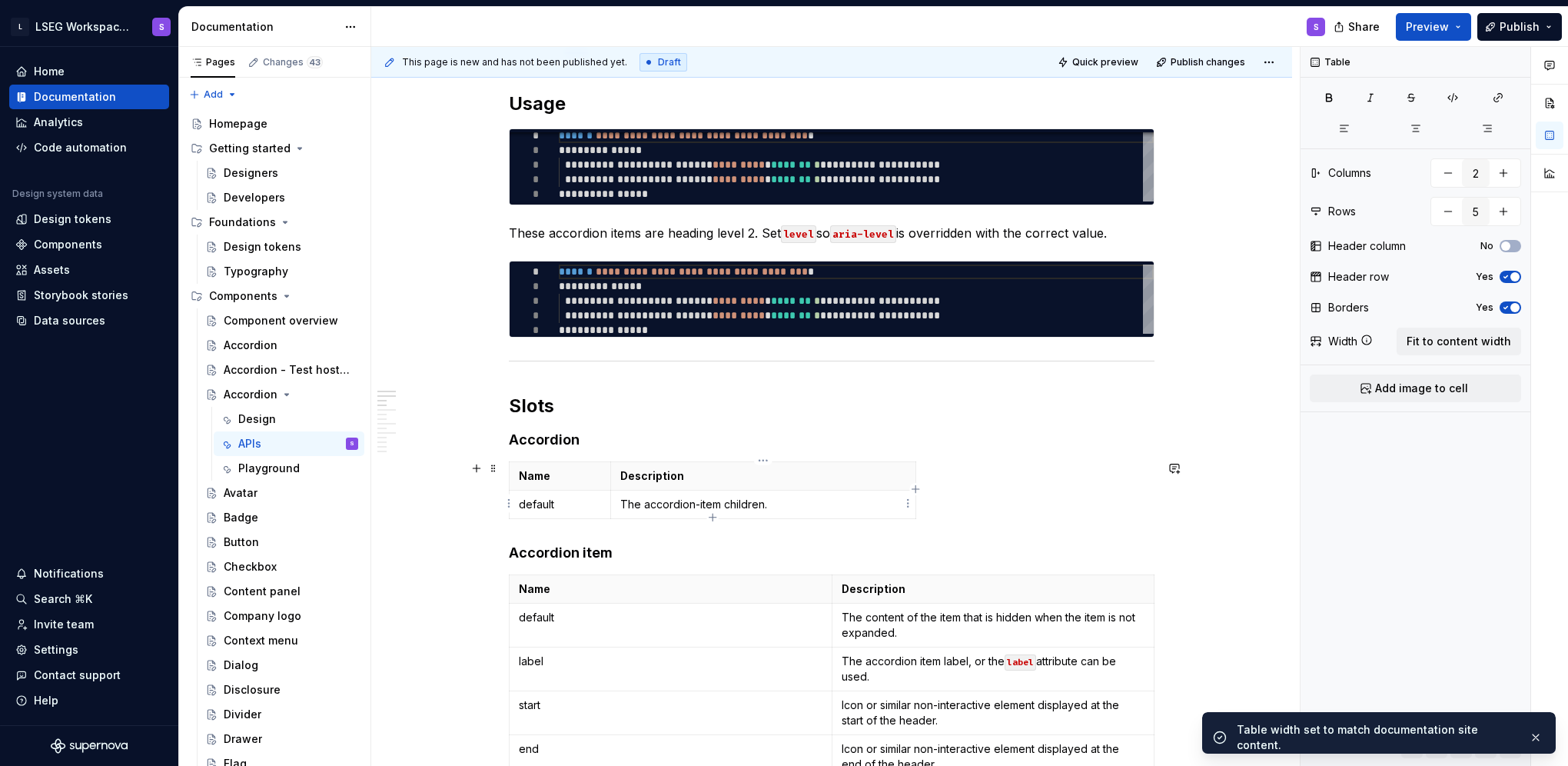
type input "2"
click at [637, 498] on p "The accordion-item children." at bounding box center [763, 504] width 286 height 15
click at [637, 340] on span "Fit to content width" at bounding box center [1459, 341] width 105 height 15
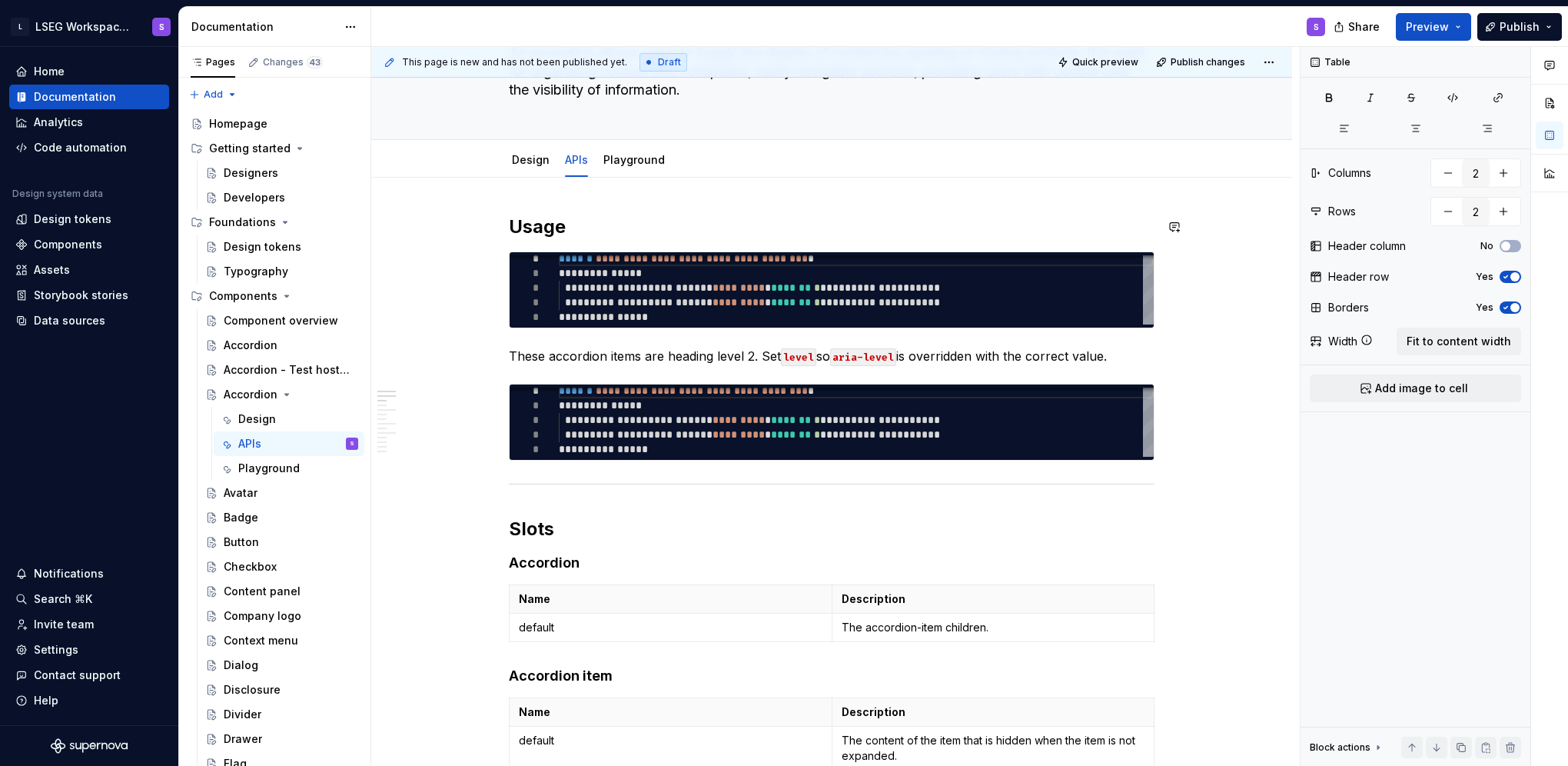
scroll to position [0, 0]
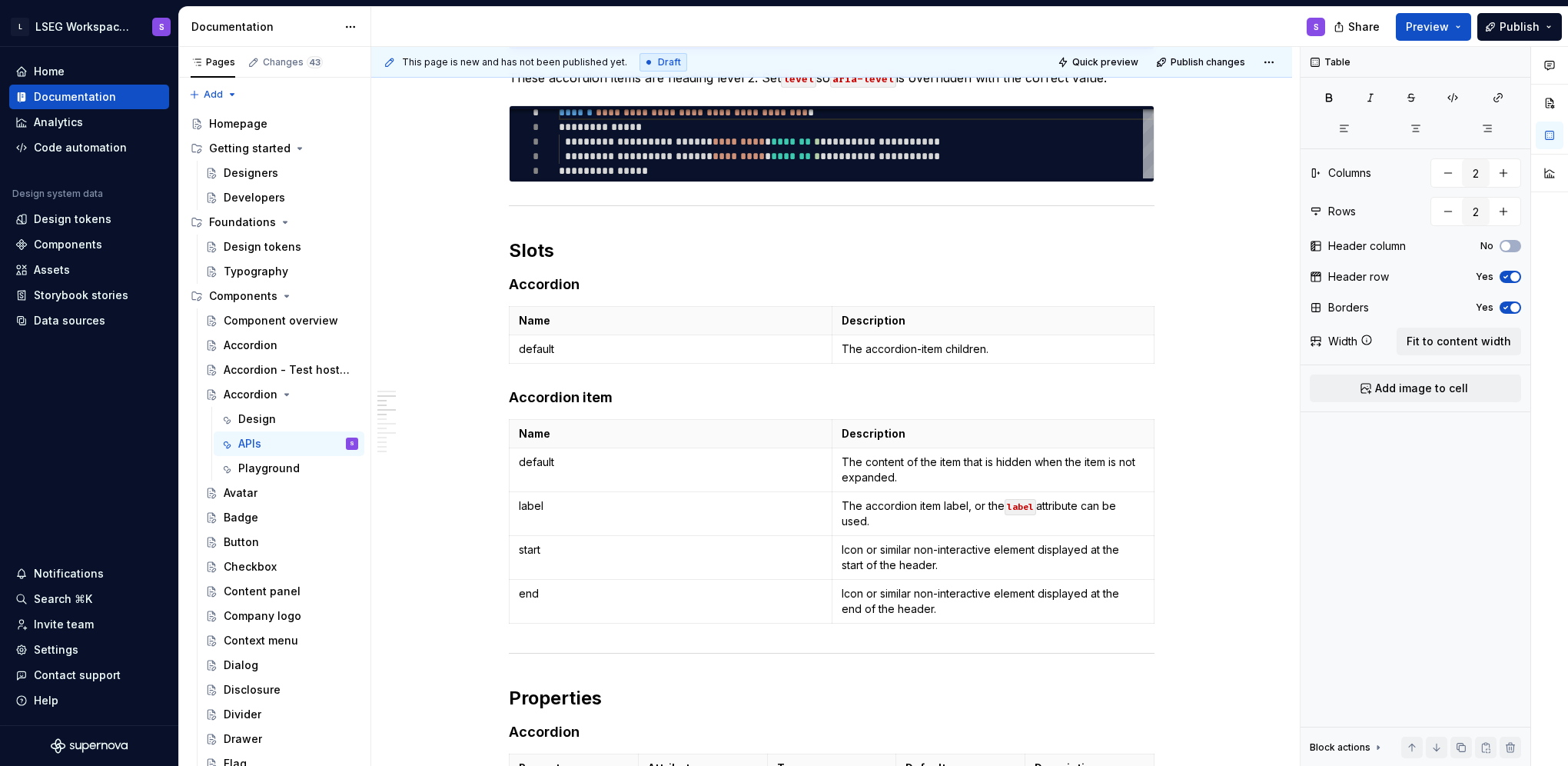
drag, startPoint x: 1299, startPoint y: 154, endPoint x: 1297, endPoint y: 233, distance: 79.0
click at [637, 233] on div "**********" at bounding box center [836, 406] width 928 height 720
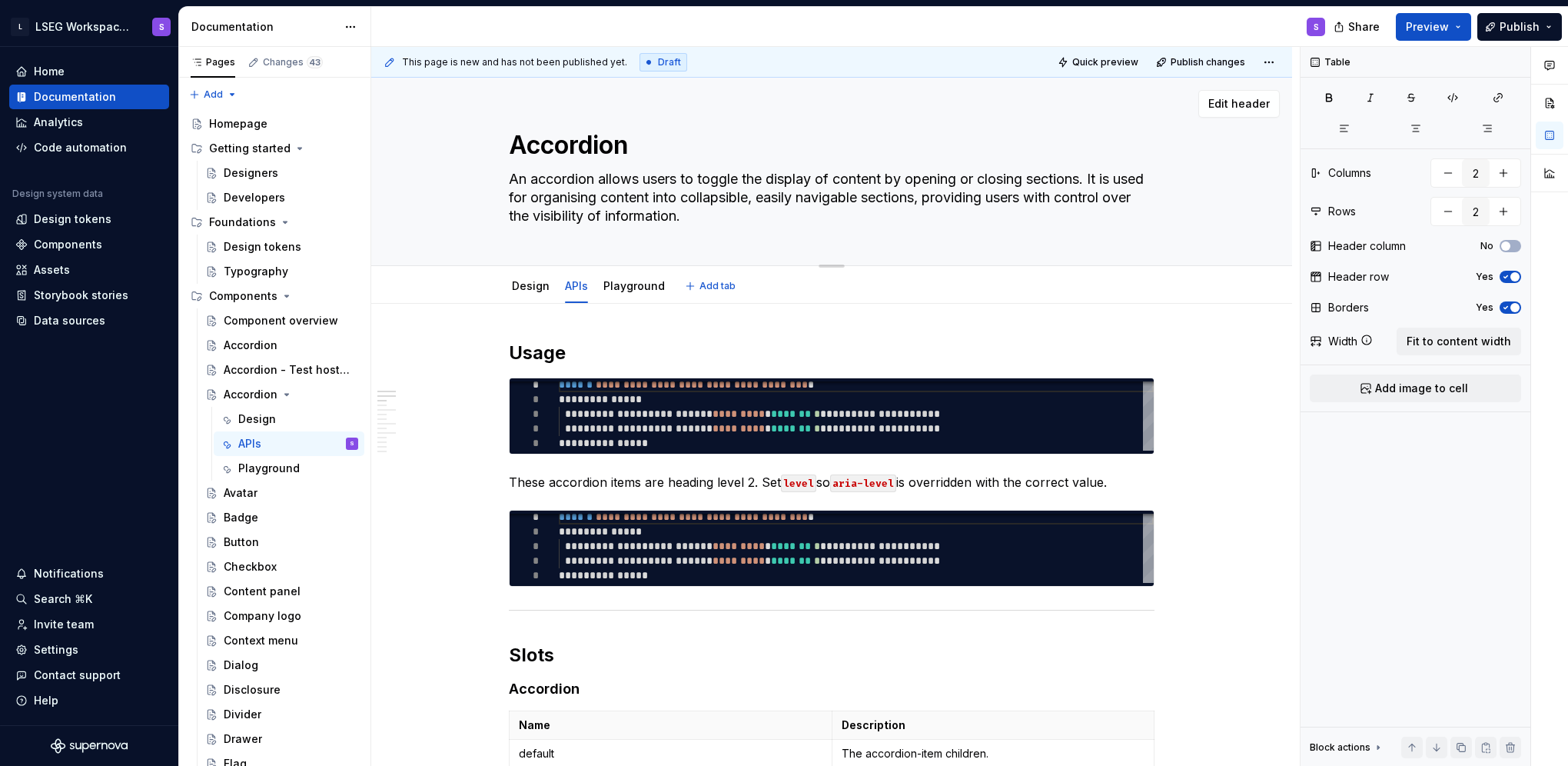
click at [637, 211] on textarea "An accordion allows users to toggle the display of content by opening or closin…" at bounding box center [828, 197] width 646 height 61
click at [637, 172] on textarea "An accordion allows users to toggle the display of content by opening or closin…" at bounding box center [828, 197] width 646 height 61
click at [637, 148] on textarea "Accordion" at bounding box center [828, 145] width 646 height 37
click at [637, 195] on textarea "An accordion allows users to toggle the display of content by opening or closin…" at bounding box center [828, 197] width 646 height 61
click at [637, 343] on h2 "Usage" at bounding box center [832, 352] width 646 height 25
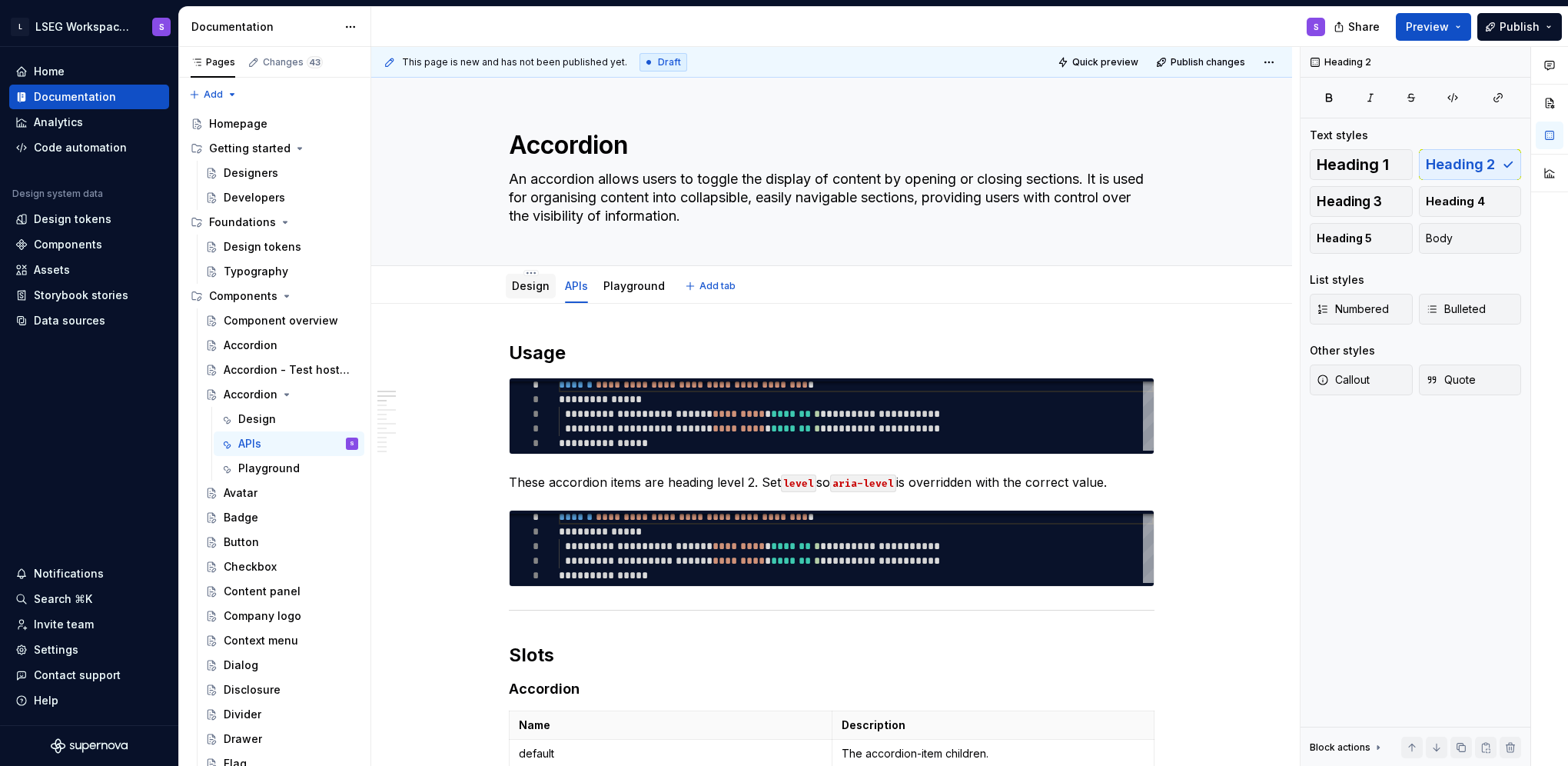
click at [528, 292] on div "Design" at bounding box center [530, 286] width 37 height 15
click at [637, 23] on button "Preview" at bounding box center [1433, 26] width 75 height 28
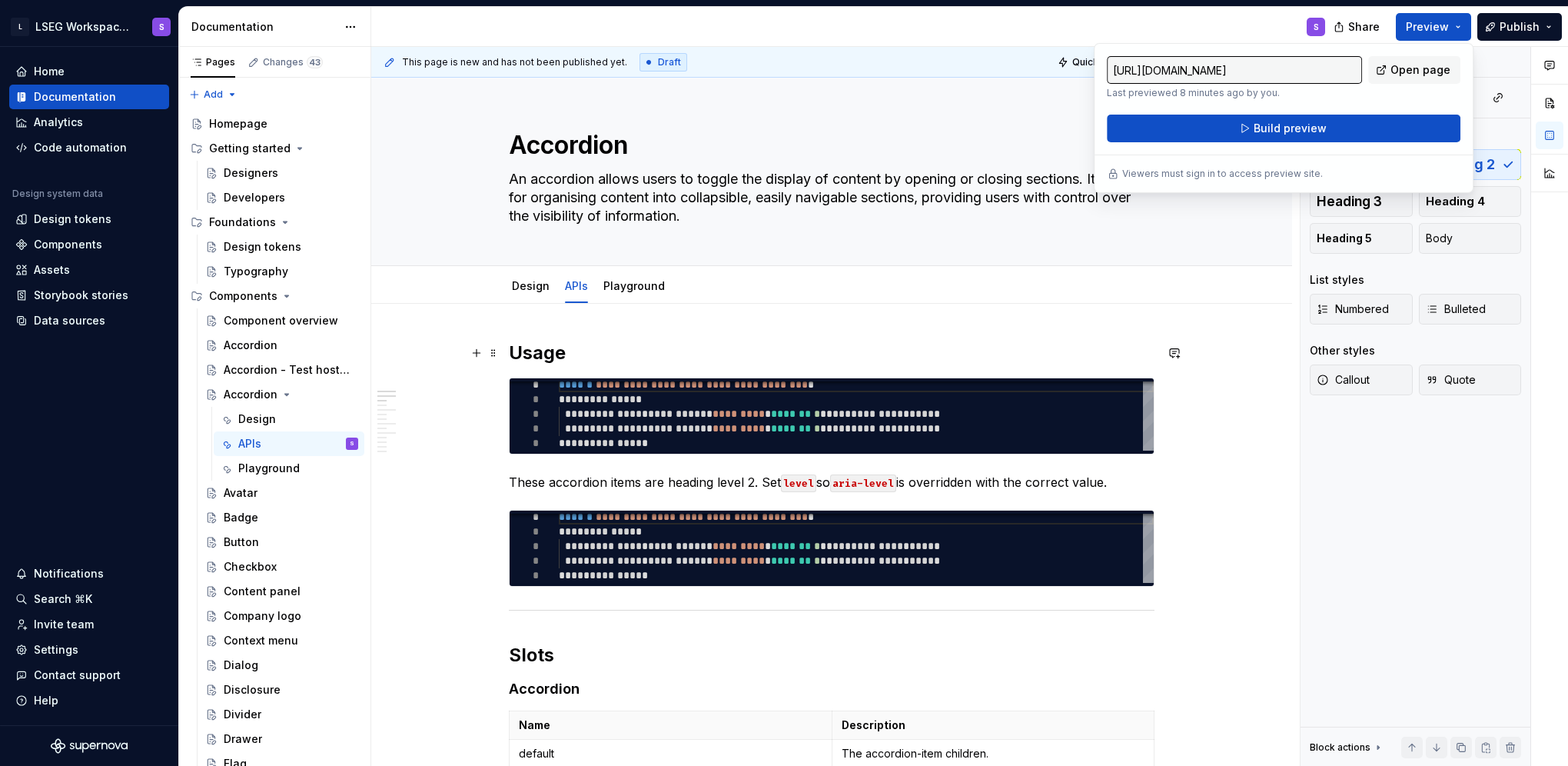
click at [637, 358] on h2 "Usage" at bounding box center [832, 352] width 646 height 25
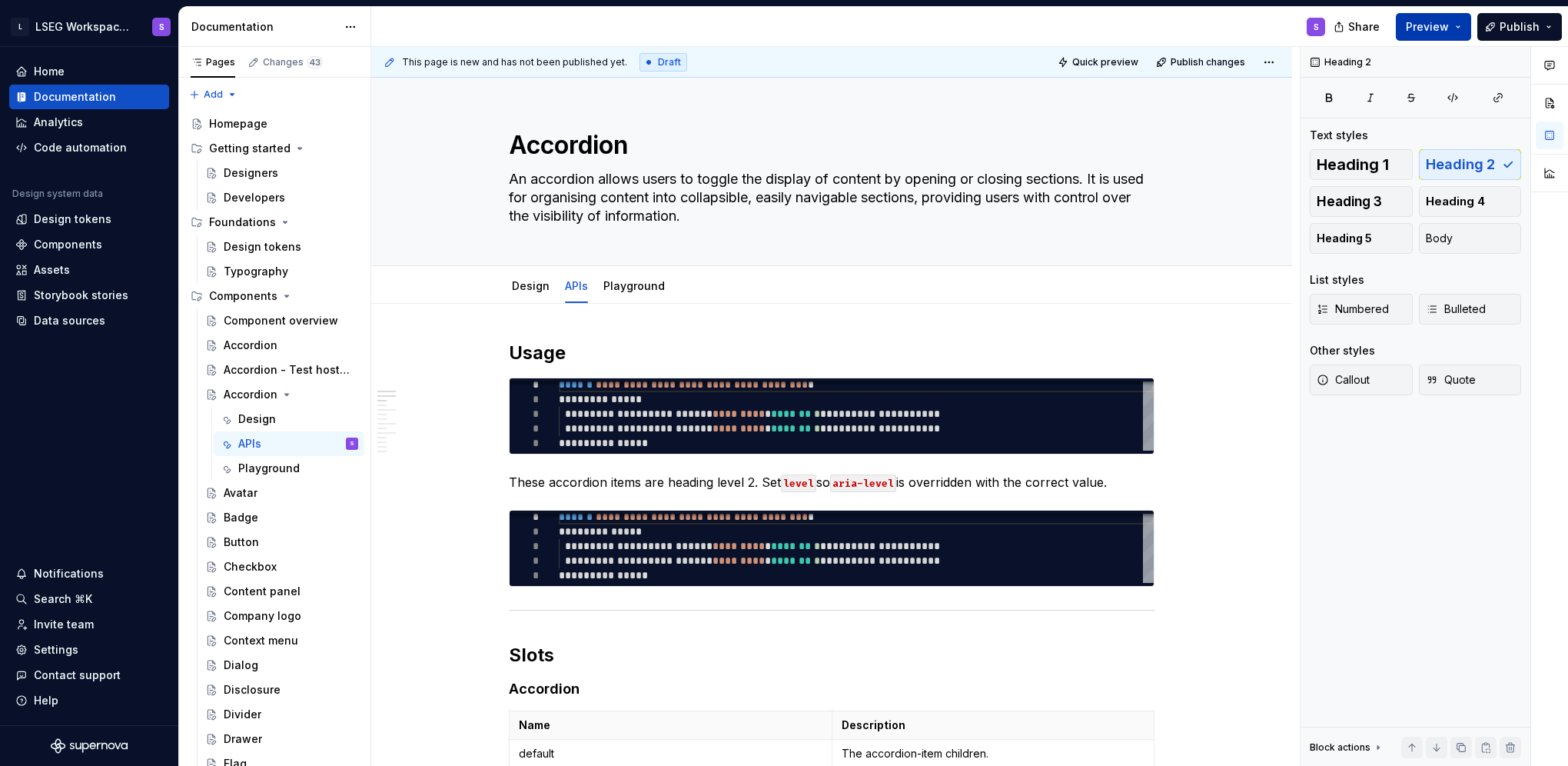
click at [637, 26] on span "Preview" at bounding box center [1428, 26] width 43 height 15
click at [637, 354] on h2 "Usage" at bounding box center [832, 352] width 646 height 25
click at [637, 21] on button "Preview" at bounding box center [1433, 26] width 75 height 28
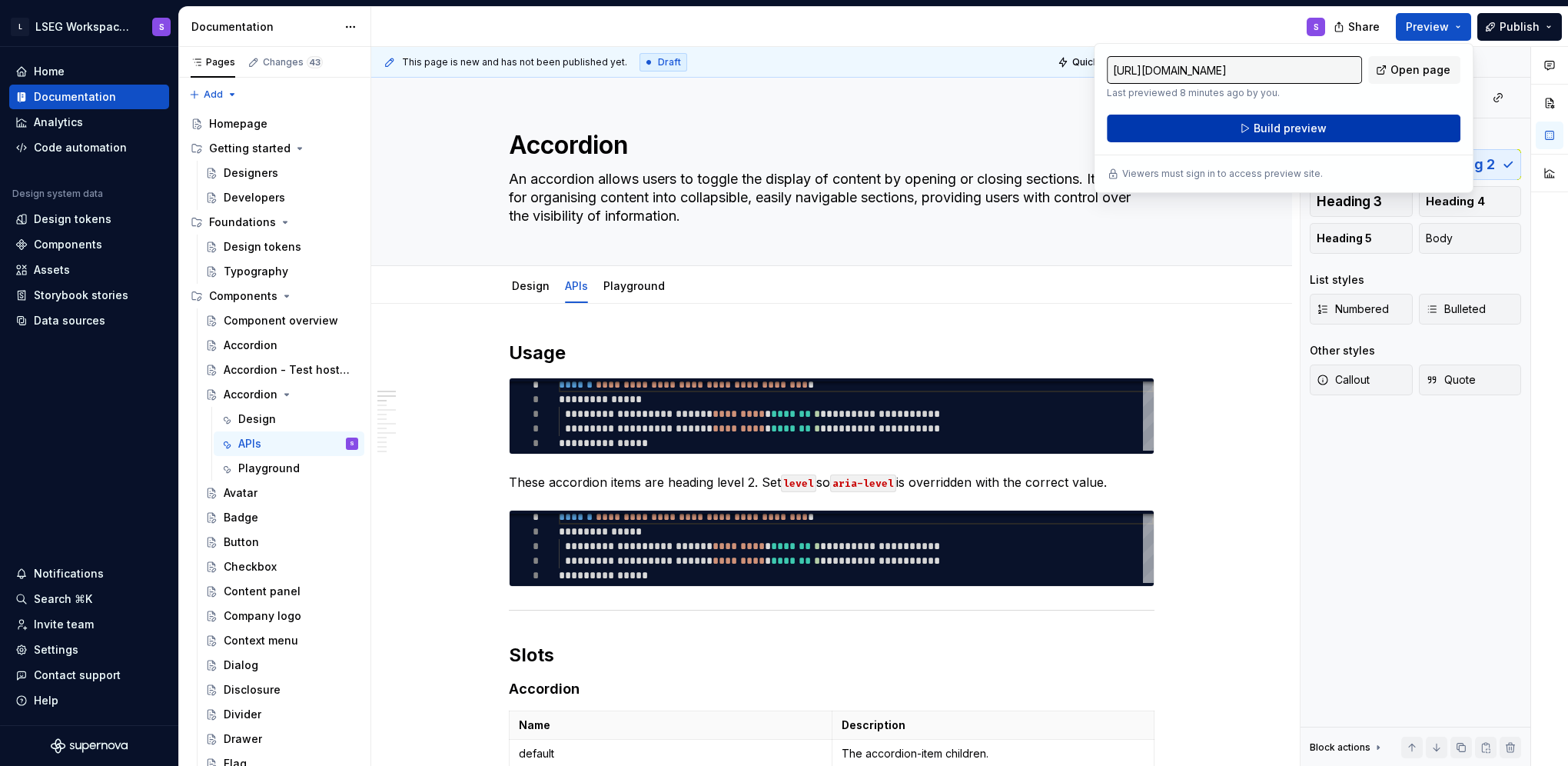
click at [637, 117] on button "Build preview" at bounding box center [1284, 128] width 354 height 28
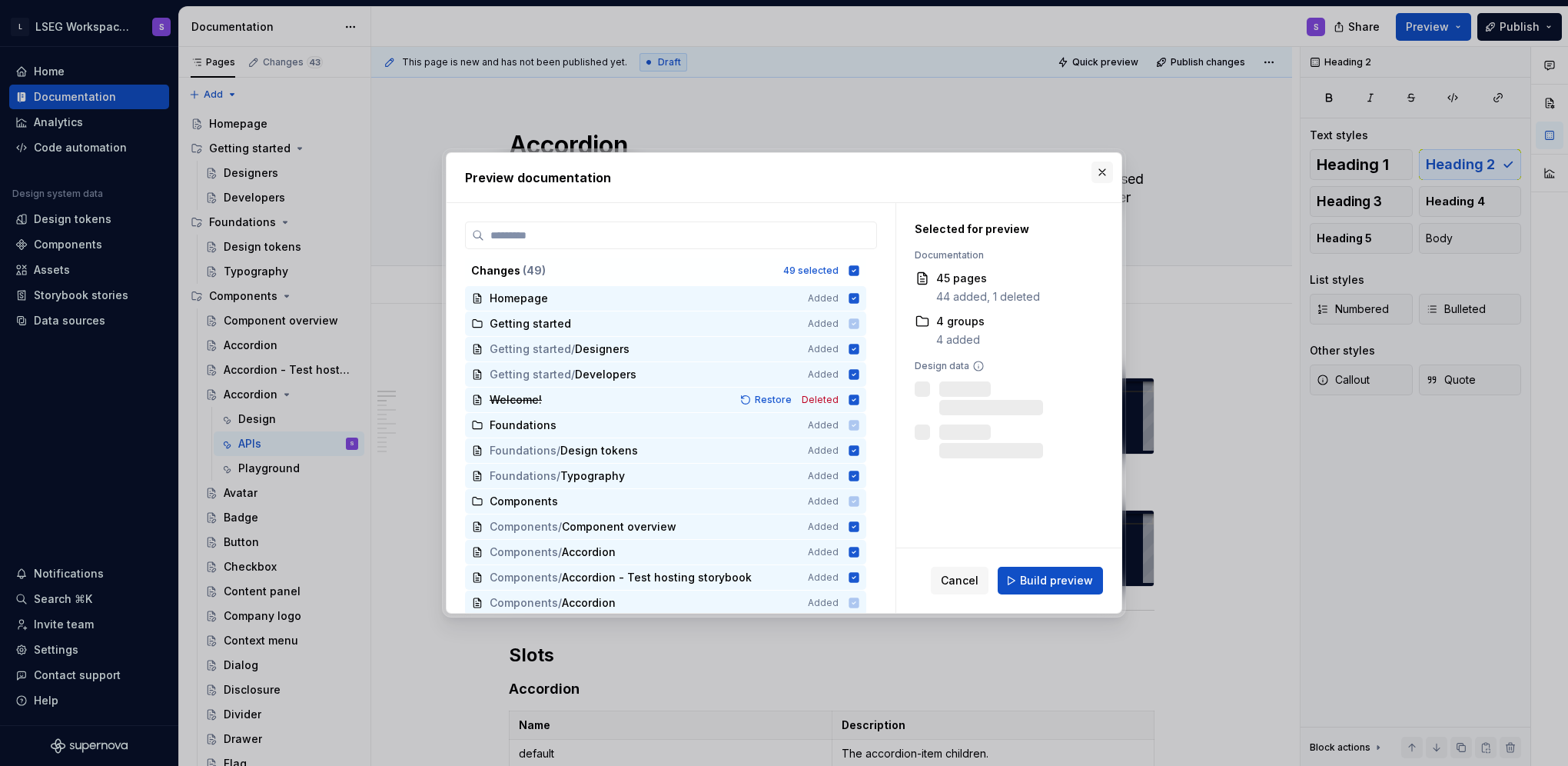
click at [637, 172] on button "button" at bounding box center [1102, 171] width 21 height 21
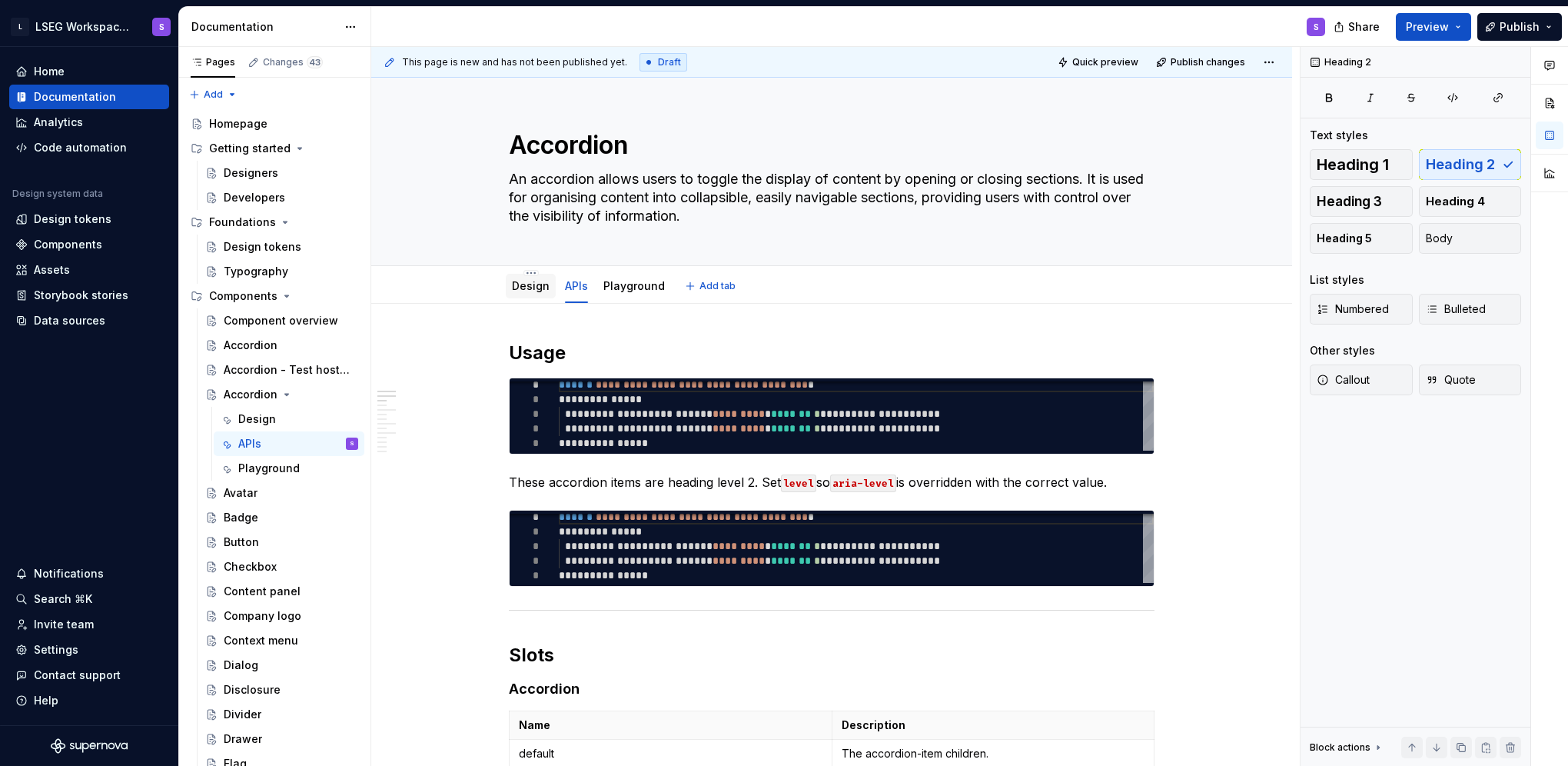
click at [520, 300] on div at bounding box center [530, 301] width 50 height 2
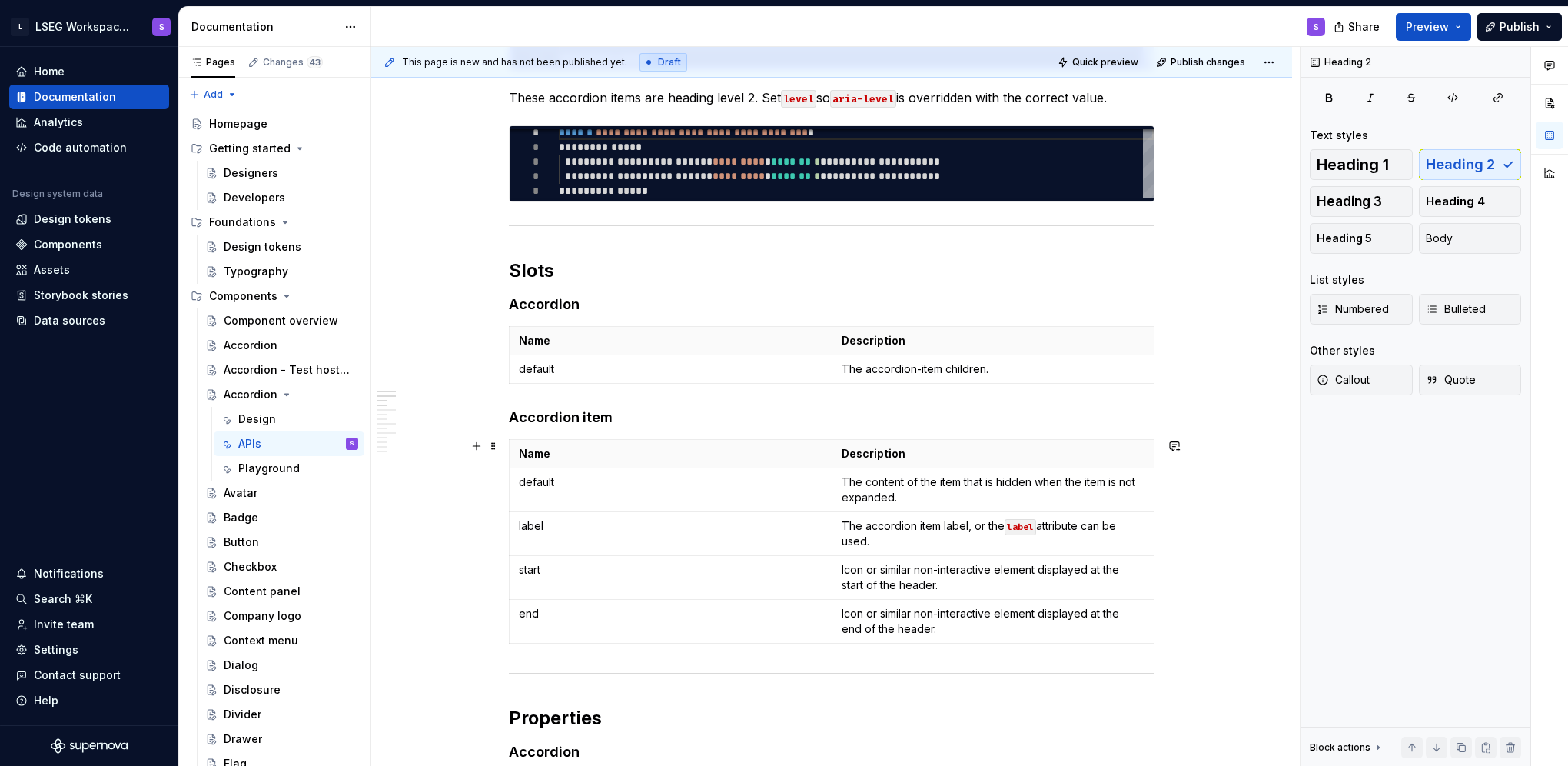
scroll to position [154, 0]
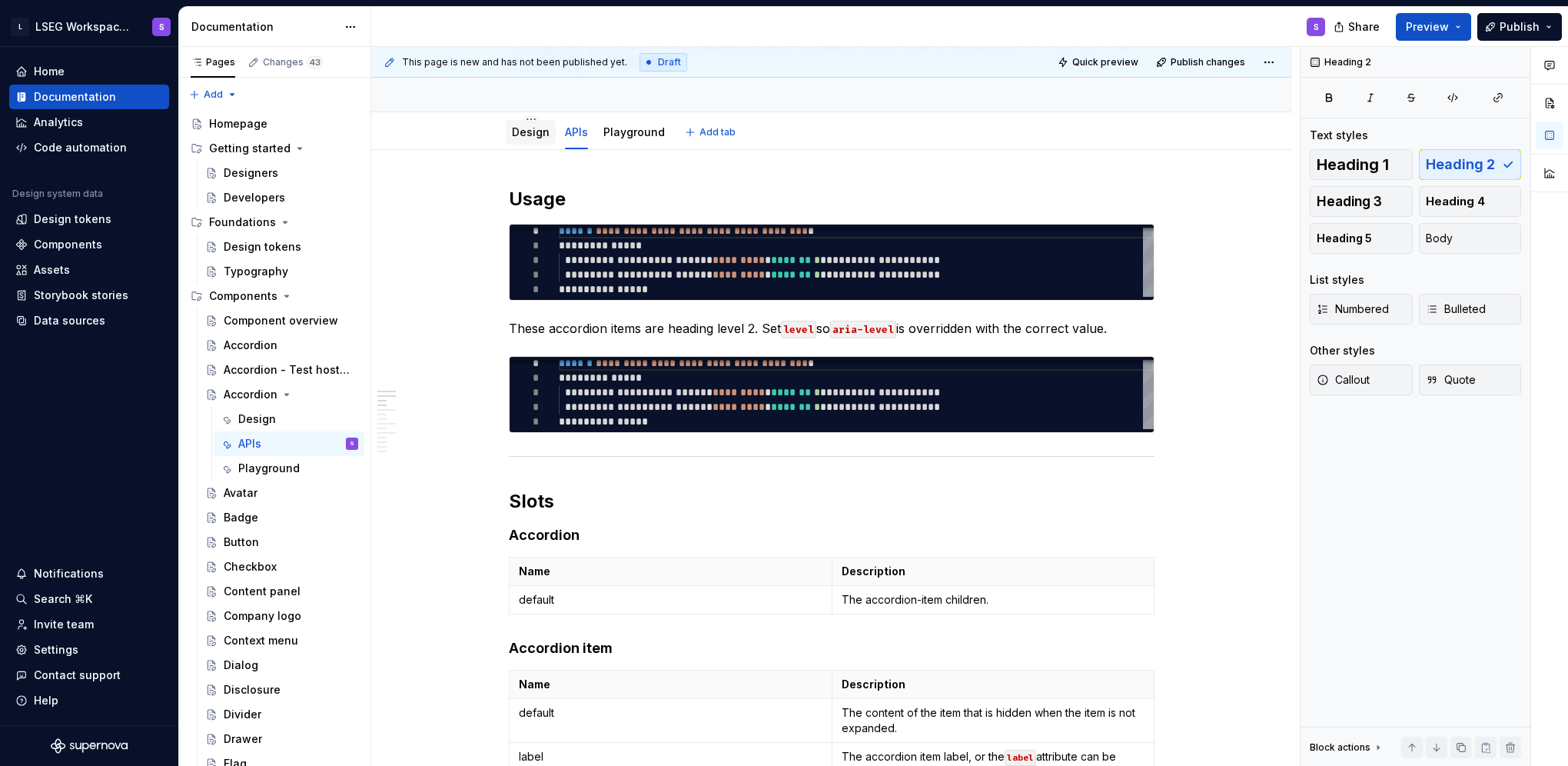
click at [538, 137] on link "Design" at bounding box center [530, 132] width 37 height 13
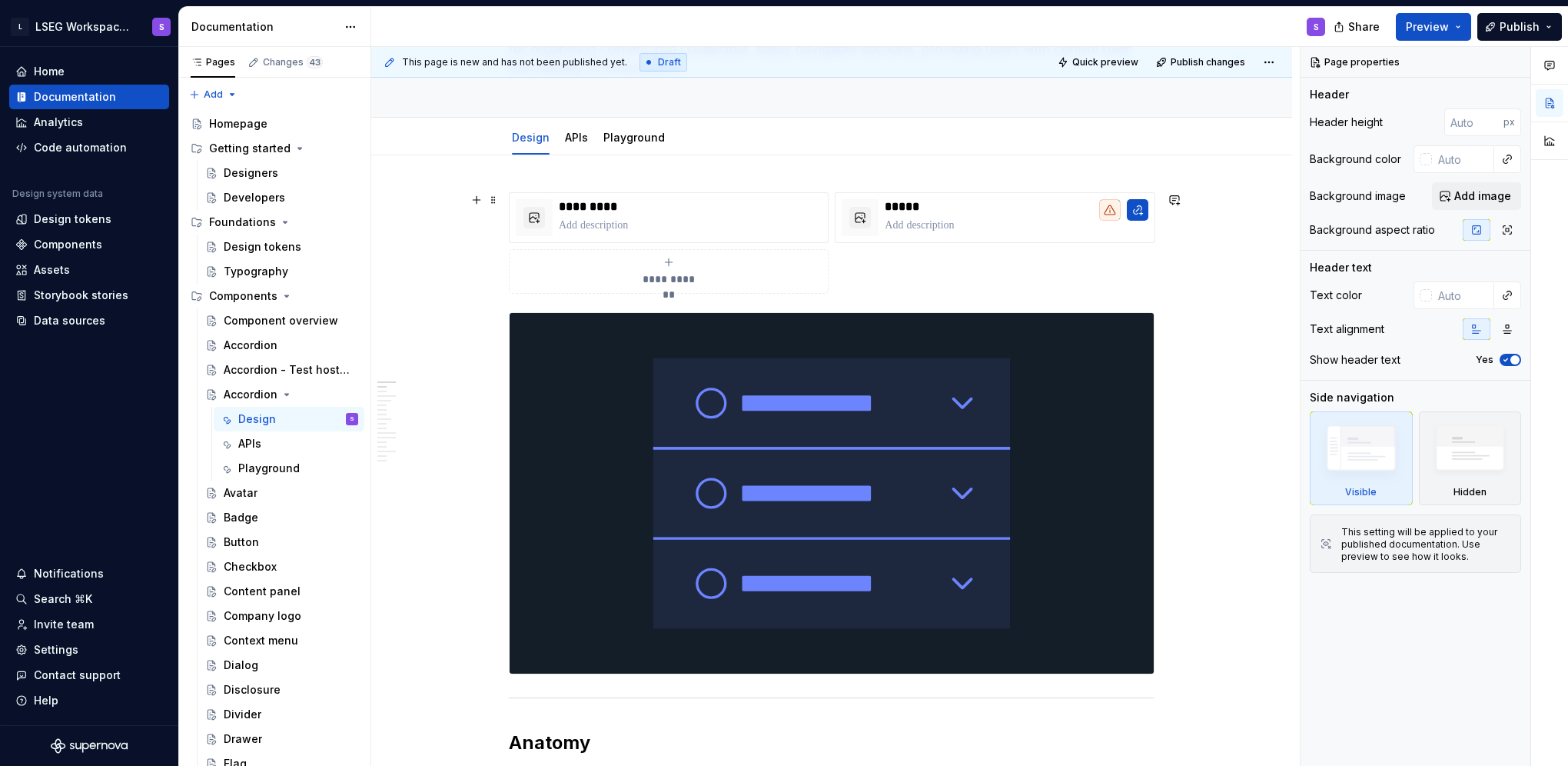
scroll to position [154, 0]
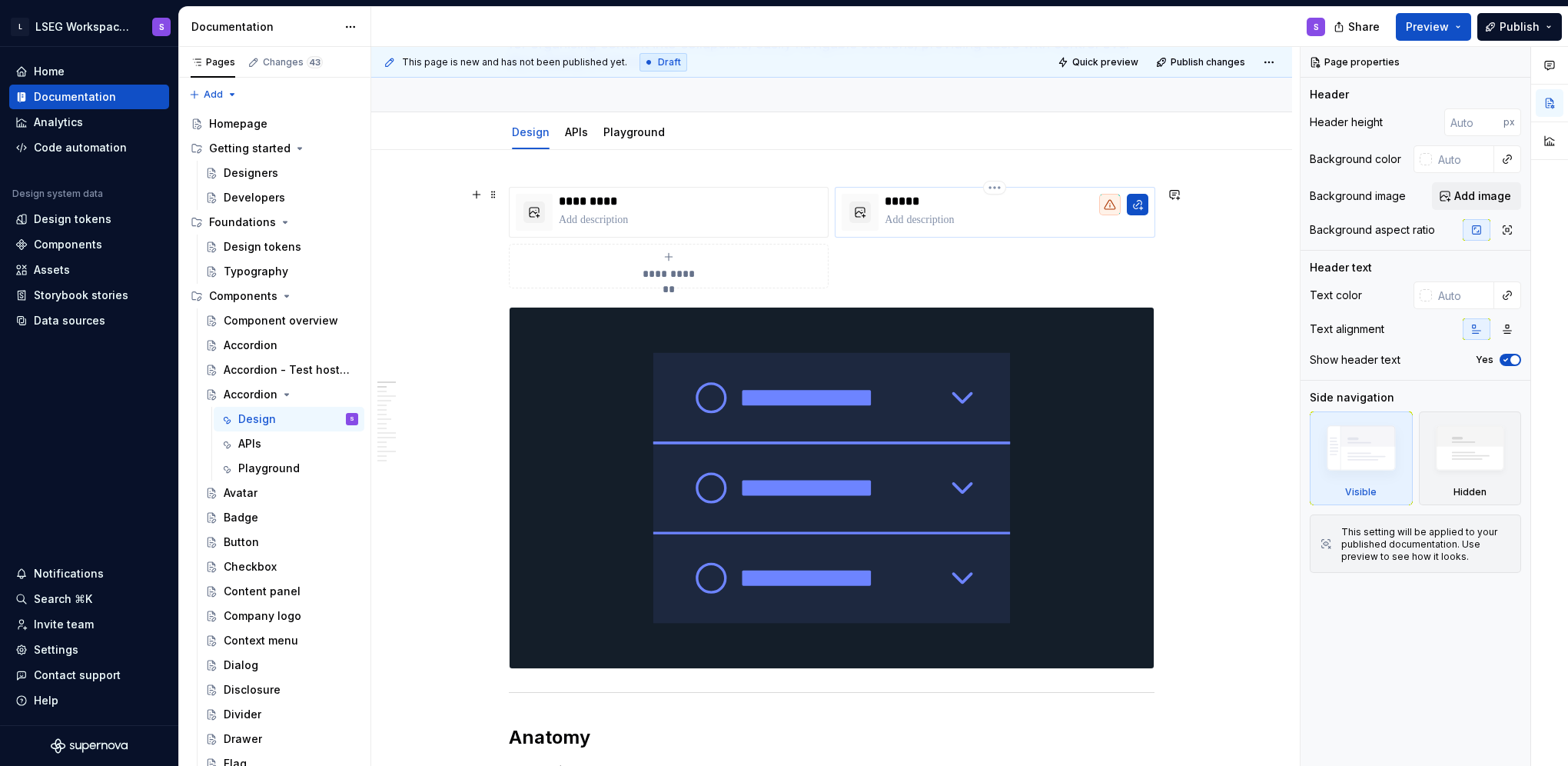
click at [637, 206] on p "*****" at bounding box center [1016, 201] width 263 height 15
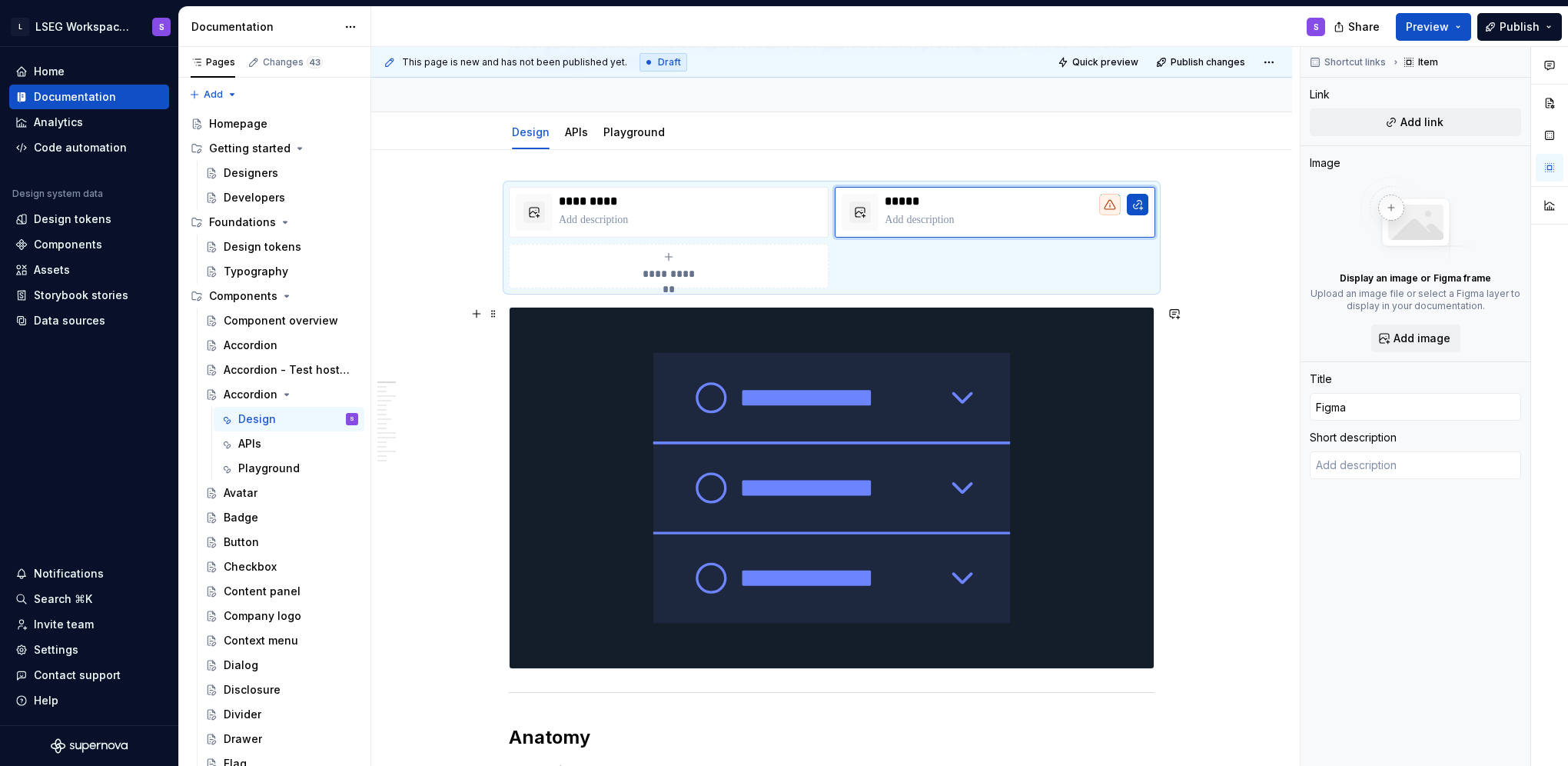
scroll to position [0, 0]
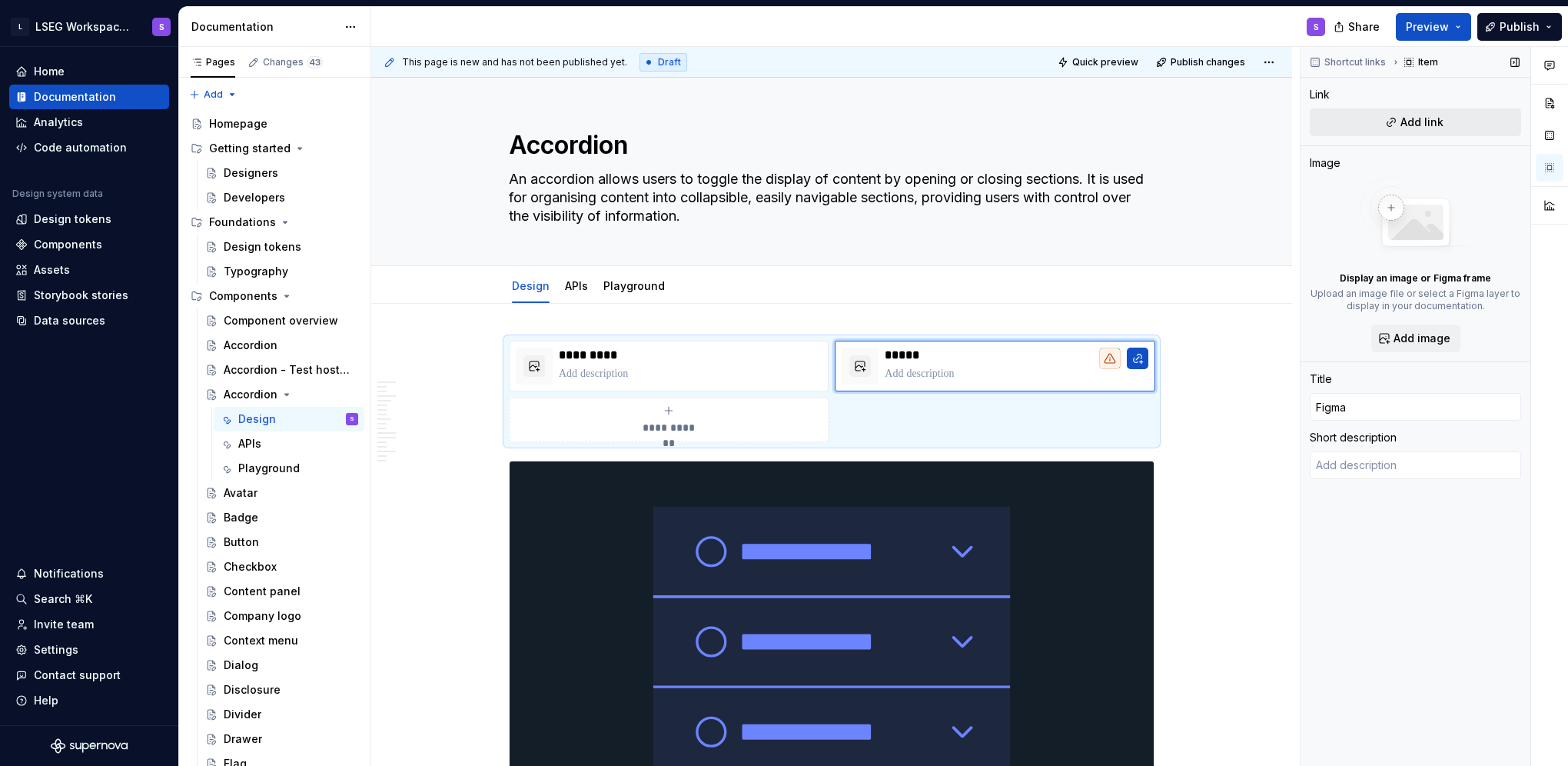
click at [637, 130] on button "Add link" at bounding box center [1416, 122] width 211 height 28
type textarea "*"
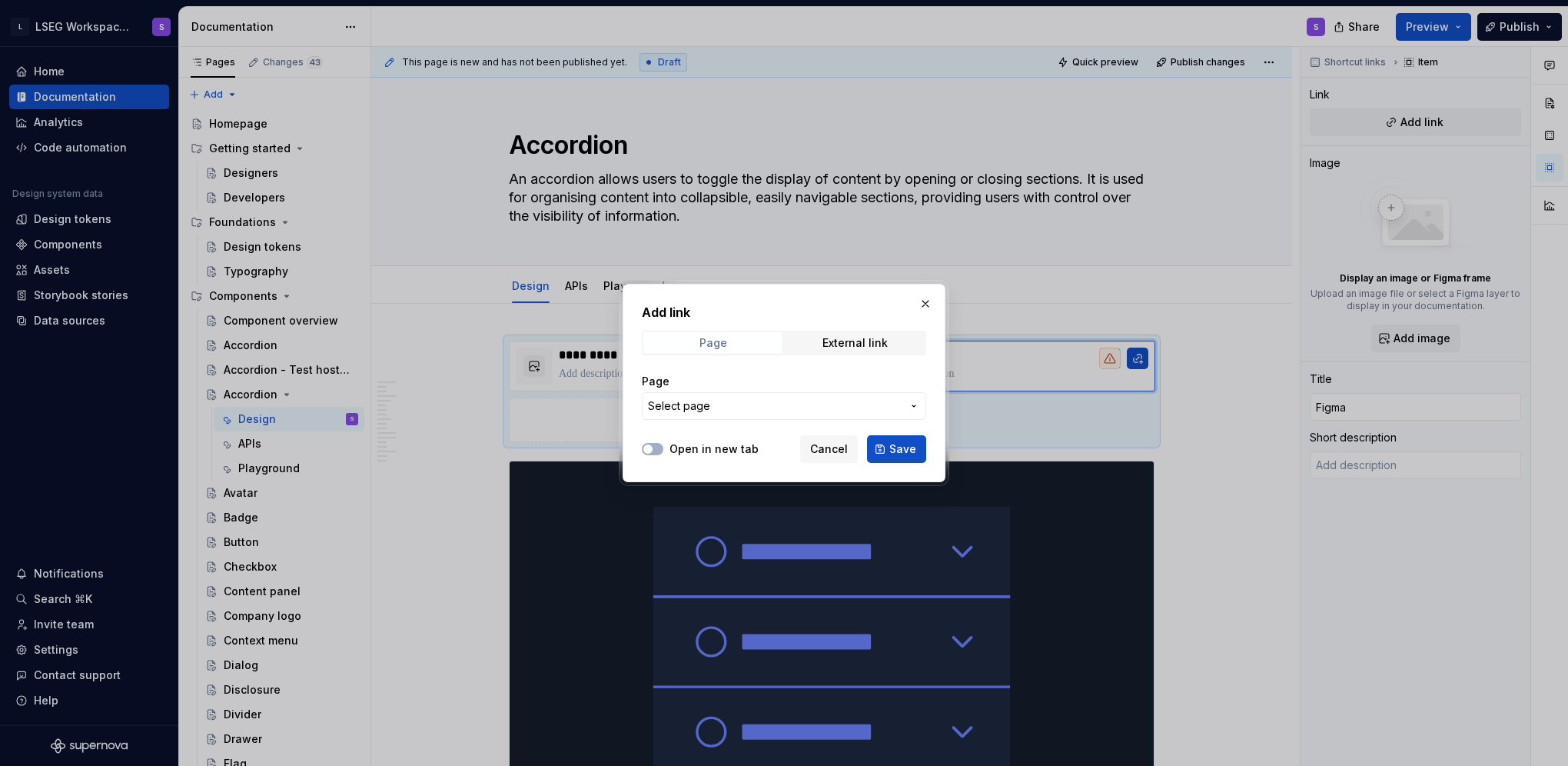
click at [637, 338] on div "Page" at bounding box center [713, 342] width 28 height 12
click at [637, 345] on span "External link" at bounding box center [855, 342] width 139 height 21
click at [637, 420] on div "URL" at bounding box center [784, 396] width 284 height 64
click at [637, 410] on input "URL" at bounding box center [784, 406] width 284 height 28
type input "https://storybook.supernova.io/design-systems/338571/alias/storybook/index.html…"
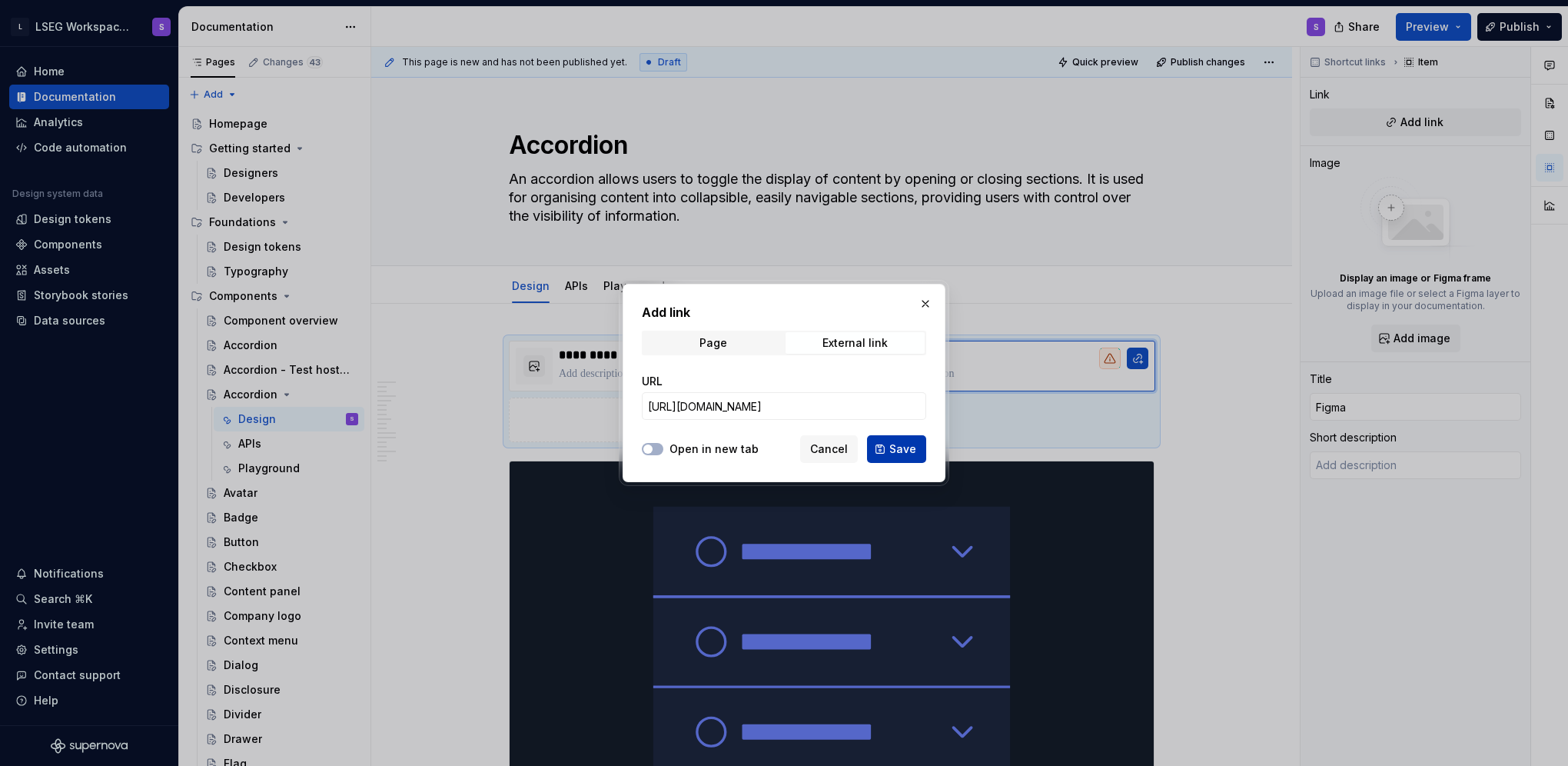
click at [637, 444] on span "Save" at bounding box center [903, 448] width 27 height 15
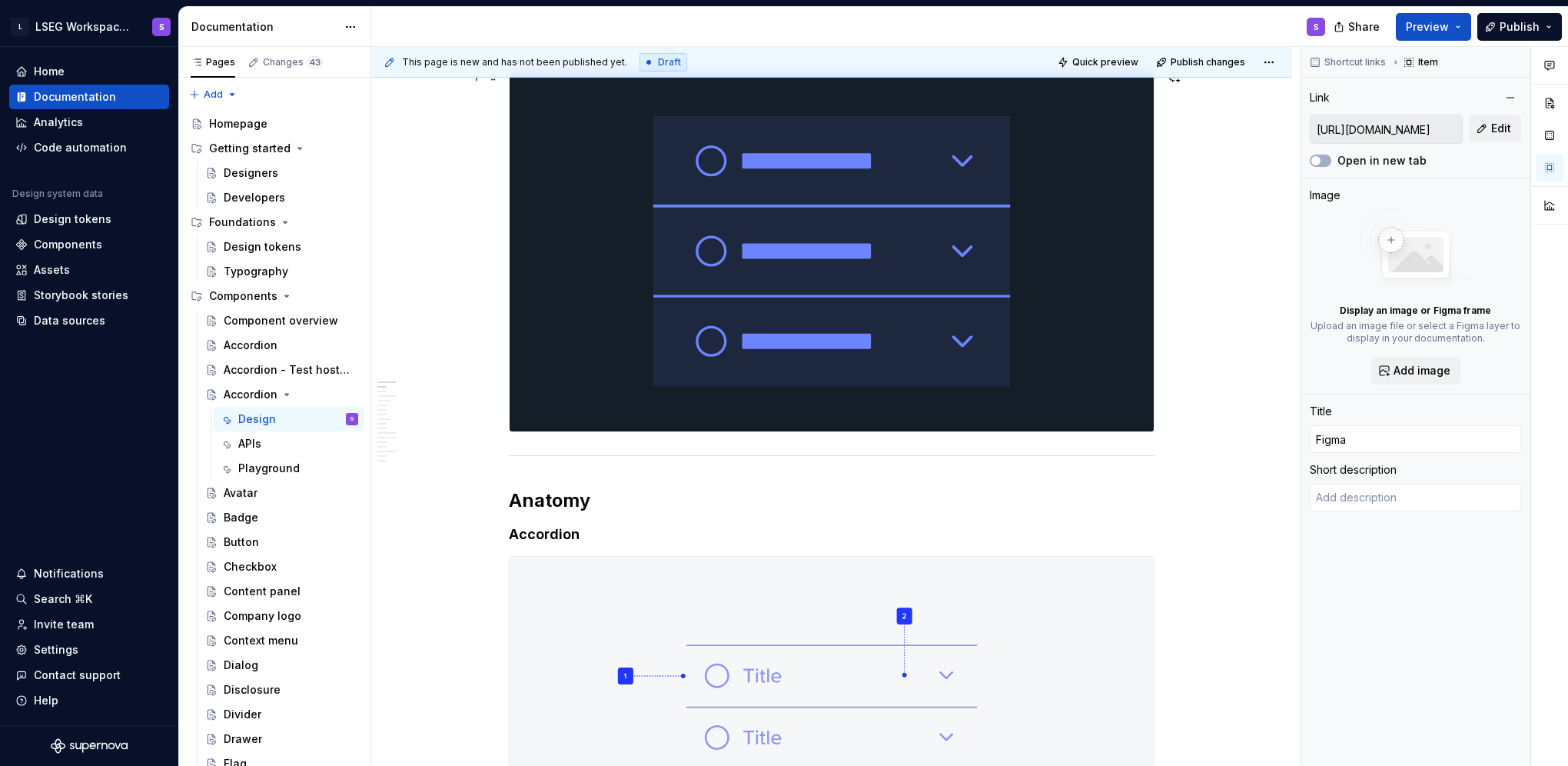
scroll to position [538, 0]
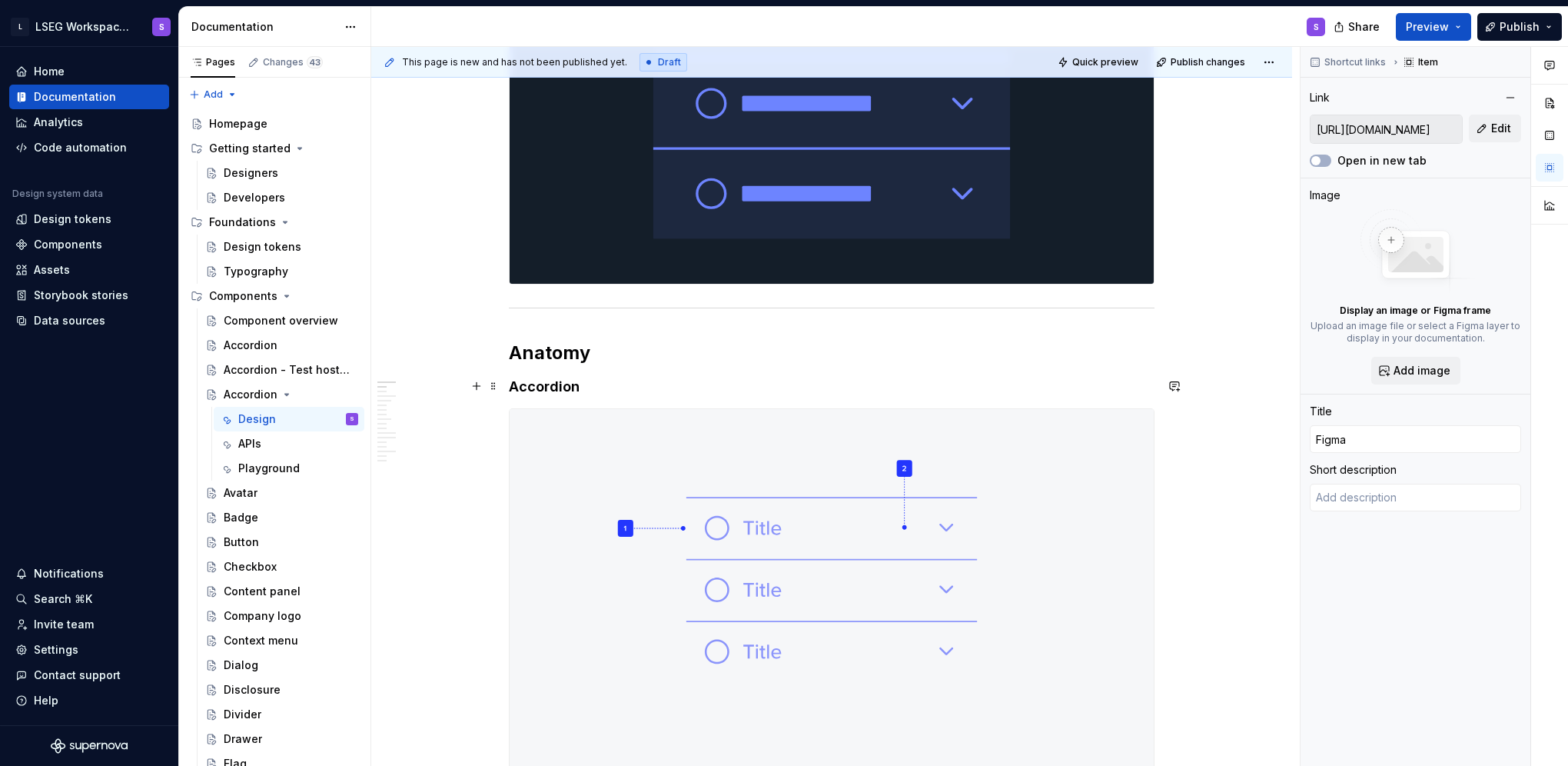
click at [637, 379] on h4 "Accordion" at bounding box center [832, 387] width 646 height 18
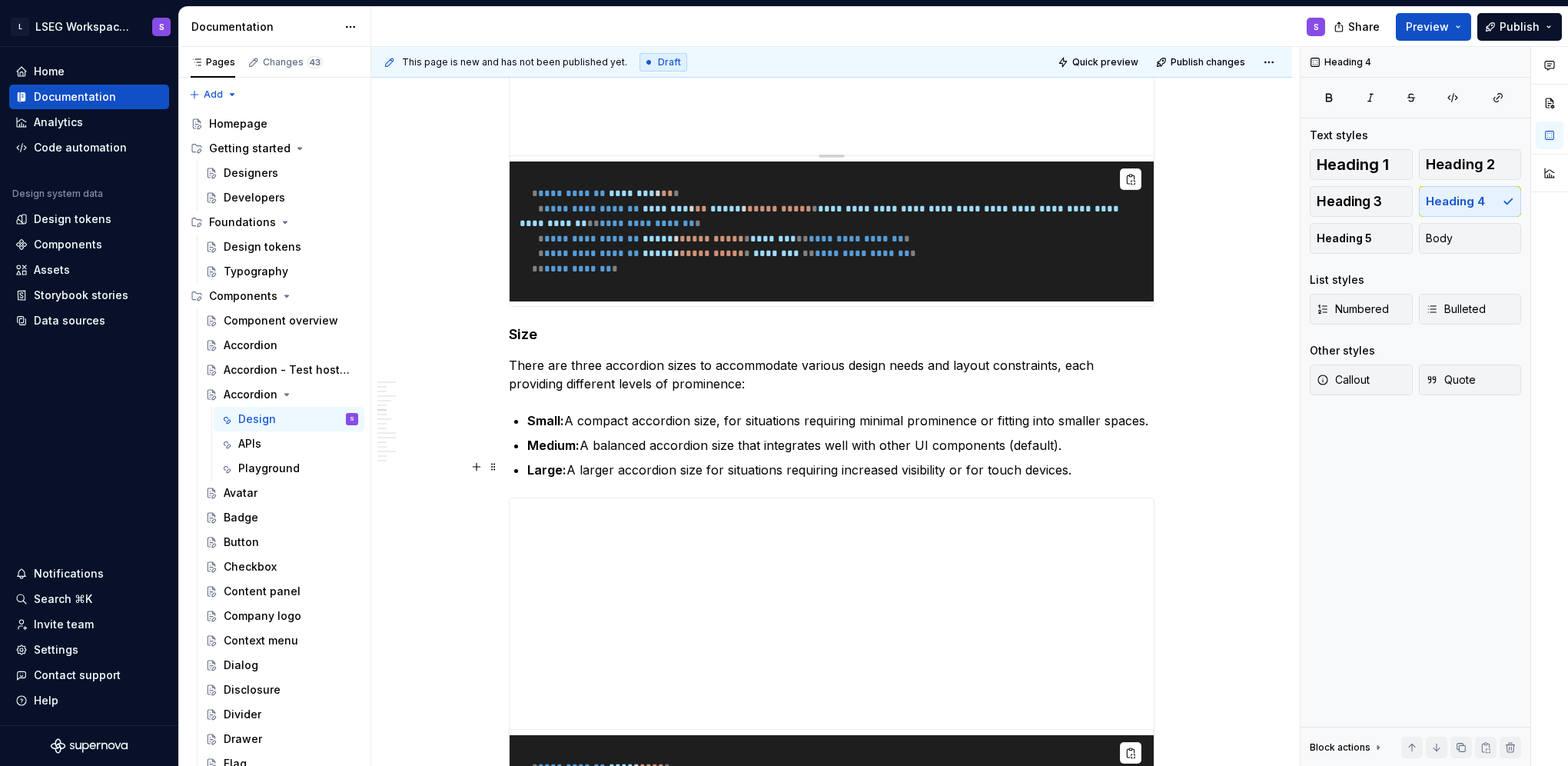
scroll to position [2384, 0]
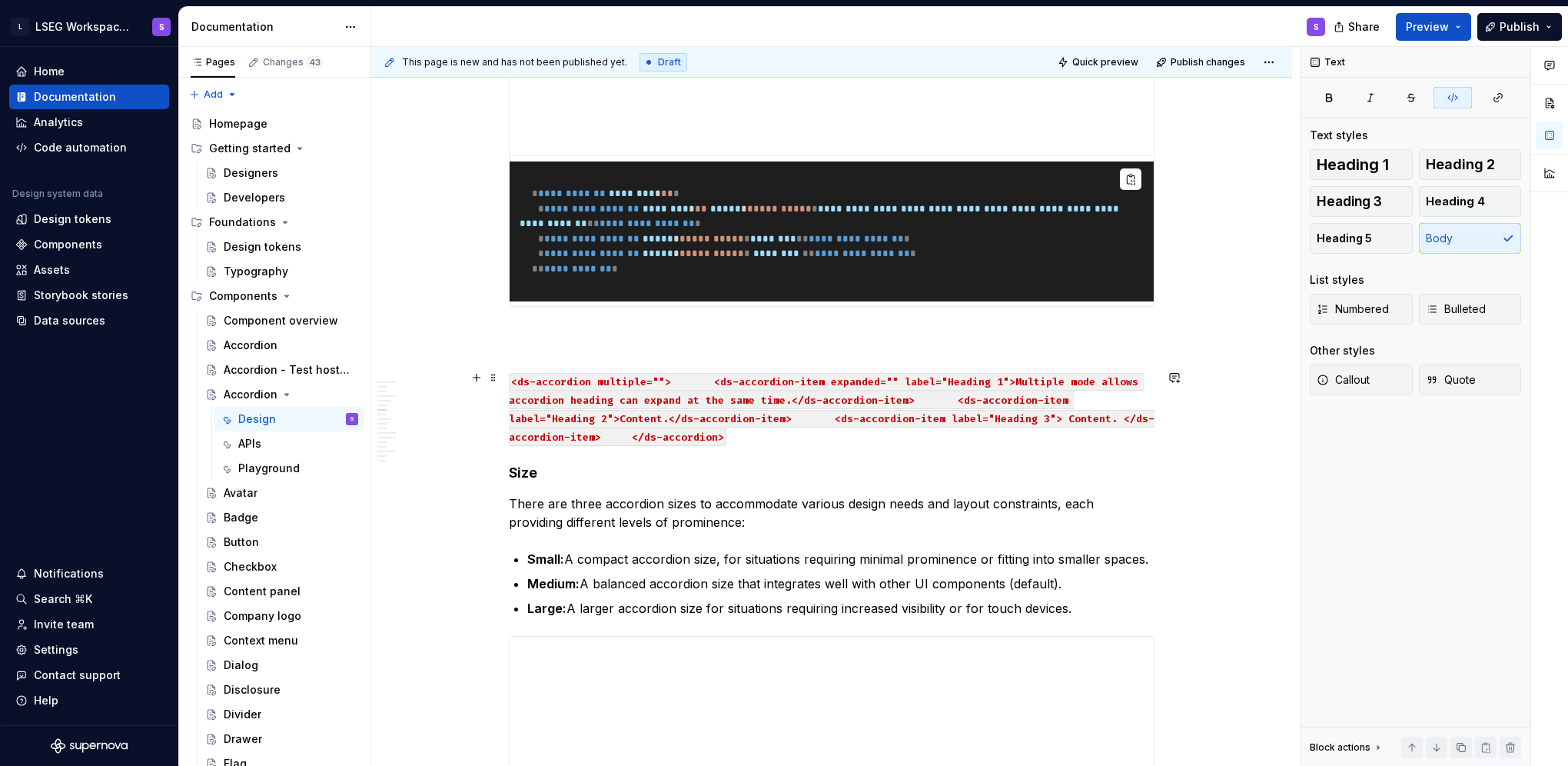
click at [637, 436] on code "<ds-accordion multiple=""> <ds-accordion-item expanded="" label="Heading 1">Mul…" at bounding box center [832, 410] width 646 height 73
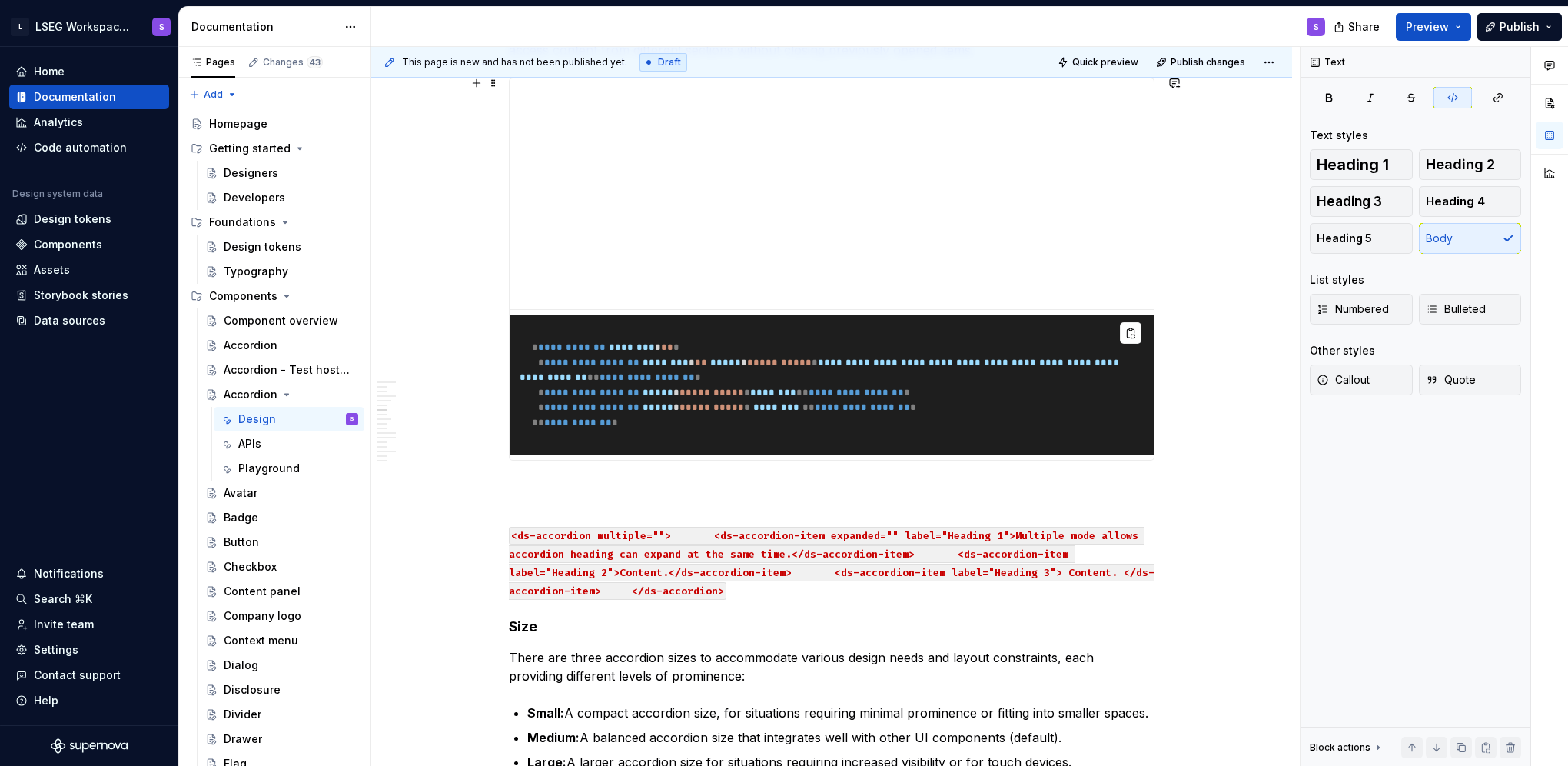
click at [609, 372] on span "**********" at bounding box center [648, 377] width 95 height 10
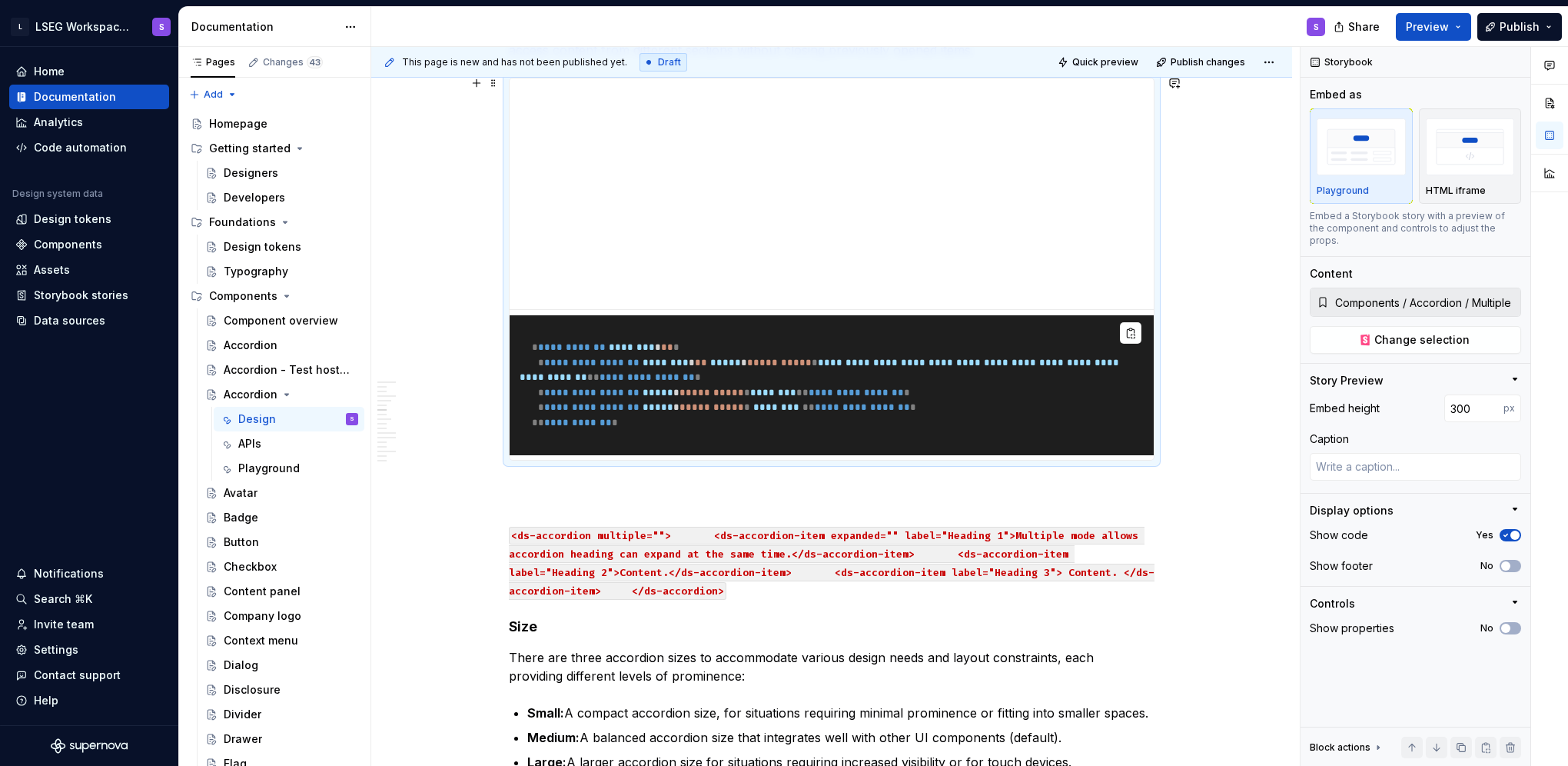
click at [603, 372] on span "**********" at bounding box center [648, 377] width 95 height 10
click at [575, 381] on pre "**********" at bounding box center [832, 385] width 644 height 140
click at [609, 498] on p at bounding box center [832, 497] width 646 height 37
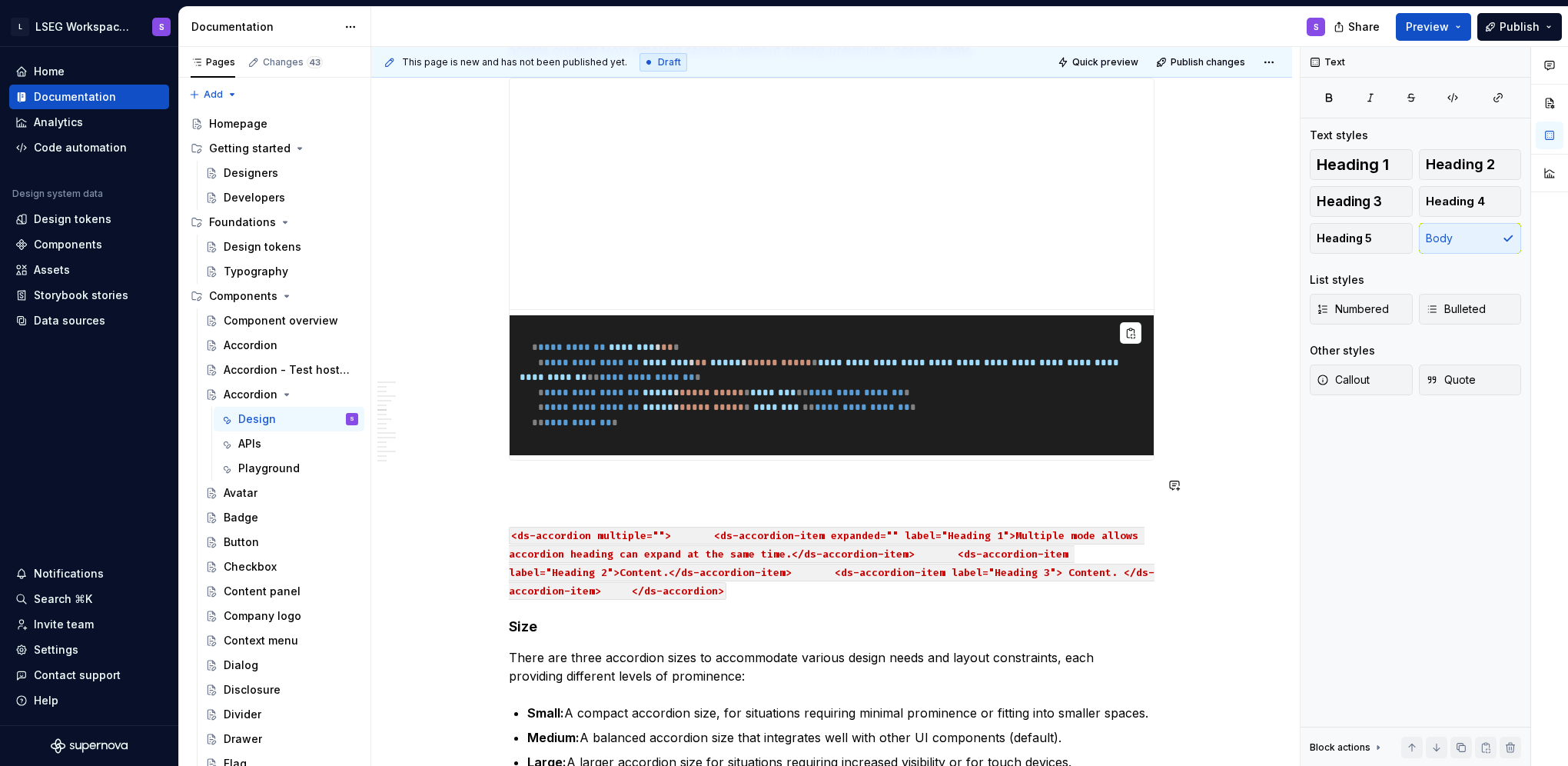
type textarea "*"
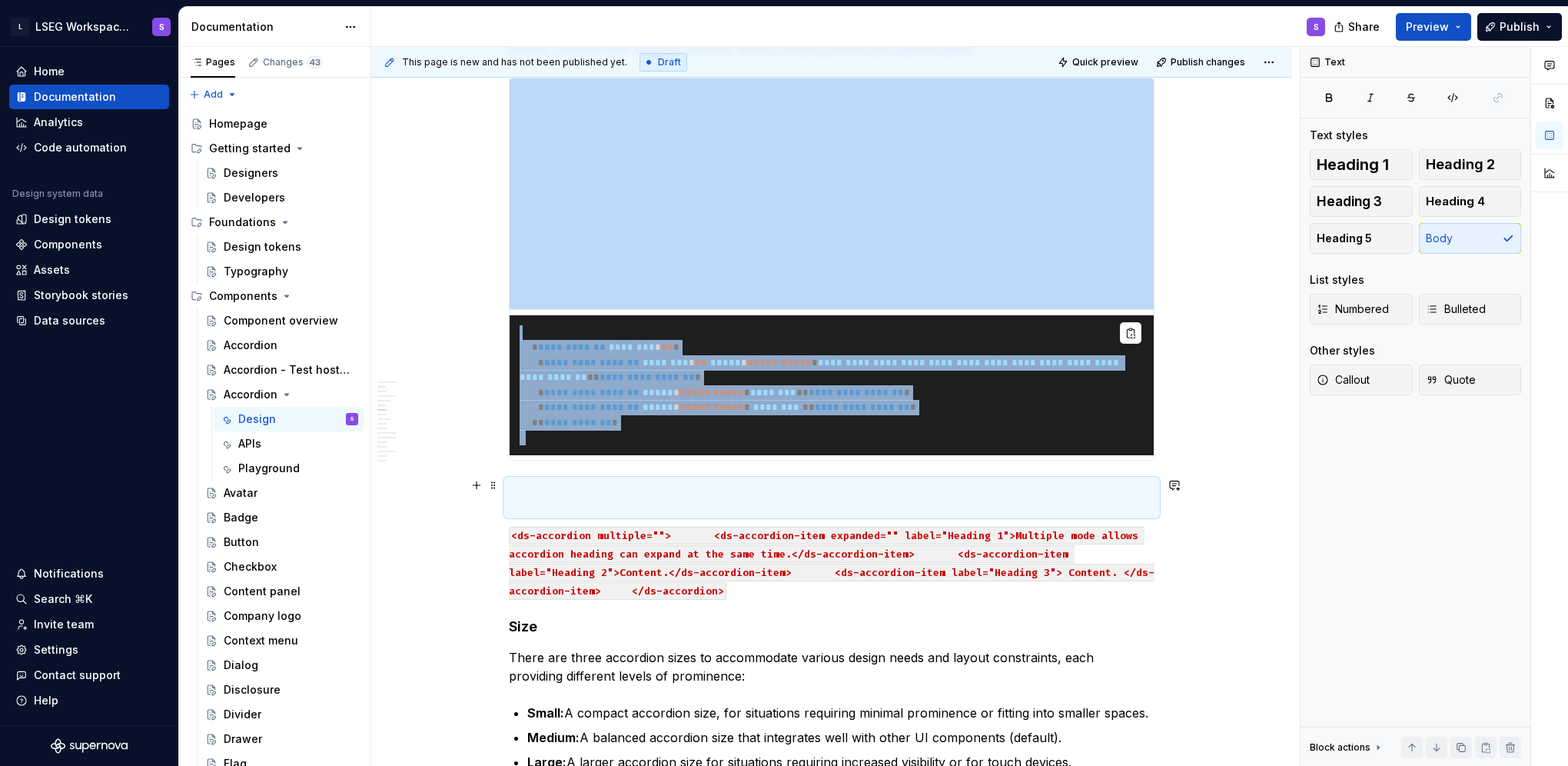
click at [637, 489] on p at bounding box center [832, 497] width 646 height 37
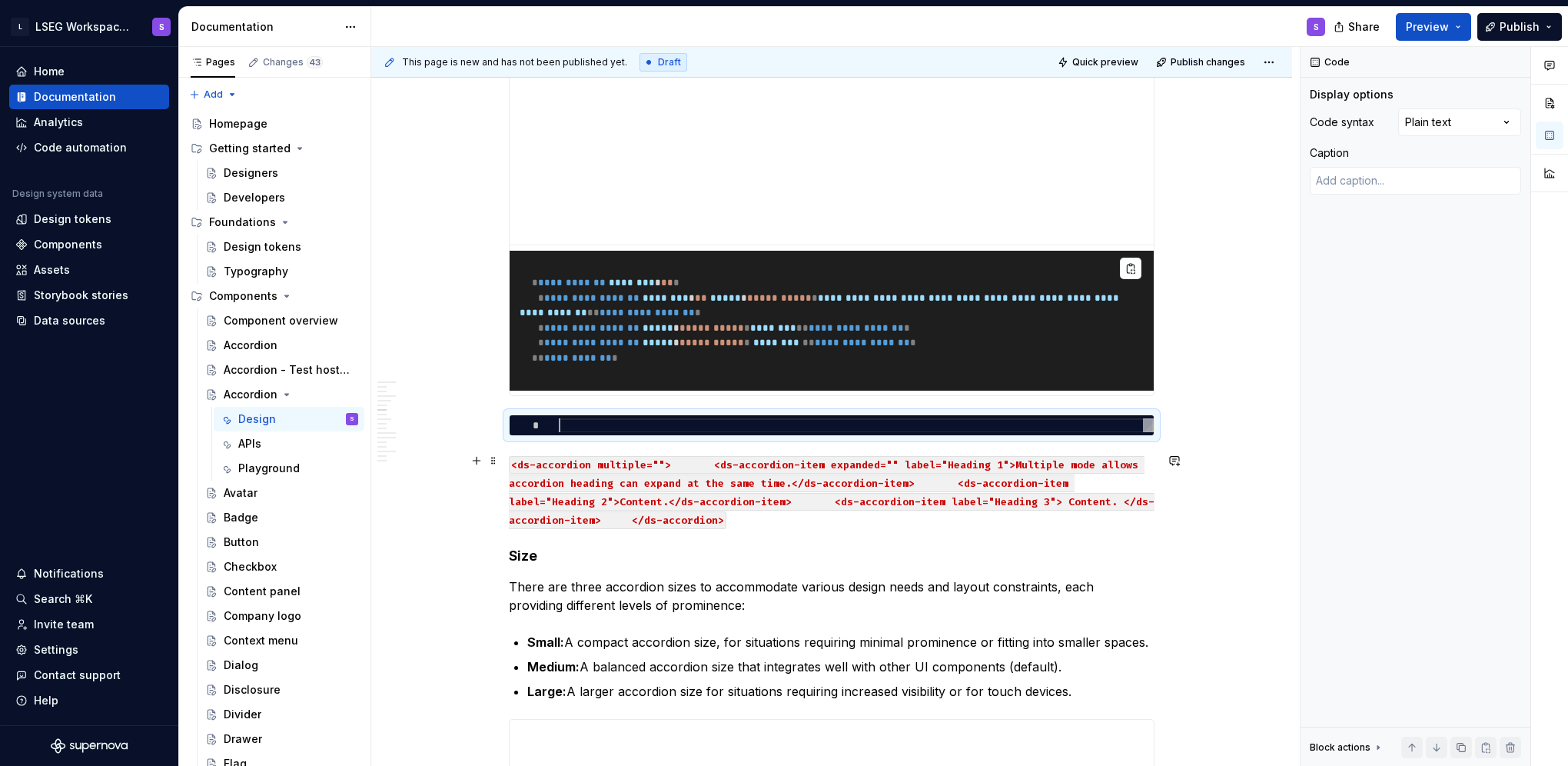
scroll to position [2615, 0]
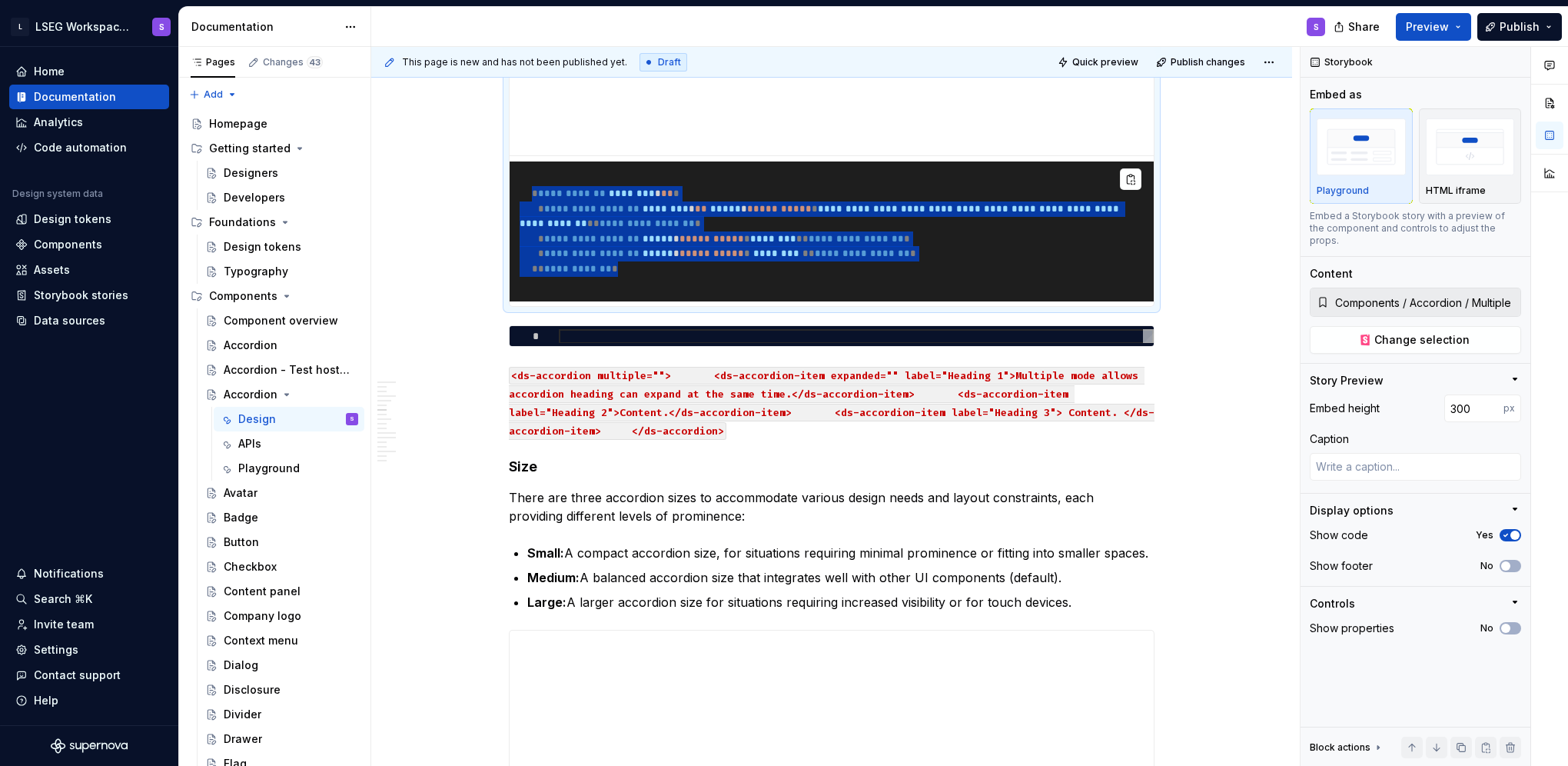
drag, startPoint x: 543, startPoint y: 191, endPoint x: 643, endPoint y: 264, distance: 123.8
click at [637, 264] on pre "**********" at bounding box center [832, 231] width 644 height 140
click at [586, 332] on div at bounding box center [856, 337] width 595 height 14
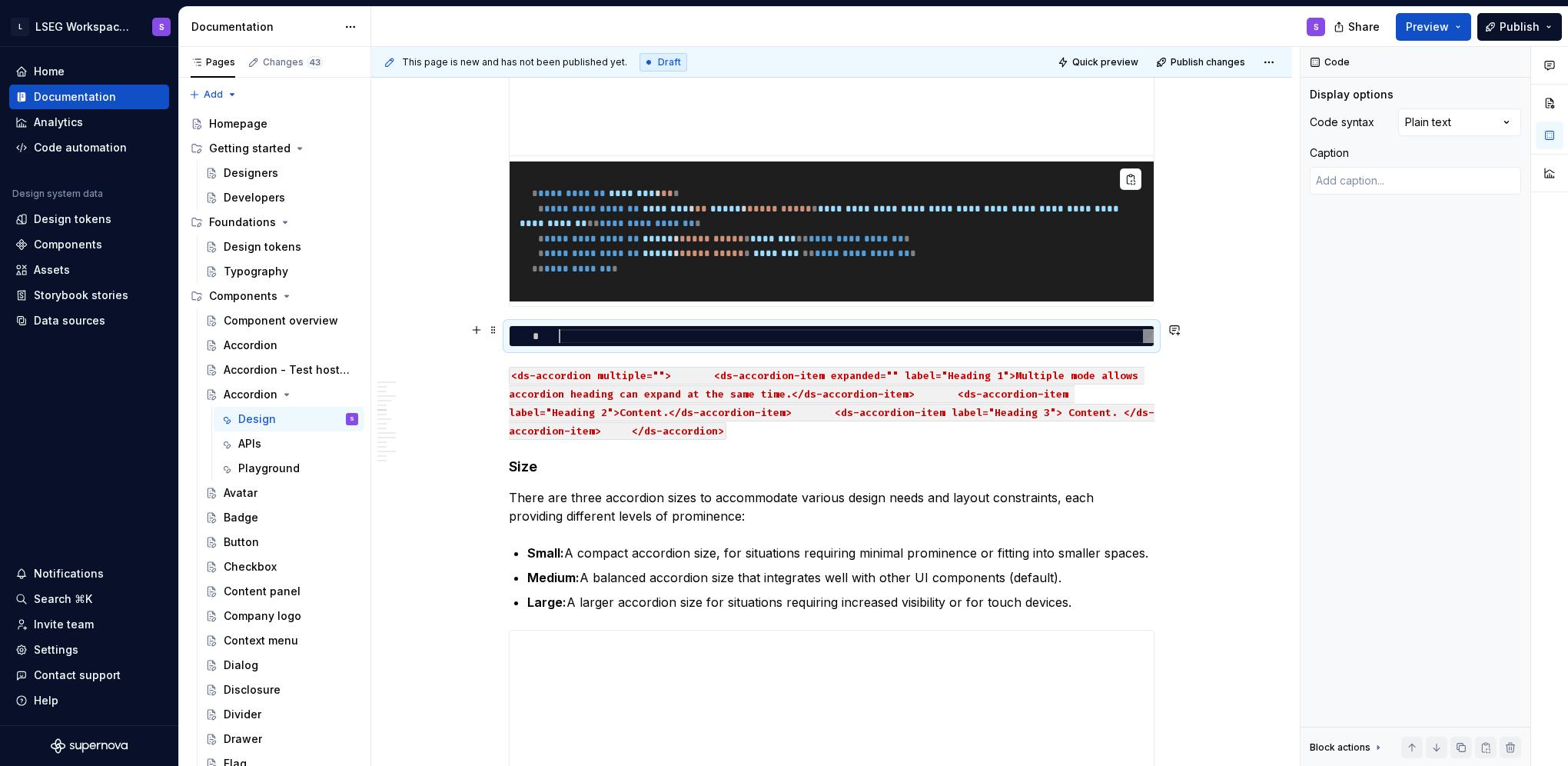
scroll to position [0, 0]
type textarea "*"
type textarea "**********"
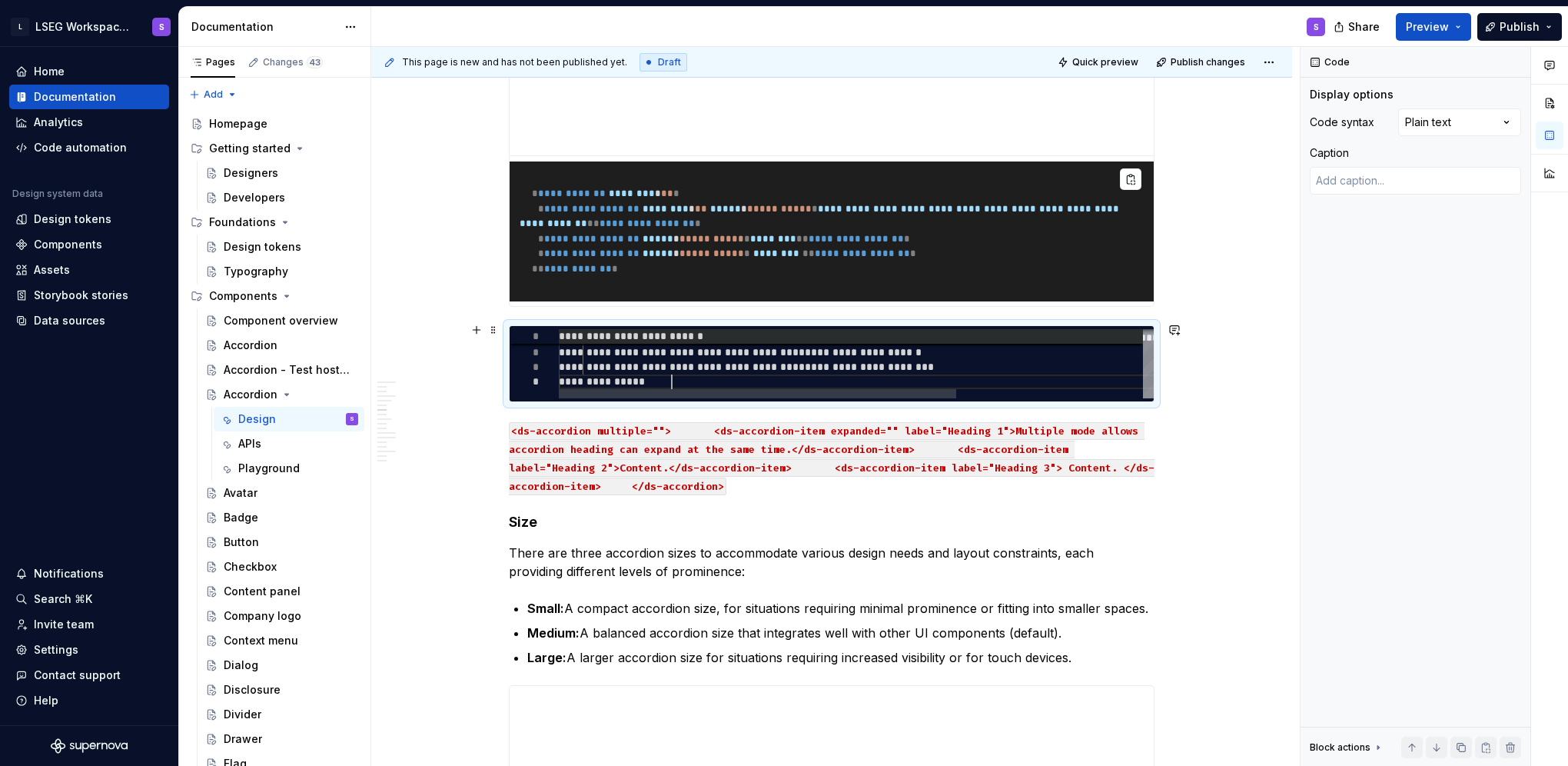
click at [594, 338] on span "**********" at bounding box center [990, 337] width 863 height 14
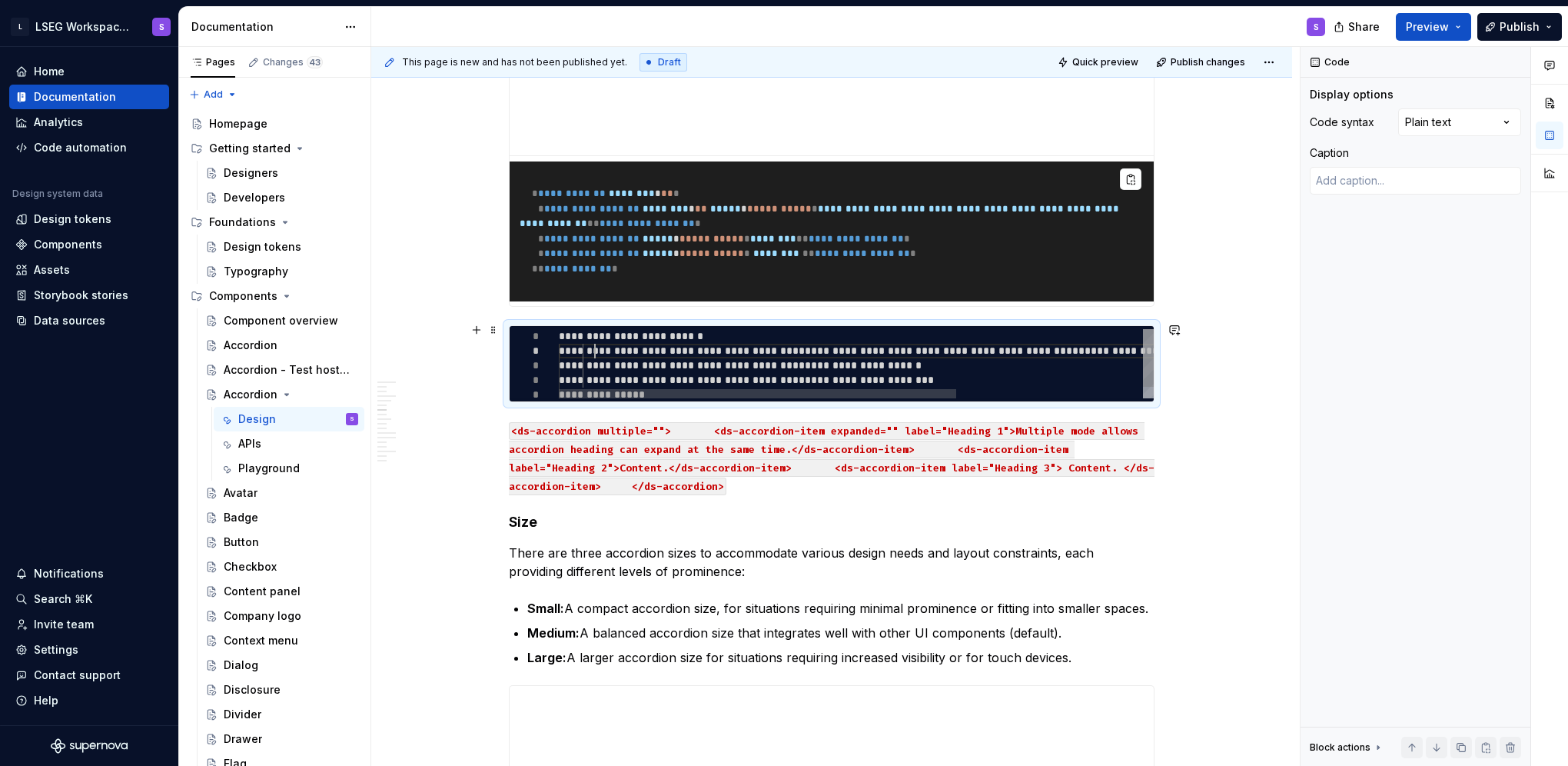
click at [592, 349] on div "**********" at bounding box center [995, 371] width 874 height 83
click at [601, 389] on div at bounding box center [757, 394] width 398 height 10
click at [605, 356] on div "**********" at bounding box center [995, 371] width 874 height 83
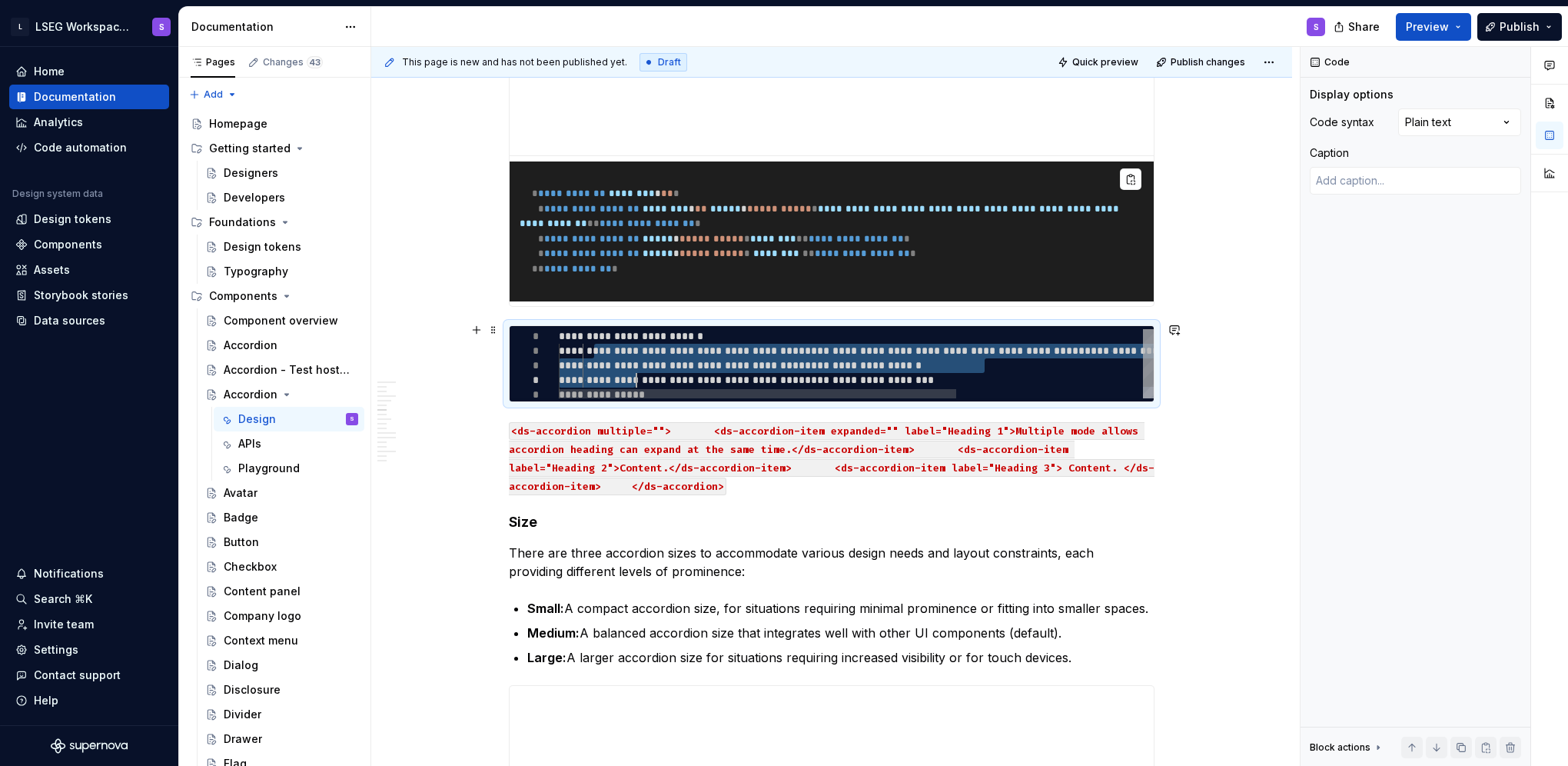
click at [634, 383] on div "**********" at bounding box center [995, 371] width 874 height 83
click at [637, 389] on div at bounding box center [757, 394] width 398 height 10
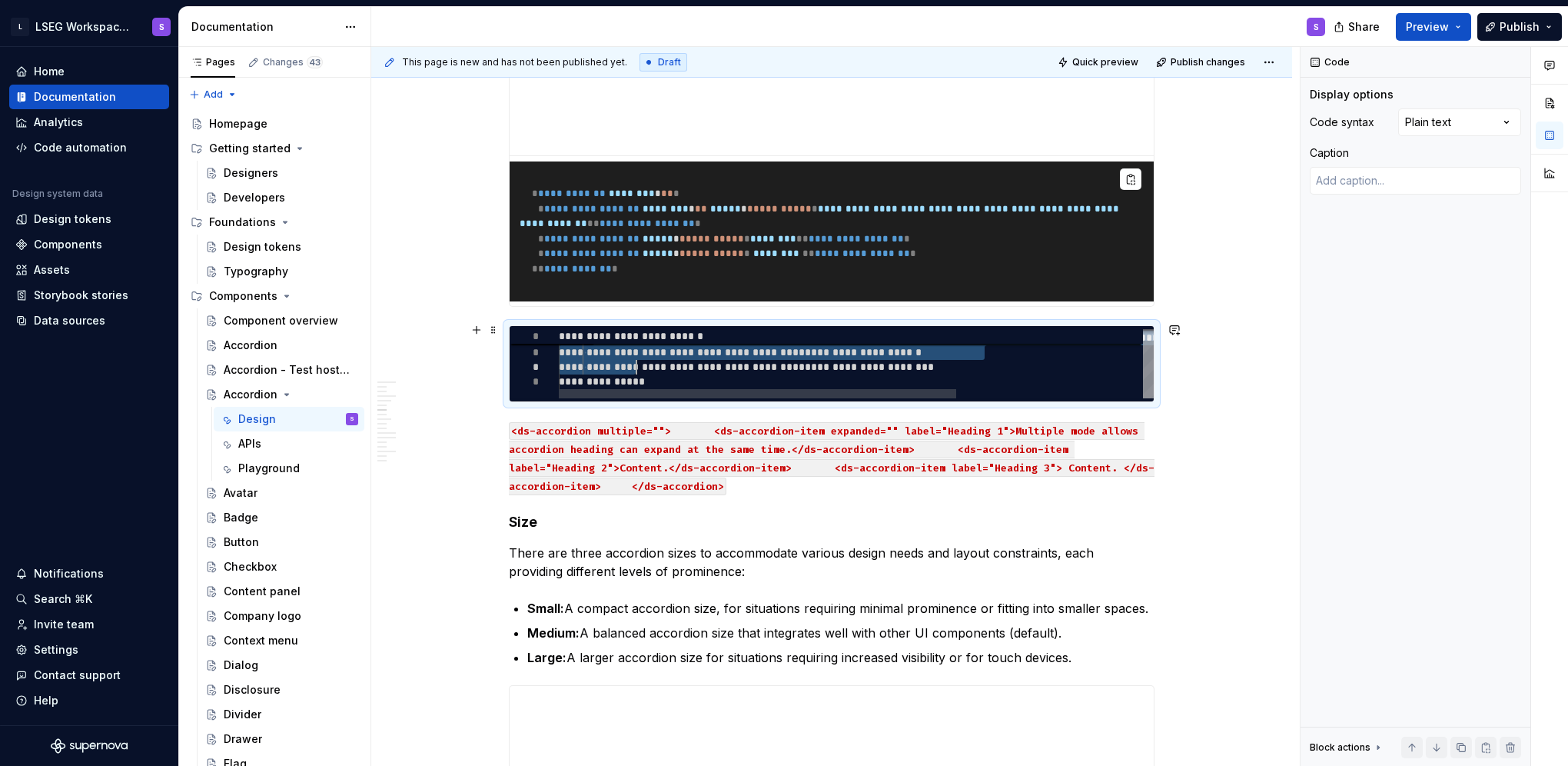
click at [637, 369] on div "**********" at bounding box center [995, 357] width 874 height 83
click at [637, 373] on div "**********" at bounding box center [995, 357] width 874 height 83
type textarea "*"
type textarea "**********"
click at [637, 373] on div "**********" at bounding box center [990, 357] width 863 height 83
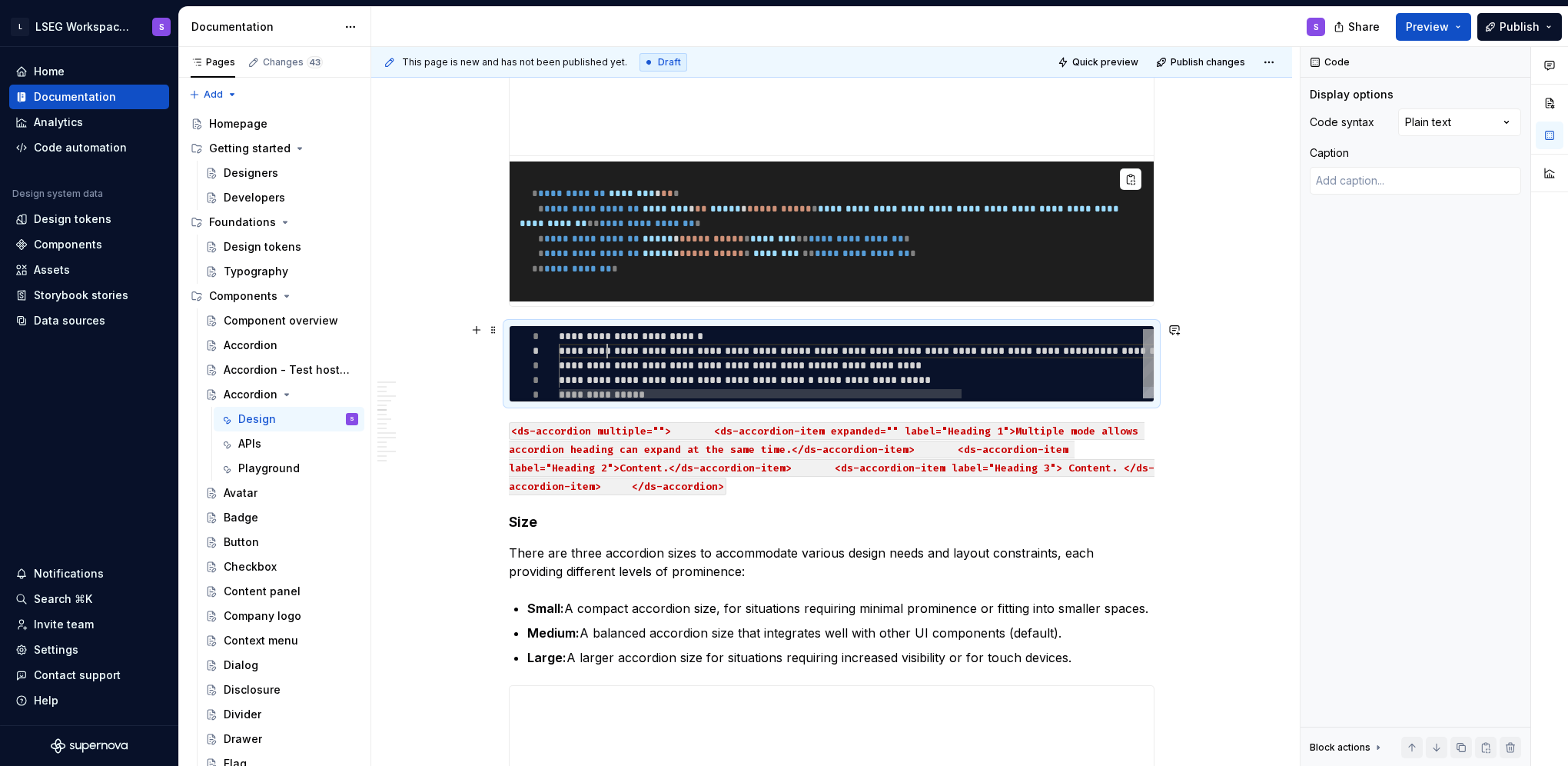
click at [603, 342] on div "**********" at bounding box center [990, 371] width 863 height 83
click at [574, 333] on div "**********" at bounding box center [990, 371] width 863 height 83
click at [587, 347] on div "**********" at bounding box center [990, 371] width 863 height 83
click at [582, 345] on div "**********" at bounding box center [990, 371] width 863 height 83
type textarea "*"
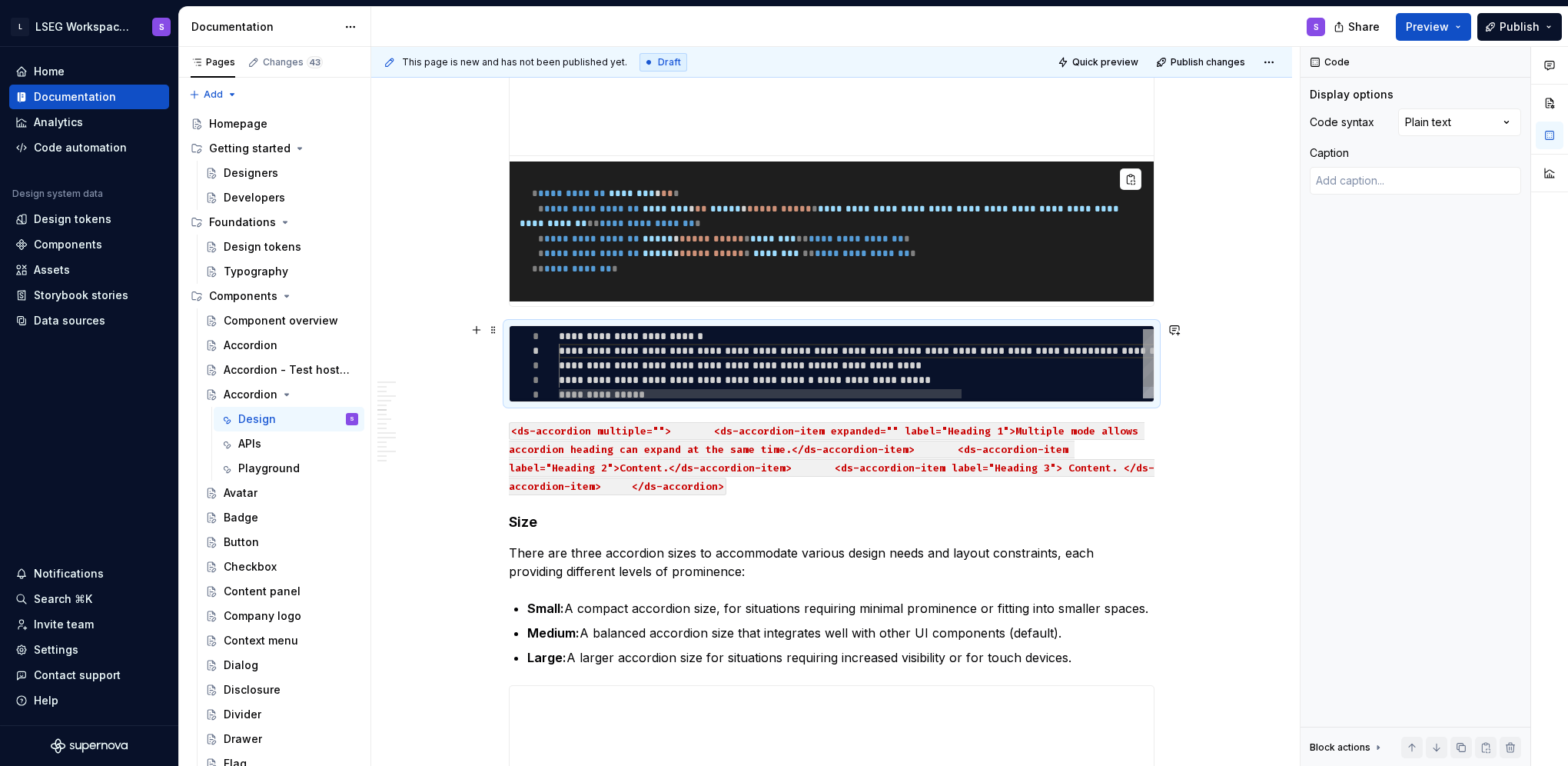
type textarea "**********"
type textarea "*"
type textarea "**********"
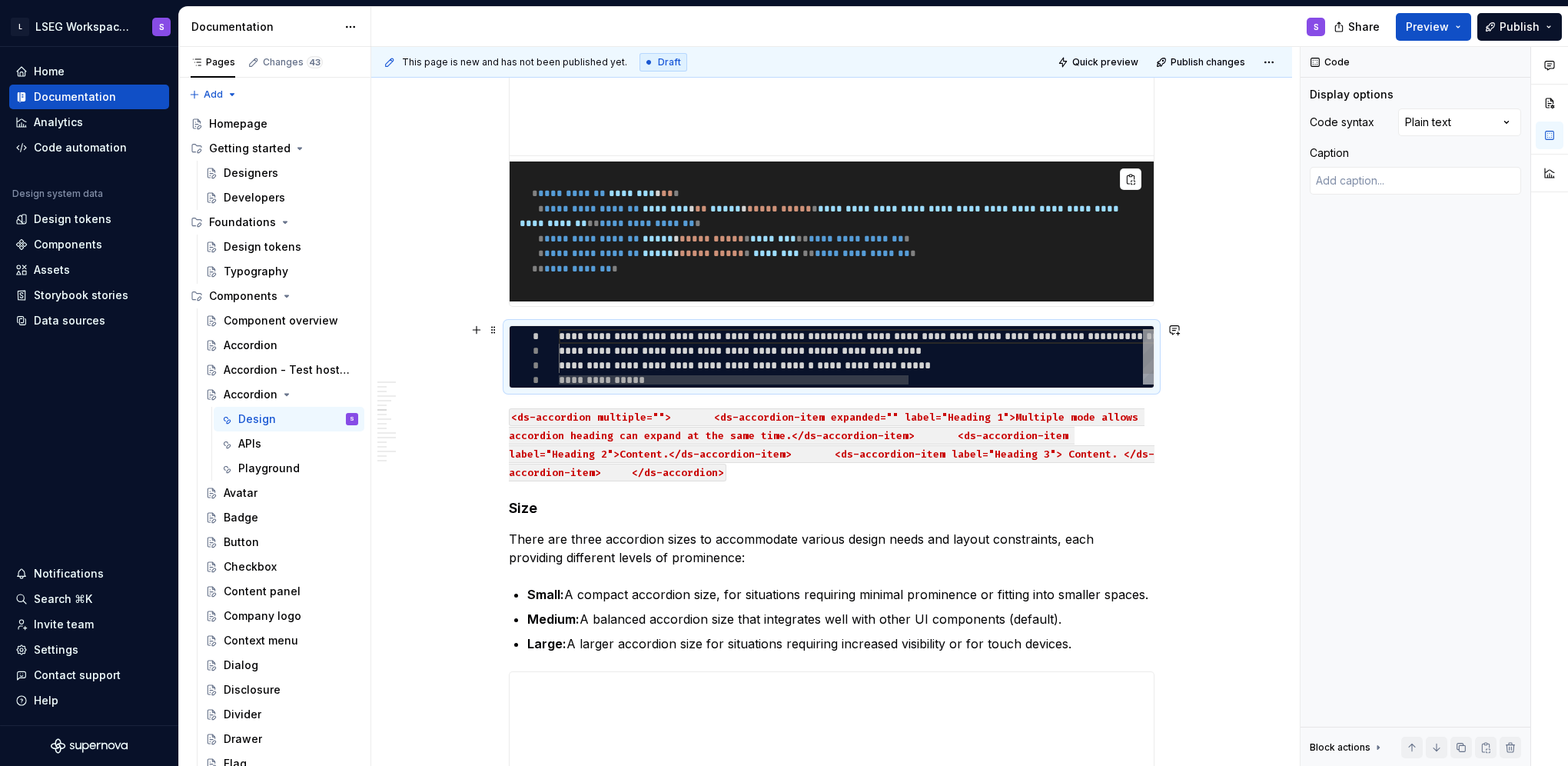
type textarea "*"
type textarea "**********"
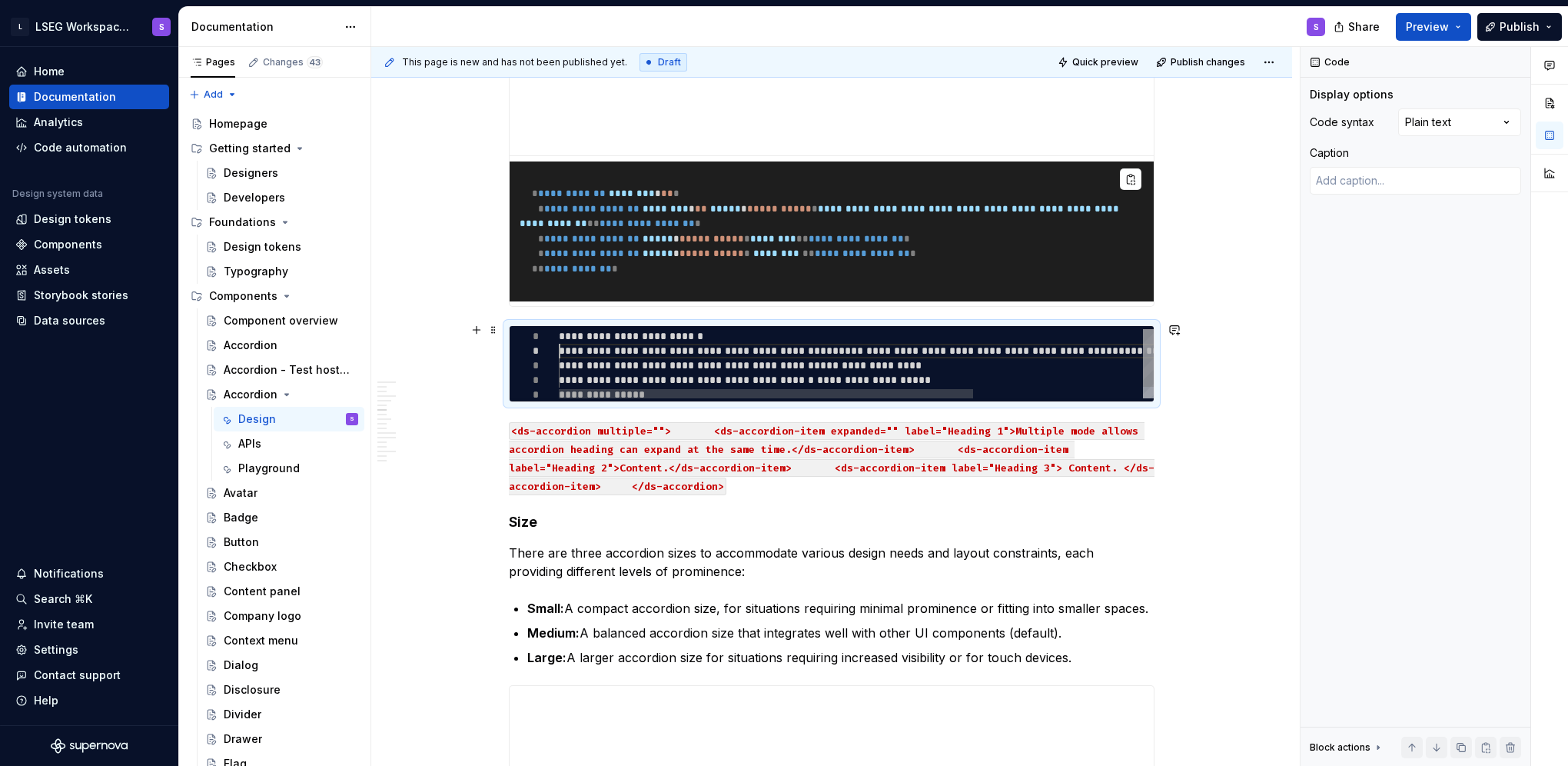
type textarea "*"
type textarea "**********"
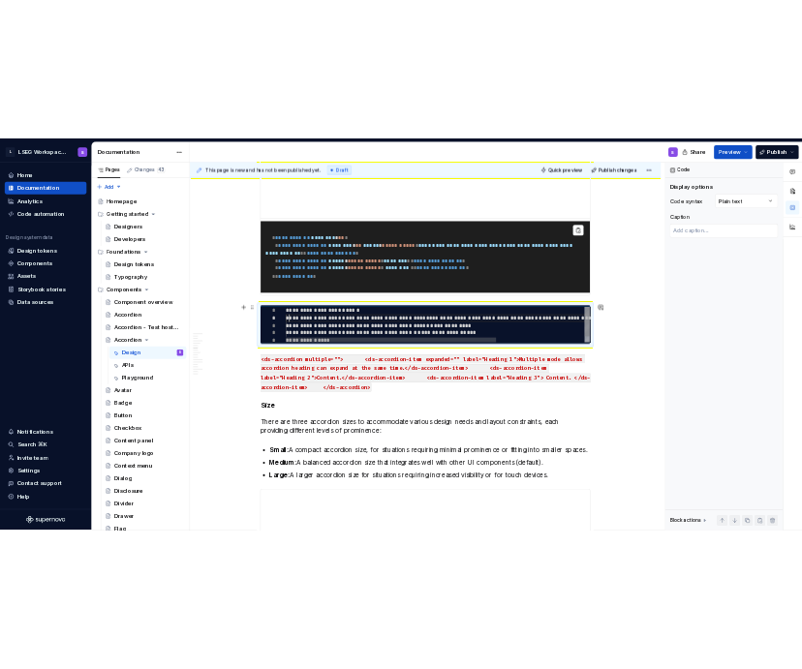
scroll to position [18, 7]
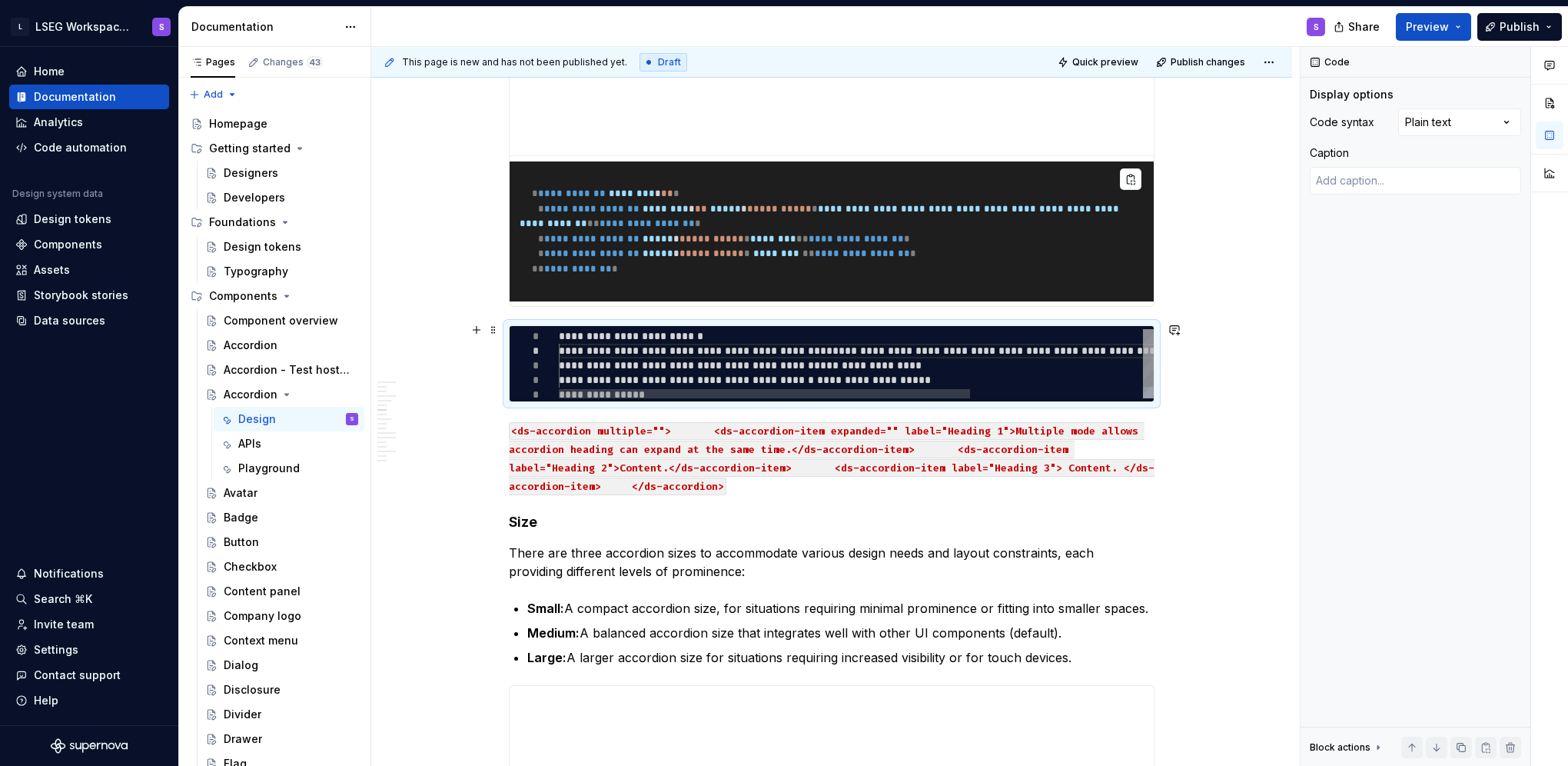
type textarea "*"
type textarea "**********"
type textarea "*"
type textarea "**********"
type textarea "*"
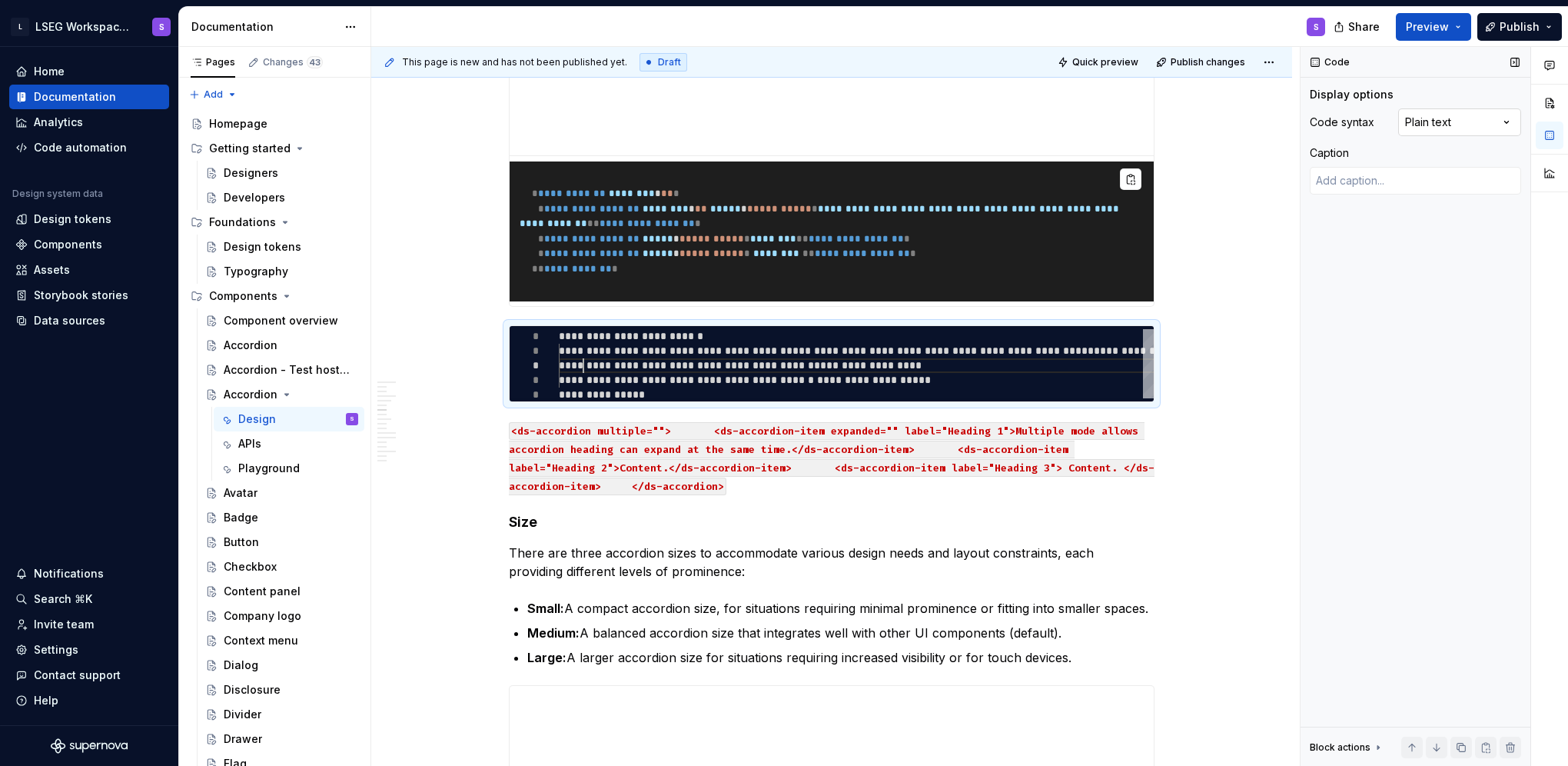
type textarea "**********"
click at [637, 123] on div "Comments Open comments No comments yet Select ‘Comment’ from the block context …" at bounding box center [1434, 406] width 267 height 720
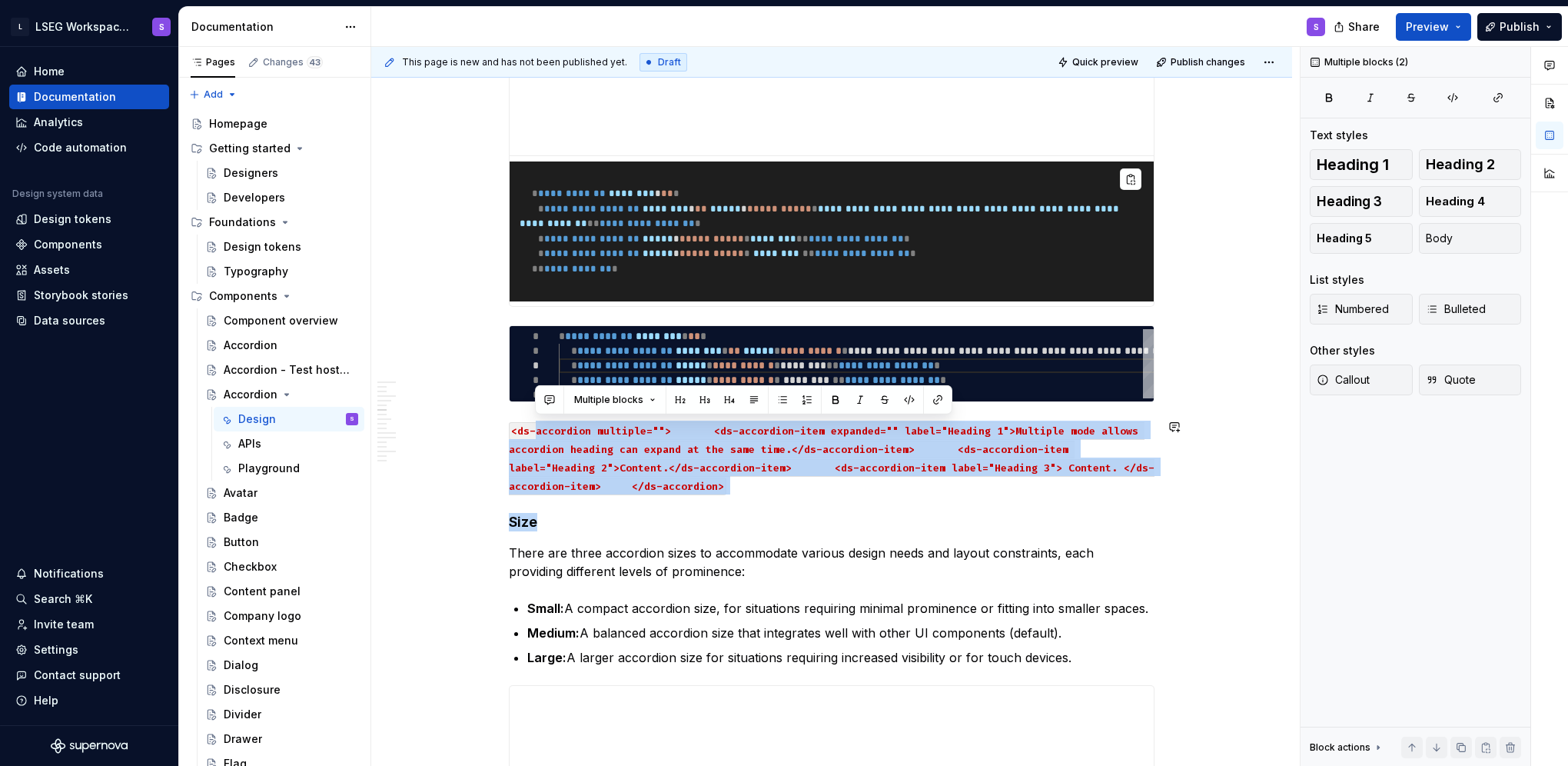
drag, startPoint x: 535, startPoint y: 431, endPoint x: 769, endPoint y: 491, distance: 241.6
click at [637, 489] on p "<ds-accordion multiple=""> <ds-accordion-item expanded="" label="Heading 1">Mul…" at bounding box center [832, 457] width 646 height 74
drag, startPoint x: 748, startPoint y: 479, endPoint x: 528, endPoint y: 431, distance: 225.2
click at [528, 431] on p "<ds-accordion multiple=""> <ds-accordion-item expanded="" label="Heading 1">Mul…" at bounding box center [832, 457] width 646 height 74
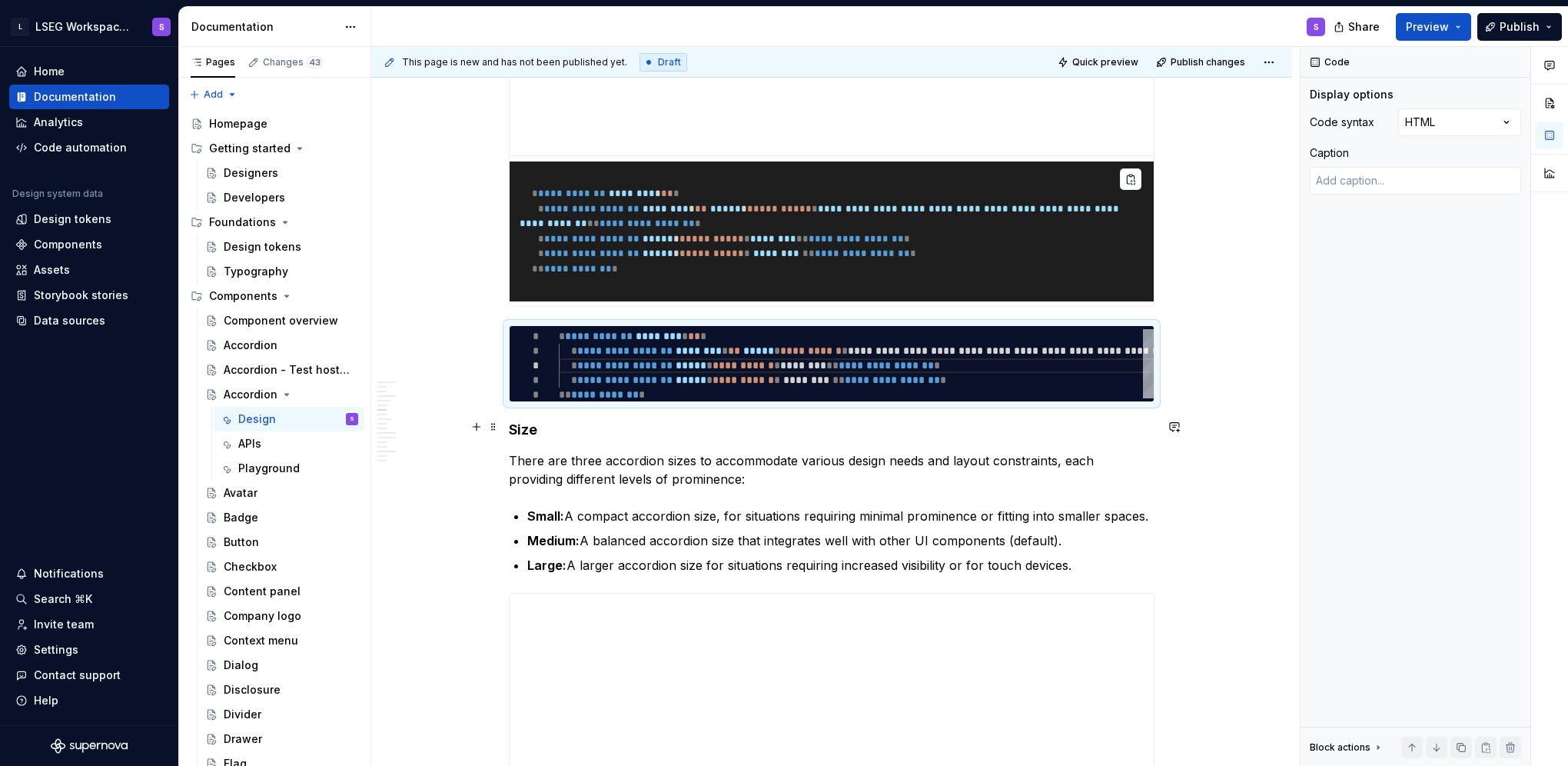
click at [637, 430] on h4 "Size" at bounding box center [832, 429] width 646 height 18
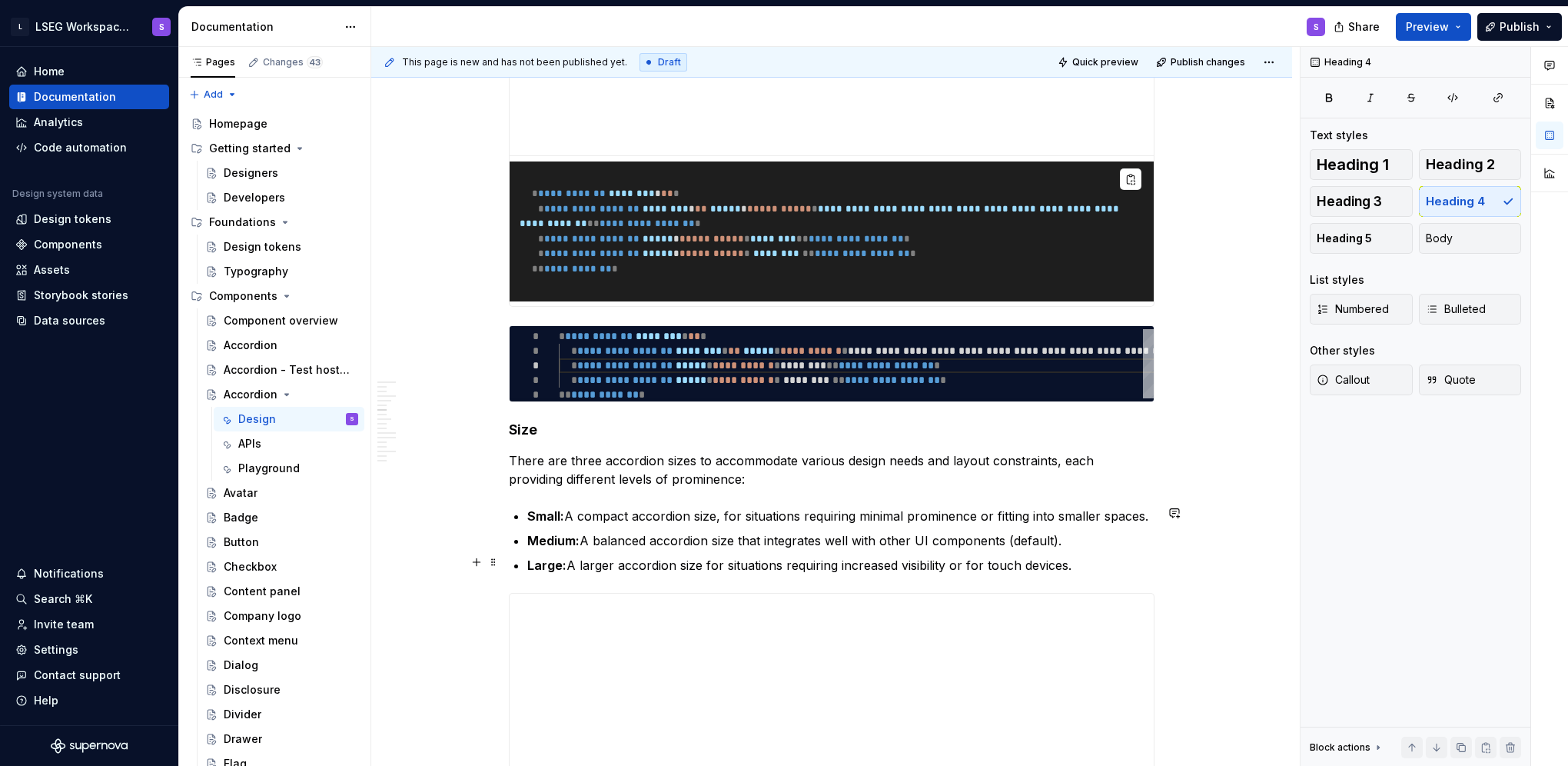
click at [637, 556] on p "Large: A larger accordion size for situations requiring increased visibility or…" at bounding box center [841, 564] width 627 height 18
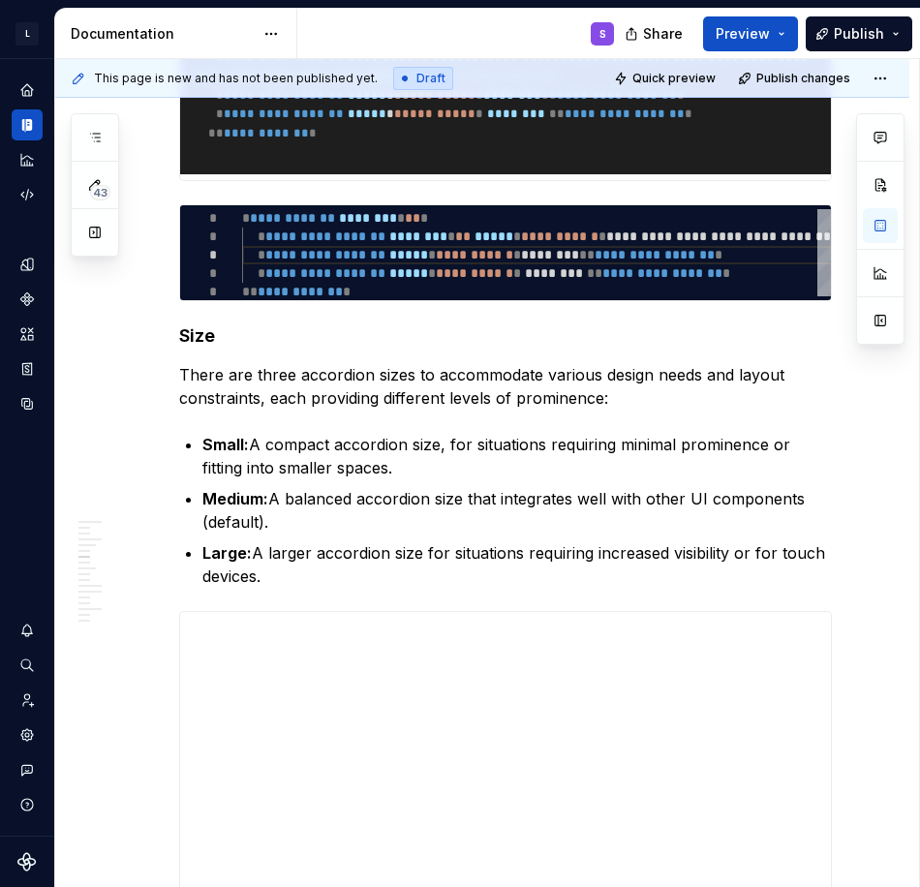
scroll to position [3270, 0]
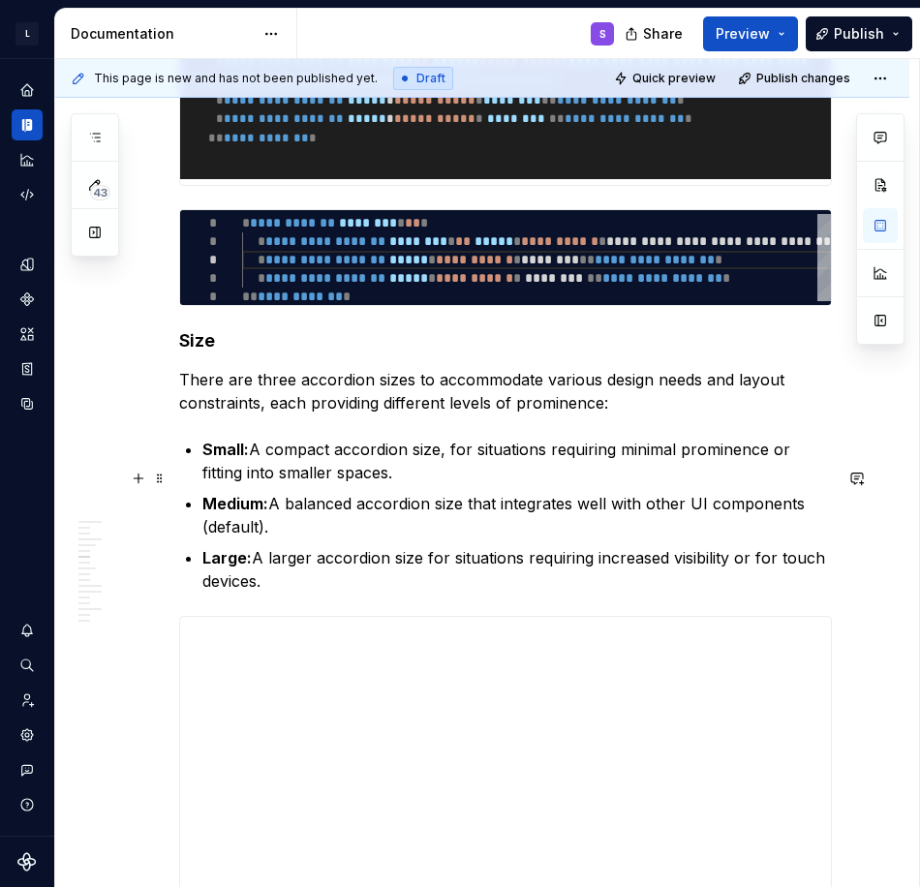
click at [668, 484] on p "Small: A compact accordion size, for situations requiring minimal prominence or…" at bounding box center [517, 461] width 630 height 46
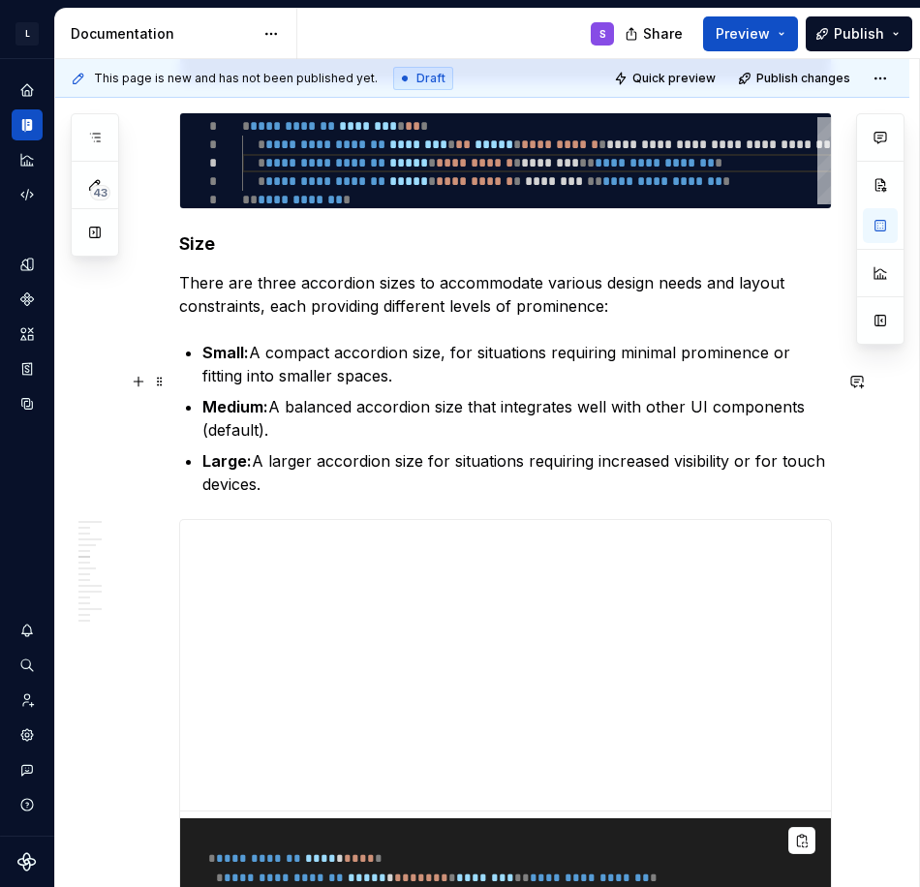
click at [553, 385] on p "Small: A compact accordion size, for situations requiring minimal prominence or…" at bounding box center [517, 364] width 630 height 46
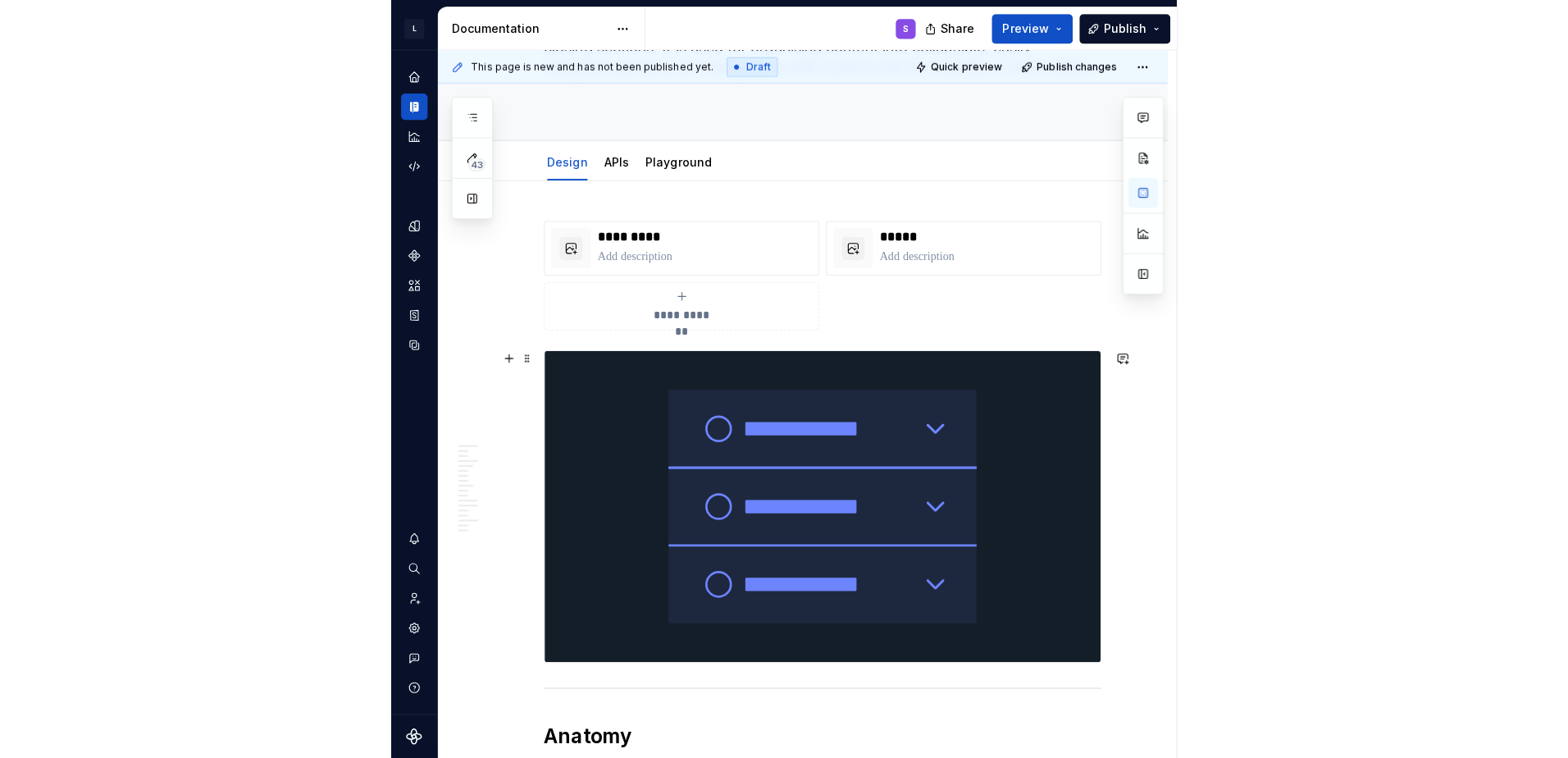
scroll to position [0, 0]
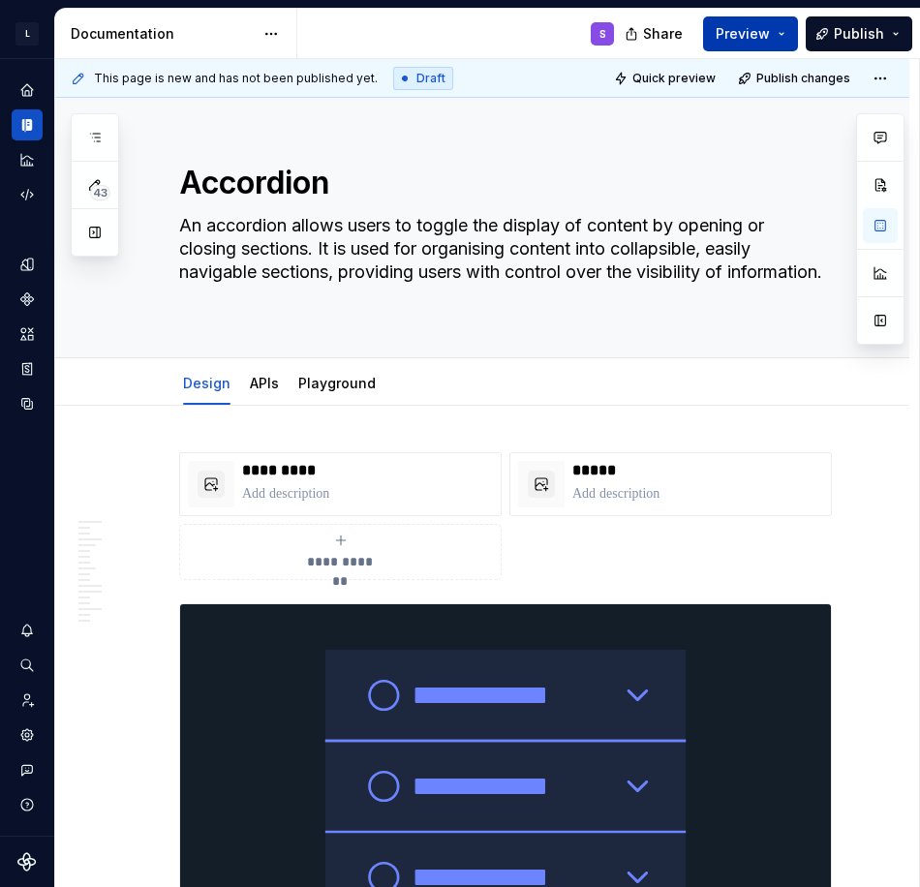
click at [744, 36] on span "Preview" at bounding box center [743, 33] width 54 height 19
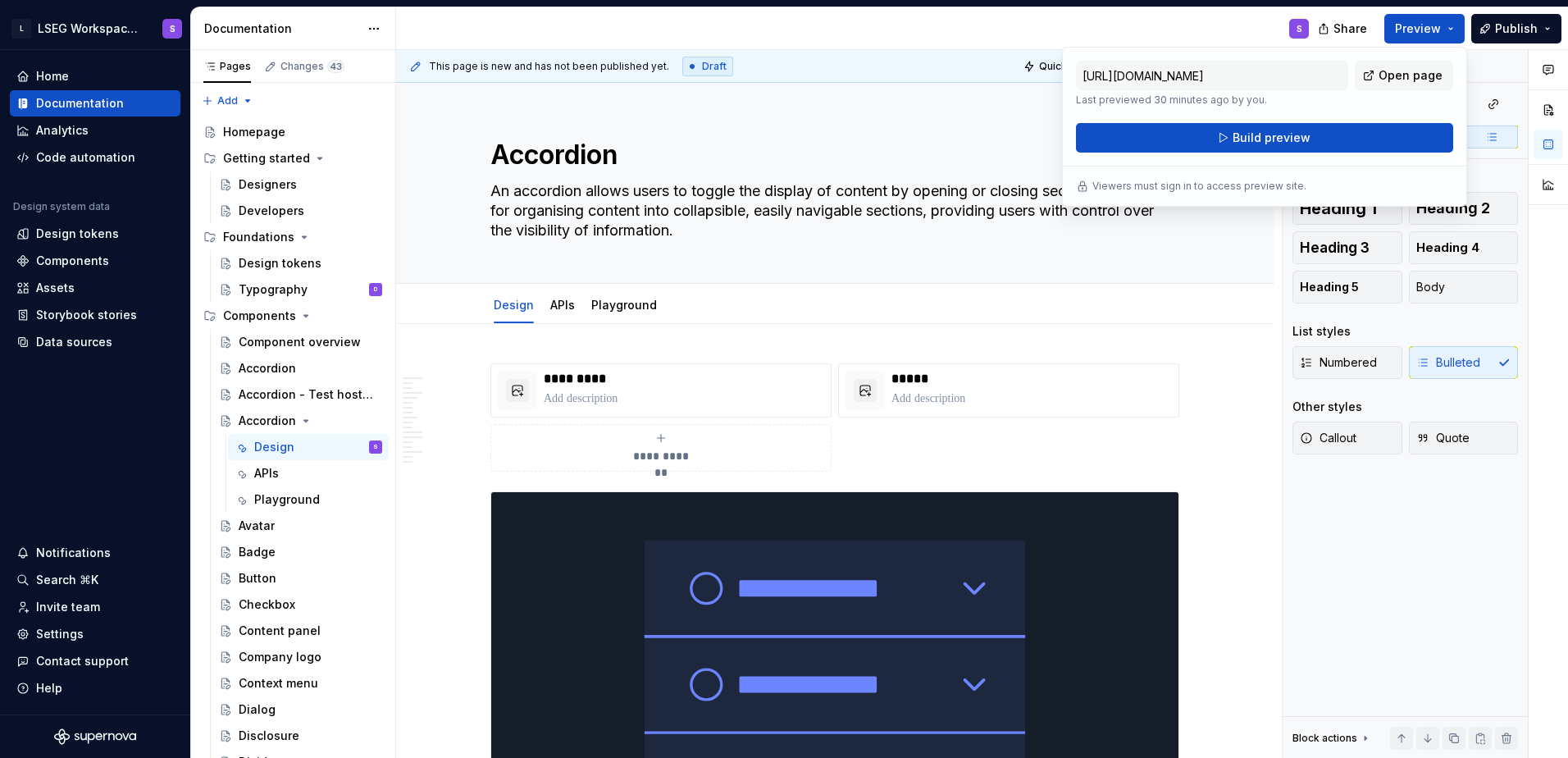
click at [680, 43] on div "S" at bounding box center [859, 29] width 926 height 42
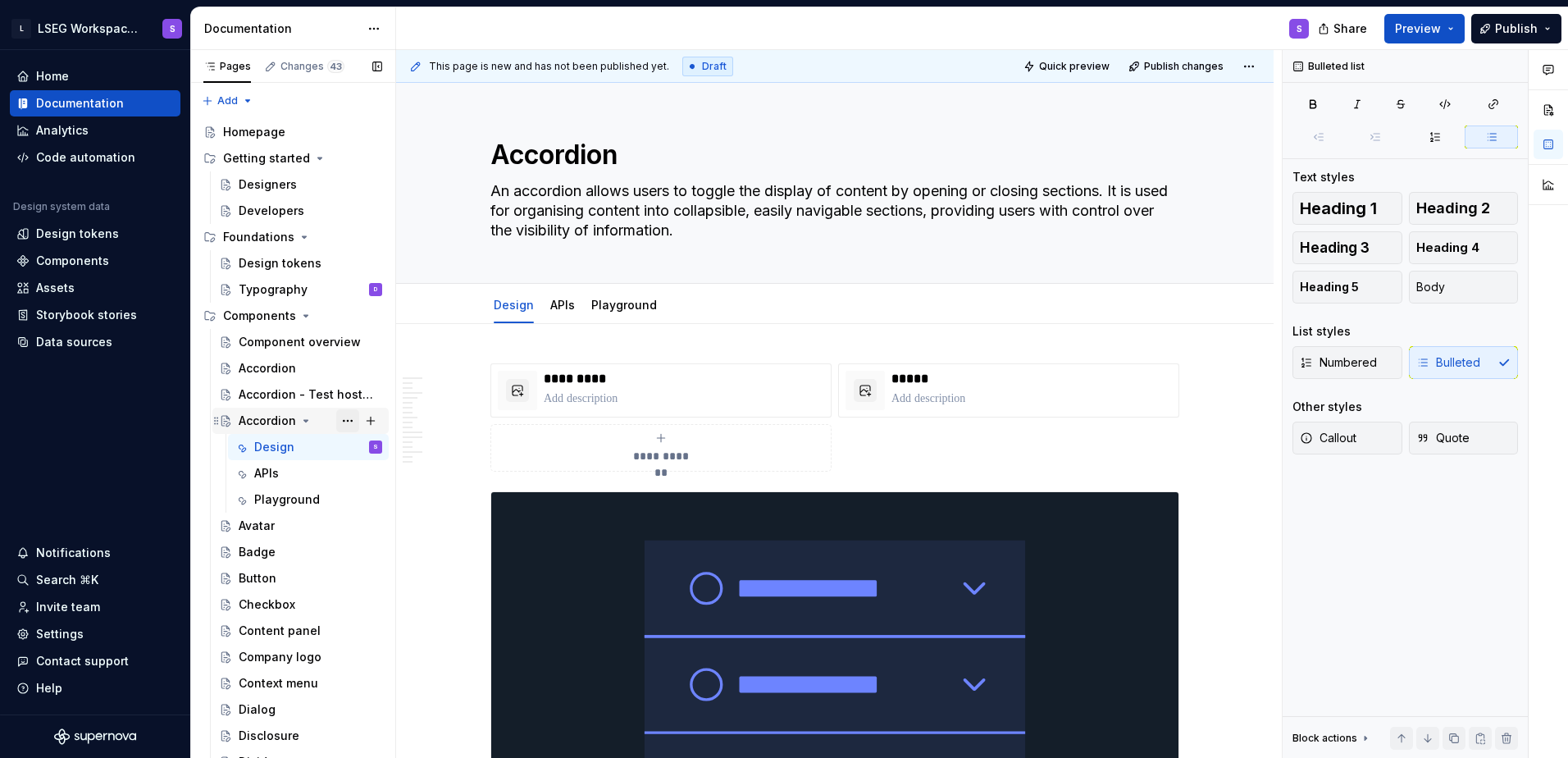
click at [336, 423] on button "Page tree" at bounding box center [347, 420] width 23 height 23
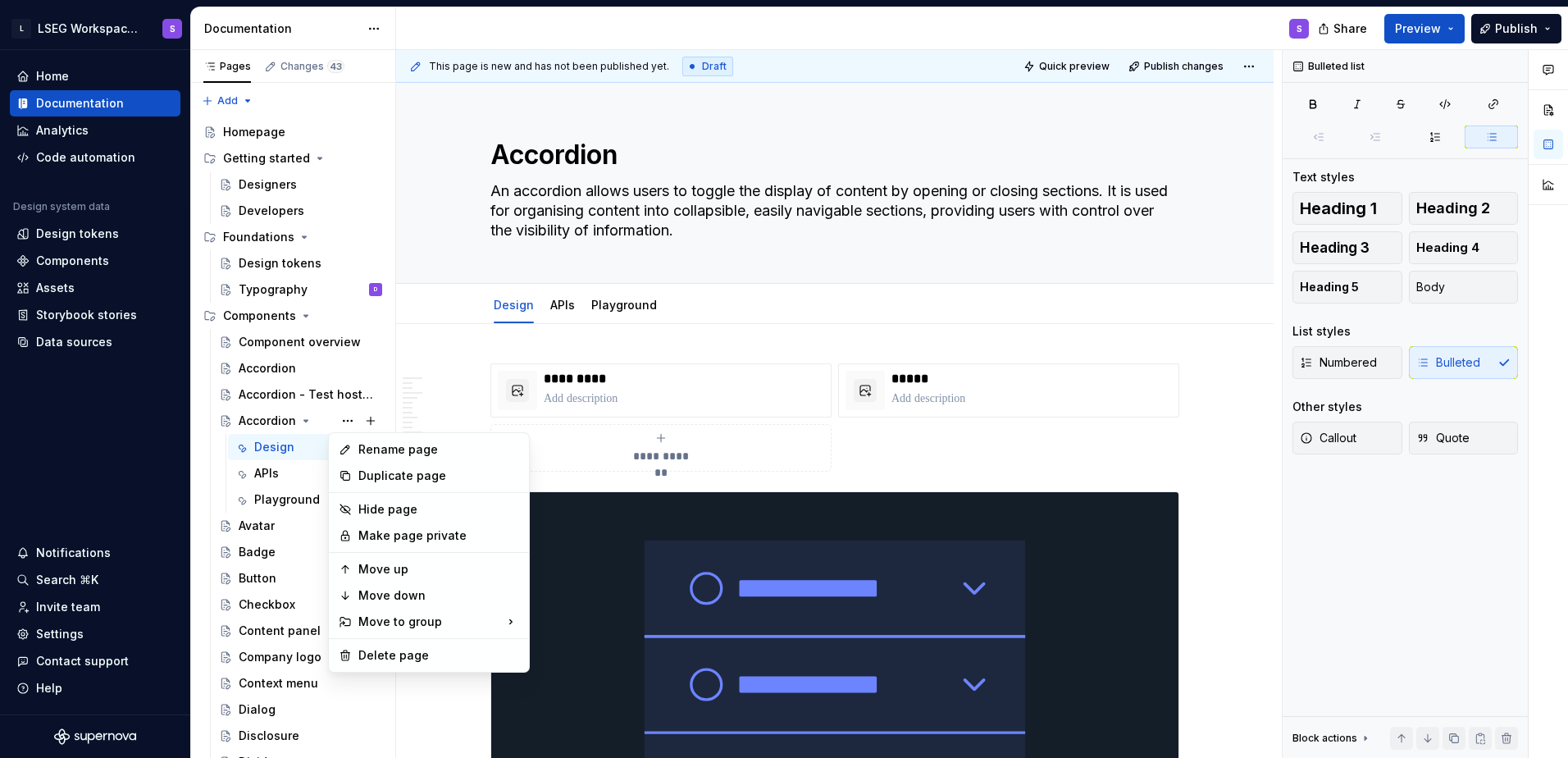
click at [680, 206] on html "L LSEG Workspace Design System S Home Documentation Analytics Code automation D…" at bounding box center [784, 379] width 1568 height 758
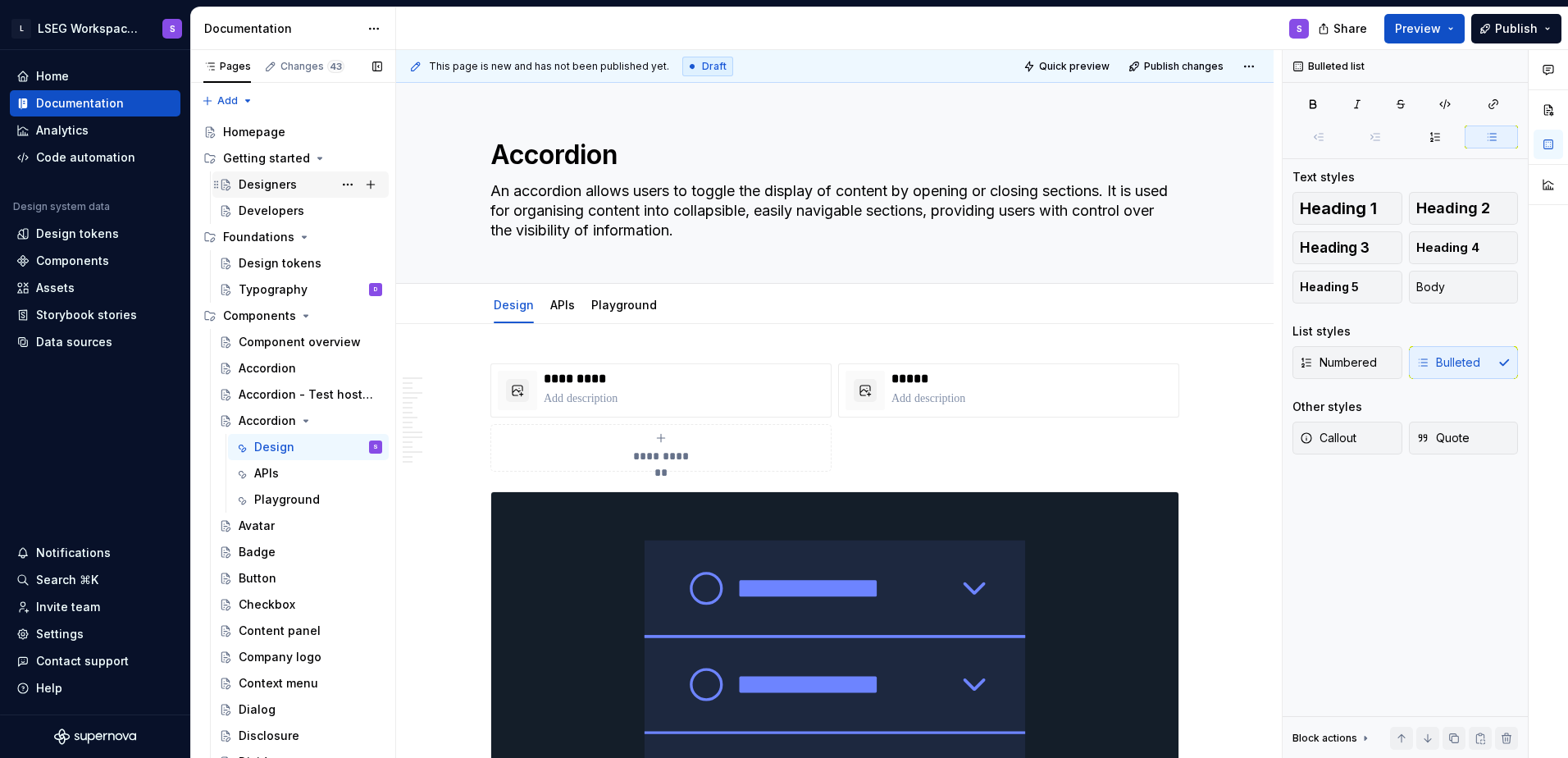
click at [276, 188] on div "Designers" at bounding box center [268, 184] width 58 height 16
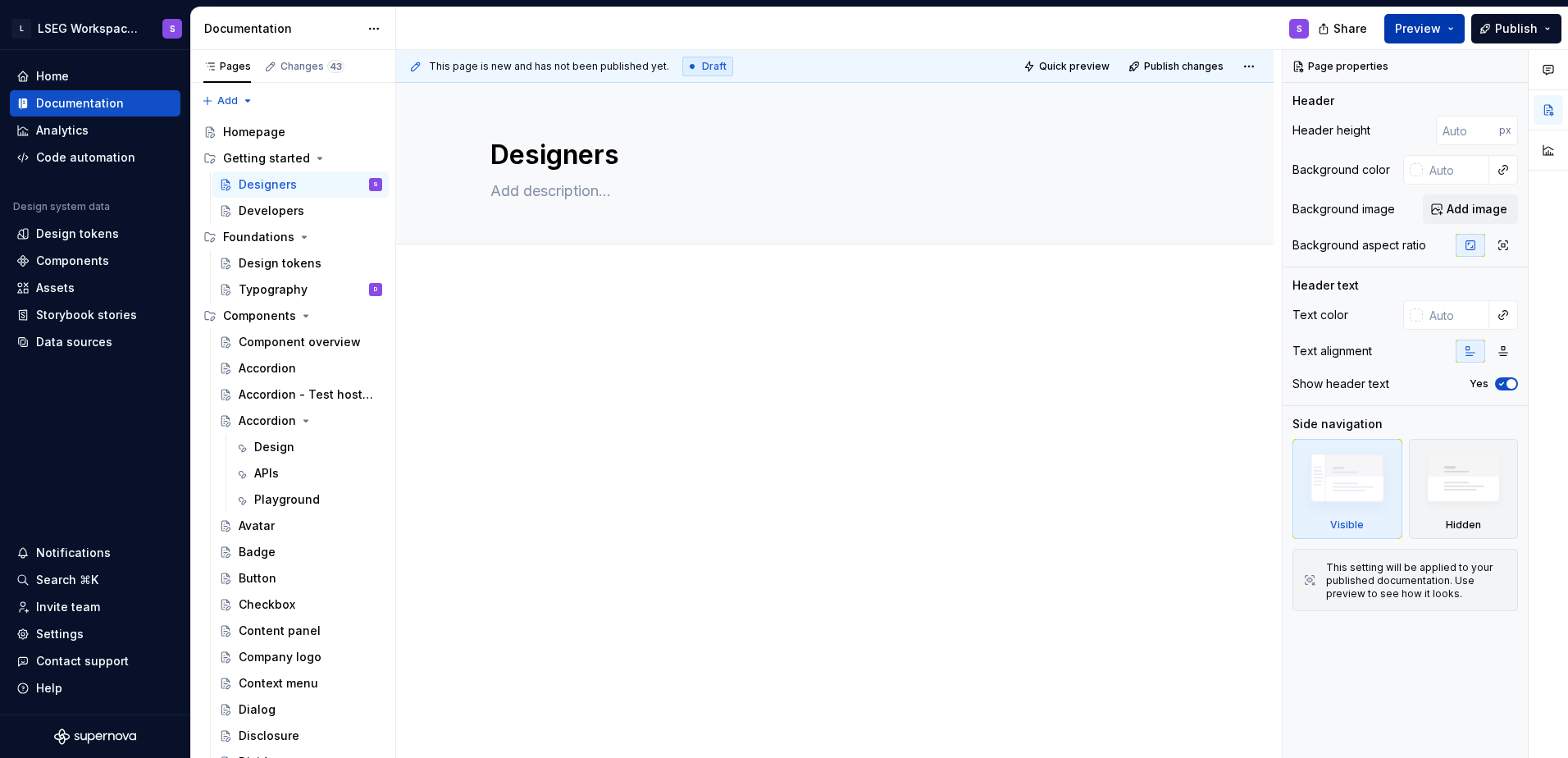
click at [680, 36] on span "Preview" at bounding box center [1418, 28] width 46 height 16
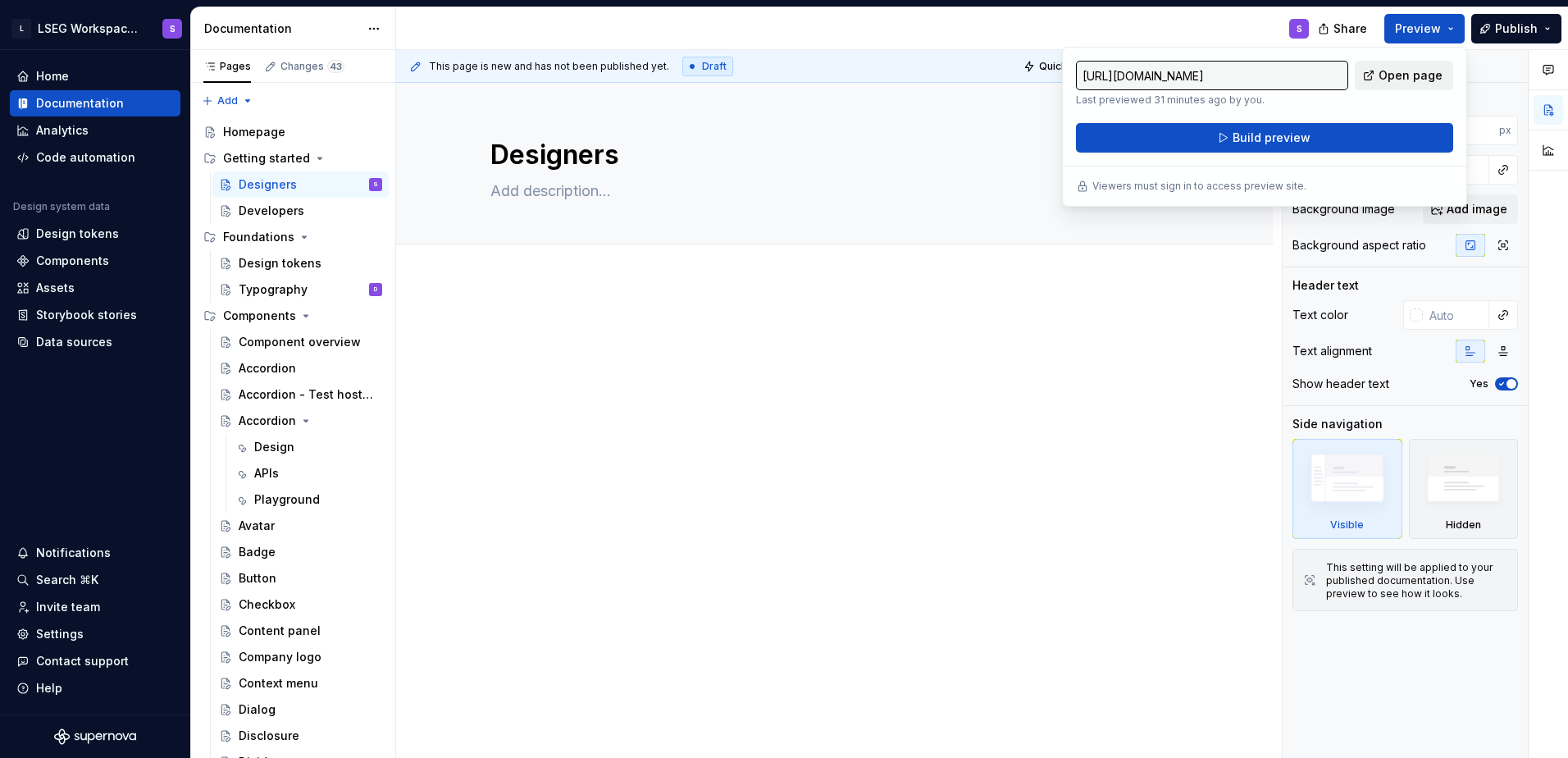
click at [680, 72] on span "Open page" at bounding box center [1411, 75] width 64 height 16
click at [680, 359] on div at bounding box center [835, 351] width 689 height 63
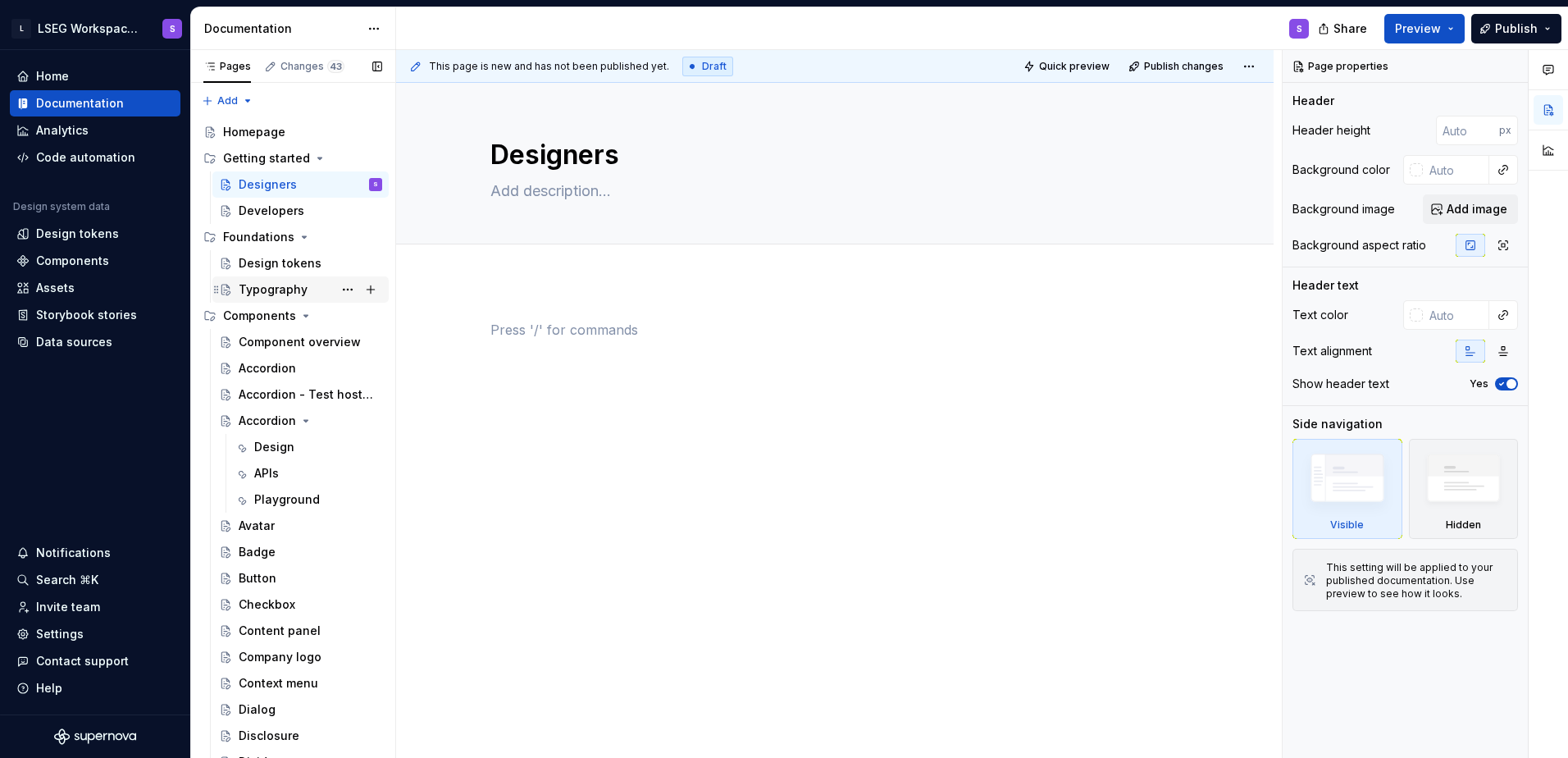
click at [281, 287] on div "Typography" at bounding box center [273, 289] width 69 height 16
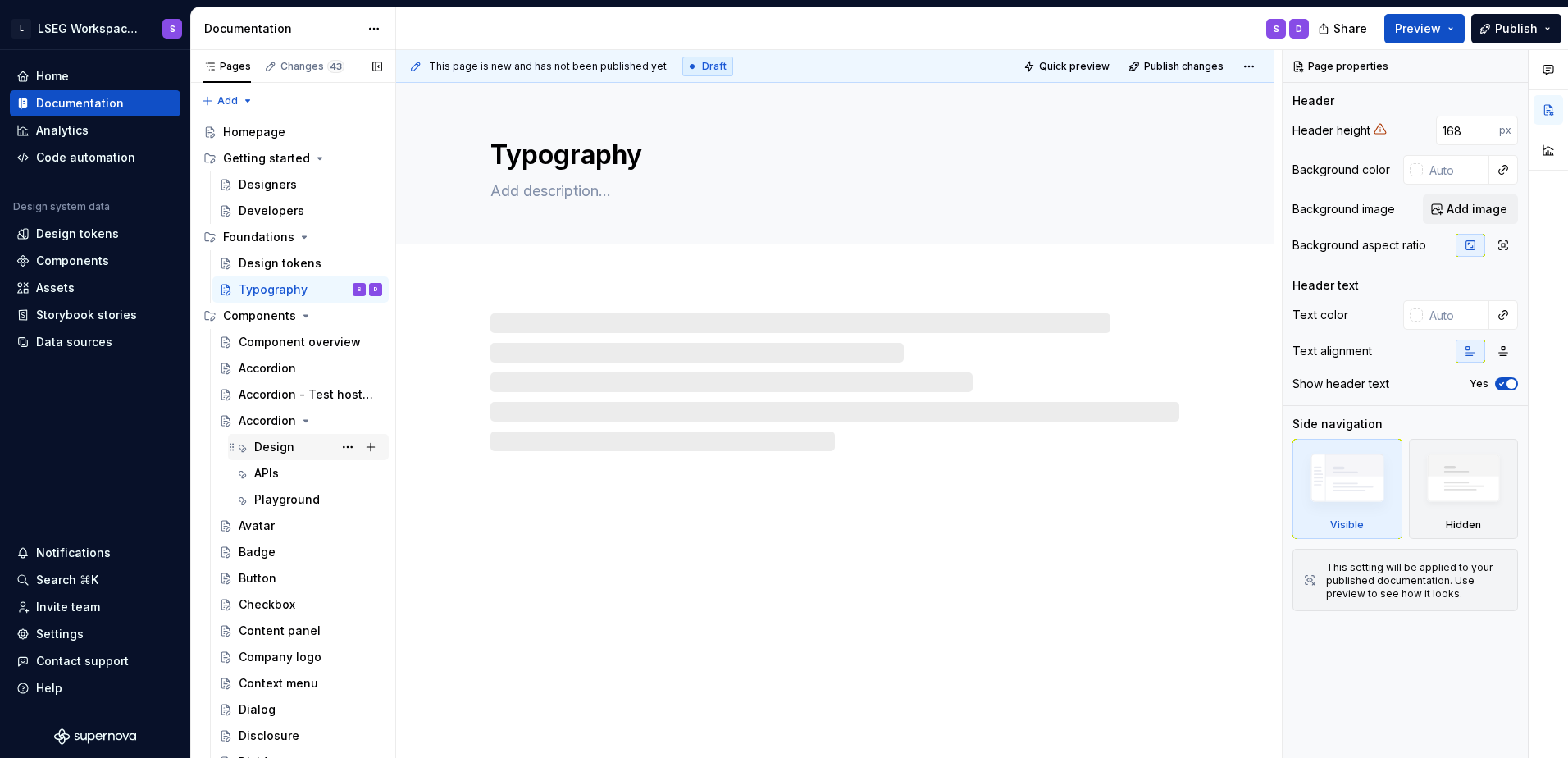
click at [281, 452] on div "Design" at bounding box center [273, 446] width 40 height 16
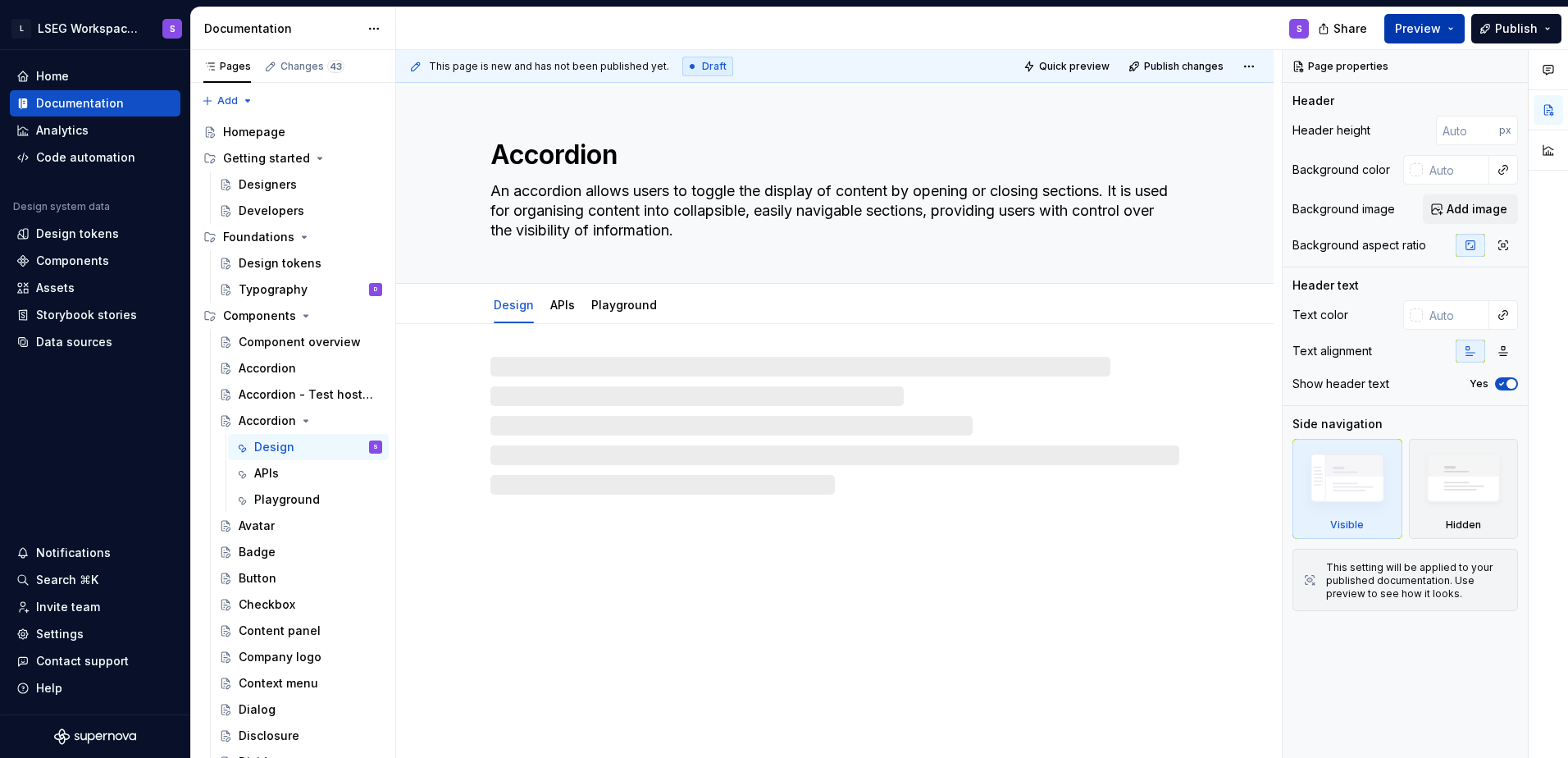
click at [680, 23] on span "Preview" at bounding box center [1418, 28] width 46 height 16
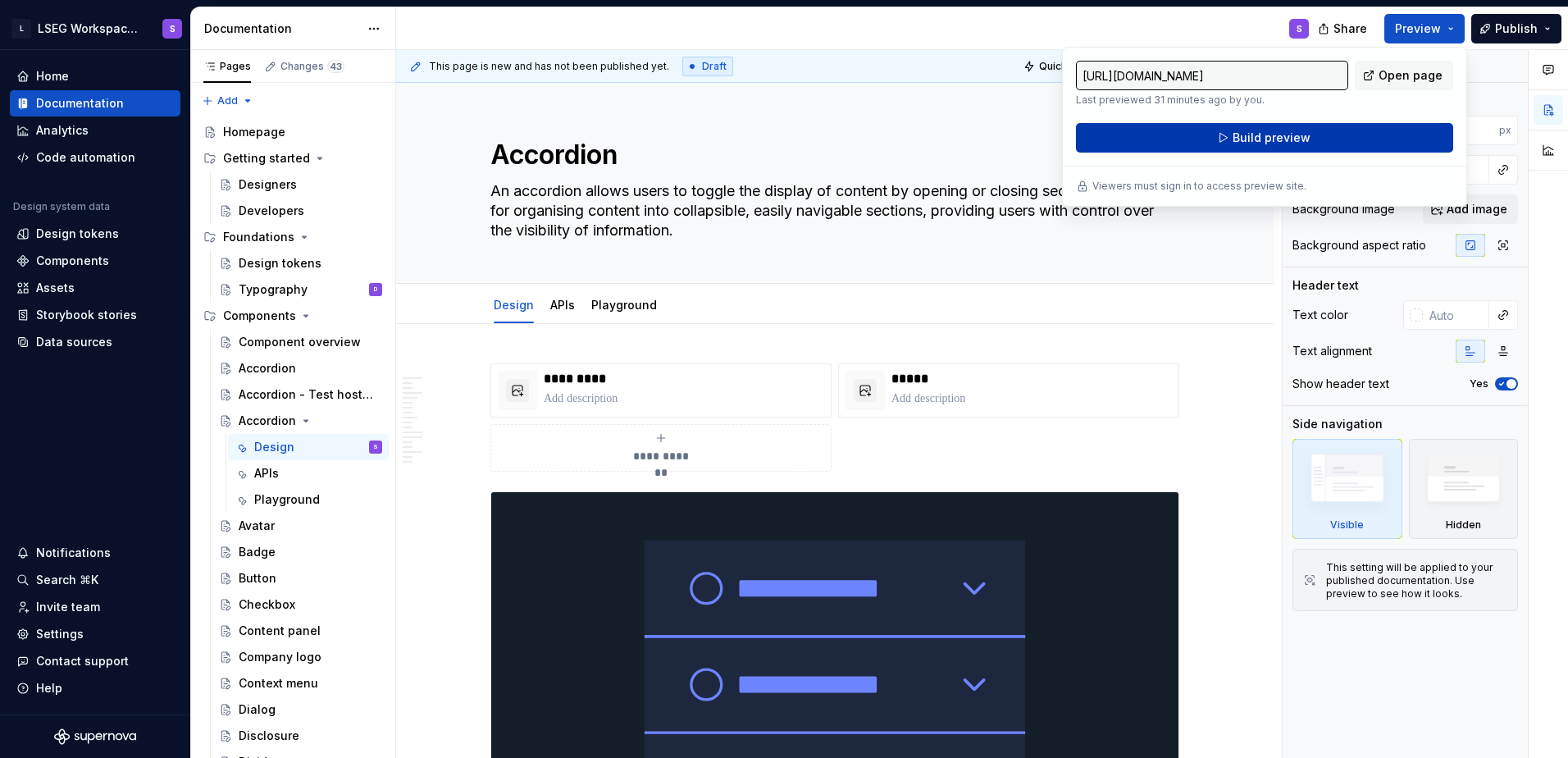
click at [680, 133] on button "Build preview" at bounding box center [1265, 137] width 378 height 30
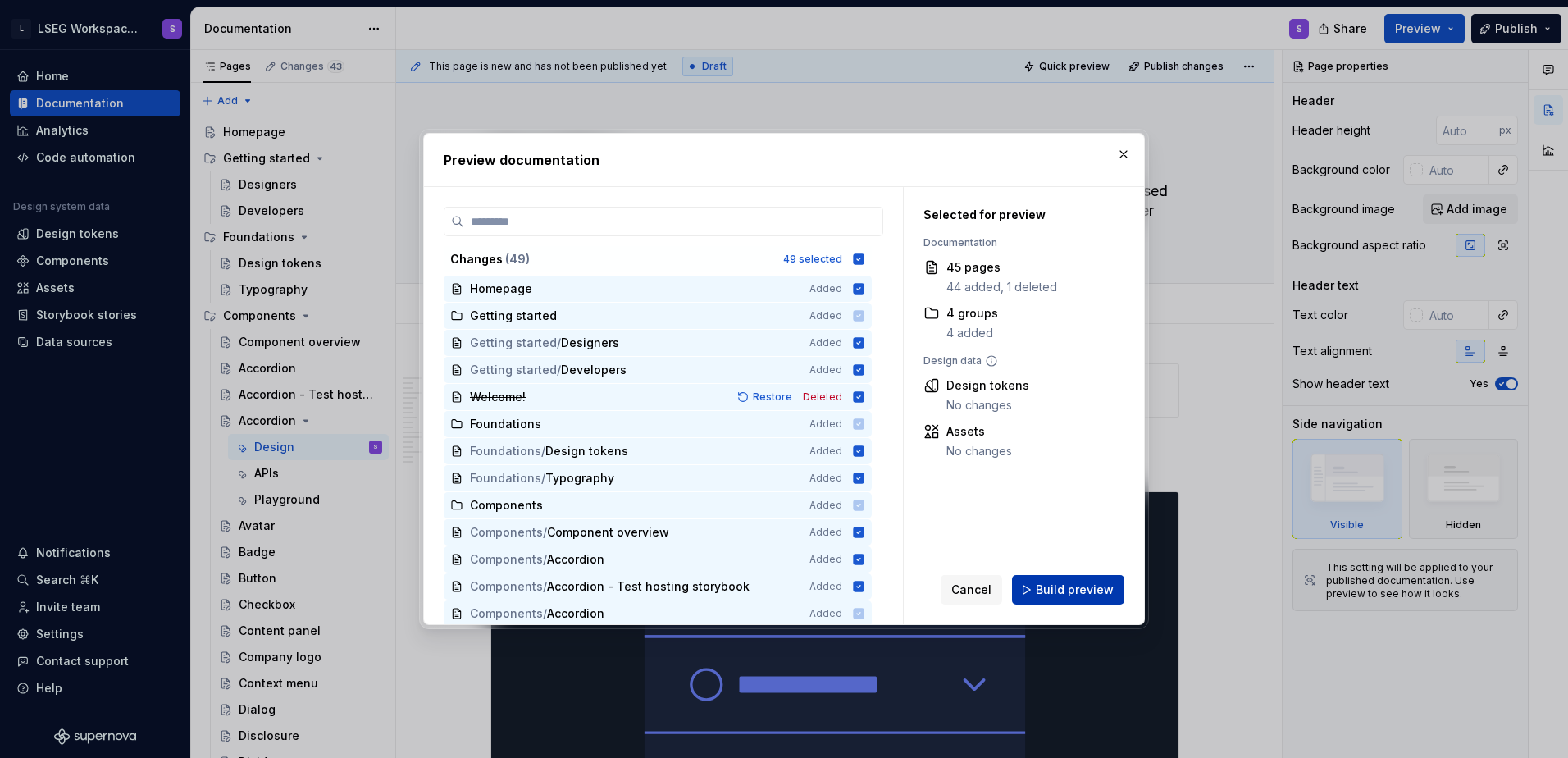
click at [680, 588] on span "Build preview" at bounding box center [1074, 589] width 78 height 16
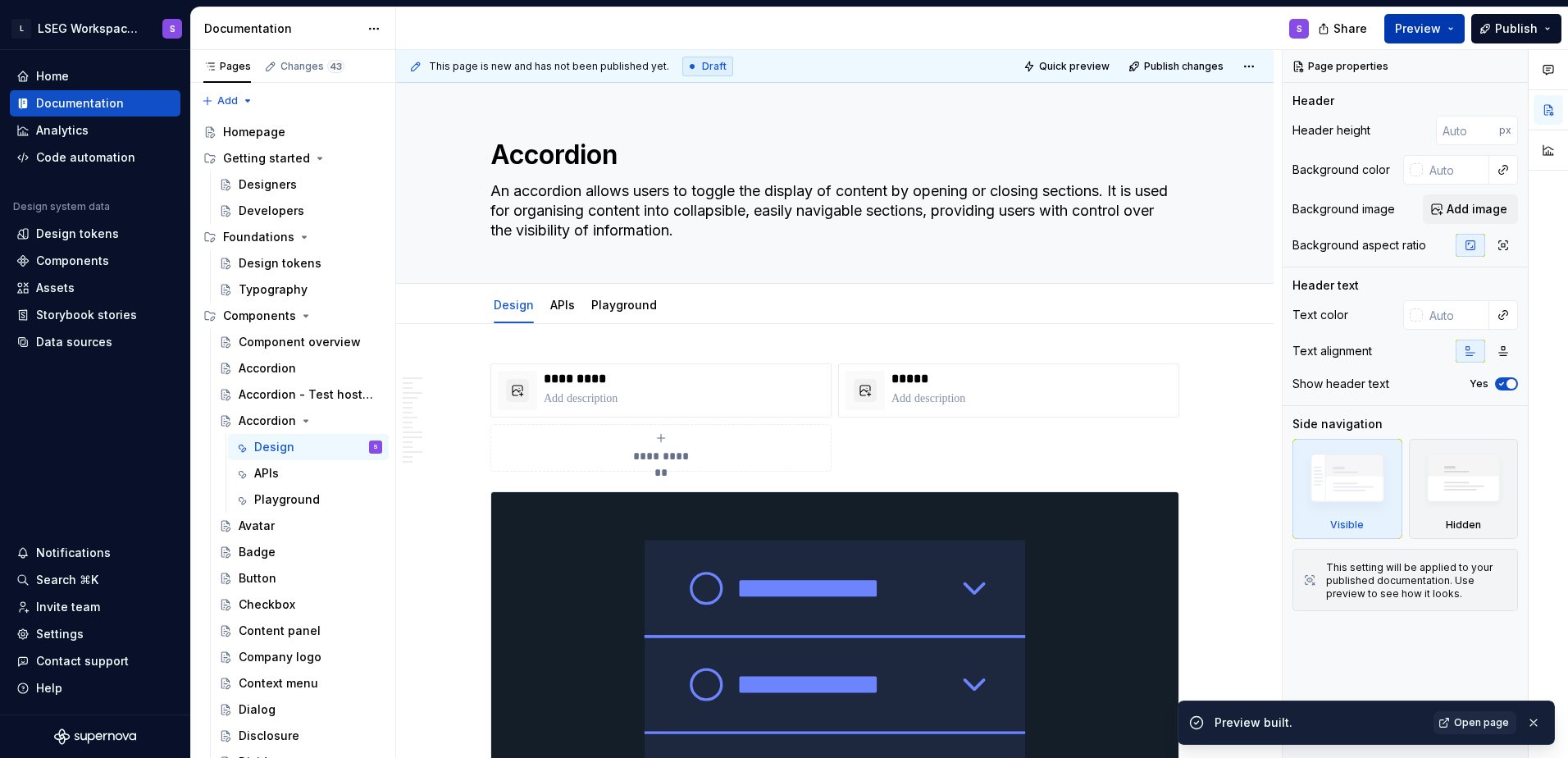
click at [680, 36] on span "Preview" at bounding box center [1418, 28] width 46 height 16
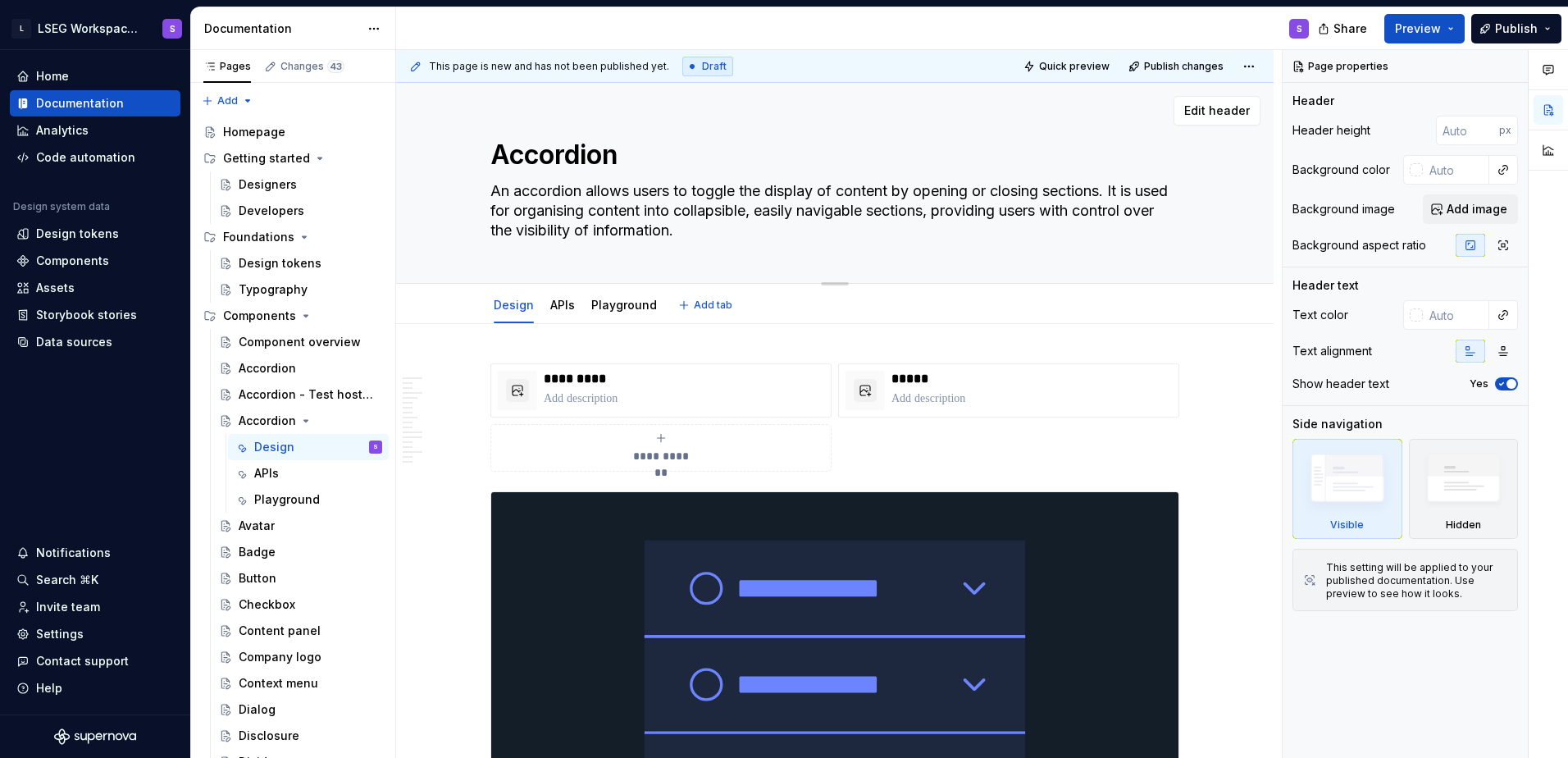
click at [680, 218] on textarea "An accordion allows users to toggle the display of content by opening or closin…" at bounding box center [831, 210] width 689 height 65
click at [680, 243] on textarea "An accordion allows users to toggle the display of content by opening or closin…" at bounding box center [831, 210] width 689 height 65
click at [680, 230] on textarea "An accordion allows users to toggle the display of content by opening or closin…" at bounding box center [831, 210] width 689 height 65
click at [571, 303] on link "APIs" at bounding box center [562, 305] width 25 height 14
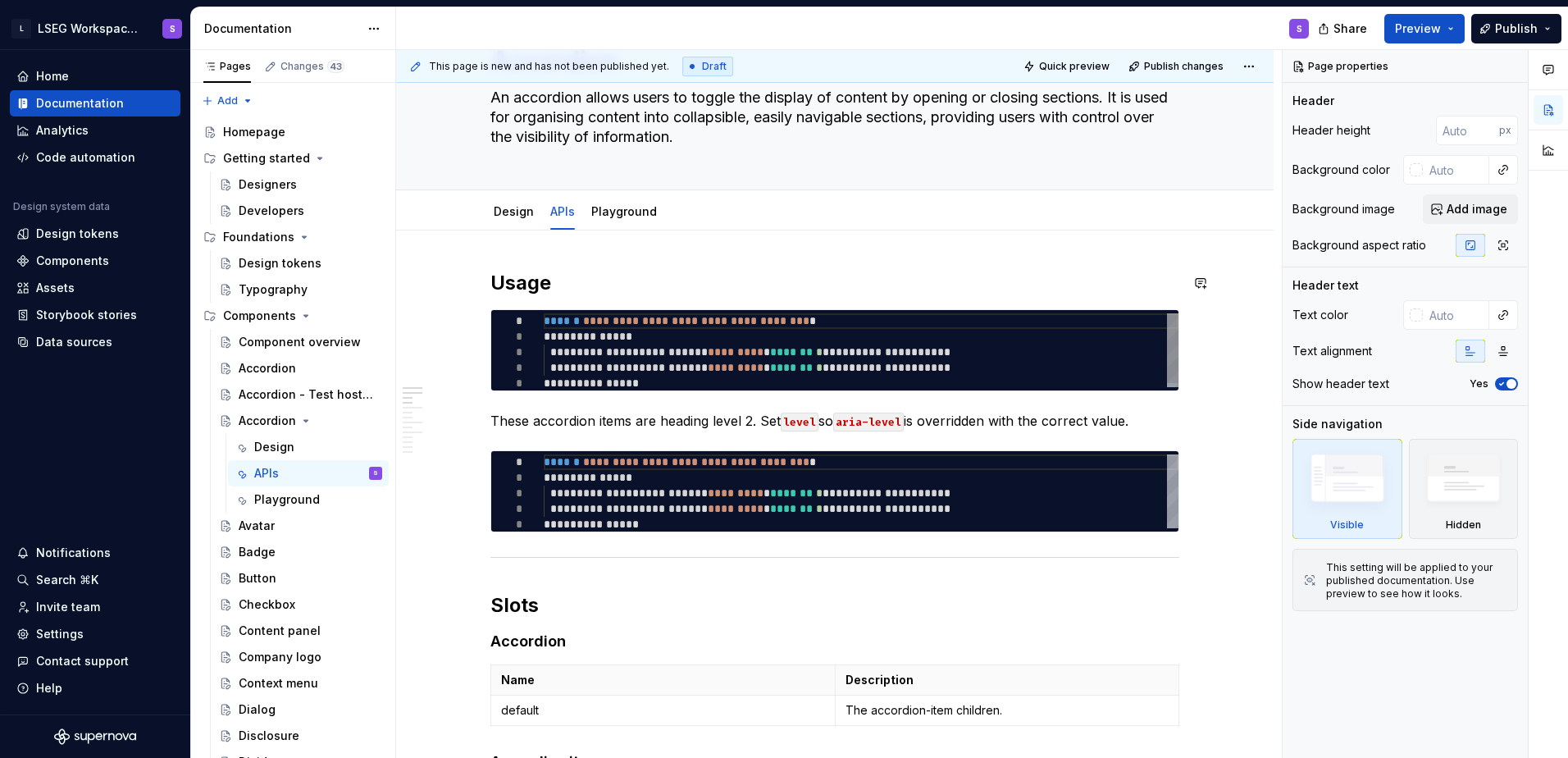
scroll to position [246, 0]
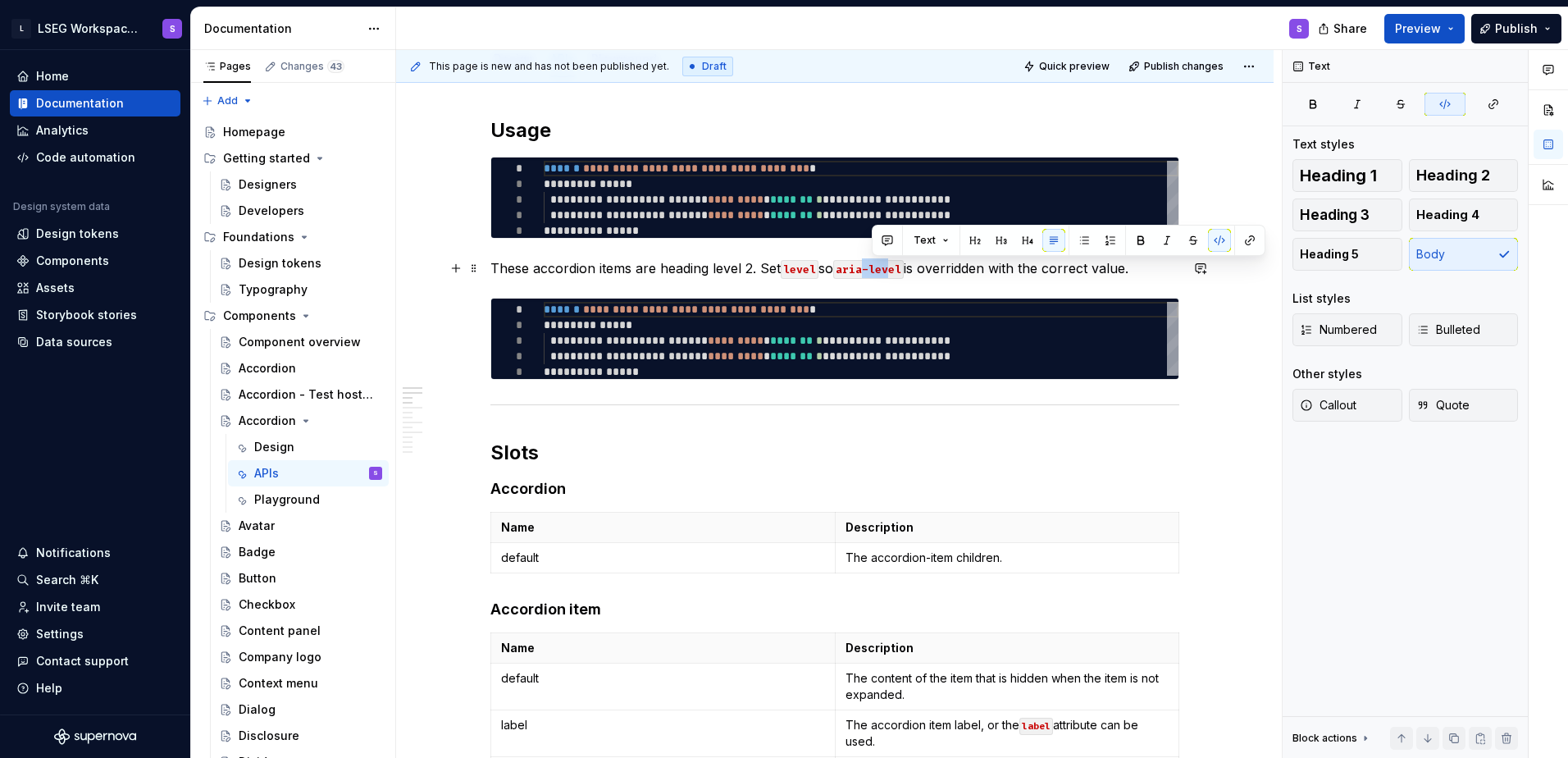
drag, startPoint x: 876, startPoint y: 274, endPoint x: 900, endPoint y: 274, distance: 24.0
click at [680, 274] on code "aria-level" at bounding box center [868, 269] width 70 height 19
drag, startPoint x: 905, startPoint y: 273, endPoint x: 842, endPoint y: 274, distance: 63.0
click at [680, 274] on p "These accordion items are heading level 2. Set level so aria-level is overridde…" at bounding box center [835, 268] width 689 height 19
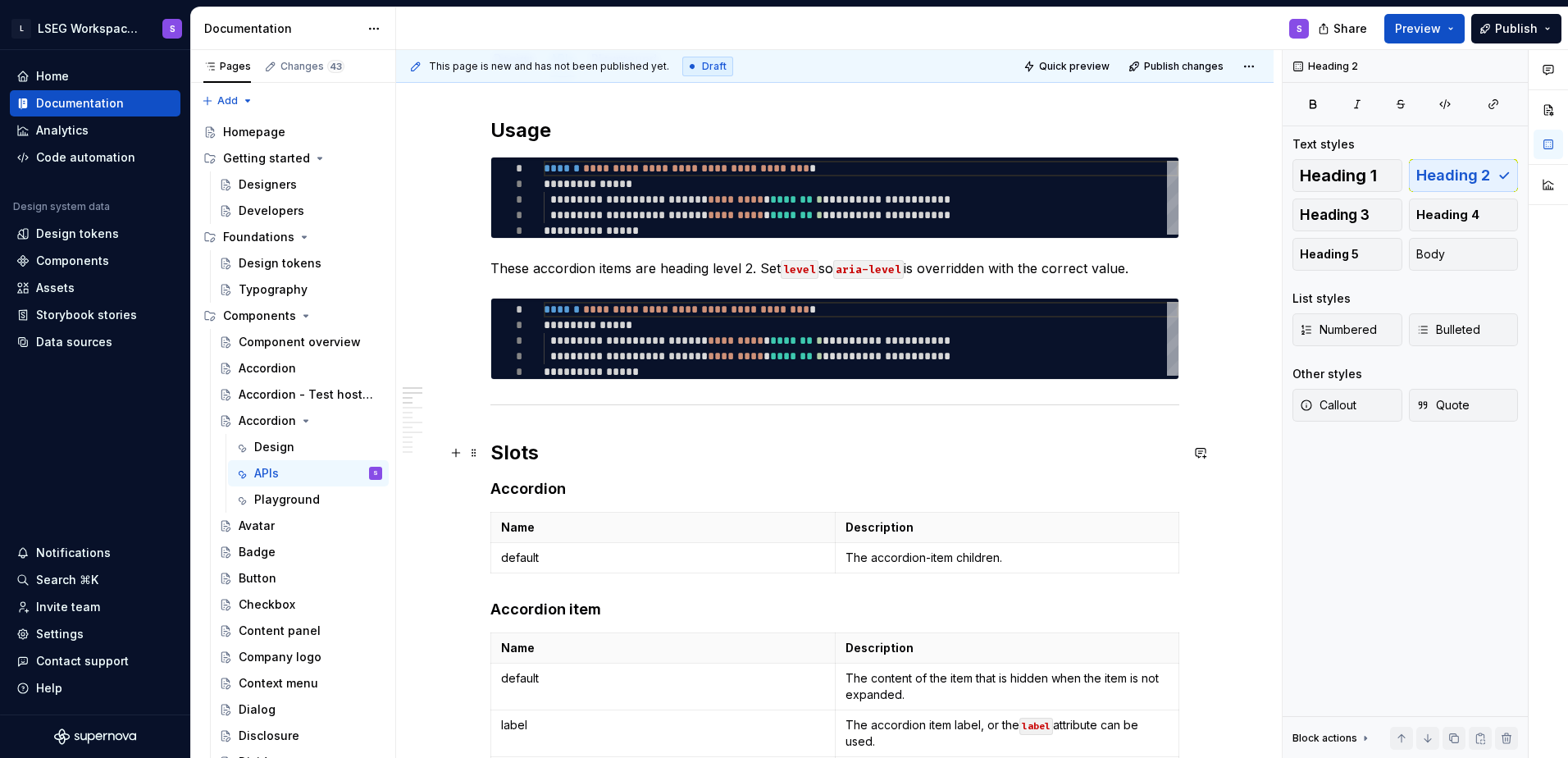
click at [623, 460] on h2 "Slots" at bounding box center [835, 452] width 689 height 26
drag, startPoint x: 493, startPoint y: 454, endPoint x: 530, endPoint y: 455, distance: 37.0
click at [530, 455] on h2 "Slots" at bounding box center [835, 452] width 689 height 26
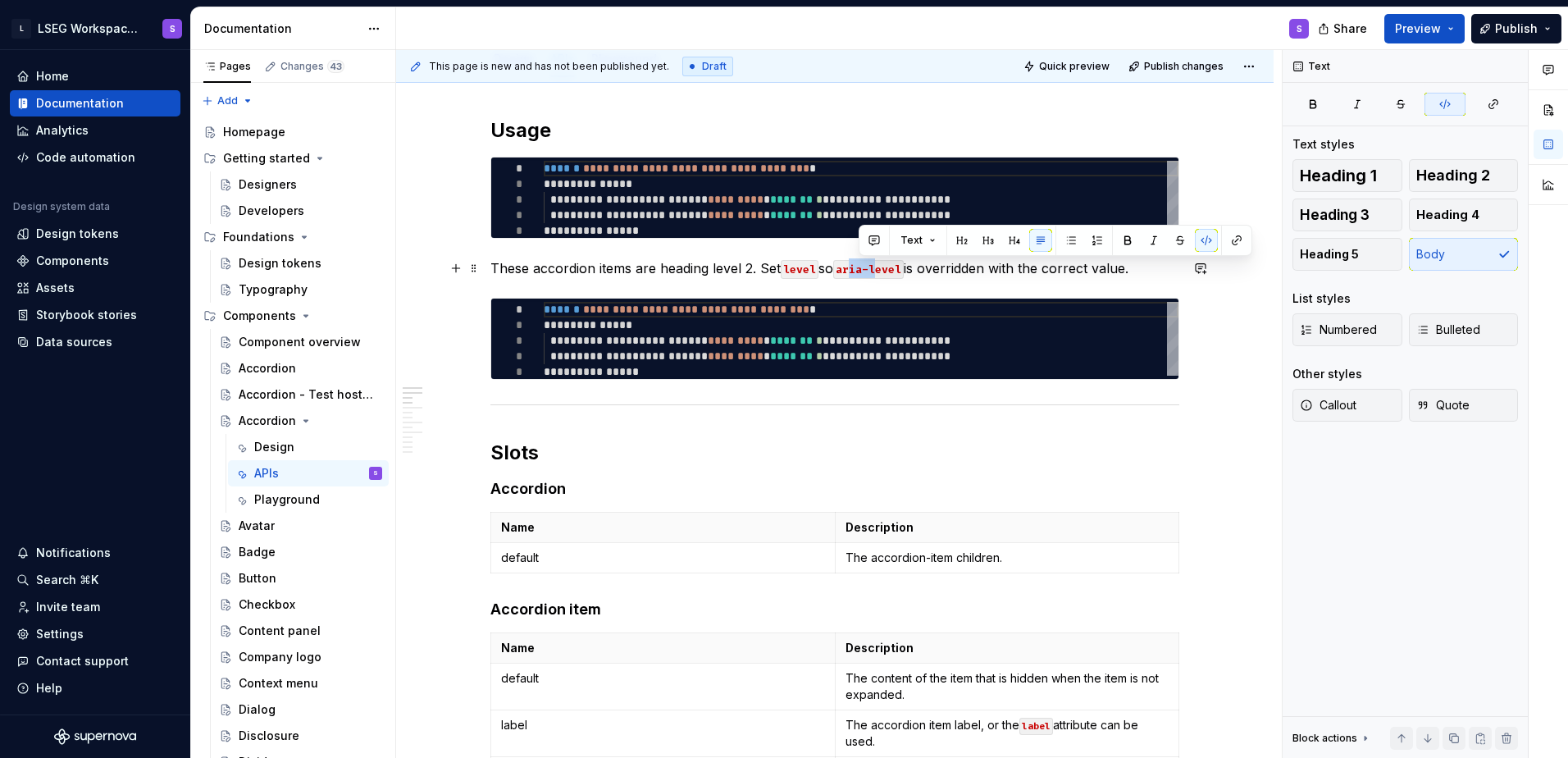
drag, startPoint x: 859, startPoint y: 261, endPoint x: 888, endPoint y: 263, distance: 29.1
click at [680, 263] on code "aria-level" at bounding box center [868, 269] width 70 height 19
click at [507, 453] on h2 "Slots" at bounding box center [835, 452] width 689 height 26
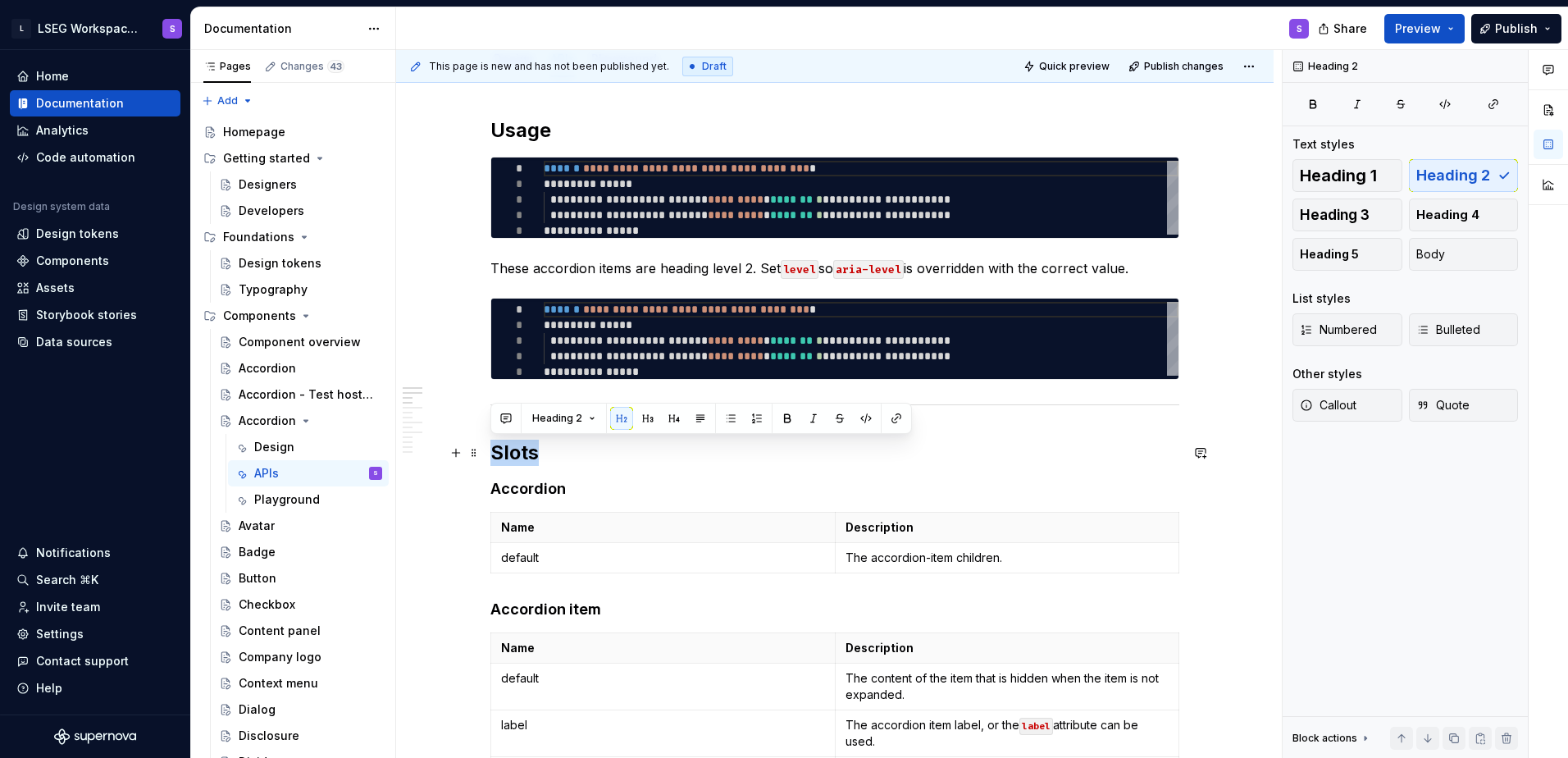
drag, startPoint x: 495, startPoint y: 447, endPoint x: 542, endPoint y: 453, distance: 47.4
click at [542, 453] on h2 "Slots" at bounding box center [835, 452] width 689 height 26
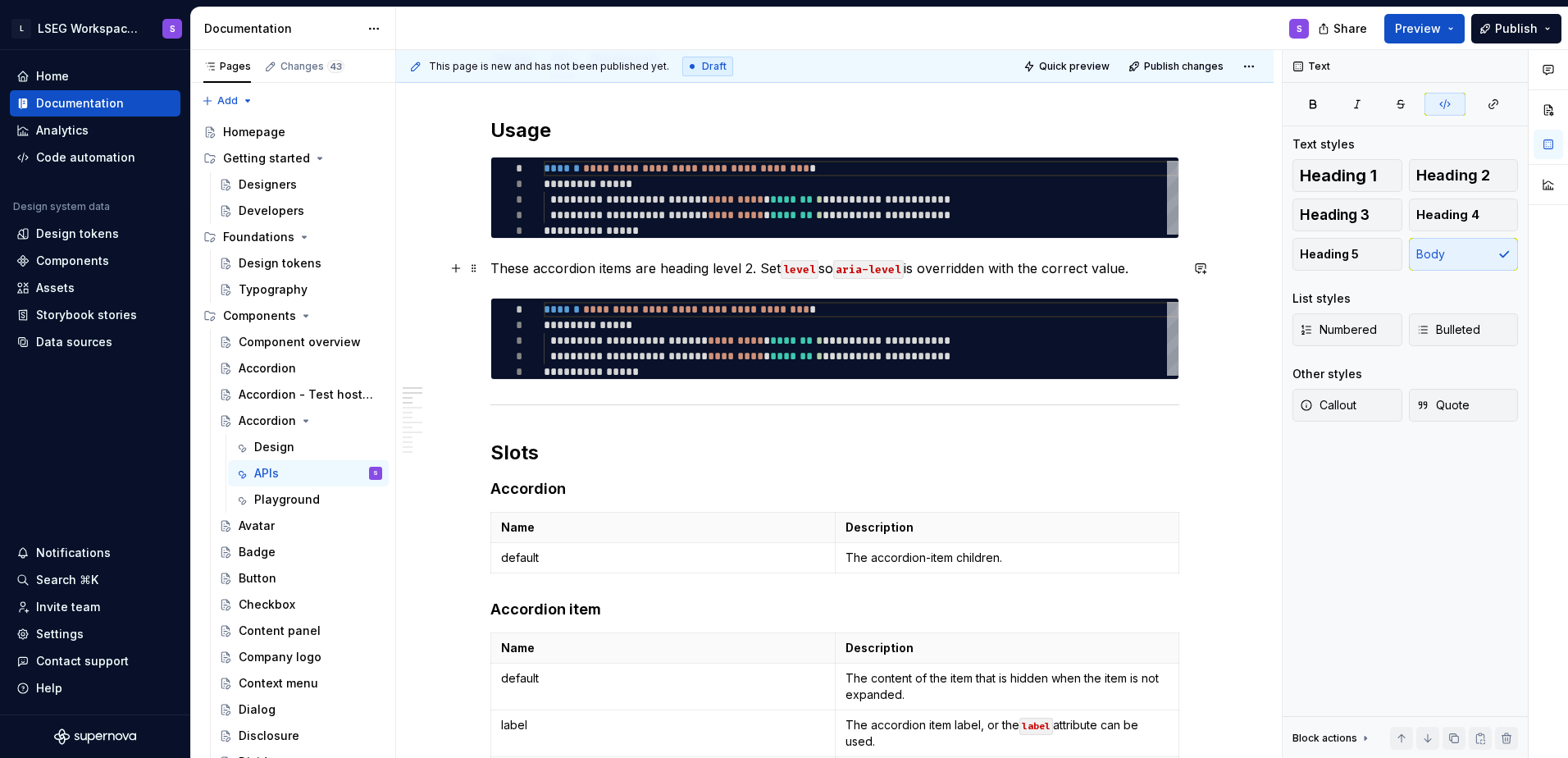
click at [680, 265] on code "aria-level" at bounding box center [868, 269] width 70 height 19
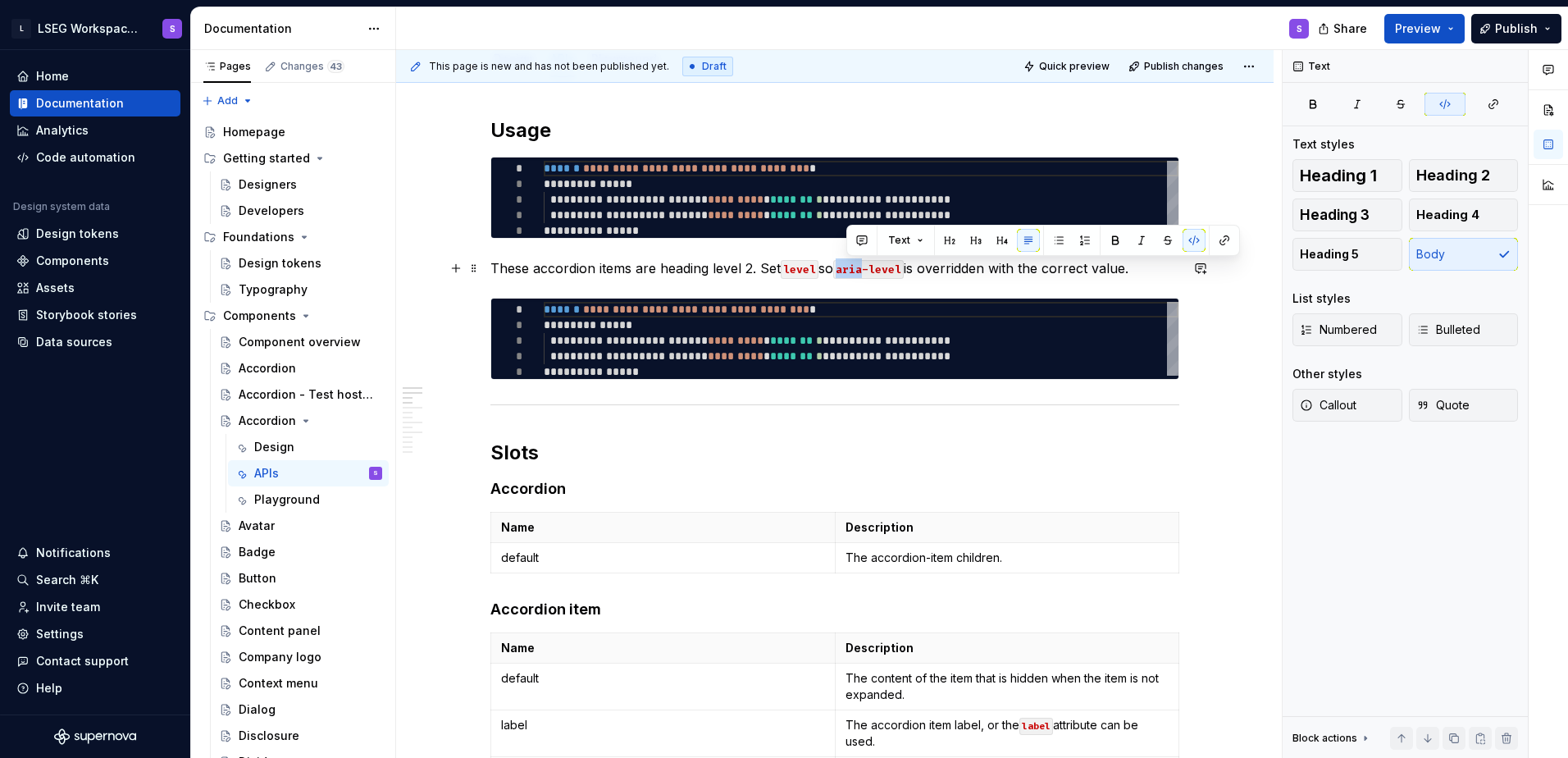
click at [680, 265] on code "aria-level" at bounding box center [868, 269] width 70 height 19
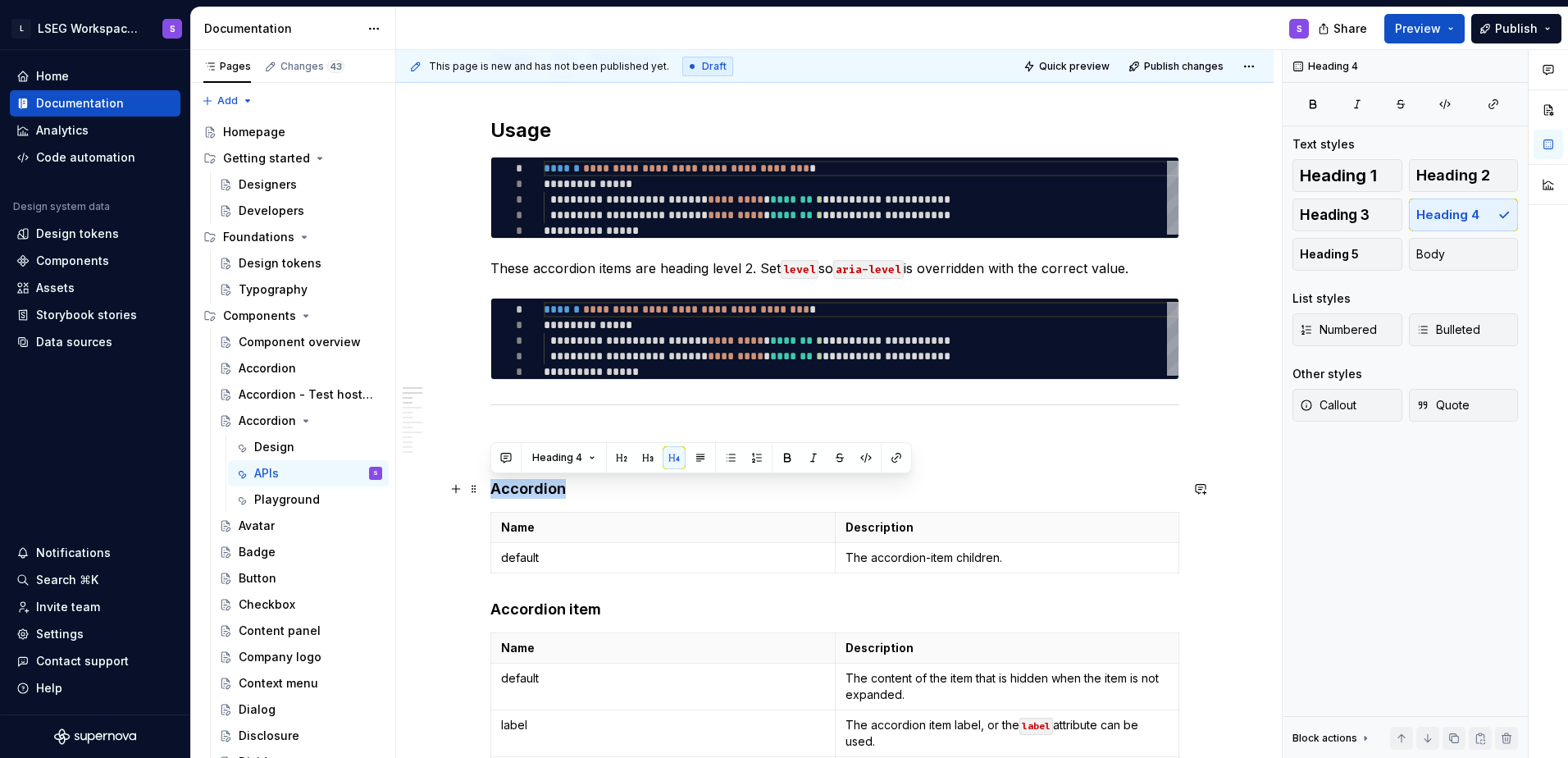
drag, startPoint x: 493, startPoint y: 485, endPoint x: 564, endPoint y: 486, distance: 71.0
click at [564, 486] on h4 "Accordion" at bounding box center [835, 489] width 689 height 19
click at [680, 116] on button "button" at bounding box center [1548, 109] width 30 height 30
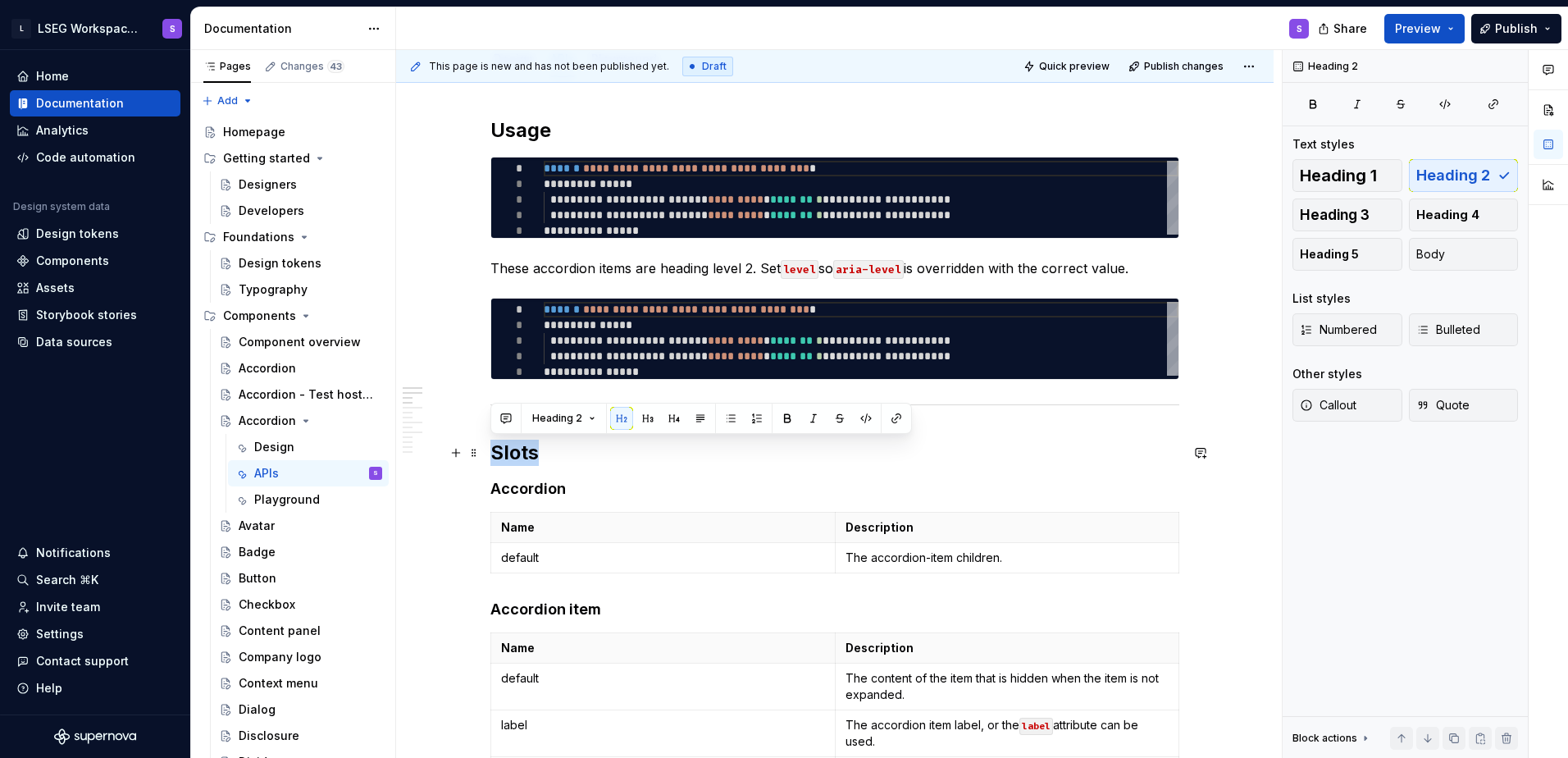
drag, startPoint x: 494, startPoint y: 450, endPoint x: 547, endPoint y: 451, distance: 53.0
click at [547, 451] on h2 "Slots" at bounding box center [835, 452] width 689 height 26
click at [651, 447] on h2 "Slots" at bounding box center [835, 452] width 689 height 26
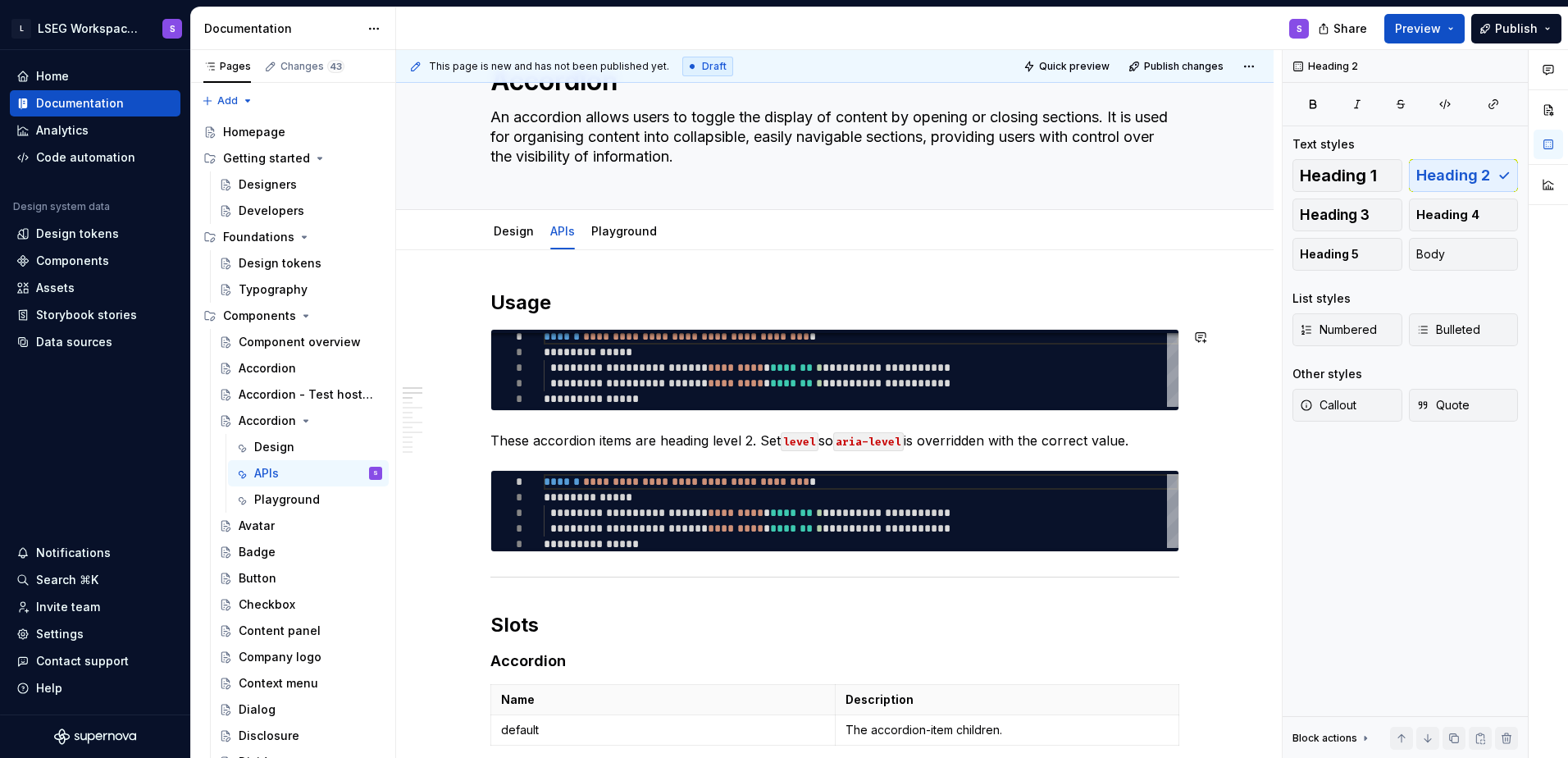
scroll to position [164, 0]
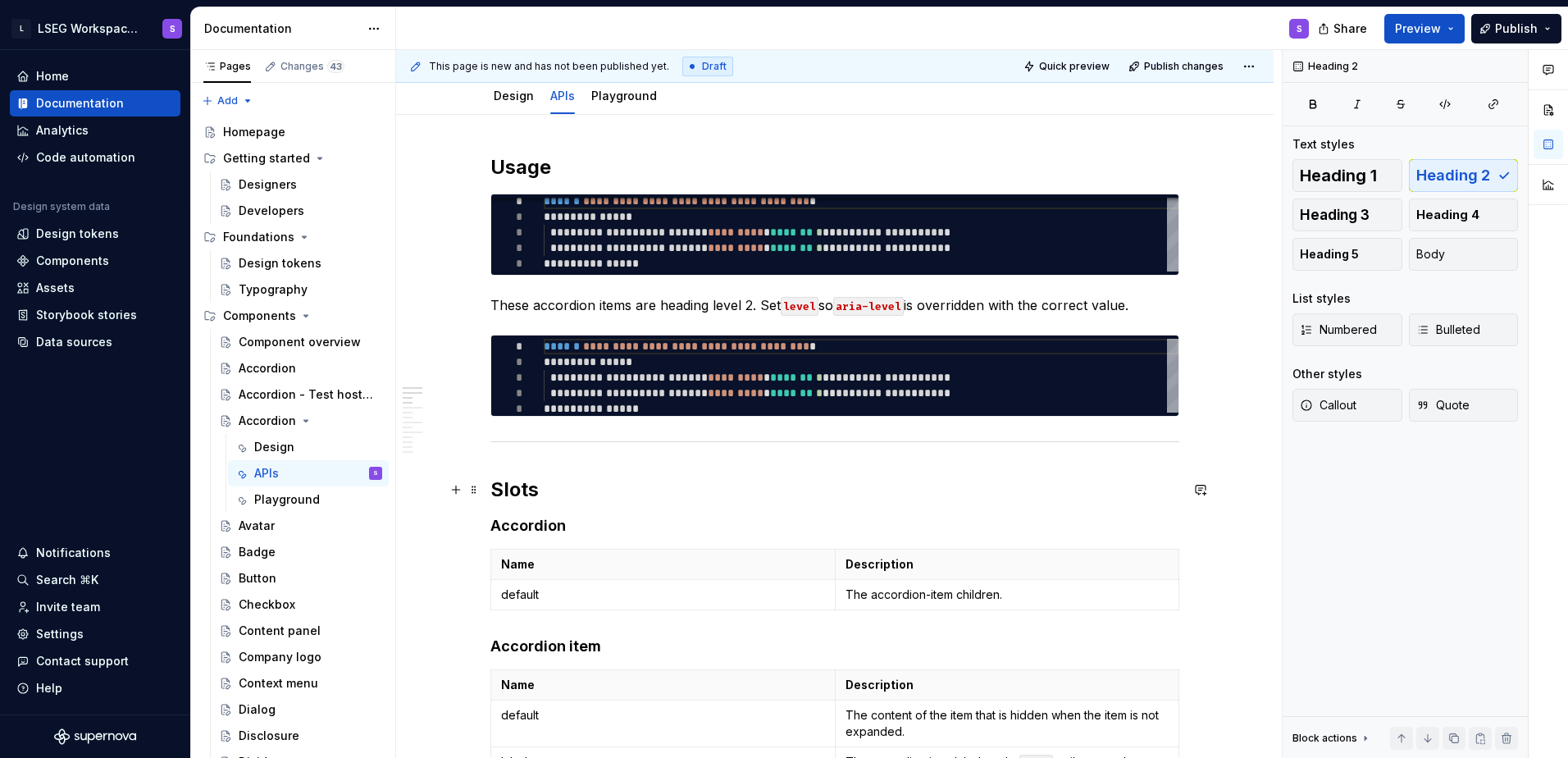
scroll to position [246, 0]
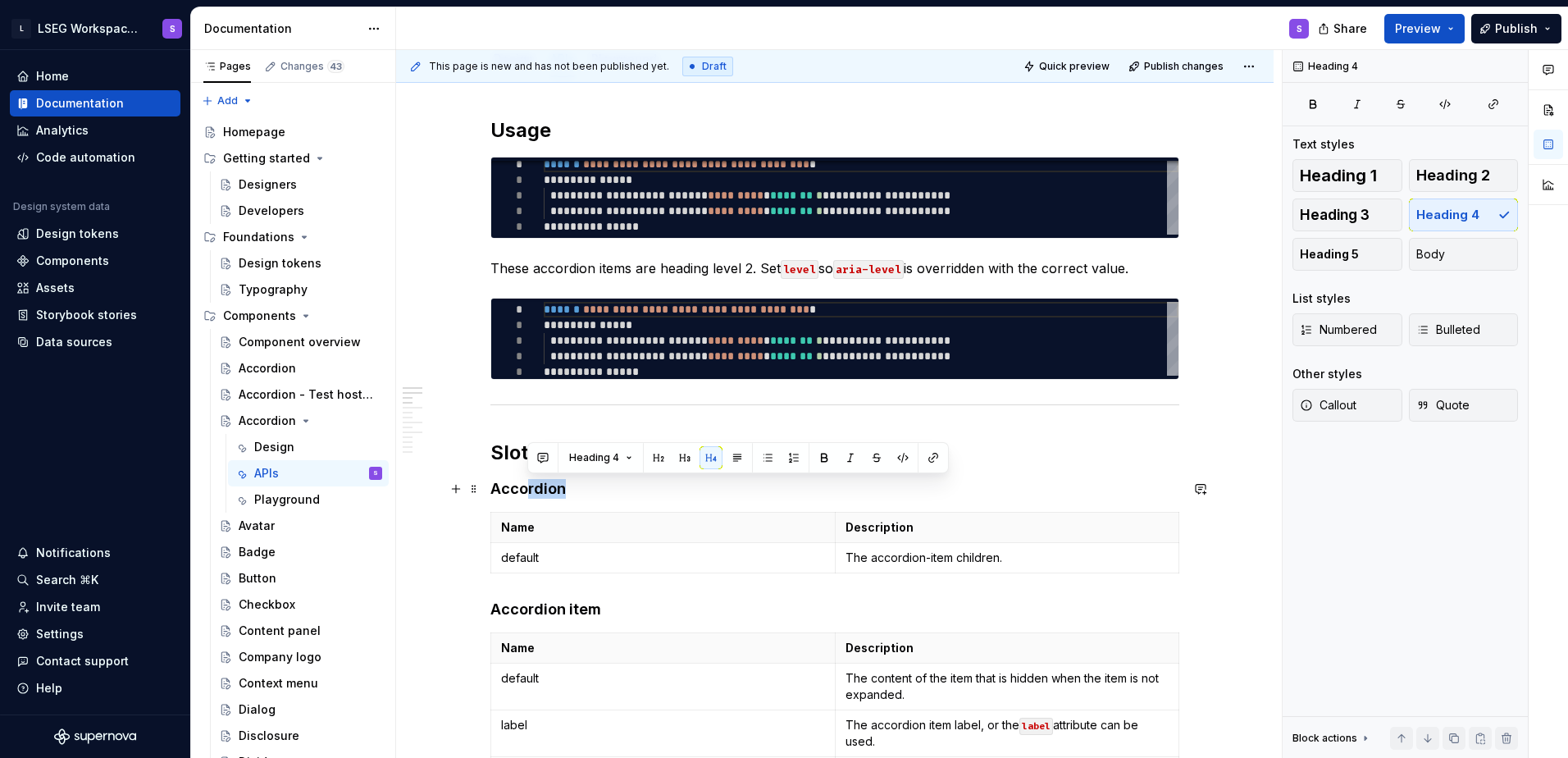
drag, startPoint x: 523, startPoint y: 486, endPoint x: 568, endPoint y: 488, distance: 45.0
click at [568, 488] on h4 "Accordion" at bounding box center [835, 489] width 689 height 19
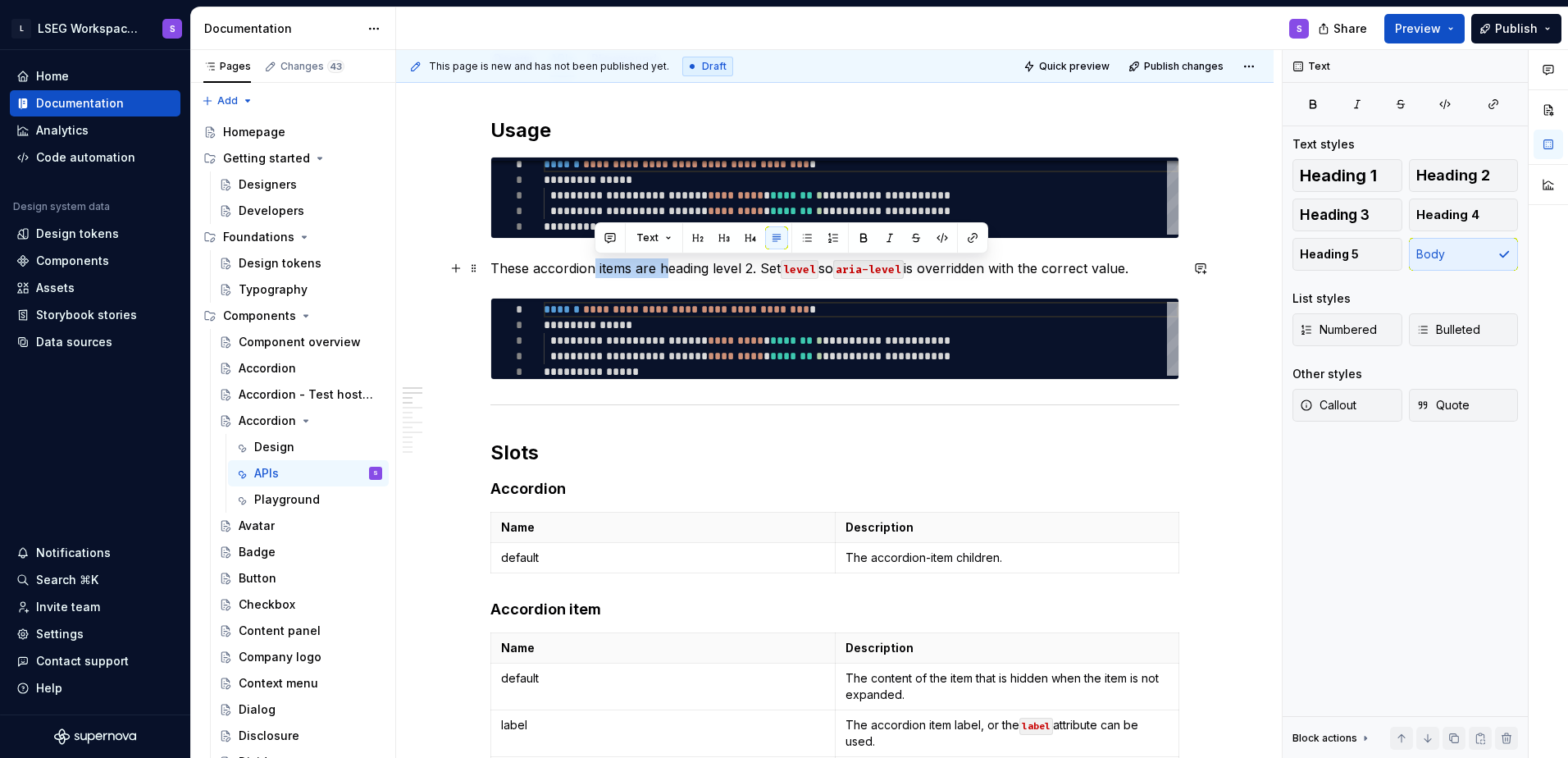
drag, startPoint x: 594, startPoint y: 268, endPoint x: 670, endPoint y: 267, distance: 76.0
click at [670, 267] on p "These accordion items are heading level 2. Set level so aria-level is overridde…" at bounding box center [835, 268] width 689 height 19
click at [649, 235] on span "Text" at bounding box center [648, 237] width 22 height 13
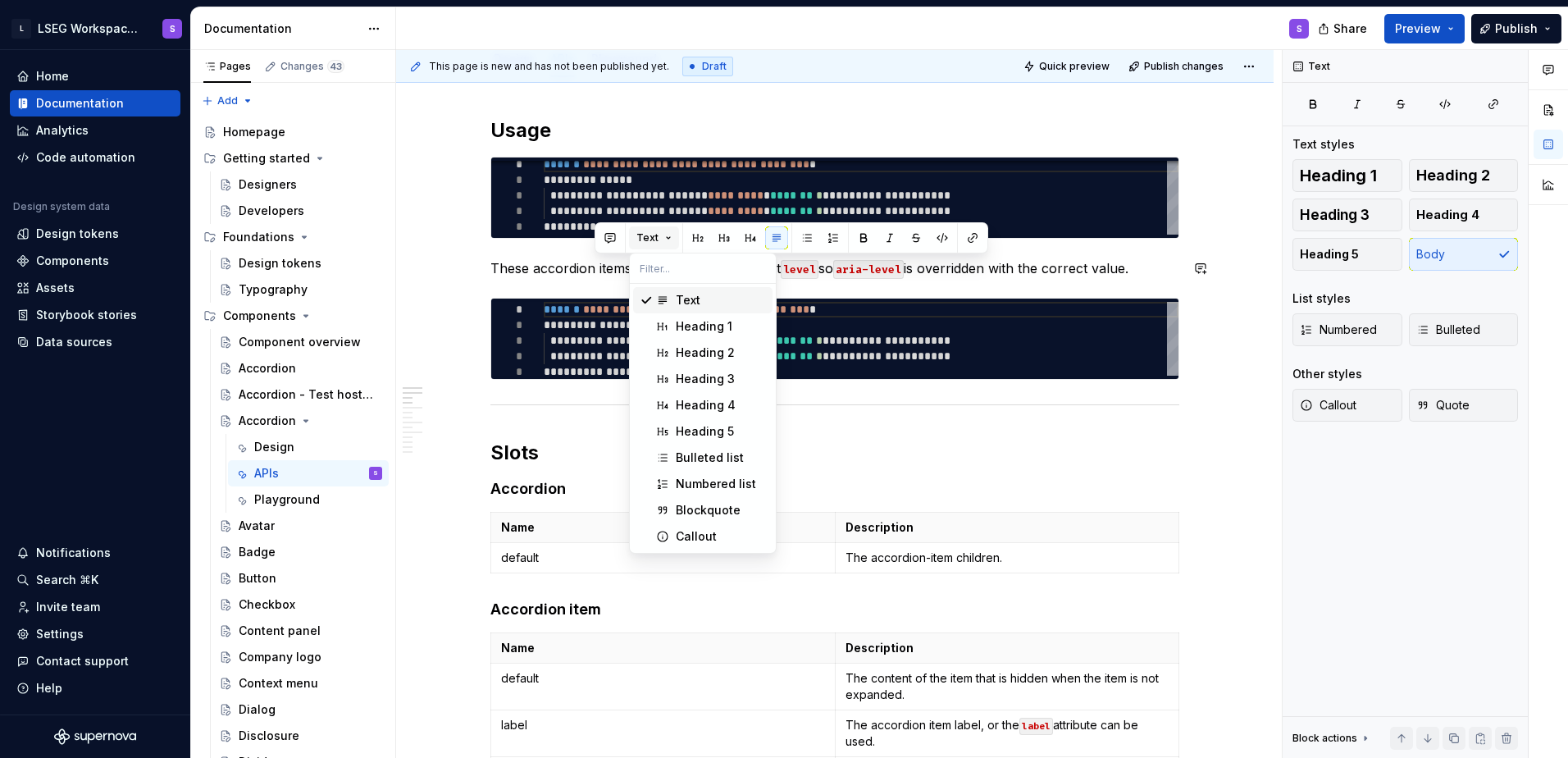
click at [649, 235] on span "Text" at bounding box center [648, 237] width 22 height 13
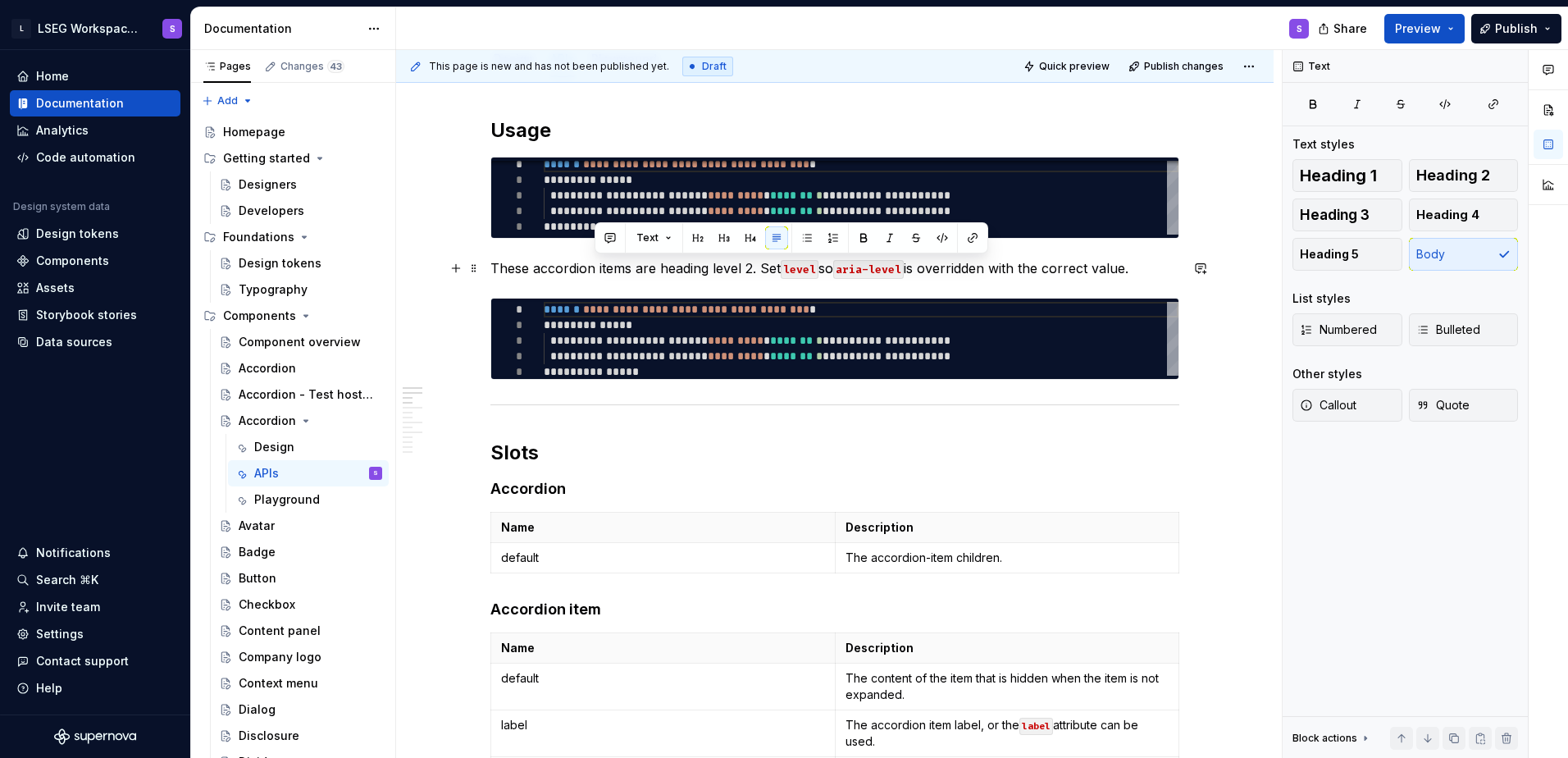
click at [680, 274] on p "These accordion items are heading level 2. Set level so aria-level is overridde…" at bounding box center [835, 268] width 689 height 19
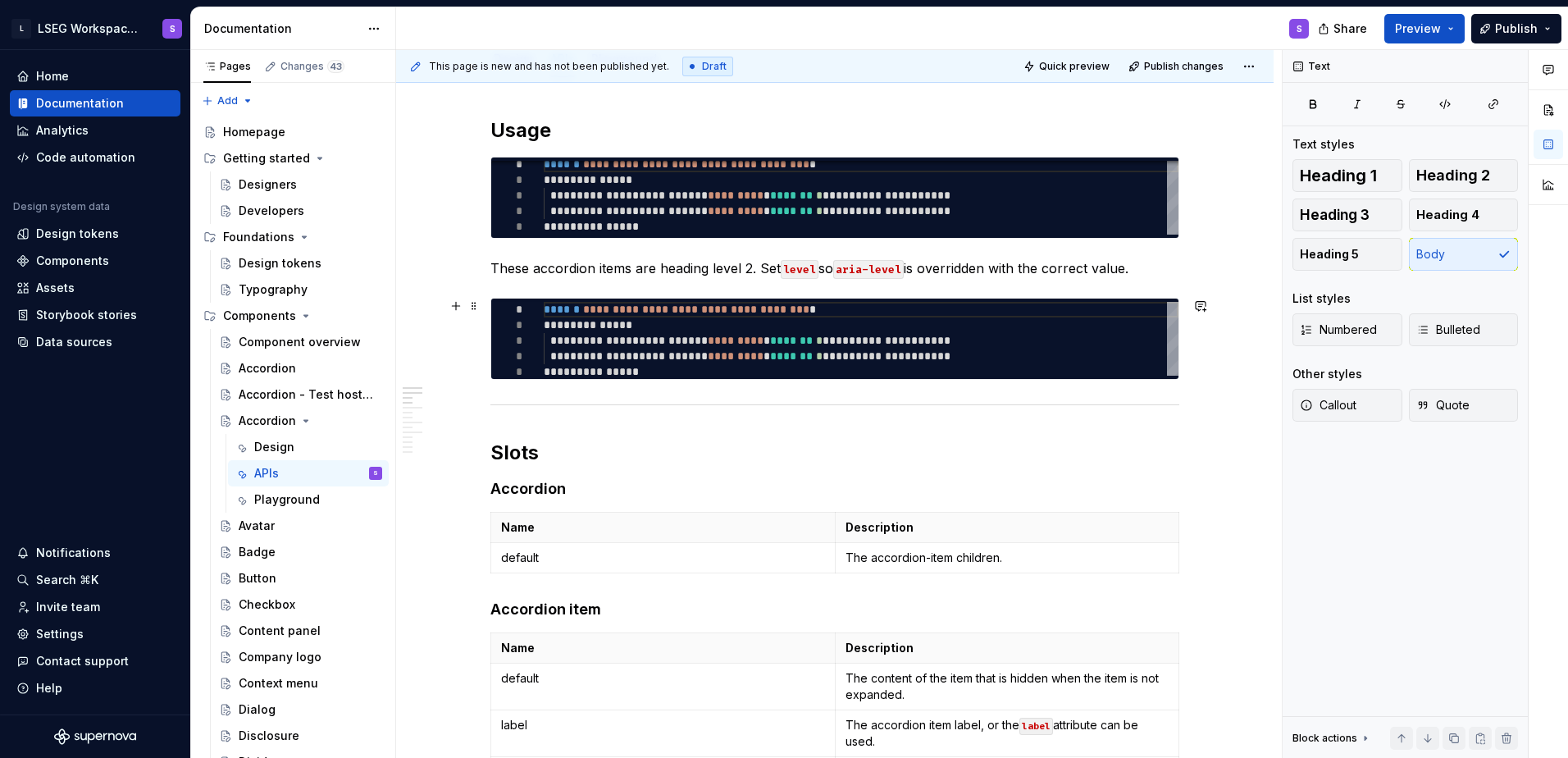
scroll to position [0, 0]
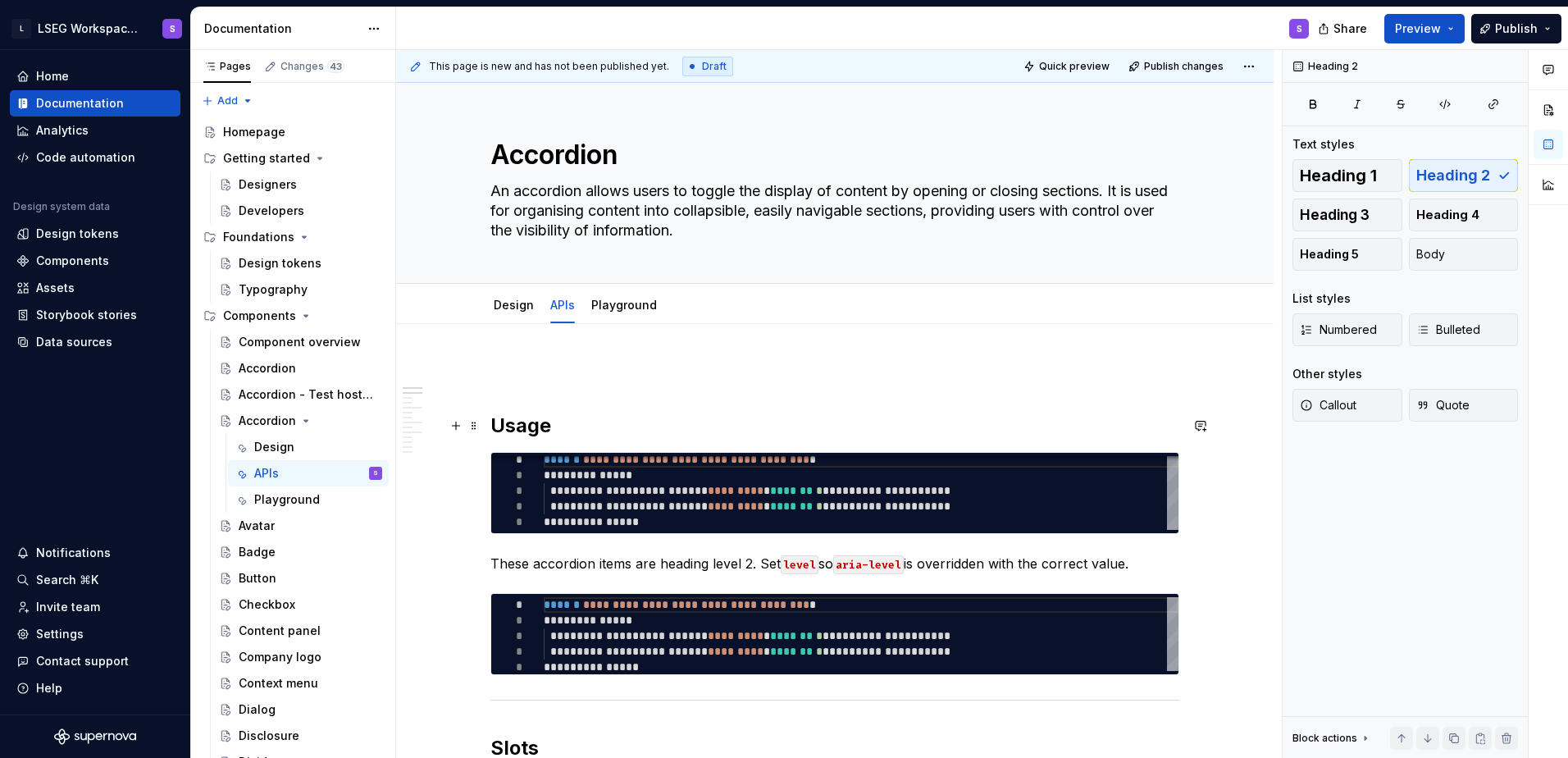
click at [563, 426] on h2 "Usage" at bounding box center [835, 425] width 689 height 26
click at [553, 380] on p at bounding box center [835, 373] width 689 height 19
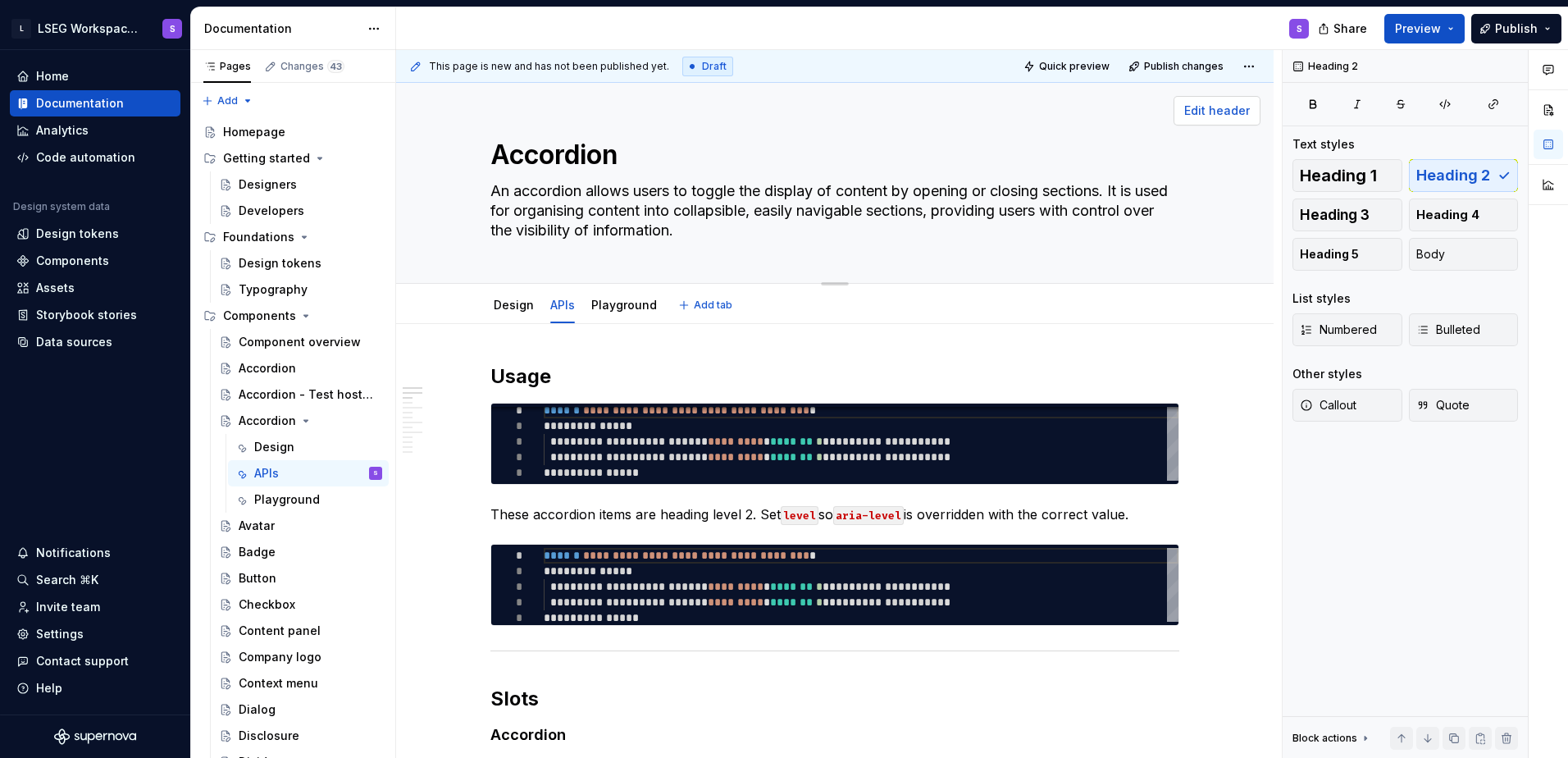
click at [680, 117] on button "Edit header" at bounding box center [1217, 110] width 87 height 30
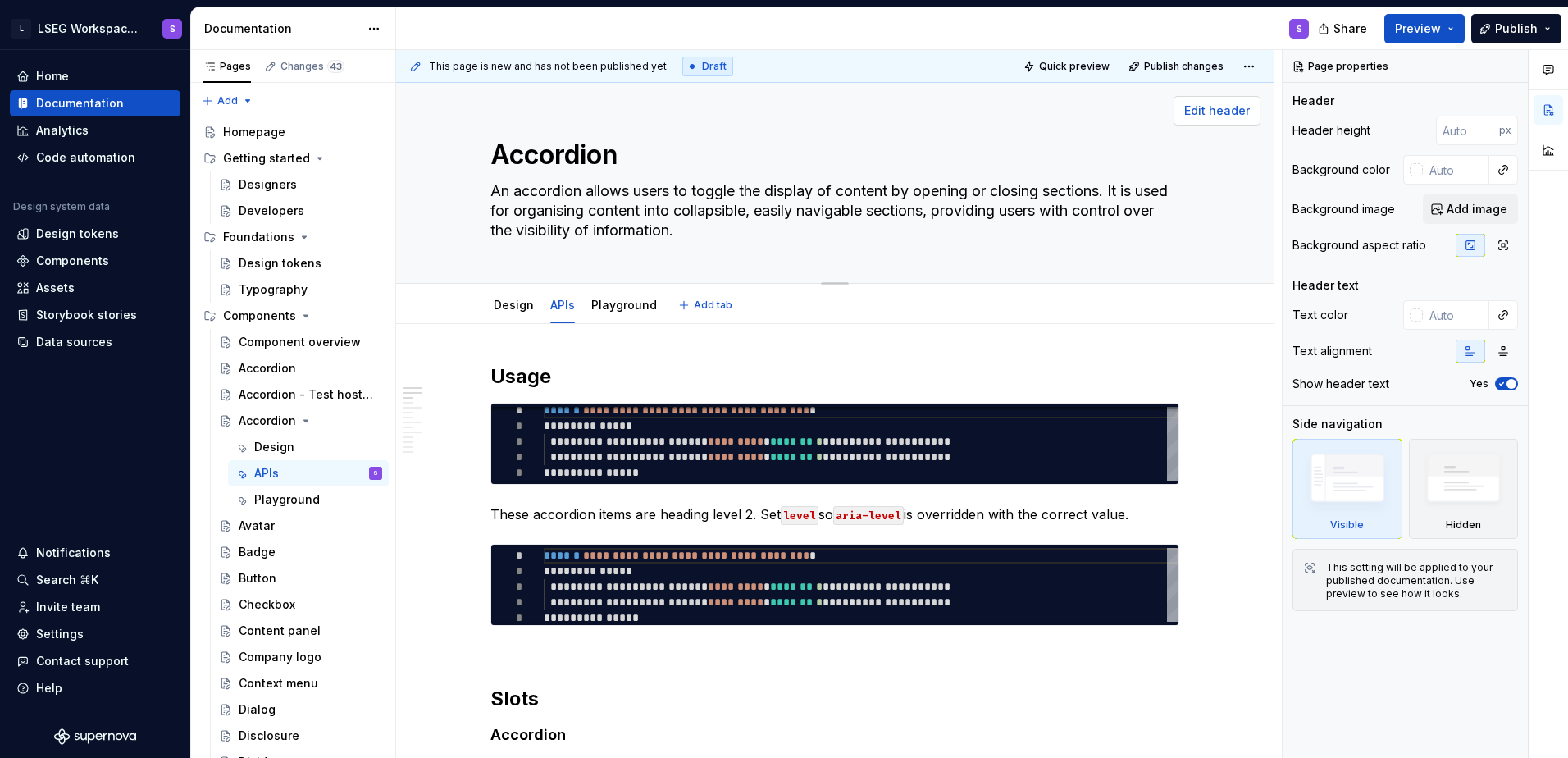
type textarea "*"
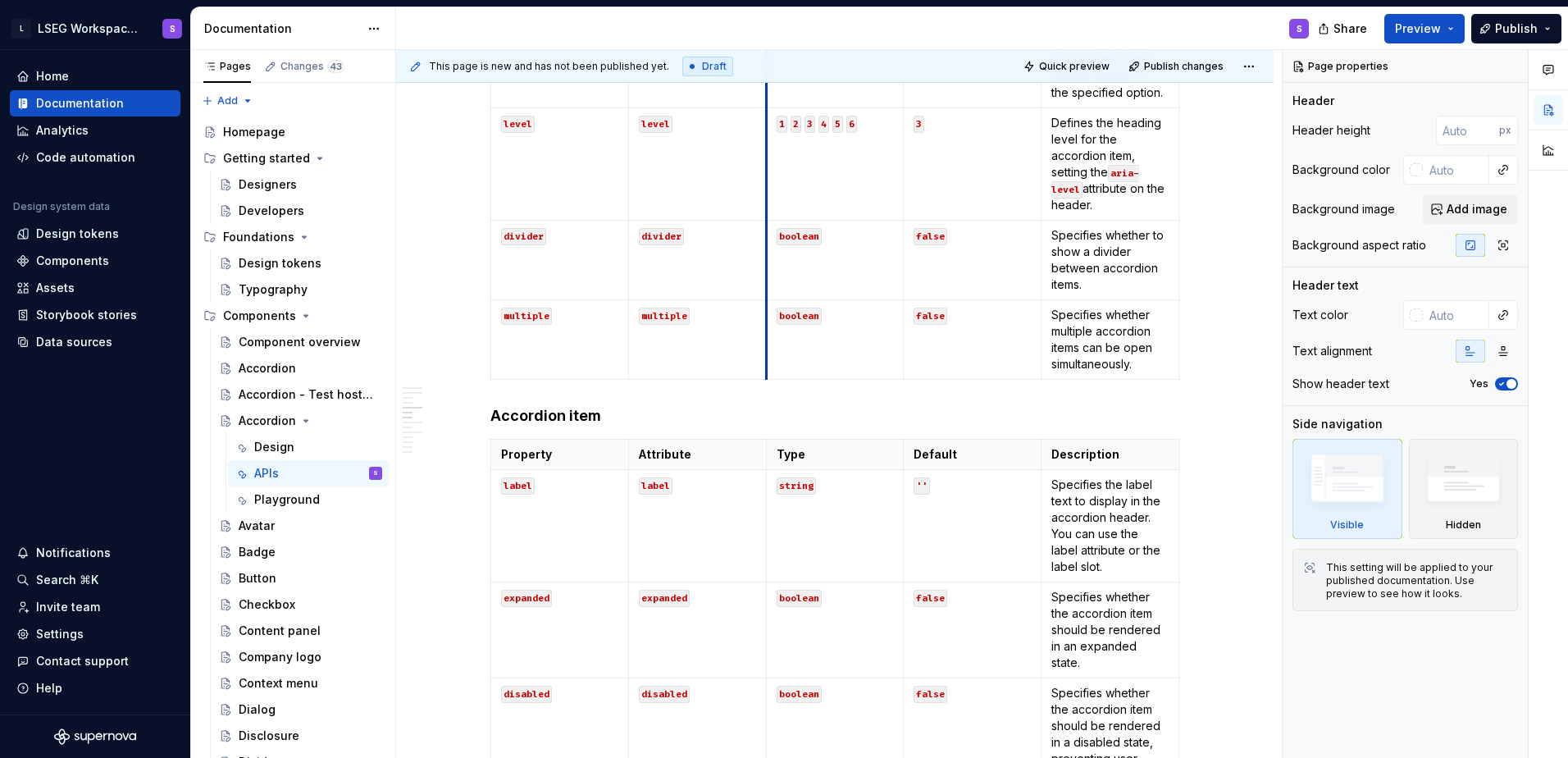
scroll to position [1313, 0]
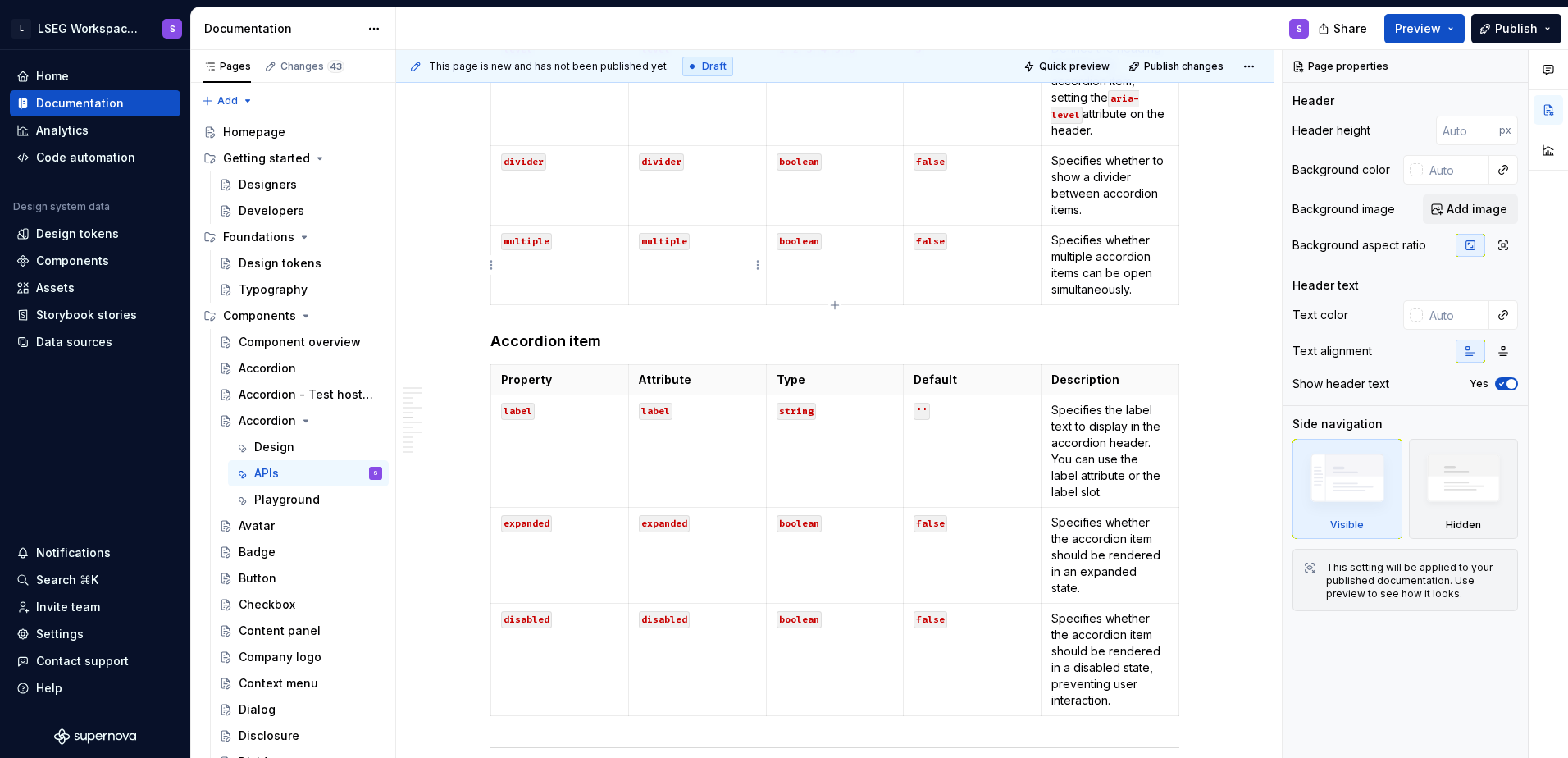
click at [671, 235] on code "multiple" at bounding box center [665, 241] width 51 height 17
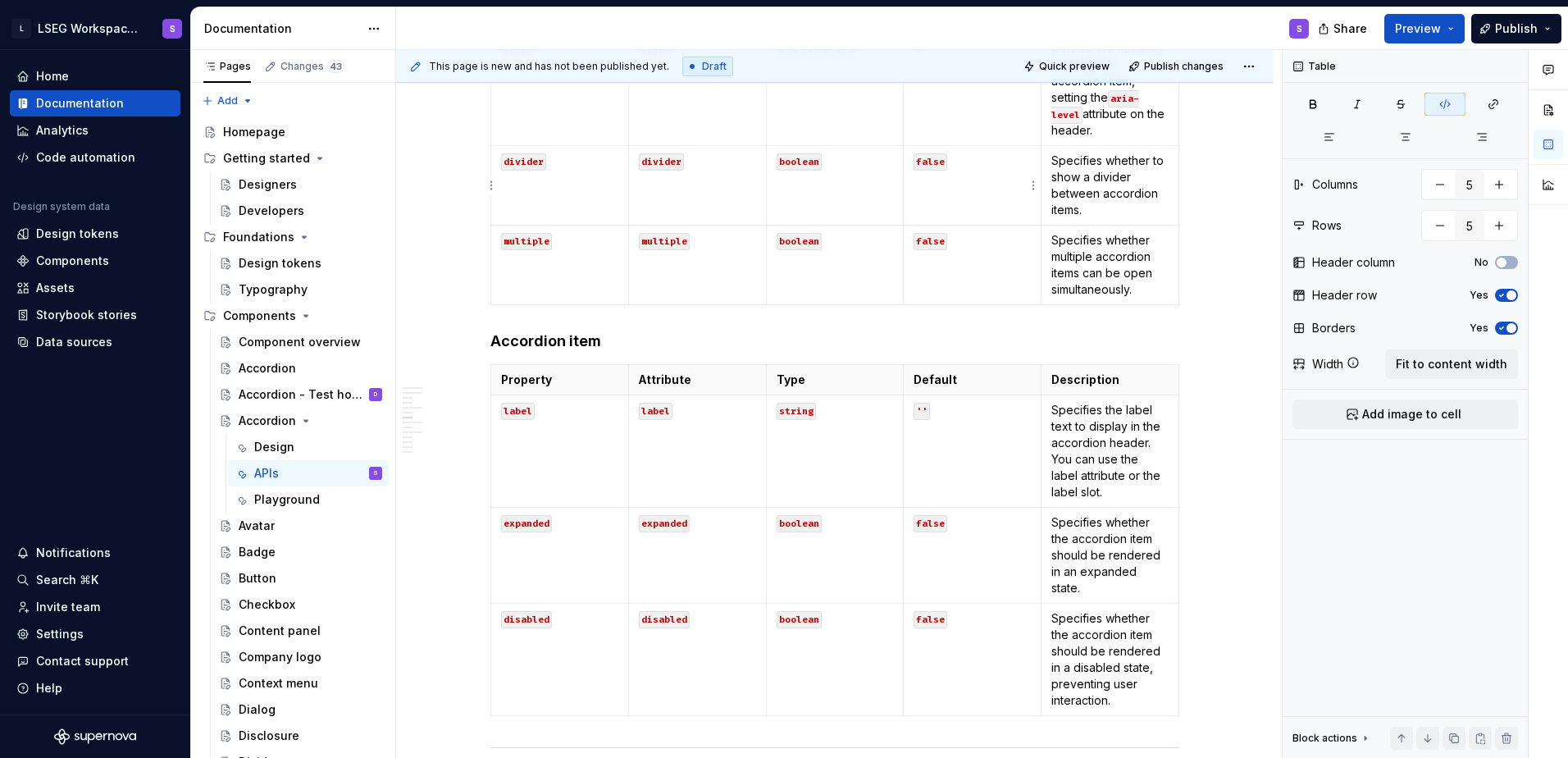
click at [680, 220] on td "false" at bounding box center [972, 185] width 138 height 80
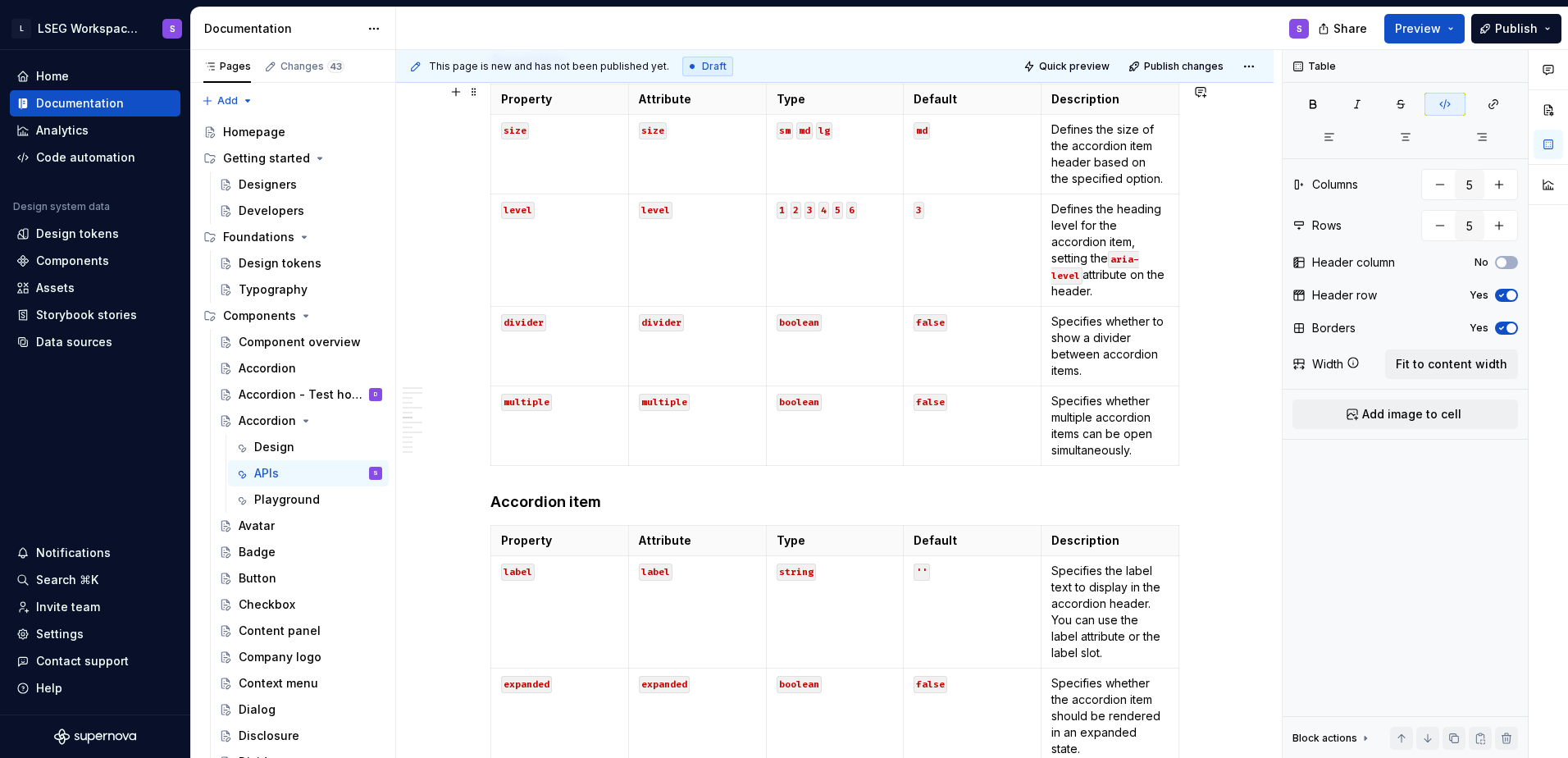
scroll to position [1148, 0]
click at [680, 154] on p "Defines the size of the accordion item header based on the specified option." at bounding box center [1110, 157] width 118 height 65
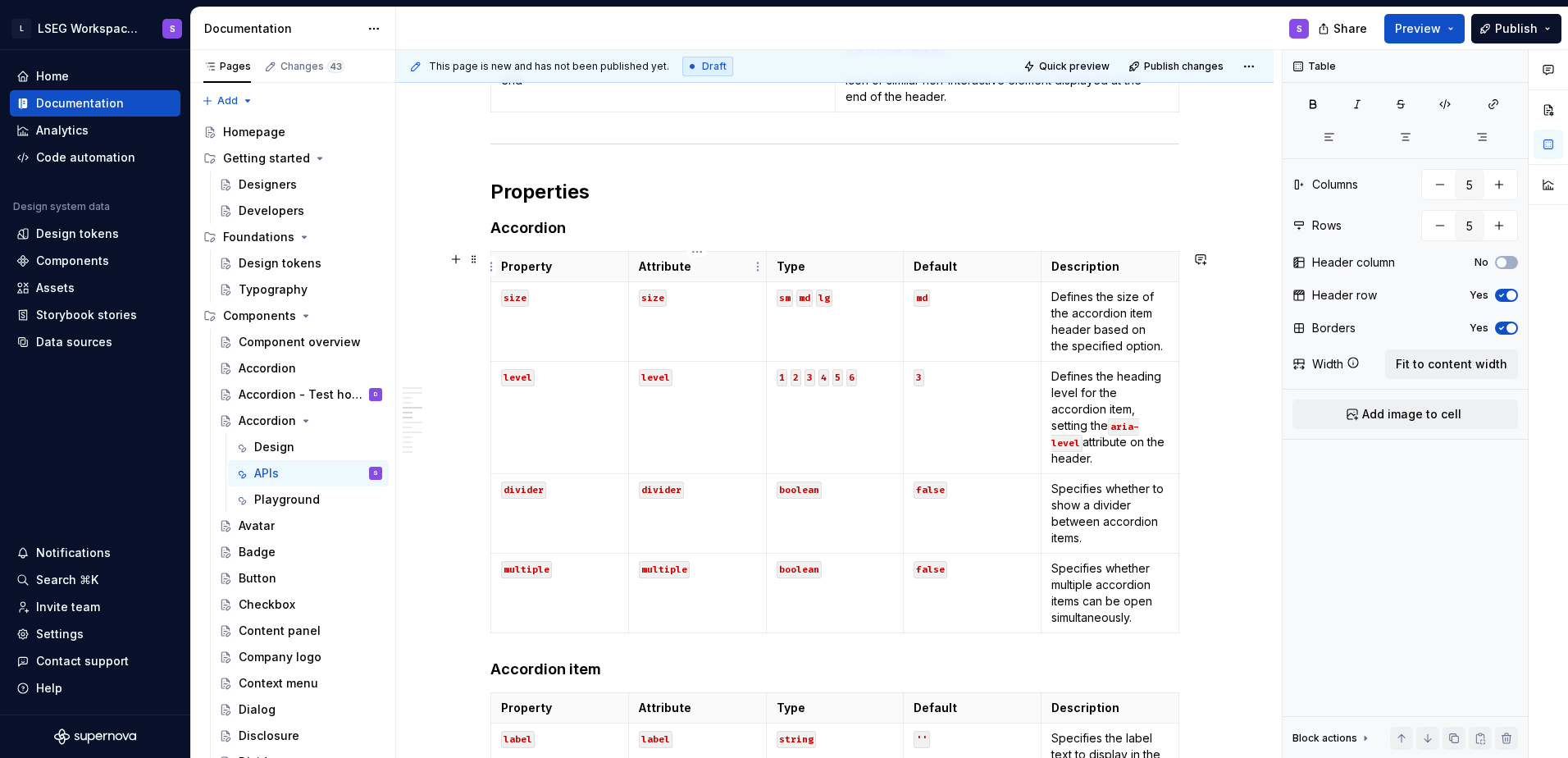
click at [669, 265] on p "Attribute" at bounding box center [698, 266] width 118 height 16
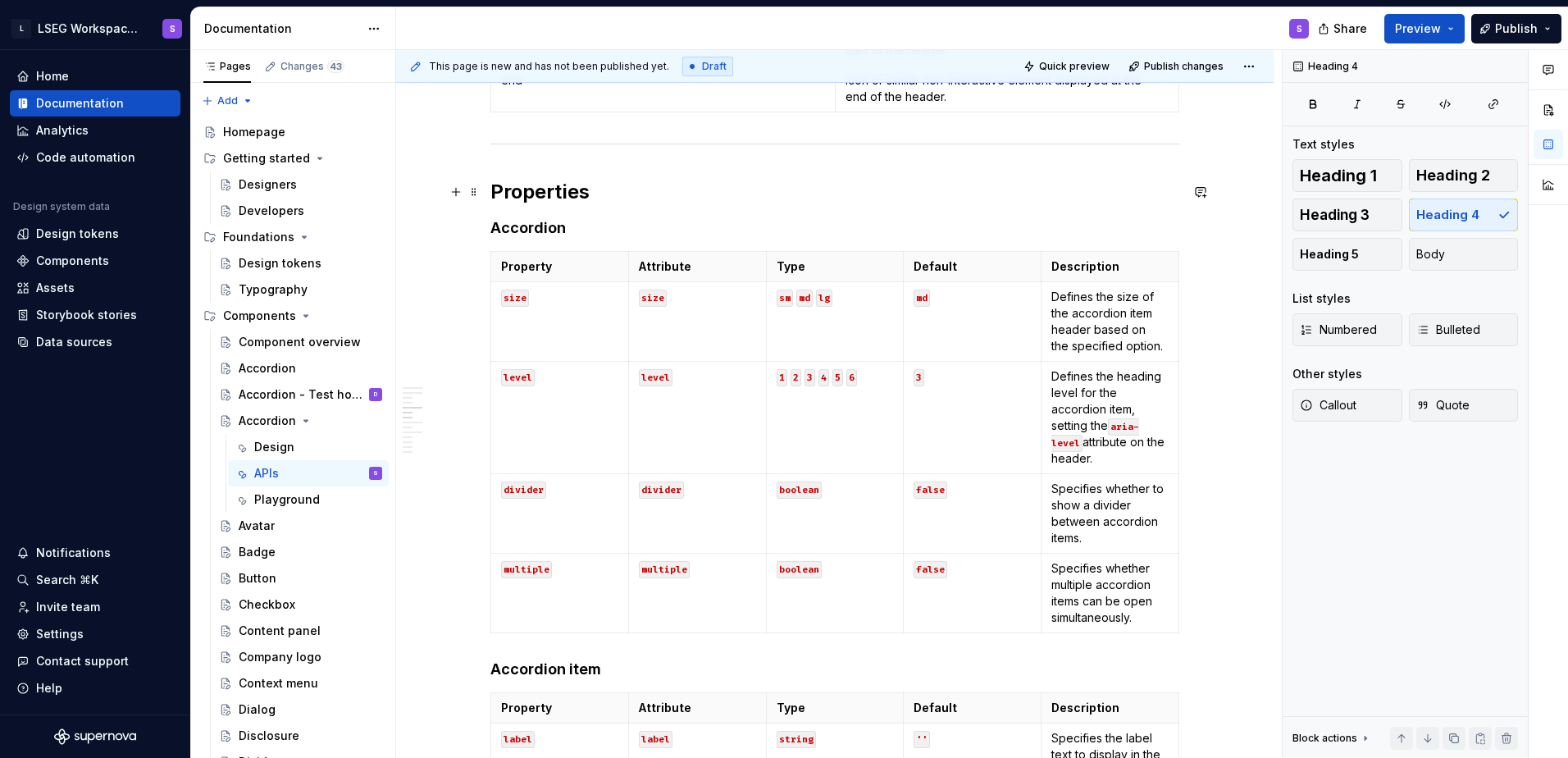
click at [680, 191] on h2 "Properties" at bounding box center [835, 191] width 689 height 26
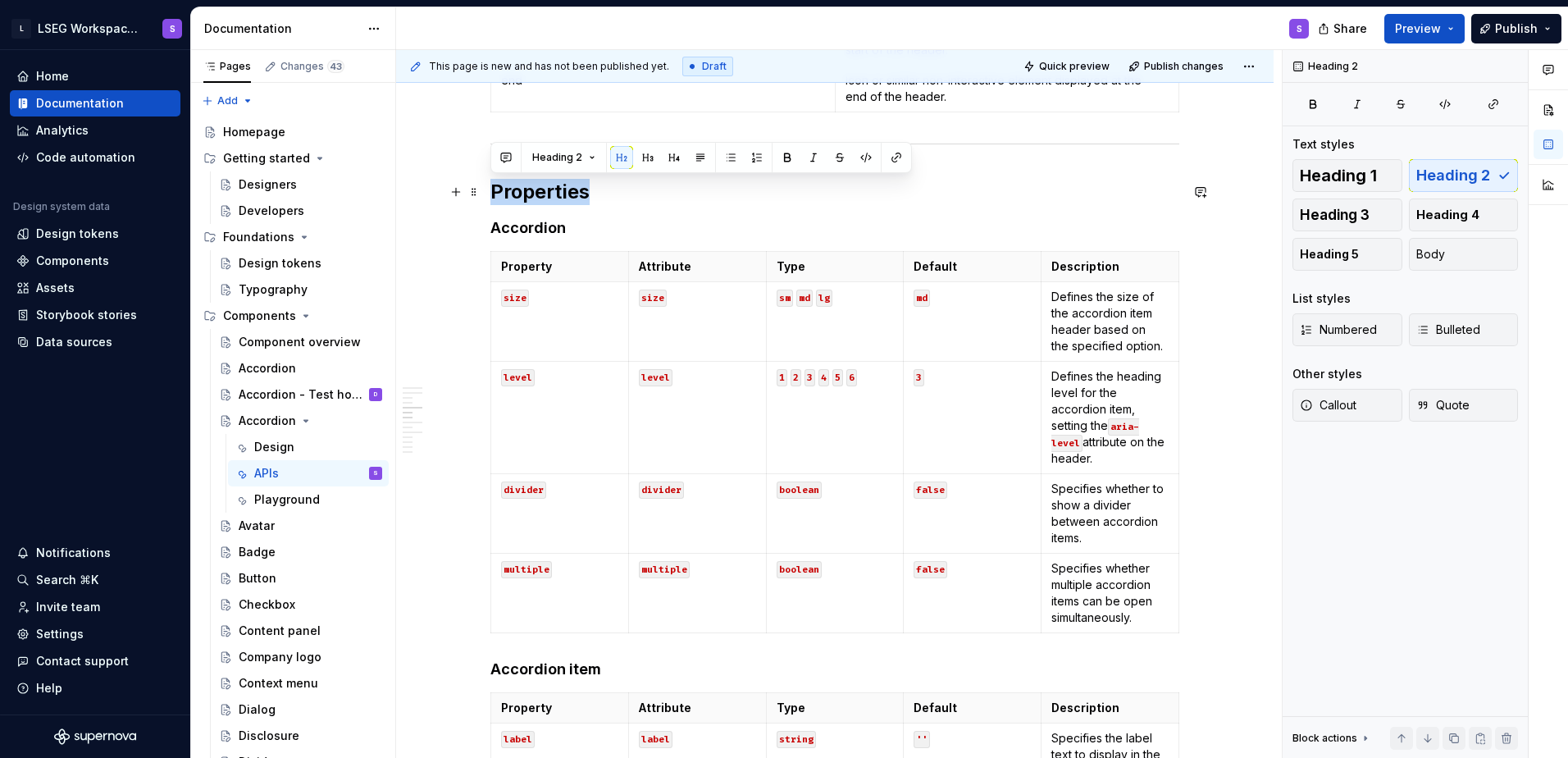
drag, startPoint x: 494, startPoint y: 190, endPoint x: 594, endPoint y: 194, distance: 100.1
click at [594, 194] on h2 "Properties" at bounding box center [835, 191] width 689 height 26
click at [658, 189] on h2 "Properties" at bounding box center [835, 191] width 689 height 26
drag, startPoint x: 492, startPoint y: 188, endPoint x: 588, endPoint y: 187, distance: 96.0
click at [588, 187] on h2 "Properties" at bounding box center [835, 191] width 689 height 26
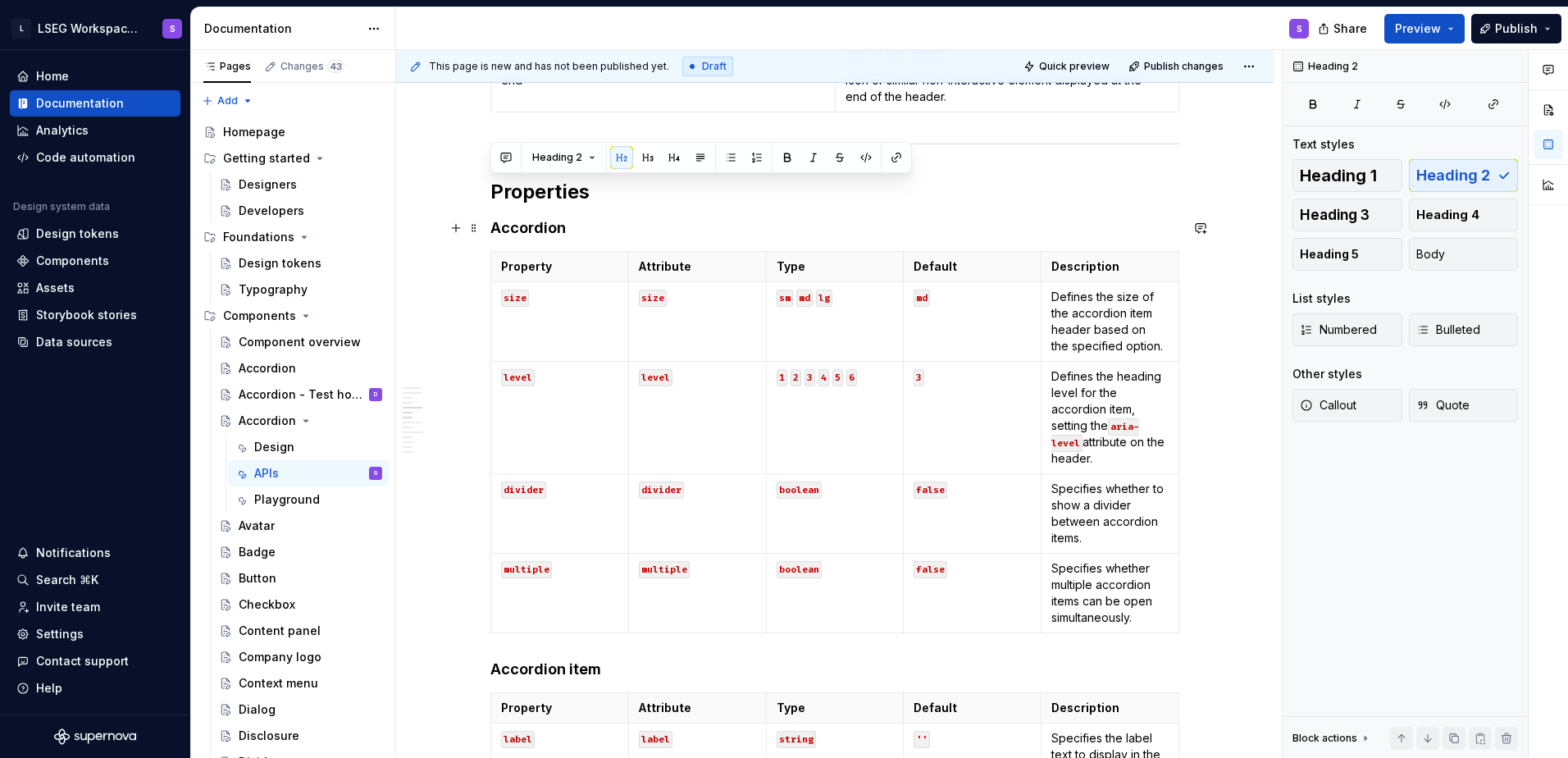
click at [566, 230] on h4 "Accordion" at bounding box center [835, 228] width 689 height 19
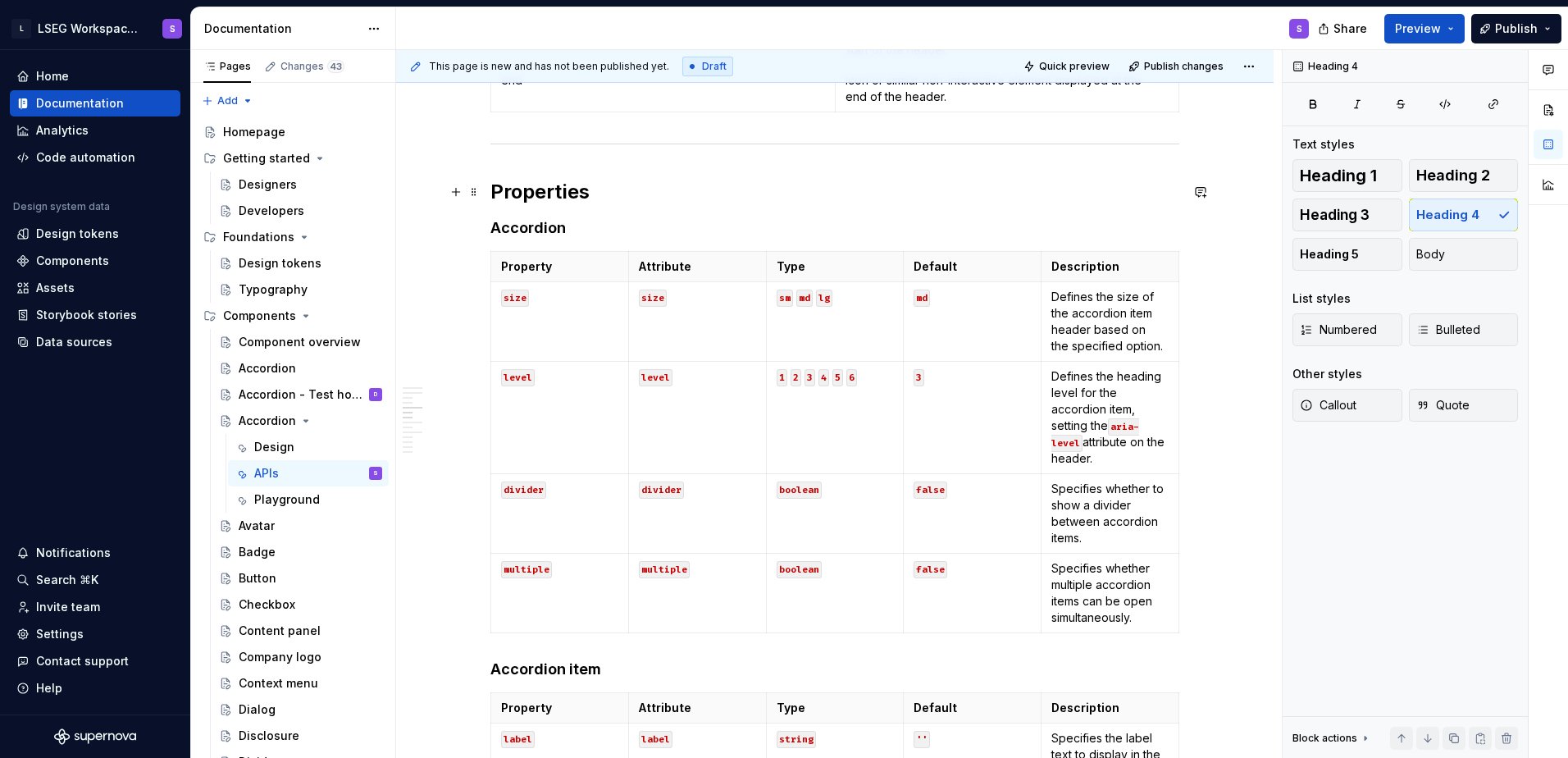
click at [680, 180] on h2 "Properties" at bounding box center [835, 191] width 689 height 26
click at [680, 192] on h2 "Properties" at bounding box center [835, 191] width 689 height 26
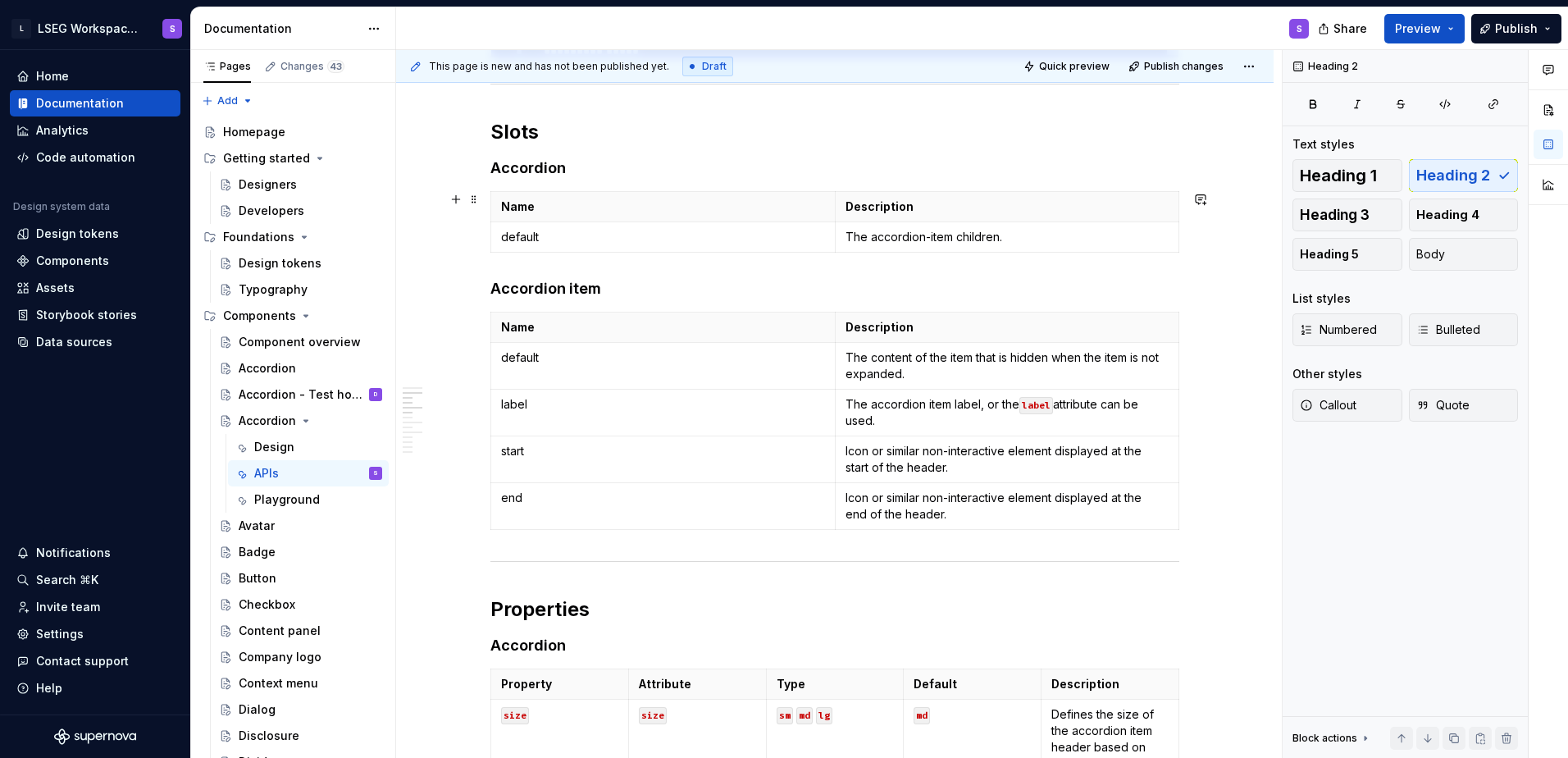
scroll to position [739, 0]
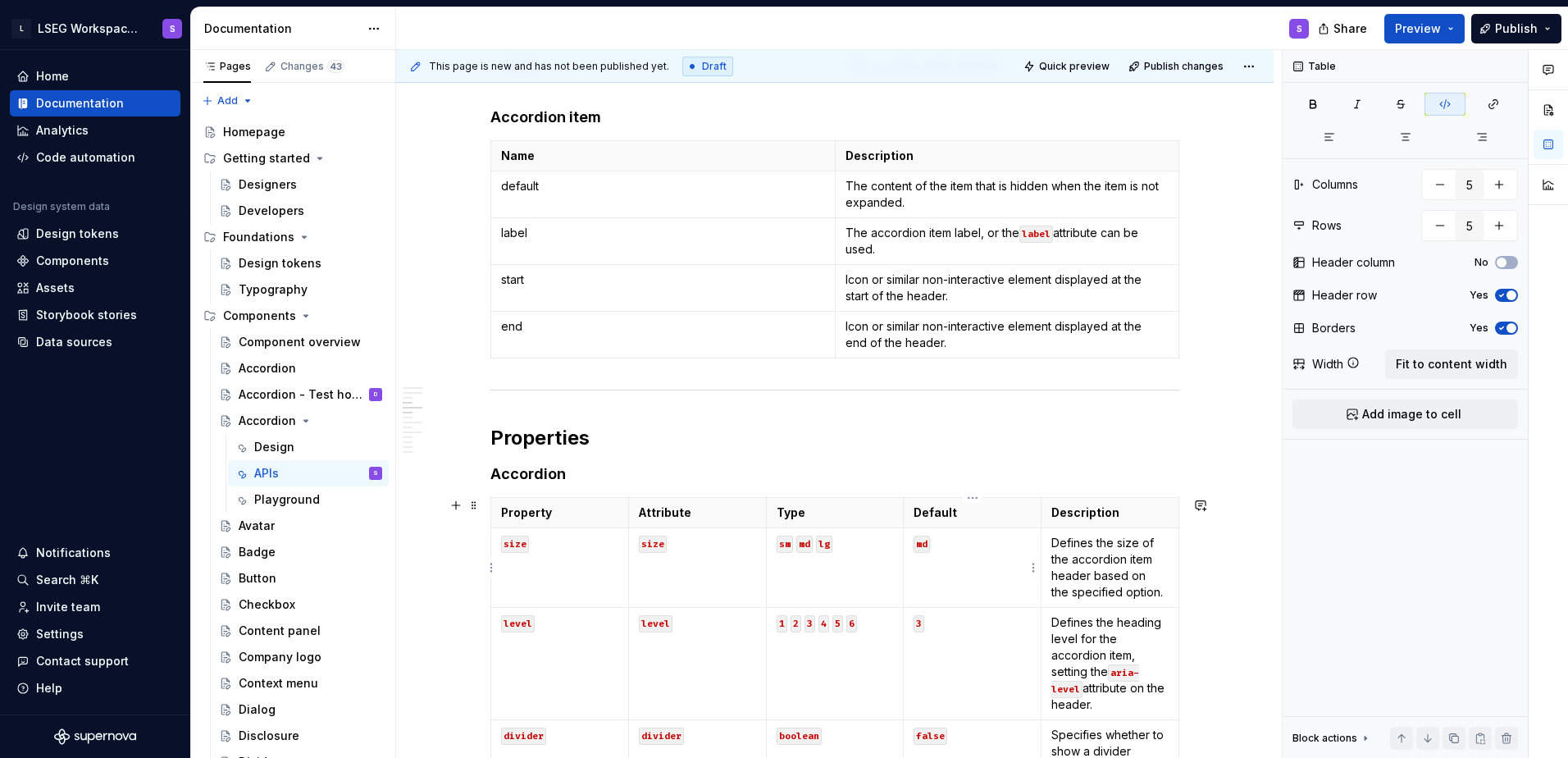
click at [680, 562] on td "md" at bounding box center [972, 568] width 138 height 80
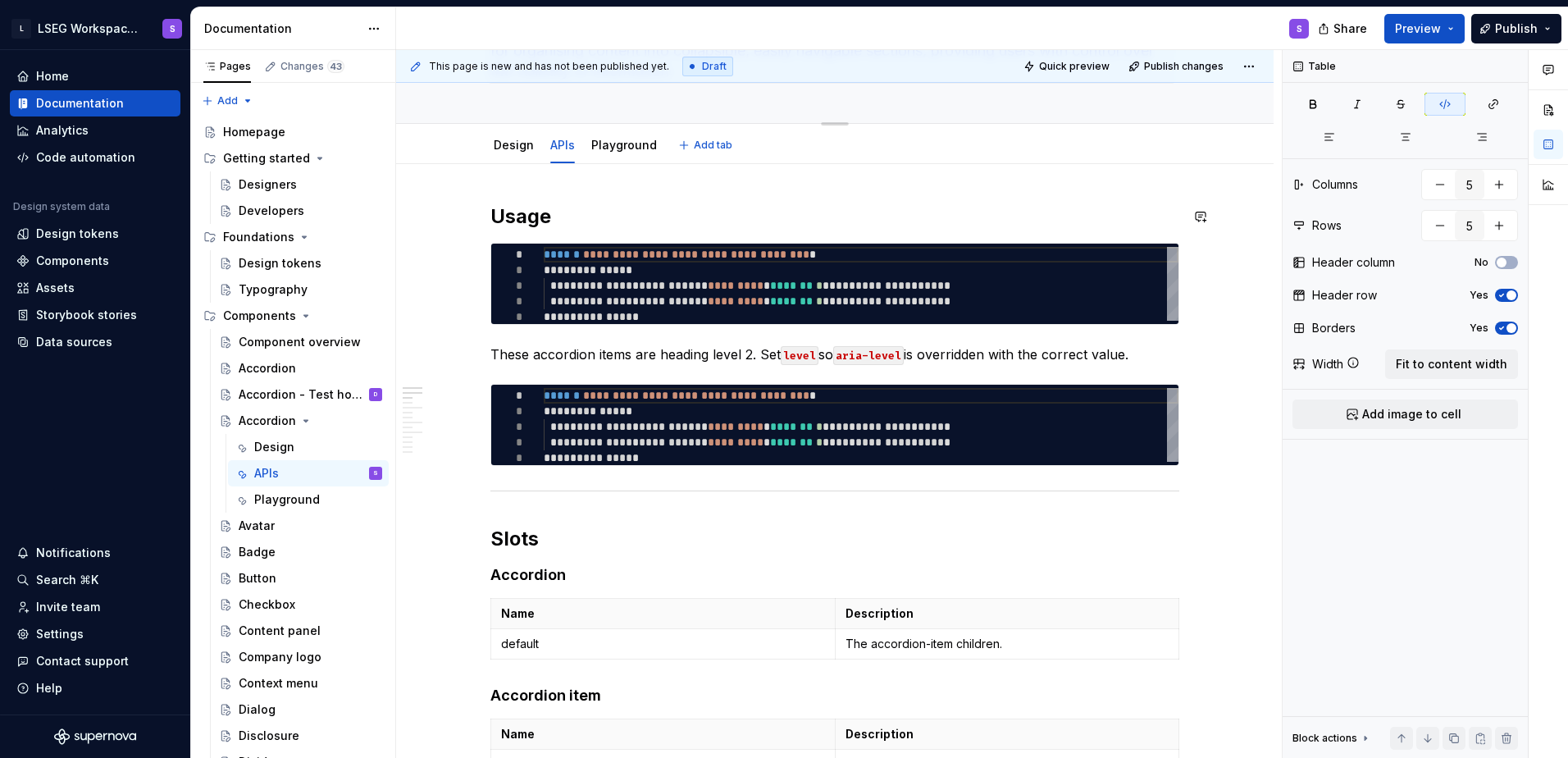
scroll to position [0, 0]
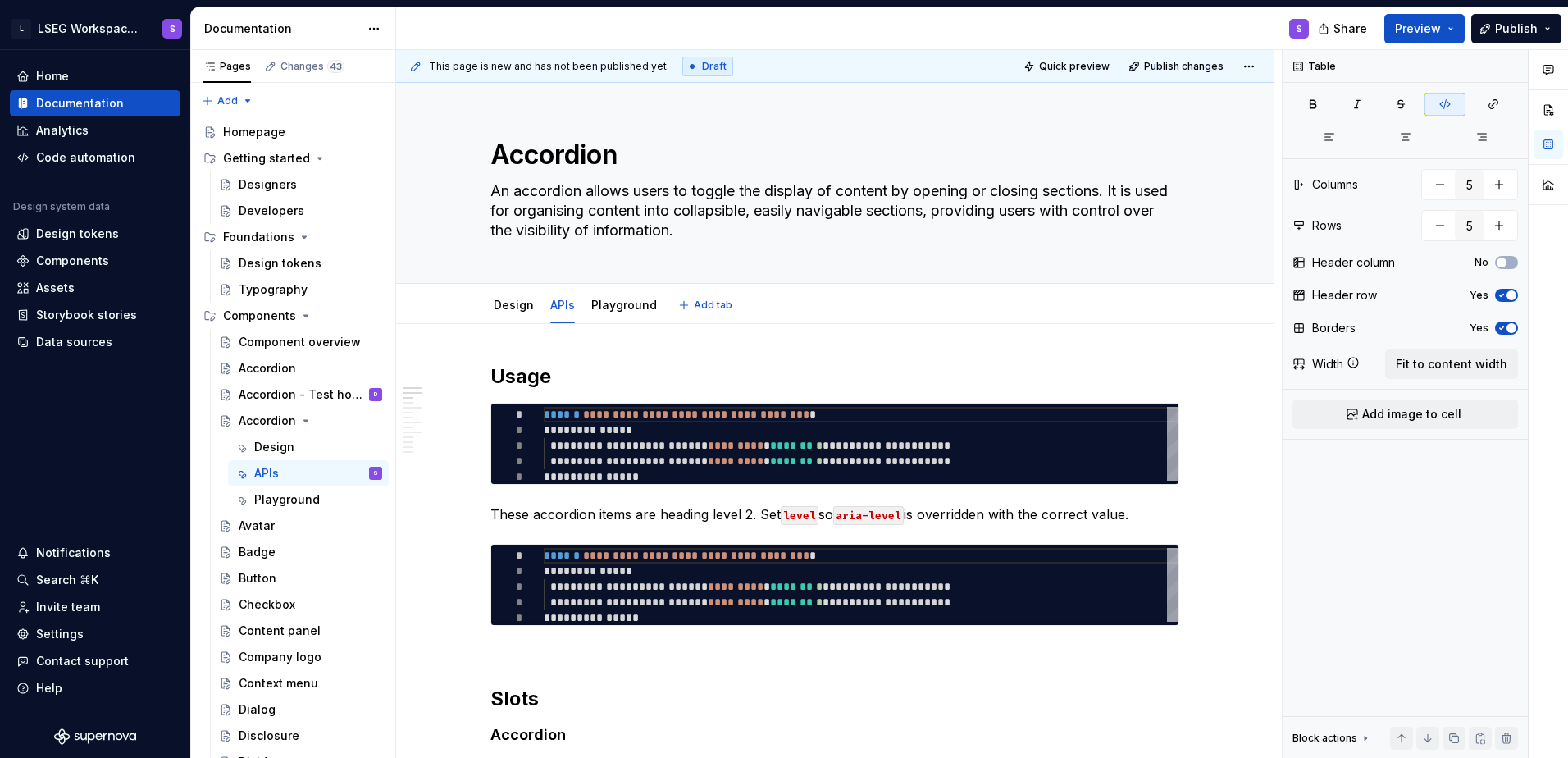
type textarea "*"
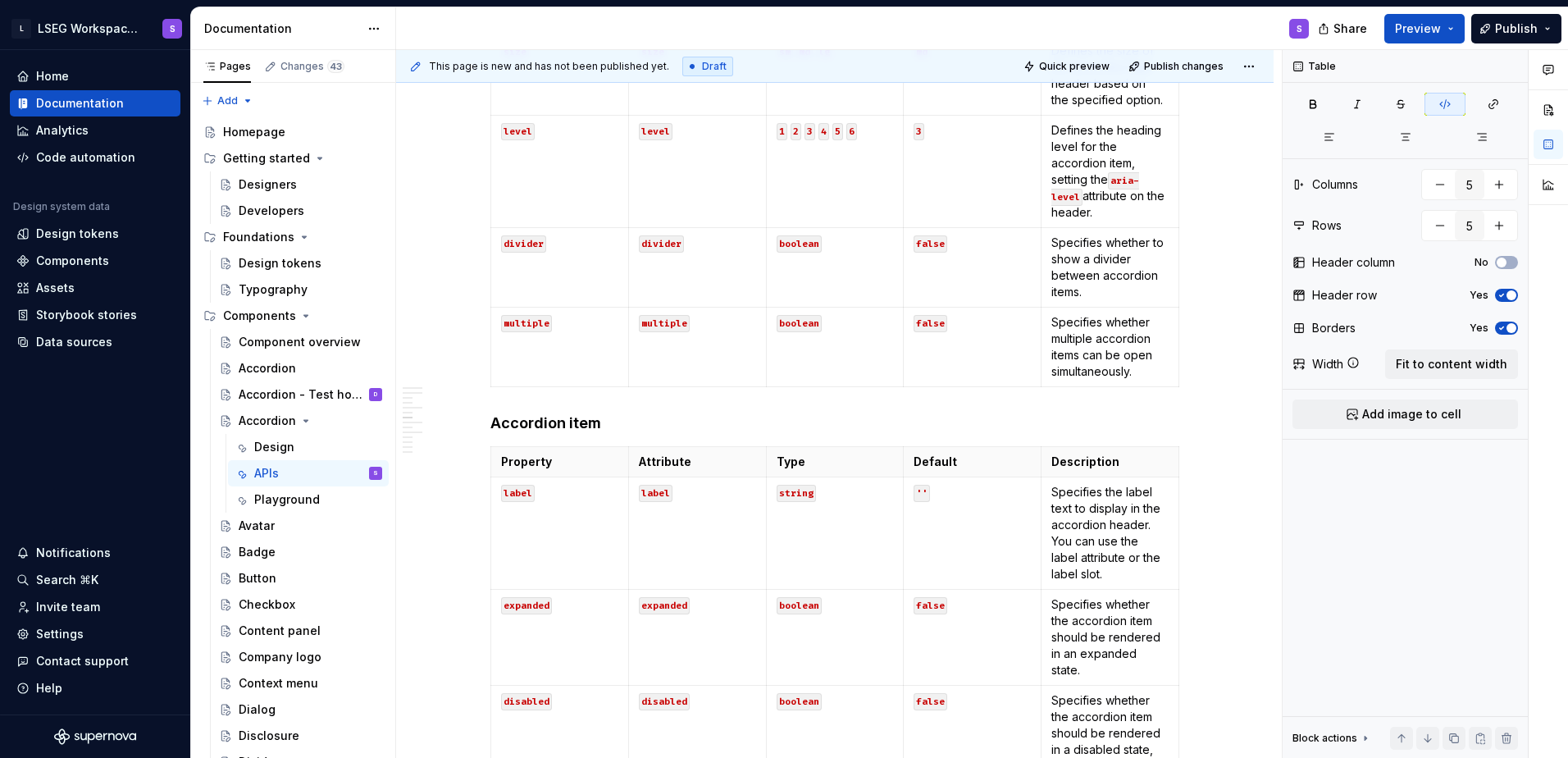
scroll to position [1395, 0]
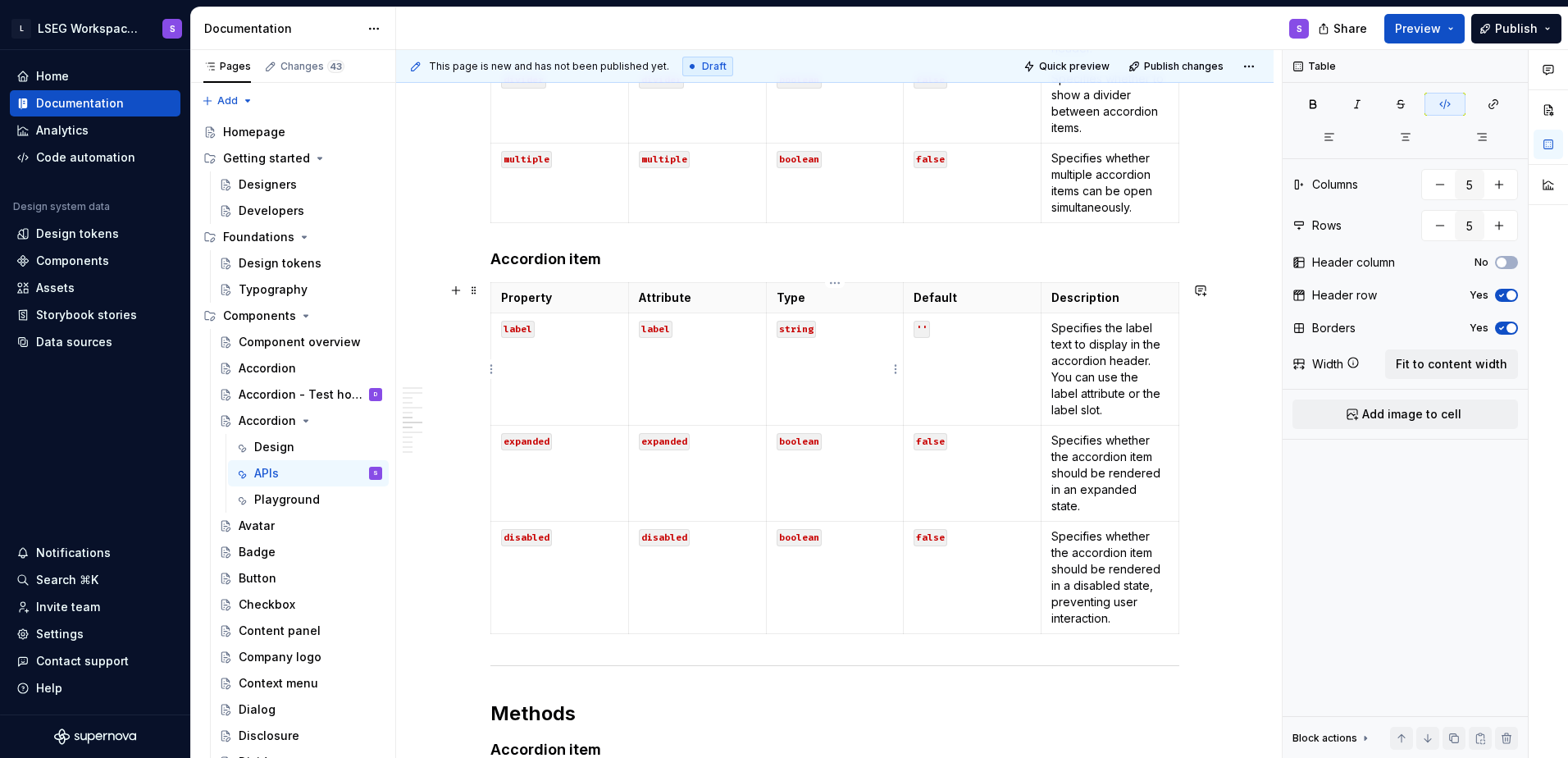
type input "4"
click at [680, 364] on td "string" at bounding box center [835, 369] width 138 height 113
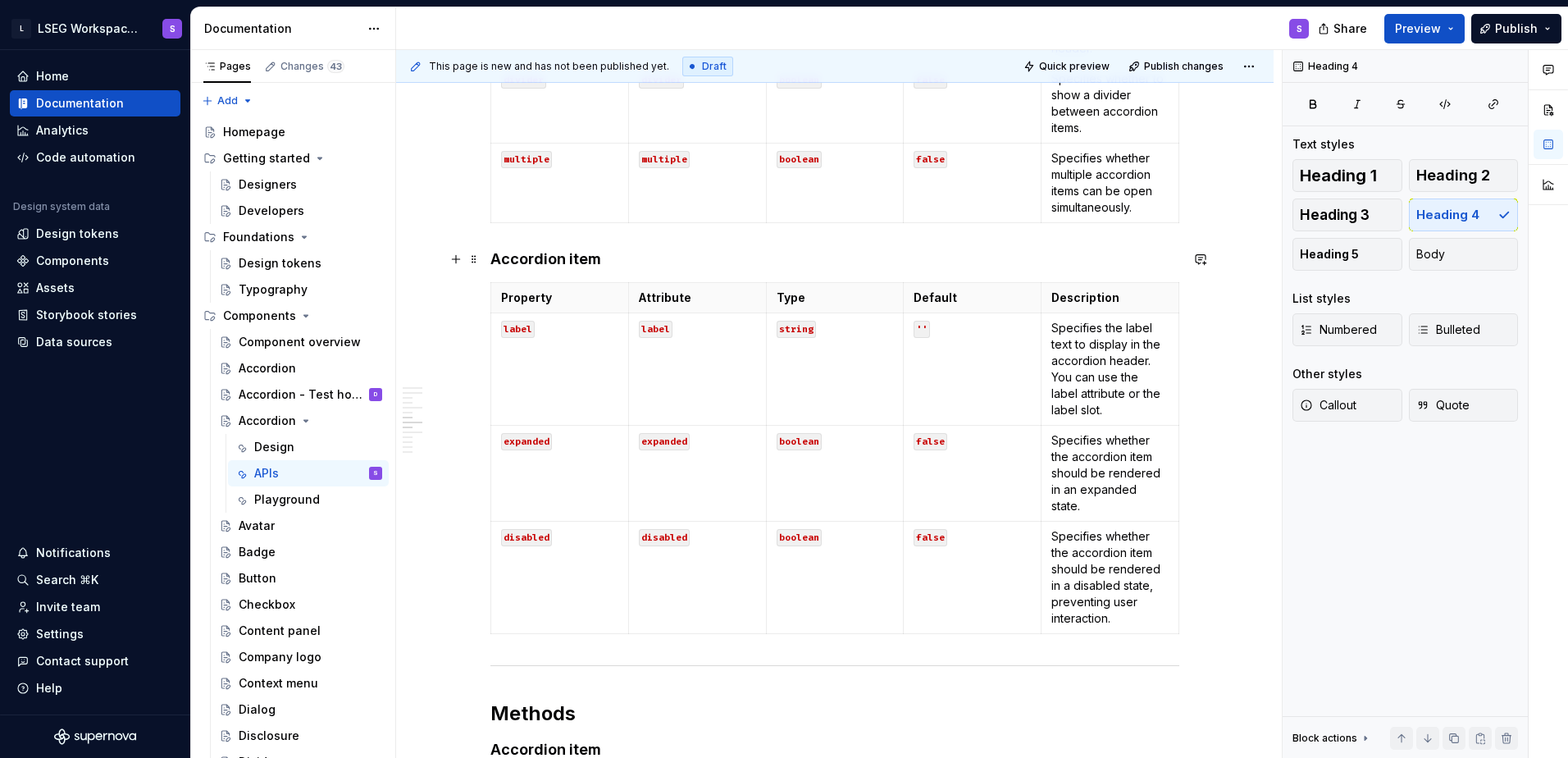
click at [680, 250] on h4 "Accordion item" at bounding box center [835, 258] width 689 height 19
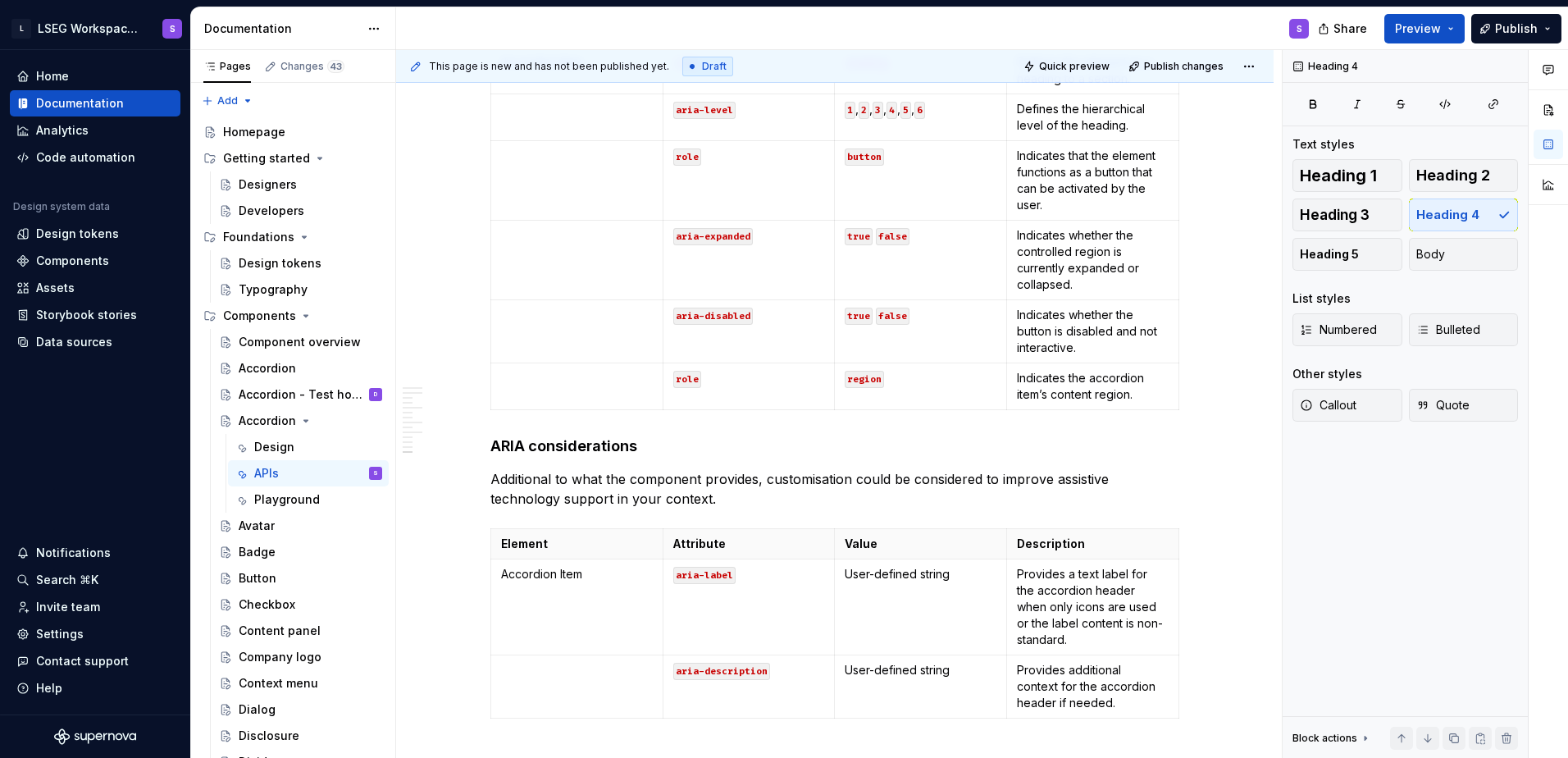
scroll to position [2871, 0]
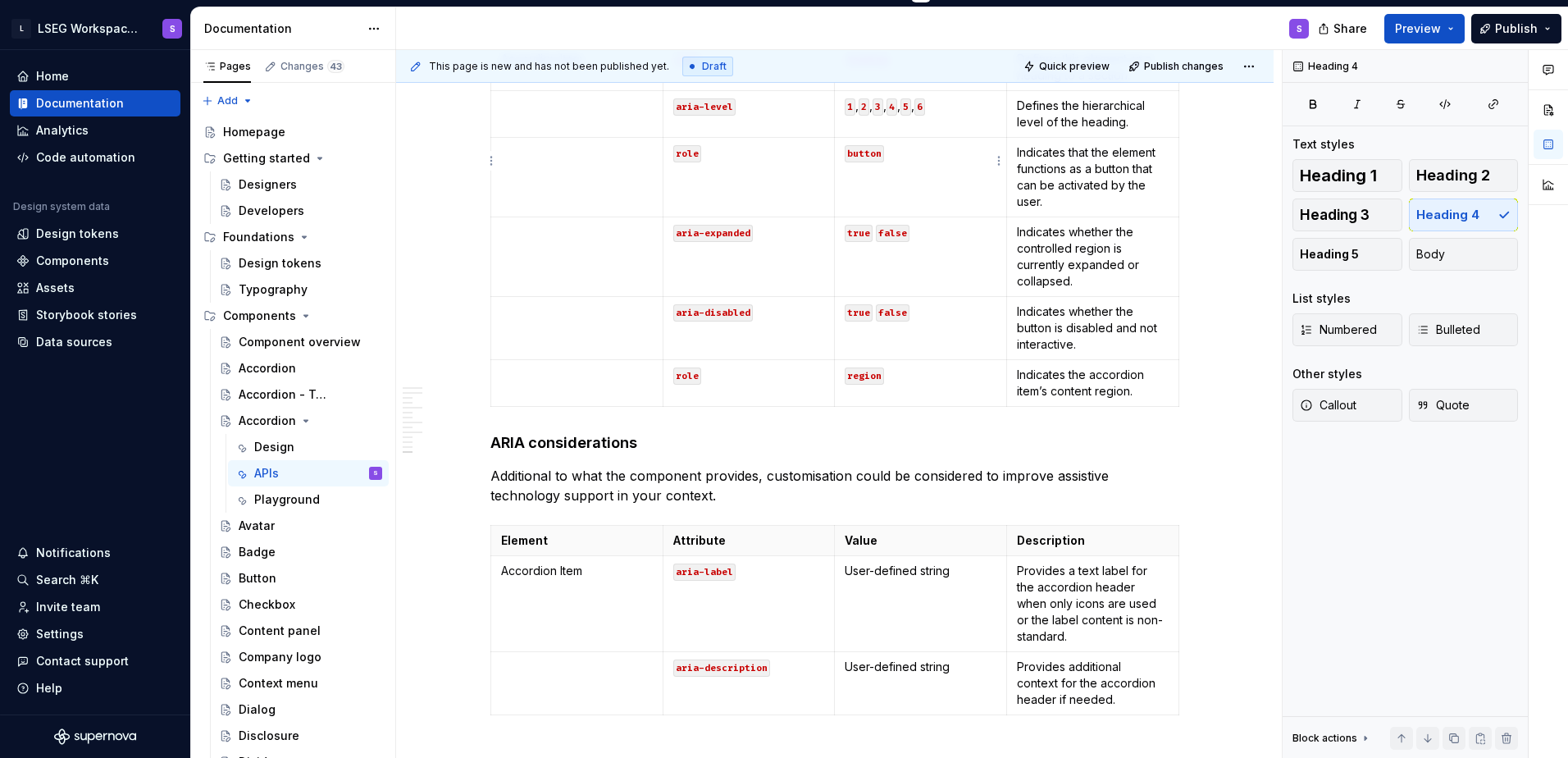
type textarea "*"
